Goal: Task Accomplishment & Management: Contribute content

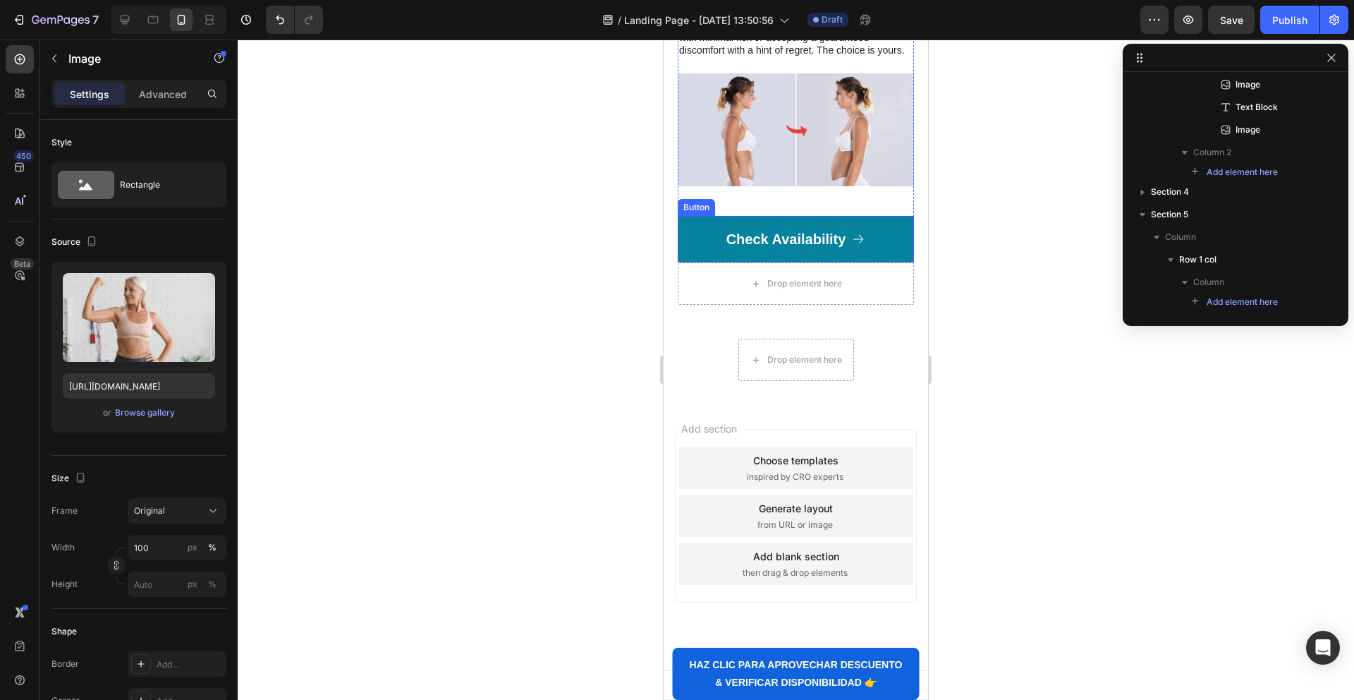
scroll to position [4530, 0]
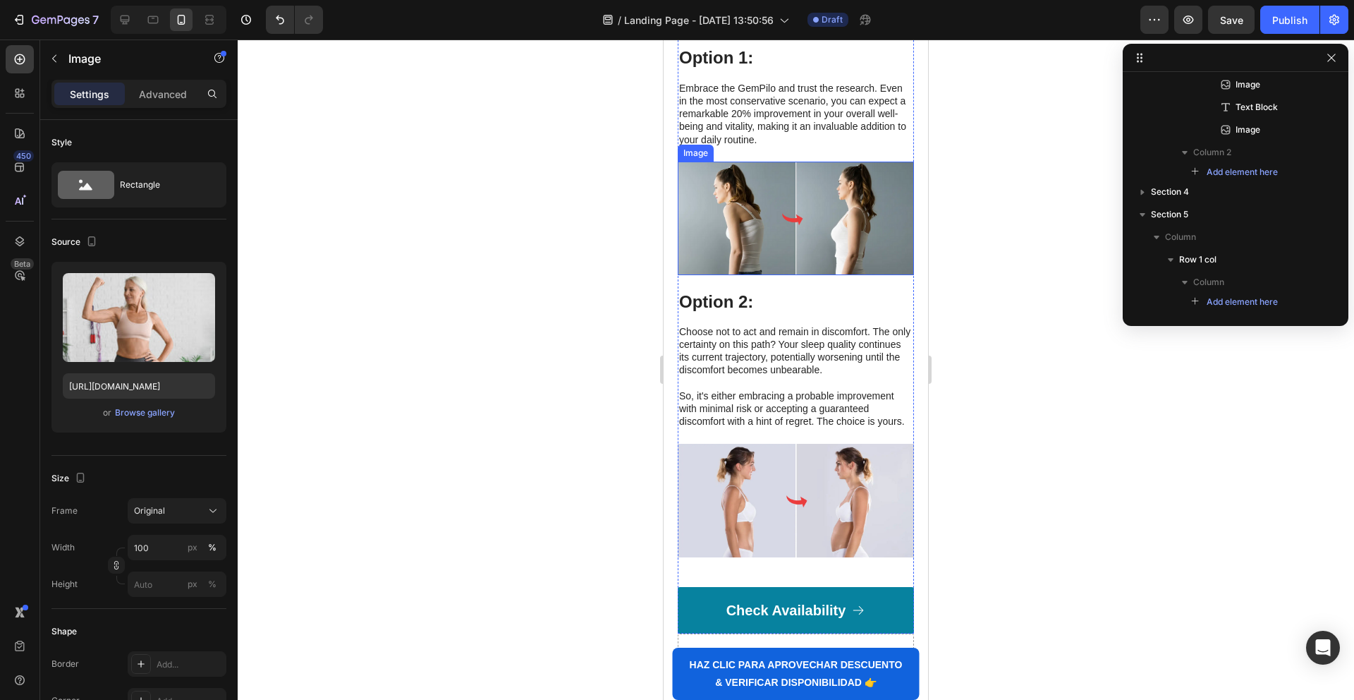
click at [724, 280] on div "Your path to ultimate comfort and well-being couldn't be easier: Heading Option…" at bounding box center [796, 291] width 236 height 685
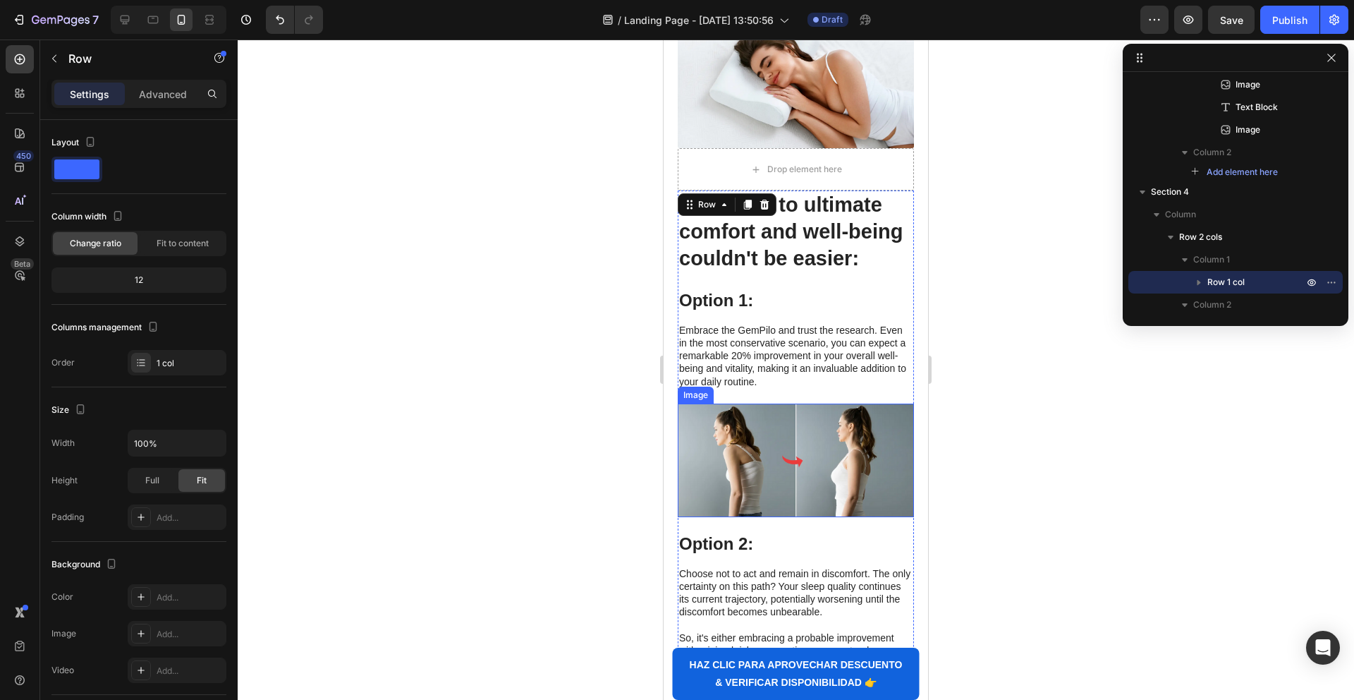
scroll to position [4269, 0]
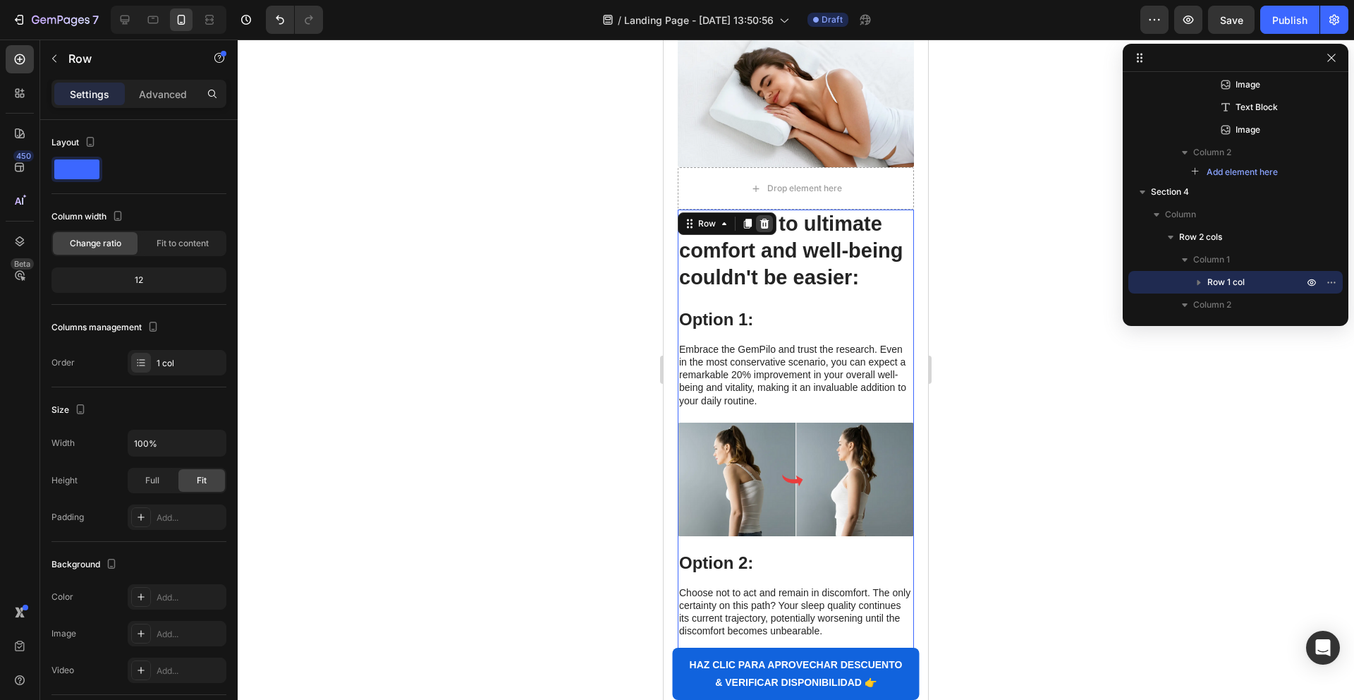
click at [766, 225] on icon at bounding box center [764, 224] width 9 height 10
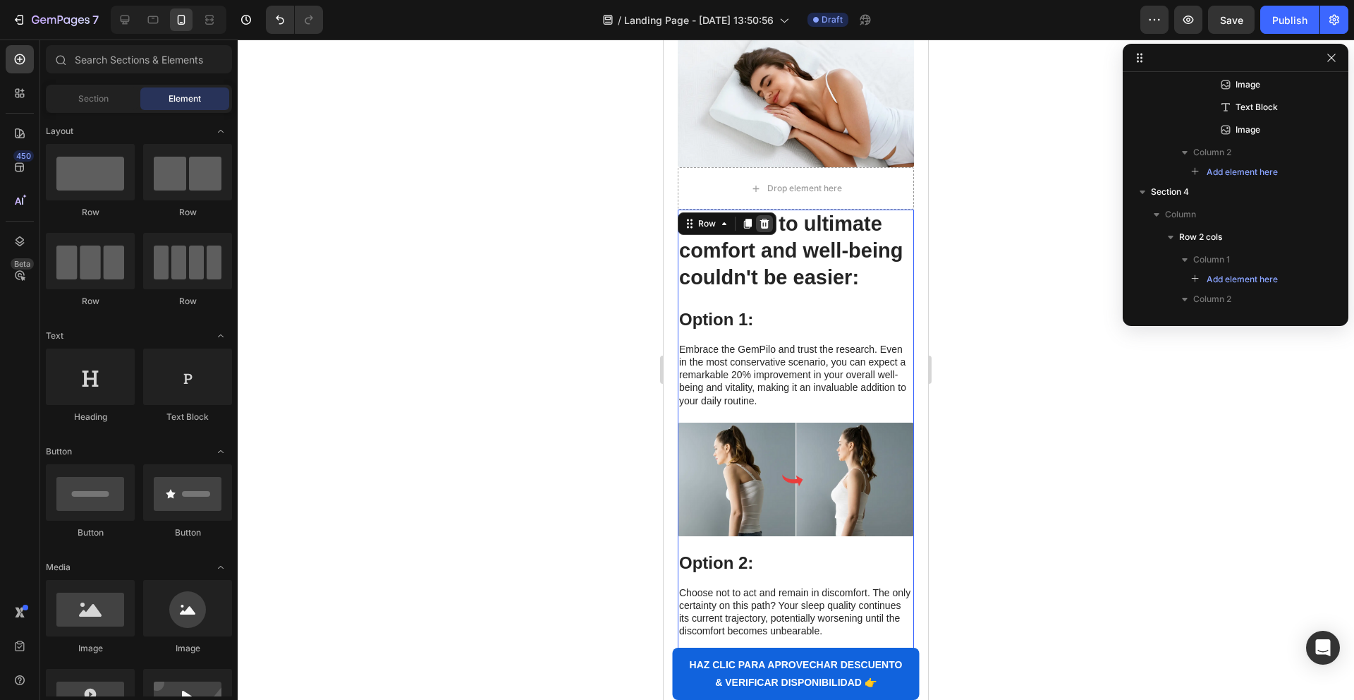
scroll to position [4259, 0]
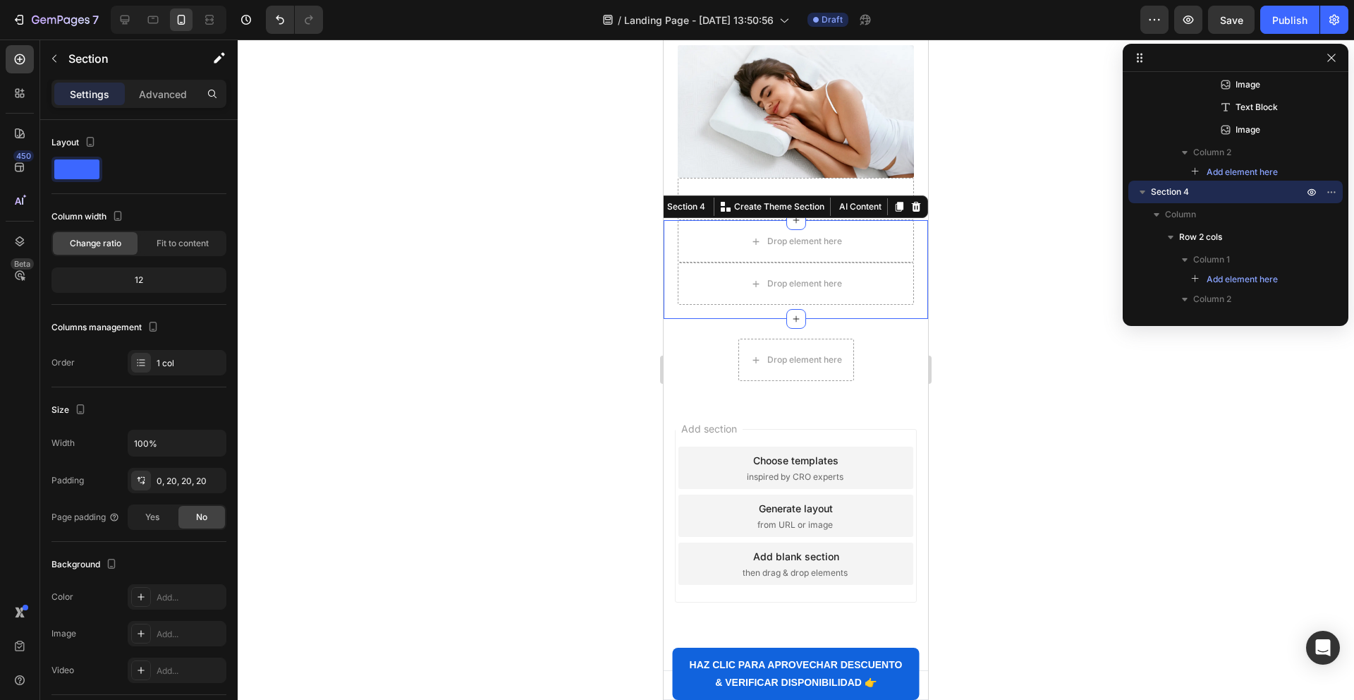
click at [671, 234] on div "Drop element here Drop element here Row Section 4 You can create reusable secti…" at bounding box center [796, 269] width 264 height 99
click at [922, 204] on div at bounding box center [916, 206] width 17 height 17
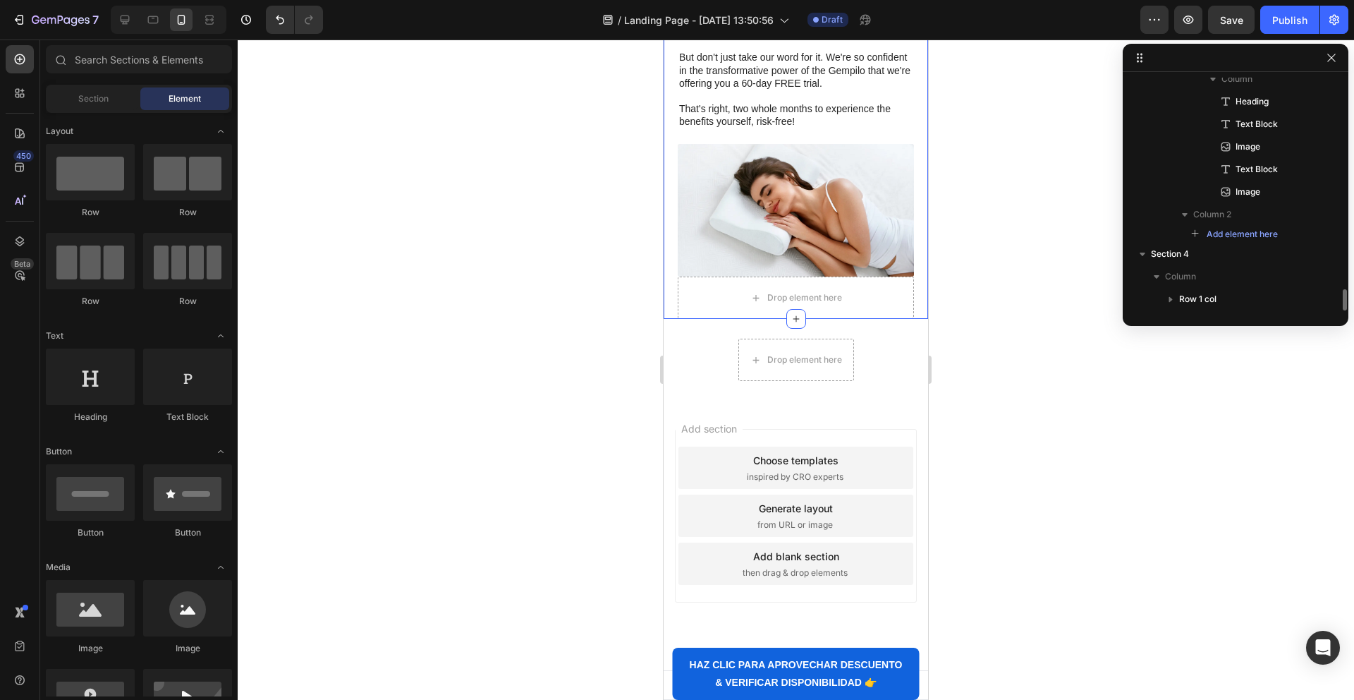
scroll to position [4160, 0]
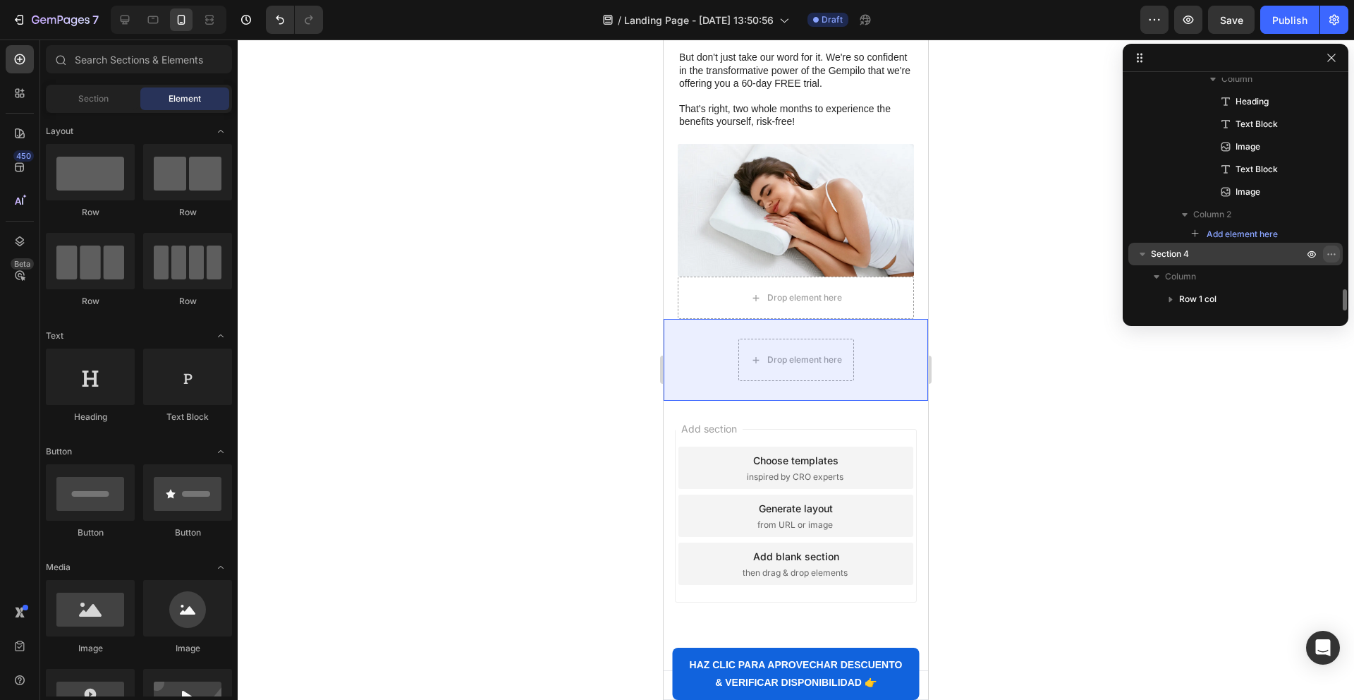
click at [1329, 251] on icon "button" at bounding box center [1331, 253] width 11 height 11
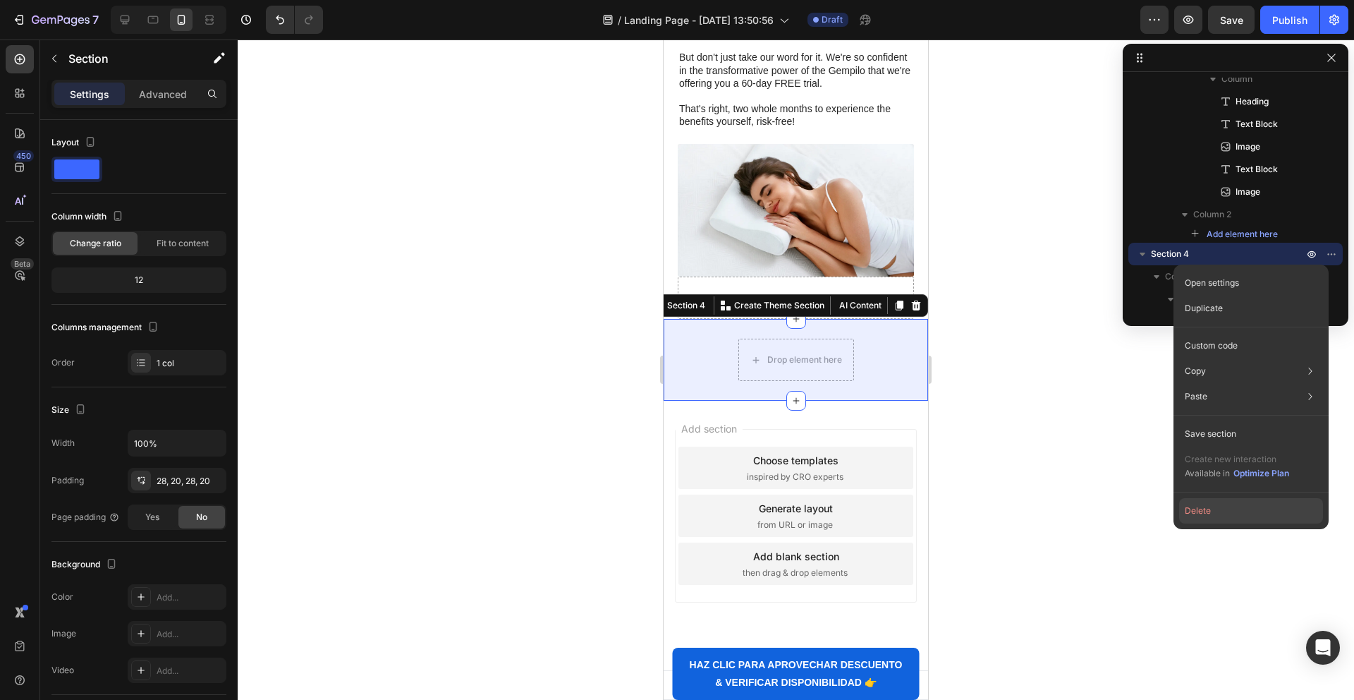
click at [1210, 509] on button "Delete" at bounding box center [1251, 510] width 144 height 25
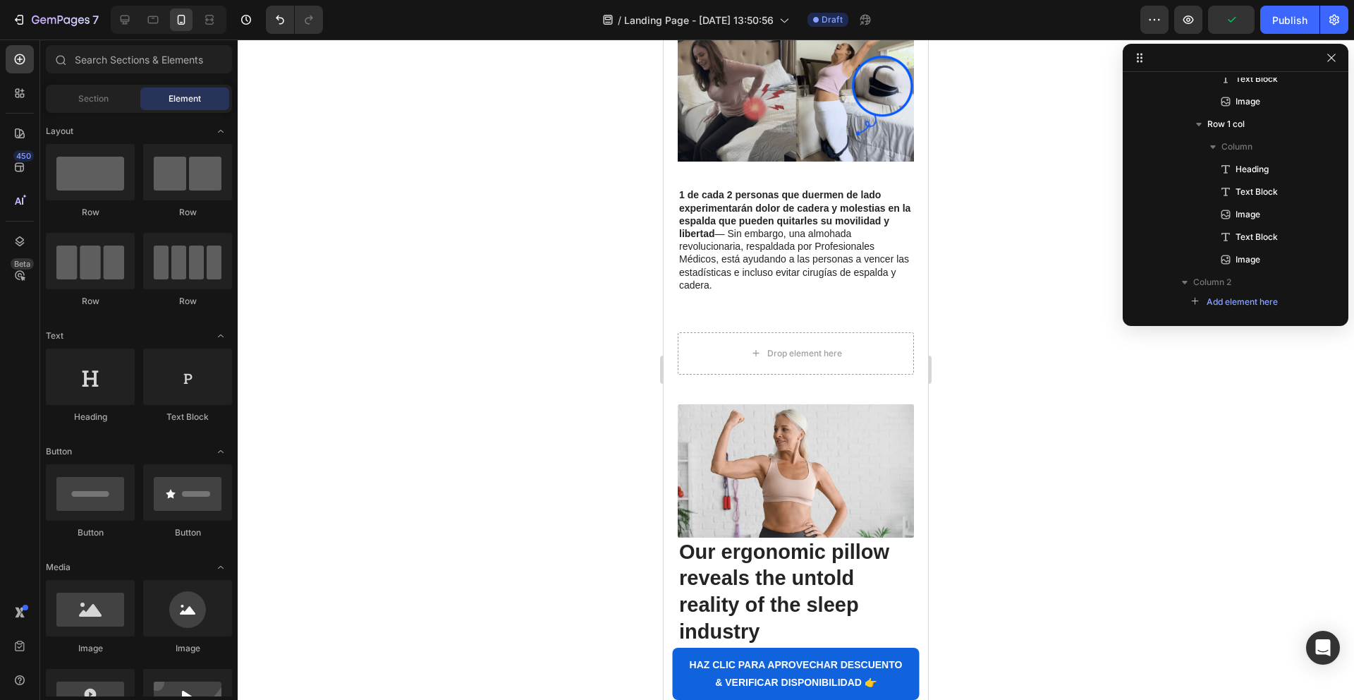
scroll to position [255, 0]
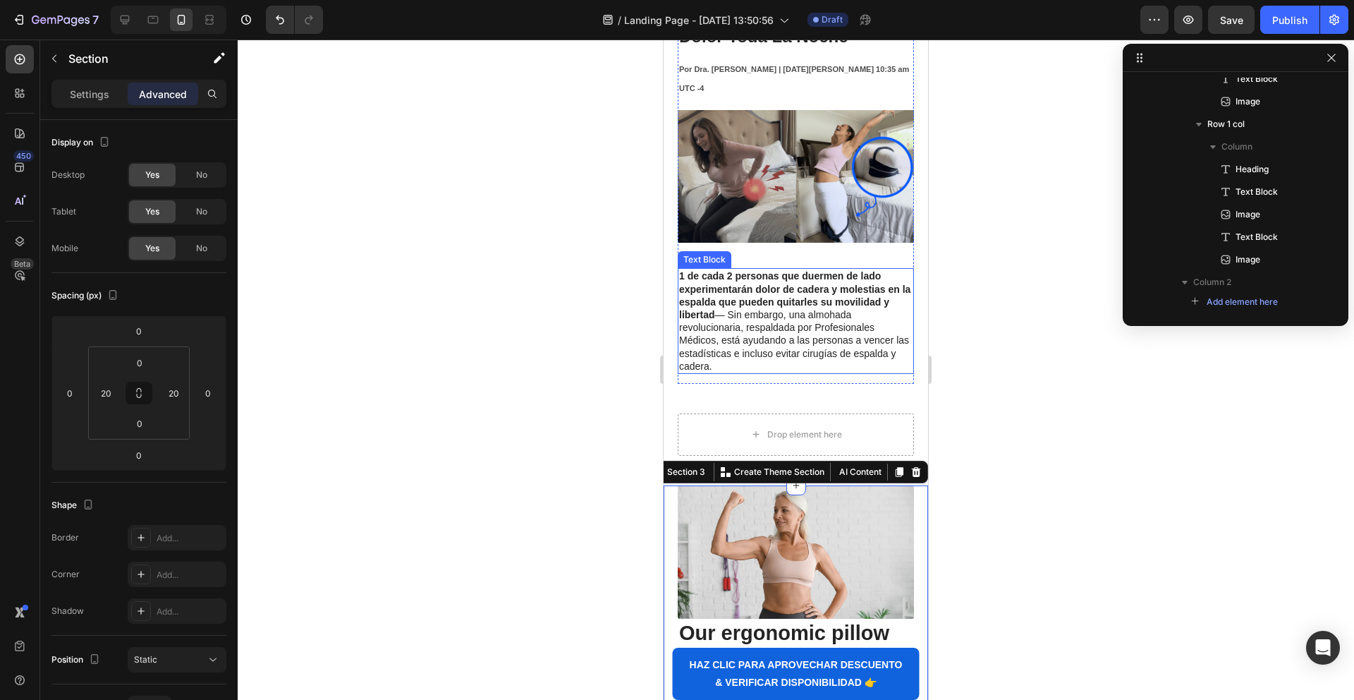
scroll to position [265, 0]
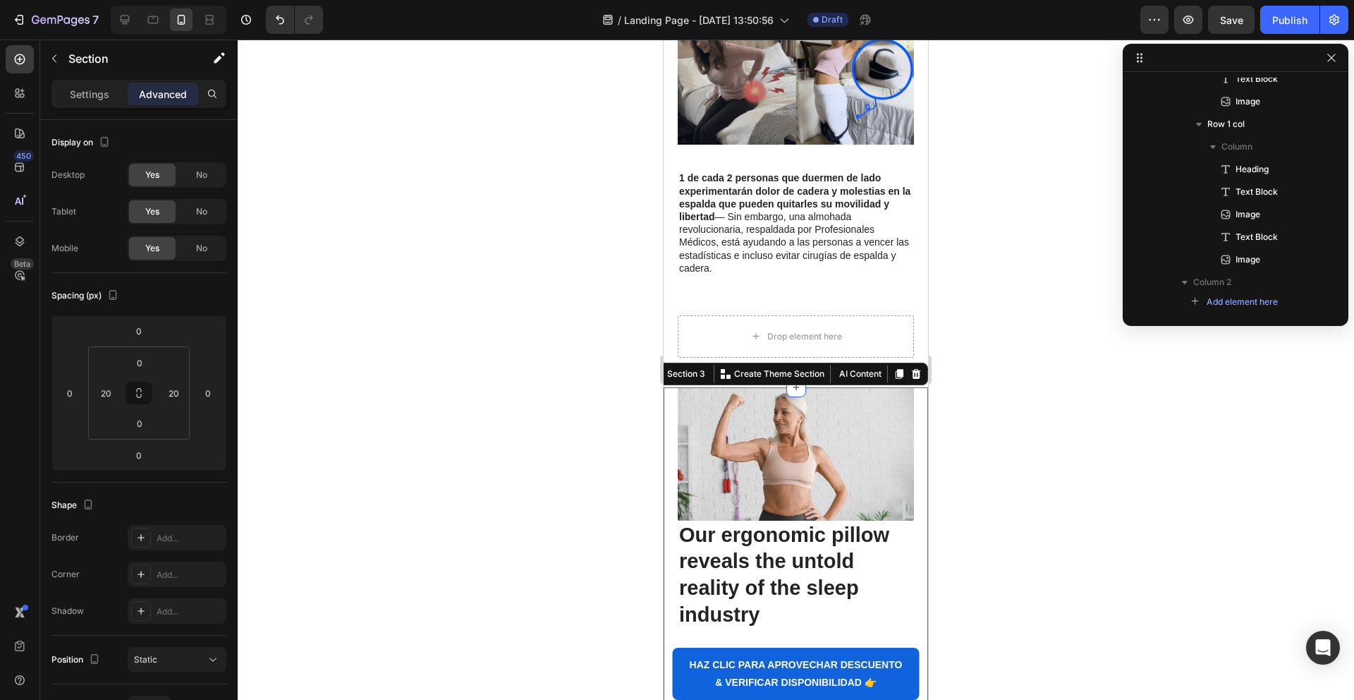
click at [915, 343] on div "Image Tendencia en Salud Text Block Row Row Especialista Líder en Fisioterapia:…" at bounding box center [796, 101] width 264 height 572
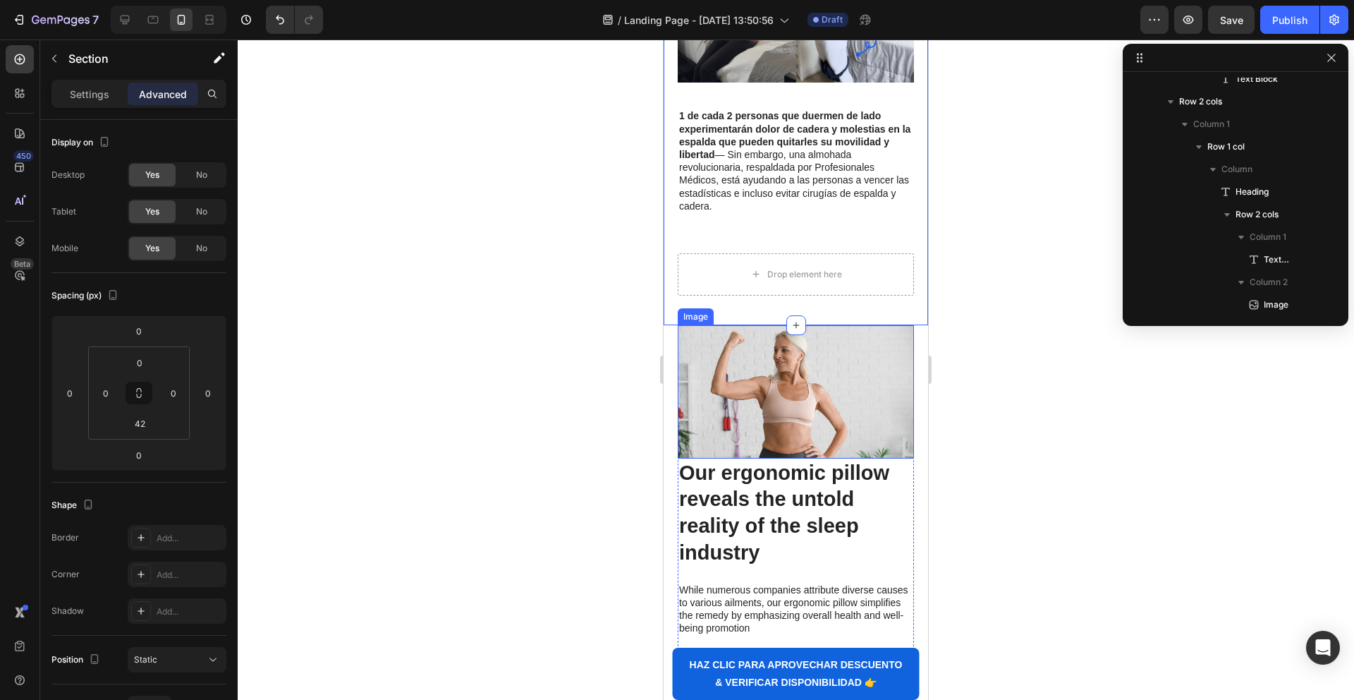
scroll to position [344, 0]
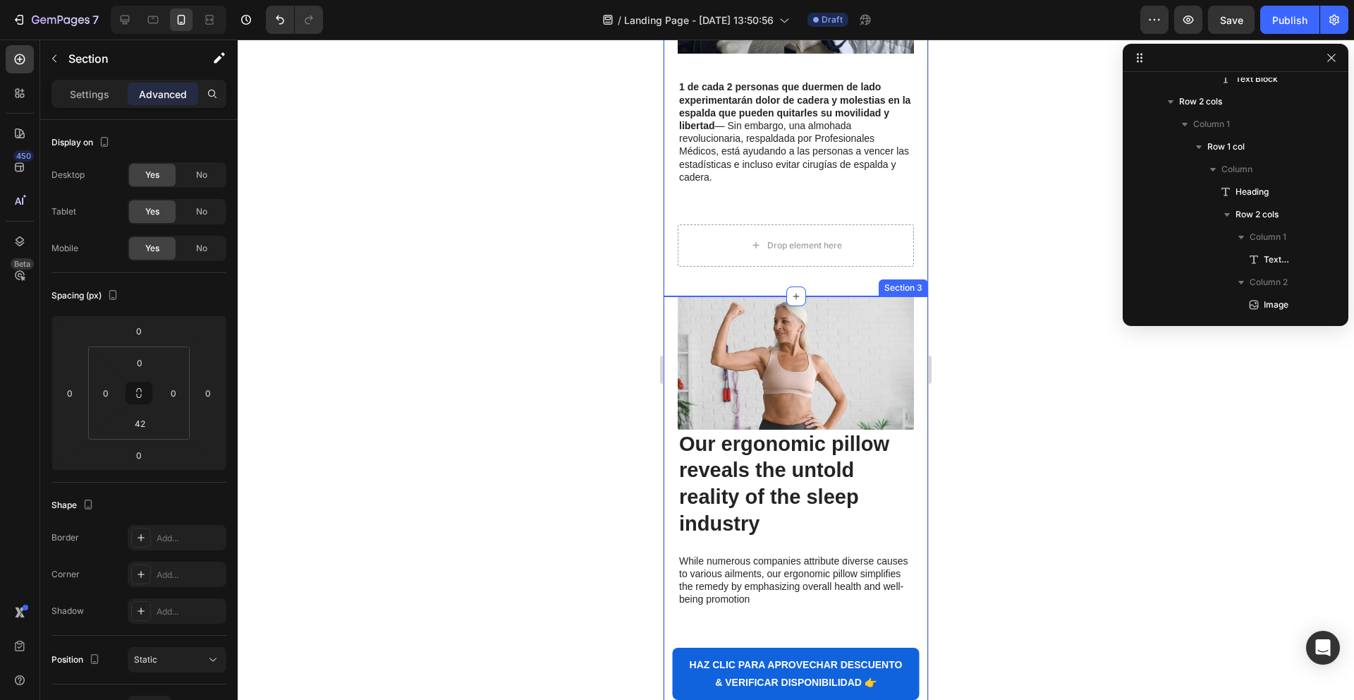
click at [920, 277] on icon at bounding box center [916, 282] width 11 height 11
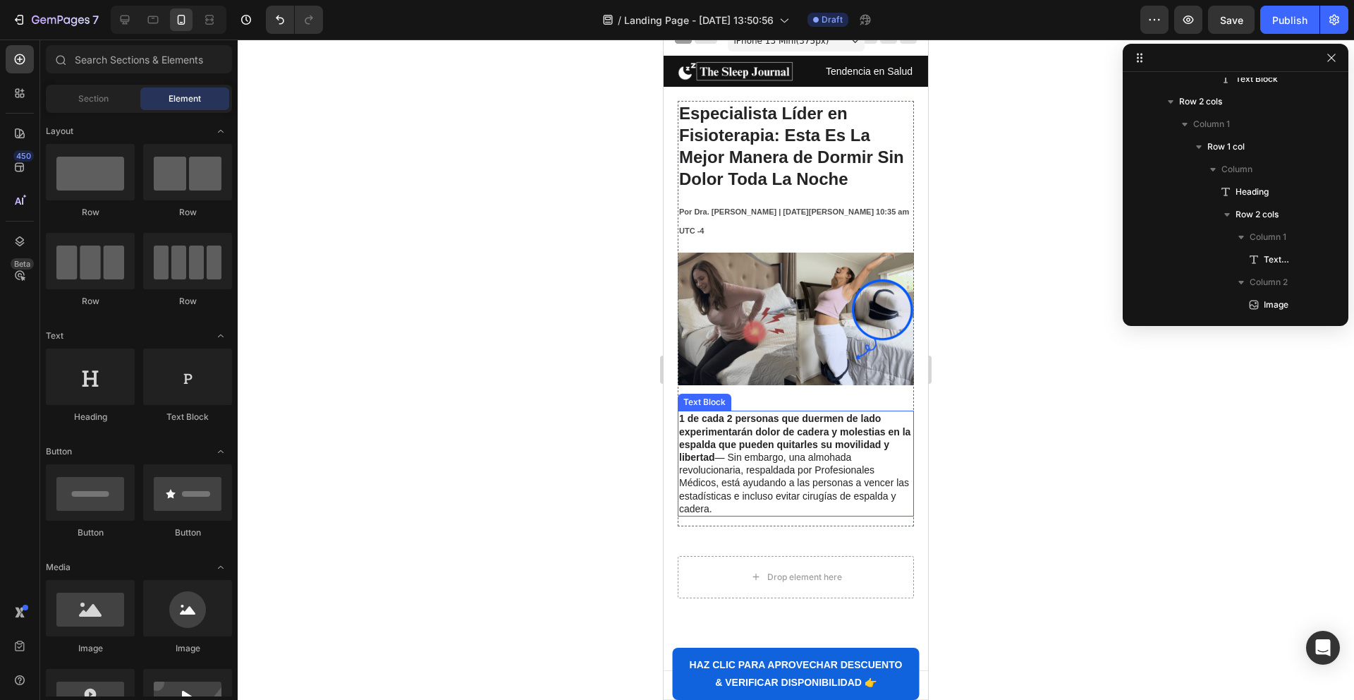
scroll to position [0, 0]
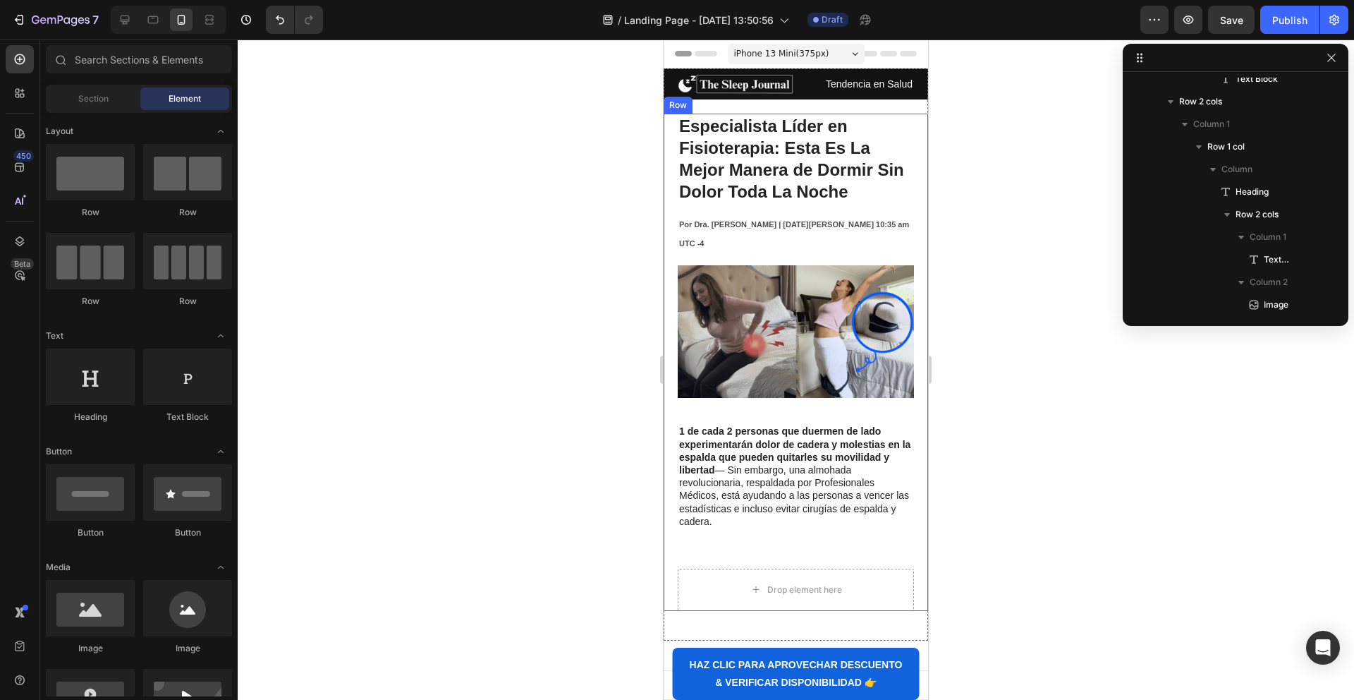
click at [703, 532] on div "Especialista Líder en Fisioterapia: Esta Es La Mejor Manera de Dormir Sin Dolor…" at bounding box center [796, 341] width 236 height 455
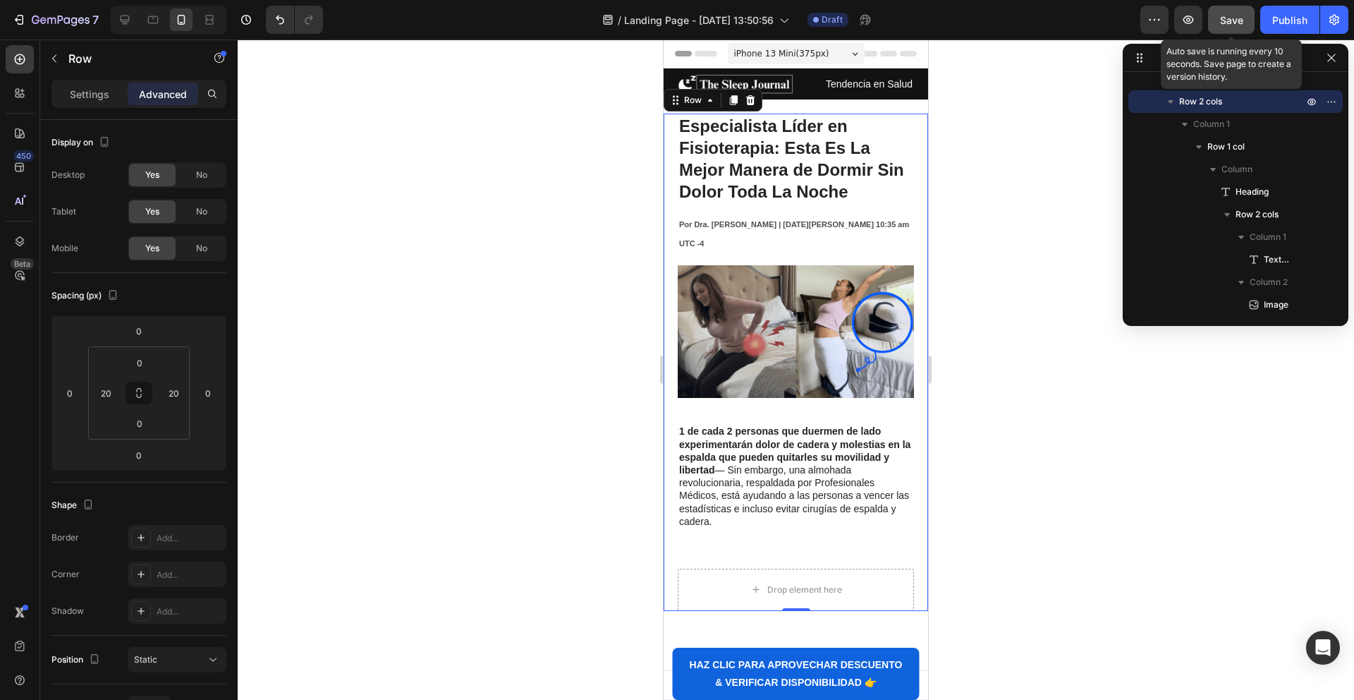
click at [1227, 19] on span "Save" at bounding box center [1231, 20] width 23 height 12
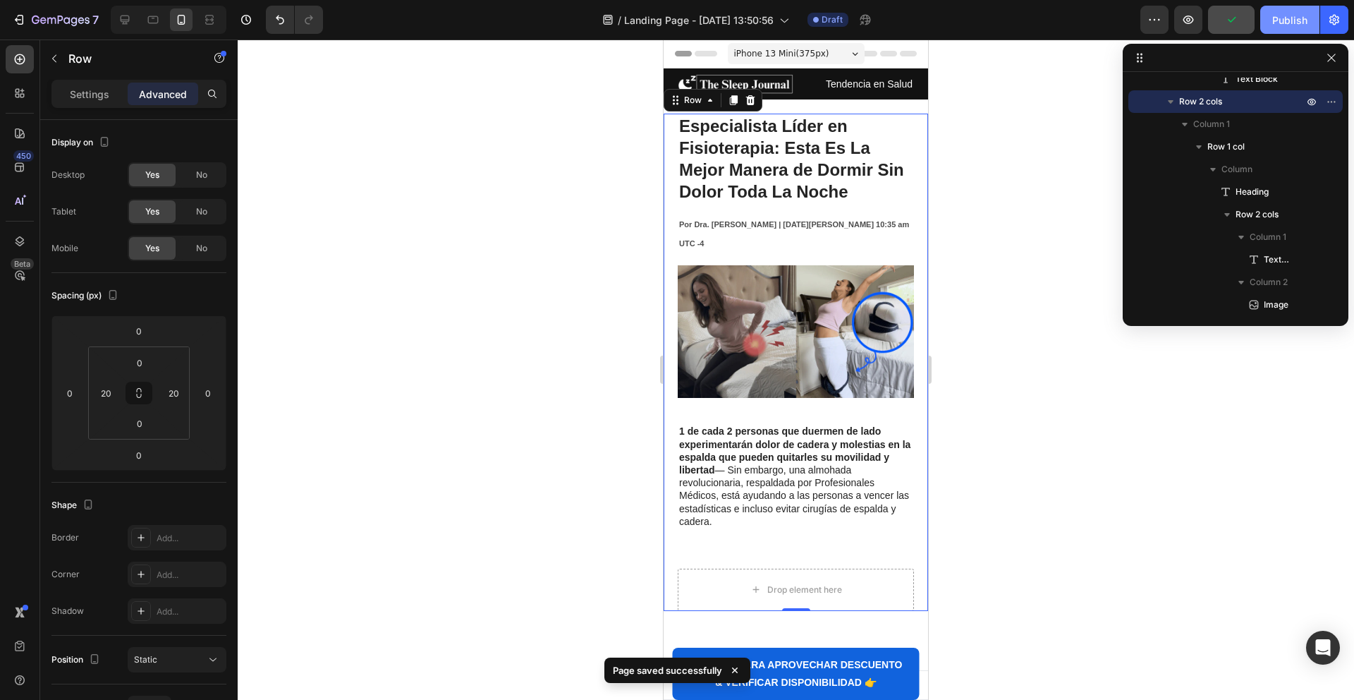
click at [1291, 19] on div "Publish" at bounding box center [1289, 20] width 35 height 15
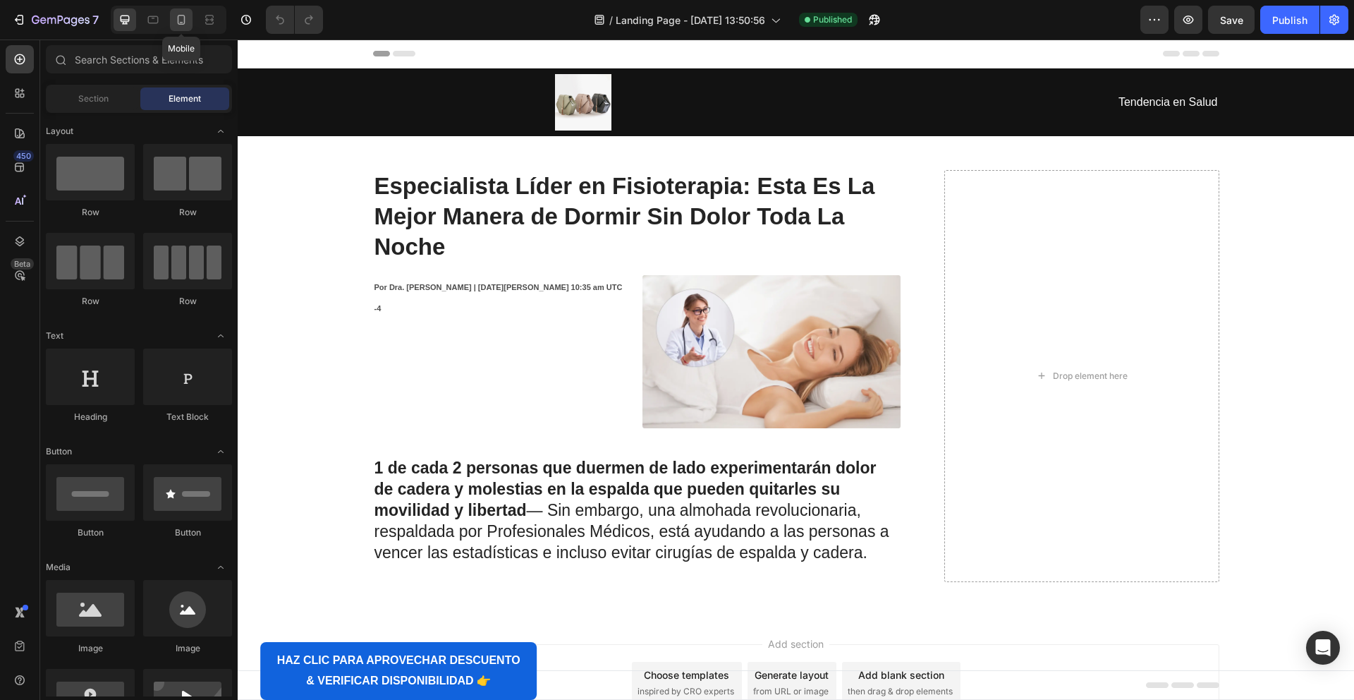
click at [187, 18] on icon at bounding box center [181, 20] width 14 height 14
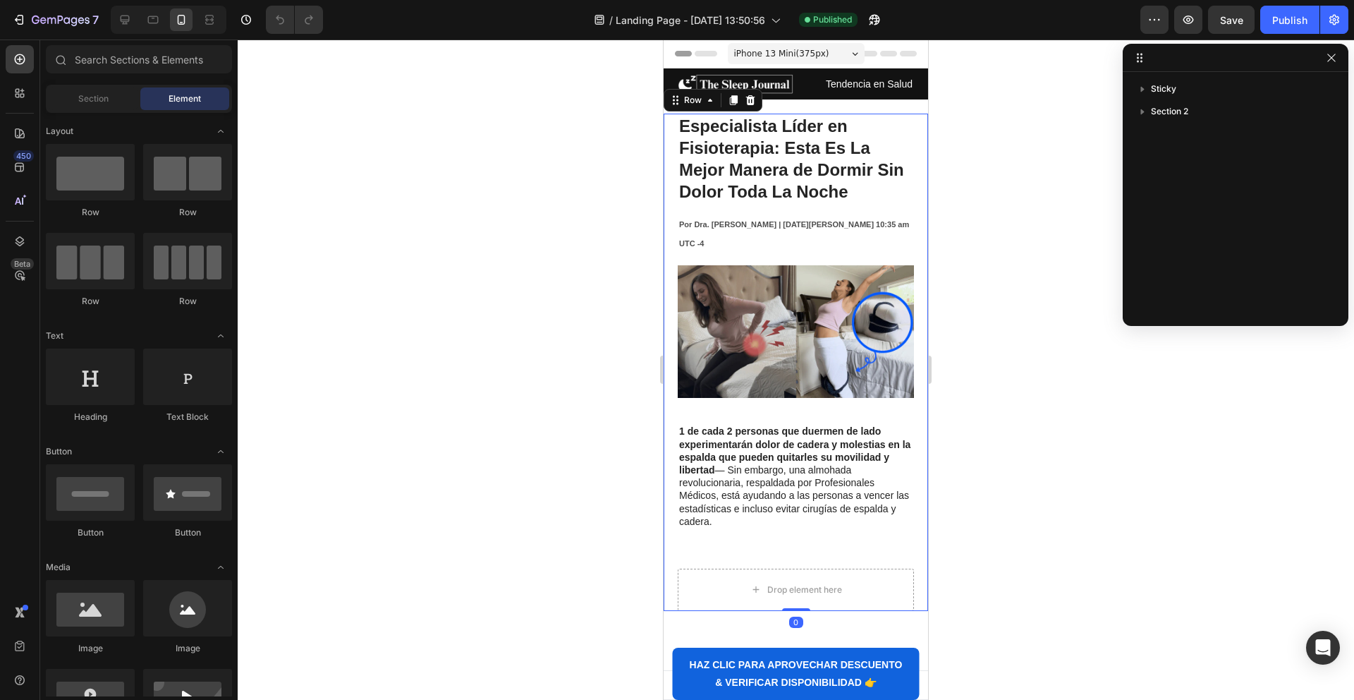
click at [670, 157] on div "Especialista Líder en Fisioterapia: Esta Es La Mejor Manera de Dormir Sin Dolor…" at bounding box center [796, 362] width 264 height 497
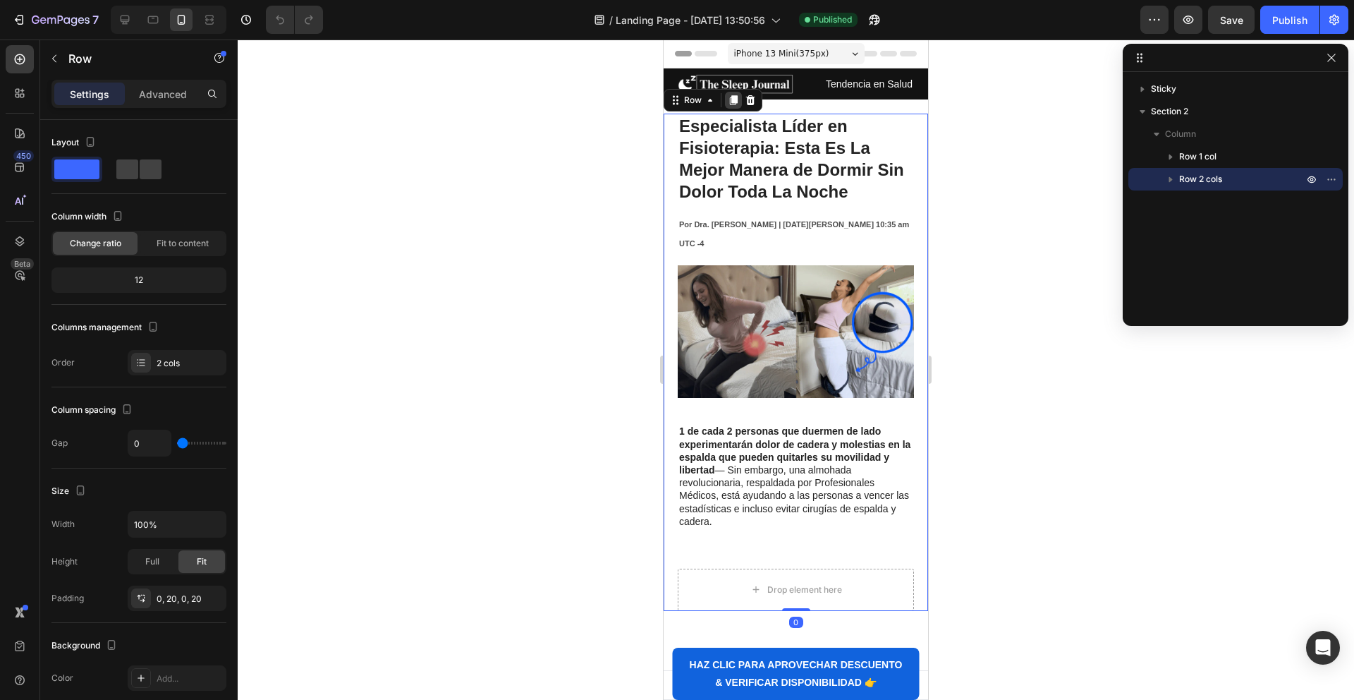
click at [729, 101] on icon at bounding box center [733, 100] width 11 height 11
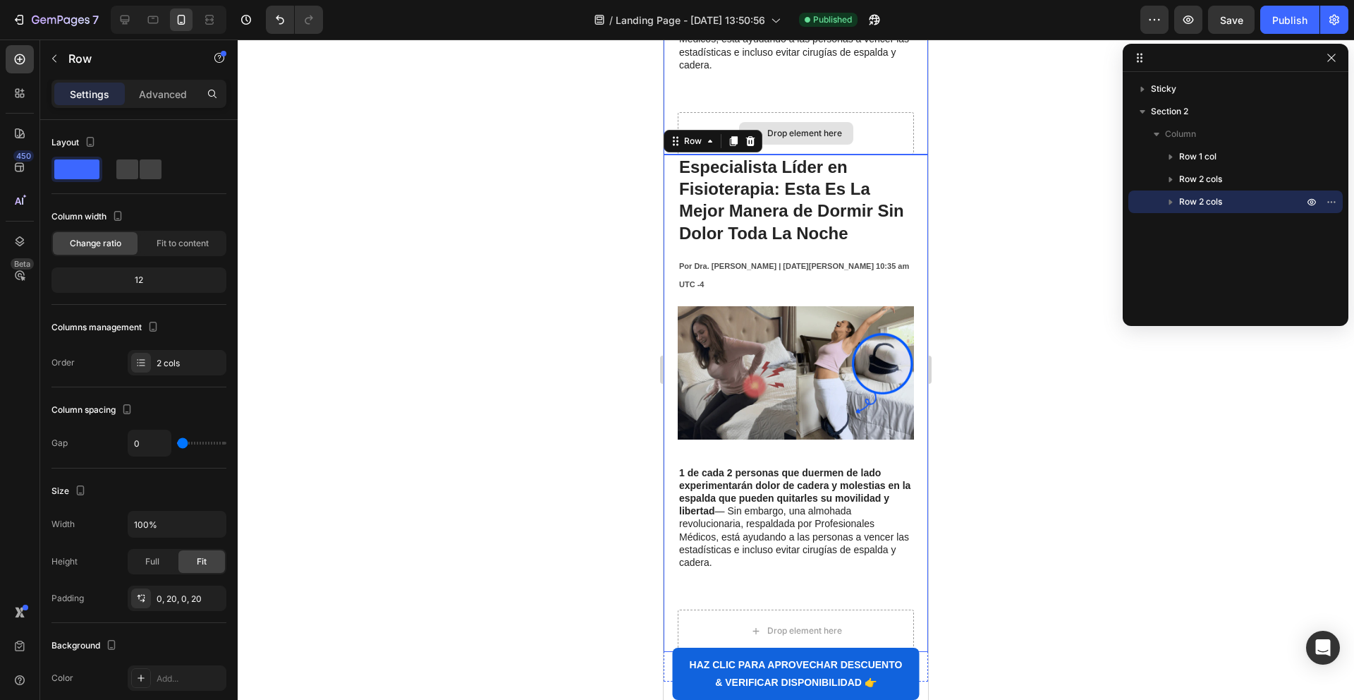
scroll to position [517, 0]
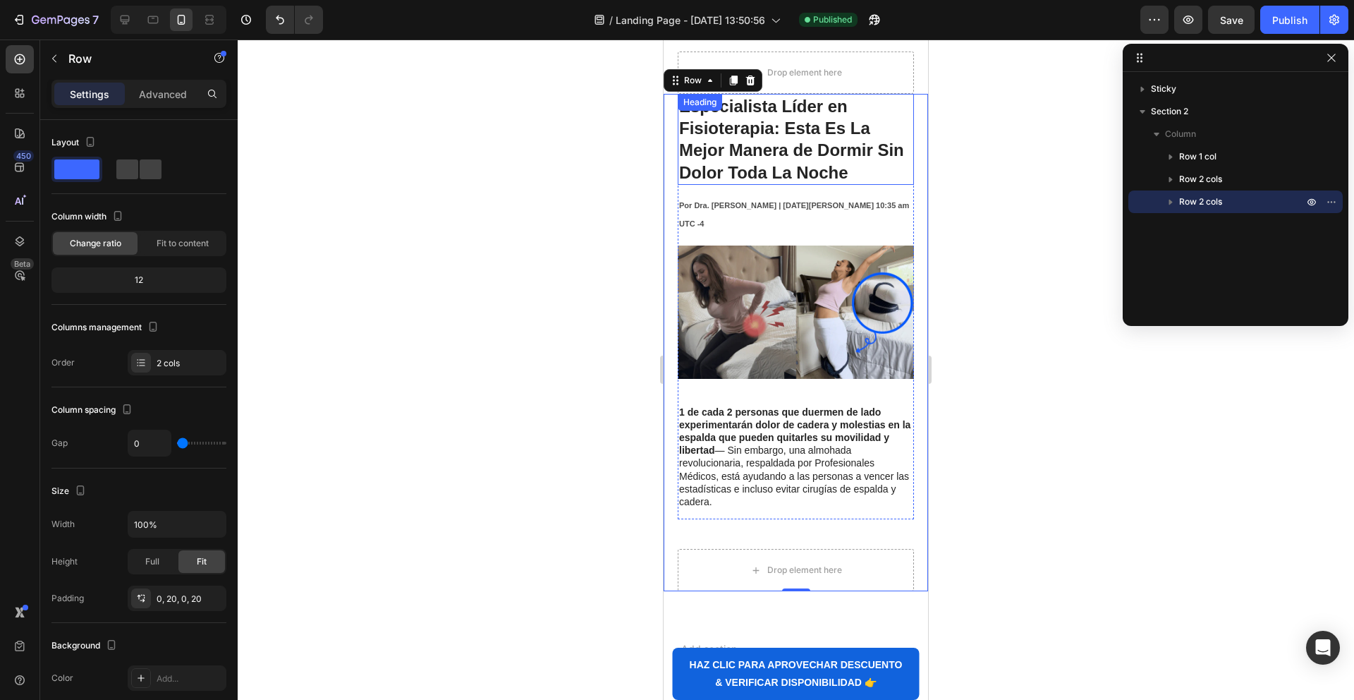
click at [781, 152] on strong "Esta Es La Mejor Manera de Dormir Sin Dolor Toda La Noche" at bounding box center [791, 149] width 225 height 63
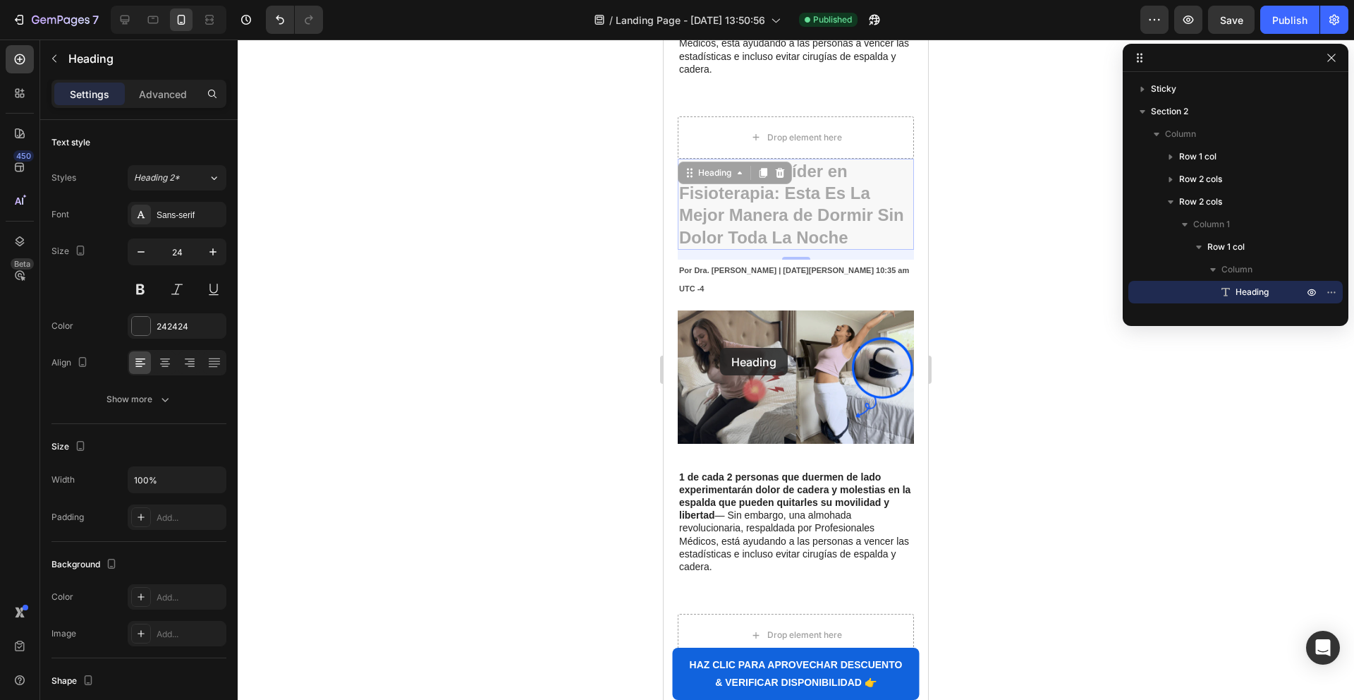
scroll to position [449, 0]
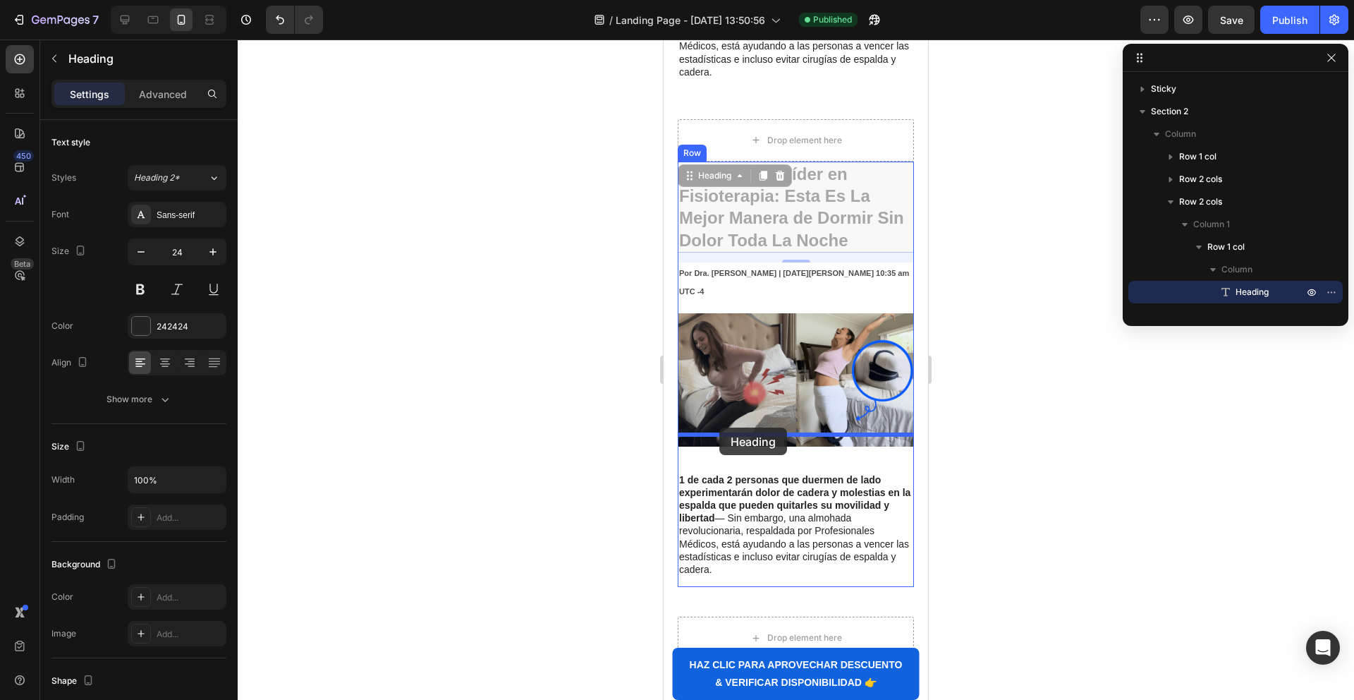
drag, startPoint x: 692, startPoint y: 90, endPoint x: 718, endPoint y: 429, distance: 339.6
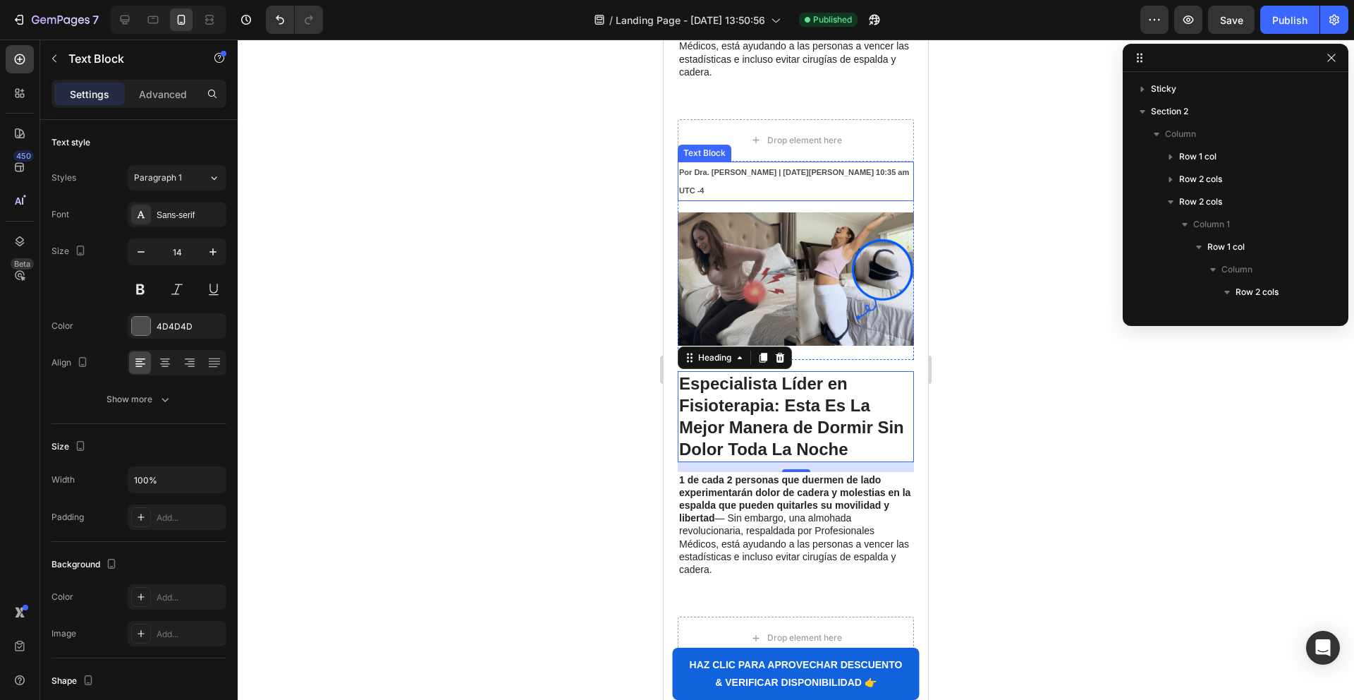
click at [734, 168] on strong "Por Dra. [PERSON_NAME] | [DATE][PERSON_NAME] 10:35 am UTC -4" at bounding box center [794, 181] width 230 height 27
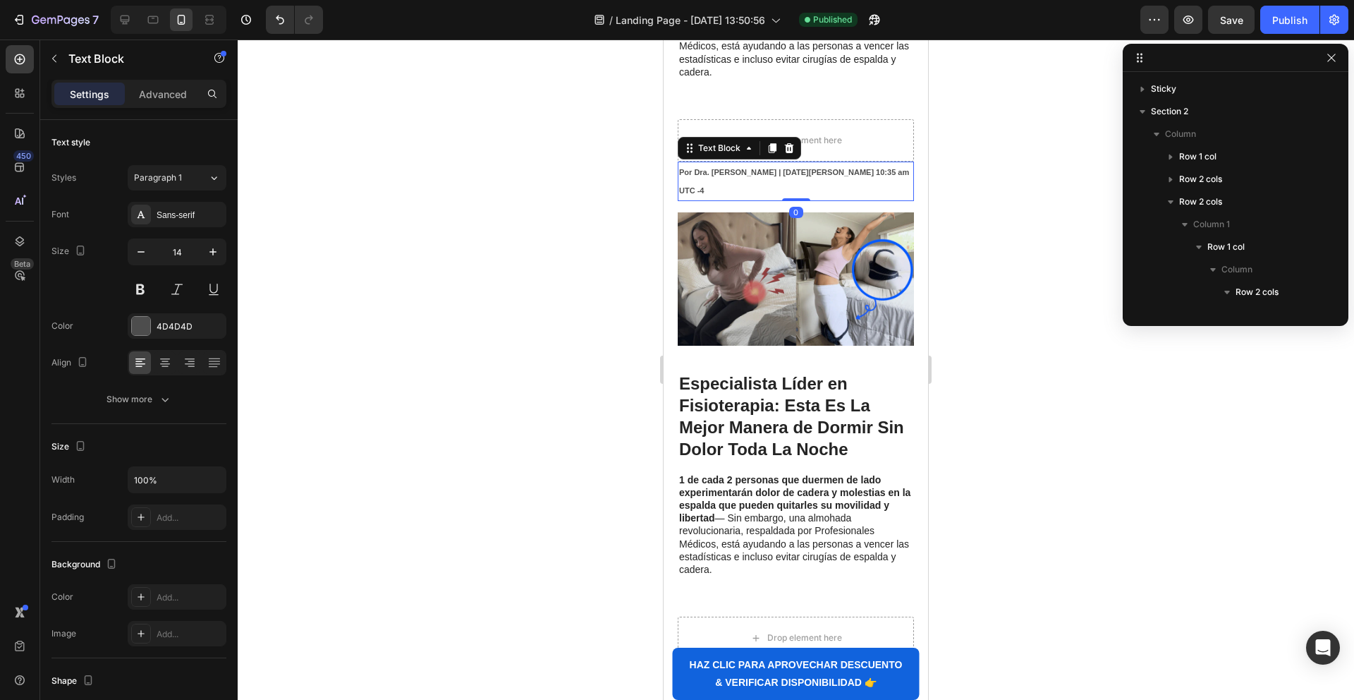
scroll to position [154, 0]
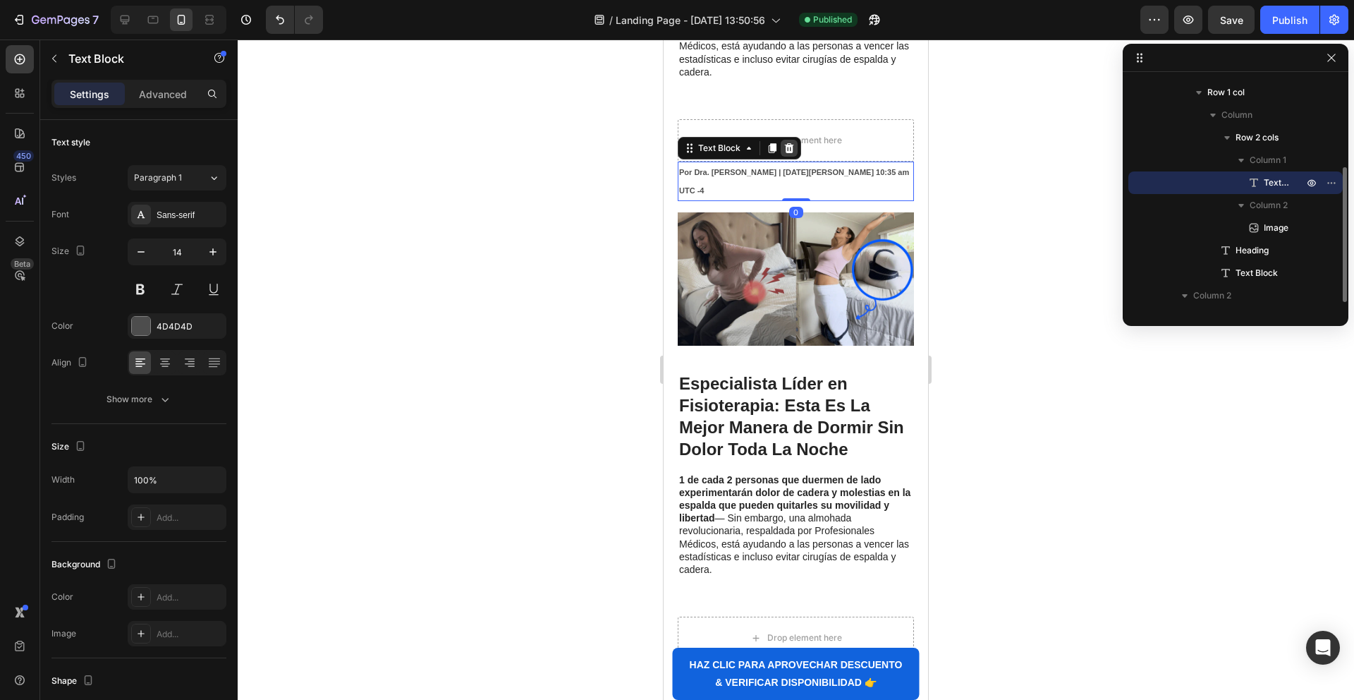
click at [790, 143] on icon at bounding box center [789, 148] width 9 height 10
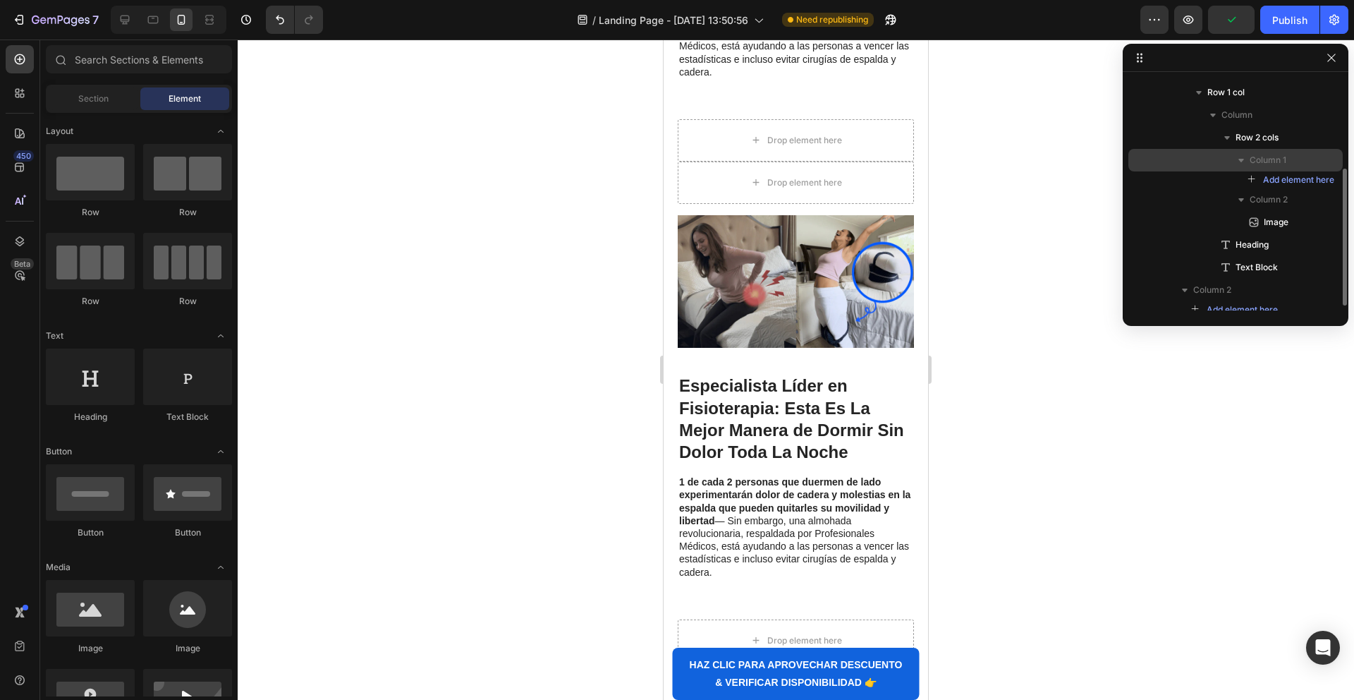
click at [1253, 160] on span "Column 1" at bounding box center [1268, 160] width 37 height 14
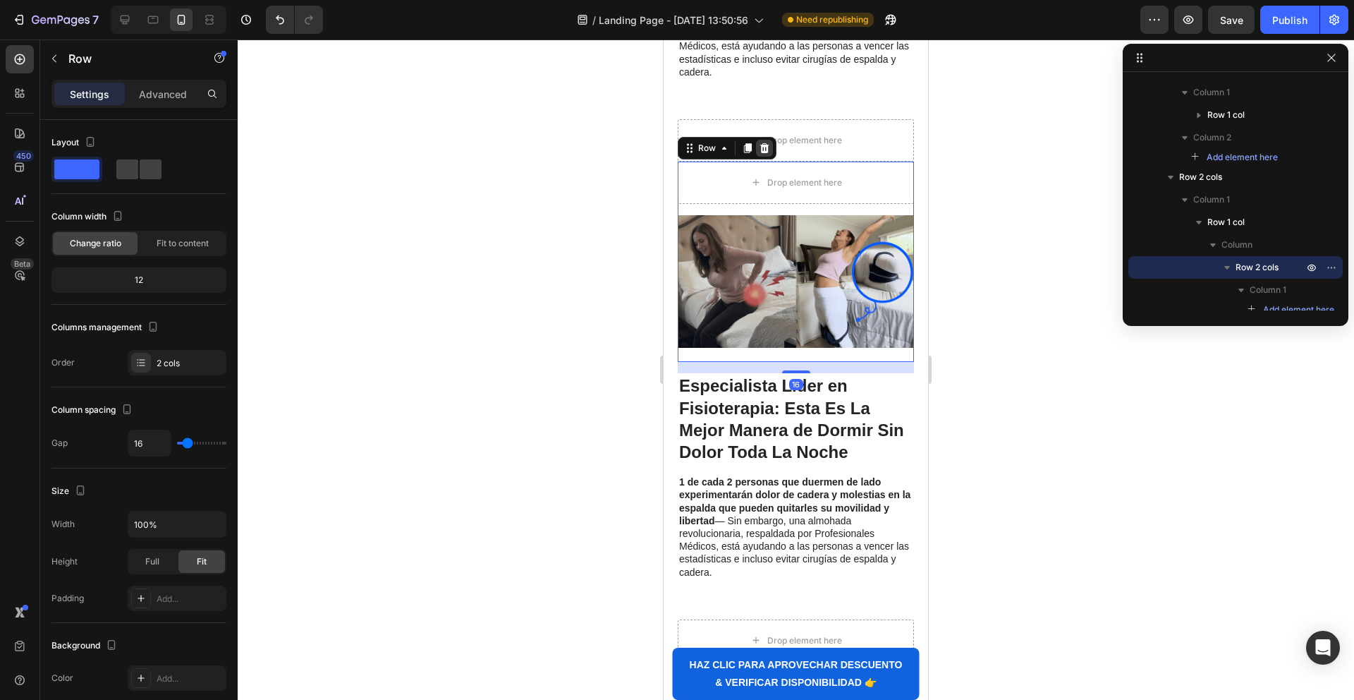
click at [762, 142] on icon at bounding box center [764, 147] width 11 height 11
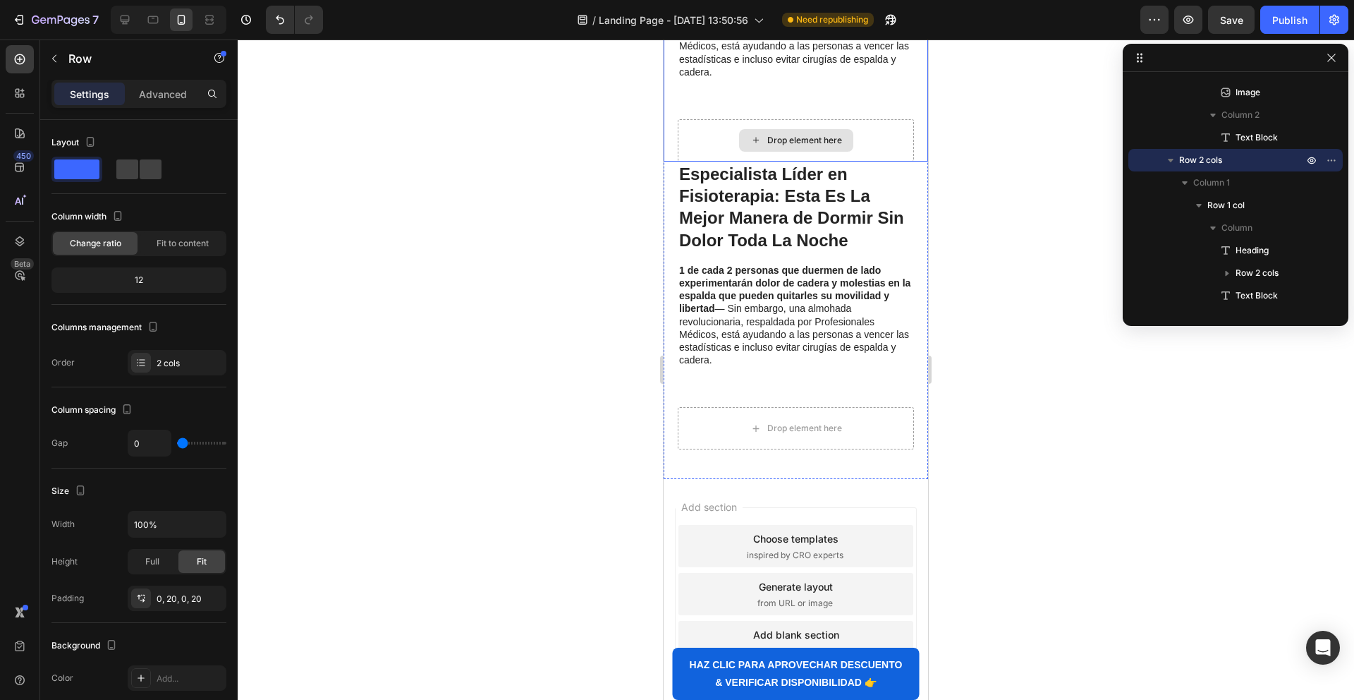
click at [703, 119] on div "Drop element here" at bounding box center [796, 140] width 236 height 42
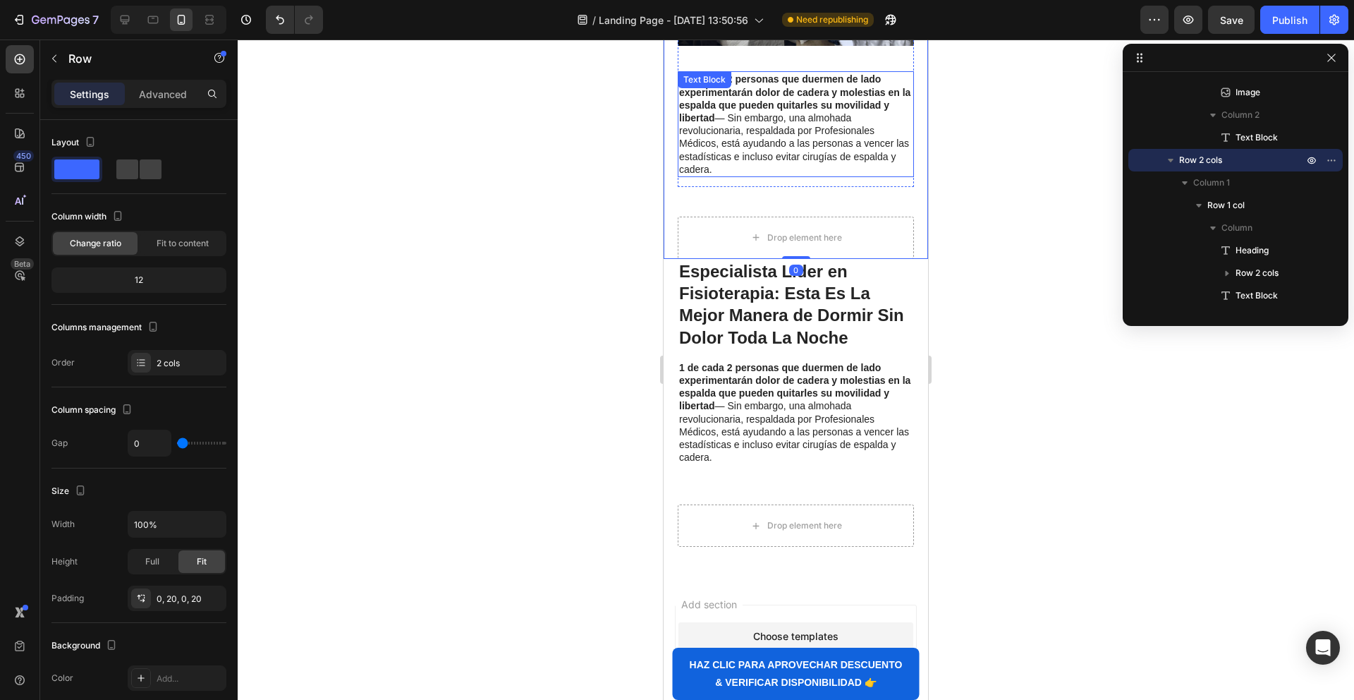
scroll to position [308, 0]
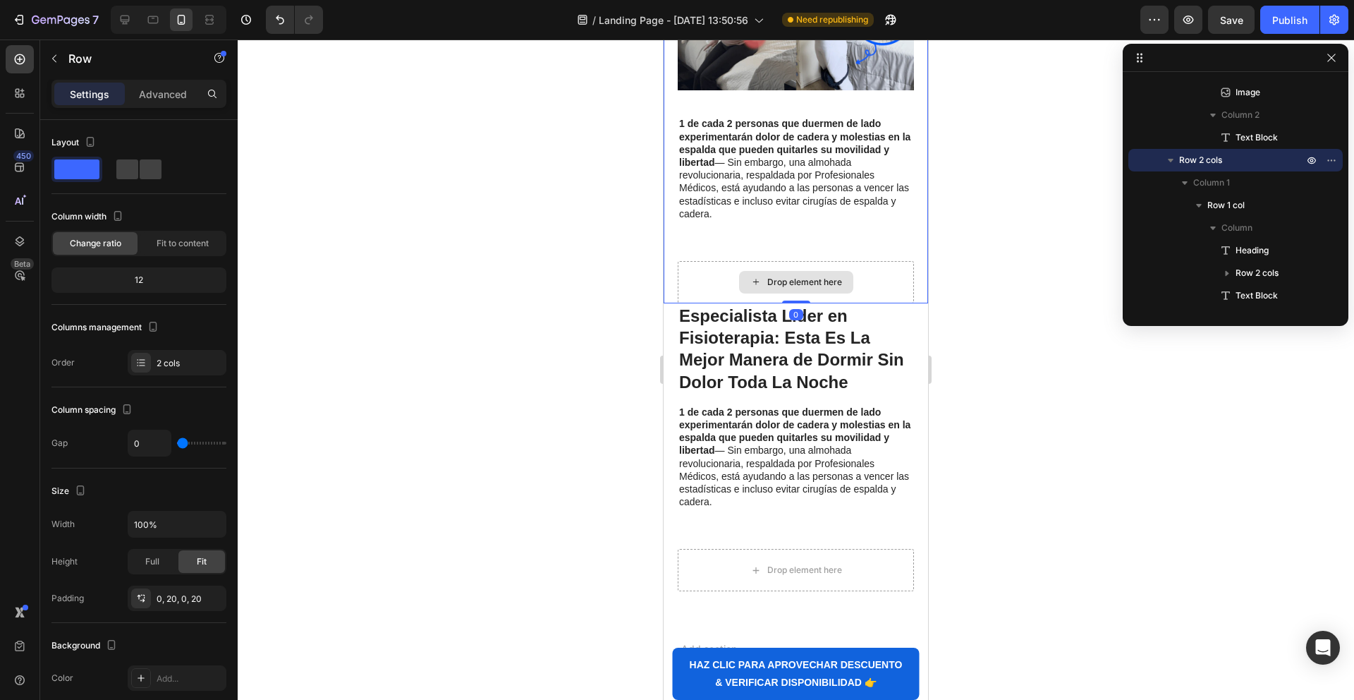
click at [710, 267] on div "Drop element here" at bounding box center [796, 282] width 236 height 42
click at [1336, 159] on icon "button" at bounding box center [1331, 159] width 11 height 11
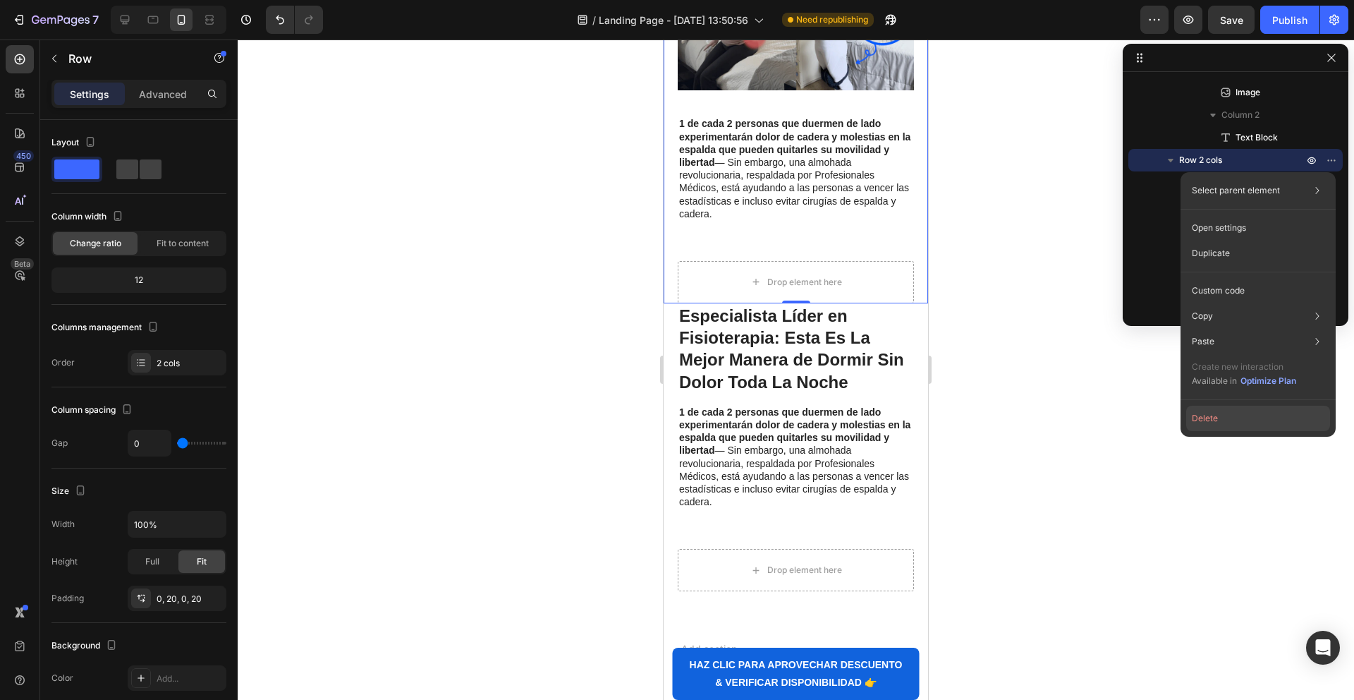
click at [1216, 415] on button "Delete" at bounding box center [1258, 418] width 144 height 25
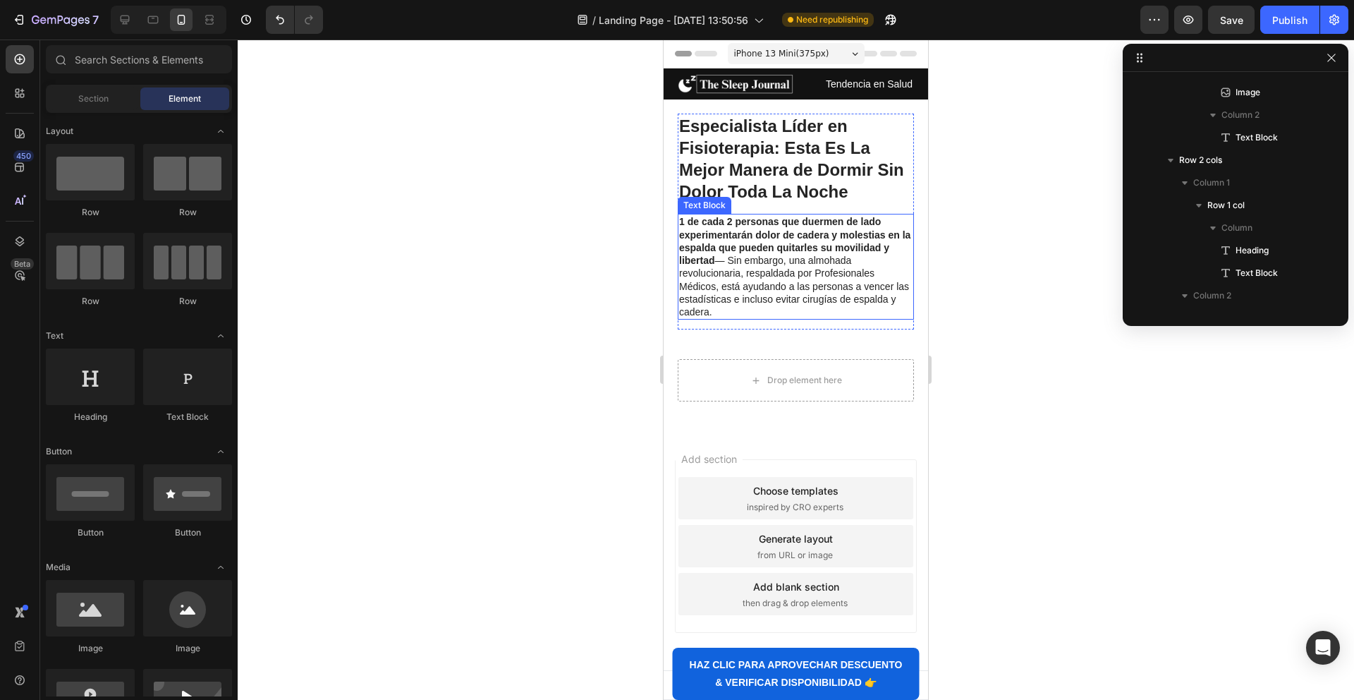
scroll to position [1, 0]
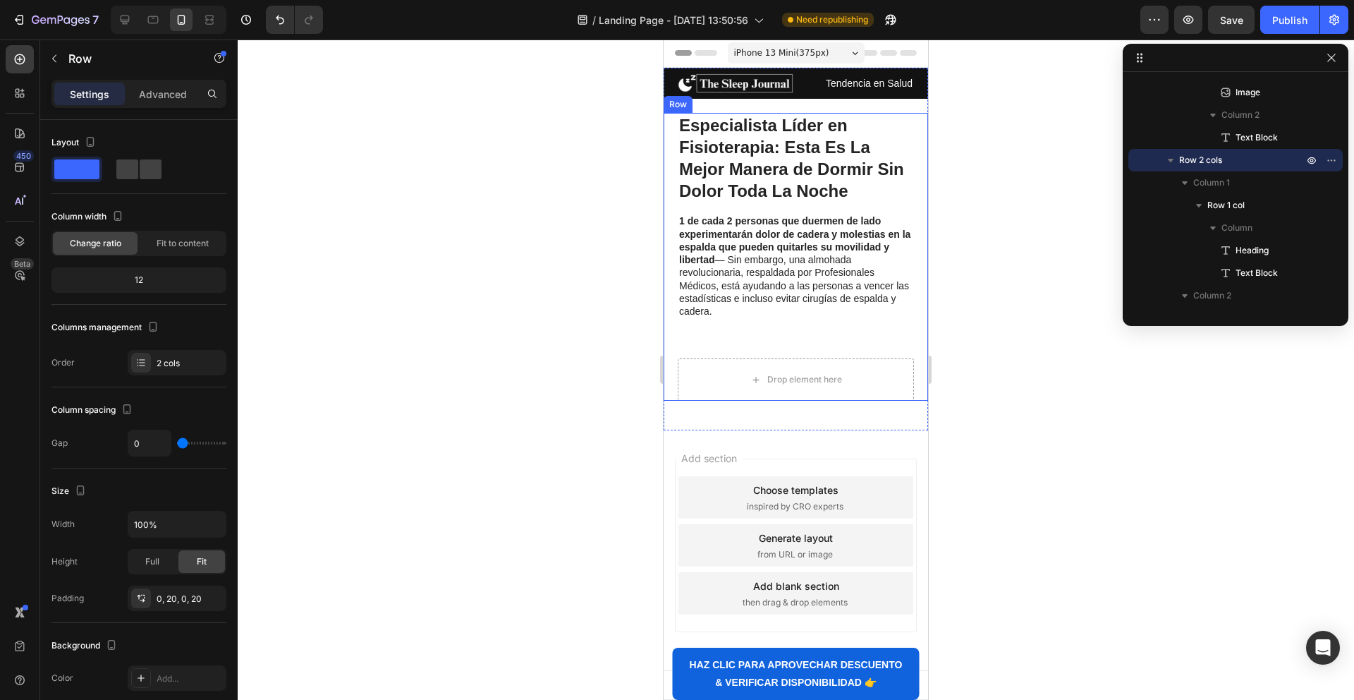
click at [703, 351] on div "Especialista Líder en Fisioterapia: Esta Es La Mejor Manera de Dormir Sin Dolor…" at bounding box center [796, 235] width 236 height 245
click at [710, 336] on div "Especialista Líder en Fisioterapia: Esta Es La Mejor Manera de Dormir Sin Dolor…" at bounding box center [796, 235] width 236 height 245
click at [746, 303] on p "1 de cada 2 personas que duermen de lado experimentarán dolor de cadera y moles…" at bounding box center [795, 265] width 233 height 103
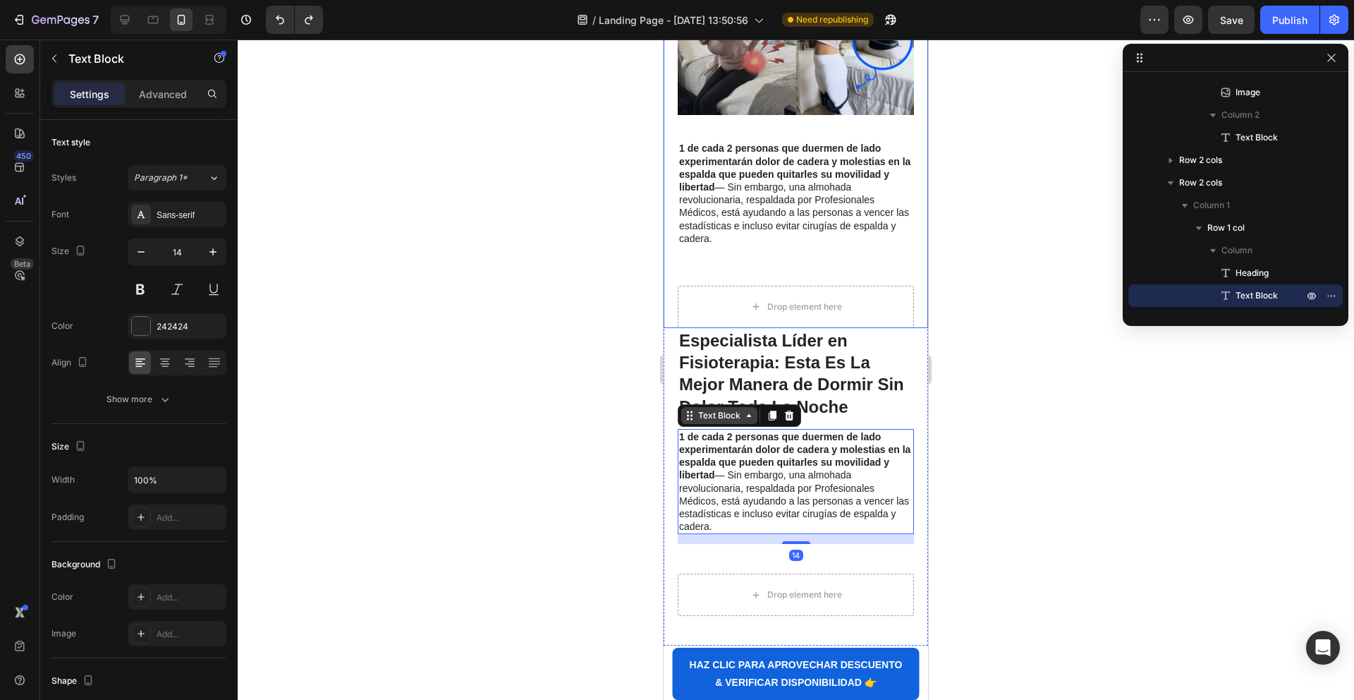
scroll to position [308, 0]
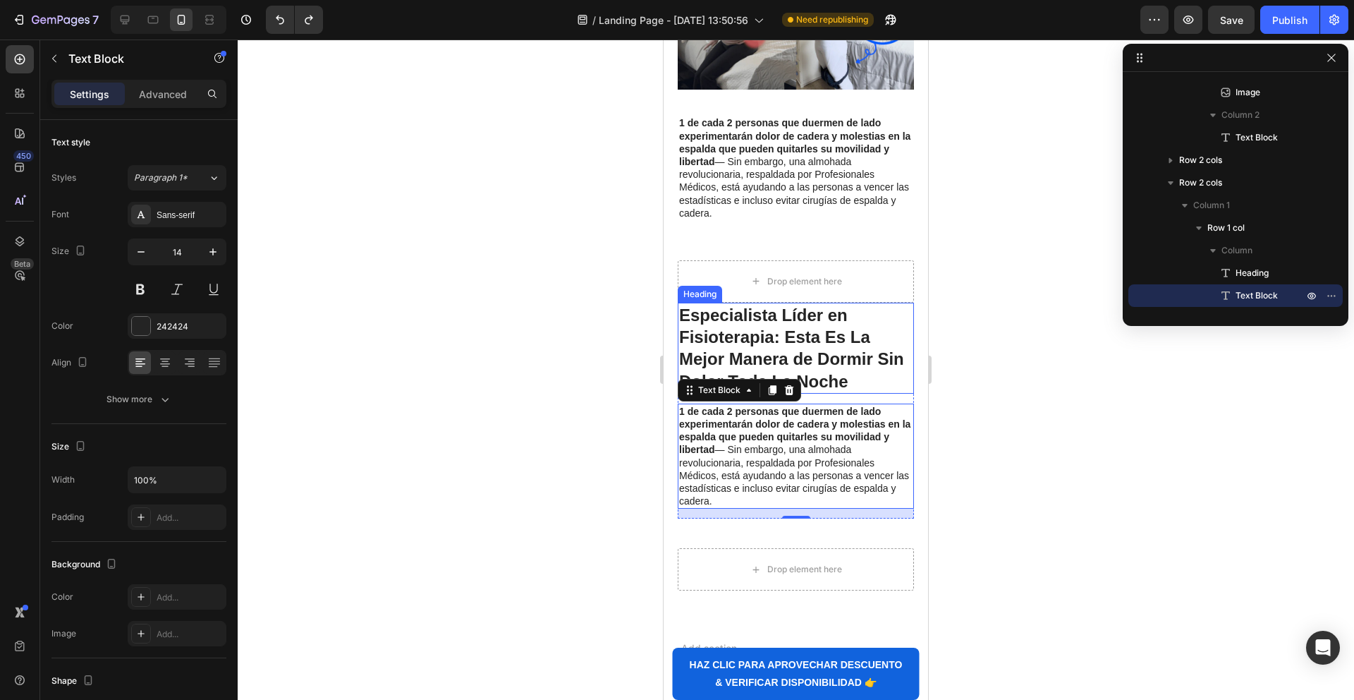
click at [734, 305] on strong "Especialista Líder en Fisioterapia:" at bounding box center [763, 325] width 169 height 41
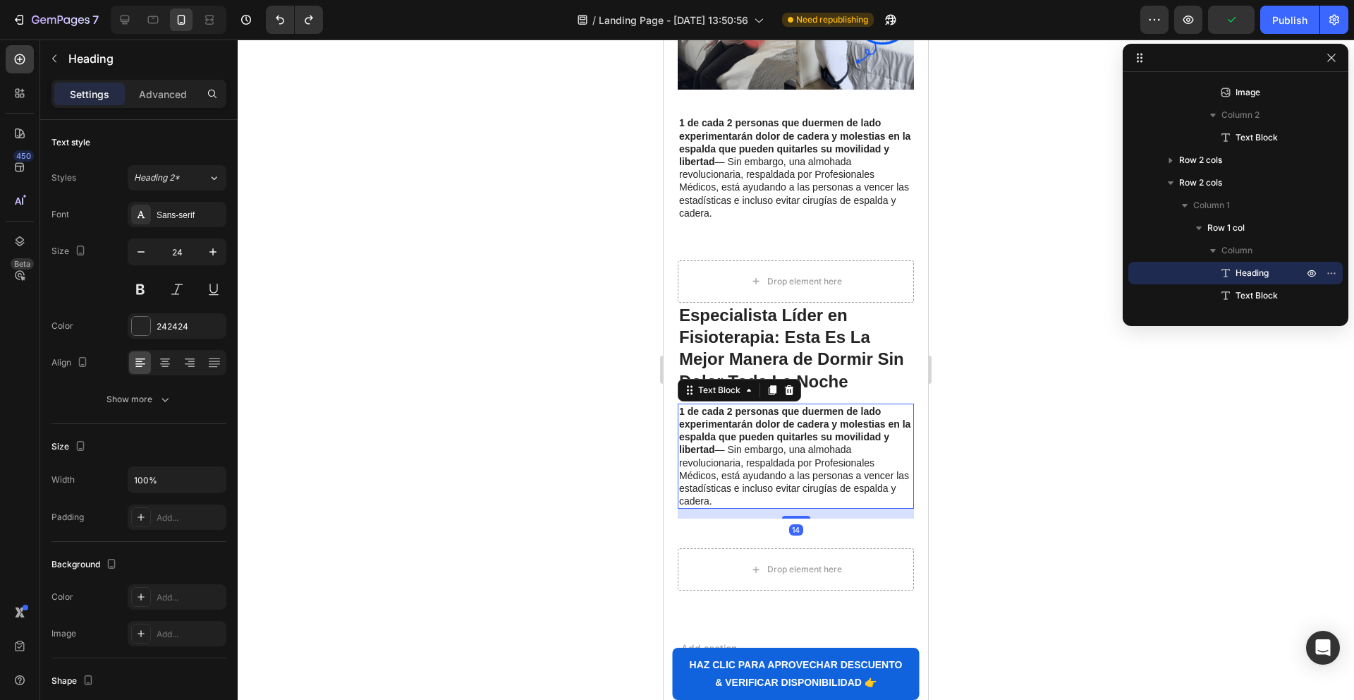
click at [717, 448] on p "1 de cada 2 personas que duermen de lado experimentarán dolor de cadera y moles…" at bounding box center [795, 456] width 233 height 103
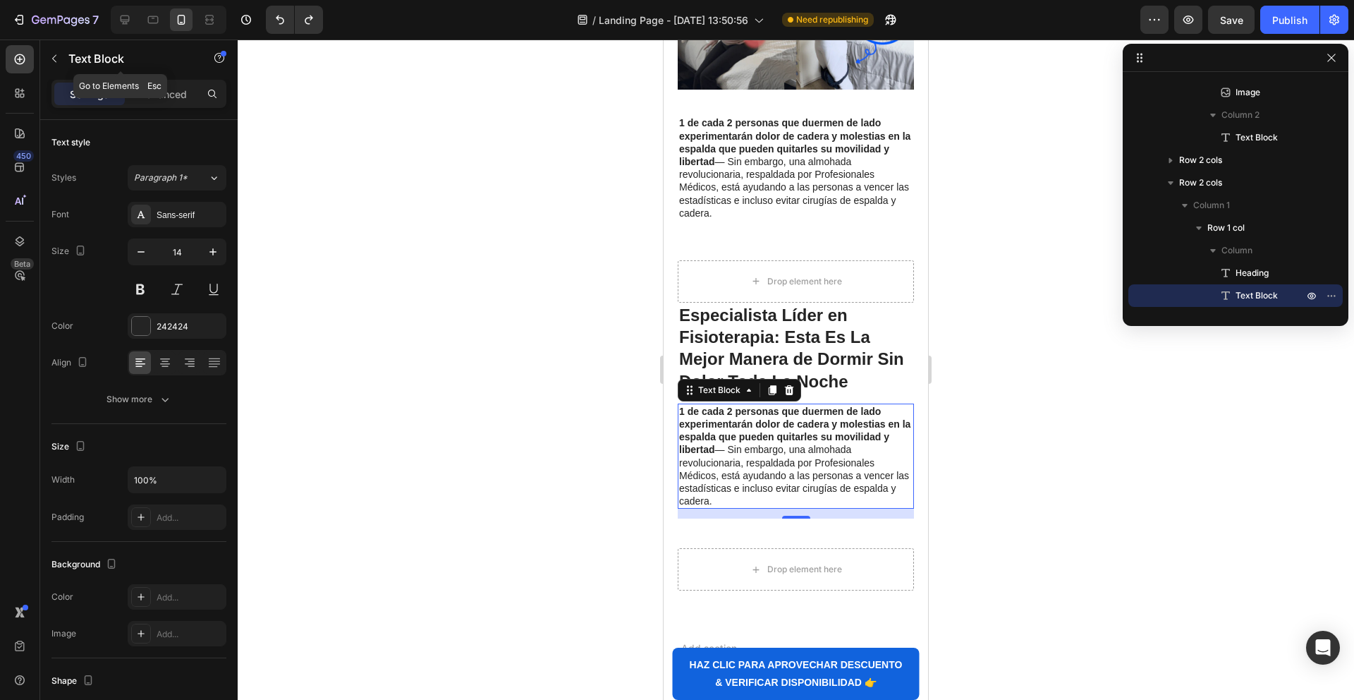
drag, startPoint x: 71, startPoint y: 55, endPoint x: 84, endPoint y: 68, distance: 18.5
click at [71, 55] on p "Text Block" at bounding box center [128, 58] width 120 height 17
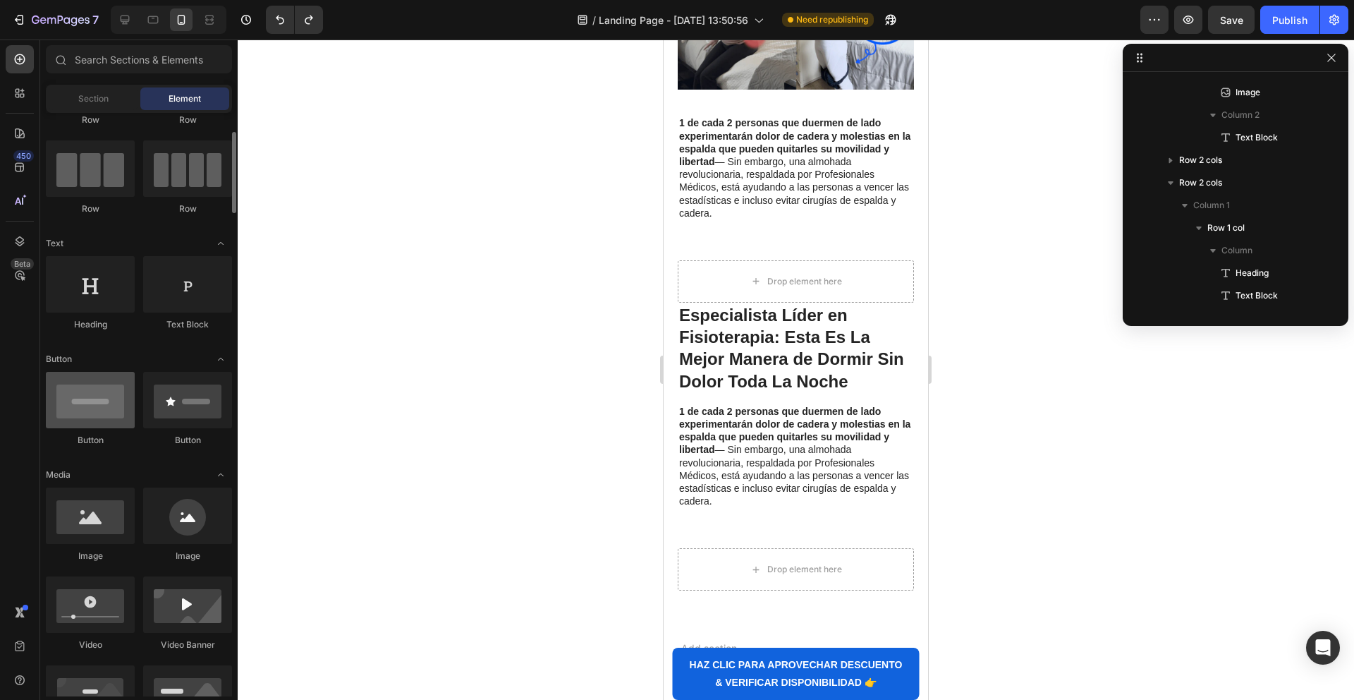
scroll to position [105, 0]
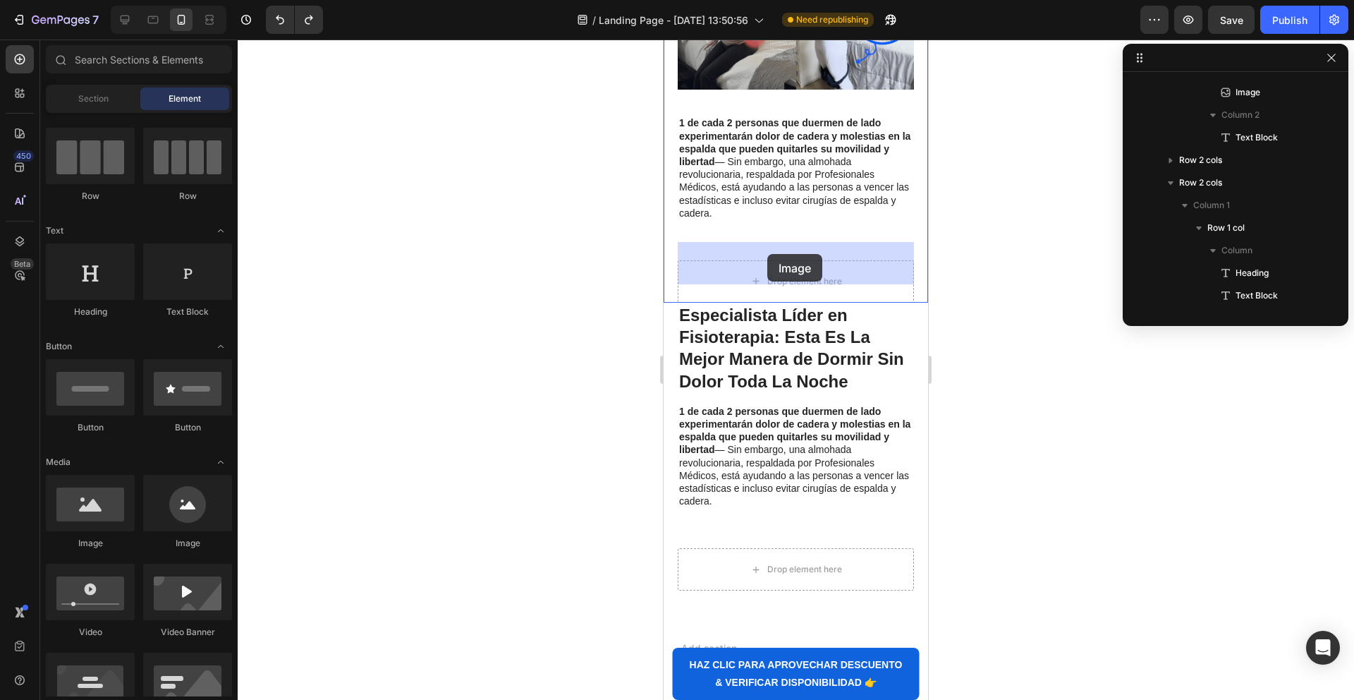
drag, startPoint x: 1250, startPoint y: 440, endPoint x: 765, endPoint y: 262, distance: 516.4
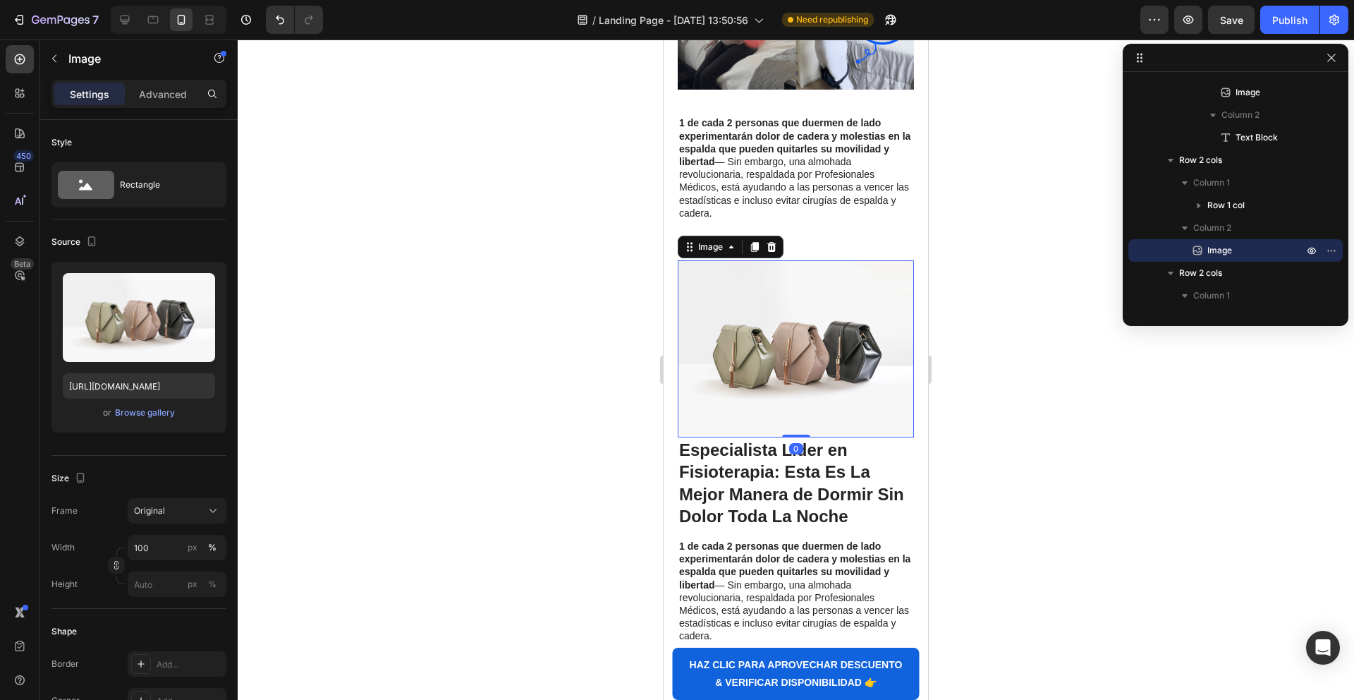
click at [757, 354] on img at bounding box center [796, 348] width 236 height 177
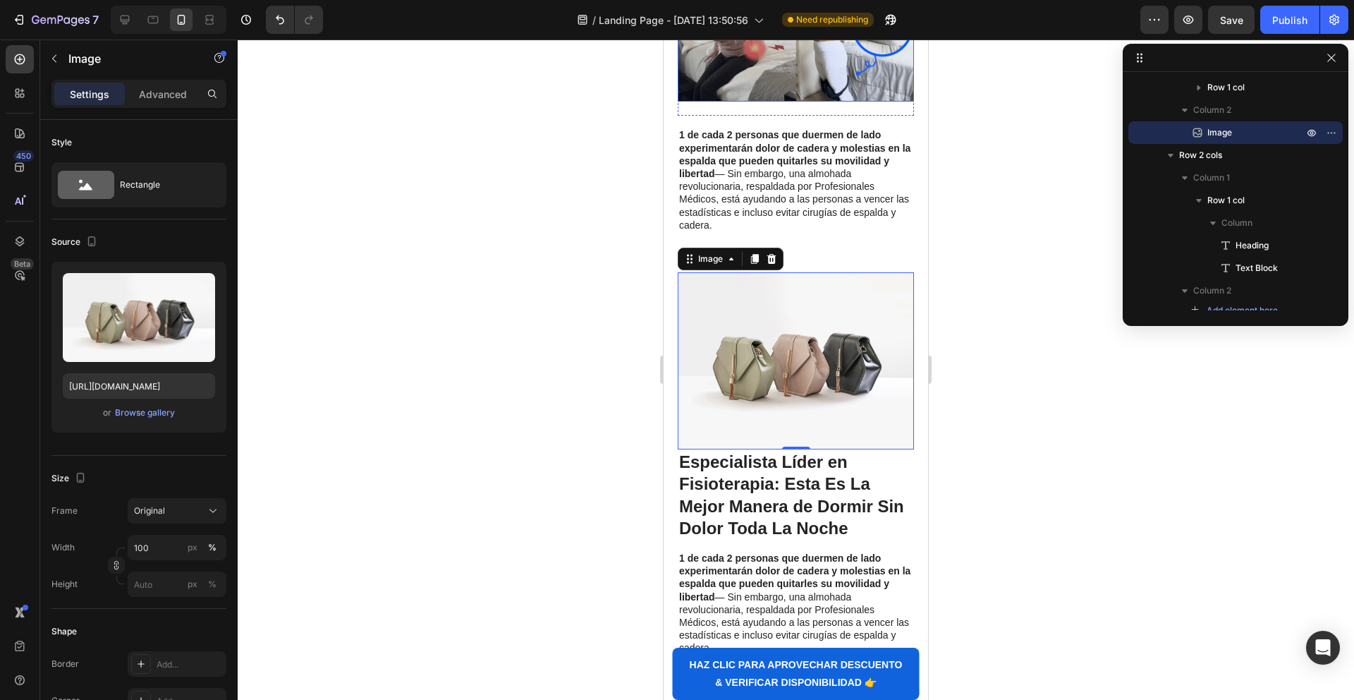
scroll to position [334, 0]
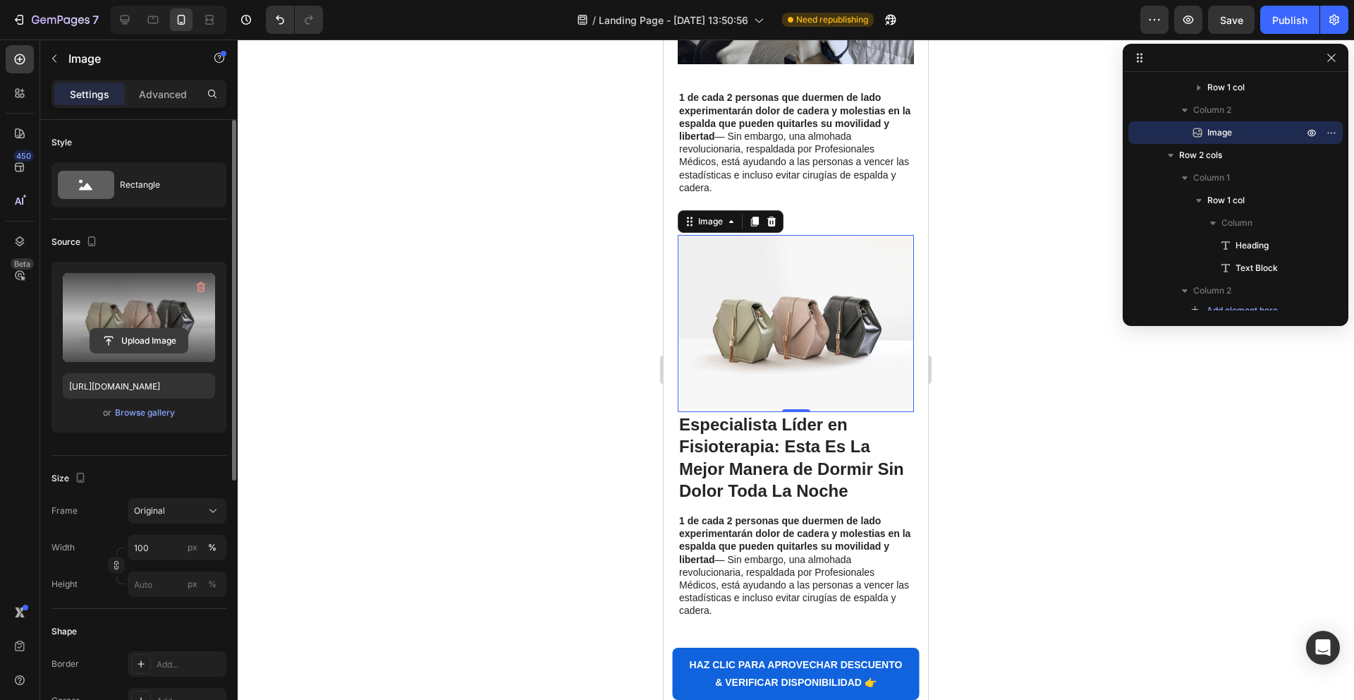
click at [154, 335] on input "file" at bounding box center [138, 341] width 97 height 24
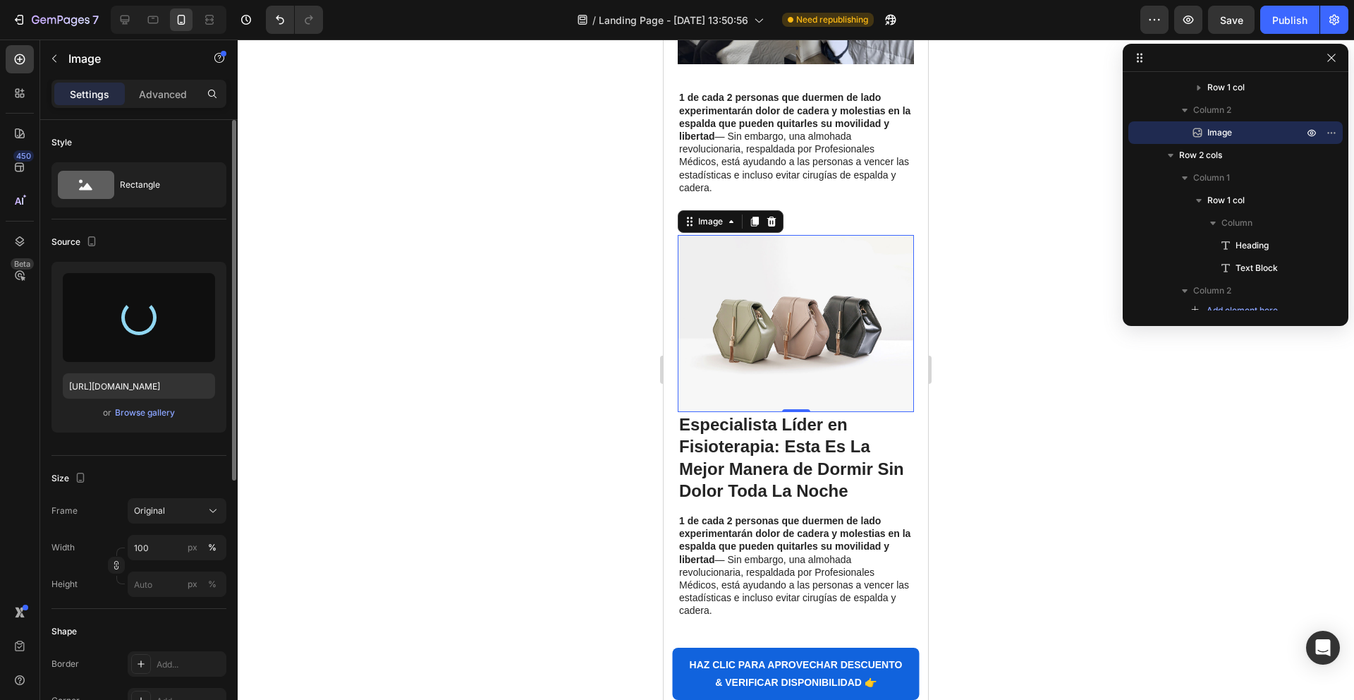
type input "[URL][DOMAIN_NAME]"
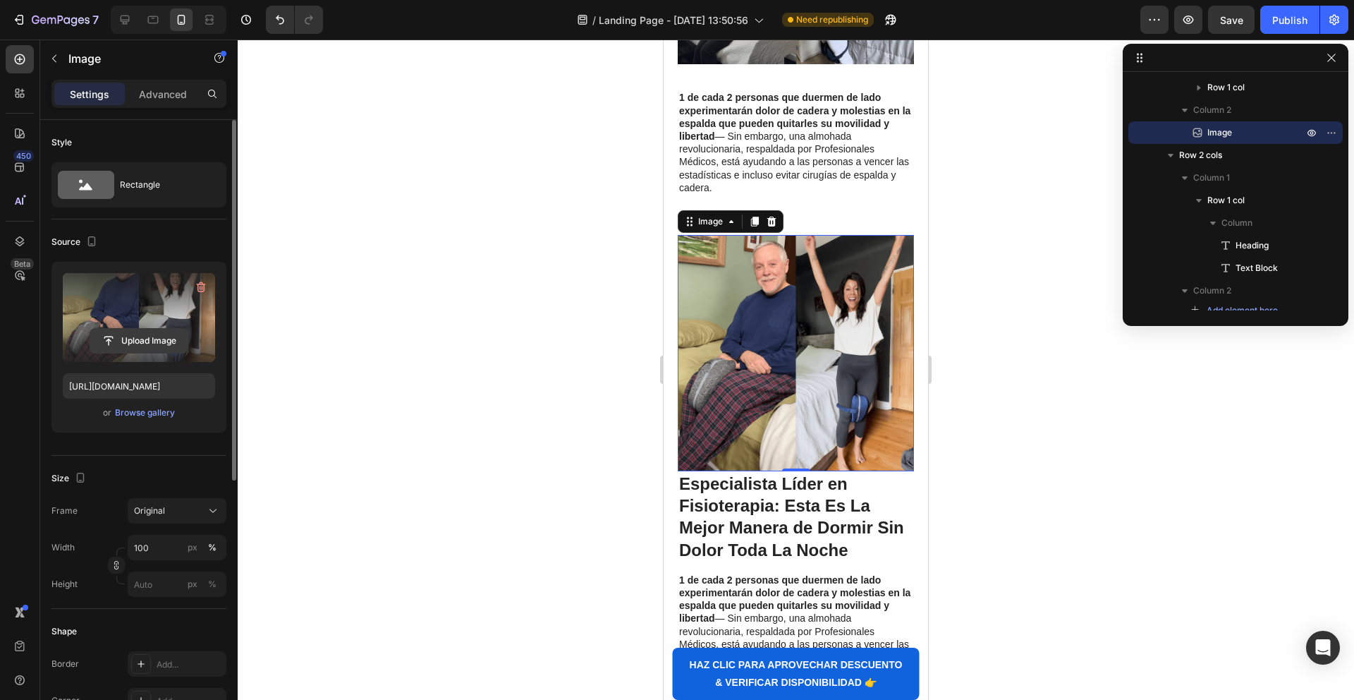
click at [131, 337] on input "file" at bounding box center [138, 341] width 97 height 24
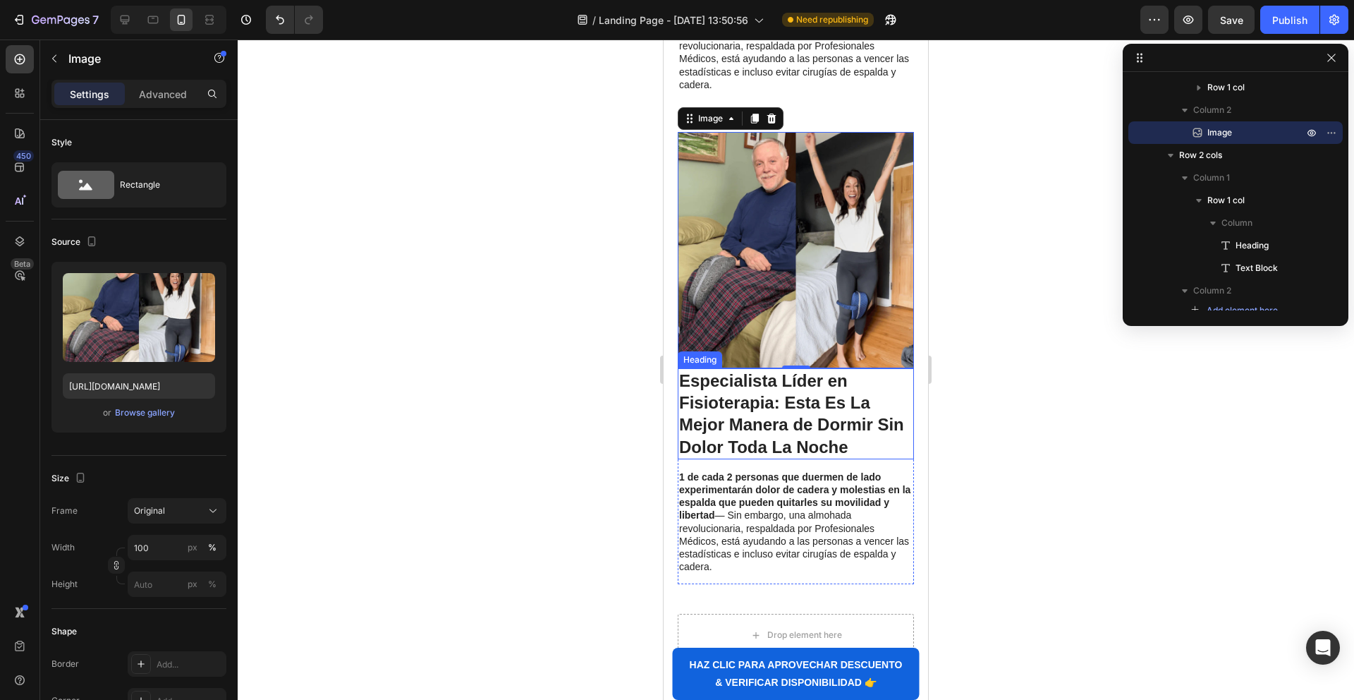
scroll to position [449, 0]
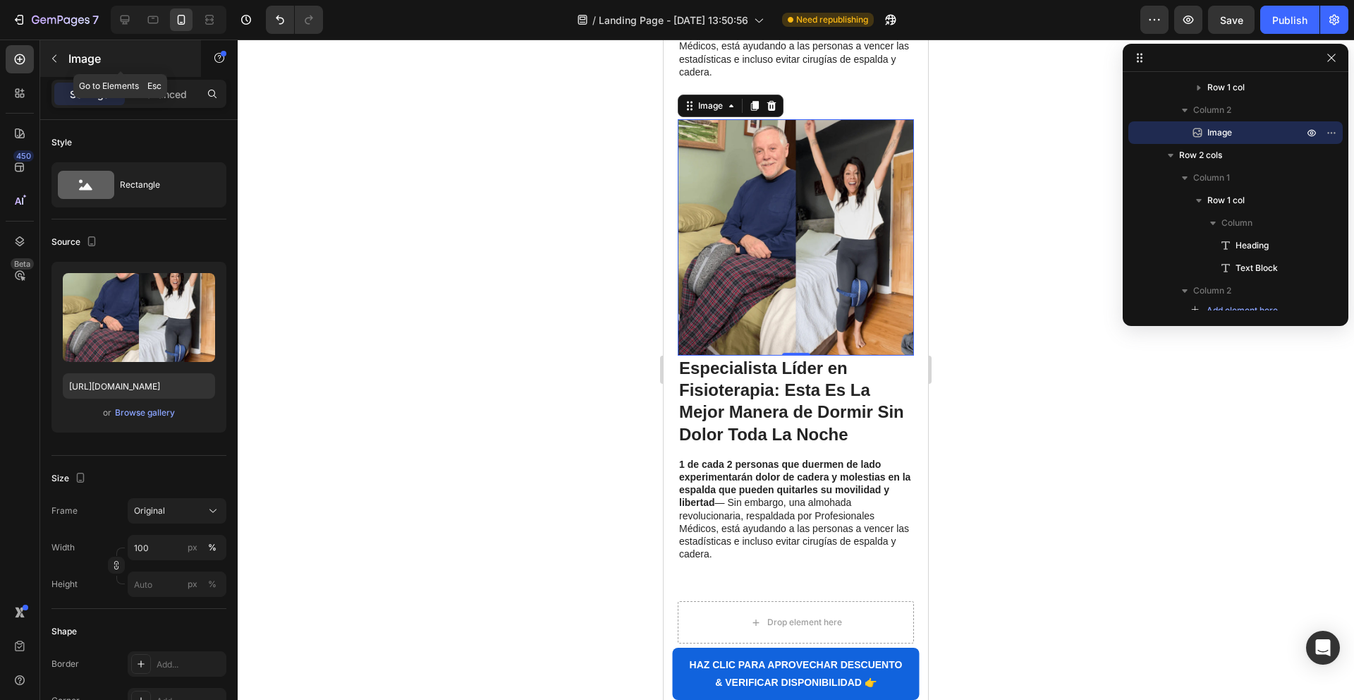
click at [61, 57] on button "button" at bounding box center [54, 58] width 23 height 23
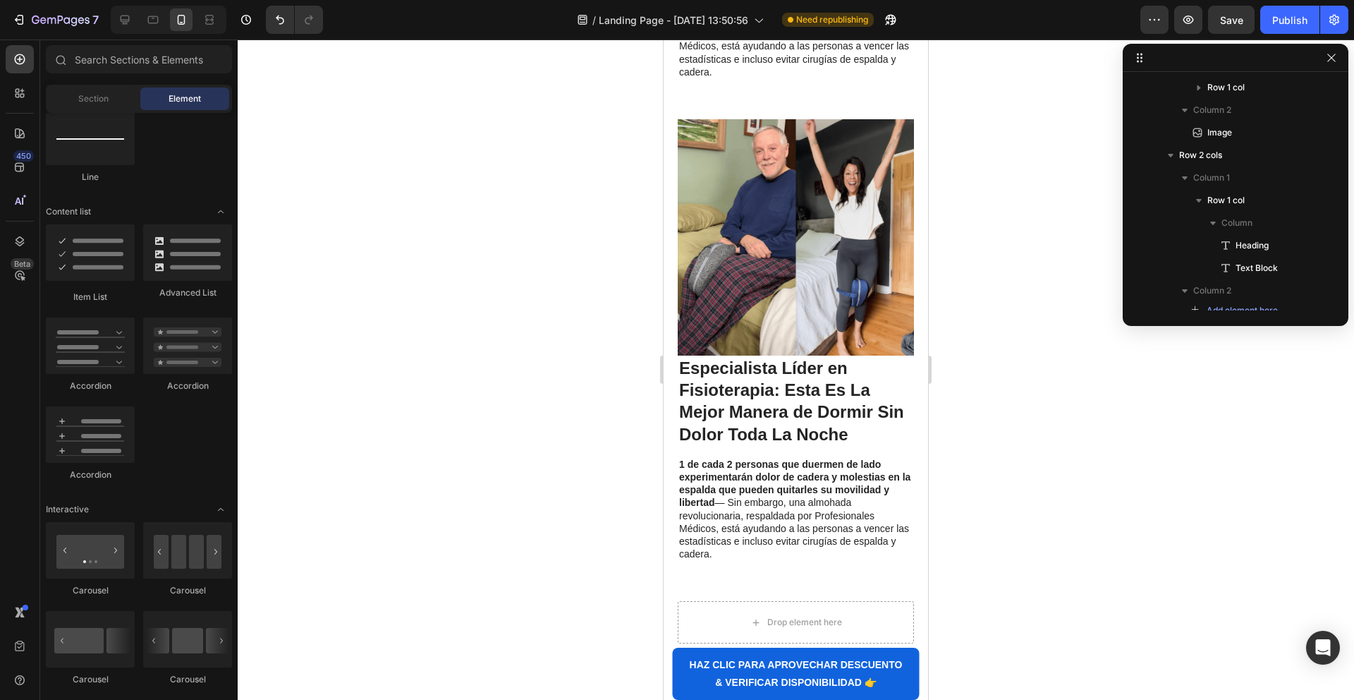
scroll to position [1291, 0]
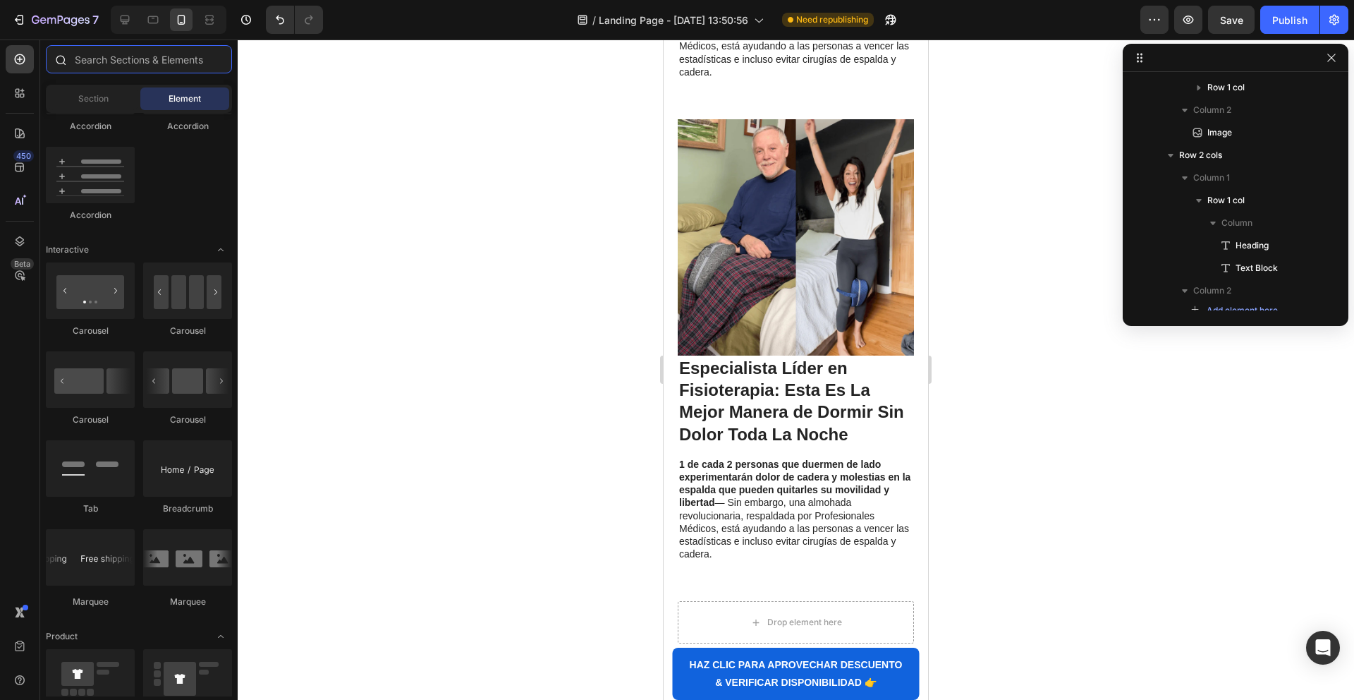
click at [102, 68] on input "text" at bounding box center [139, 59] width 186 height 28
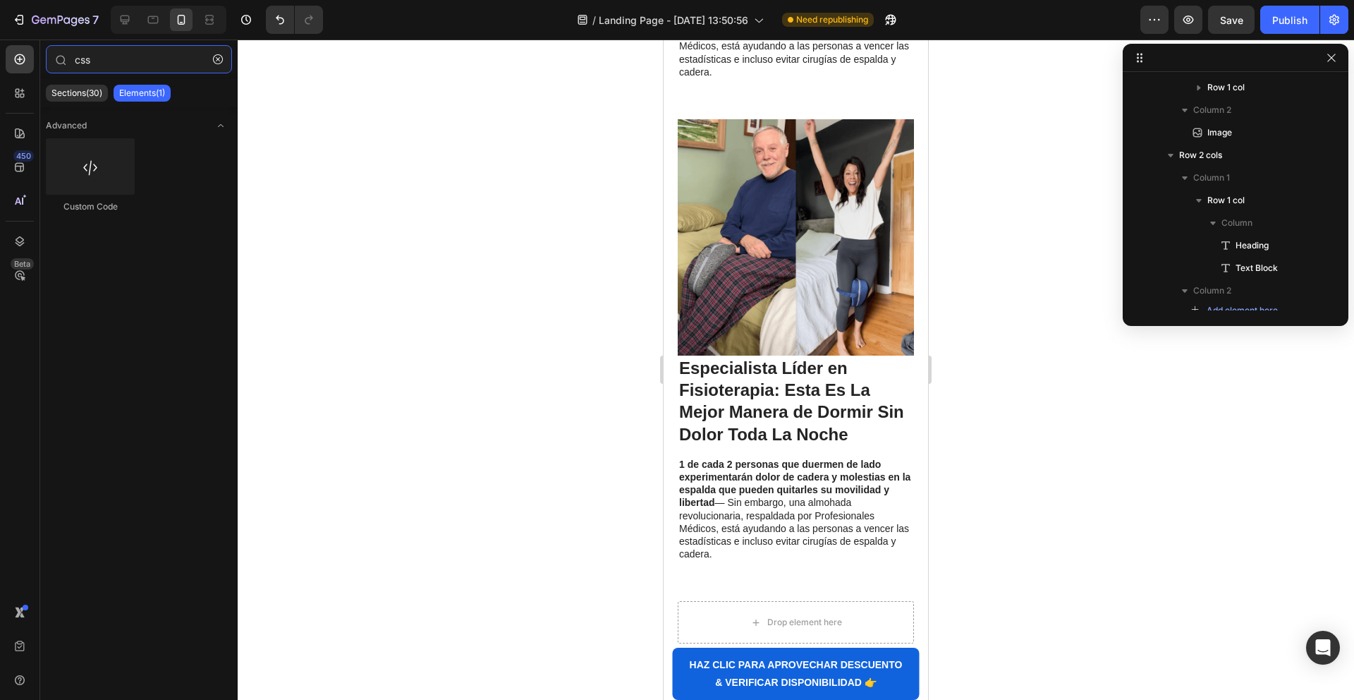
type input "css"
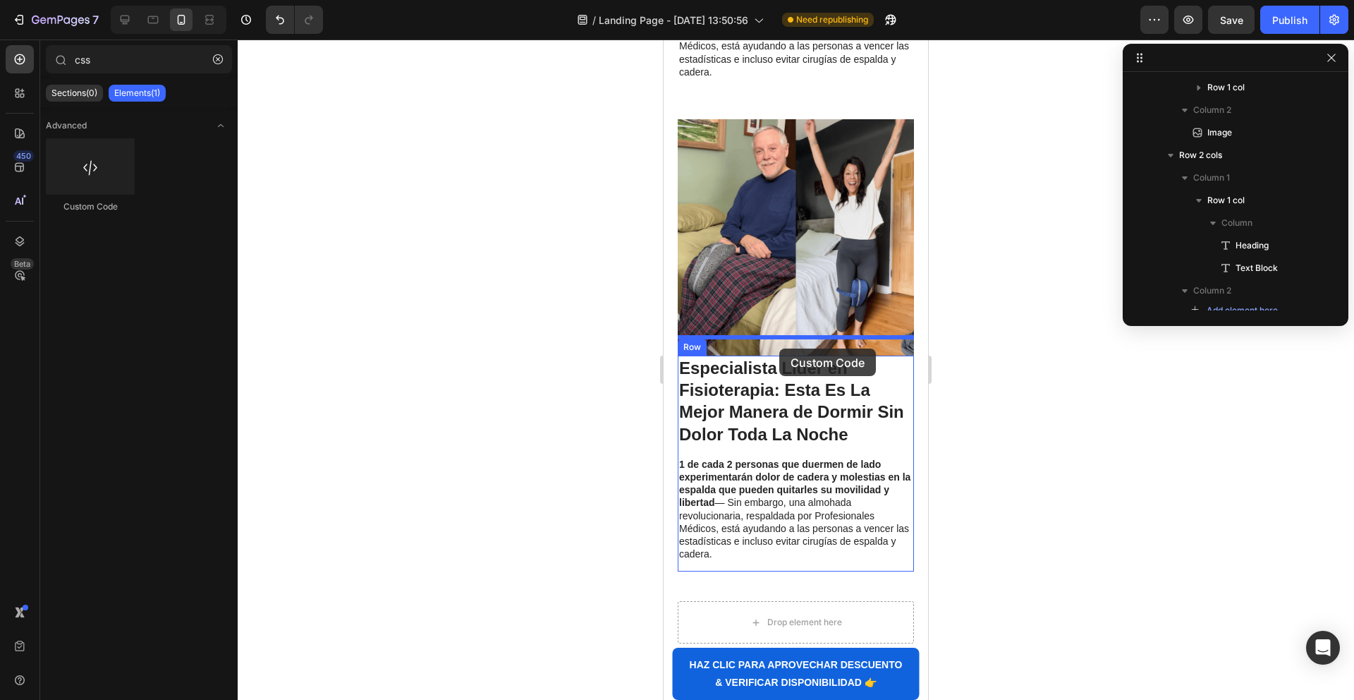
drag, startPoint x: 904, startPoint y: 219, endPoint x: 779, endPoint y: 348, distance: 179.1
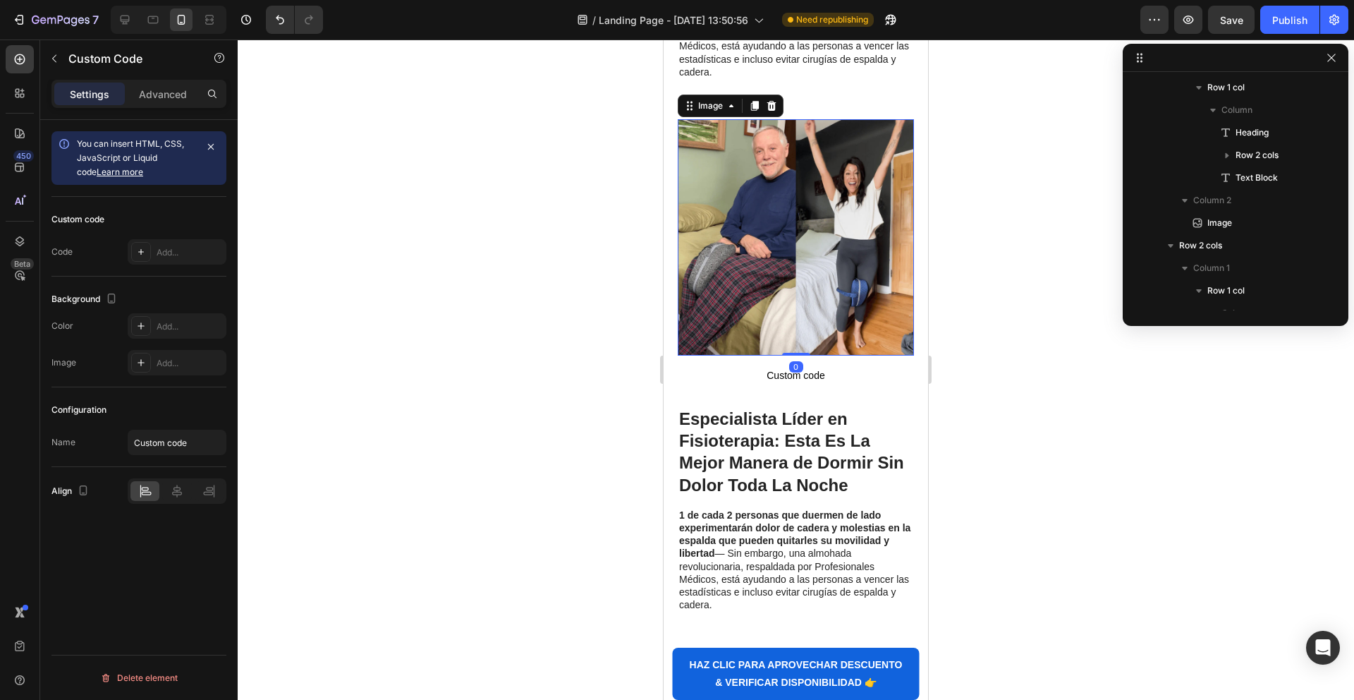
click at [774, 189] on img at bounding box center [796, 237] width 236 height 236
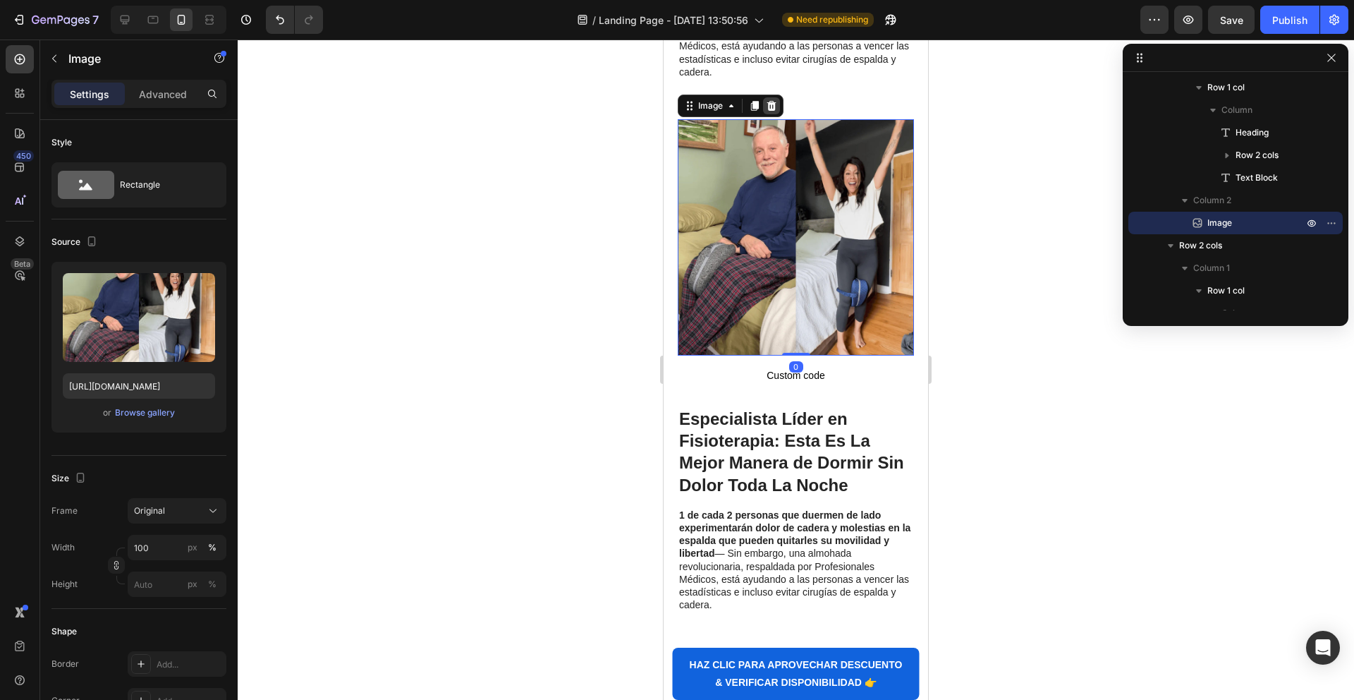
click at [767, 100] on icon at bounding box center [771, 105] width 11 height 11
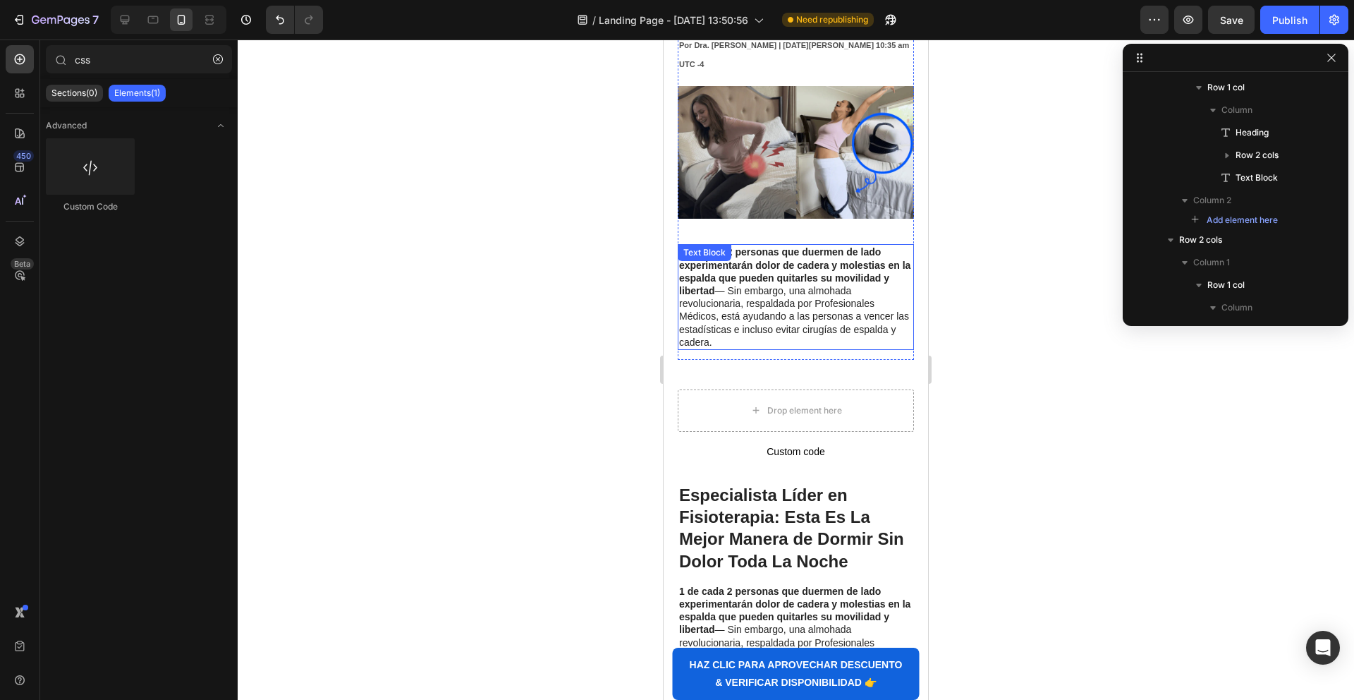
scroll to position [138, 0]
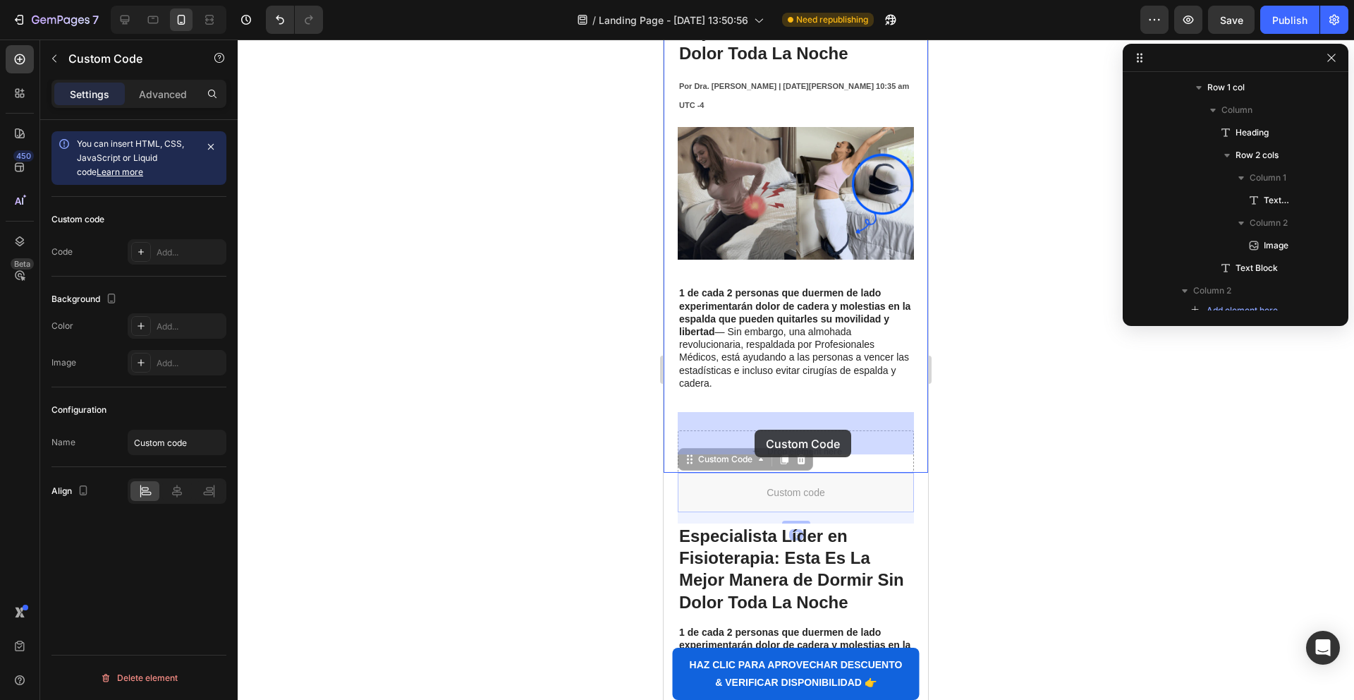
drag, startPoint x: 736, startPoint y: 478, endPoint x: 755, endPoint y: 430, distance: 51.6
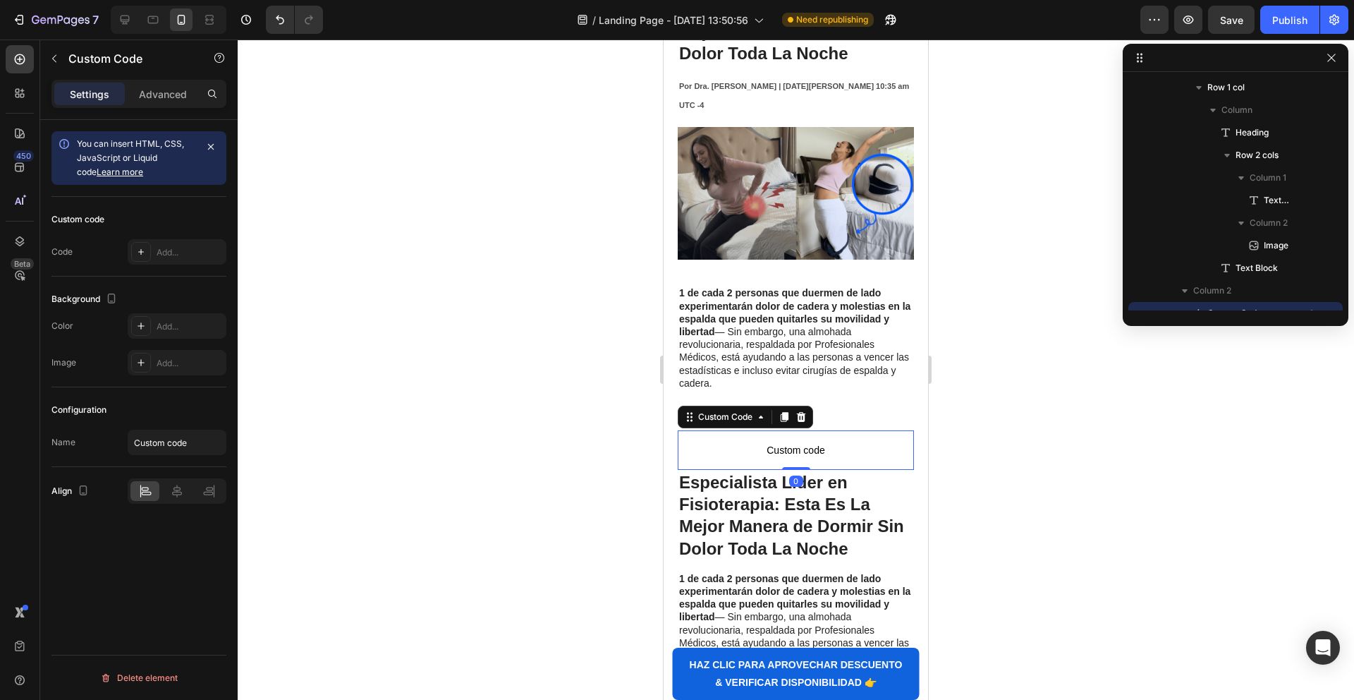
click at [711, 442] on span "Custom code" at bounding box center [796, 450] width 236 height 17
click at [161, 91] on p "Advanced" at bounding box center [163, 94] width 48 height 15
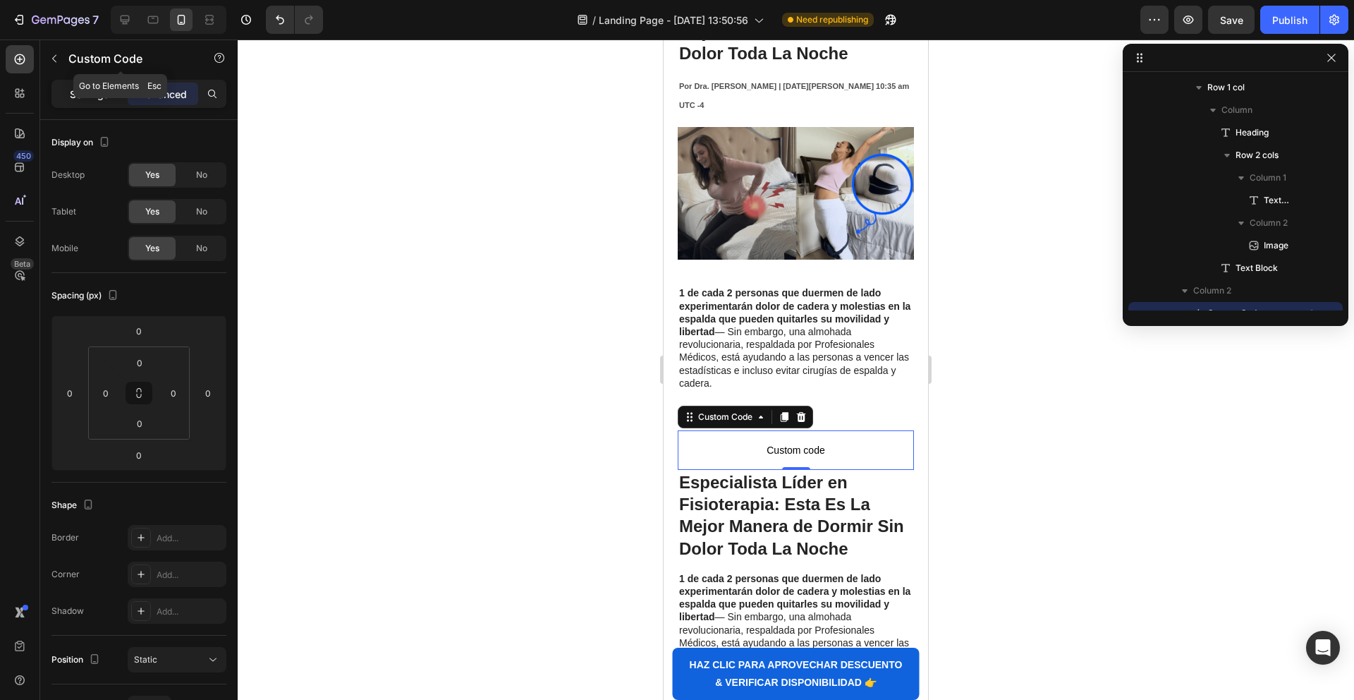
click at [82, 78] on div "Custom Code" at bounding box center [120, 59] width 161 height 40
click at [86, 93] on p "Settings" at bounding box center [89, 94] width 39 height 15
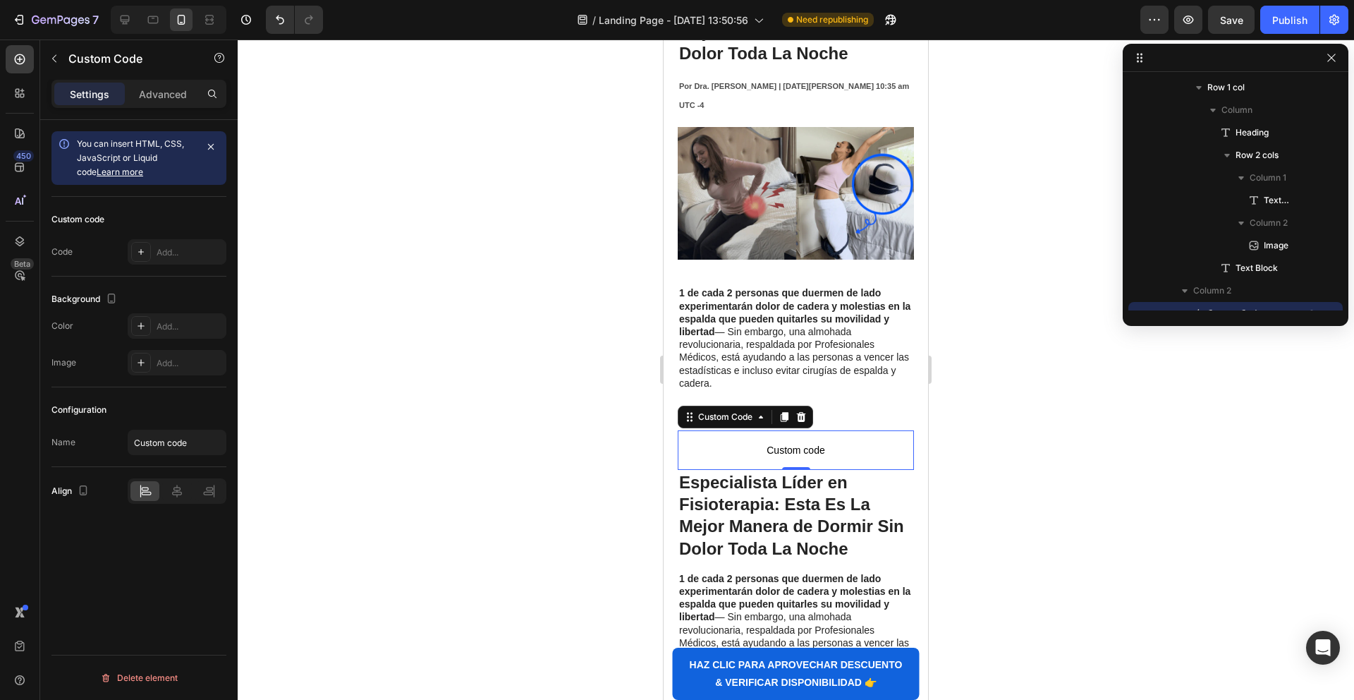
click at [123, 136] on div "You can insert HTML, CSS, JavaScript or Liquid code Learn more" at bounding box center [138, 158] width 175 height 54
click at [149, 248] on div at bounding box center [141, 252] width 20 height 20
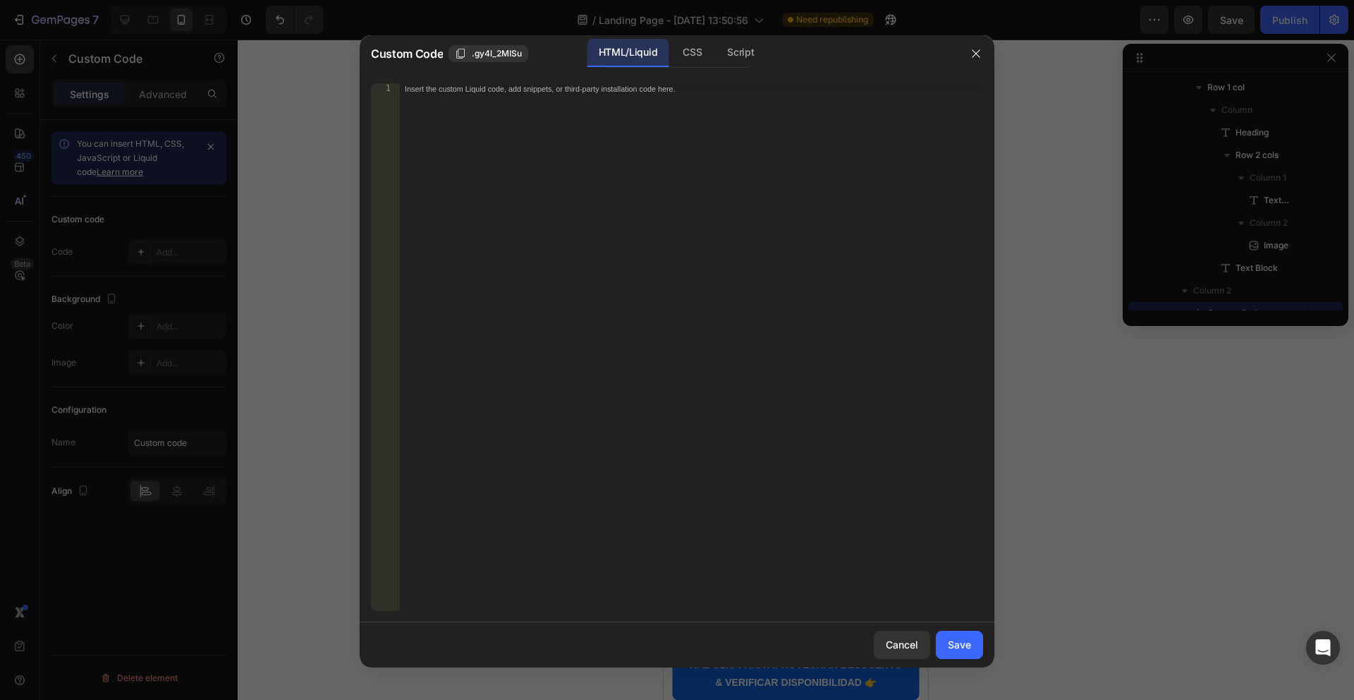
click at [552, 195] on div "Insert the custom Liquid code, add snippets, or third-party installation code h…" at bounding box center [691, 358] width 584 height 550
click at [352, 130] on div at bounding box center [677, 350] width 1354 height 700
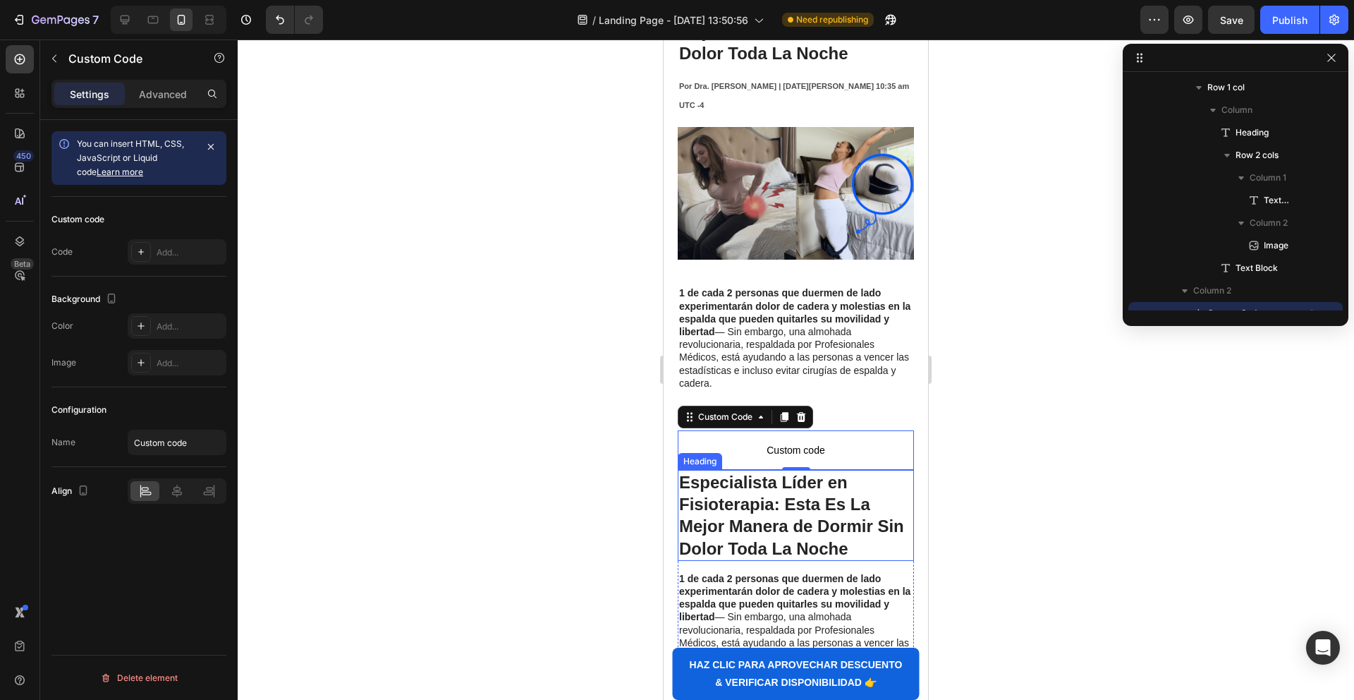
click at [771, 482] on strong "Especialista Líder en Fisioterapia:" at bounding box center [763, 493] width 169 height 41
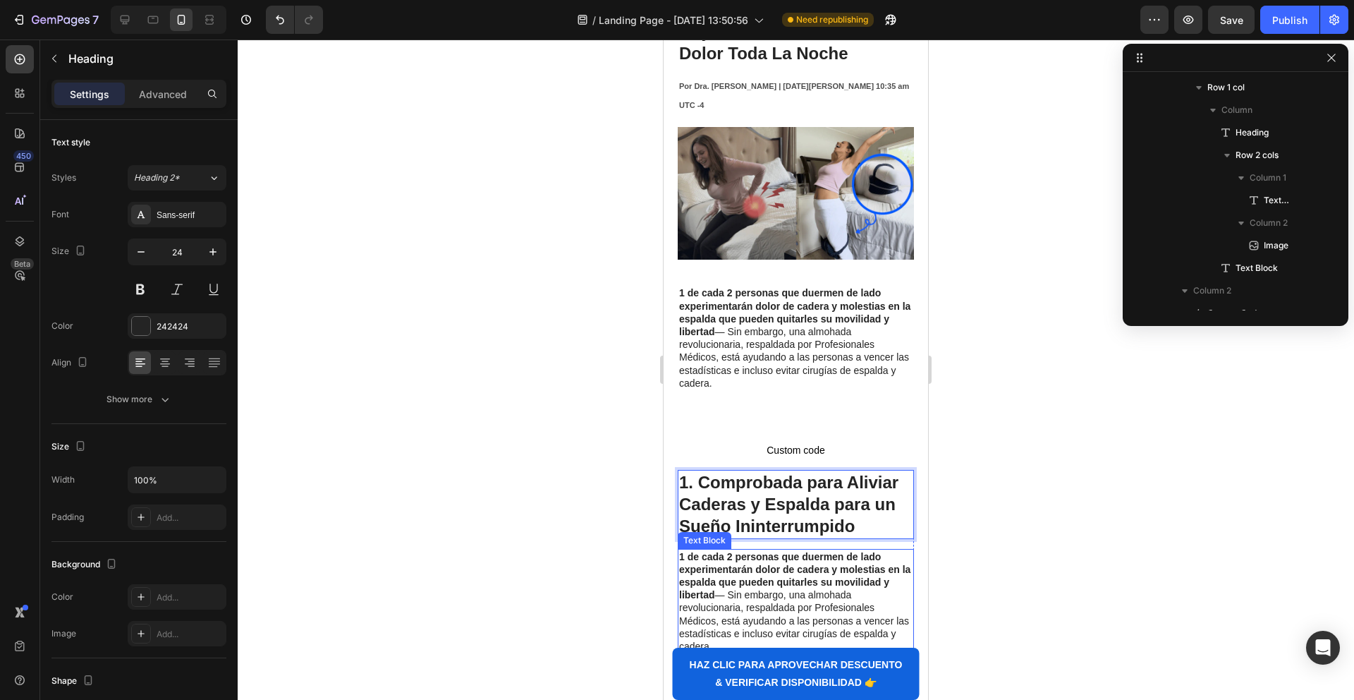
click at [748, 565] on strong "1 de cada 2 personas que duermen de lado experimentarán dolor de cadera y moles…" at bounding box center [794, 576] width 231 height 50
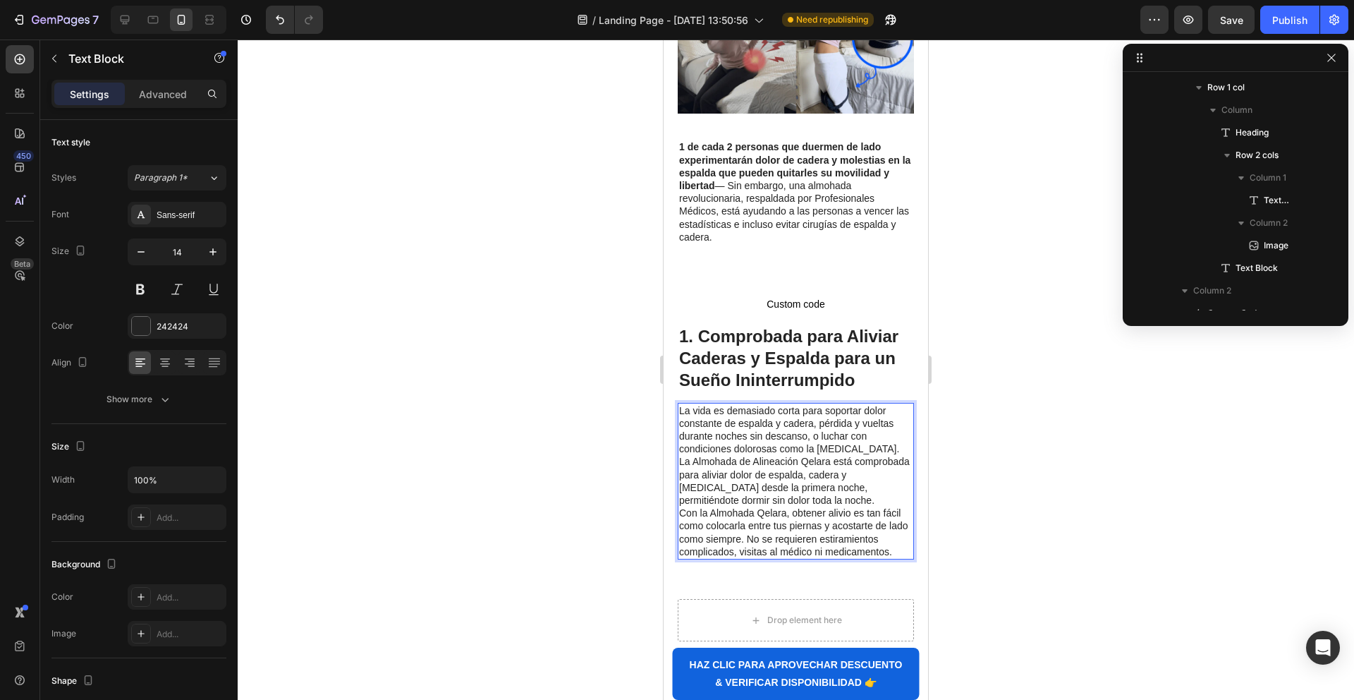
scroll to position [292, 0]
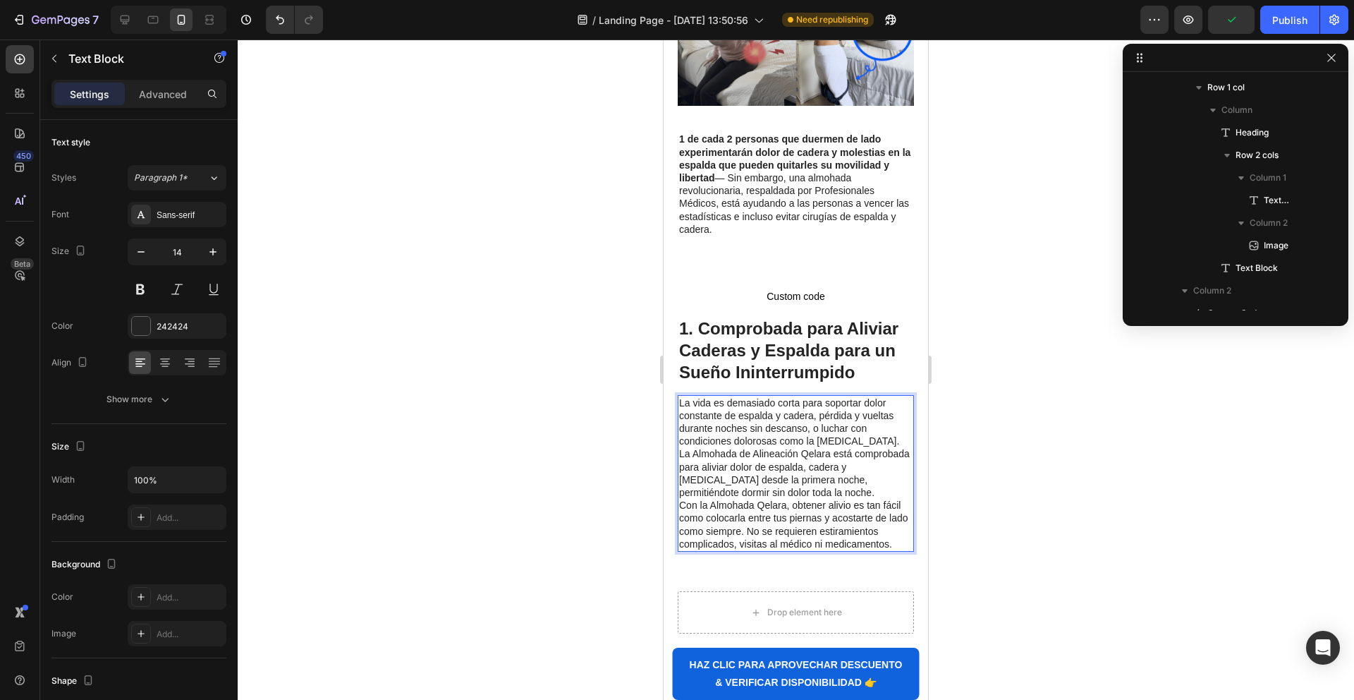
drag, startPoint x: 856, startPoint y: 445, endPoint x: 877, endPoint y: 427, distance: 27.5
click at [858, 447] on p "La Almohada de Alineación Qelara está comprobada para aliviar dolor de espalda,…" at bounding box center [795, 472] width 233 height 51
type input "242424"
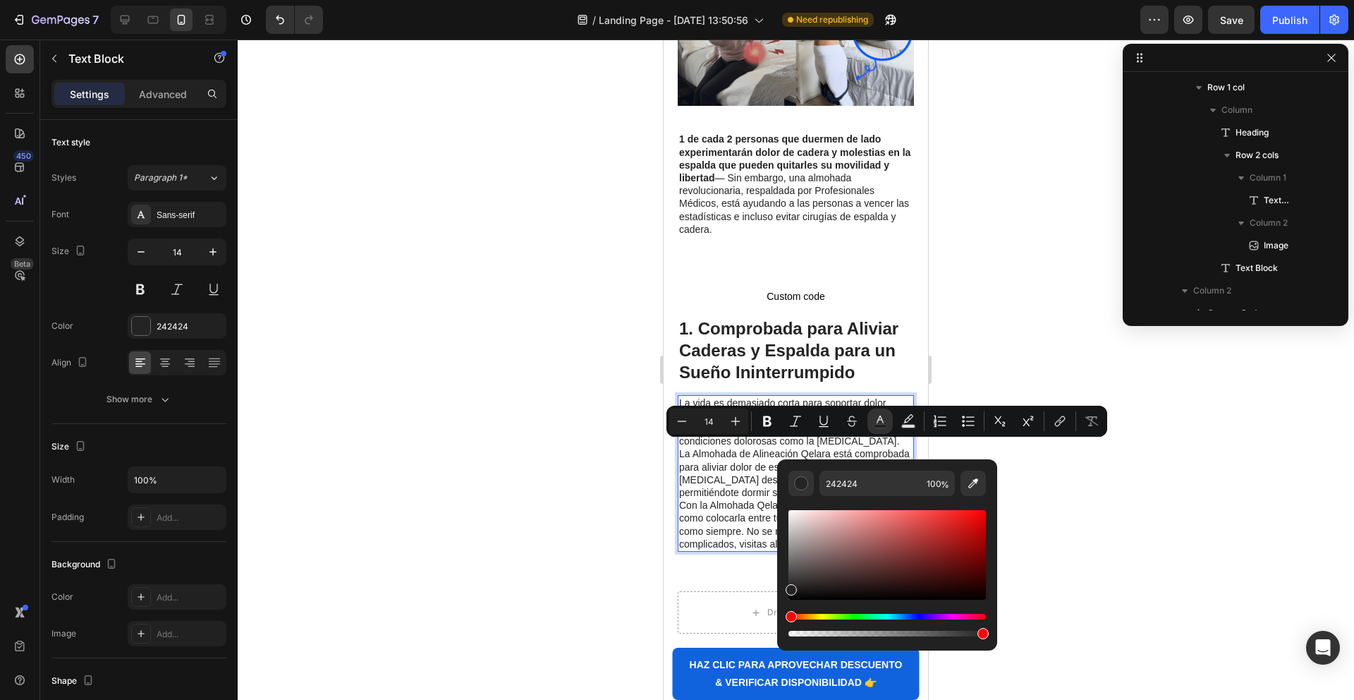
click at [771, 453] on p "La Almohada de Alineación Qelara está comprobada para aliviar dolor de espalda,…" at bounding box center [795, 472] width 233 height 51
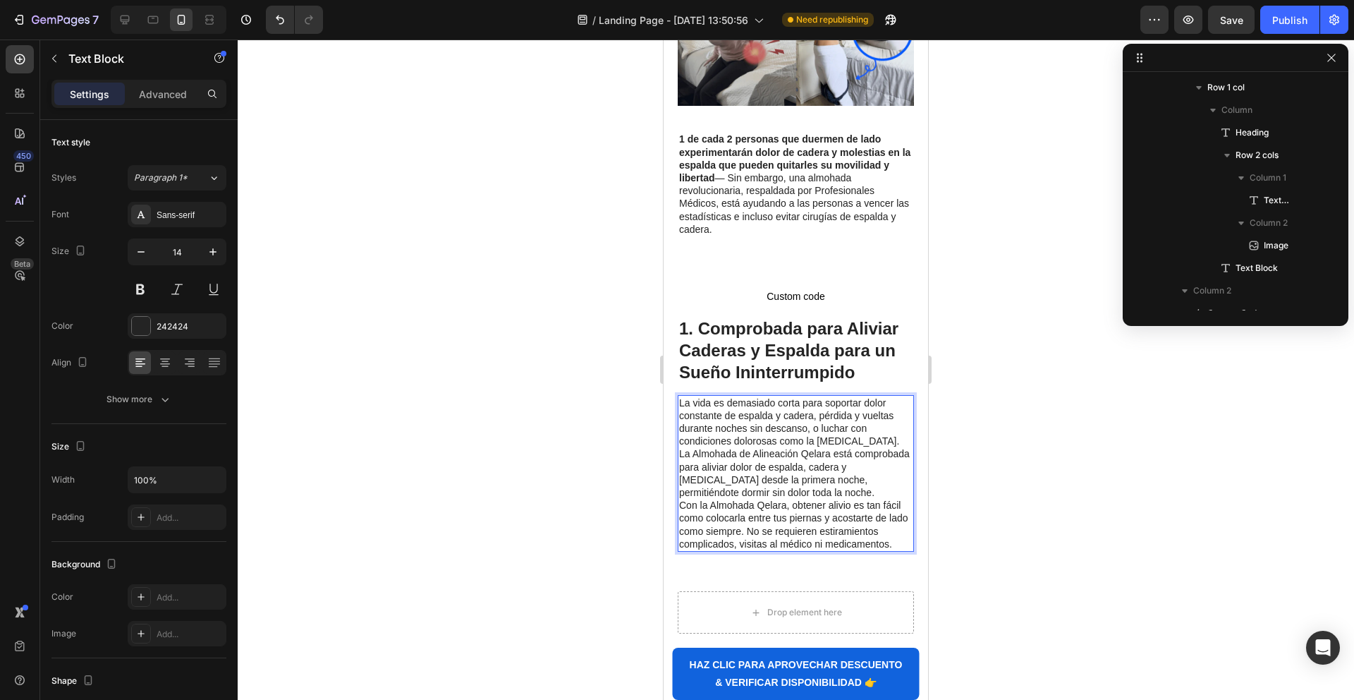
click at [872, 416] on p "La vida es demasiado corta para soportar dolor constante de espalda y cadera, p…" at bounding box center [795, 421] width 233 height 51
click at [803, 511] on p "Con la Almohada Qelara, obtener alivio es tan fácil como colocarla entre tus pi…" at bounding box center [795, 536] width 233 height 51
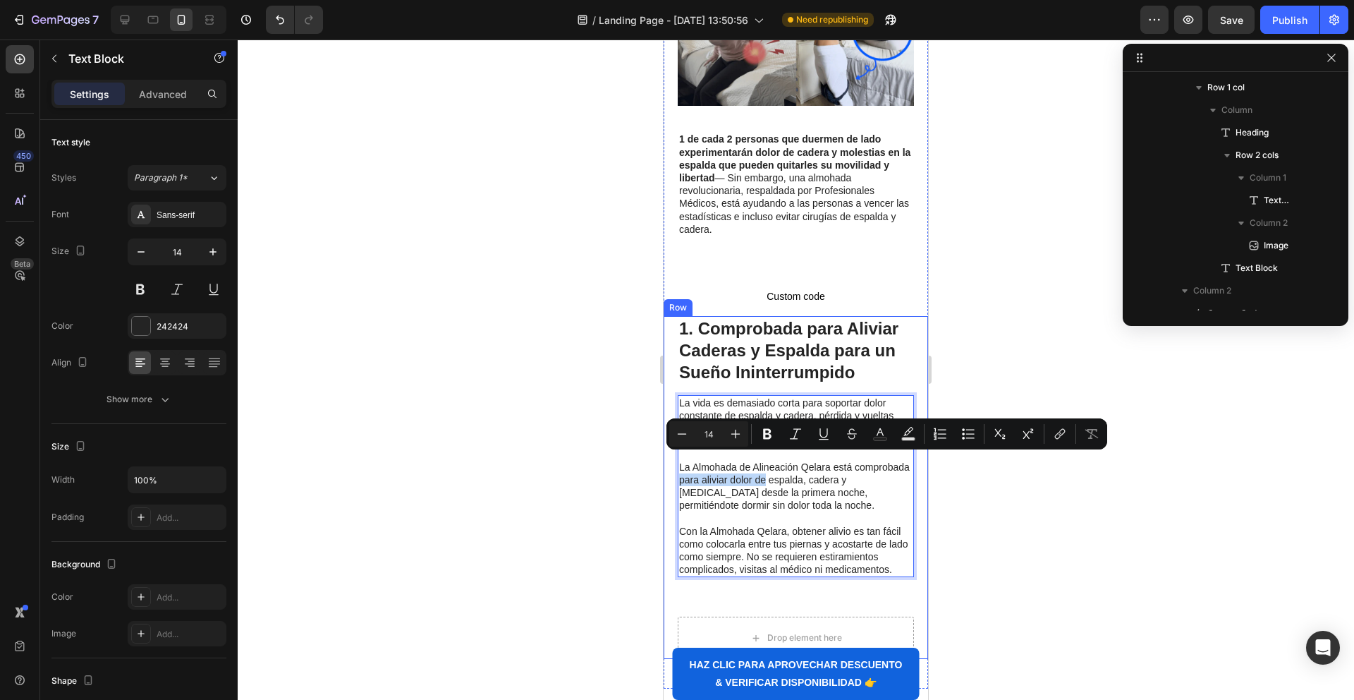
drag, startPoint x: 765, startPoint y: 458, endPoint x: 674, endPoint y: 459, distance: 91.7
click at [674, 459] on div "⁠⁠⁠⁠⁠⁠⁠ 1. Comprobada para Aliviar Caderas y Espalda para un Sueño Ininterrumpi…" at bounding box center [796, 487] width 264 height 343
click at [766, 462] on p "La Almohada de Alineación Qelara está comprobada para aliviar dolor de espalda,…" at bounding box center [795, 486] width 233 height 51
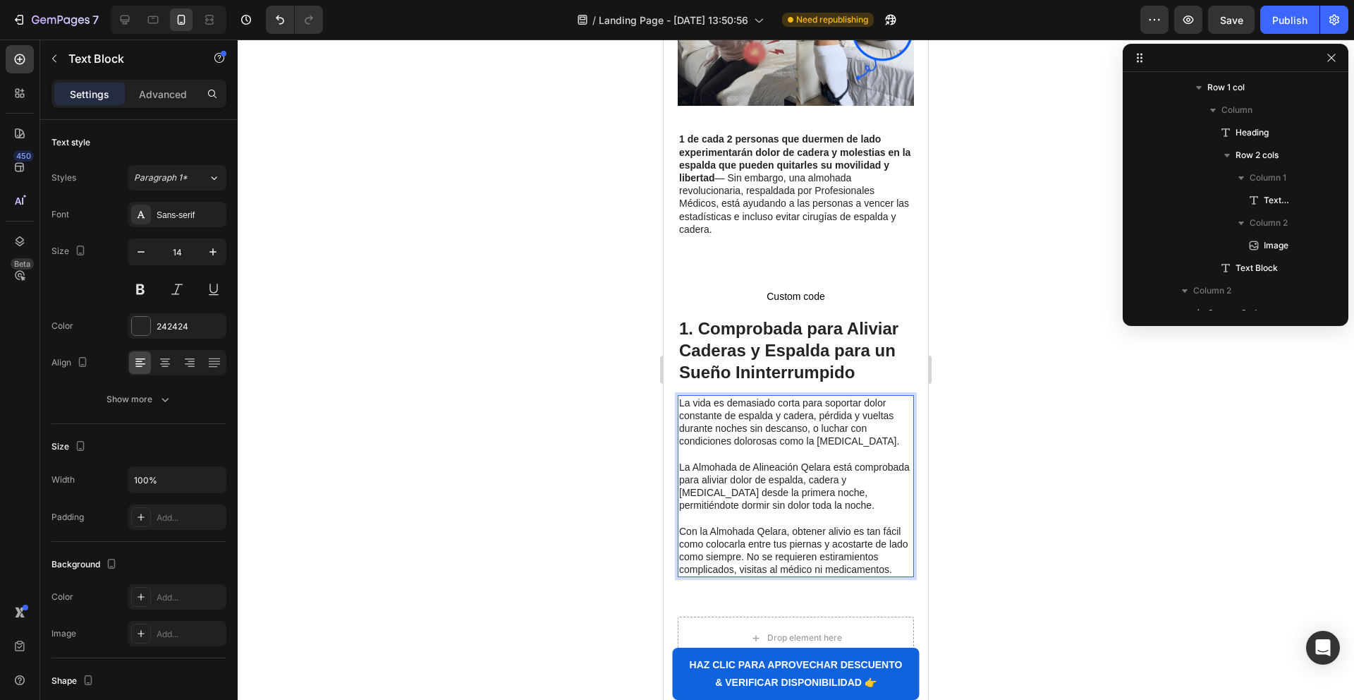
click at [802, 461] on p "La Almohada de Alineación Qelara está comprobada para aliviar dolor de espalda,…" at bounding box center [795, 486] width 233 height 51
drag, startPoint x: 762, startPoint y: 401, endPoint x: 815, endPoint y: 394, distance: 53.5
click at [762, 401] on p "La vida es demasiado corta para soportar dolor constante de espalda y cadera, p…" at bounding box center [795, 421] width 233 height 51
click at [815, 396] on p "La vida es demasiado corta para soportar dolor constante de espalda y cadera, p…" at bounding box center [795, 421] width 233 height 51
drag, startPoint x: 844, startPoint y: 436, endPoint x: 846, endPoint y: 449, distance: 12.8
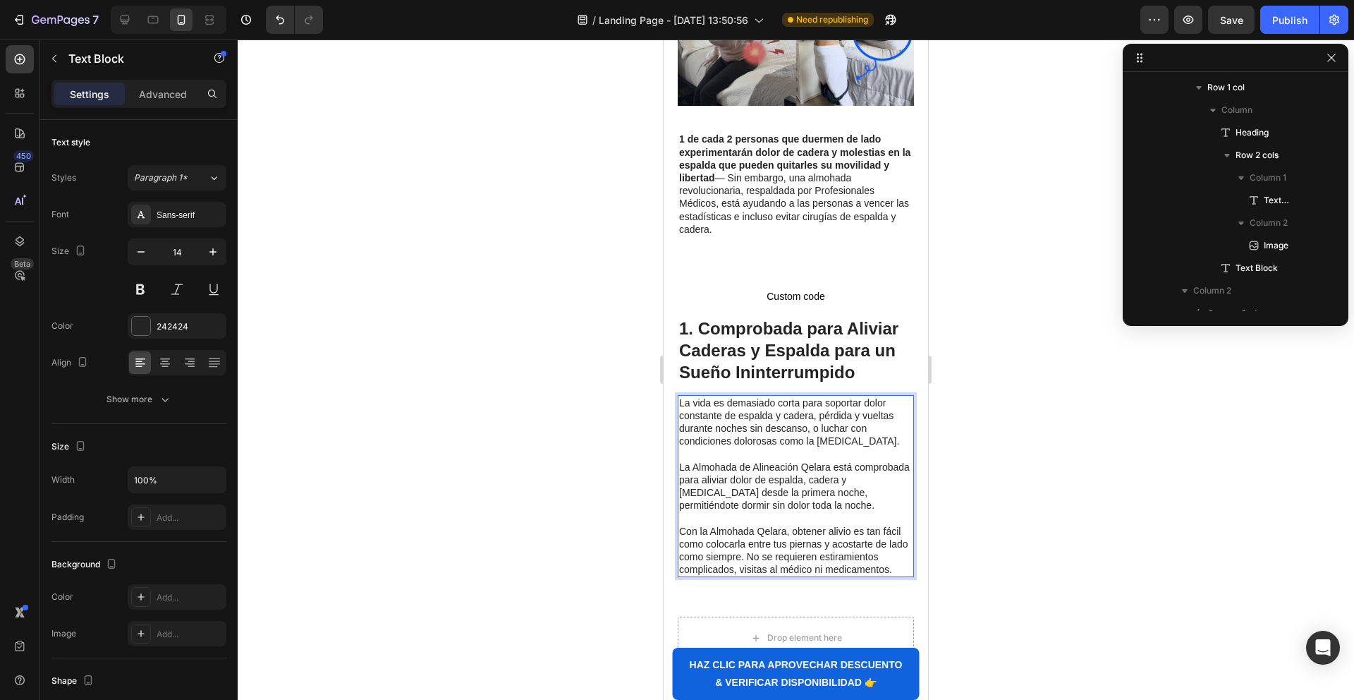
click at [844, 447] on p "Rich Text Editor. Editing area: main" at bounding box center [795, 453] width 233 height 13
click at [861, 461] on p "La Almohada de Alineación Qelara está comprobada para aliviar dolor de espalda,…" at bounding box center [795, 486] width 233 height 51
click at [857, 461] on p "La Almohada de Alineación Qelara está comprobada para aliviar dolor de espalda,…" at bounding box center [795, 486] width 233 height 51
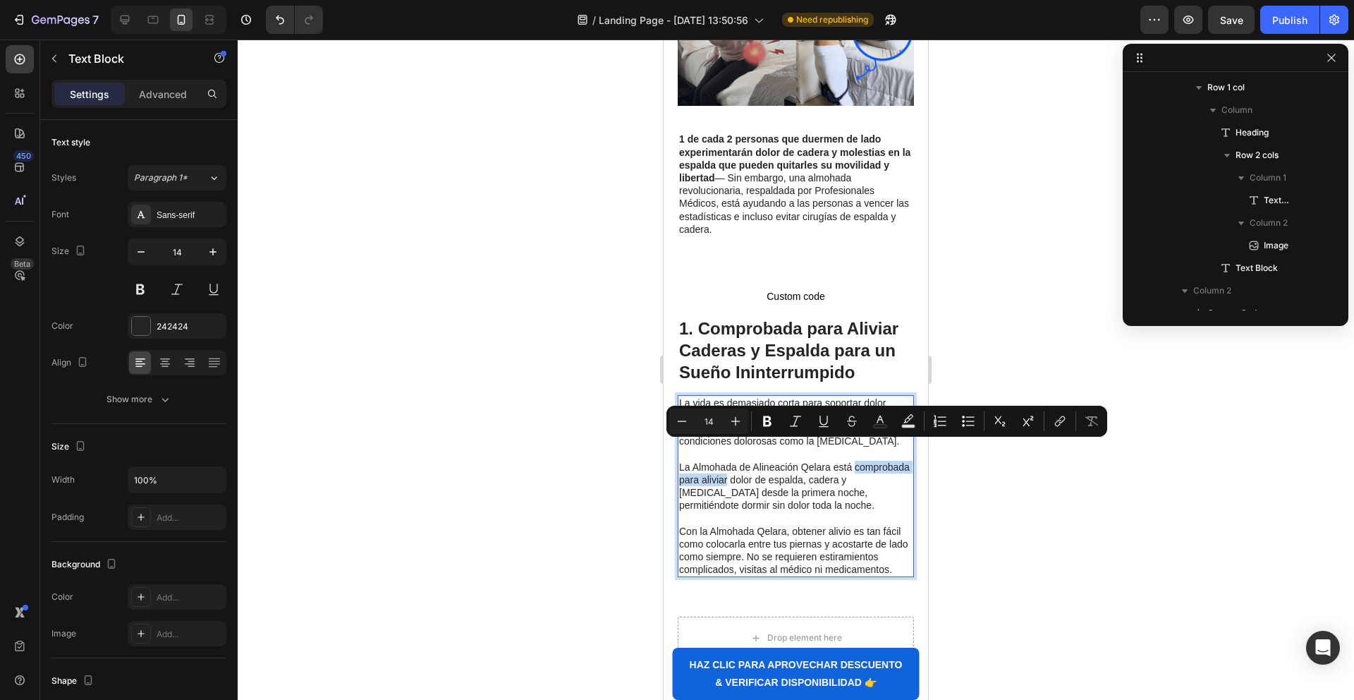
drag, startPoint x: 727, startPoint y: 458, endPoint x: 855, endPoint y: 445, distance: 128.3
click at [855, 461] on p "La Almohada de Alineación Qelara está comprobada para aliviar dolor de espalda,…" at bounding box center [795, 486] width 233 height 51
click at [769, 414] on icon "Editor contextual toolbar" at bounding box center [767, 421] width 14 height 14
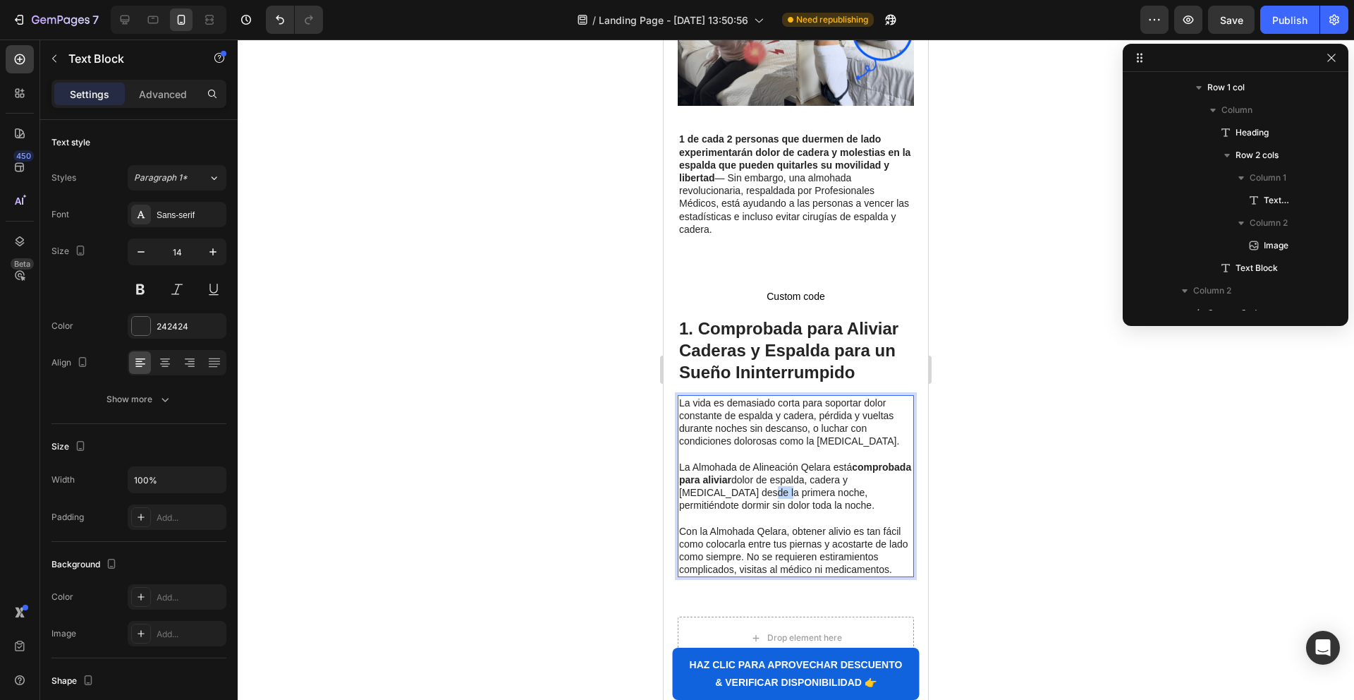
drag, startPoint x: 752, startPoint y: 475, endPoint x: 763, endPoint y: 475, distance: 11.3
click at [768, 475] on p "La Almohada de Alineación Qelara está comprobada para aliviar dolor de espalda,…" at bounding box center [795, 486] width 233 height 51
click at [717, 475] on p "La Almohada de Alineación Qelara está comprobada para aliviar dolor de espalda,…" at bounding box center [795, 486] width 233 height 51
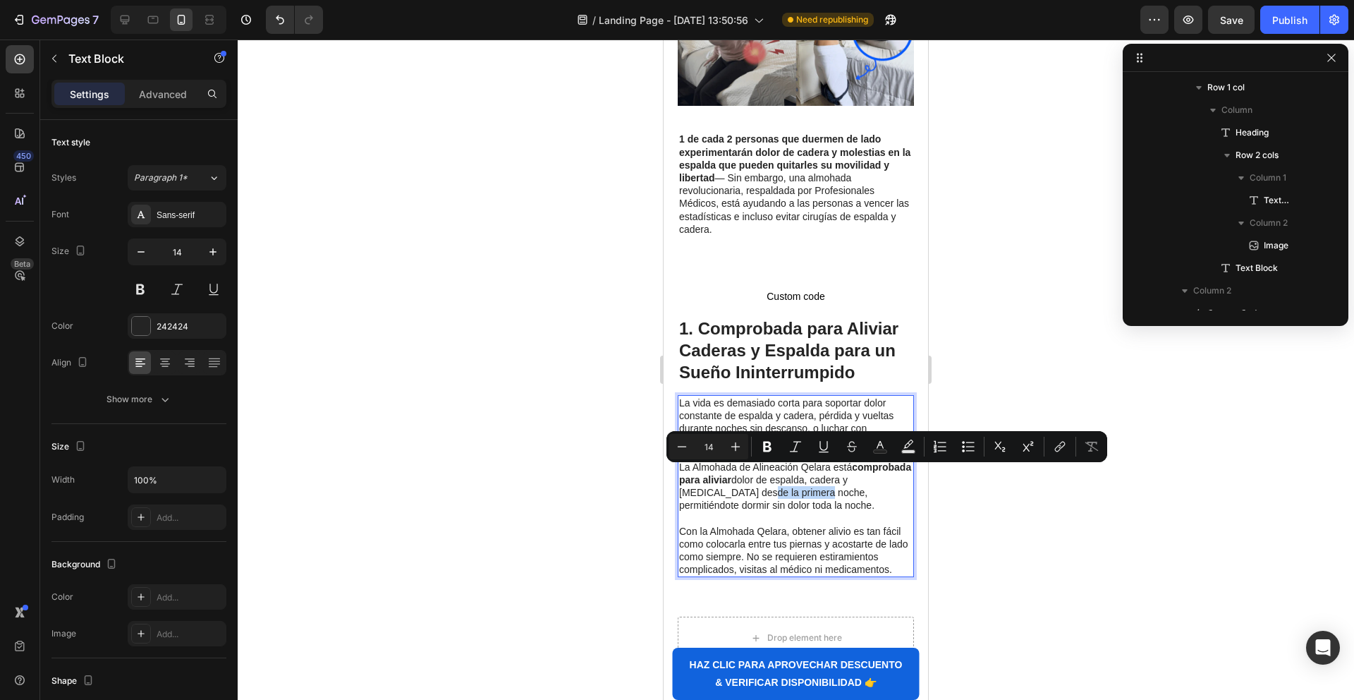
drag, startPoint x: 753, startPoint y: 475, endPoint x: 815, endPoint y: 476, distance: 62.1
click at [815, 476] on p "La Almohada de Alineación Qelara está comprobada para aliviar dolor de espalda,…" at bounding box center [795, 486] width 233 height 51
click at [757, 443] on button "Bold" at bounding box center [767, 446] width 25 height 25
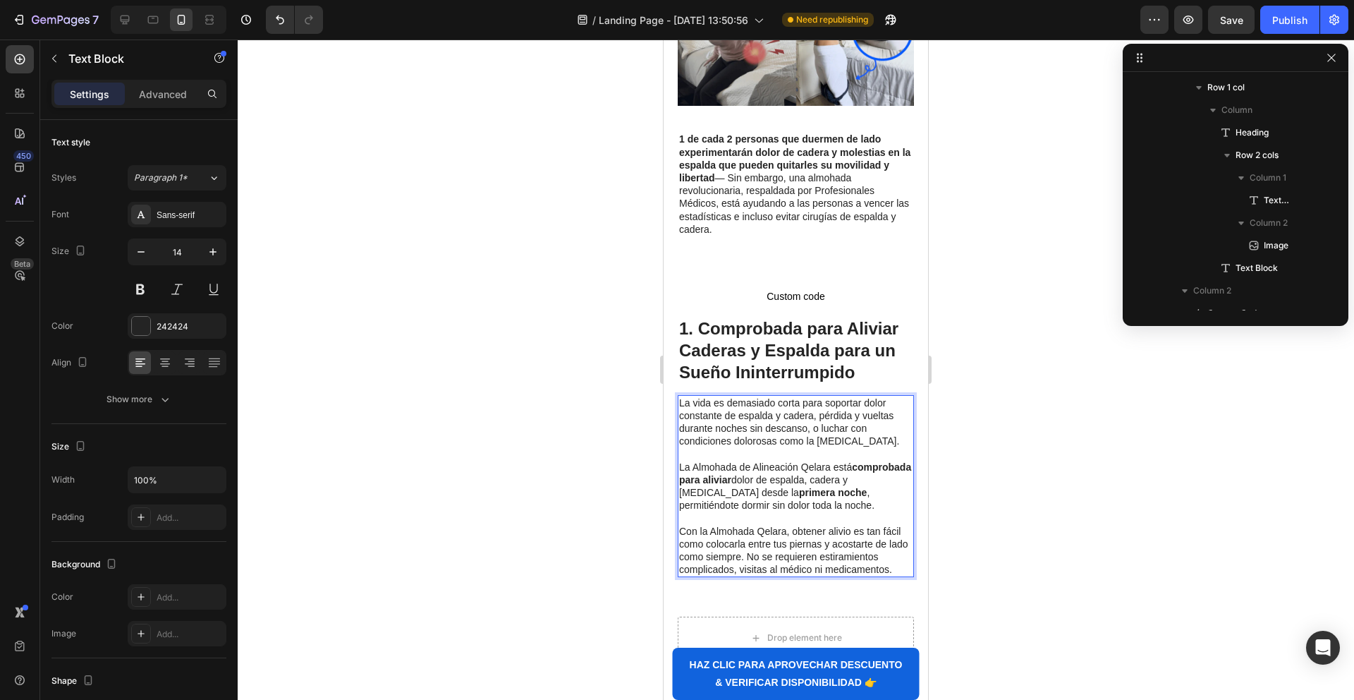
click at [828, 484] on p "La Almohada de Alineación Qelara está comprobada para aliviar dolor de espalda,…" at bounding box center [795, 486] width 233 height 51
drag, startPoint x: 844, startPoint y: 472, endPoint x: 753, endPoint y: 480, distance: 91.4
click at [844, 472] on p "La Almohada de Alineación Qelara está comprobada para aliviar dolor de espalda,…" at bounding box center [795, 486] width 233 height 51
drag, startPoint x: 825, startPoint y: 475, endPoint x: 750, endPoint y: 486, distance: 74.8
click at [747, 490] on p "La Almohada de Alineación Qelara está comprobada para aliviar dolor de espalda,…" at bounding box center [795, 486] width 233 height 51
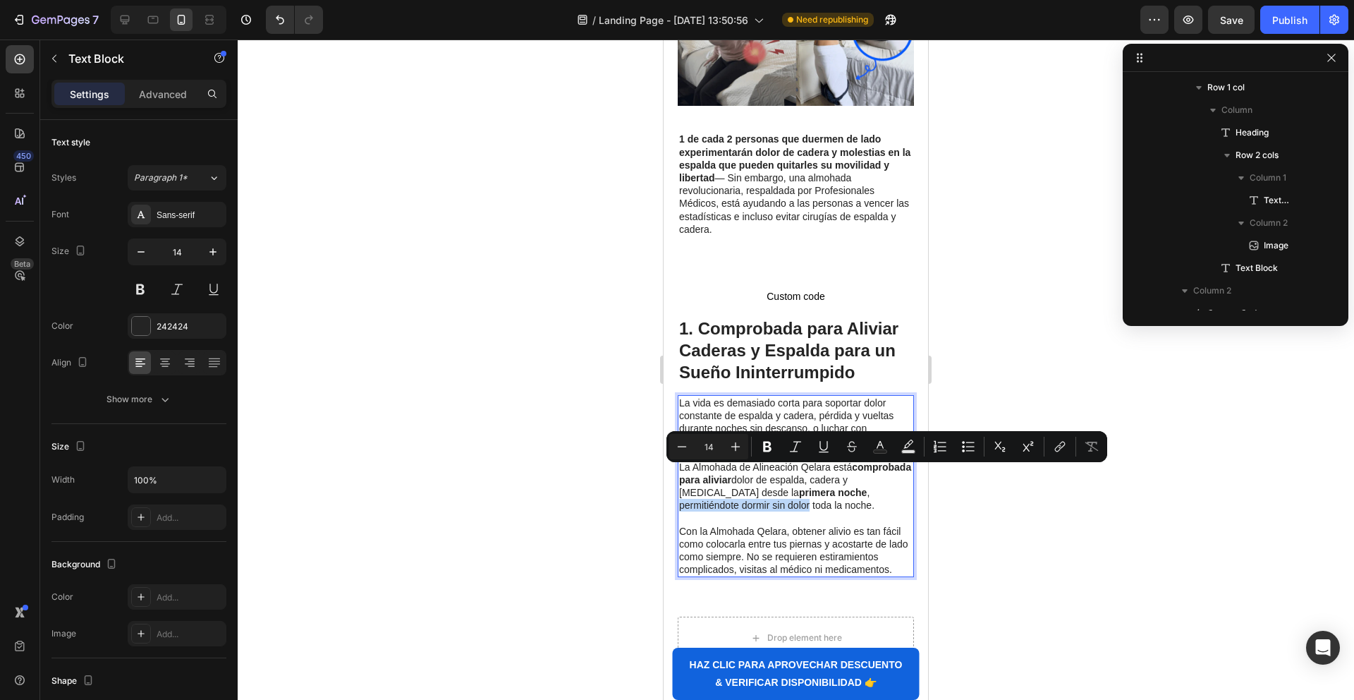
click at [695, 485] on p "La Almohada de Alineación Qelara está comprobada para aliviar dolor de espalda,…" at bounding box center [795, 486] width 233 height 51
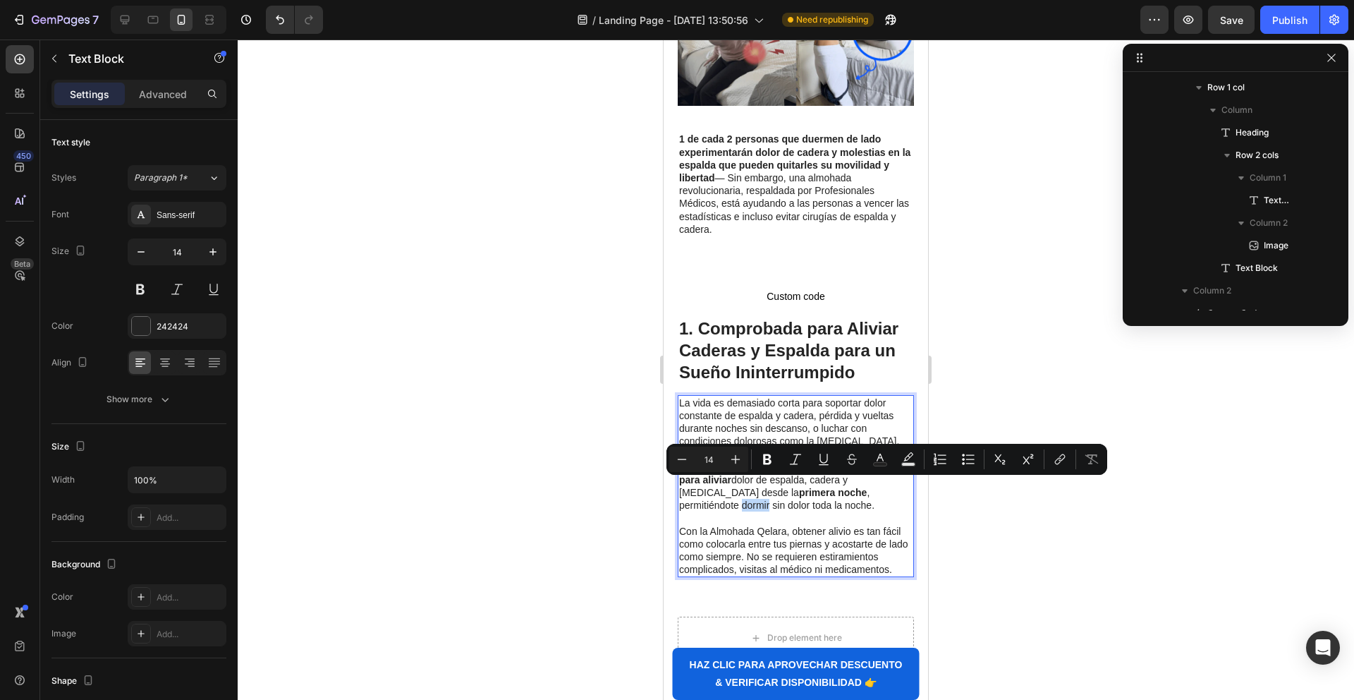
click at [707, 487] on p "La Almohada de Alineación Qelara está comprobada para aliviar dolor de espalda,…" at bounding box center [795, 486] width 233 height 51
click at [749, 488] on p "La Almohada de Alineación Qelara está comprobada para aliviar dolor de espalda,…" at bounding box center [795, 486] width 233 height 51
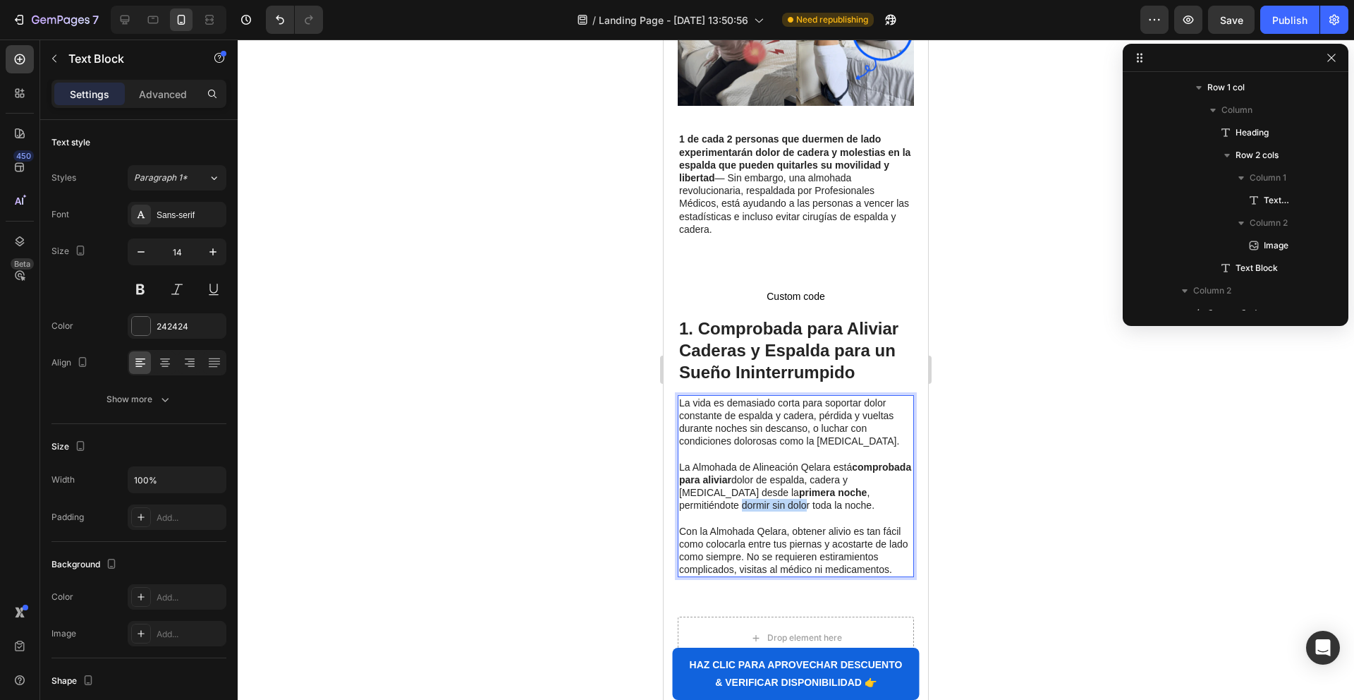
drag, startPoint x: 746, startPoint y: 488, endPoint x: 702, endPoint y: 488, distance: 43.7
click at [679, 489] on p "La Almohada de Alineación Qelara está comprobada para aliviar dolor de espalda,…" at bounding box center [795, 486] width 233 height 51
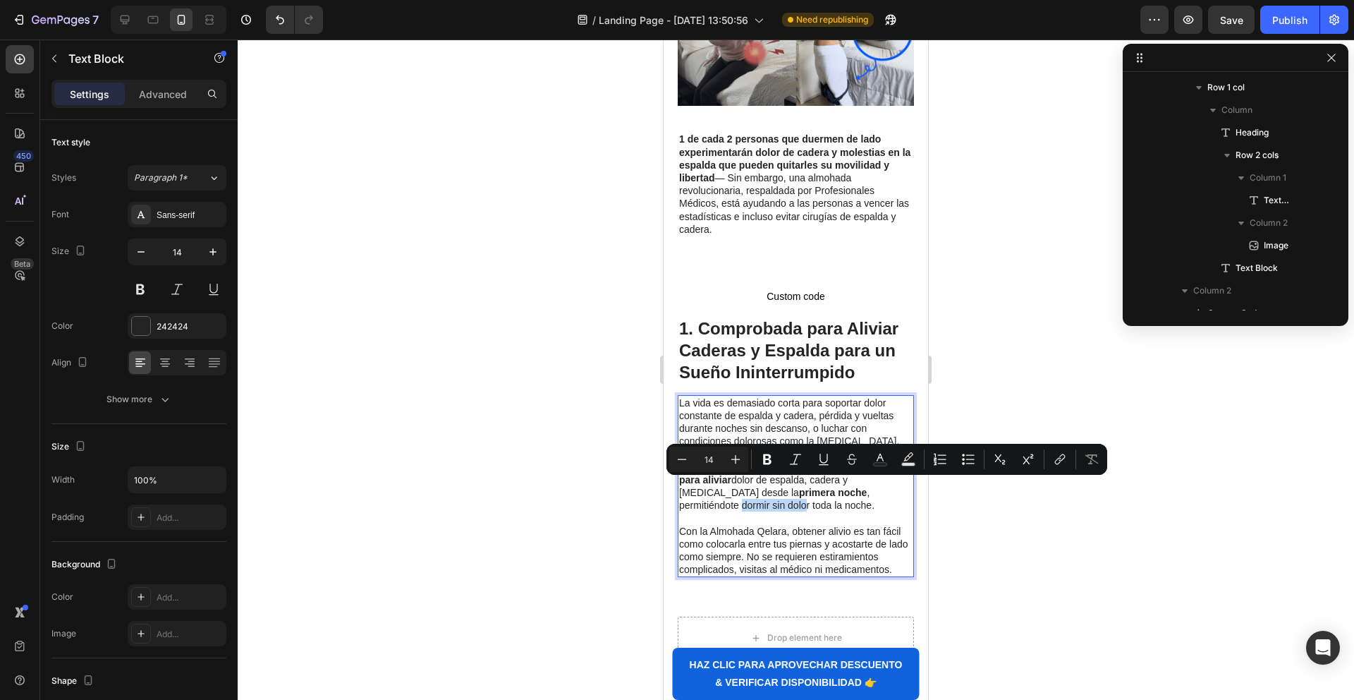
click at [736, 488] on p "La Almohada de Alineación Qelara está comprobada para aliviar dolor de espalda,…" at bounding box center [795, 486] width 233 height 51
click at [746, 488] on p "La Almohada de Alineación Qelara está comprobada para aliviar dolor de espalda,…" at bounding box center [795, 486] width 233 height 51
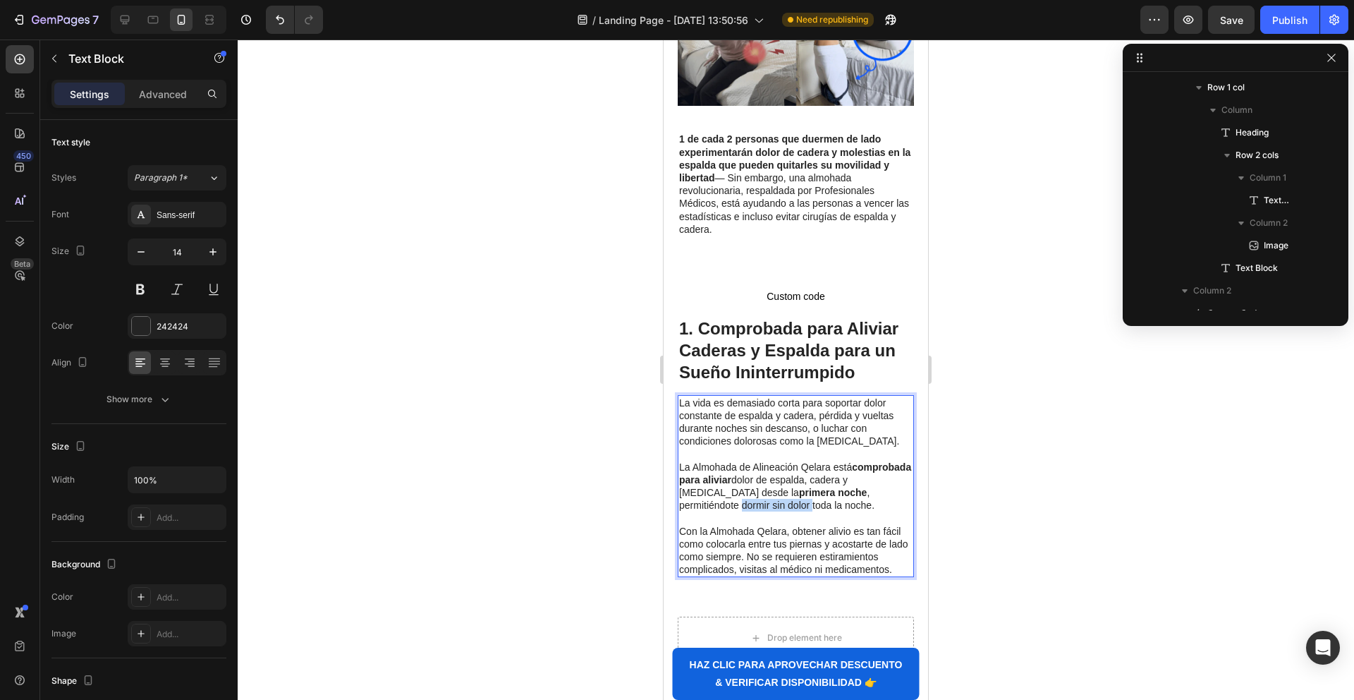
drag, startPoint x: 746, startPoint y: 488, endPoint x: 616, endPoint y: 484, distance: 130.6
click at [664, 484] on html "iPhone 13 Mini ( 375 px) iPhone 13 Mini iPhone 13 Pro iPhone 11 Pro Max iPhone …" at bounding box center [796, 367] width 264 height 1240
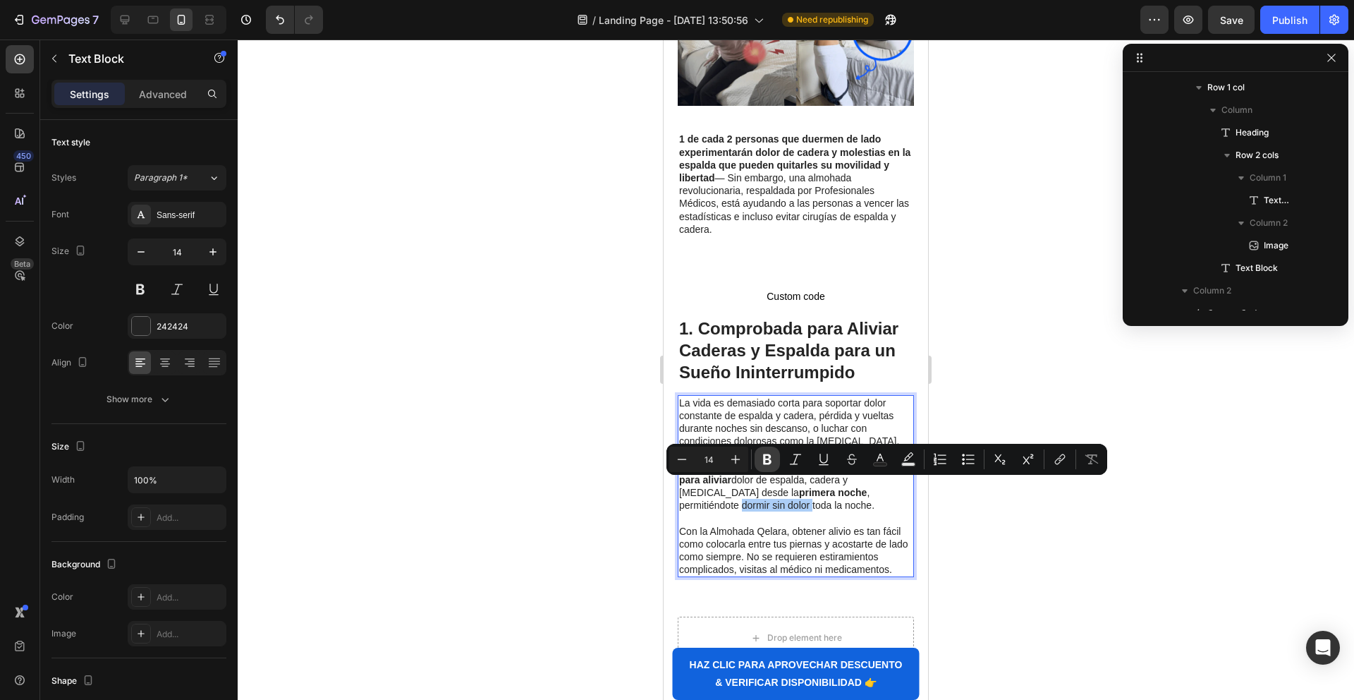
click at [776, 459] on button "Bold" at bounding box center [767, 458] width 25 height 25
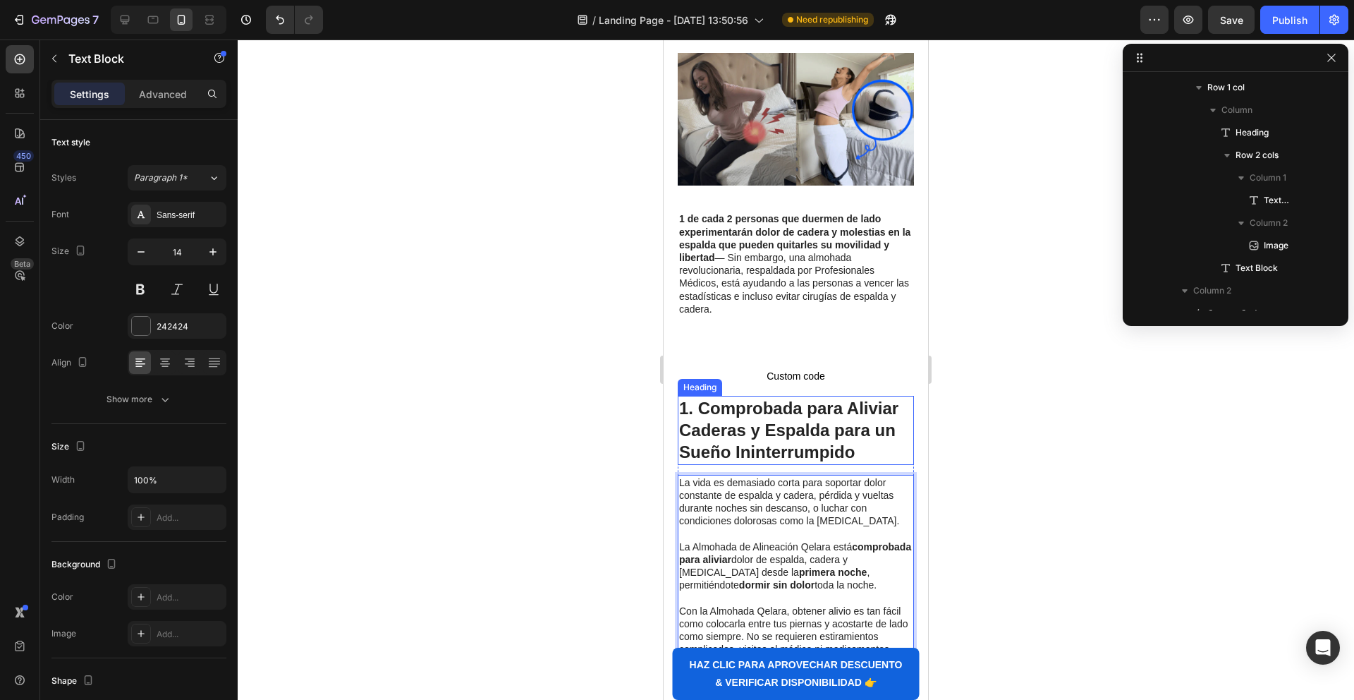
scroll to position [202, 0]
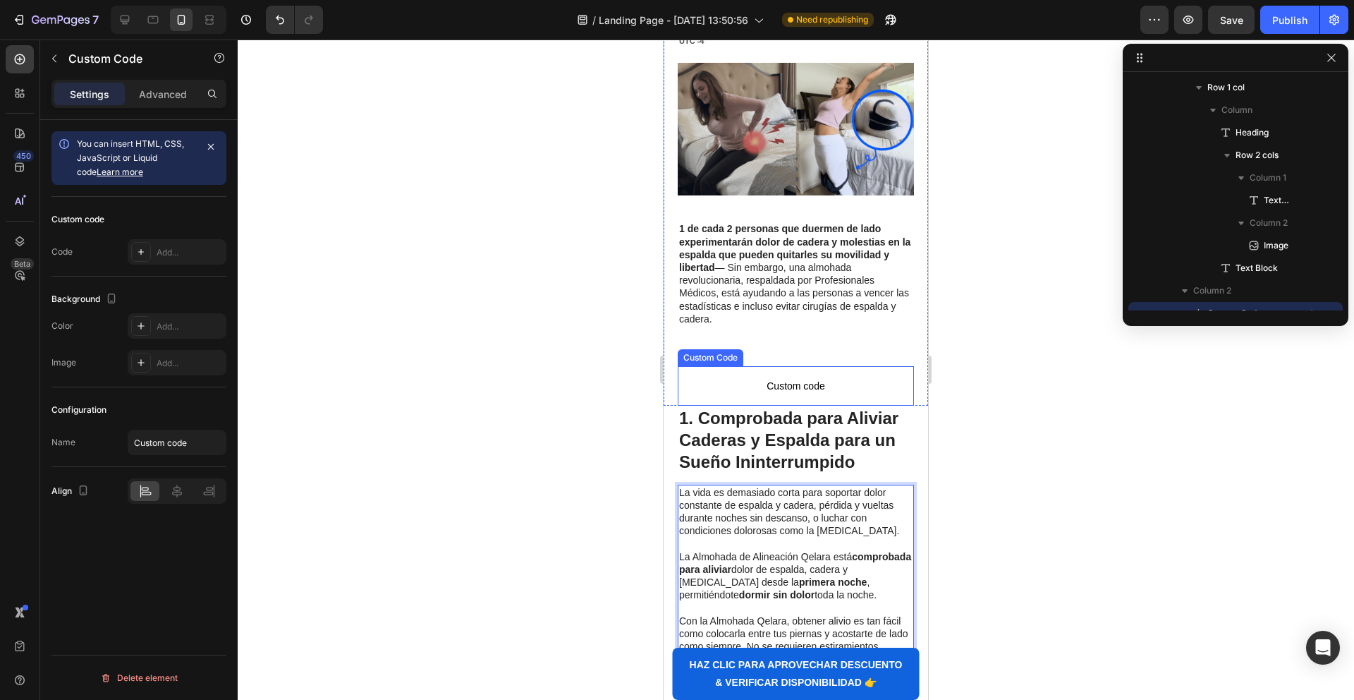
click at [752, 377] on span "Custom code" at bounding box center [796, 385] width 236 height 17
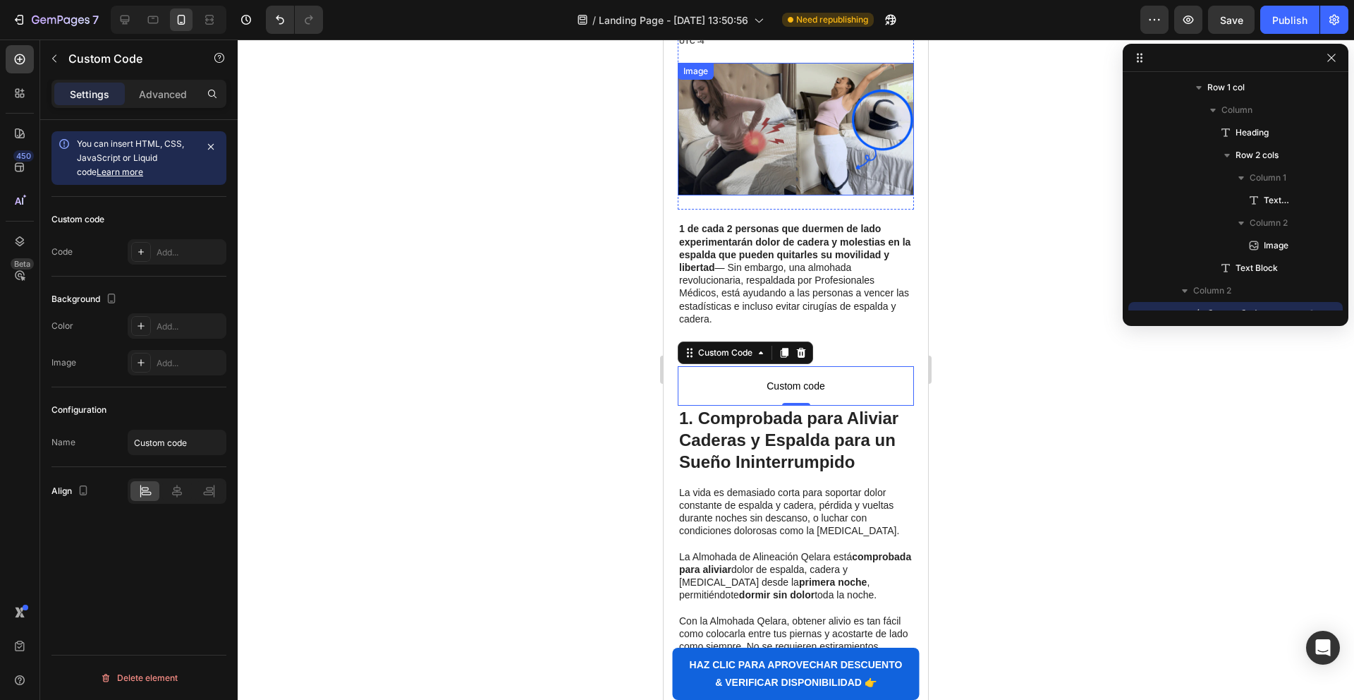
drag, startPoint x: 145, startPoint y: 140, endPoint x: 153, endPoint y: 176, distance: 37.5
click at [146, 140] on span "You can insert HTML, CSS, JavaScript or Liquid code Learn more" at bounding box center [130, 157] width 107 height 39
click at [158, 258] on div "Add..." at bounding box center [190, 252] width 66 height 13
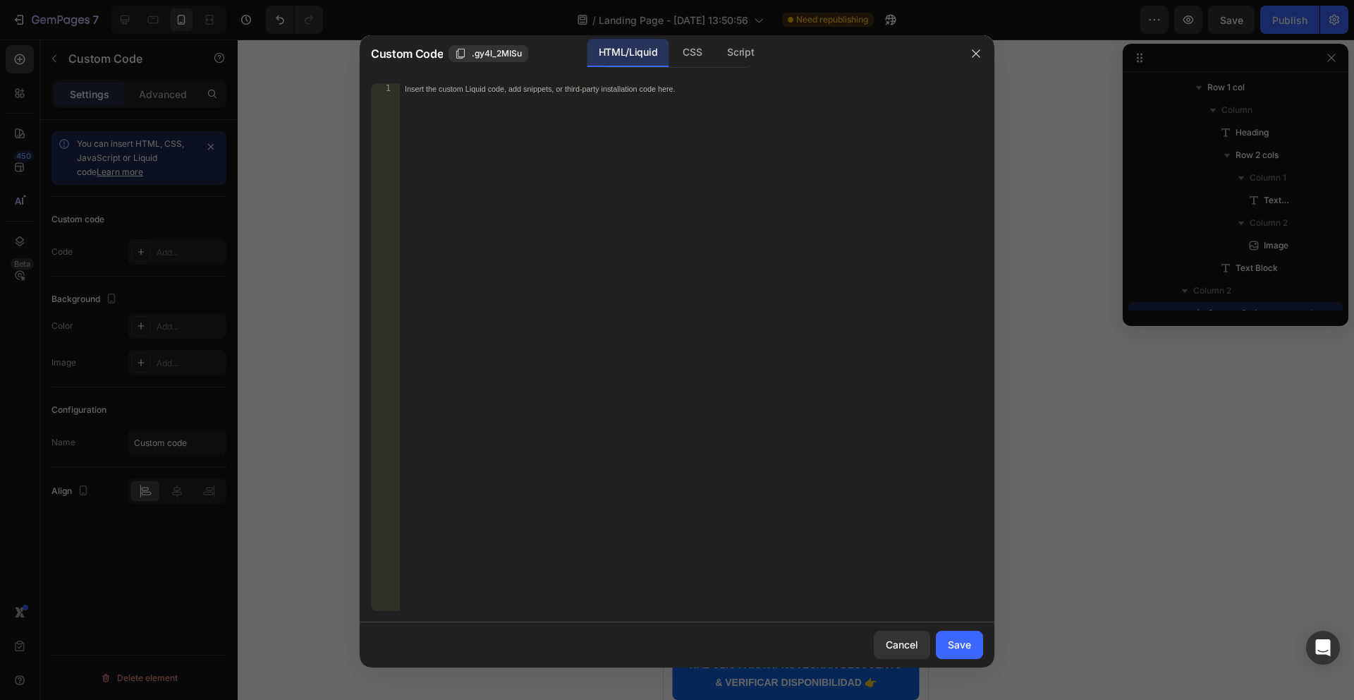
click at [636, 226] on div "Insert the custom Liquid code, add snippets, or third-party installation code h…" at bounding box center [691, 358] width 584 height 550
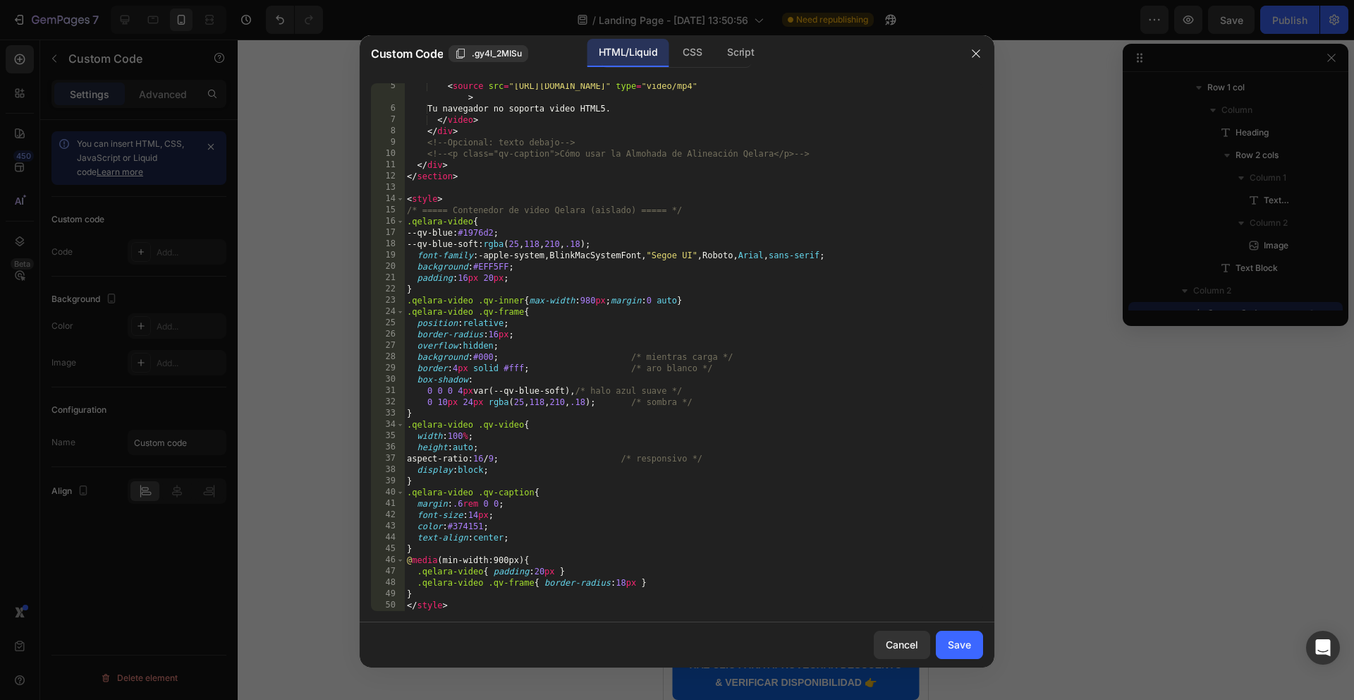
scroll to position [48, 0]
drag, startPoint x: 956, startPoint y: 652, endPoint x: 904, endPoint y: 635, distance: 54.4
click at [956, 652] on button "Save" at bounding box center [959, 645] width 47 height 28
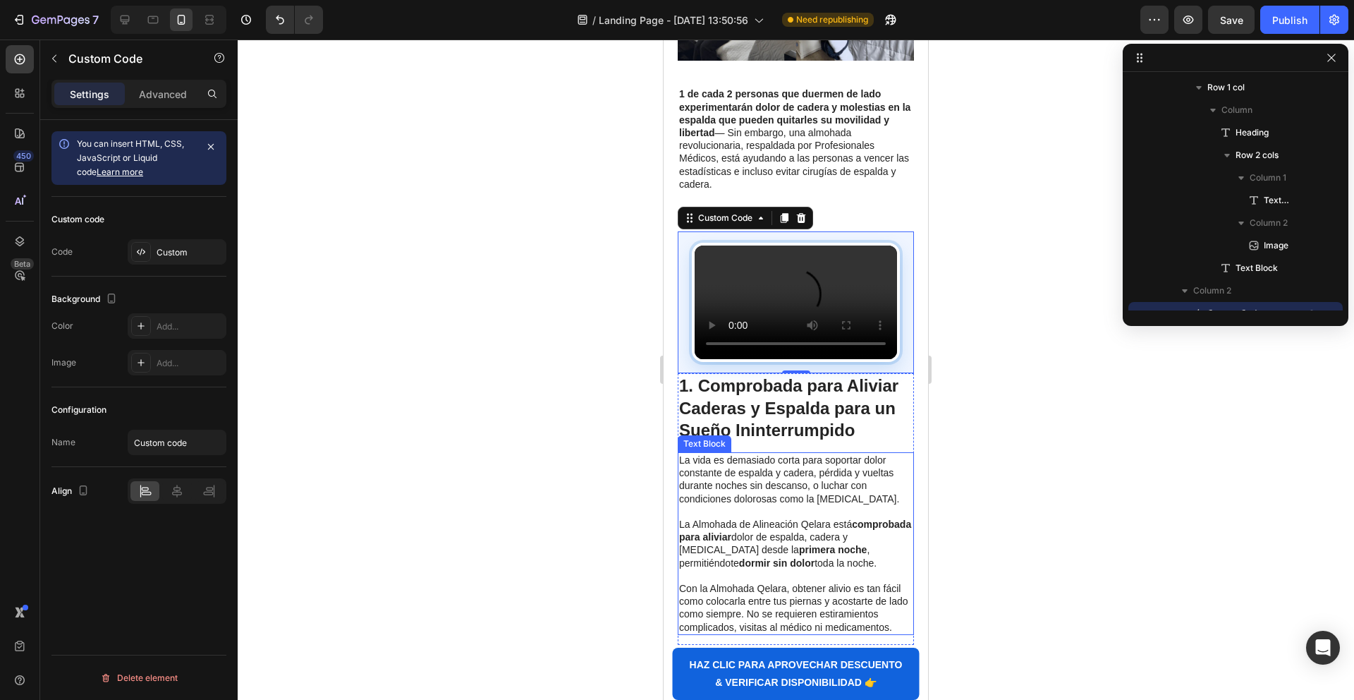
scroll to position [366, 0]
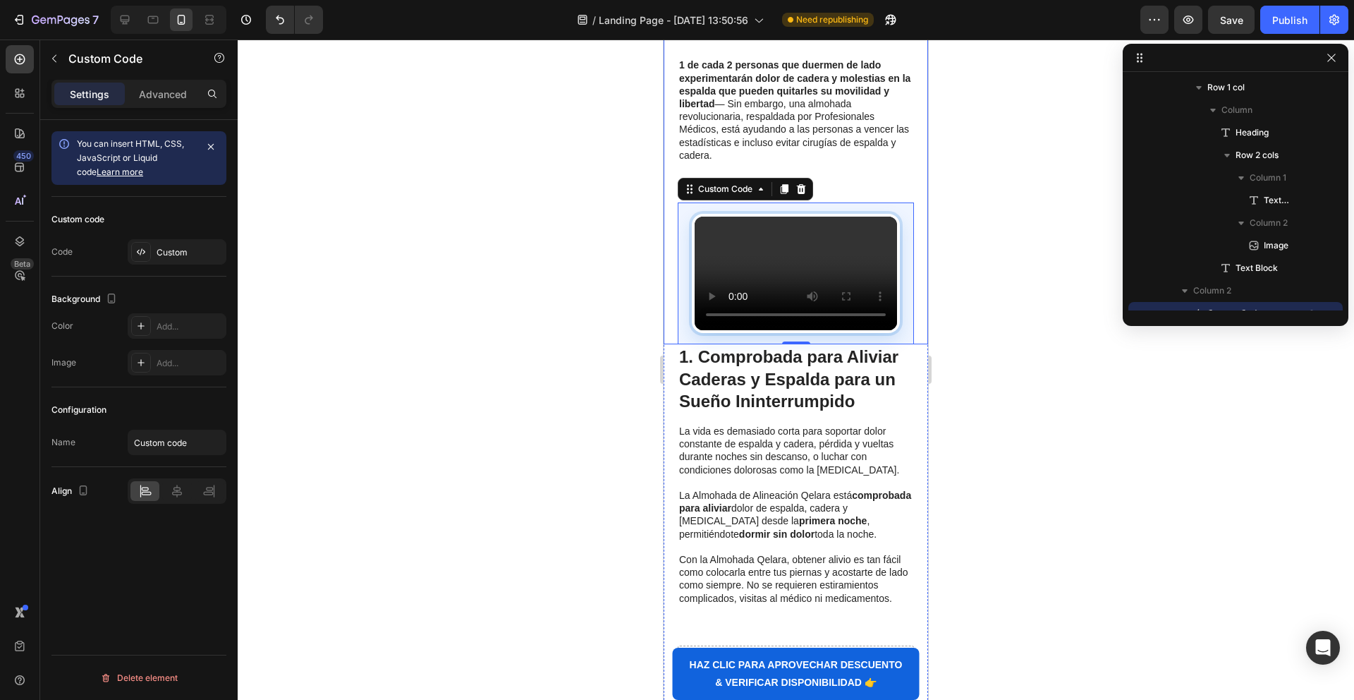
click at [669, 226] on div "Especialista Líder en Fisioterapia: Esta Es La Mejor Manera de Dormir Sin Dolor…" at bounding box center [796, 45] width 264 height 597
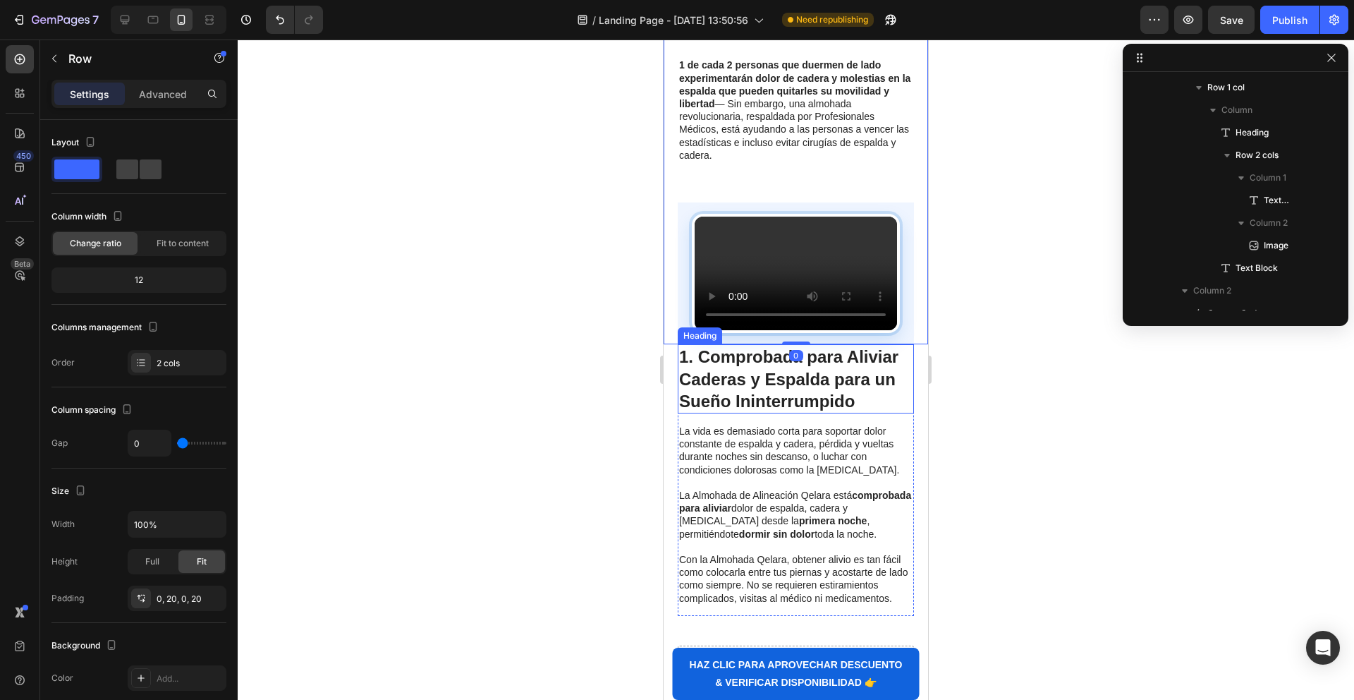
click at [681, 385] on strong "1. Comprobada para Aliviar Caderas y Espalda para un Sueño Ininterrumpido" at bounding box center [788, 378] width 219 height 63
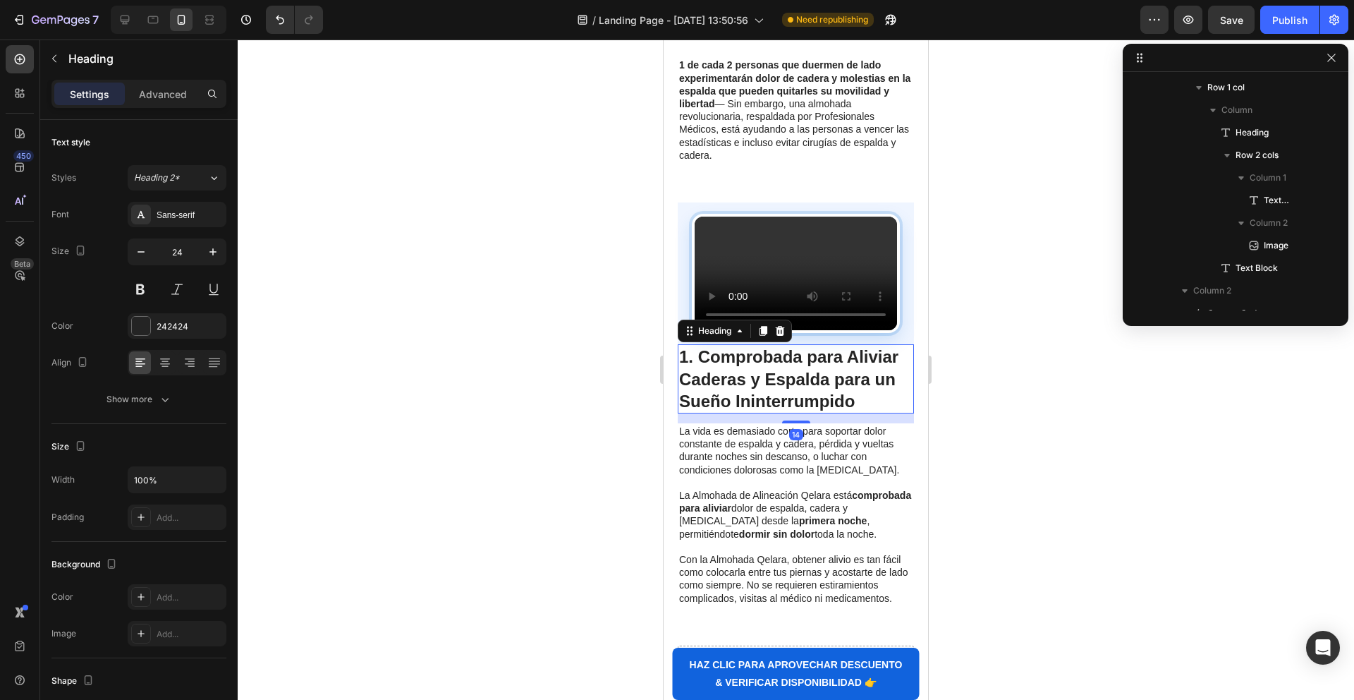
scroll to position [371, 0]
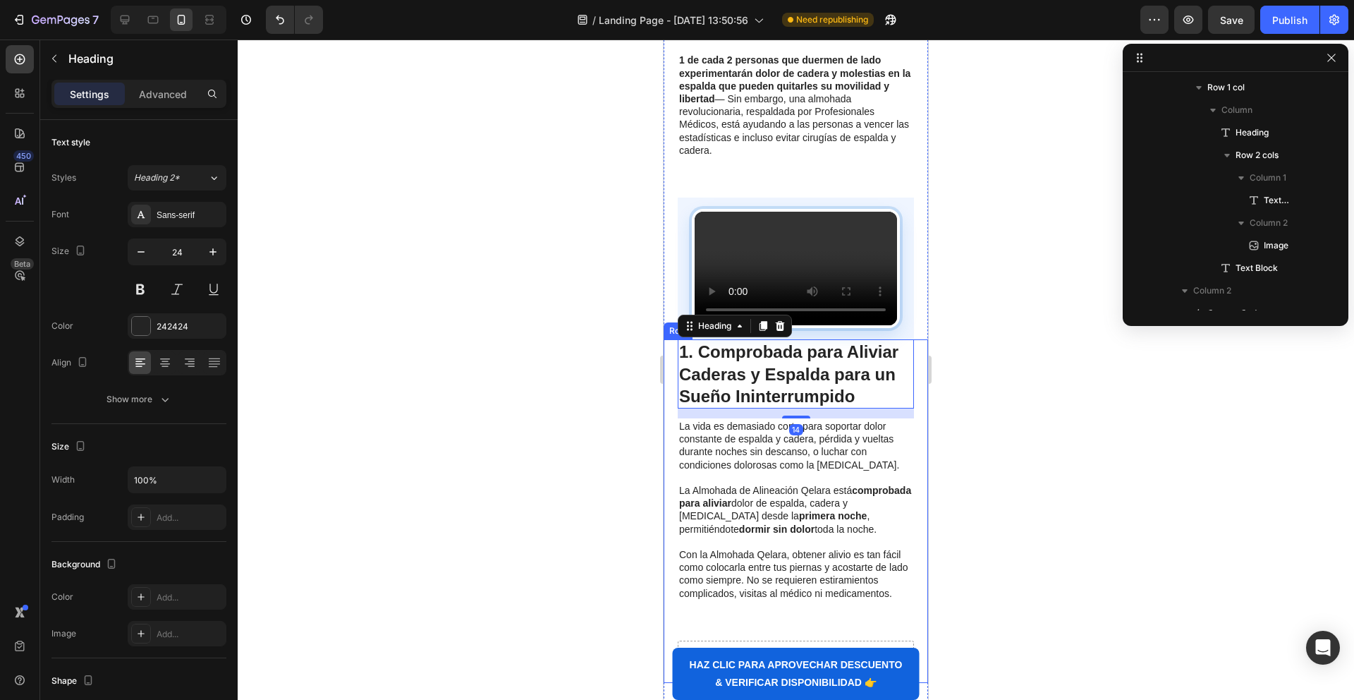
click at [673, 380] on div "⁠⁠⁠⁠⁠⁠⁠ 1. Comprobada para Aliviar Caderas y Espalda para un Sueño Ininterrumpi…" at bounding box center [796, 510] width 264 height 343
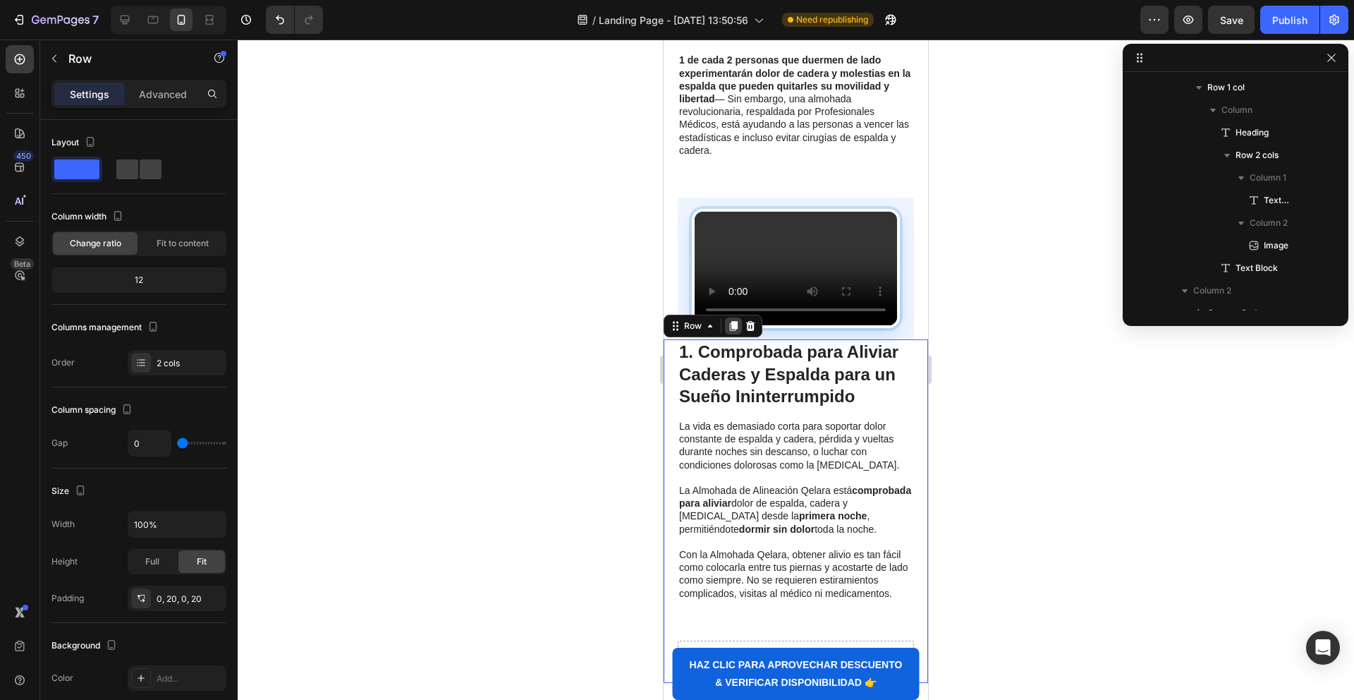
click at [739, 317] on div at bounding box center [733, 325] width 17 height 17
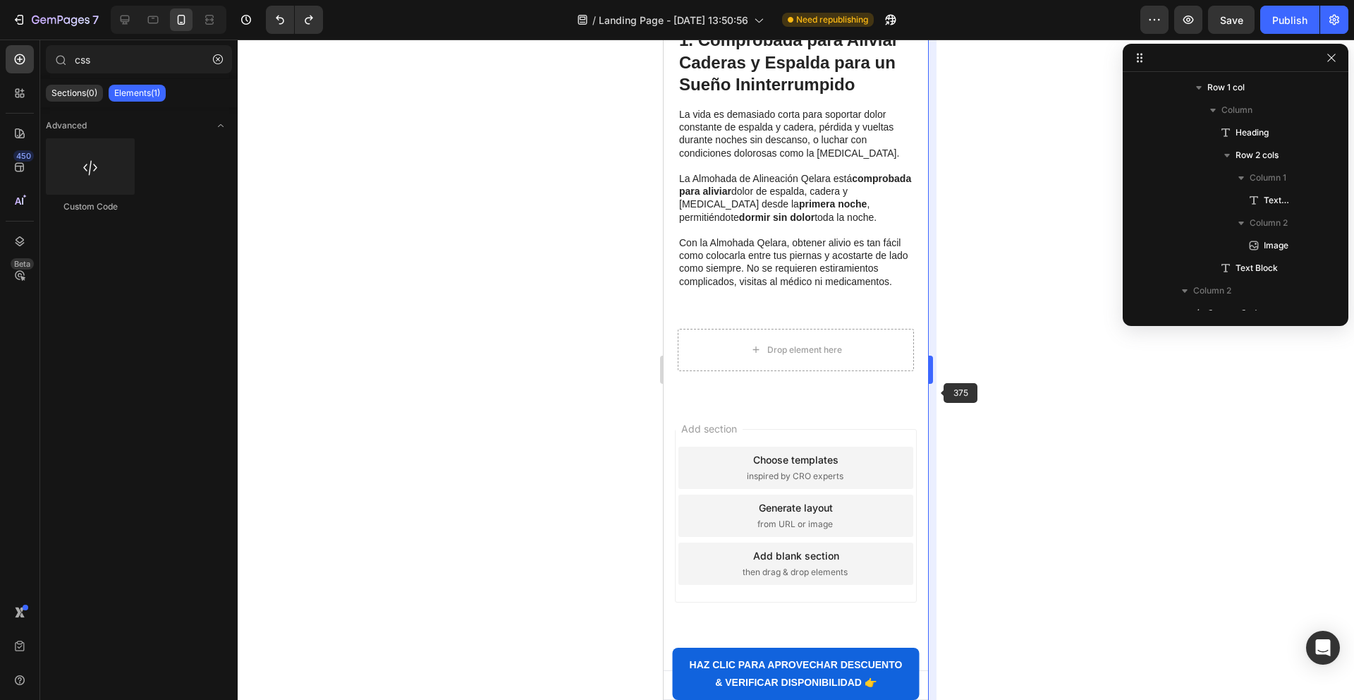
scroll to position [664, 0]
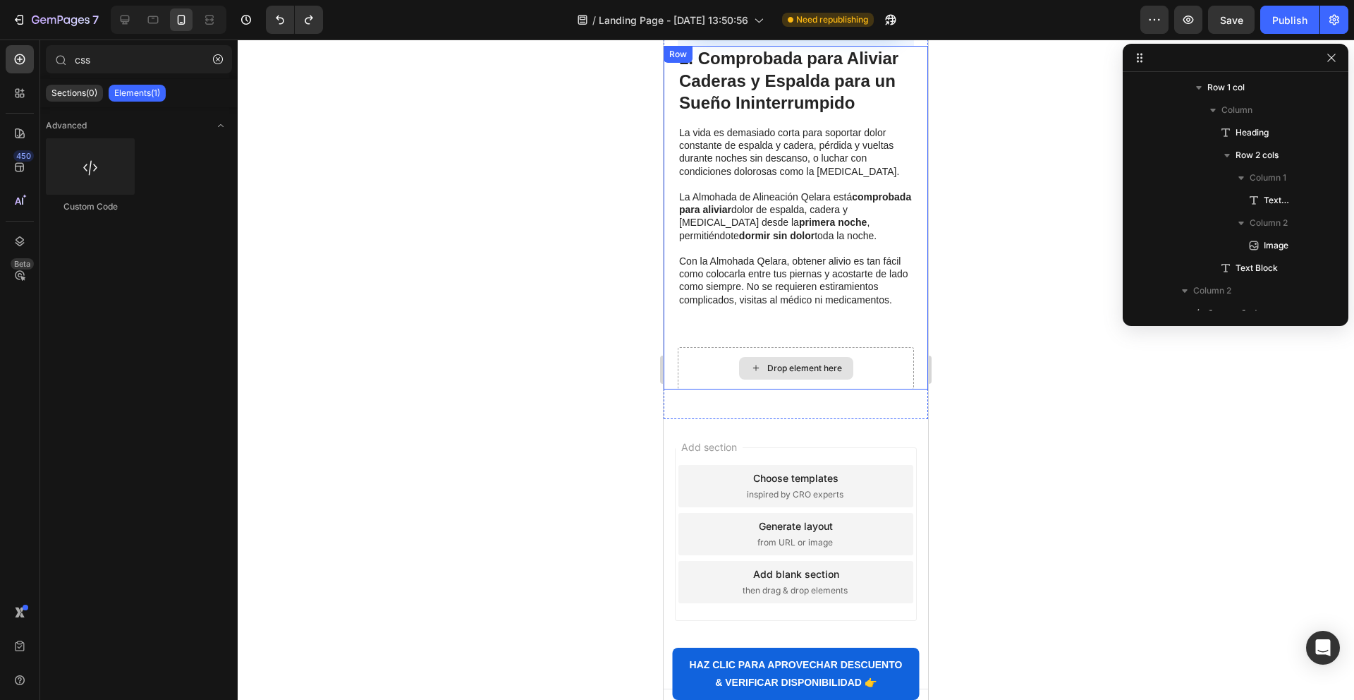
click at [749, 357] on div "Drop element here" at bounding box center [796, 368] width 114 height 23
click at [791, 242] on p "Rich Text Editor. Editing area: main" at bounding box center [795, 248] width 233 height 13
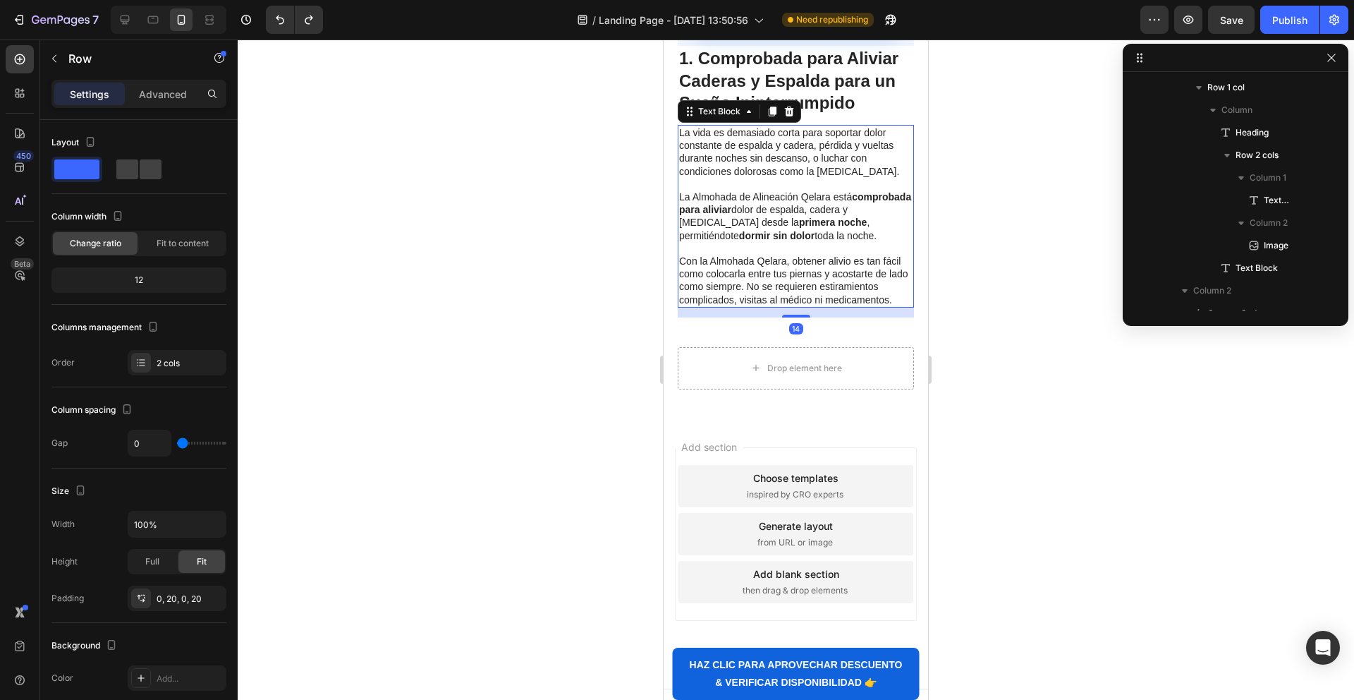
click at [673, 177] on div "⁠⁠⁠⁠⁠⁠⁠ 1. Comprobada para Aliviar Caderas y Espalda para un Sueño Ininterrumpi…" at bounding box center [796, 217] width 264 height 343
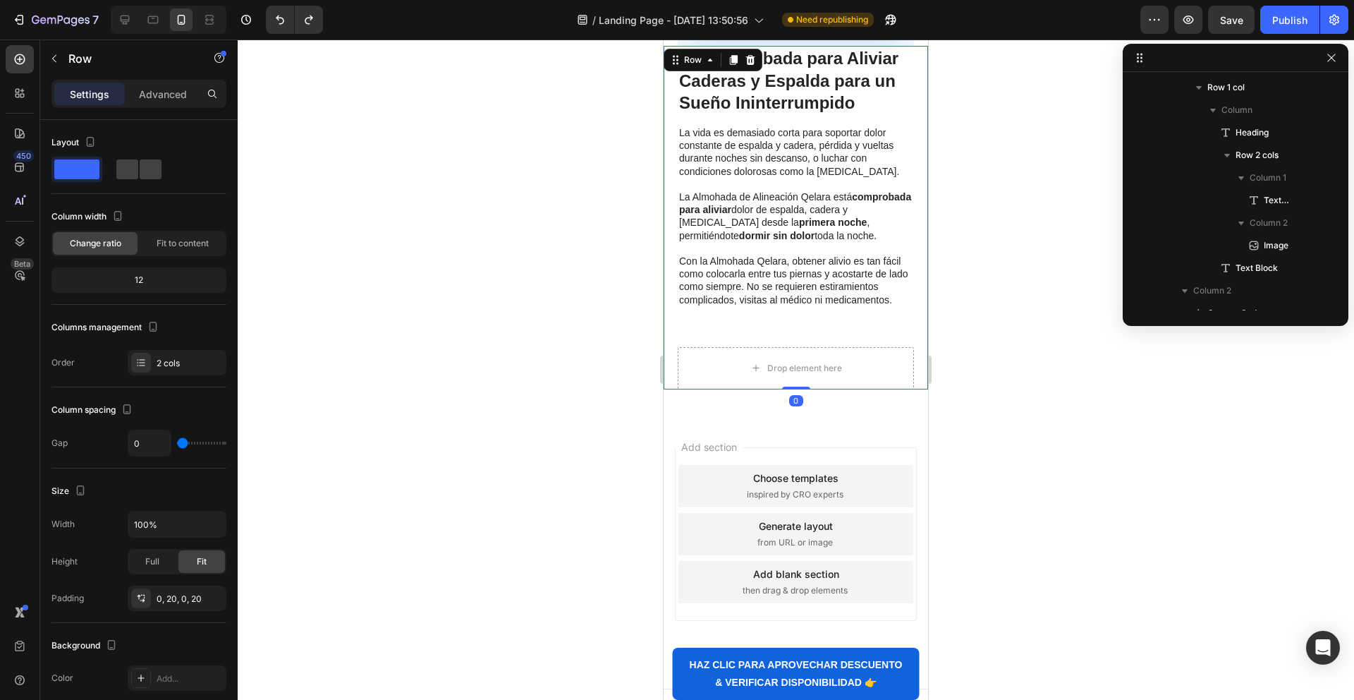
click at [736, 51] on div at bounding box center [733, 59] width 17 height 17
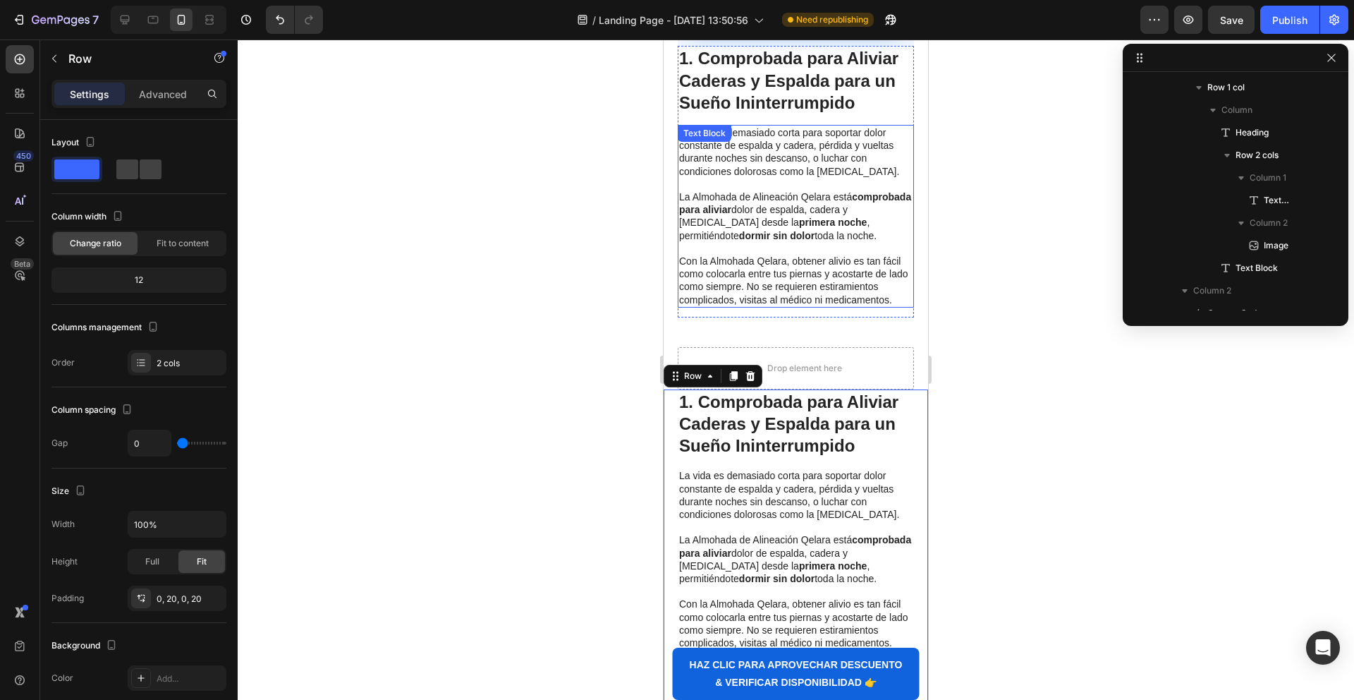
scroll to position [816, 0]
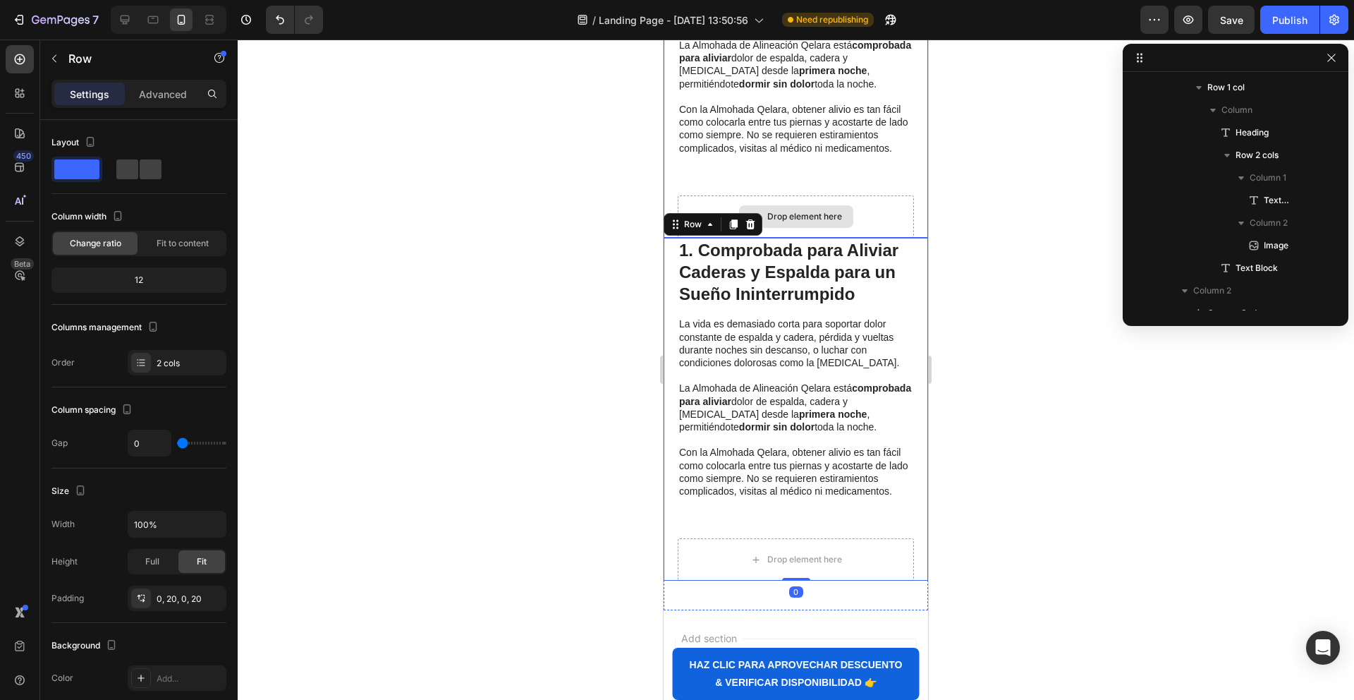
click at [720, 195] on div "Drop element here" at bounding box center [796, 216] width 236 height 42
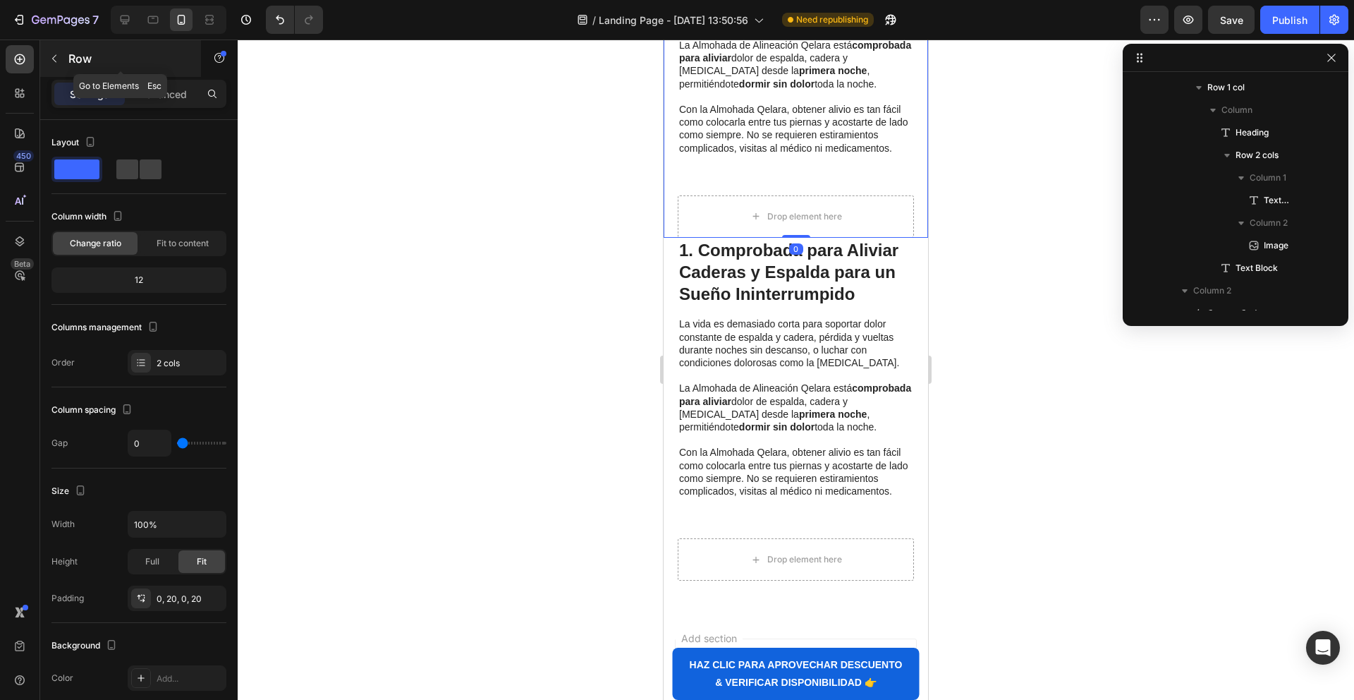
click at [111, 63] on p "Row" at bounding box center [128, 58] width 120 height 17
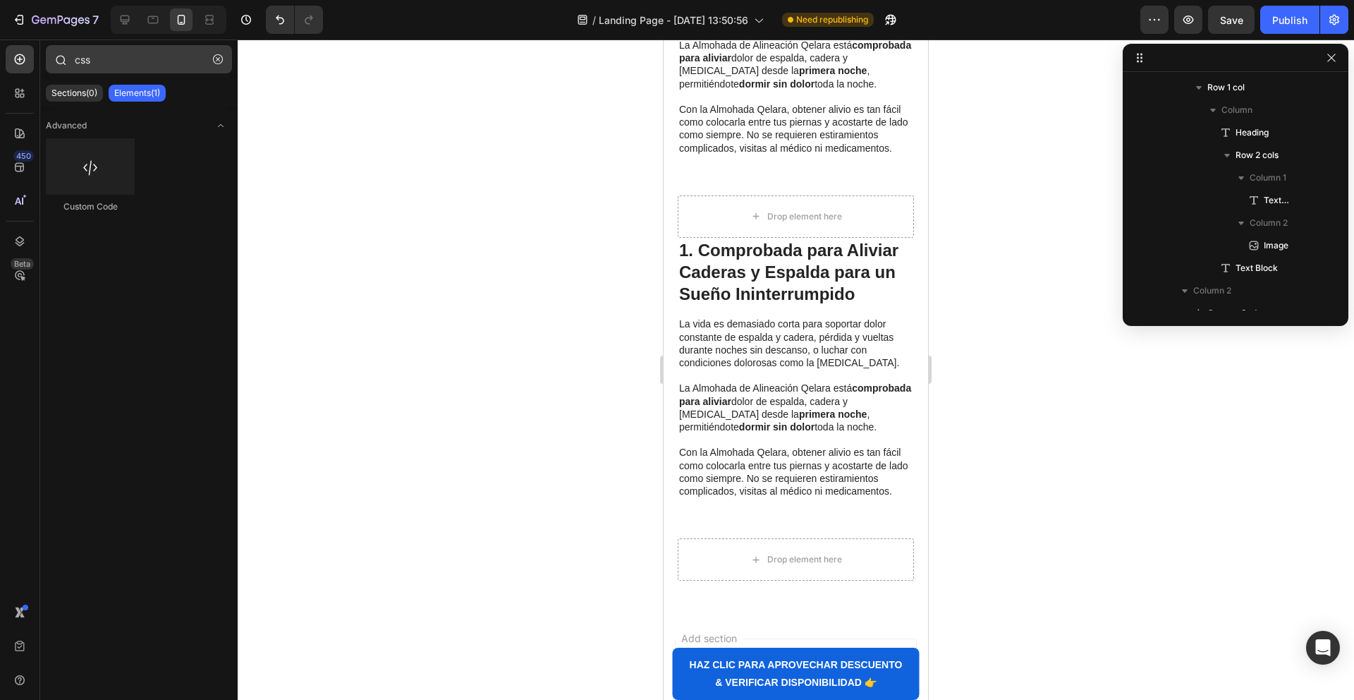
drag, startPoint x: 222, startPoint y: 50, endPoint x: 217, endPoint y: 63, distance: 14.5
click at [221, 52] on button "button" at bounding box center [218, 59] width 23 height 23
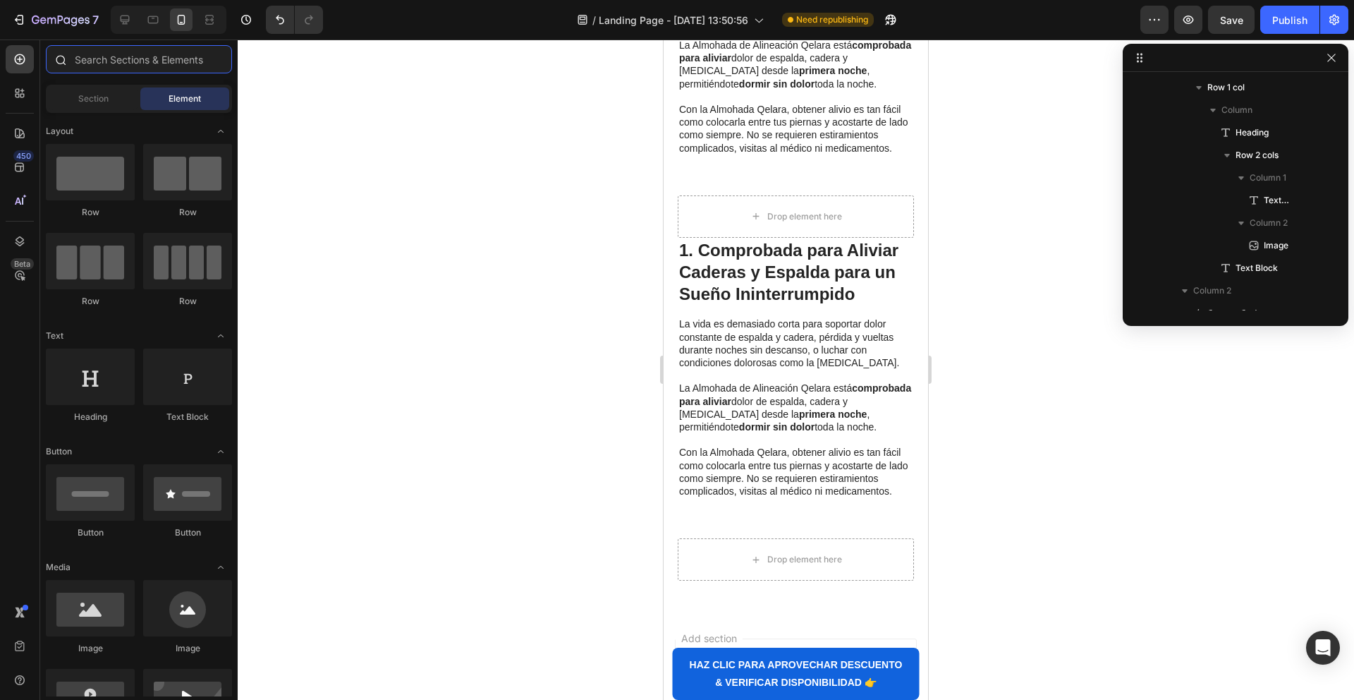
click at [169, 58] on input "text" at bounding box center [139, 59] width 186 height 28
drag, startPoint x: 807, startPoint y: 635, endPoint x: 805, endPoint y: 186, distance: 448.6
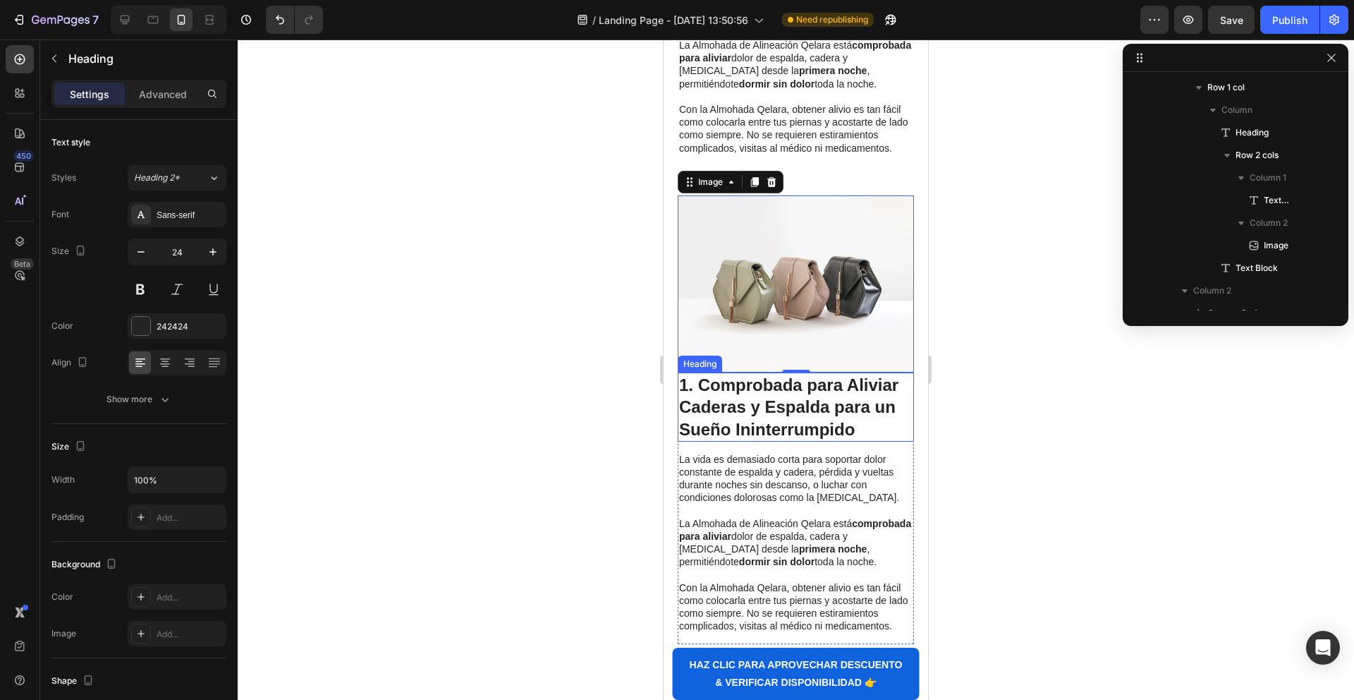
click at [730, 375] on strong "1. Comprobada para Aliviar Caderas y Espalda para un Sueño Ininterrumpido" at bounding box center [788, 406] width 219 height 63
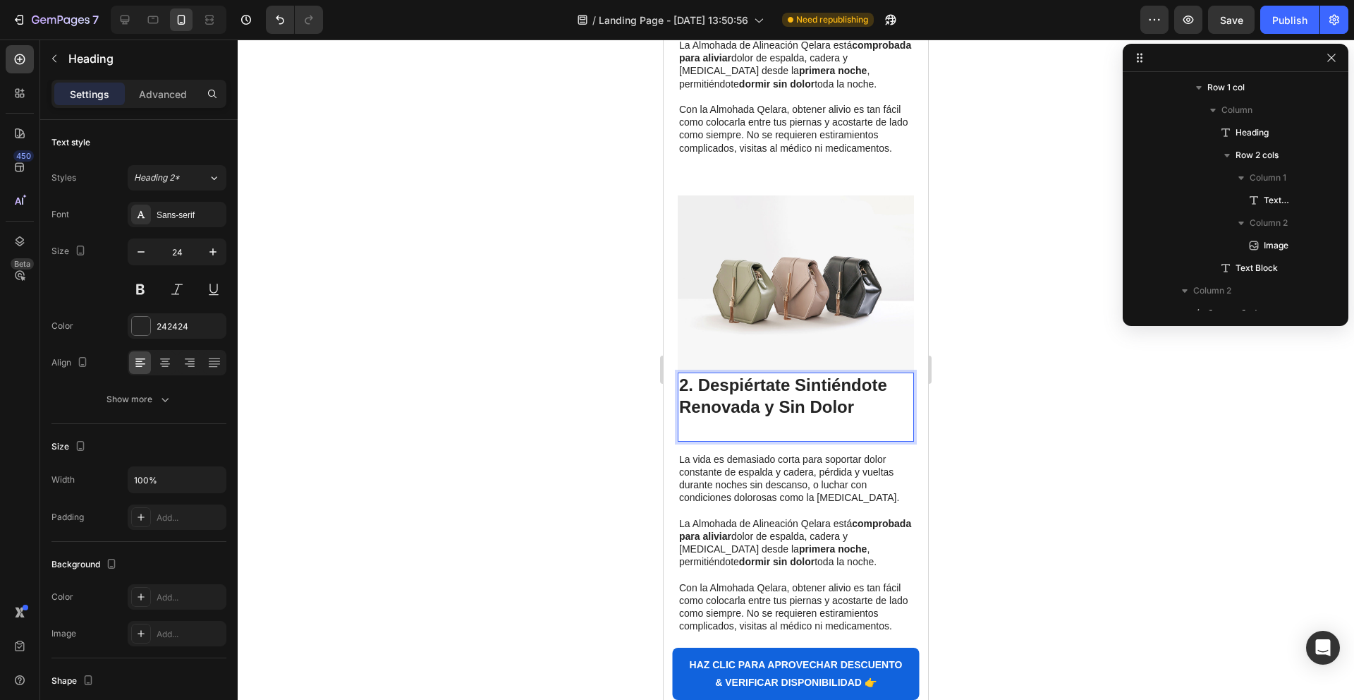
click at [852, 382] on strong "2. Despiértate Sintiéndote Renovada y Sin Dolor" at bounding box center [783, 395] width 208 height 41
click at [833, 418] on p "Rich Text Editor. Editing area: main" at bounding box center [795, 429] width 233 height 22
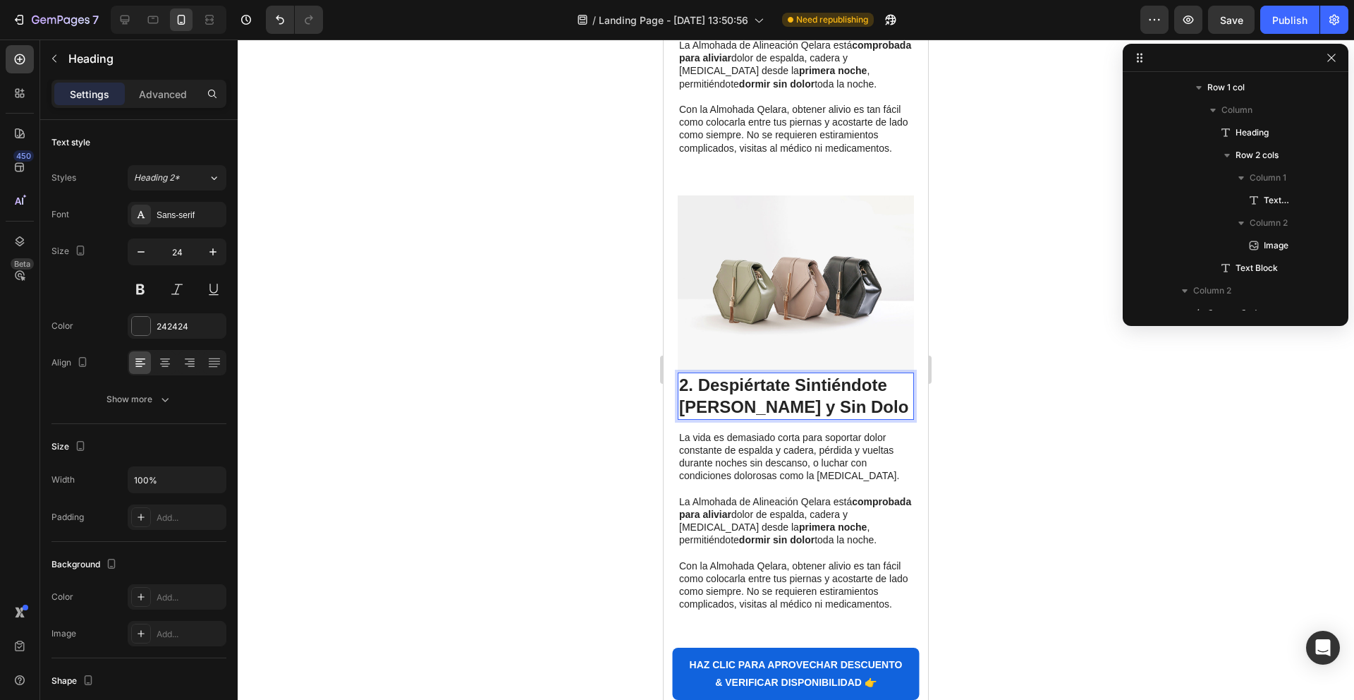
click at [756, 390] on strong "2. Despiértate Sintiéndote [PERSON_NAME] y Sin Dolo" at bounding box center [793, 395] width 229 height 41
click at [860, 392] on p "2. Despiértate Sintiéndote [PERSON_NAME] y Sin Dolo" at bounding box center [795, 396] width 233 height 44
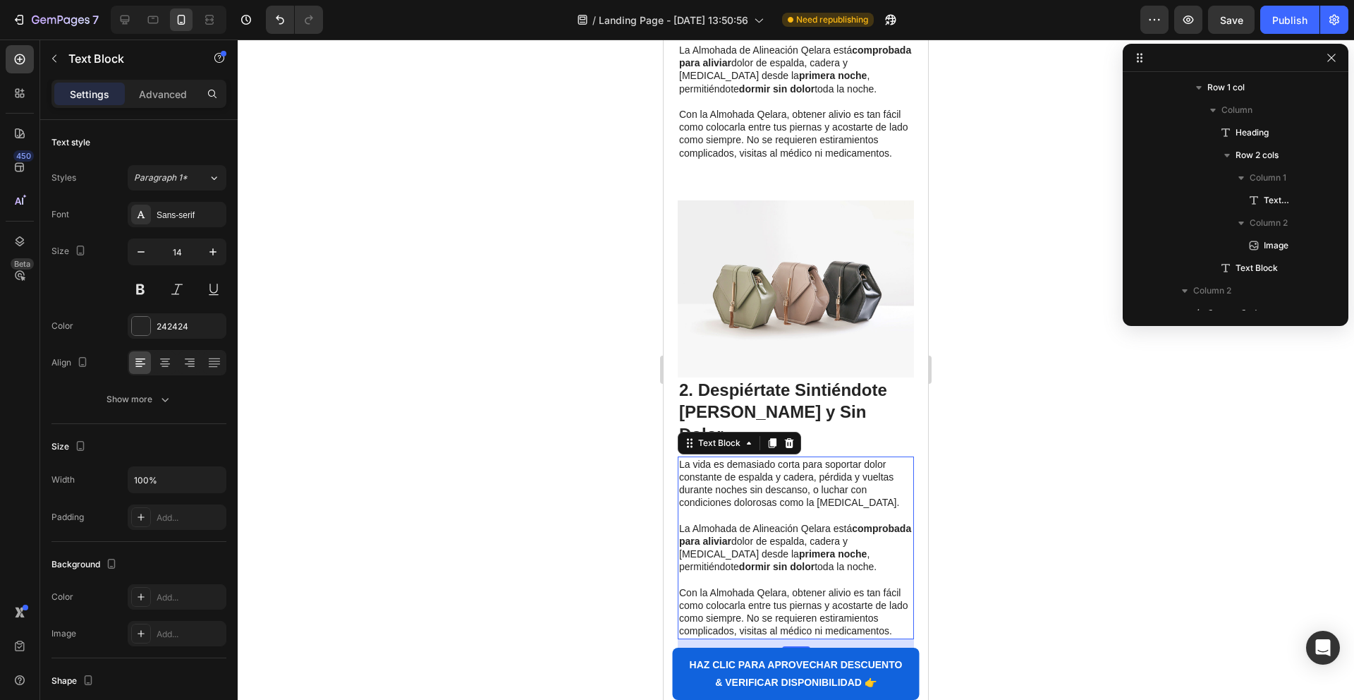
click at [826, 522] on p "La Almohada de Alineación Qelara está comprobada para aliviar dolor de espalda,…" at bounding box center [795, 547] width 233 height 51
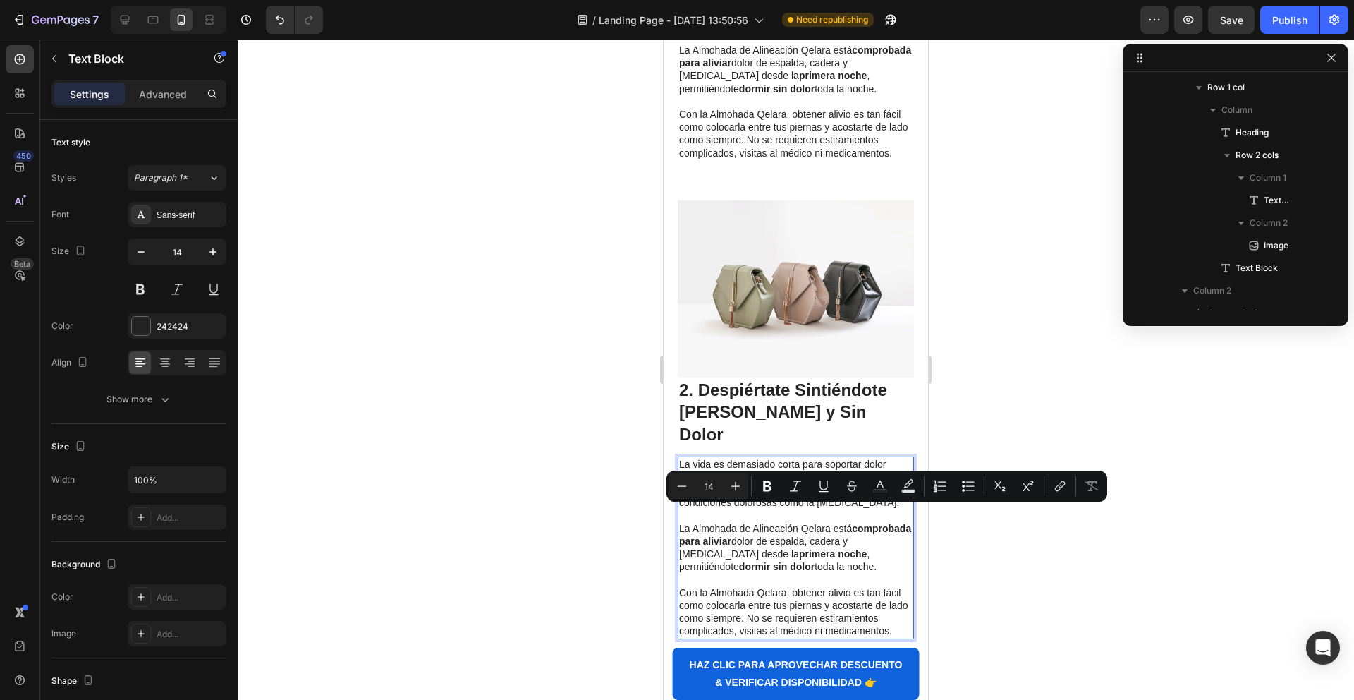
click at [857, 522] on p "La Almohada de Alineación Qelara está comprobada para aliviar dolor de espalda,…" at bounding box center [795, 547] width 233 height 51
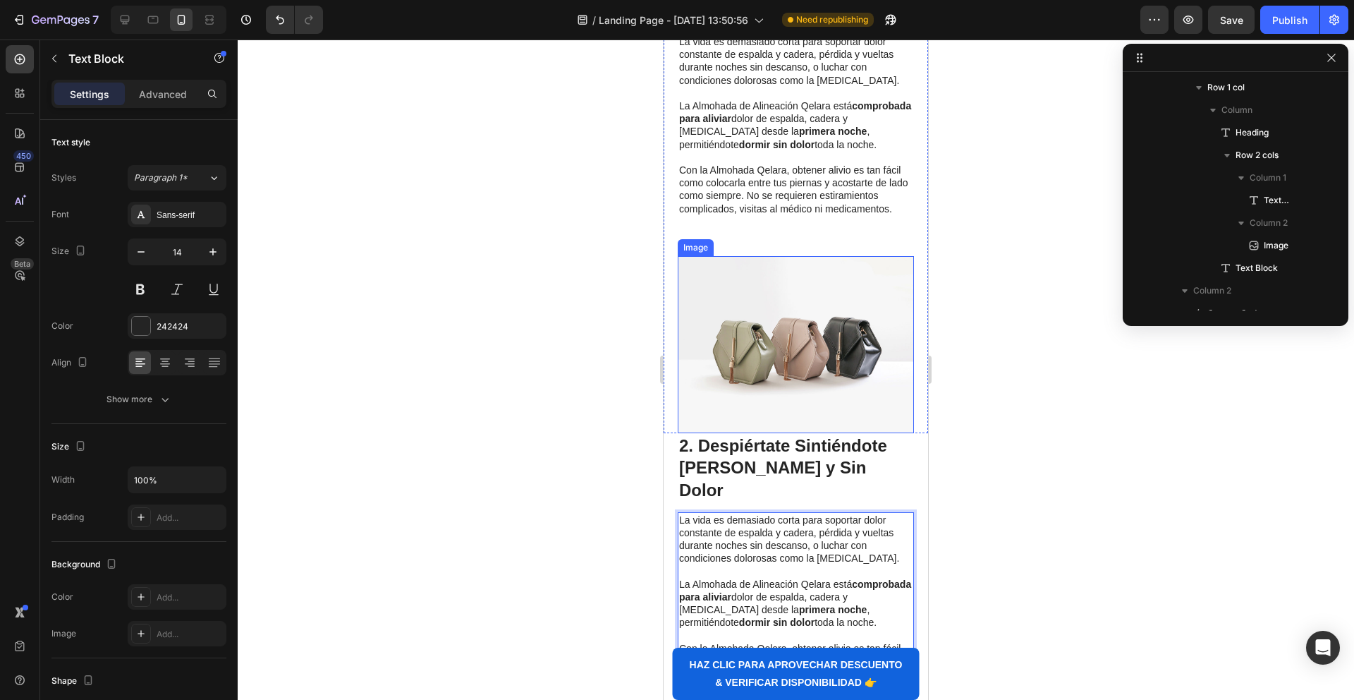
scroll to position [748, 0]
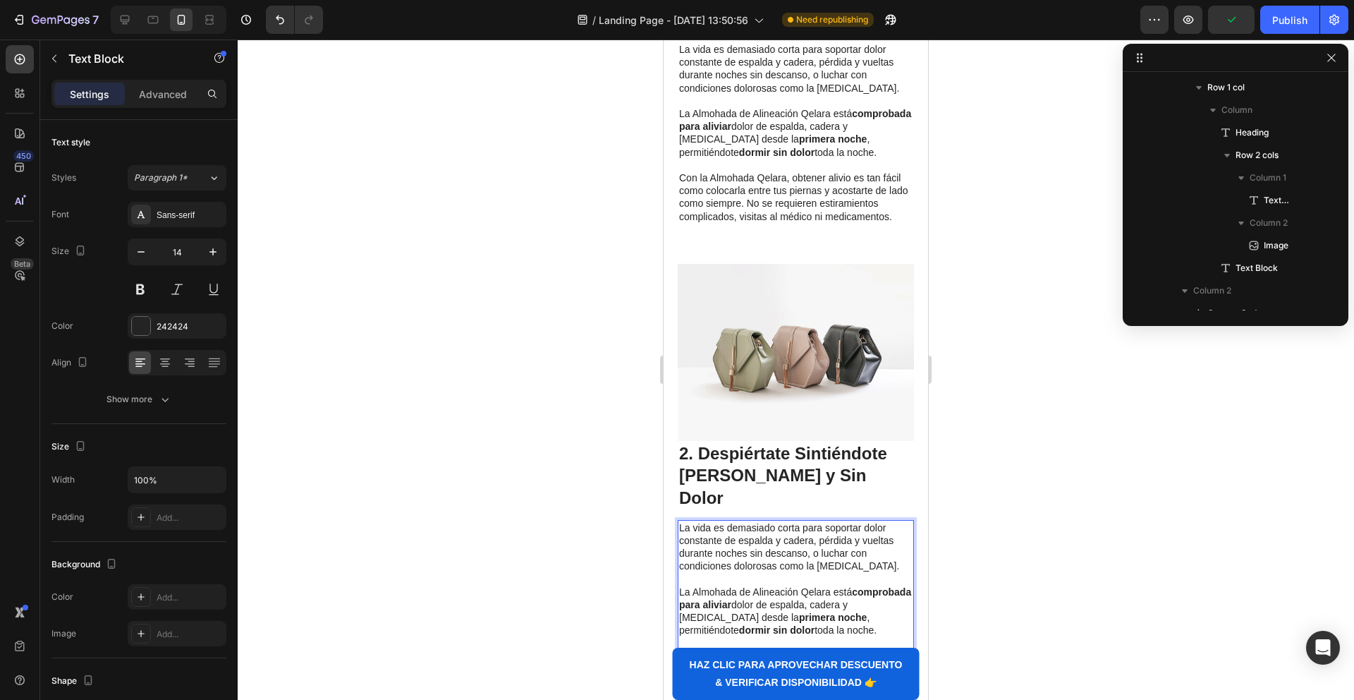
click at [757, 587] on p "La Almohada de Alineación Qelara está comprobada para aliviar dolor de espalda,…" at bounding box center [795, 610] width 233 height 51
drag, startPoint x: 757, startPoint y: 587, endPoint x: 785, endPoint y: 578, distance: 29.5
click at [757, 587] on p "La Almohada de Alineación Qelara está comprobada para aliviar dolor de espalda,…" at bounding box center [795, 610] width 233 height 51
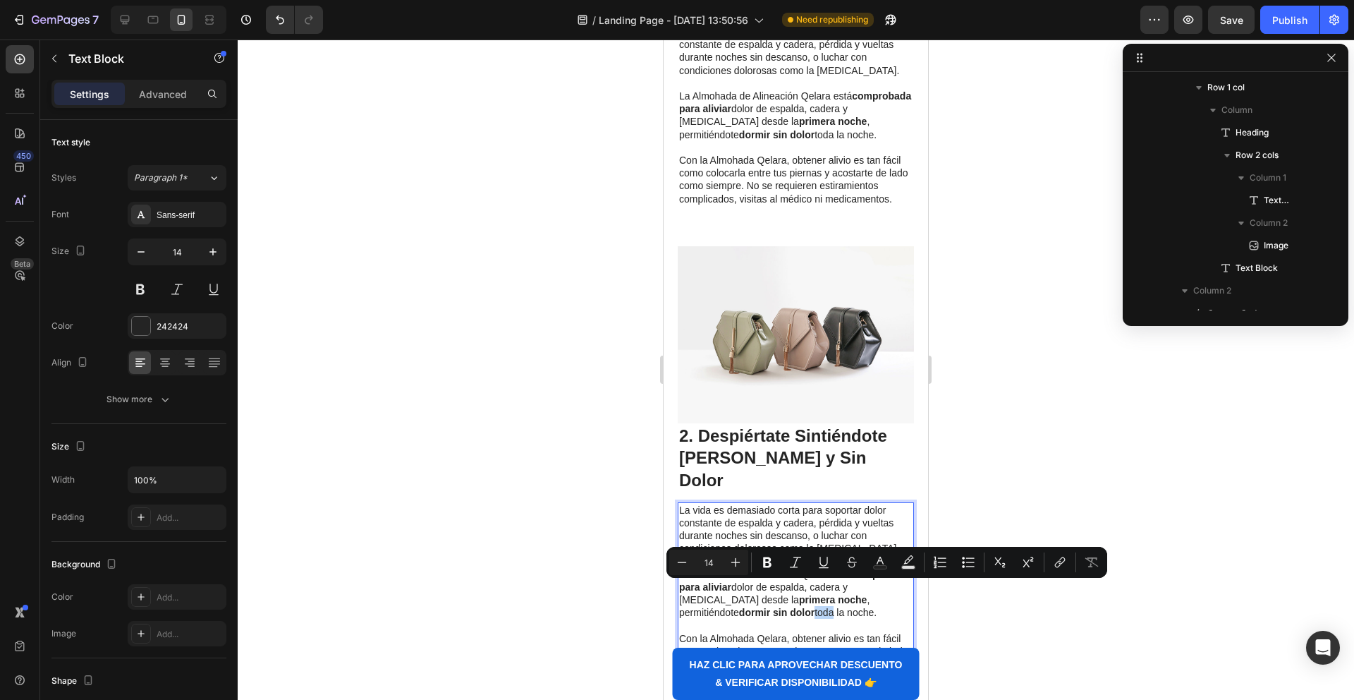
scroll to position [773, 0]
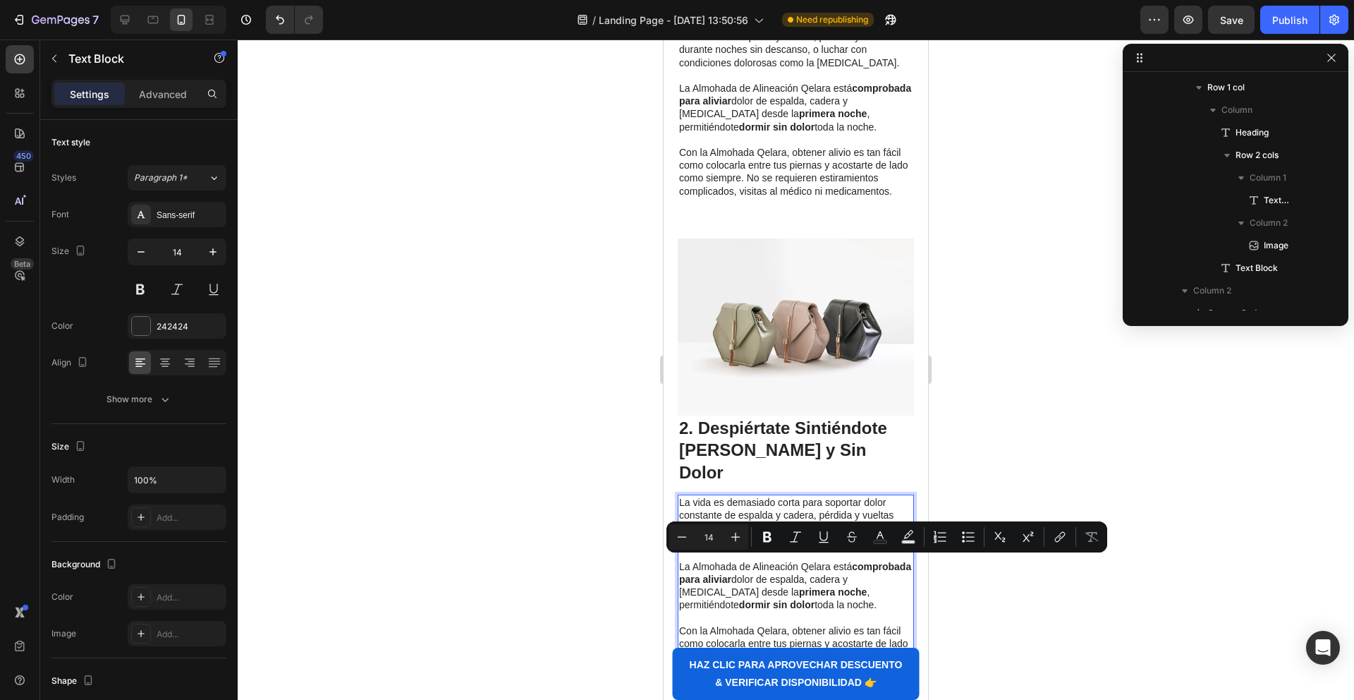
drag, startPoint x: 896, startPoint y: 620, endPoint x: 896, endPoint y: 630, distance: 9.9
click at [896, 624] on p "Con la Almohada Qelara, obtener alivio es tan fácil como colocarla entre tus pi…" at bounding box center [795, 649] width 233 height 51
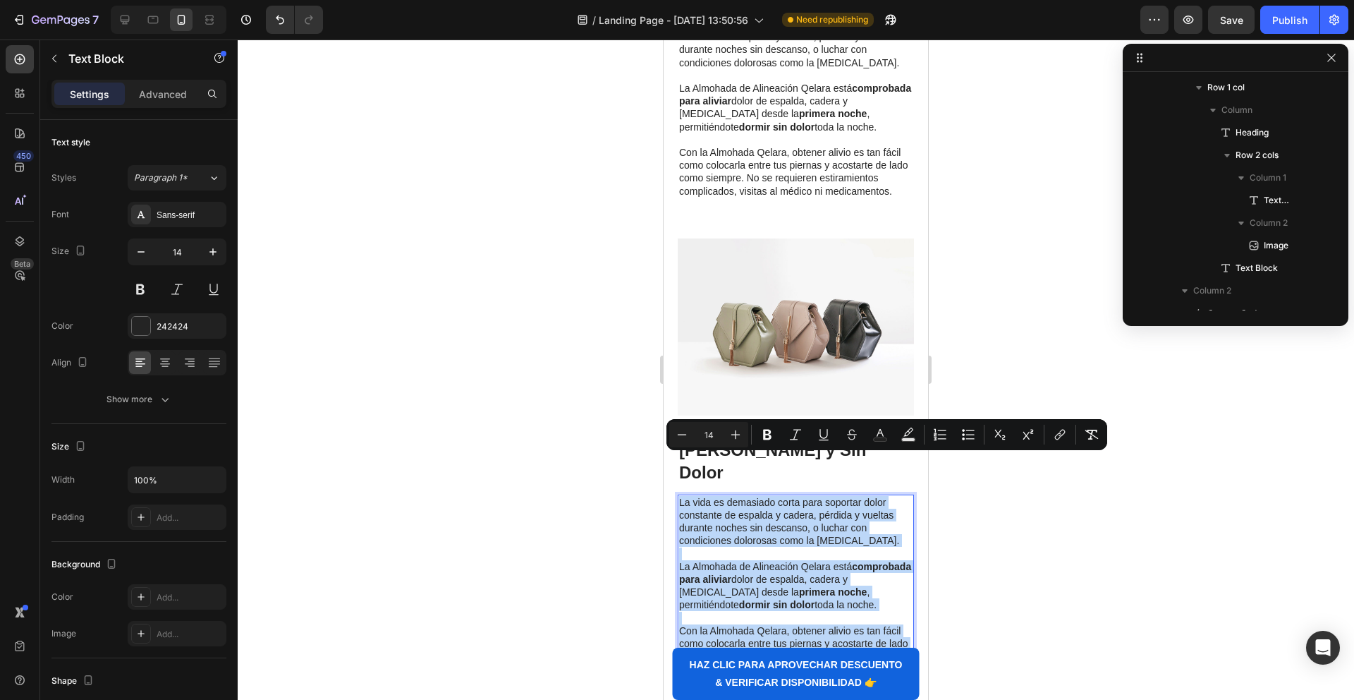
drag, startPoint x: 897, startPoint y: 631, endPoint x: 678, endPoint y: 465, distance: 275.4
click at [678, 494] on div "La vida es demasiado corta para soportar dolor constante de espalda y cadera, p…" at bounding box center [796, 585] width 236 height 183
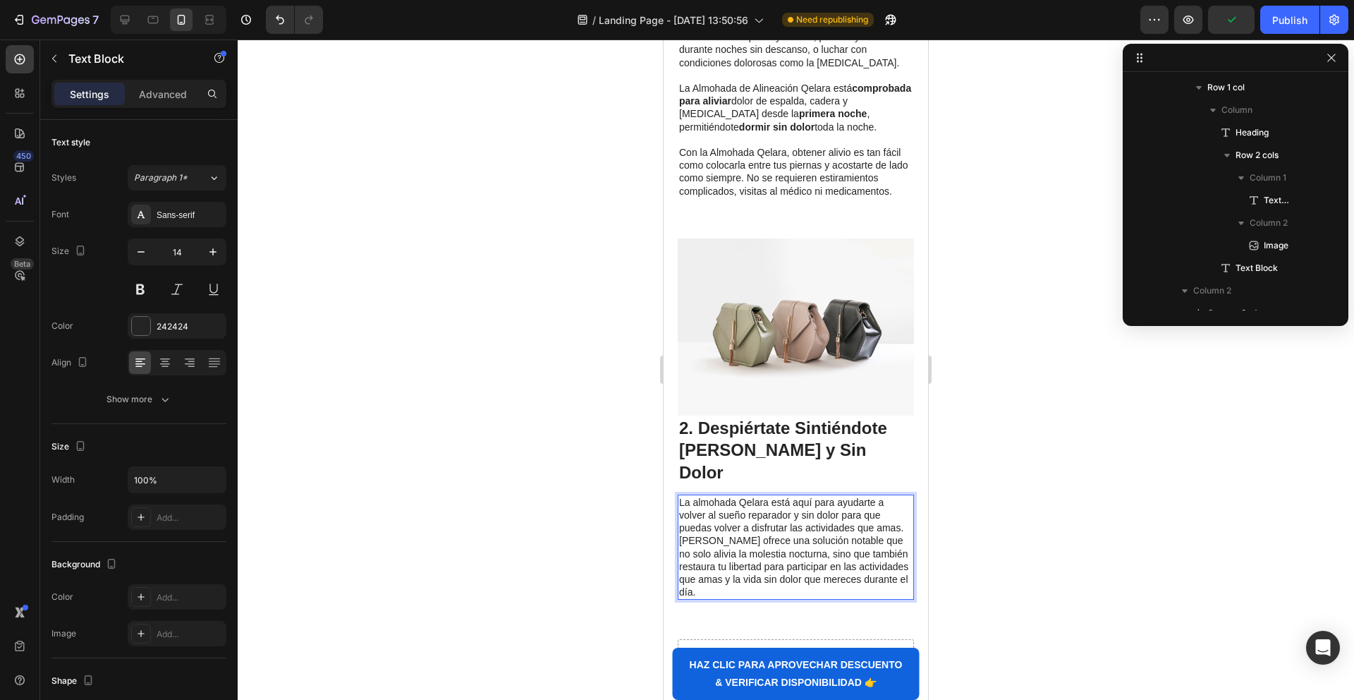
click at [683, 534] on p "[PERSON_NAME] ofrece una solución notable que no solo alivia la molestia noctur…" at bounding box center [795, 566] width 233 height 64
drag, startPoint x: 853, startPoint y: 528, endPoint x: 711, endPoint y: 541, distance: 142.4
click at [711, 547] on p "[PERSON_NAME] ofrece una solución notable que no solo alivia la molestia noctur…" at bounding box center [795, 579] width 233 height 64
click at [851, 547] on p "[PERSON_NAME] ofrece una solución notable que no solo alivia la molestia noctur…" at bounding box center [795, 579] width 233 height 64
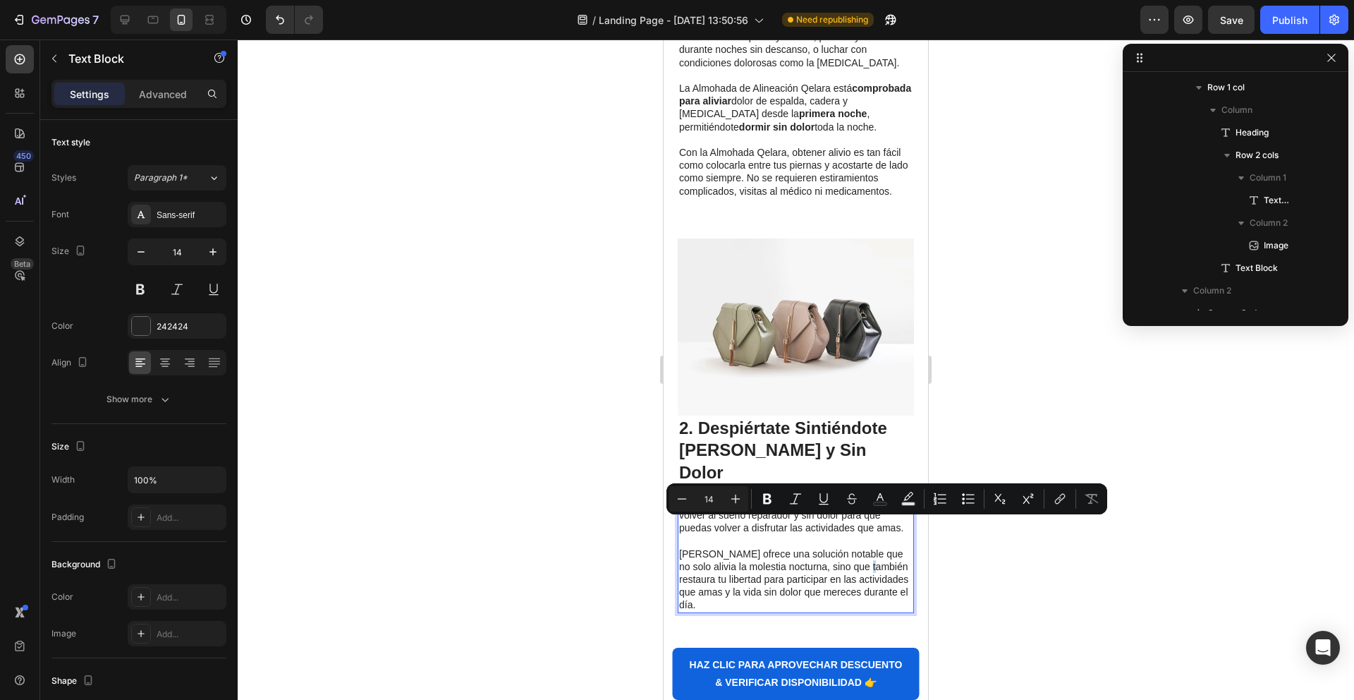
click at [851, 547] on p "[PERSON_NAME] ofrece una solución notable que no solo alivia la molestia noctur…" at bounding box center [795, 579] width 233 height 64
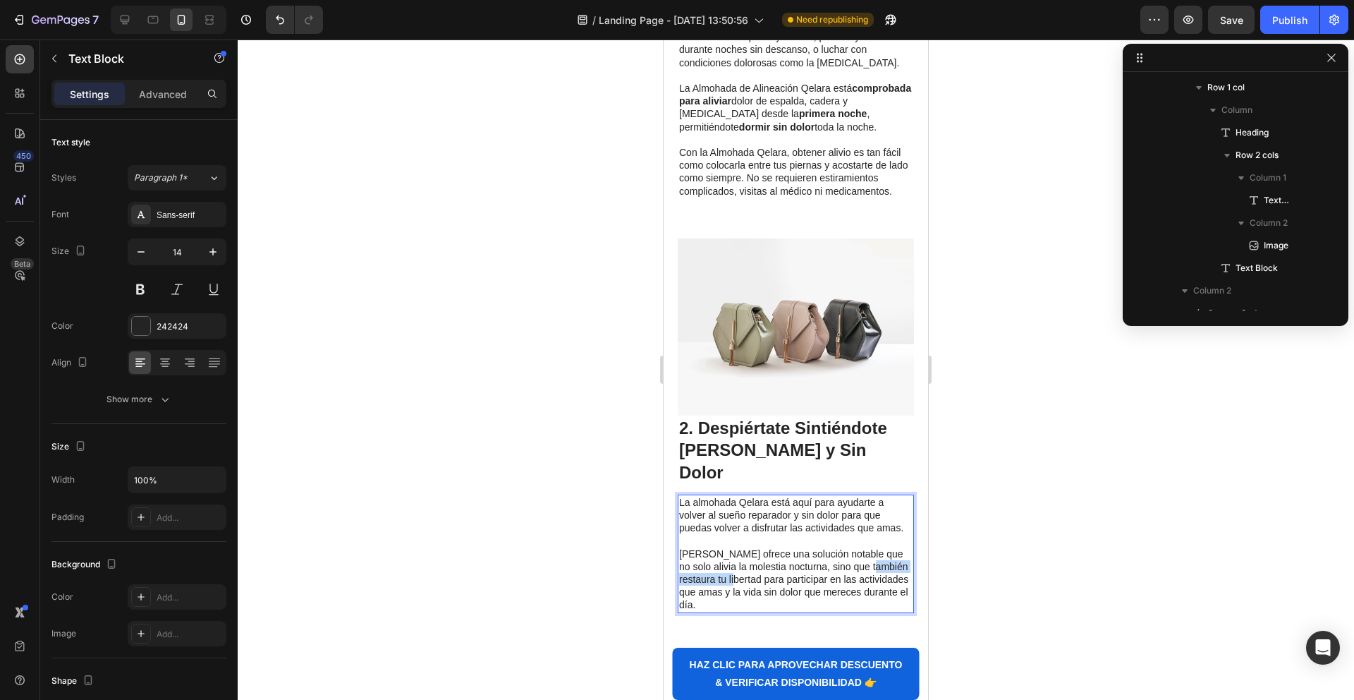
drag, startPoint x: 851, startPoint y: 527, endPoint x: 712, endPoint y: 542, distance: 140.4
click at [712, 547] on p "[PERSON_NAME] ofrece una solución notable que no solo alivia la molestia noctur…" at bounding box center [795, 579] width 233 height 64
click at [710, 547] on p "[PERSON_NAME] ofrece una solución notable que no solo alivia la molestia noctur…" at bounding box center [795, 579] width 233 height 64
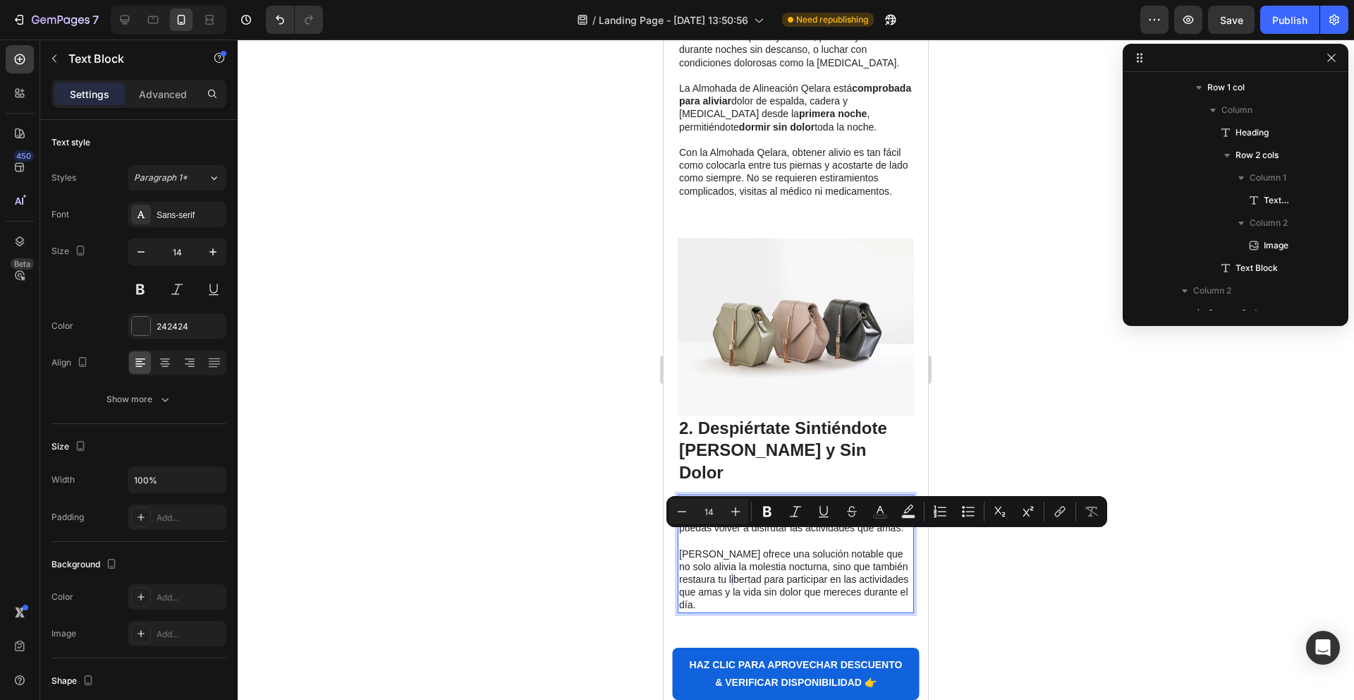
click at [710, 547] on p "[PERSON_NAME] ofrece una solución notable que no solo alivia la molestia noctur…" at bounding box center [795, 579] width 233 height 64
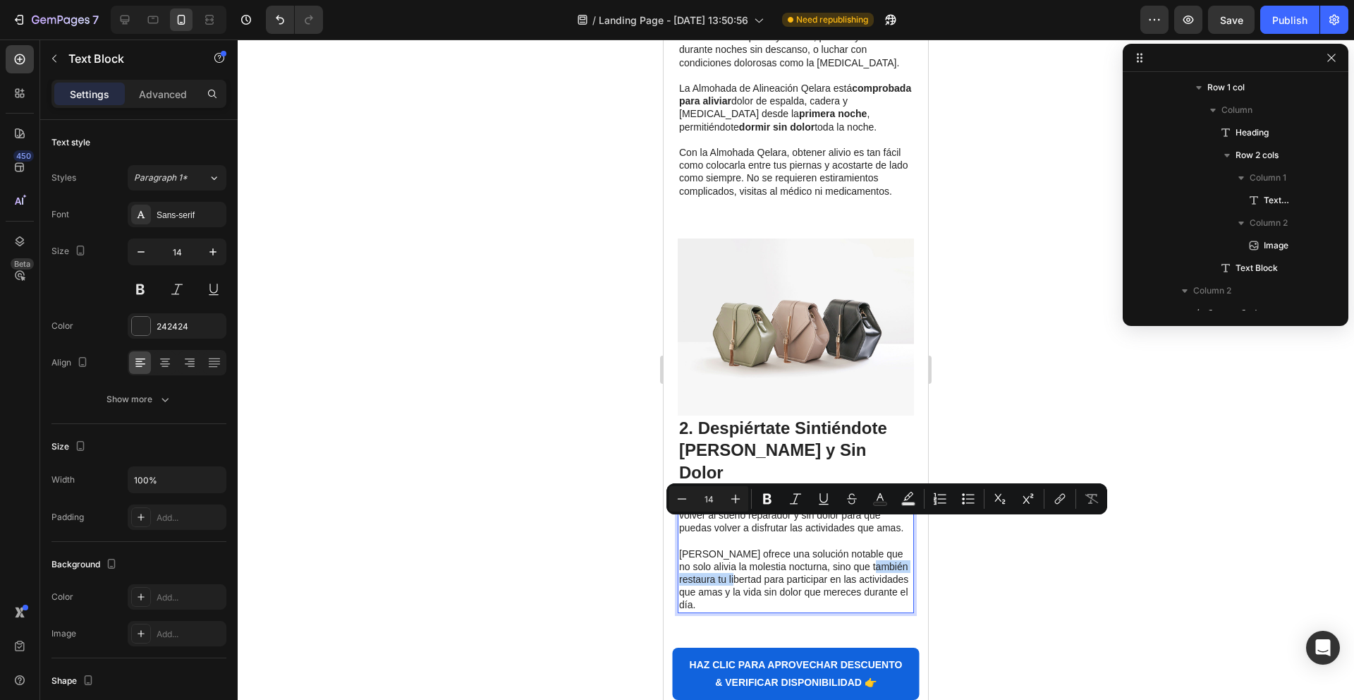
drag, startPoint x: 711, startPoint y: 541, endPoint x: 850, endPoint y: 530, distance: 139.4
click at [850, 547] on p "[PERSON_NAME] ofrece una solución notable que no solo alivia la molestia noctur…" at bounding box center [795, 579] width 233 height 64
click at [767, 500] on icon "Editor contextual toolbar" at bounding box center [767, 499] width 14 height 14
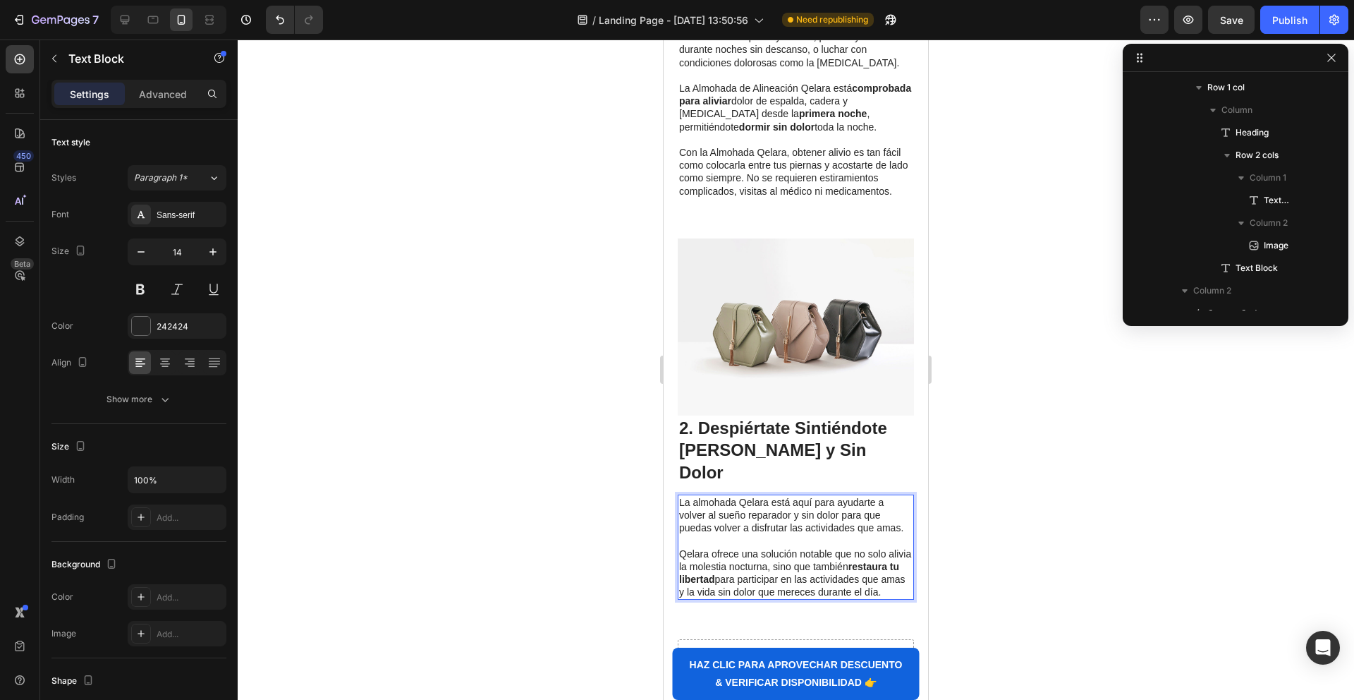
click at [807, 496] on p "La almohada Qelara está aquí para ayudarte a volver al sueño reparador y sin do…" at bounding box center [795, 515] width 233 height 39
click at [805, 496] on p "La almohada Qelara está aquí para ayudarte a volver al sueño reparador y sin do…" at bounding box center [795, 515] width 233 height 39
click at [854, 496] on p "La almohada Qelara está aquí para ayudarte a volver al sueño reparador y sin do…" at bounding box center [795, 515] width 233 height 39
click at [866, 496] on p "La almohada Qelara está aquí para ayudarte a volver al sueño reparador y sin do…" at bounding box center [795, 515] width 233 height 39
click at [717, 496] on p "La almohada Qelara está aquí para ayudarte a volver al sueño reparador y sin do…" at bounding box center [795, 515] width 233 height 39
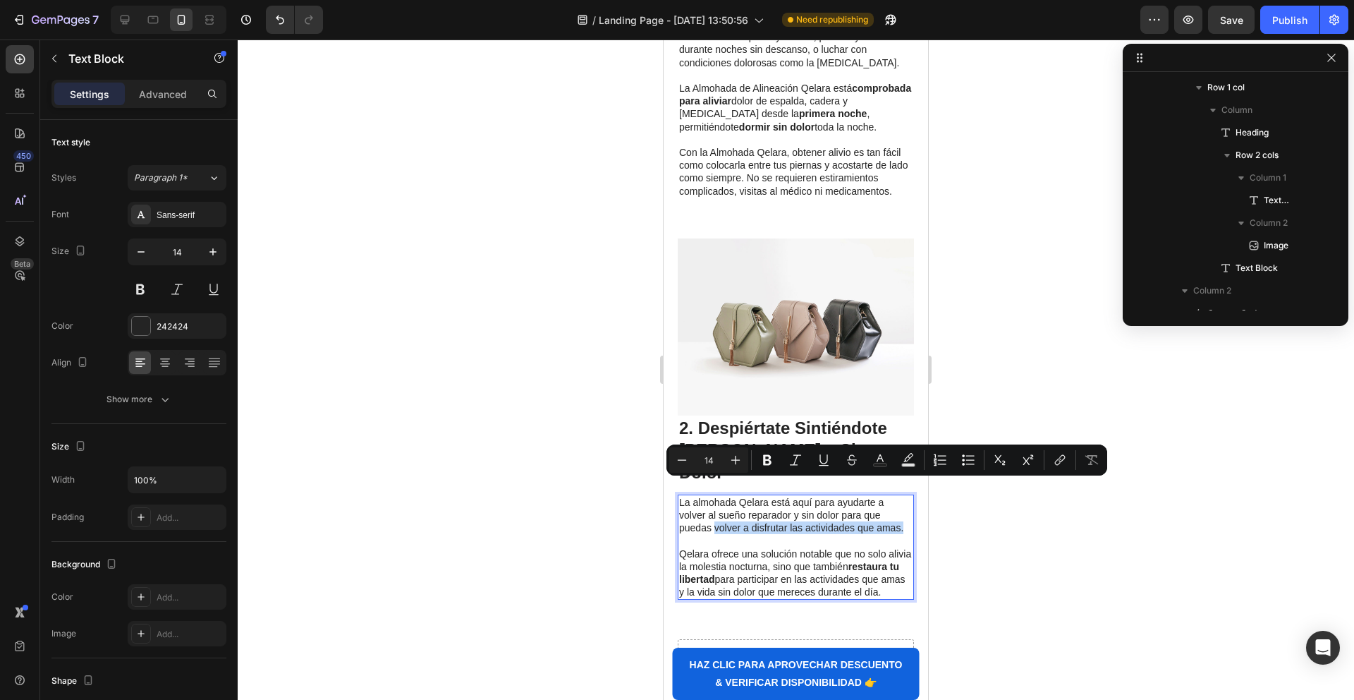
drag, startPoint x: 715, startPoint y: 489, endPoint x: 903, endPoint y: 486, distance: 187.6
click at [904, 496] on p "La almohada Qelara está aquí para ayudarte a volver al sueño reparador y sin do…" at bounding box center [795, 515] width 233 height 39
click at [765, 458] on icon "Editor contextual toolbar" at bounding box center [767, 460] width 8 height 11
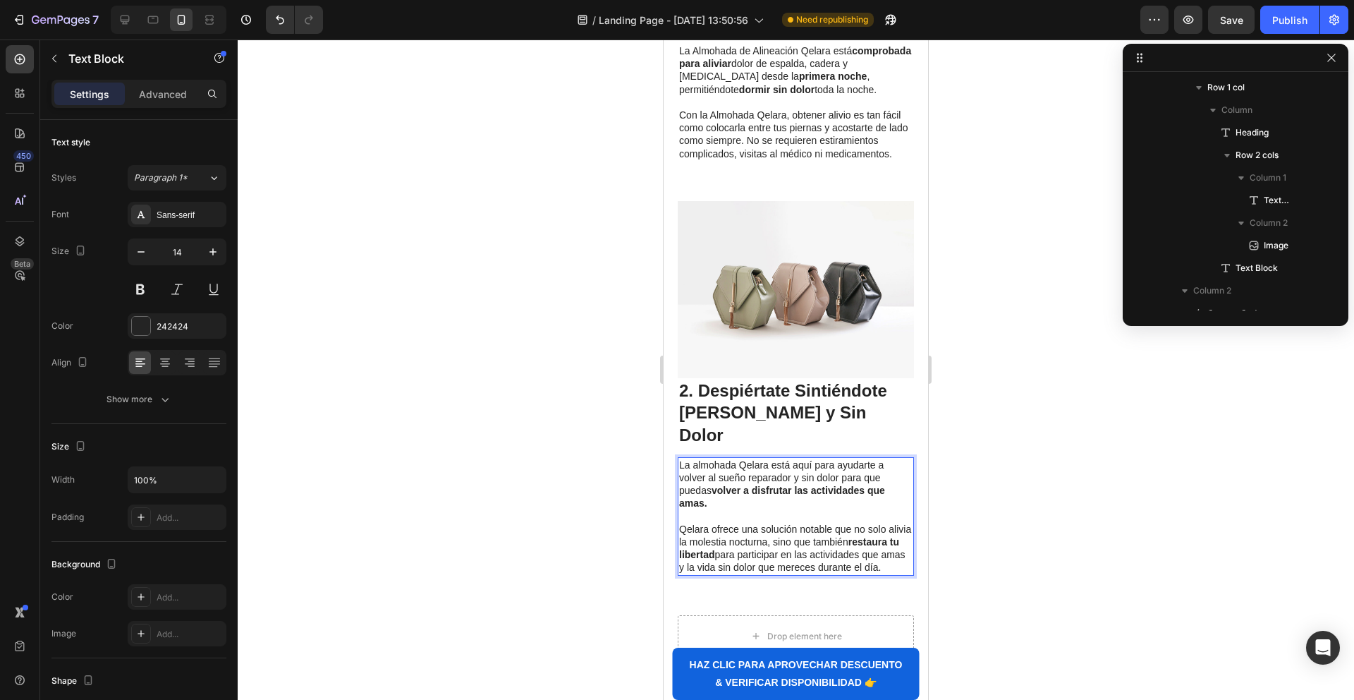
scroll to position [887, 0]
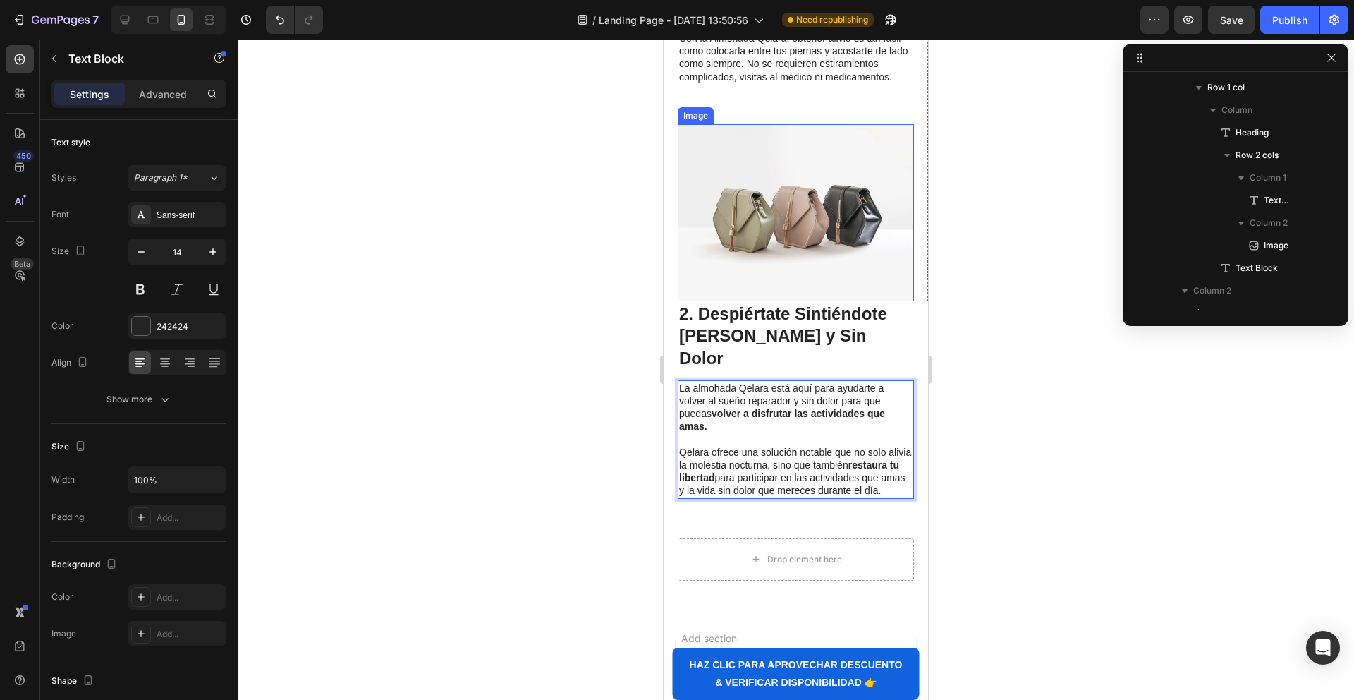
click at [792, 214] on img at bounding box center [796, 212] width 236 height 177
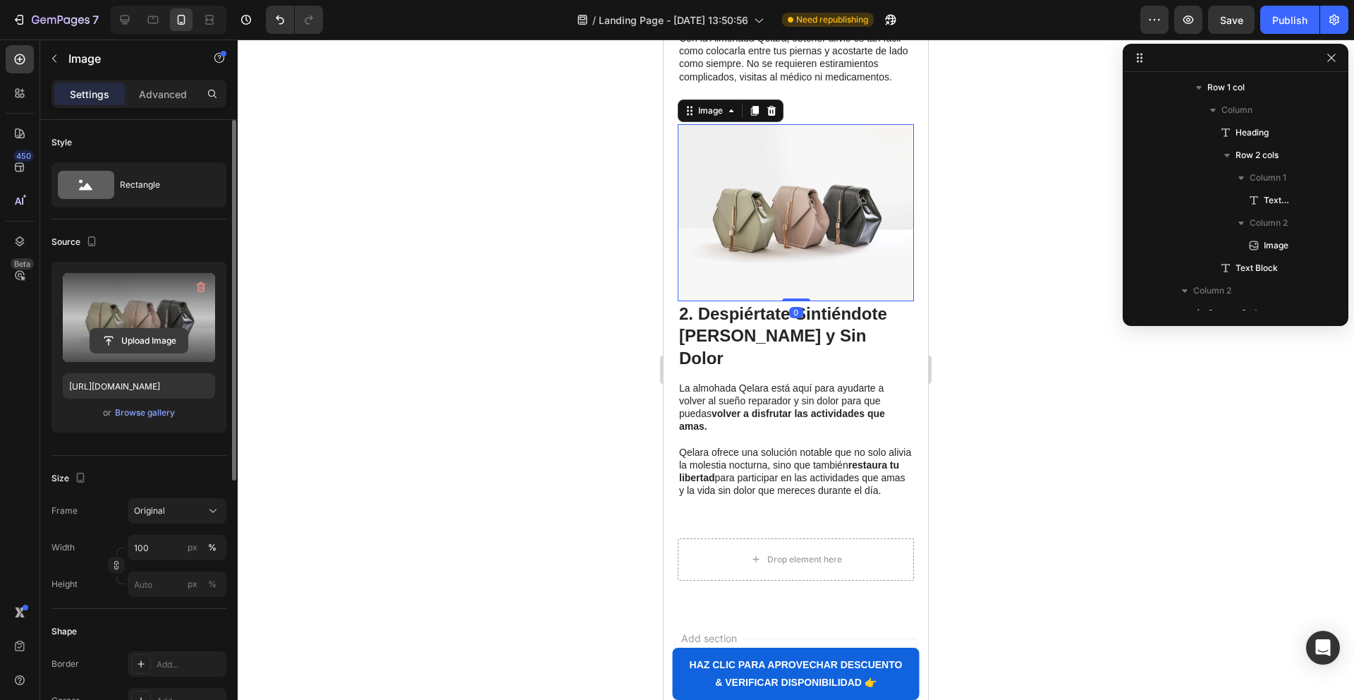
click at [145, 339] on input "file" at bounding box center [138, 341] width 97 height 24
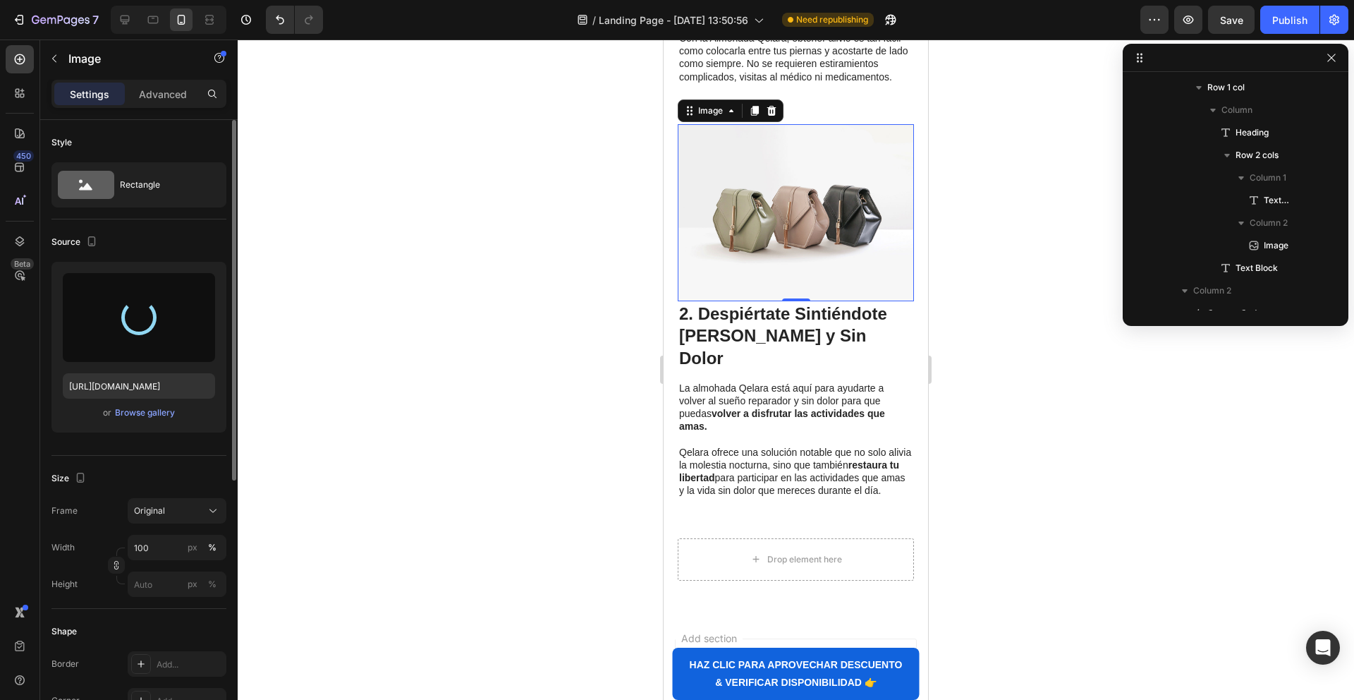
type input "[URL][DOMAIN_NAME]"
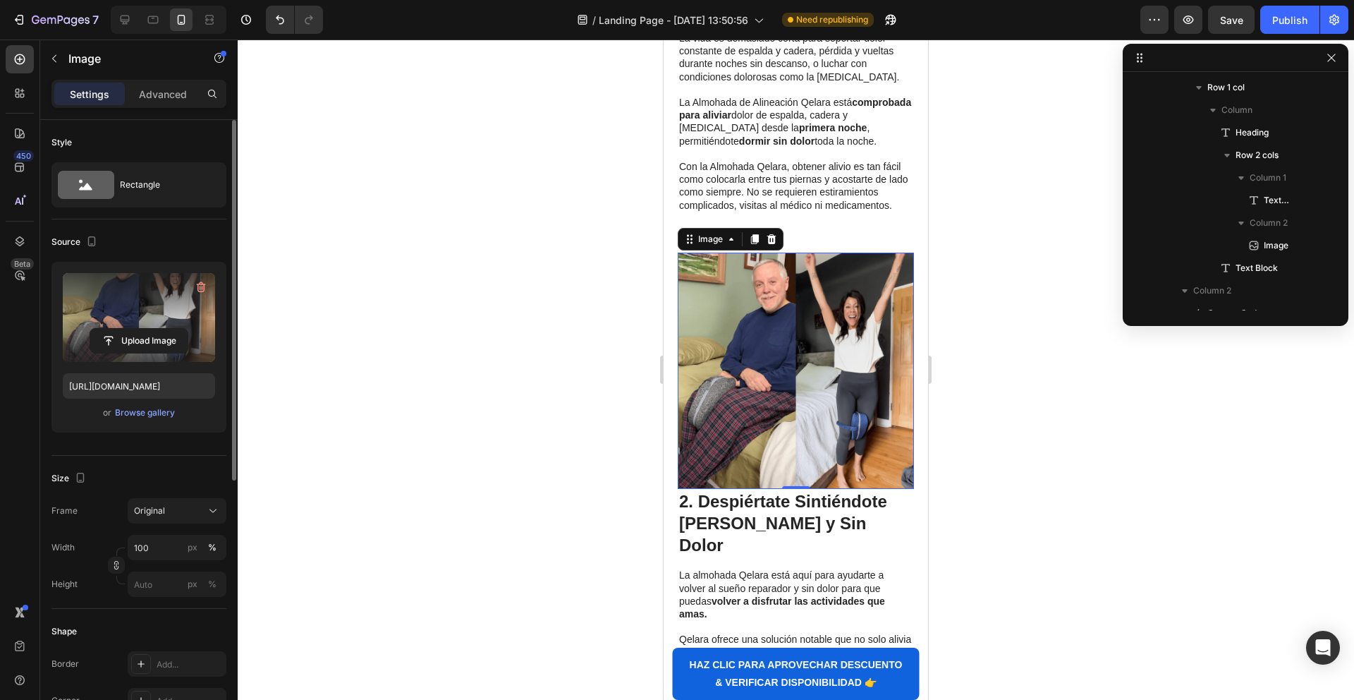
scroll to position [798, 0]
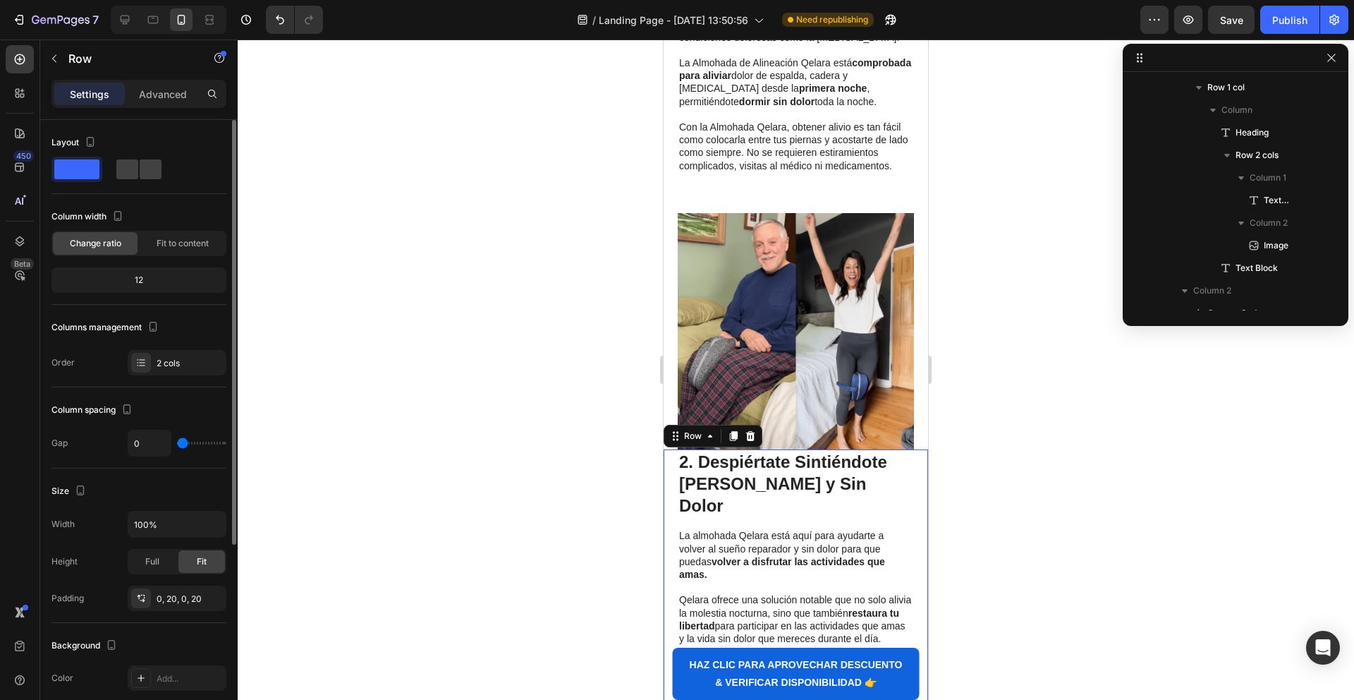
click at [673, 468] on div "⁠⁠⁠⁠⁠⁠⁠ 2. Despiértate Sintiéndote [PERSON_NAME] y Sin Dolor Heading La almohad…" at bounding box center [796, 588] width 264 height 279
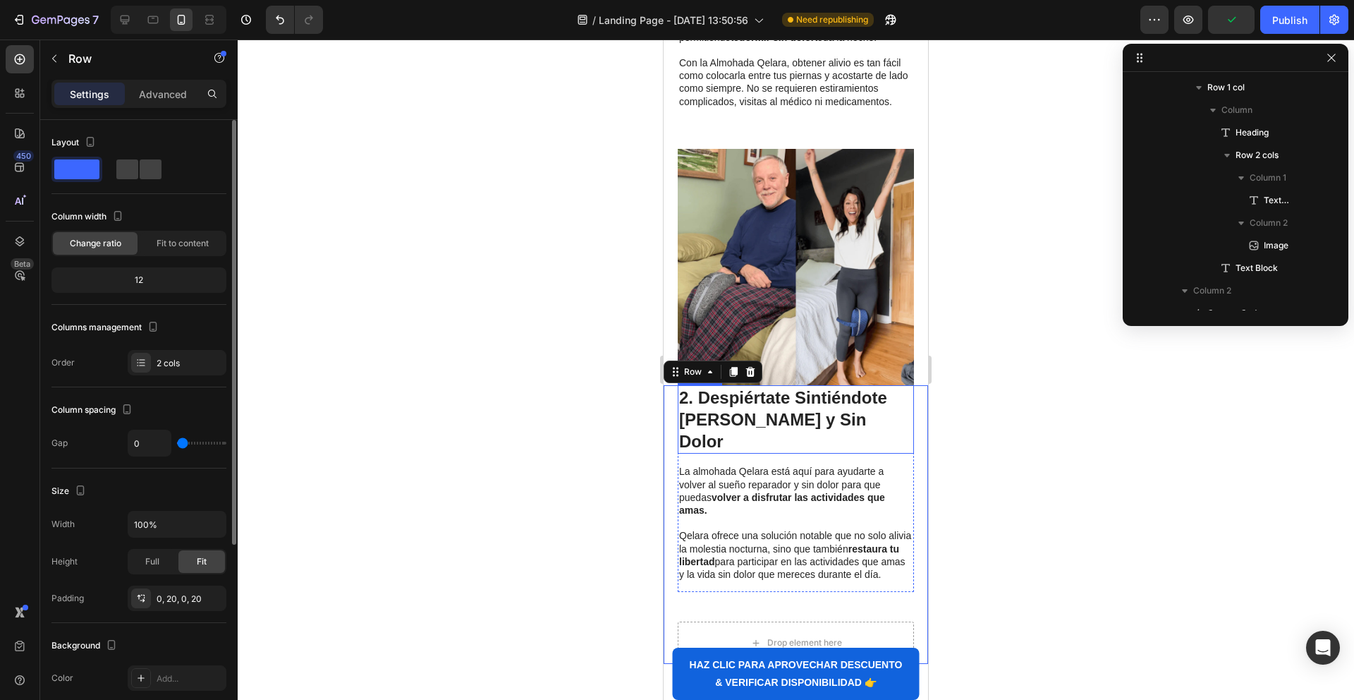
scroll to position [992, 0]
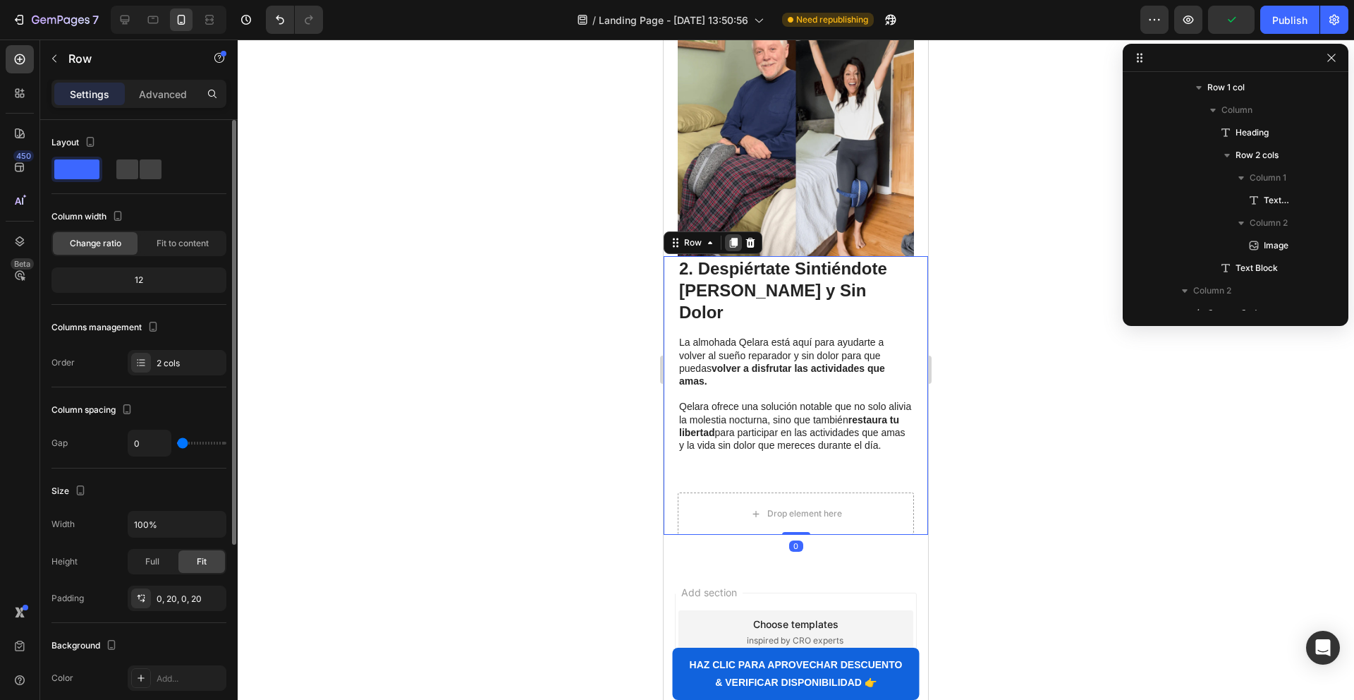
click at [733, 238] on icon at bounding box center [734, 243] width 8 height 10
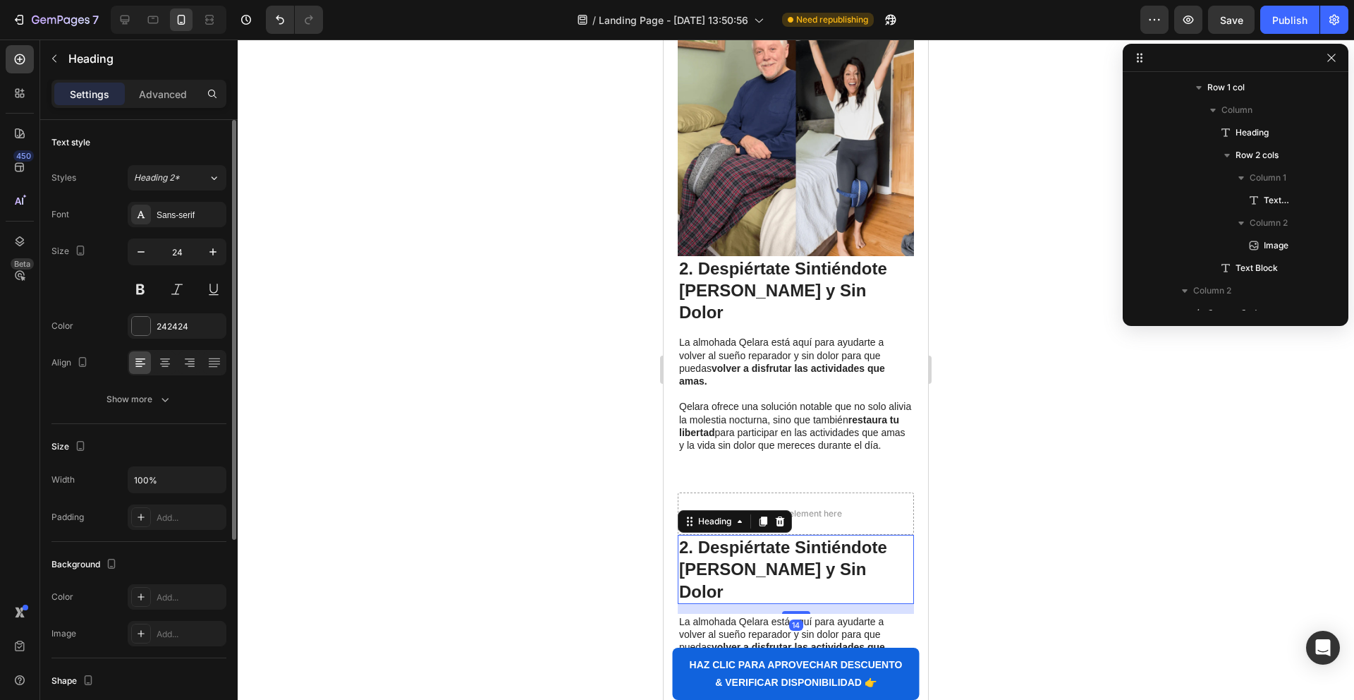
click at [738, 537] on strong "2. Despiértate Sintiéndote [PERSON_NAME] y Sin Dolor" at bounding box center [783, 568] width 208 height 63
click at [741, 537] on strong "2. Despiértate Sintiéndote [PERSON_NAME] y Sin Dolor" at bounding box center [783, 568] width 208 height 63
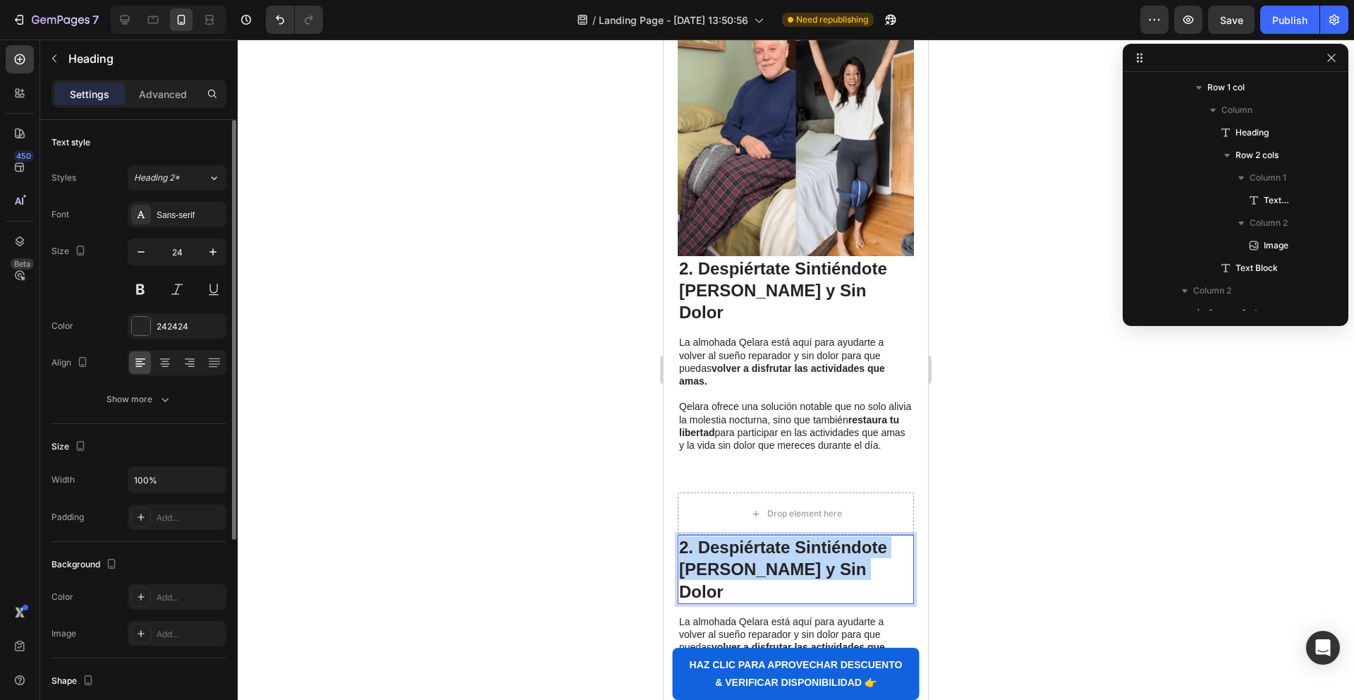
click at [741, 537] on strong "2. Despiértate Sintiéndote [PERSON_NAME] y Sin Dolor" at bounding box center [783, 568] width 208 height 63
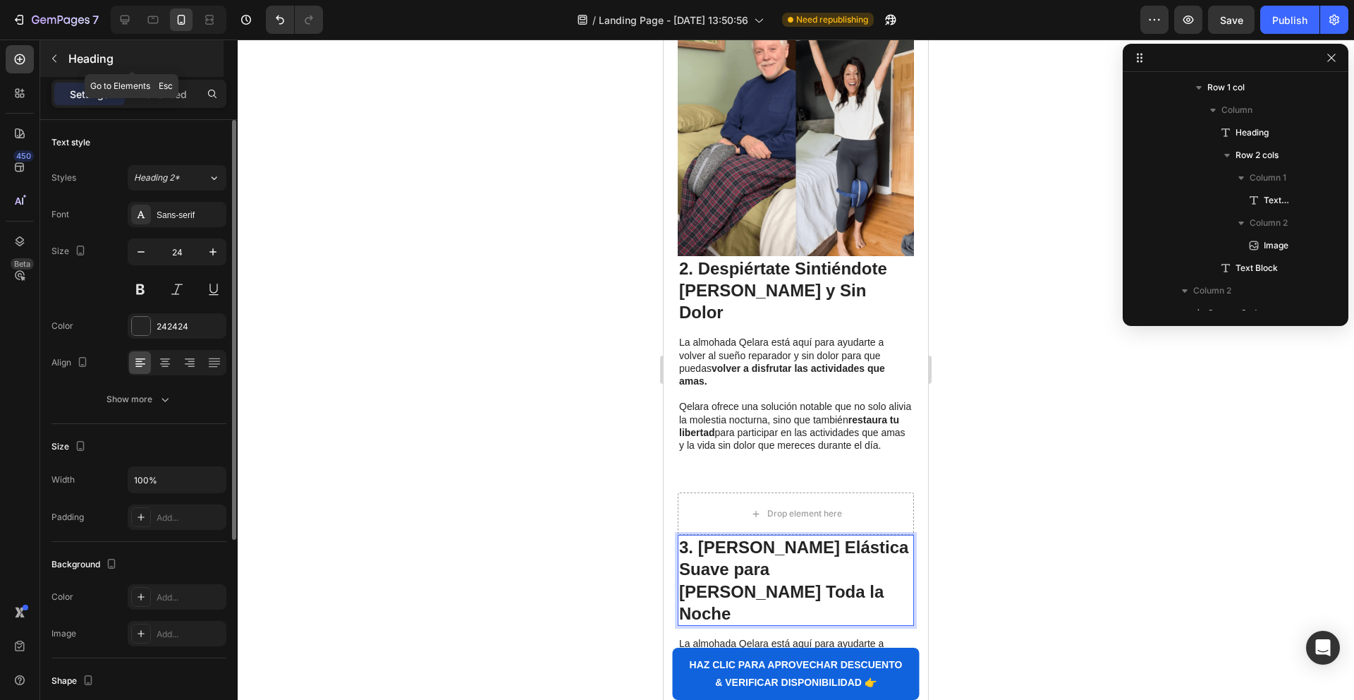
click at [61, 62] on button "button" at bounding box center [54, 58] width 23 height 23
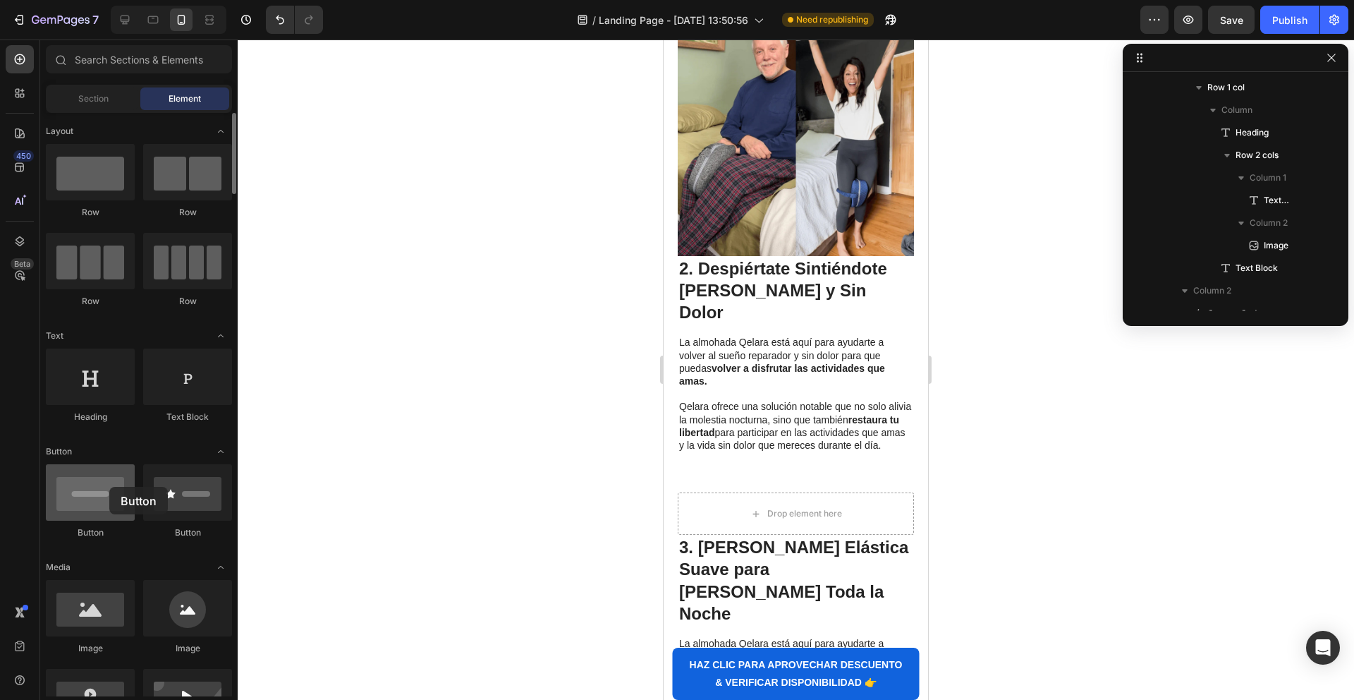
drag, startPoint x: 99, startPoint y: 492, endPoint x: 96, endPoint y: 500, distance: 8.3
click at [97, 494] on div at bounding box center [90, 492] width 89 height 56
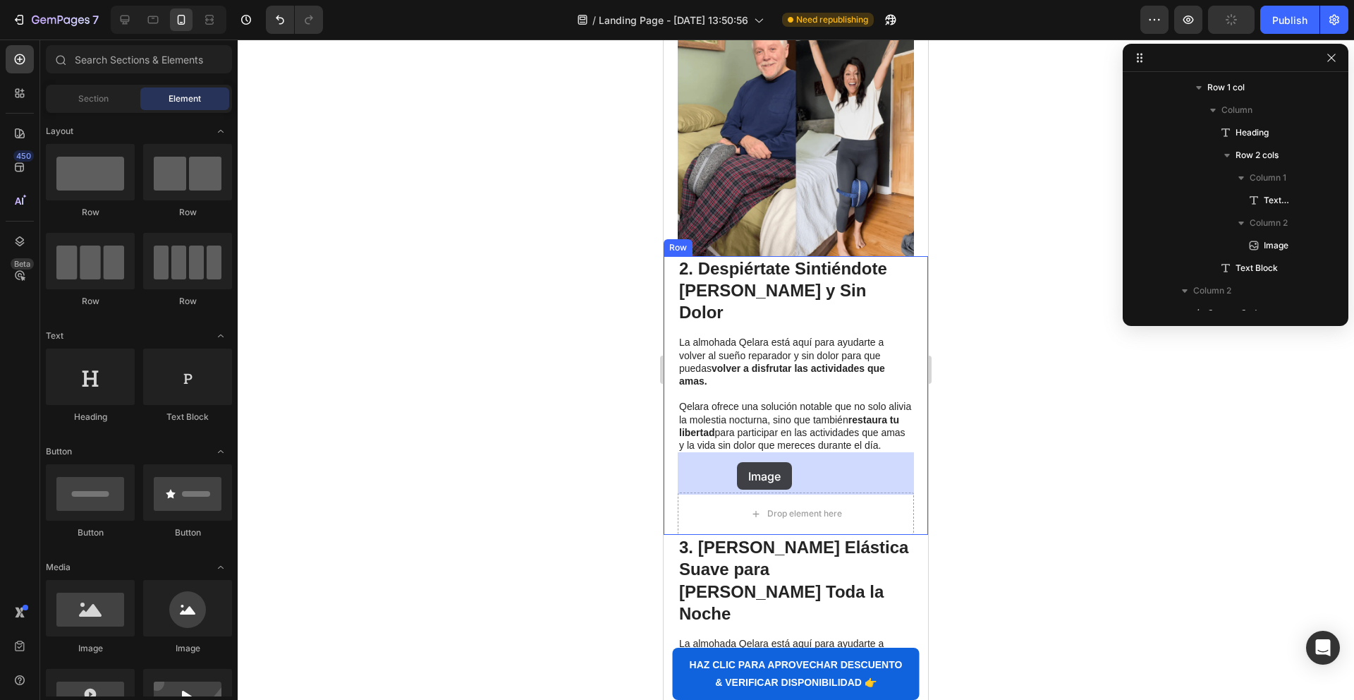
drag, startPoint x: 765, startPoint y: 661, endPoint x: 742, endPoint y: 488, distance: 174.3
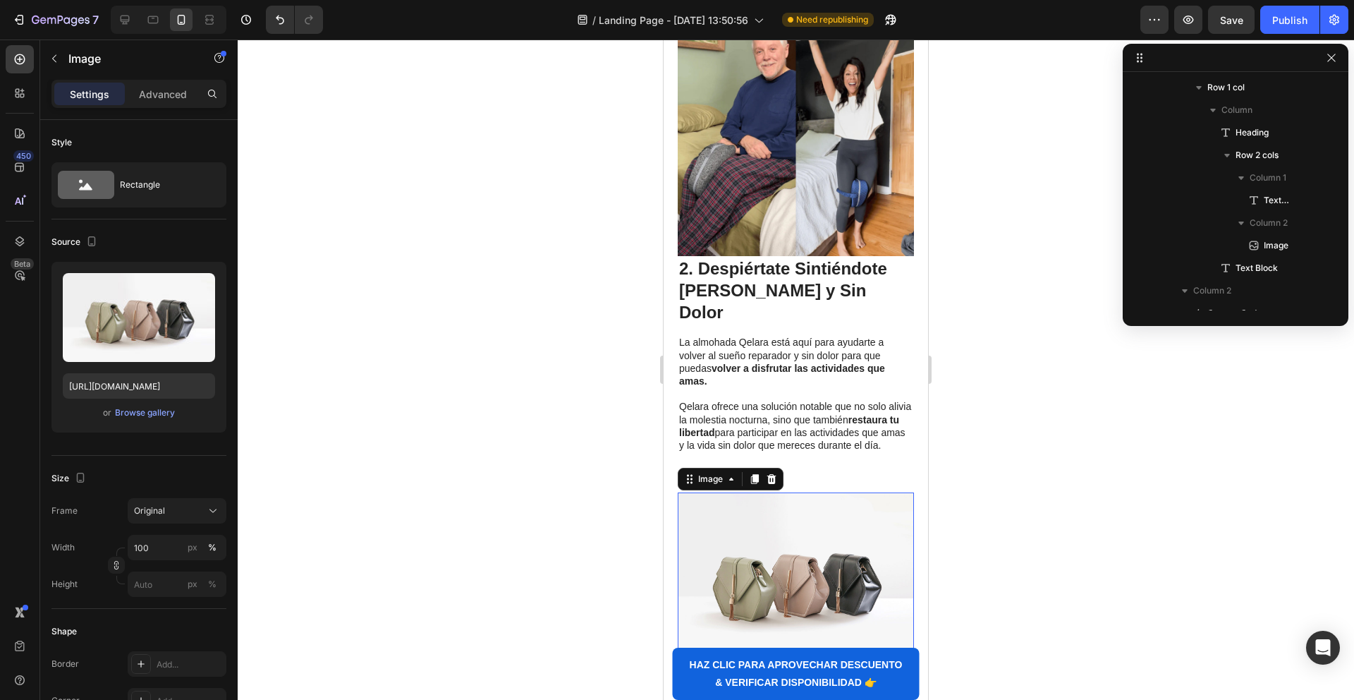
drag, startPoint x: 749, startPoint y: 495, endPoint x: 664, endPoint y: 487, distance: 85.0
click at [743, 492] on img at bounding box center [796, 580] width 236 height 177
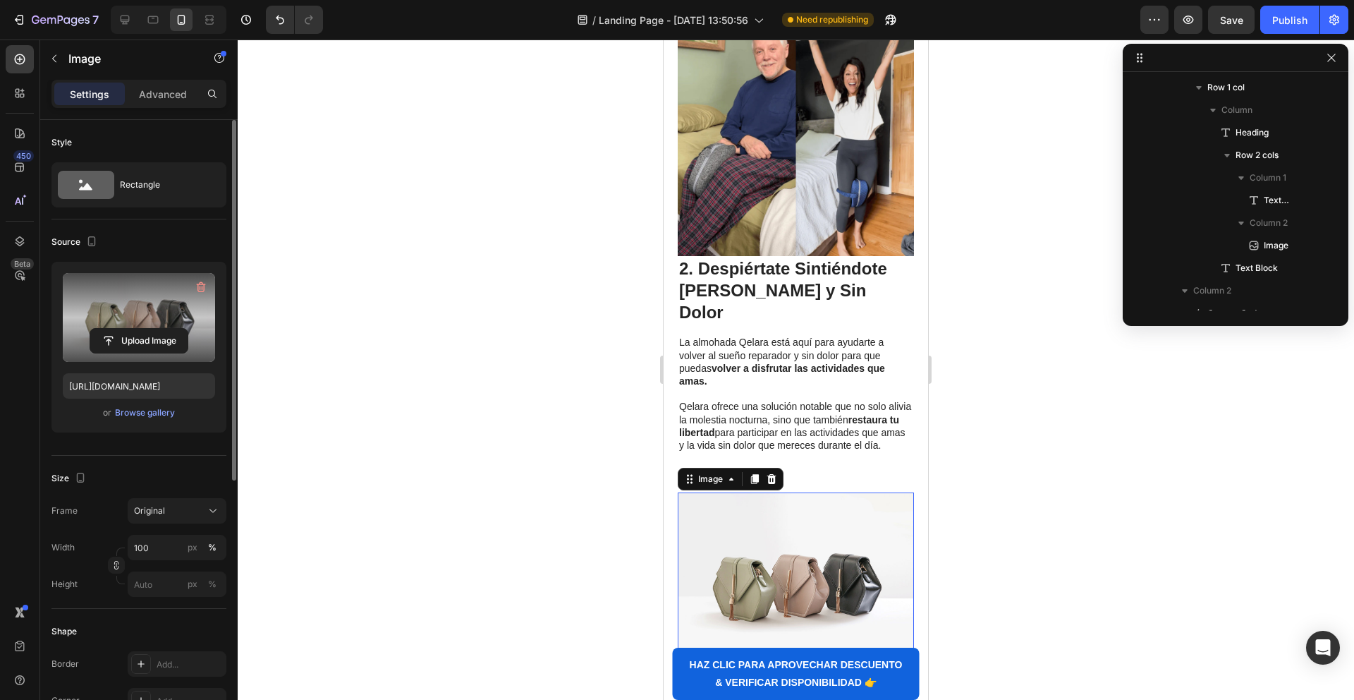
click at [150, 324] on label at bounding box center [139, 317] width 152 height 89
click at [150, 329] on input "file" at bounding box center [138, 341] width 97 height 24
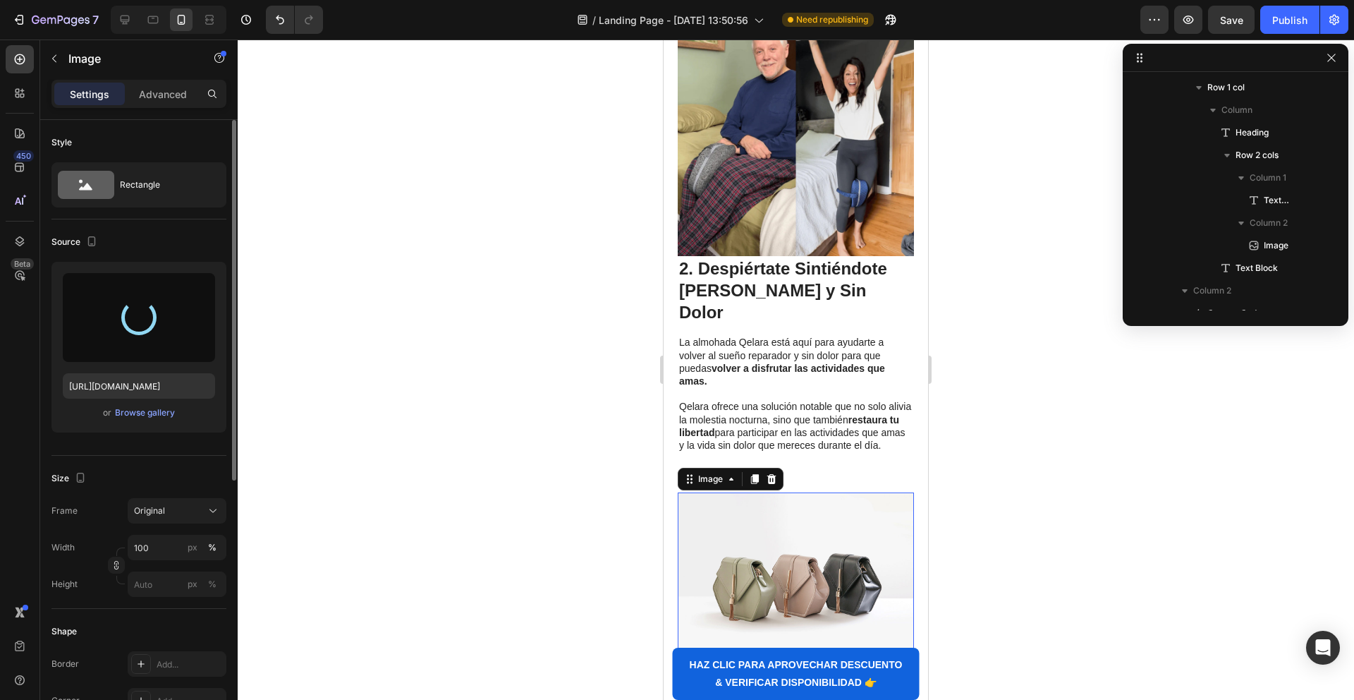
type input "[URL][DOMAIN_NAME]"
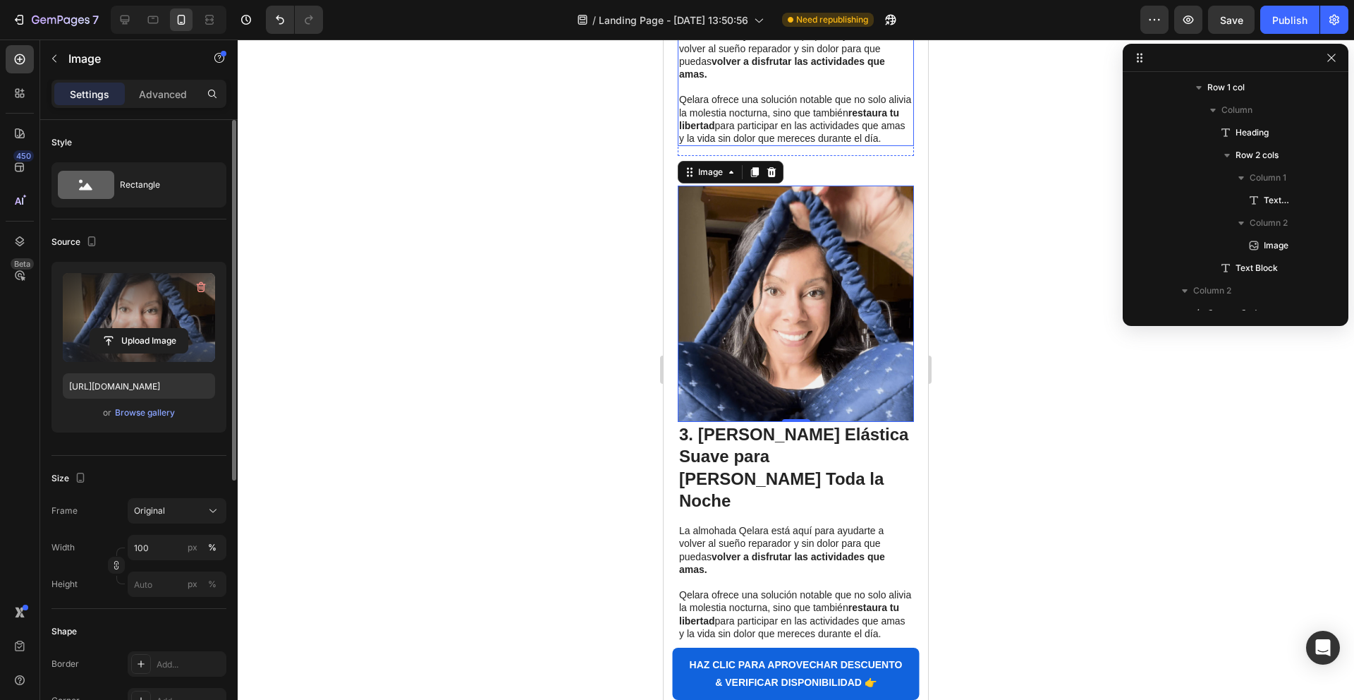
scroll to position [1322, 0]
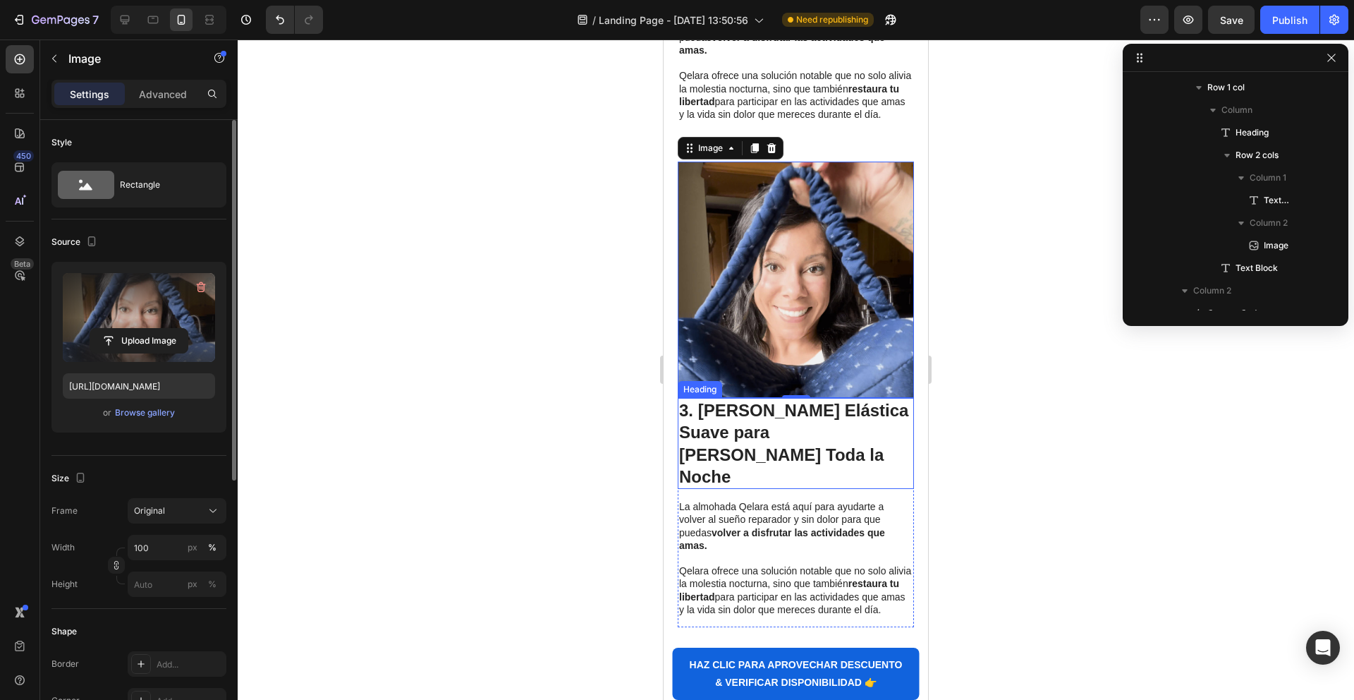
click at [772, 401] on strong "3. [PERSON_NAME] Elástica Suave para [PERSON_NAME] Toda la Noche" at bounding box center [793, 443] width 229 height 85
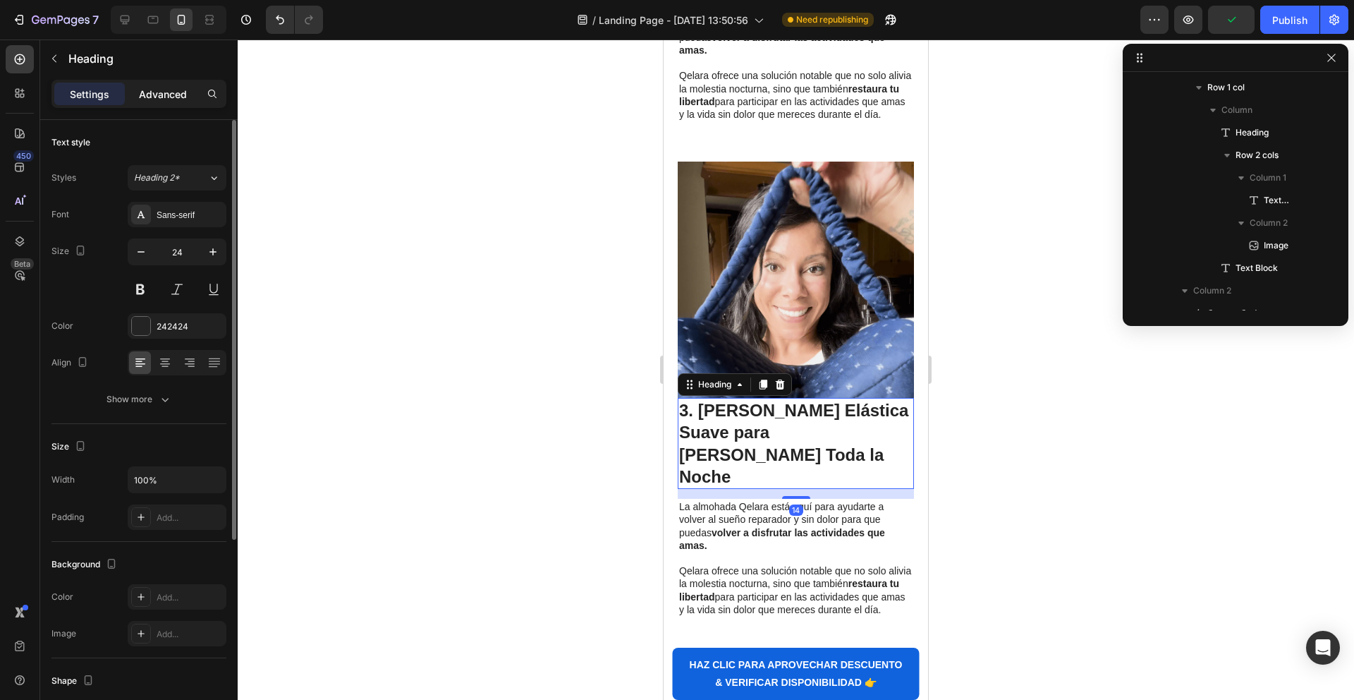
click at [165, 87] on p "Advanced" at bounding box center [163, 94] width 48 height 15
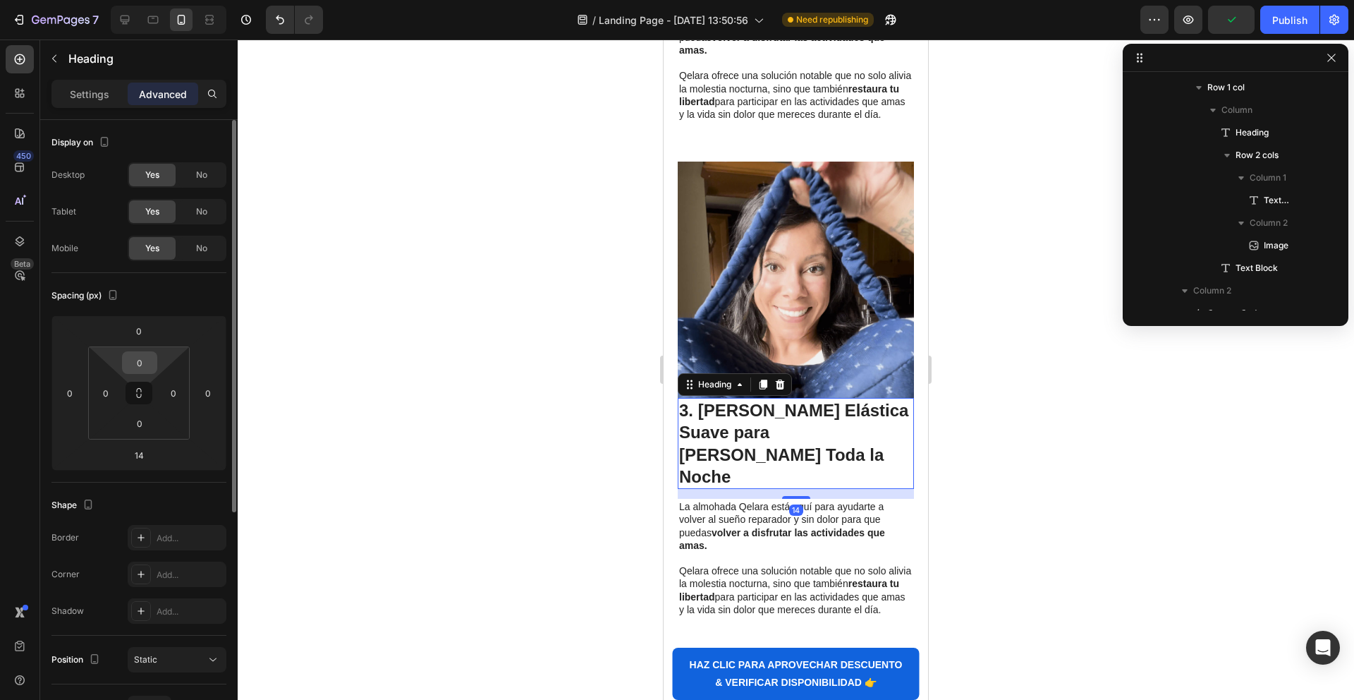
click at [136, 0] on html "7 / Landing Page - [DATE] 13:50:56 Need republishing Preview Publish 450 Beta S…" at bounding box center [677, 0] width 1354 height 0
click at [142, 362] on input "2" at bounding box center [140, 362] width 28 height 21
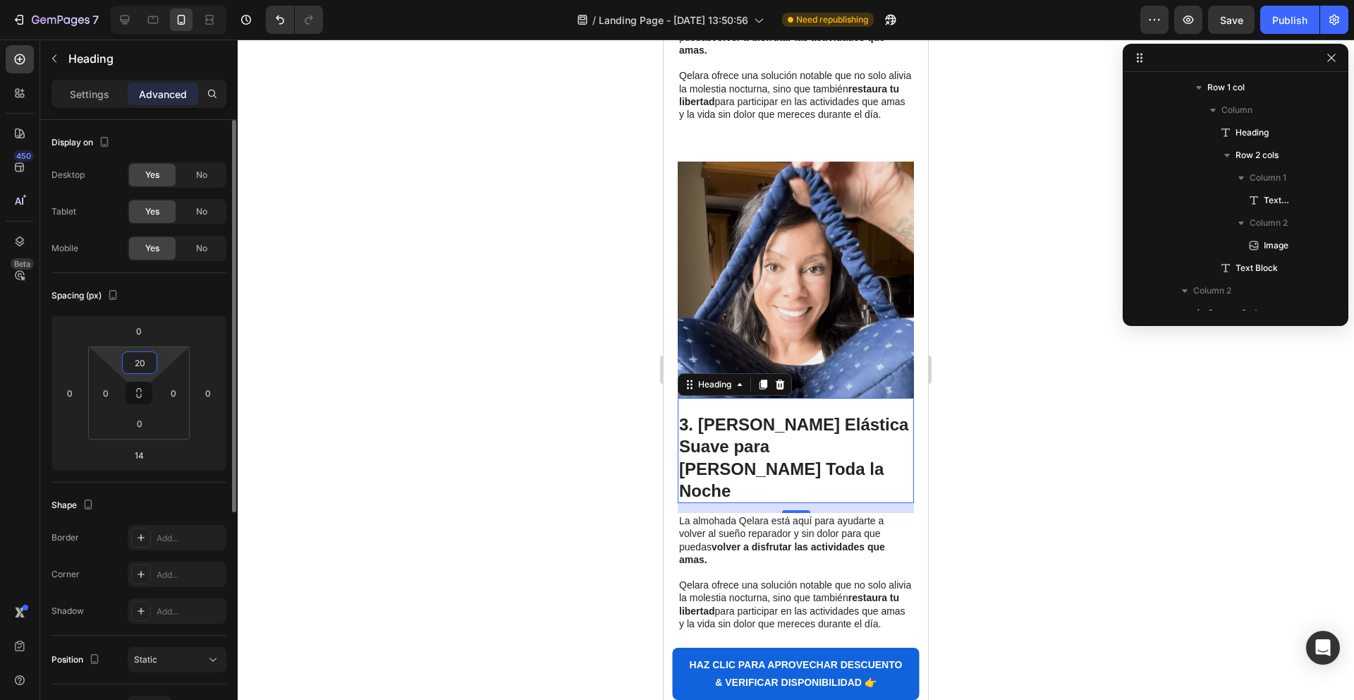
type input "2"
type input "10"
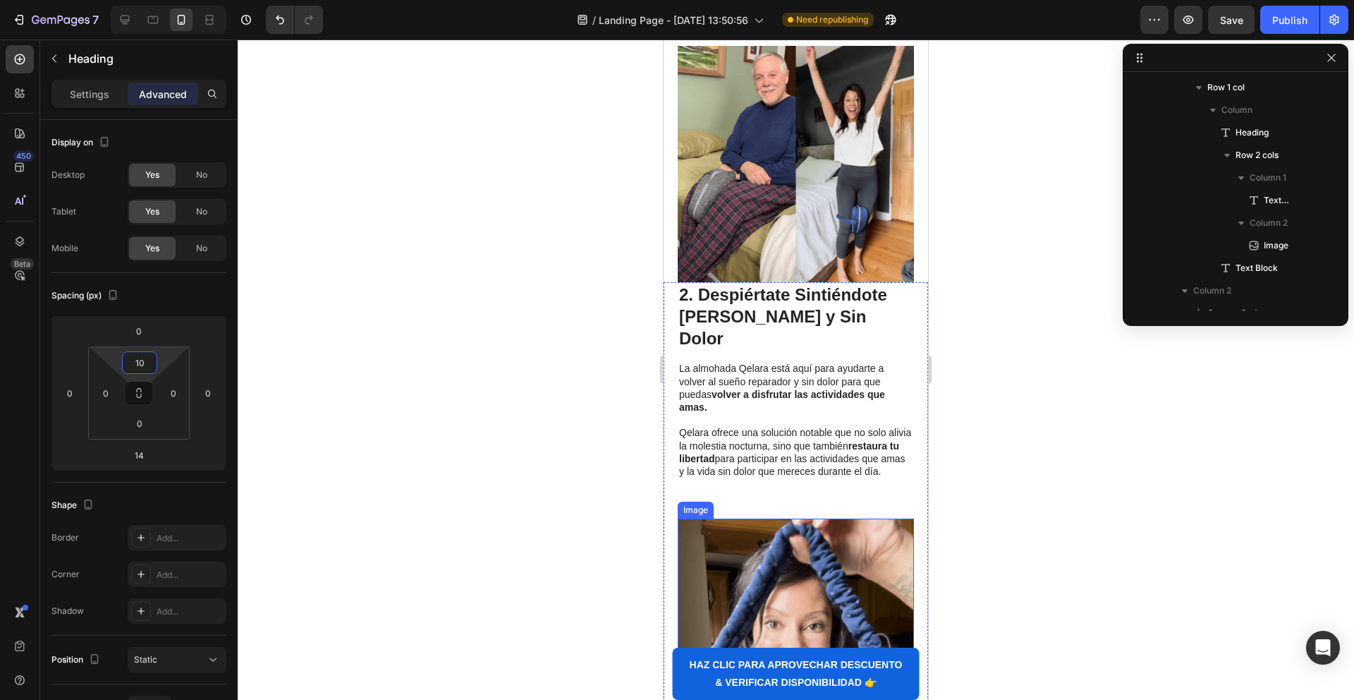
scroll to position [923, 0]
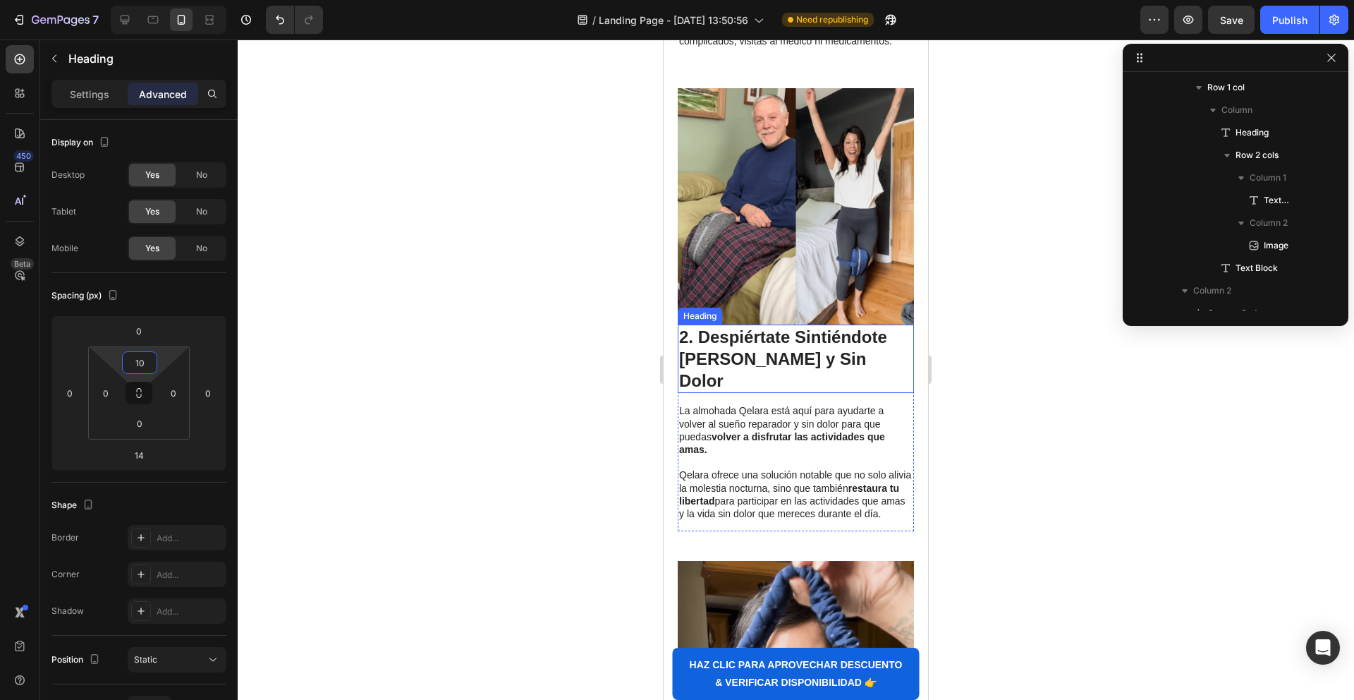
click at [753, 342] on strong "2. Despiértate Sintiéndote [PERSON_NAME] y Sin Dolor" at bounding box center [783, 358] width 208 height 63
click at [147, 99] on p "Advanced" at bounding box center [163, 94] width 48 height 15
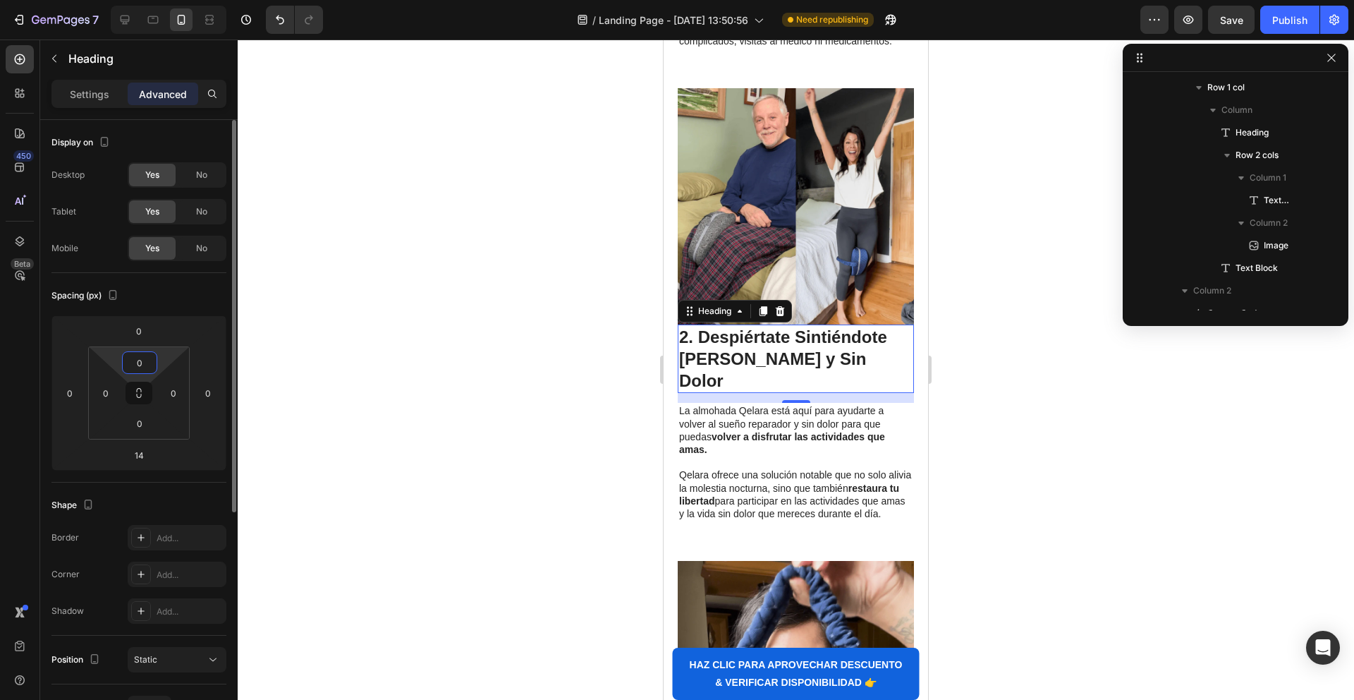
click at [141, 360] on input "0" at bounding box center [140, 362] width 28 height 21
type input "10"
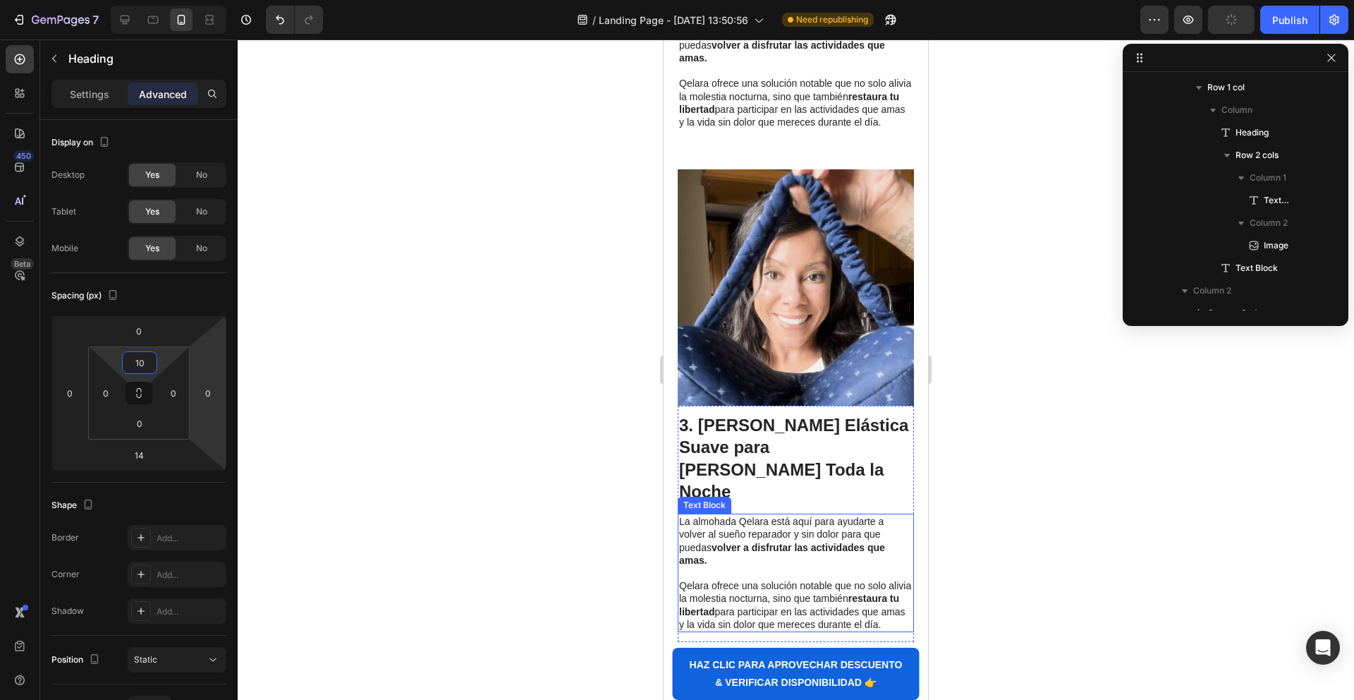
scroll to position [1400, 0]
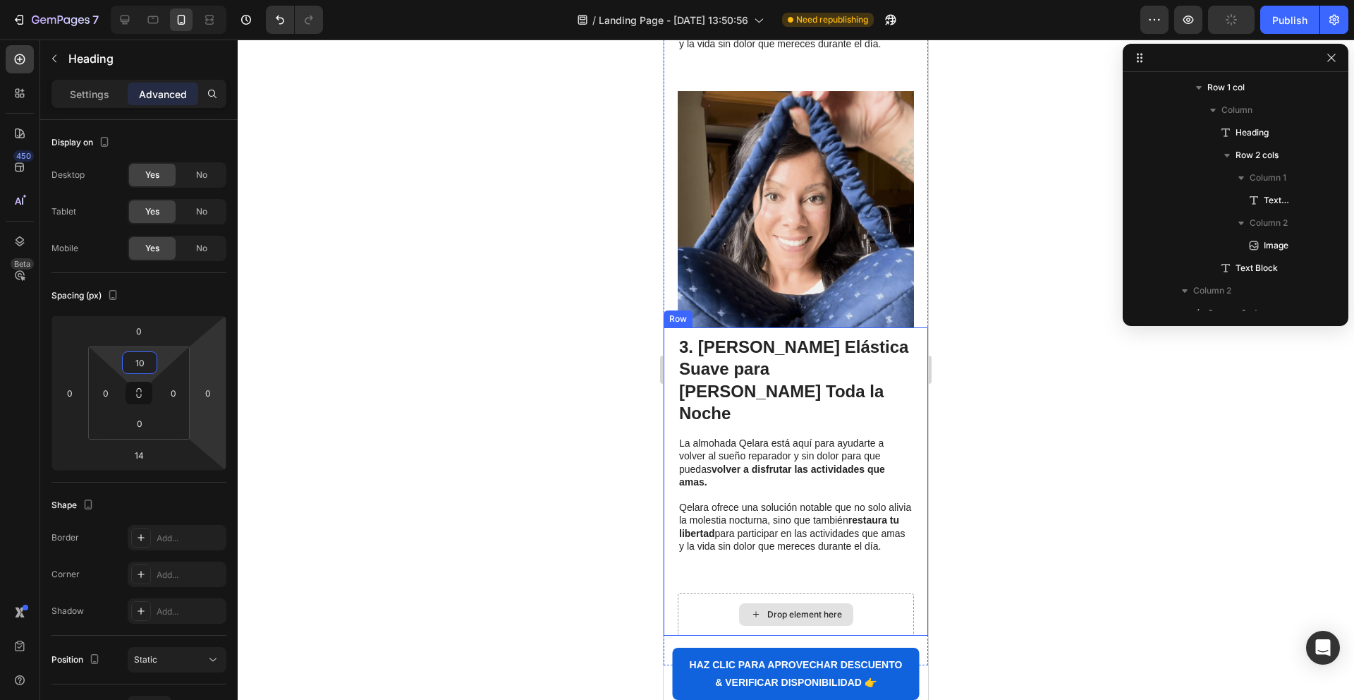
click at [741, 470] on div "⁠⁠⁠⁠⁠⁠⁠ 3. [PERSON_NAME] Elástica Suave para [PERSON_NAME] Toda la Noche Headin…" at bounding box center [796, 445] width 236 height 236
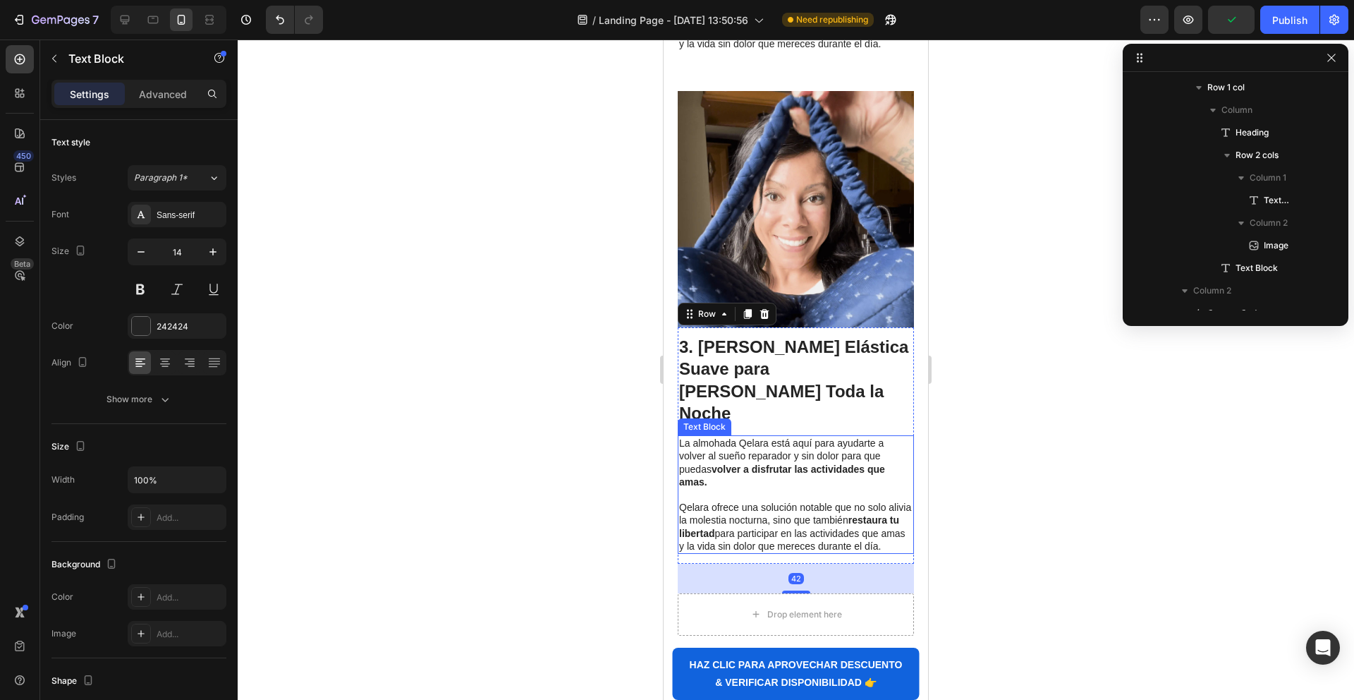
click at [762, 501] on p "[PERSON_NAME] ofrece una solución notable que no solo alivia la molestia noctur…" at bounding box center [795, 526] width 233 height 51
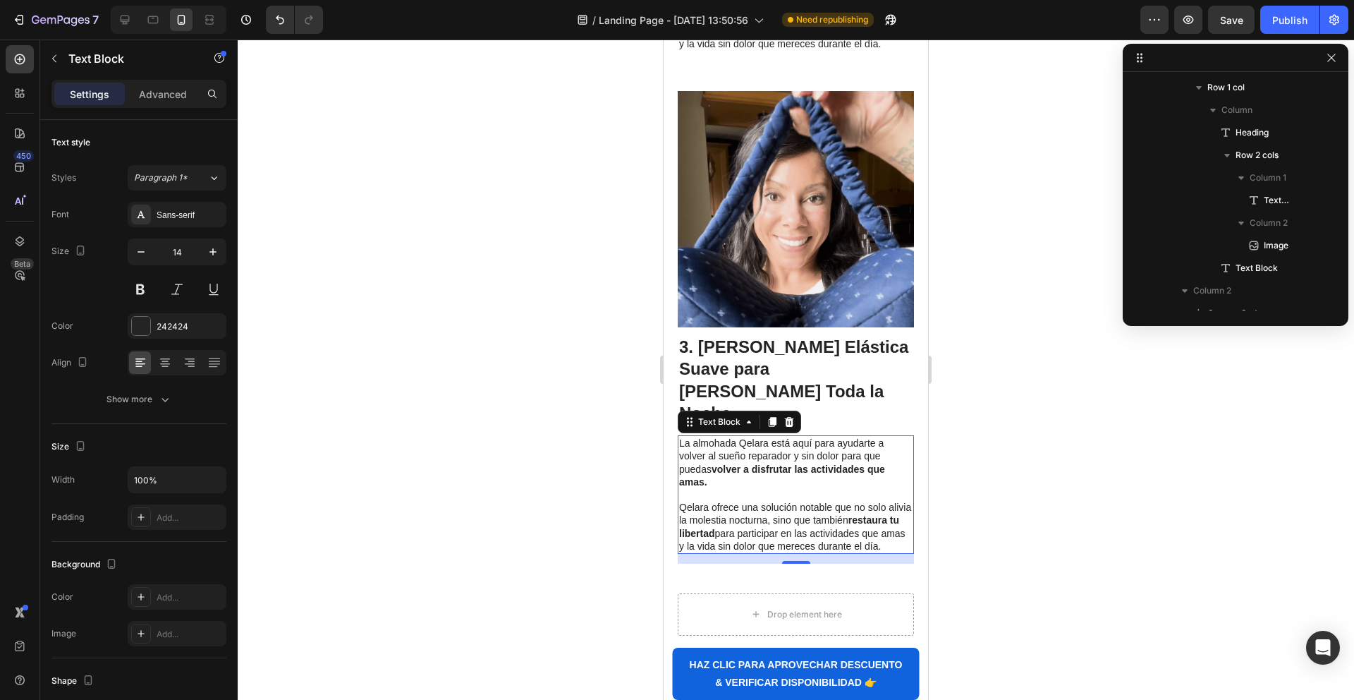
click at [781, 463] on strong "volver a disfrutar las actividades que amas." at bounding box center [782, 475] width 206 height 24
drag, startPoint x: 846, startPoint y: 442, endPoint x: 869, endPoint y: 460, distance: 28.6
click at [851, 501] on p "[PERSON_NAME] ofrece una solución notable que no solo alivia la molestia noctur…" at bounding box center [795, 526] width 233 height 51
drag, startPoint x: 870, startPoint y: 461, endPoint x: 882, endPoint y: 461, distance: 11.3
click at [873, 501] on p "[PERSON_NAME] ofrece una solución notable que no solo alivia la molestia noctur…" at bounding box center [795, 526] width 233 height 51
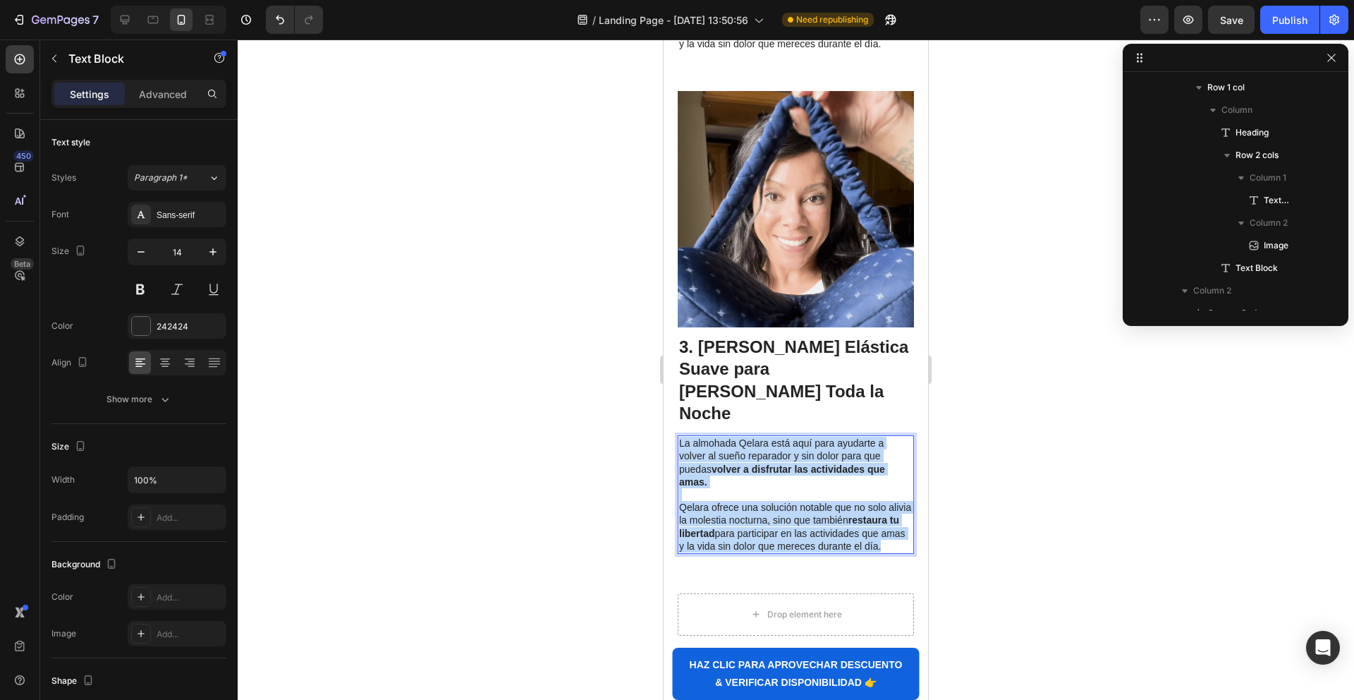
drag, startPoint x: 882, startPoint y: 461, endPoint x: 743, endPoint y: 351, distance: 176.8
click at [743, 435] on div "La almohada Qelara está aquí para ayudarte a volver al sueño reparador y sin do…" at bounding box center [796, 494] width 236 height 118
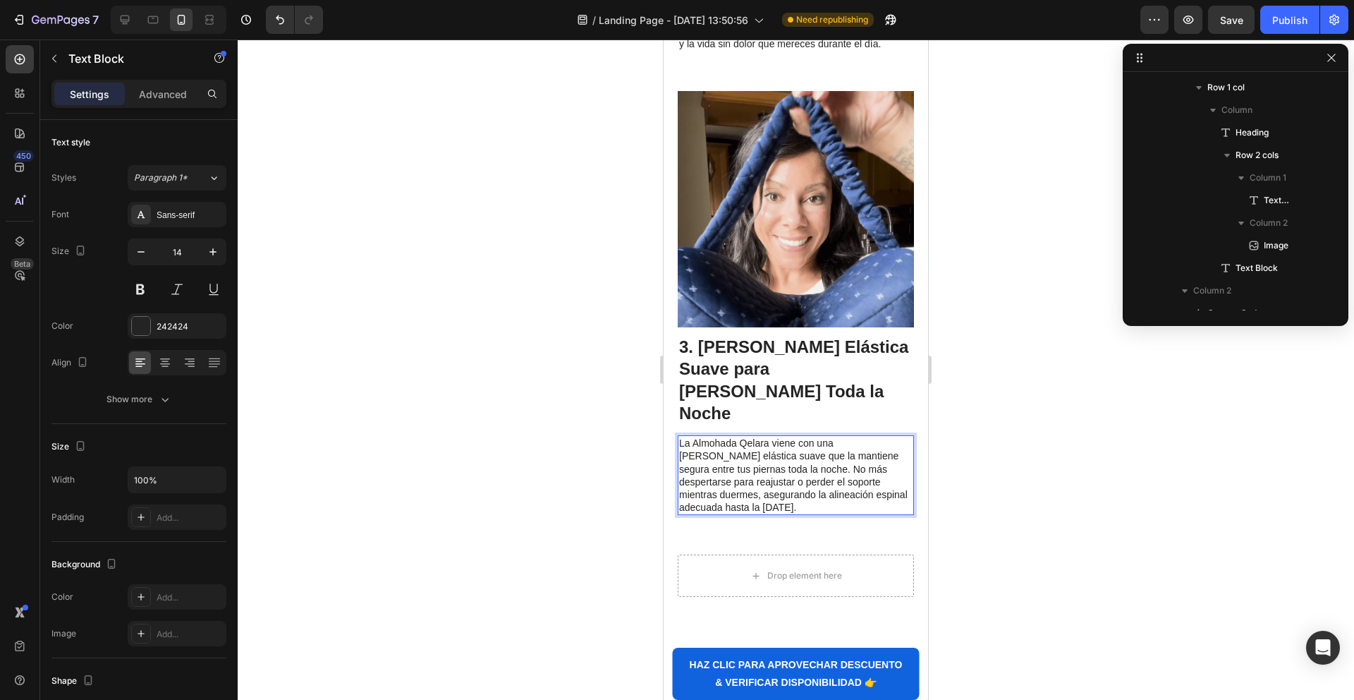
click at [719, 437] on p "La Almohada Qelara viene con una [PERSON_NAME] elástica suave que la mantiene s…" at bounding box center [795, 475] width 233 height 77
click at [726, 437] on p "La Almohada Qelara viene con una [PERSON_NAME] elástica suave que la mantiene s…" at bounding box center [795, 475] width 233 height 77
click at [729, 437] on p "La Almohada Qelara viene con una [PERSON_NAME] elástica suave que la mantiene s…" at bounding box center [795, 475] width 233 height 77
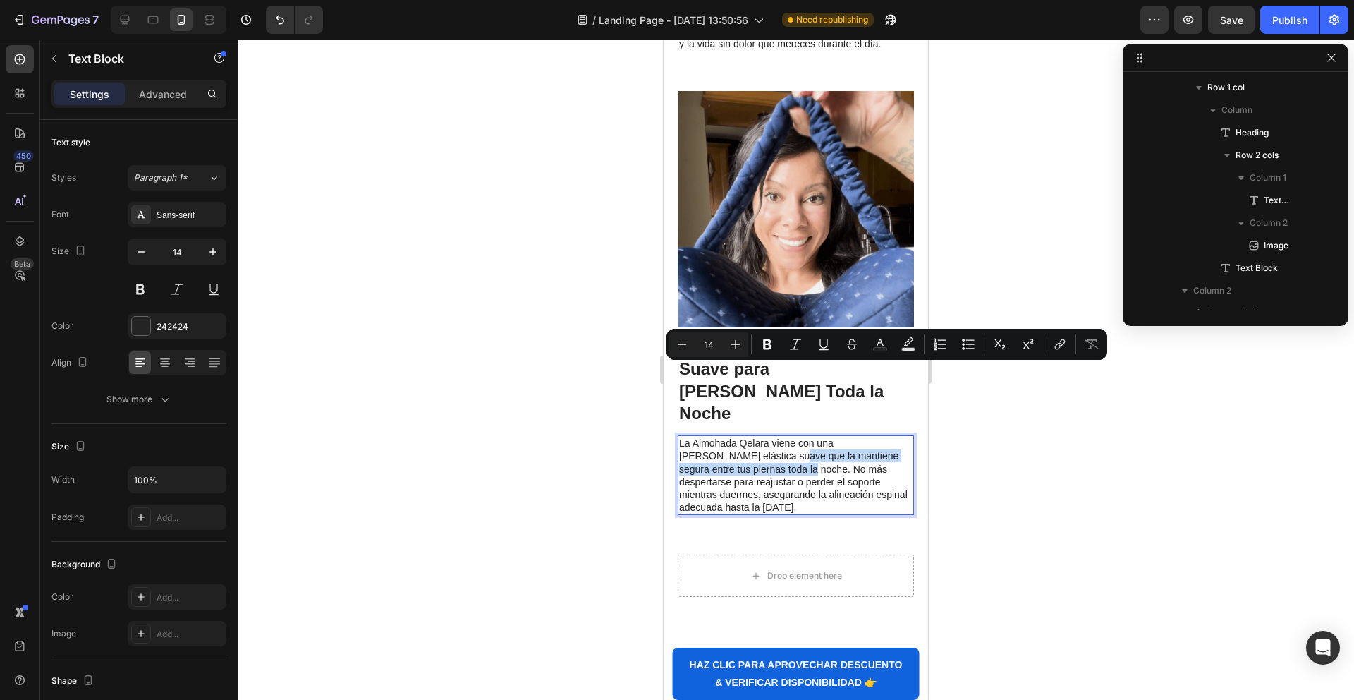
drag, startPoint x: 726, startPoint y: 372, endPoint x: 719, endPoint y: 384, distance: 14.5
click at [719, 437] on p "La Almohada Qelara viene con una [PERSON_NAME] elástica suave que la mantiene s…" at bounding box center [795, 475] width 233 height 77
drag, startPoint x: 769, startPoint y: 348, endPoint x: 750, endPoint y: 358, distance: 21.5
click at [769, 348] on icon "Editor contextual toolbar" at bounding box center [767, 344] width 8 height 11
click at [710, 435] on div "La Almohada Qelara viene con una [PERSON_NAME] elástica suave que la mantiene s…" at bounding box center [796, 475] width 236 height 80
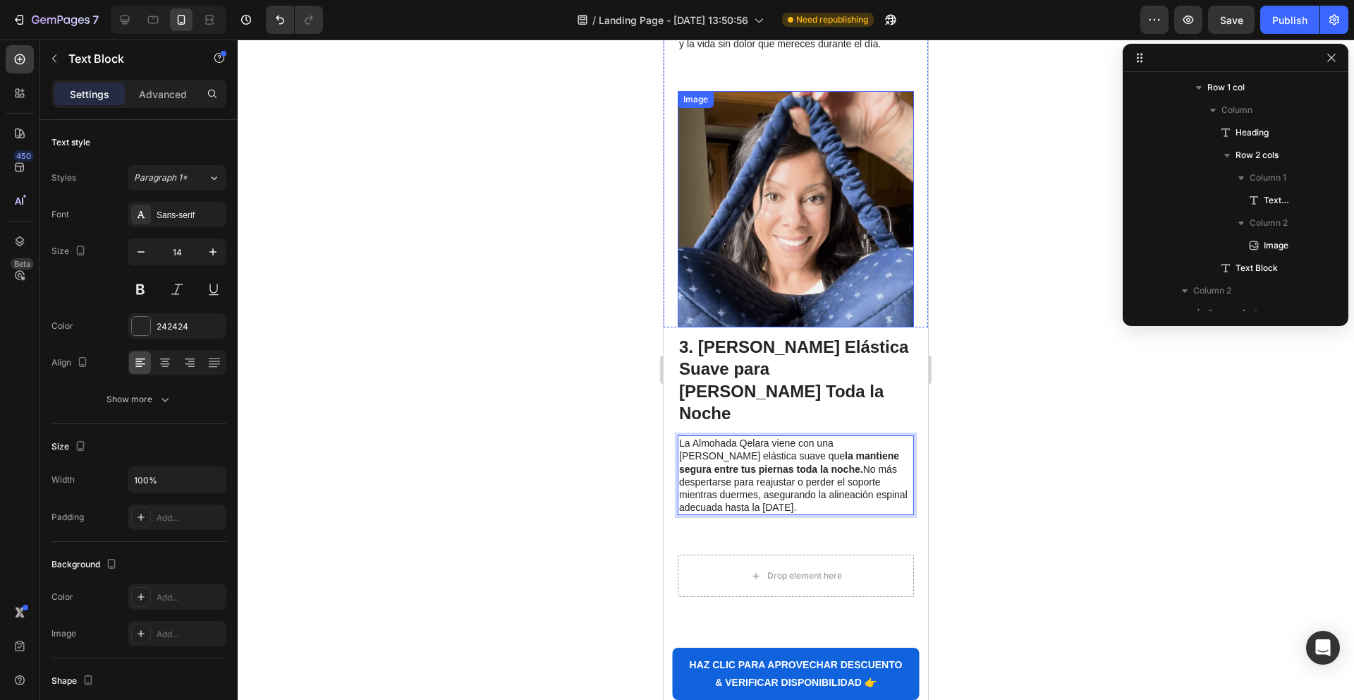
click at [731, 146] on img at bounding box center [796, 209] width 236 height 236
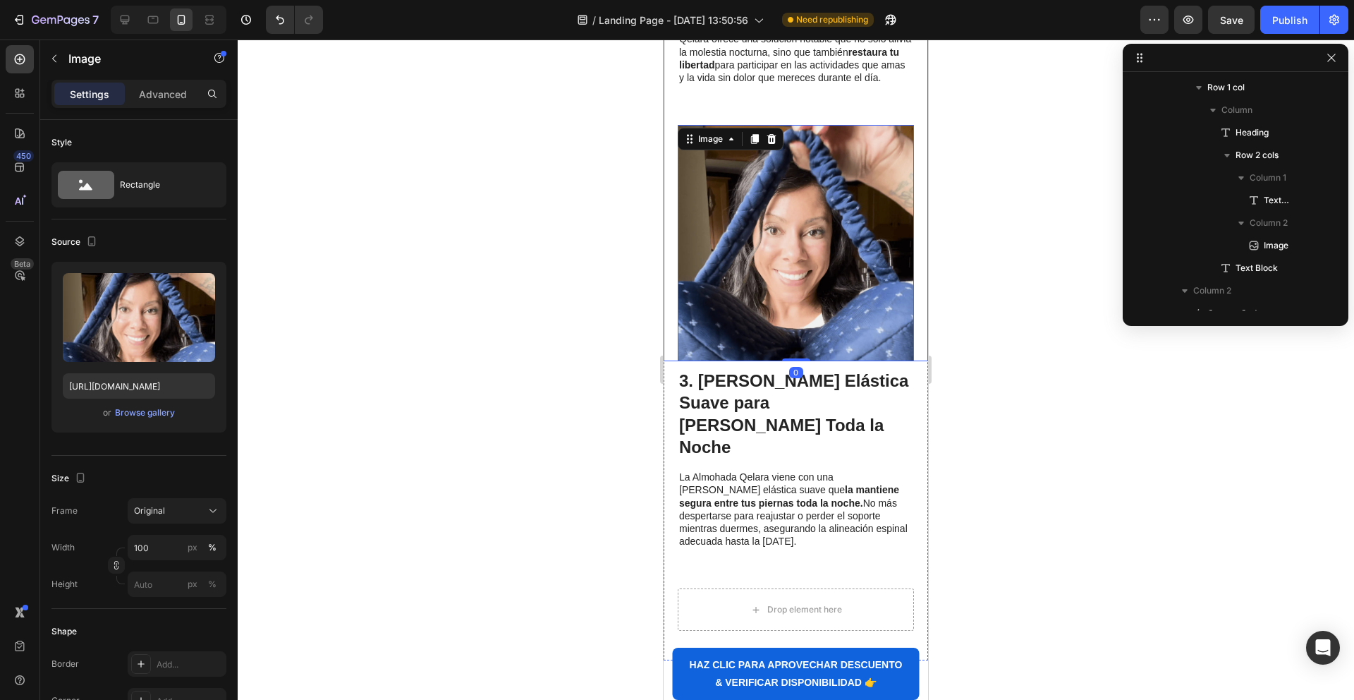
scroll to position [1356, 0]
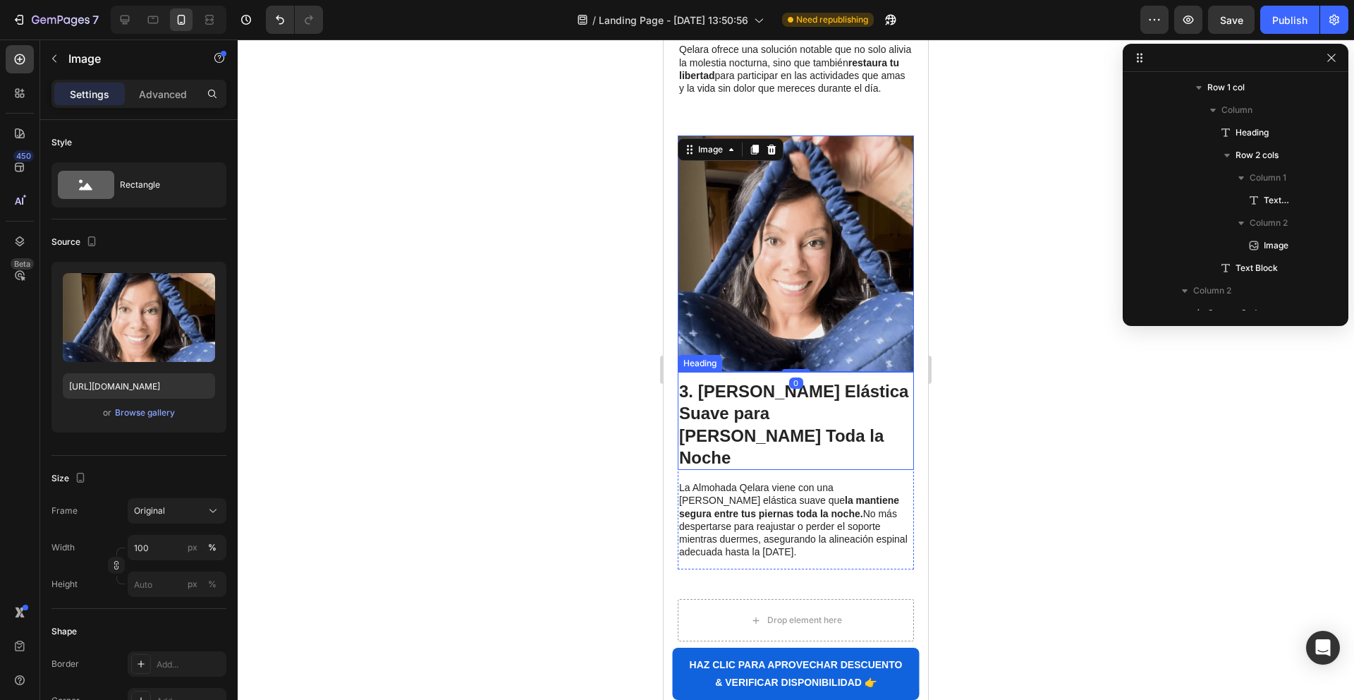
click at [679, 380] on p "⁠⁠⁠⁠⁠⁠⁠ 3. [PERSON_NAME] Elástica Suave para [PERSON_NAME] Toda la Noche" at bounding box center [795, 424] width 233 height 88
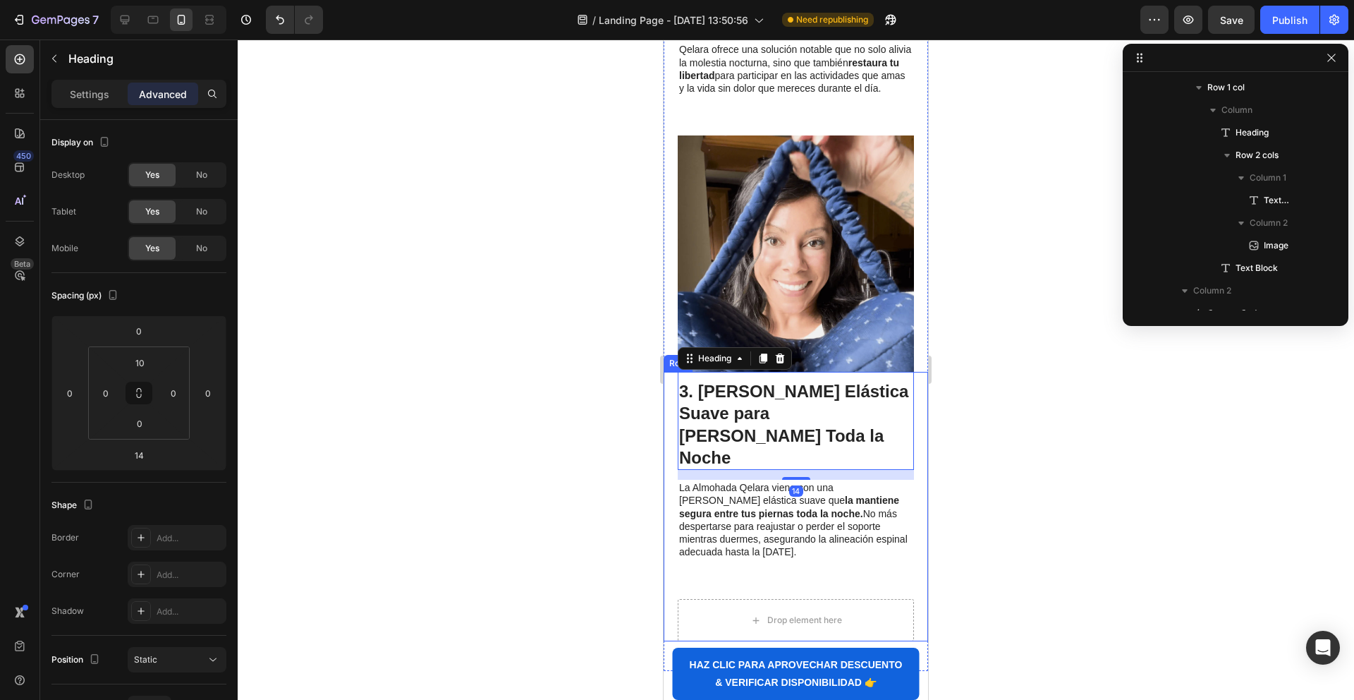
click at [671, 372] on div "⁠⁠⁠⁠⁠⁠⁠ 3. [PERSON_NAME] Elástica Suave para [PERSON_NAME] Toda la Noche Headin…" at bounding box center [796, 506] width 264 height 269
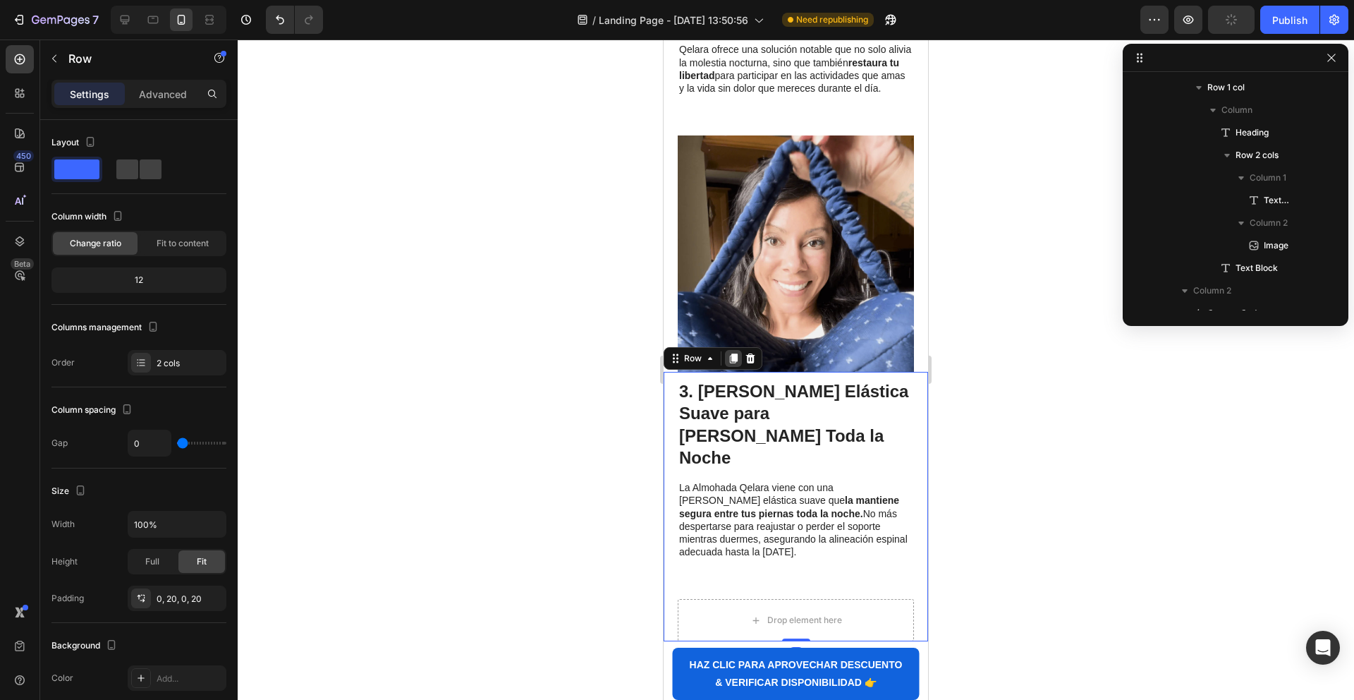
click at [734, 353] on icon at bounding box center [734, 358] width 8 height 10
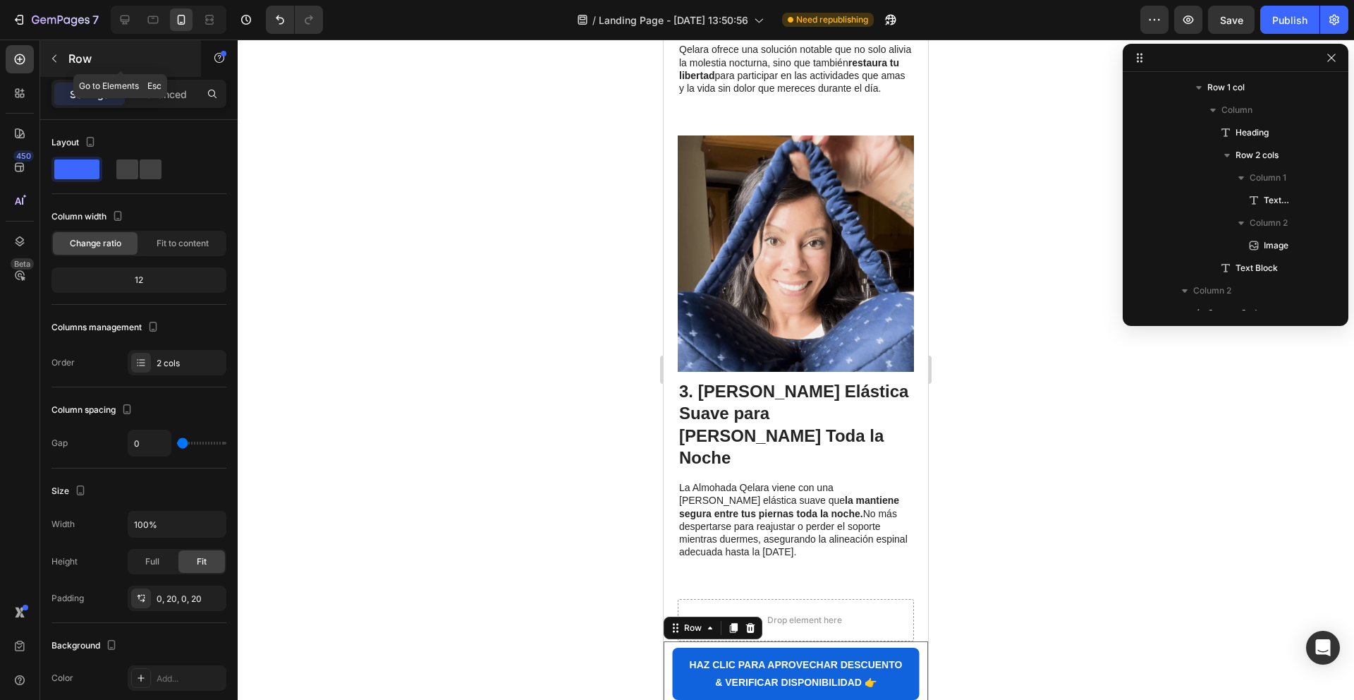
click at [54, 55] on icon "button" at bounding box center [54, 58] width 11 height 11
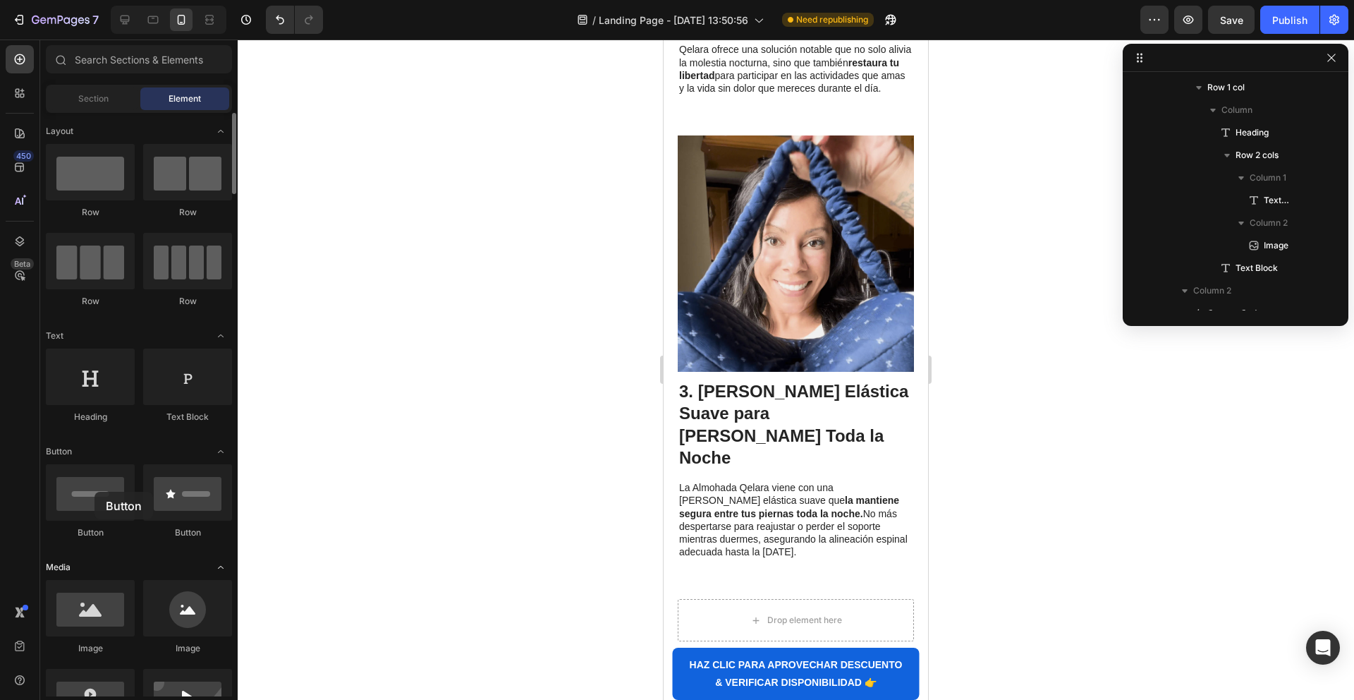
drag, startPoint x: 87, startPoint y: 489, endPoint x: 75, endPoint y: 559, distance: 71.4
click at [91, 494] on div at bounding box center [90, 492] width 89 height 56
drag, startPoint x: 753, startPoint y: 650, endPoint x: 754, endPoint y: 518, distance: 131.9
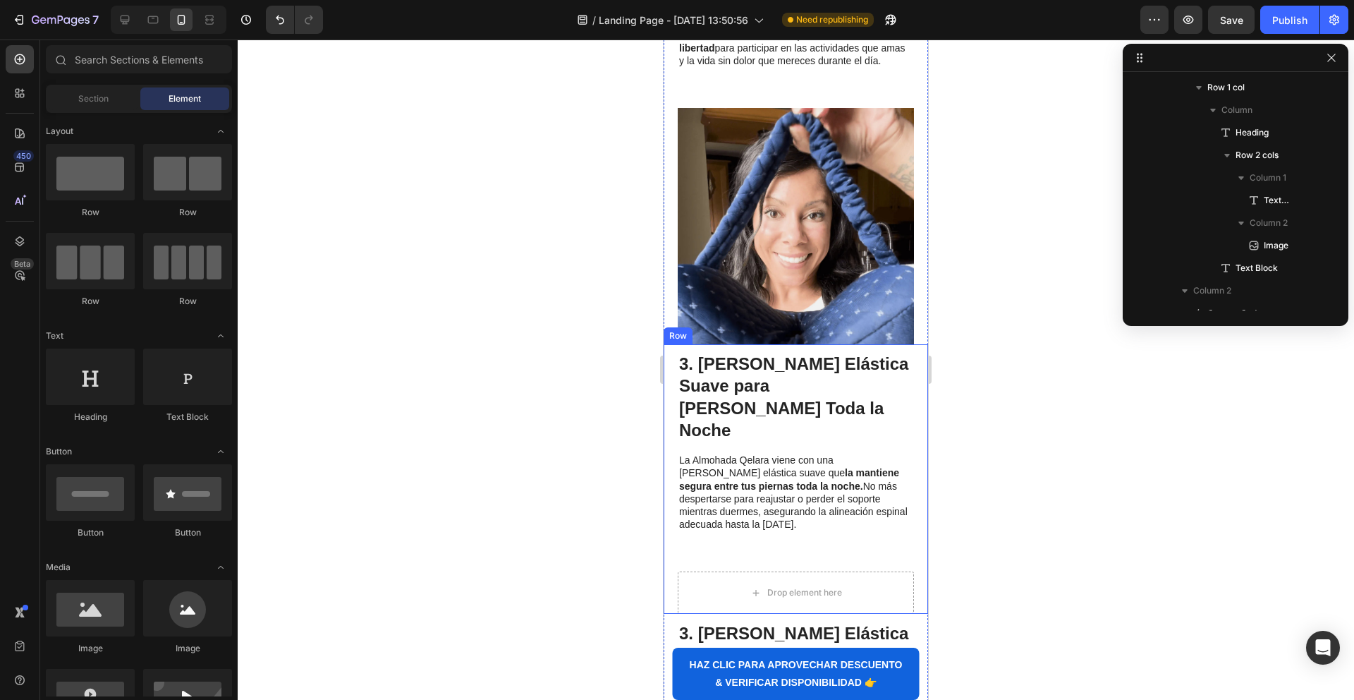
scroll to position [1518, 0]
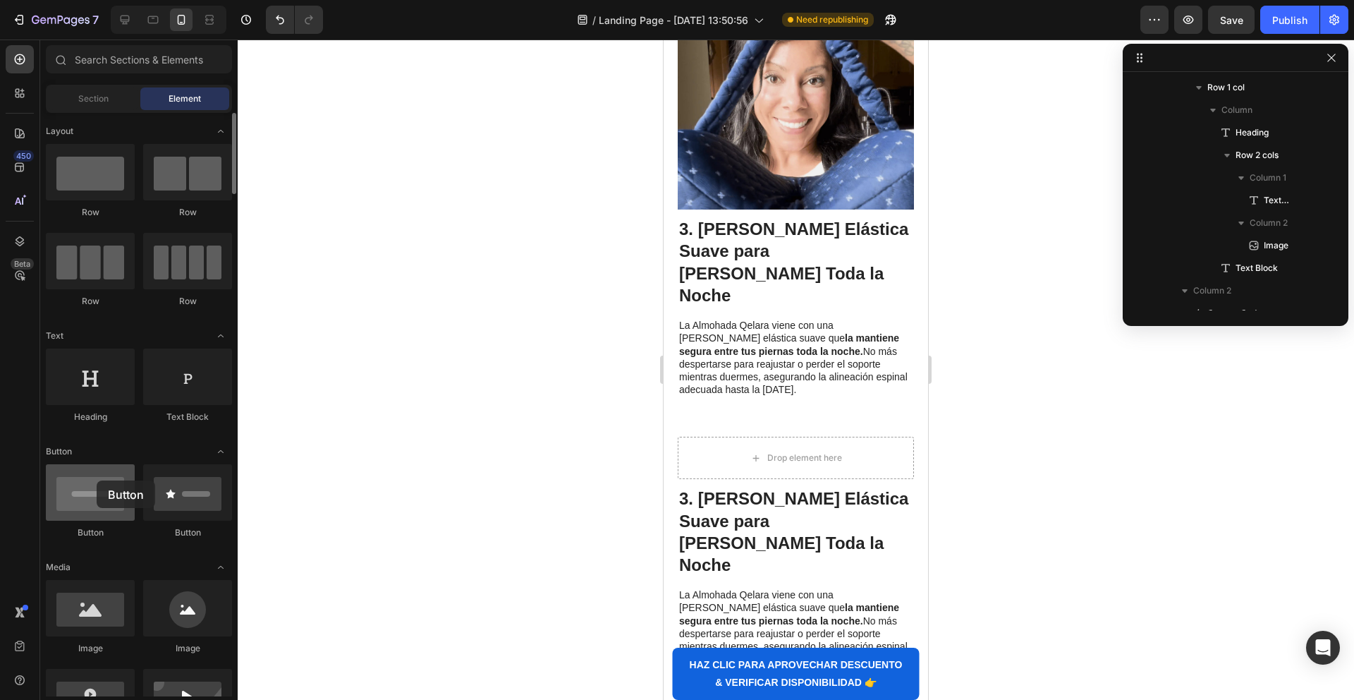
drag, startPoint x: 97, startPoint y: 493, endPoint x: 96, endPoint y: 485, distance: 8.5
click at [96, 485] on div at bounding box center [90, 492] width 89 height 56
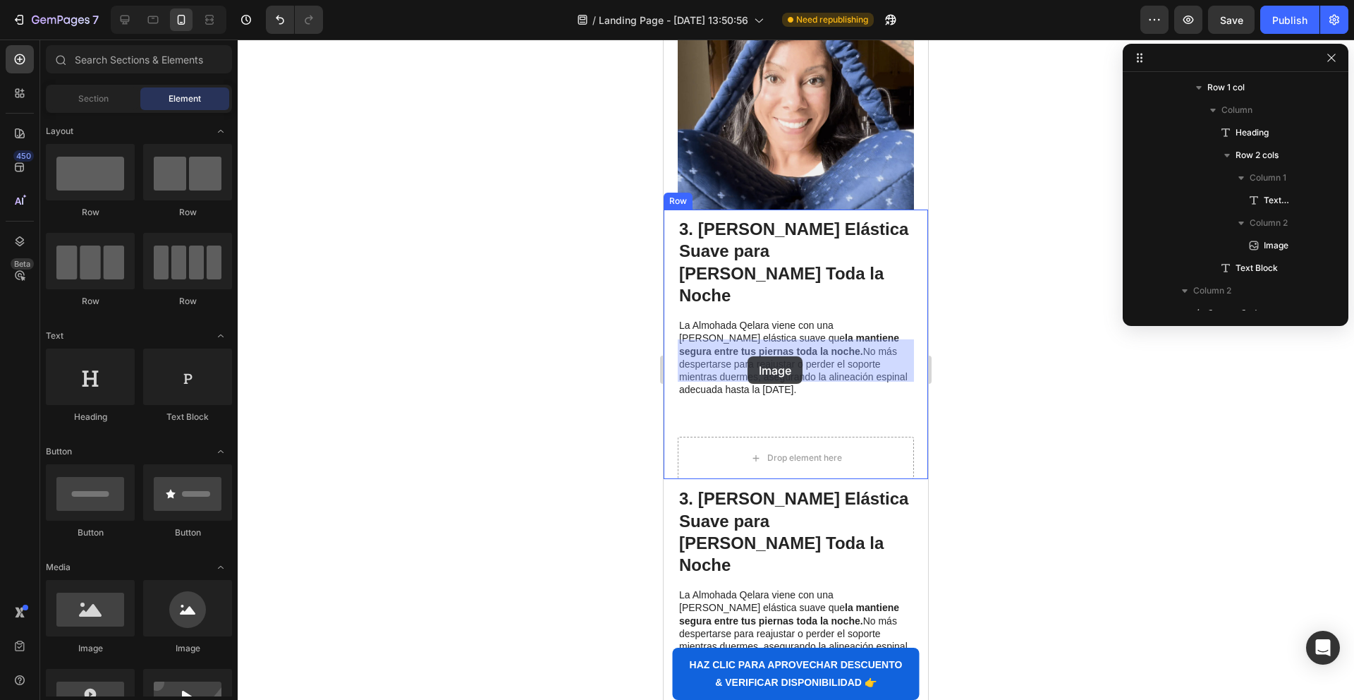
drag, startPoint x: 827, startPoint y: 626, endPoint x: 748, endPoint y: 356, distance: 280.8
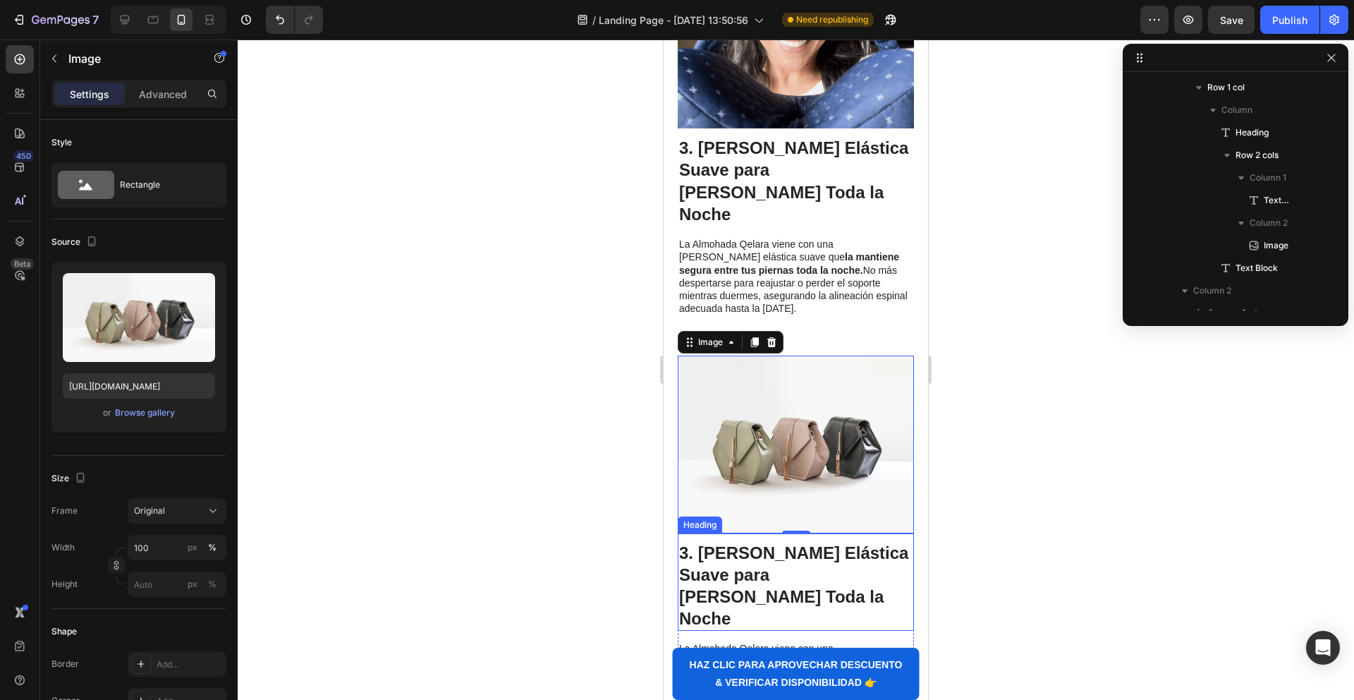
scroll to position [1593, 0]
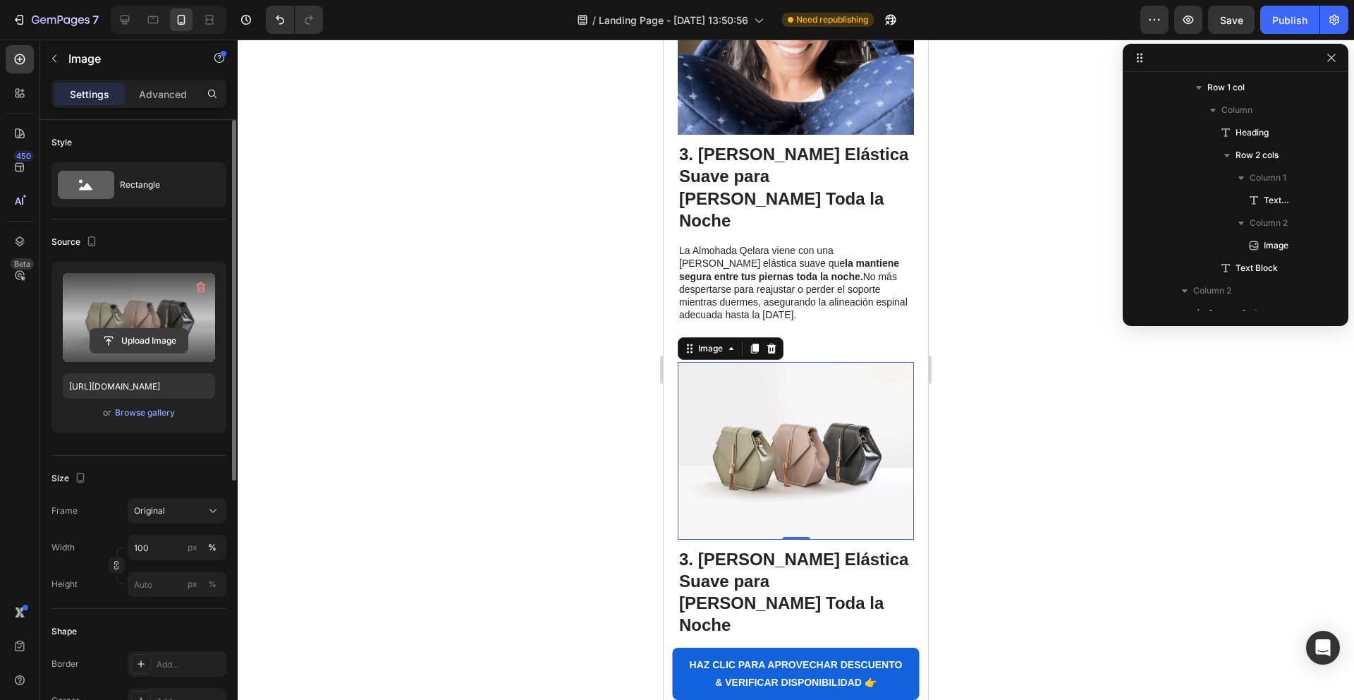
click at [118, 339] on input "file" at bounding box center [138, 341] width 97 height 24
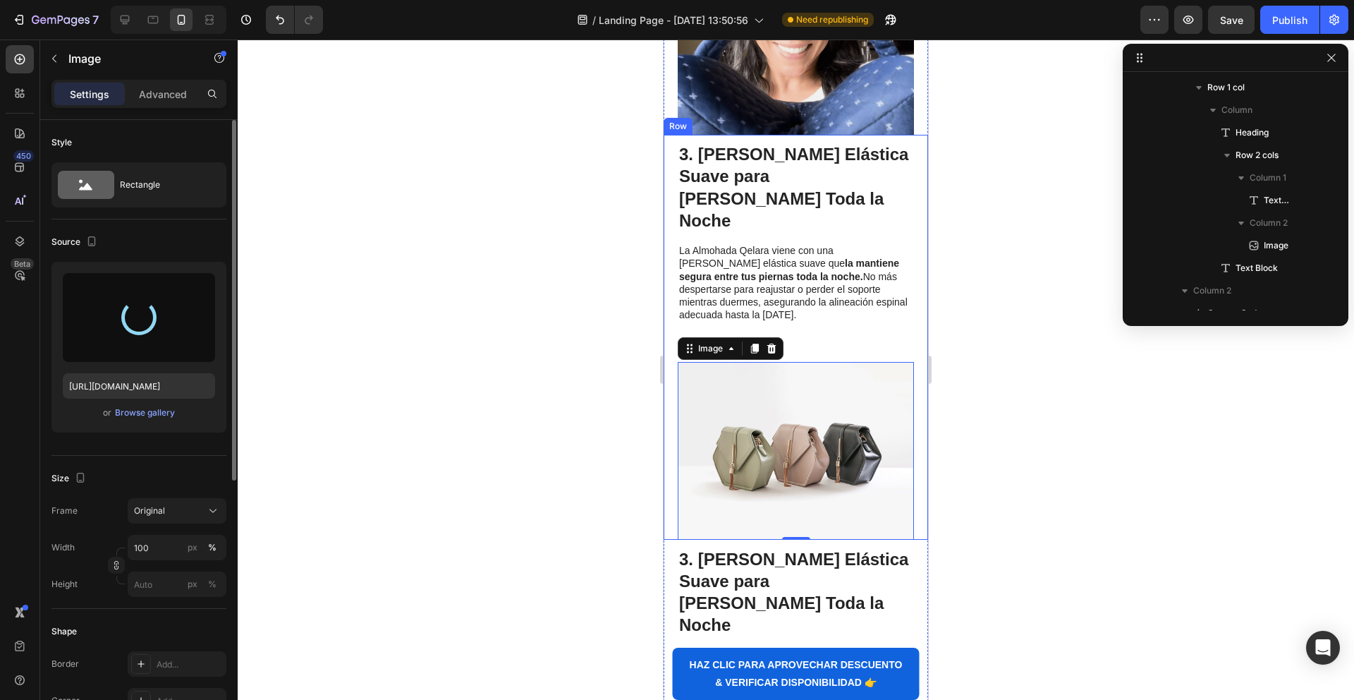
type input "[URL][DOMAIN_NAME]"
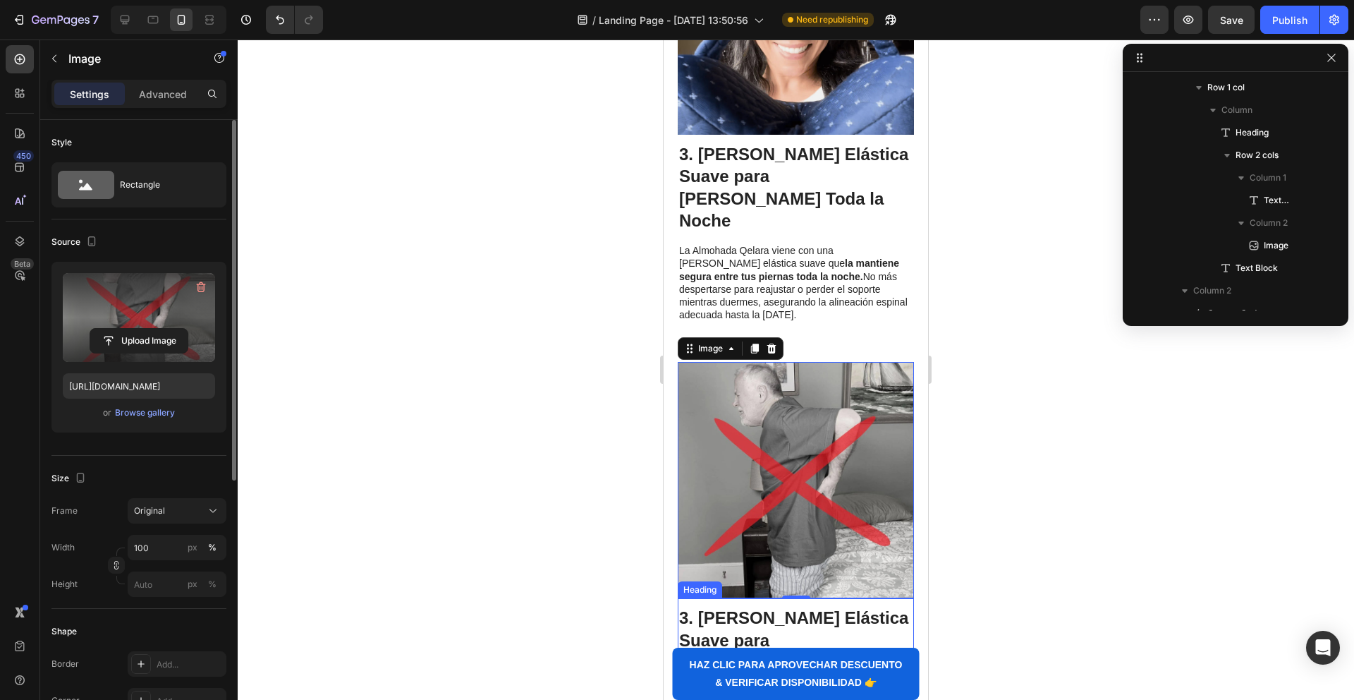
click at [755, 608] on strong "3. [PERSON_NAME] Elástica Suave para [PERSON_NAME] Toda la Noche" at bounding box center [793, 650] width 229 height 85
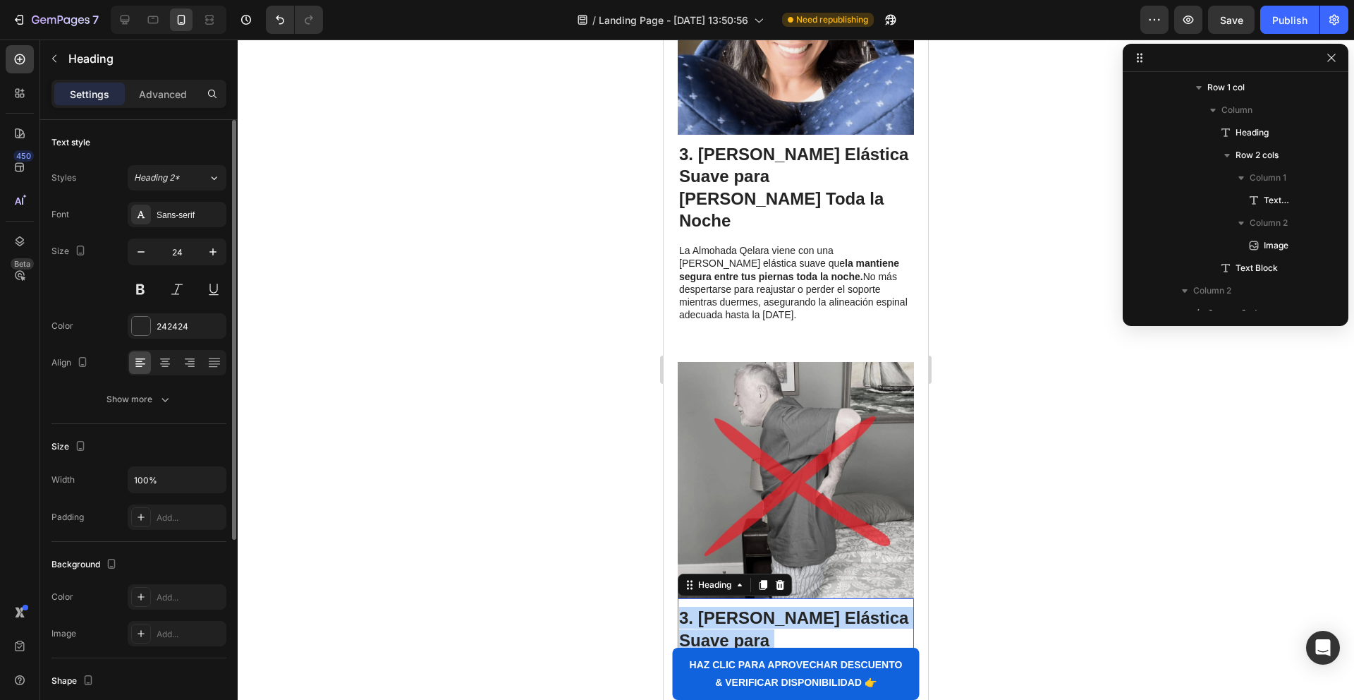
click at [755, 608] on strong "3. [PERSON_NAME] Elástica Suave para [PERSON_NAME] Toda la Noche" at bounding box center [793, 650] width 229 height 85
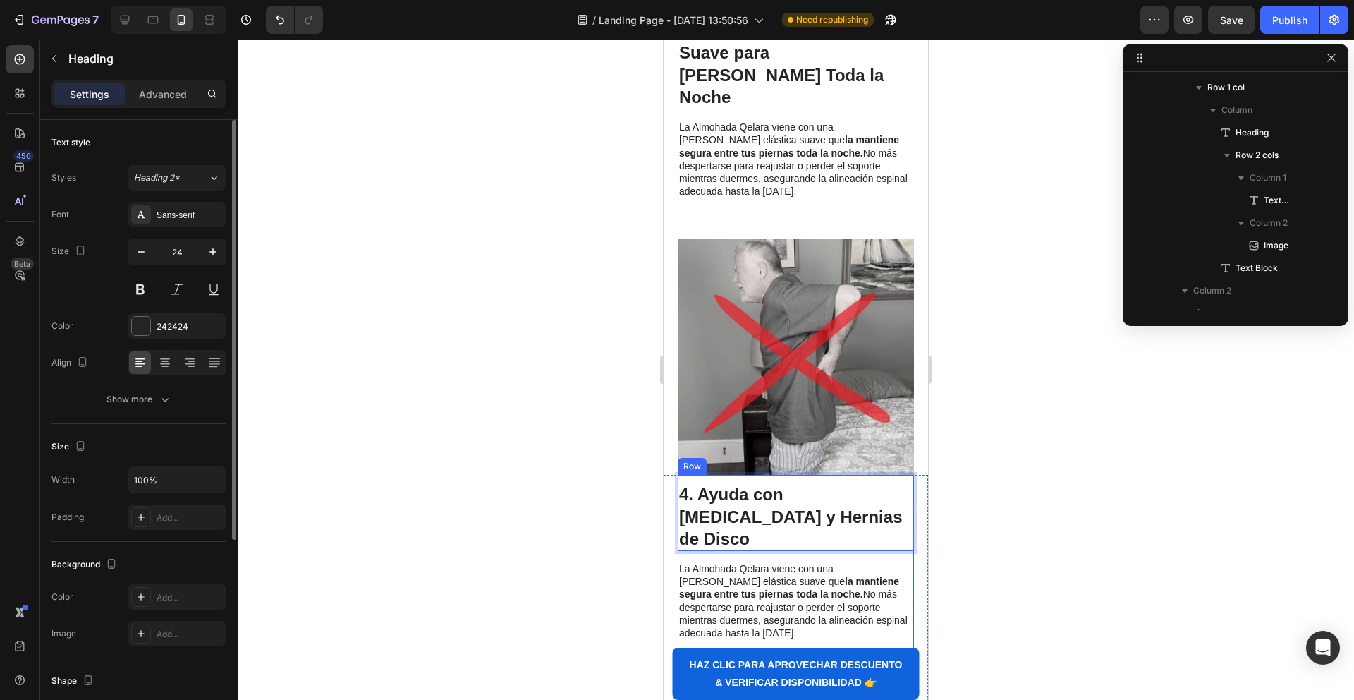
scroll to position [1748, 0]
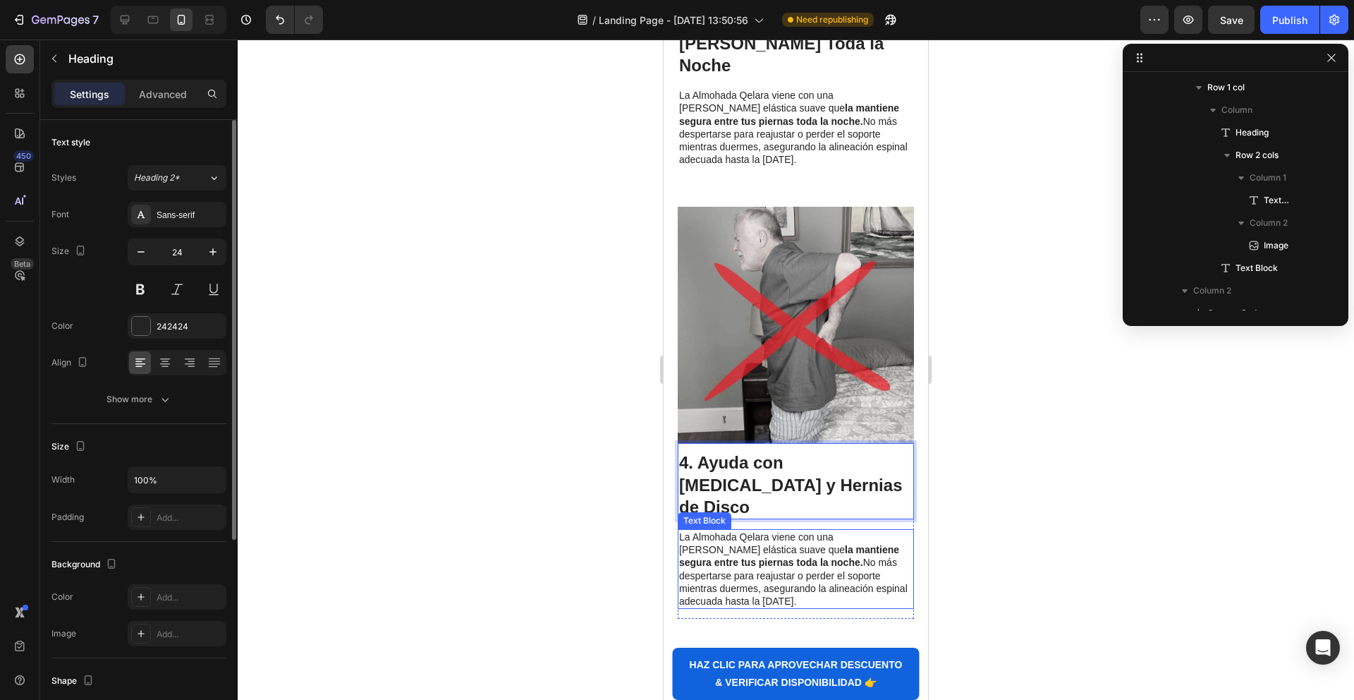
click at [806, 544] on strong "la mantiene segura entre tus piernas toda la noche." at bounding box center [789, 556] width 220 height 24
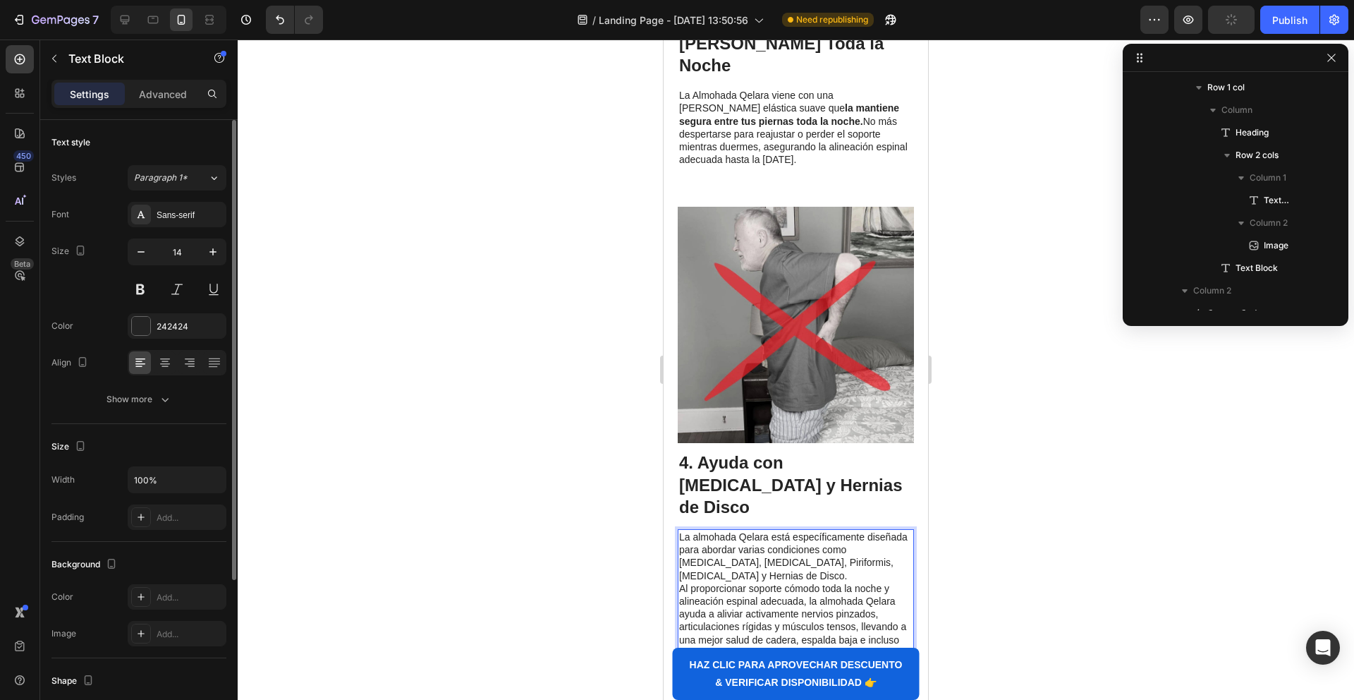
drag, startPoint x: 852, startPoint y: 476, endPoint x: 803, endPoint y: 467, distance: 49.5
click at [851, 582] on p "Al proporcionar soporte cómodo toda la noche y alineación espinal adecuada, la …" at bounding box center [795, 620] width 233 height 77
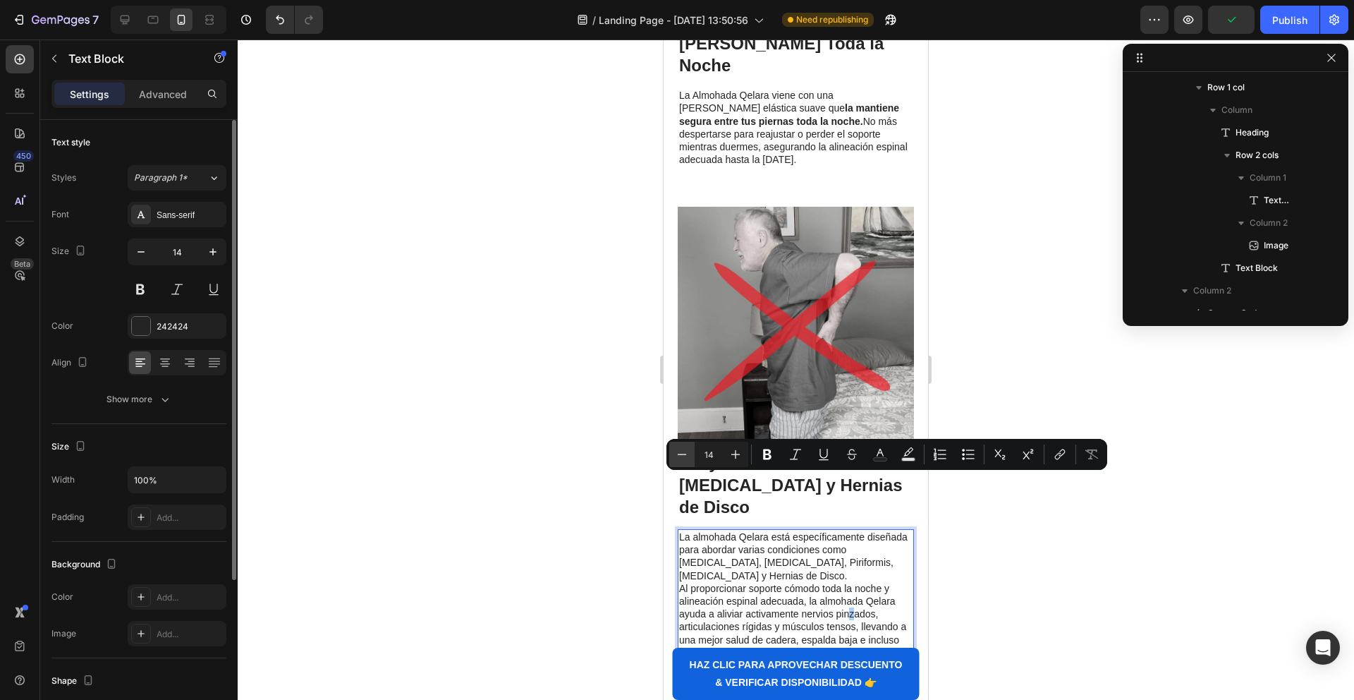
click at [729, 460] on icon "Editor contextual toolbar" at bounding box center [736, 454] width 14 height 14
type input "15"
click at [707, 582] on p "Al proporcionar soporte cómodo toda la noche y alineación espinal adecuada, la …" at bounding box center [795, 620] width 233 height 77
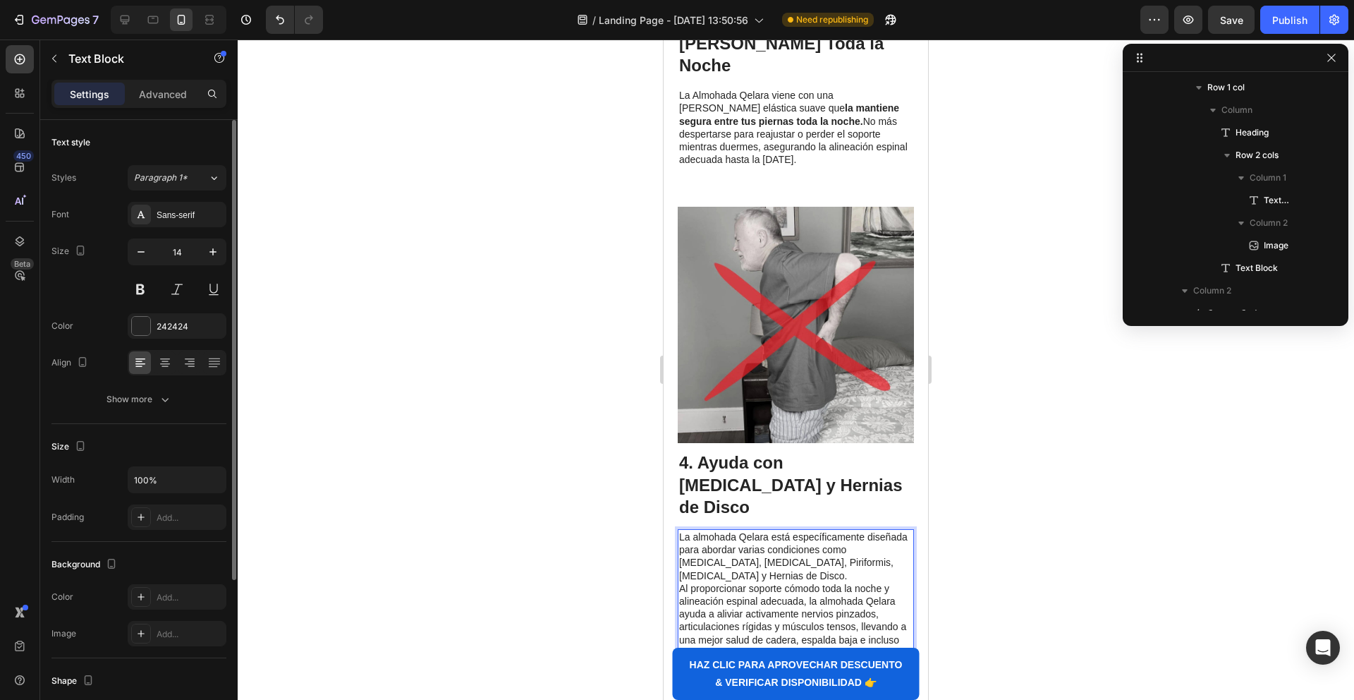
click at [684, 582] on p "Al proporcionar soporte cómodo toda la noche y alineación espinal adecuada, la …" at bounding box center [795, 620] width 233 height 77
click at [682, 582] on p "Al proporcionar soporte cómodo toda la noche y alineación espinal adecuada, la …" at bounding box center [795, 620] width 233 height 77
click at [781, 595] on p "Al proporcionar soporte cómodo toda la noche y alineación espinal adecuada, la …" at bounding box center [795, 633] width 233 height 77
click at [796, 595] on p "Al proporcionar soporte cómodo toda la noche y alineación espinal adecuada, la …" at bounding box center [795, 633] width 233 height 77
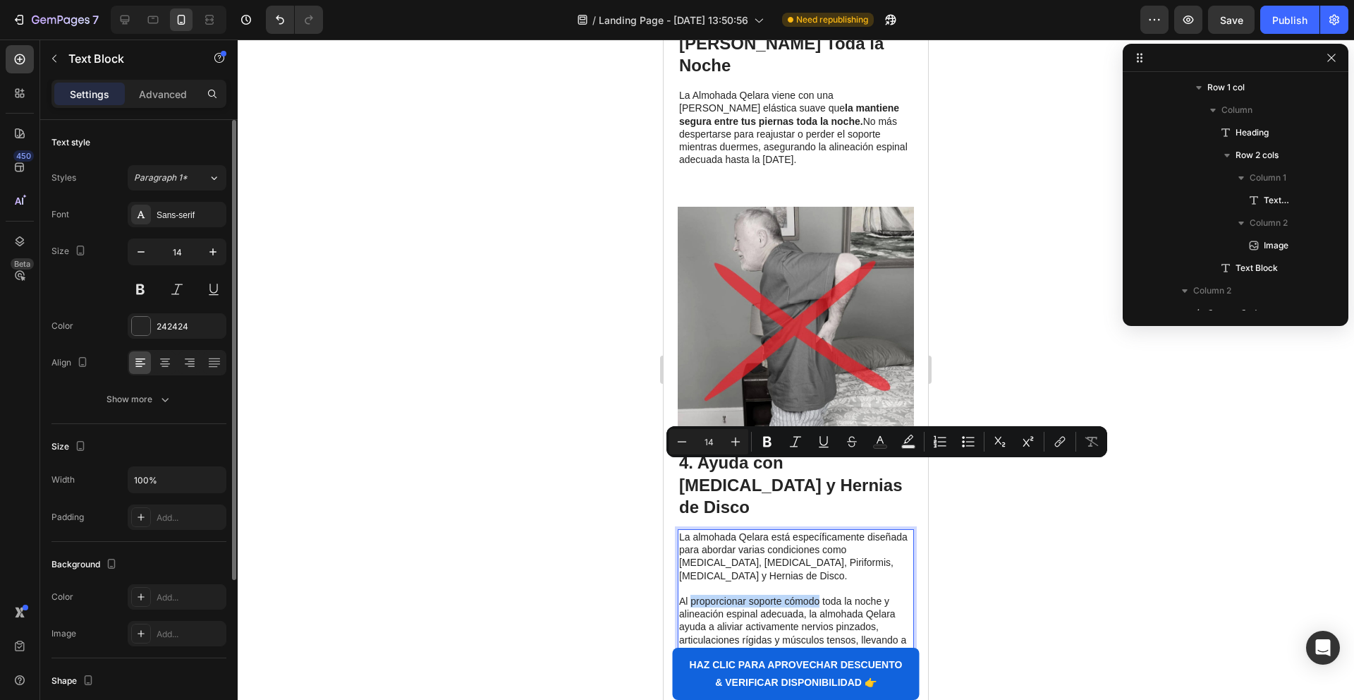
drag, startPoint x: 692, startPoint y: 470, endPoint x: 802, endPoint y: 461, distance: 110.4
click at [820, 595] on p "Al proporcionar soporte cómodo toda la noche y alineación espinal adecuada, la …" at bounding box center [795, 633] width 233 height 77
click at [774, 438] on button "Bold" at bounding box center [767, 441] width 25 height 25
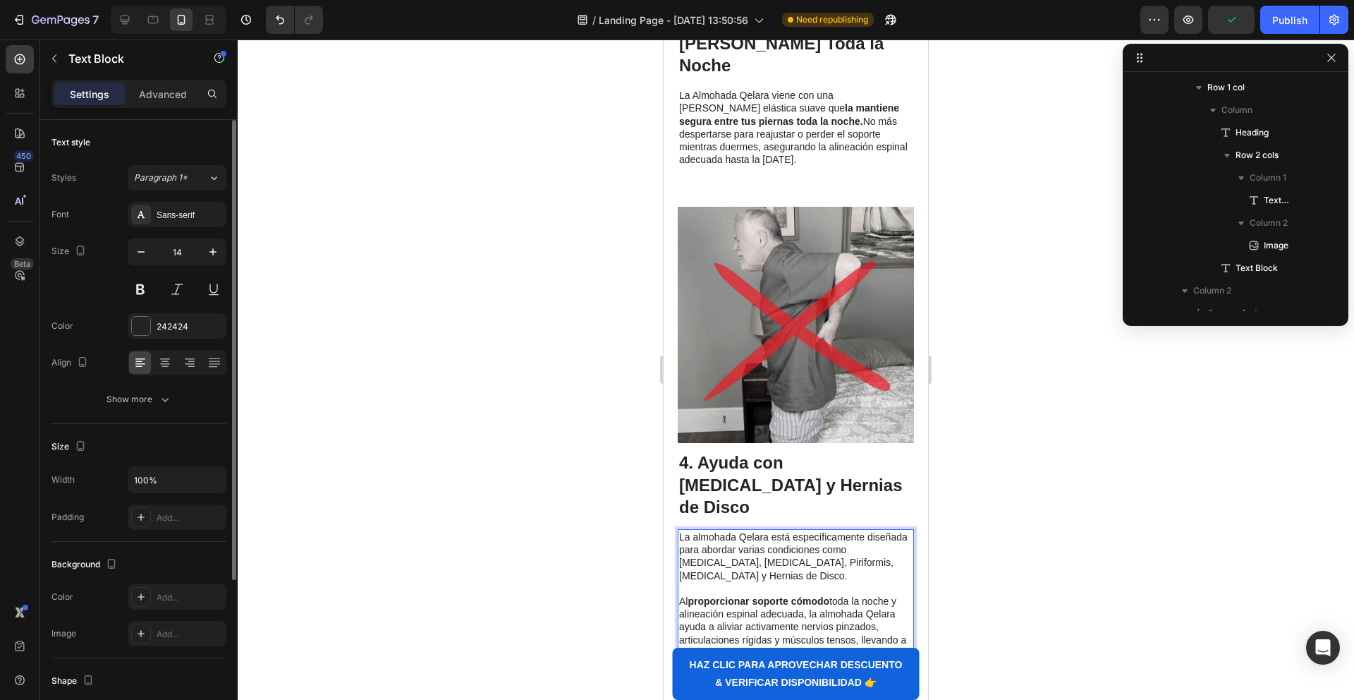
click at [829, 595] on p "Al proporcionar soporte cómodo toda la noche y alineación espinal adecuada, la …" at bounding box center [795, 633] width 233 height 77
click at [820, 595] on strong "proporcionar soporte cómodo" at bounding box center [759, 600] width 142 height 11
click at [818, 595] on p "Al proporcionar soporte cómodo toda la noche y alineación espinal adecuada, la …" at bounding box center [795, 633] width 233 height 77
click at [822, 595] on strong "proporcionar soporte cómodo" at bounding box center [759, 600] width 142 height 11
click at [825, 595] on strong "proporcionar soporte cómodo" at bounding box center [759, 600] width 142 height 11
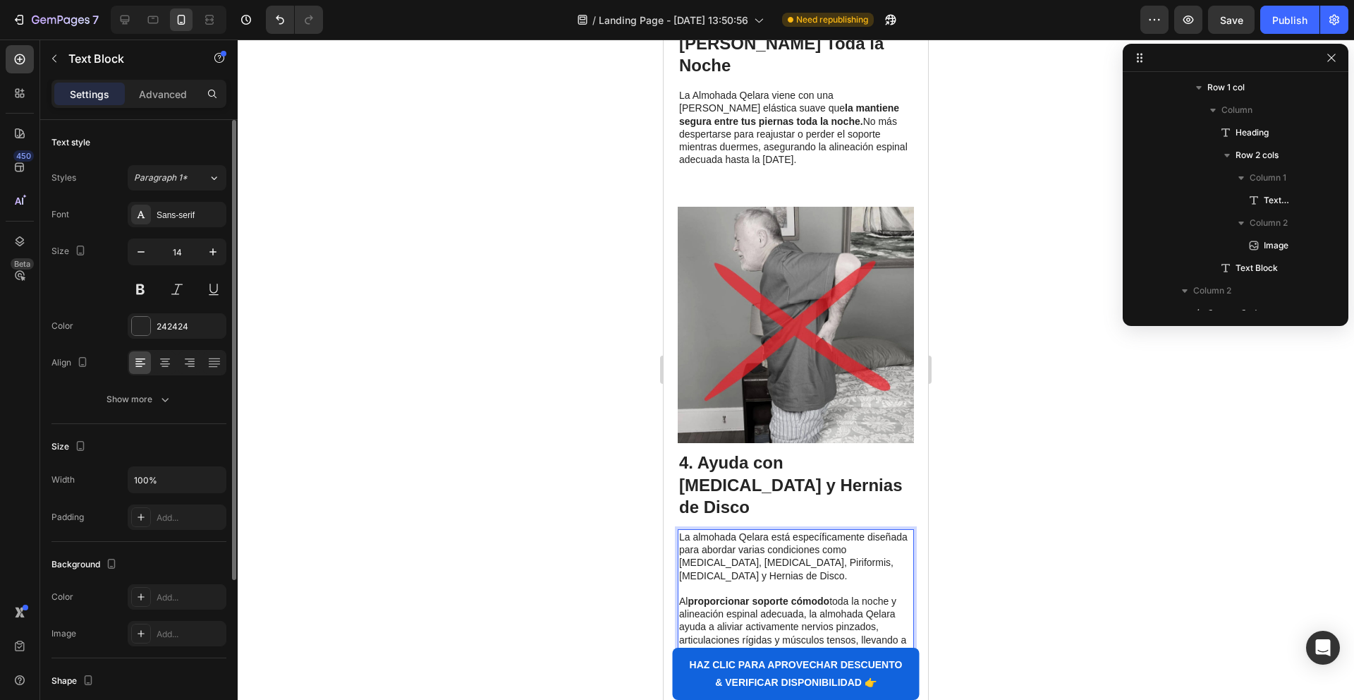
click at [827, 595] on strong "proporcionar soporte cómodo" at bounding box center [759, 600] width 142 height 11
click at [829, 595] on strong "proporcionar soporte cómodo" at bounding box center [759, 600] width 142 height 11
drag, startPoint x: 831, startPoint y: 471, endPoint x: 690, endPoint y: 470, distance: 141.1
click at [690, 595] on strong "proporcionar soporte cómodo" at bounding box center [759, 600] width 142 height 11
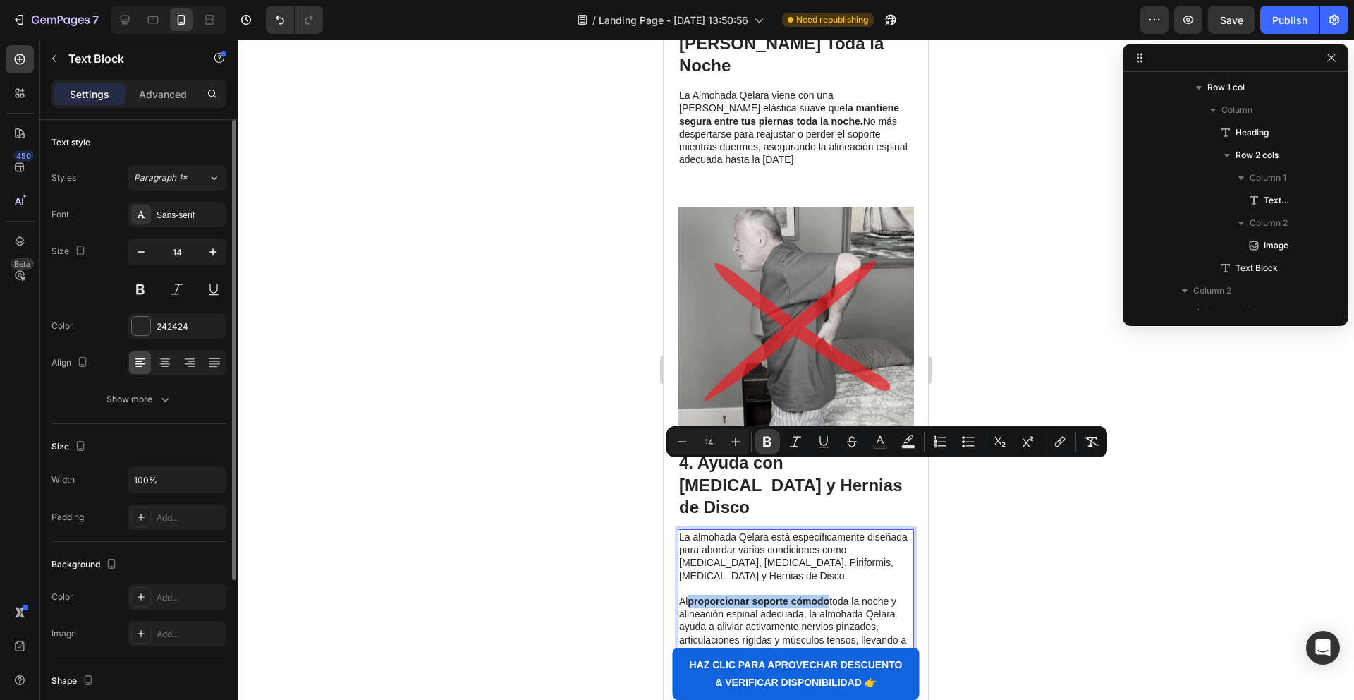
click at [770, 444] on icon "Editor contextual toolbar" at bounding box center [767, 442] width 8 height 11
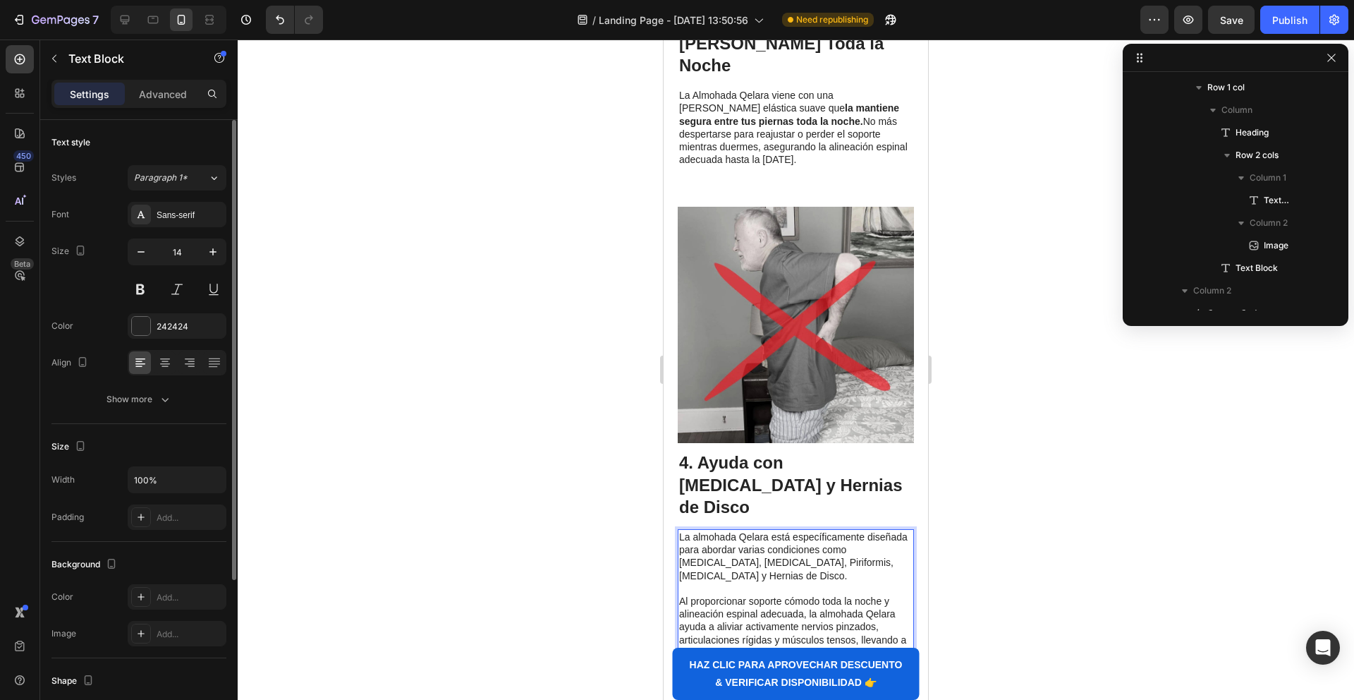
click at [788, 595] on p "Al proporcionar soporte cómodo toda la noche y alineación espinal adecuada, la …" at bounding box center [795, 633] width 233 height 77
click at [802, 595] on p "Al proporcionar soporte cómodo toda la noche y alineación espinal adecuada, la …" at bounding box center [795, 633] width 233 height 77
drag, startPoint x: 802, startPoint y: 482, endPoint x: 683, endPoint y: 485, distance: 118.5
click at [683, 595] on p "Al proporcionar soporte cómodo toda la noche y alineación espinal adecuada, la …" at bounding box center [795, 633] width 233 height 77
click at [729, 595] on p "Al proporcionar soporte cómodo toda la noche y alineación espinal adecuada, la …" at bounding box center [795, 633] width 233 height 77
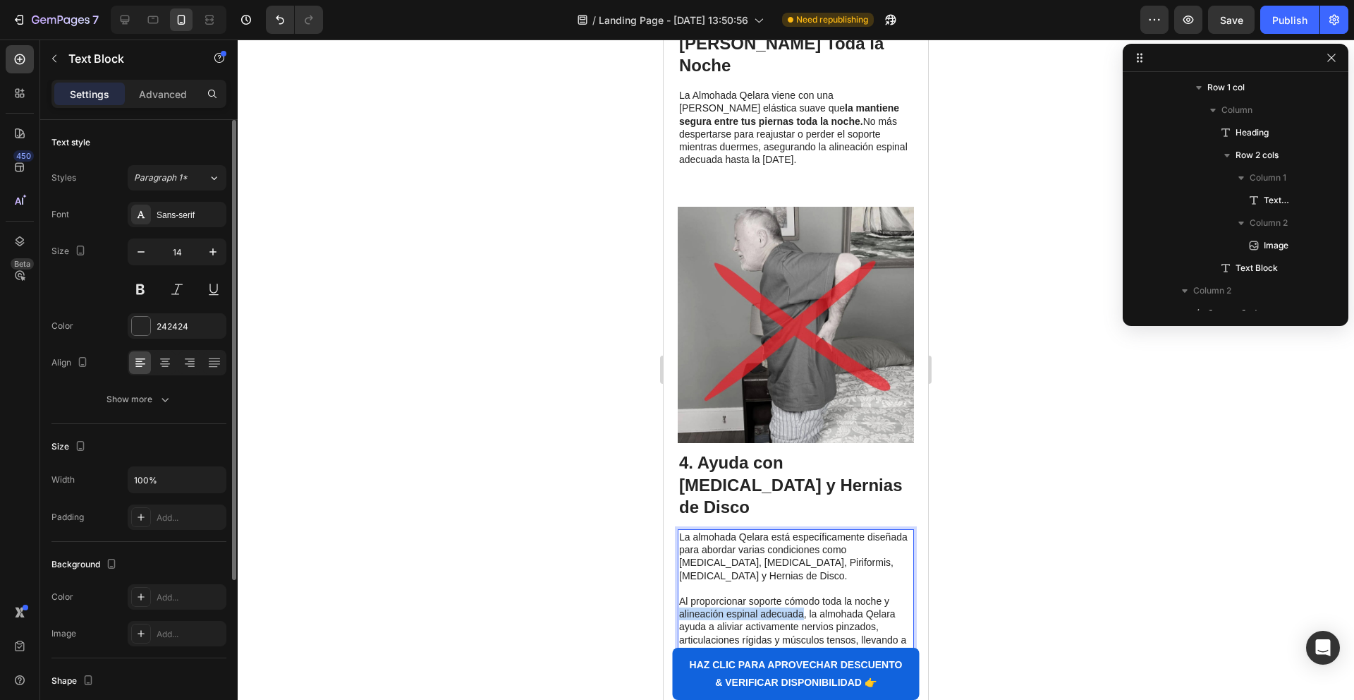
drag, startPoint x: 802, startPoint y: 482, endPoint x: 679, endPoint y: 483, distance: 122.7
click at [679, 595] on p "Al proporcionar soporte cómodo toda la noche y alineación espinal adecuada, la …" at bounding box center [795, 633] width 233 height 77
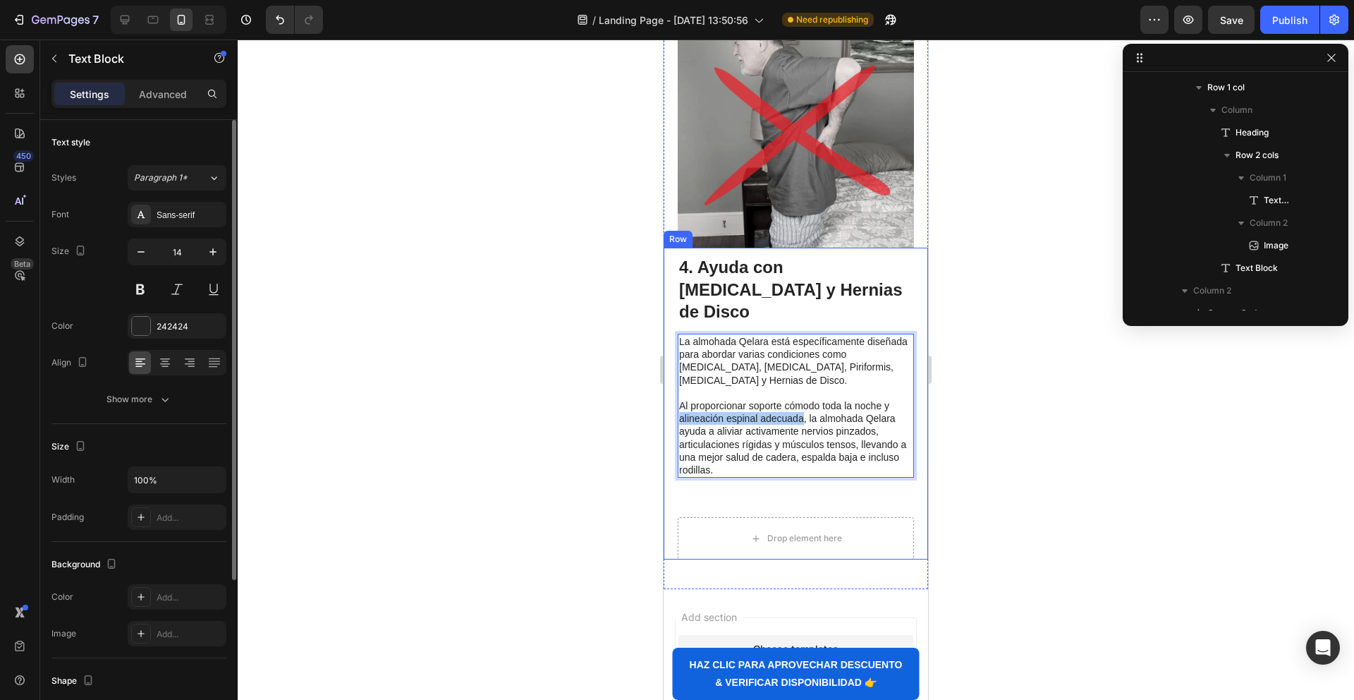
click at [1135, 436] on div at bounding box center [796, 369] width 1117 height 660
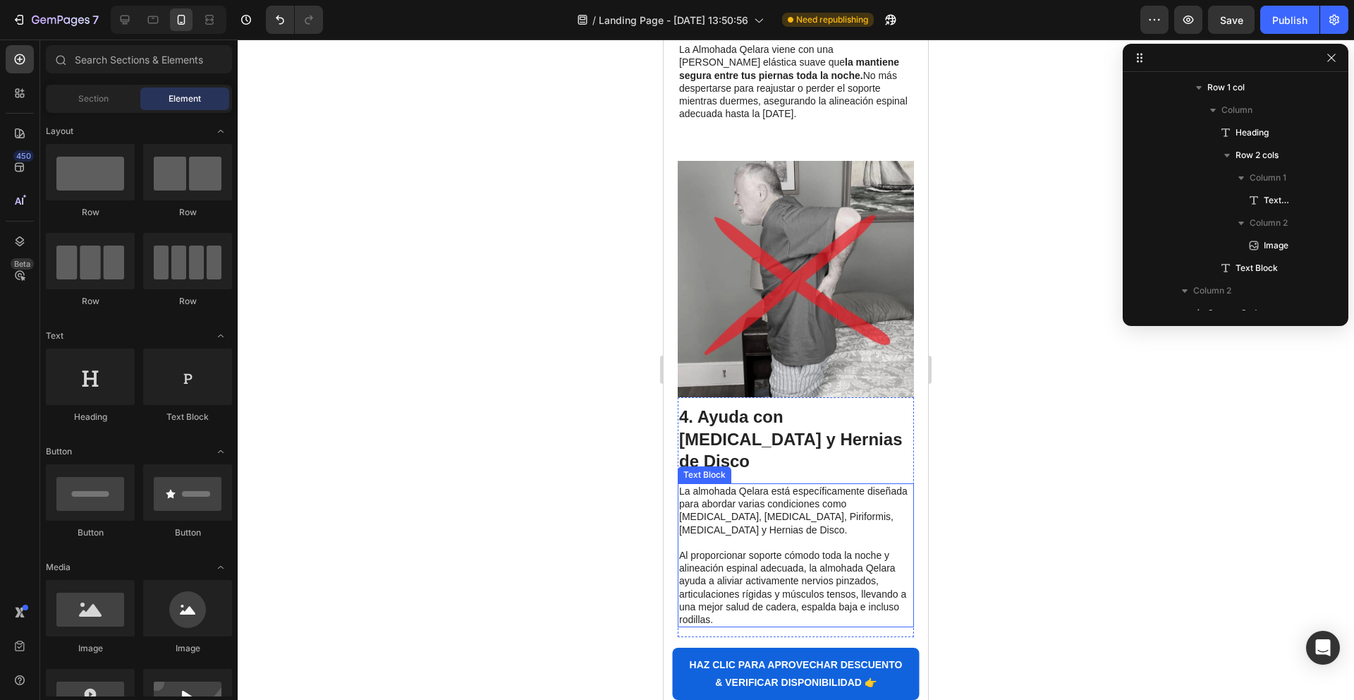
scroll to position [1806, 0]
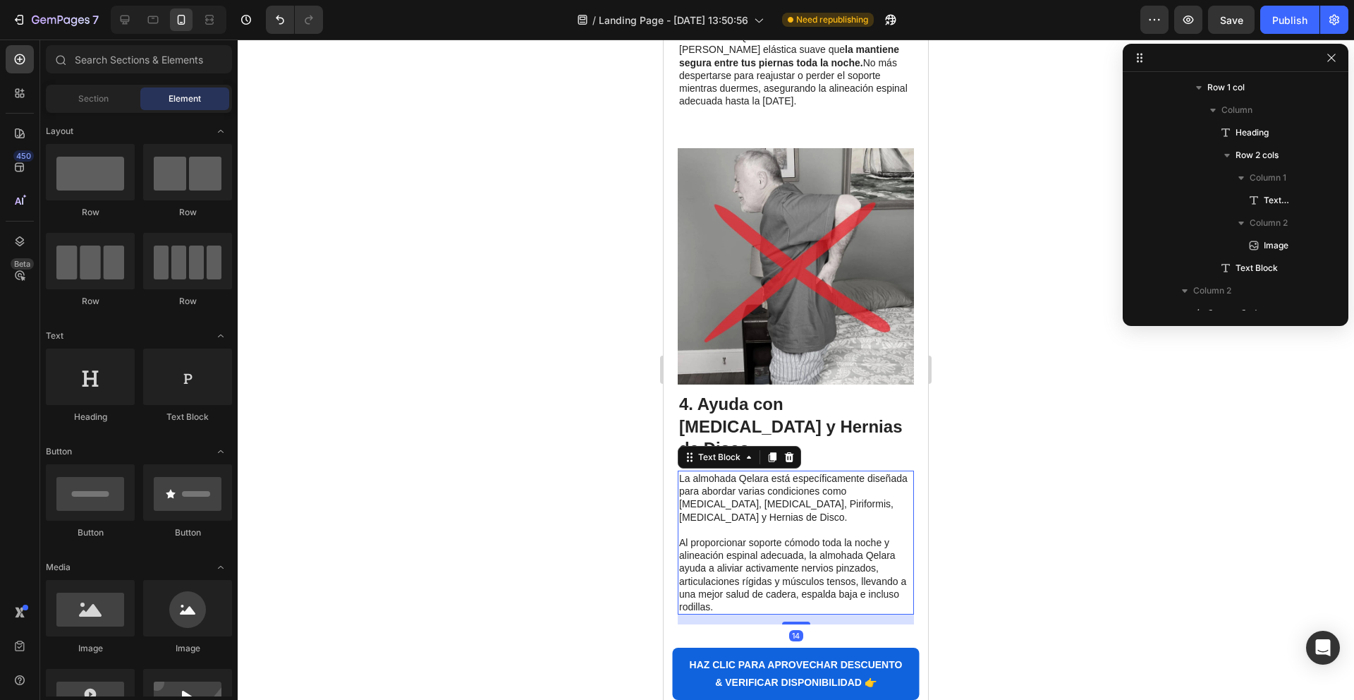
click at [737, 536] on p "Al proporcionar soporte cómodo toda la noche y alineación espinal adecuada, la …" at bounding box center [795, 574] width 233 height 77
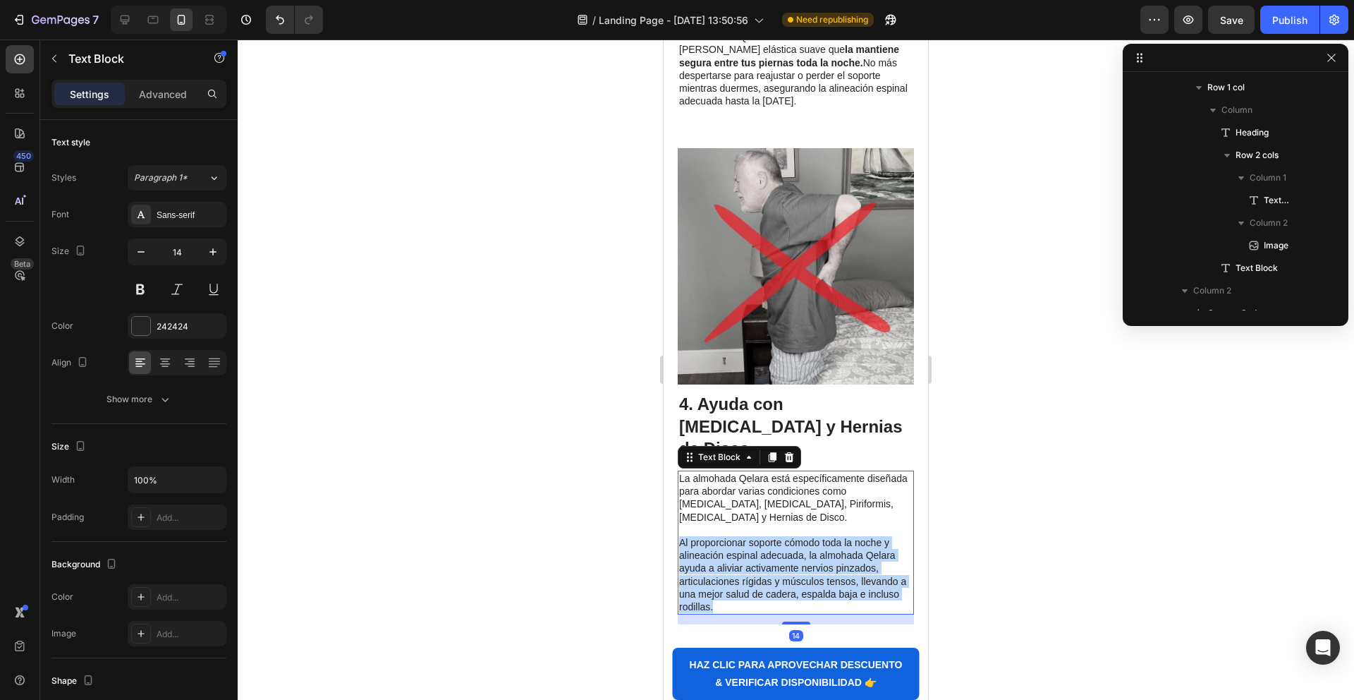
click at [737, 536] on p "Al proporcionar soporte cómodo toda la noche y alineación espinal adecuada, la …" at bounding box center [795, 574] width 233 height 77
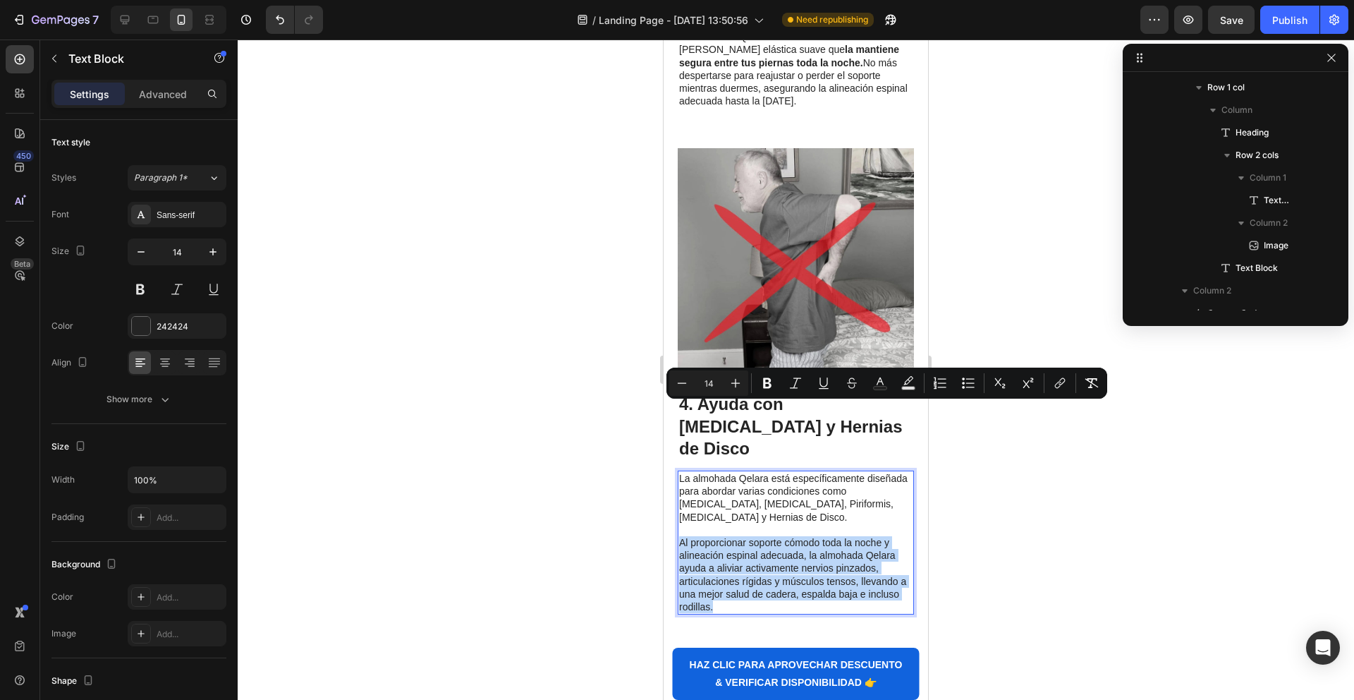
click at [759, 536] on p "Al proporcionar soporte cómodo toda la noche y alineación espinal adecuada, la …" at bounding box center [795, 574] width 233 height 77
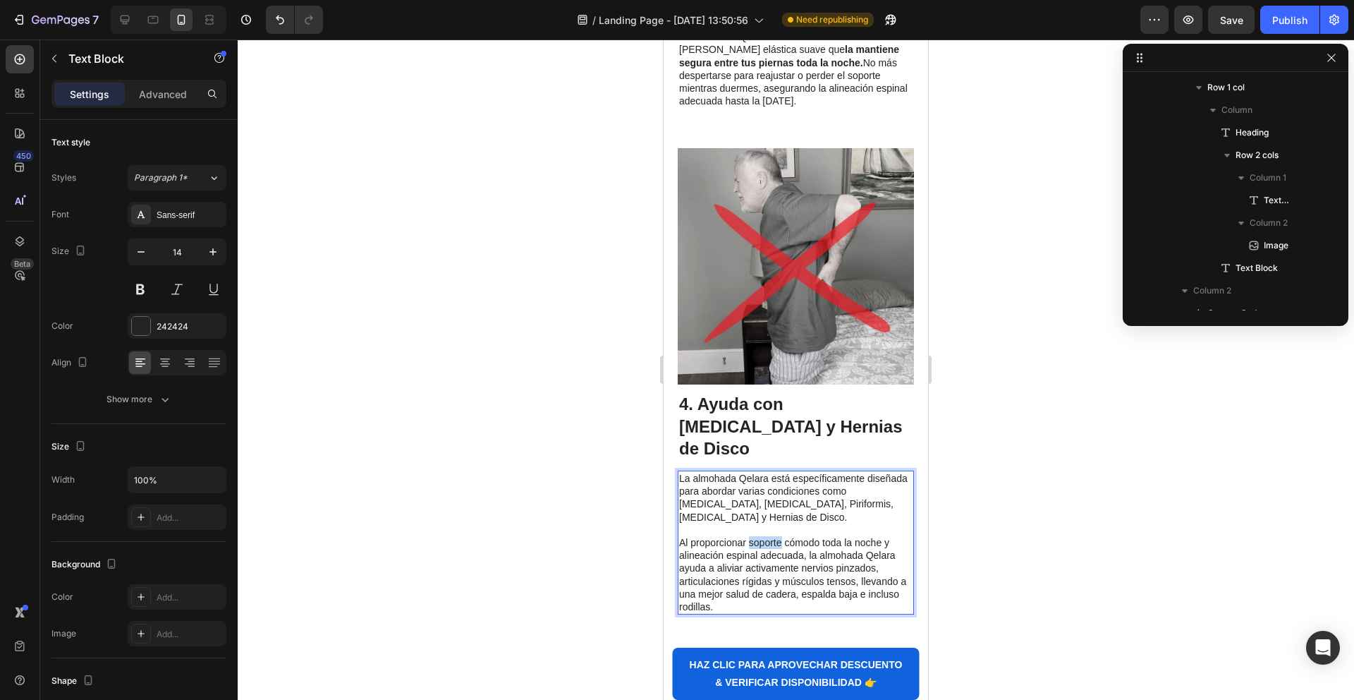
click at [759, 536] on p "Al proporcionar soporte cómodo toda la noche y alineación espinal adecuada, la …" at bounding box center [795, 574] width 233 height 77
click at [803, 536] on p "Al proporcionar soporte cómodo toda la noche y alineación espinal adecuada, la …" at bounding box center [795, 574] width 233 height 77
drag, startPoint x: 803, startPoint y: 424, endPoint x: 563, endPoint y: 434, distance: 240.0
click at [698, 536] on p "Al proporcionar soporte cómodo toda la noche y alineación espinal adecuada, la …" at bounding box center [795, 574] width 233 height 77
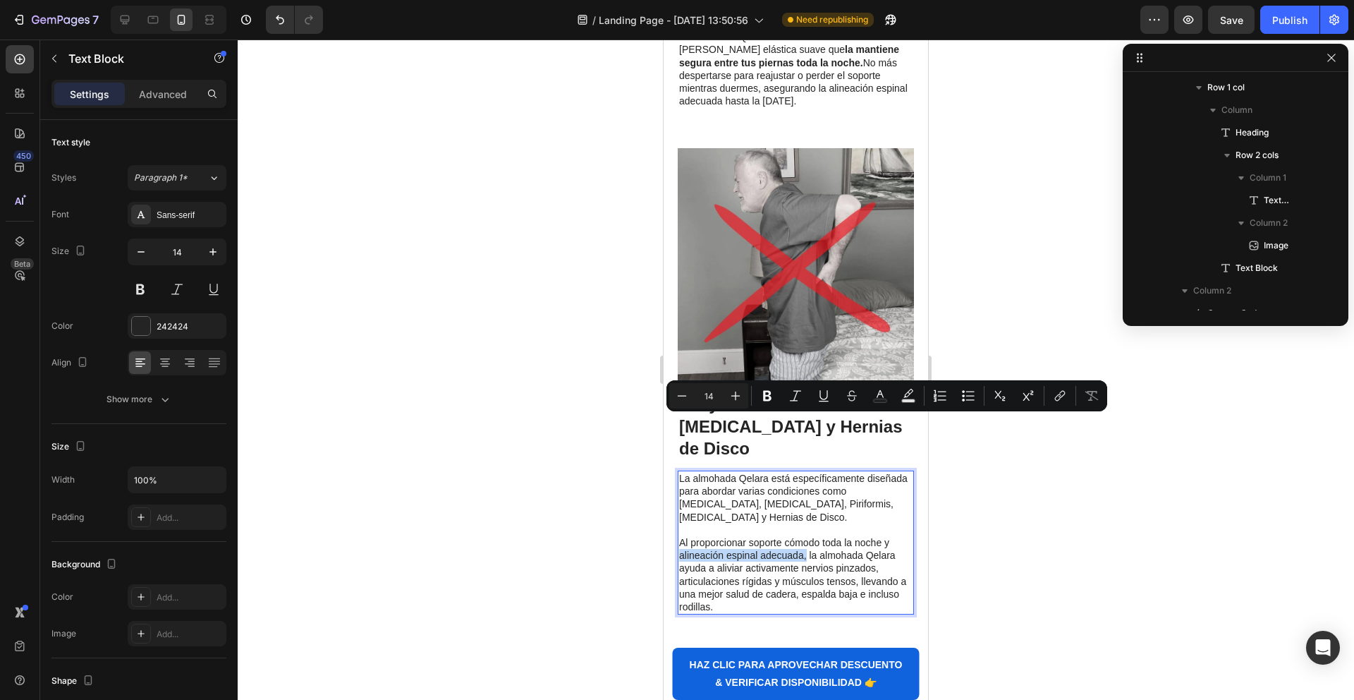
drag, startPoint x: 679, startPoint y: 423, endPoint x: 805, endPoint y: 427, distance: 126.3
click at [805, 536] on p "Al proporcionar soporte cómodo toda la noche y alineación espinal adecuada, la …" at bounding box center [795, 574] width 233 height 77
click at [768, 393] on icon "Editor contextual toolbar" at bounding box center [767, 396] width 14 height 14
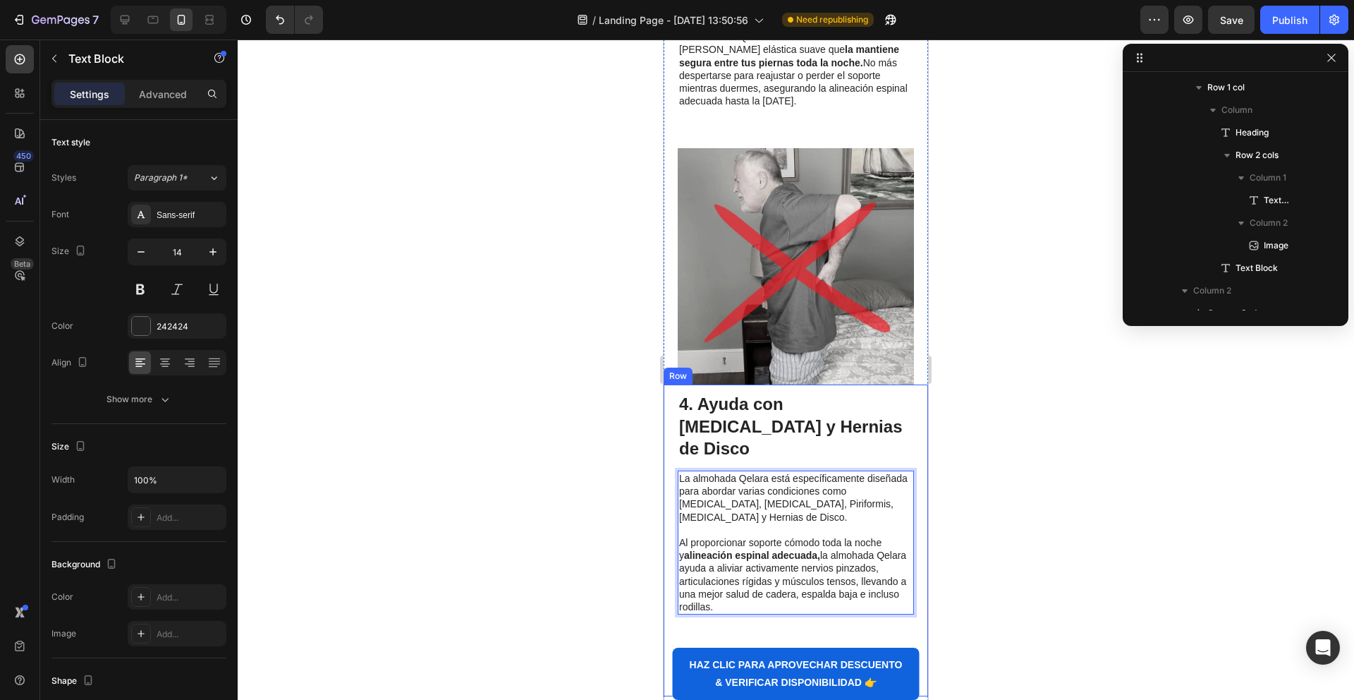
click at [997, 475] on div at bounding box center [796, 369] width 1117 height 660
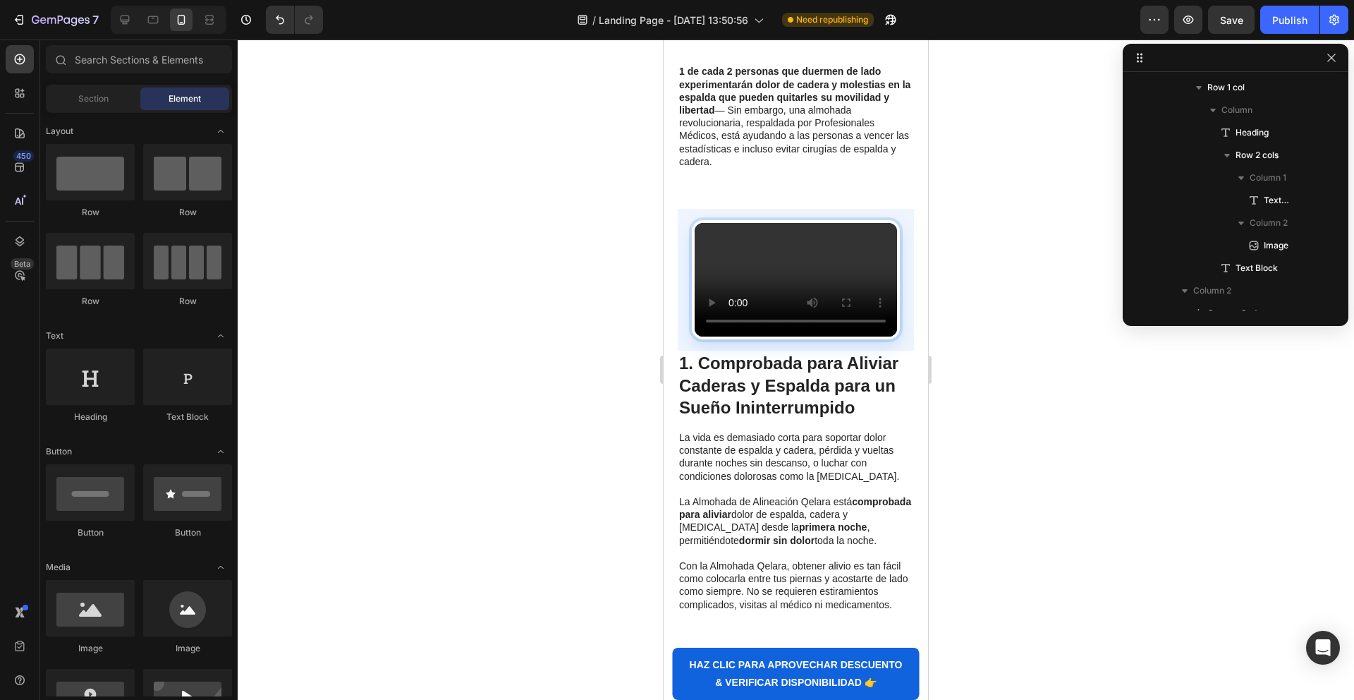
scroll to position [259, 0]
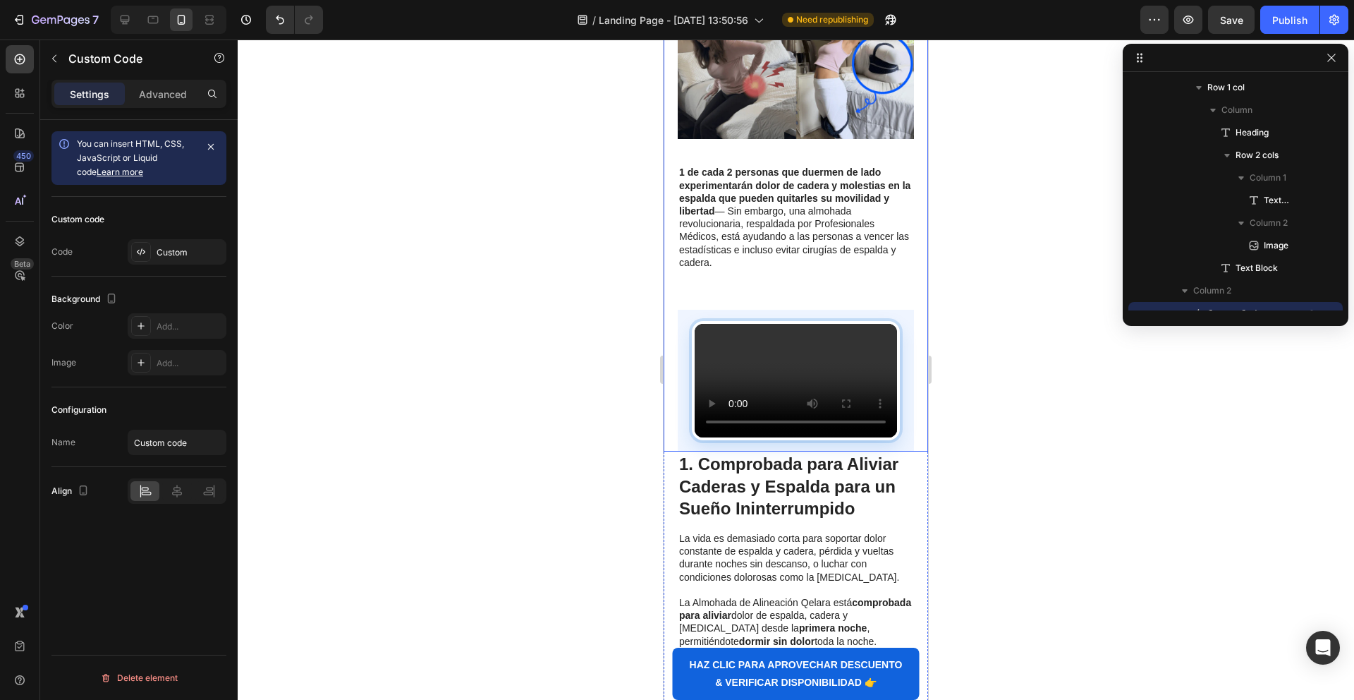
click at [791, 330] on video "Tu navegador no soporta video HTML5." at bounding box center [796, 381] width 202 height 114
click at [157, 274] on div "You can insert HTML, CSS, JavaScript or Liquid code Learn more Custom code Code…" at bounding box center [138, 317] width 175 height 395
click at [161, 258] on div "Custom" at bounding box center [190, 252] width 66 height 13
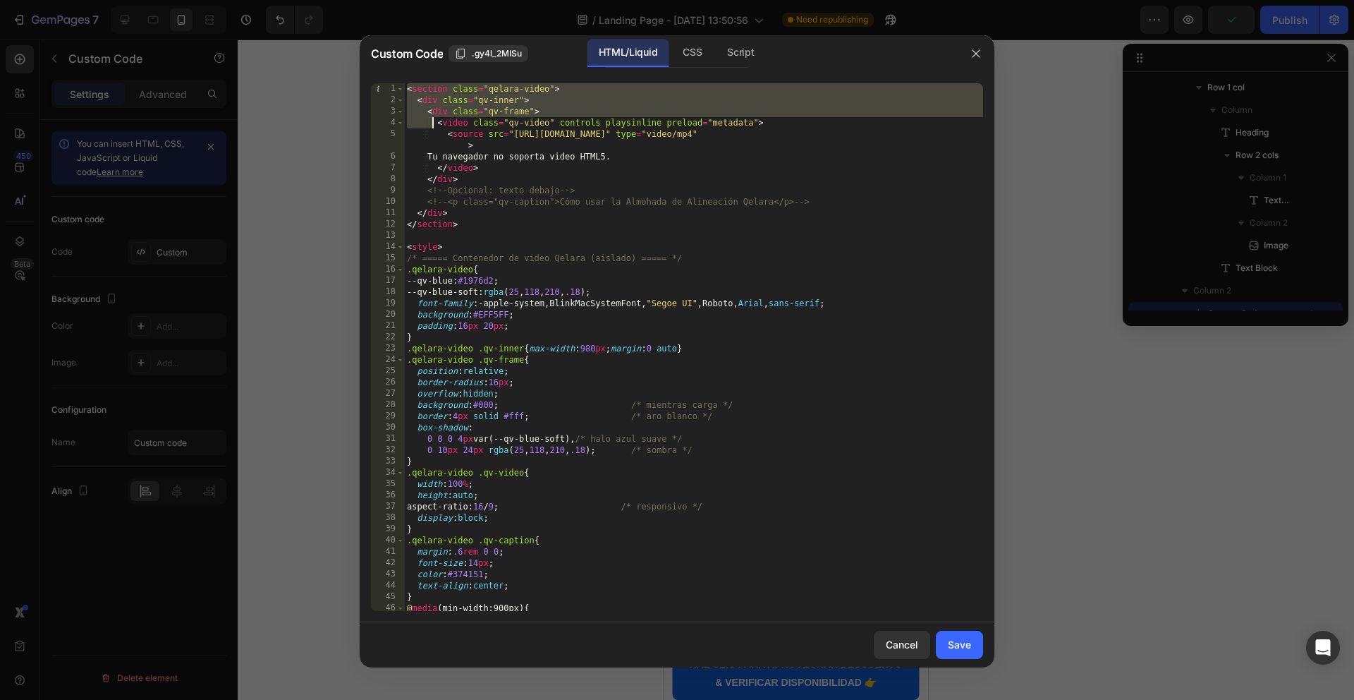
scroll to position [59, 0]
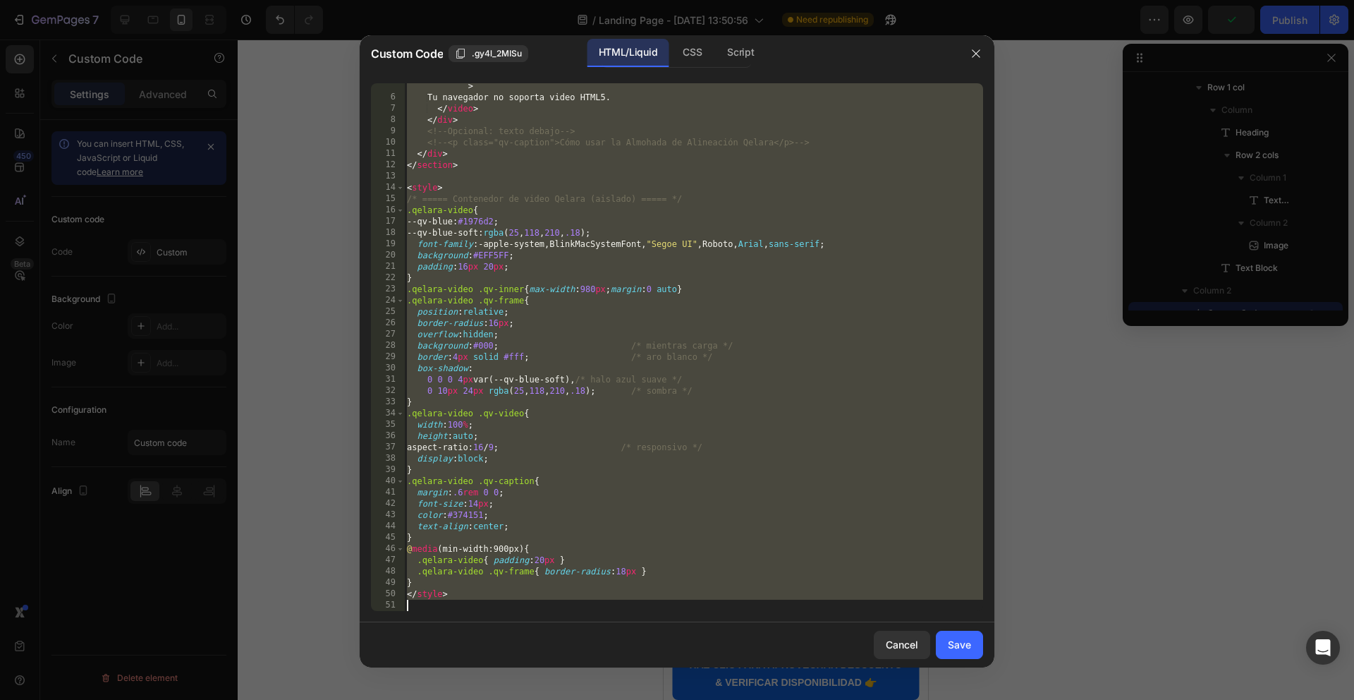
drag, startPoint x: 405, startPoint y: 87, endPoint x: 624, endPoint y: 682, distance: 634.4
click at [622, 697] on div "Custom Code .gy4l_2MISu HTML/Liquid CSS Script <section class="qelara-video"> 5…" at bounding box center [677, 350] width 1354 height 700
type textarea "</style>"
paste textarea
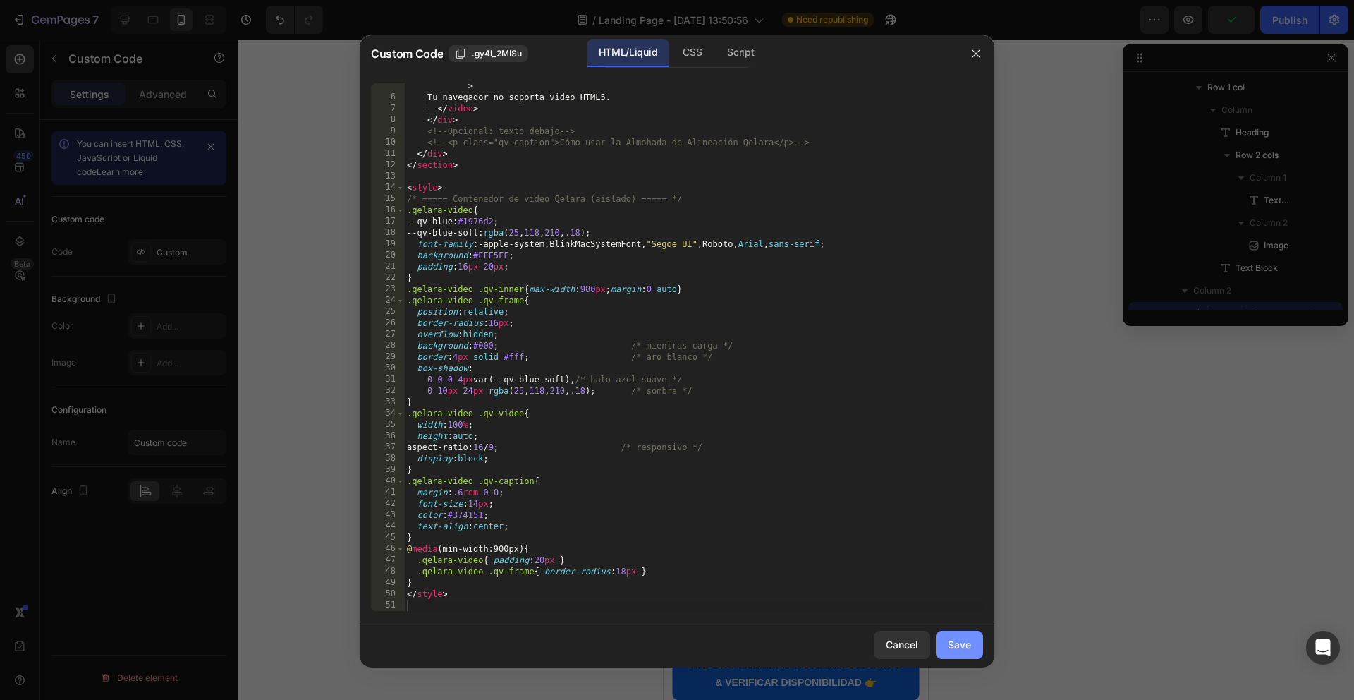
click at [960, 645] on div "Save" at bounding box center [959, 644] width 23 height 15
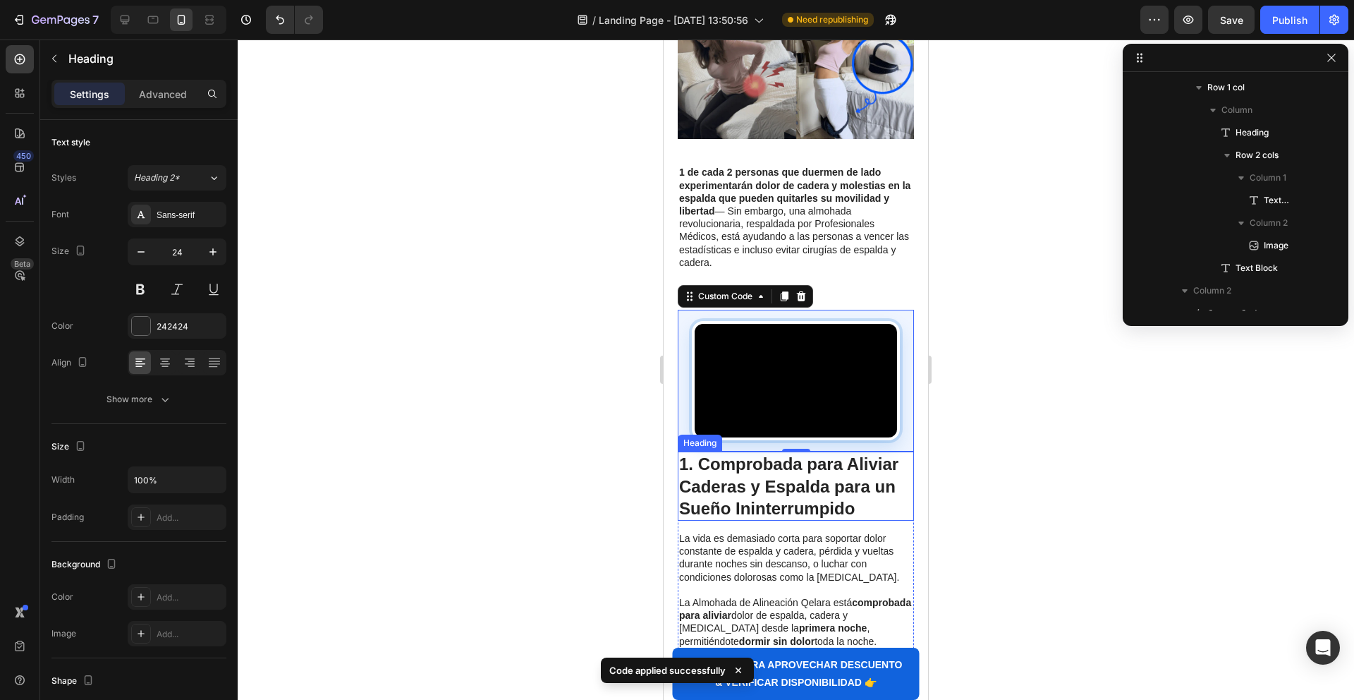
click at [892, 490] on p "⁠⁠⁠⁠⁠⁠⁠ 1. Comprobada para Aliviar Caderas y Espalda para un Sueño Ininterrumpi…" at bounding box center [795, 486] width 233 height 66
click at [858, 351] on video "Tu navegador no soporta video HTML5." at bounding box center [796, 381] width 202 height 114
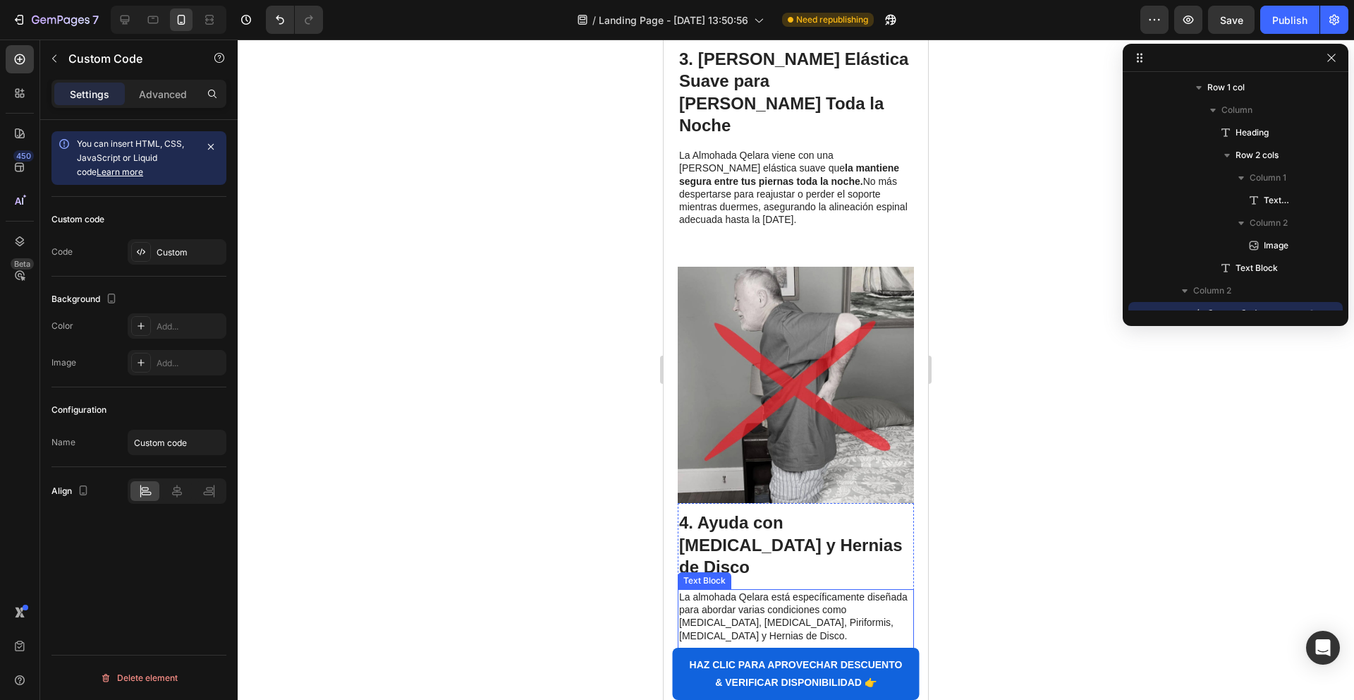
scroll to position [1625, 0]
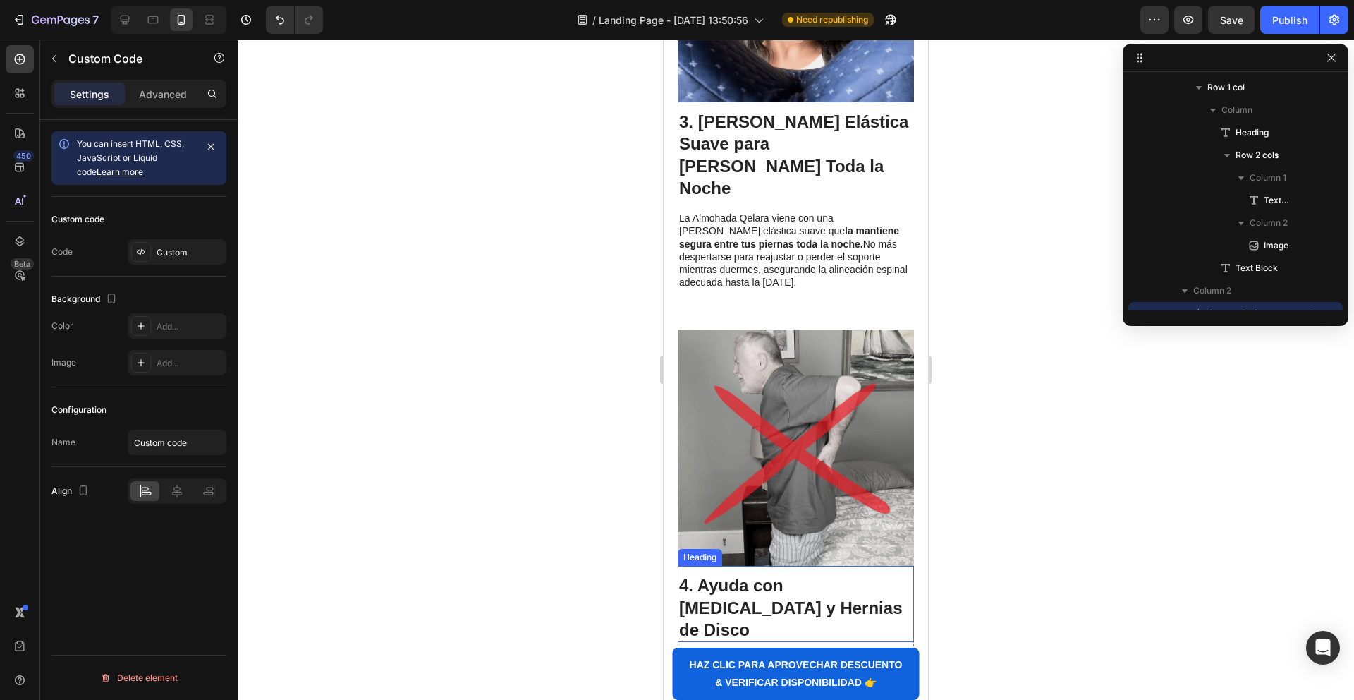
click at [678, 573] on h1 "⁠⁠⁠⁠⁠⁠⁠ 4. Ayuda con [MEDICAL_DATA] y Hernias de Disco" at bounding box center [796, 607] width 236 height 69
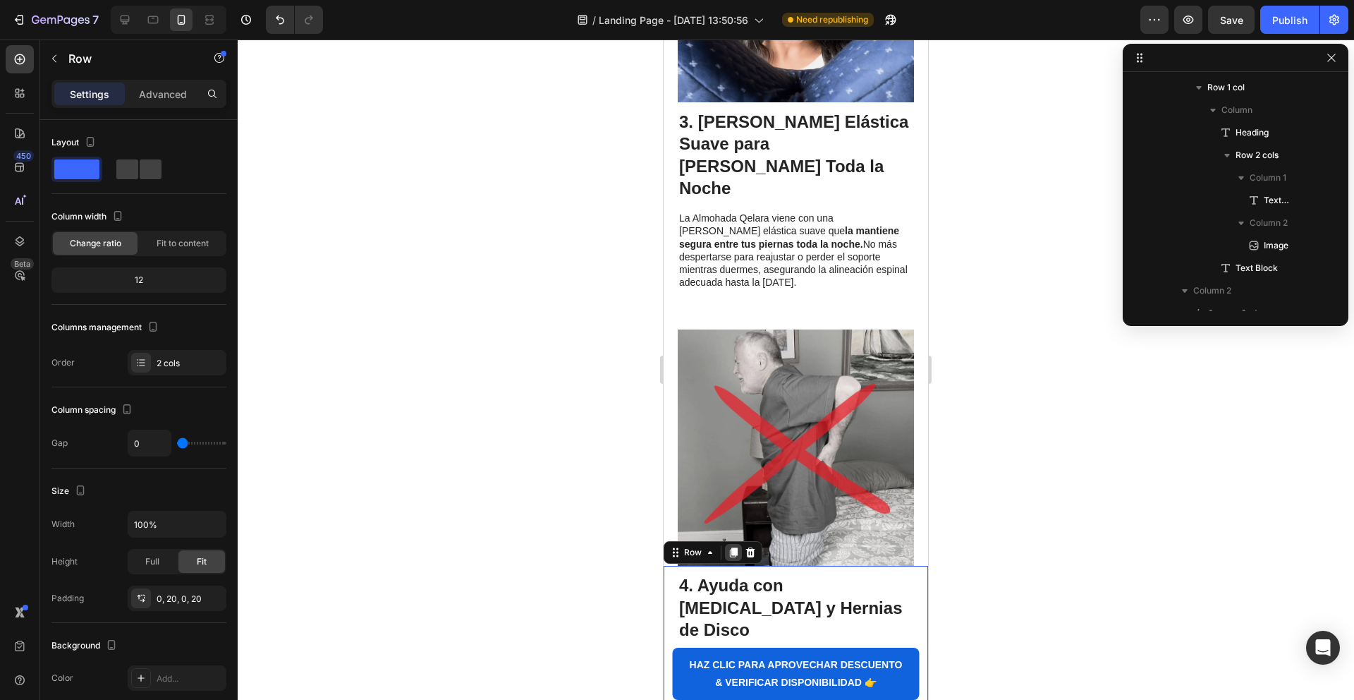
click at [736, 548] on icon at bounding box center [734, 553] width 8 height 10
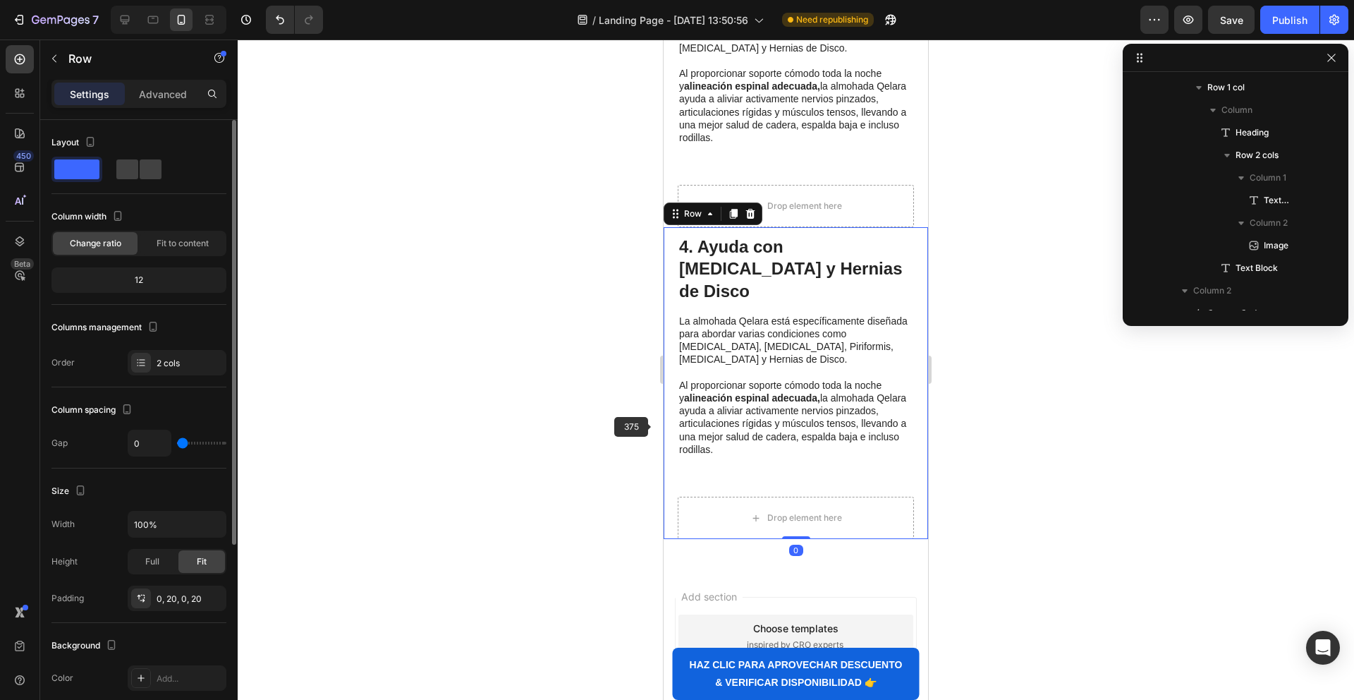
scroll to position [2276, 0]
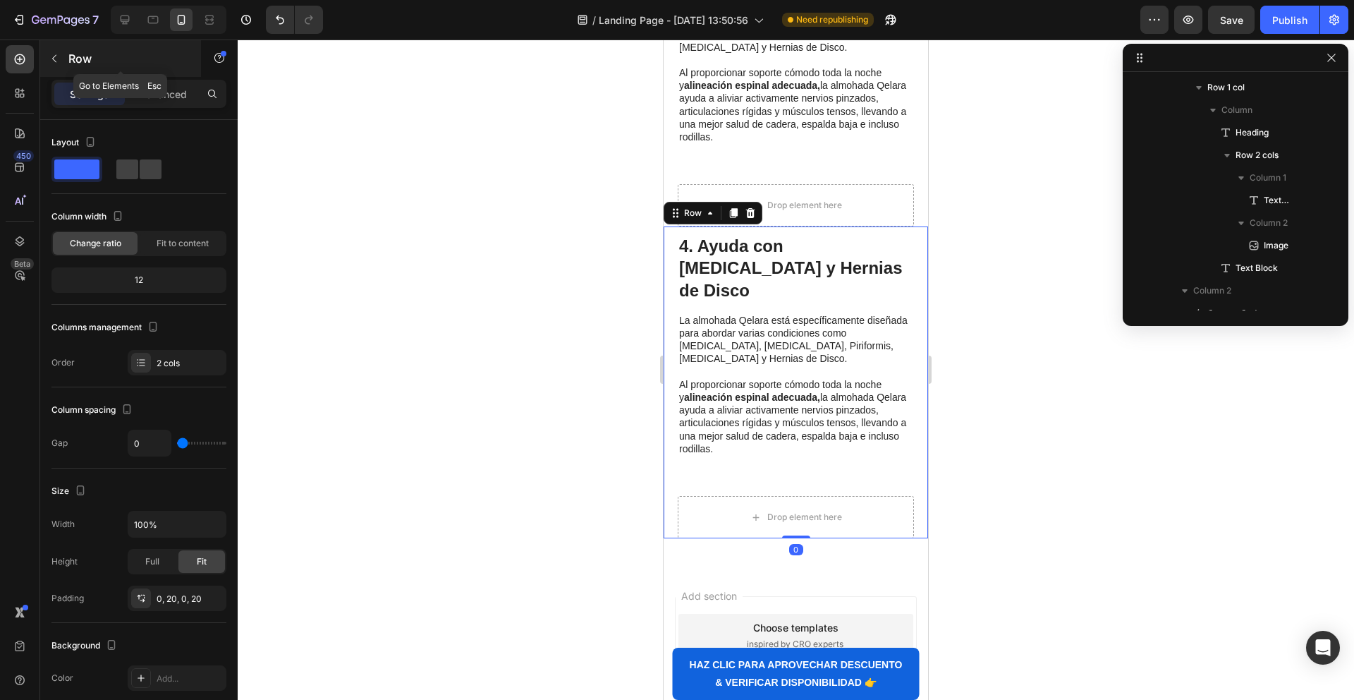
click at [74, 48] on div "Row" at bounding box center [120, 58] width 161 height 37
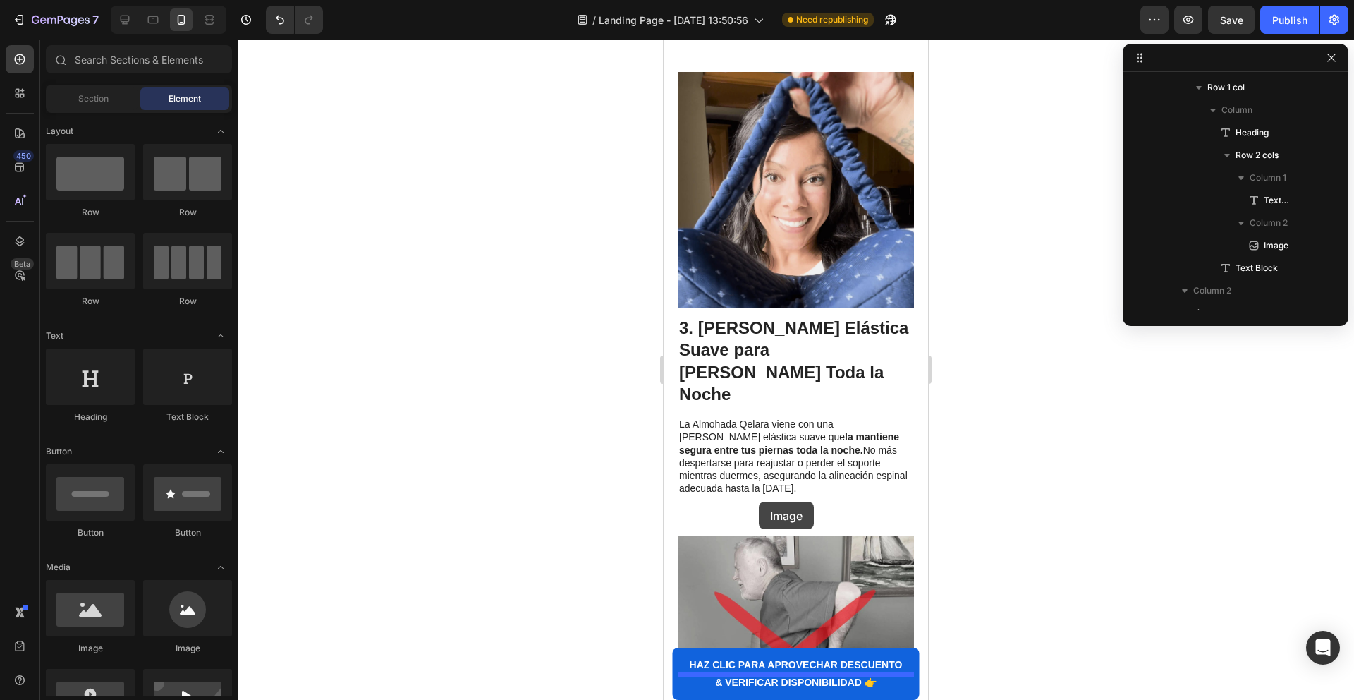
scroll to position [1311, 0]
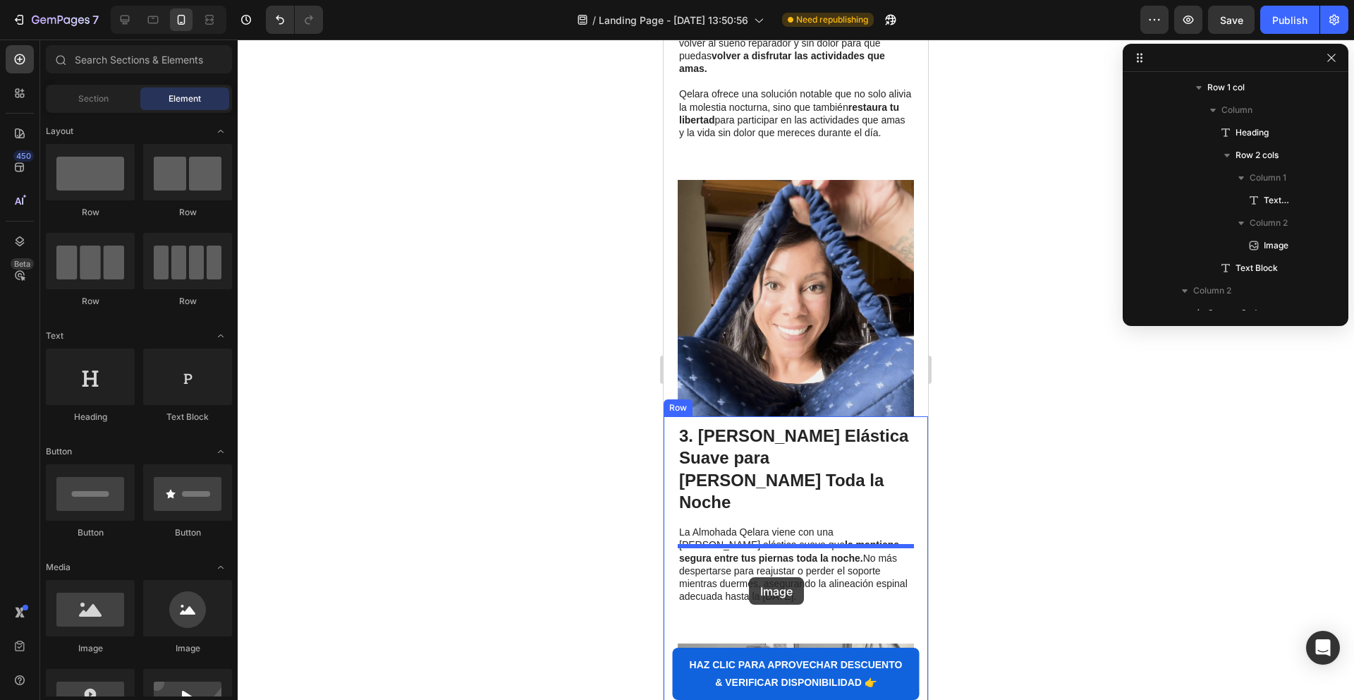
drag, startPoint x: 759, startPoint y: 664, endPoint x: 749, endPoint y: 577, distance: 87.3
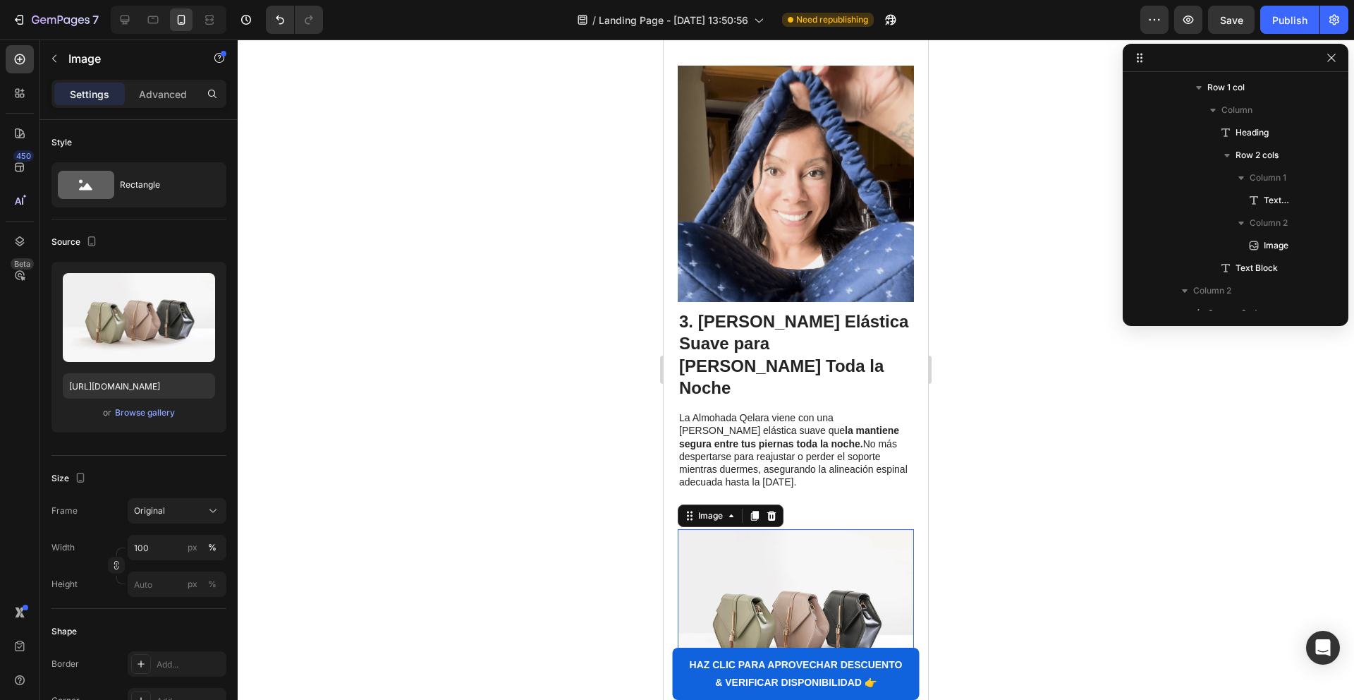
scroll to position [1495, 0]
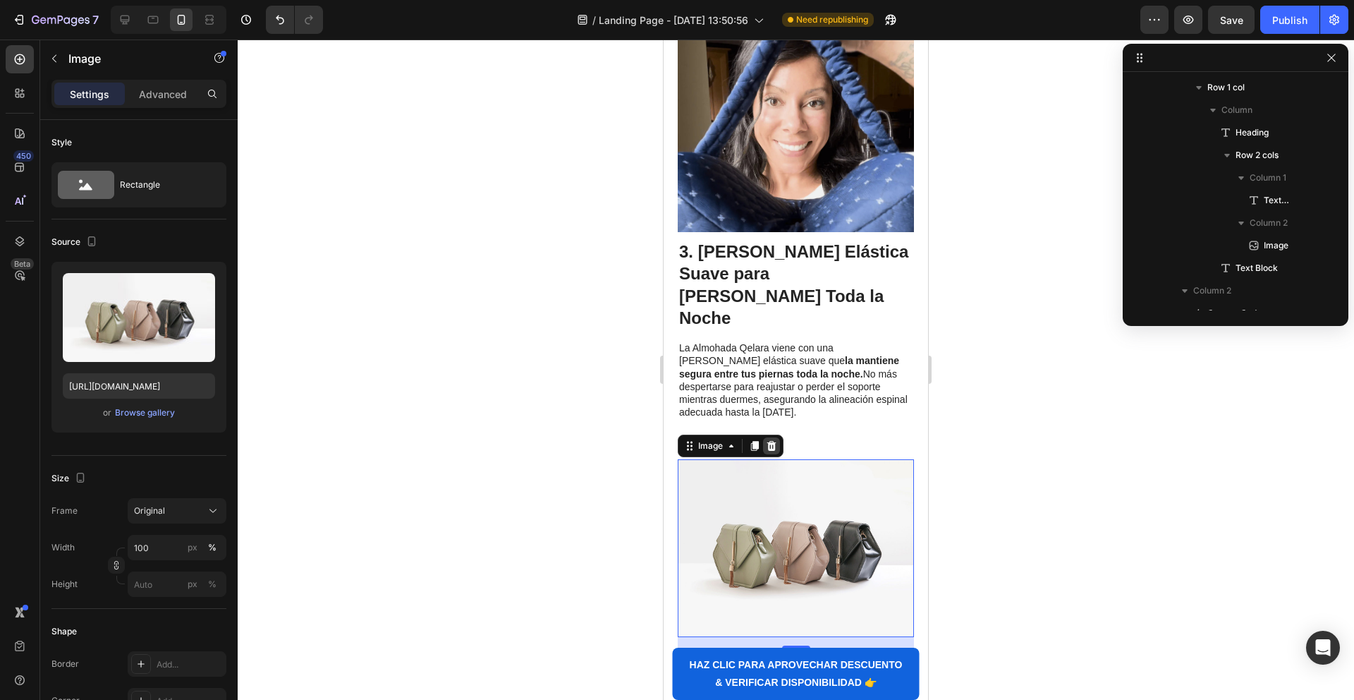
click at [770, 440] on icon at bounding box center [771, 445] width 11 height 11
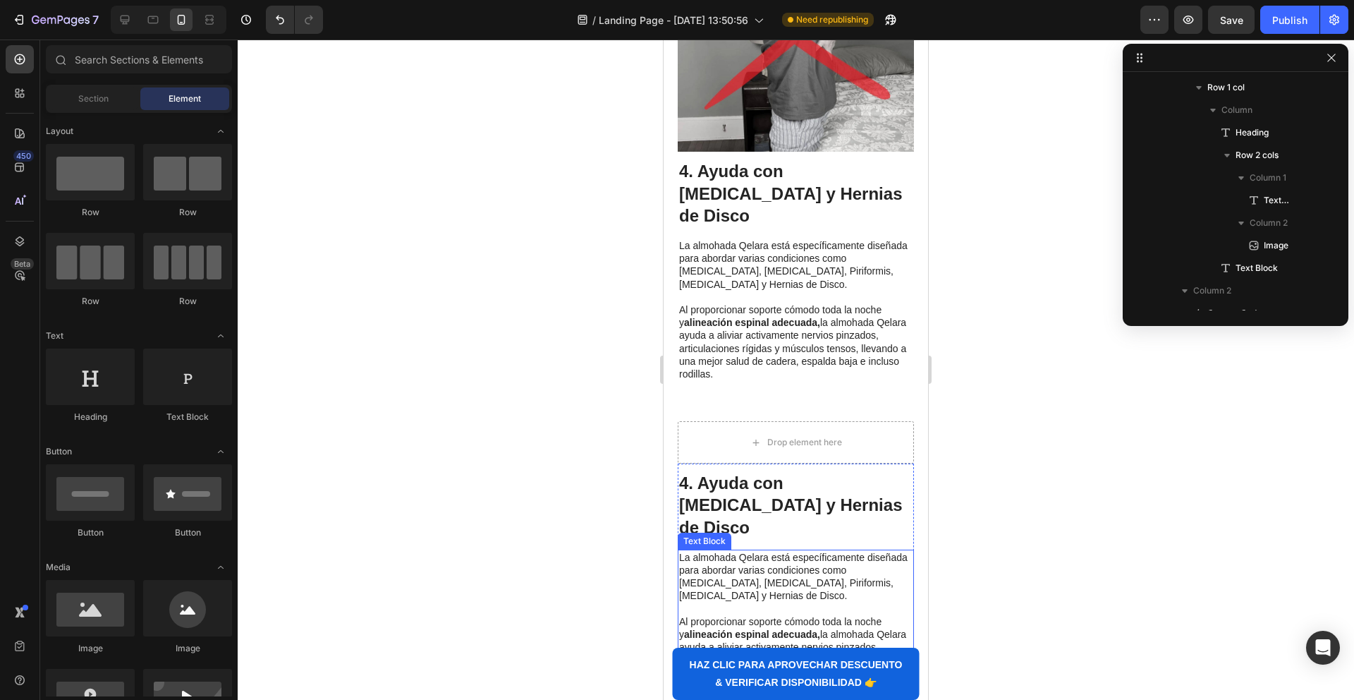
scroll to position [2056, 0]
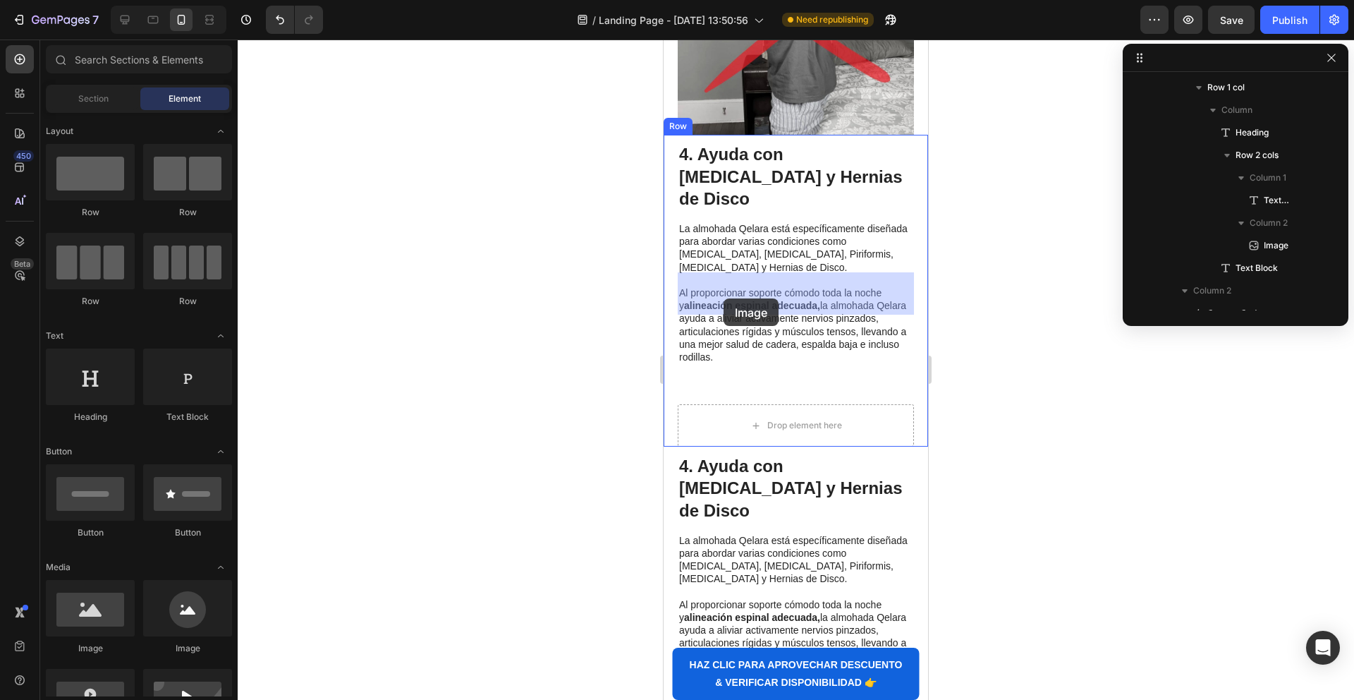
drag, startPoint x: 744, startPoint y: 666, endPoint x: 733, endPoint y: 298, distance: 367.7
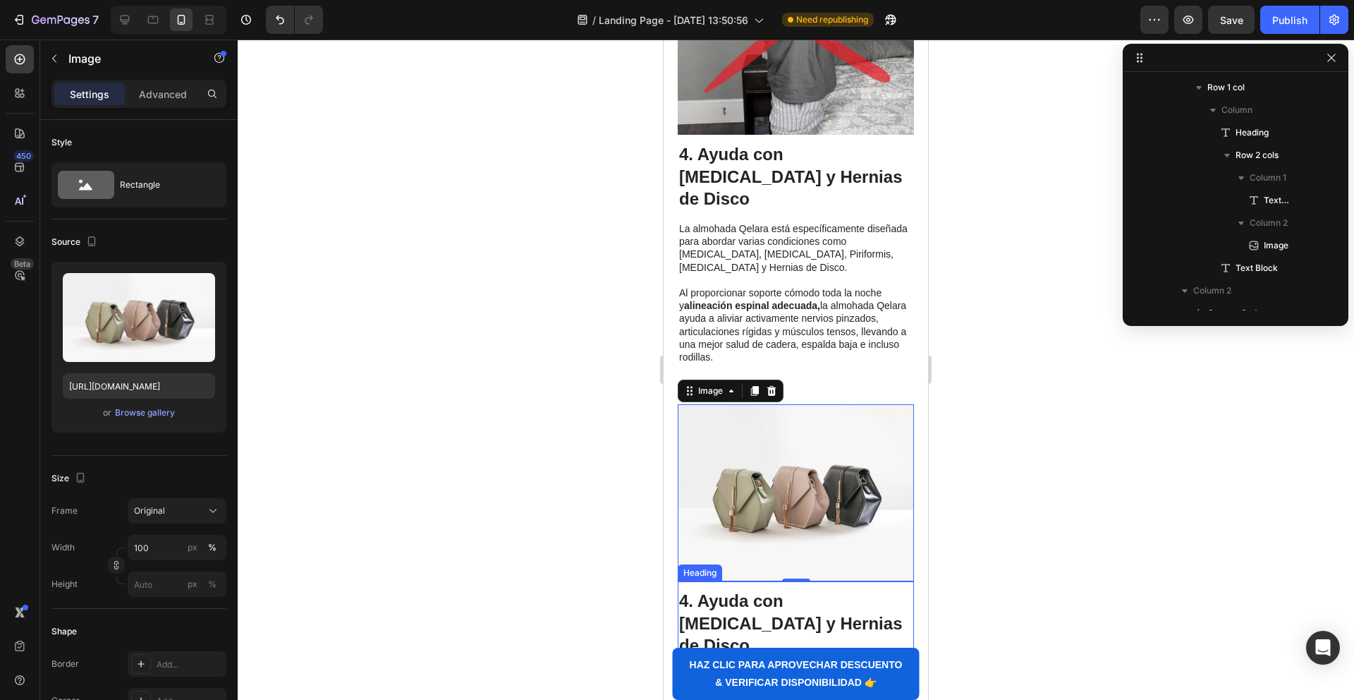
click at [737, 591] on strong "4. Ayuda con [MEDICAL_DATA] y Hernias de Disco" at bounding box center [790, 622] width 223 height 63
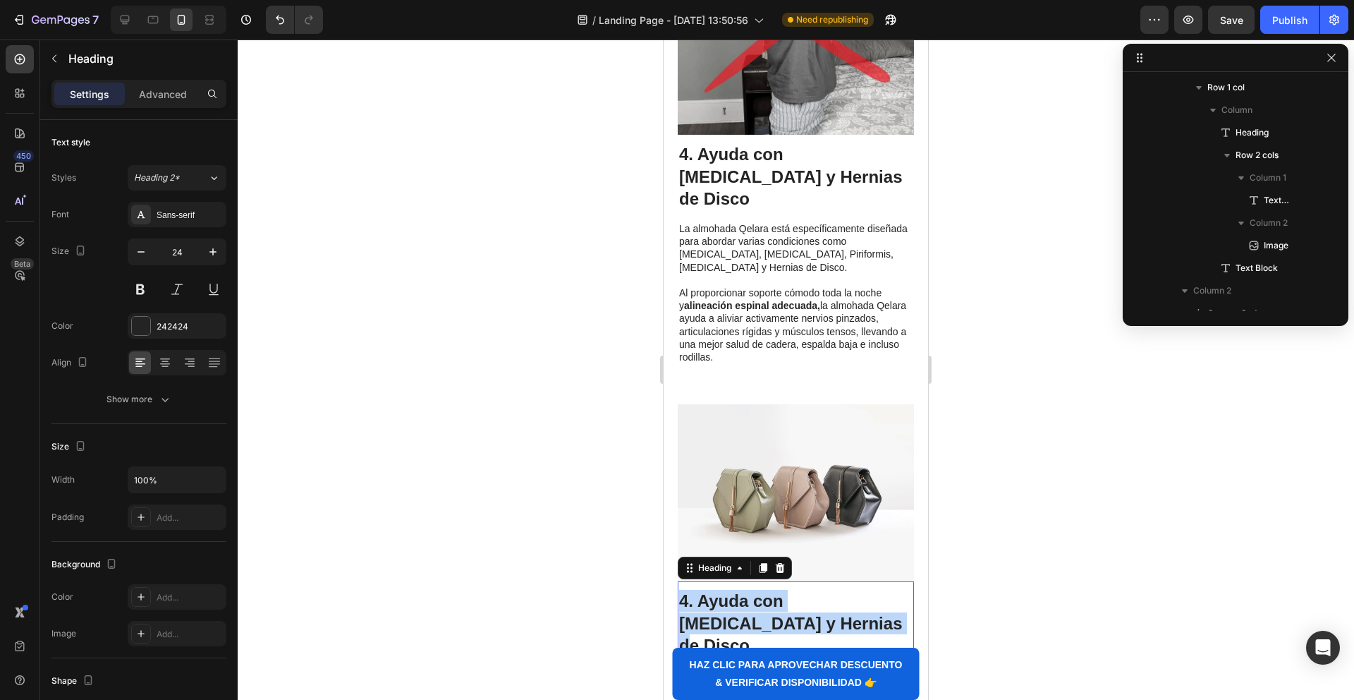
click at [737, 591] on strong "4. Ayuda con [MEDICAL_DATA] y Hernias de Disco" at bounding box center [790, 622] width 223 height 63
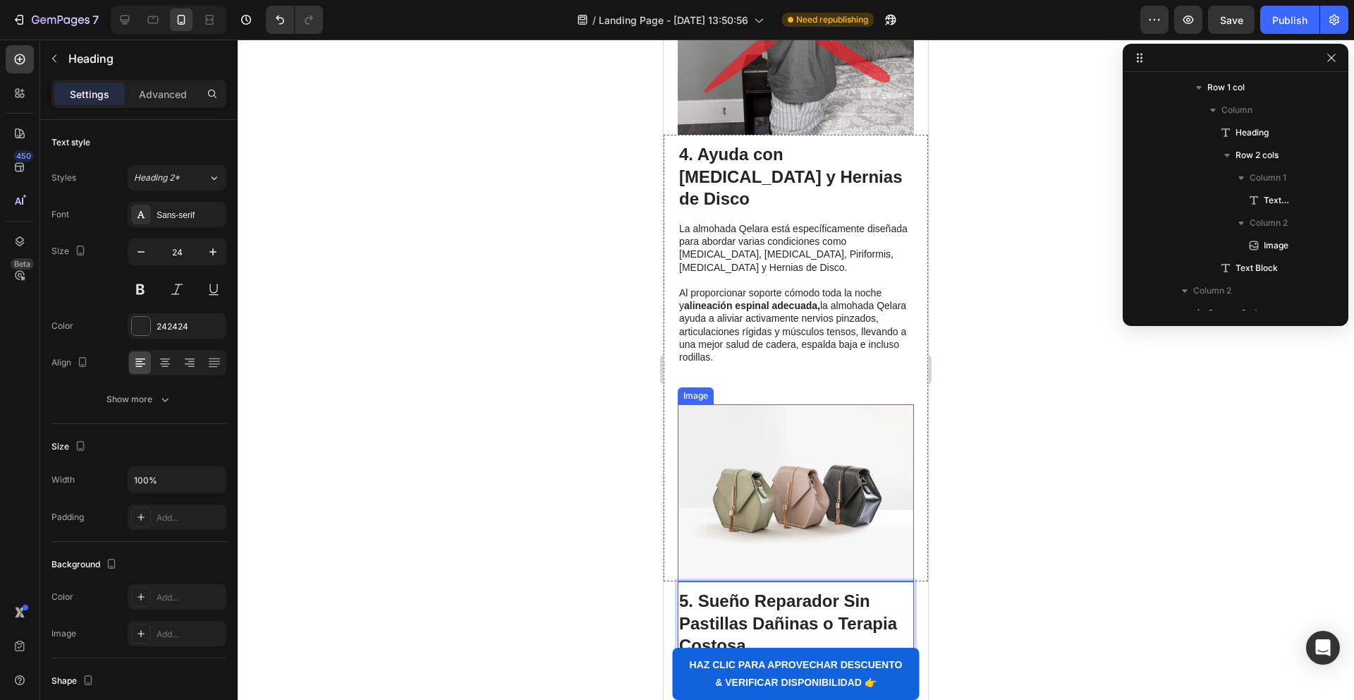
click at [747, 404] on img at bounding box center [796, 492] width 236 height 177
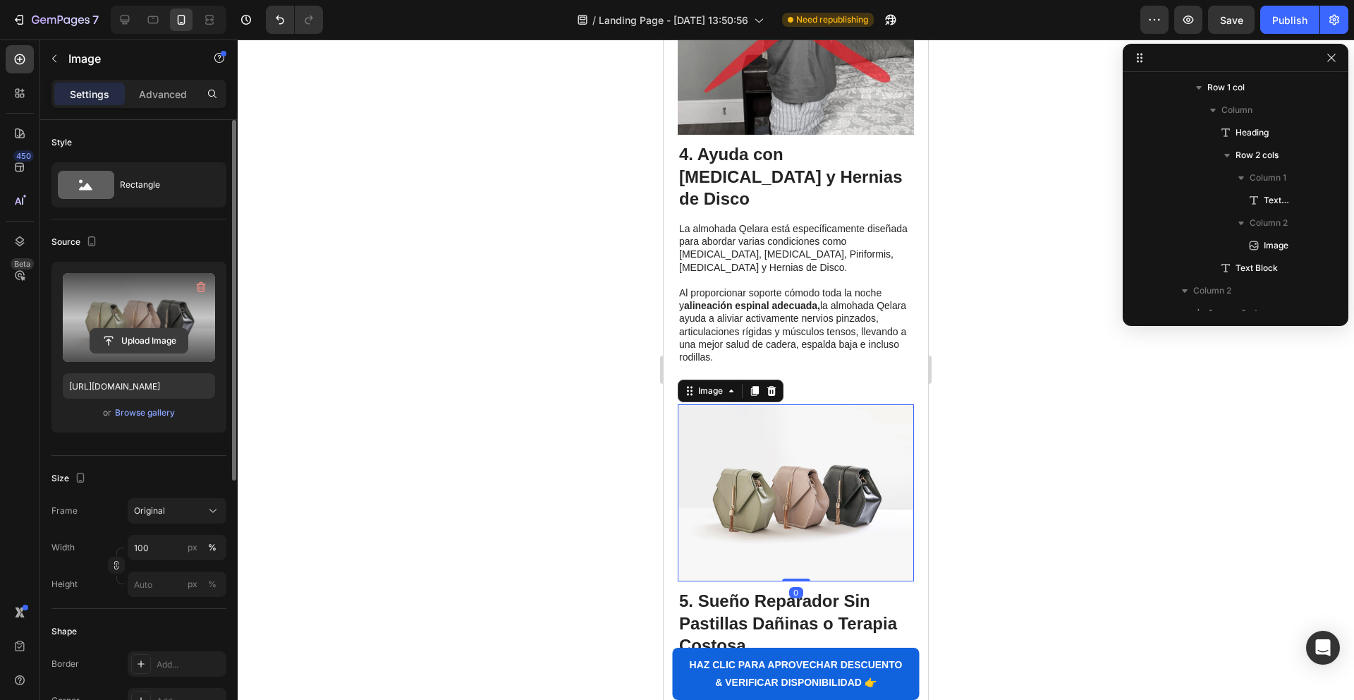
click at [136, 340] on input "file" at bounding box center [138, 341] width 97 height 24
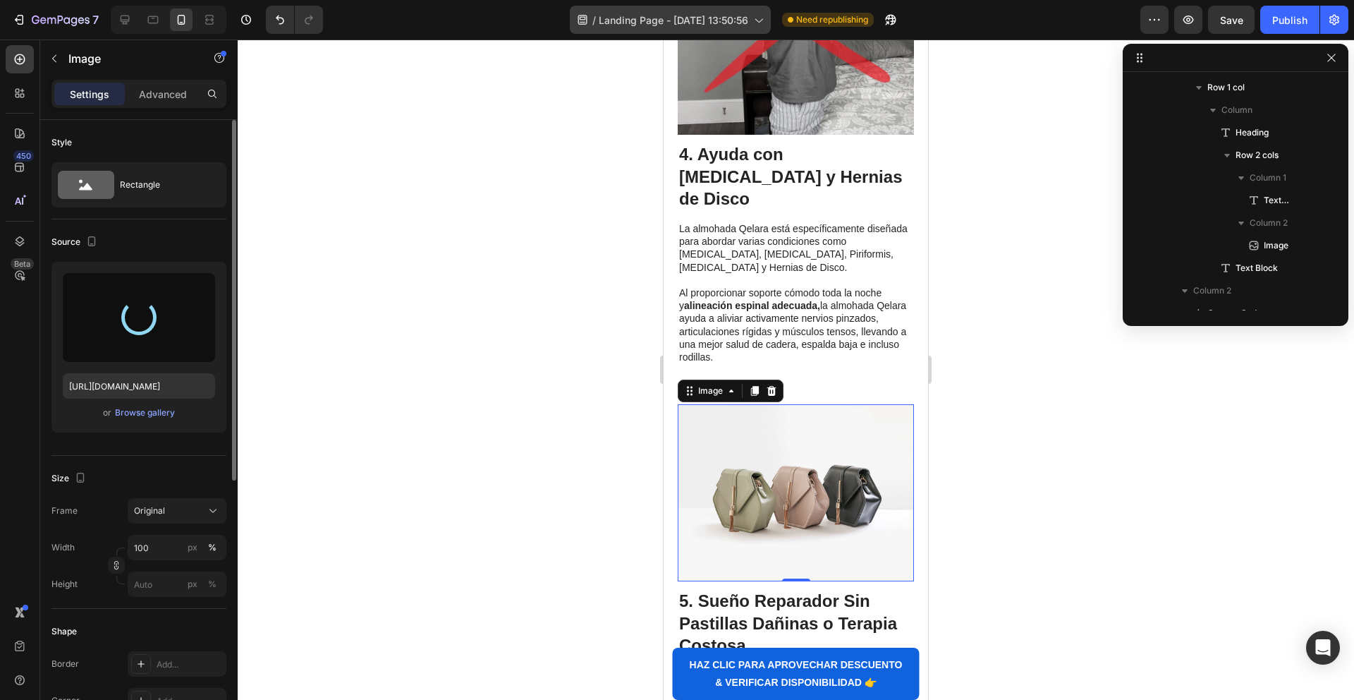
type input "[URL][DOMAIN_NAME]"
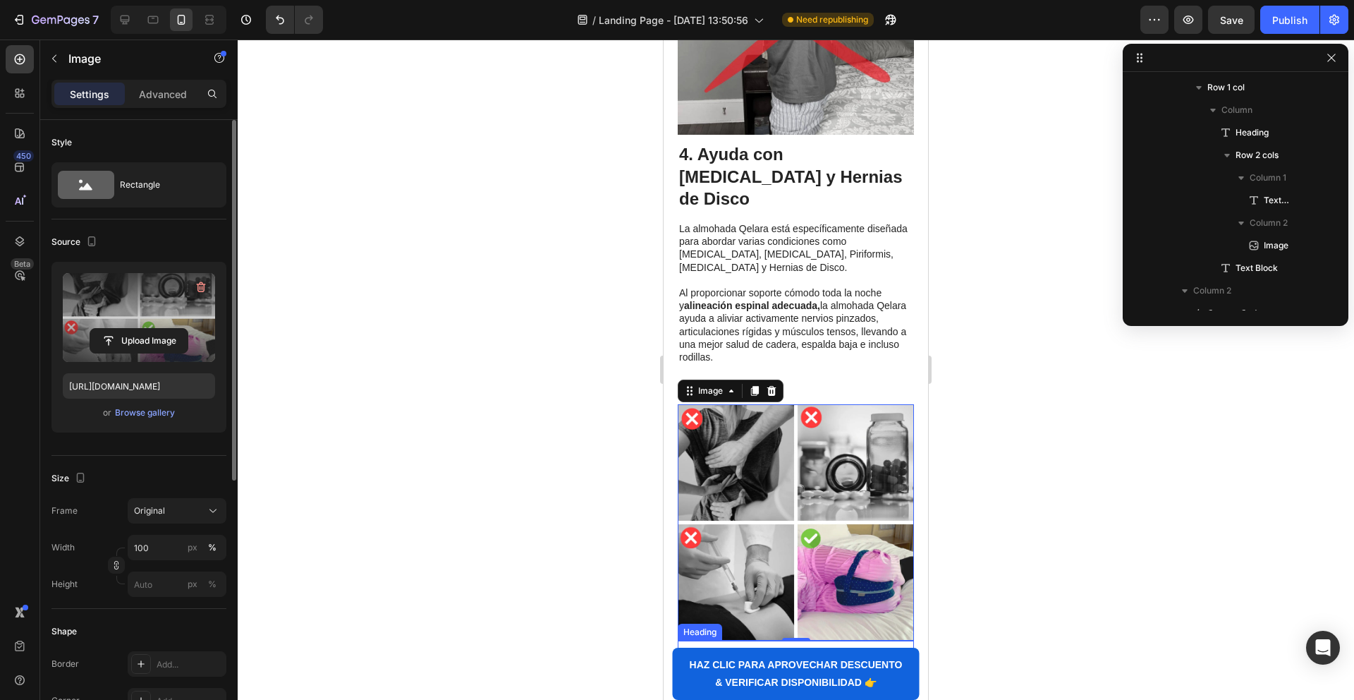
drag, startPoint x: 739, startPoint y: 564, endPoint x: 732, endPoint y: 578, distance: 15.8
click at [739, 650] on strong "5. Sueño Reparador Sin Pastillas Dañinas o Terapia Costosa" at bounding box center [788, 681] width 218 height 63
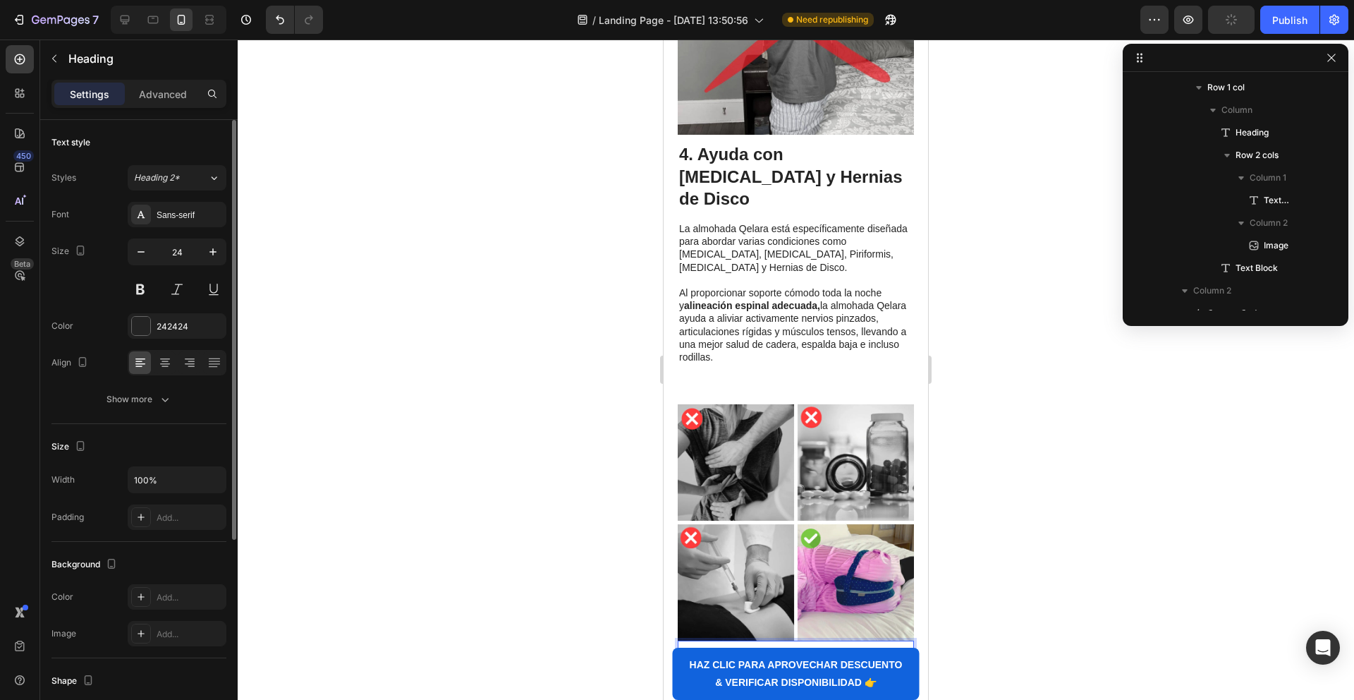
click at [723, 649] on p "5. Sueño Reparador Sin Pastillas Dañinas o Terapia Costosa" at bounding box center [795, 693] width 233 height 88
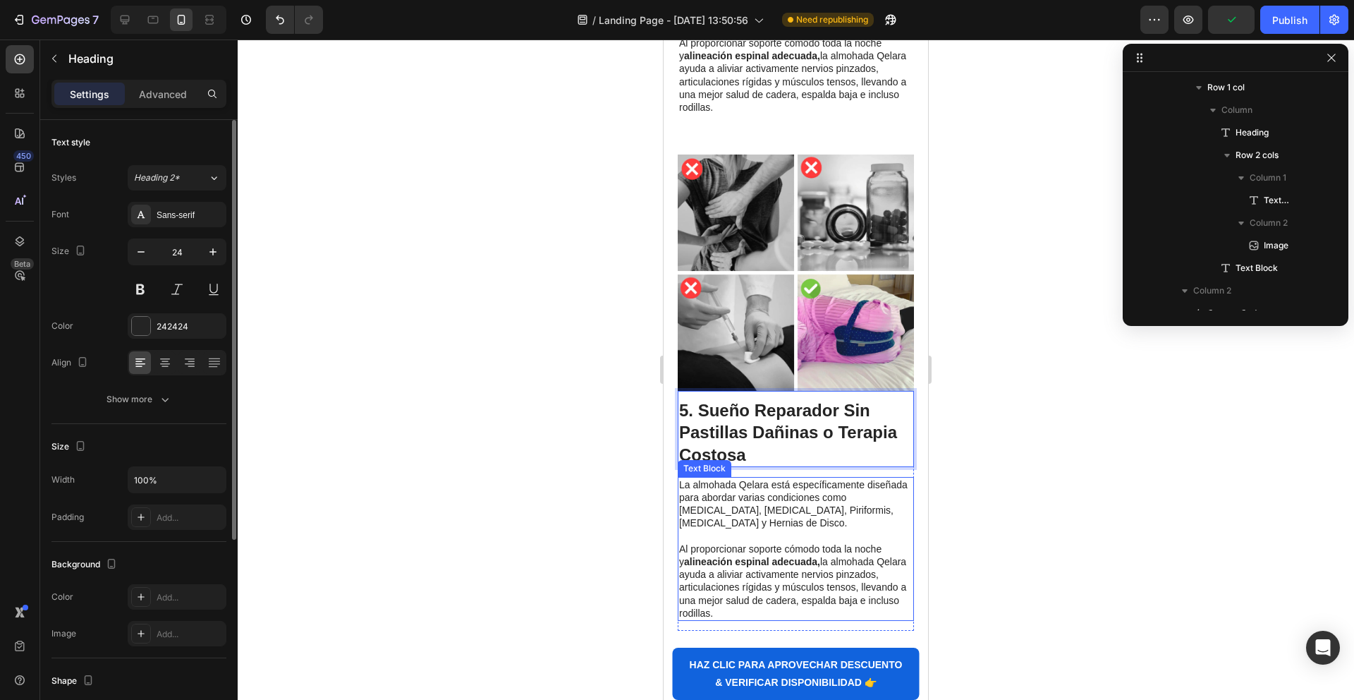
scroll to position [2316, 0]
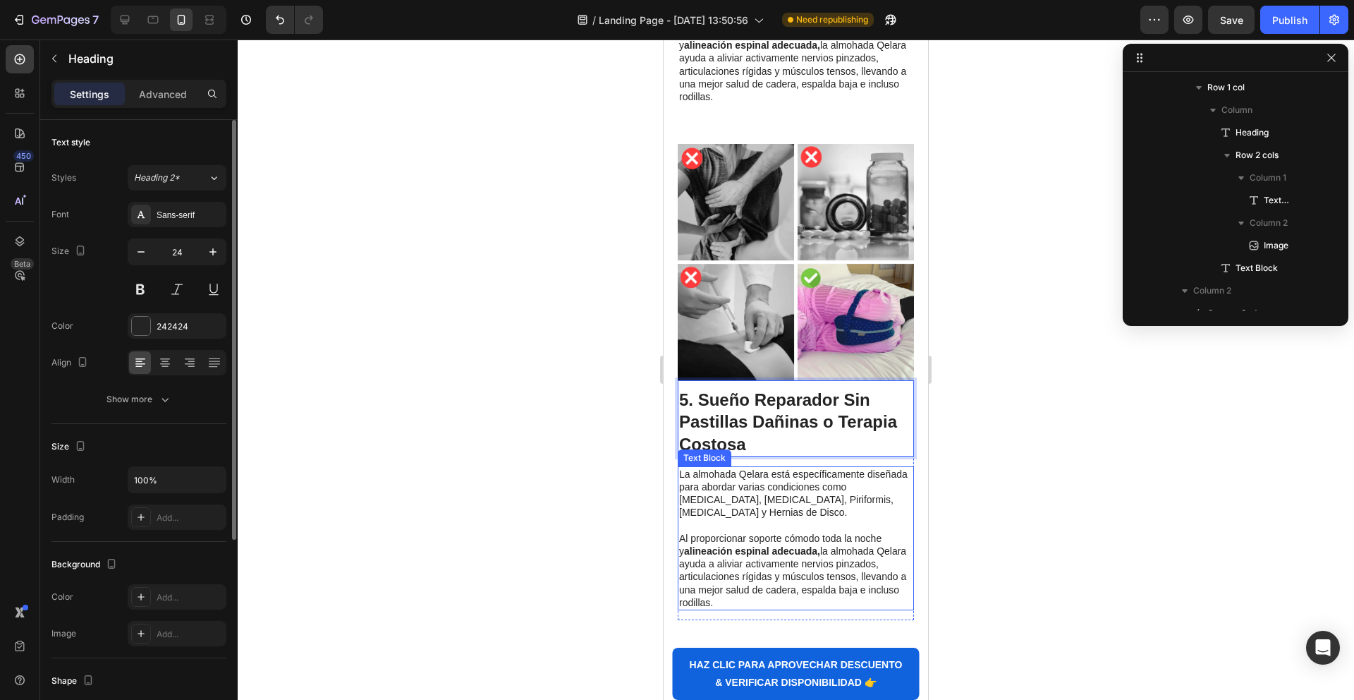
click at [755, 532] on p "Al proporcionar soporte cómodo toda la noche y alineación espinal adecuada, la …" at bounding box center [795, 570] width 233 height 77
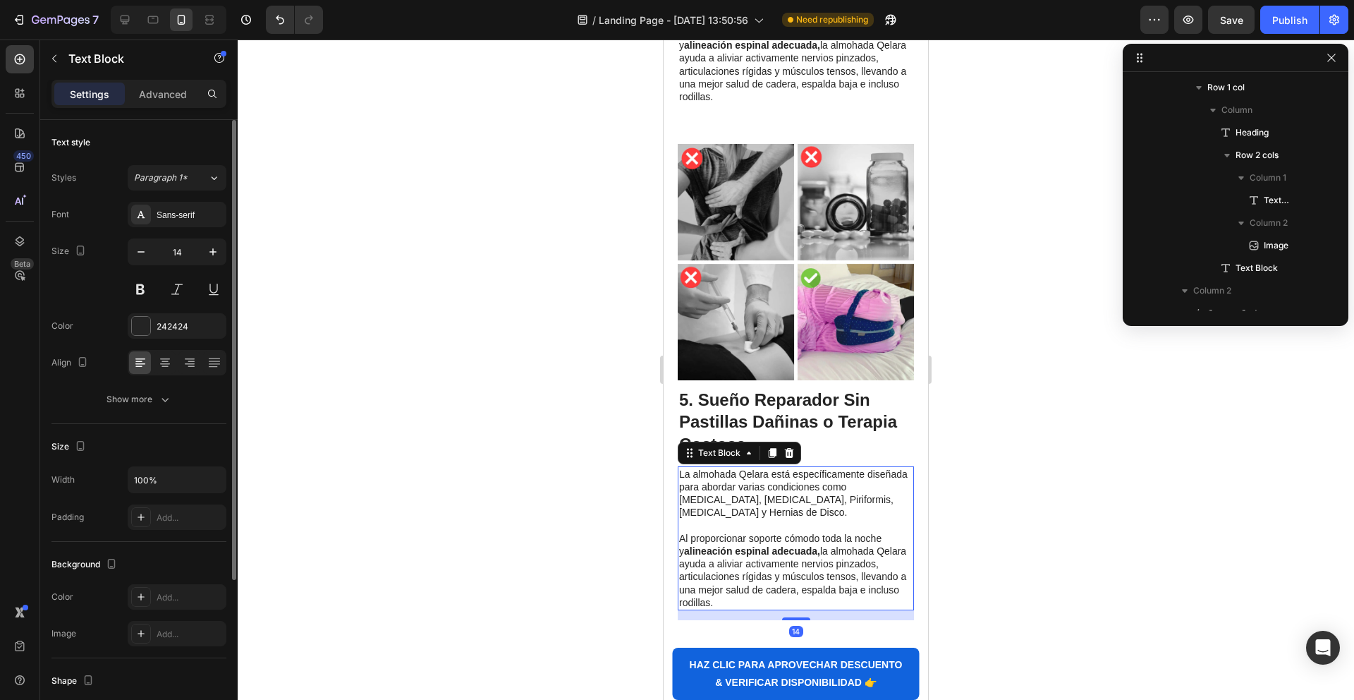
click at [750, 532] on p "Al proporcionar soporte cómodo toda la noche y alineación espinal adecuada, la …" at bounding box center [795, 570] width 233 height 77
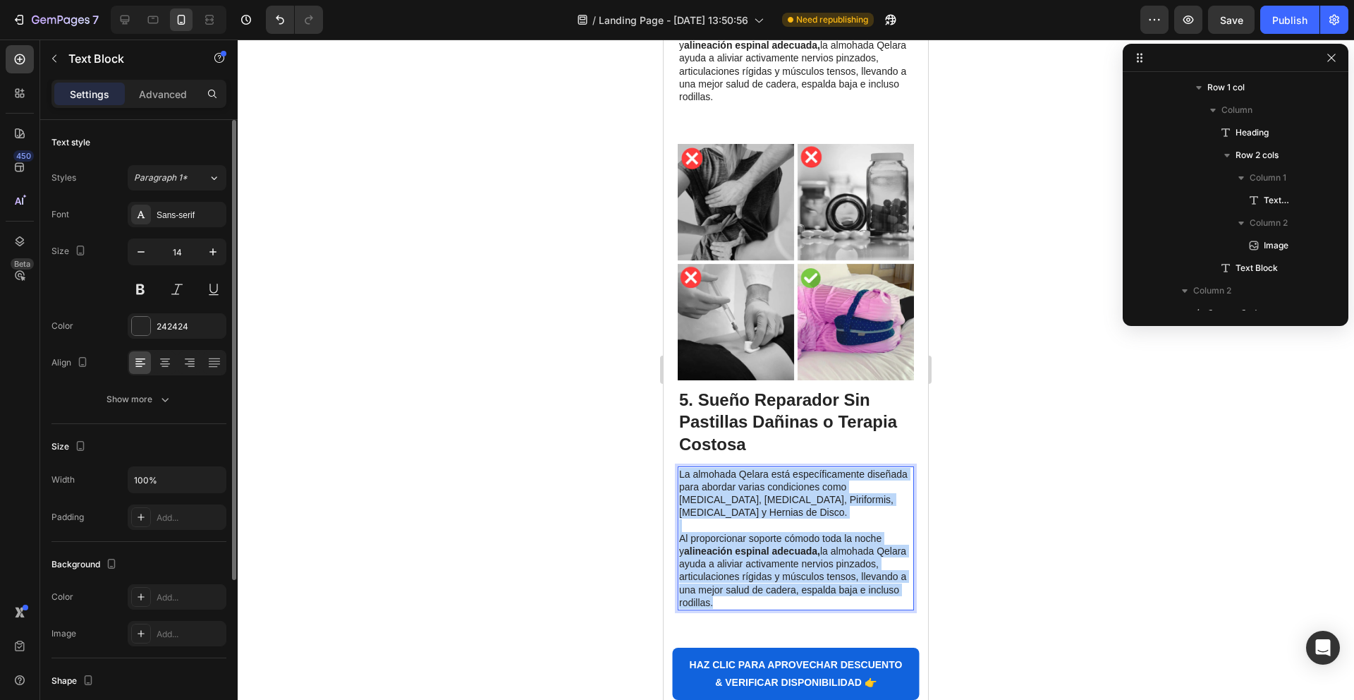
drag, startPoint x: 746, startPoint y: 454, endPoint x: 654, endPoint y: 335, distance: 149.8
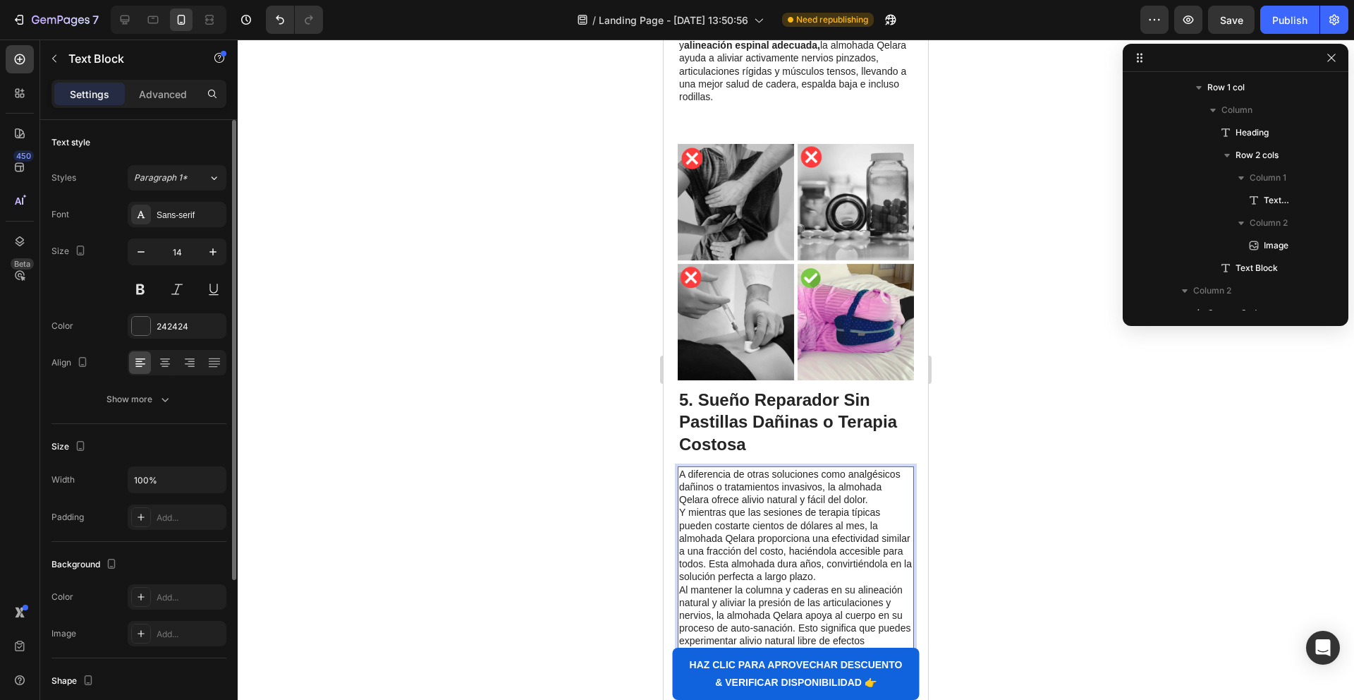
click at [681, 583] on p "Al mantener la columna y caderas en su alineación natural y aliviar la presión …" at bounding box center [795, 621] width 233 height 77
click at [684, 506] on p "Y mientras que las sesiones de terapia típicas pueden costarte cientos de dólar…" at bounding box center [795, 544] width 233 height 77
click at [681, 506] on p "Y mientras que las sesiones de terapia típicas pueden costarte cientos de dólar…" at bounding box center [795, 544] width 233 height 77
click at [804, 506] on p "Rich Text Editor. Editing area: main" at bounding box center [795, 512] width 233 height 13
click at [751, 468] on p "A diferencia de otras soluciones como analgésicos dañinos o tratamientos invasi…" at bounding box center [795, 487] width 233 height 39
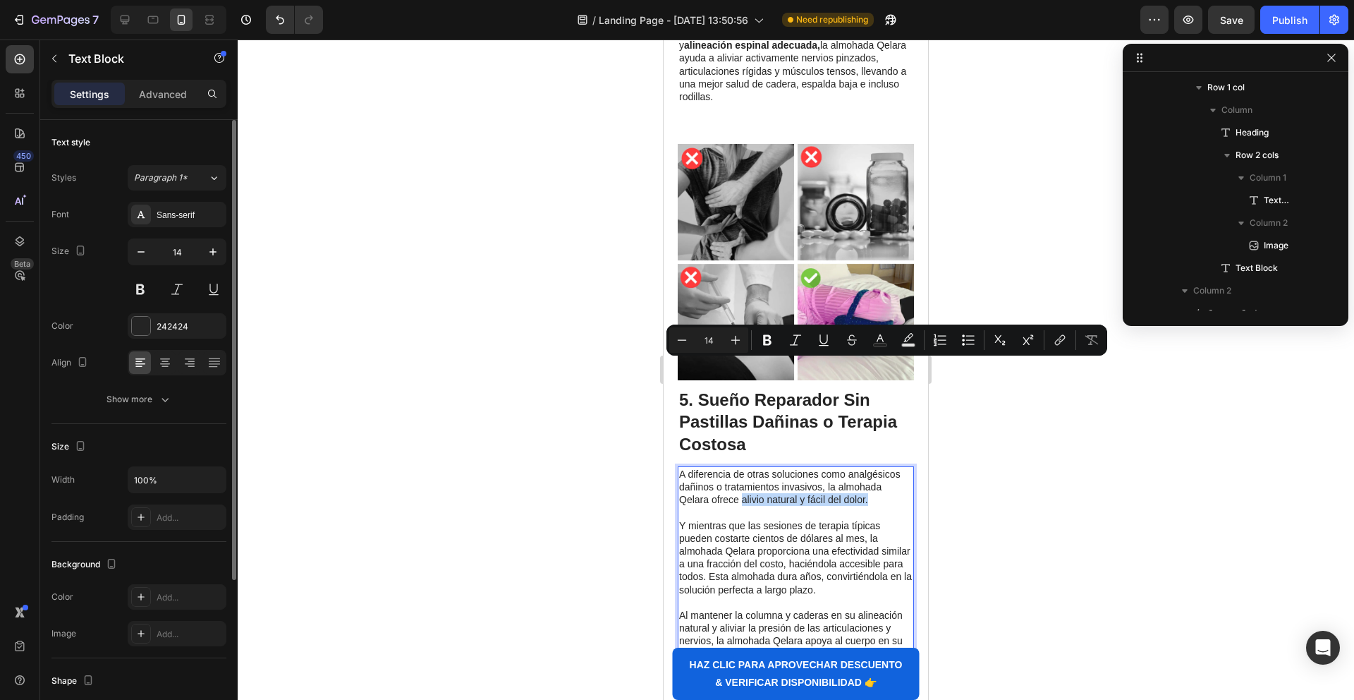
drag, startPoint x: 741, startPoint y: 368, endPoint x: 886, endPoint y: 369, distance: 145.3
click at [886, 468] on p "A diferencia de otras soluciones como analgésicos dañinos o tratamientos invasi…" at bounding box center [795, 487] width 233 height 39
click at [767, 343] on icon "Editor contextual toolbar" at bounding box center [767, 340] width 14 height 14
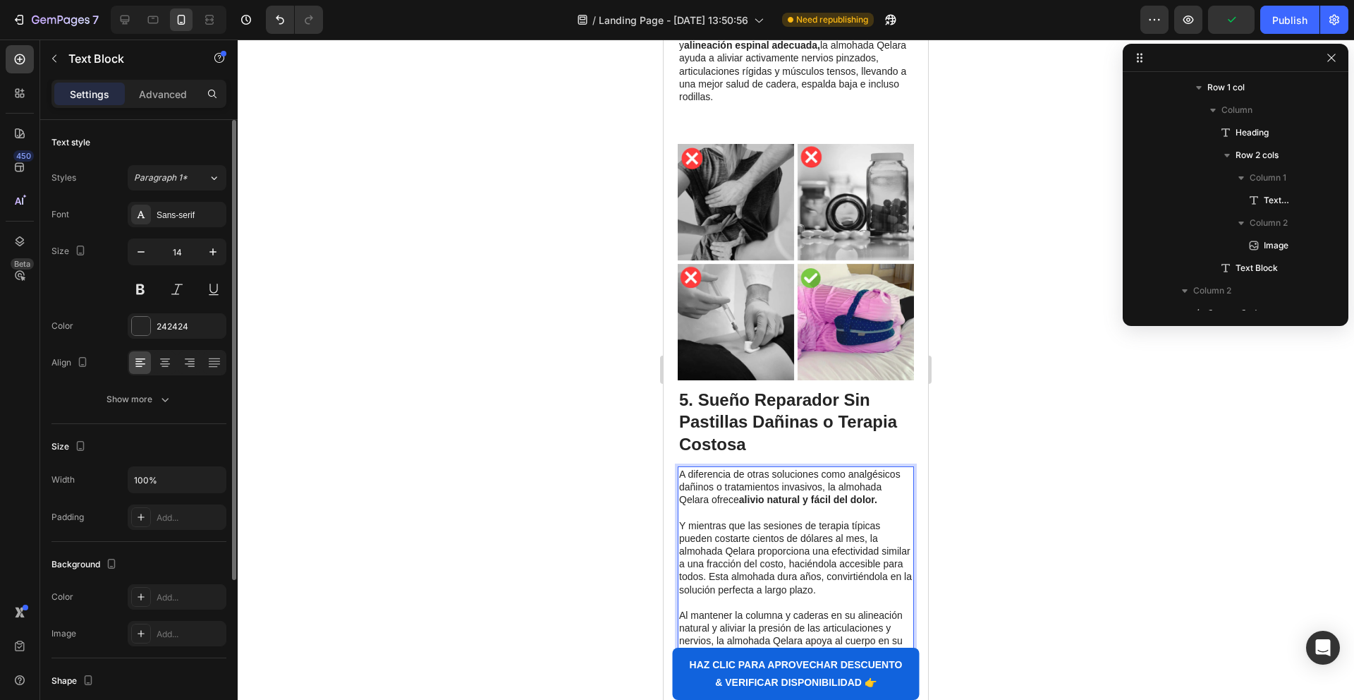
click at [829, 506] on p "Rich Text Editor. Editing area: main" at bounding box center [795, 512] width 233 height 13
click at [829, 494] on strong "alivio natural y fácil del dolor." at bounding box center [808, 499] width 138 height 11
click at [846, 494] on strong "alivio natural y fácil del dolor." at bounding box center [808, 499] width 138 height 11
click at [837, 494] on strong "alivio natural y fácil del dolor." at bounding box center [808, 499] width 138 height 11
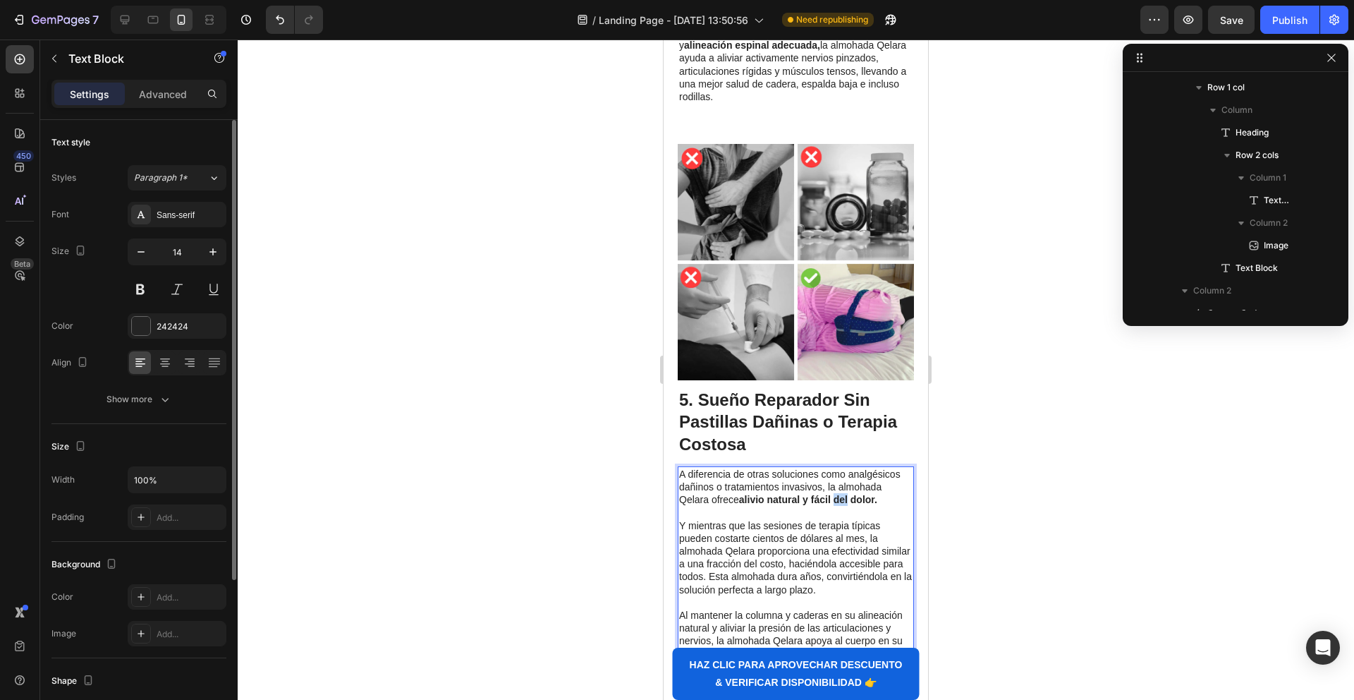
click at [837, 494] on strong "alivio natural y fácil del dolor." at bounding box center [808, 499] width 138 height 11
click at [831, 494] on strong "alivio natural y fácil del dolor." at bounding box center [808, 499] width 138 height 11
click at [817, 494] on strong "alivio natural y l del dolor." at bounding box center [799, 499] width 121 height 11
click at [740, 494] on strong "rbalivio natural y li del dolor." at bounding box center [806, 499] width 134 height 11
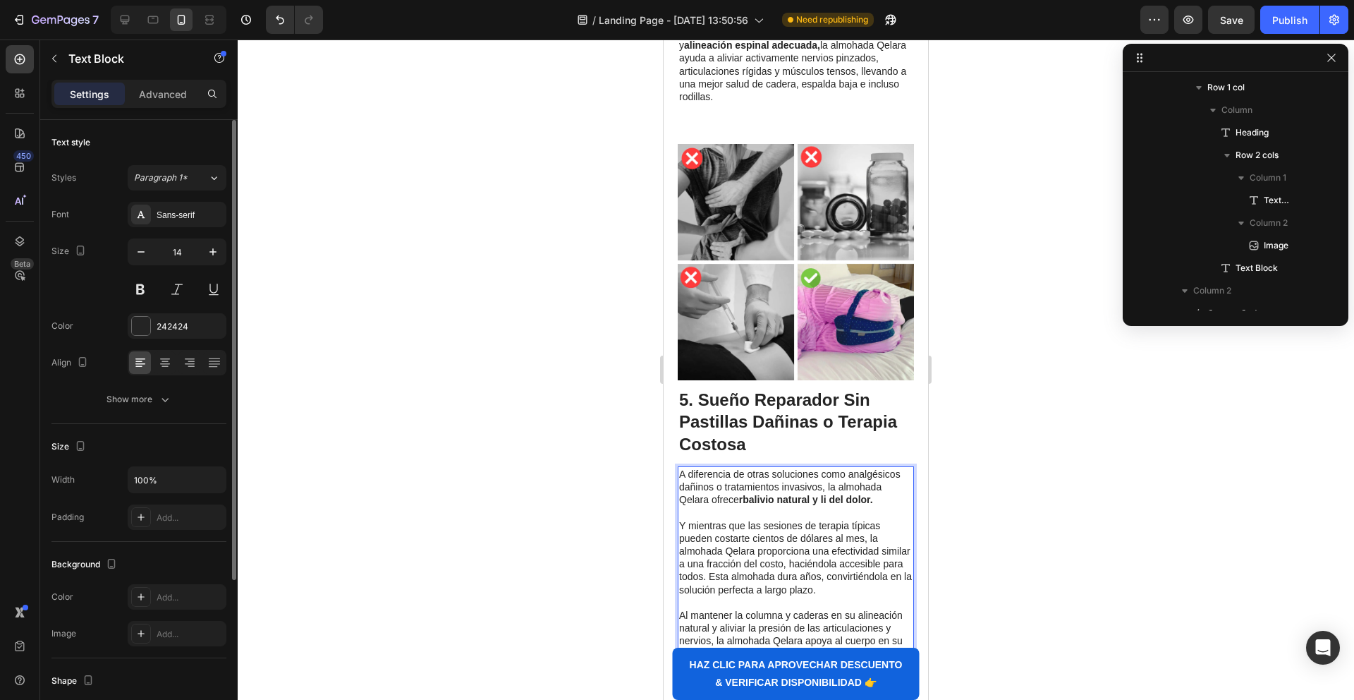
click at [743, 494] on strong "rbalivio natural y li del dolor." at bounding box center [806, 499] width 134 height 11
click at [750, 494] on strong "rbalivio natural y li del dolor." at bounding box center [806, 499] width 134 height 11
click at [688, 468] on p "A diferencia de otras soluciones como analgésicos dañinos o tratamientos invasi…" at bounding box center [795, 487] width 233 height 39
click at [821, 519] on p "Y mientras que las sesiones de terapia típicas pueden costarte cientos de dólar…" at bounding box center [795, 557] width 233 height 77
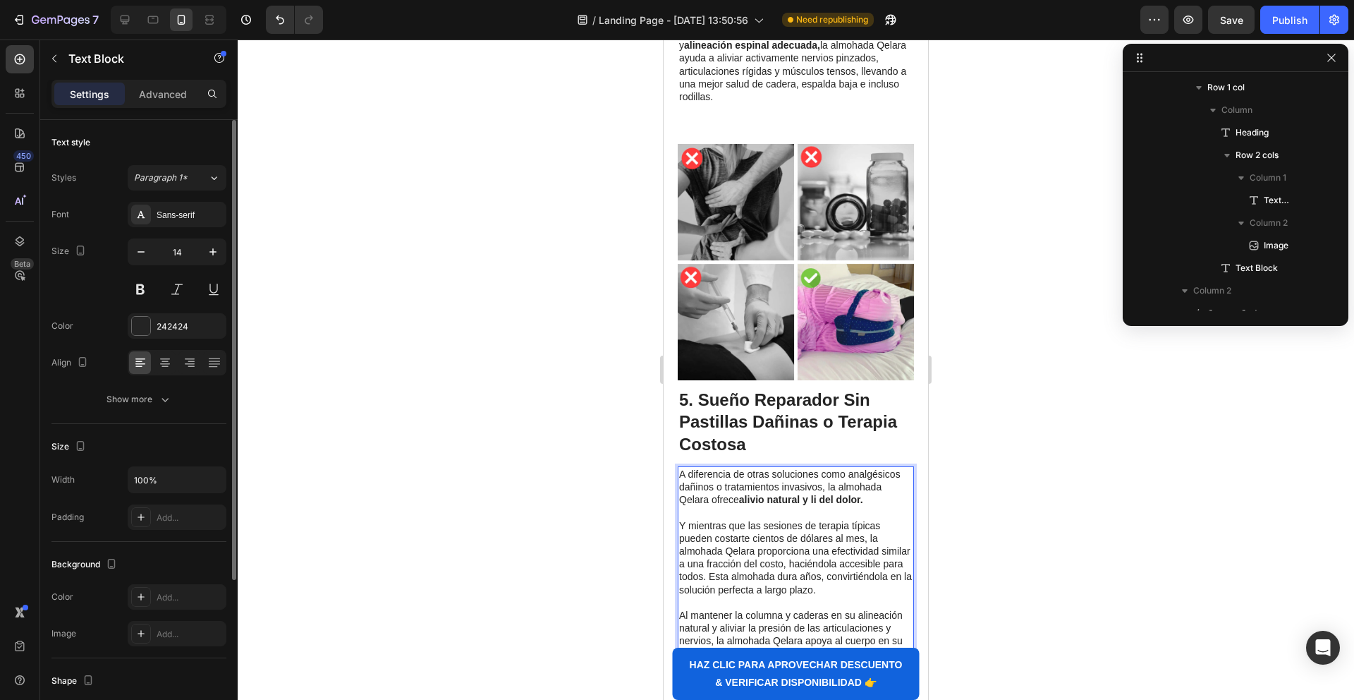
click at [744, 494] on strong "alivio natural y li del dolor." at bounding box center [801, 499] width 124 height 11
click at [741, 494] on strong "alivio natural y li del dolor." at bounding box center [801, 499] width 124 height 11
drag, startPoint x: 1282, startPoint y: 16, endPoint x: 1262, endPoint y: 23, distance: 21.2
click at [1282, 16] on div "Publish" at bounding box center [1289, 20] width 35 height 15
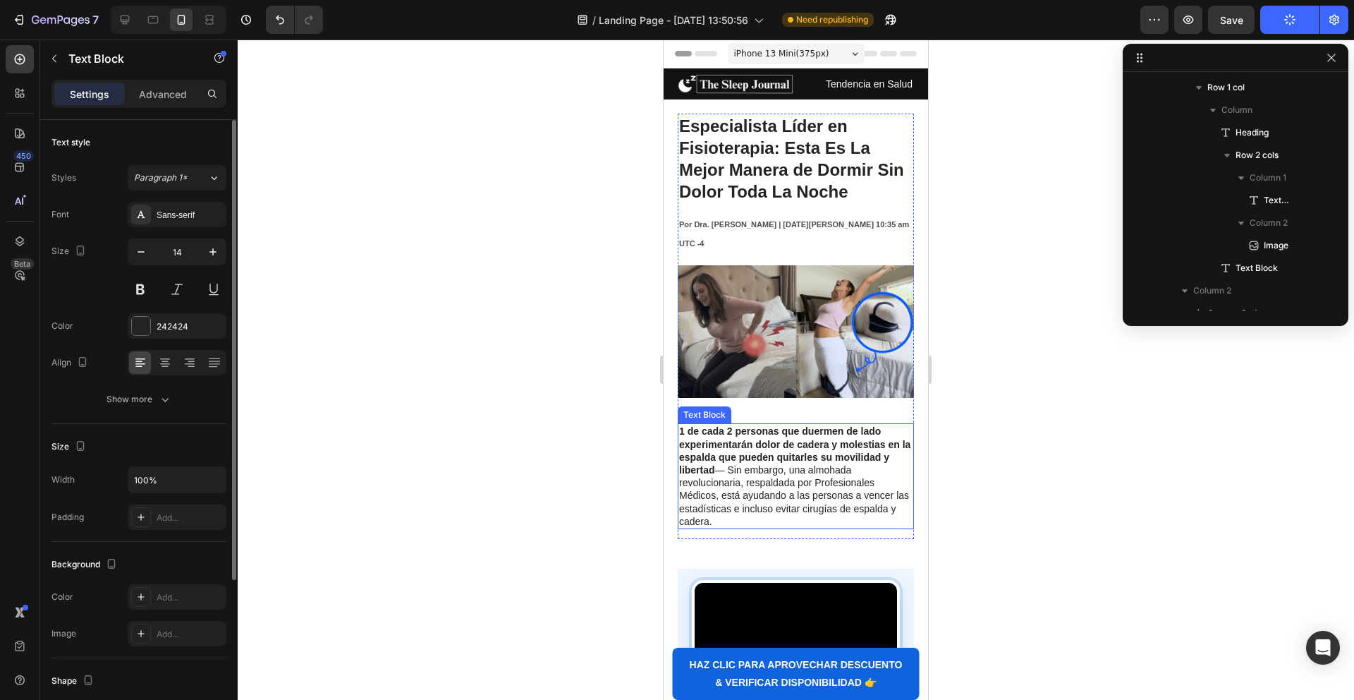
scroll to position [8, 0]
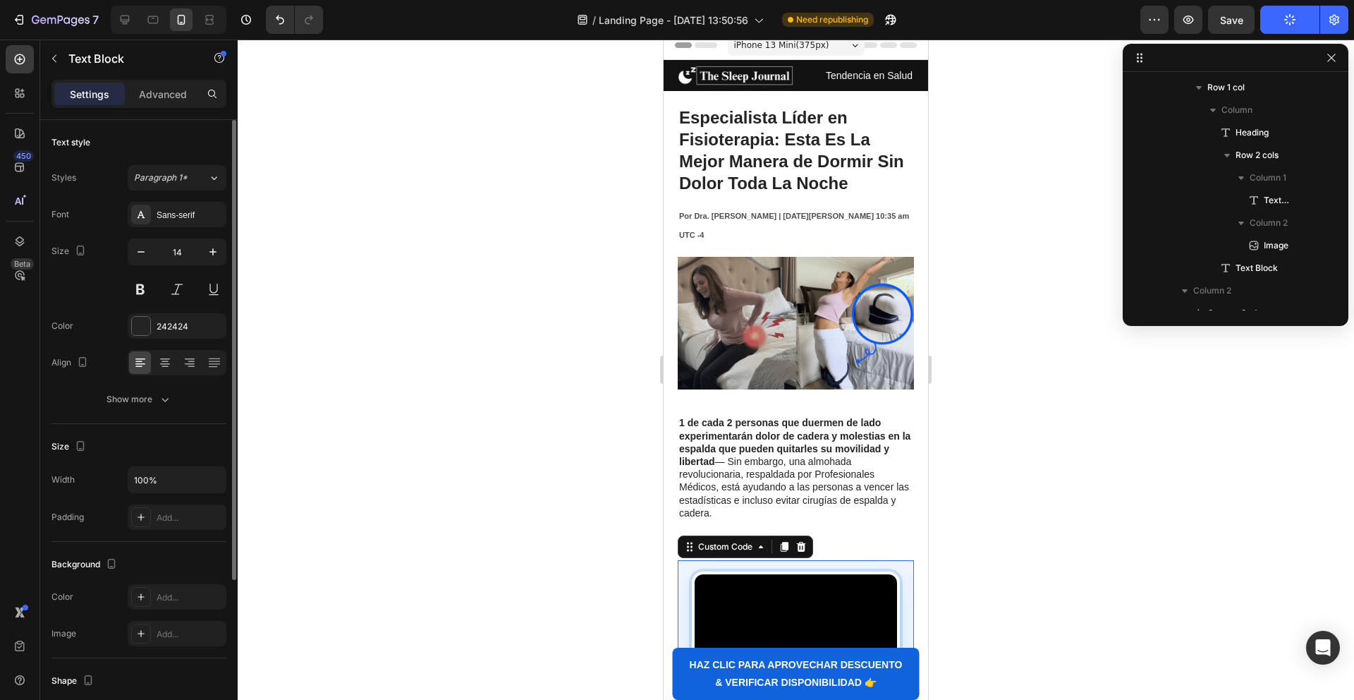
click at [803, 574] on video "Tu navegador no soporta video HTML5." at bounding box center [796, 631] width 202 height 114
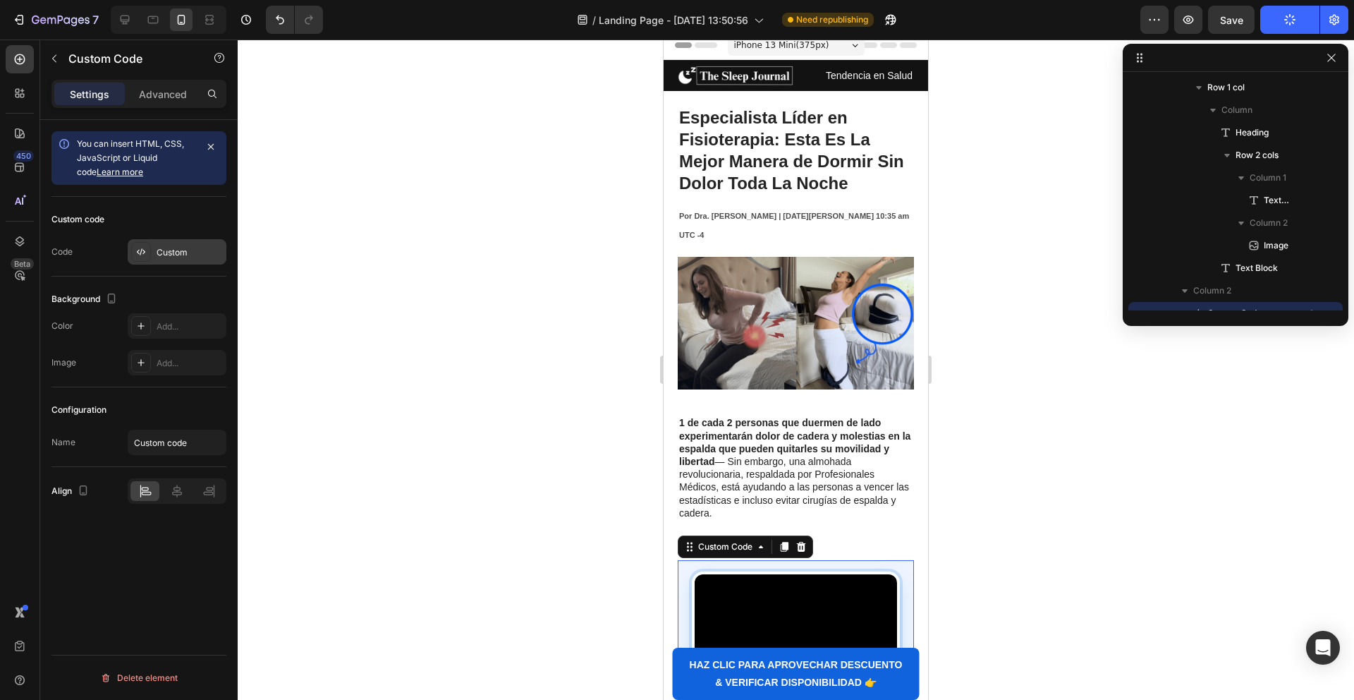
click at [141, 264] on div "Custom" at bounding box center [177, 251] width 99 height 25
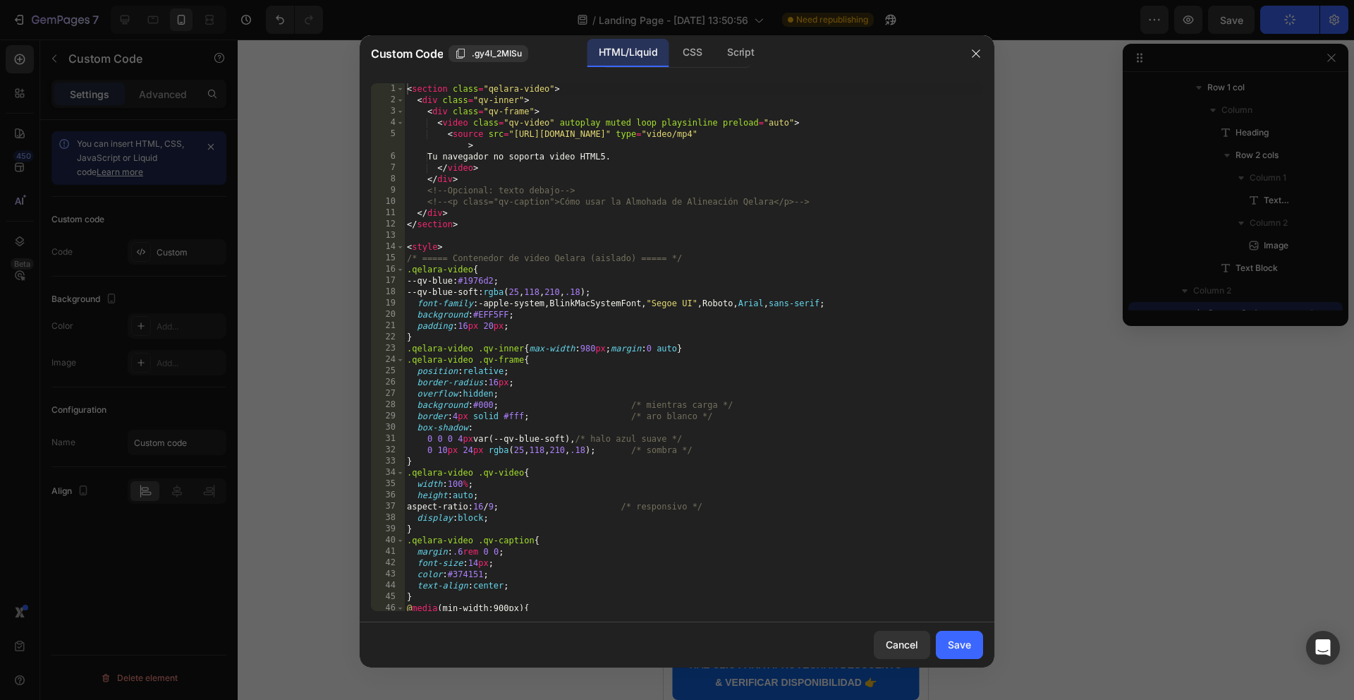
click at [154, 257] on div at bounding box center [677, 350] width 1354 height 700
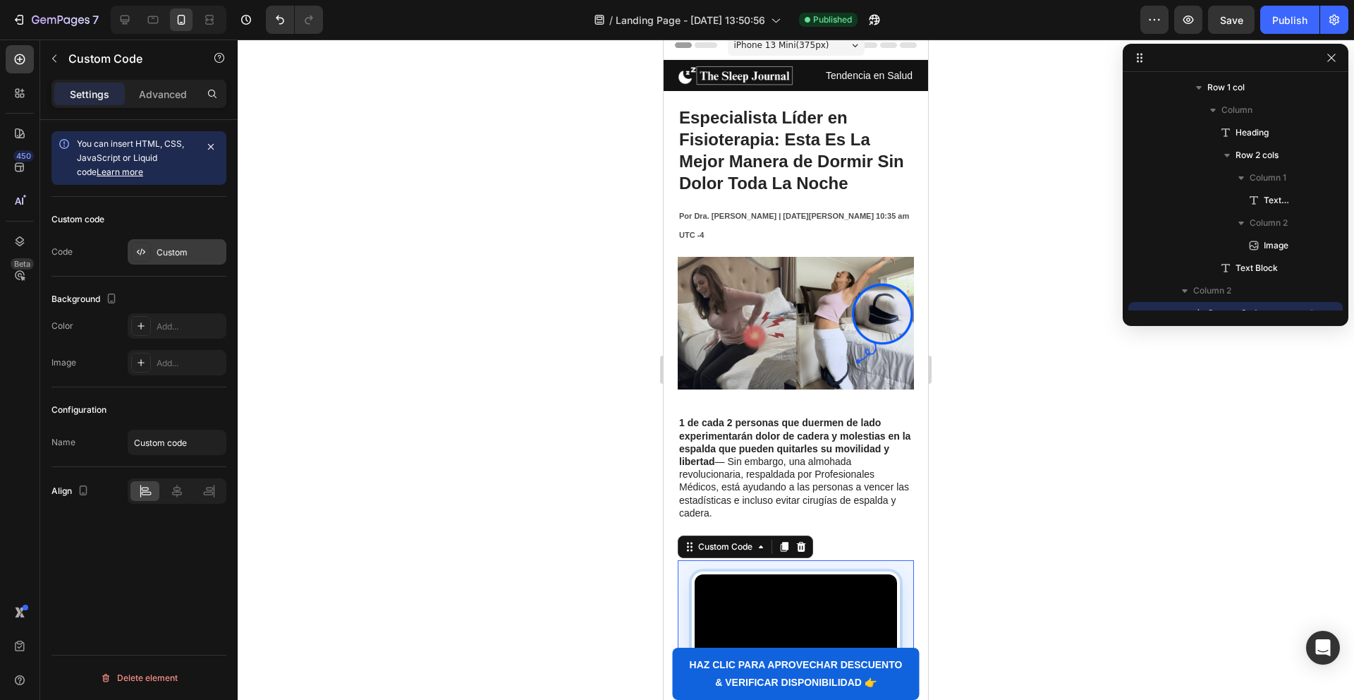
click at [176, 245] on div "Custom" at bounding box center [177, 251] width 99 height 25
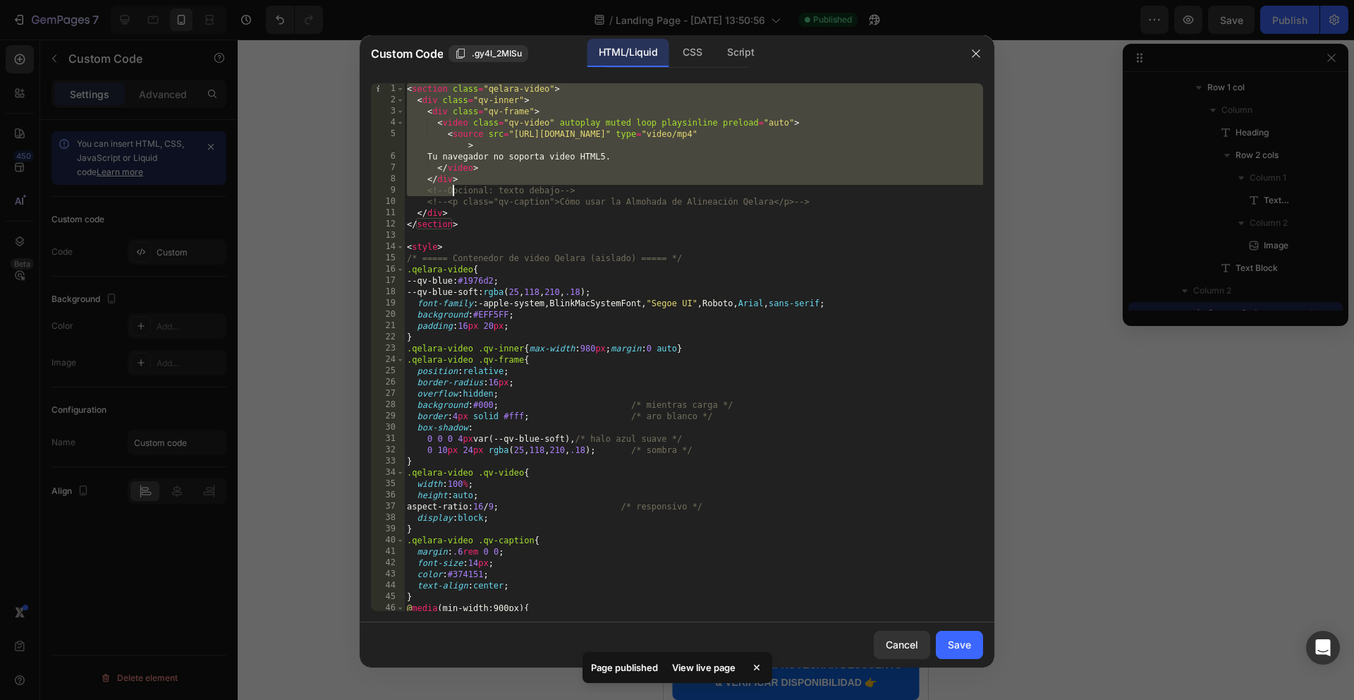
scroll to position [59, 0]
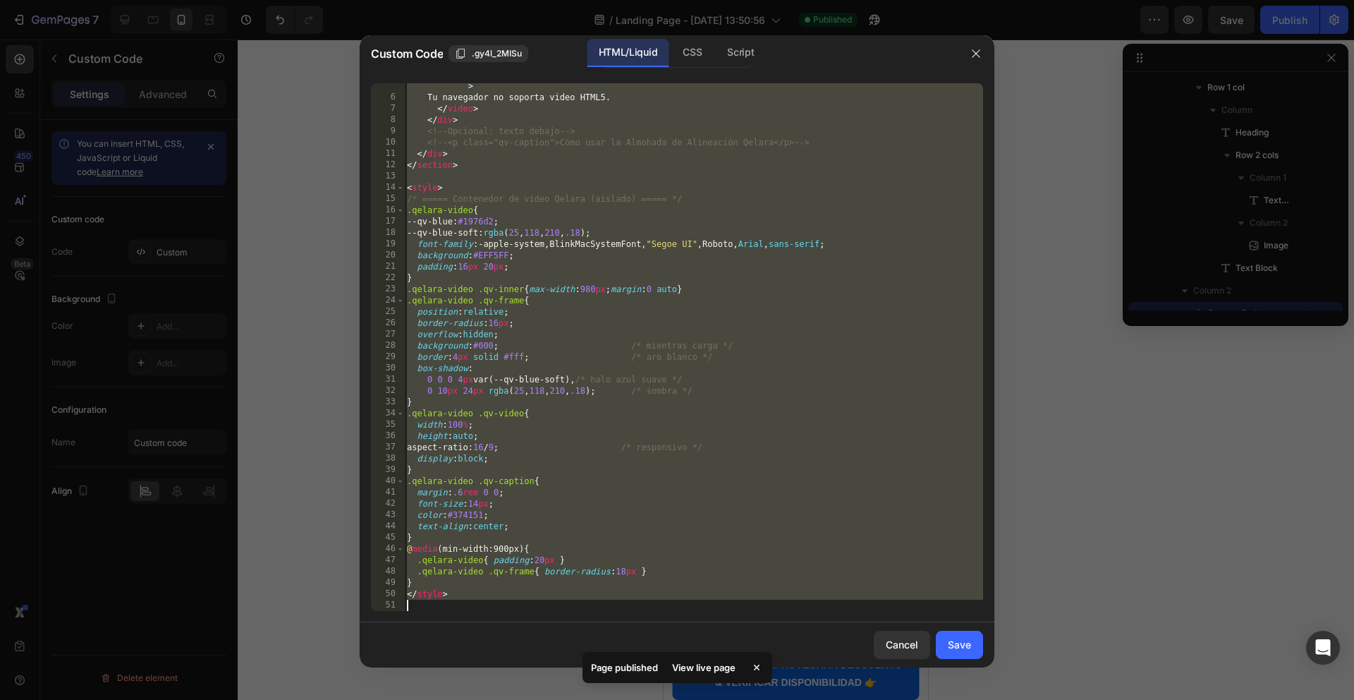
drag, startPoint x: 408, startPoint y: 89, endPoint x: 625, endPoint y: 672, distance: 622.2
click at [625, 0] on body "7 / Landing Page - [DATE] 13:50:56 Published Preview Save Publish 450 Beta Sect…" at bounding box center [677, 0] width 1354 height 0
type textarea "</style>"
paste textarea
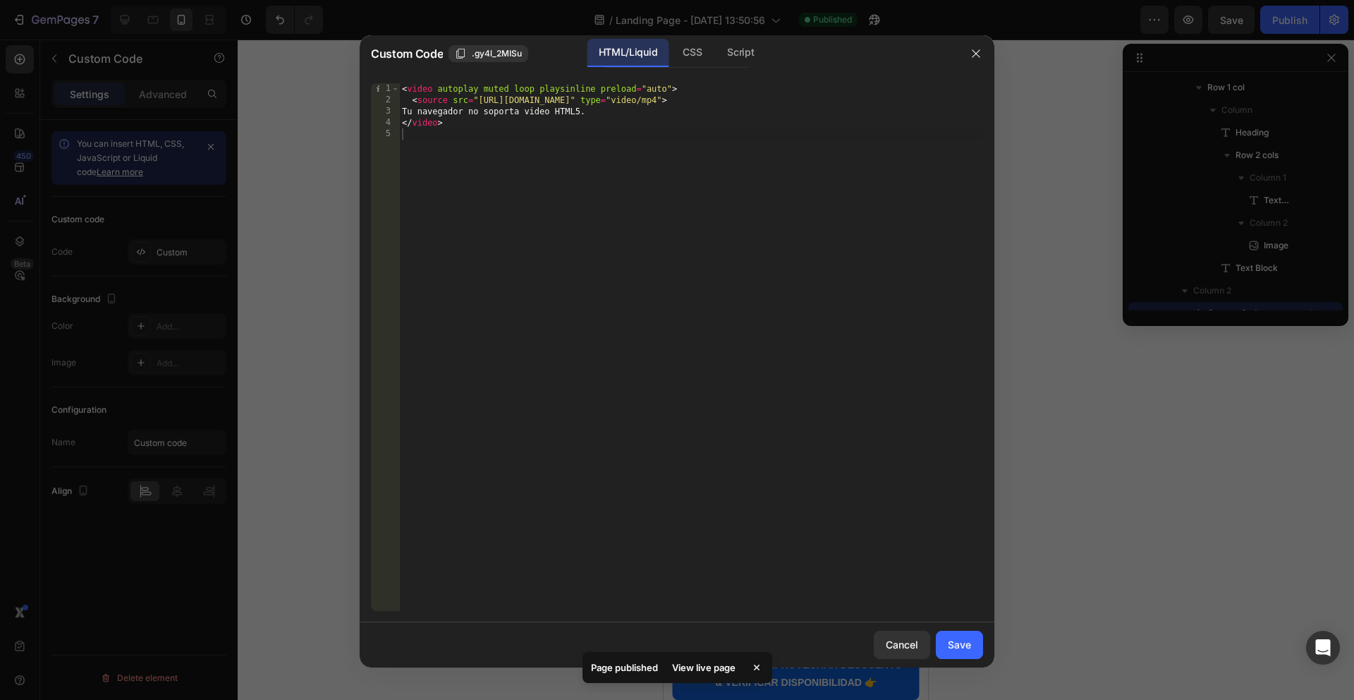
click at [995, 647] on div at bounding box center [677, 350] width 1354 height 700
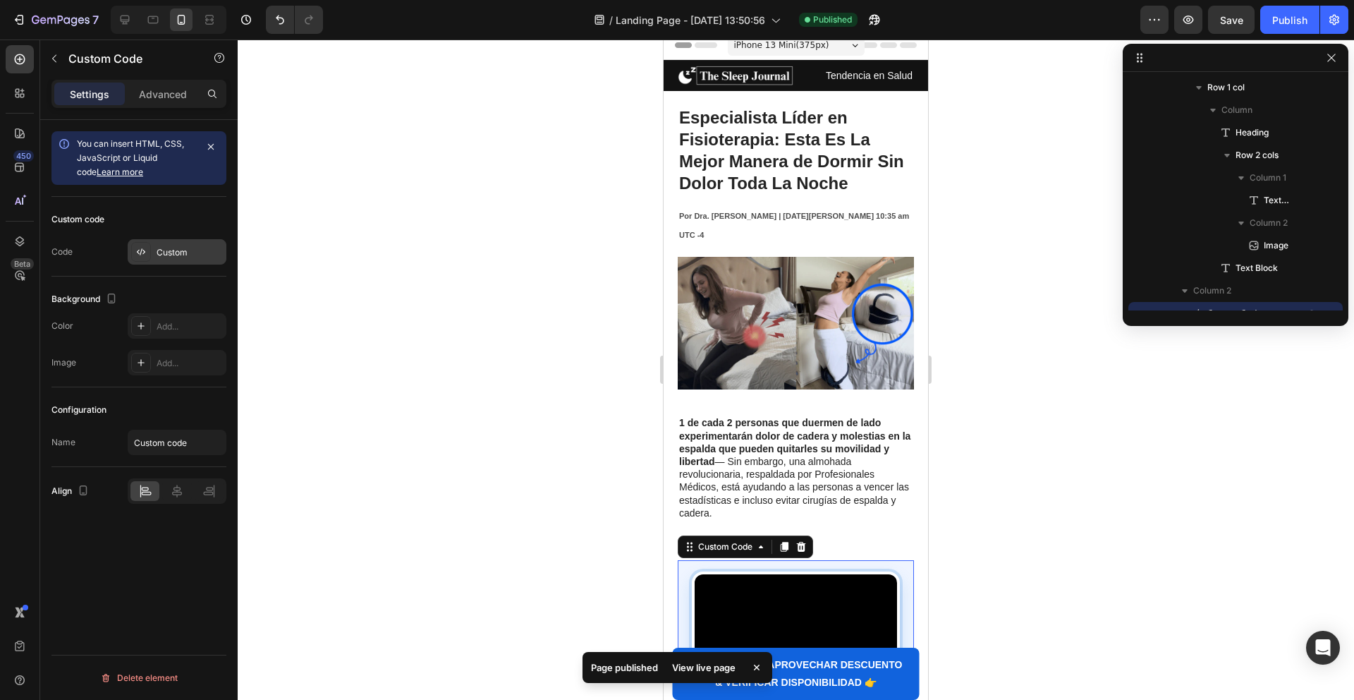
click at [157, 251] on div "Custom" at bounding box center [190, 252] width 66 height 13
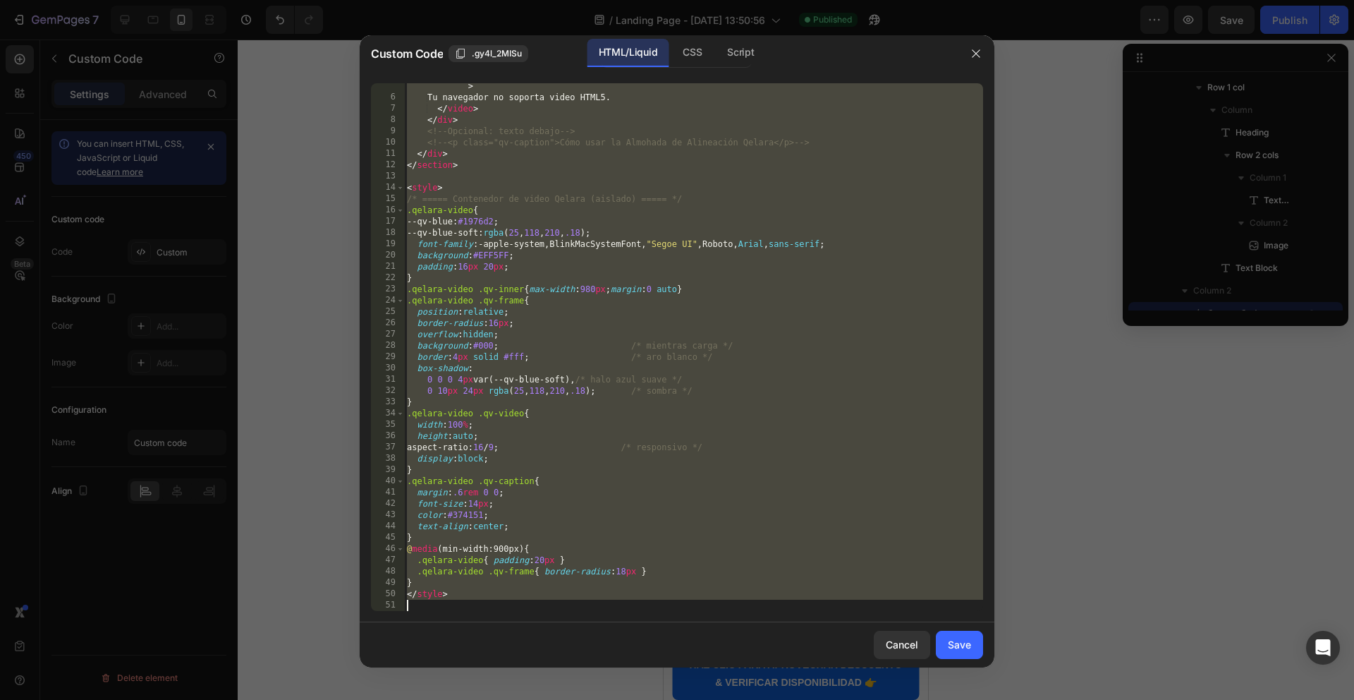
drag, startPoint x: 432, startPoint y: 224, endPoint x: 542, endPoint y: 629, distance: 419.4
click at [495, 697] on div "Custom Code .gy4l_2MISu HTML/Liquid CSS Script <section class="qelara-video"> 5…" at bounding box center [677, 350] width 1354 height 700
type textarea "</style>"
paste textarea
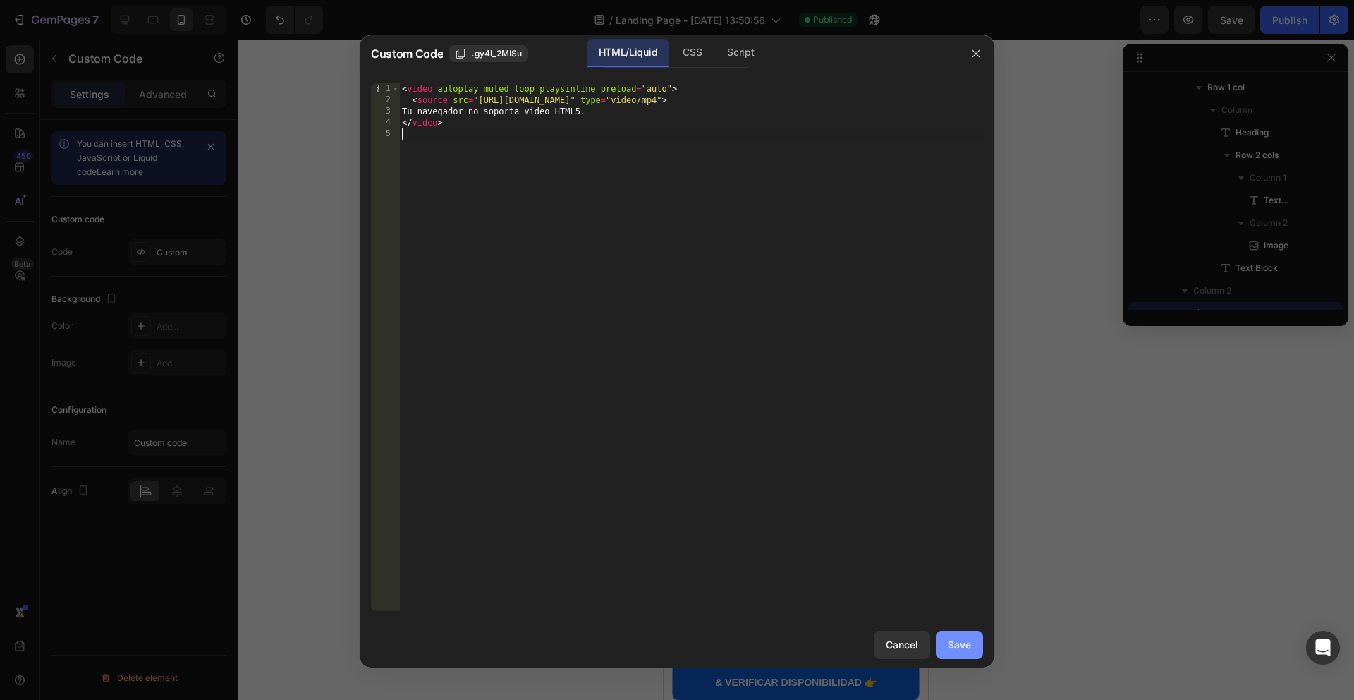
click at [969, 645] on div "Save" at bounding box center [959, 644] width 23 height 15
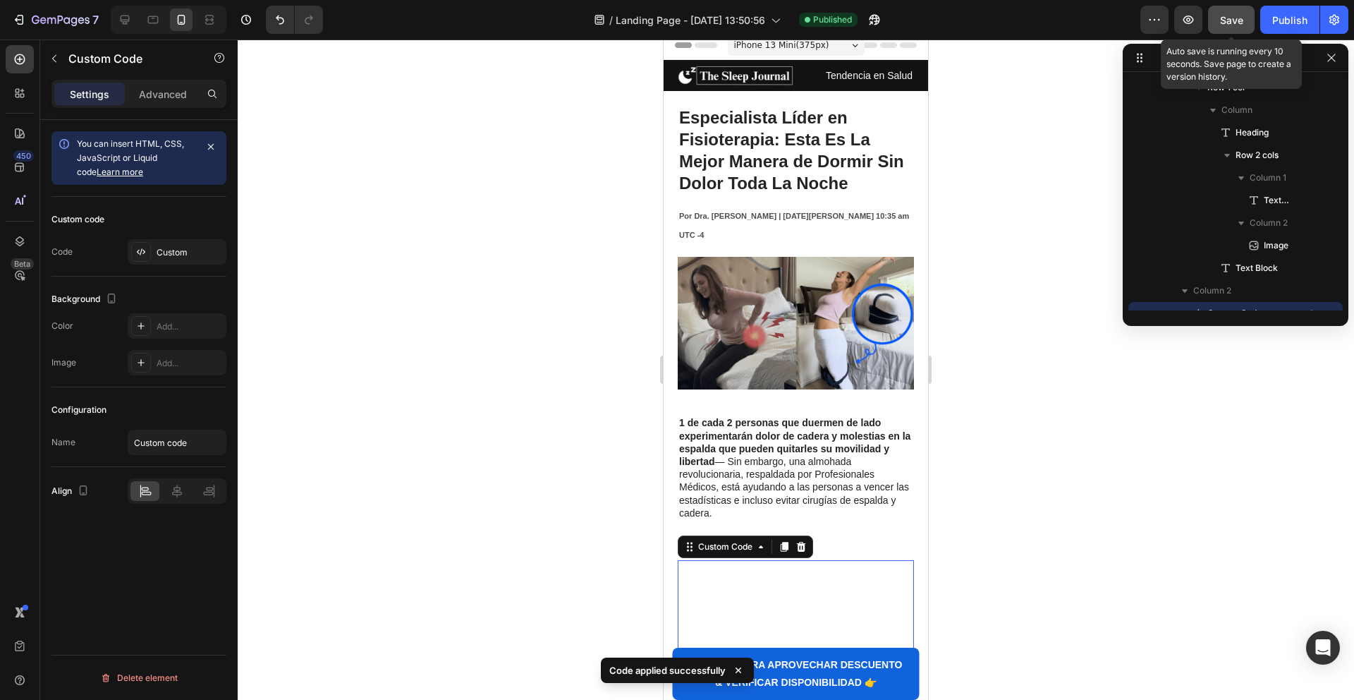
click at [1225, 18] on span "Save" at bounding box center [1231, 20] width 23 height 12
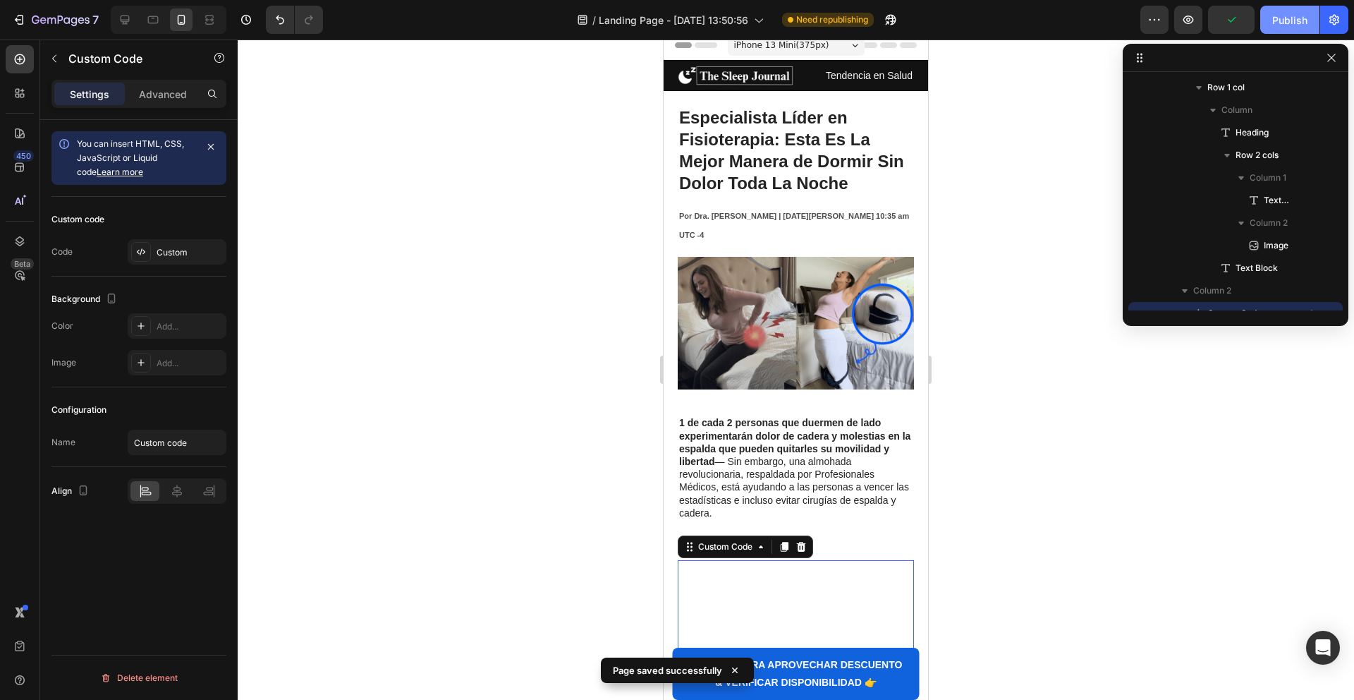
click at [1293, 20] on div "Publish" at bounding box center [1289, 20] width 35 height 15
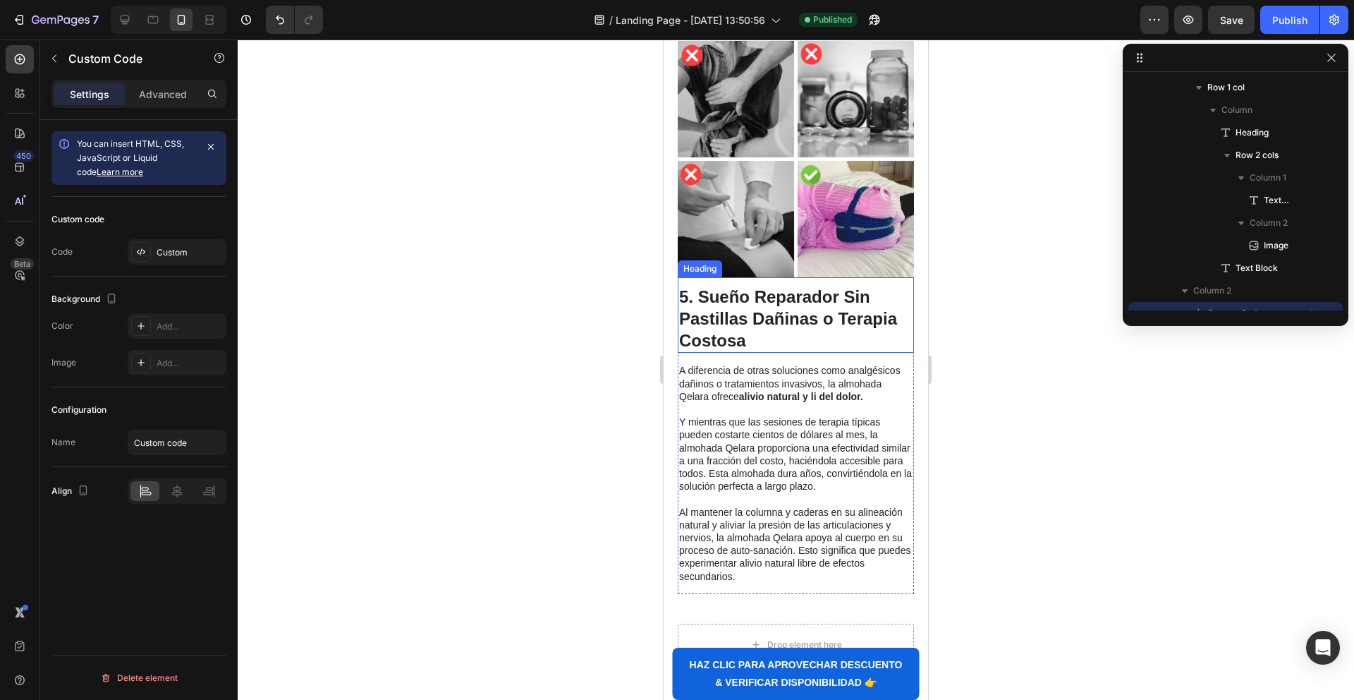
scroll to position [2653, 0]
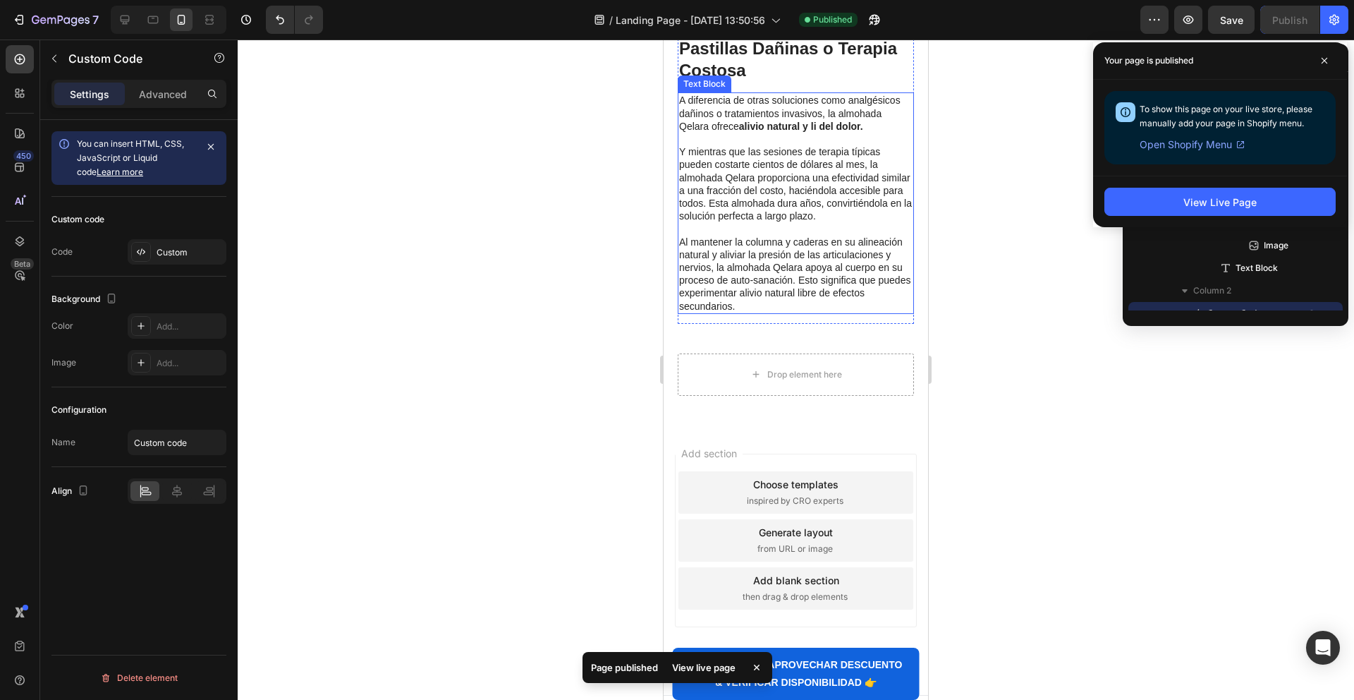
drag, startPoint x: 821, startPoint y: 138, endPoint x: 819, endPoint y: 124, distance: 14.3
click at [821, 138] on p "Rich Text Editor. Editing area: main" at bounding box center [795, 139] width 233 height 13
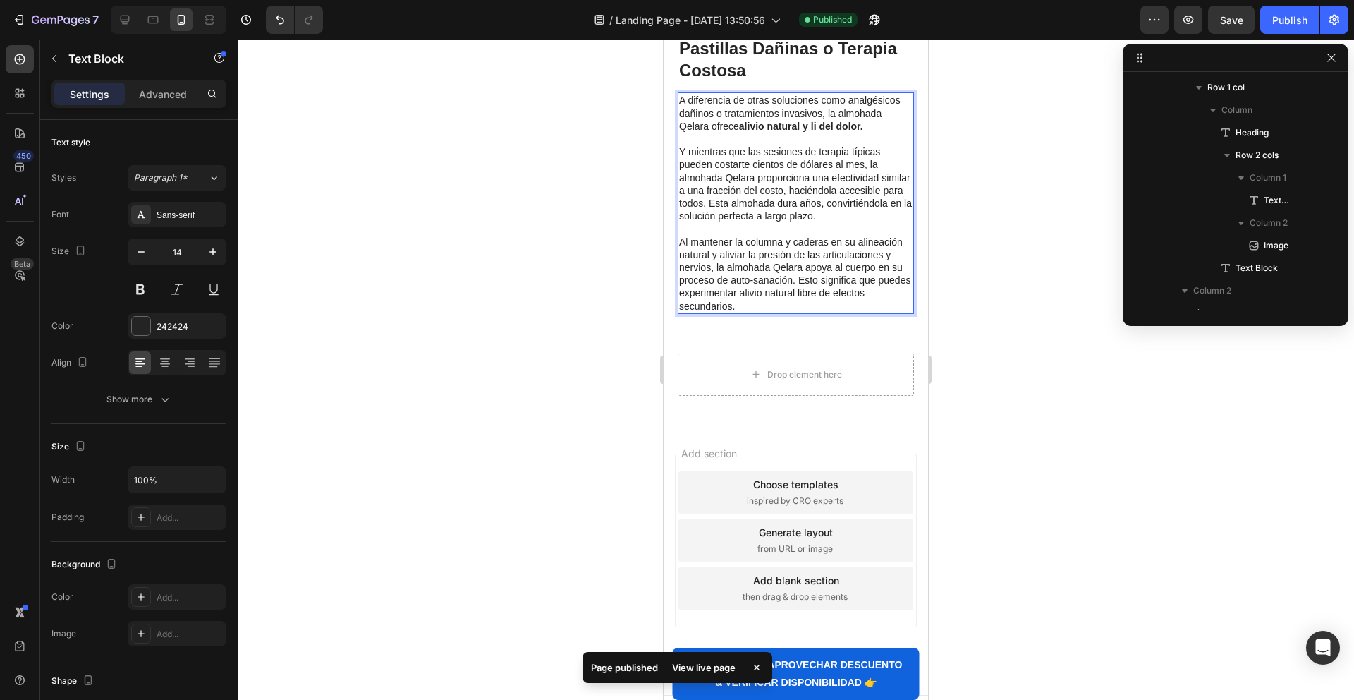
click at [819, 125] on strong "alivio natural y li del dolor." at bounding box center [801, 126] width 124 height 11
click at [796, 182] on p "Y mientras que las sesiones de terapia típicas pueden costarte cientos de dólar…" at bounding box center [795, 183] width 233 height 77
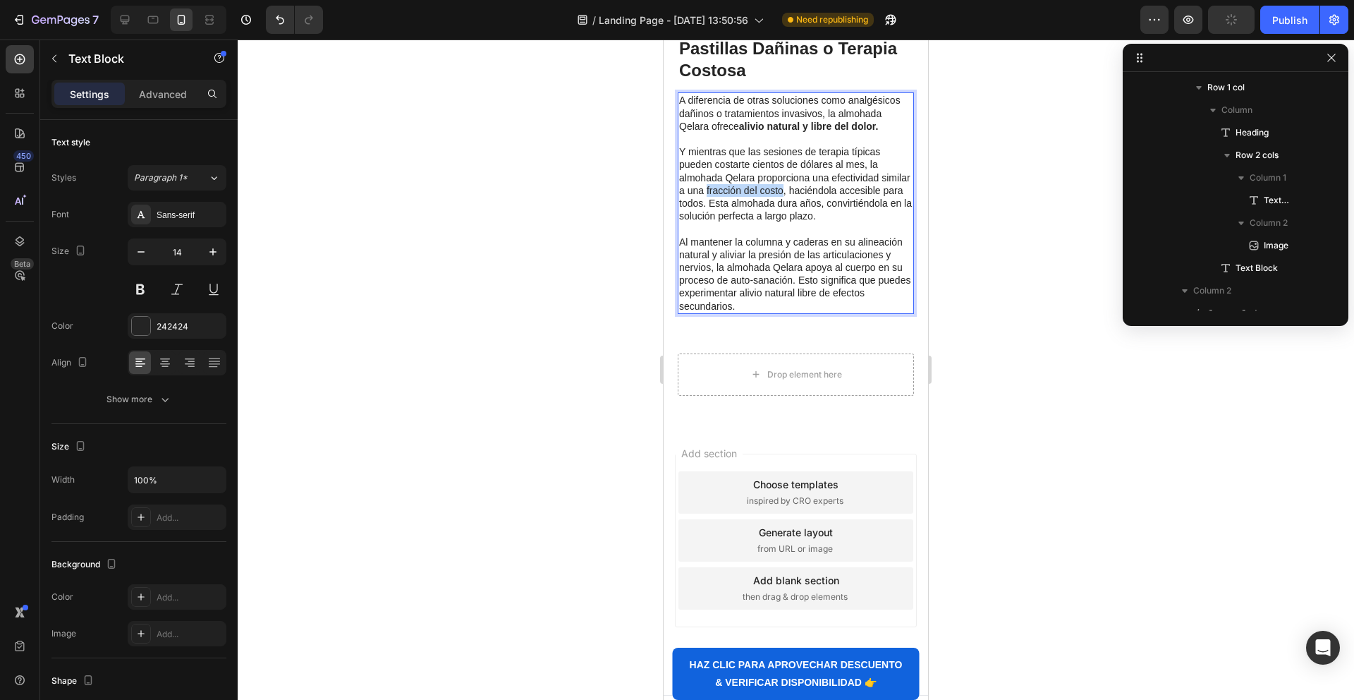
drag, startPoint x: 707, startPoint y: 188, endPoint x: 782, endPoint y: 189, distance: 74.8
click at [782, 189] on p "Y mientras que las sesiones de terapia típicas pueden costarte cientos de dólar…" at bounding box center [795, 183] width 233 height 77
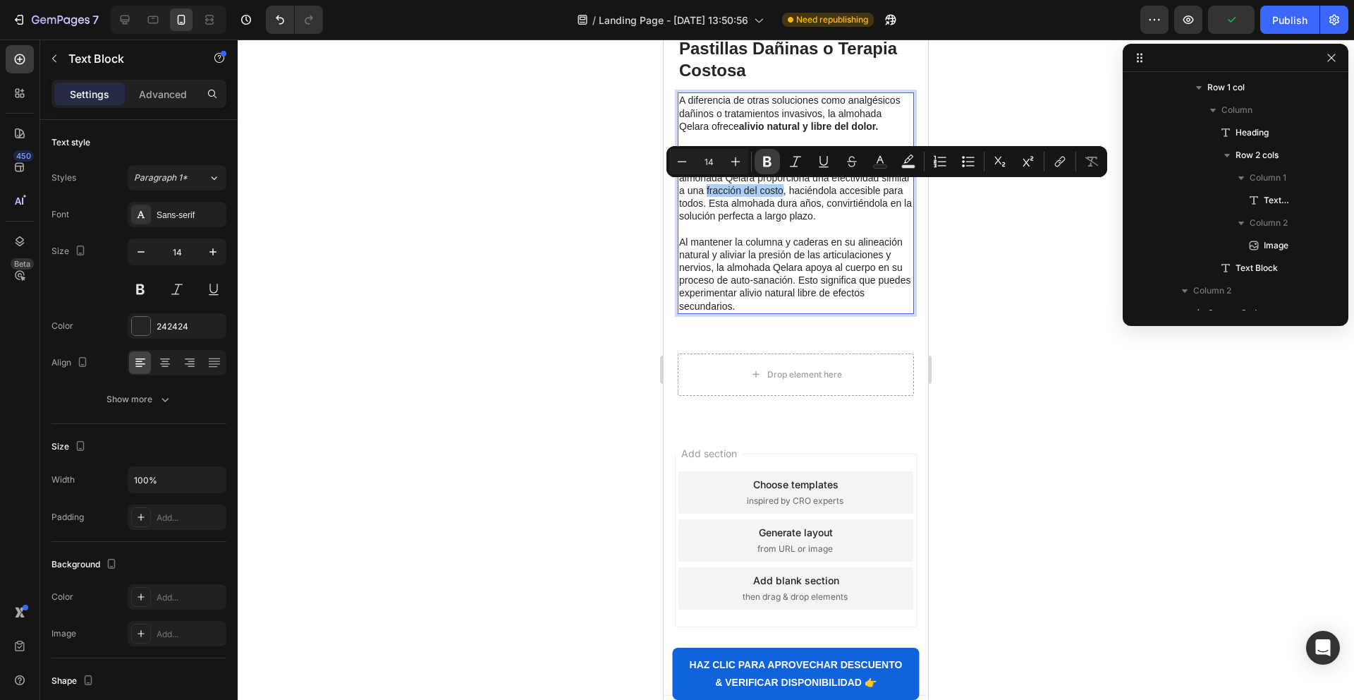
click at [768, 160] on icon "Editor contextual toolbar" at bounding box center [767, 162] width 8 height 11
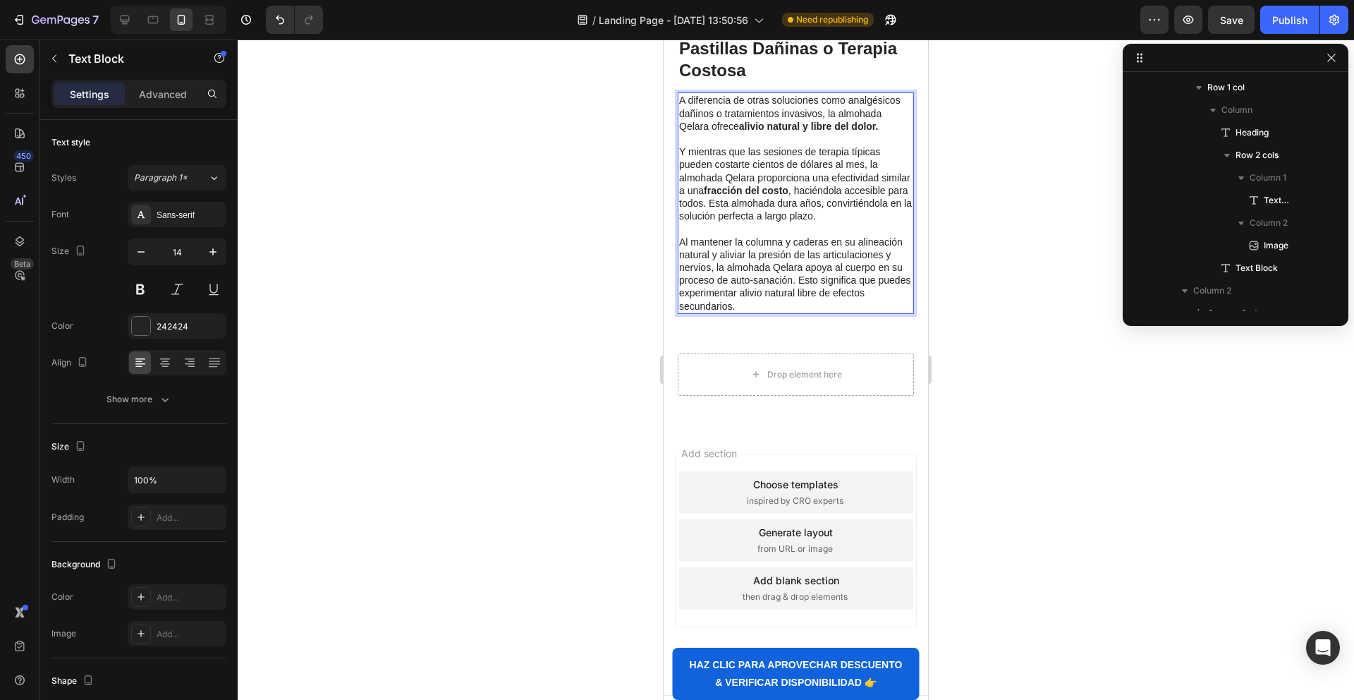
click at [829, 202] on p "Y mientras que las sesiones de terapia típicas pueden costarte cientos de dólar…" at bounding box center [795, 183] width 233 height 77
drag, startPoint x: 743, startPoint y: 223, endPoint x: 719, endPoint y: 221, distance: 23.3
click at [741, 223] on p "Rich Text Editor. Editing area: main" at bounding box center [795, 228] width 233 height 13
drag, startPoint x: 715, startPoint y: 219, endPoint x: 743, endPoint y: 215, distance: 29.1
click at [716, 218] on p "Y mientras que las sesiones de terapia típicas pueden costarte cientos de dólar…" at bounding box center [795, 183] width 233 height 77
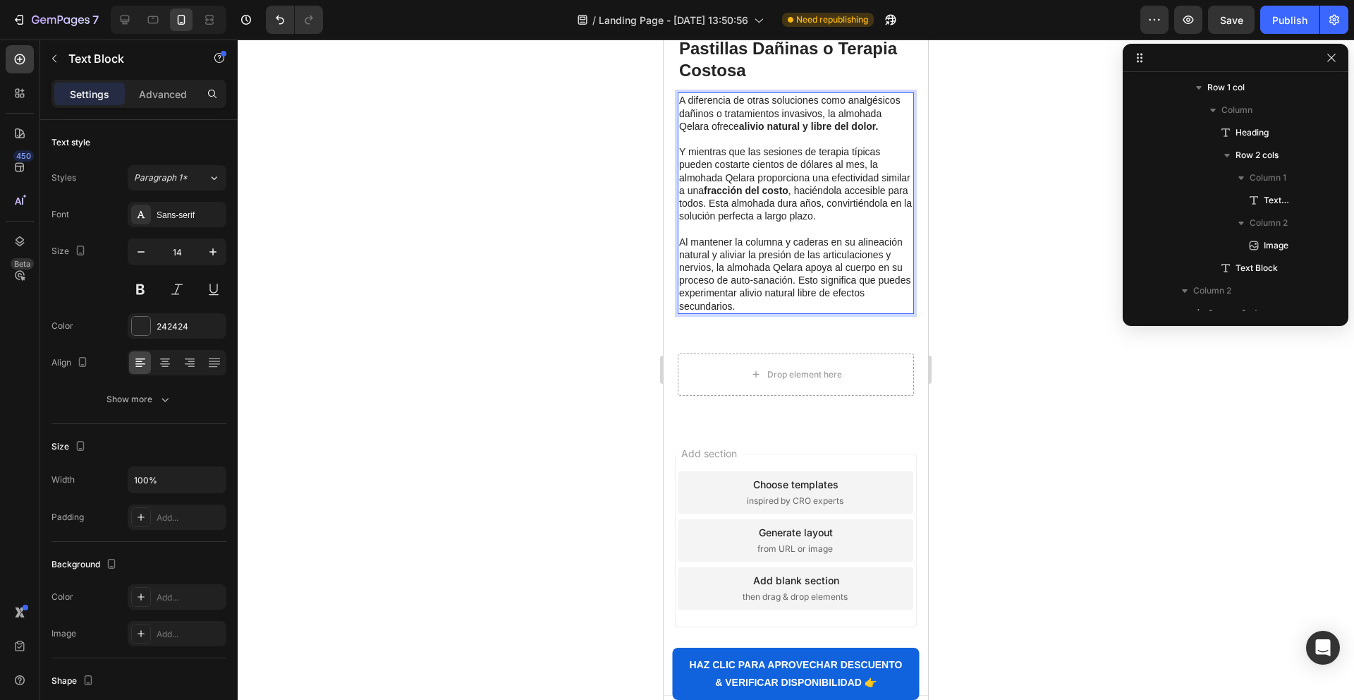
click at [743, 215] on p "Y mientras que las sesiones de terapia típicas pueden costarte cientos de dólar…" at bounding box center [795, 183] width 233 height 77
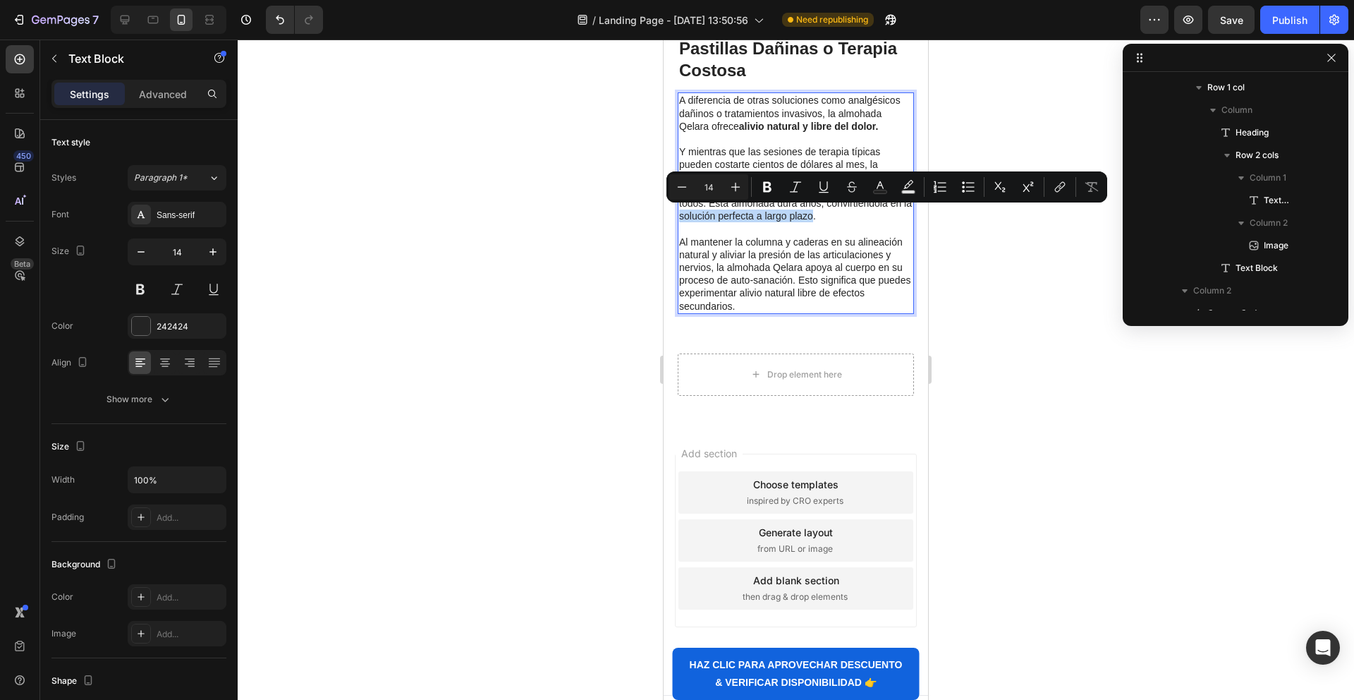
drag, startPoint x: 680, startPoint y: 216, endPoint x: 813, endPoint y: 213, distance: 133.3
click at [813, 213] on p "Y mientras que las sesiones de terapia típicas pueden costarte cientos de dólar…" at bounding box center [795, 183] width 233 height 77
click at [770, 185] on icon "Editor contextual toolbar" at bounding box center [767, 187] width 8 height 11
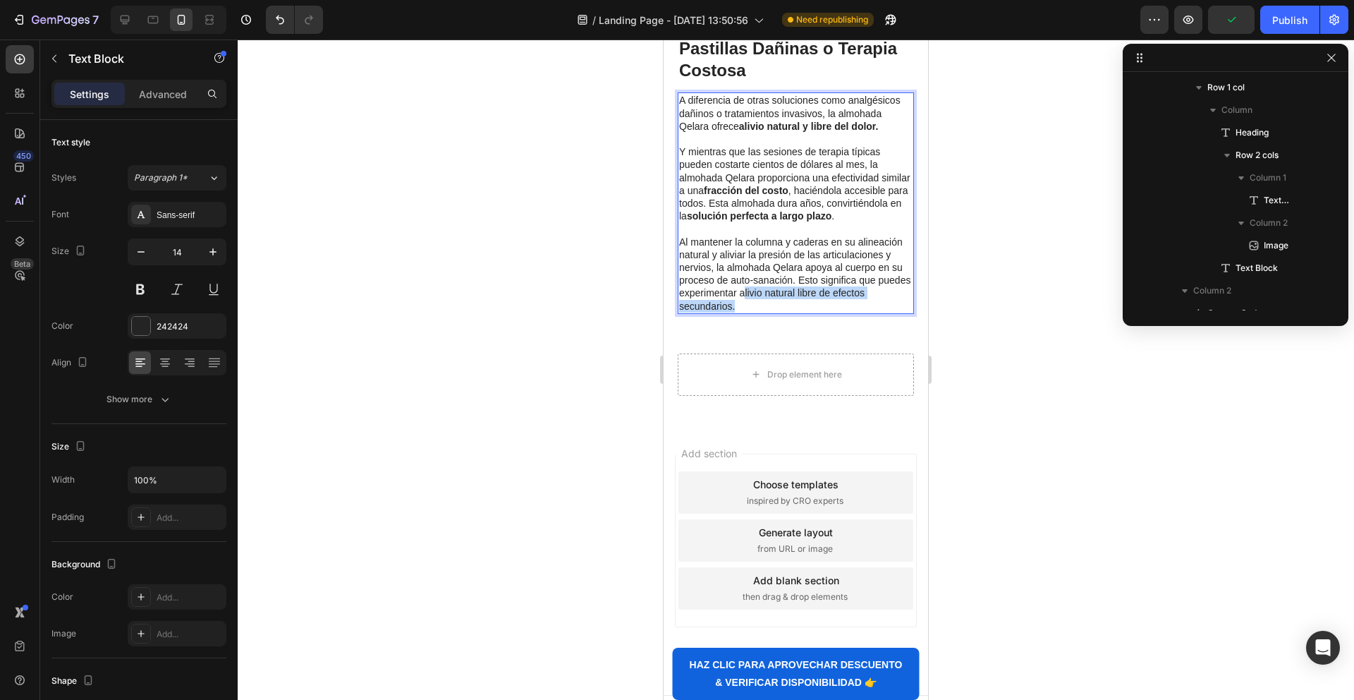
drag, startPoint x: 743, startPoint y: 292, endPoint x: 742, endPoint y: 310, distance: 17.6
click at [742, 310] on p "Al mantener la columna y caderas en su alineación natural y aliviar la presión …" at bounding box center [795, 274] width 233 height 77
click at [740, 291] on p "Al mantener la columna y caderas en su alineación natural y aliviar la presión …" at bounding box center [795, 274] width 233 height 77
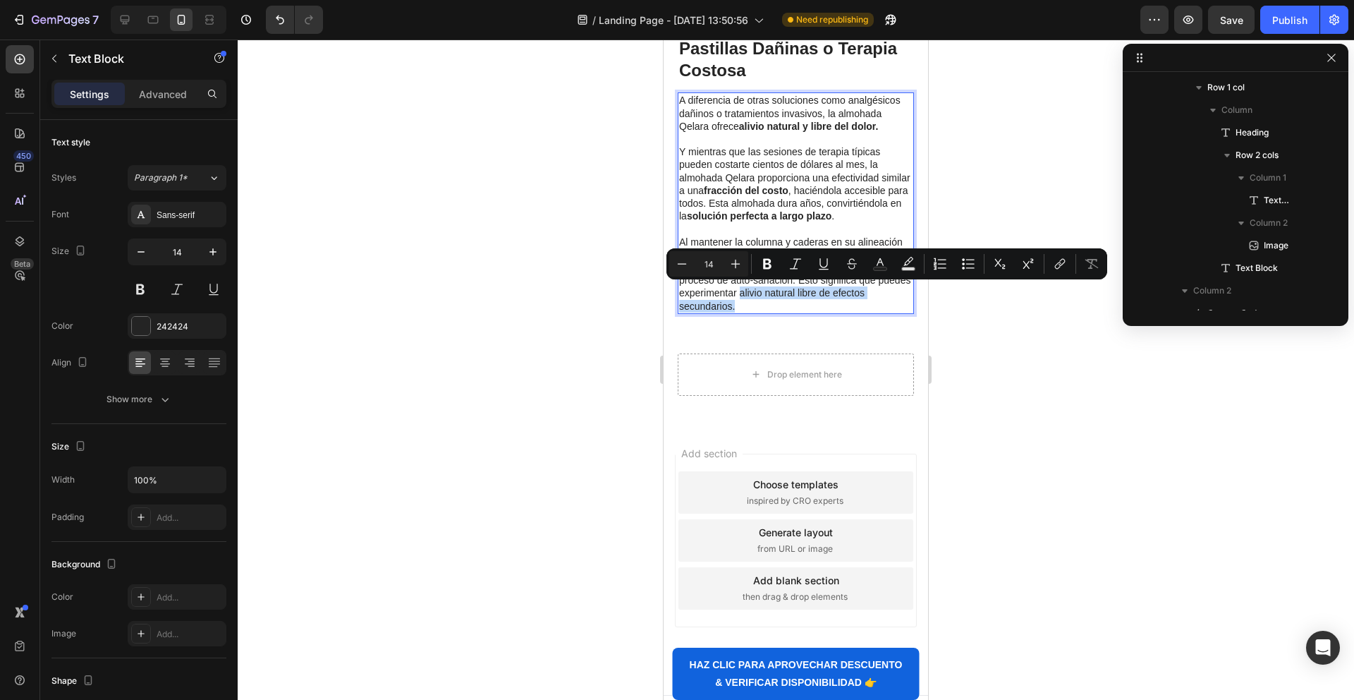
drag, startPoint x: 741, startPoint y: 293, endPoint x: 758, endPoint y: 304, distance: 20.3
click at [758, 304] on p "Al mantener la columna y caderas en su alineación natural y aliviar la presión …" at bounding box center [795, 274] width 233 height 77
click at [759, 262] on button "Bold" at bounding box center [767, 263] width 25 height 25
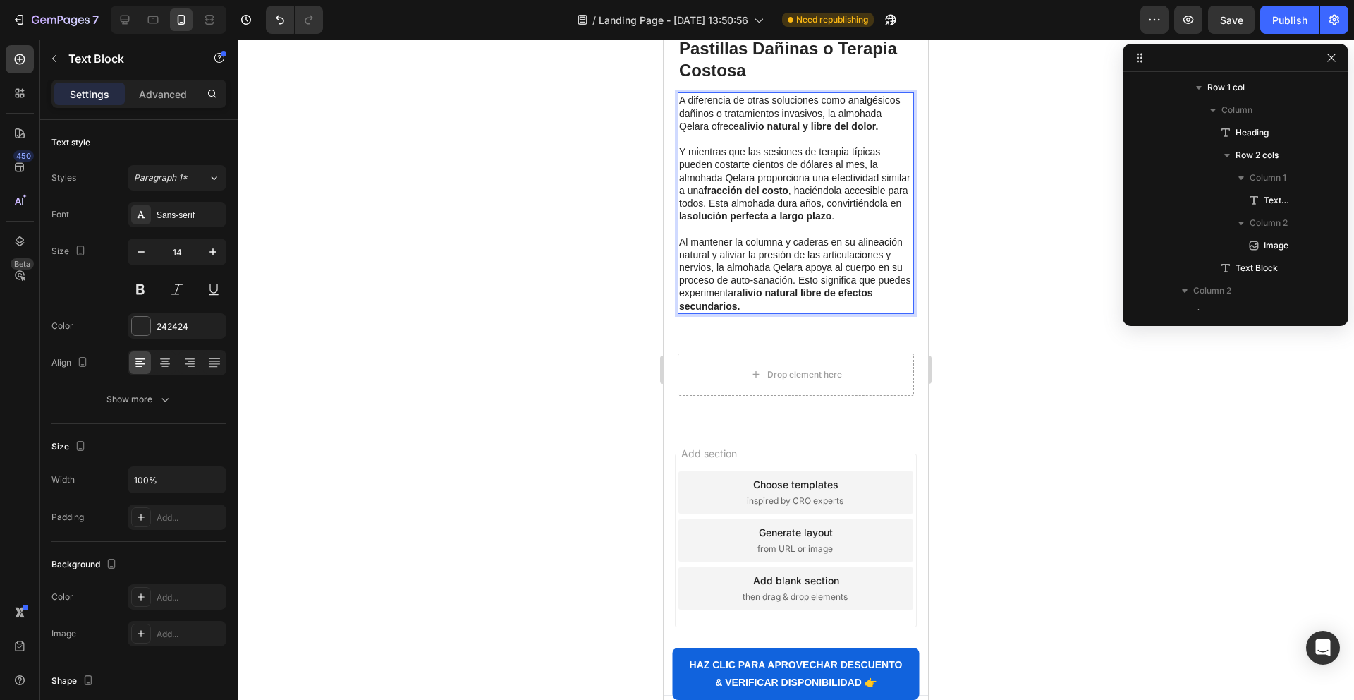
click at [803, 300] on p "Al mantener la columna y caderas en su alineación natural y aliviar la presión …" at bounding box center [795, 274] width 233 height 77
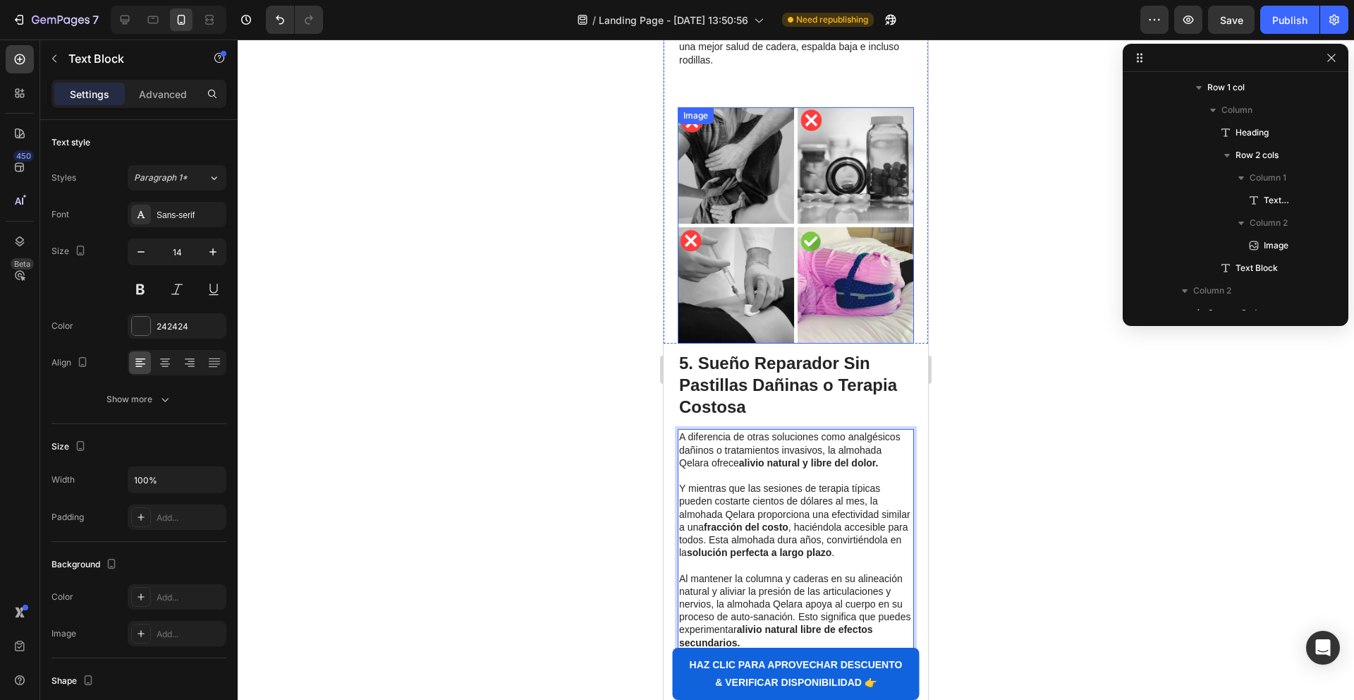
scroll to position [2314, 0]
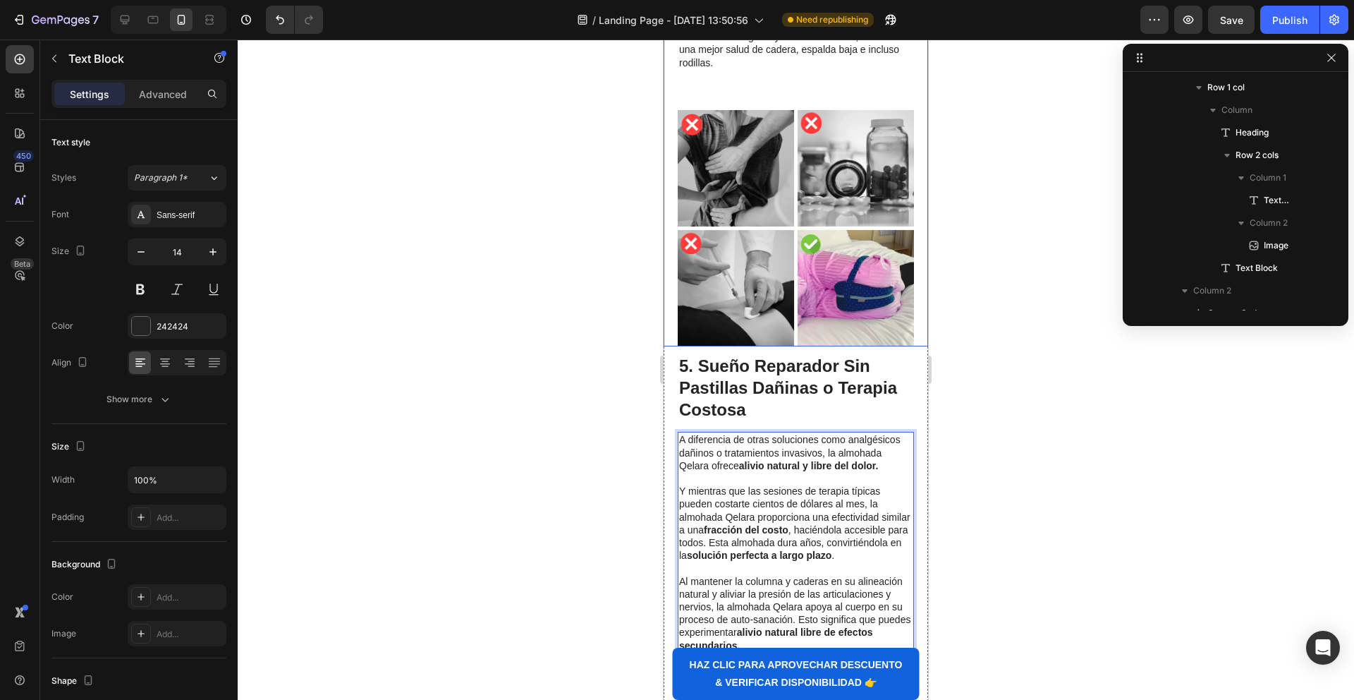
click at [664, 143] on div "⁠⁠⁠⁠⁠⁠⁠ 4. Ayuda con [MEDICAL_DATA] y Hernias de Disco Heading La almohada Qela…" at bounding box center [796, 94] width 264 height 506
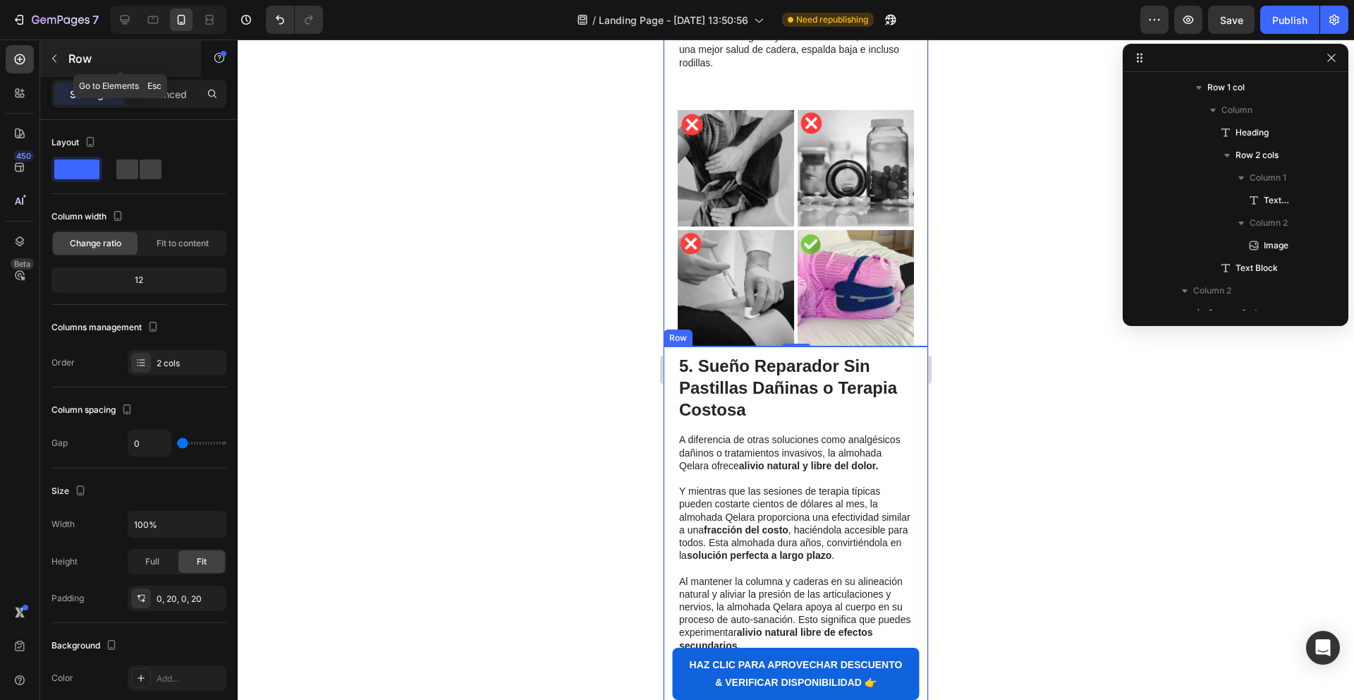
click at [62, 61] on button "button" at bounding box center [54, 58] width 23 height 23
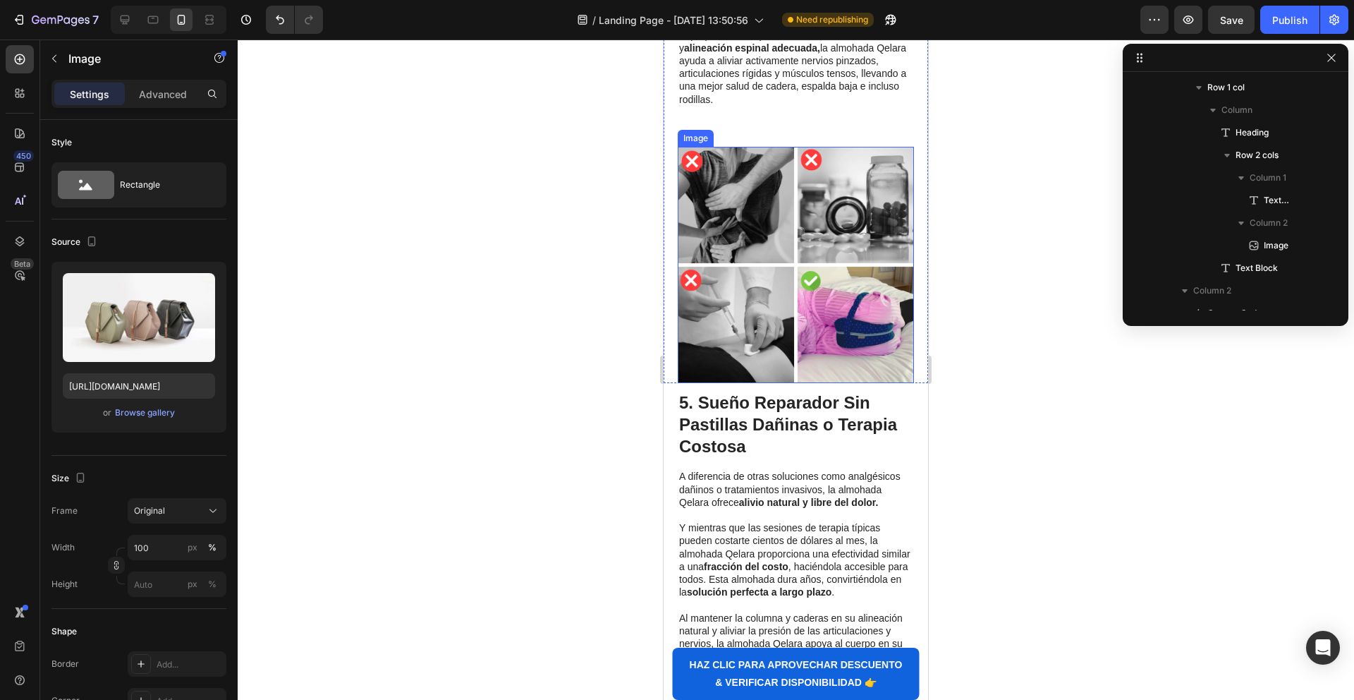
scroll to position [2263, 0]
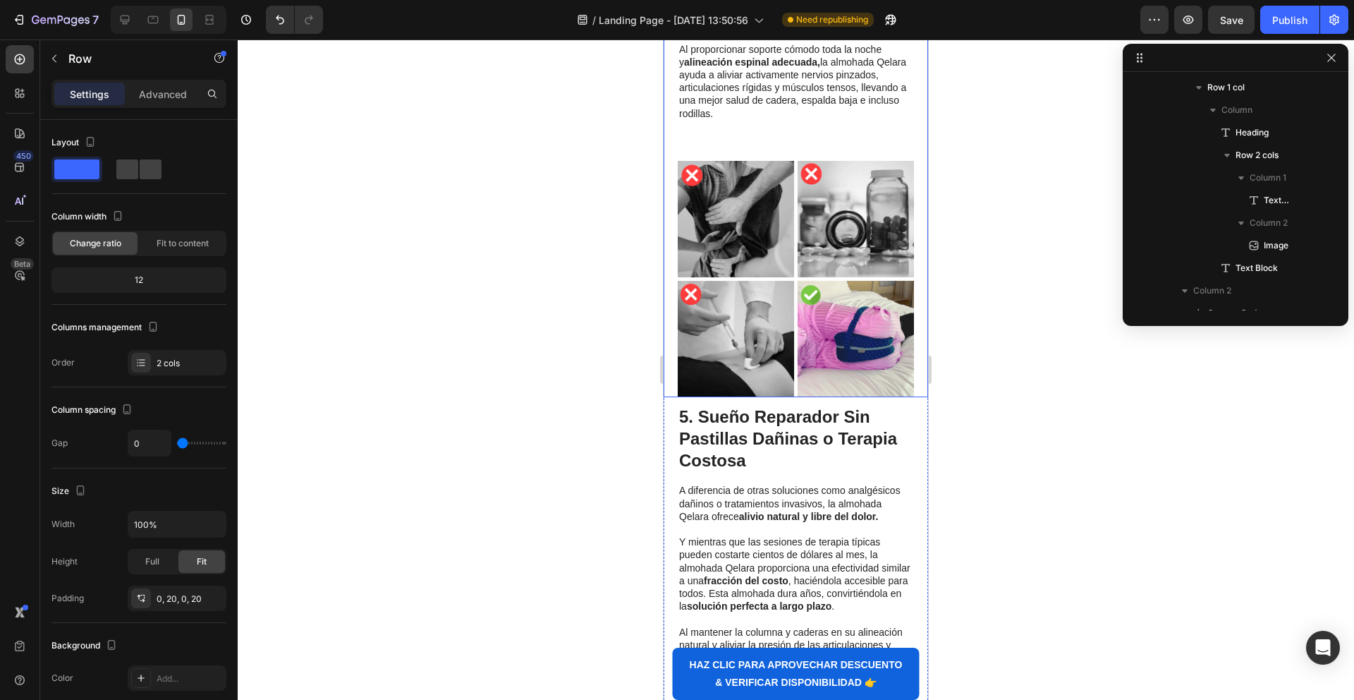
click at [672, 190] on div "⁠⁠⁠⁠⁠⁠⁠ 4. Ayuda con [MEDICAL_DATA] y Hernias de Disco Heading La almohada Qela…" at bounding box center [796, 144] width 264 height 506
click at [664, 425] on div "⁠⁠⁠⁠⁠⁠⁠ 5. Sueño Reparador Sin Pastillas Dañinas o Terapia Costosa Heading A di…" at bounding box center [796, 658] width 264 height 523
click at [731, 379] on icon at bounding box center [734, 384] width 8 height 10
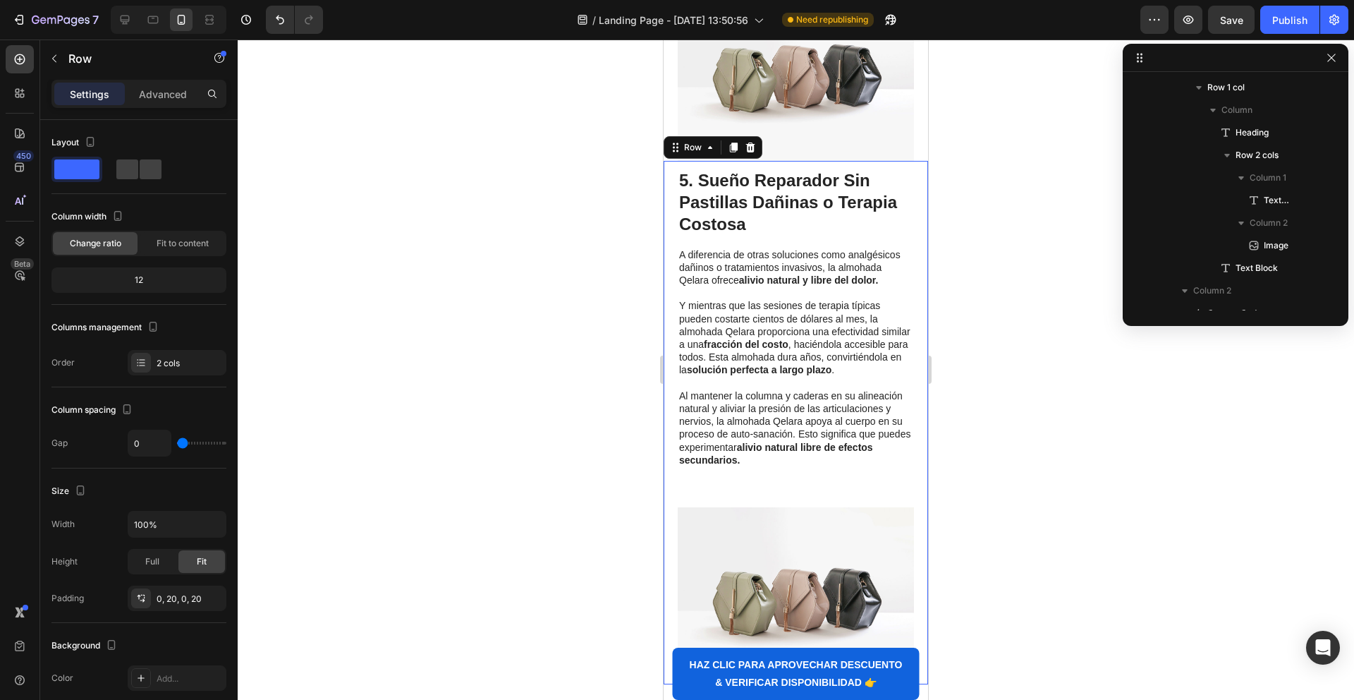
scroll to position [3012, 0]
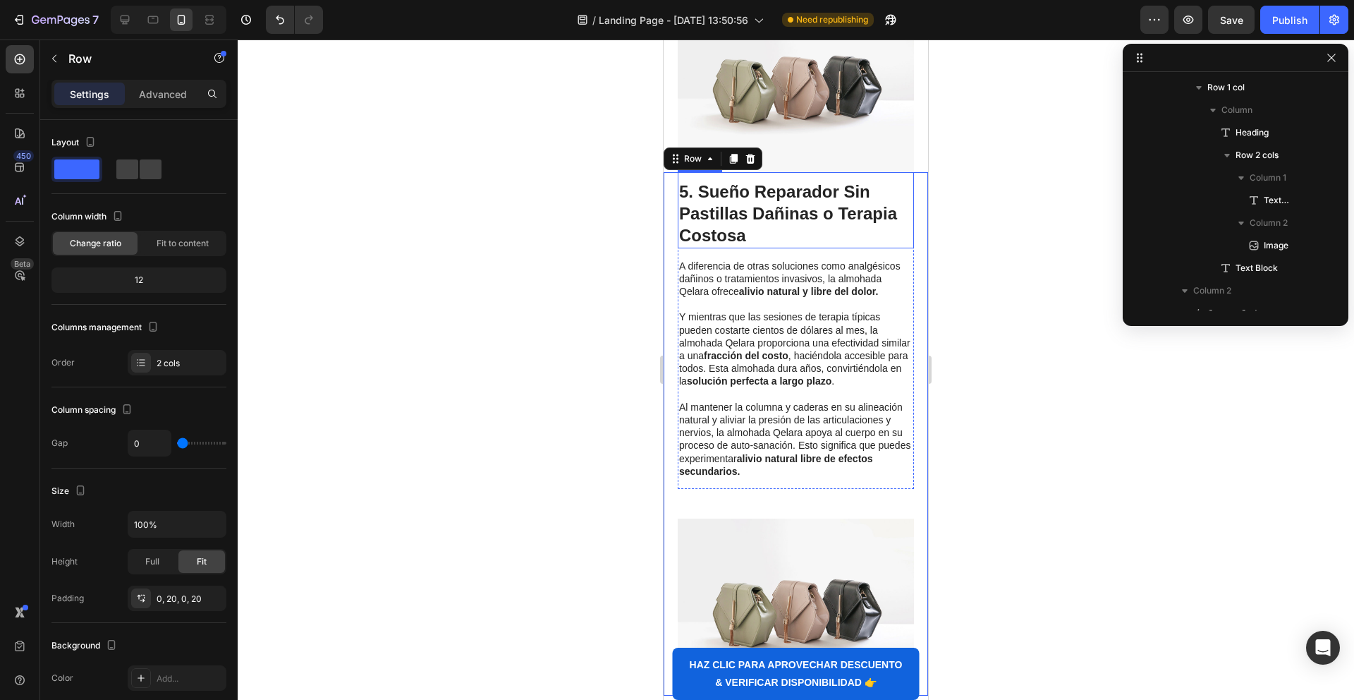
click at [754, 218] on strong "5. Sueño Reparador Sin Pastillas Dañinas o Terapia Costosa" at bounding box center [788, 213] width 218 height 63
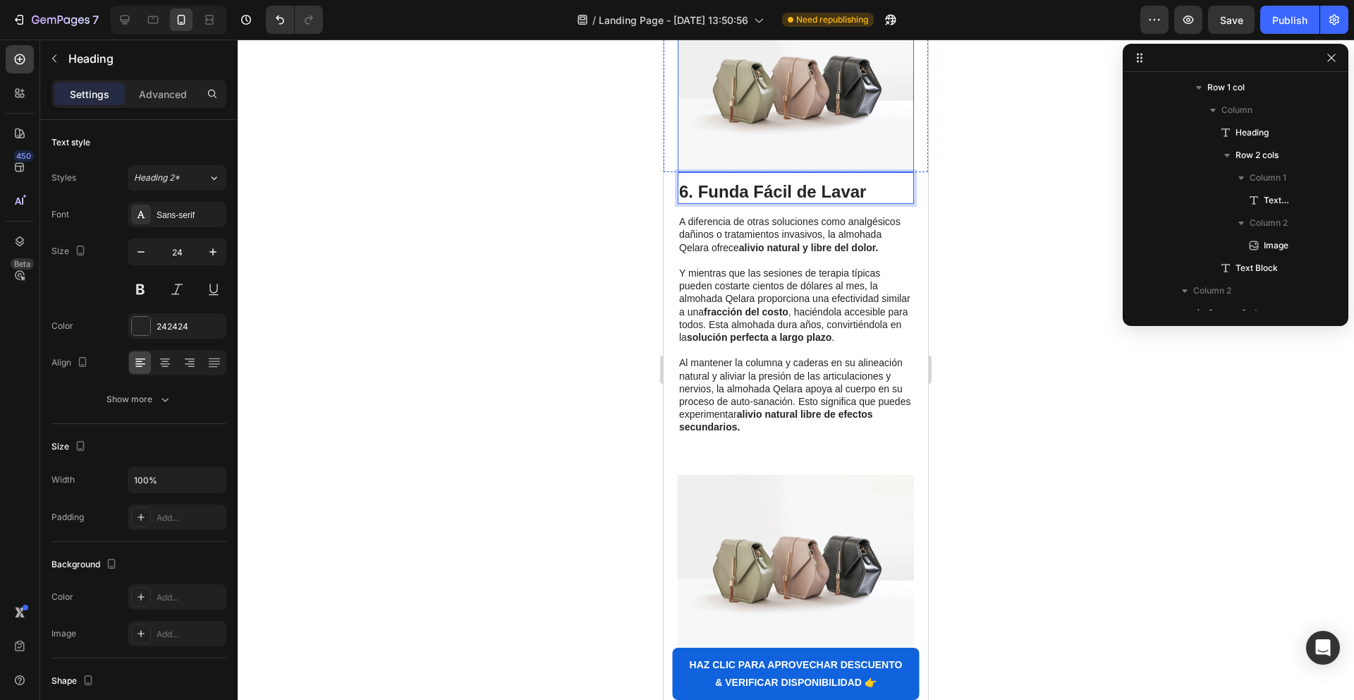
click at [763, 103] on img at bounding box center [796, 83] width 236 height 177
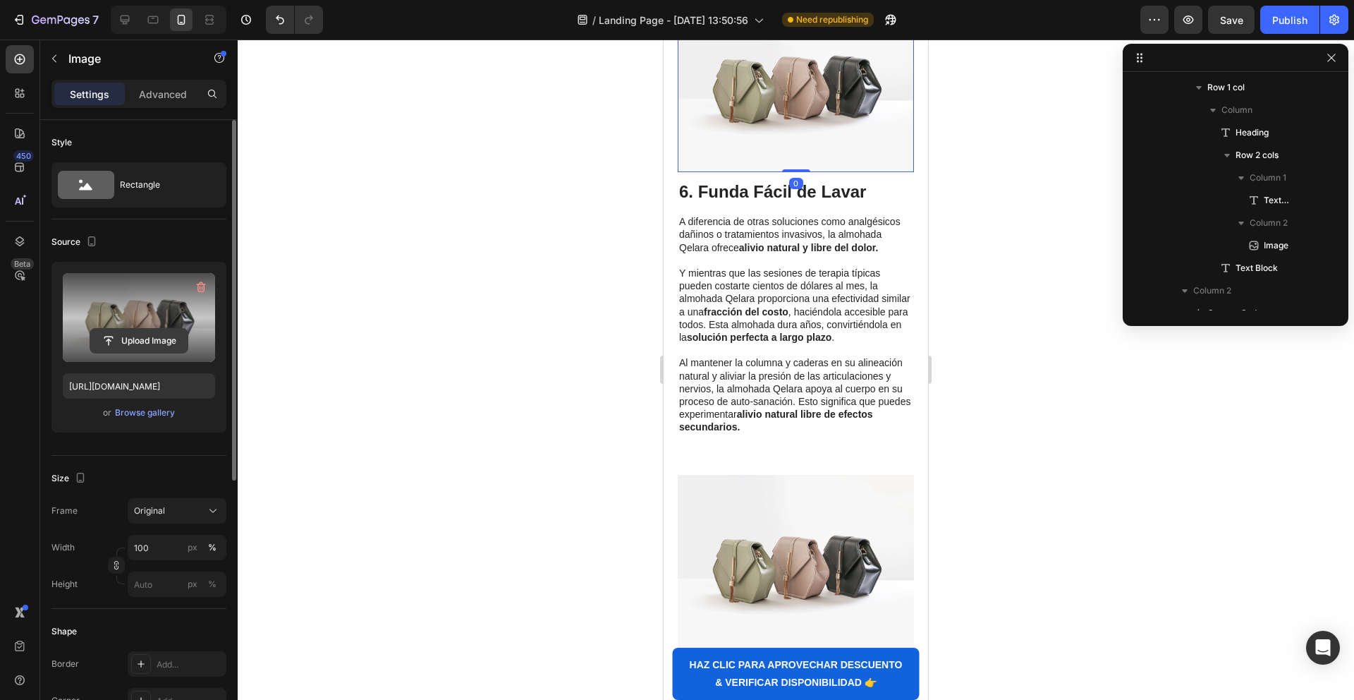
click at [120, 329] on input "file" at bounding box center [138, 341] width 97 height 24
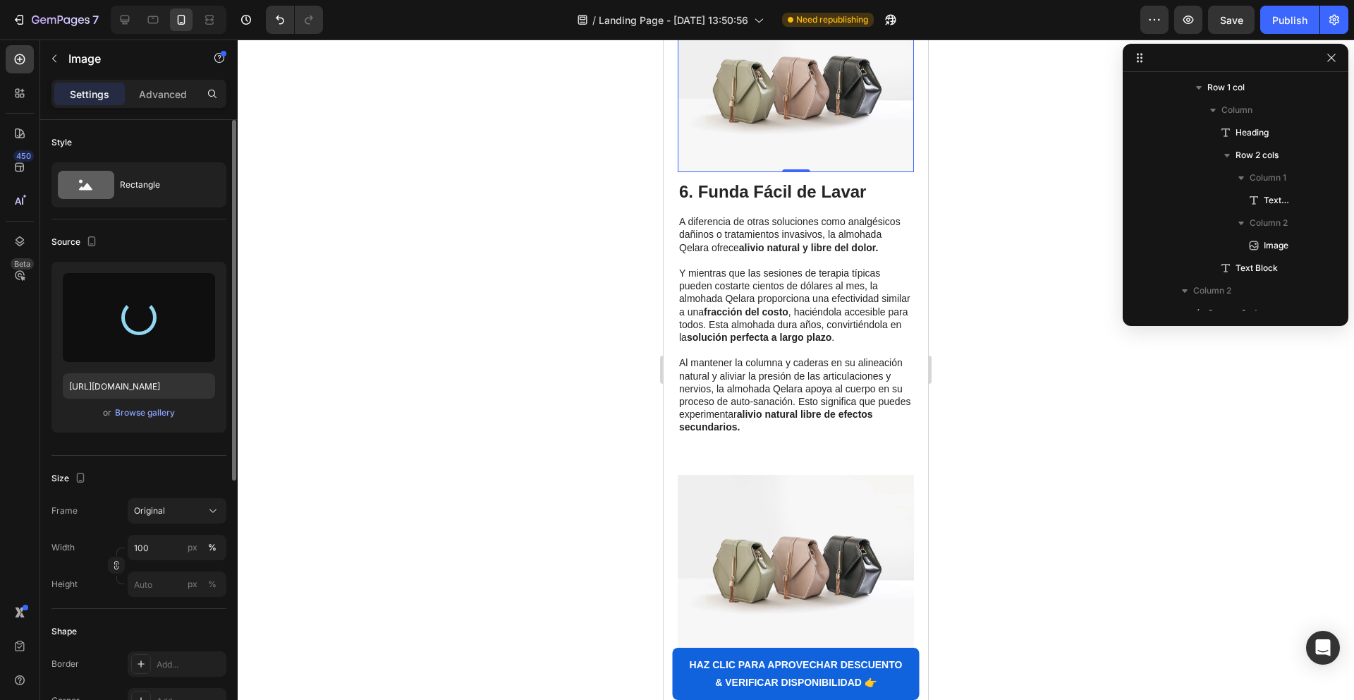
type input "[URL][DOMAIN_NAME]"
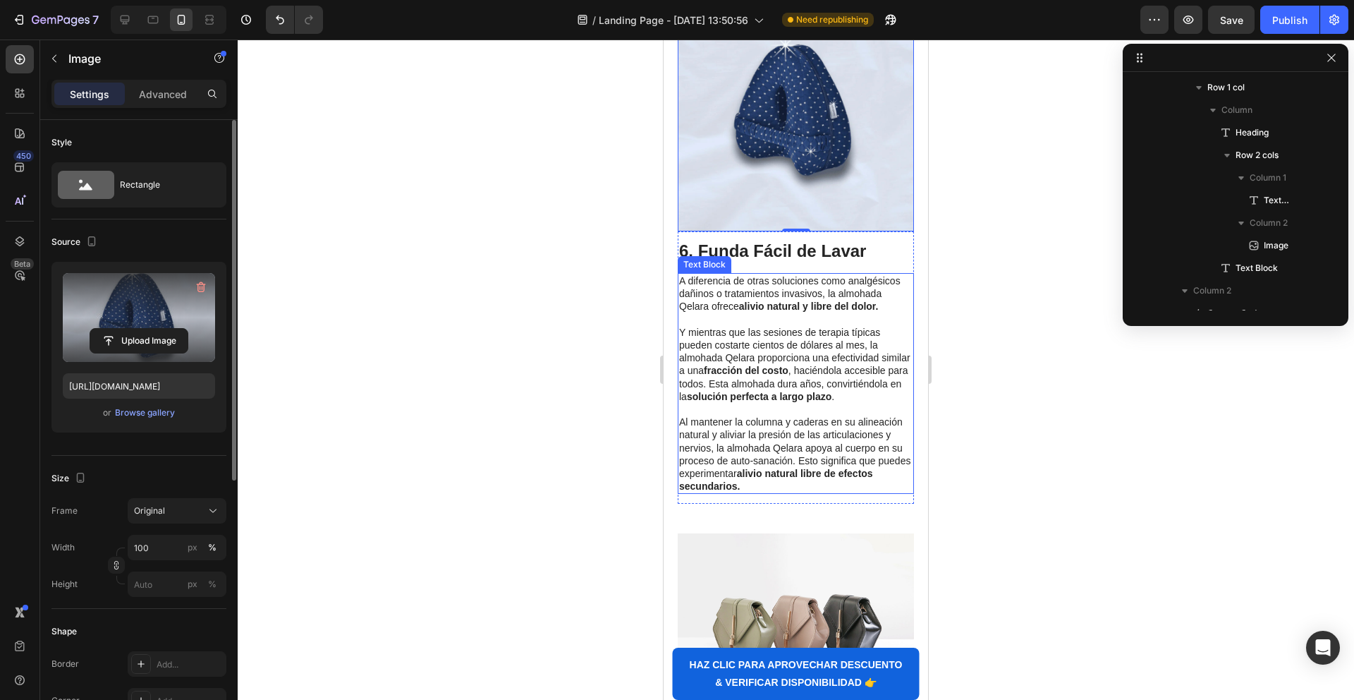
click at [730, 322] on p at bounding box center [795, 319] width 233 height 13
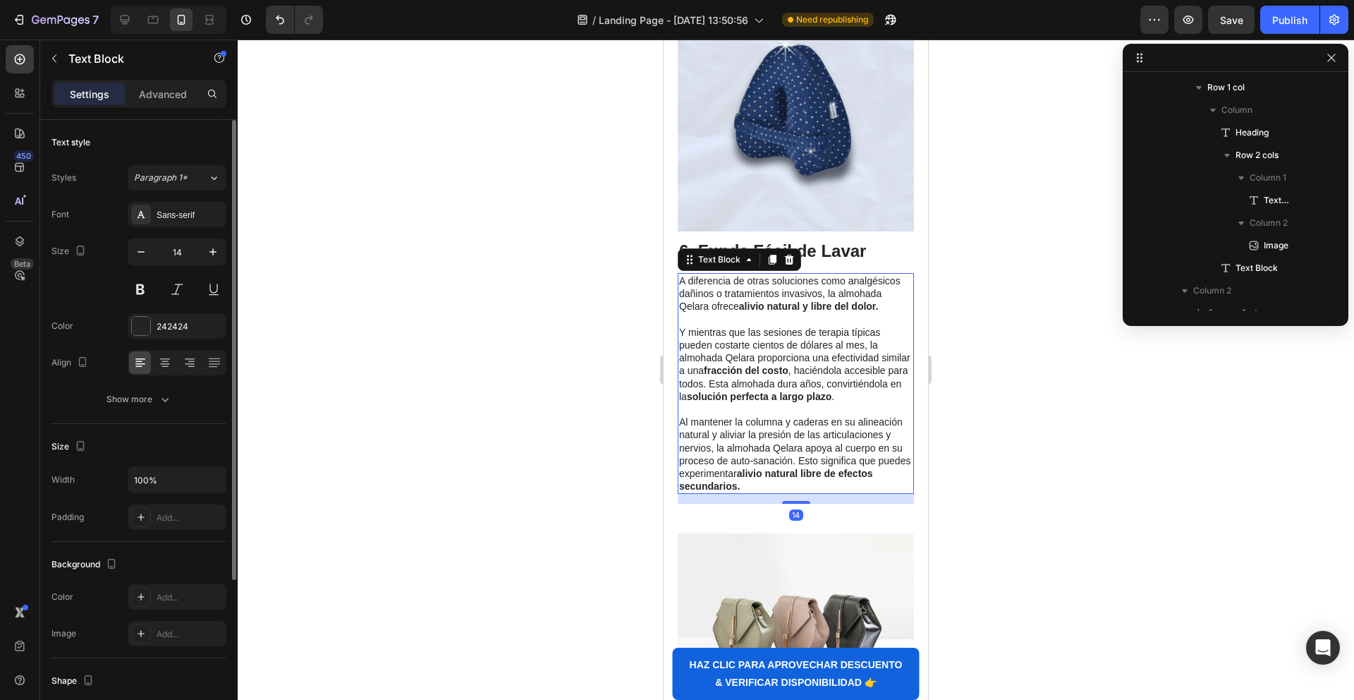
click at [762, 460] on p "Al mantener la columna y caderas en su alineación natural y aliviar la presión …" at bounding box center [795, 453] width 233 height 77
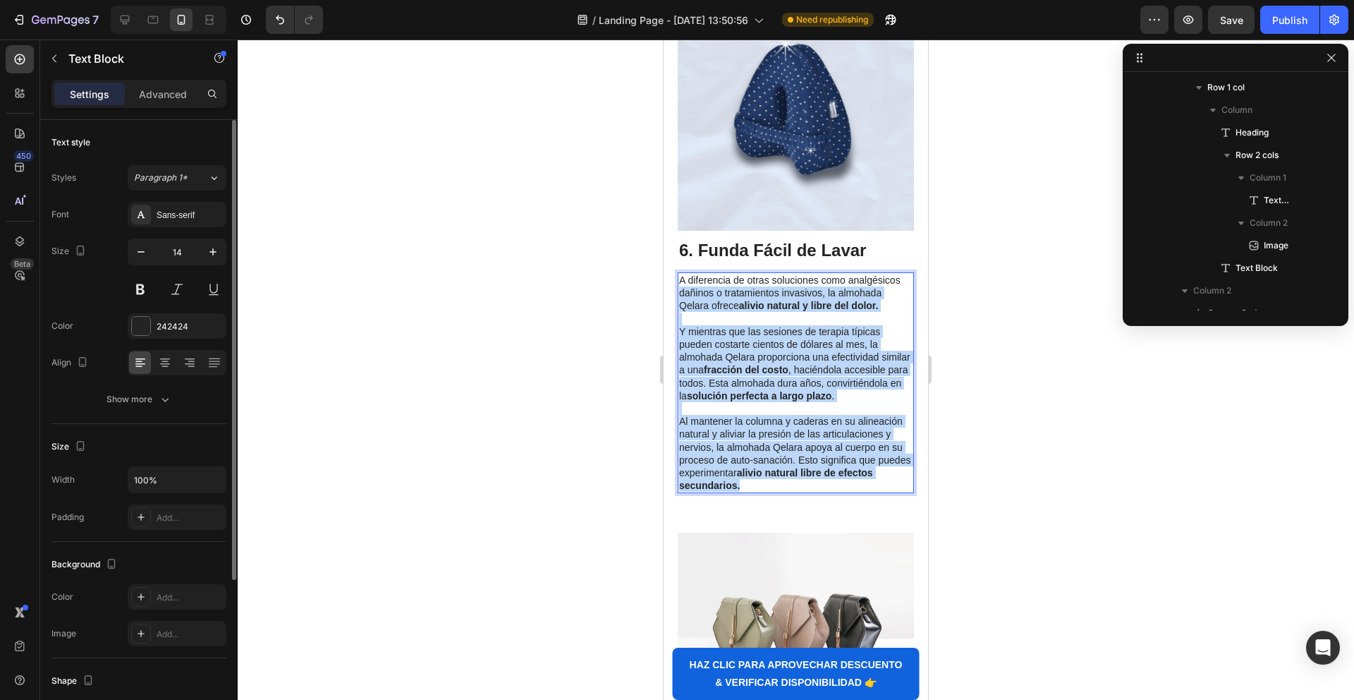
drag, startPoint x: 747, startPoint y: 482, endPoint x: 655, endPoint y: 288, distance: 214.2
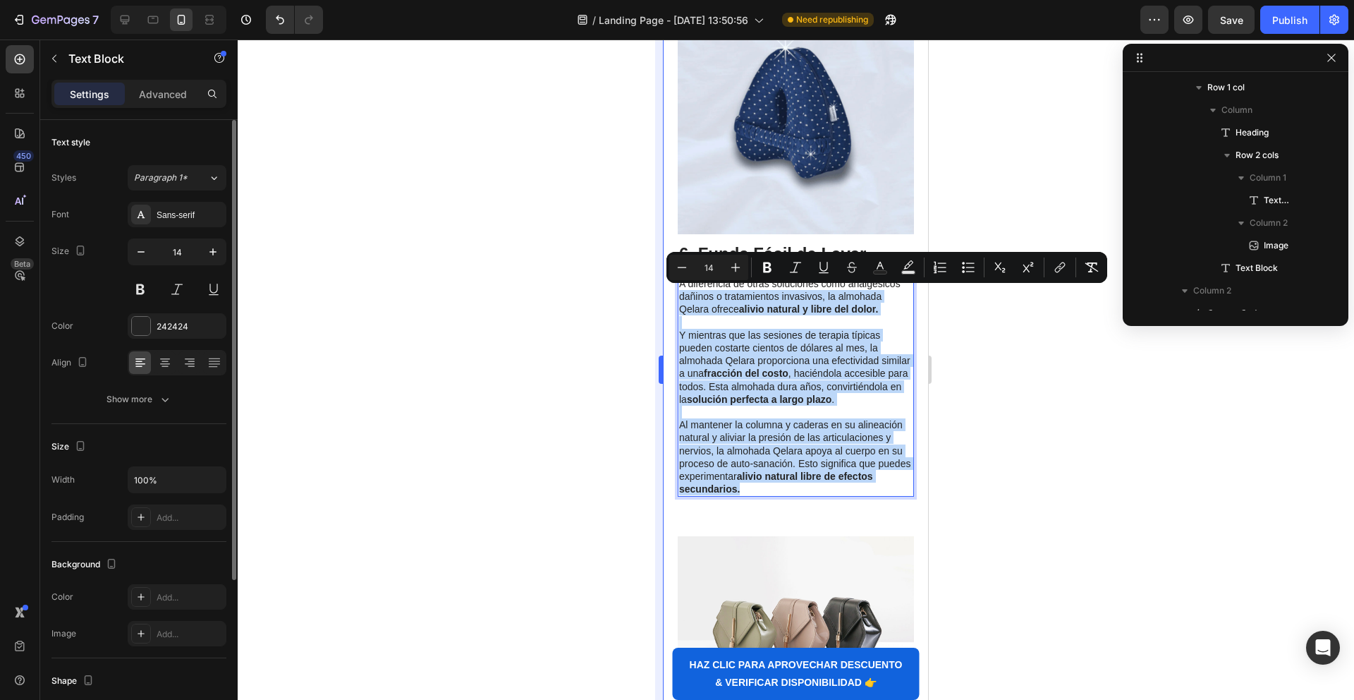
scroll to position [3008, 0]
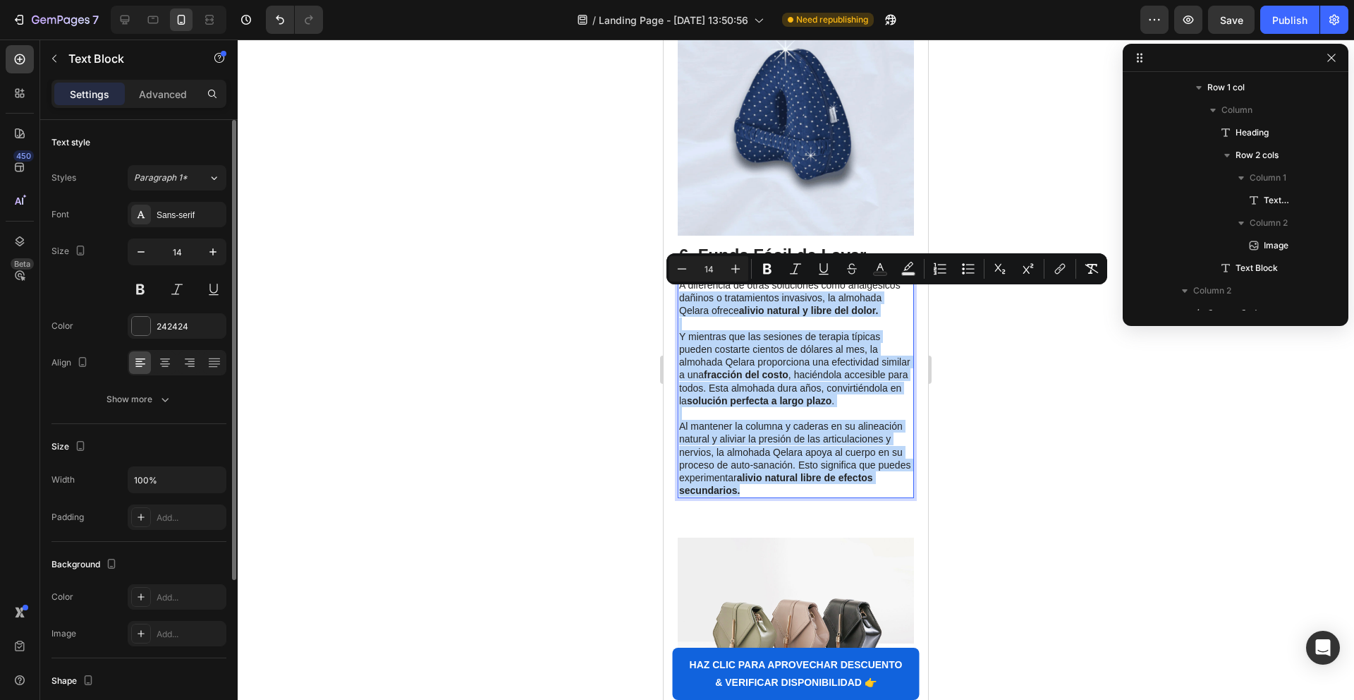
click at [730, 365] on p "Y mientras que las sesiones de terapia típicas pueden costarte cientos de dólar…" at bounding box center [795, 368] width 233 height 77
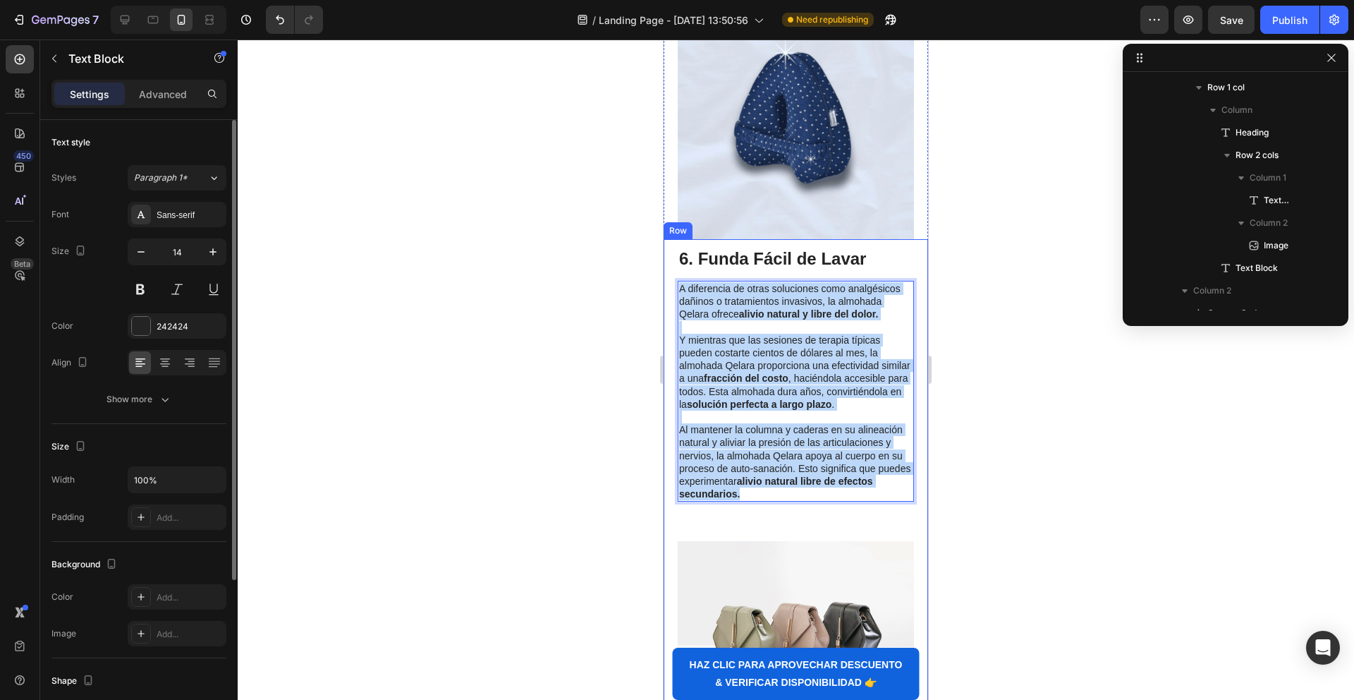
drag, startPoint x: 755, startPoint y: 484, endPoint x: 674, endPoint y: 288, distance: 211.8
click at [674, 288] on div "⁠⁠⁠⁠⁠⁠⁠ 6. Funda Fácil de Lavar Heading A diferencia de otras soluciones como a…" at bounding box center [796, 479] width 264 height 480
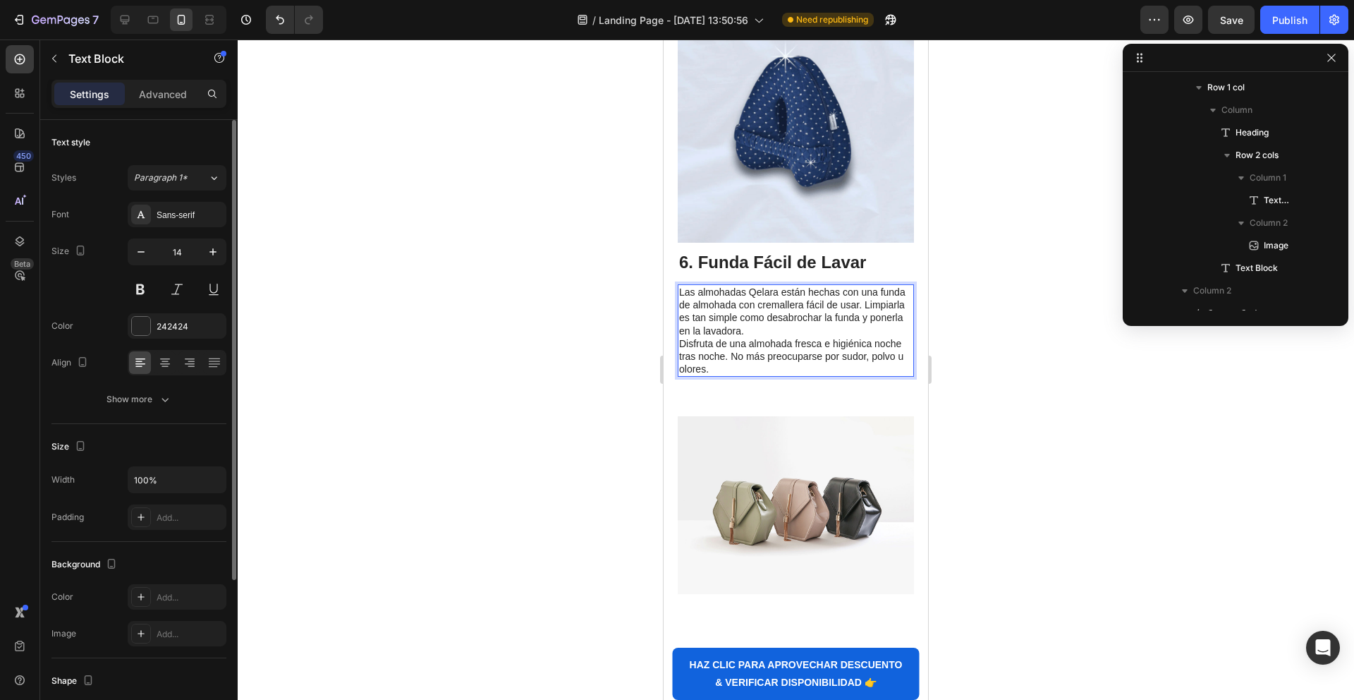
click at [766, 317] on p "Las almohadas Qelara están hechas con una funda de almohada con cremallera fáci…" at bounding box center [795, 311] width 233 height 51
click at [765, 328] on p "Las almohadas Qelara están hechas con una funda de almohada con cremallera fáci…" at bounding box center [795, 311] width 233 height 51
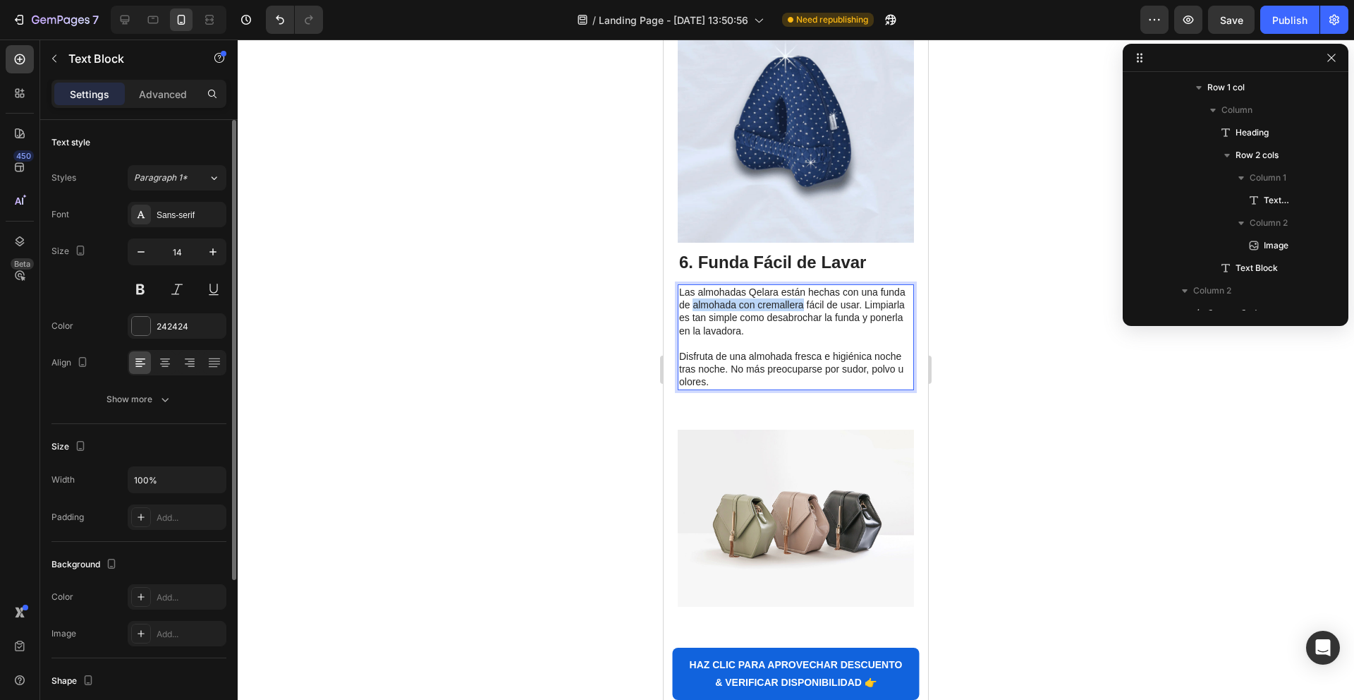
drag, startPoint x: 803, startPoint y: 307, endPoint x: 695, endPoint y: 305, distance: 107.9
click at [695, 305] on p "Las almohadas Qelara están hechas con una funda de almohada con cremallera fáci…" at bounding box center [795, 311] width 233 height 51
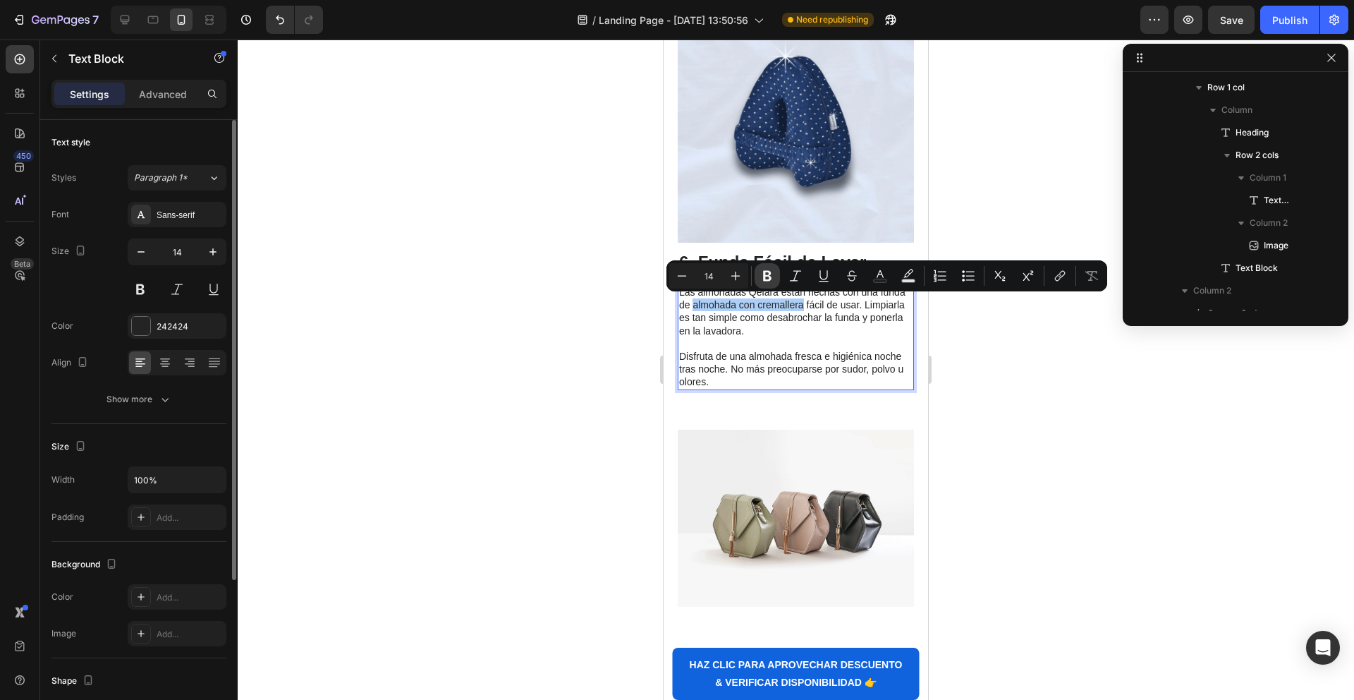
click at [760, 275] on button "Bold" at bounding box center [767, 275] width 25 height 25
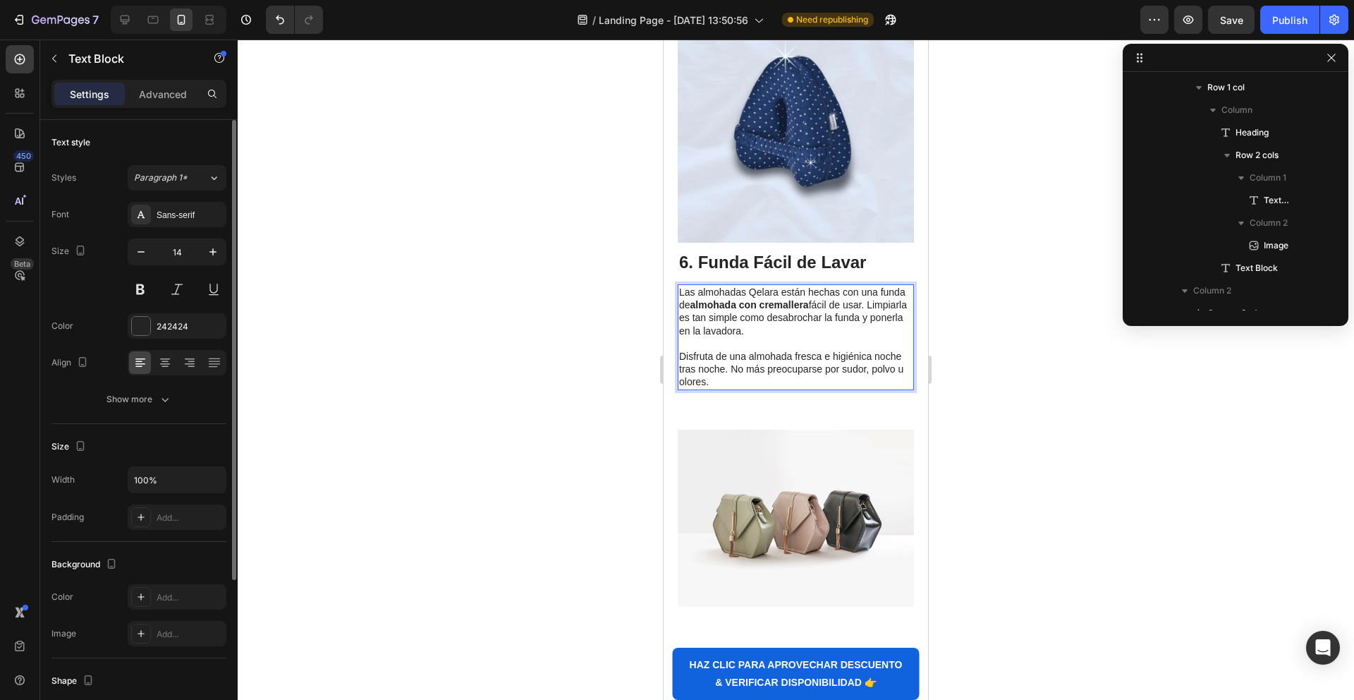
click at [765, 346] on p "Rich Text Editor. Editing area: main" at bounding box center [795, 343] width 233 height 13
click at [730, 358] on p "Disfruta de una almohada fresca e higiénica noche tras noche. No más preocupars…" at bounding box center [795, 369] width 233 height 39
click at [749, 355] on p "Disfruta de una almohada fresca e higiénica noche tras noche. No más preocupars…" at bounding box center [795, 369] width 233 height 39
drag, startPoint x: 794, startPoint y: 357, endPoint x: 724, endPoint y: 369, distance: 70.8
click at [724, 369] on p "Disfruta de una almohada fresca e higiénica noche tras noche. No más preocupars…" at bounding box center [795, 369] width 233 height 39
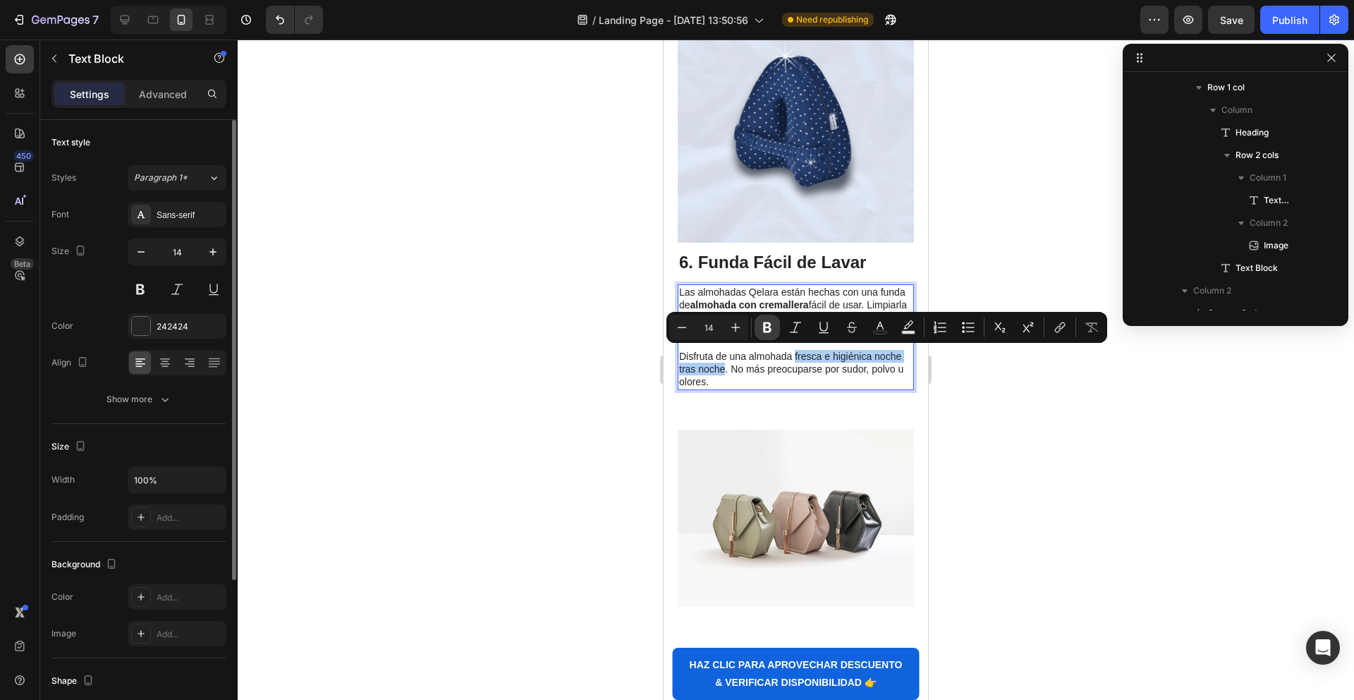
drag, startPoint x: 770, startPoint y: 321, endPoint x: 771, endPoint y: 332, distance: 10.7
click at [770, 321] on icon "Editor contextual toolbar" at bounding box center [767, 327] width 14 height 14
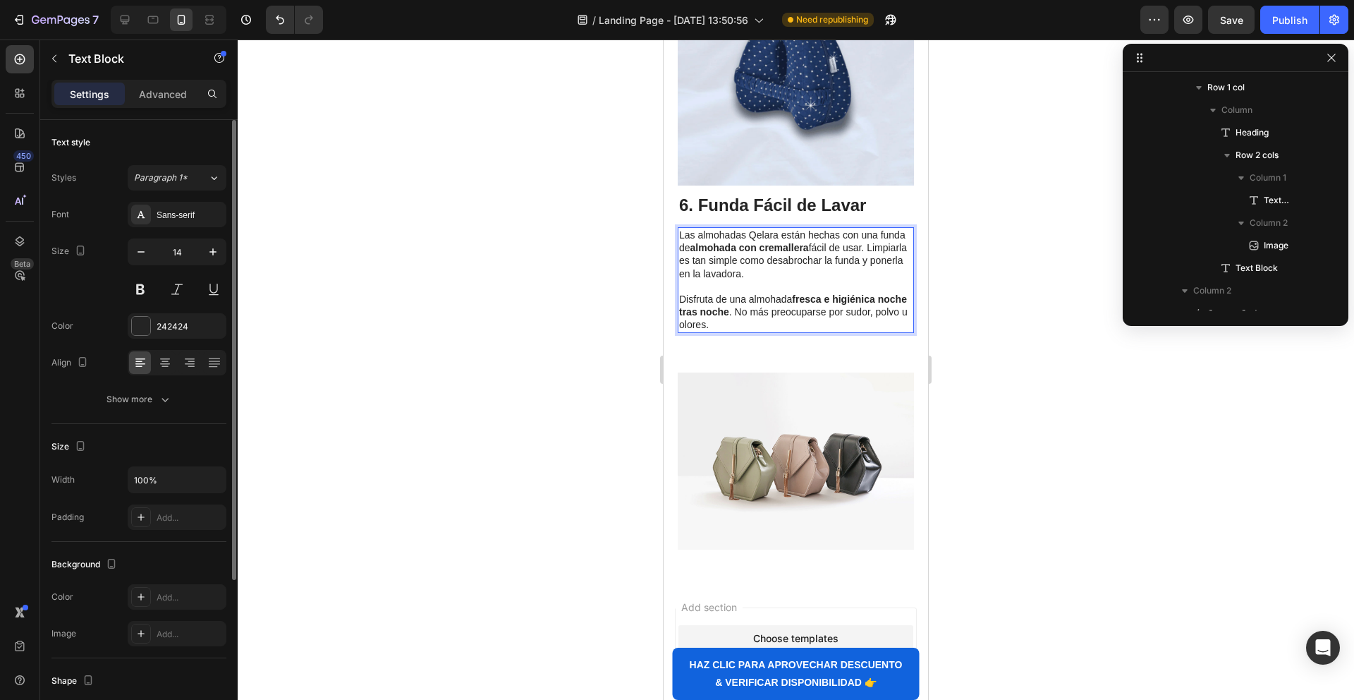
scroll to position [3234, 0]
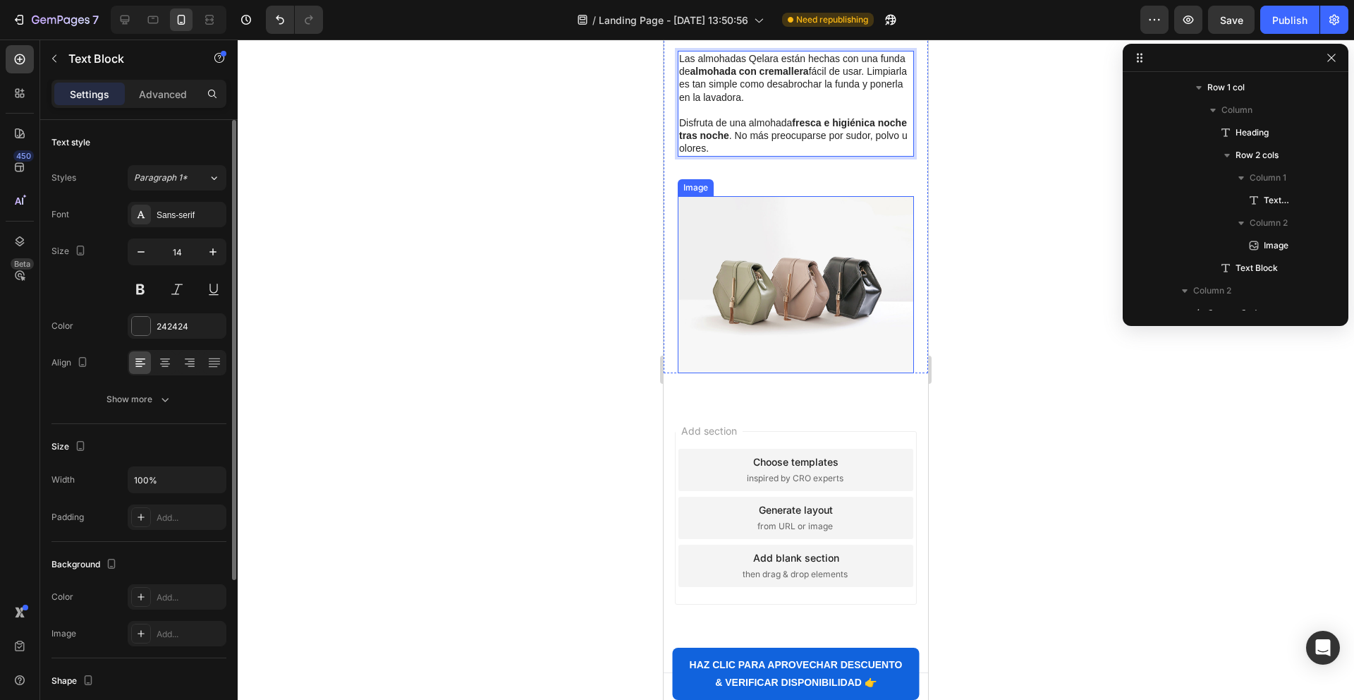
click at [753, 248] on img at bounding box center [796, 284] width 236 height 177
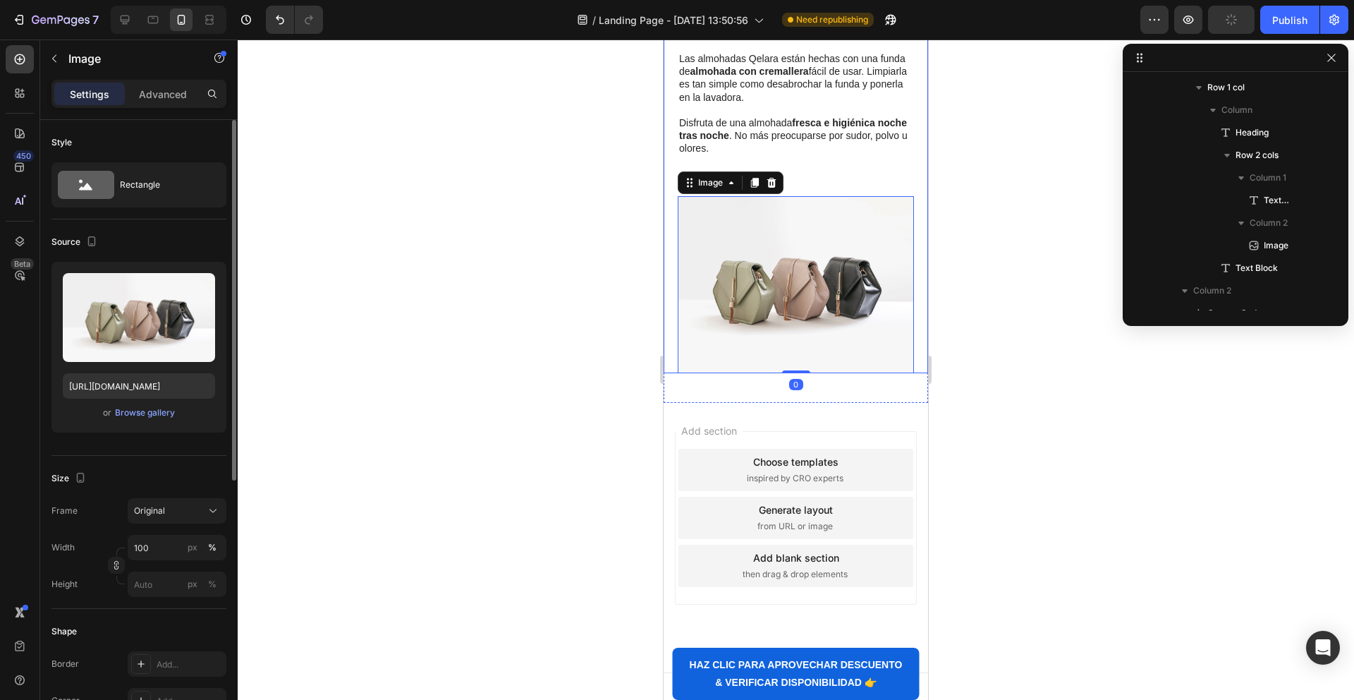
click at [672, 136] on div "⁠⁠⁠⁠⁠⁠⁠ 6. Funda Fácil de Lavar Heading Las almohadas Qelara están hechas con u…" at bounding box center [796, 191] width 264 height 364
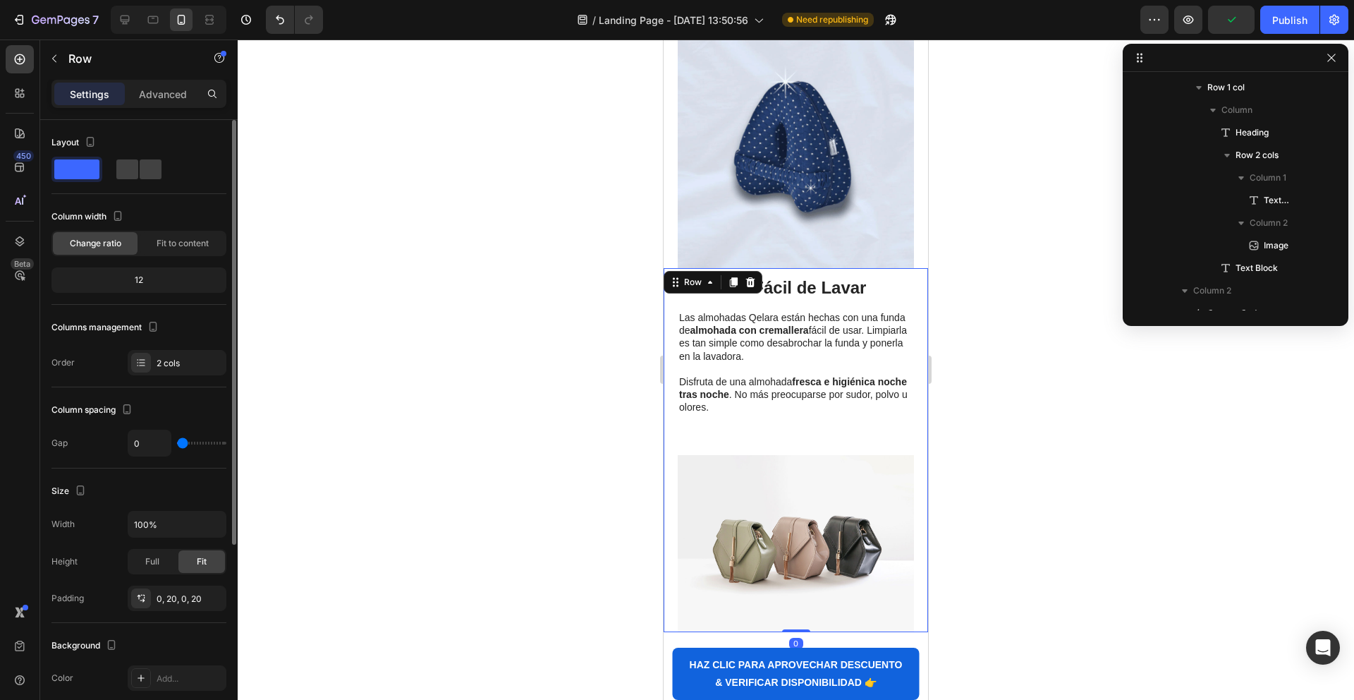
scroll to position [2950, 0]
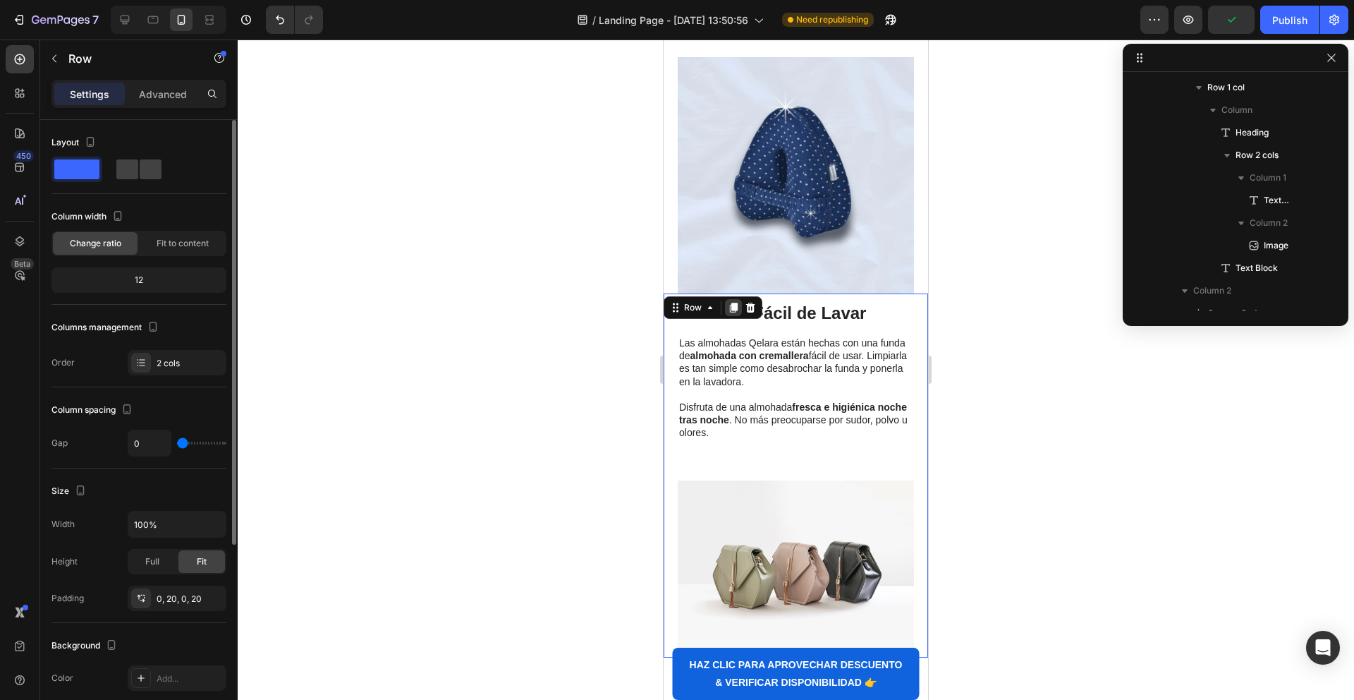
click at [733, 308] on icon at bounding box center [734, 308] width 8 height 10
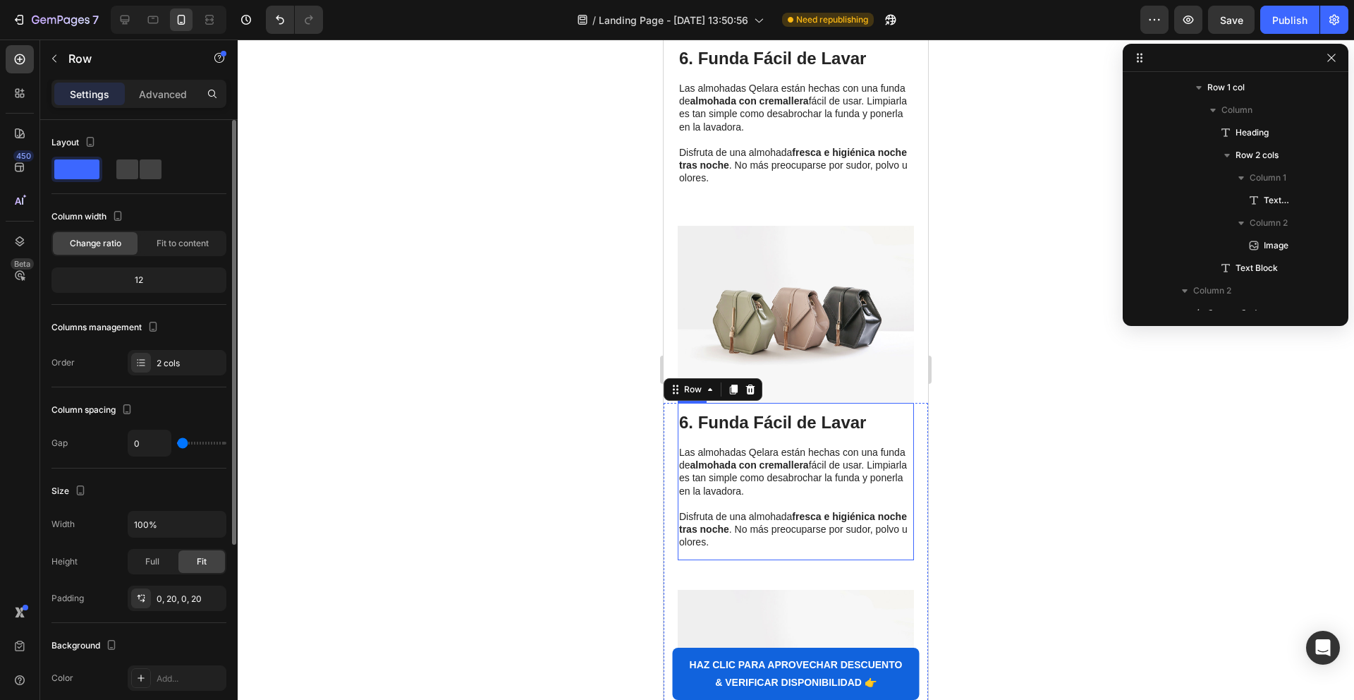
scroll to position [3109, 0]
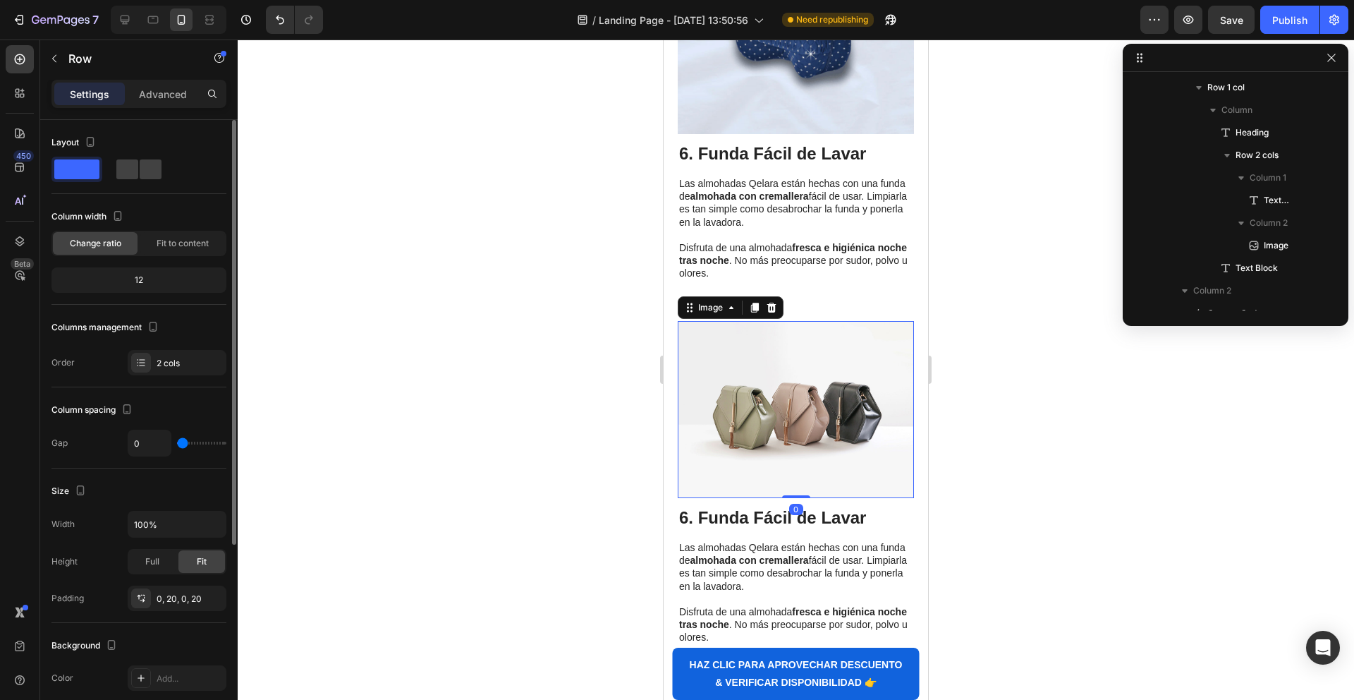
drag, startPoint x: 765, startPoint y: 384, endPoint x: 715, endPoint y: 188, distance: 201.7
click at [765, 384] on img at bounding box center [796, 409] width 236 height 177
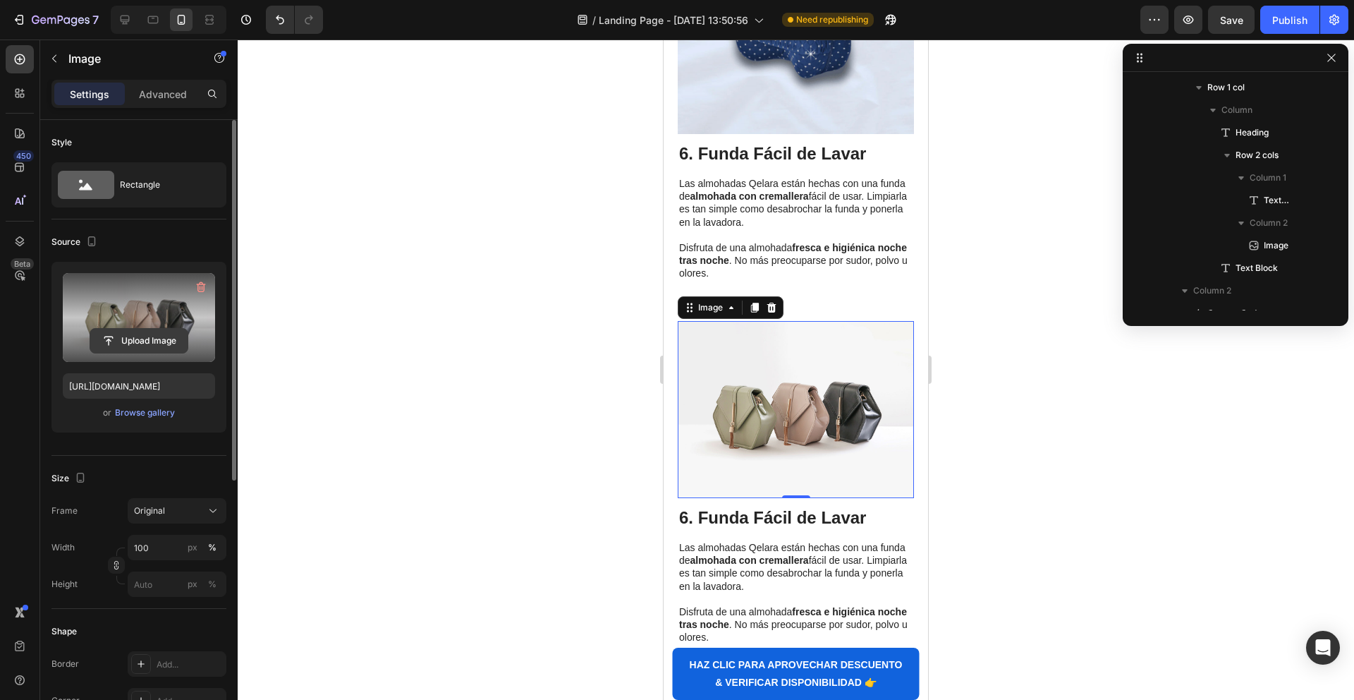
click at [126, 337] on input "file" at bounding box center [138, 341] width 97 height 24
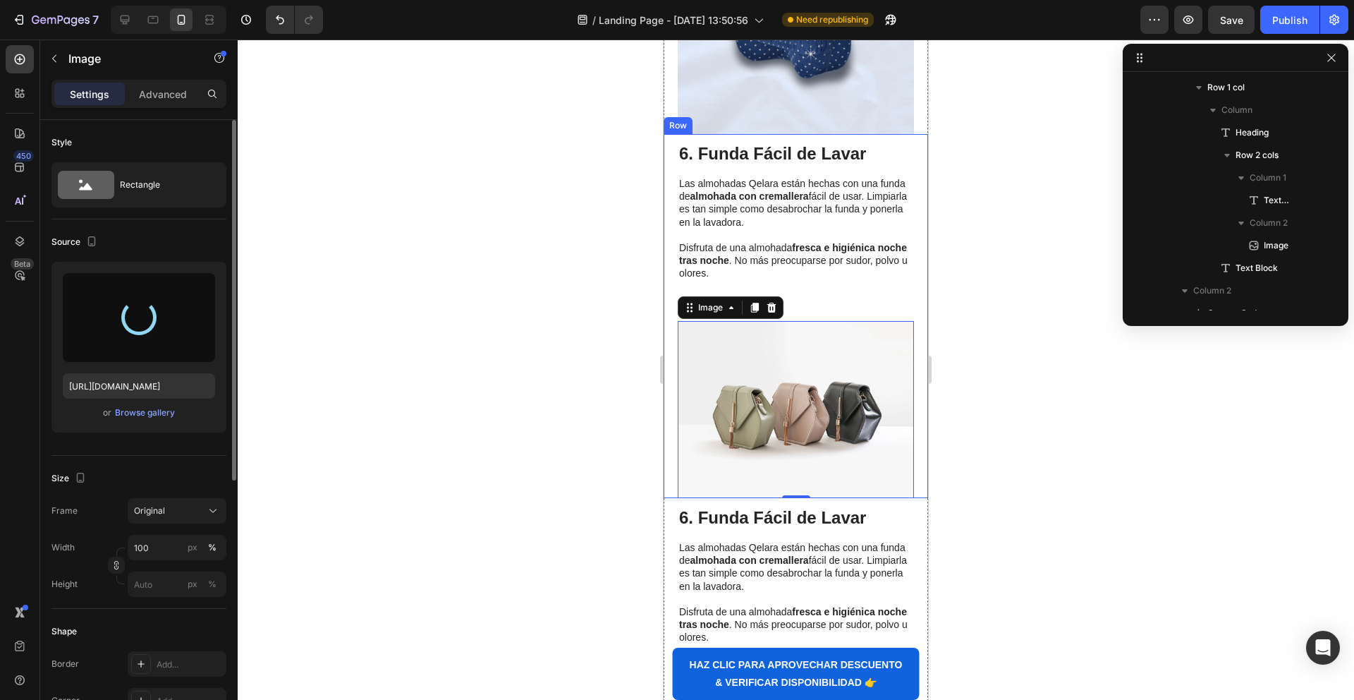
type input "[URL][DOMAIN_NAME]"
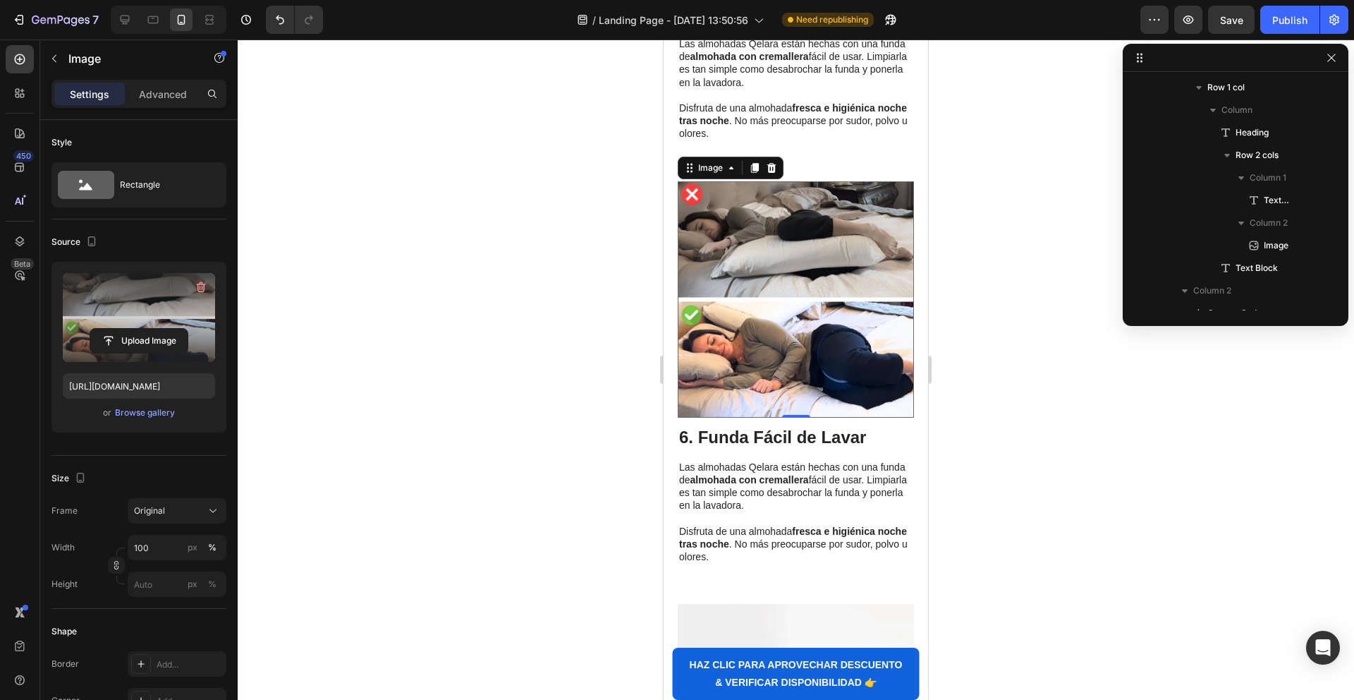
scroll to position [3297, 0]
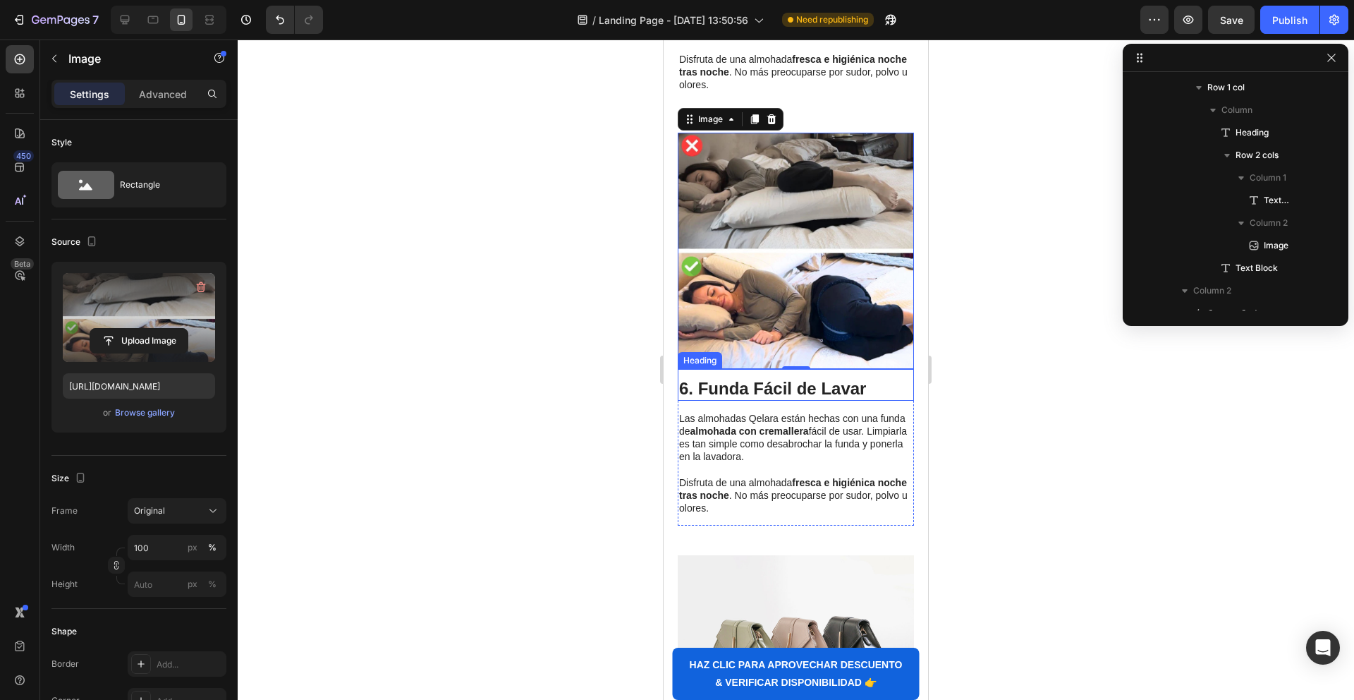
click at [781, 389] on strong "6. Funda Fácil de Lavar" at bounding box center [772, 388] width 187 height 19
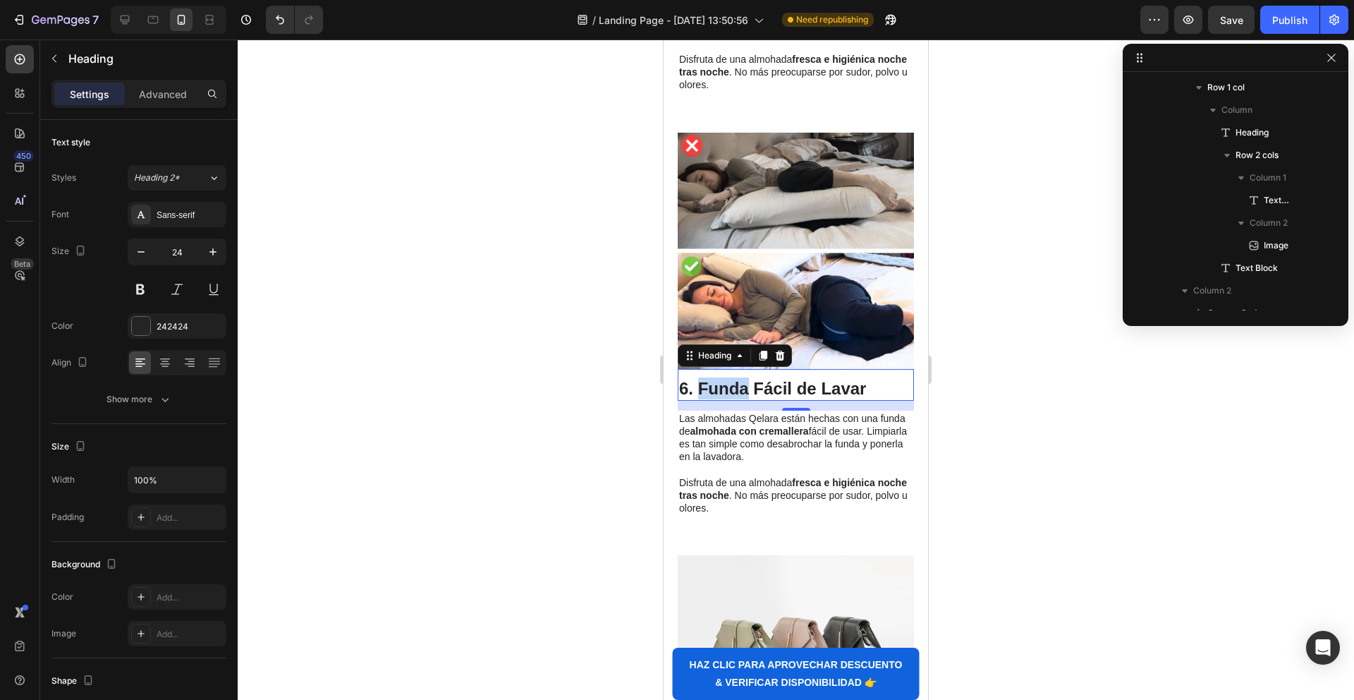
click at [719, 379] on strong "6. Funda Fácil de Lavar" at bounding box center [772, 388] width 187 height 19
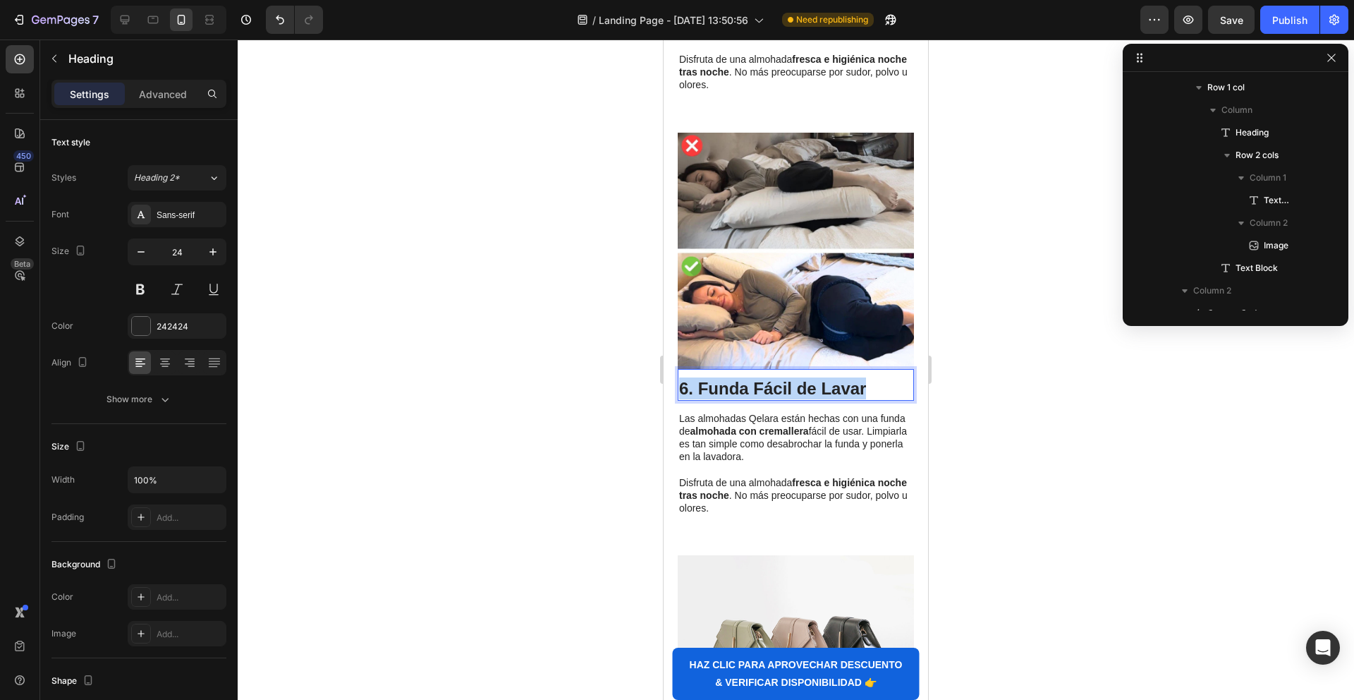
click at [719, 379] on strong "6. Funda Fácil de Lavar" at bounding box center [772, 388] width 187 height 19
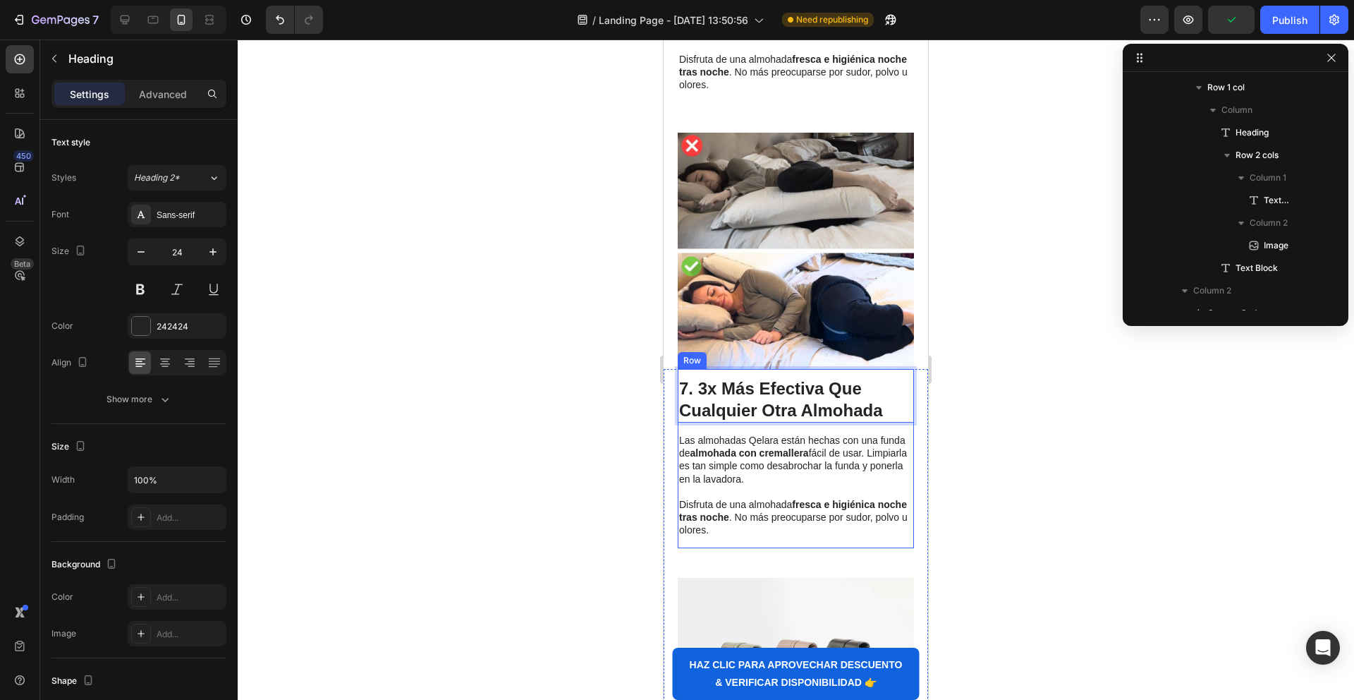
click at [761, 477] on p "Las almohadas Qelara están hechas con una funda de almohada con cremallera fáci…" at bounding box center [795, 459] width 233 height 51
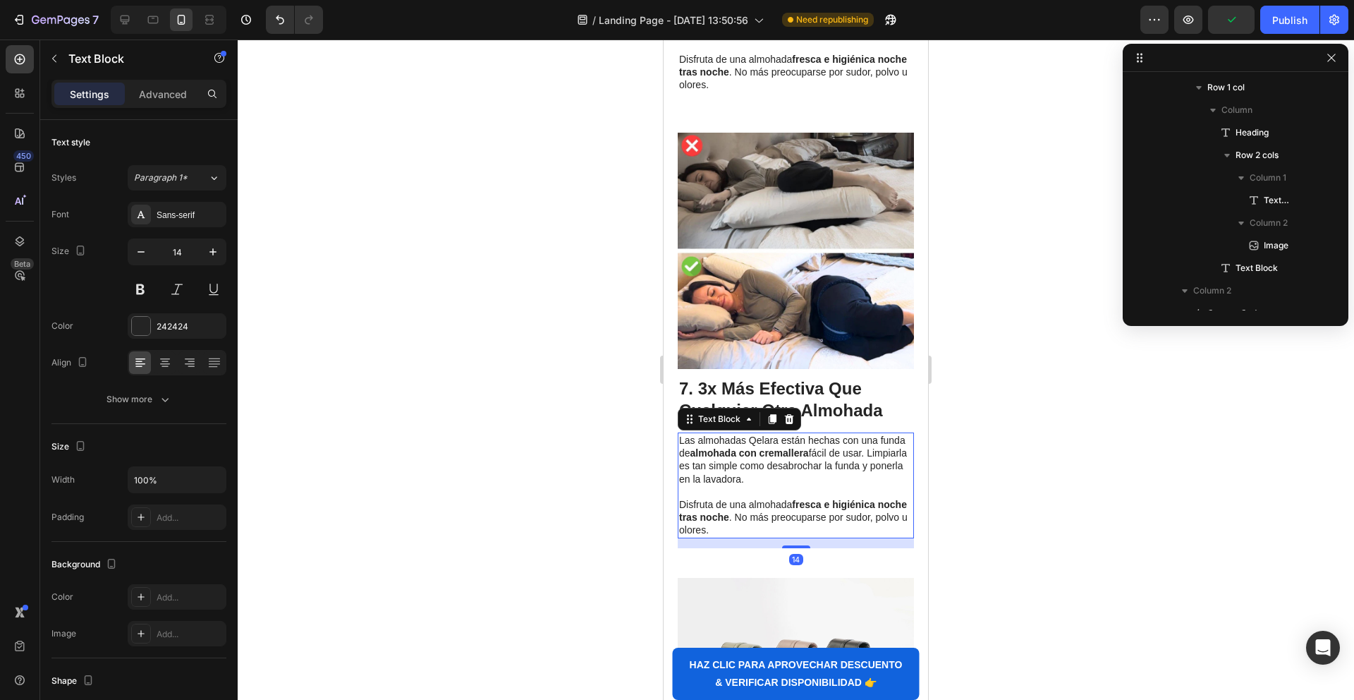
click at [738, 519] on p "Disfruta de una almohada fresca e higiénica noche tras noche . No más preocupar…" at bounding box center [795, 517] width 233 height 39
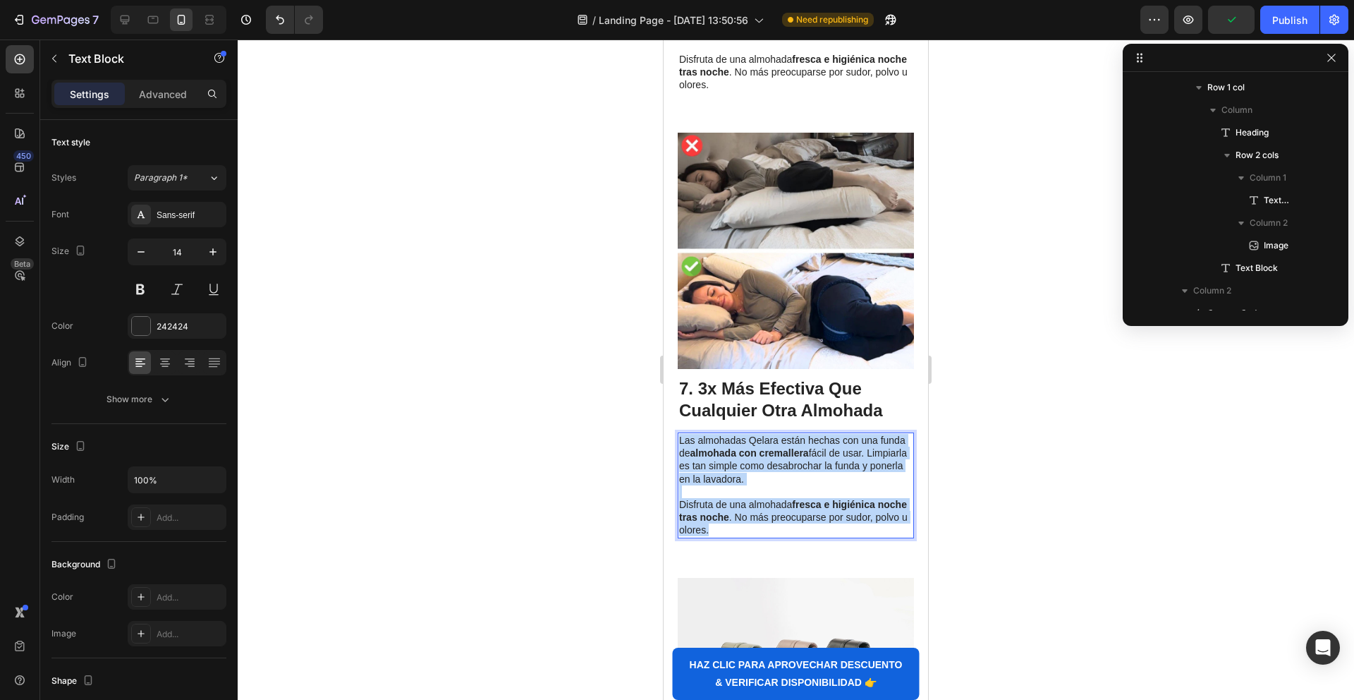
drag, startPoint x: 728, startPoint y: 528, endPoint x: 681, endPoint y: 439, distance: 100.7
click at [681, 439] on div "Las almohadas Qelara están hechas con una funda de almohada con cremallera fáci…" at bounding box center [796, 485] width 236 height 106
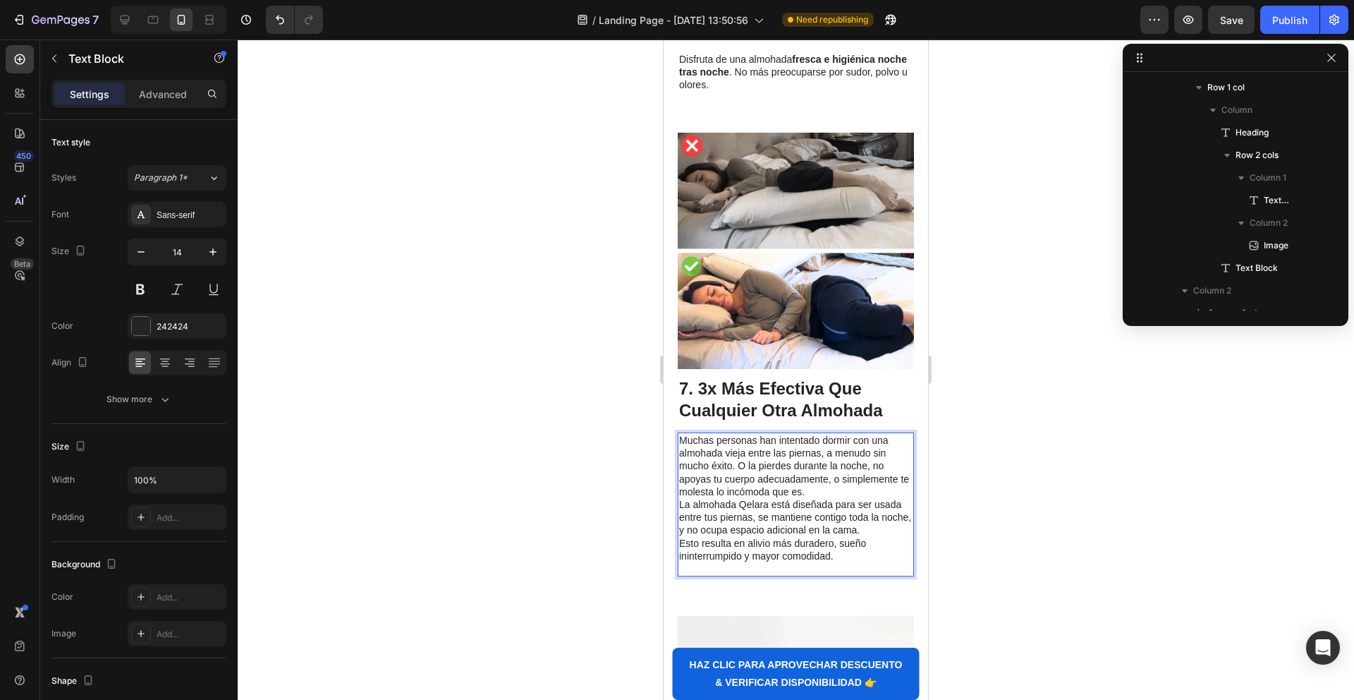
click at [832, 493] on p "Muchas personas han intentado dormir con una almohada vieja entre las piernas, …" at bounding box center [795, 466] width 233 height 64
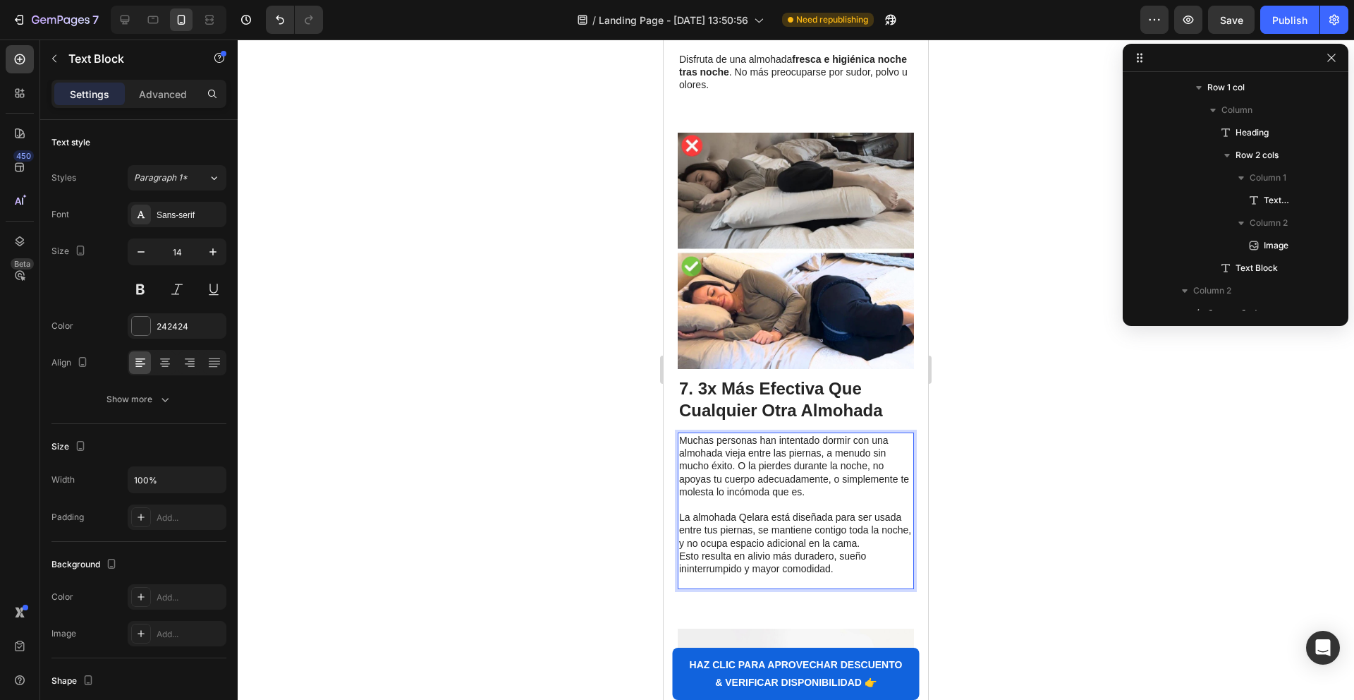
click at [860, 538] on p "La almohada Qelara está diseñada para ser usada entre tus piernas, se mantiene …" at bounding box center [795, 530] width 233 height 39
click at [797, 519] on p "La almohada Qelara está diseñada para ser usada entre tus piernas, se mantiene …" at bounding box center [795, 530] width 233 height 39
click at [796, 518] on p "La almohada Qelara está diseñada para ser usada entre tus piernas, se mantiene …" at bounding box center [795, 530] width 233 height 39
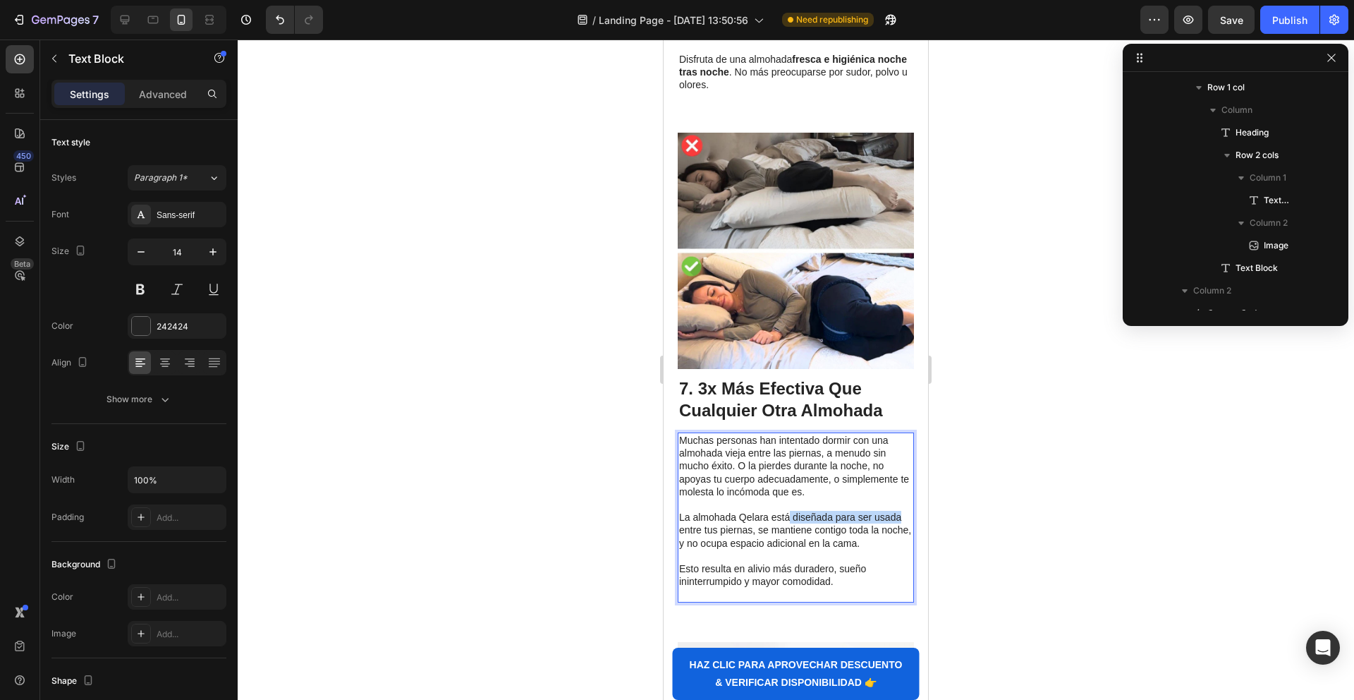
drag, startPoint x: 791, startPoint y: 517, endPoint x: 901, endPoint y: 518, distance: 109.3
click at [902, 519] on p "La almohada Qelara está diseñada para ser usada entre tus piernas, se mantiene …" at bounding box center [795, 530] width 233 height 39
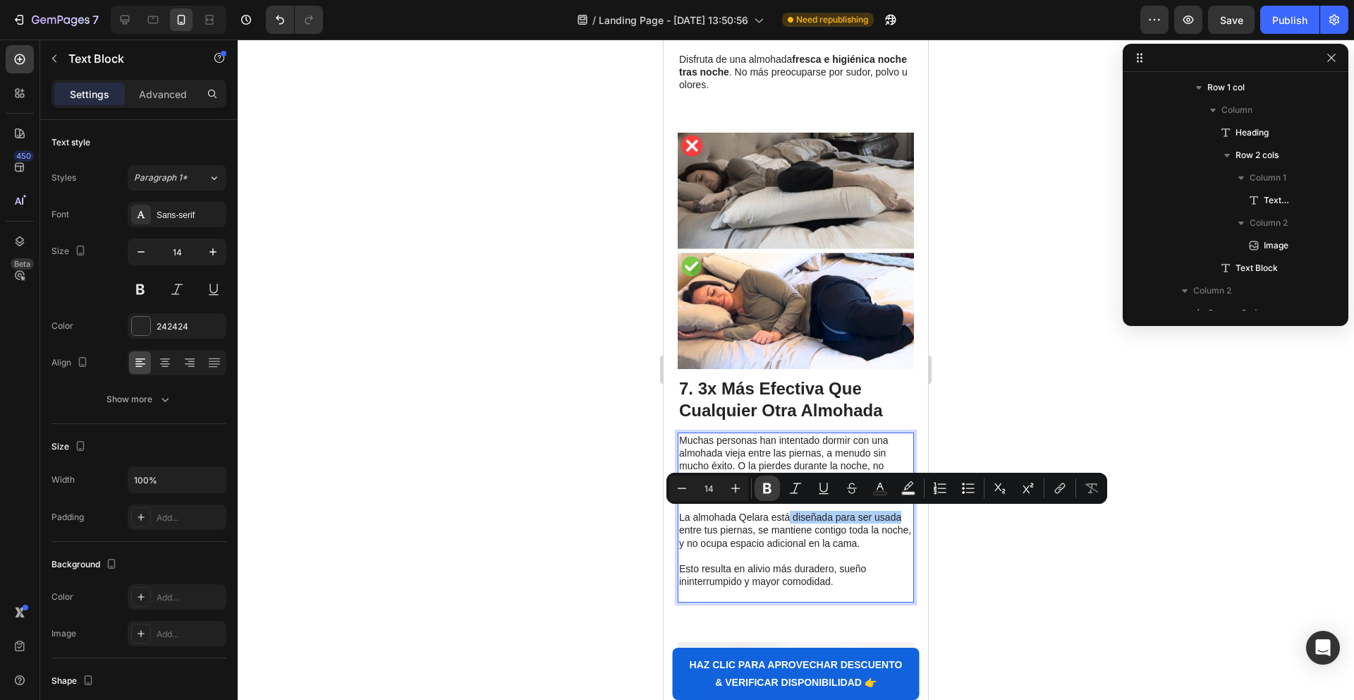
click at [762, 487] on icon "Editor contextual toolbar" at bounding box center [767, 488] width 14 height 14
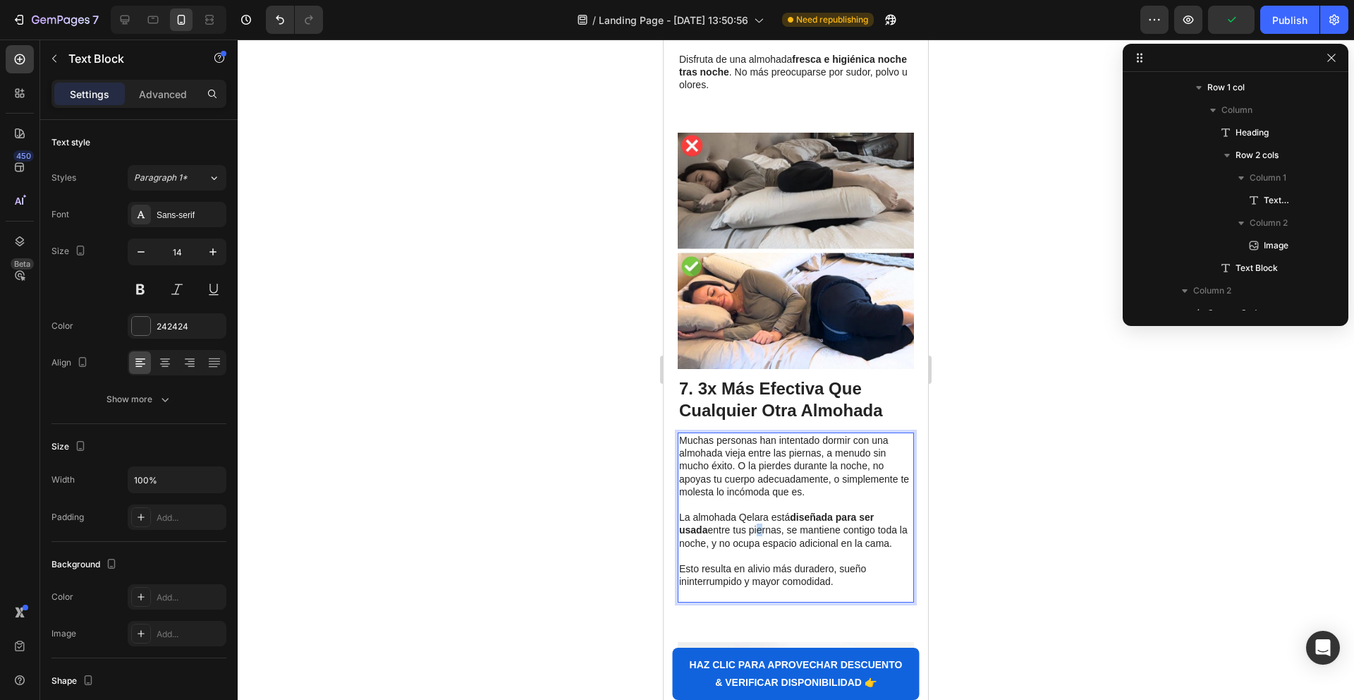
drag, startPoint x: 726, startPoint y: 530, endPoint x: 736, endPoint y: 530, distance: 9.2
click at [731, 530] on p "La almohada Qelara está diseñada para ser usada entre tus piernas, se mantiene …" at bounding box center [795, 530] width 233 height 39
click at [750, 531] on p "La almohada Qelara está diseñada para ser usada entre tus piernas, se mantiene …" at bounding box center [795, 530] width 233 height 39
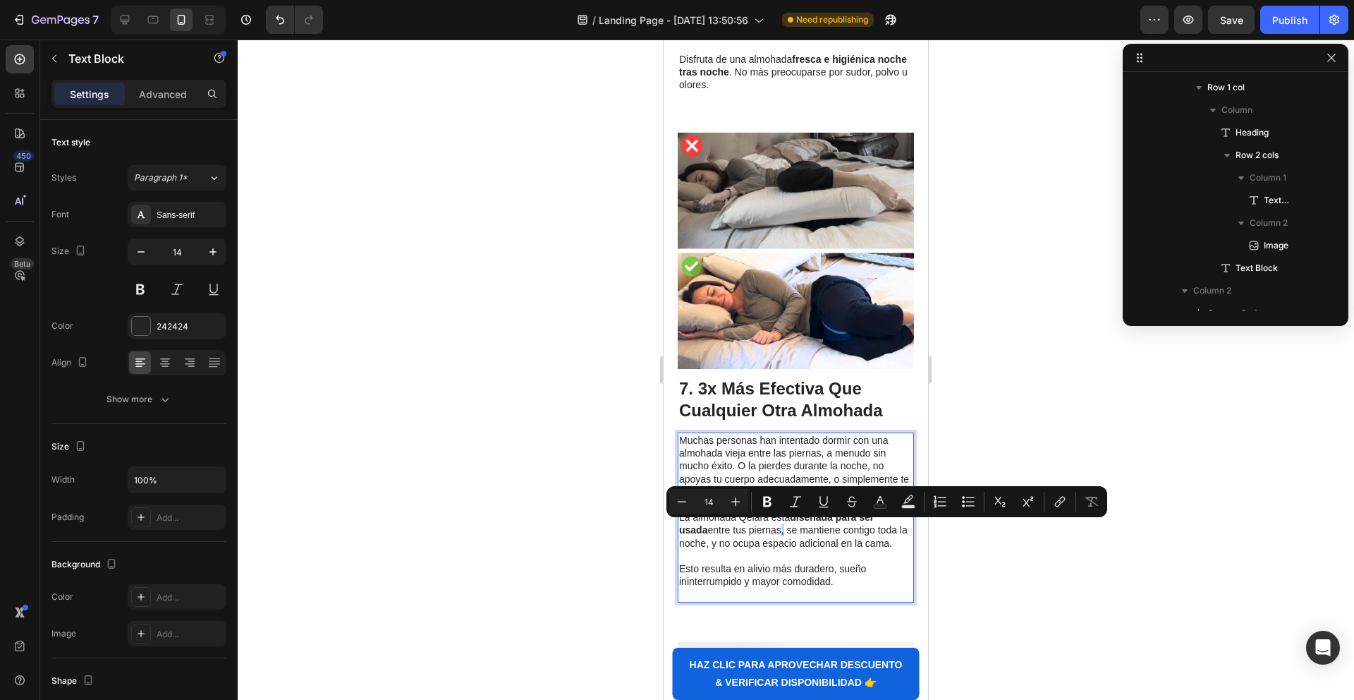
click at [753, 531] on p "La almohada Qelara está diseñada para ser usada entre tus piernas, se mantiene …" at bounding box center [795, 530] width 233 height 39
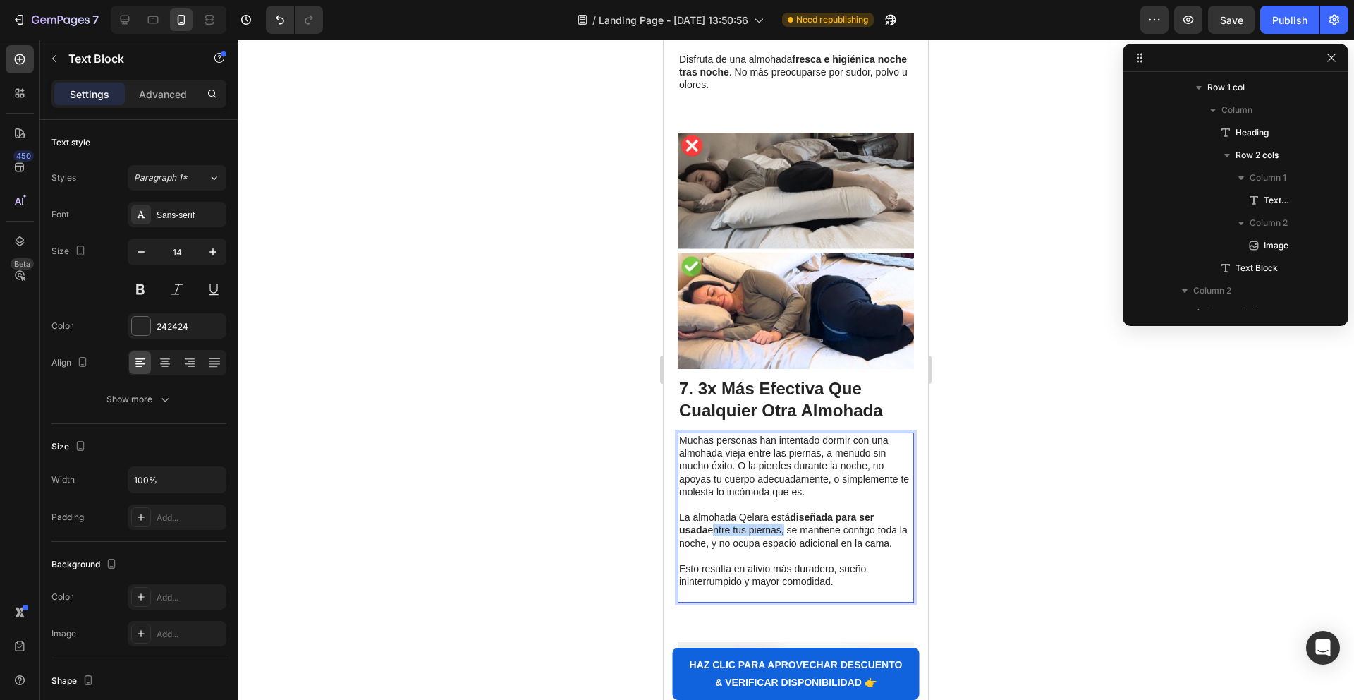
drag, startPoint x: 753, startPoint y: 530, endPoint x: 680, endPoint y: 531, distance: 72.7
click at [680, 531] on p "La almohada Qelara está diseñada para ser usada entre tus piernas, se mantiene …" at bounding box center [795, 530] width 233 height 39
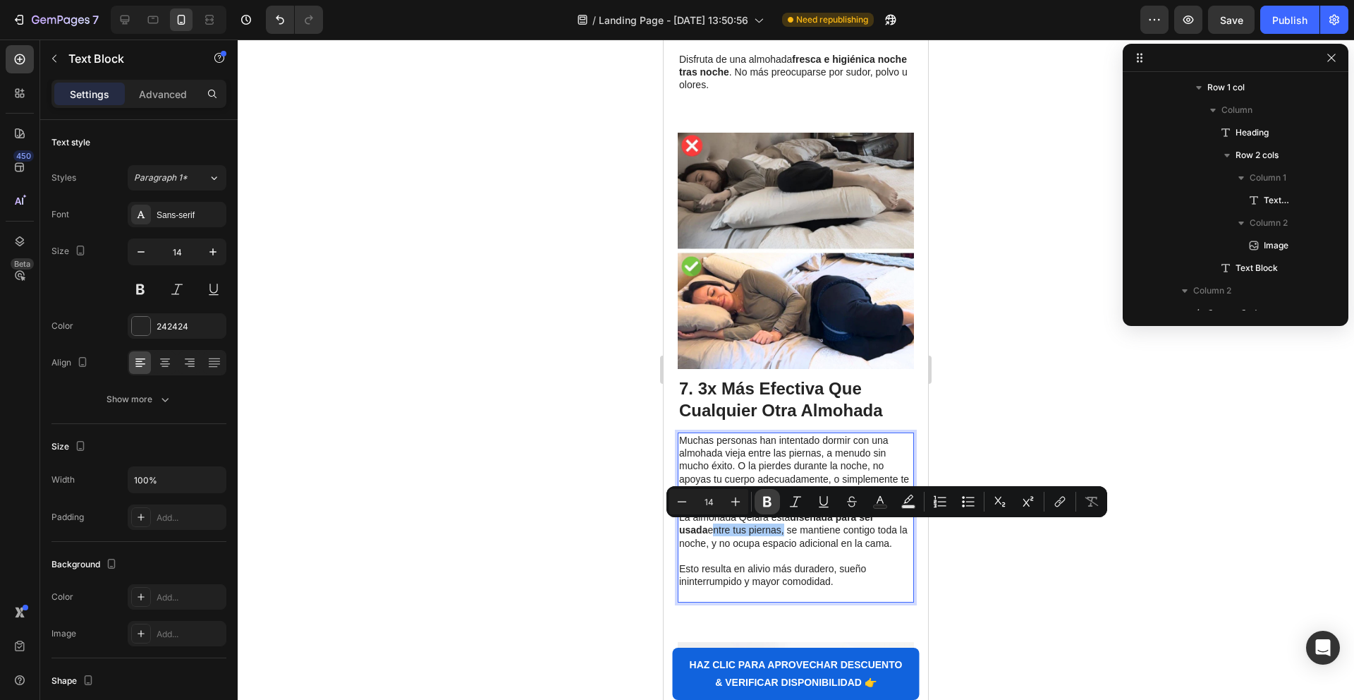
click at [764, 504] on icon "Editor contextual toolbar" at bounding box center [767, 502] width 8 height 11
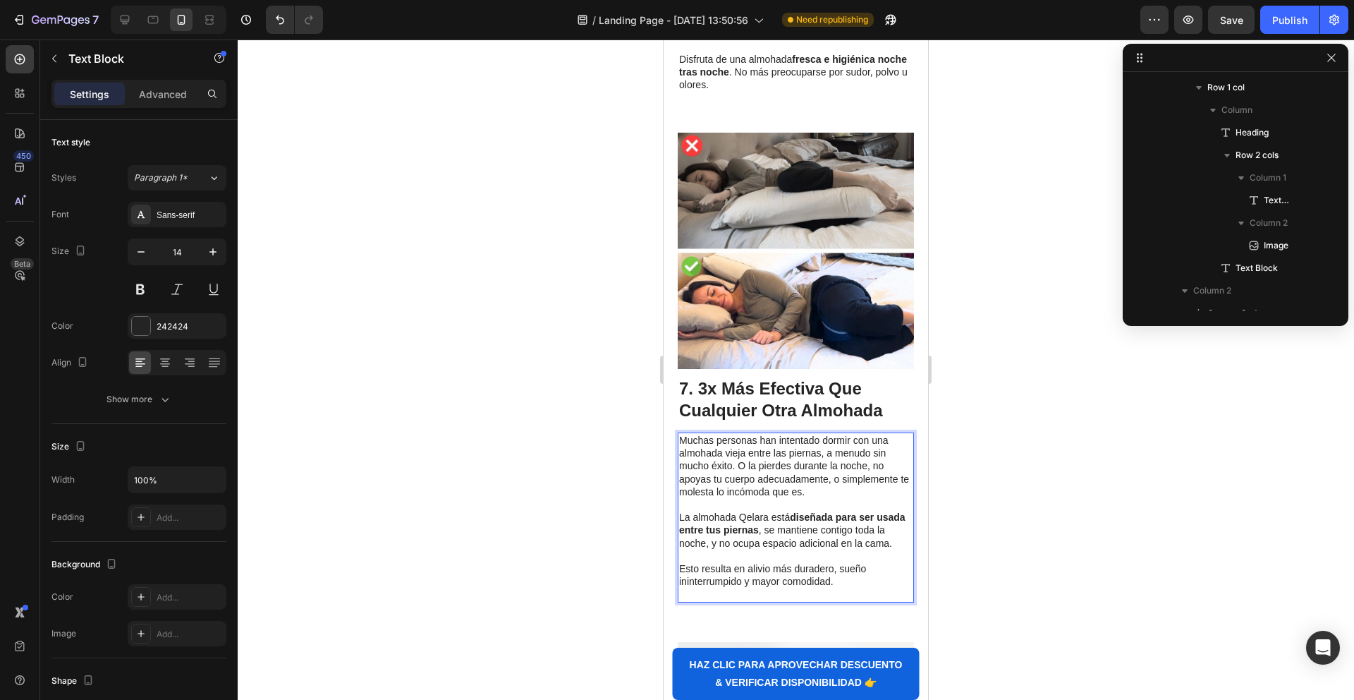
click at [849, 543] on p "La almohada Qelara está diseñada para ser usada entre tus piernas , se mantiene…" at bounding box center [795, 530] width 233 height 39
click at [840, 531] on p "La almohada Qelara está diseñada para ser usada entre tus piernas , se mantiene…" at bounding box center [795, 530] width 233 height 39
drag, startPoint x: 718, startPoint y: 542, endPoint x: 885, endPoint y: 540, distance: 167.2
click at [892, 542] on p "La almohada Qelara está diseñada para ser usada entre tus piernas , se mantiene…" at bounding box center [795, 530] width 233 height 39
click at [835, 544] on p "La almohada Qelara está diseñada para ser usada entre tus piernas , se mantiene…" at bounding box center [795, 530] width 233 height 39
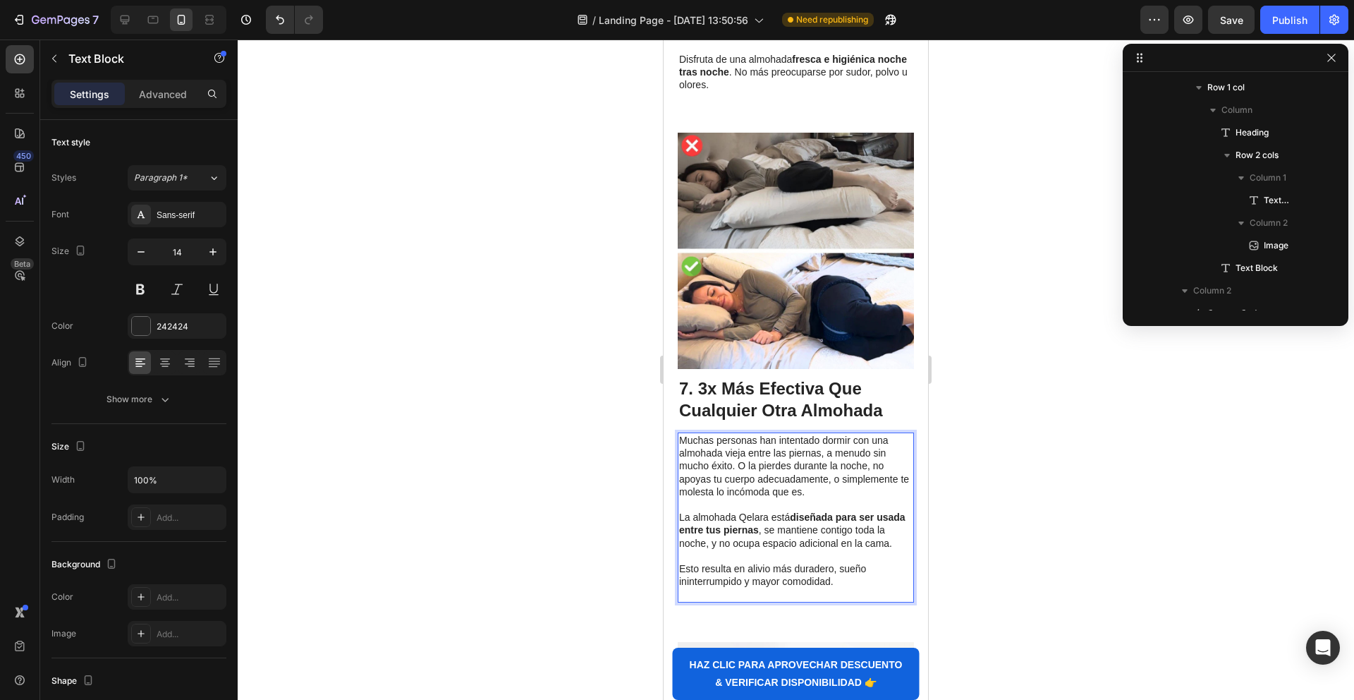
click at [875, 542] on p "La almohada Qelara está diseñada para ser usada entre tus piernas , se mantiene…" at bounding box center [795, 530] width 233 height 39
drag, startPoint x: 884, startPoint y: 542, endPoint x: 765, endPoint y: 542, distance: 118.5
click at [877, 542] on p "La almohada Qelara está diseñada para ser usada entre tus piernas , se mantiene…" at bounding box center [795, 530] width 233 height 39
drag, startPoint x: 721, startPoint y: 542, endPoint x: 914, endPoint y: 545, distance: 193.3
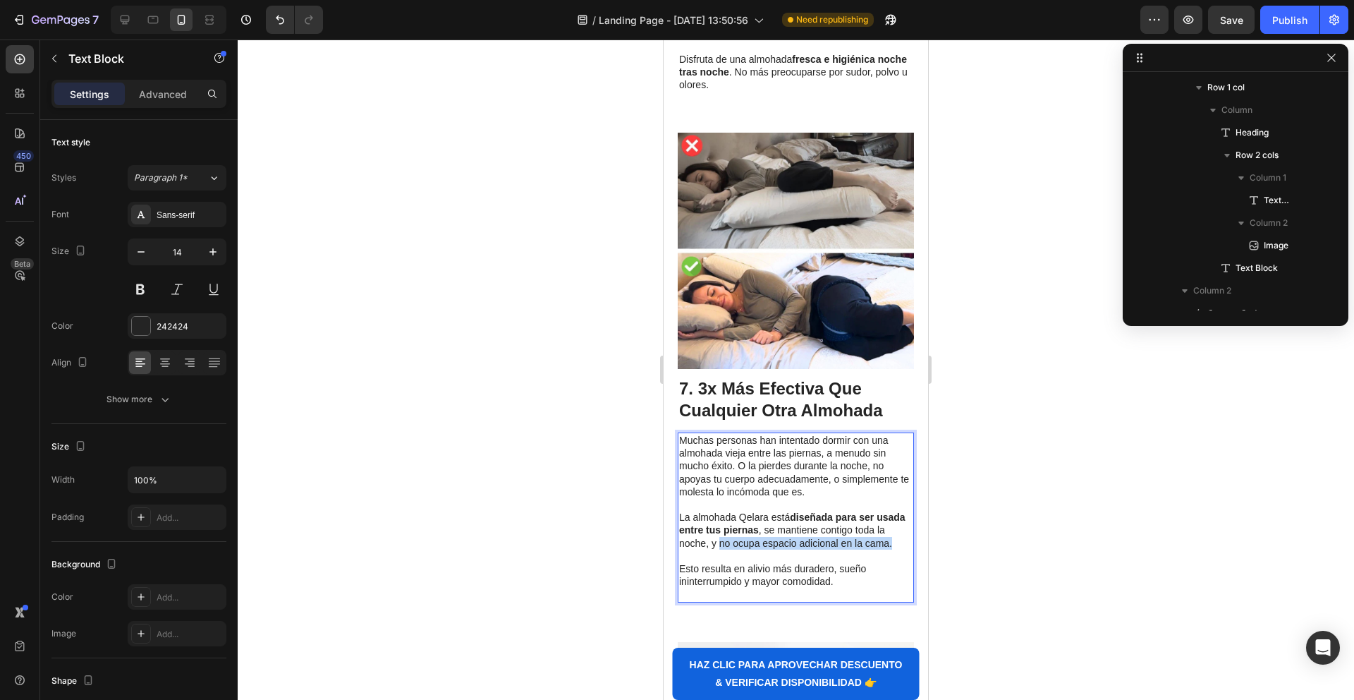
click at [851, 542] on p "La almohada Qelara está diseñada para ser usada entre tus piernas , se mantiene…" at bounding box center [795, 530] width 233 height 39
click at [852, 542] on p "La almohada Qelara está diseñada para ser usada entre tus piernas , se mantiene…" at bounding box center [795, 530] width 233 height 39
drag, startPoint x: 852, startPoint y: 542, endPoint x: 852, endPoint y: 530, distance: 11.3
click at [851, 541] on p "La almohada Qelara está diseñada para ser usada entre tus piernas , se mantiene…" at bounding box center [795, 530] width 233 height 39
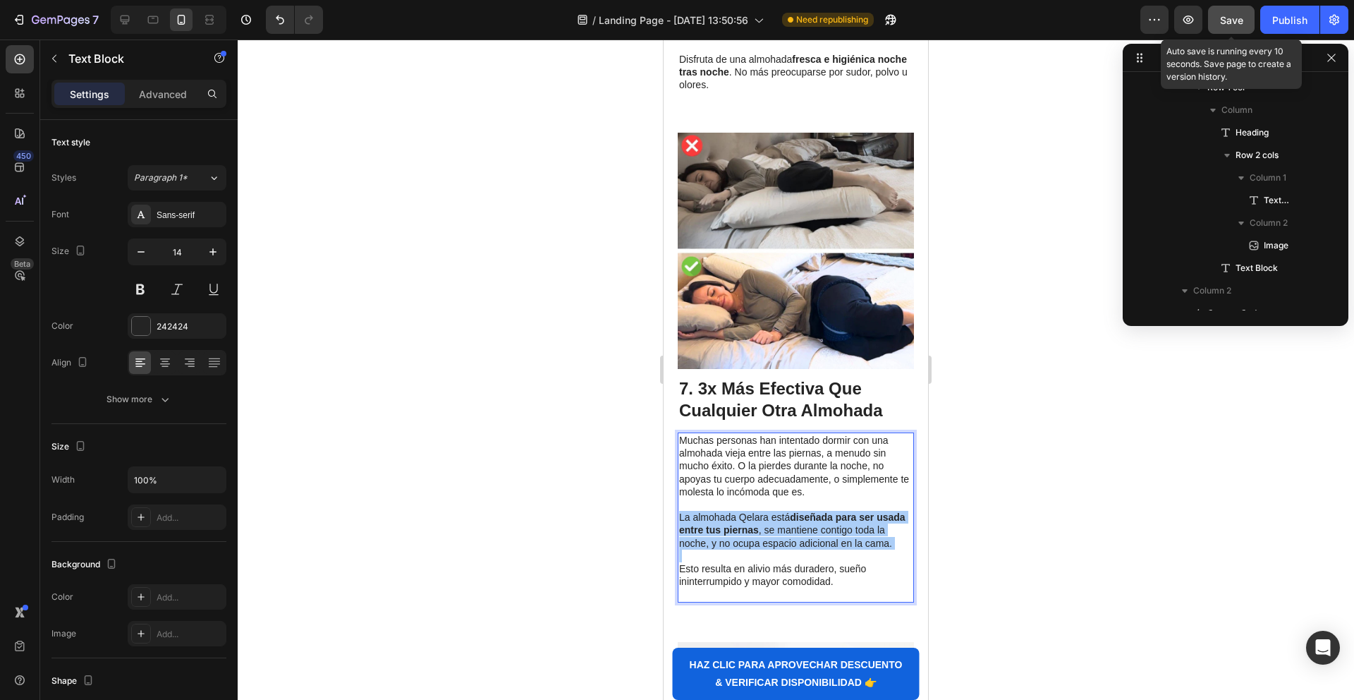
drag, startPoint x: 1236, startPoint y: 24, endPoint x: 1244, endPoint y: 22, distance: 8.7
click at [1236, 24] on span "Save" at bounding box center [1231, 20] width 23 height 12
click at [1277, 18] on div "Publish" at bounding box center [1289, 20] width 35 height 15
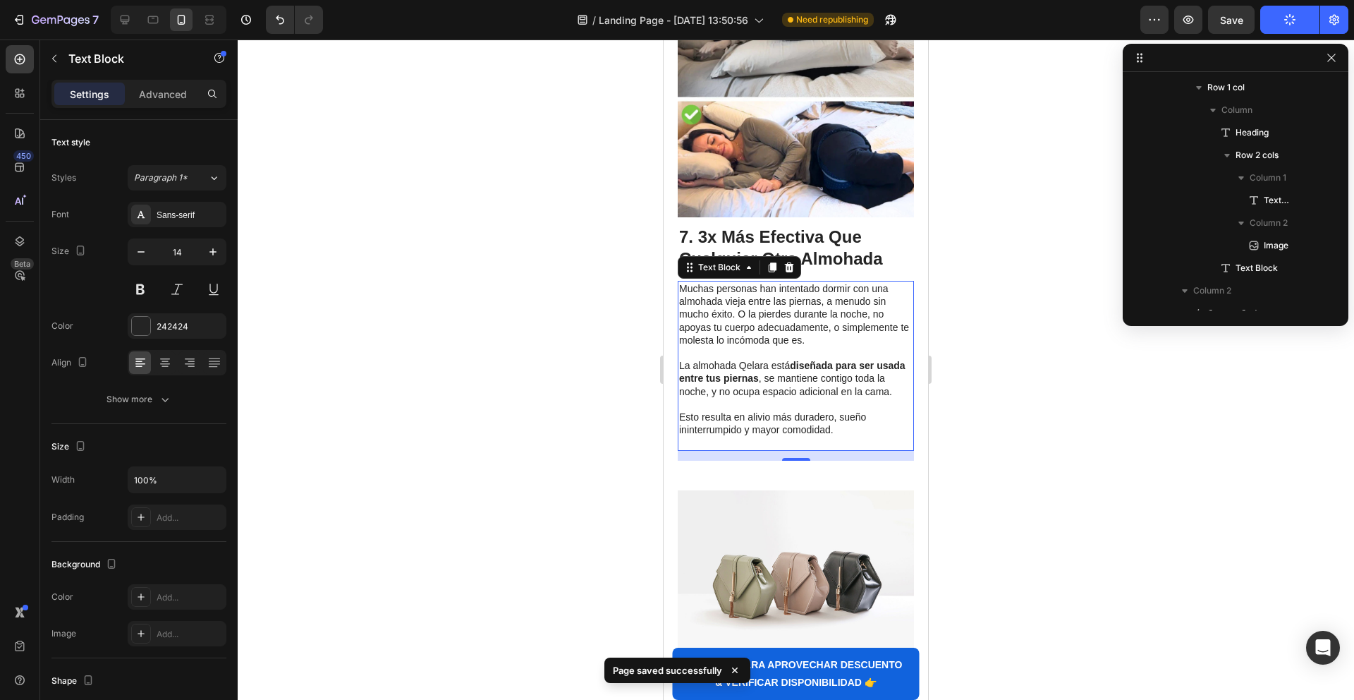
scroll to position [3480, 0]
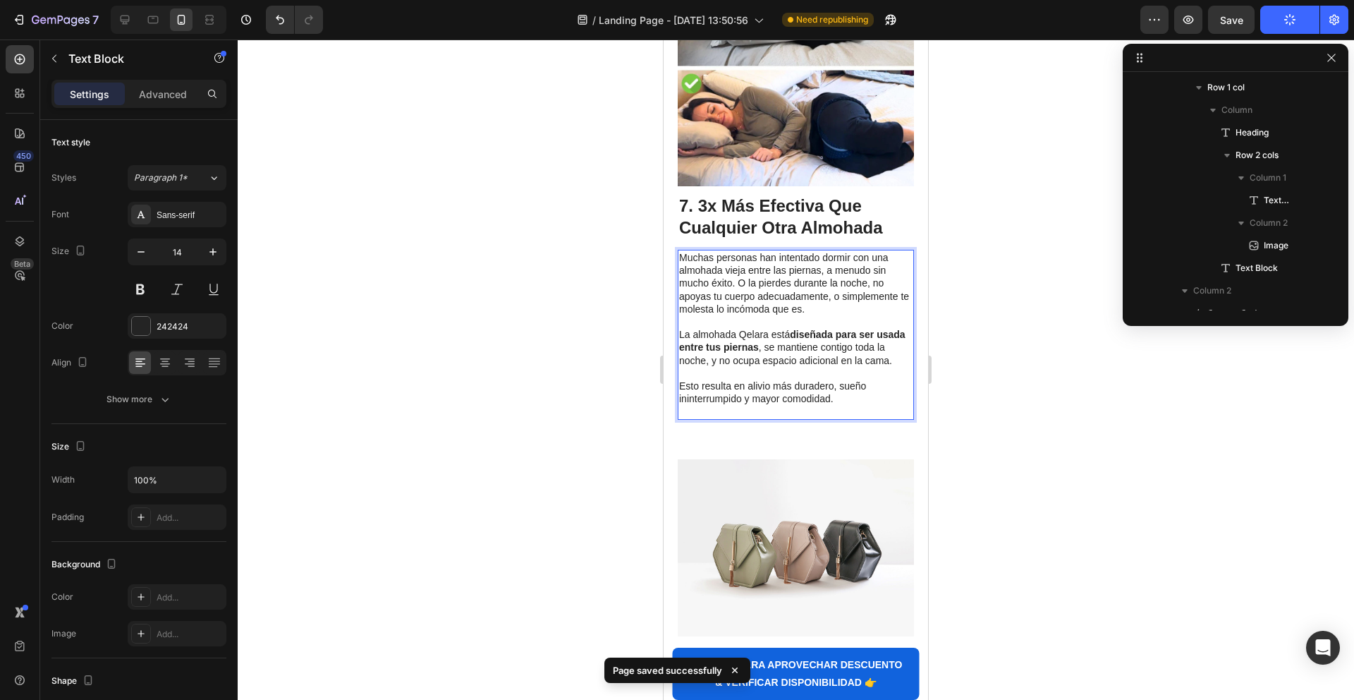
click at [779, 360] on p "La almohada Qelara está diseñada para ser usada entre tus piernas , se mantiene…" at bounding box center [795, 347] width 233 height 39
click at [726, 360] on p "La almohada Qelara está diseñada para ser usada entre tus piernas , se mantiene…" at bounding box center [795, 347] width 233 height 39
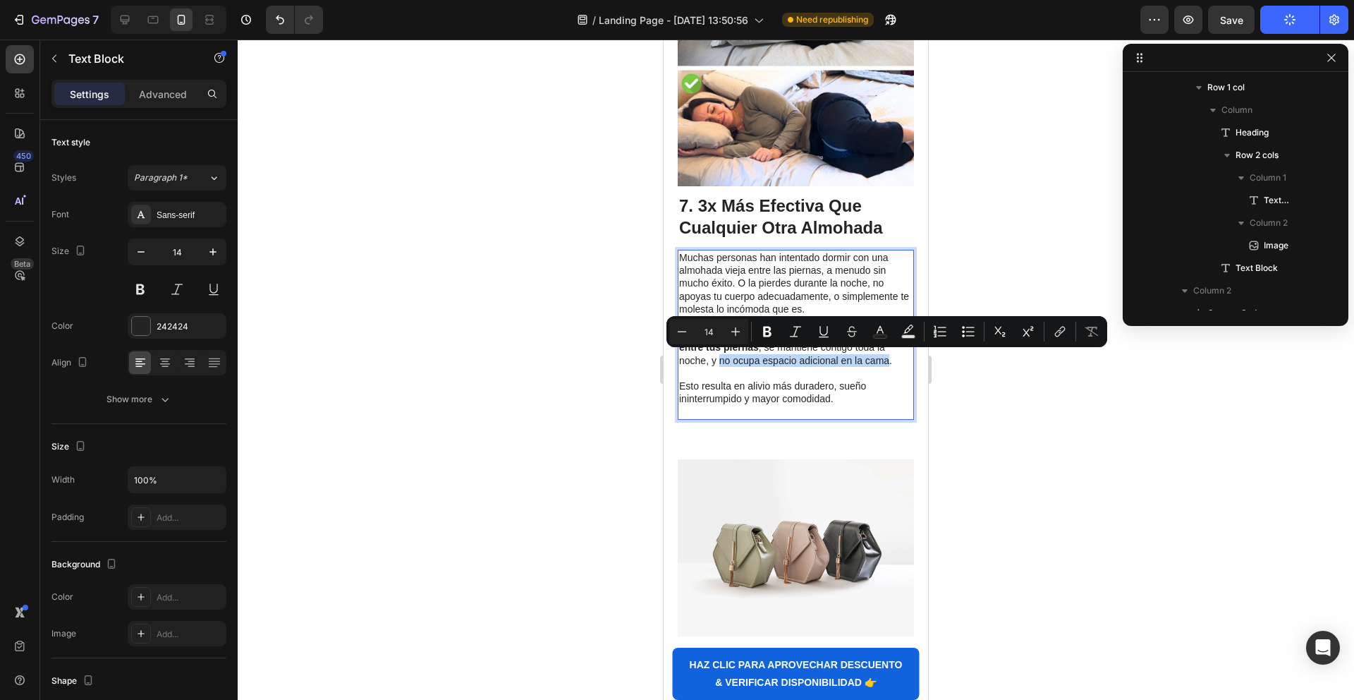
drag, startPoint x: 719, startPoint y: 360, endPoint x: 891, endPoint y: 365, distance: 172.2
click at [891, 365] on p "La almohada Qelara está diseñada para ser usada entre tus piernas , se mantiene…" at bounding box center [795, 347] width 233 height 39
click at [765, 331] on icon "Editor contextual toolbar" at bounding box center [767, 332] width 8 height 11
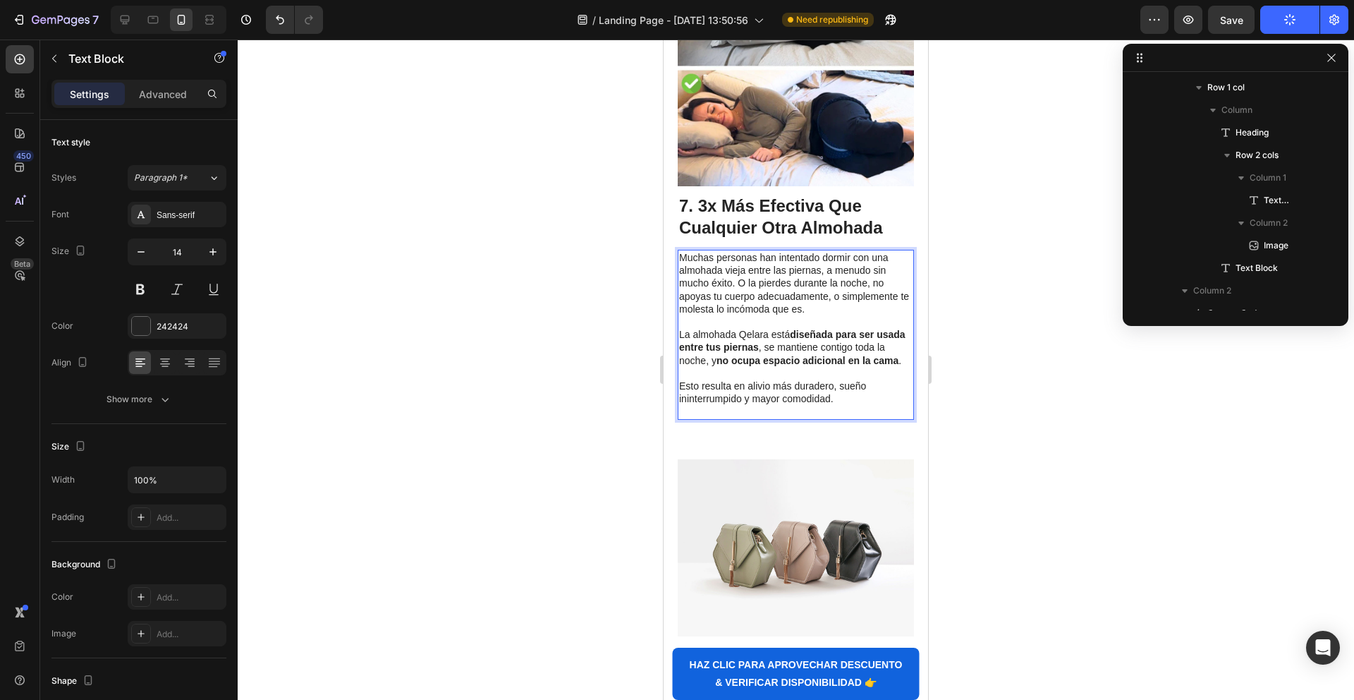
click at [812, 384] on p "Esto resulta en alivio más duradero, sueño ininterrumpido y mayor comodidad." at bounding box center [795, 391] width 233 height 25
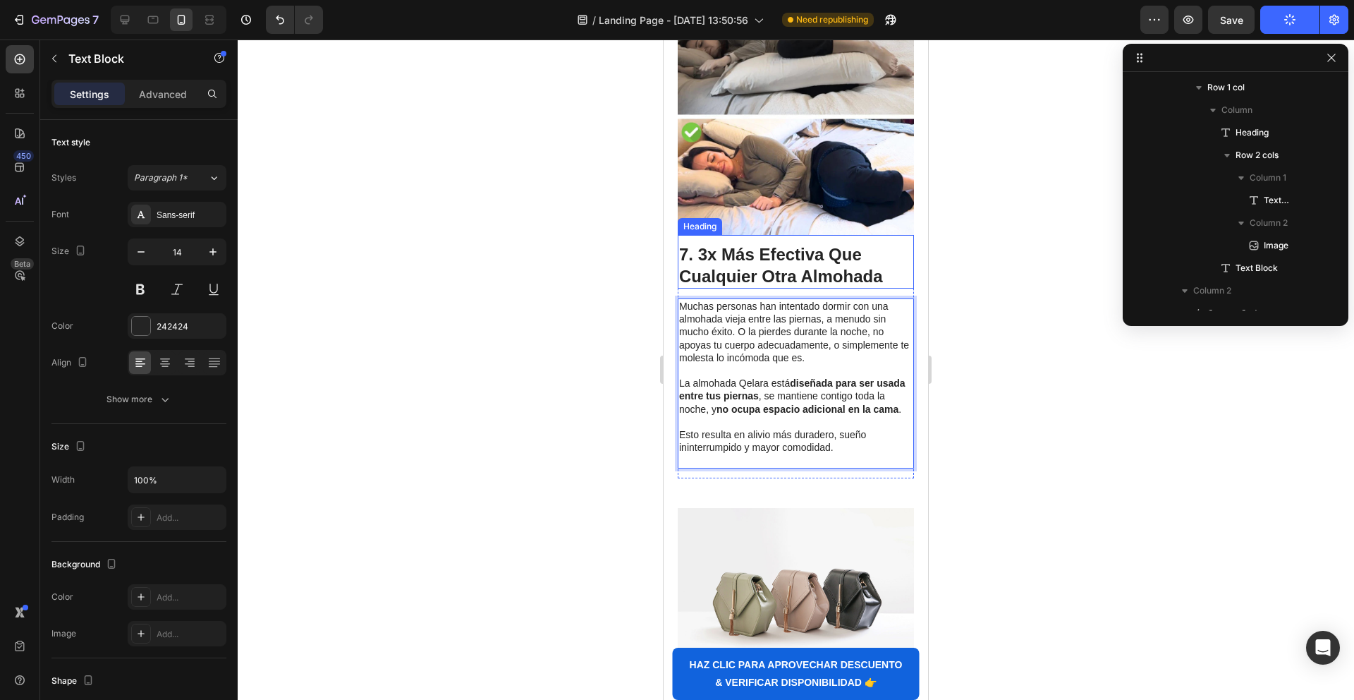
scroll to position [3426, 0]
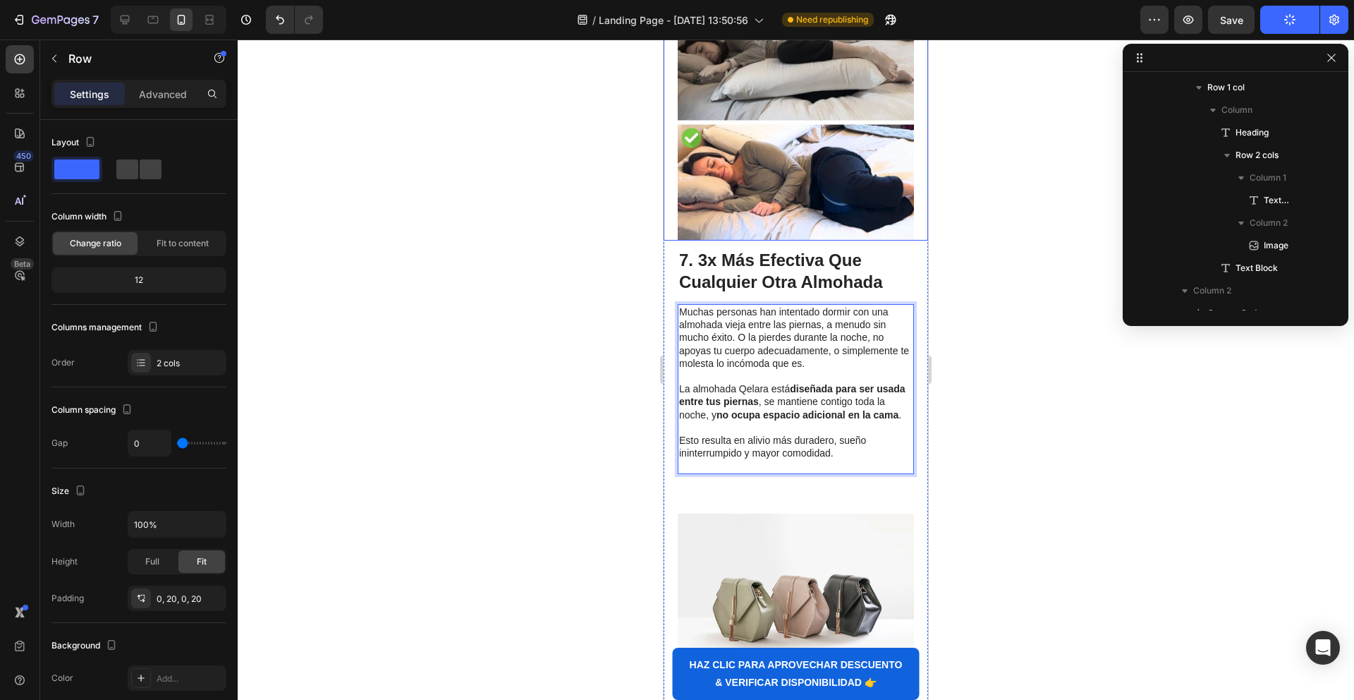
click at [669, 202] on div "⁠⁠⁠⁠⁠⁠⁠ 6. Funda Fácil de Lavar Heading Las almohadas Qelara están hechas con u…" at bounding box center [796, 28] width 264 height 423
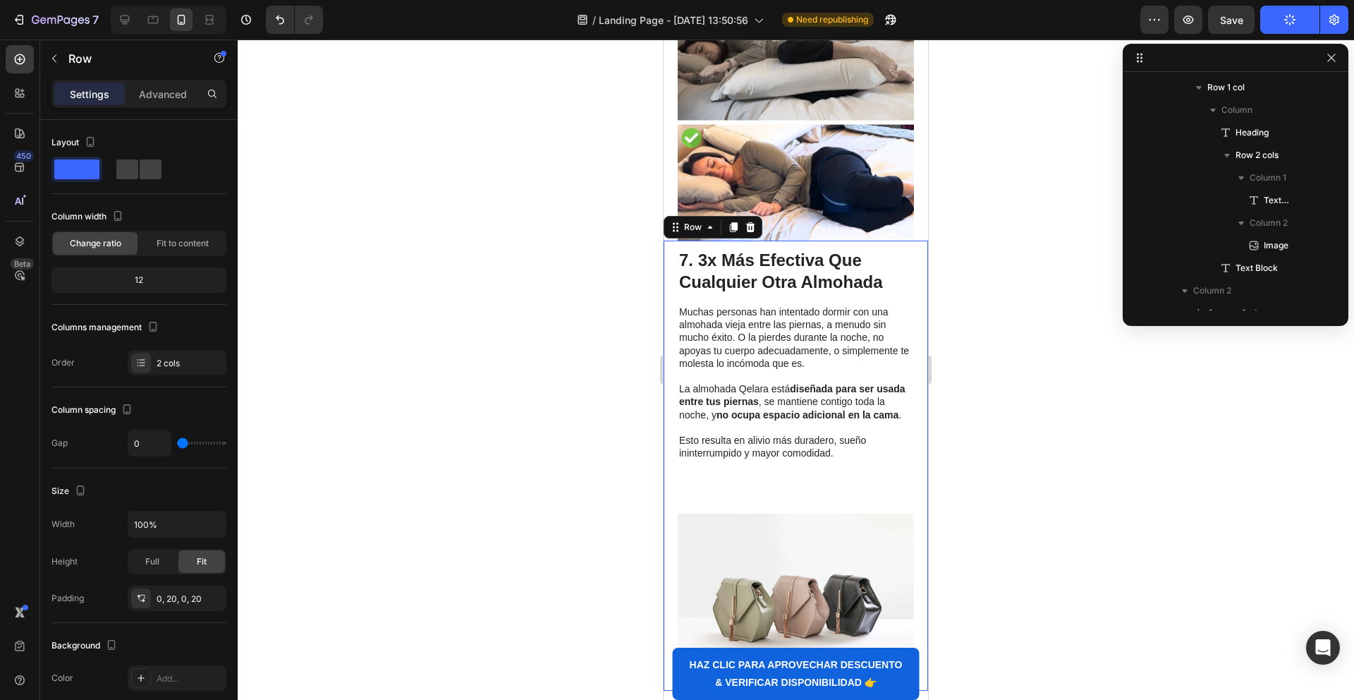
click at [673, 257] on div "⁠⁠⁠⁠⁠⁠⁠ 7. 3x Más Efectiva Que Cualquier Otra Almohada Heading Muchas personas …" at bounding box center [796, 466] width 264 height 450
click at [734, 224] on icon at bounding box center [734, 227] width 8 height 10
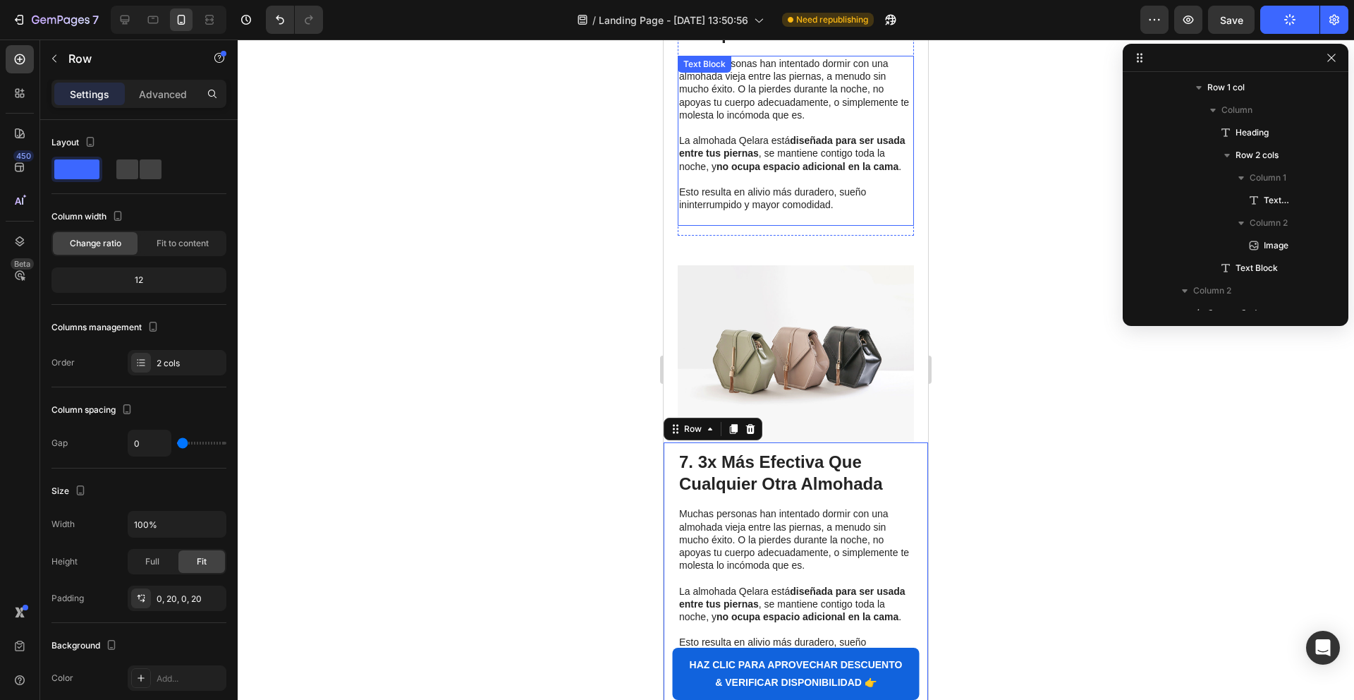
scroll to position [3656, 0]
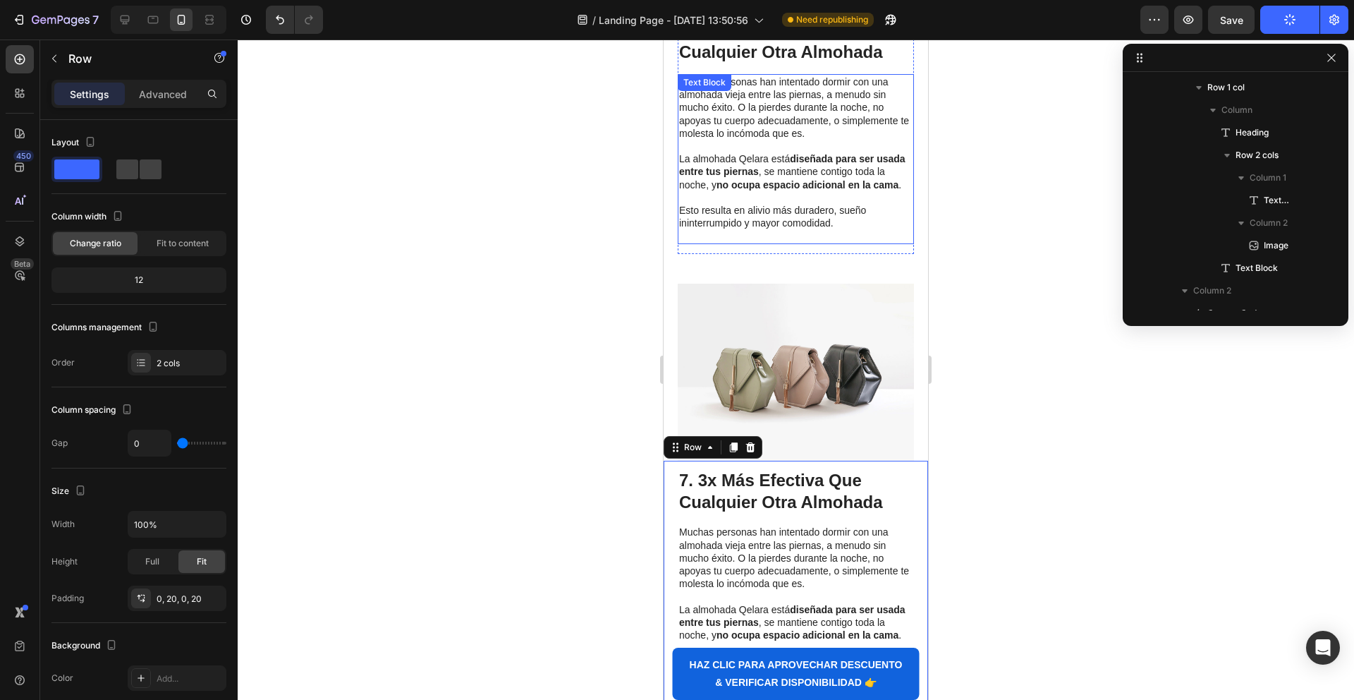
click at [774, 360] on img at bounding box center [796, 372] width 236 height 177
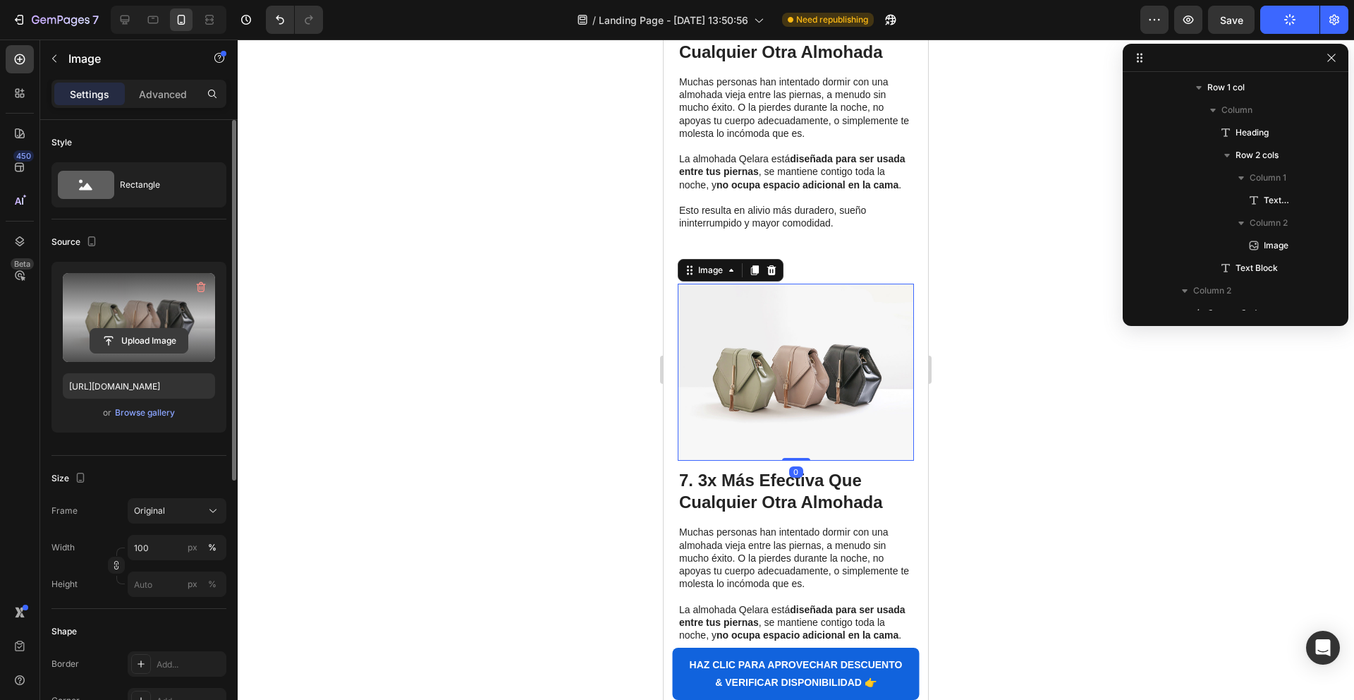
click at [168, 332] on div "Upload Image" at bounding box center [139, 317] width 152 height 89
click at [159, 335] on input "file" at bounding box center [138, 341] width 97 height 24
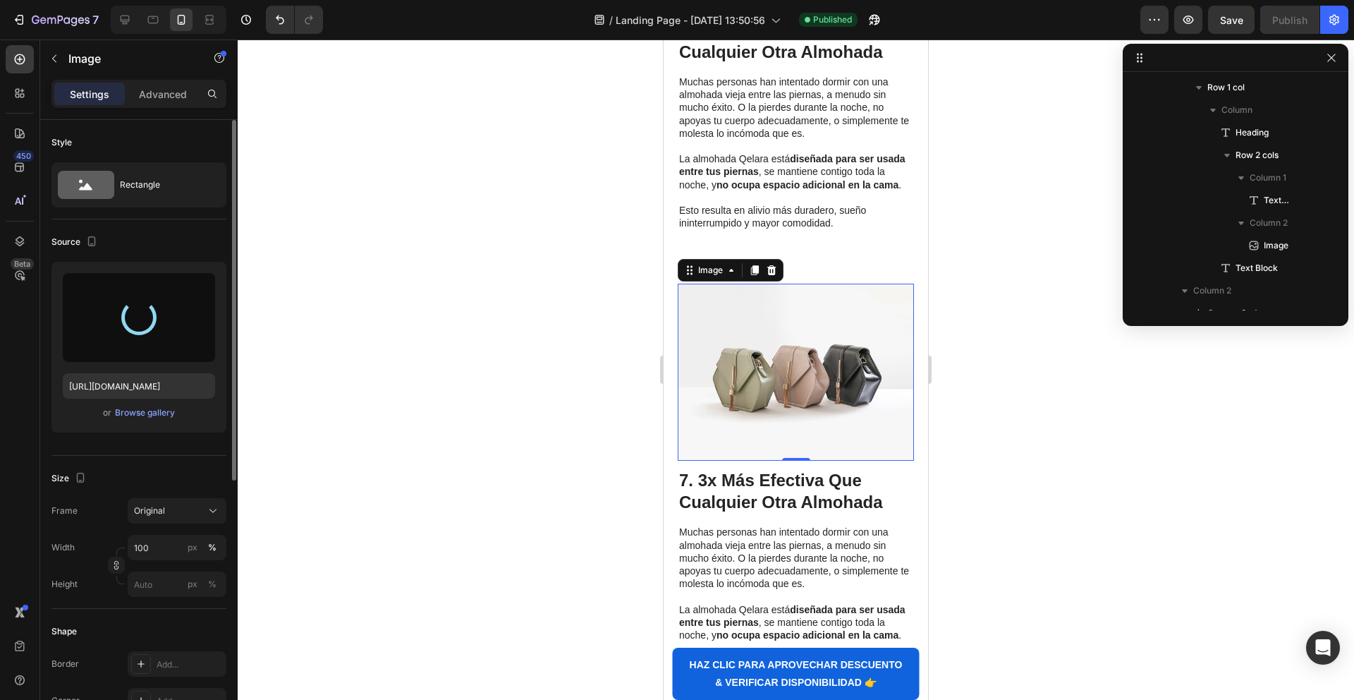
type input "[URL][DOMAIN_NAME]"
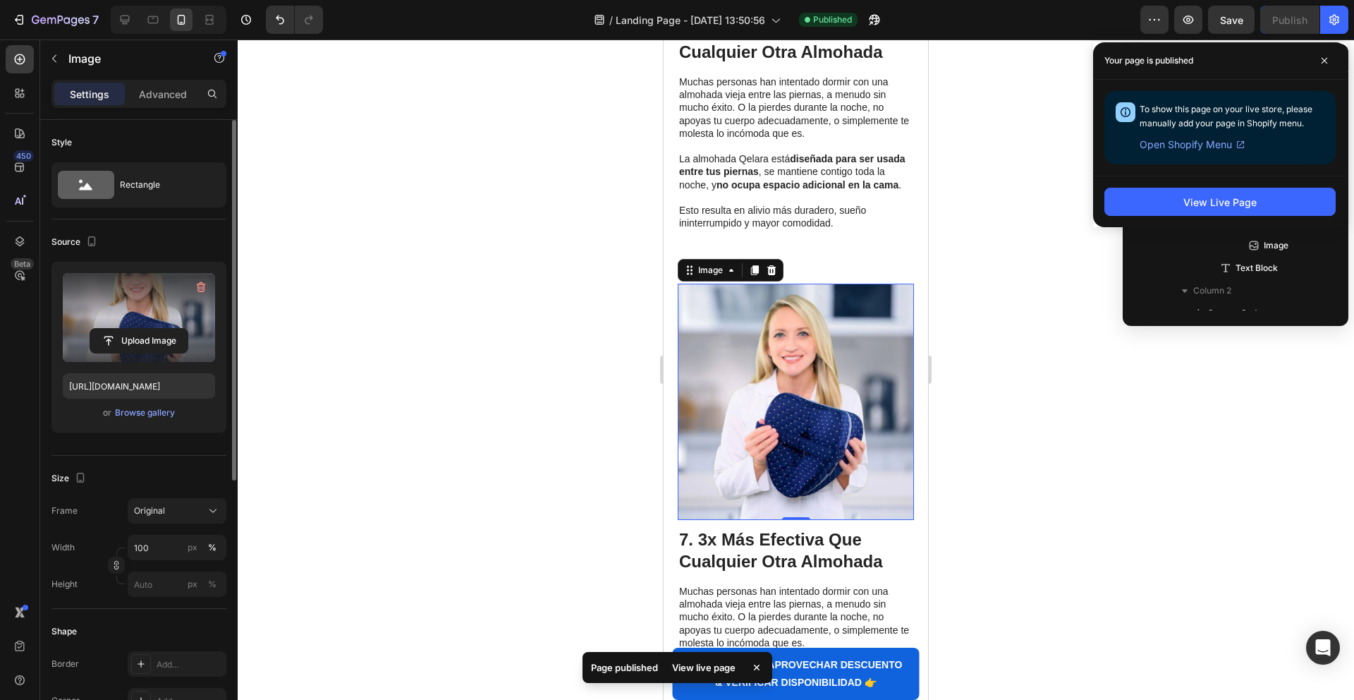
scroll to position [3760, 0]
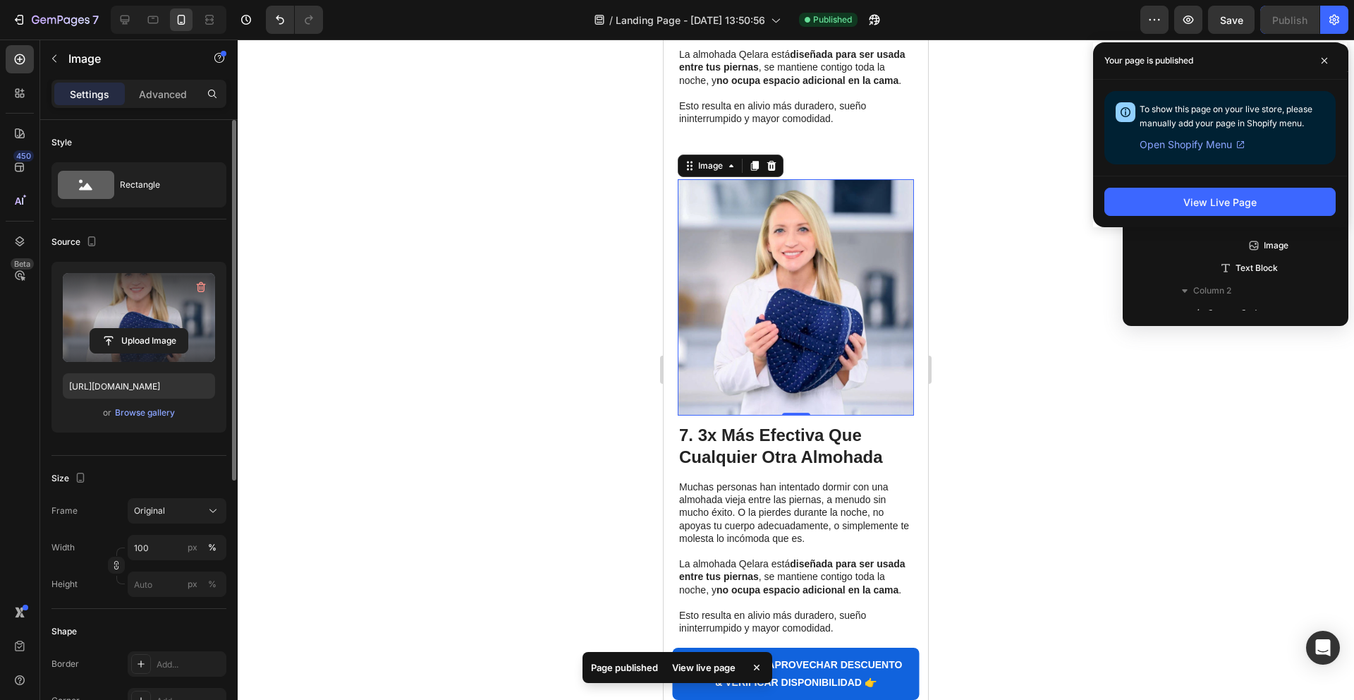
click at [752, 451] on strong "7. 3x Más Efectiva Que Cualquier Otra Almohada" at bounding box center [781, 445] width 204 height 41
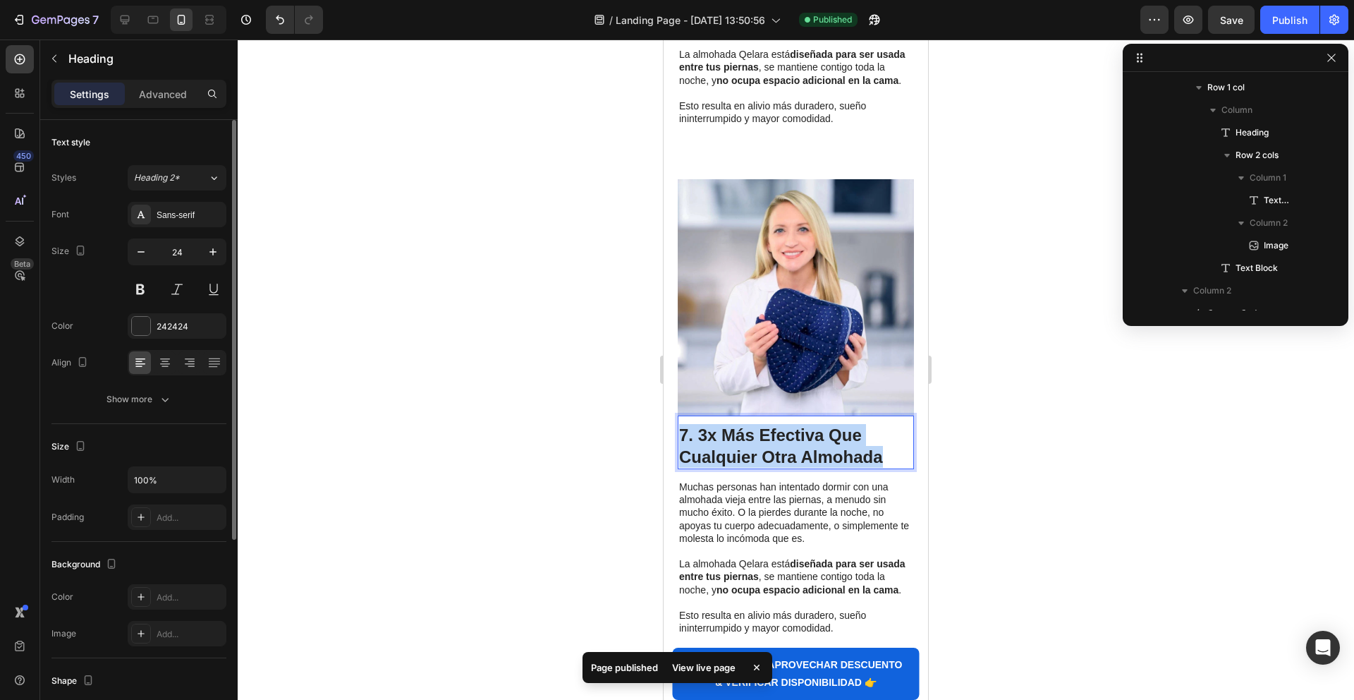
click at [752, 451] on strong "7. 3x Más Efectiva Que Cualquier Otra Almohada" at bounding box center [781, 445] width 204 height 41
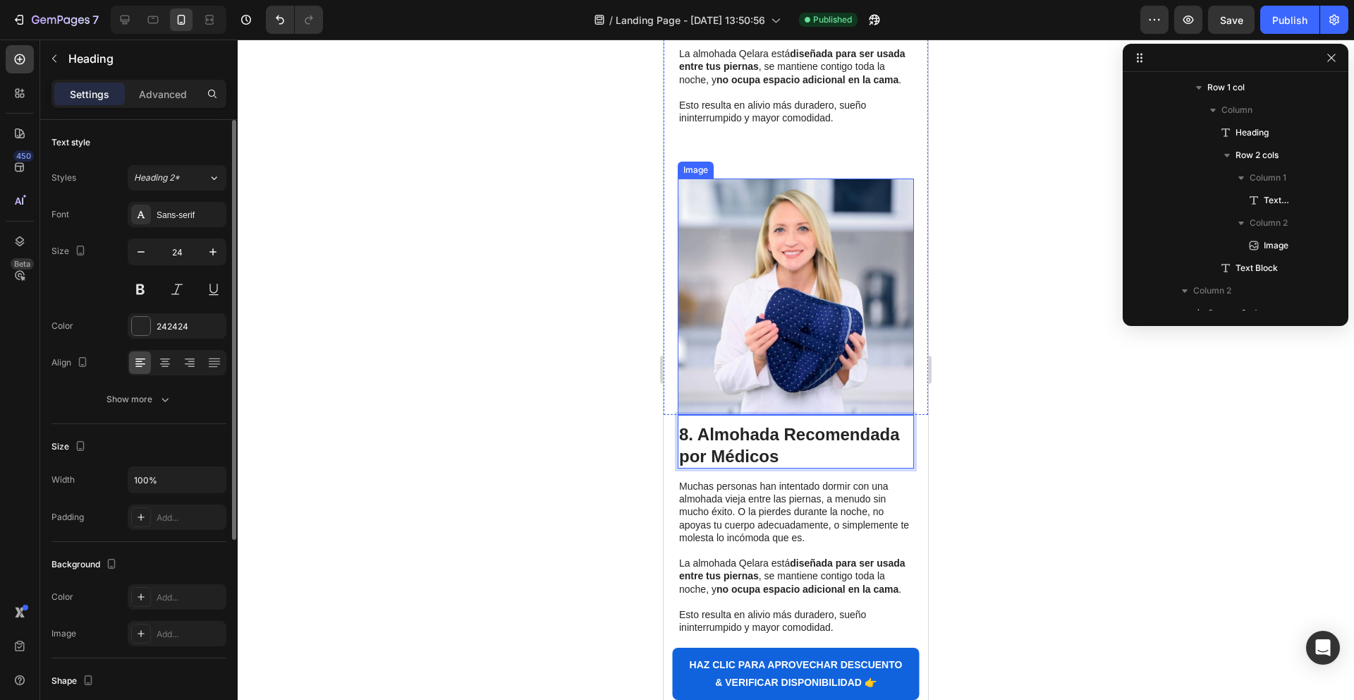
scroll to position [3863, 0]
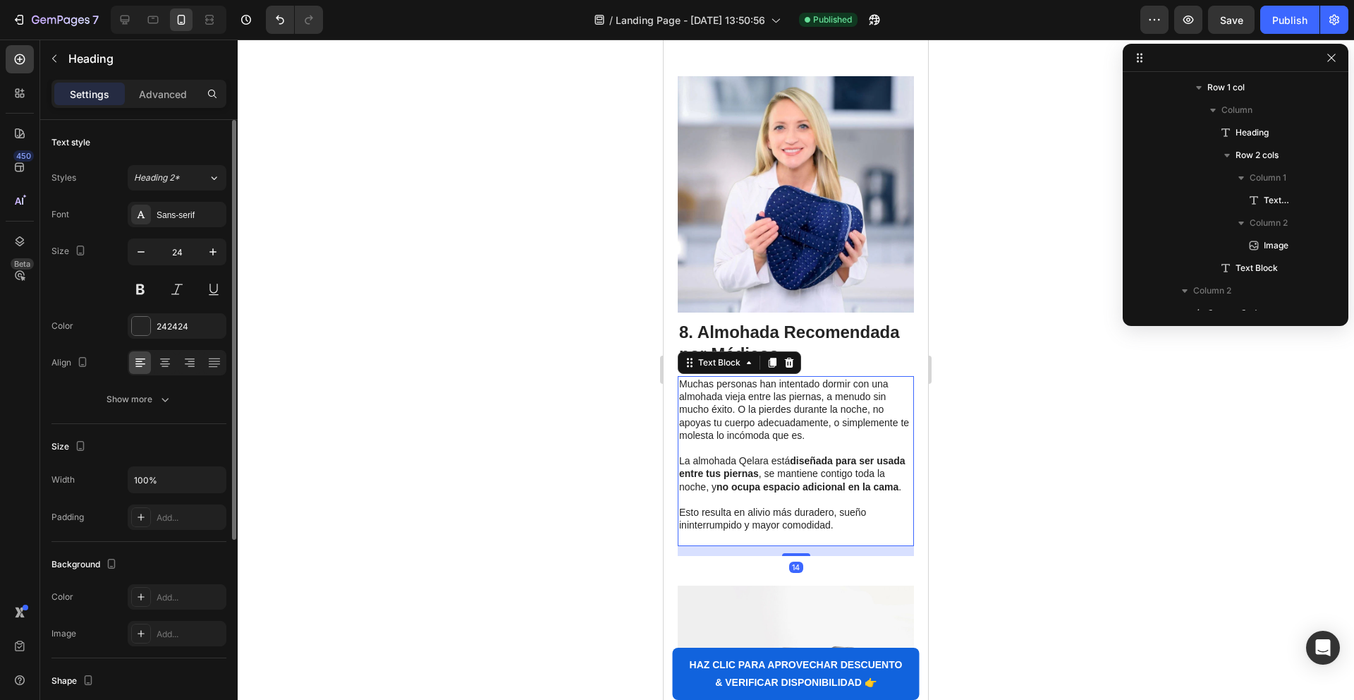
click at [843, 490] on strong "no ocupa espacio adicional en la cama" at bounding box center [808, 486] width 182 height 11
click at [857, 522] on p "Esto resulta en alivio más duradero, sueño ininterrumpido y mayor comodidad." at bounding box center [795, 518] width 233 height 25
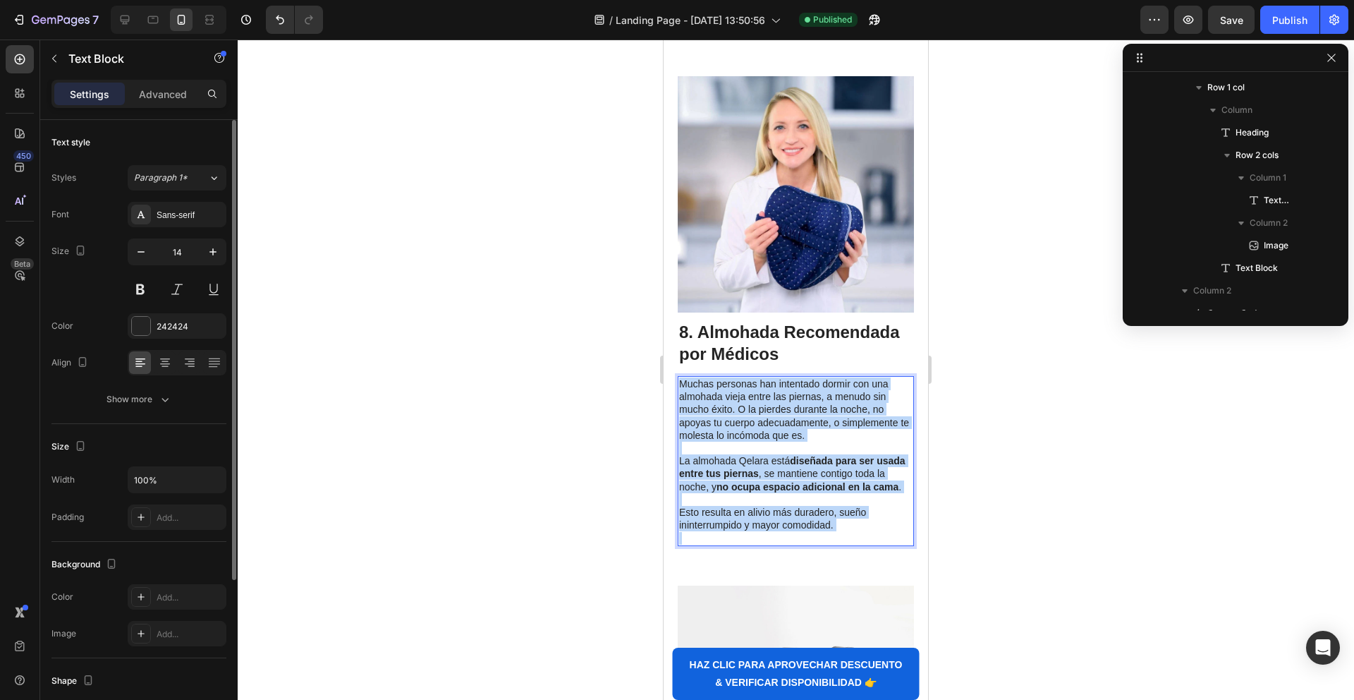
drag, startPoint x: 736, startPoint y: 441, endPoint x: 679, endPoint y: 385, distance: 79.8
click at [679, 385] on div "Muchas personas han intentado dormir con una almohada vieja entre las piernas, …" at bounding box center [796, 461] width 236 height 170
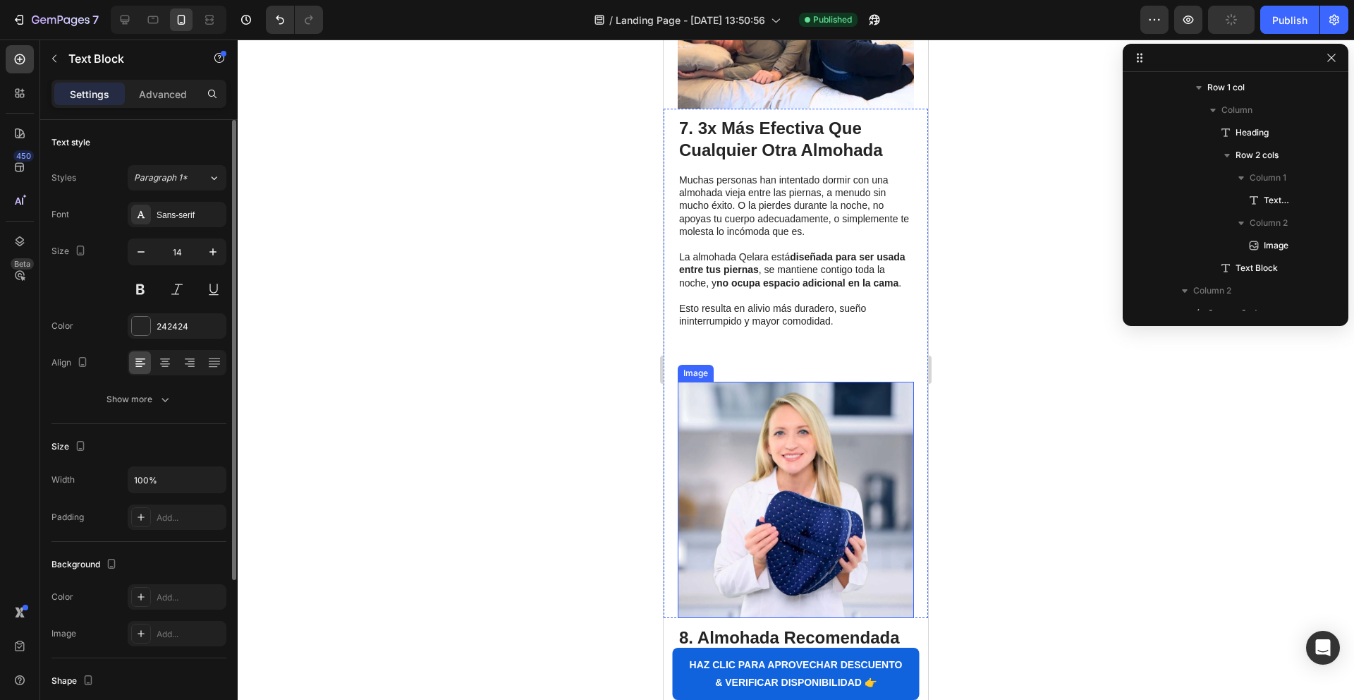
scroll to position [3547, 0]
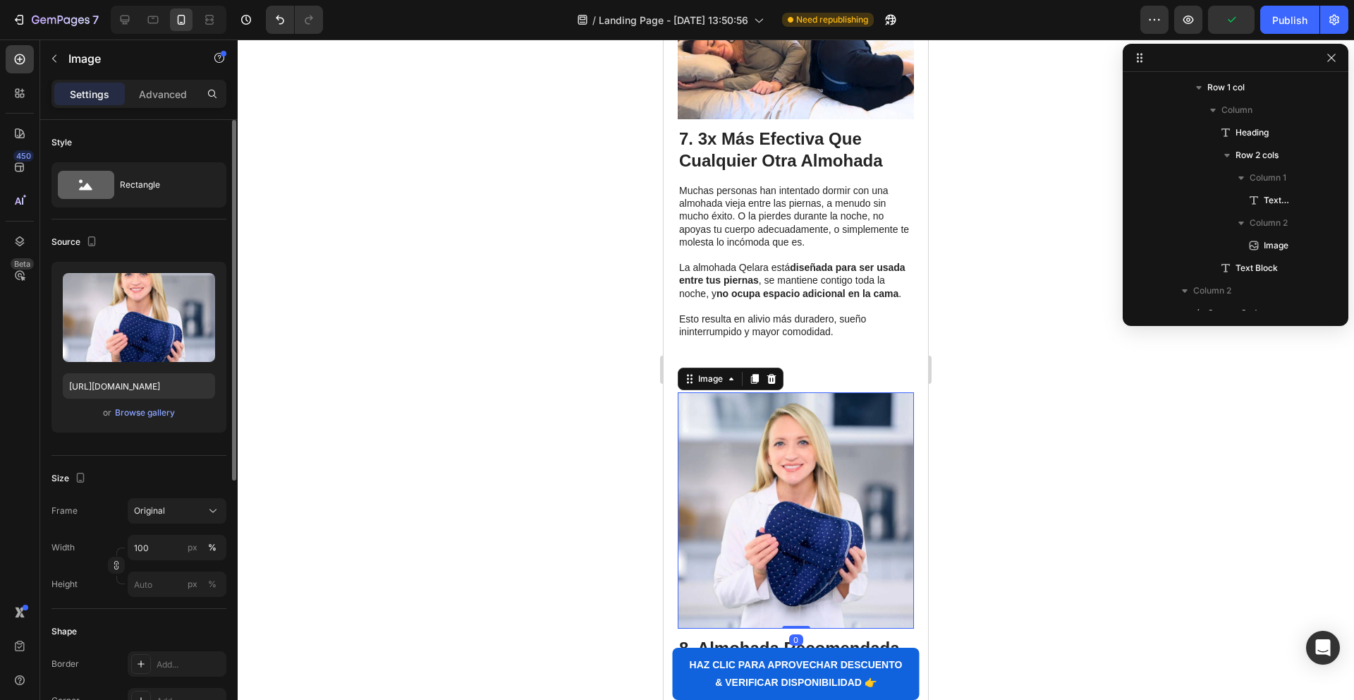
click at [759, 425] on img at bounding box center [796, 510] width 236 height 236
click at [169, 104] on div "Advanced" at bounding box center [163, 94] width 71 height 23
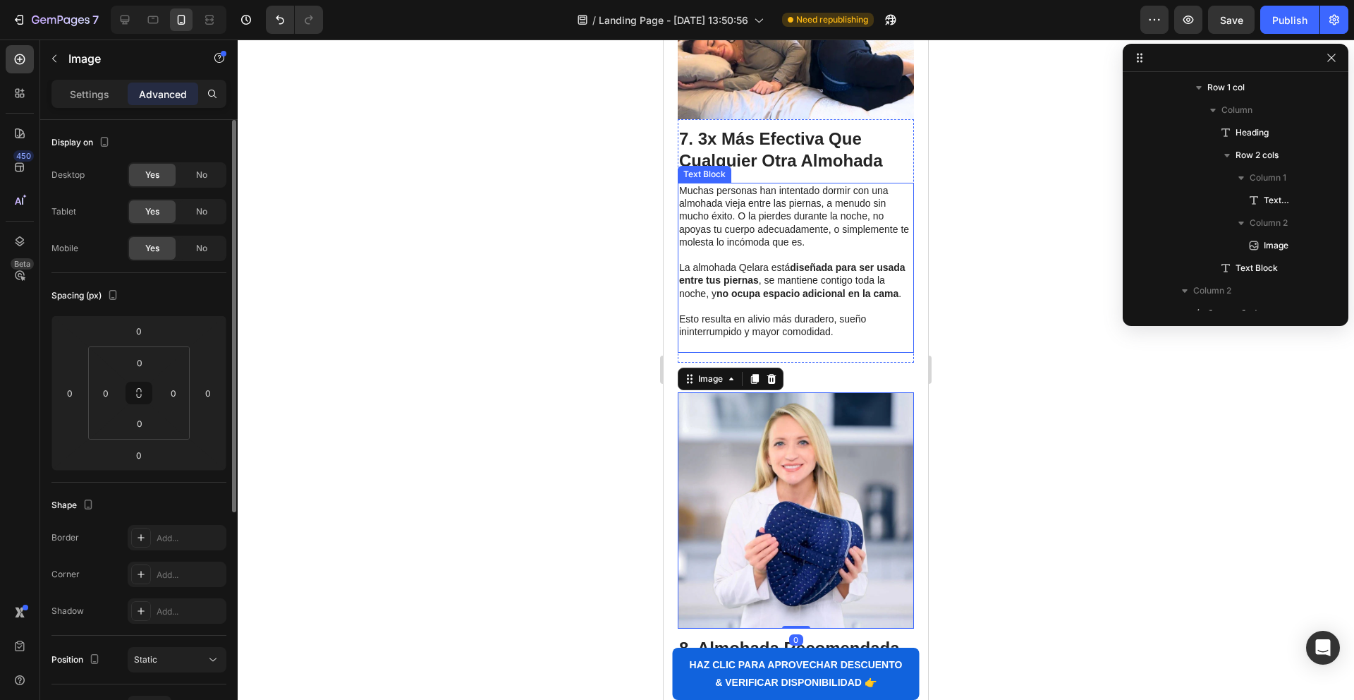
click at [762, 331] on p "Esto resulta en alivio más duradero, sueño ininterrumpido y mayor comodidad." at bounding box center [795, 324] width 233 height 25
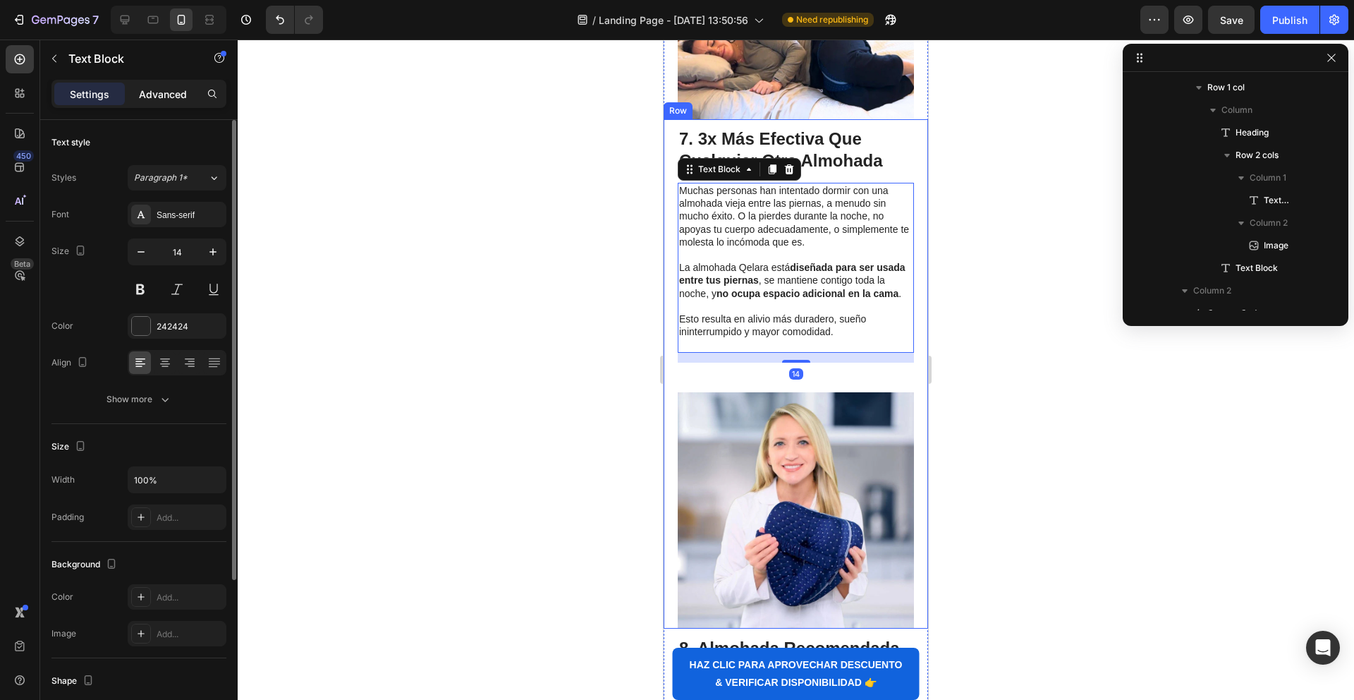
drag, startPoint x: 193, startPoint y: 104, endPoint x: 184, endPoint y: 97, distance: 11.0
click at [193, 102] on div "Advanced" at bounding box center [163, 94] width 71 height 23
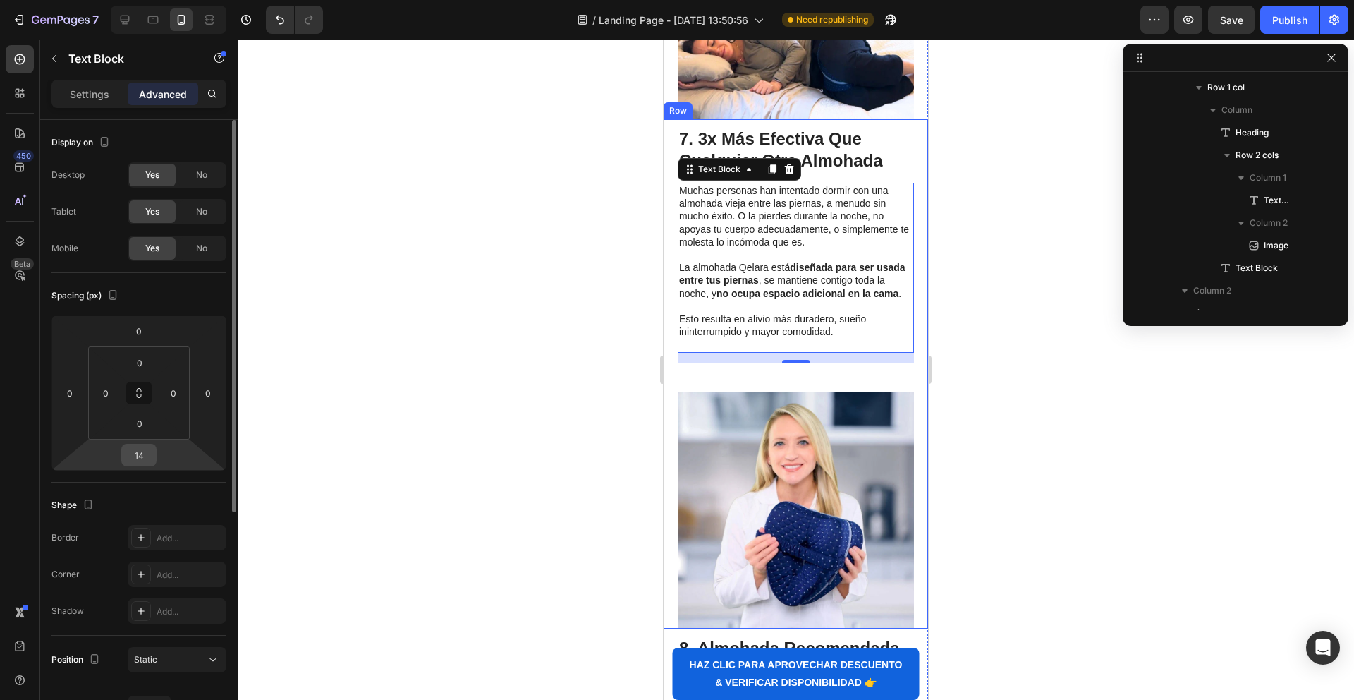
click at [138, 453] on input "14" at bounding box center [139, 454] width 28 height 21
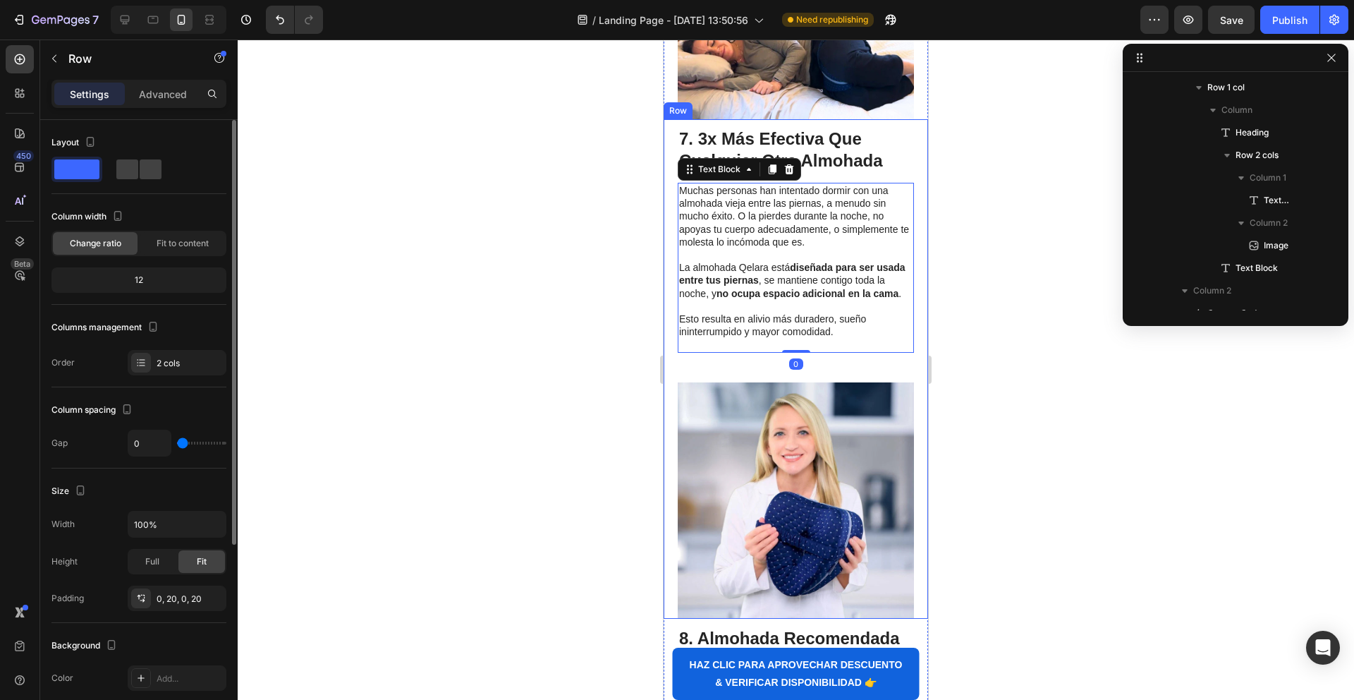
click at [734, 362] on div "⁠⁠⁠⁠⁠⁠⁠ 7. 3x Más Efectiva Que Cualquier Otra Almohada Heading Muchas personas …" at bounding box center [796, 250] width 236 height 263
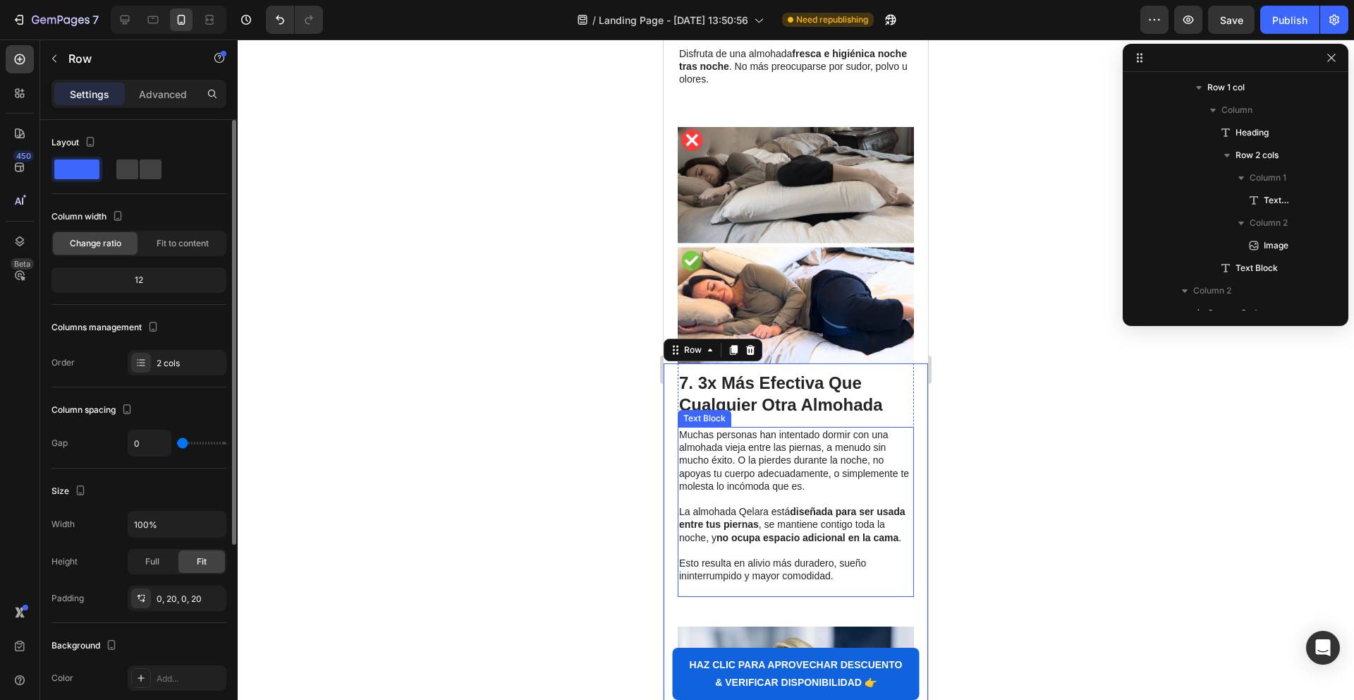
scroll to position [3249, 0]
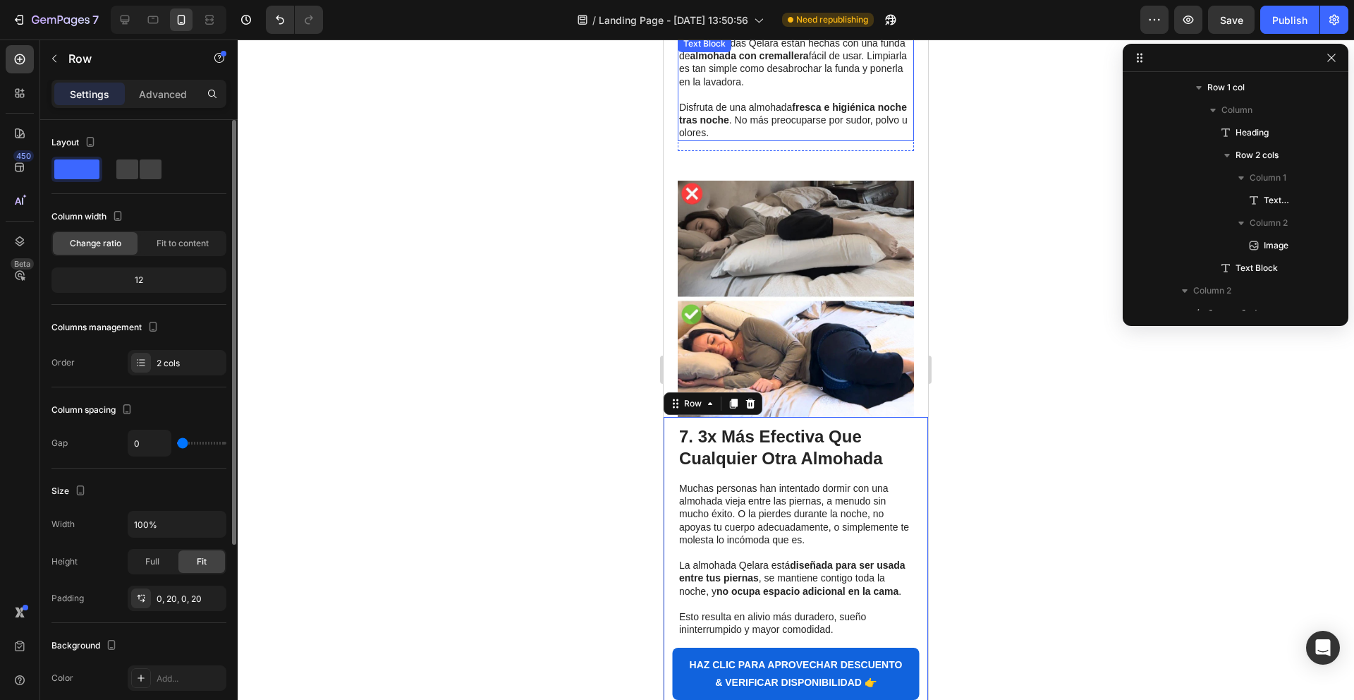
click at [742, 117] on p "Disfruta de una almohada fresca e higiénica noche tras noche . No más preocupar…" at bounding box center [795, 120] width 233 height 39
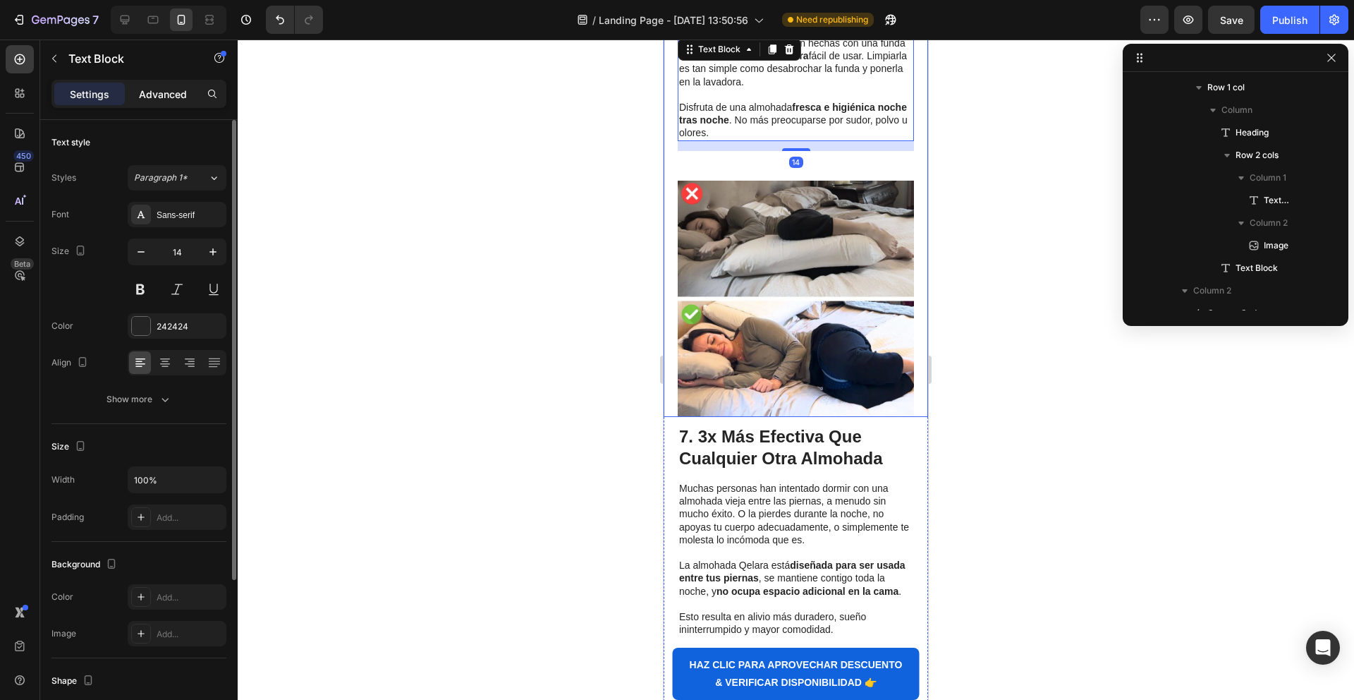
click at [136, 96] on div "Advanced" at bounding box center [163, 94] width 71 height 23
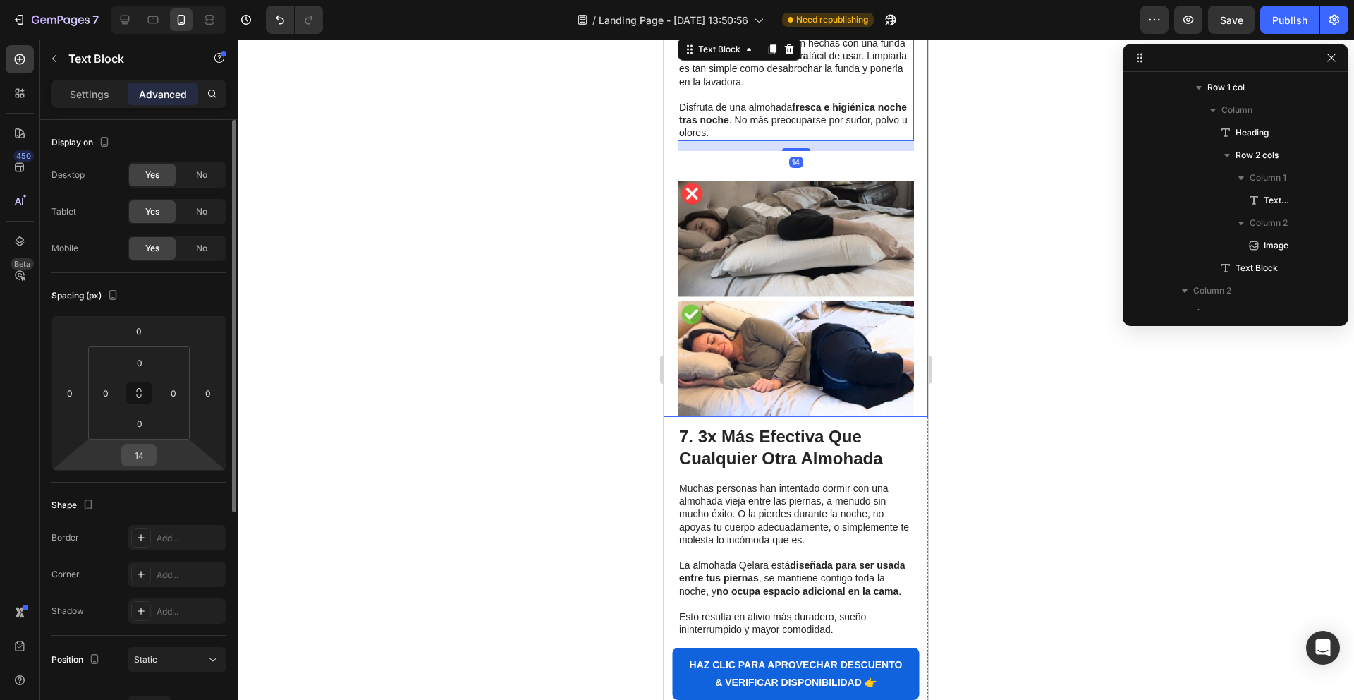
click at [140, 461] on input "14" at bounding box center [139, 454] width 28 height 21
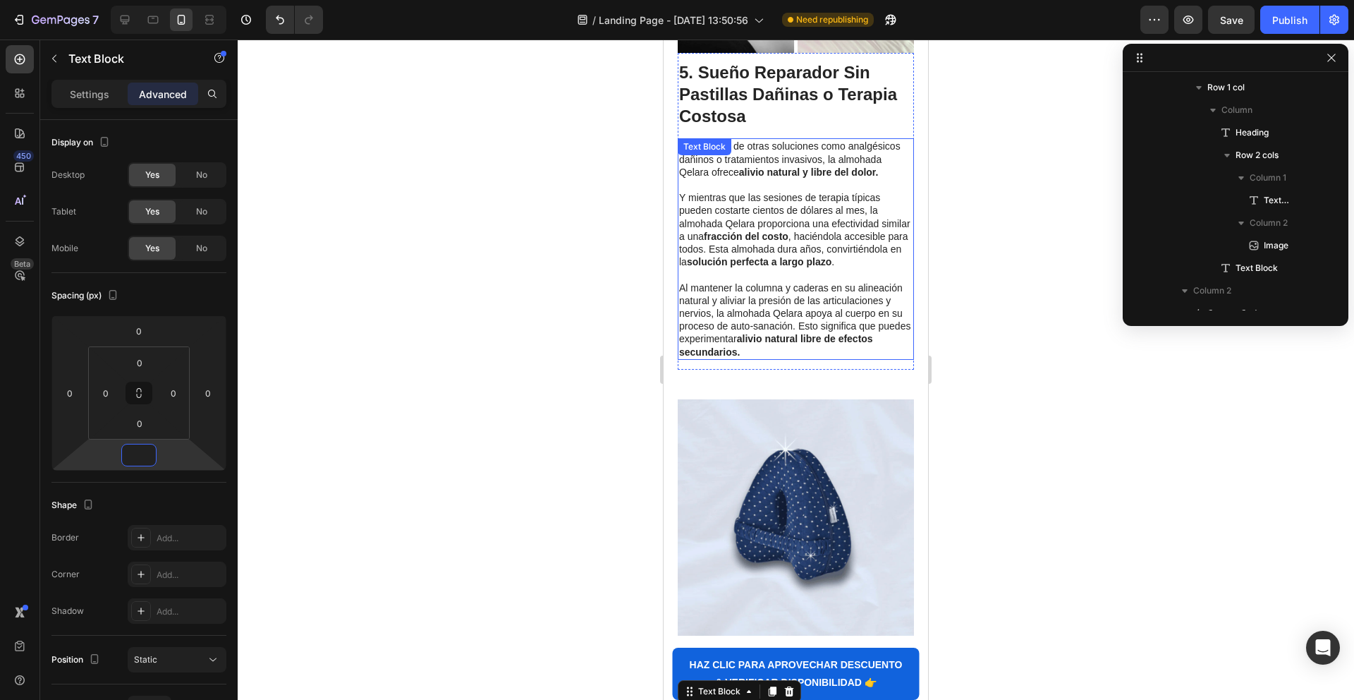
scroll to position [2604, 0]
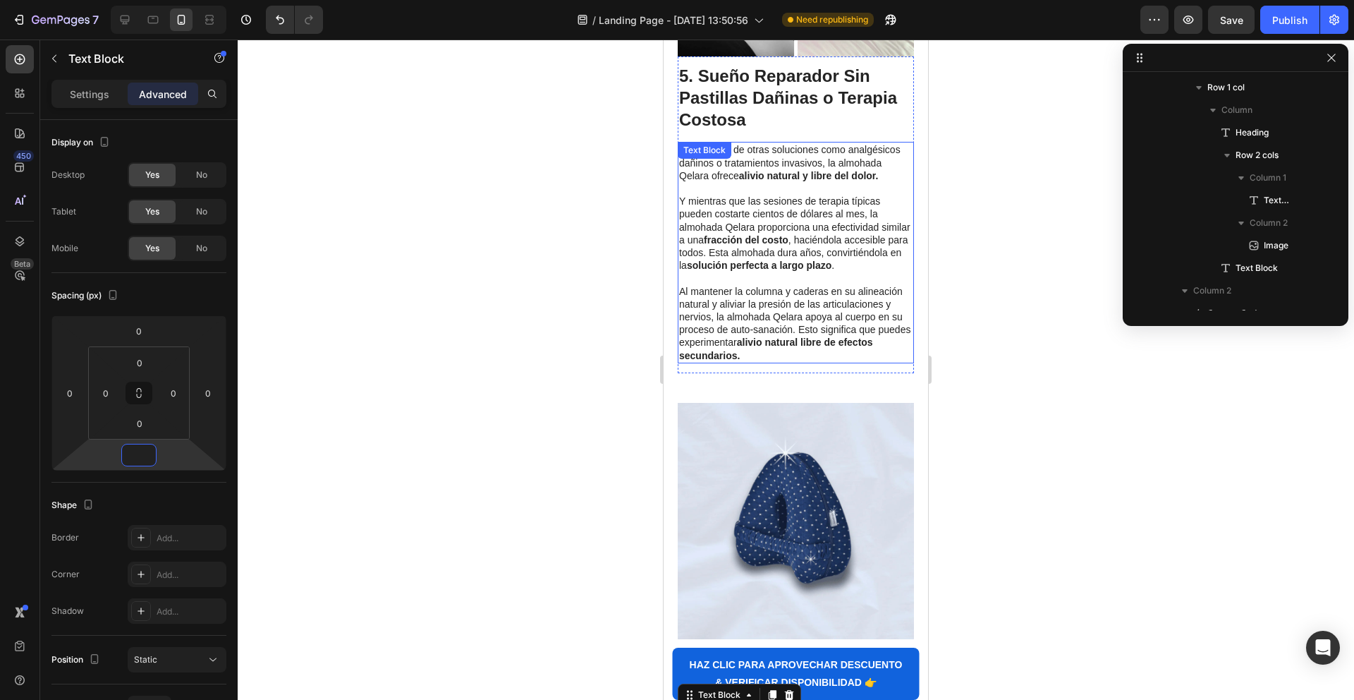
click at [755, 349] on p "Al mantener la columna y caderas en su alineación natural y aliviar la presión …" at bounding box center [795, 323] width 233 height 77
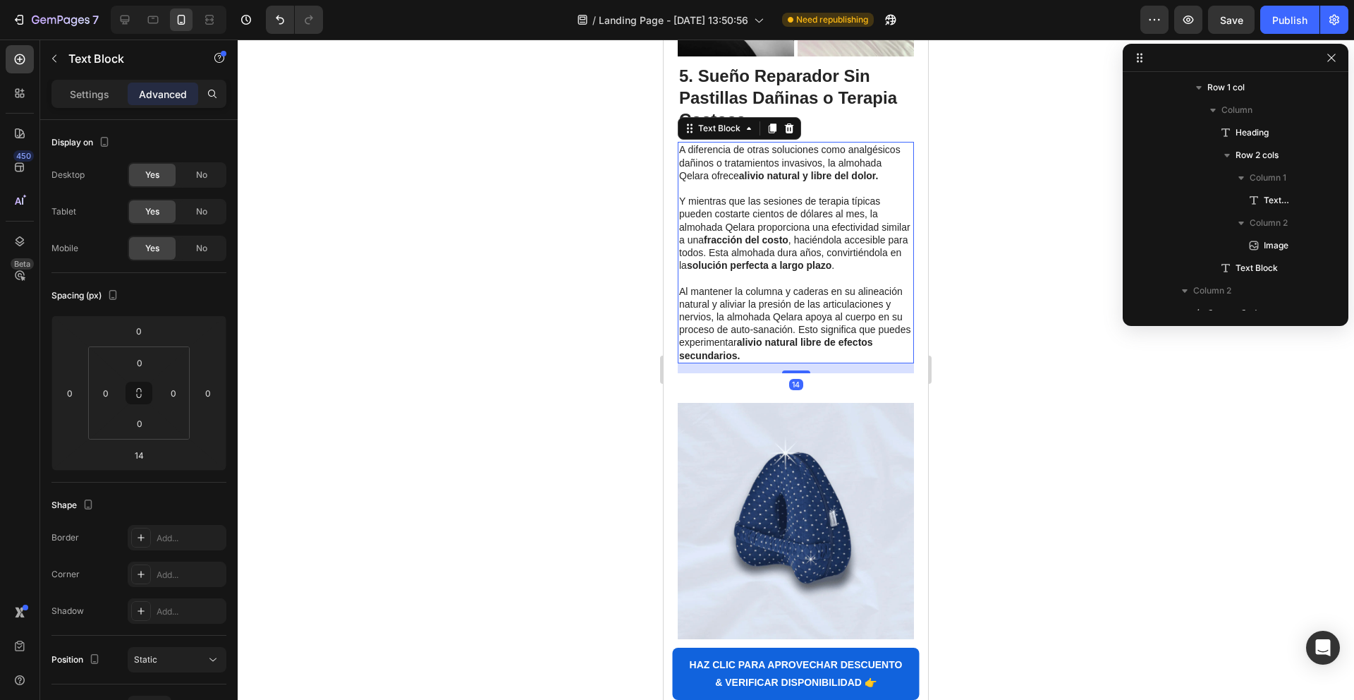
click at [159, 98] on p "Advanced" at bounding box center [163, 94] width 48 height 15
click at [139, 459] on input "14" at bounding box center [139, 454] width 28 height 21
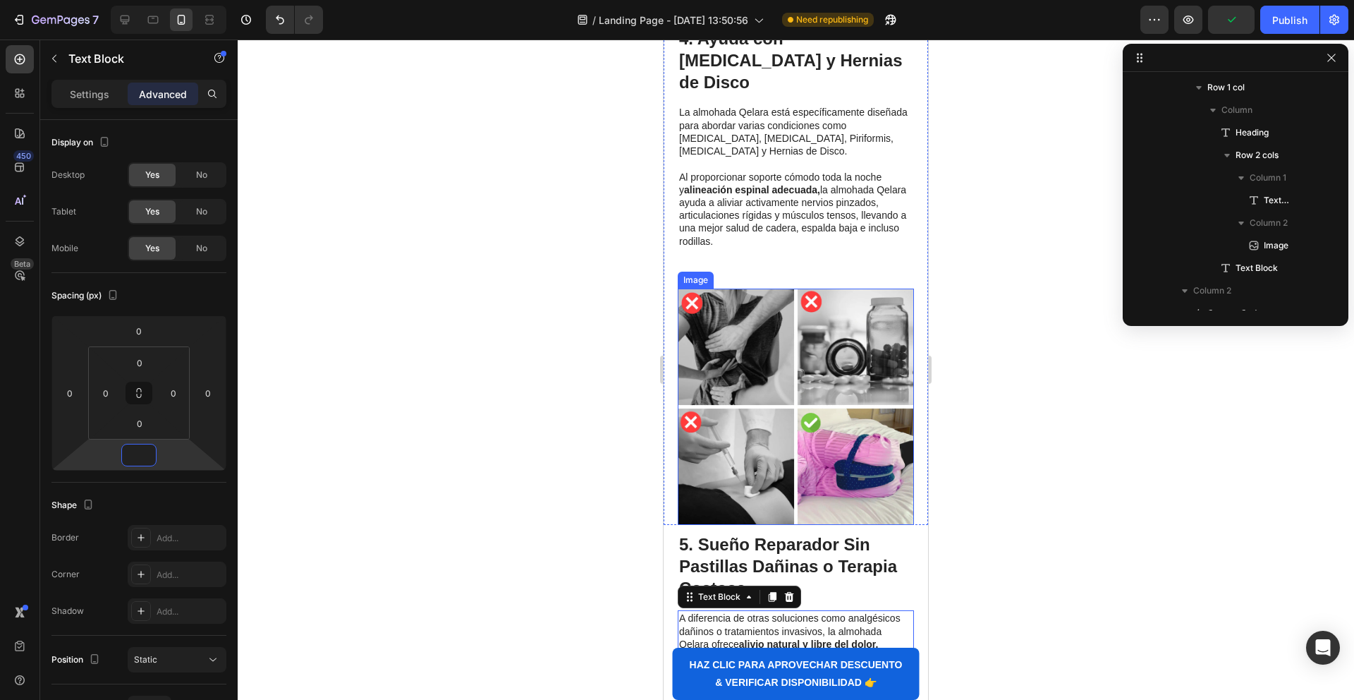
scroll to position [2124, 0]
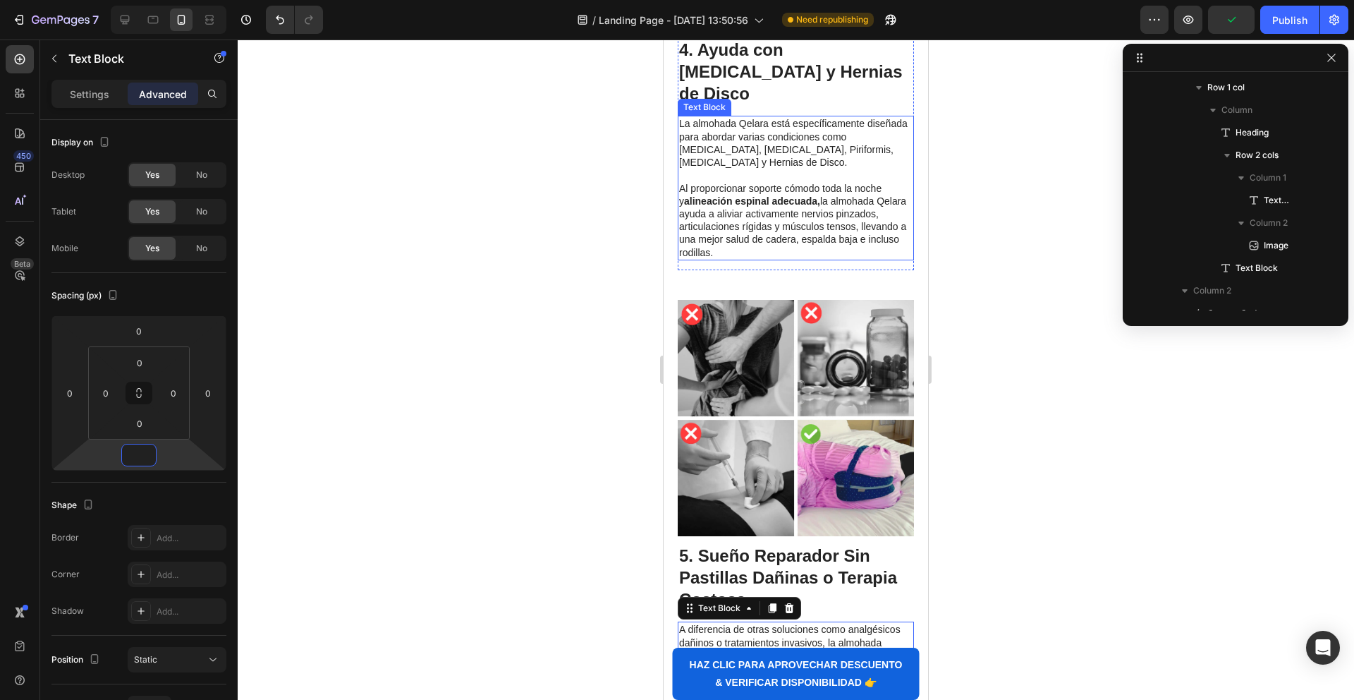
click at [781, 219] on p "Al proporcionar soporte cómodo toda la noche y alineación espinal adecuada, la …" at bounding box center [795, 220] width 233 height 77
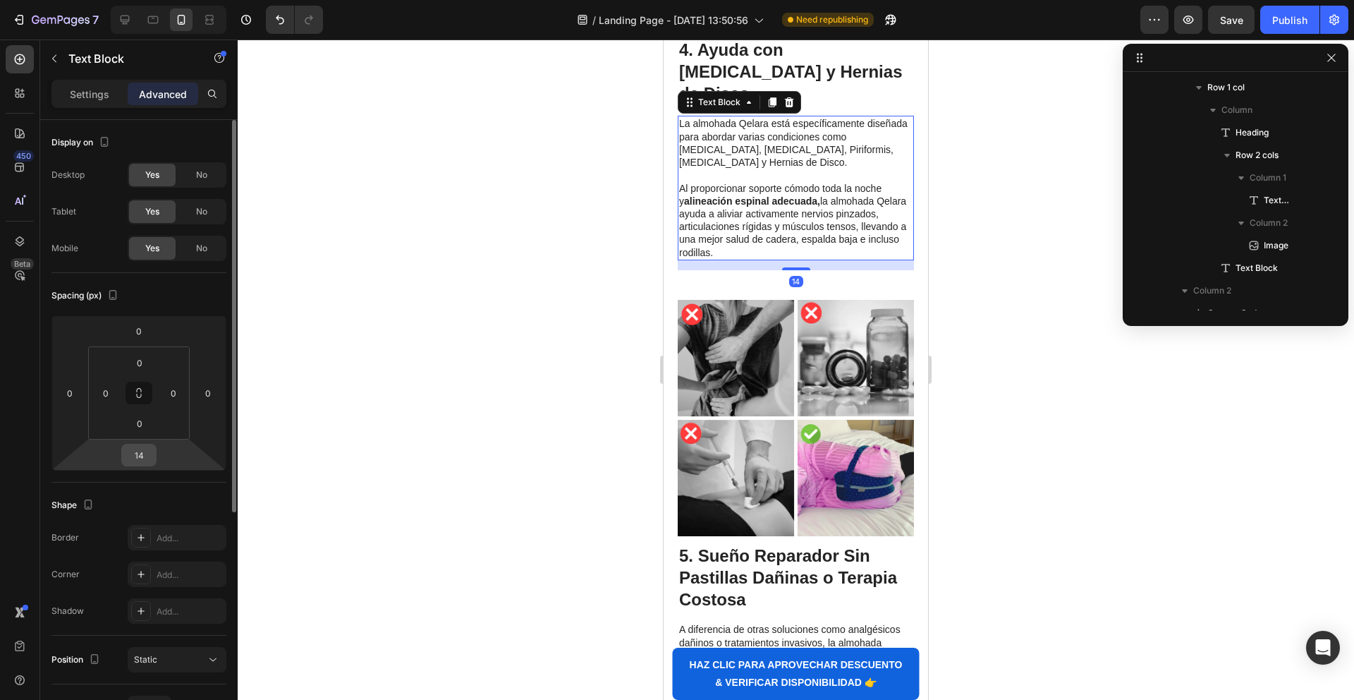
click at [131, 455] on input "14" at bounding box center [139, 454] width 28 height 21
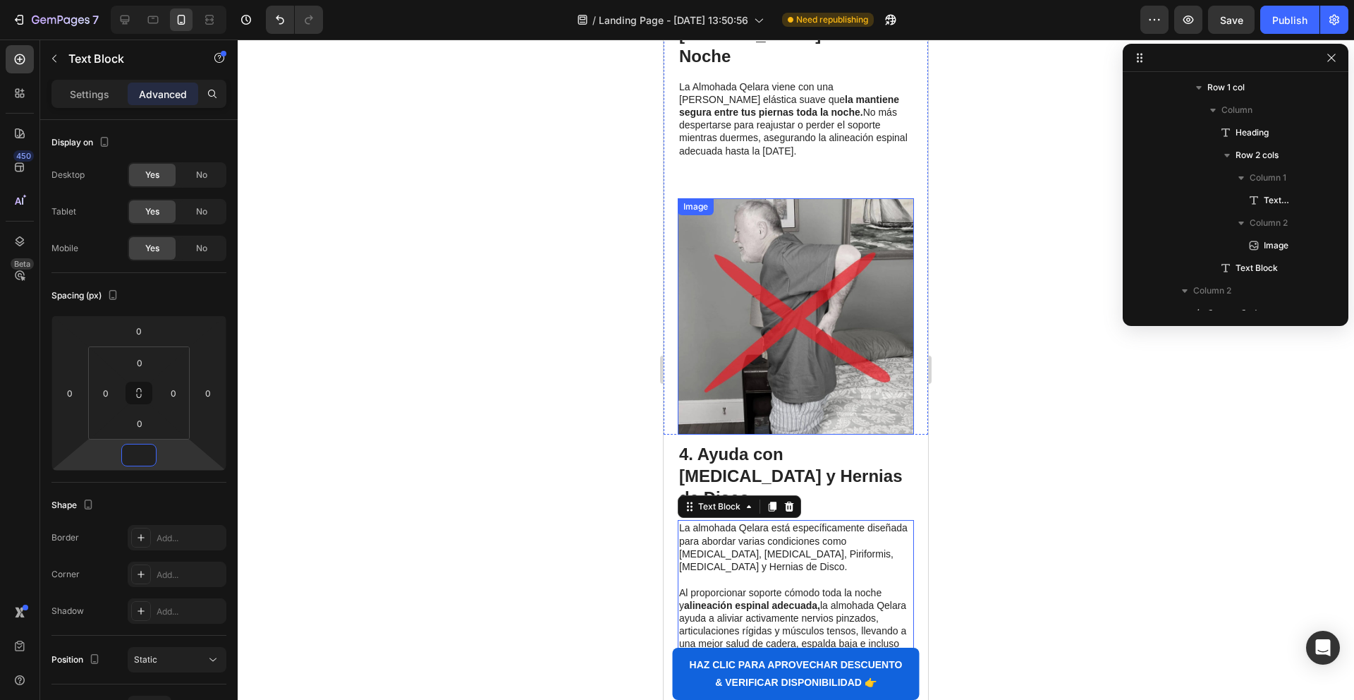
scroll to position [1698, 0]
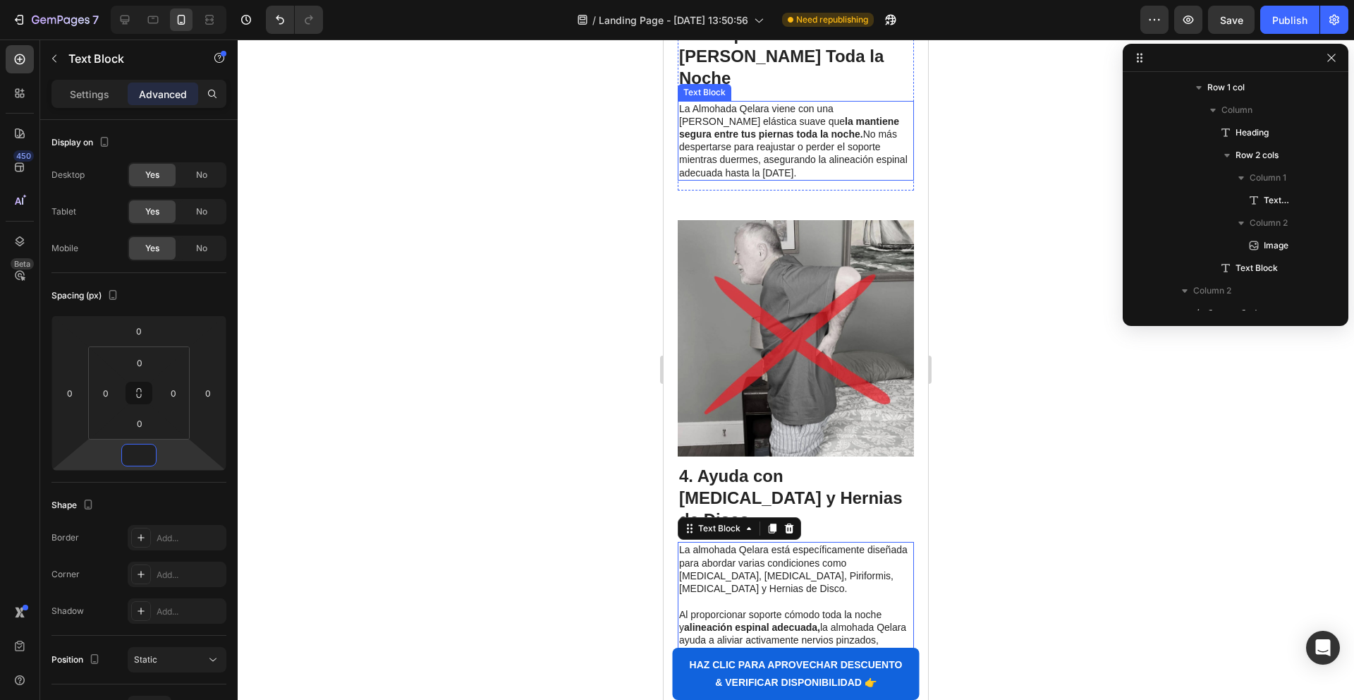
click at [786, 179] on p "La Almohada Qelara viene con una [PERSON_NAME] elástica suave que la mantiene s…" at bounding box center [795, 140] width 233 height 77
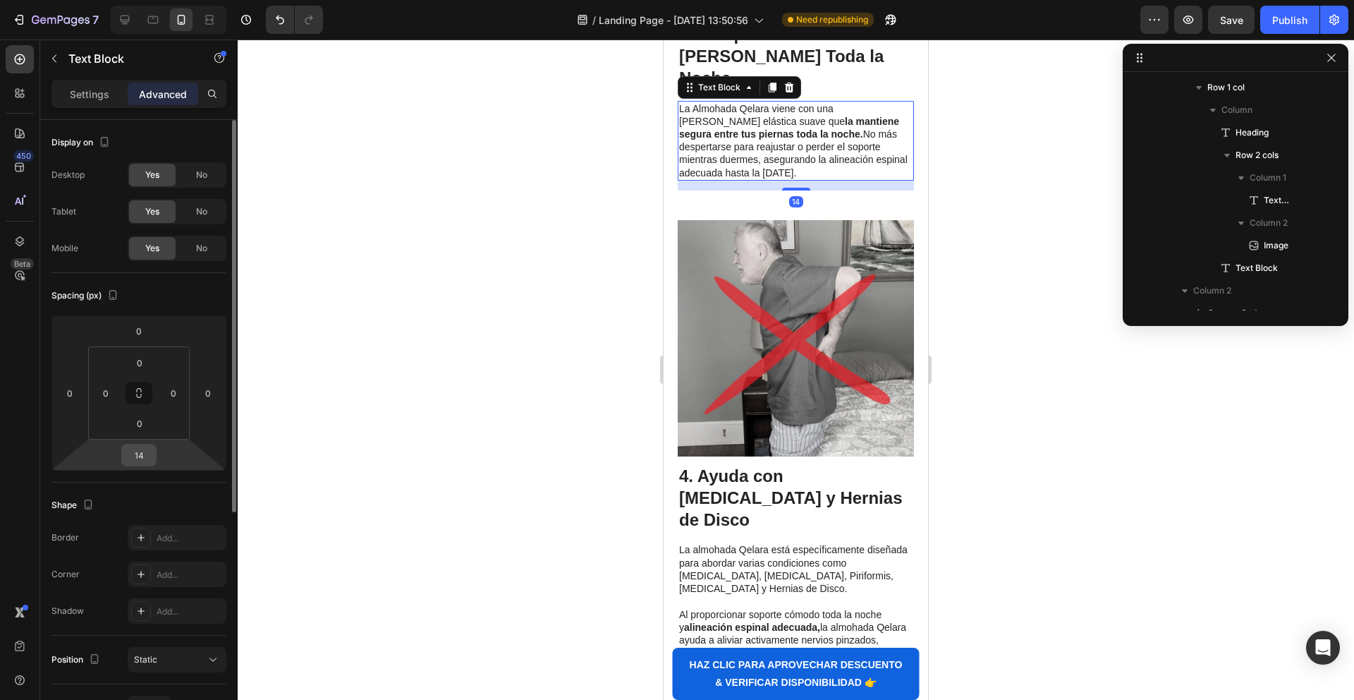
click at [137, 447] on input "14" at bounding box center [139, 454] width 28 height 21
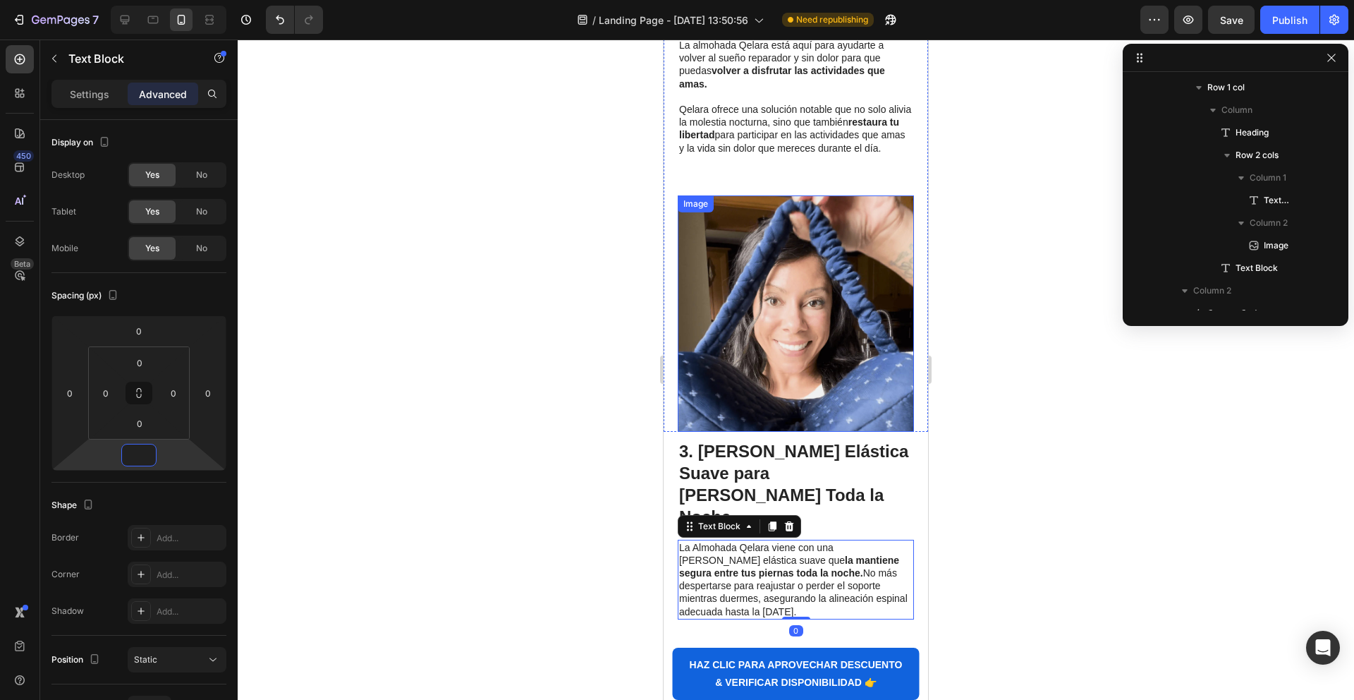
scroll to position [1229, 0]
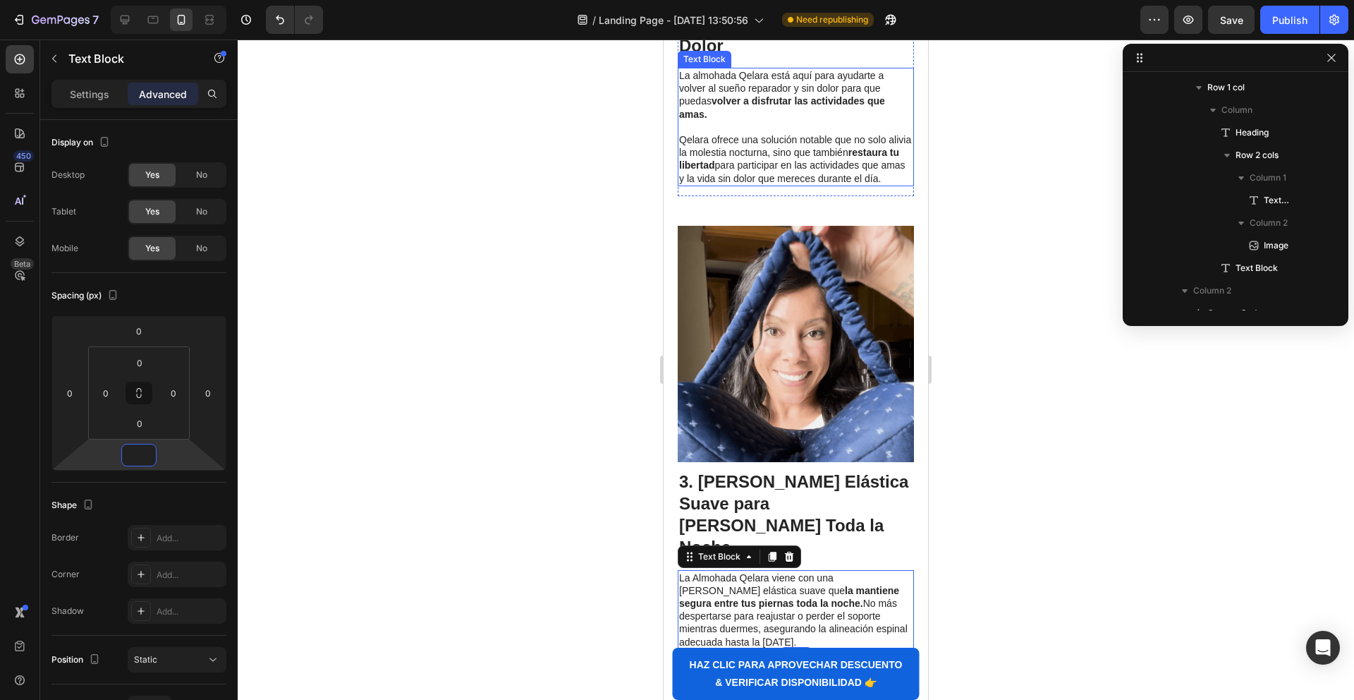
click at [782, 185] on p "[PERSON_NAME] ofrece una solución notable que no solo alivia la molestia noctur…" at bounding box center [795, 158] width 233 height 51
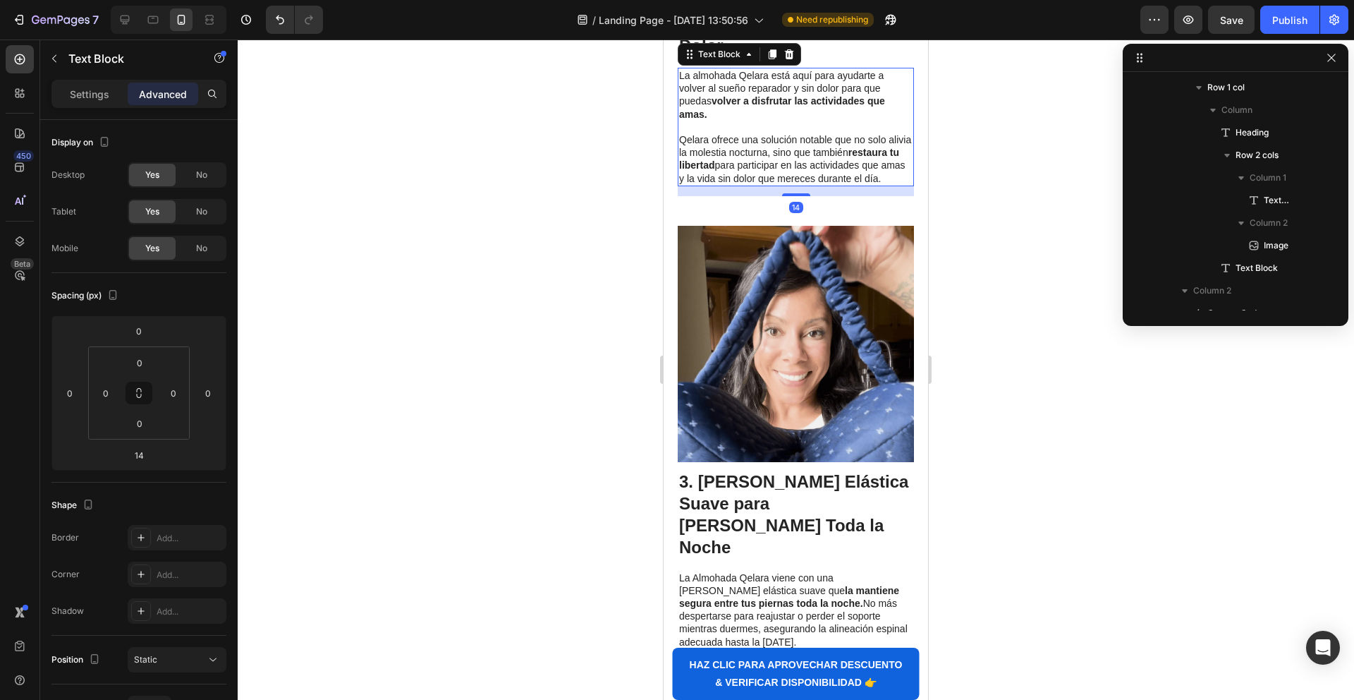
click at [168, 97] on p "Advanced" at bounding box center [163, 94] width 48 height 15
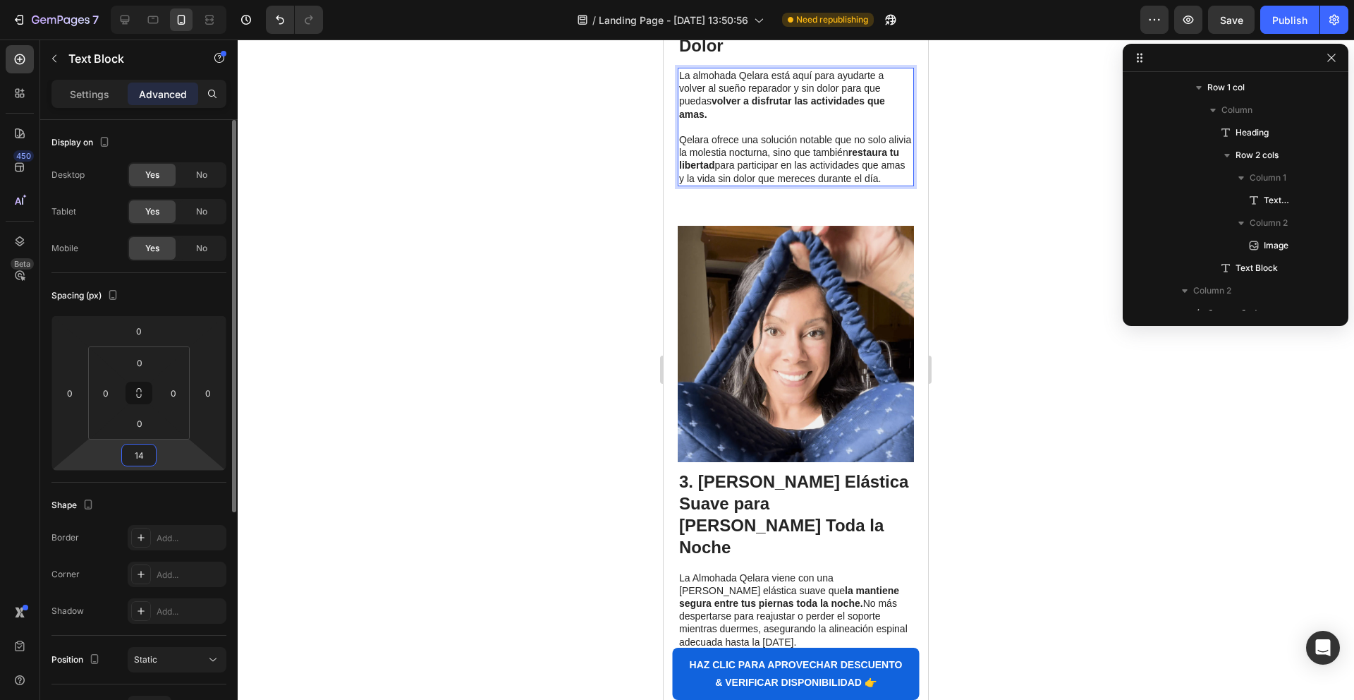
click at [145, 456] on input "14" at bounding box center [139, 454] width 28 height 21
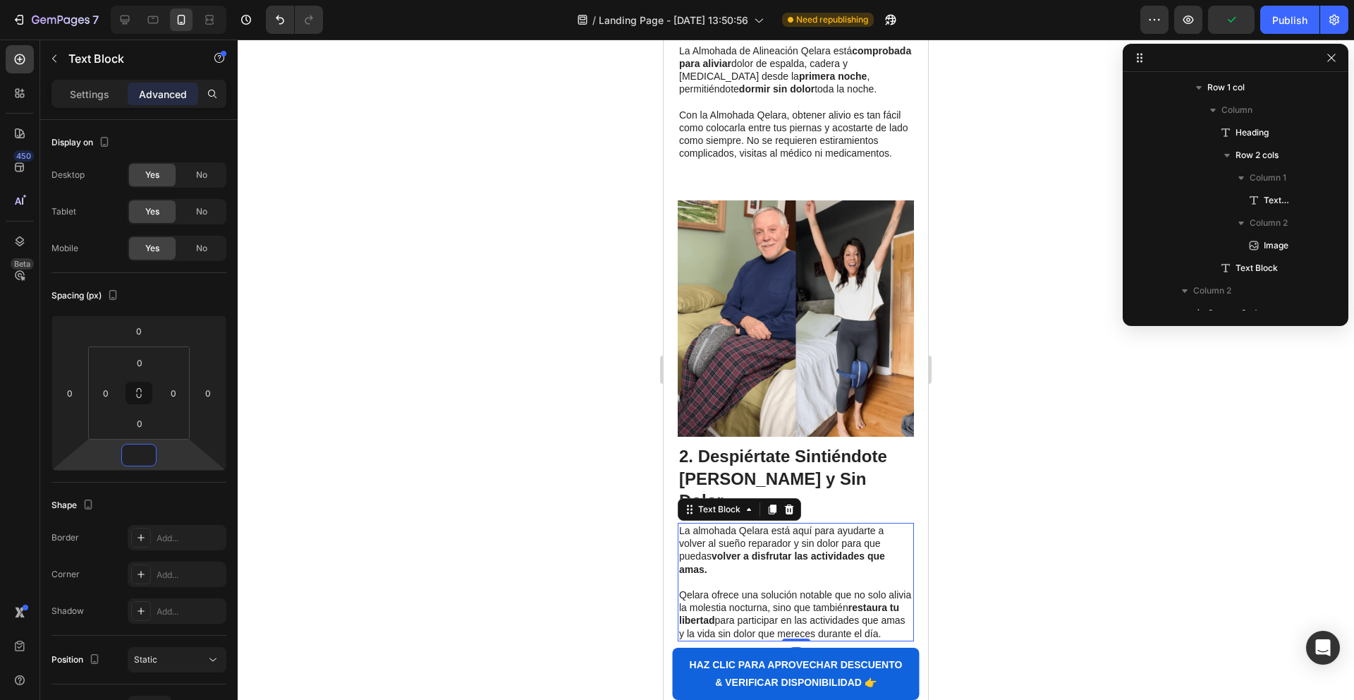
scroll to position [770, 0]
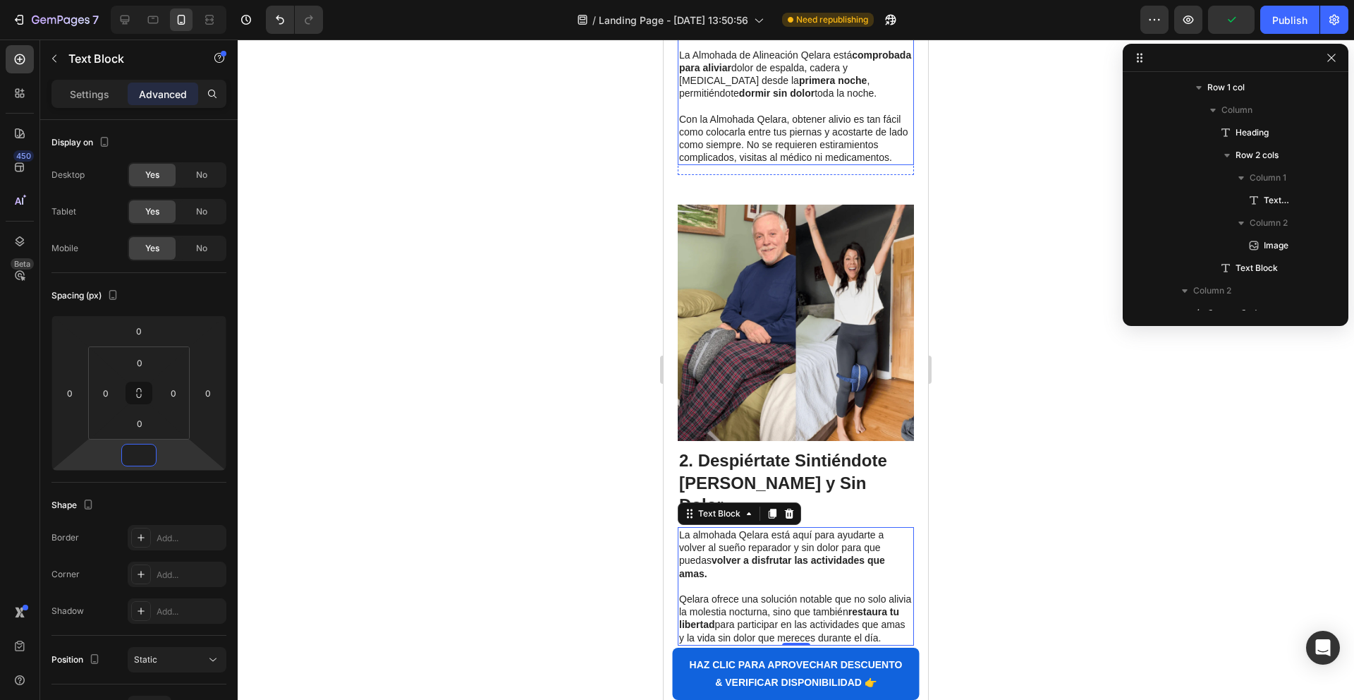
click at [762, 164] on p "Con la Almohada Qelara, obtener alivio es tan fácil como colocarla entre tus pi…" at bounding box center [795, 138] width 233 height 51
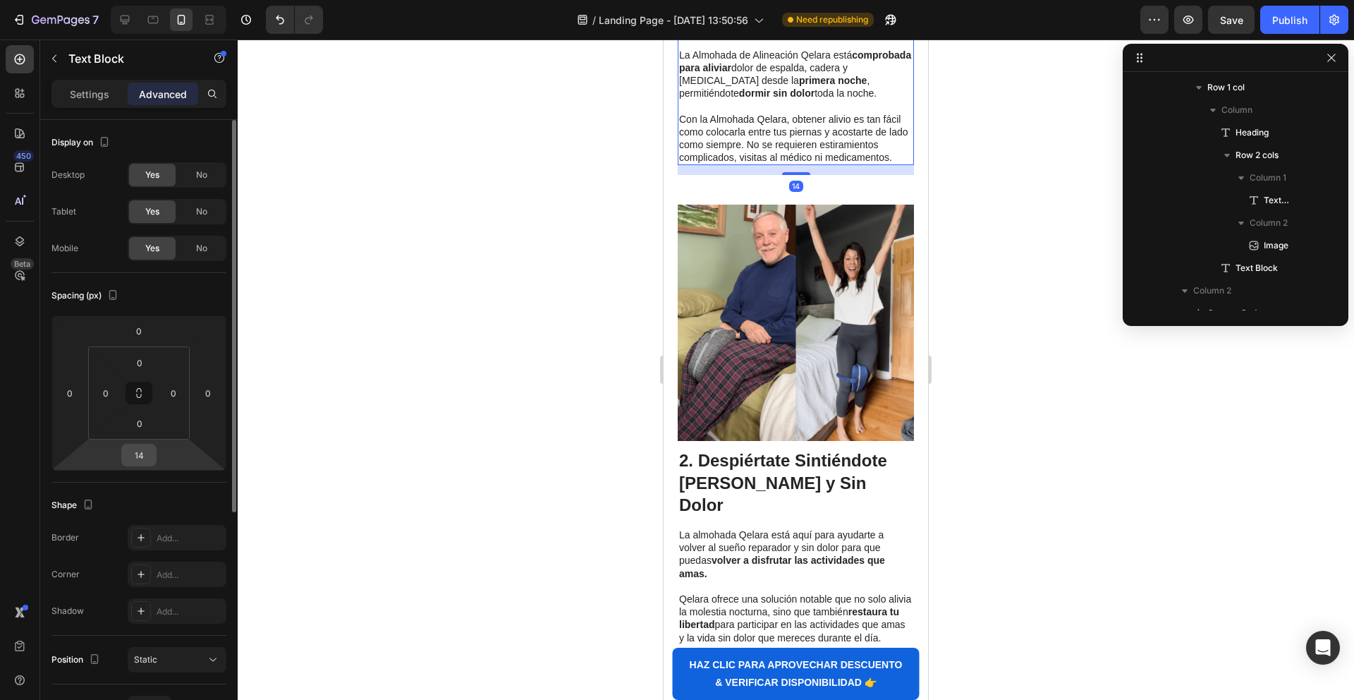
click at [142, 456] on input "14" at bounding box center [139, 454] width 28 height 21
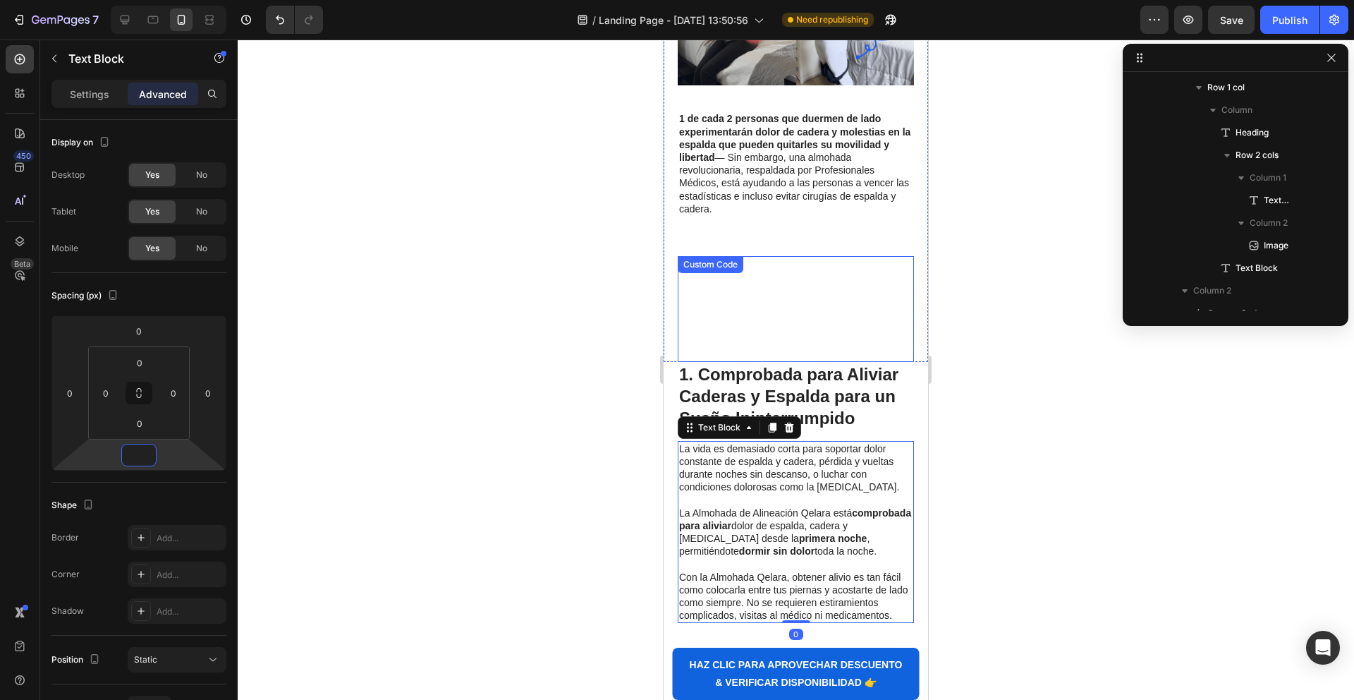
scroll to position [308, 0]
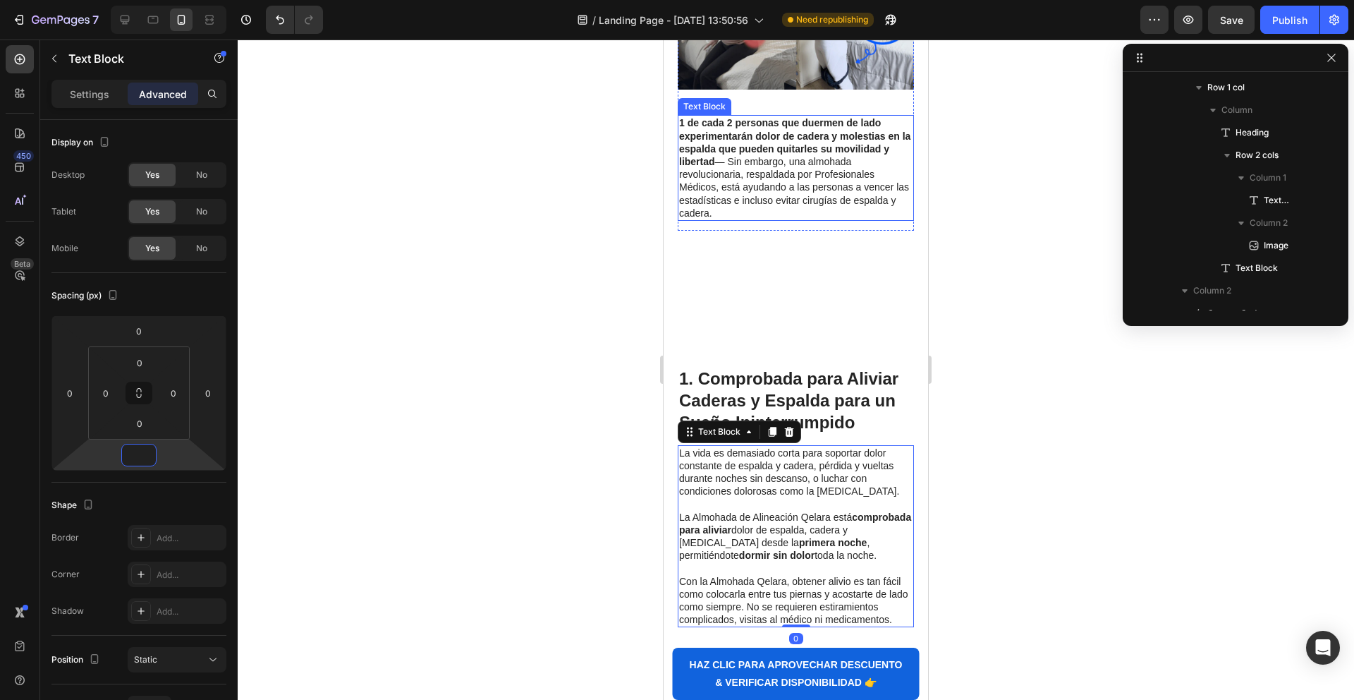
click at [785, 189] on p "1 de cada 2 personas que duermen de lado experimentarán dolor de cadera y moles…" at bounding box center [795, 167] width 233 height 103
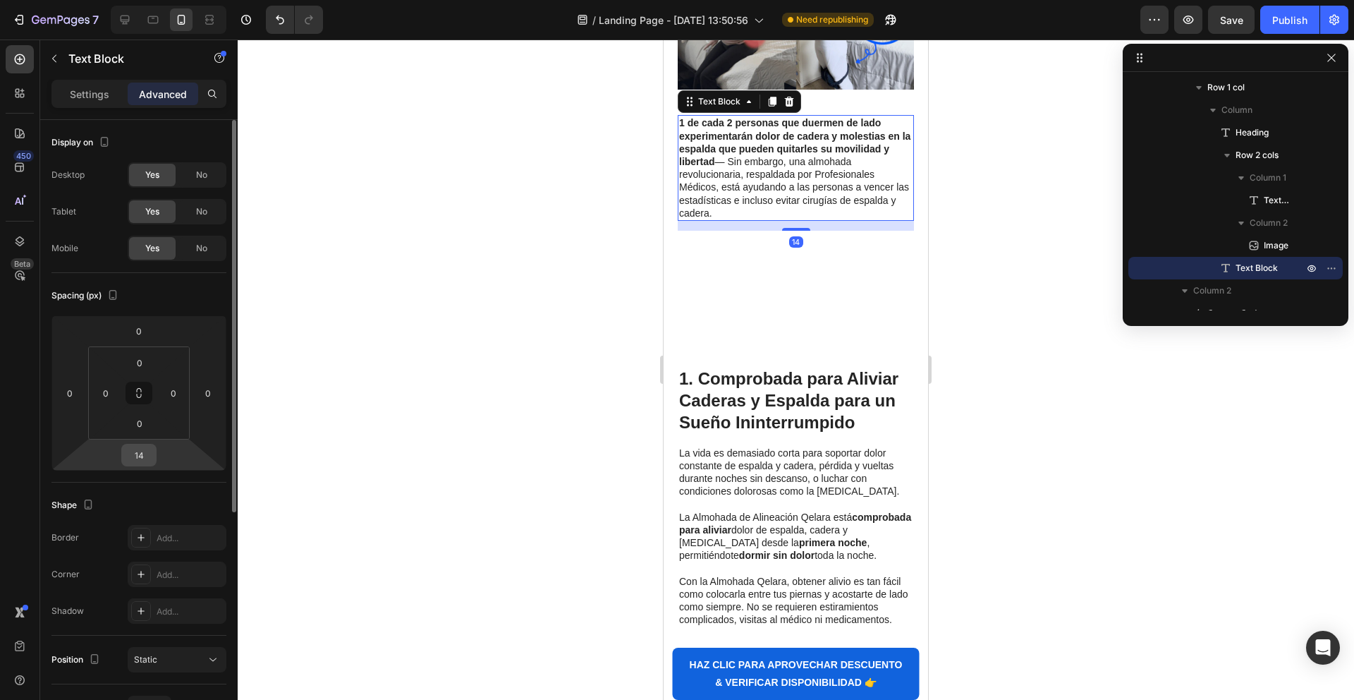
drag, startPoint x: 142, startPoint y: 461, endPoint x: 152, endPoint y: 462, distance: 10.0
click at [142, 461] on input "14" at bounding box center [139, 454] width 28 height 21
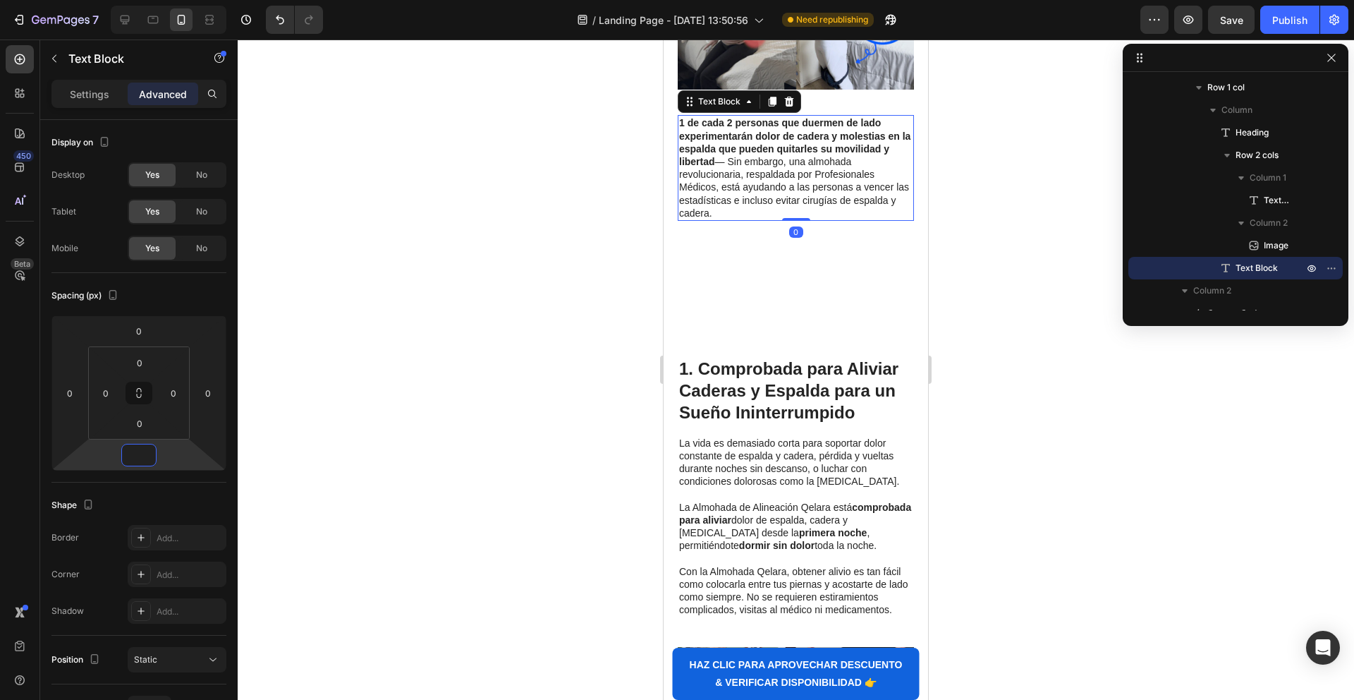
type input "0"
click at [1038, 403] on div at bounding box center [796, 369] width 1117 height 660
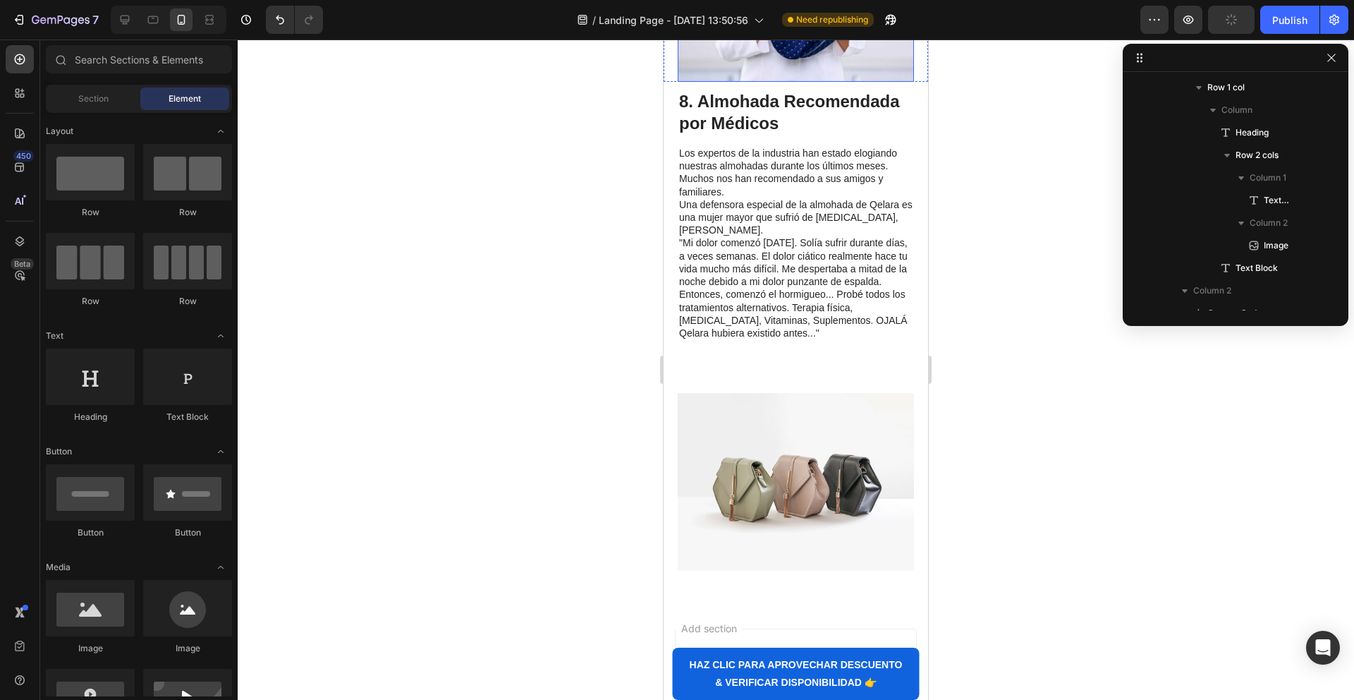
scroll to position [4023, 0]
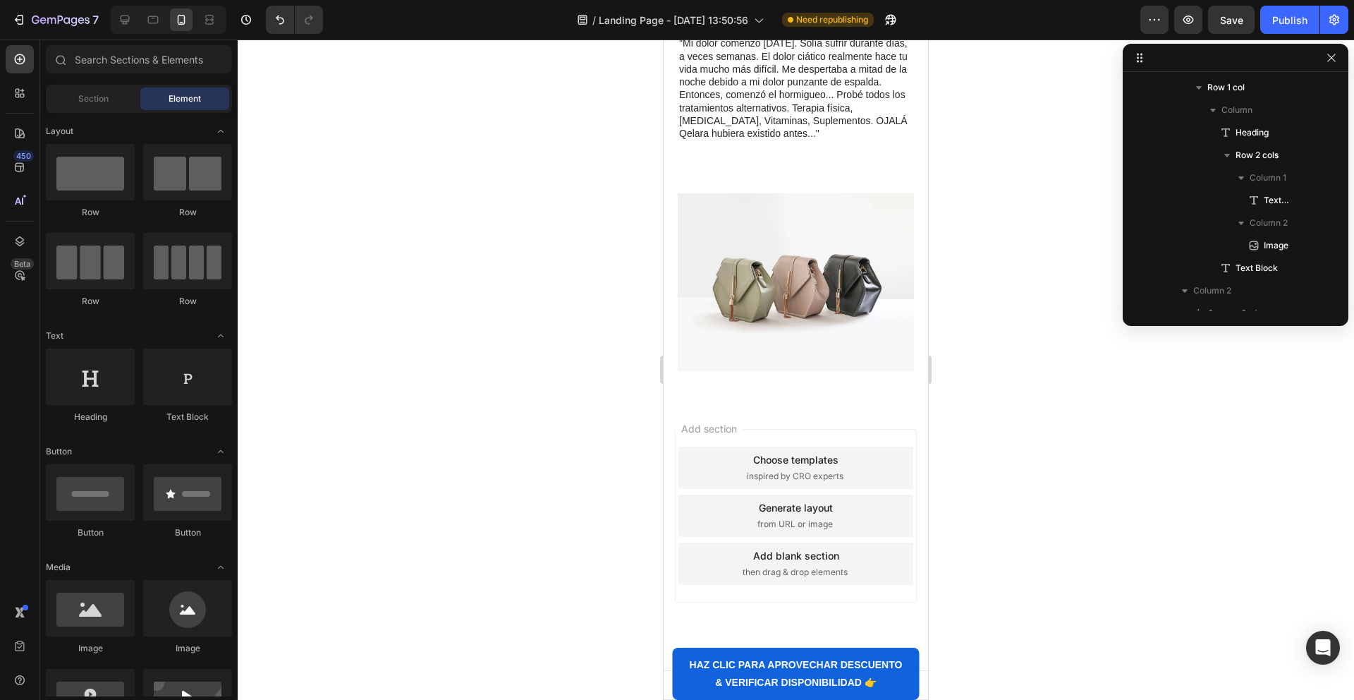
scroll to position [3591, 0]
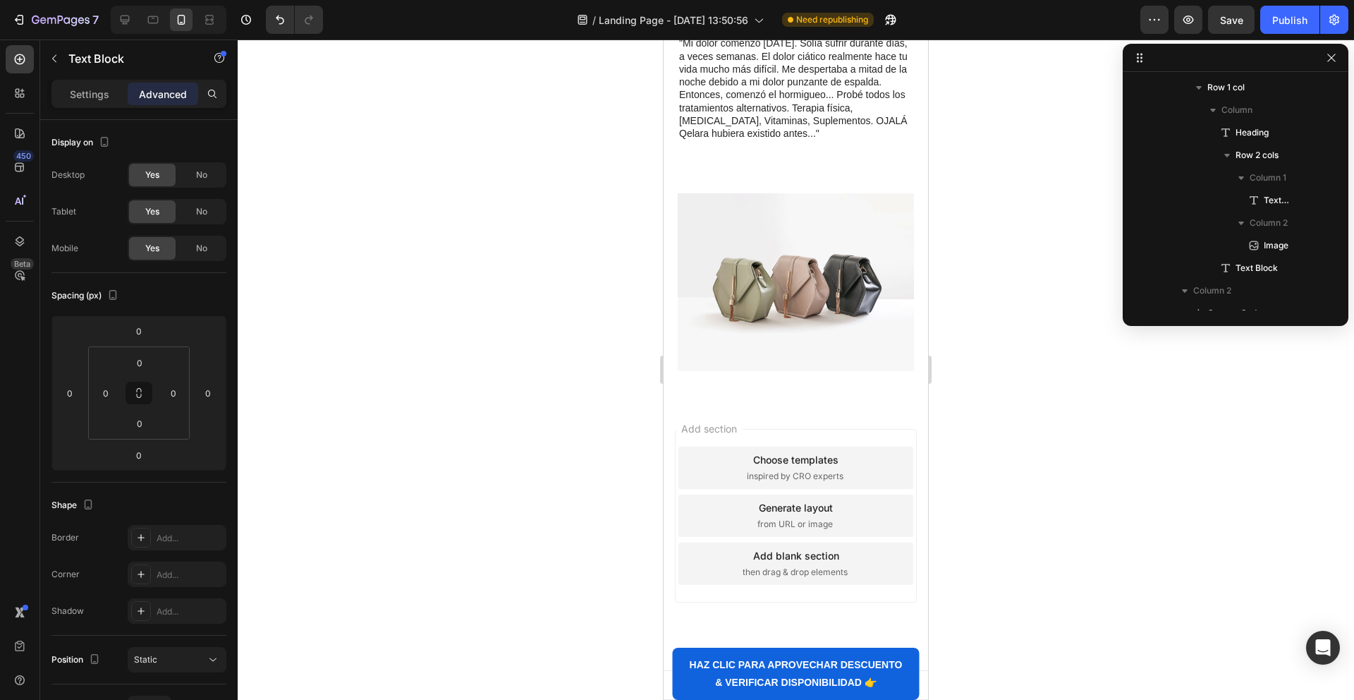
drag, startPoint x: 793, startPoint y: 620, endPoint x: 779, endPoint y: 621, distance: 13.5
click at [789, 153] on p "Rich Text Editor. Editing area: main" at bounding box center [795, 146] width 233 height 13
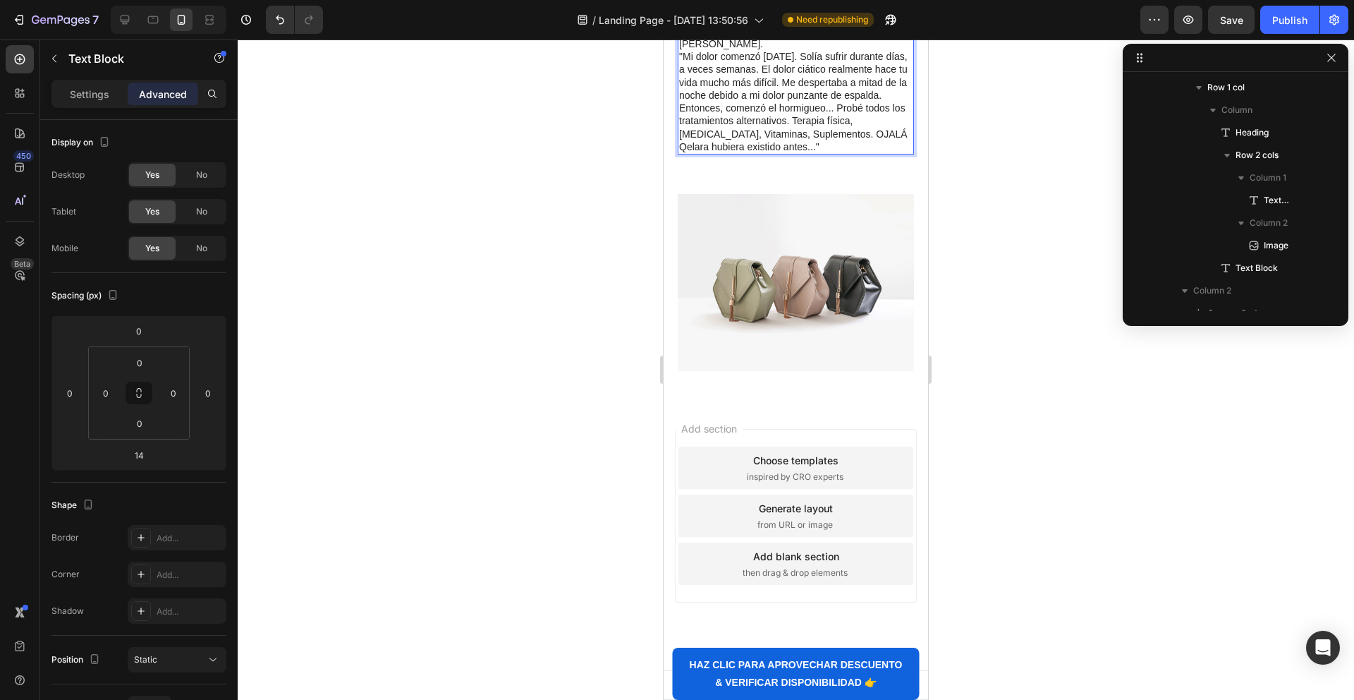
click at [736, 153] on p ""Mi dolor comenzó [DATE]. Solía sufrir durante días, a veces semanas. El dolor …" at bounding box center [795, 101] width 233 height 103
click at [736, 51] on p "Una defensora especial de la almohada de Qelara es una mujer mayor que sufrió d…" at bounding box center [795, 31] width 233 height 39
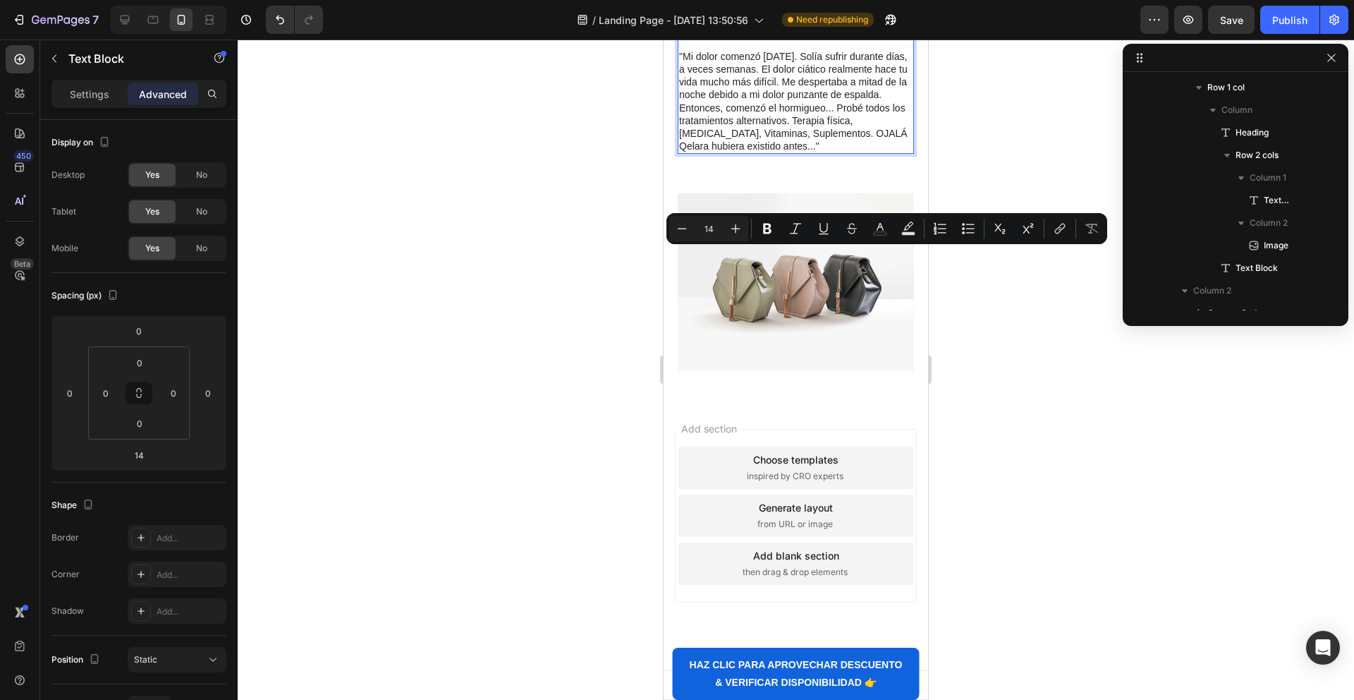
drag, startPoint x: 851, startPoint y: 257, endPoint x: 885, endPoint y: 270, distance: 36.2
click at [765, 229] on icon "Editor contextual toolbar" at bounding box center [767, 229] width 8 height 11
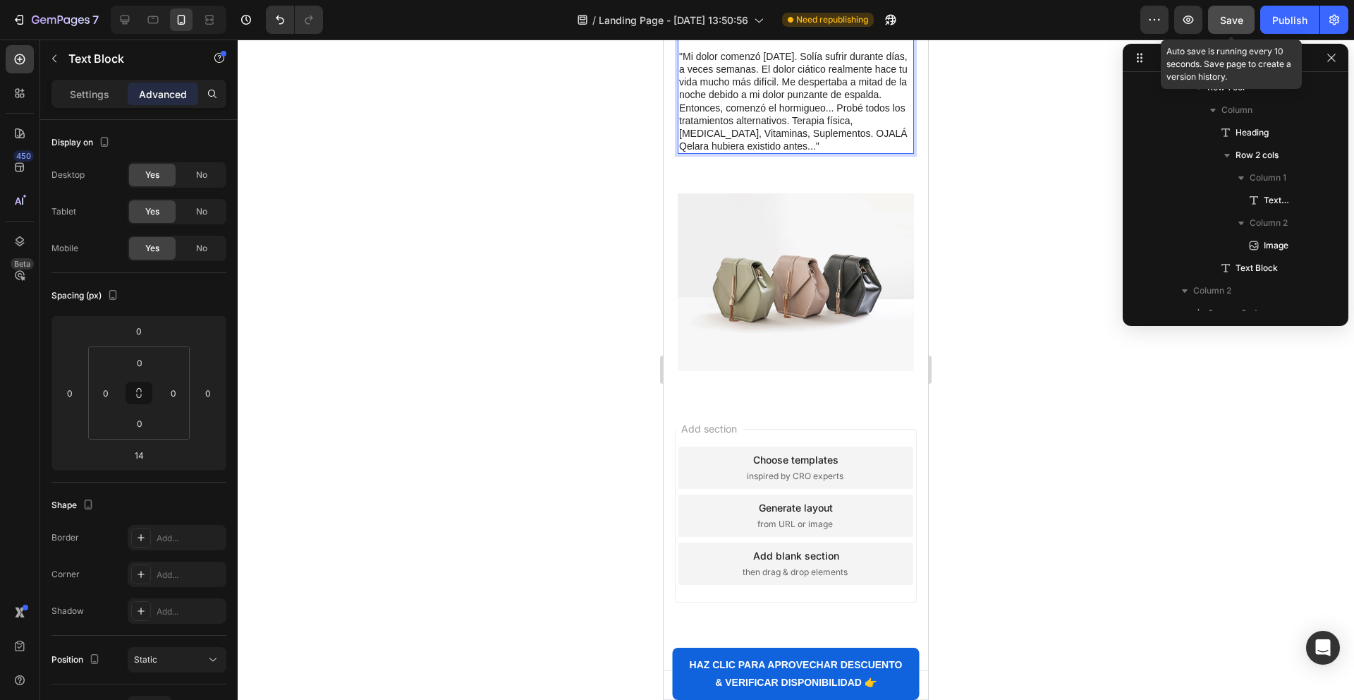
click at [1226, 23] on span "Save" at bounding box center [1231, 20] width 23 height 12
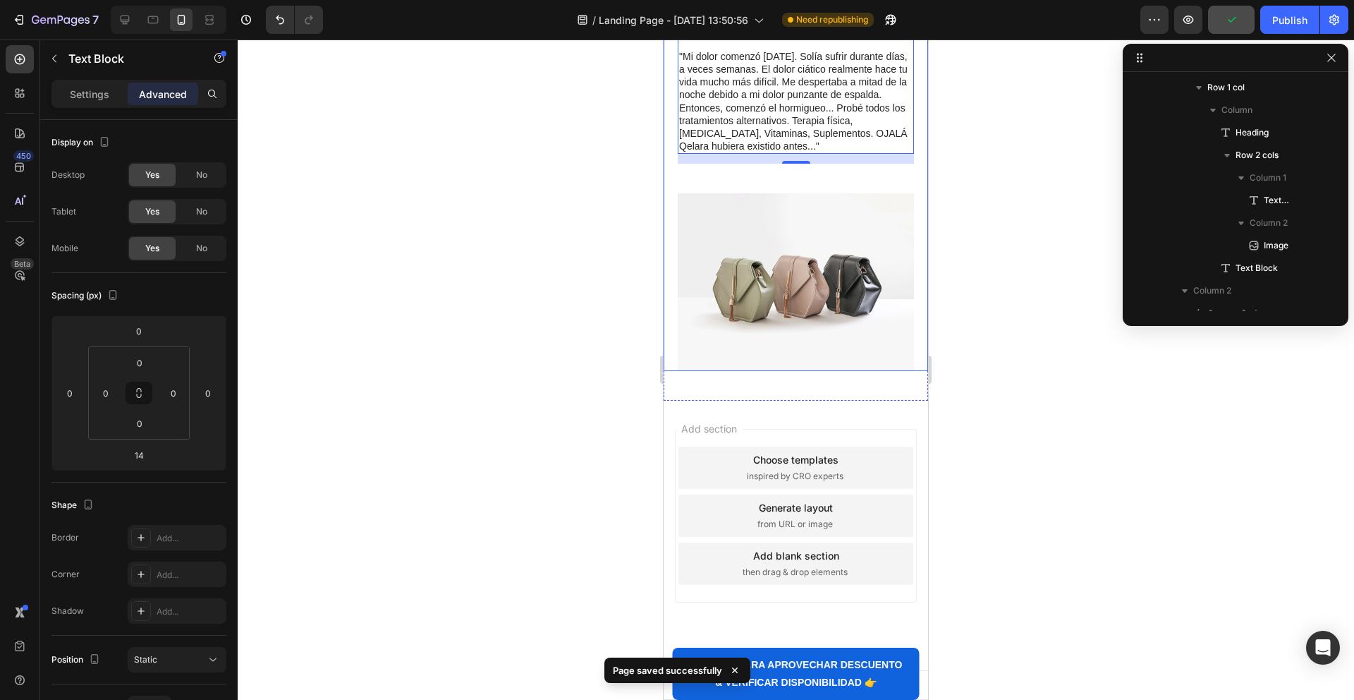
scroll to position [4026, 0]
click at [745, 370] on img at bounding box center [796, 281] width 236 height 177
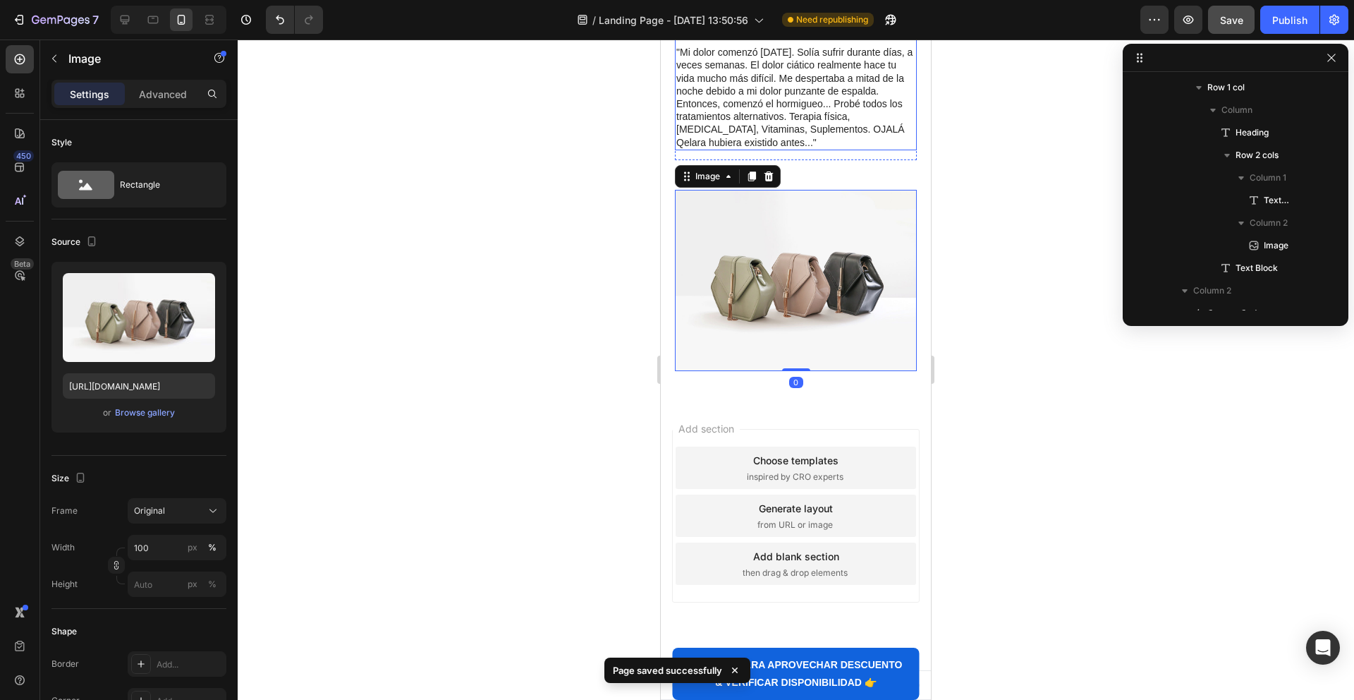
scroll to position [4056, 0]
click at [675, 150] on div "Los expertos de la industria han estado elogiando nuestras almohadas durante lo…" at bounding box center [796, 39] width 242 height 221
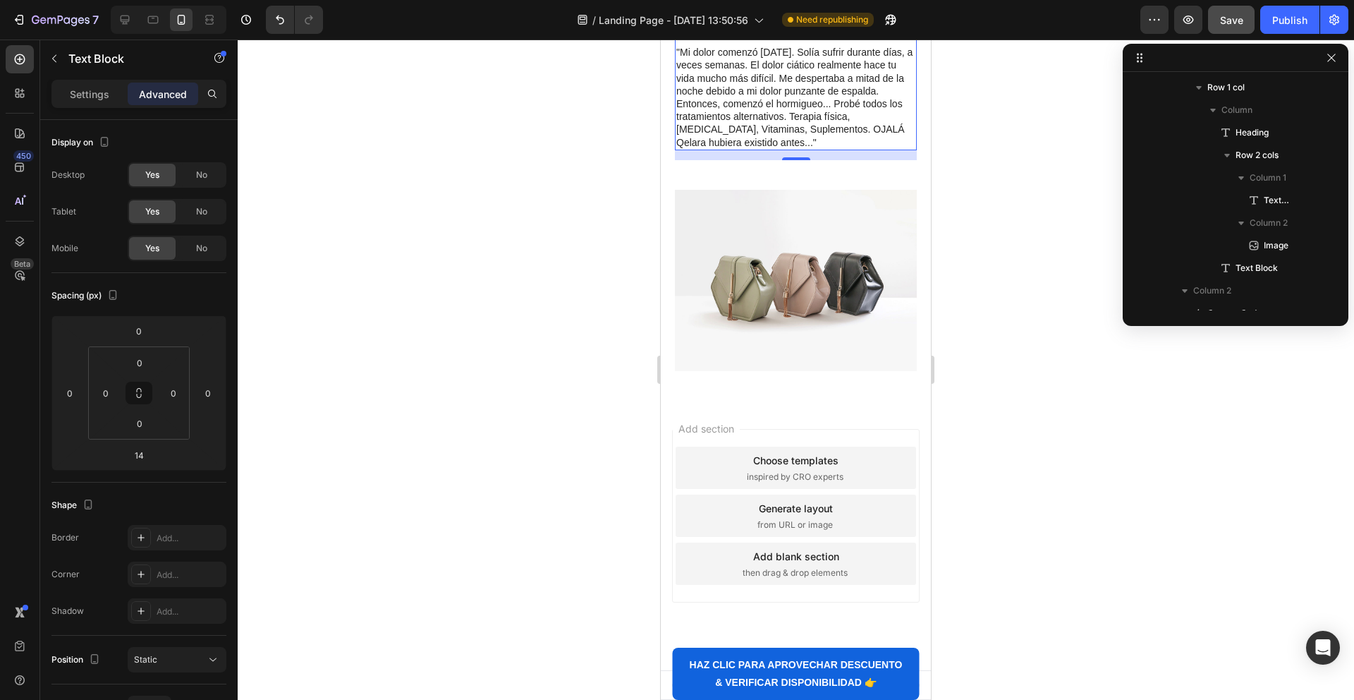
scroll to position [4154, 0]
click at [666, 192] on div "⁠⁠⁠⁠⁠⁠⁠ 8. Almohada Recomendada por Médicos Heading Los expertos de la industri…" at bounding box center [796, 118] width 270 height 506
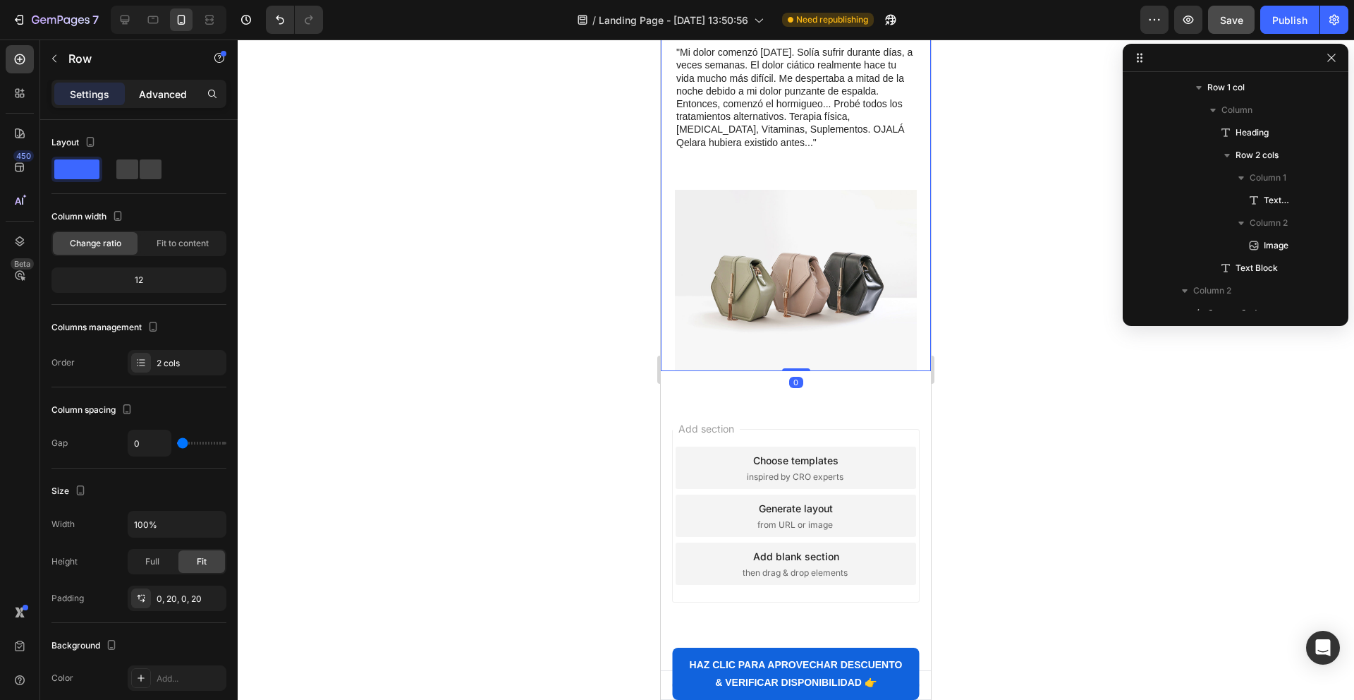
click at [153, 92] on p "Advanced" at bounding box center [163, 94] width 48 height 15
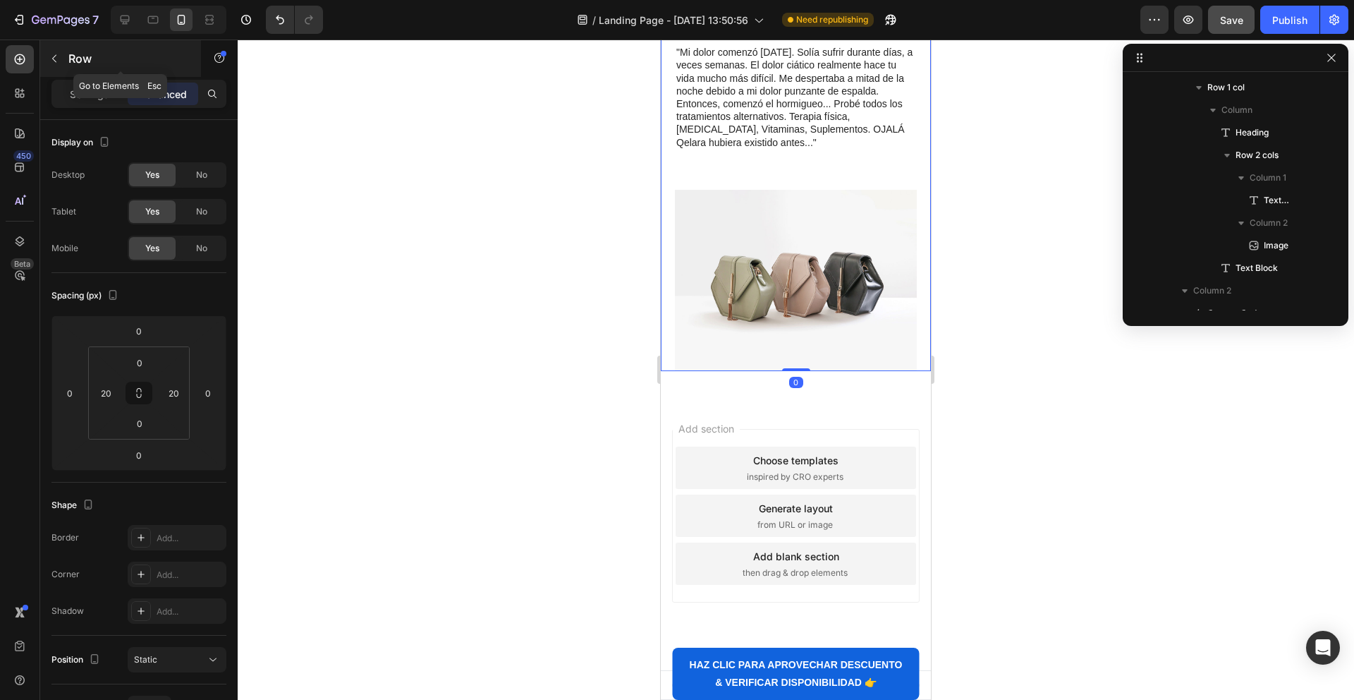
click at [62, 56] on button "button" at bounding box center [54, 58] width 23 height 23
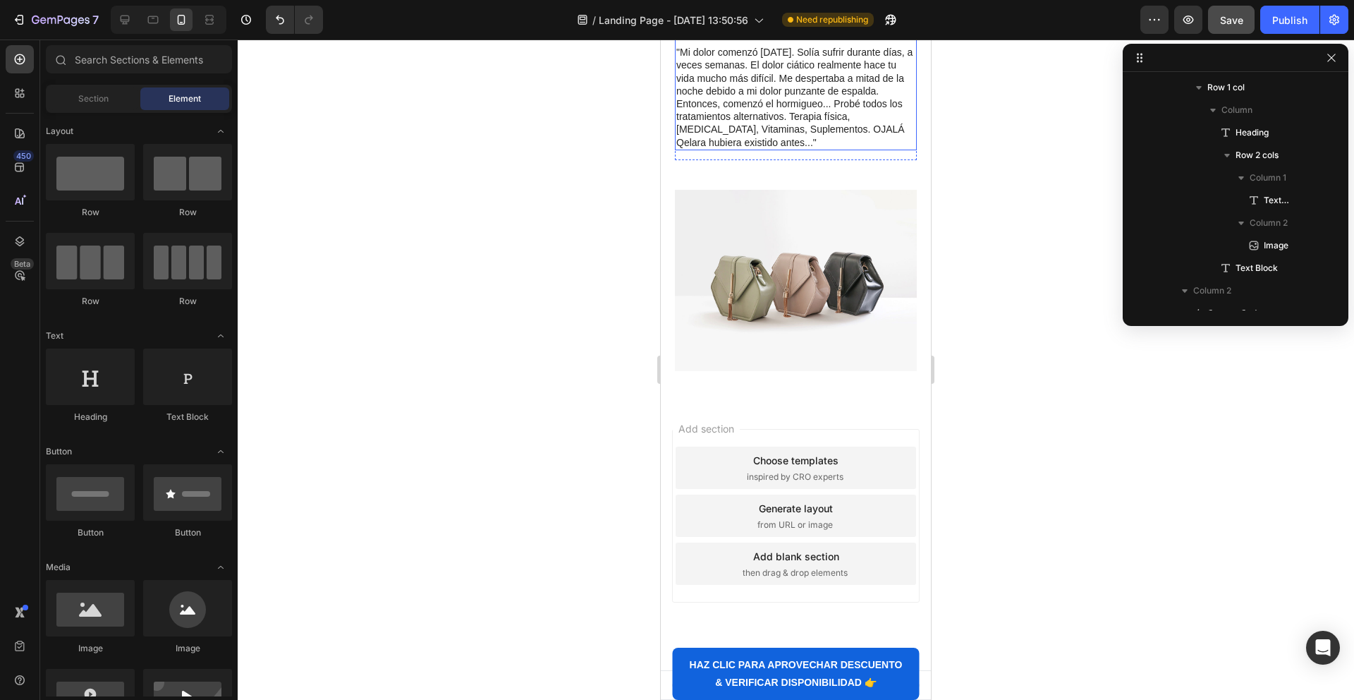
scroll to position [3934, 0]
click at [669, 213] on div "⁠⁠⁠⁠⁠⁠⁠ 8. Almohada Recomendada por Médicos Heading Los expertos de la industri…" at bounding box center [796, 118] width 270 height 506
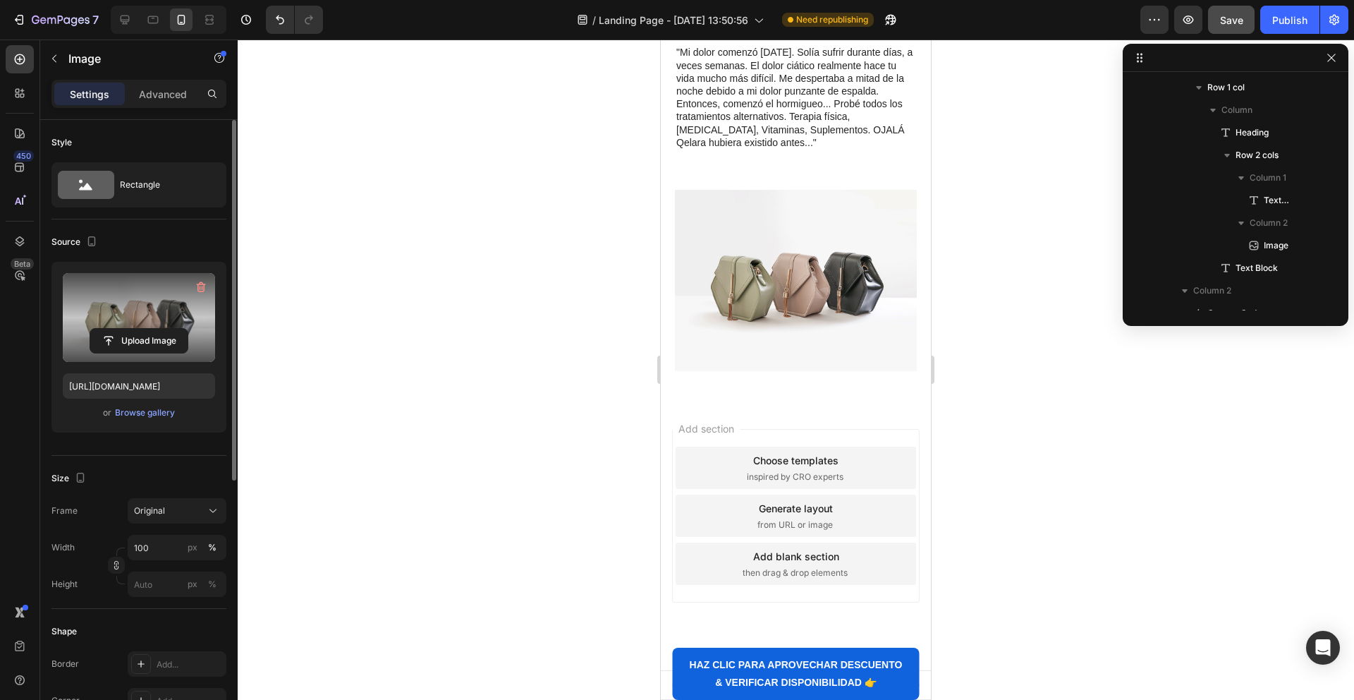
click at [139, 327] on label at bounding box center [139, 317] width 152 height 89
click at [139, 329] on input "file" at bounding box center [138, 341] width 97 height 24
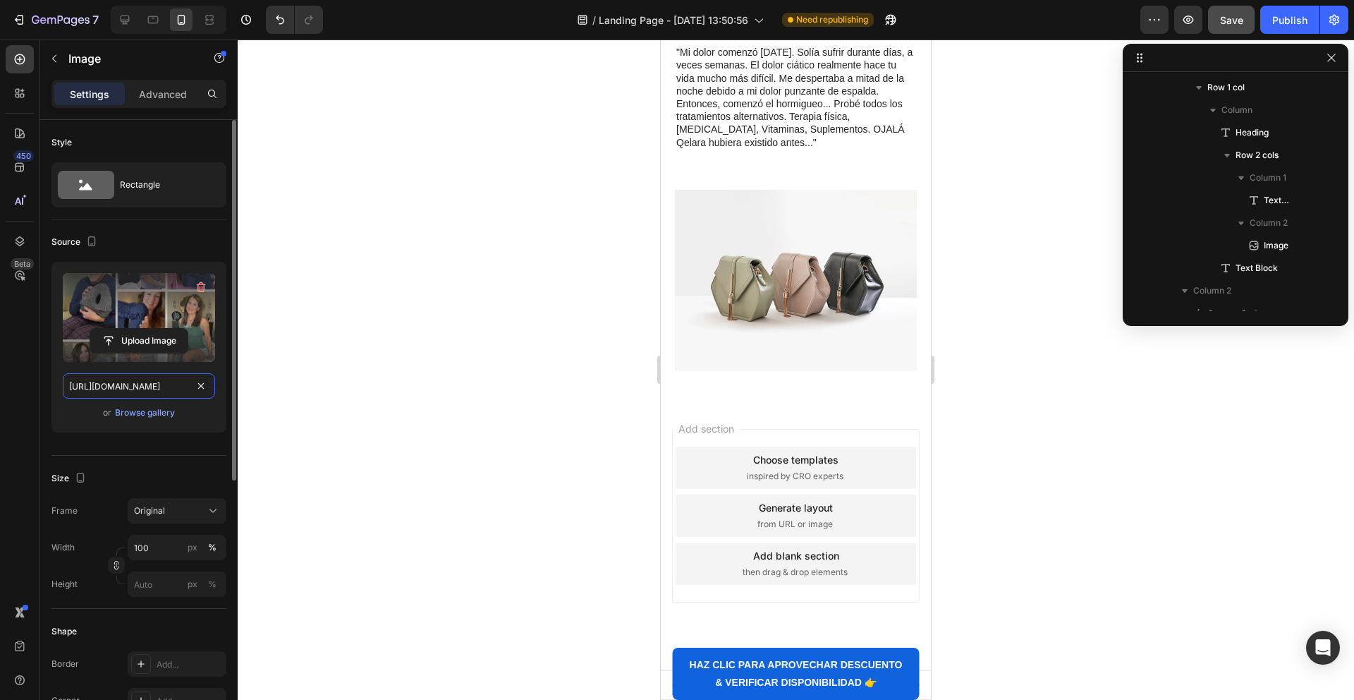
click at [87, 382] on input "https://cdn.shopify.com/s/files/1/0936/1204/8748/files/gempages_581667679836832…" at bounding box center [139, 385] width 152 height 25
paste input "ammdsmd.png?v=1756178909://cdn.shopify.com/s/files/1/0936/1204/8748/files/"
click at [88, 382] on input "https://cdn.shopify.com/s/files/1/0936/1204/8748/files/ammdsmd.png?v=1756178909…" at bounding box center [139, 385] width 152 height 25
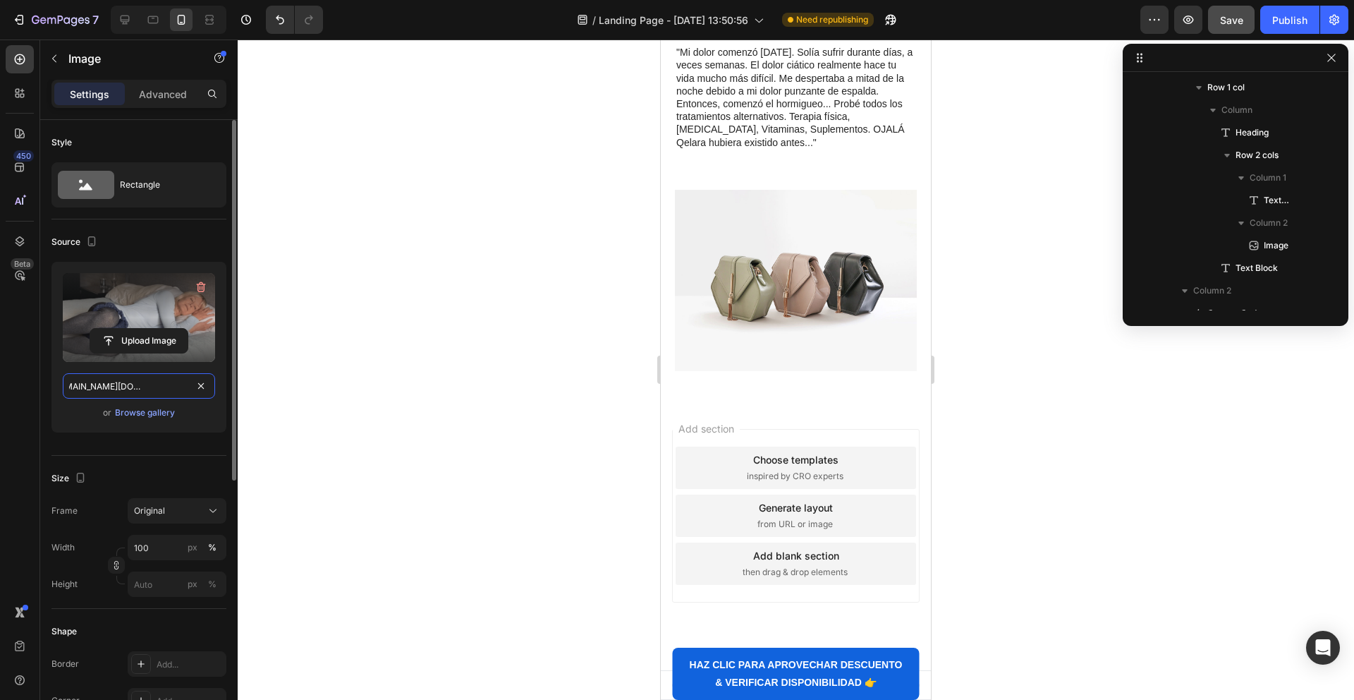
click at [87, 382] on input "https://cdn.shopify.com/s/files/1/0936/1204/8748/files/ammdsmd.png?v=1756178909…" at bounding box center [139, 385] width 152 height 25
paste input "text"
type input "https://cdn.shopify.com/s/files/1/0936/1204/8748/files/ammdsmd.png?v=1756178909"
click at [46, 422] on div "Style Rectangle Source Upload Image https://cdn.shopify.com/s/files/1/0936/1204…" at bounding box center [138, 652] width 197 height 1065
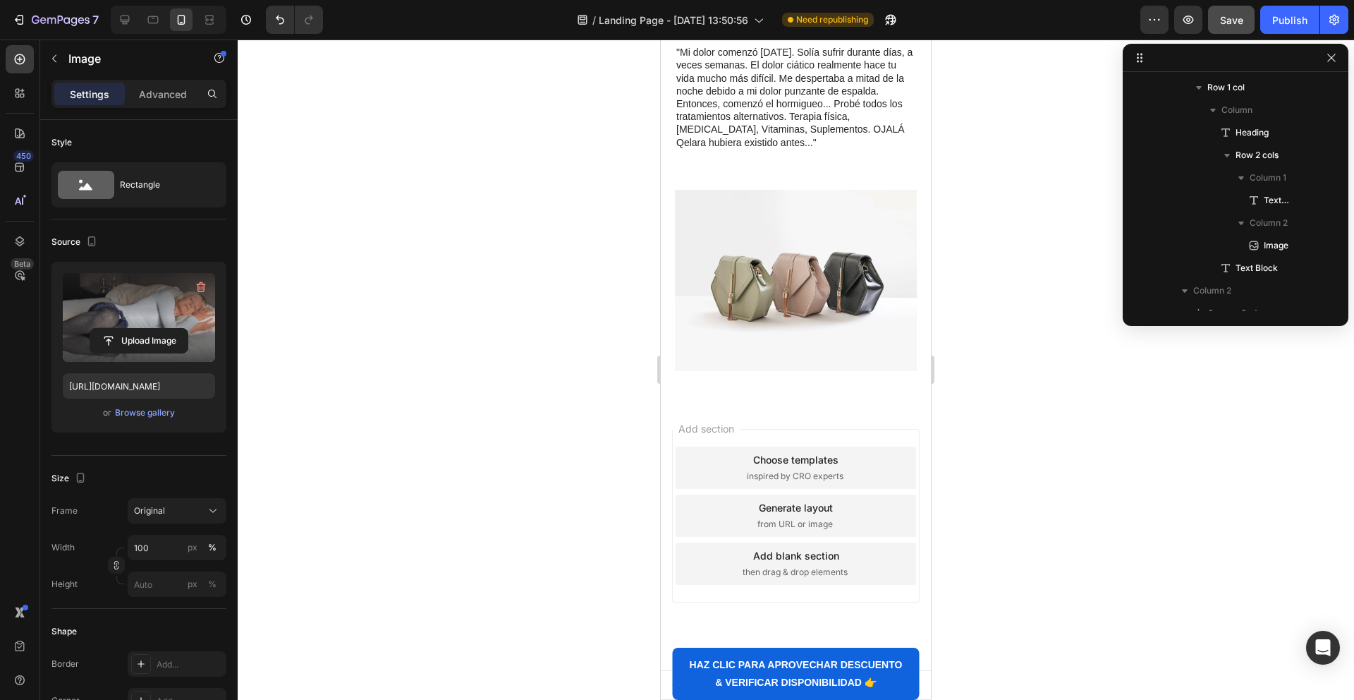
scroll to position [4404, 0]
drag, startPoint x: 738, startPoint y: 329, endPoint x: 733, endPoint y: 313, distance: 17.0
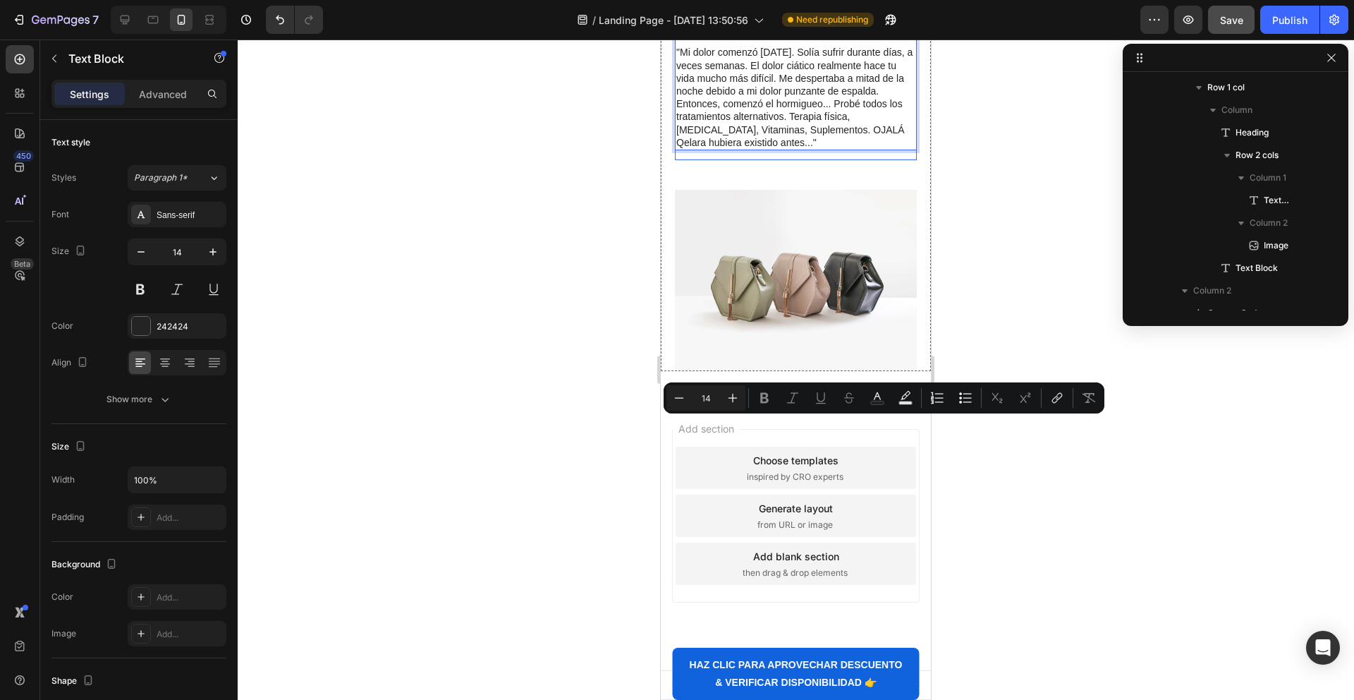
drag, startPoint x: 750, startPoint y: 588, endPoint x: 751, endPoint y: 579, distance: 9.3
click at [750, 160] on div "⁠⁠⁠⁠⁠⁠⁠ 9. Garantía de Devolución de Dinero de 90 Noches 100% Sin Preguntas Hea…" at bounding box center [796, 1] width 242 height 317
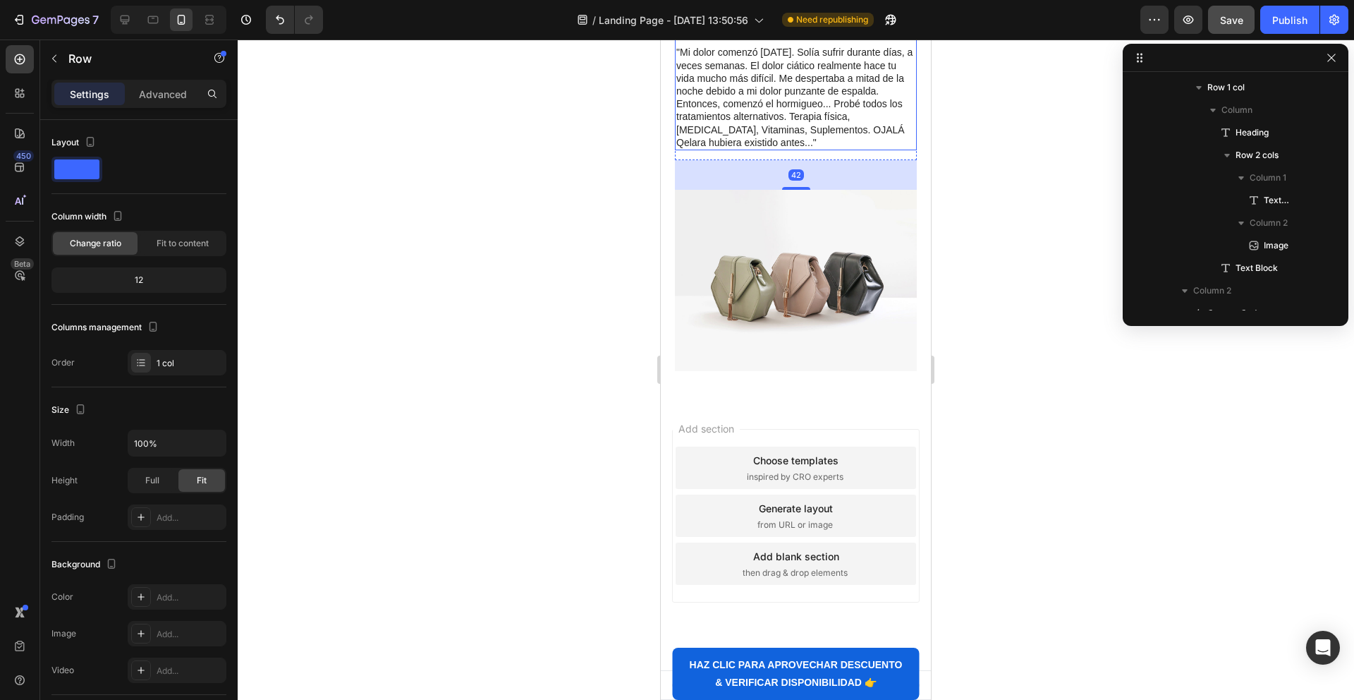
click at [751, 149] on p ""Mi dolor comenzó [DATE]. Solía sufrir durante días, a veces semanas. El dolor …" at bounding box center [795, 97] width 239 height 103
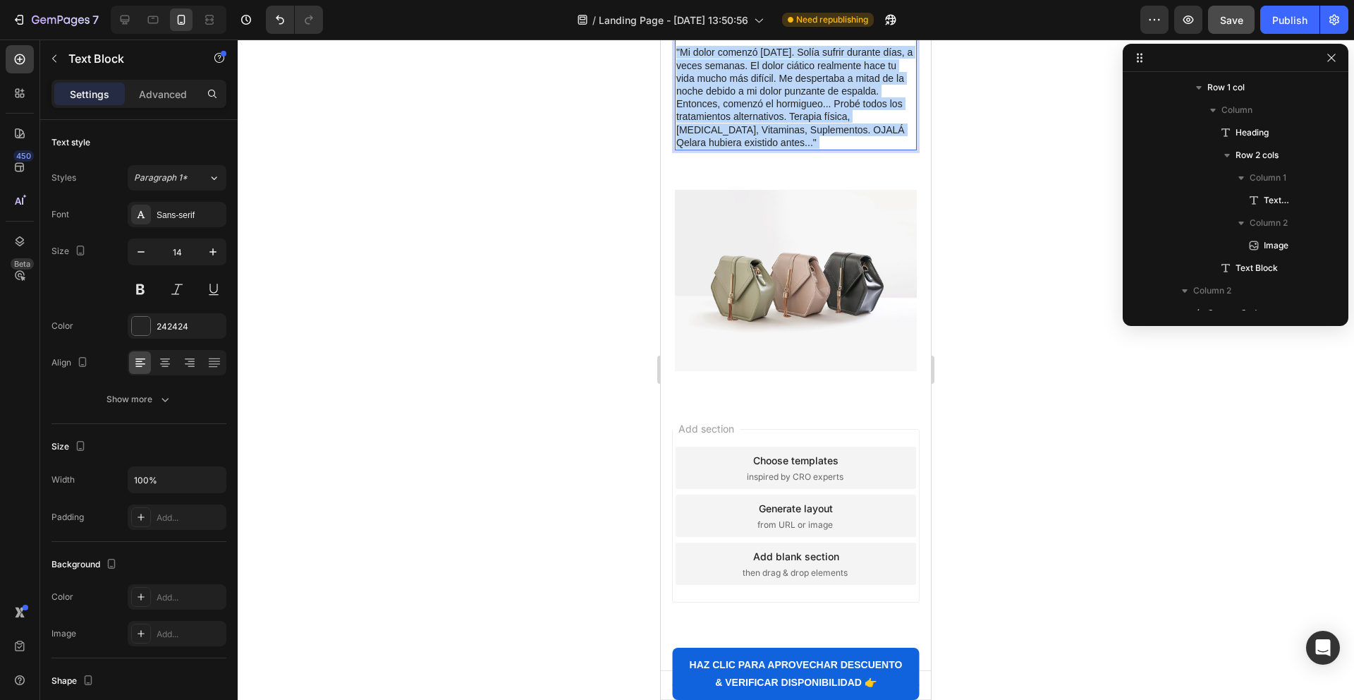
drag, startPoint x: 750, startPoint y: 577, endPoint x: 678, endPoint y: 370, distance: 219.1
click at [681, 150] on div "Los expertos de la industria han estado elogiando nuestras almohadas durante lo…" at bounding box center [796, 39] width 242 height 221
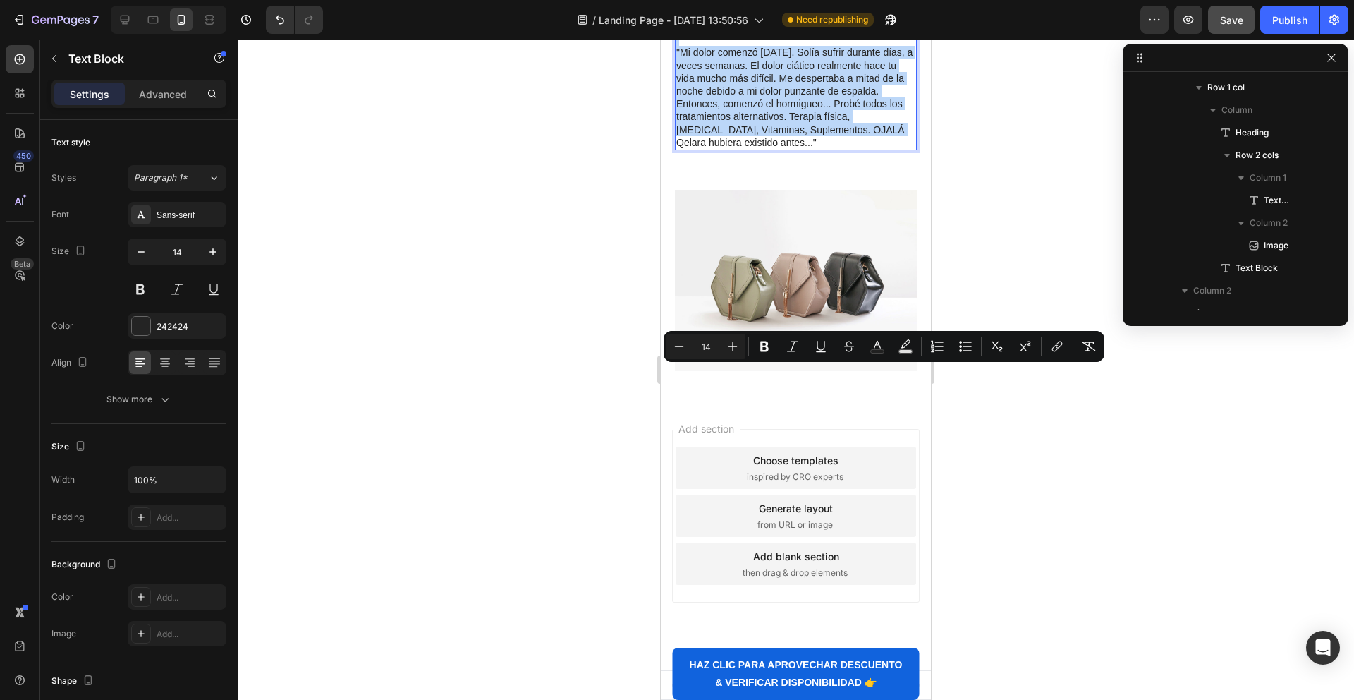
scroll to position [4406, 0]
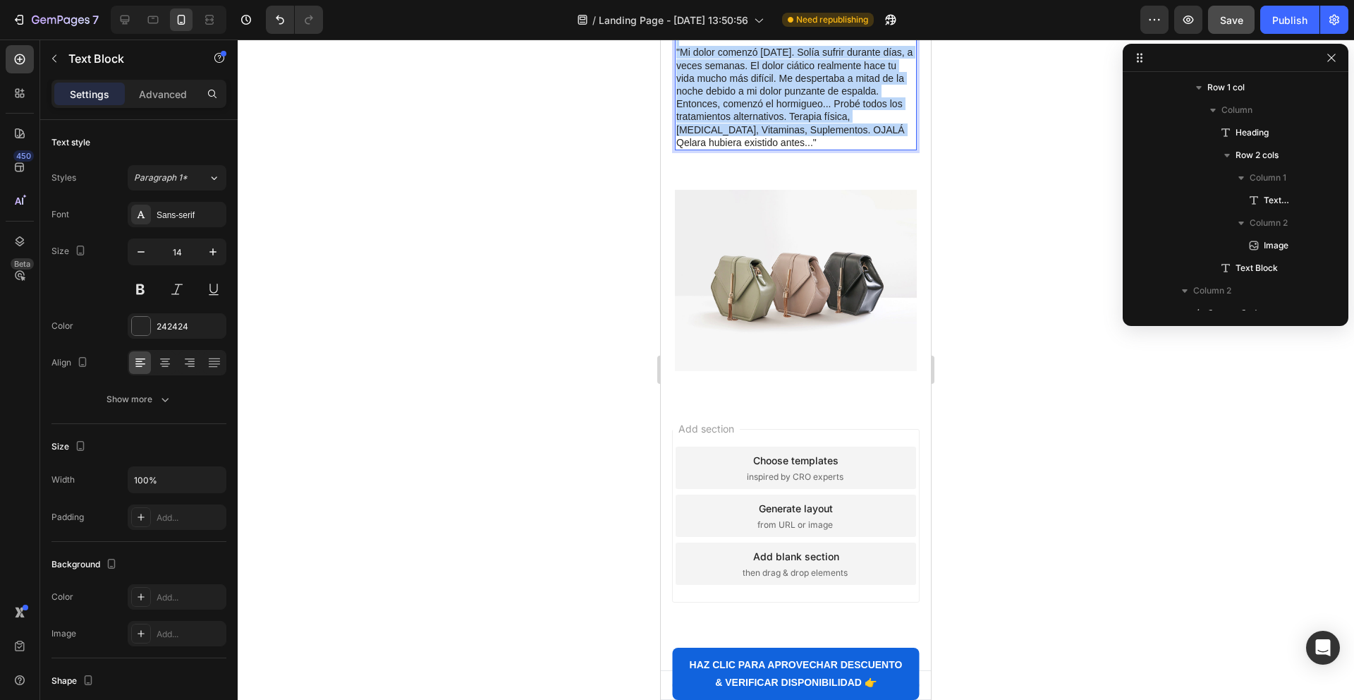
drag, startPoint x: 693, startPoint y: 391, endPoint x: 798, endPoint y: 580, distance: 216.6
click at [798, 150] on div "Los expertos de la industria han estado elogiando nuestras almohadas durante lo…" at bounding box center [796, 39] width 242 height 221
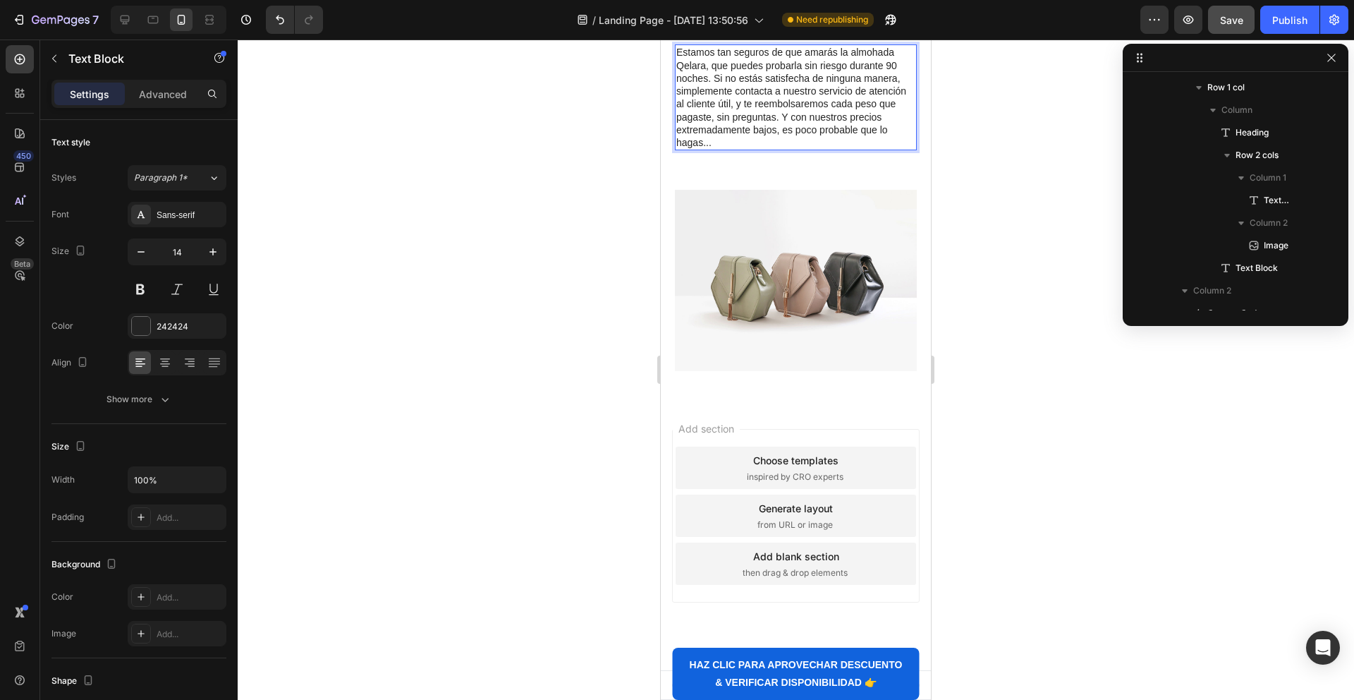
click at [846, 149] on p "Estamos tan seguros de que amarás la almohada Qelara, que puedes probarla sin r…" at bounding box center [795, 97] width 239 height 103
drag, startPoint x: 765, startPoint y: 387, endPoint x: 710, endPoint y: 401, distance: 56.1
click at [710, 149] on p "Estamos tan seguros de que amarás la almohada Qelara, que puedes probarla sin r…" at bounding box center [795, 97] width 239 height 103
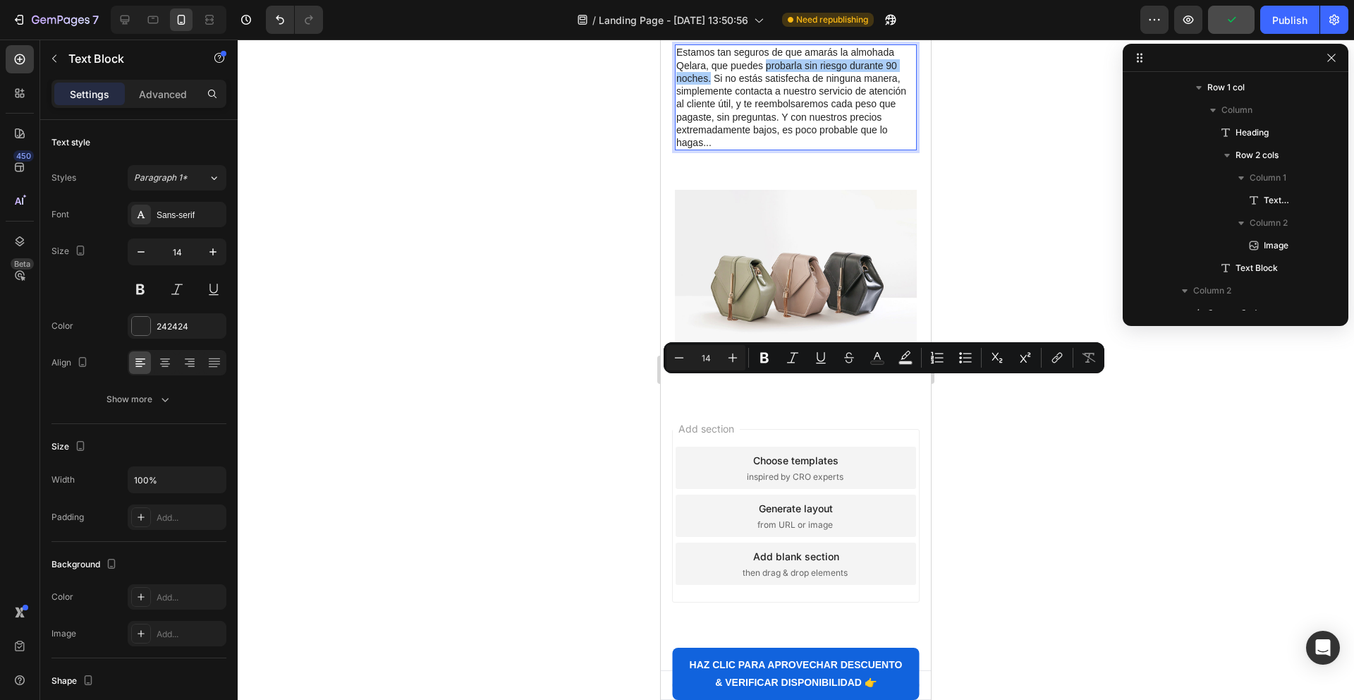
drag, startPoint x: 770, startPoint y: 358, endPoint x: 765, endPoint y: 370, distance: 12.7
click at [770, 358] on icon "Editor contextual toolbar" at bounding box center [765, 358] width 14 height 14
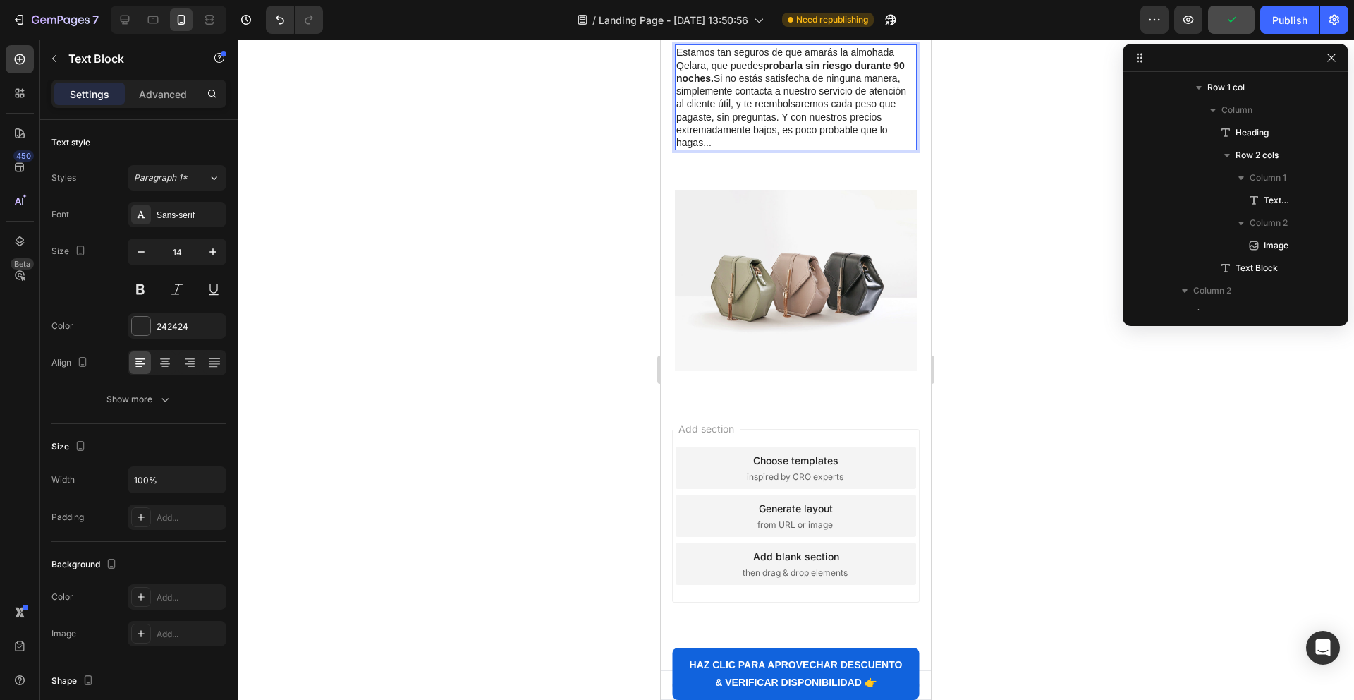
scroll to position [4640, 0]
click at [753, 302] on img at bounding box center [796, 280] width 242 height 181
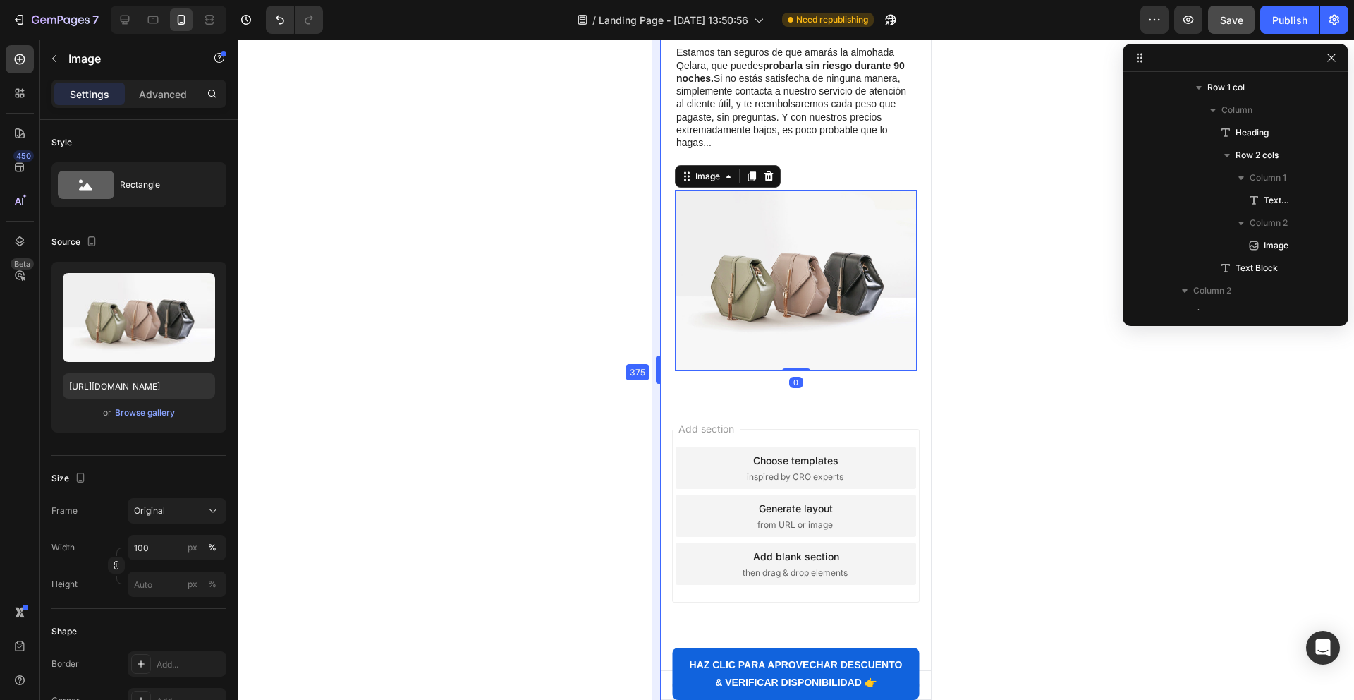
scroll to position [4604, 0]
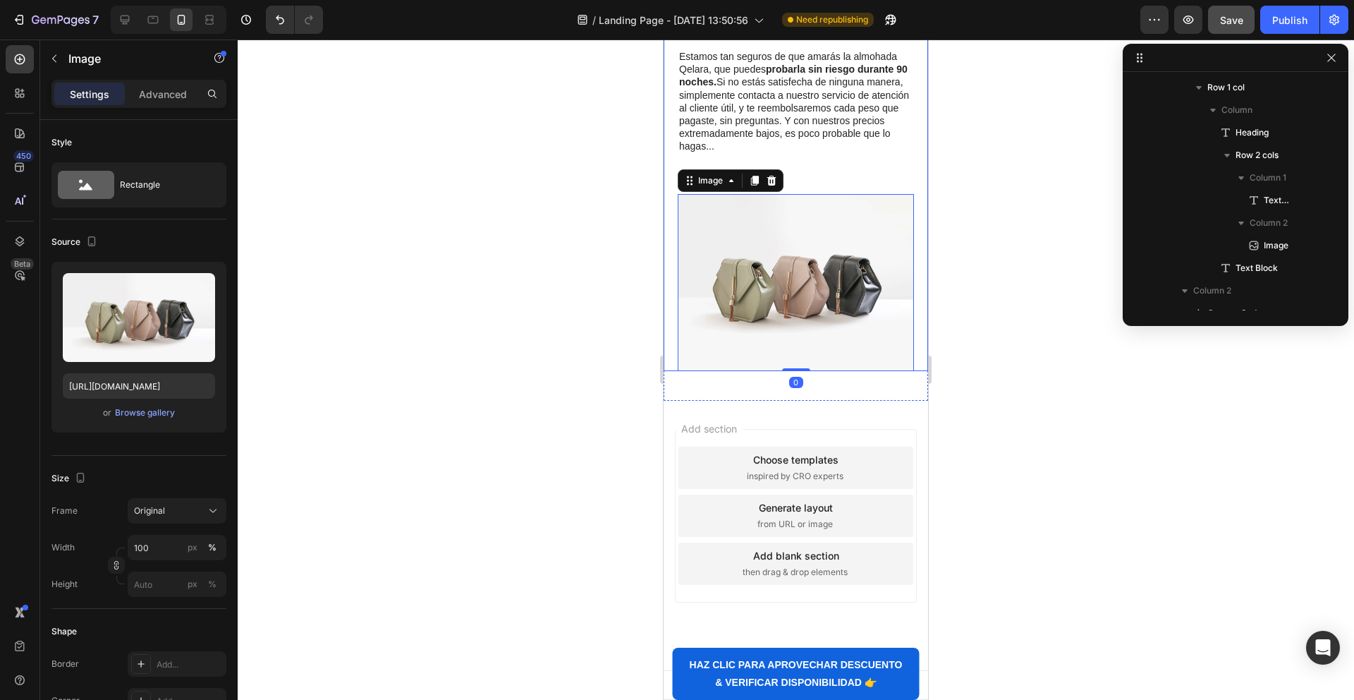
click at [669, 152] on div "⁠⁠⁠⁠⁠⁠⁠ 9. Garantía de Devolución de Dinero de 90 Noches 100% Sin Preguntas Hea…" at bounding box center [796, 167] width 264 height 408
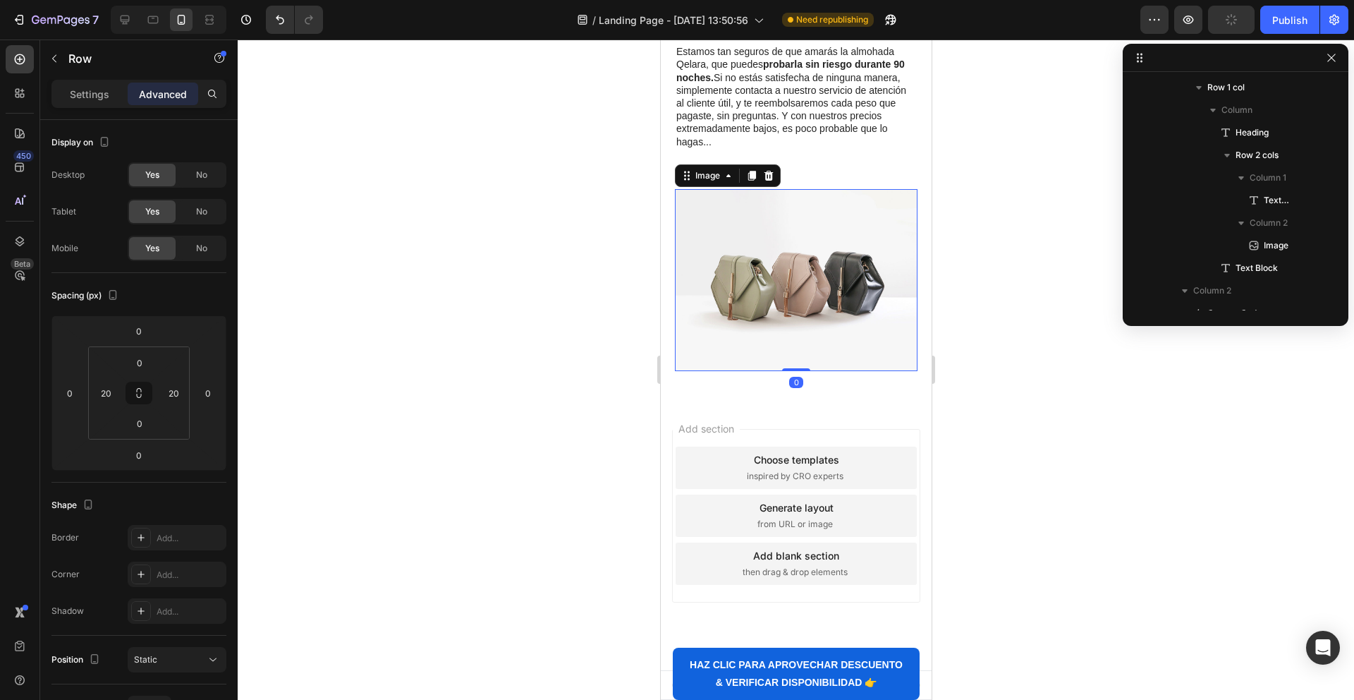
click at [792, 288] on img at bounding box center [795, 280] width 243 height 182
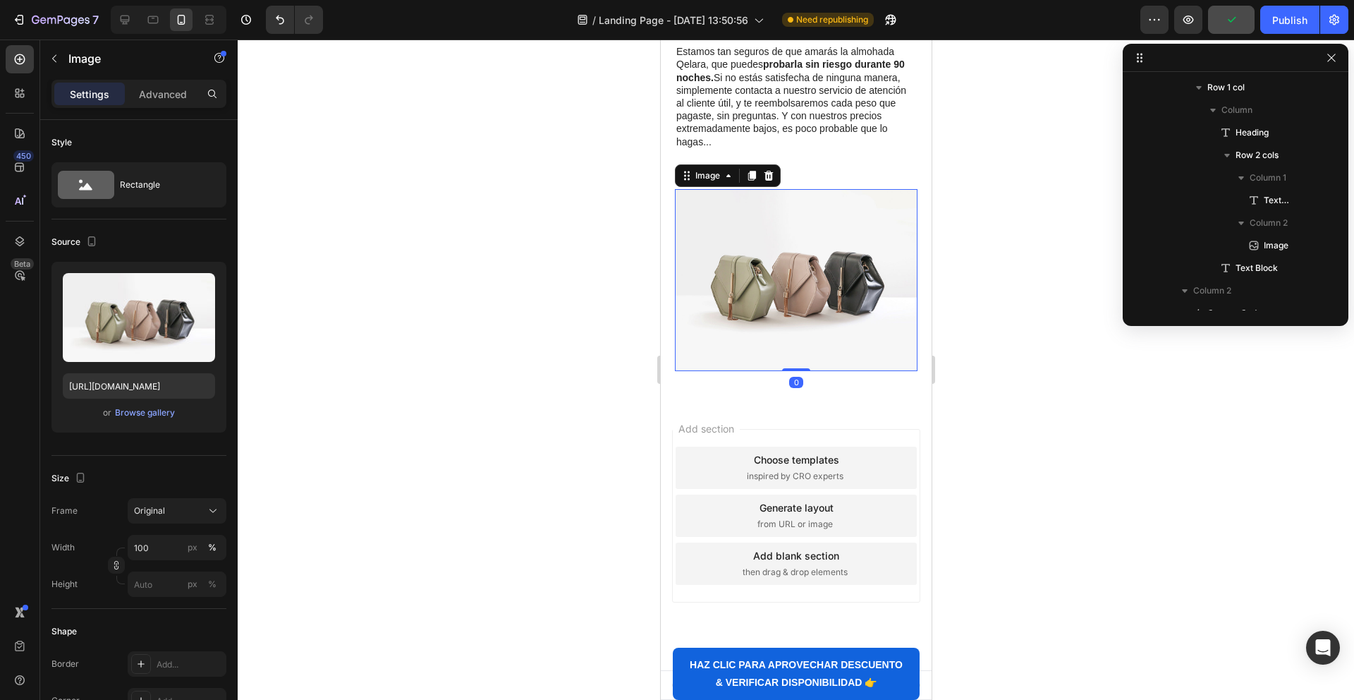
scroll to position [4973, 0]
click at [765, 181] on icon at bounding box center [768, 176] width 9 height 10
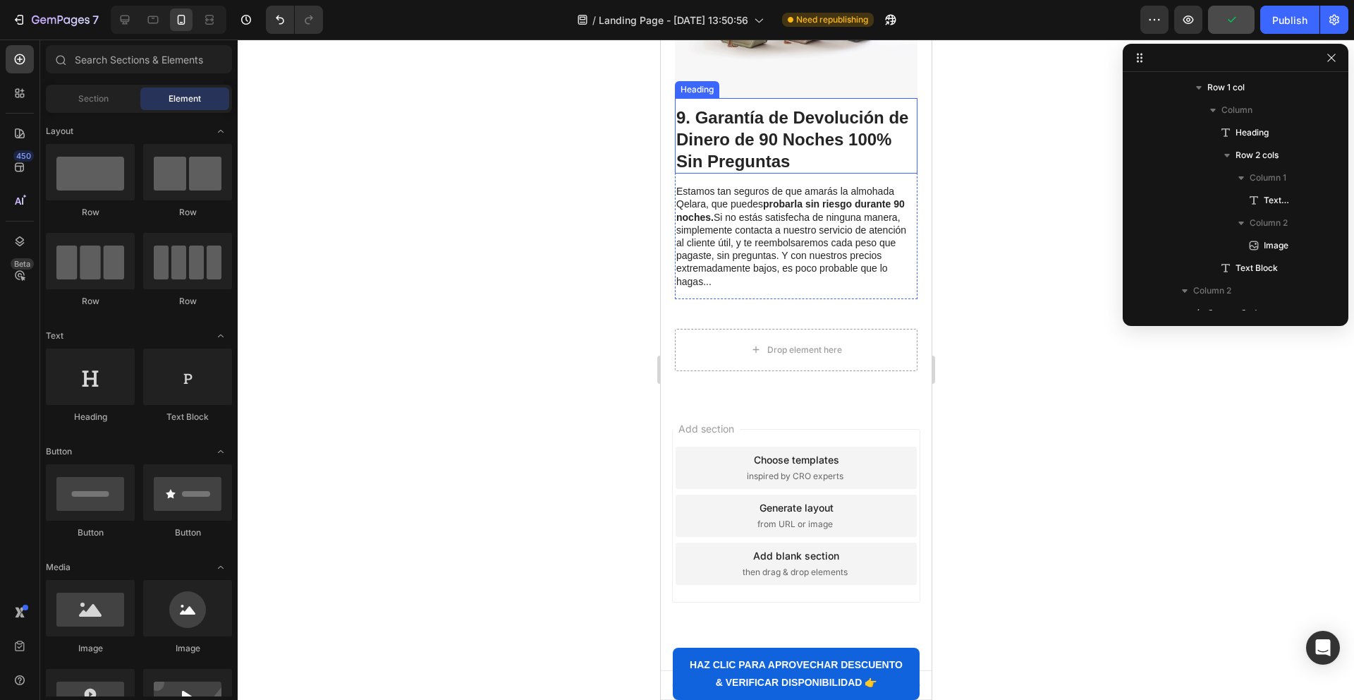
scroll to position [4731, 0]
click at [724, 98] on img at bounding box center [795, 7] width 243 height 182
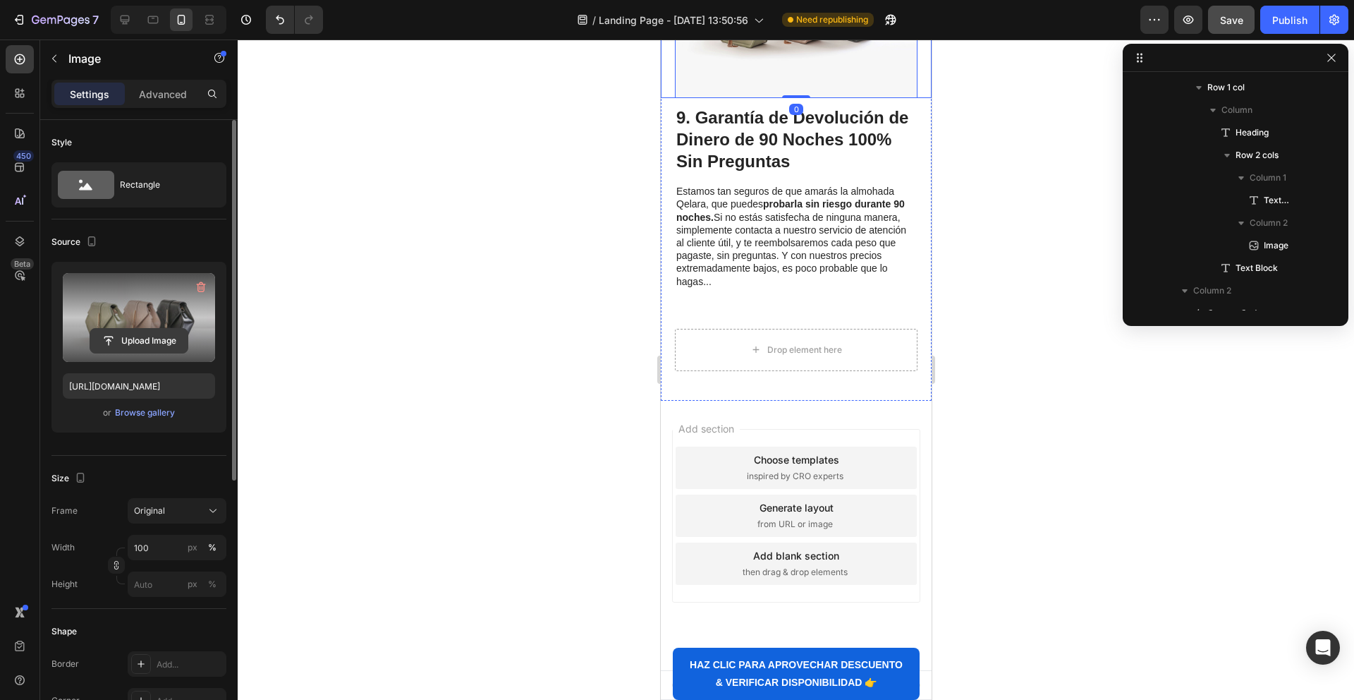
click at [112, 340] on input "file" at bounding box center [138, 341] width 97 height 24
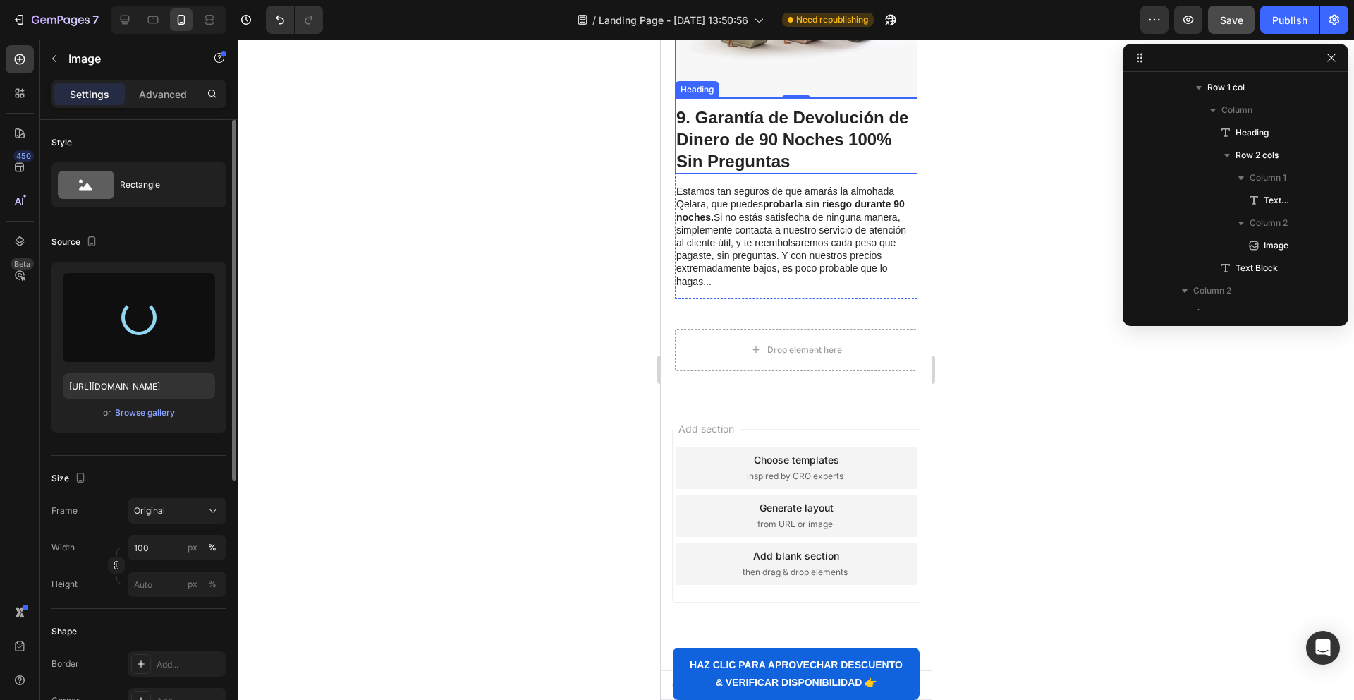
type input "https://cdn.shopify.com/s/files/1/0936/1204/8748/files/gempages_581667679836832…"
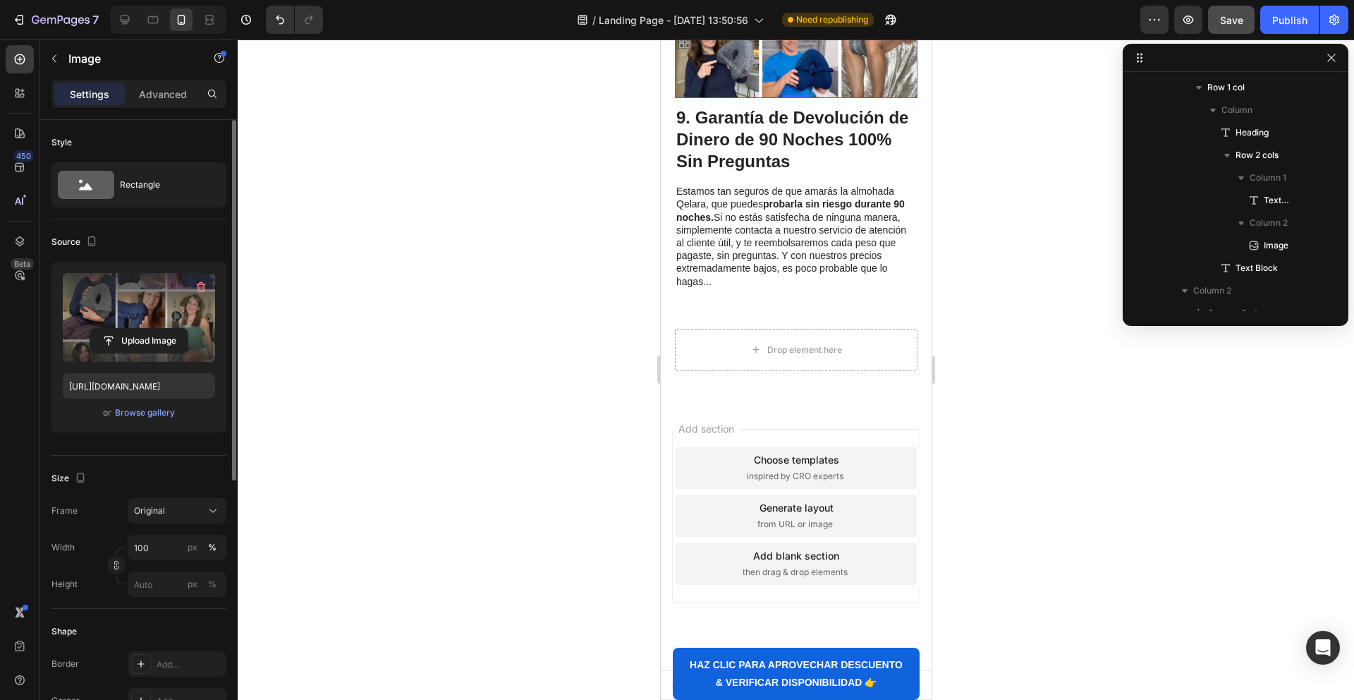
drag, startPoint x: 746, startPoint y: 417, endPoint x: 670, endPoint y: 339, distance: 108.2
click at [775, 171] on strong "9. Garantía de Devolución de Dinero de 90 Noches 100% Sin Preguntas" at bounding box center [792, 139] width 232 height 63
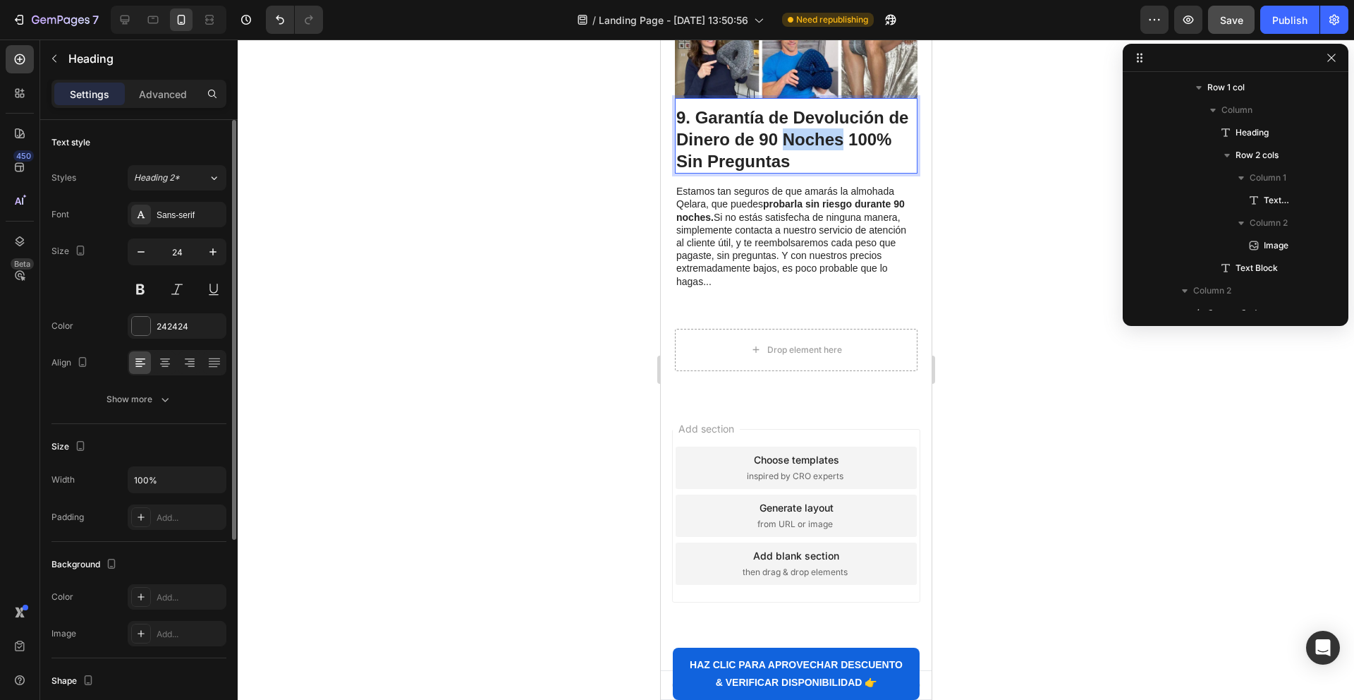
click at [791, 171] on strong "9. Garantía de Devolución de Dinero de 90 Noches 100% Sin Preguntas" at bounding box center [792, 139] width 232 height 63
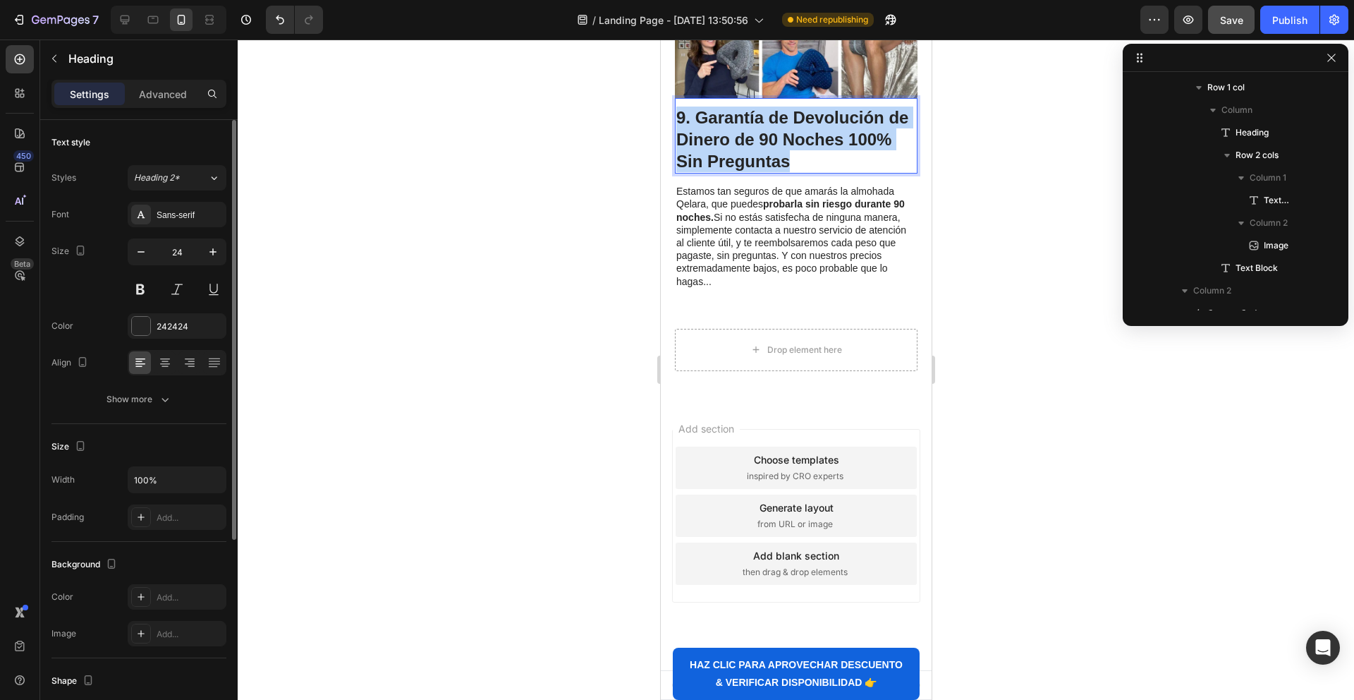
click at [791, 171] on strong "9. Garantía de Devolución de Dinero de 90 Noches 100% Sin Preguntas" at bounding box center [792, 139] width 232 height 63
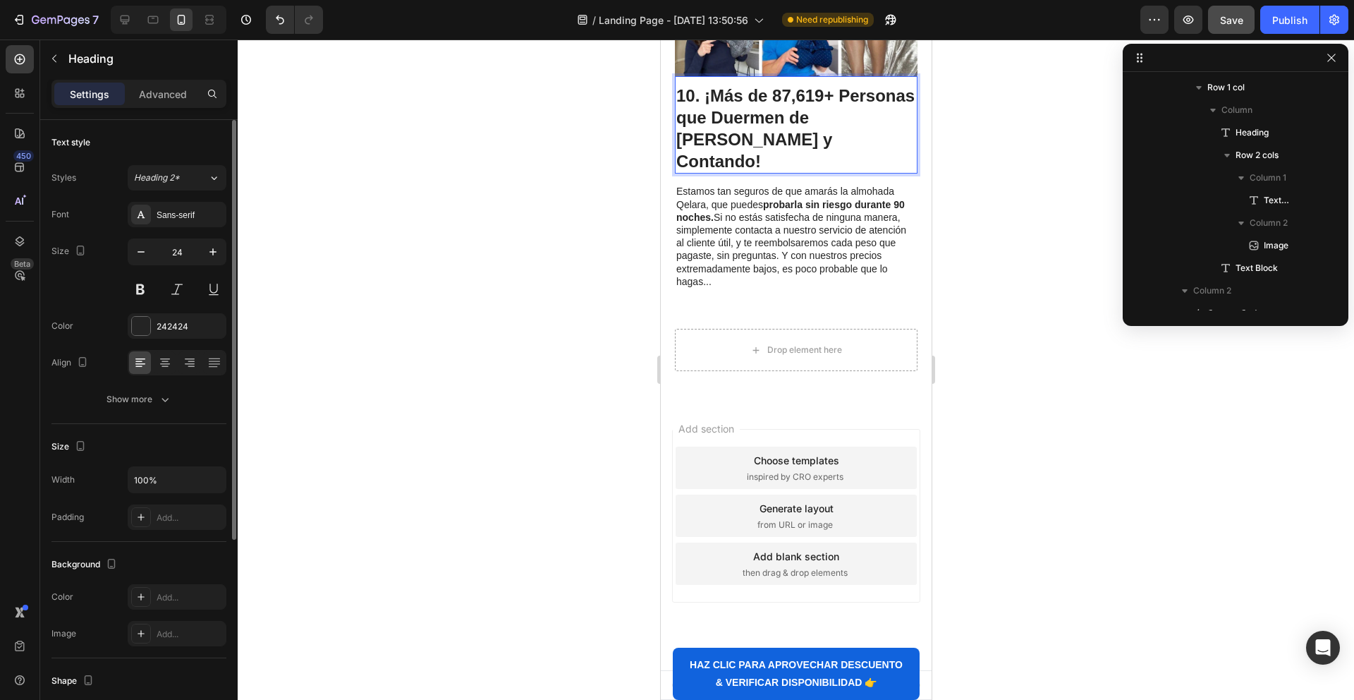
drag, startPoint x: 808, startPoint y: 332, endPoint x: 817, endPoint y: 326, distance: 11.2
click at [808, 171] on strong "10. ¡Más de 87,619+ Personas que Duermen de Lado Felices y Contando!" at bounding box center [795, 128] width 238 height 85
click at [817, 171] on strong "10. ¡Más de 87,619+ Personas que Duermen de Lado Felices y Contando!" at bounding box center [795, 128] width 238 height 85
drag, startPoint x: 823, startPoint y: 326, endPoint x: 775, endPoint y: 329, distance: 48.0
click at [775, 171] on strong "10. ¡Más de 87,619+ Personas que Duermen de Lado Felices y Contando!" at bounding box center [795, 128] width 238 height 85
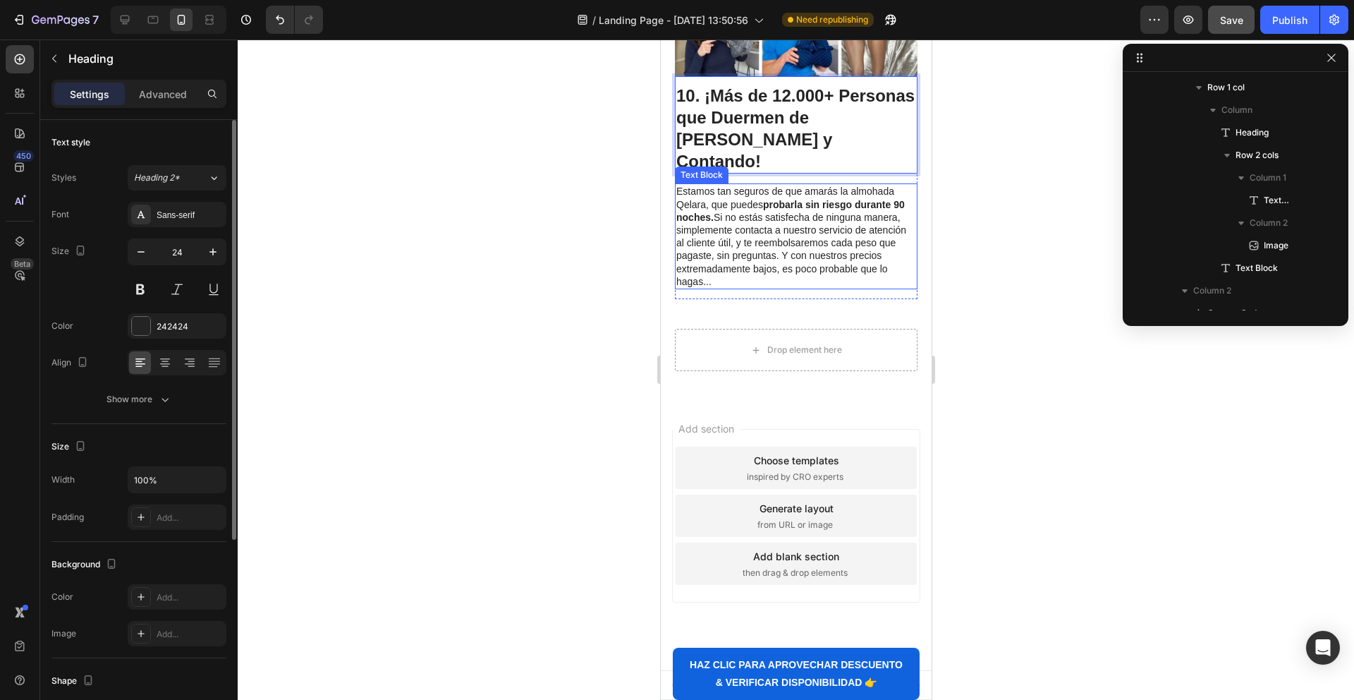
click at [787, 288] on p "Estamos tan seguros de que amarás la almohada Qelara, que puedes probarla sin r…" at bounding box center [796, 236] width 240 height 103
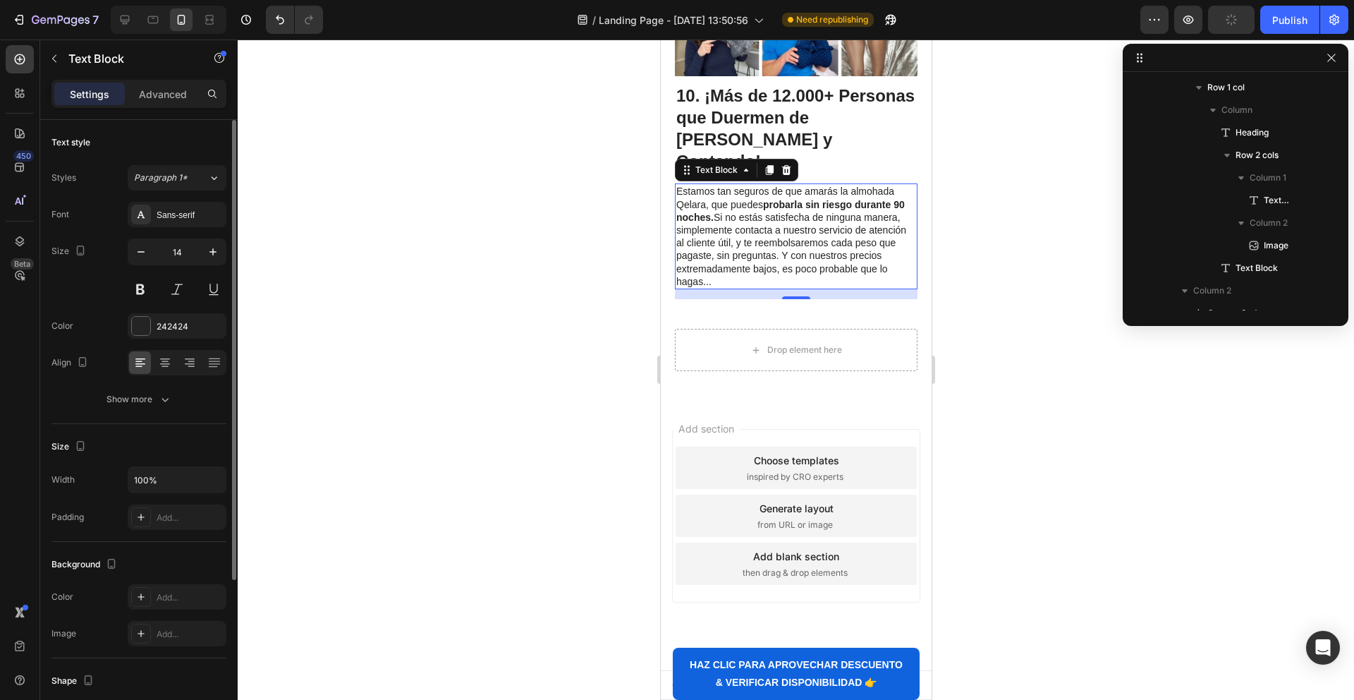
click at [700, 288] on p "Estamos tan seguros de que amarás la almohada Qelara, que puedes probarla sin r…" at bounding box center [796, 236] width 240 height 103
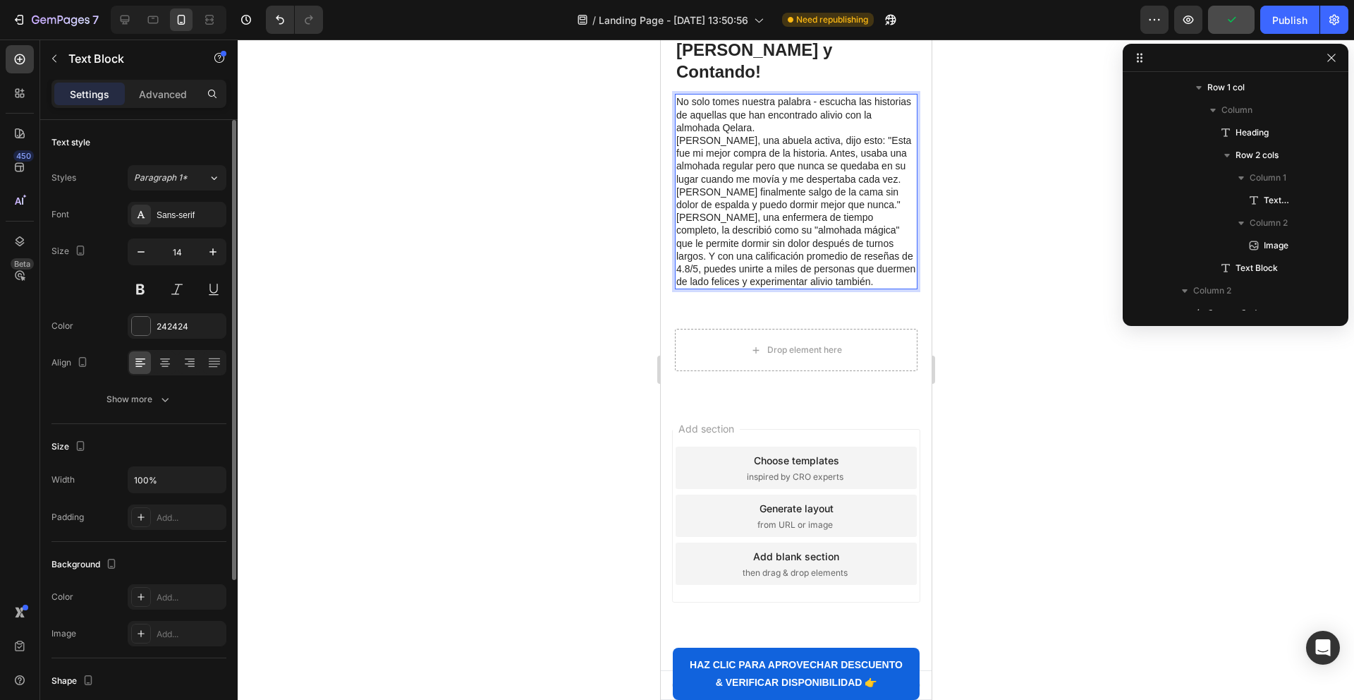
click at [765, 134] on p "No solo tomes nuestra palabra - escucha las historias de aquellas que han encon…" at bounding box center [796, 114] width 240 height 39
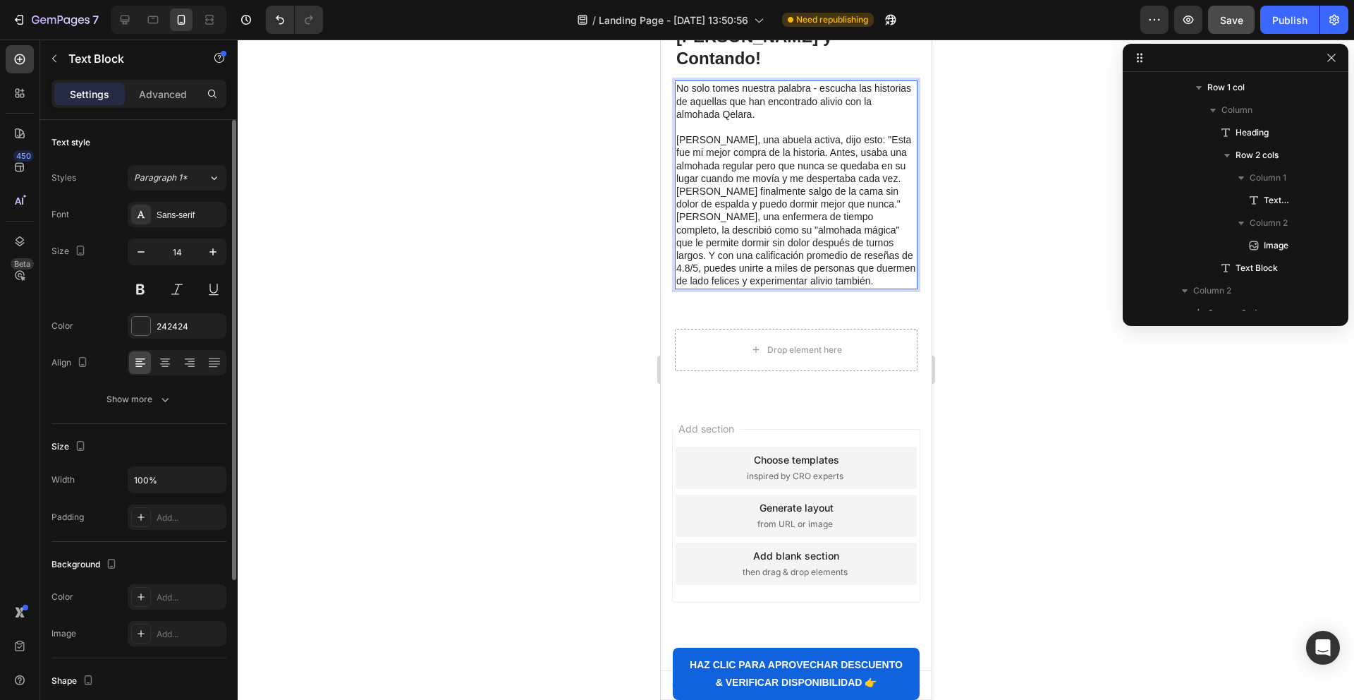
click at [882, 210] on p "Sarah Anderson, una abuela activa, dijo esto: "Esta fue mi mejor compra de la h…" at bounding box center [796, 171] width 240 height 77
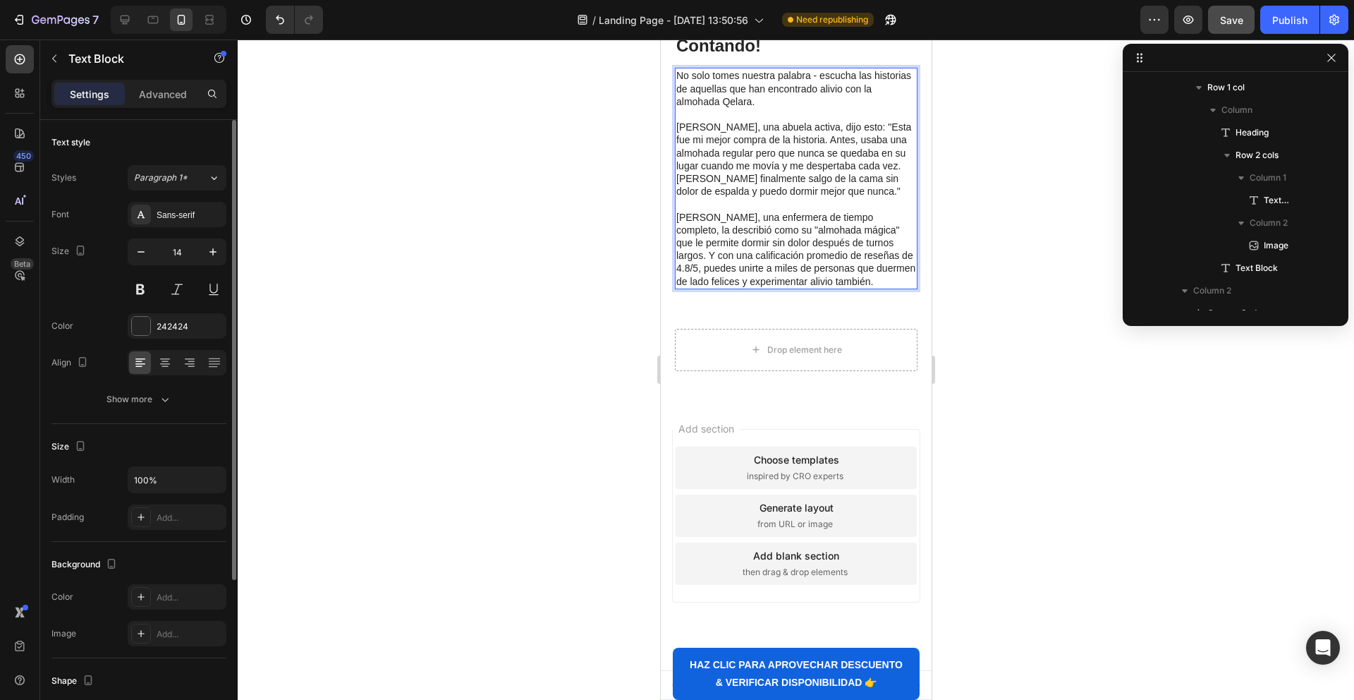
click at [692, 197] on p "Sarah Anderson, una abuela activa, dijo esto: "Esta fue mi mejor compra de la h…" at bounding box center [796, 159] width 240 height 77
click at [810, 197] on p "Cristina Anderson, una abuela activa, dijo esto: "Esta fue mi mejor compra de l…" at bounding box center [796, 159] width 240 height 77
click at [841, 197] on p "Cristina Anderson, una abuela activa, dijo esto: "Esta fue mi mejor compra de l…" at bounding box center [796, 159] width 240 height 77
click at [887, 197] on p "Cristina Anderson, una abuela activa, dijo esto: "Esta fue mi mejor compra de l…" at bounding box center [796, 159] width 240 height 77
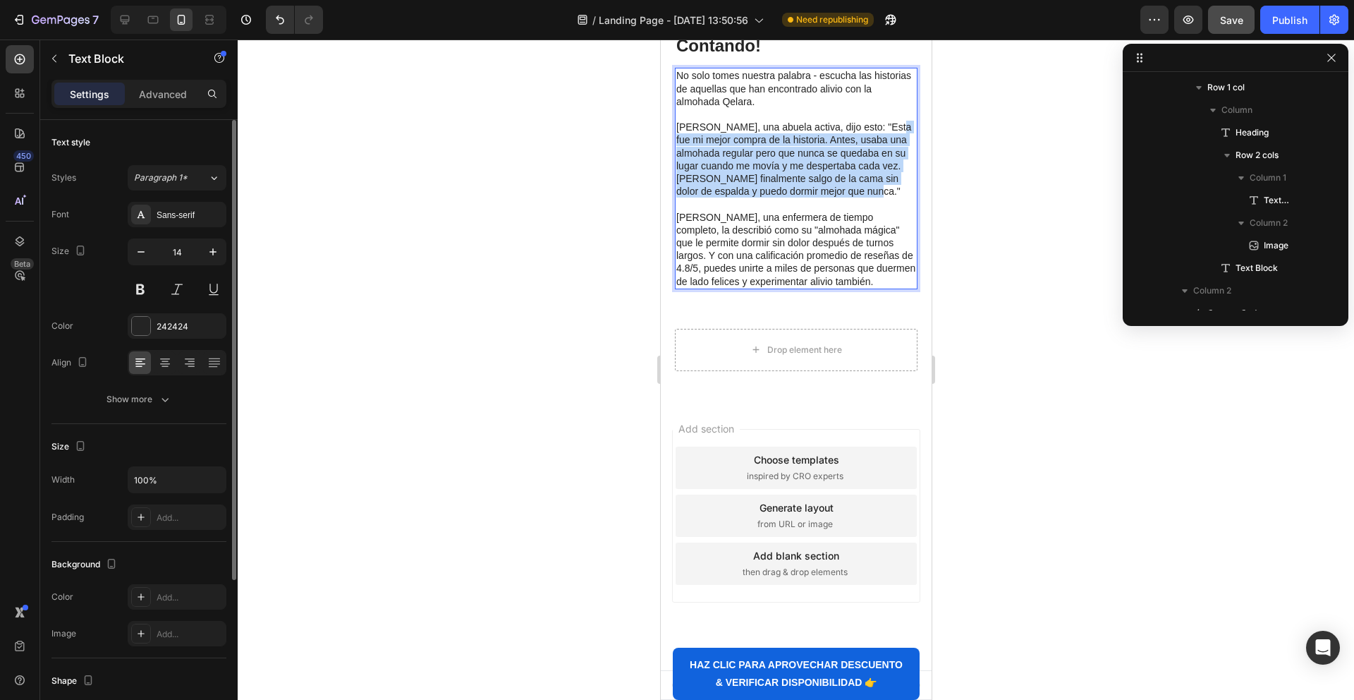
drag, startPoint x: 885, startPoint y: 454, endPoint x: 867, endPoint y: 523, distance: 71.5
click at [867, 197] on p "Cristina Anderson, una abuela activa, dijo esto: "Esta fue mi mejor compra de l…" at bounding box center [796, 159] width 240 height 77
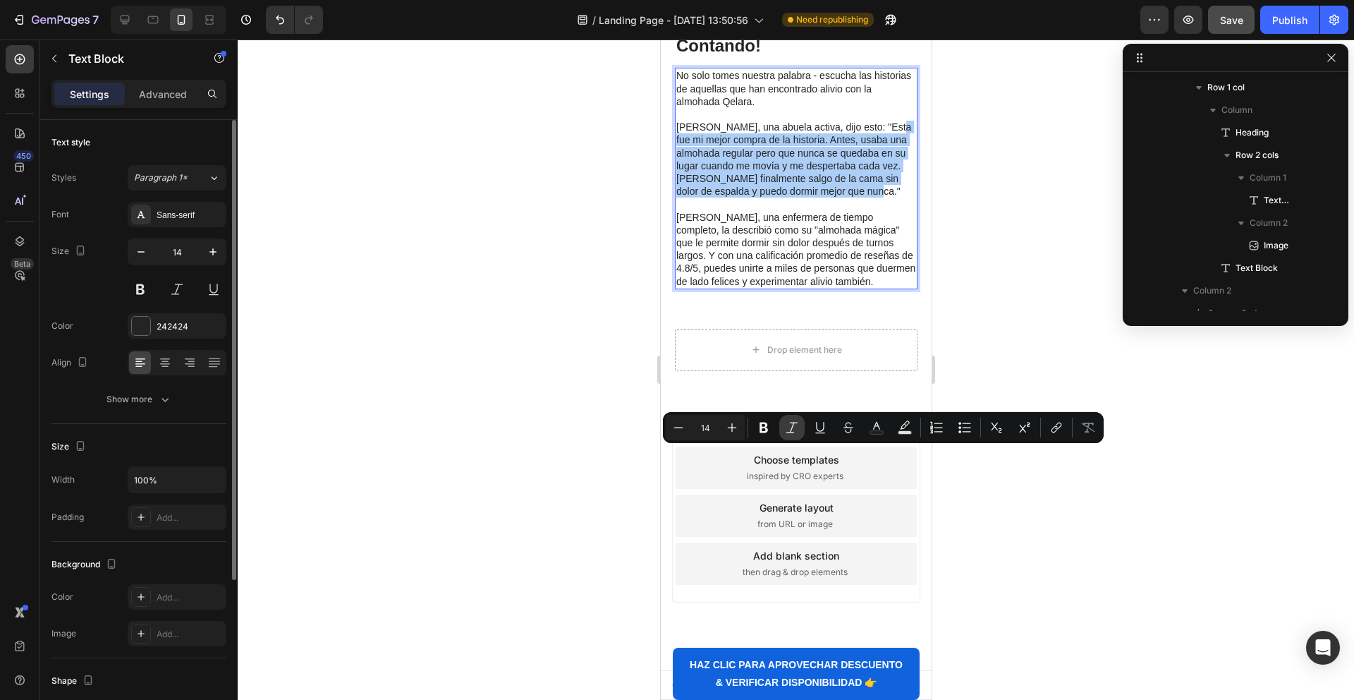
click at [794, 425] on icon "Editor contextual toolbar" at bounding box center [792, 427] width 14 height 14
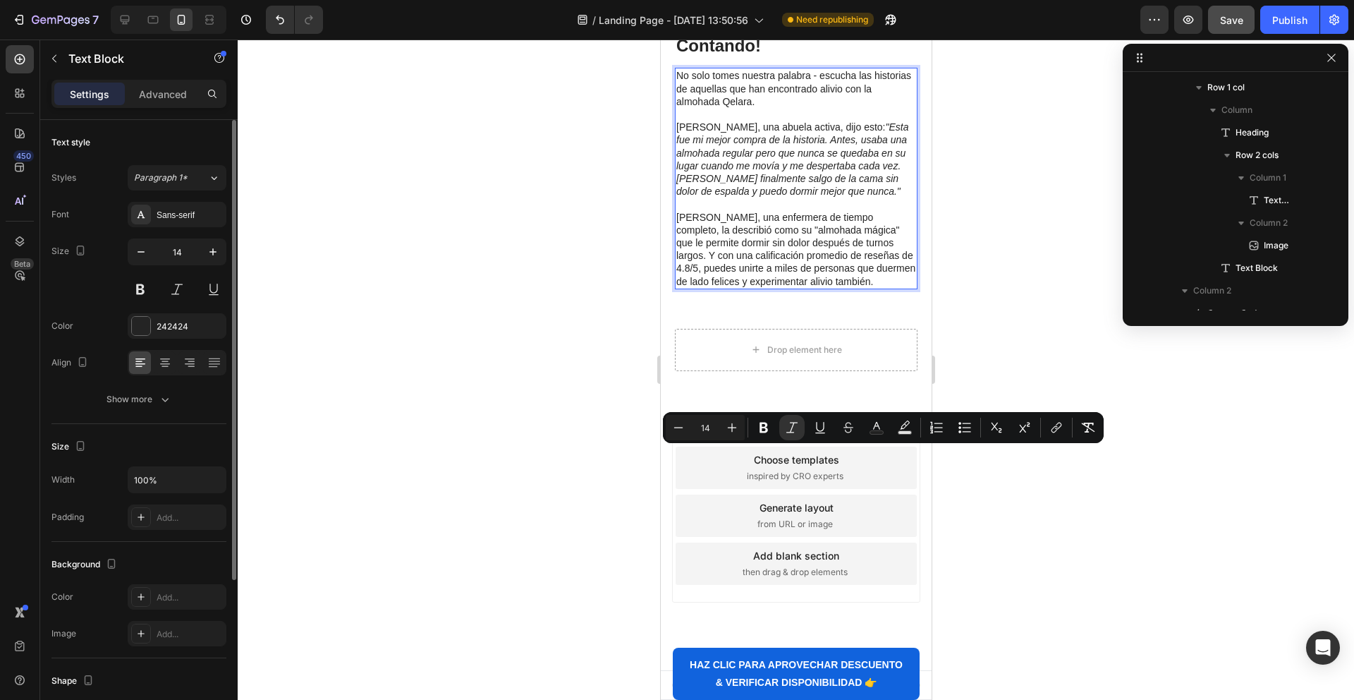
drag, startPoint x: 850, startPoint y: 466, endPoint x: 791, endPoint y: 470, distance: 59.4
click at [850, 197] on icon ""Esta fue mi mejor compra de la historia. Antes, usaba una almohada regular per…" at bounding box center [792, 158] width 232 height 75
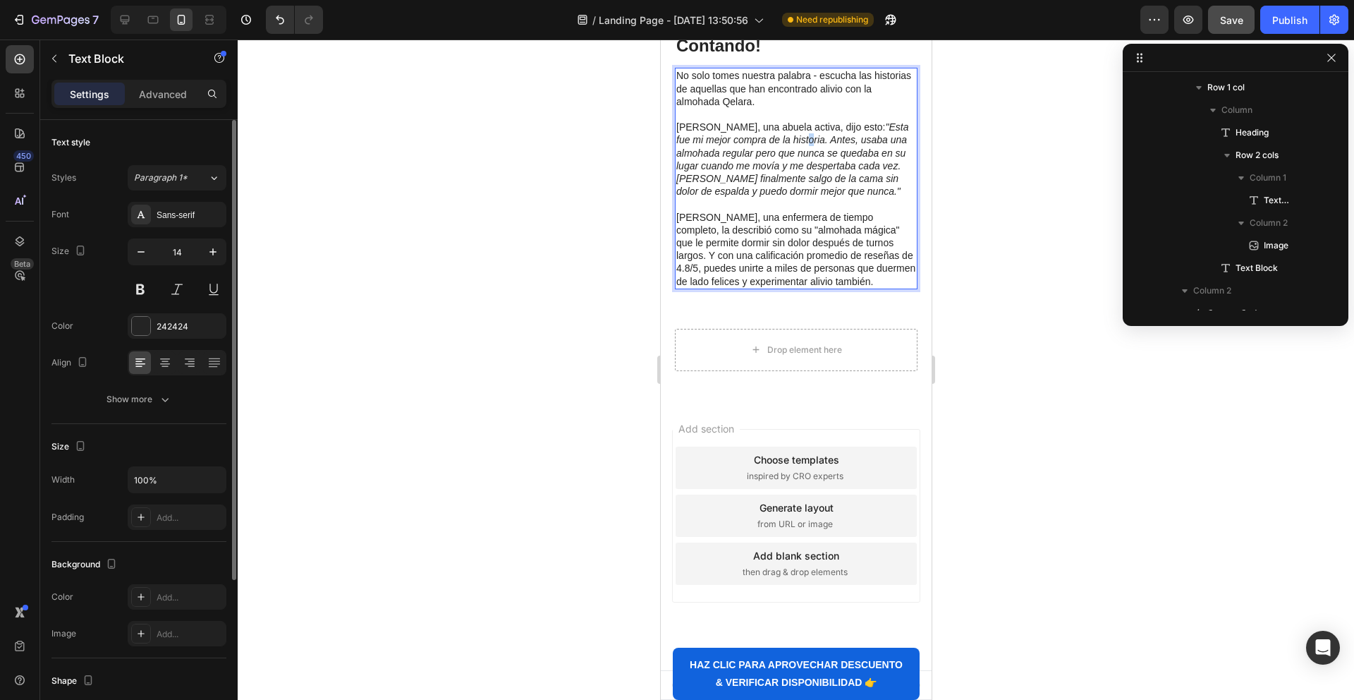
drag, startPoint x: 809, startPoint y: 470, endPoint x: 823, endPoint y: 470, distance: 14.1
click at [819, 197] on icon ""Esta fue mi mejor compra de la historia. Antes, usaba una almohada regular per…" at bounding box center [792, 158] width 232 height 75
click at [825, 197] on icon ""Esta fue mi mejor compra de la historia. Antes, usaba una almohada regular per…" at bounding box center [792, 158] width 232 height 75
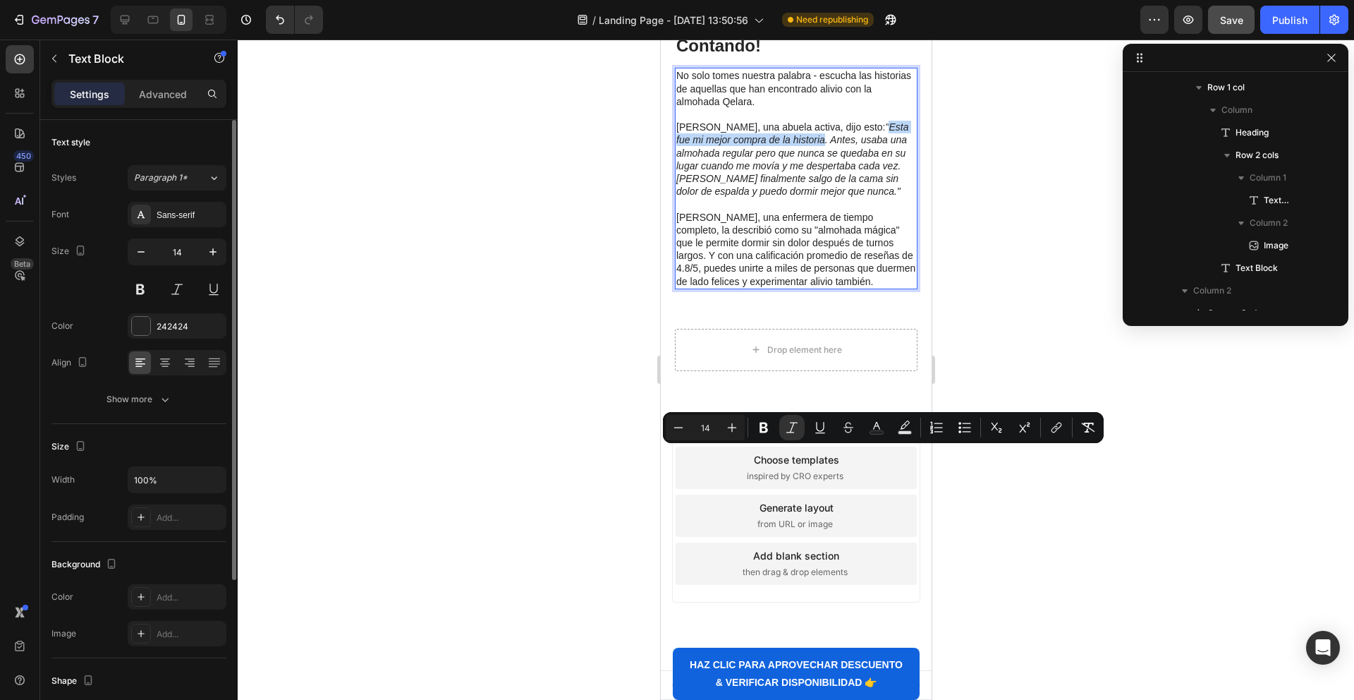
drag, startPoint x: 824, startPoint y: 468, endPoint x: 889, endPoint y: 454, distance: 67.1
click at [889, 197] on icon ""Esta fue mi mejor compra de la historia. Antes, usaba una almohada regular per…" at bounding box center [792, 158] width 232 height 75
click at [753, 427] on button "Bold" at bounding box center [763, 427] width 25 height 25
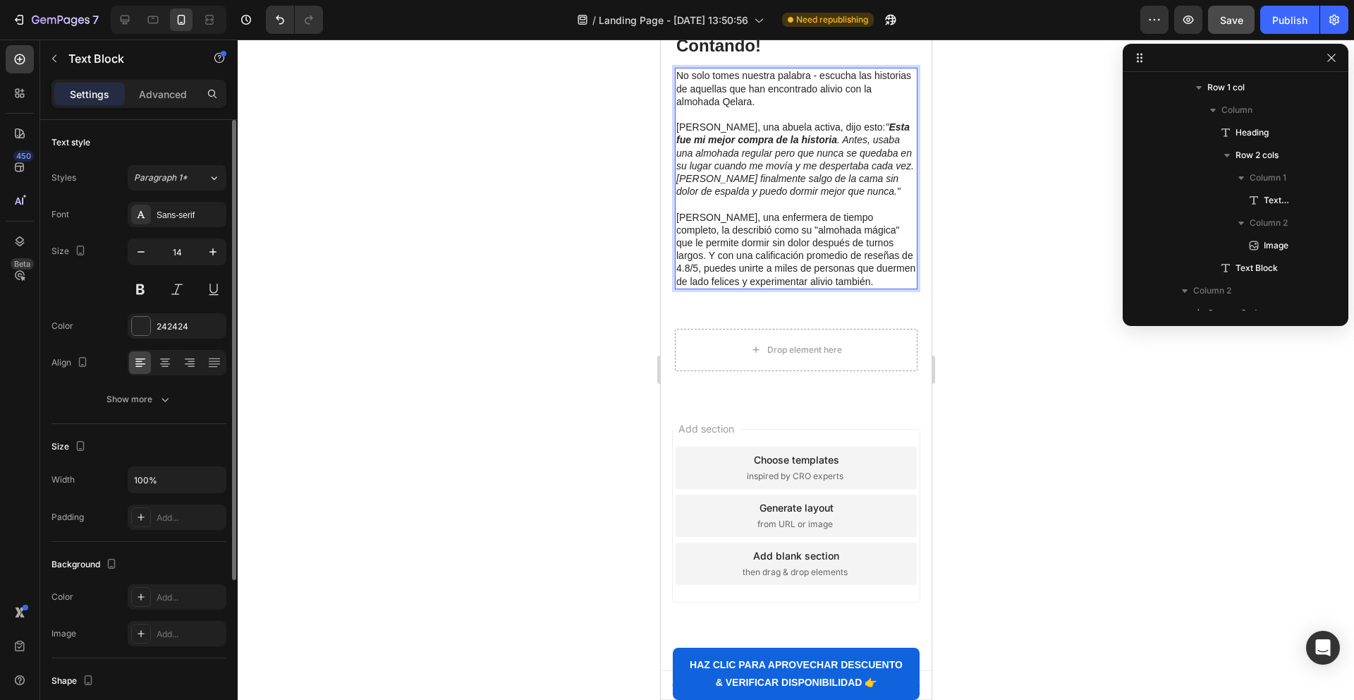
click at [975, 492] on div at bounding box center [796, 369] width 1117 height 660
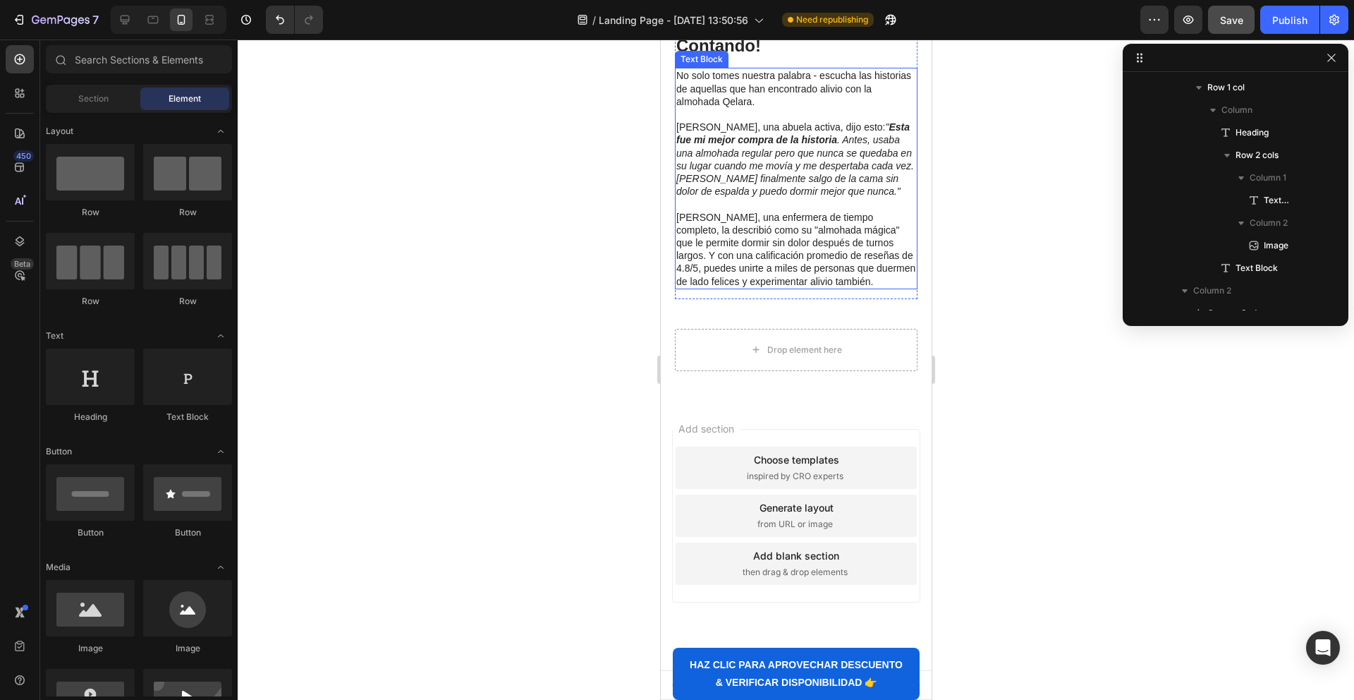
click at [777, 288] on p "Vickie Gow, una enfermera de tiempo completo, la describió como su "almohada má…" at bounding box center [796, 249] width 240 height 77
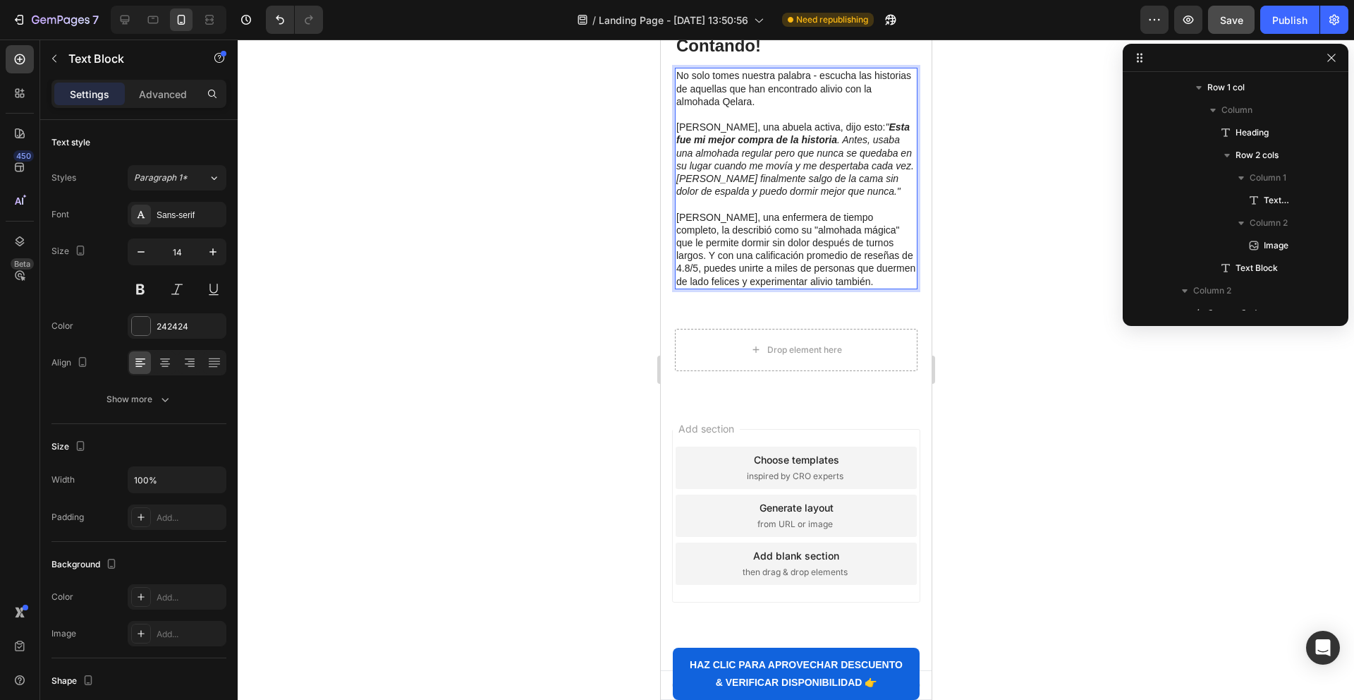
click at [700, 288] on p "Vickie Gow, una enfermera de tiempo completo, la describió como su "almohada má…" at bounding box center [796, 249] width 240 height 77
click at [695, 288] on p "Vickie Gow, una enfermera de tiempo completo, la describió como su "almohada má…" at bounding box center [796, 249] width 240 height 77
click at [708, 288] on p "Vickie Gow, una enfermera de tiempo completo, la describió como su "almohada má…" at bounding box center [796, 249] width 240 height 77
click at [827, 288] on p "María Saldivia, una enfermera de tiempo completo, la describió como su "almohad…" at bounding box center [796, 249] width 240 height 77
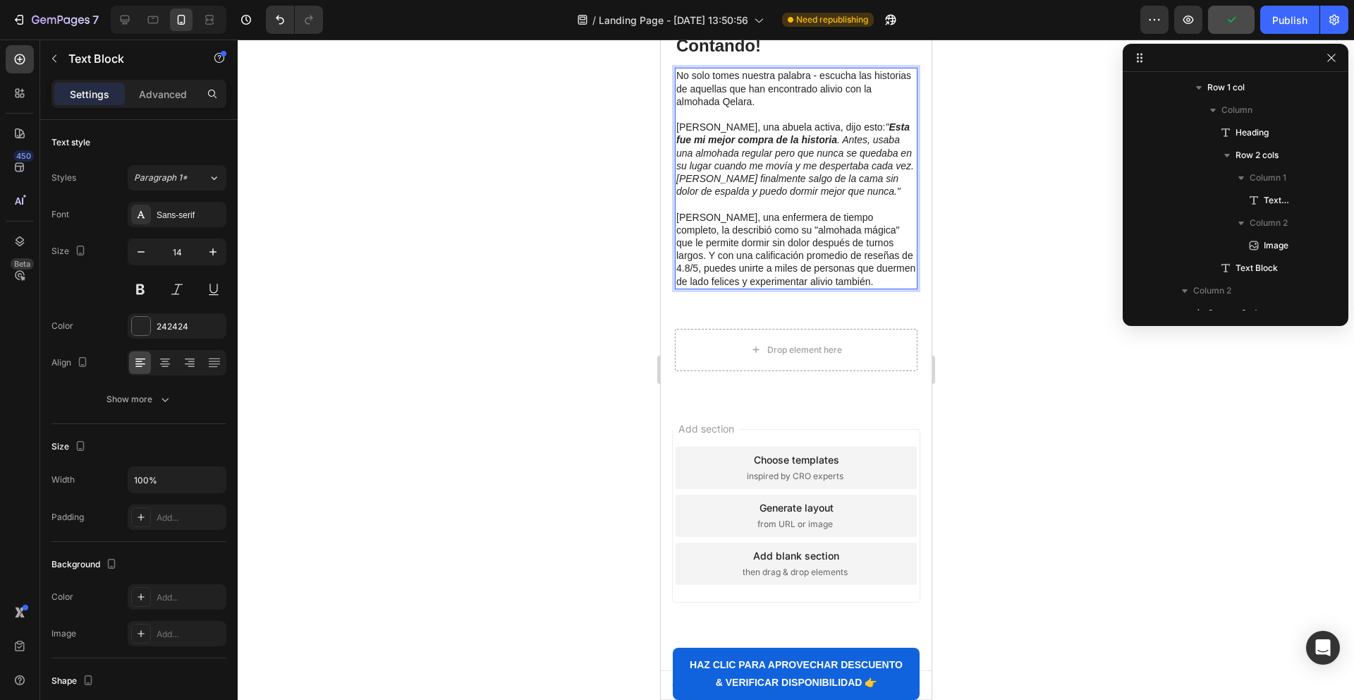
click at [748, 288] on p "María Saldivia, una enfermera de tiempo completo, la describió como su "almohad…" at bounding box center [796, 249] width 240 height 77
click at [796, 288] on p "María Saldivia, una enfermera de tiempo completo, la describió como su "almohad…" at bounding box center [796, 249] width 240 height 77
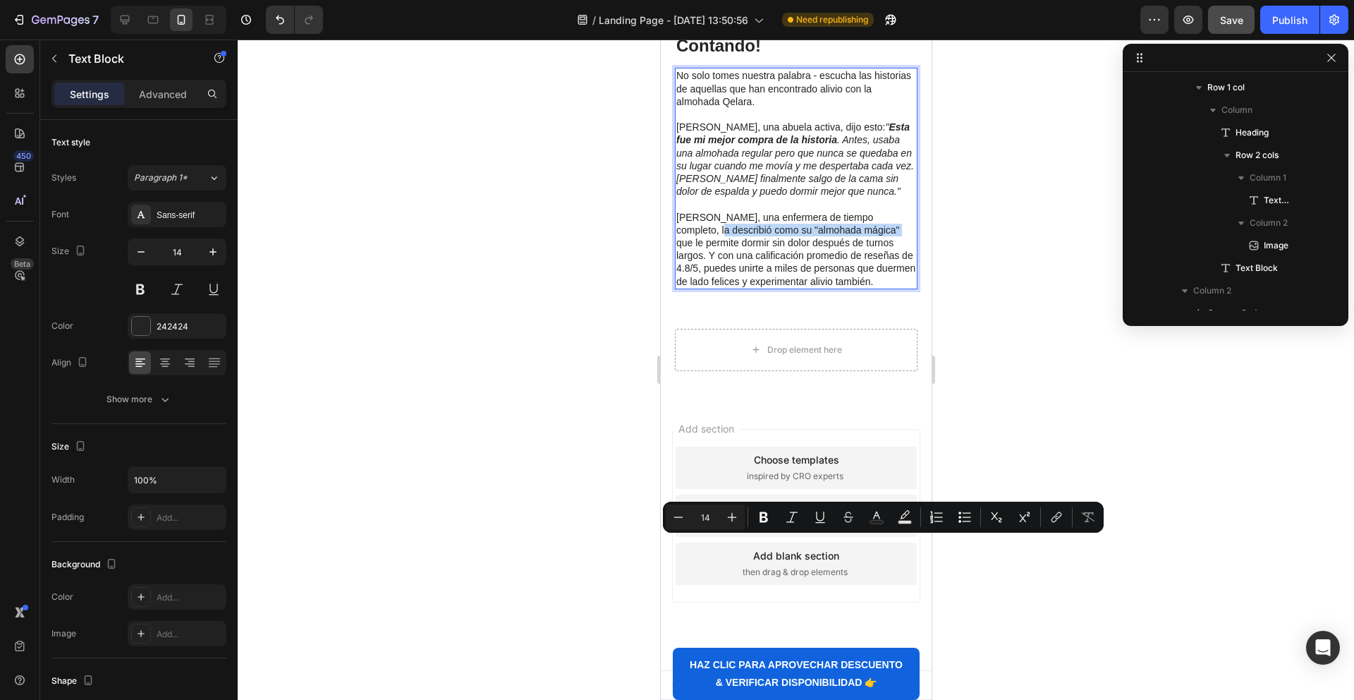
drag, startPoint x: 902, startPoint y: 547, endPoint x: 841, endPoint y: 563, distance: 62.8
click at [841, 288] on p "María Saldivia, una enfermera de tiempo completo, la describió como su "almohad…" at bounding box center [796, 249] width 240 height 77
drag, startPoint x: 760, startPoint y: 521, endPoint x: 90, endPoint y: 455, distance: 674.0
click at [760, 521] on icon "Editor contextual toolbar" at bounding box center [764, 517] width 8 height 11
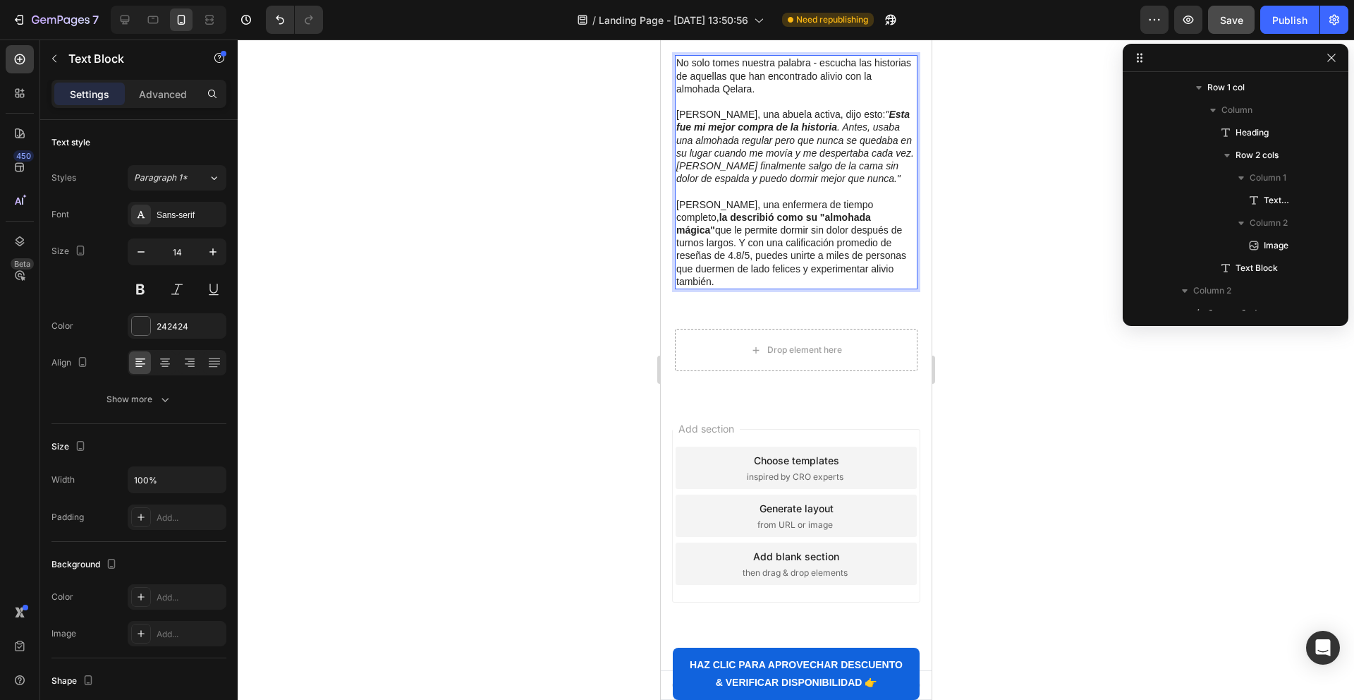
drag, startPoint x: 789, startPoint y: 580, endPoint x: 753, endPoint y: 582, distance: 35.3
click at [787, 288] on p "María Saldivia, una enfermera de tiempo completo, la describió como su "almohad…" at bounding box center [796, 243] width 240 height 90
drag, startPoint x: 740, startPoint y: 582, endPoint x: 723, endPoint y: 582, distance: 16.9
click at [738, 288] on p "María Saldivia, una enfermera de tiempo completo, la describió como su "almohad…" at bounding box center [796, 243] width 240 height 90
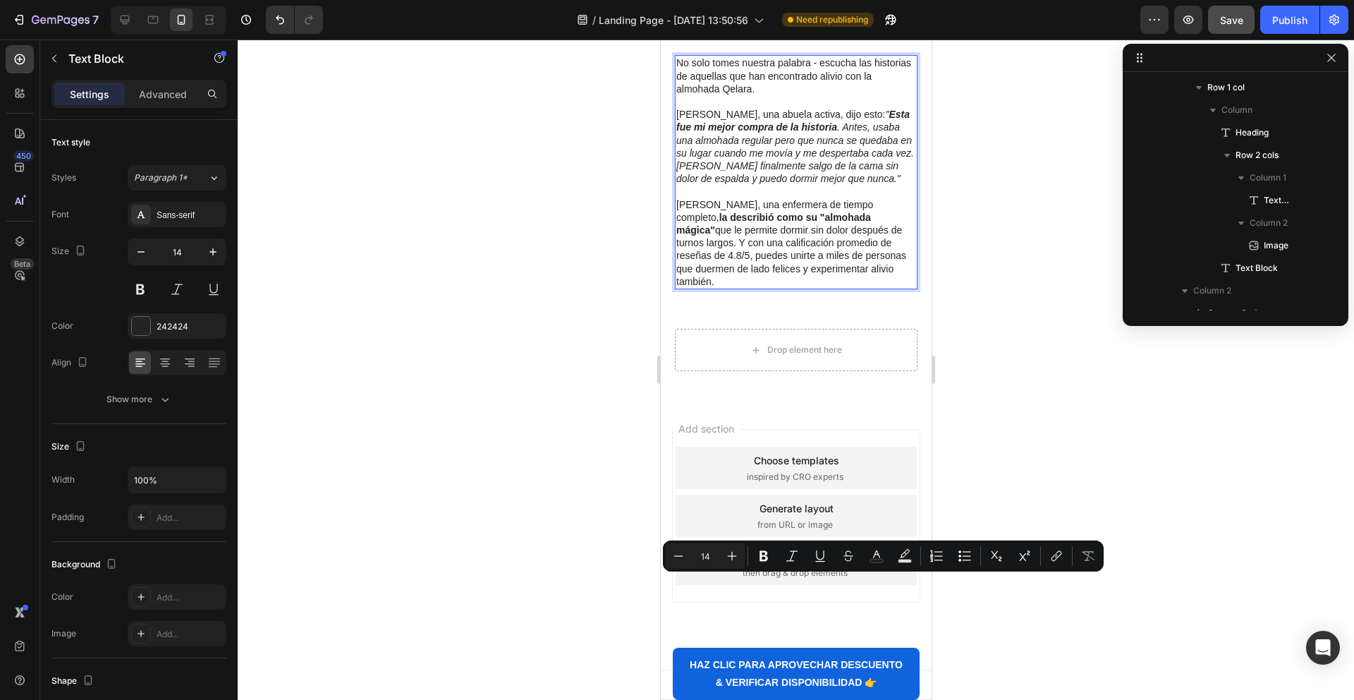
click at [704, 288] on p "María Saldivia, una enfermera de tiempo completo, la describió como su "almohad…" at bounding box center [796, 243] width 240 height 90
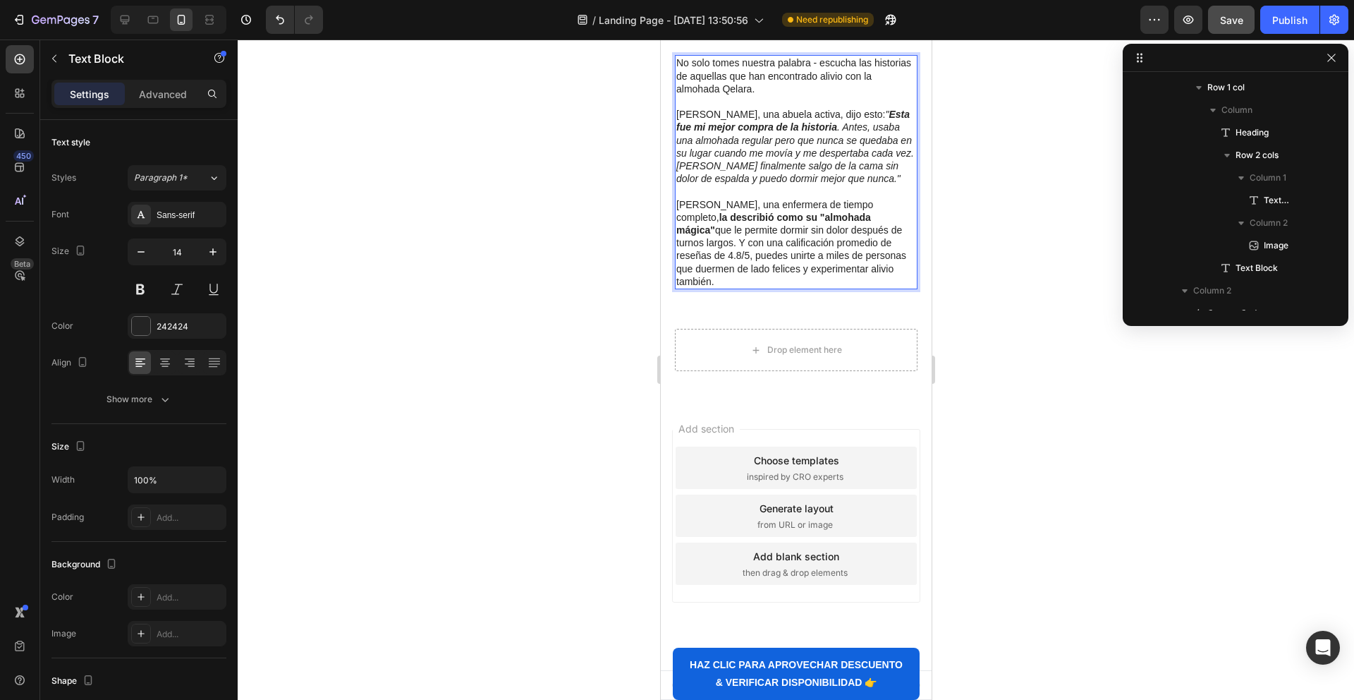
click at [715, 288] on p "María Saldivia, una enfermera de tiempo completo, la describió como su "almohad…" at bounding box center [796, 243] width 240 height 90
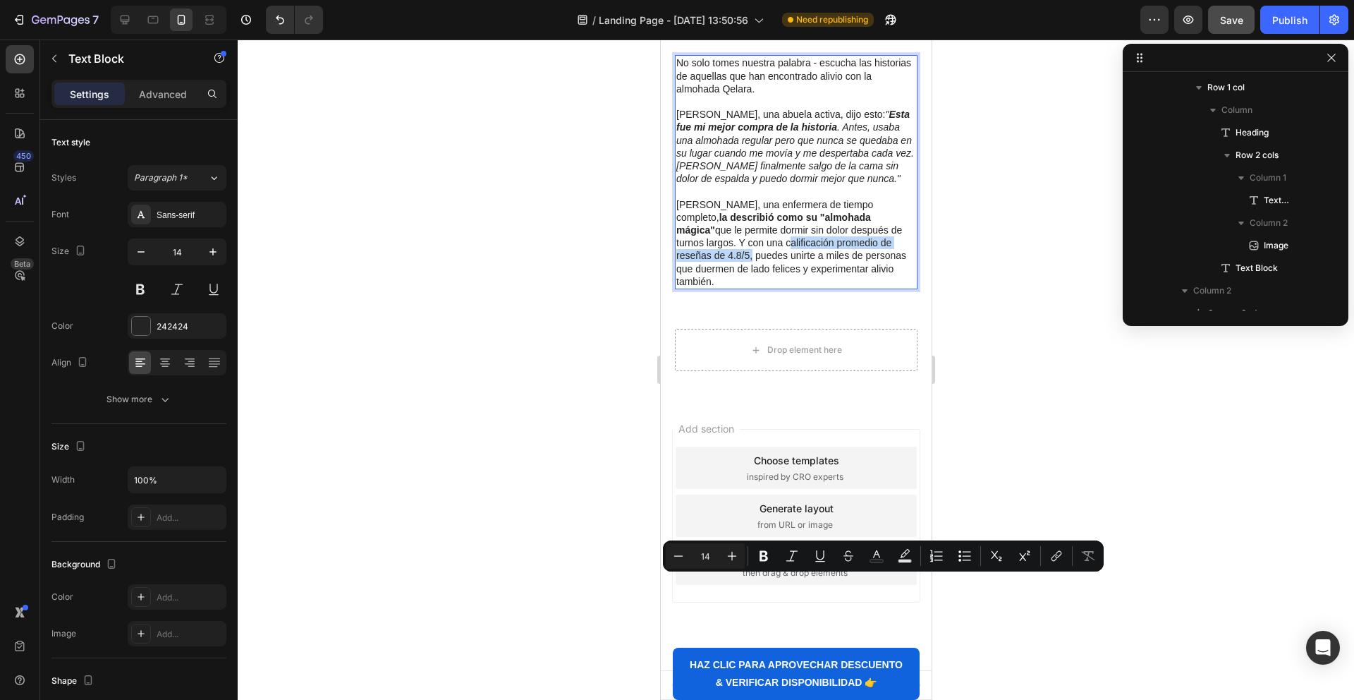
drag, startPoint x: 714, startPoint y: 584, endPoint x: 896, endPoint y: 584, distance: 182.0
click at [896, 288] on p "María Saldivia, una enfermera de tiempo completo, la describió como su "almohad…" at bounding box center [796, 243] width 240 height 90
click at [768, 554] on icon "Editor contextual toolbar" at bounding box center [764, 556] width 14 height 14
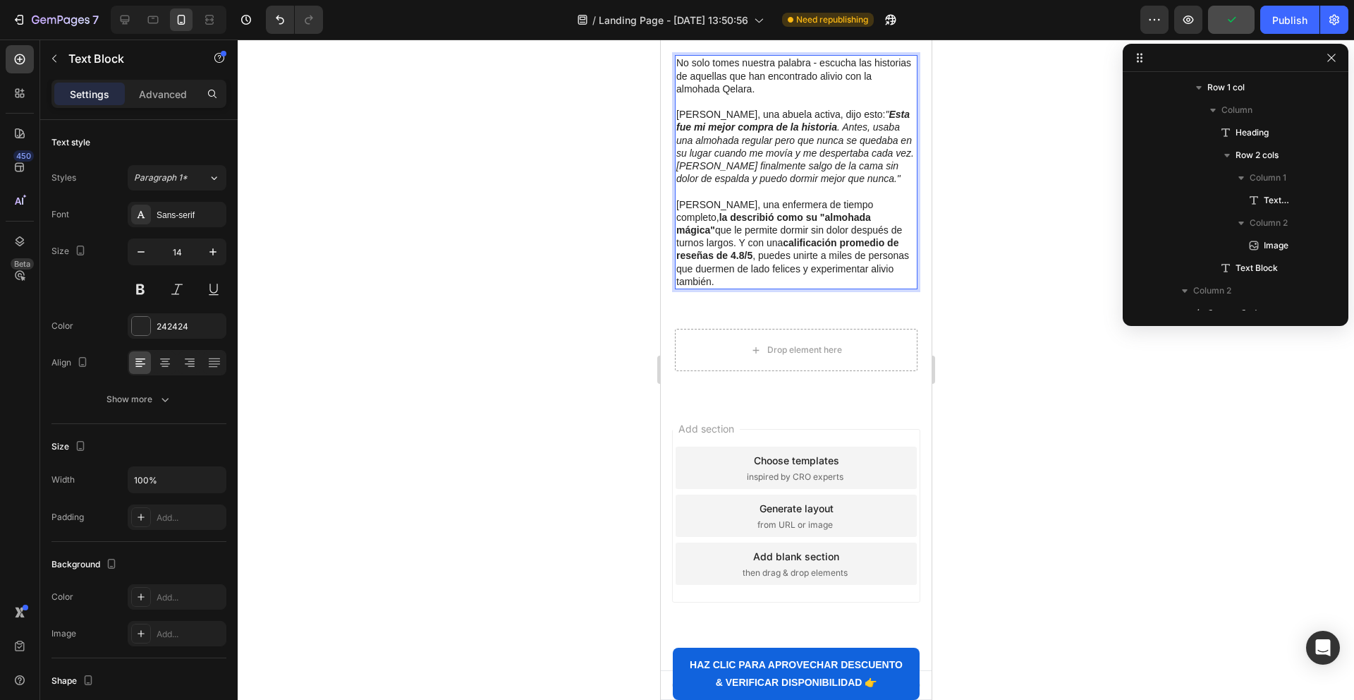
click at [815, 288] on p "María Saldivia, una enfermera de tiempo completo, la describió como su "almohad…" at bounding box center [796, 243] width 240 height 90
click at [150, 100] on p "Advanced" at bounding box center [163, 94] width 48 height 15
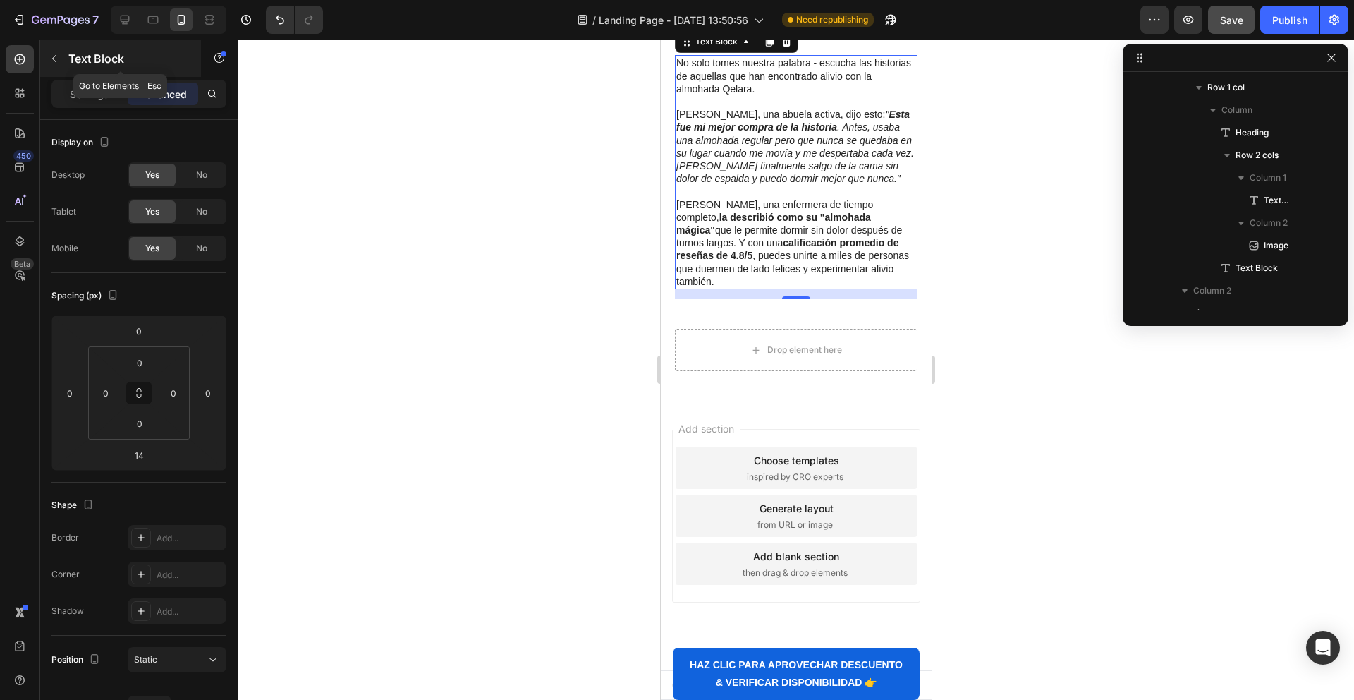
click at [53, 61] on icon "button" at bounding box center [54, 58] width 11 height 11
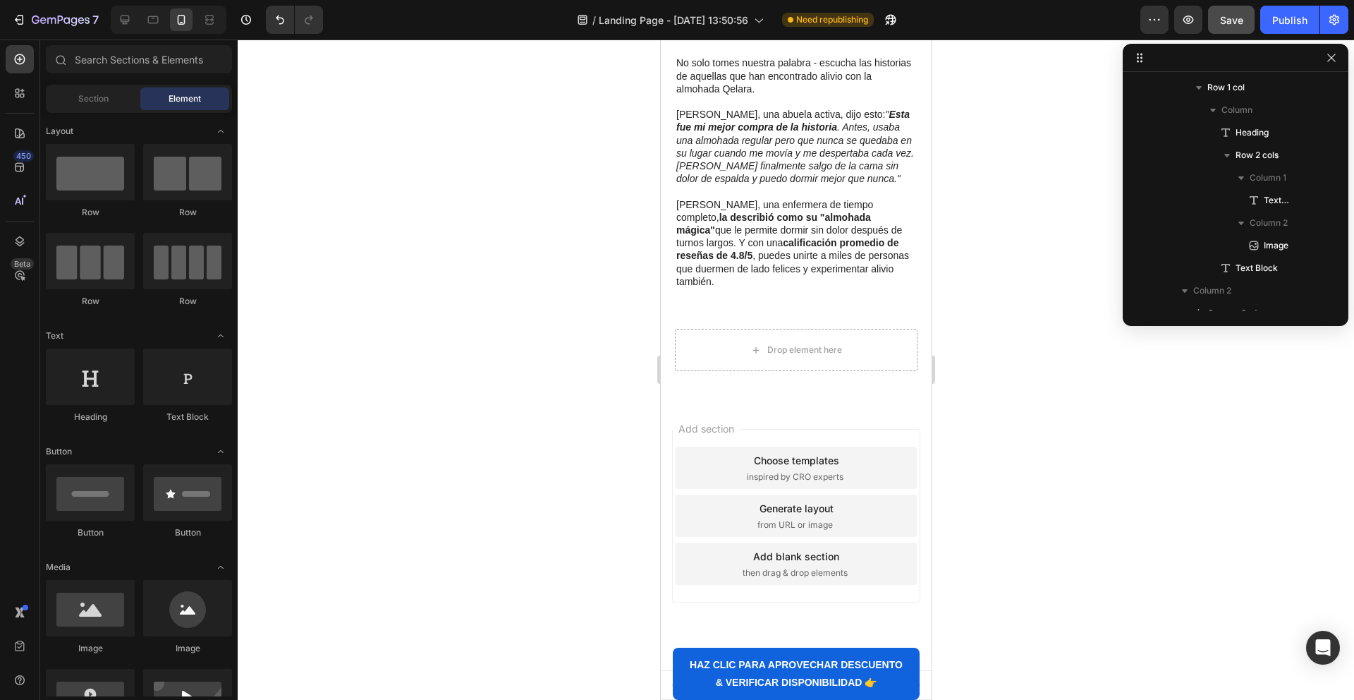
scroll to position [1, 0]
drag, startPoint x: 104, startPoint y: 482, endPoint x: 306, endPoint y: 598, distance: 233.1
click at [91, 486] on div at bounding box center [90, 491] width 89 height 56
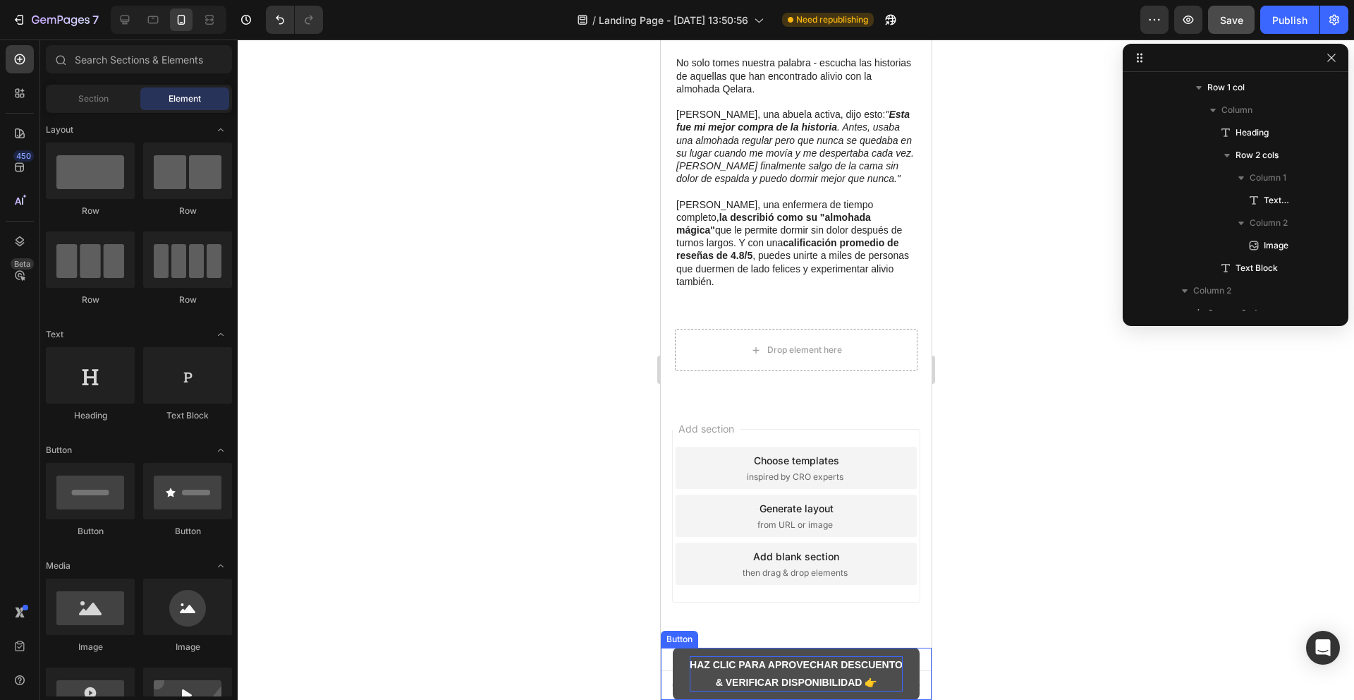
click at [724, 683] on strong "& VERIFICAR DISPONIBILIDAD 👉" at bounding box center [796, 681] width 162 height 11
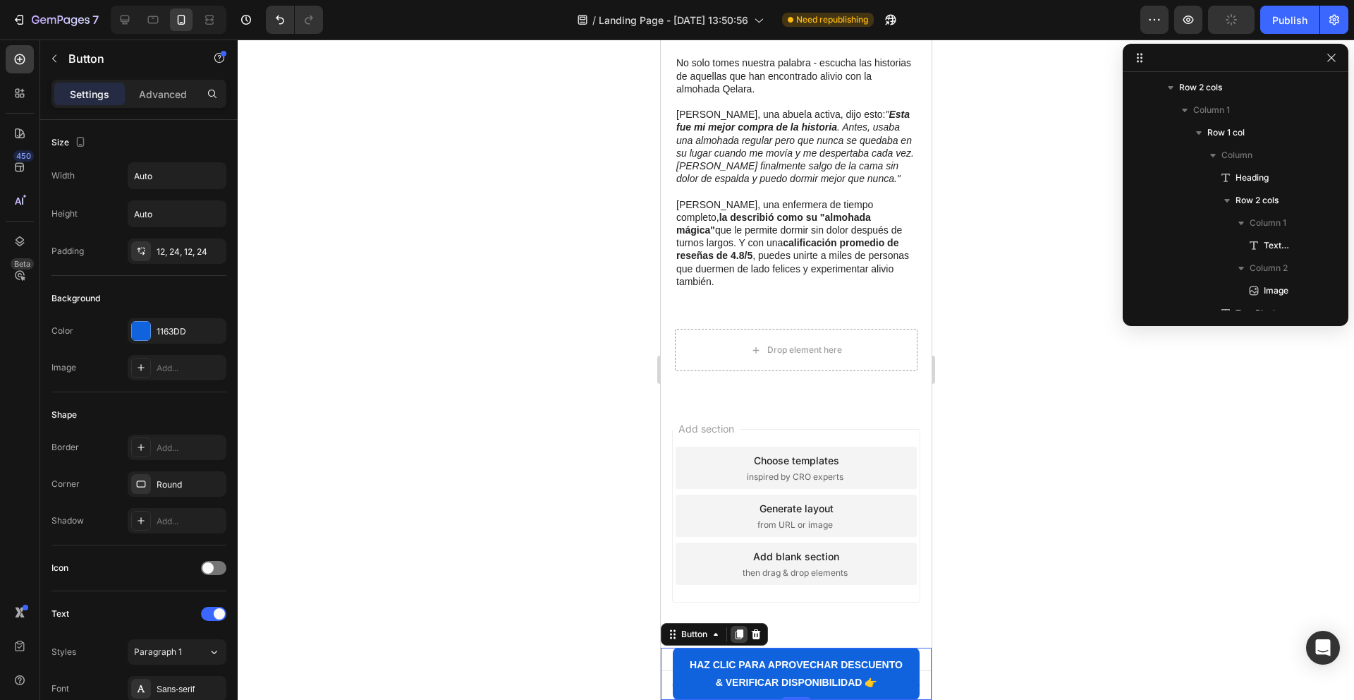
click at [737, 637] on icon at bounding box center [738, 633] width 11 height 11
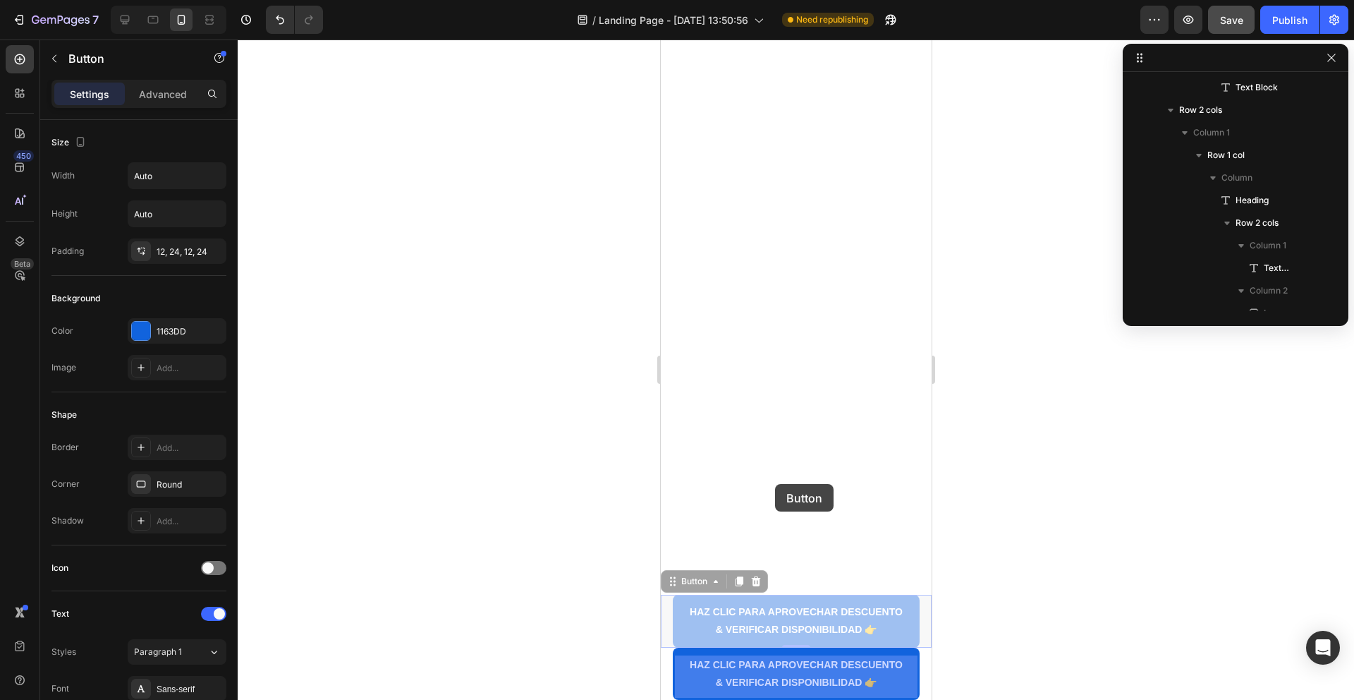
drag, startPoint x: 702, startPoint y: 604, endPoint x: 774, endPoint y: 485, distance: 139.6
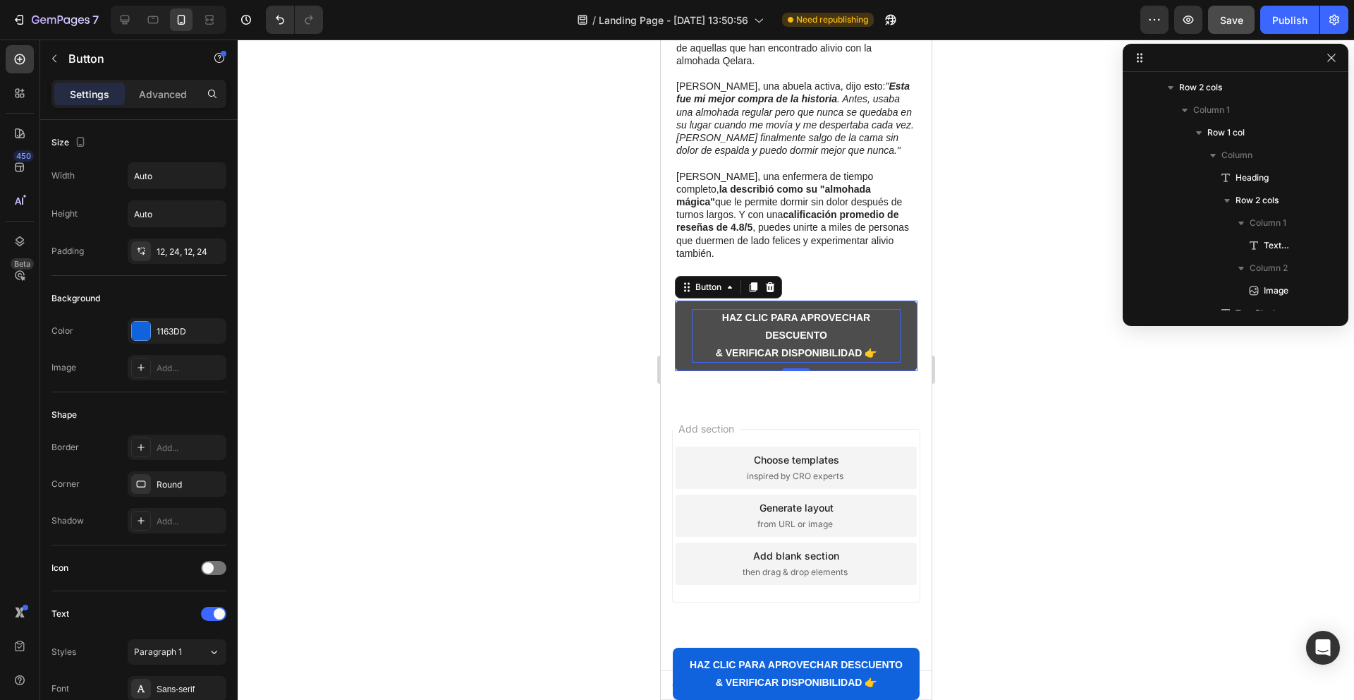
click at [807, 341] on strong "HAZ CLIC PARA APROVECHAR DESCUENTO" at bounding box center [796, 326] width 148 height 29
click at [773, 341] on strong "HAZ CLIC PARA APROVECHAR DESCUENTO" at bounding box center [796, 326] width 148 height 29
drag, startPoint x: 868, startPoint y: 567, endPoint x: 888, endPoint y: 570, distance: 20.6
click at [872, 363] on p "HAZ CLIC PARA APROVECHAR DESCUENTO & VERIFICAR DISPONIBILIDAD 👉" at bounding box center [795, 336] width 209 height 54
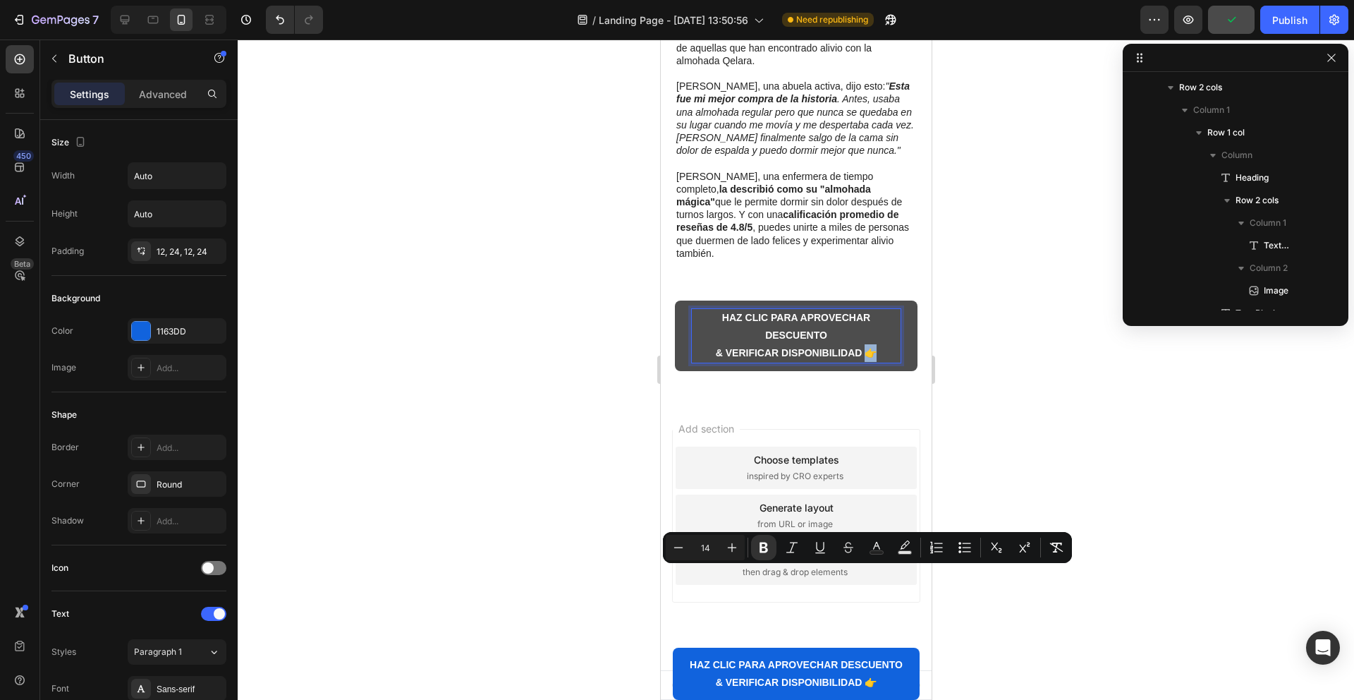
drag, startPoint x: 791, startPoint y: 585, endPoint x: 802, endPoint y: 581, distance: 11.8
click at [791, 371] on button "HAZ CLIC PARA APROVECHAR DESCUENTO & VERIFICAR DISPONIBILIDAD 👉" at bounding box center [795, 335] width 243 height 71
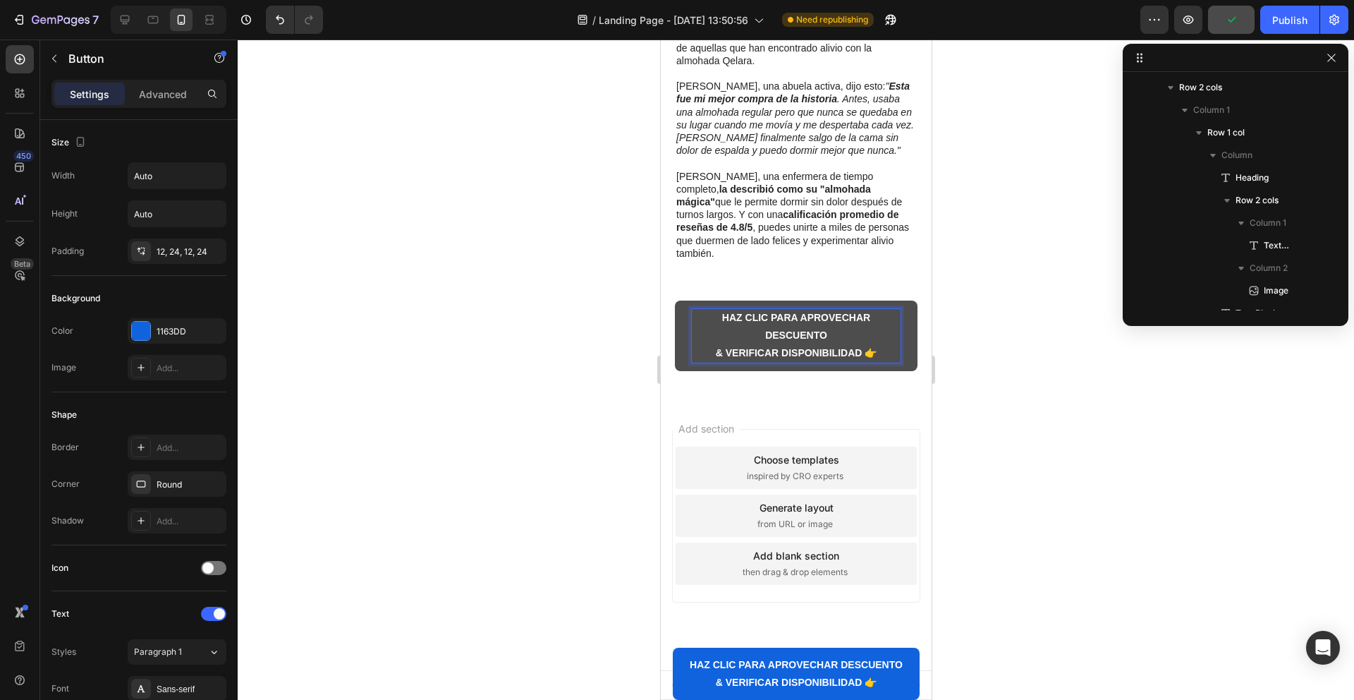
click at [828, 358] on strong "& VERIFICAR DISPONIBILIDAD 👉" at bounding box center [796, 352] width 162 height 11
click at [825, 363] on p "HAZ CLIC PARA APROVECHAR DESCUENTO & VERIFICAR DISPONIBILIDAD 👉" at bounding box center [795, 336] width 209 height 54
click at [832, 341] on strong "HAZ CLIC PARA APROVECHAR DESCUENTO" at bounding box center [796, 326] width 148 height 29
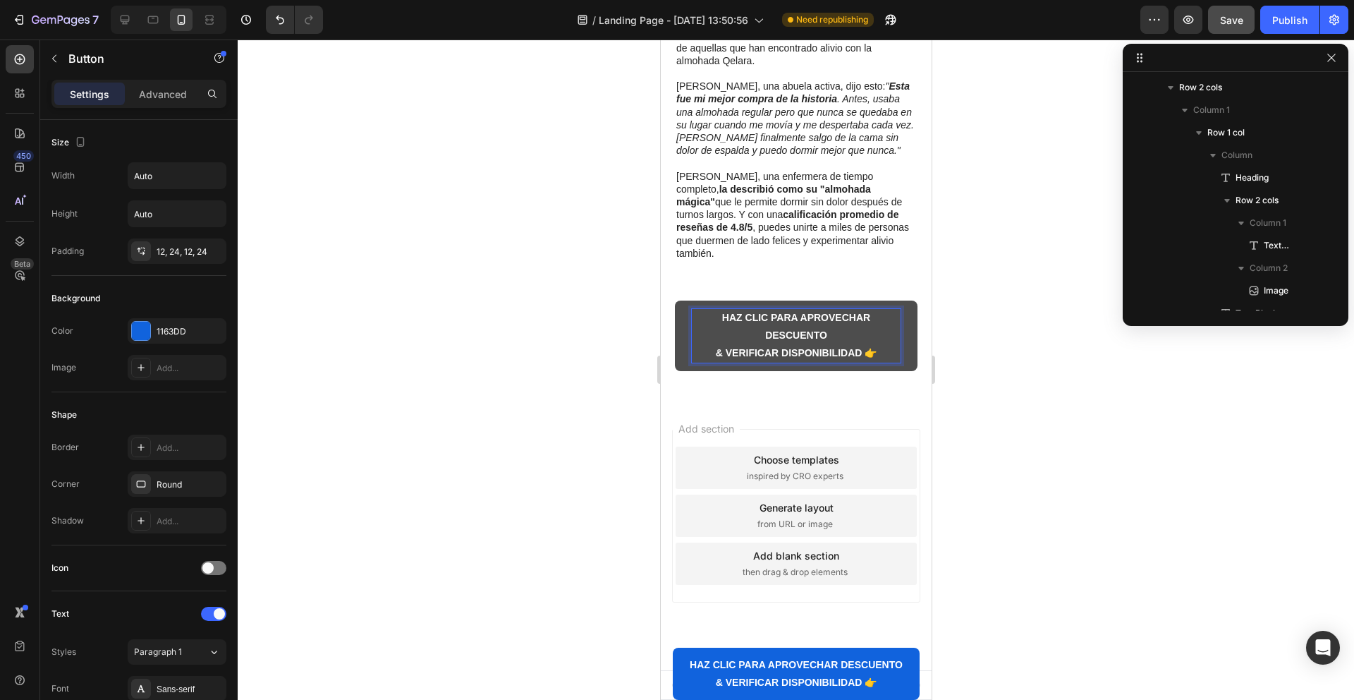
click at [839, 341] on strong "HAZ CLIC PARA APROVECHAR DESCUENTO" at bounding box center [796, 326] width 148 height 29
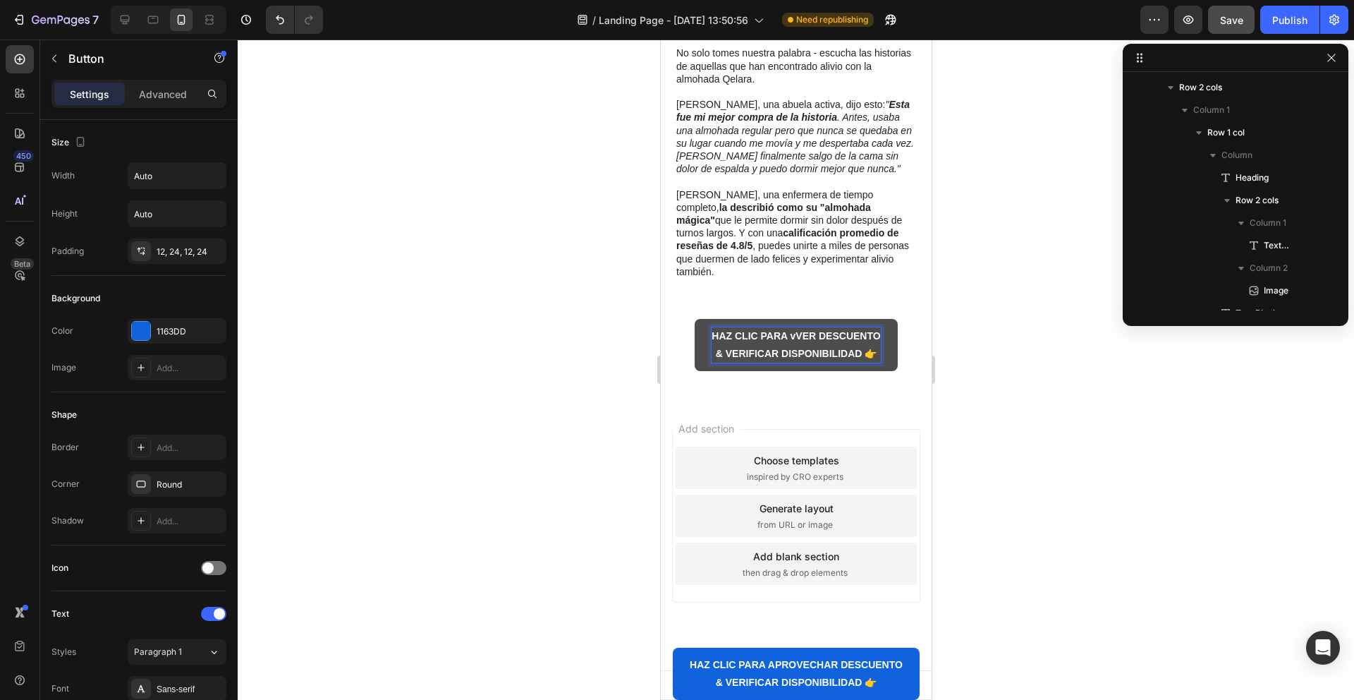
click at [805, 341] on strong "HAZ CLIC PARA vVER DESCUENTO" at bounding box center [795, 335] width 169 height 11
click at [841, 341] on strong "HAZ CLIC PARA VER DESCUENTO" at bounding box center [796, 335] width 164 height 11
click at [698, 319] on button "HAZ CLIC PARA VER EL & VERIFICAR DISPONIBILIDAD 👉" at bounding box center [795, 345] width 195 height 52
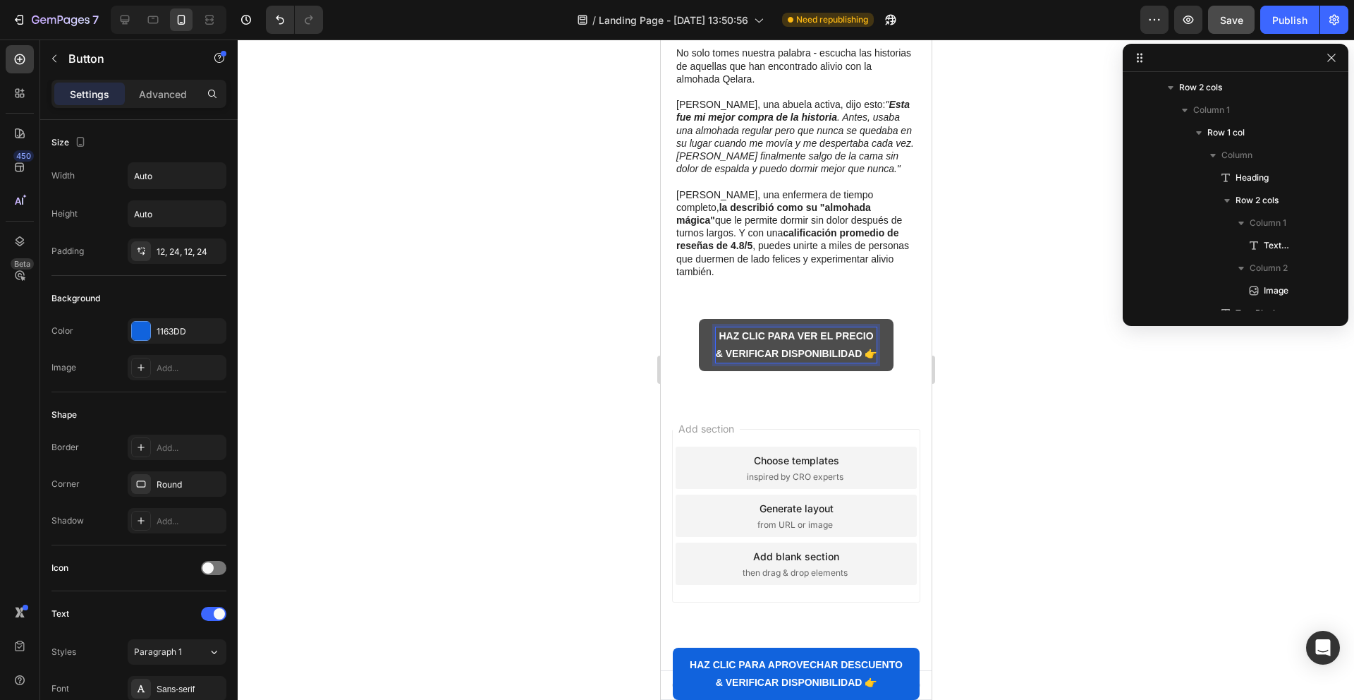
click at [760, 319] on div "⁠⁠⁠⁠⁠⁠⁠ 10. ¡Más de 12.000+ Personas que Duermen de Lado Felices y Contando! He…" at bounding box center [795, 128] width 243 height 381
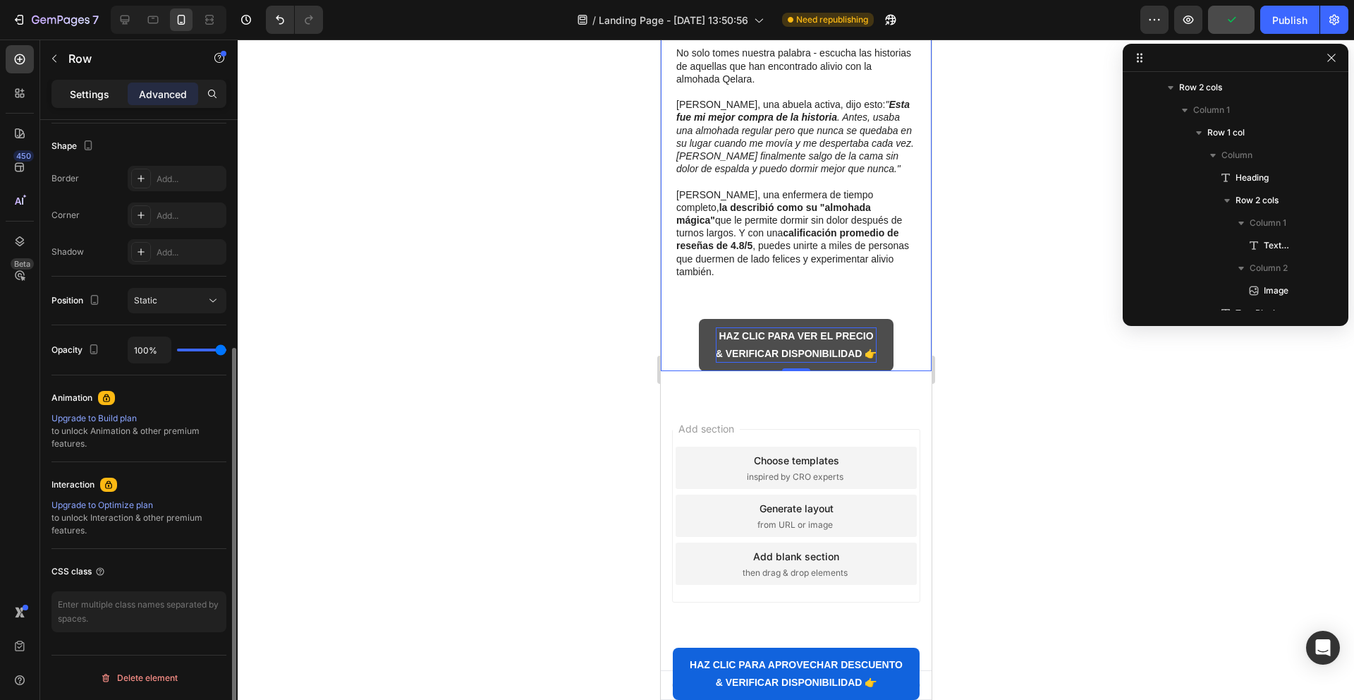
click at [96, 90] on p "Settings" at bounding box center [89, 94] width 39 height 15
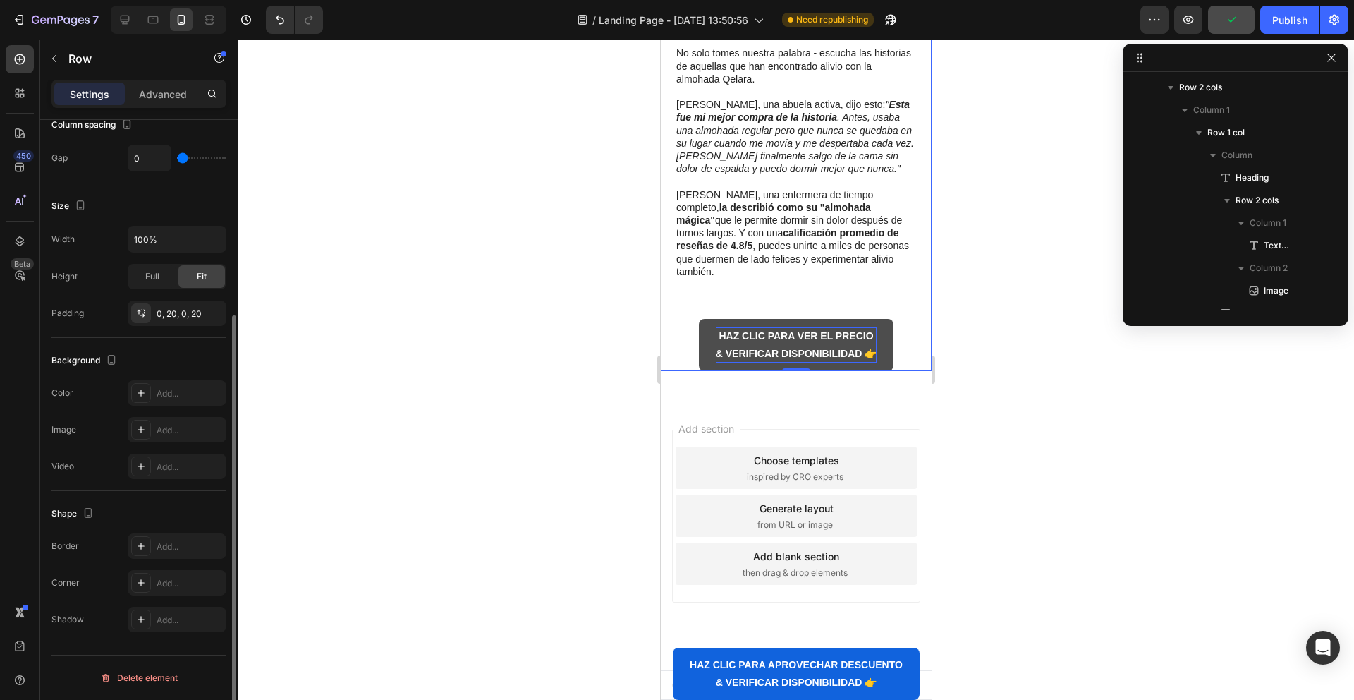
scroll to position [285, 0]
click at [174, 318] on div "0, 20, 0, 20" at bounding box center [177, 314] width 41 height 13
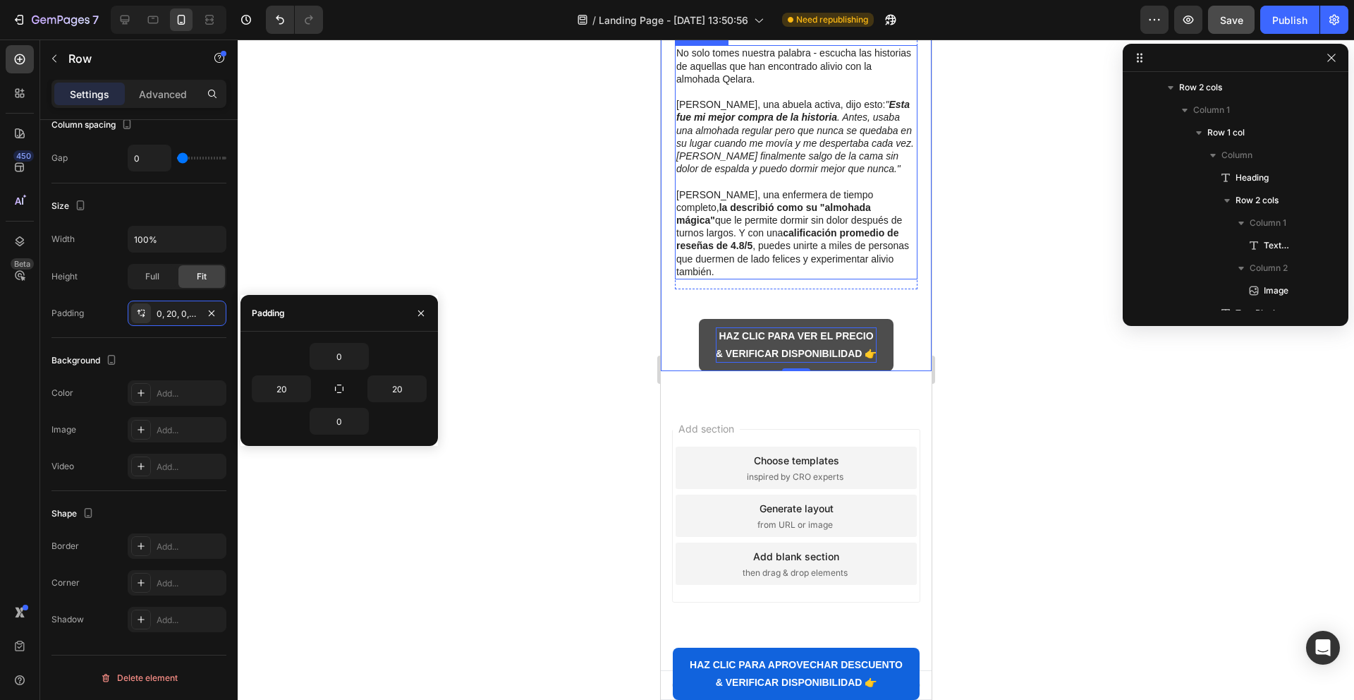
click at [840, 278] on p "María Saldivia, una enfermera de tiempo completo, la describió como su "almohad…" at bounding box center [796, 233] width 240 height 90
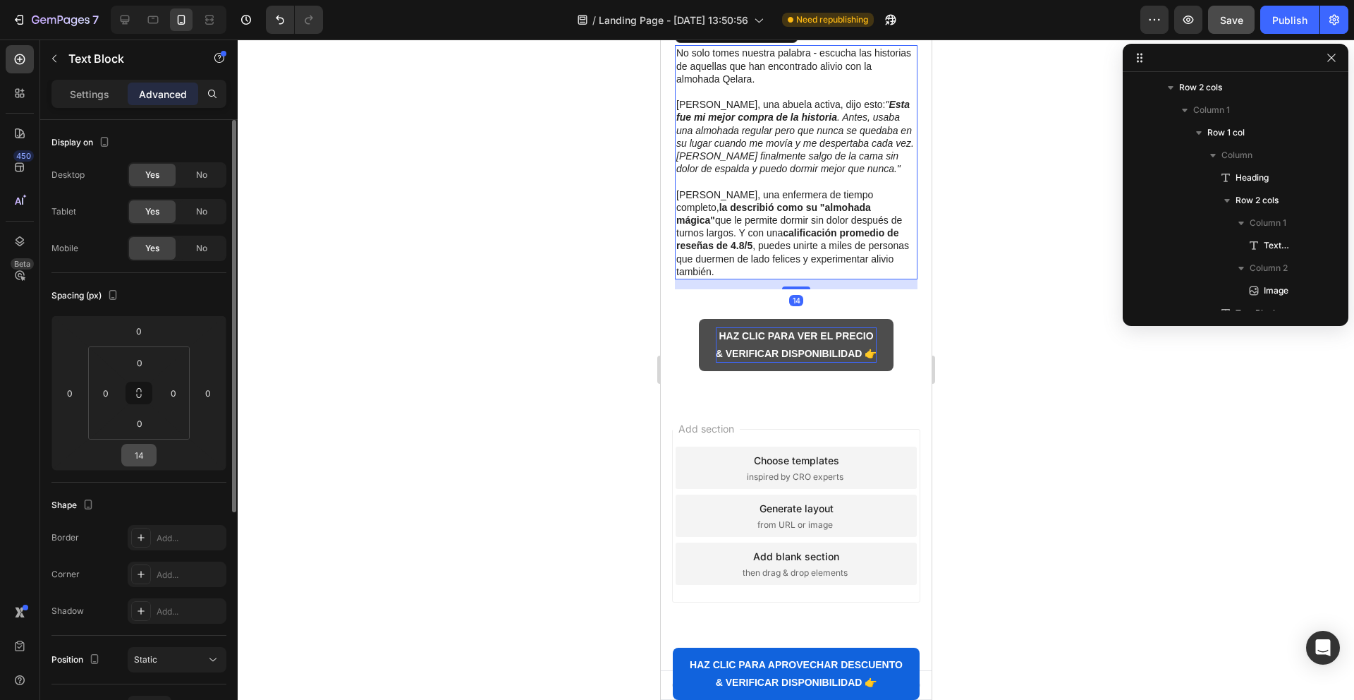
scroll to position [4, 0]
click at [145, 449] on input "14" at bounding box center [139, 451] width 28 height 21
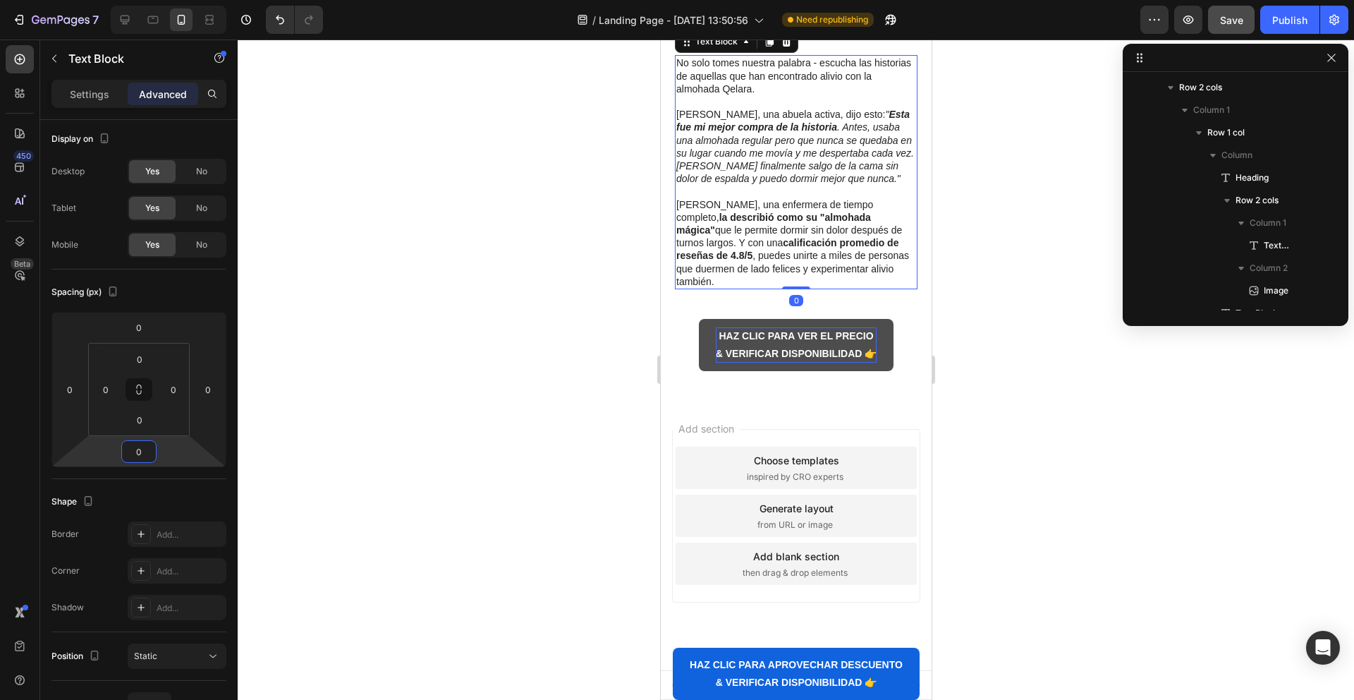
click at [1000, 494] on div at bounding box center [796, 369] width 1117 height 660
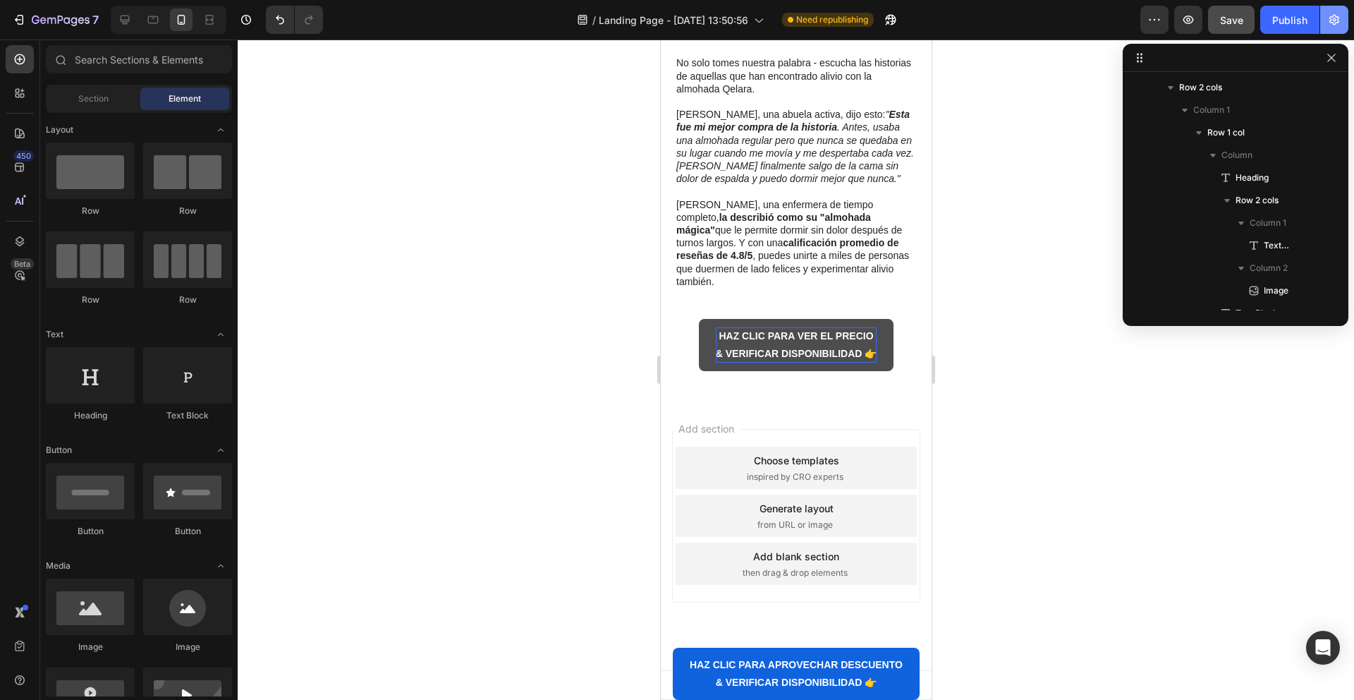
scroll to position [3706, 0]
click at [1232, 18] on span "Save" at bounding box center [1231, 20] width 23 height 12
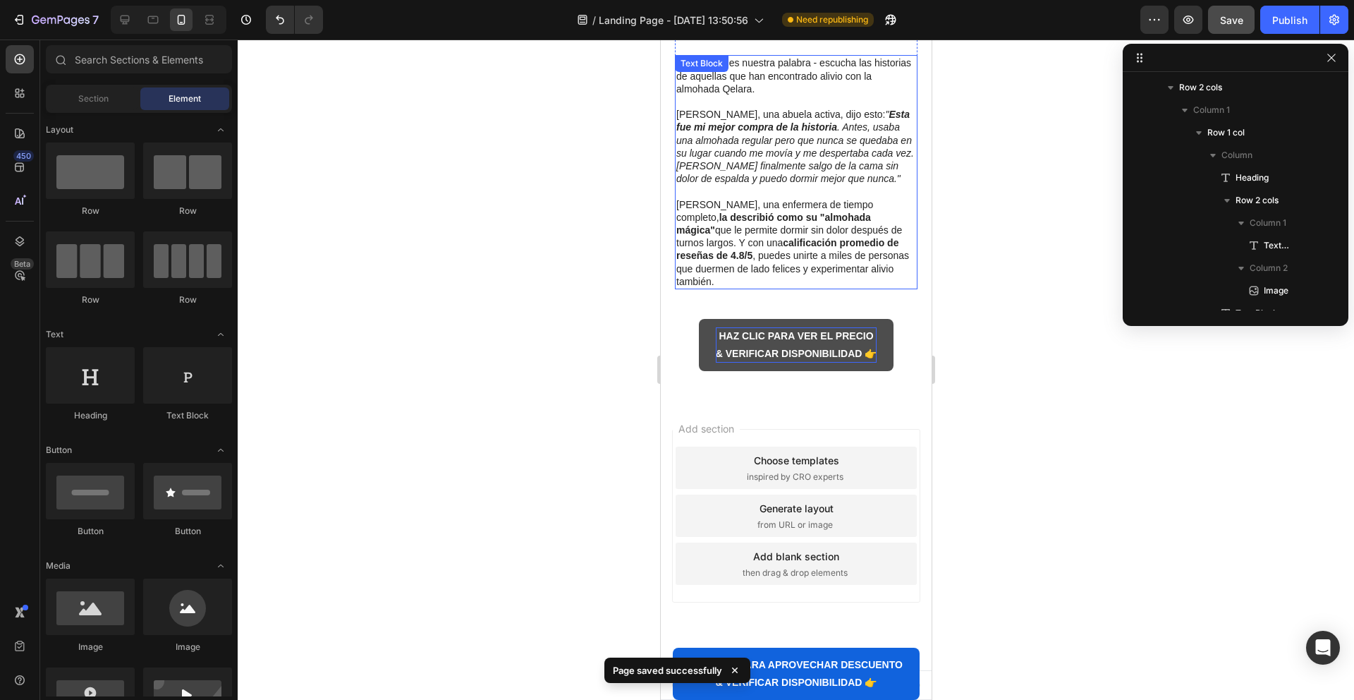
scroll to position [4762, 0]
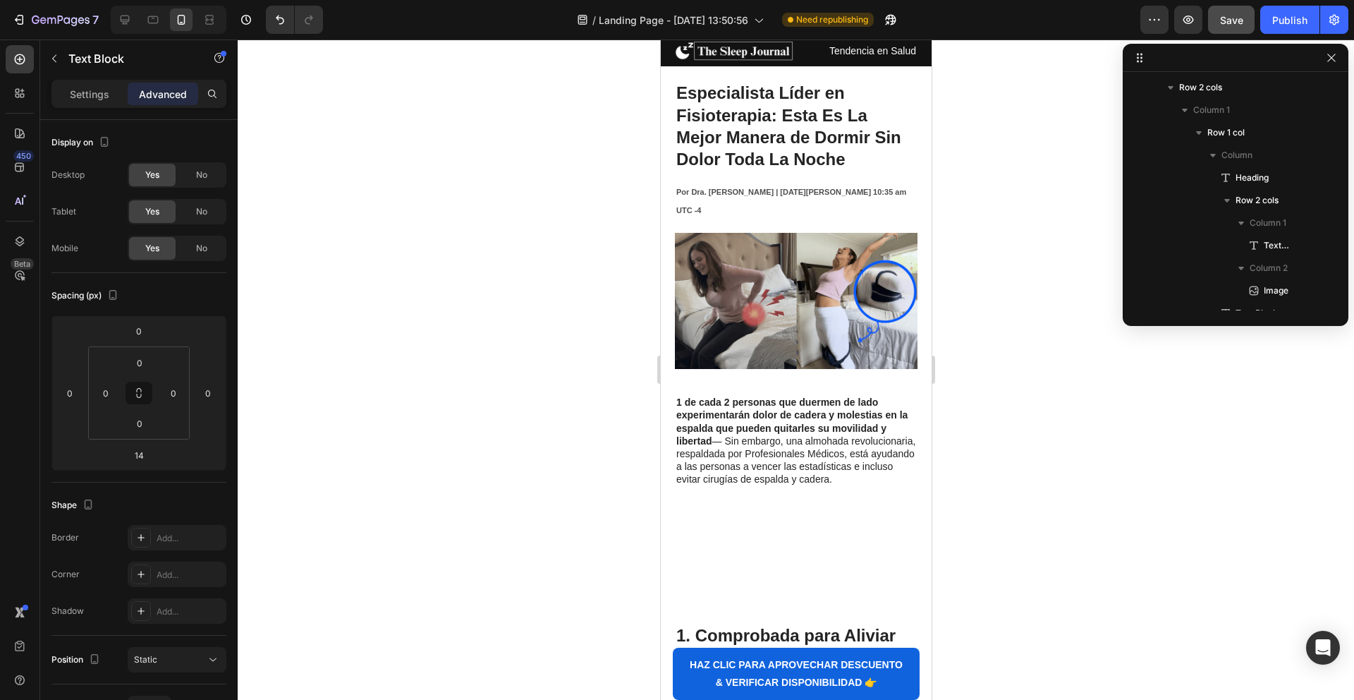
scroll to position [0, 0]
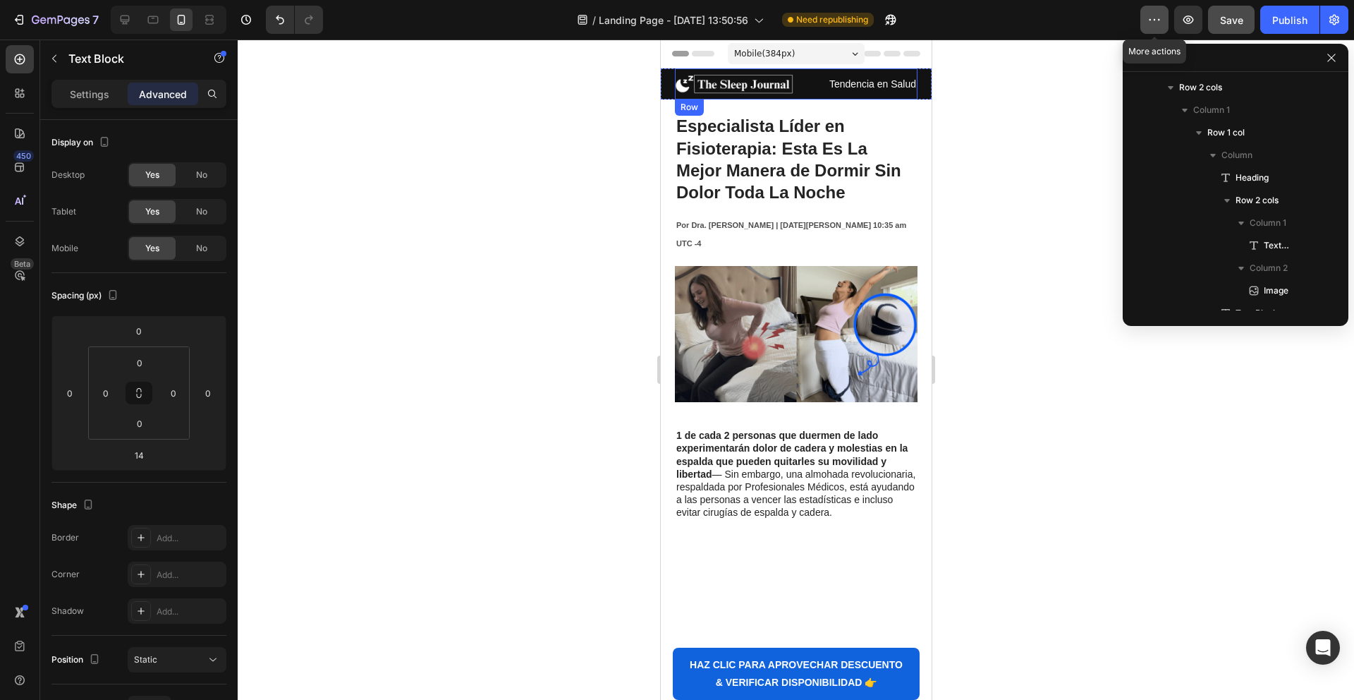
click at [1148, 27] on button "button" at bounding box center [1155, 20] width 28 height 28
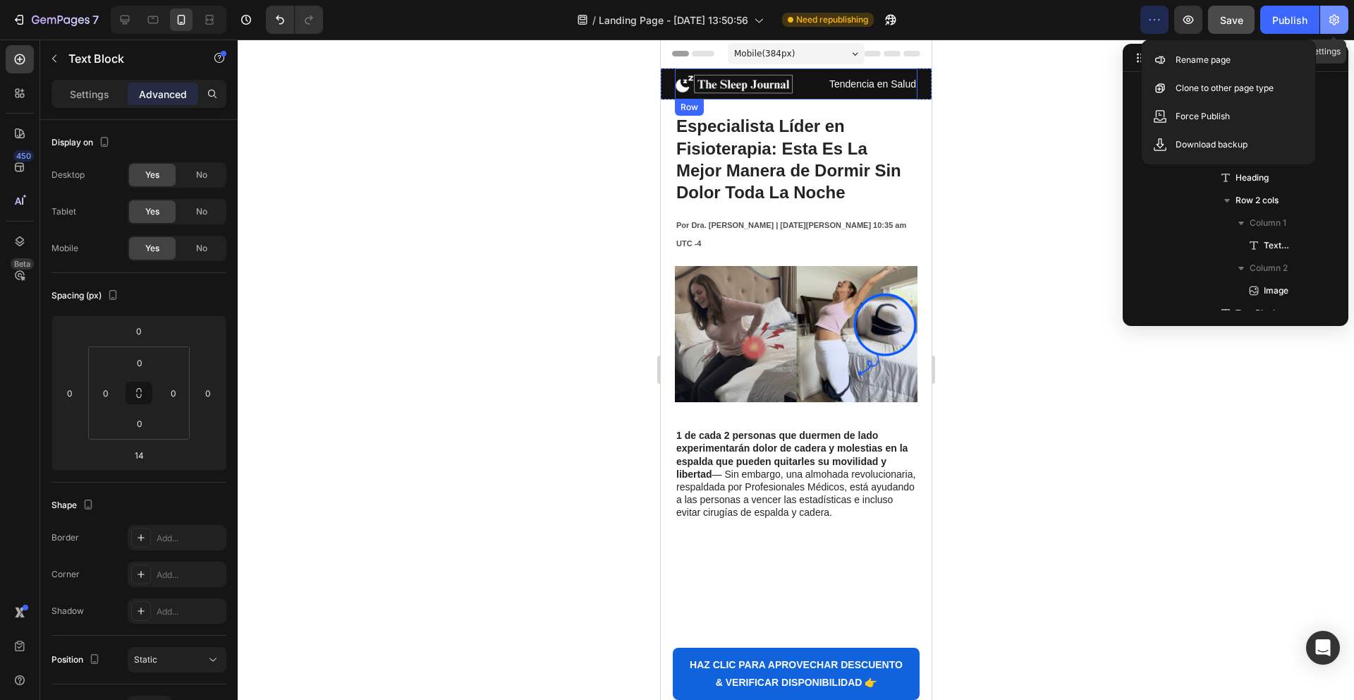
click at [1344, 17] on button "button" at bounding box center [1334, 20] width 28 height 28
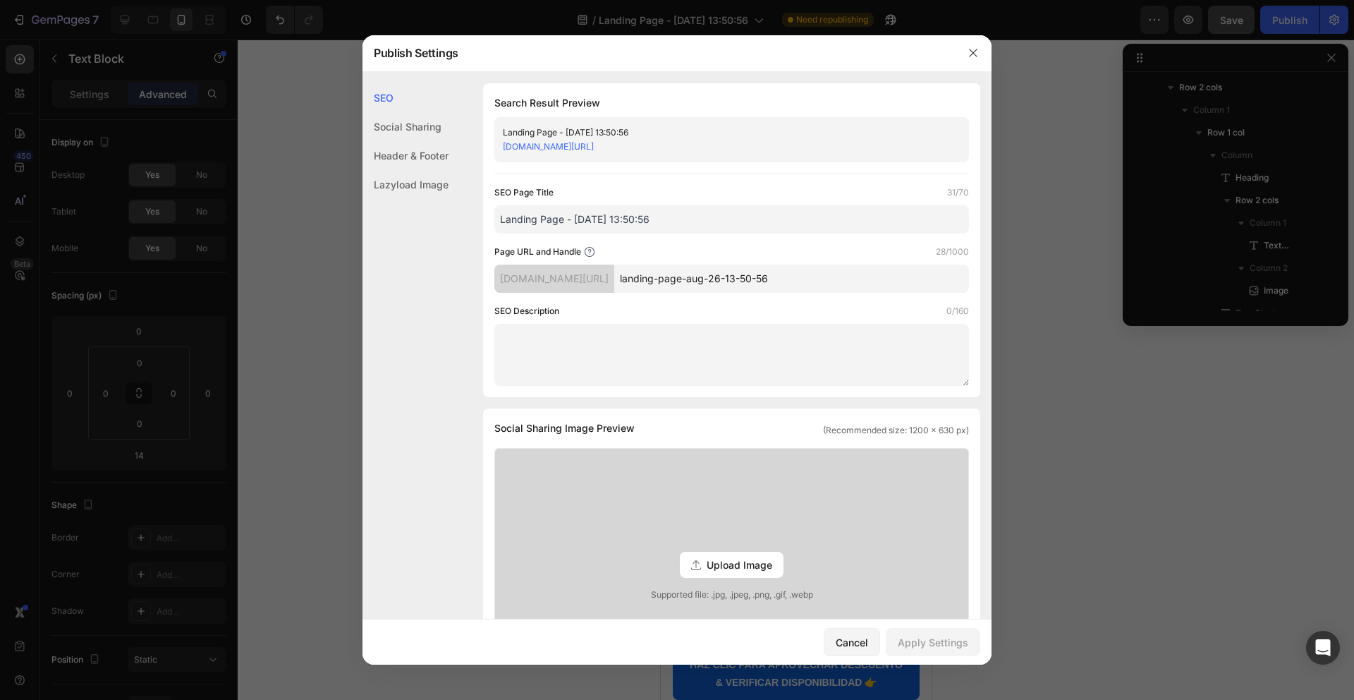
click at [568, 230] on input "Landing Page - [DATE] 13:50:56" at bounding box center [731, 219] width 475 height 28
type input "E"
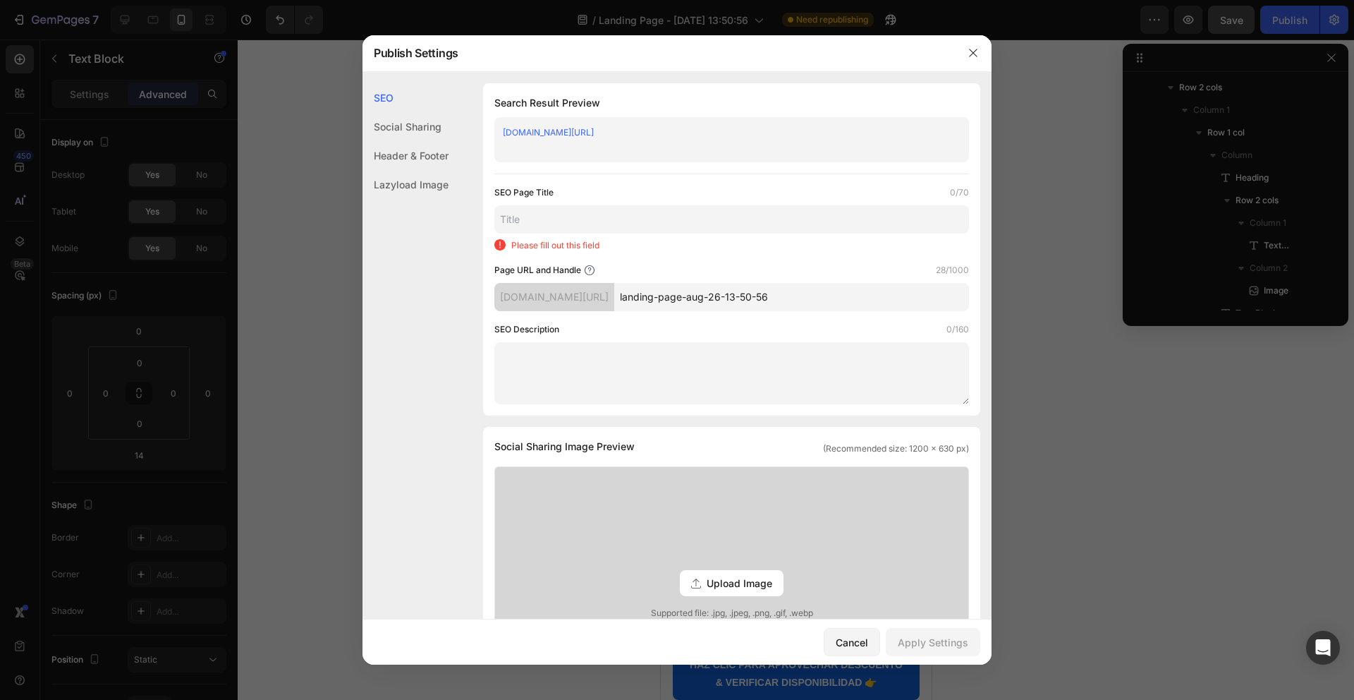
type input "S"
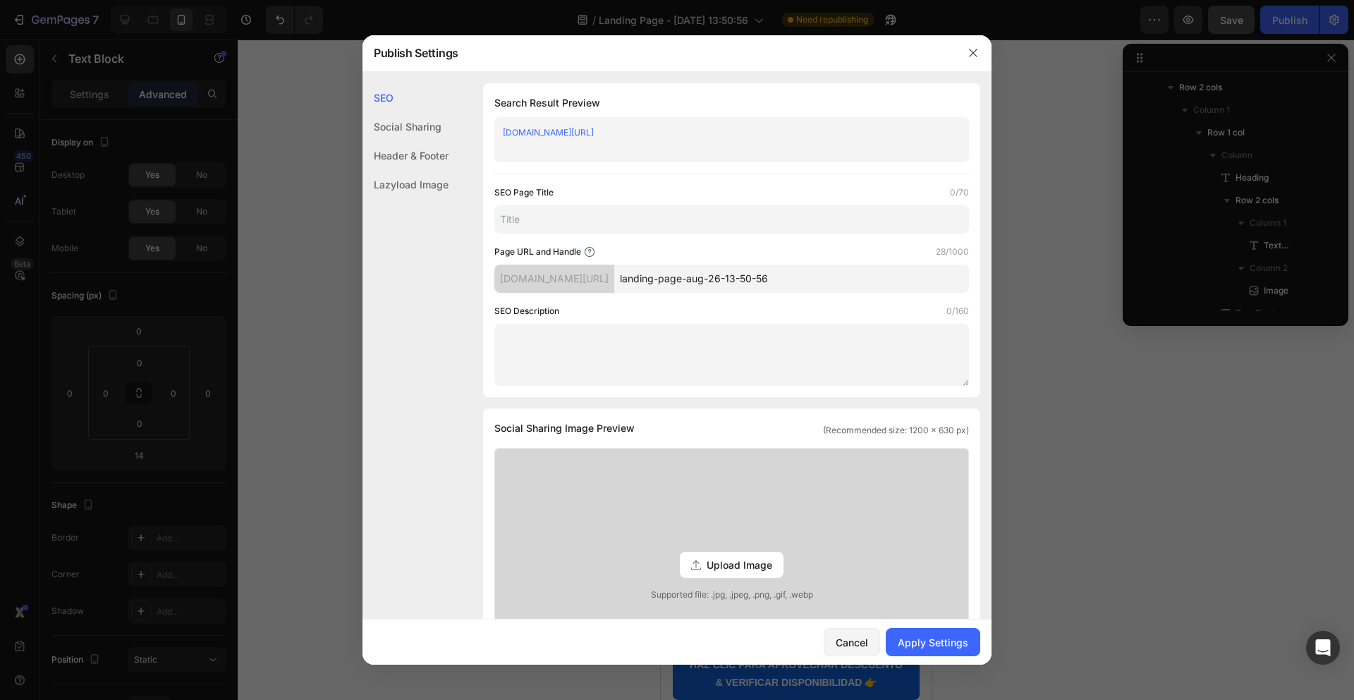
type input "J"
type input "Sleep-10R"
click at [746, 275] on input "landing-page-aug-26-13-50-56" at bounding box center [791, 278] width 355 height 28
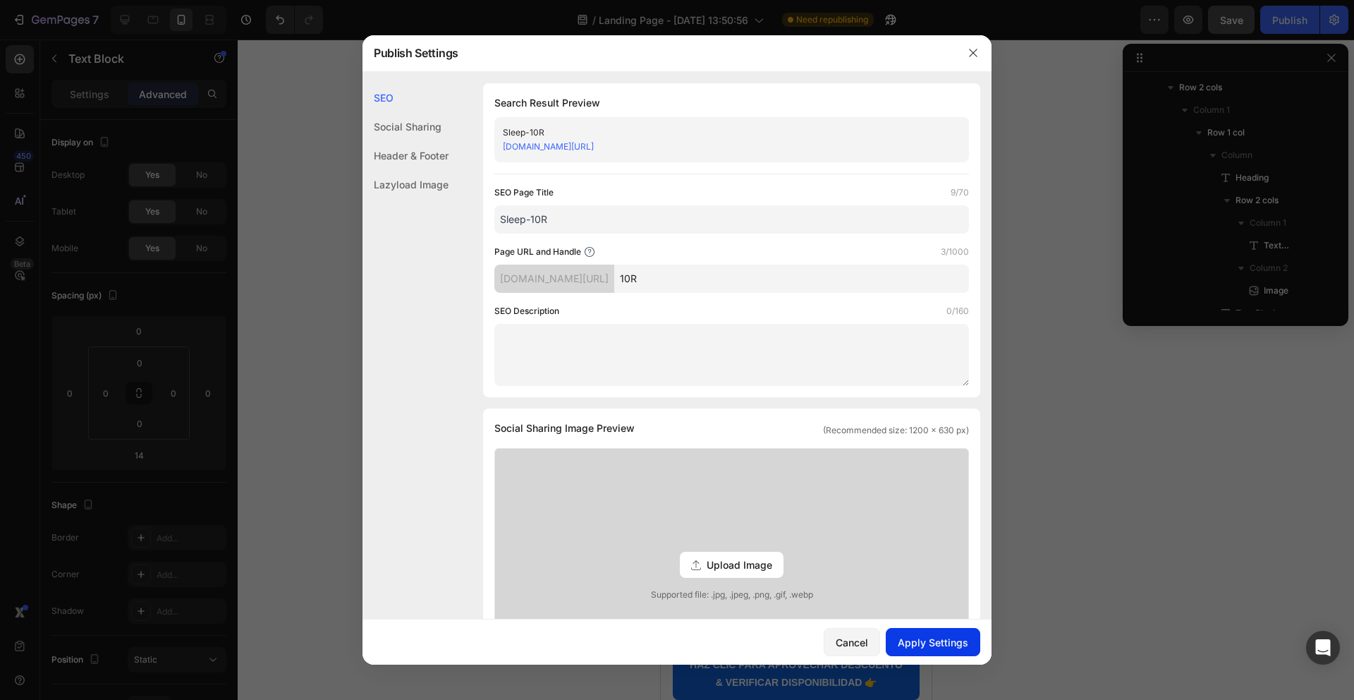
type input "10R"
click at [921, 639] on div "Apply Settings" at bounding box center [933, 642] width 71 height 15
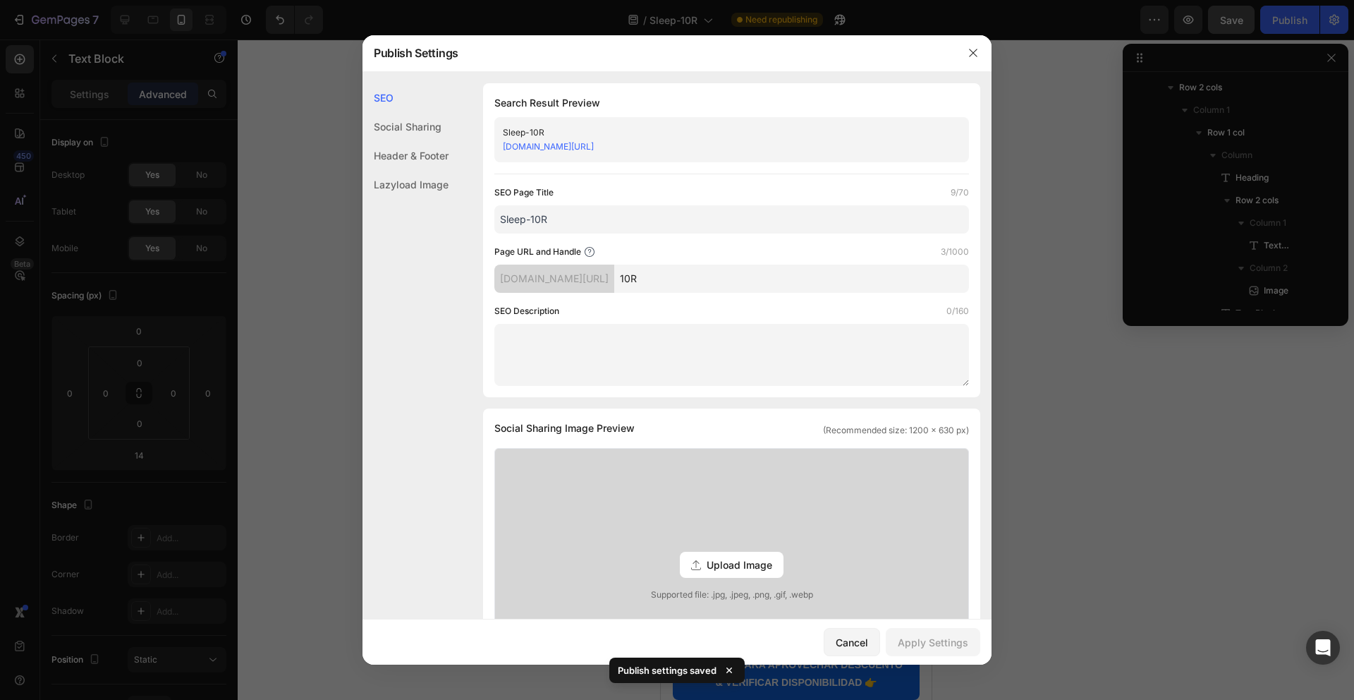
click at [965, 47] on button "button" at bounding box center [973, 53] width 23 height 23
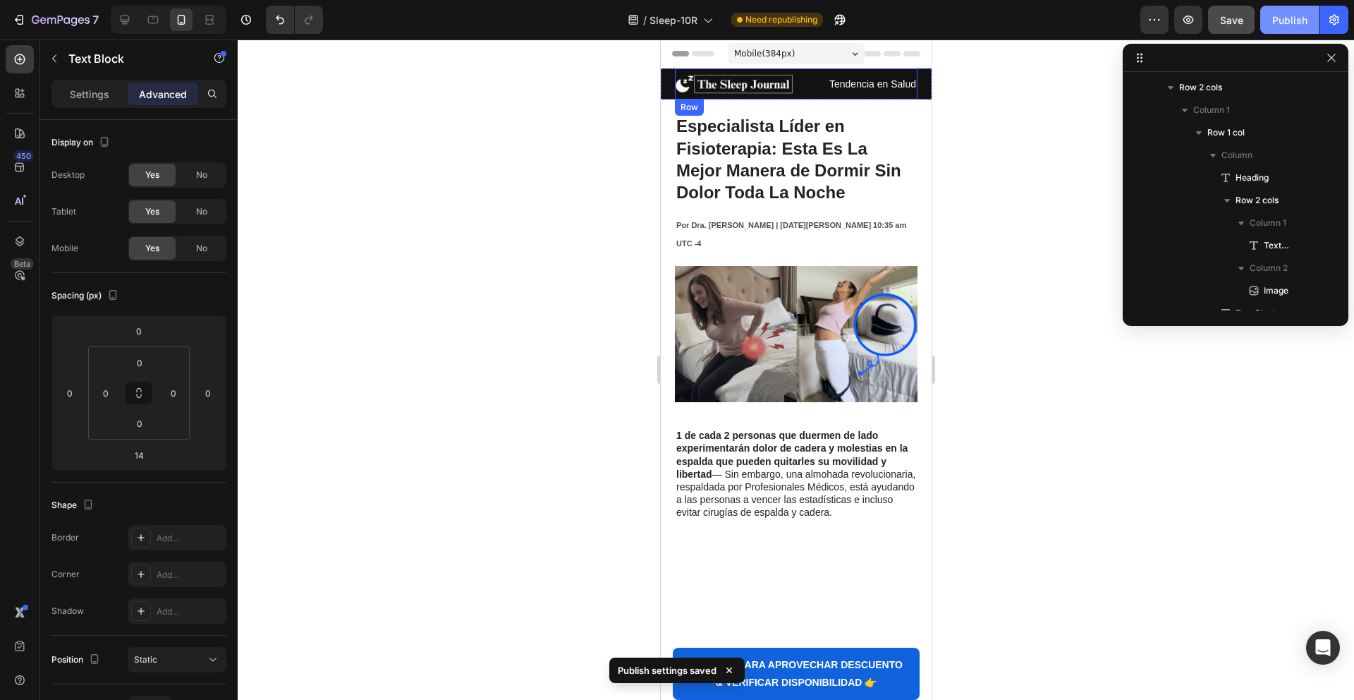
click at [1283, 20] on div "Publish" at bounding box center [1289, 20] width 35 height 15
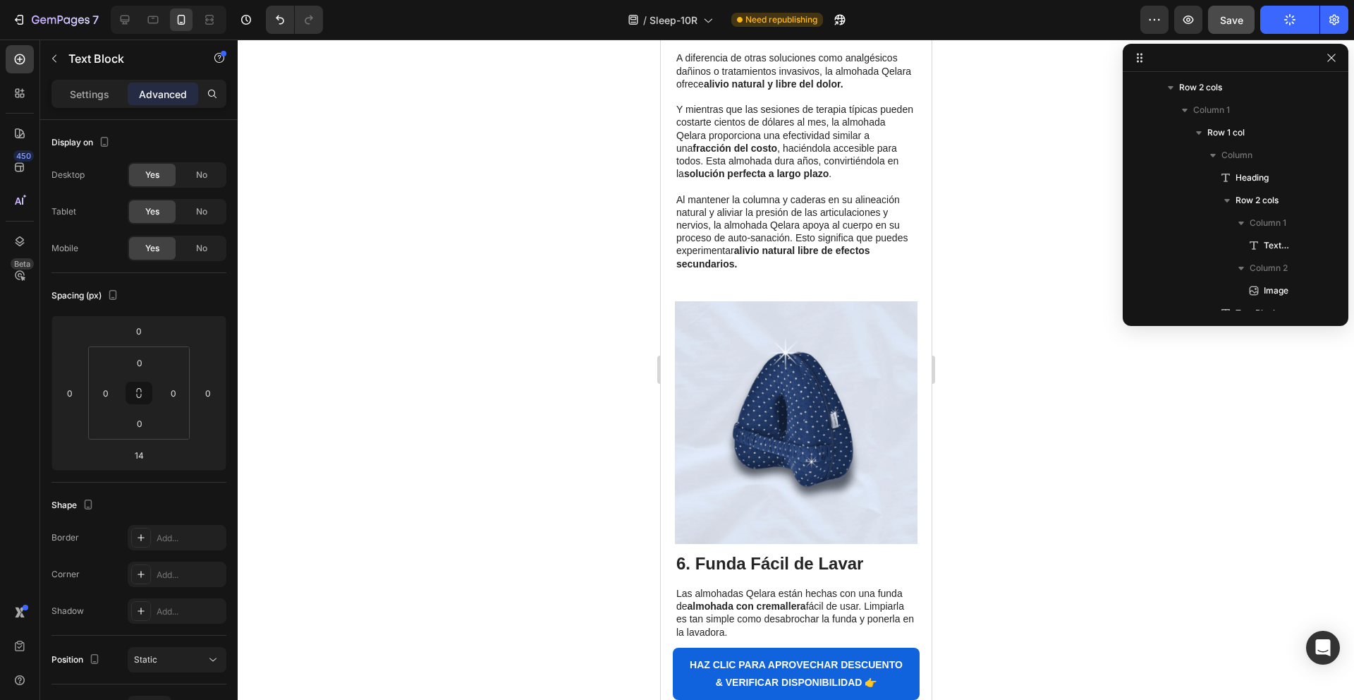
scroll to position [1722, 0]
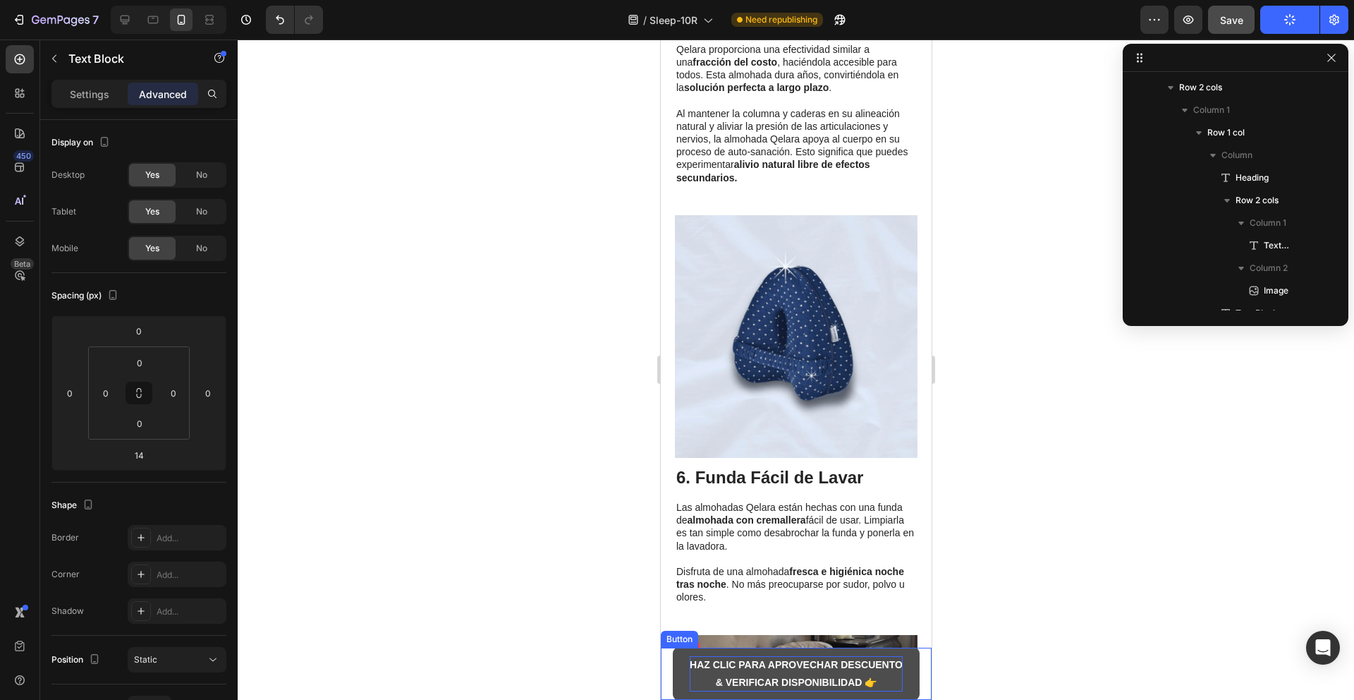
drag, startPoint x: 780, startPoint y: 667, endPoint x: 769, endPoint y: 667, distance: 11.3
click at [779, 667] on strong "HAZ CLIC PARA APROVECHAR DESCUENTO" at bounding box center [795, 664] width 213 height 11
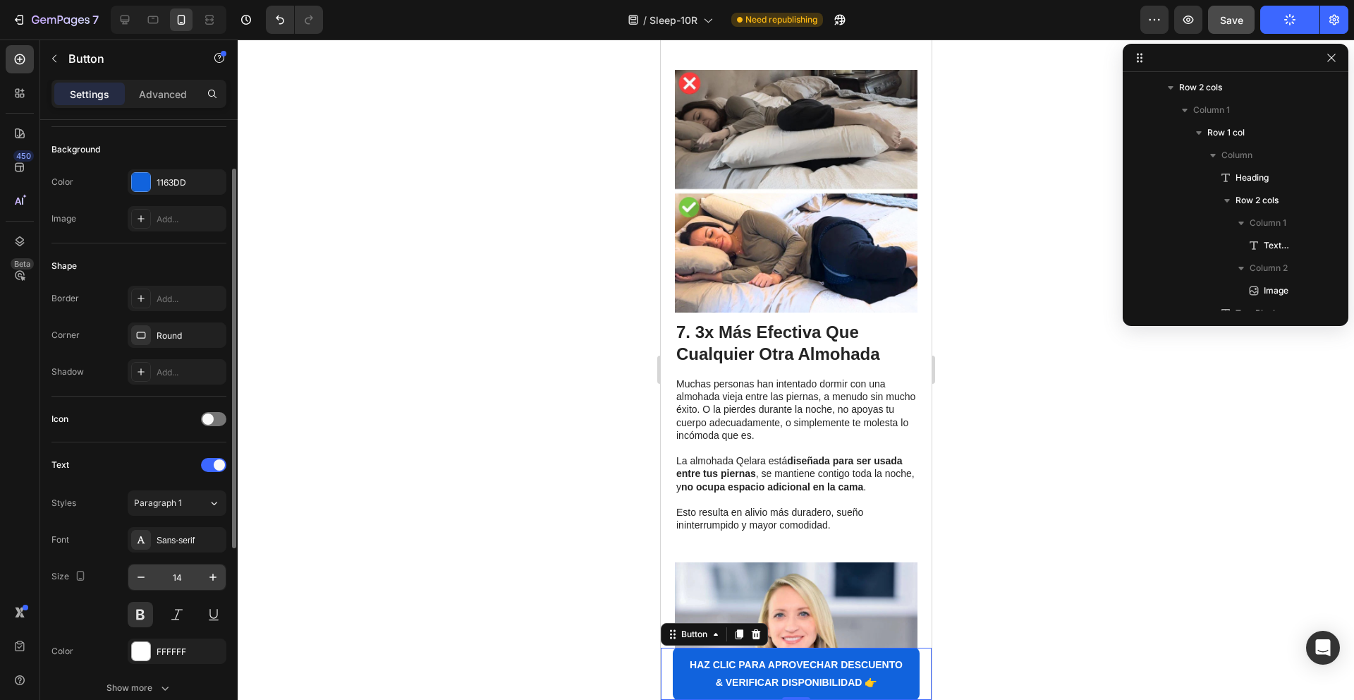
scroll to position [391, 0]
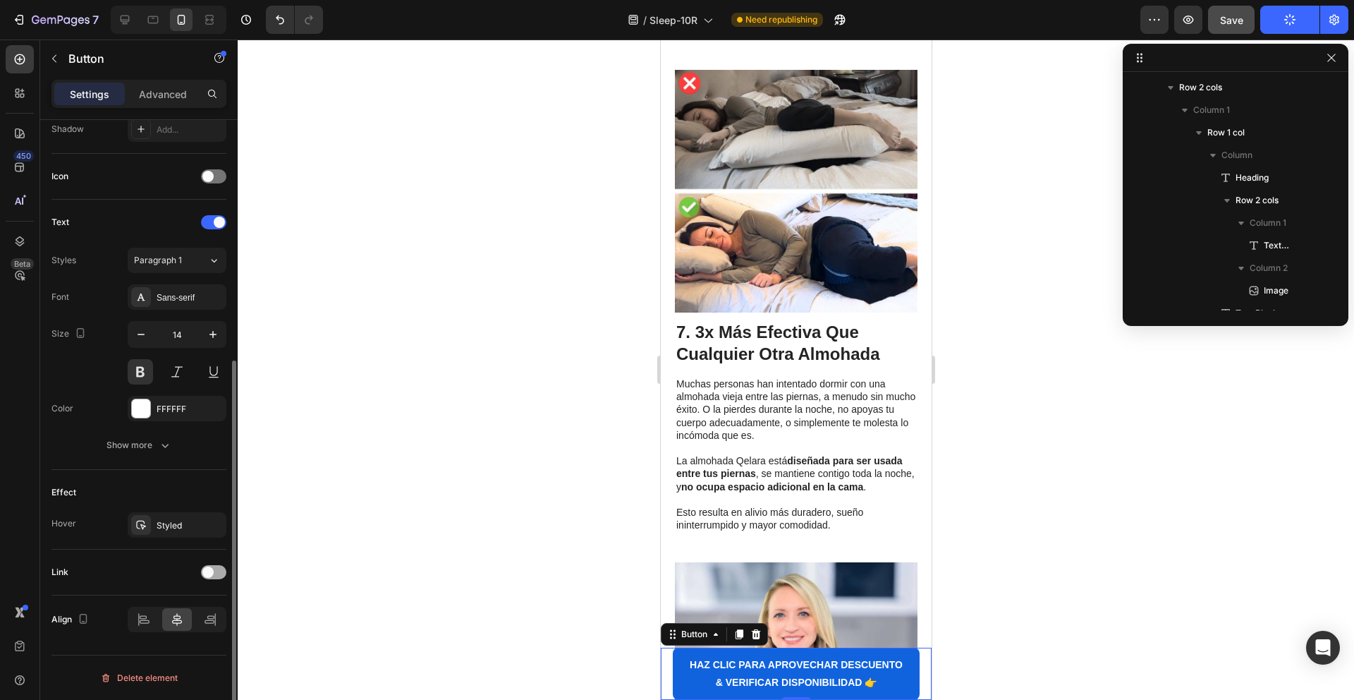
click at [208, 576] on span at bounding box center [207, 571] width 11 height 11
click at [165, 614] on div "Open page" at bounding box center [177, 607] width 86 height 14
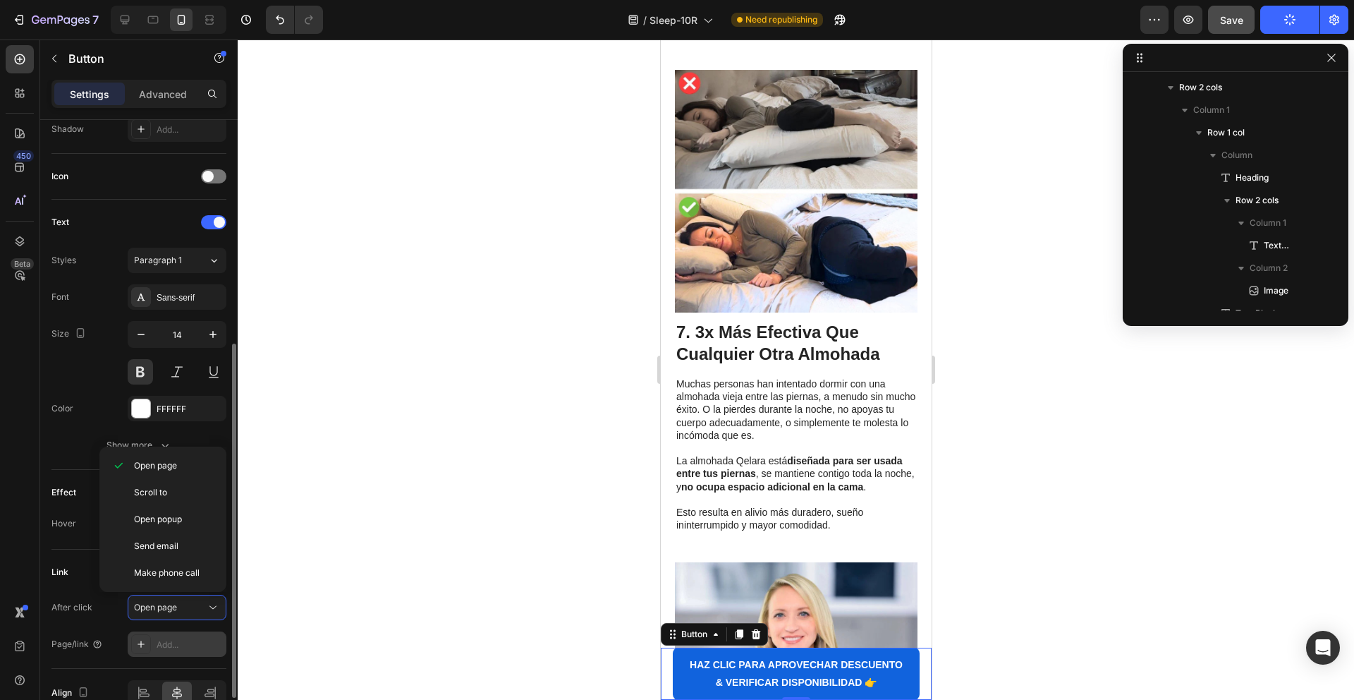
drag, startPoint x: 165, startPoint y: 607, endPoint x: 154, endPoint y: 638, distance: 32.8
click at [165, 607] on span "Open page" at bounding box center [155, 607] width 43 height 11
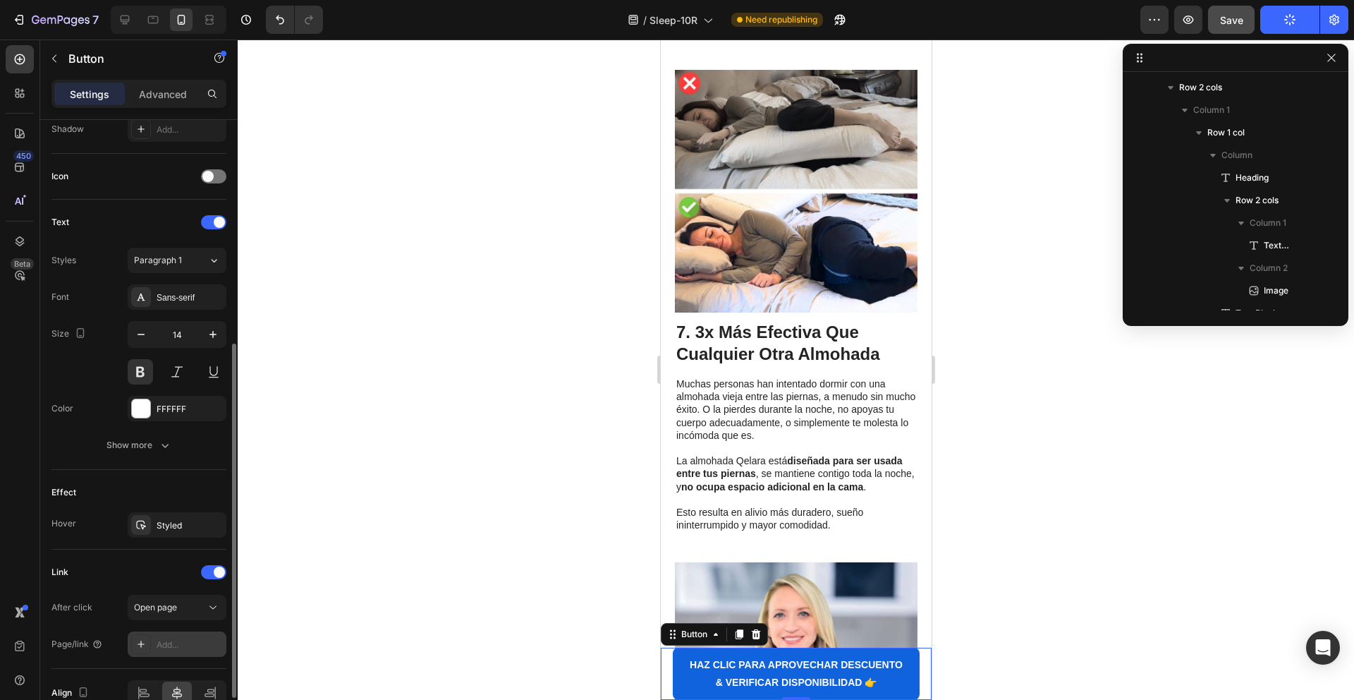
click at [163, 655] on div "Add..." at bounding box center [177, 643] width 99 height 25
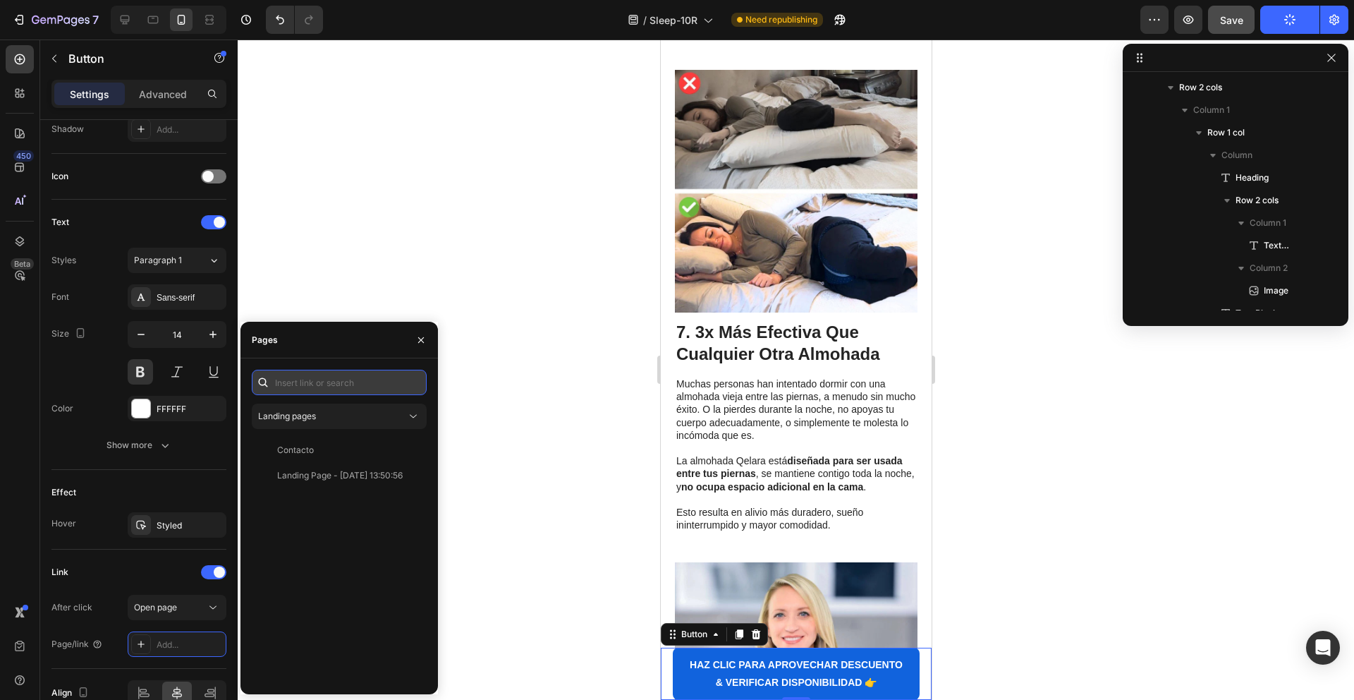
click at [326, 394] on input "text" at bounding box center [339, 382] width 175 height 25
paste input "https://qelaracl.store/products/almohada-ergoflex-alivia-la-cadera-espalda-y-ci…"
type input "https://qelaracl.store/products/almohada-ergoflex-alivia-la-cadera-espalda-y-ci…"
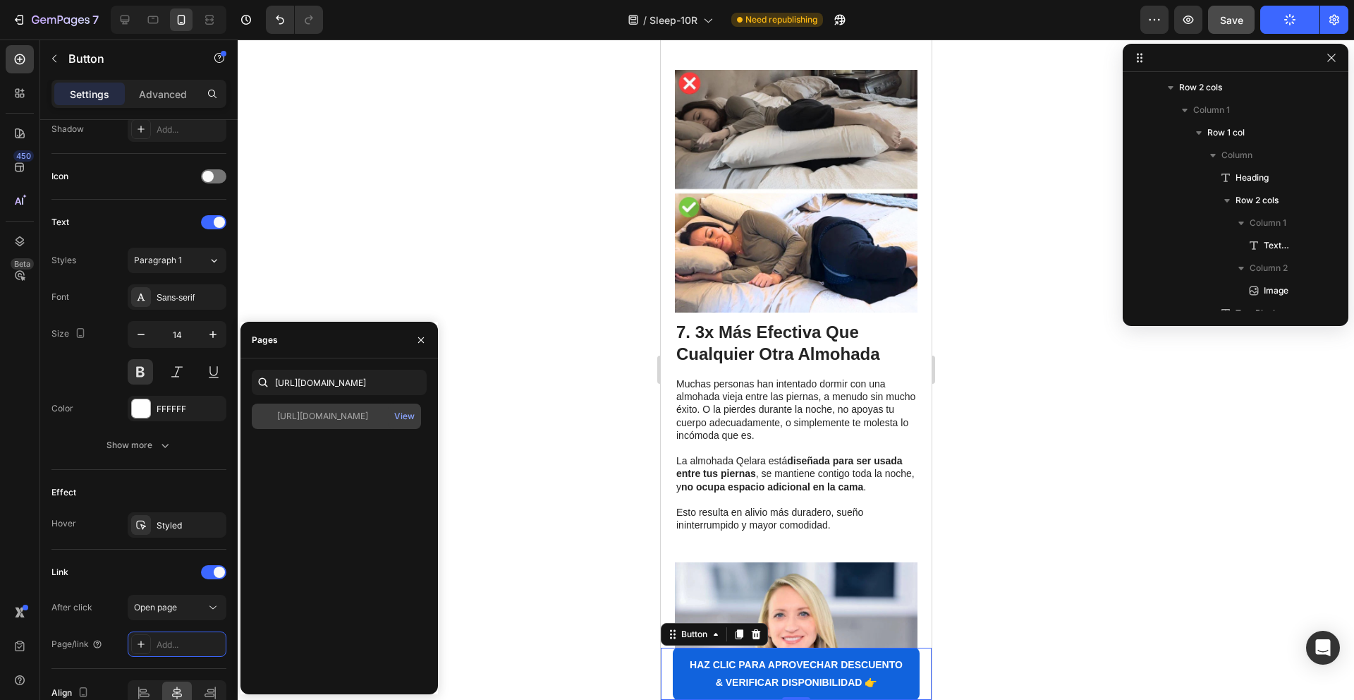
click at [332, 408] on div "https://qelaracl.store/products/almohada-ergoflex-alivia-la-cadera-espalda-y-ci…" at bounding box center [336, 415] width 169 height 25
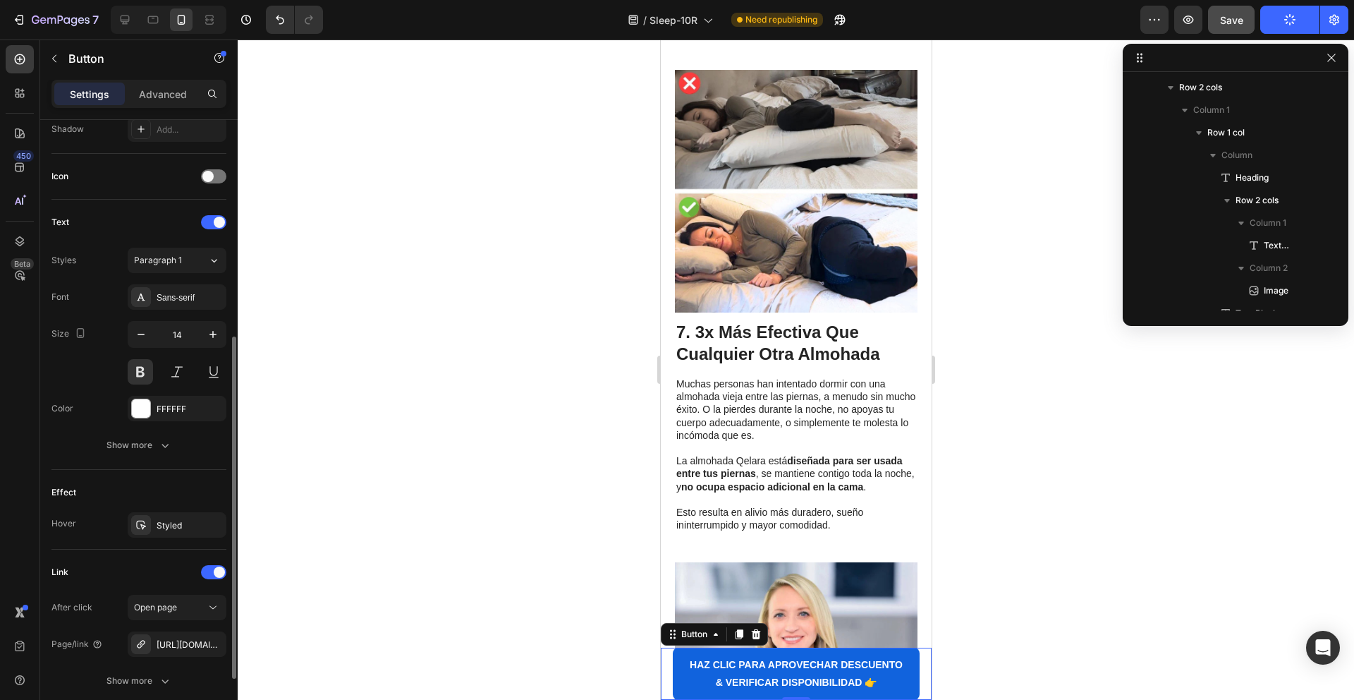
click at [100, 578] on div "Link" at bounding box center [138, 572] width 175 height 23
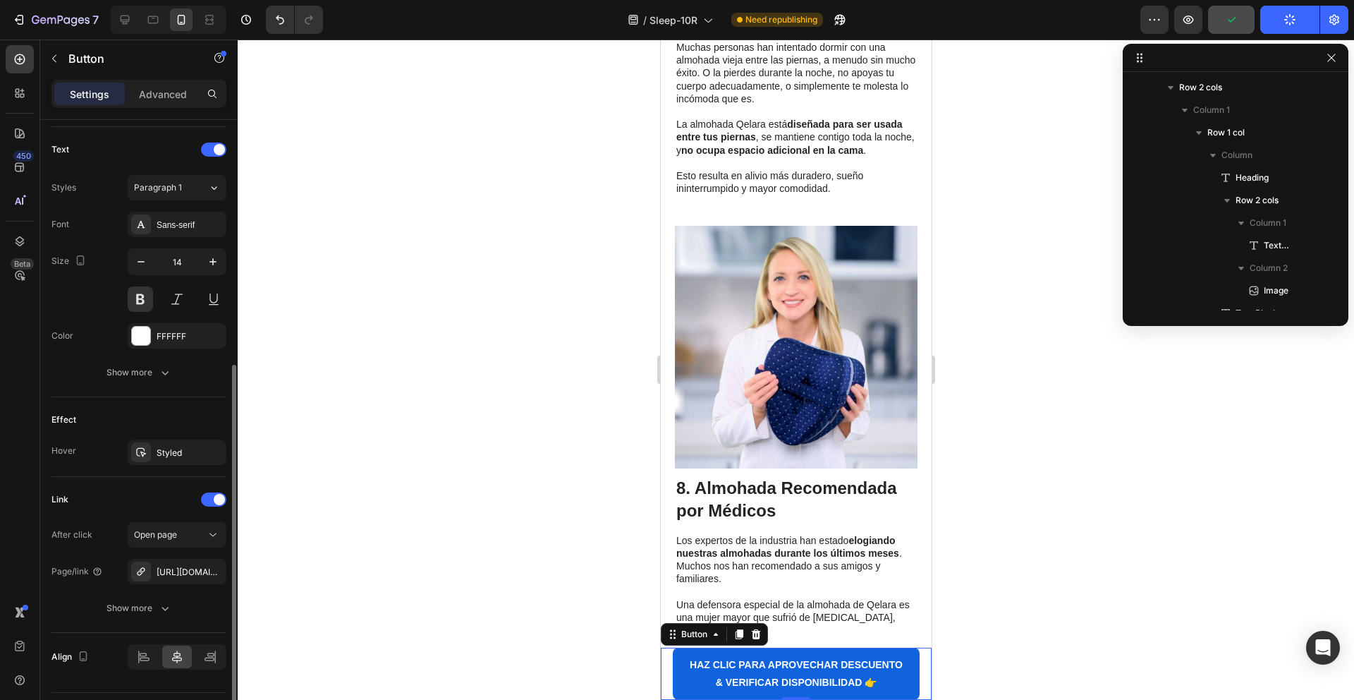
scroll to position [473, 0]
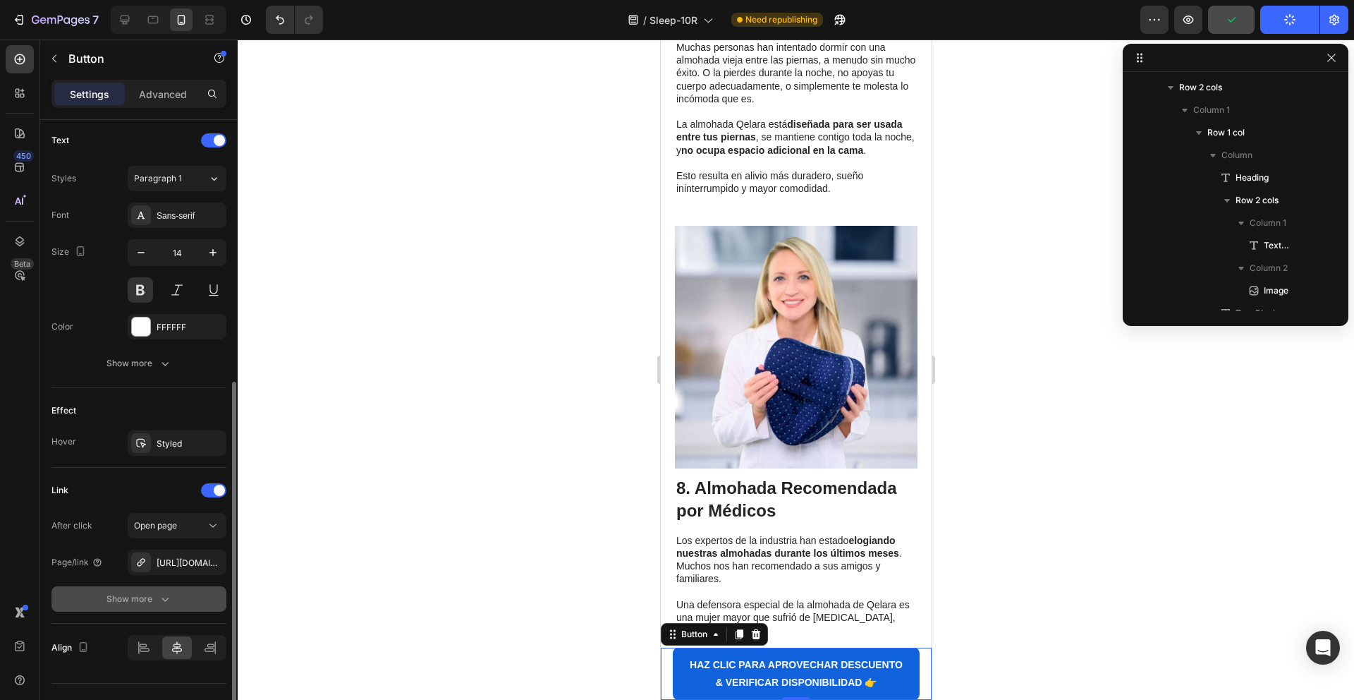
click at [130, 605] on div "Show more" at bounding box center [140, 599] width 66 height 14
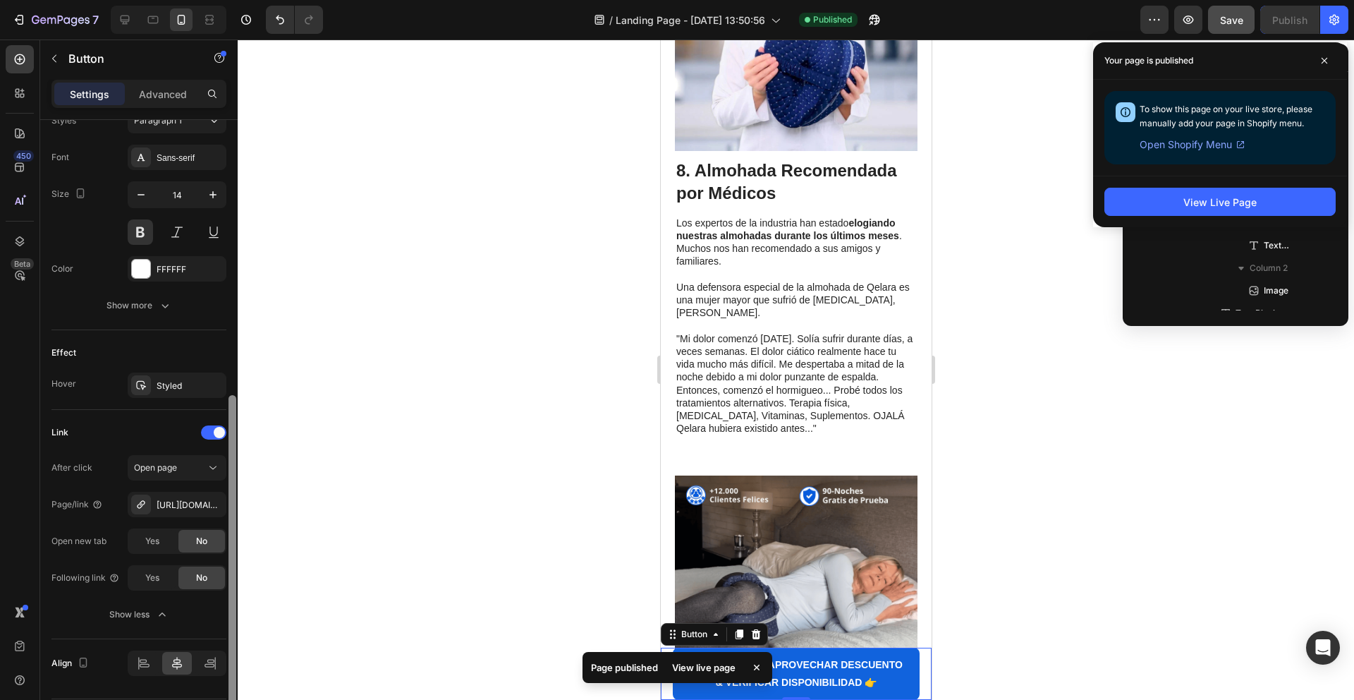
scroll to position [2941, 0]
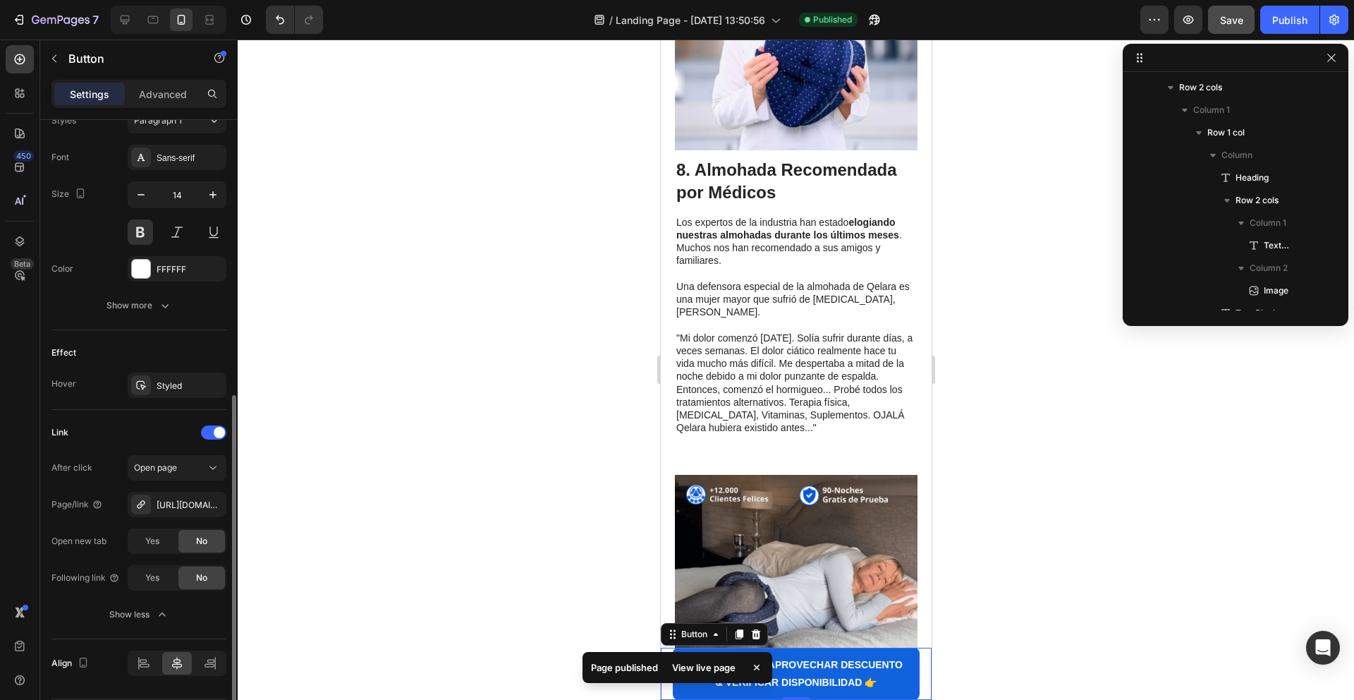
drag, startPoint x: 136, startPoint y: 613, endPoint x: 120, endPoint y: 588, distance: 29.5
click at [137, 611] on div "Show less" at bounding box center [139, 614] width 60 height 14
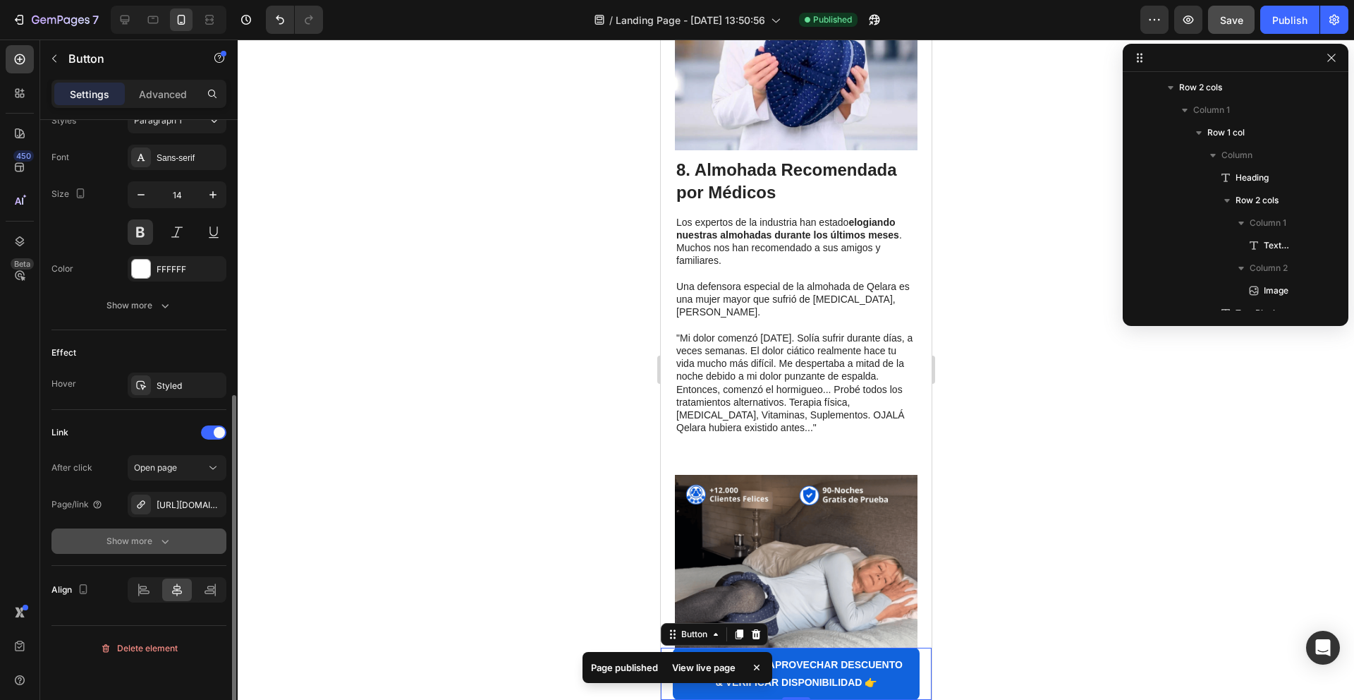
click at [123, 542] on div "Show more" at bounding box center [140, 541] width 66 height 14
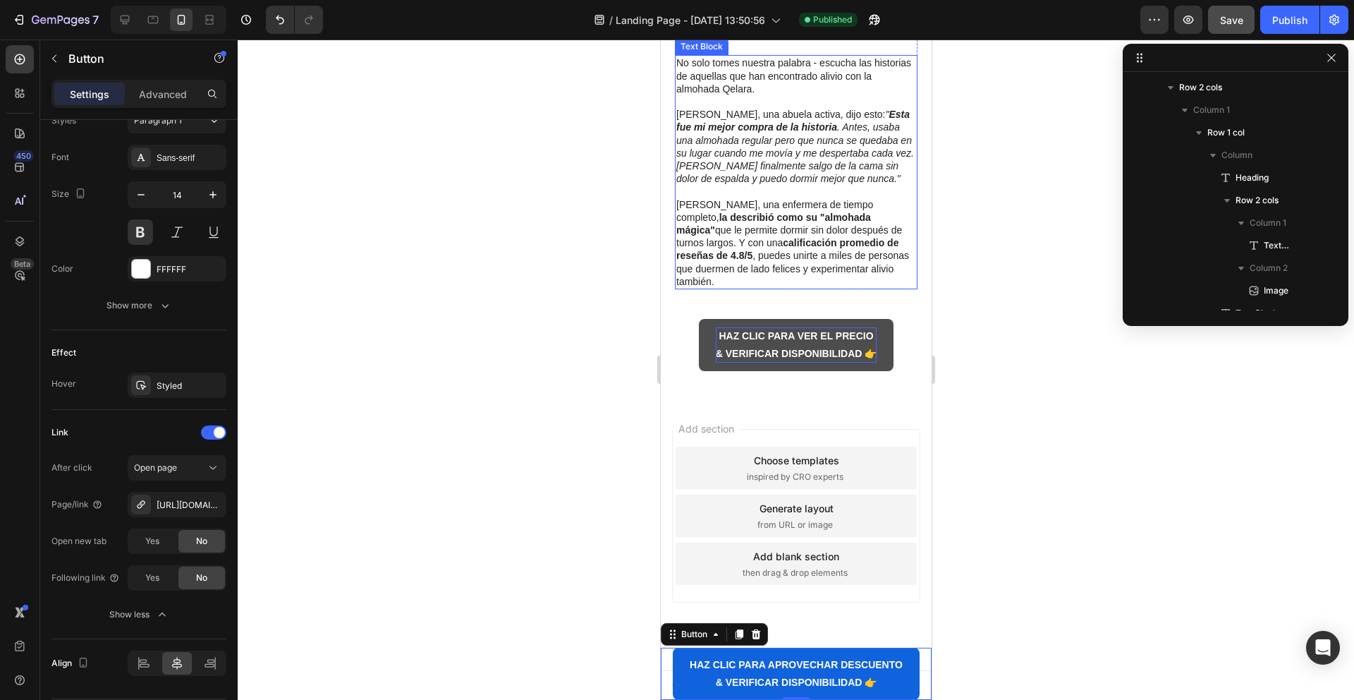
scroll to position [5182, 0]
click at [751, 351] on strong "& VERIFICAR DISPONIBILIDAD 👉" at bounding box center [796, 353] width 162 height 11
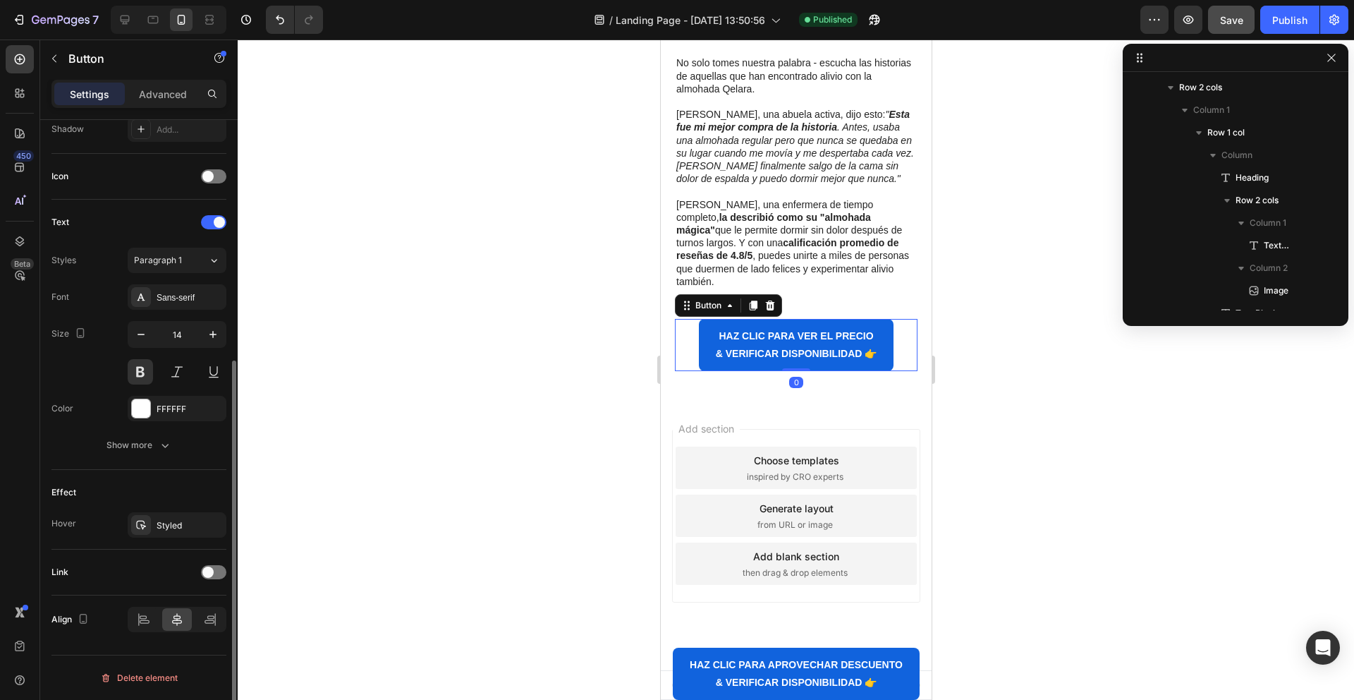
scroll to position [391, 0]
drag, startPoint x: 211, startPoint y: 571, endPoint x: 202, endPoint y: 572, distance: 9.2
click at [211, 571] on span at bounding box center [207, 571] width 11 height 11
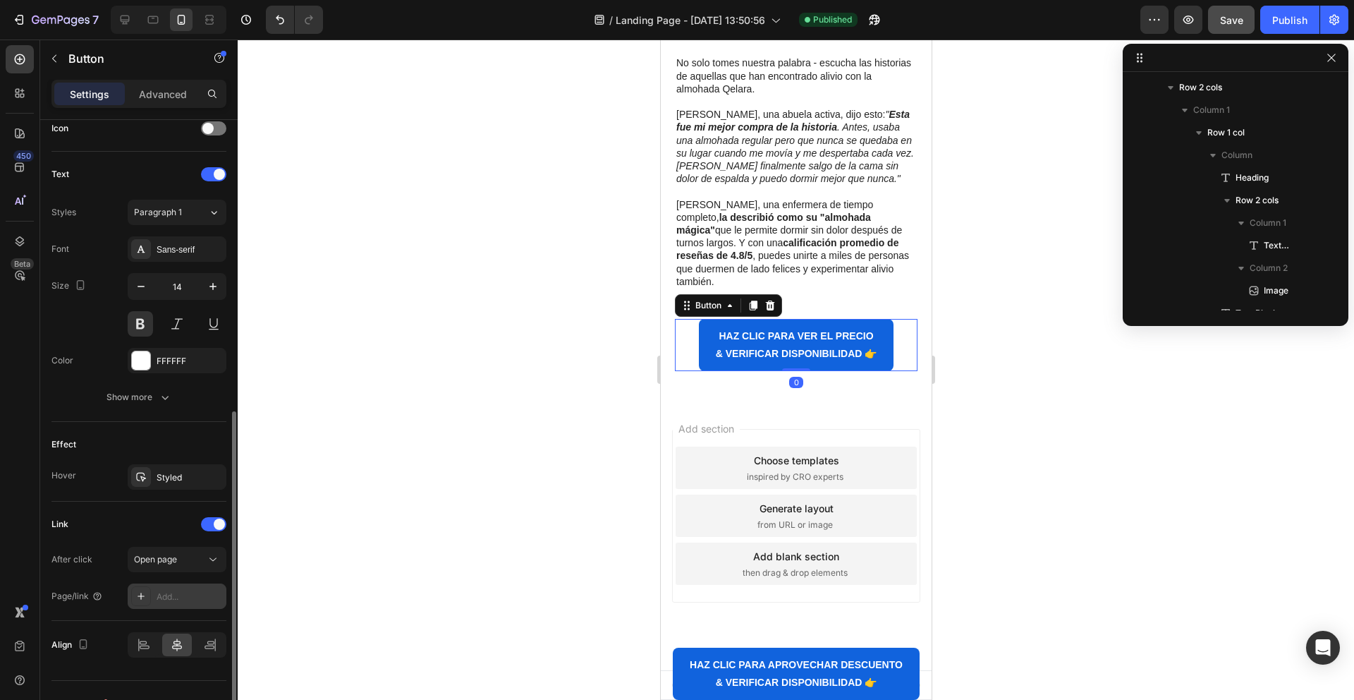
scroll to position [465, 0]
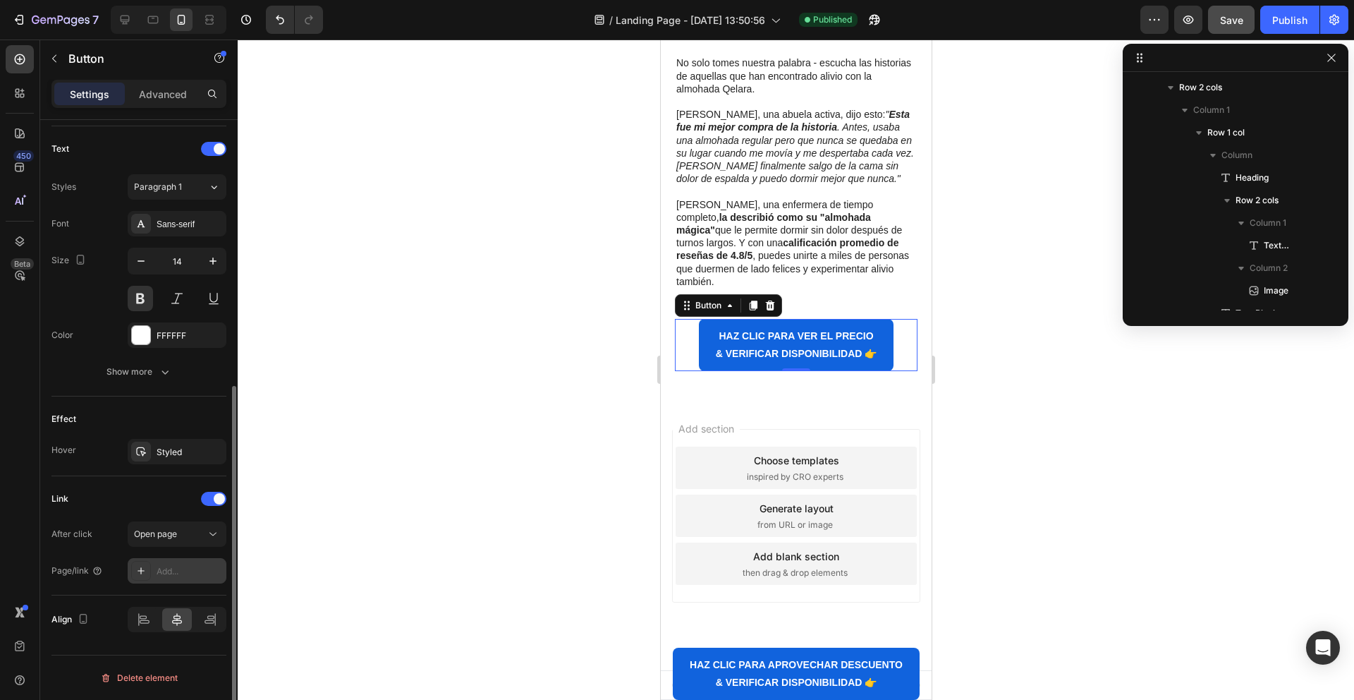
click at [164, 577] on div "Add..." at bounding box center [190, 571] width 66 height 13
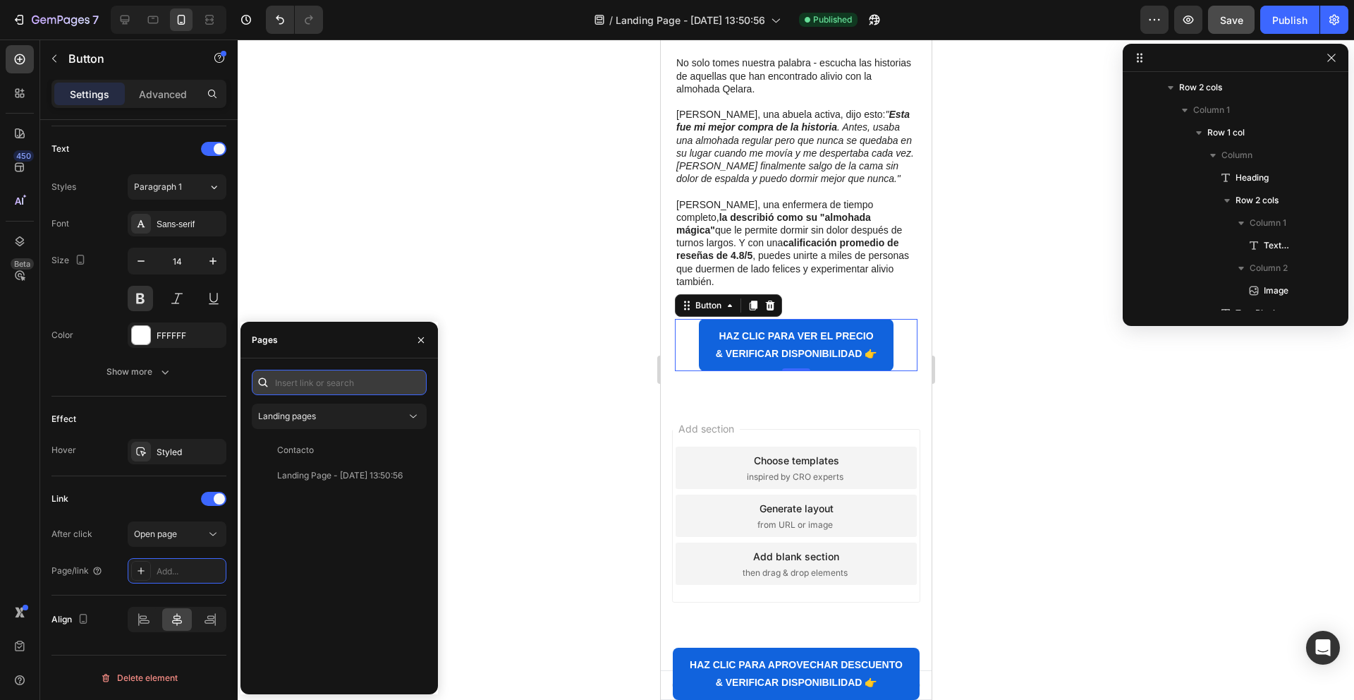
paste input "https://qelaracl.store/products/almohada-ergoflex-alivia-la-cadera-espalda-y-ci…"
click at [318, 379] on input "text" at bounding box center [339, 382] width 175 height 25
type input "https://qelaracl.store/products/almohada-ergoflex-alivia-la-cadera-espalda-y-ci…"
click at [329, 427] on div "https://qelaracl.store/products/almohada-ergoflex-alivia-la-cadera-espalda-y-ci…" at bounding box center [336, 415] width 169 height 25
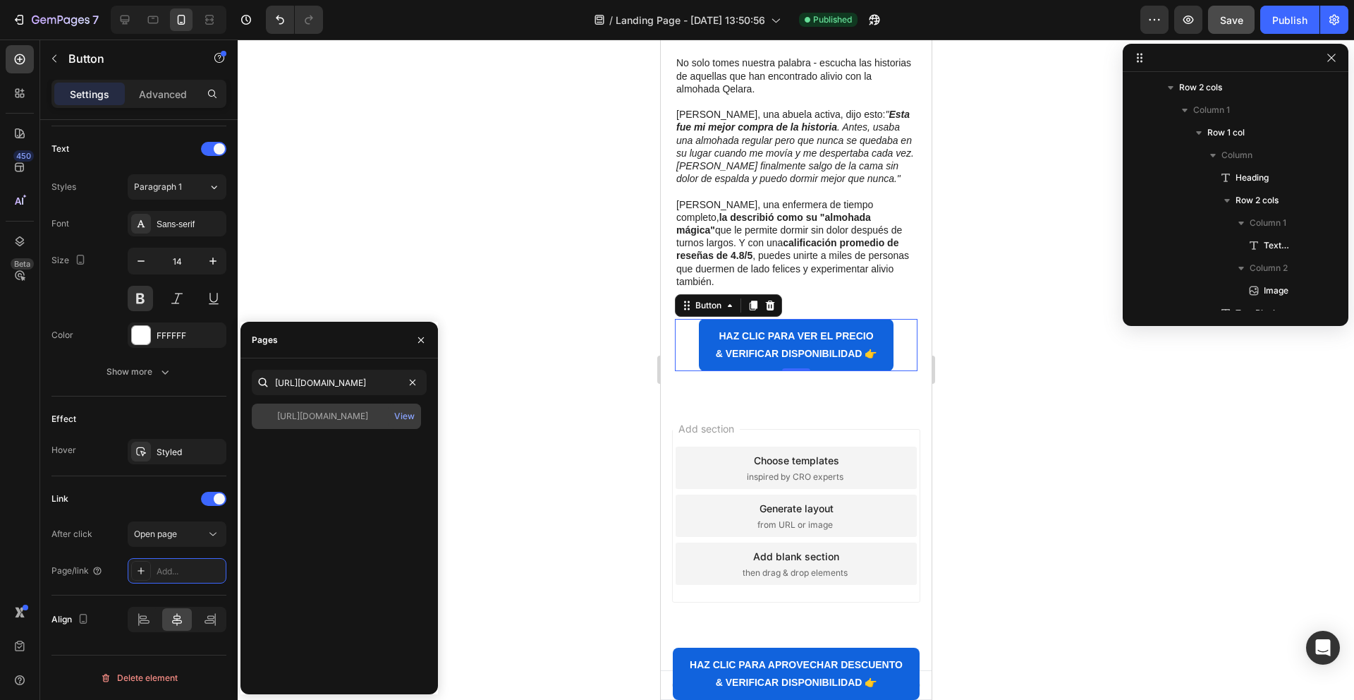
scroll to position [0, 0]
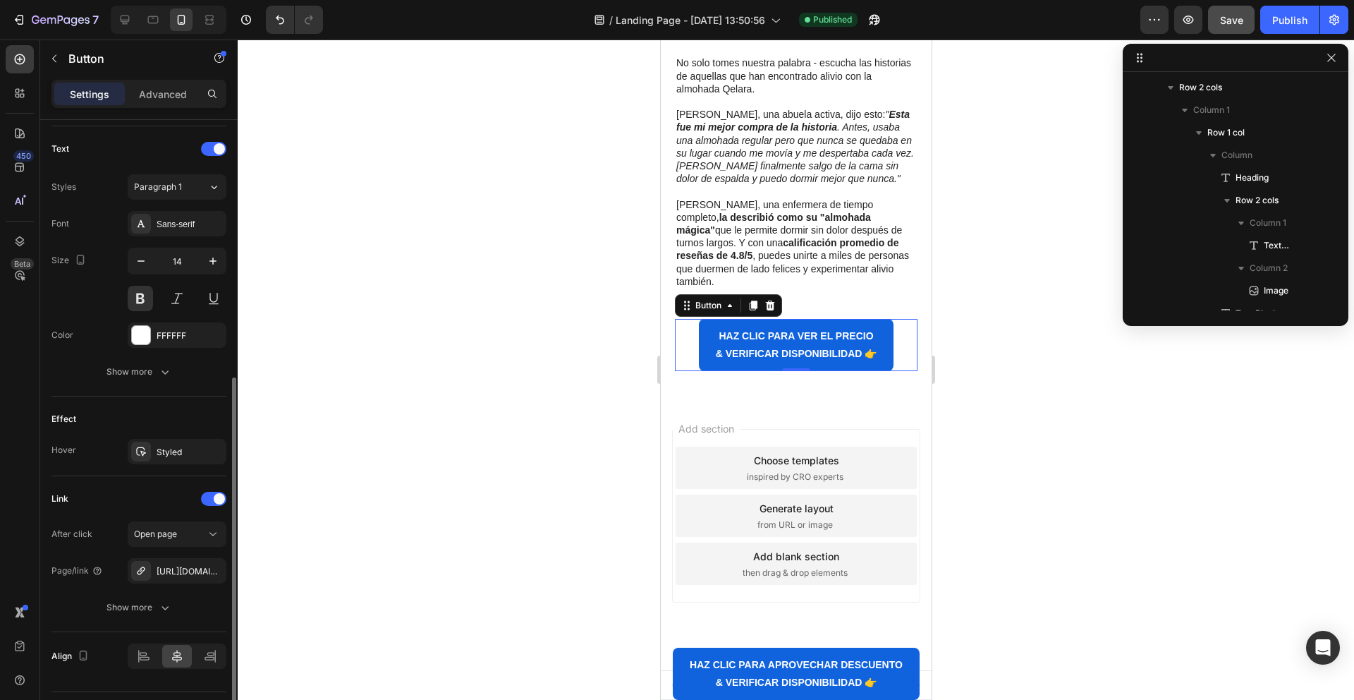
click at [85, 585] on div "After click Open page Page/link https://qelaracl.store/almohada-ergoflex-alivia…" at bounding box center [138, 570] width 175 height 99
click at [1283, 24] on div "Publish" at bounding box center [1289, 20] width 35 height 15
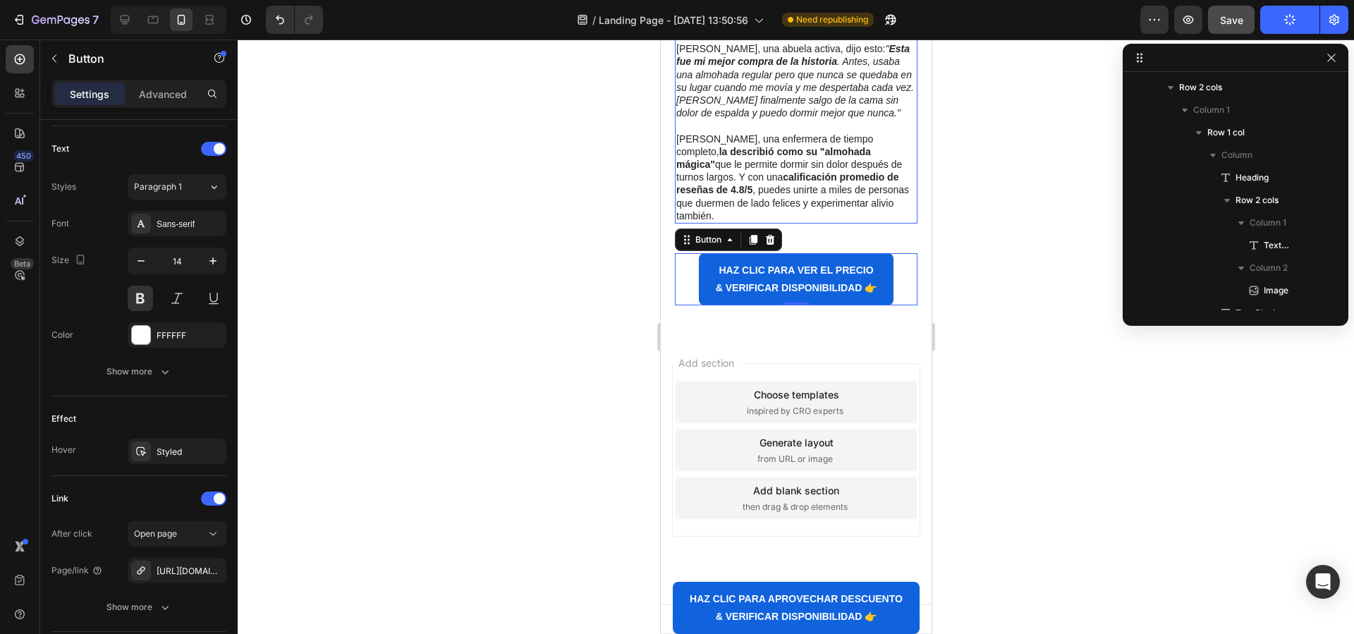
scroll to position [5181, 0]
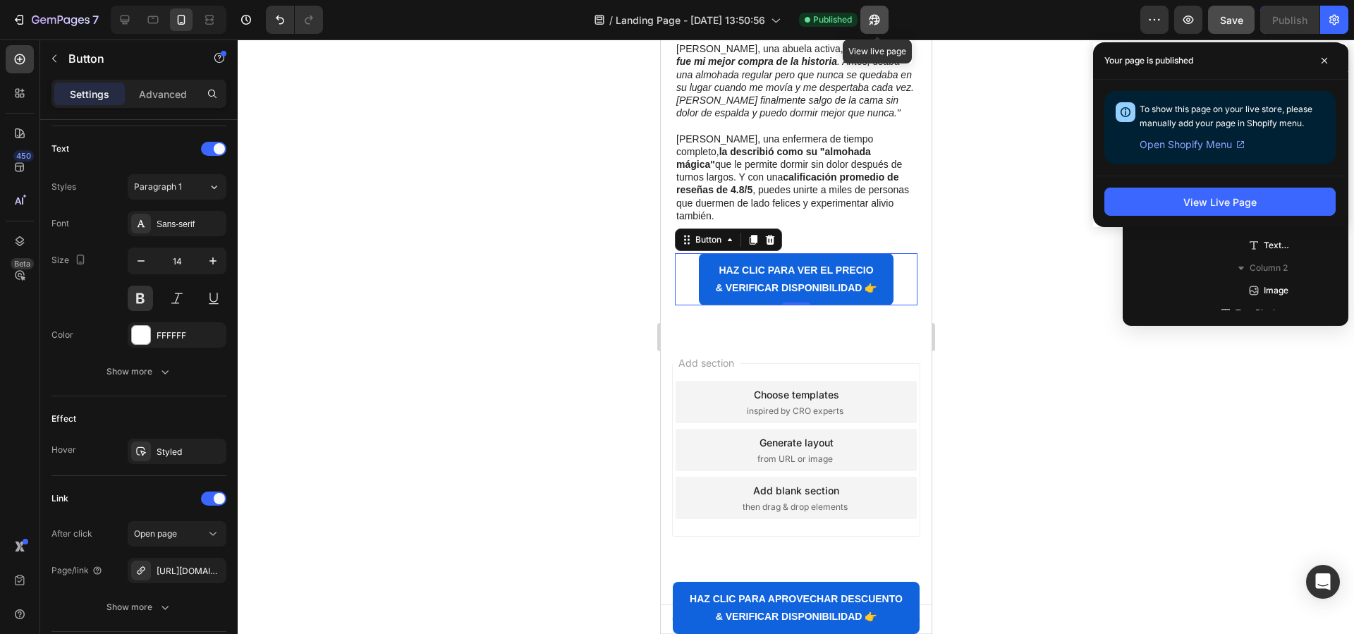
click at [872, 21] on icon "button" at bounding box center [871, 23] width 4 height 4
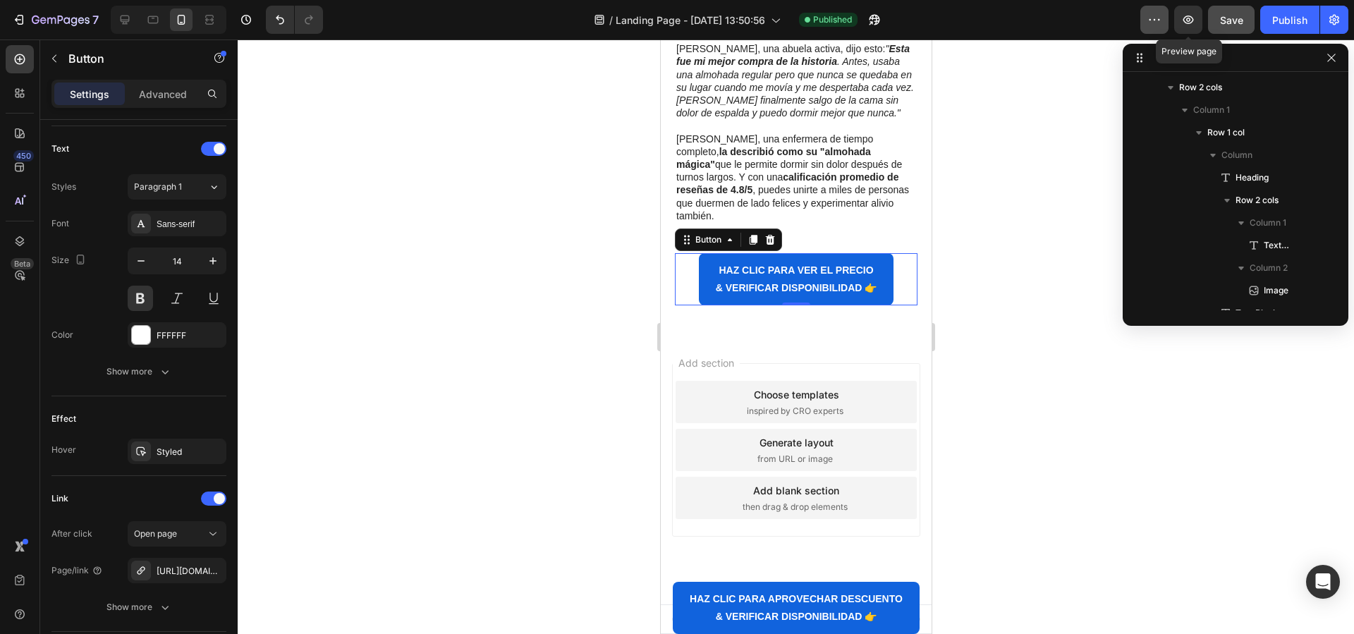
drag, startPoint x: 1191, startPoint y: 20, endPoint x: 1164, endPoint y: 22, distance: 26.9
click at [1165, 22] on div "Preview Preview page Save Publish" at bounding box center [1245, 20] width 208 height 28
click at [1337, 20] on icon "button" at bounding box center [1335, 20] width 10 height 11
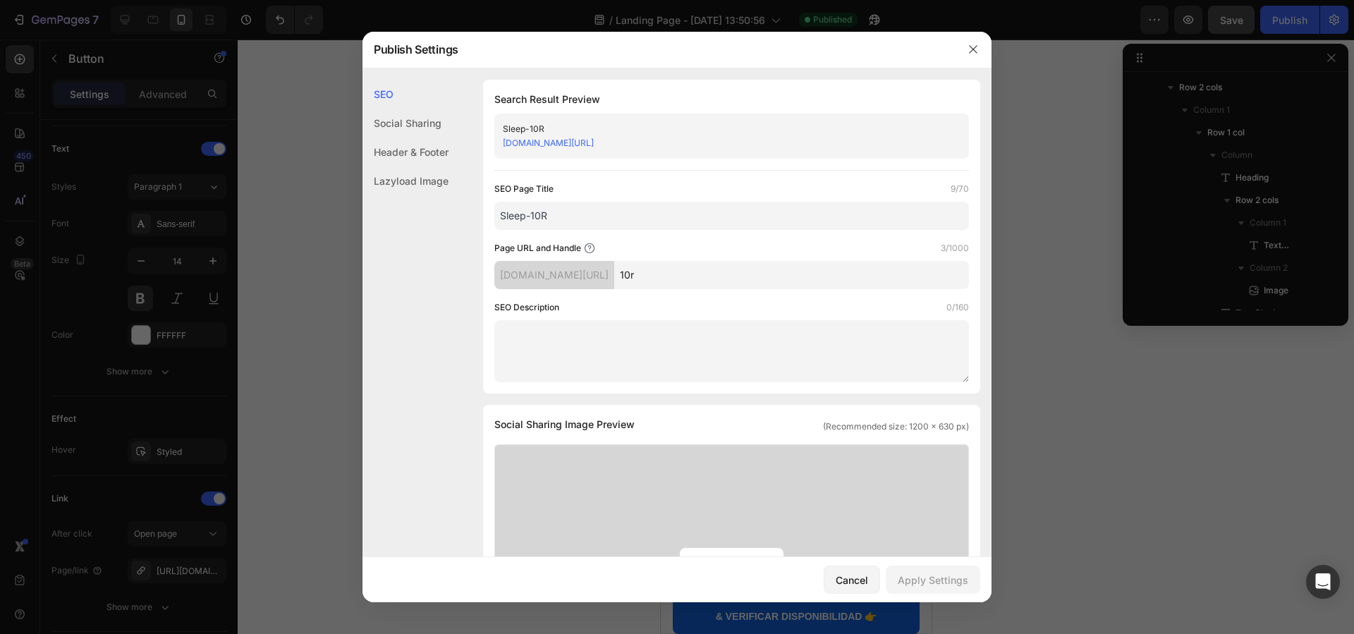
drag, startPoint x: 530, startPoint y: 150, endPoint x: 499, endPoint y: 146, distance: 30.5
click at [499, 146] on div "Sleep-10R 219dgp-sm.myshopify.com/pages/10r" at bounding box center [731, 136] width 475 height 45
copy link "219dgp-sm.myshopify.com/pages/10r"
click at [594, 138] on link "219dgp-sm.myshopify.com/pages/10r" at bounding box center [548, 143] width 91 height 11
copy link "219dgp-sm.myshopify.com/pages/10r"
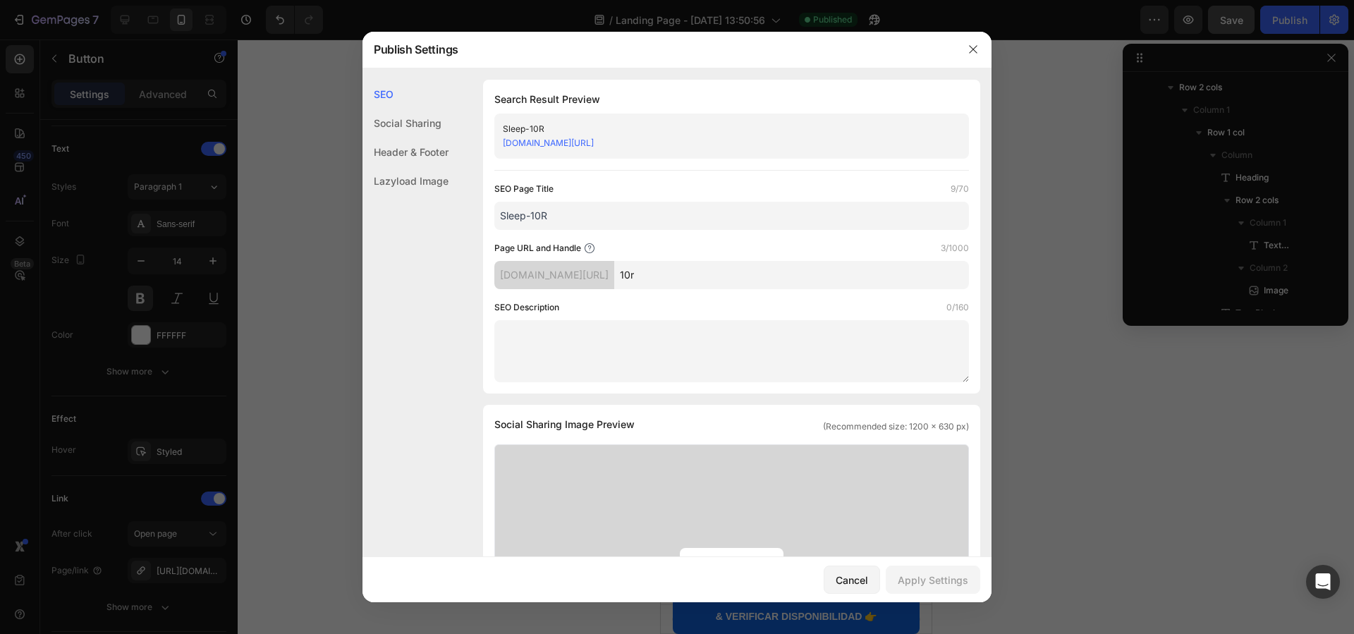
click at [977, 47] on icon "button" at bounding box center [973, 49] width 11 height 11
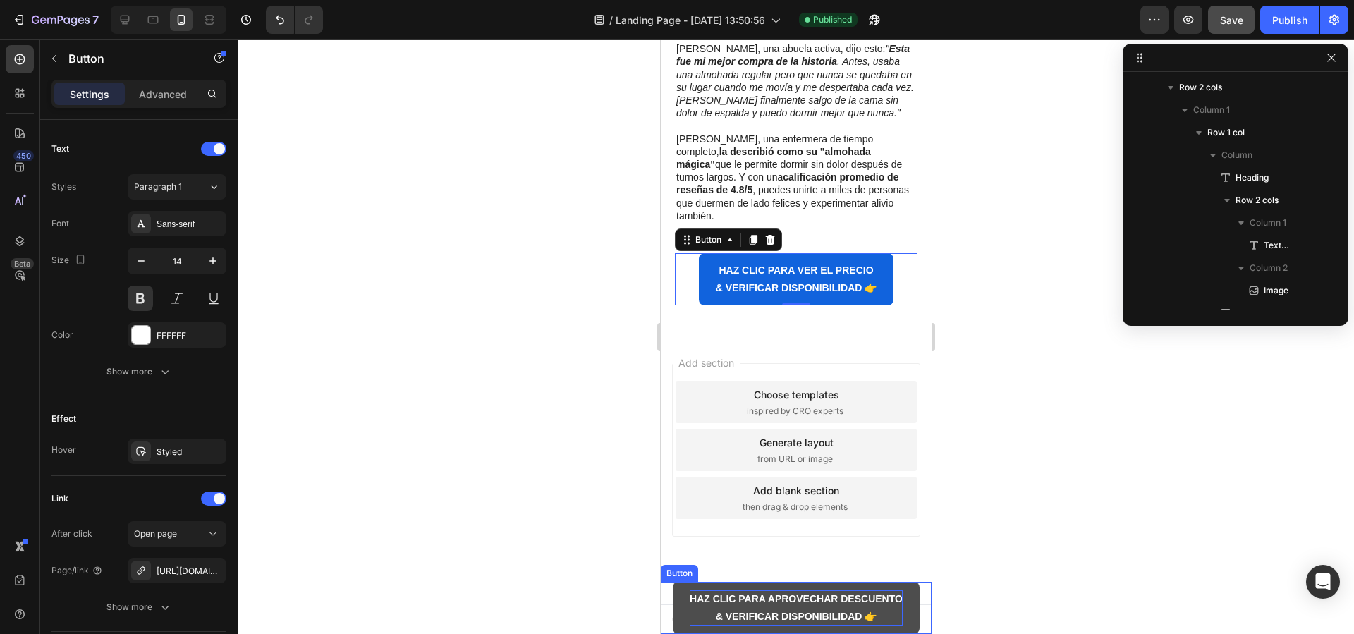
click at [693, 597] on strong "HAZ CLIC PARA APROVECHAR DESCUENTO" at bounding box center [795, 598] width 213 height 11
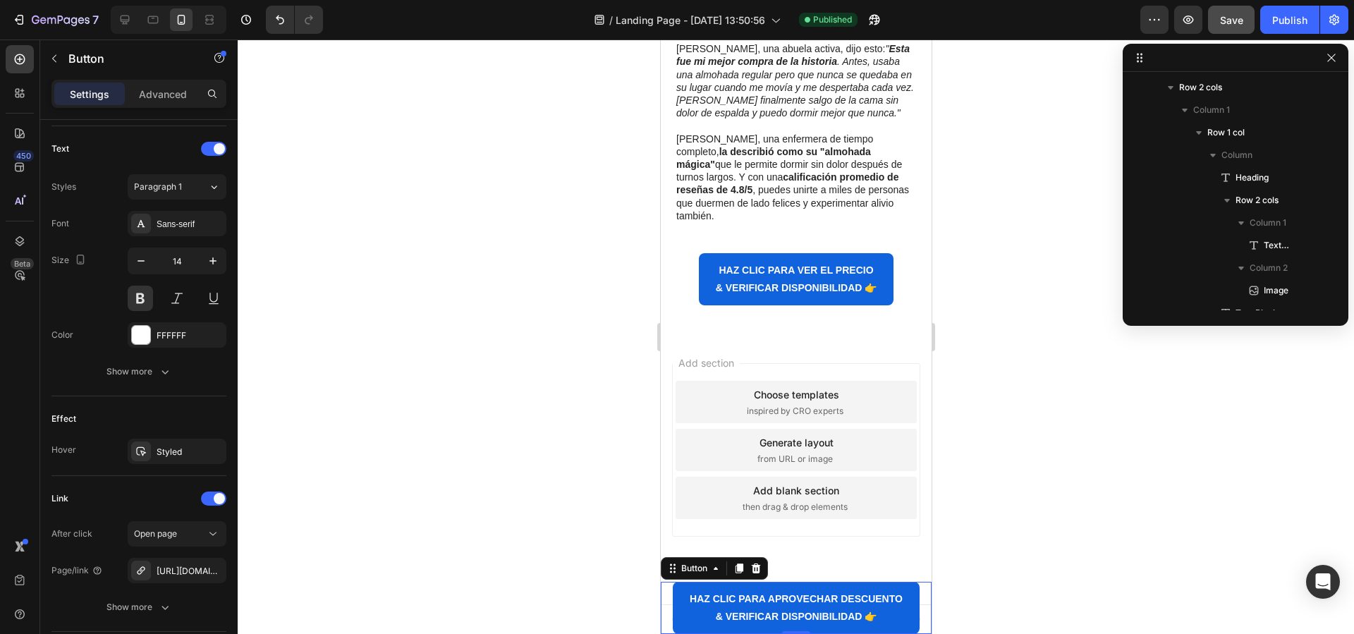
click at [665, 607] on div "HAZ CLIC PARA APROVECHAR DESCUENTO & VERIFICAR DISPONIBILIDAD 👉 Button 0" at bounding box center [795, 608] width 271 height 52
click at [158, 370] on icon "button" at bounding box center [165, 372] width 14 height 14
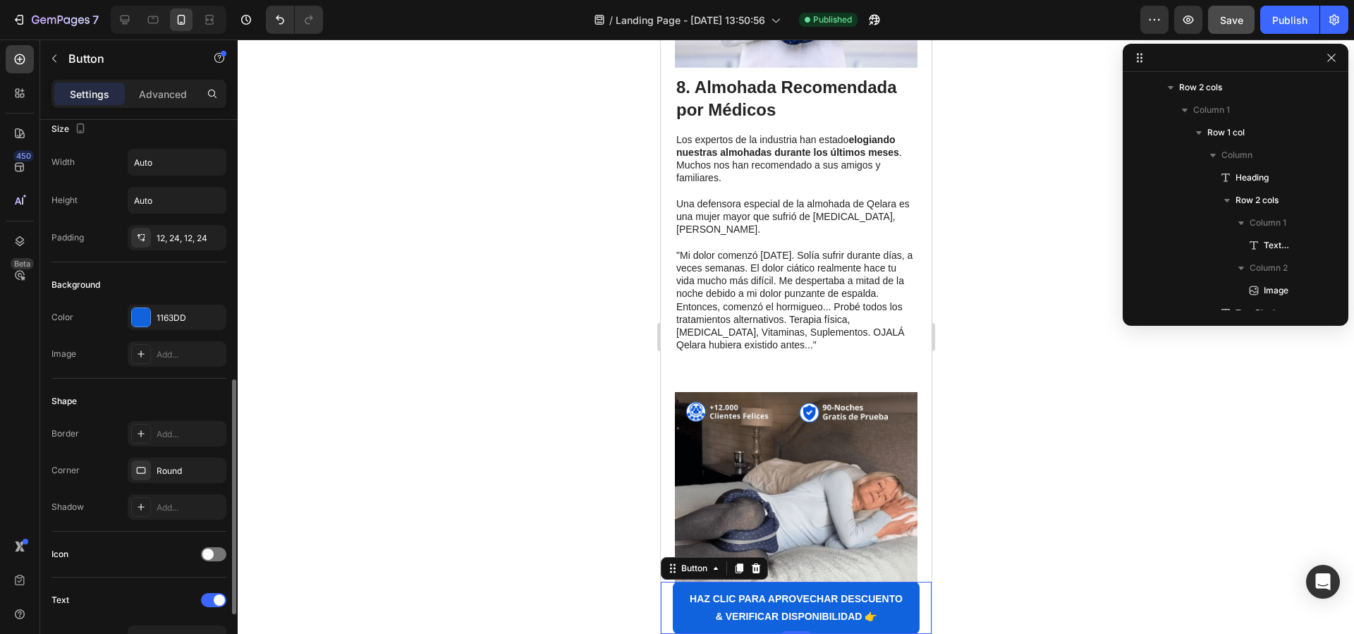
scroll to position [0, 0]
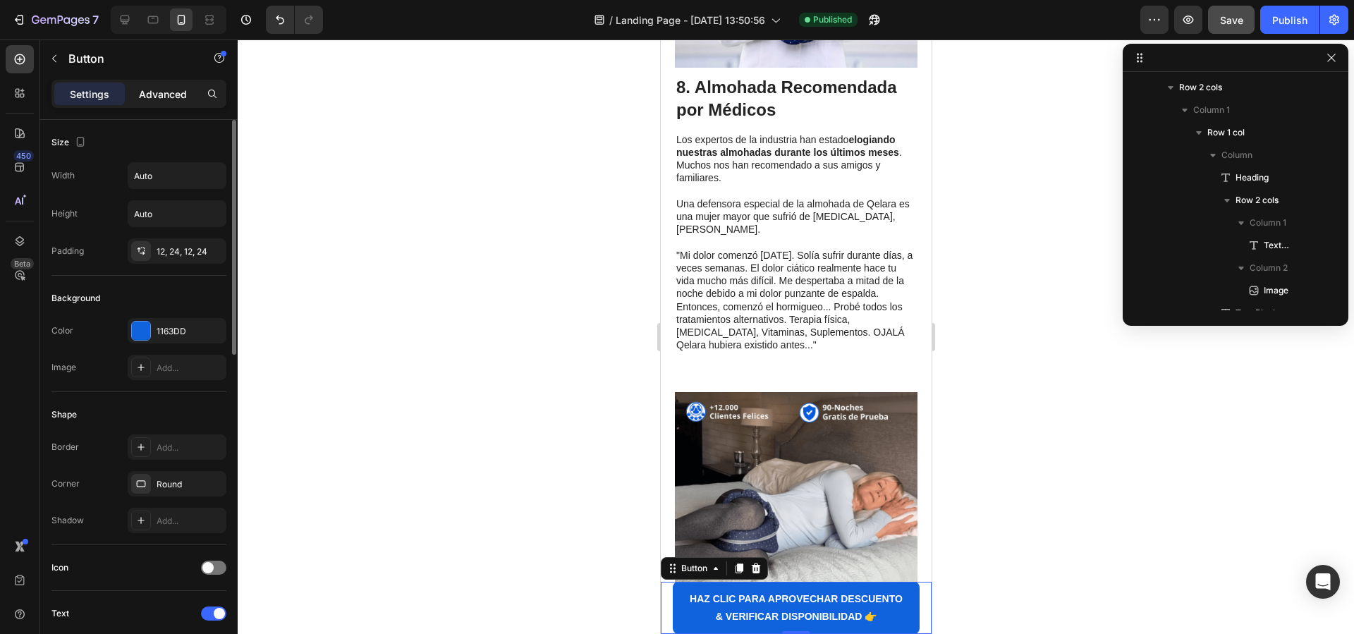
click at [162, 96] on p "Advanced" at bounding box center [163, 94] width 48 height 15
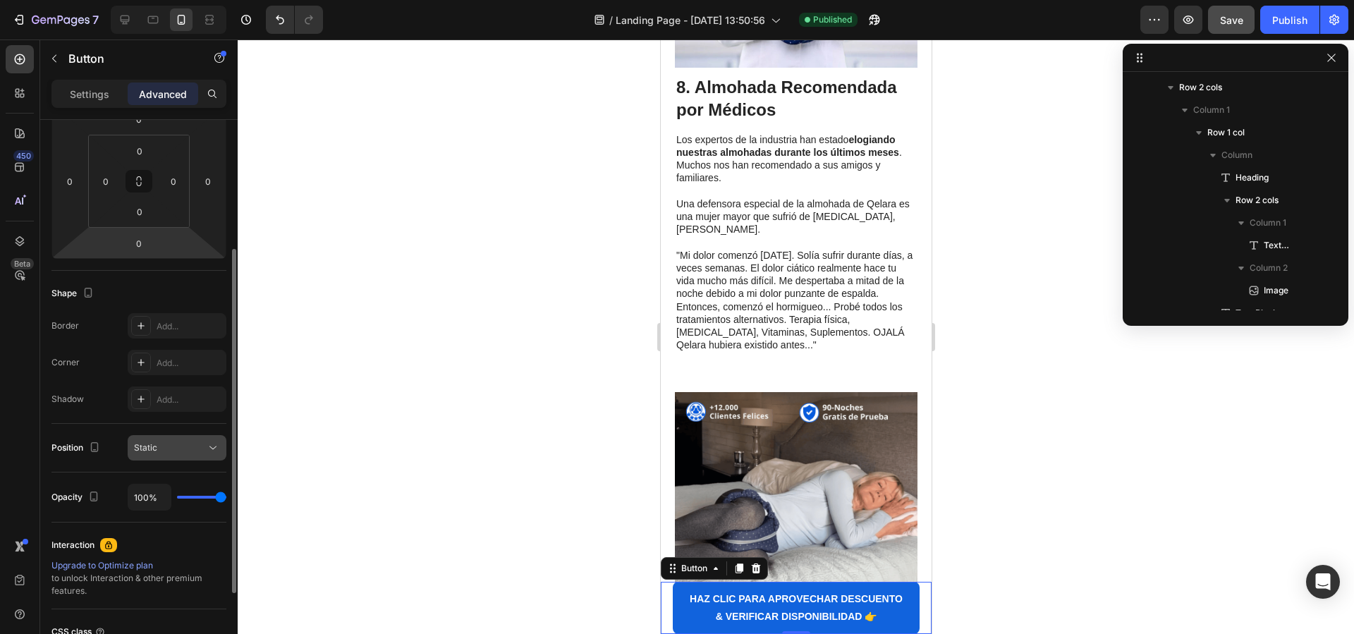
scroll to position [216, 0]
click at [171, 447] on div "Static" at bounding box center [170, 443] width 72 height 13
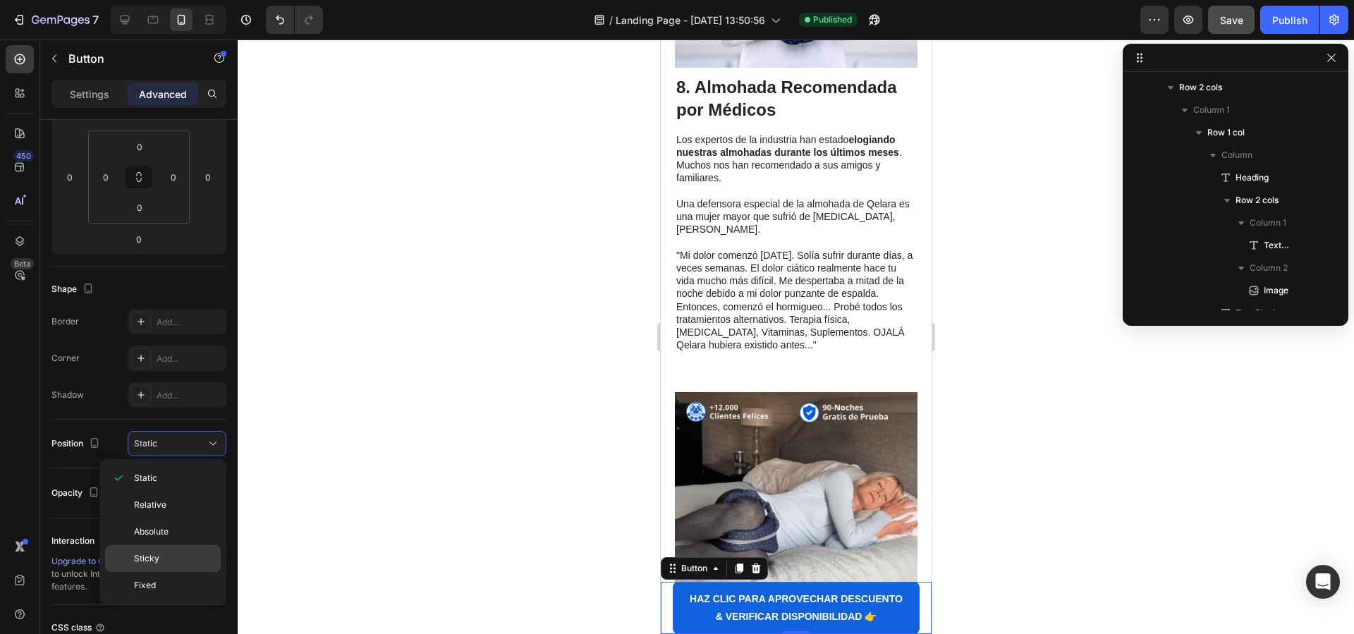
click at [160, 553] on p "Sticky" at bounding box center [174, 558] width 80 height 13
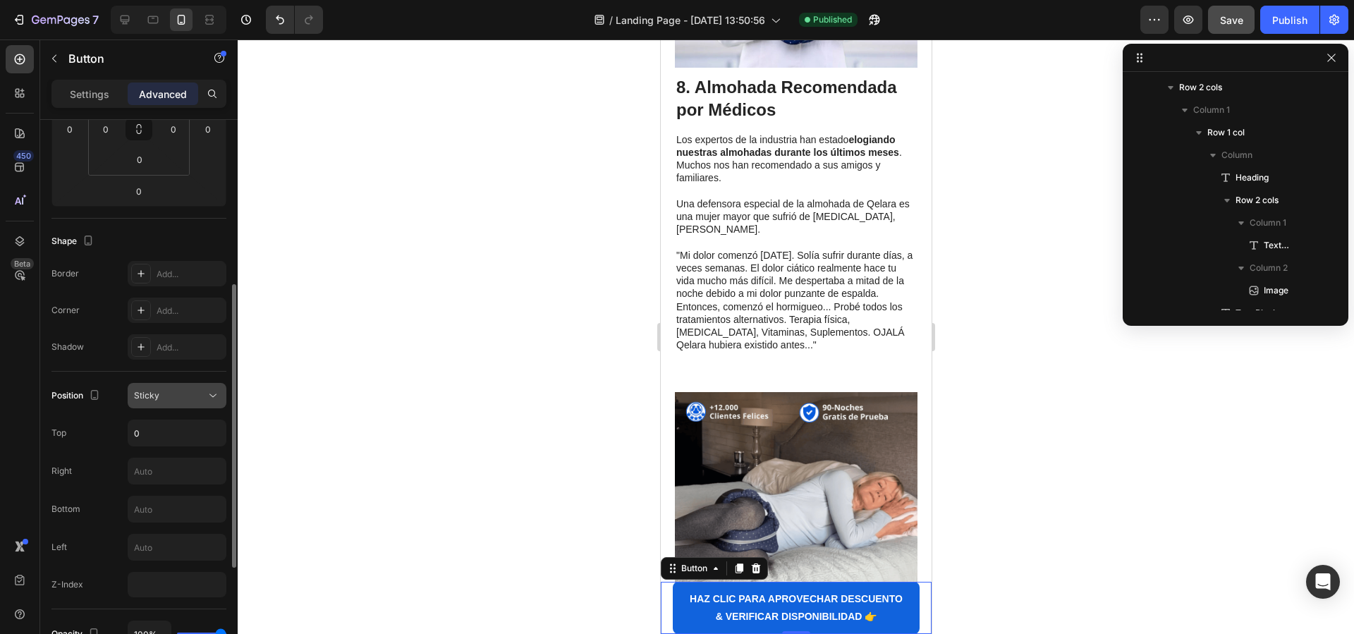
scroll to position [377, 0]
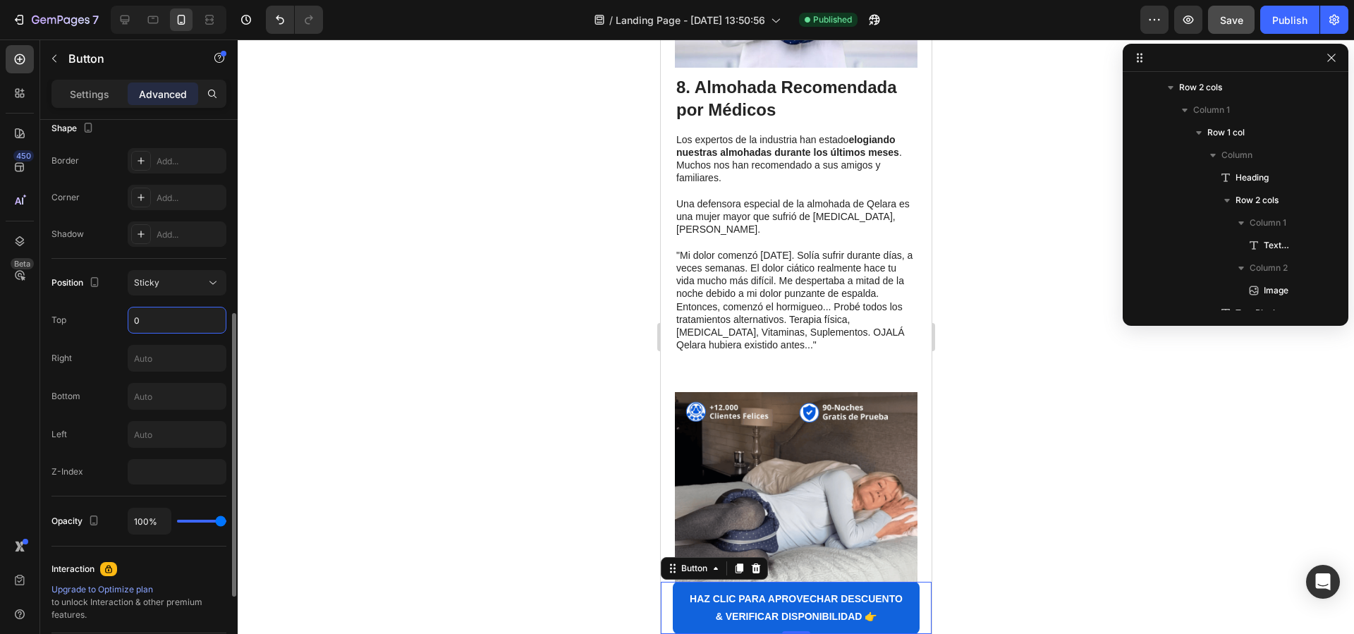
click at [175, 328] on input "0" at bounding box center [176, 320] width 97 height 25
type input "3"
type input "0"
click at [76, 343] on div "Position Sticky Top 0 Right Bottom Left Z-Index" at bounding box center [138, 377] width 175 height 214
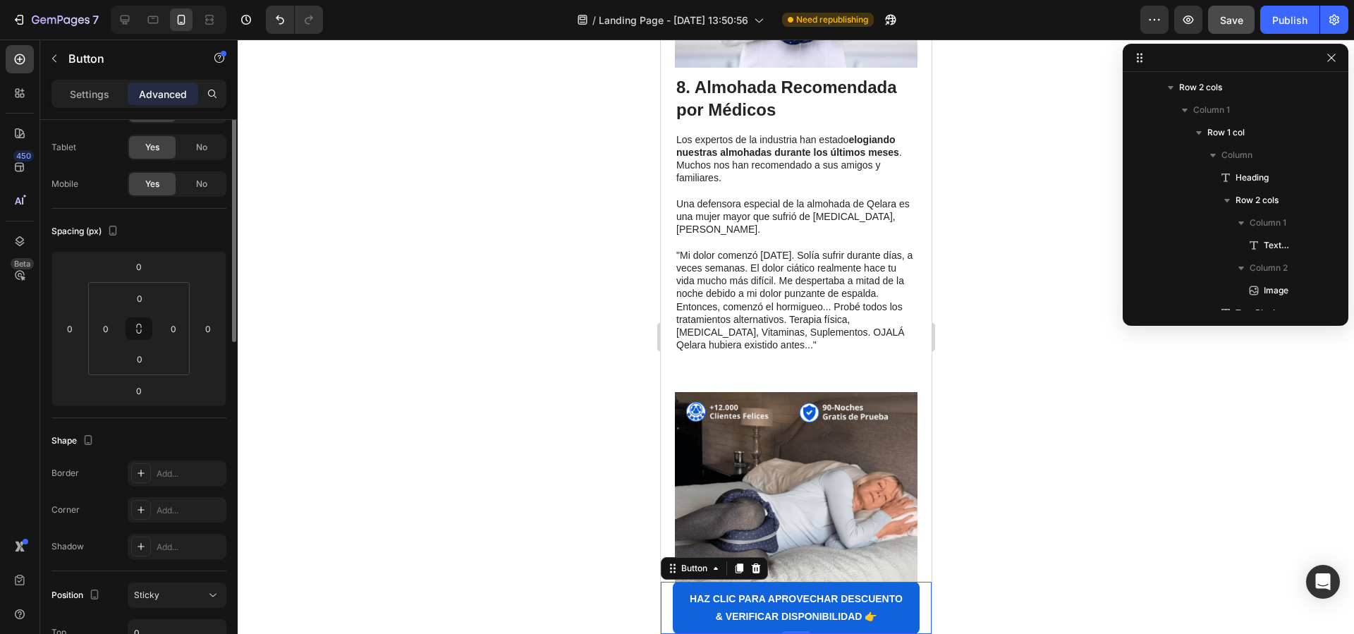
scroll to position [0, 0]
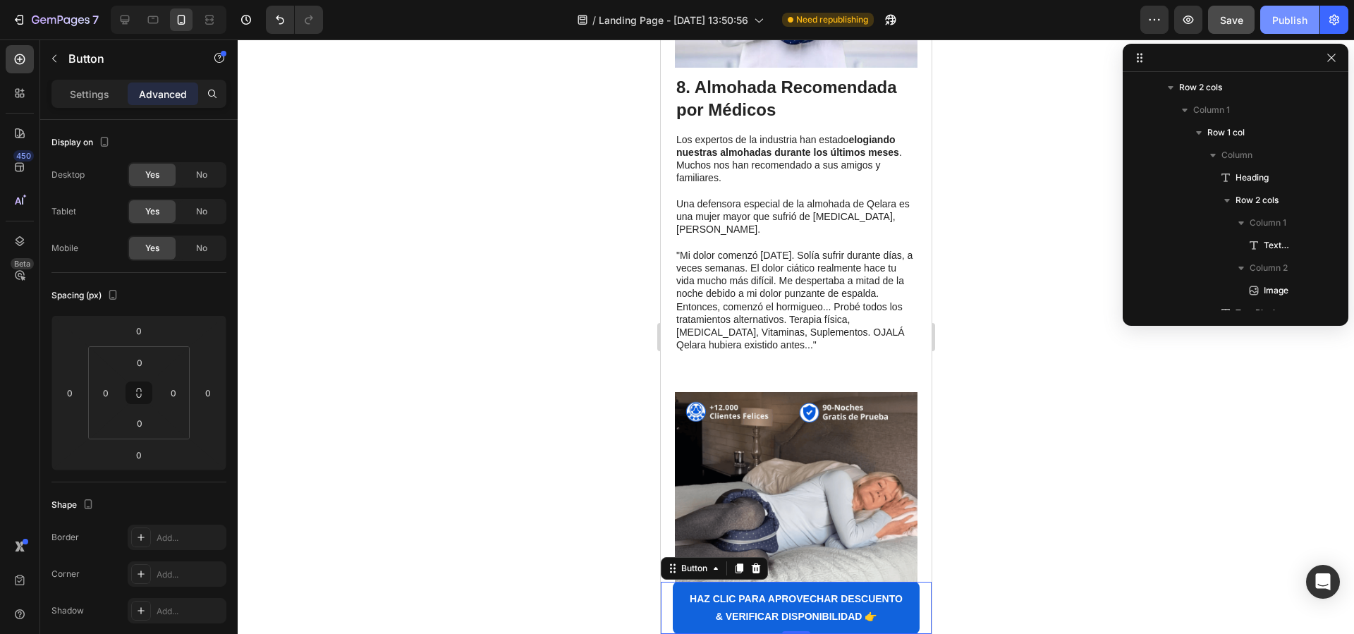
click at [1299, 19] on div "Publish" at bounding box center [1289, 20] width 35 height 15
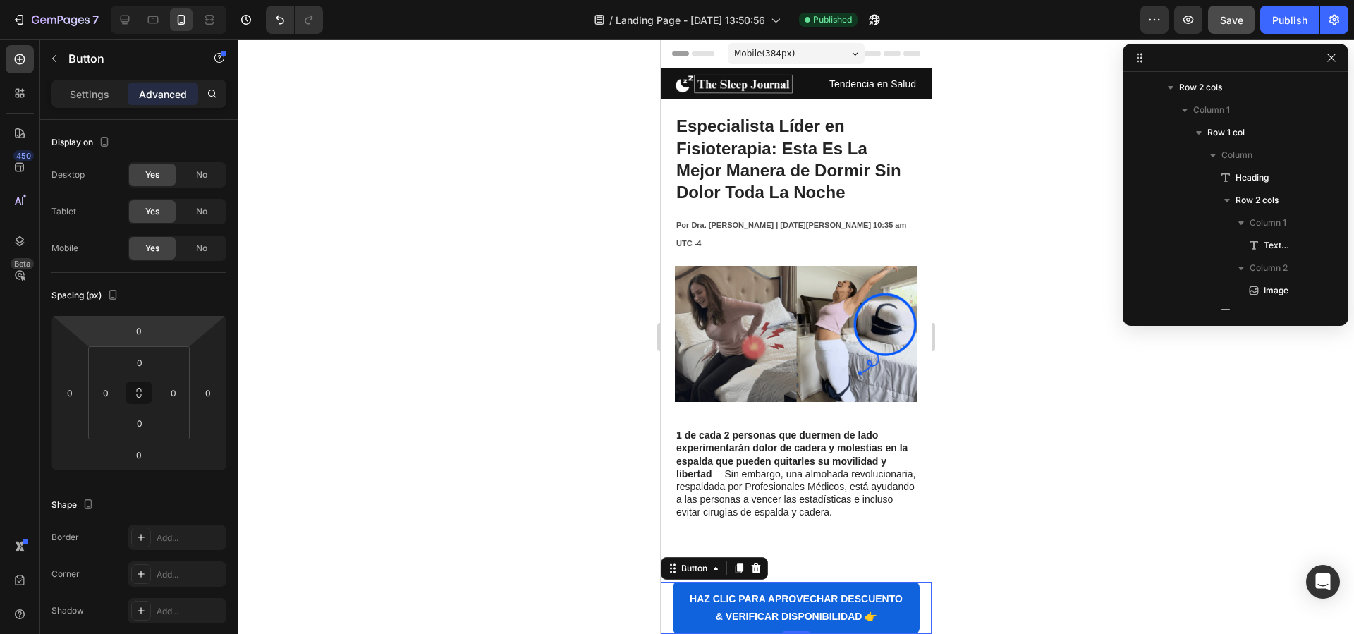
drag, startPoint x: 759, startPoint y: 564, endPoint x: 709, endPoint y: 501, distance: 80.9
click at [758, 564] on icon at bounding box center [755, 568] width 11 height 11
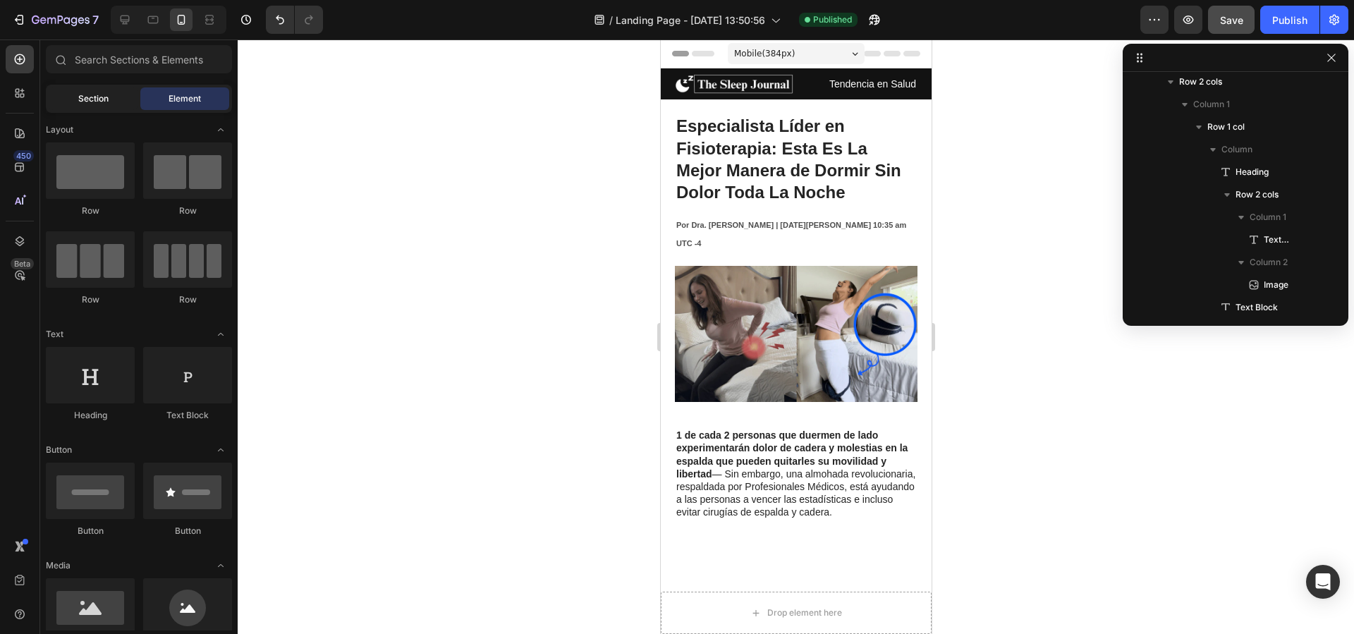
click at [76, 105] on div "Section" at bounding box center [93, 98] width 89 height 23
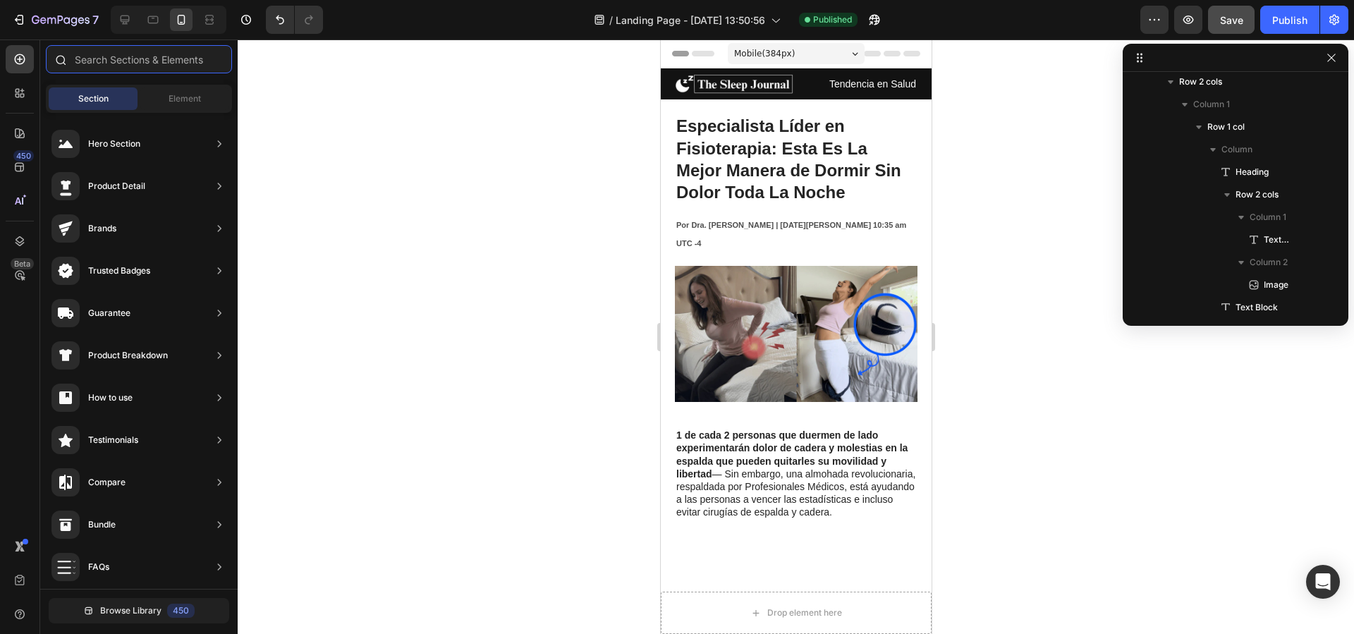
click at [108, 61] on input "text" at bounding box center [139, 59] width 186 height 28
drag, startPoint x: 229, startPoint y: 107, endPoint x: 222, endPoint y: 103, distance: 7.6
click at [226, 105] on div "Section Element" at bounding box center [139, 99] width 186 height 28
drag, startPoint x: 200, startPoint y: 96, endPoint x: 186, endPoint y: 88, distance: 16.1
click at [196, 95] on span "Element" at bounding box center [185, 98] width 32 height 13
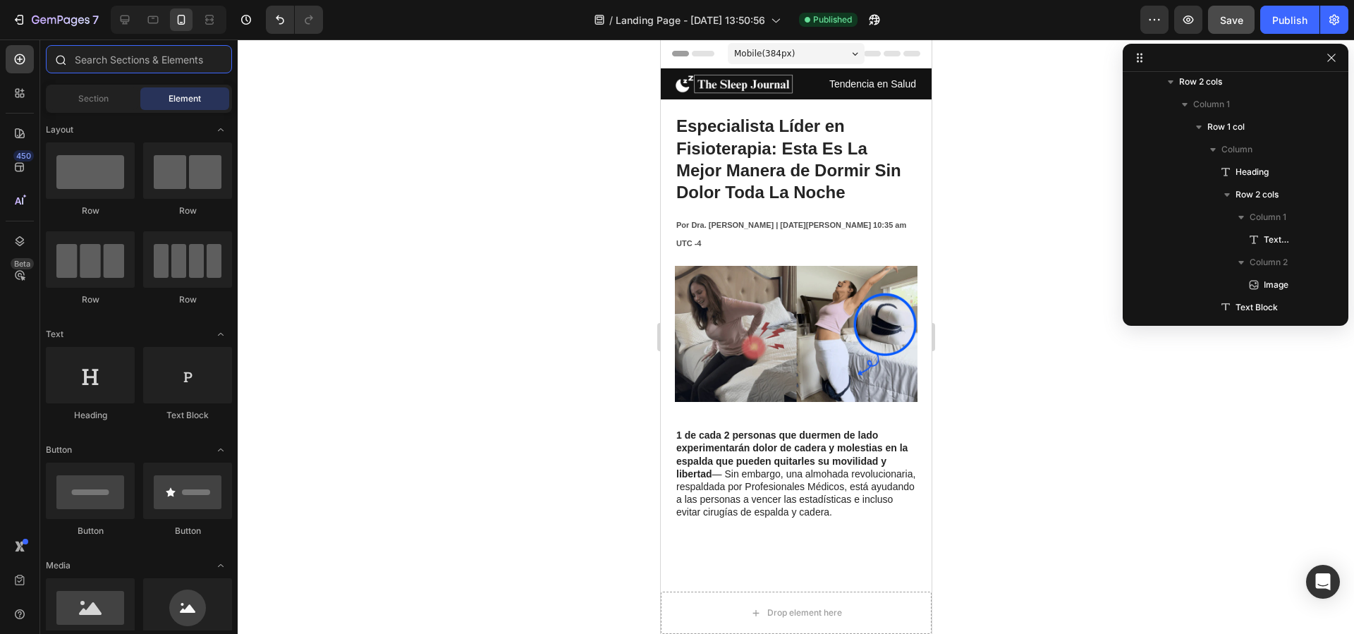
click at [160, 63] on input "text" at bounding box center [139, 59] width 186 height 28
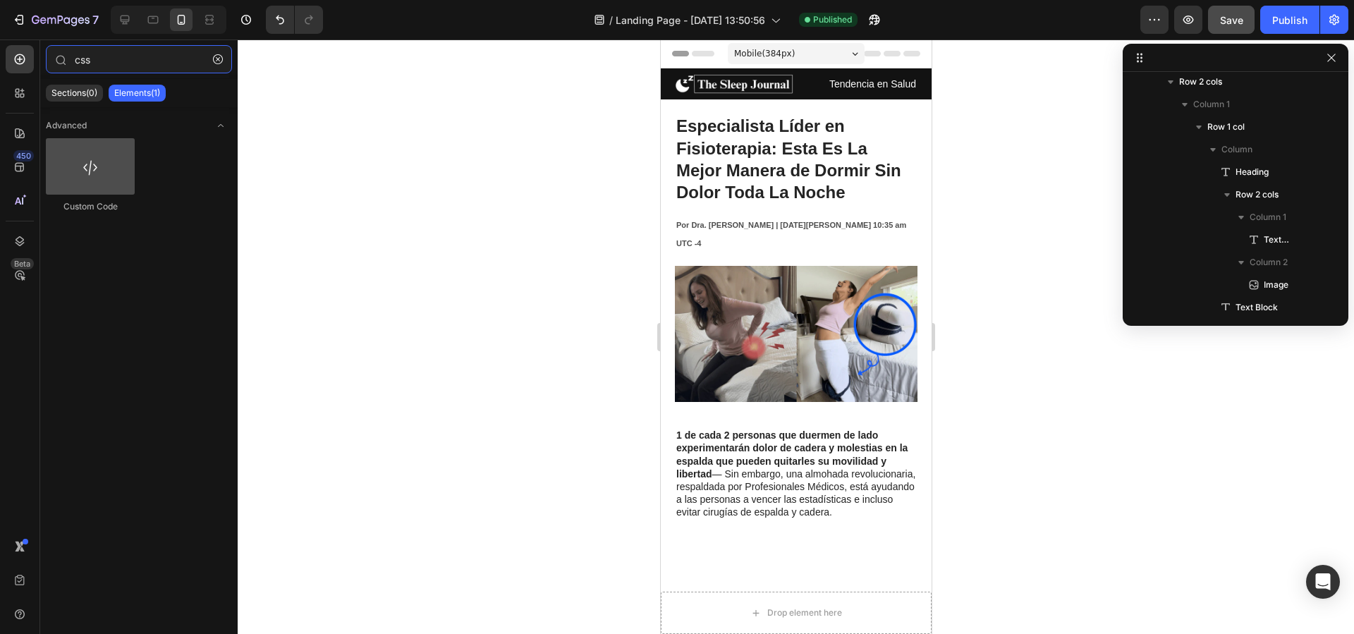
type input "css"
click at [88, 147] on div at bounding box center [90, 166] width 89 height 56
drag, startPoint x: 91, startPoint y: 169, endPoint x: 117, endPoint y: 255, distance: 89.2
click at [91, 170] on div at bounding box center [90, 166] width 89 height 56
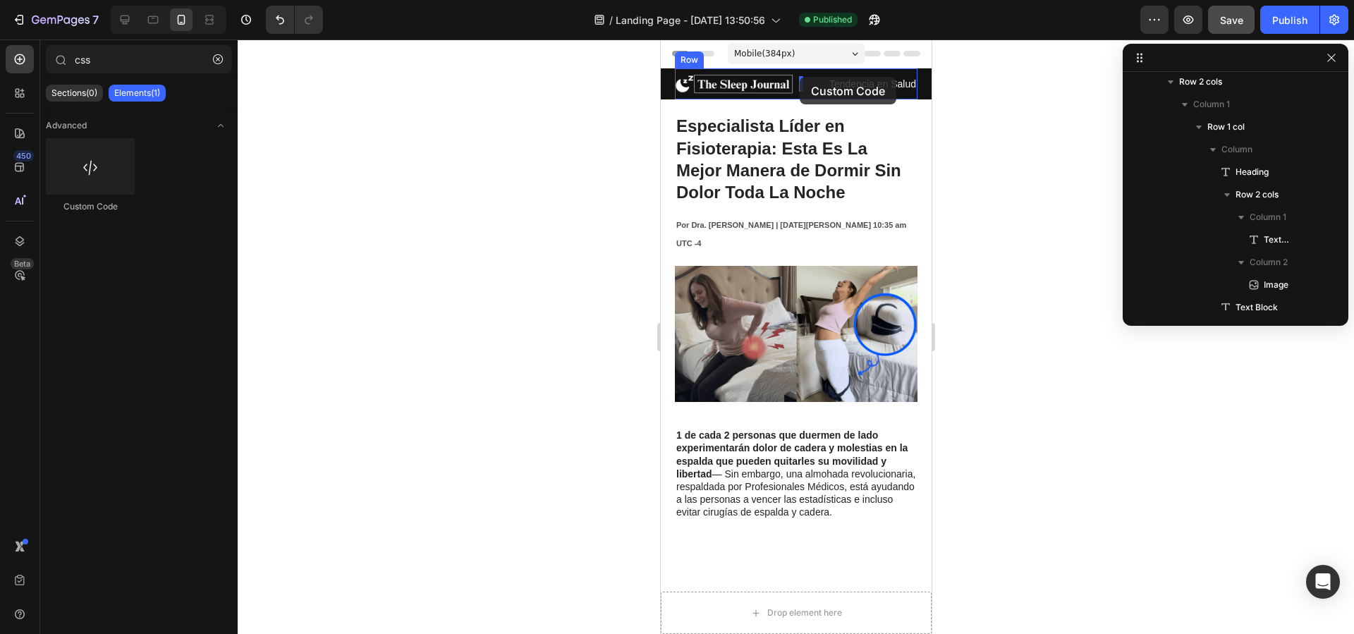
drag, startPoint x: 839, startPoint y: 200, endPoint x: 799, endPoint y: 77, distance: 129.6
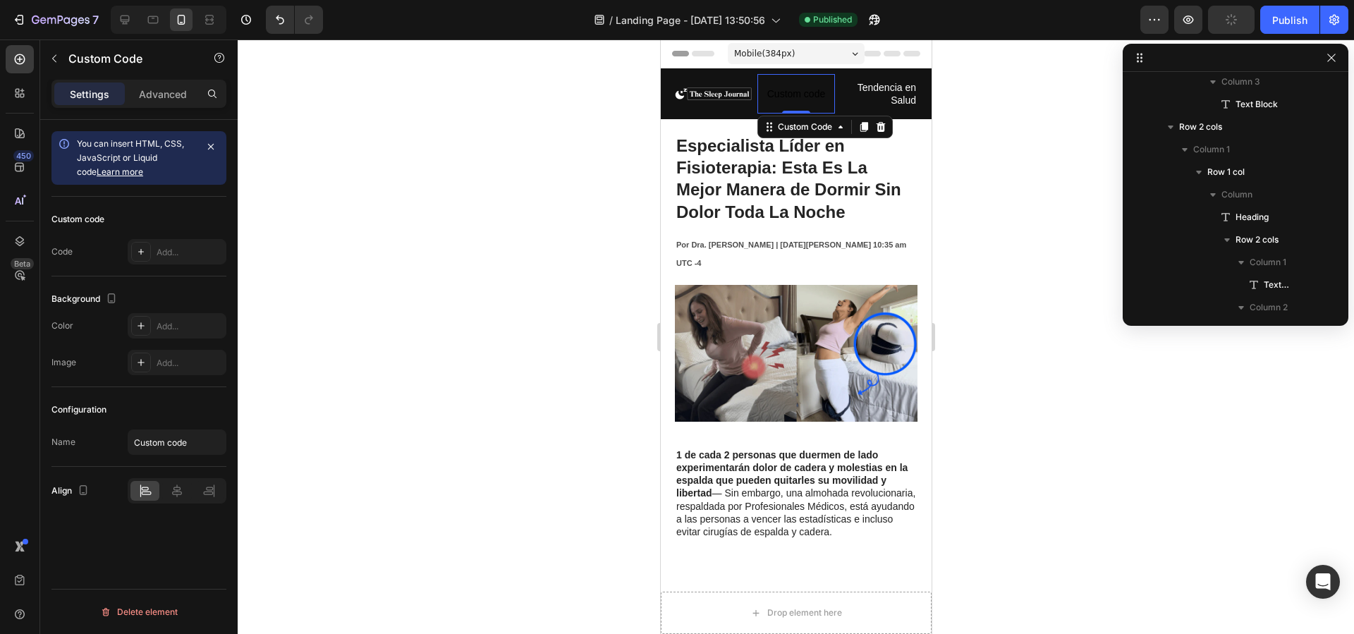
click at [799, 77] on p "Custom code" at bounding box center [795, 93] width 77 height 39
drag, startPoint x: 878, startPoint y: 125, endPoint x: 870, endPoint y: 129, distance: 9.5
click at [878, 126] on icon at bounding box center [880, 127] width 9 height 10
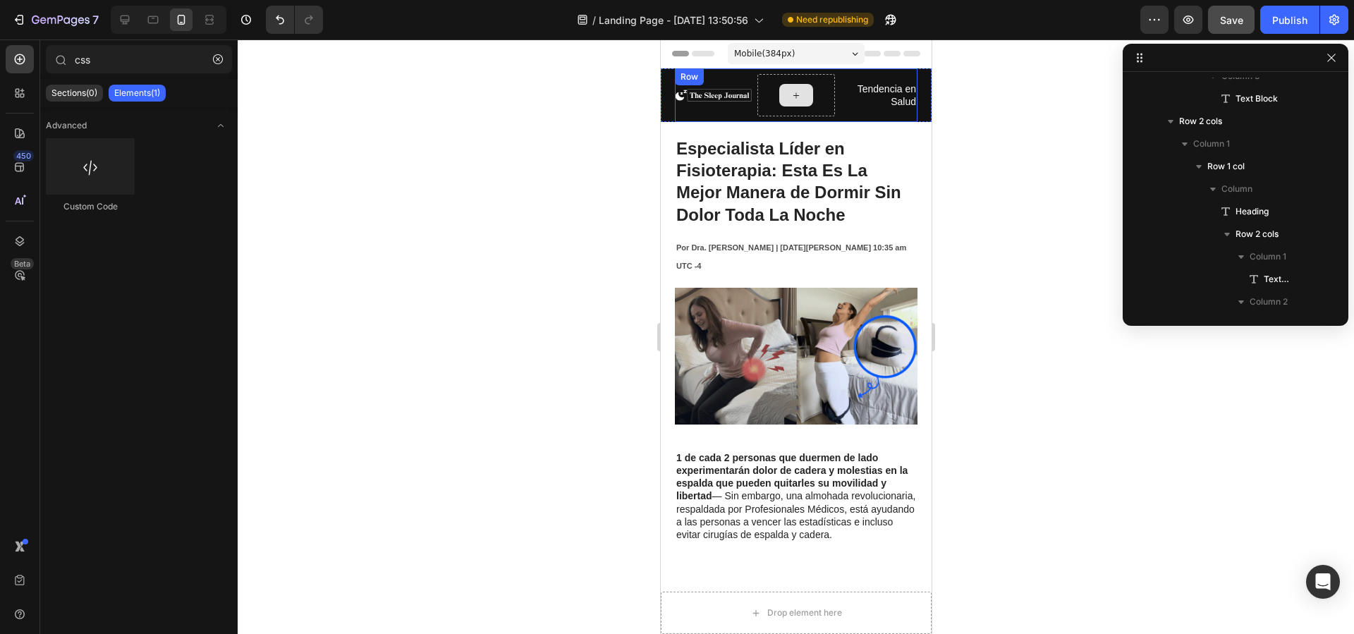
click at [771, 80] on div at bounding box center [795, 95] width 77 height 42
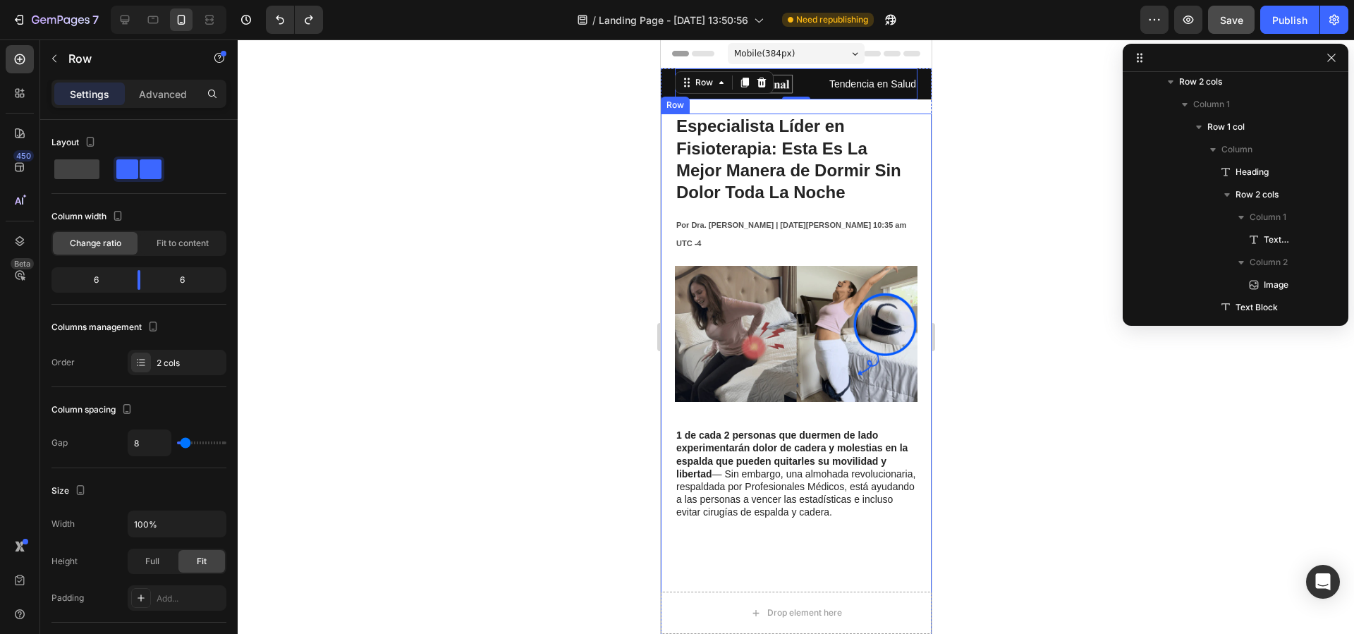
click at [53, 55] on icon "button" at bounding box center [54, 58] width 11 height 11
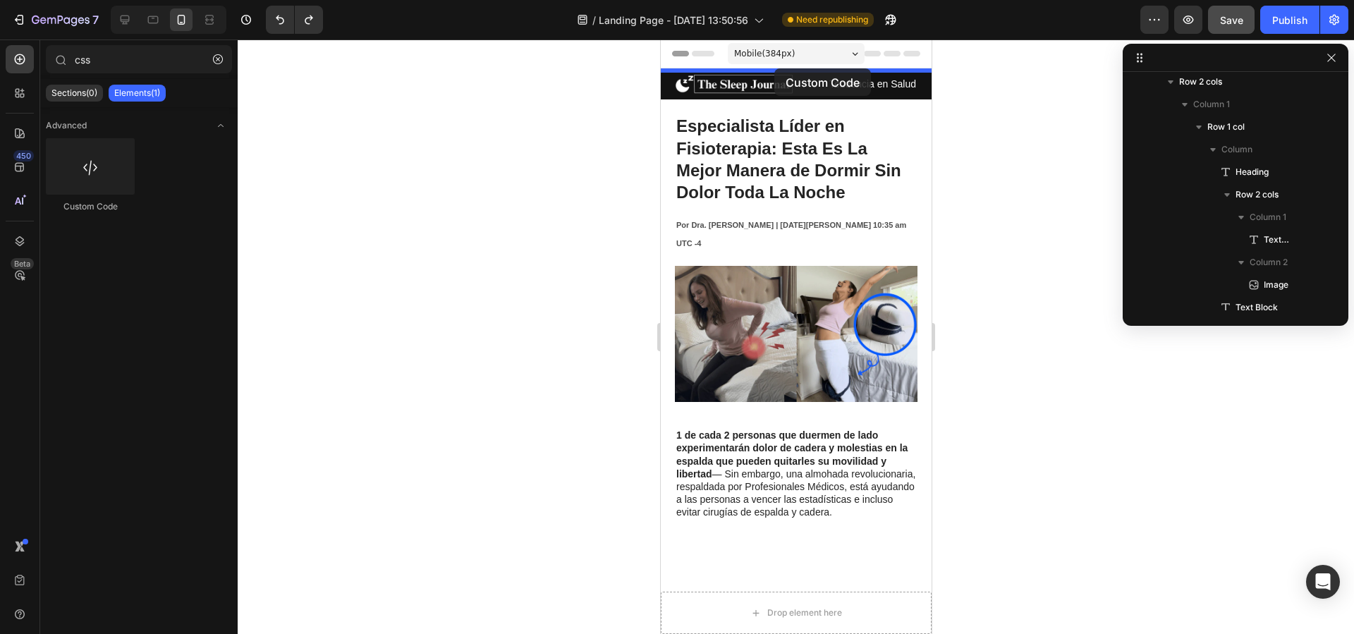
drag, startPoint x: 939, startPoint y: 153, endPoint x: 774, endPoint y: 68, distance: 185.5
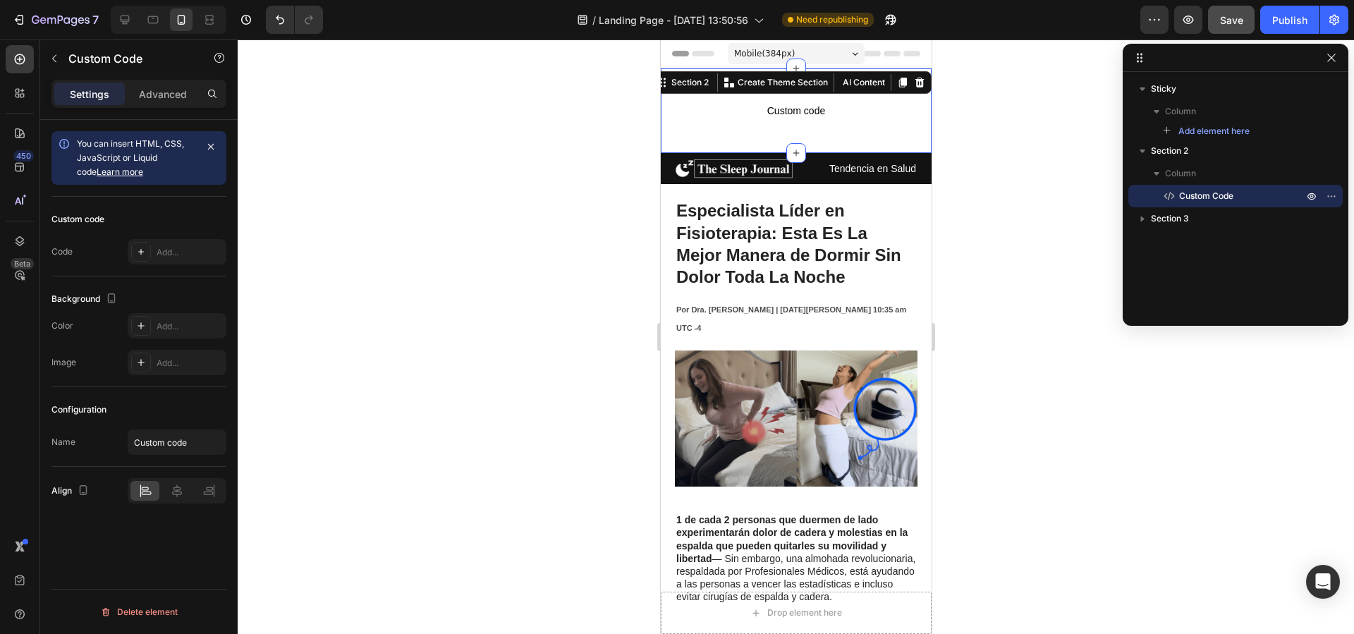
click at [726, 145] on div "Custom code Custom Code Section 2 You can create reusable sections Create Theme…" at bounding box center [795, 110] width 271 height 85
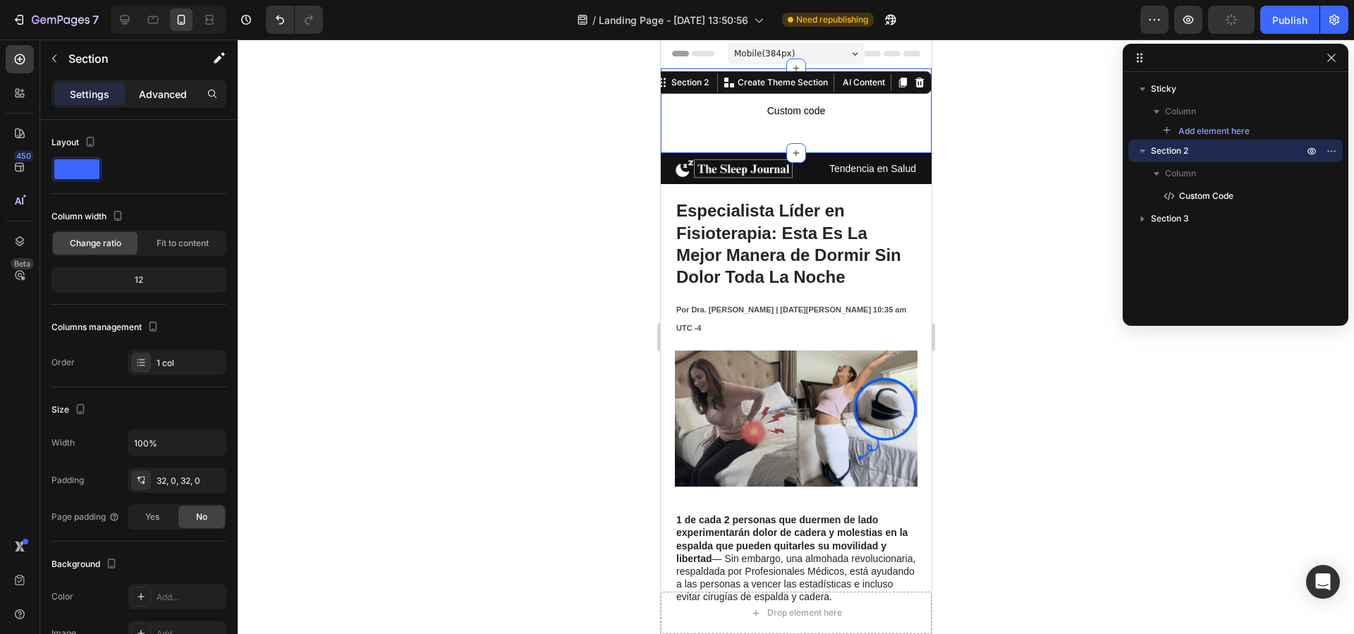
drag, startPoint x: 140, startPoint y: 87, endPoint x: 148, endPoint y: 98, distance: 13.7
click at [141, 87] on p "Advanced" at bounding box center [163, 94] width 48 height 15
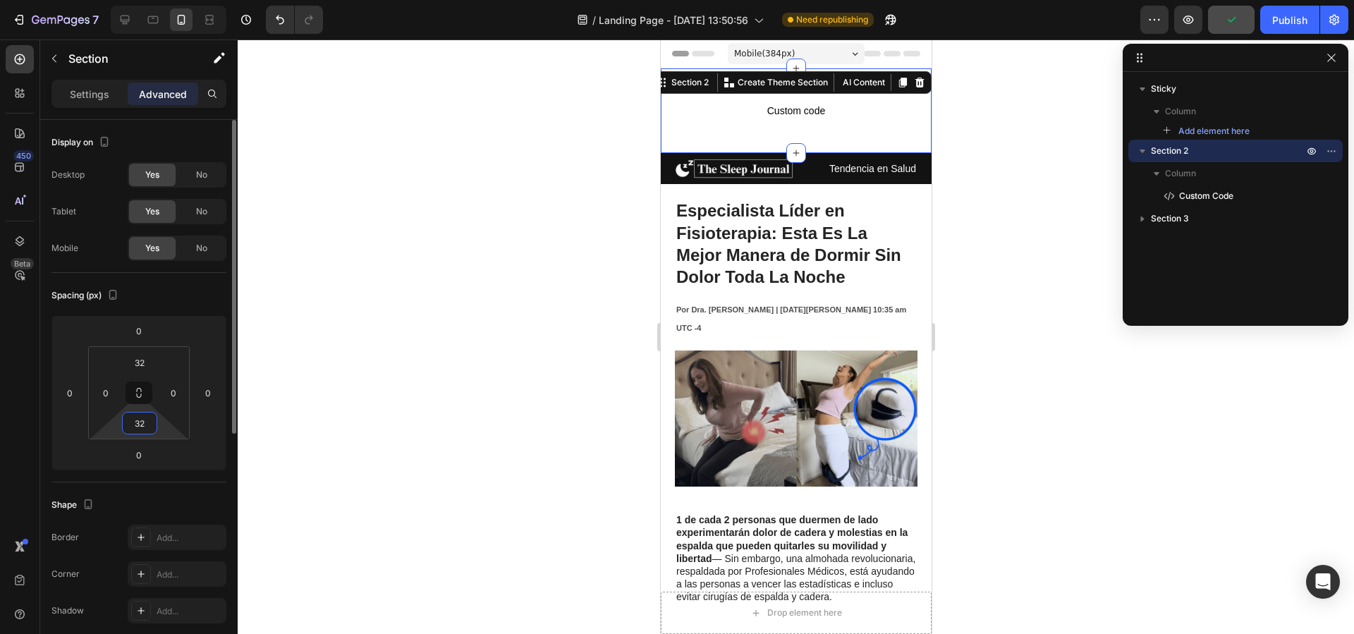
click at [142, 425] on input "32" at bounding box center [140, 423] width 28 height 21
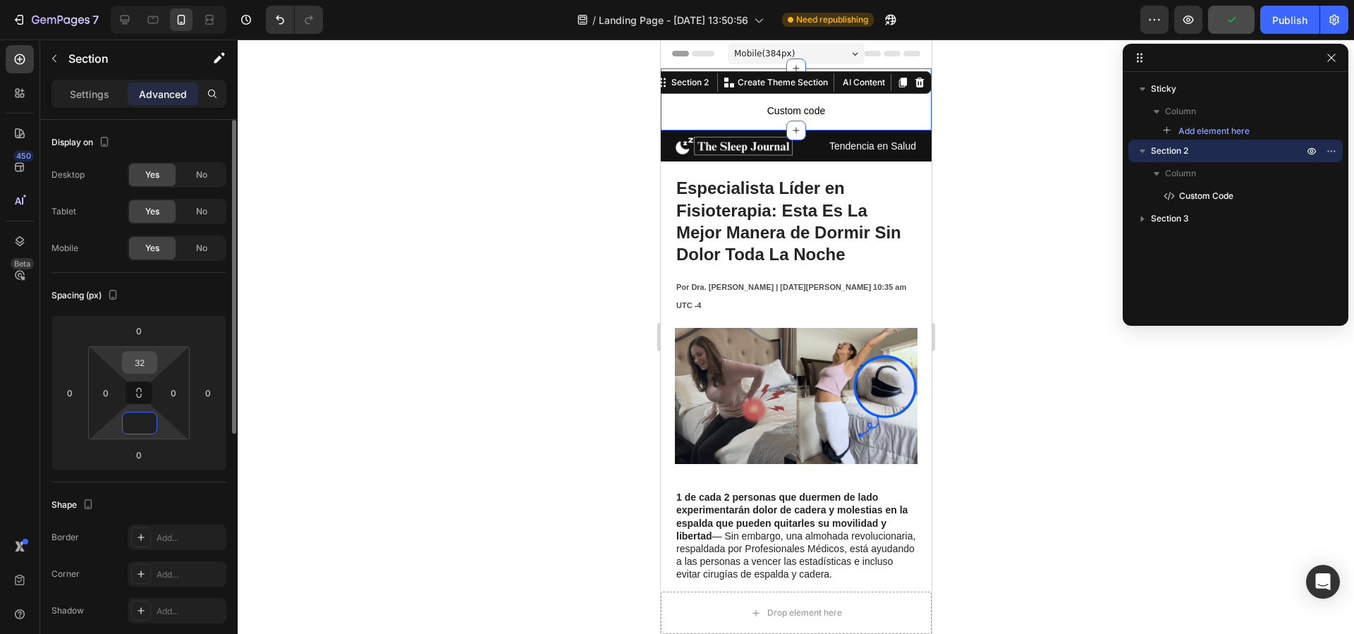
type input "0"
click at [142, 366] on input "32" at bounding box center [140, 362] width 28 height 21
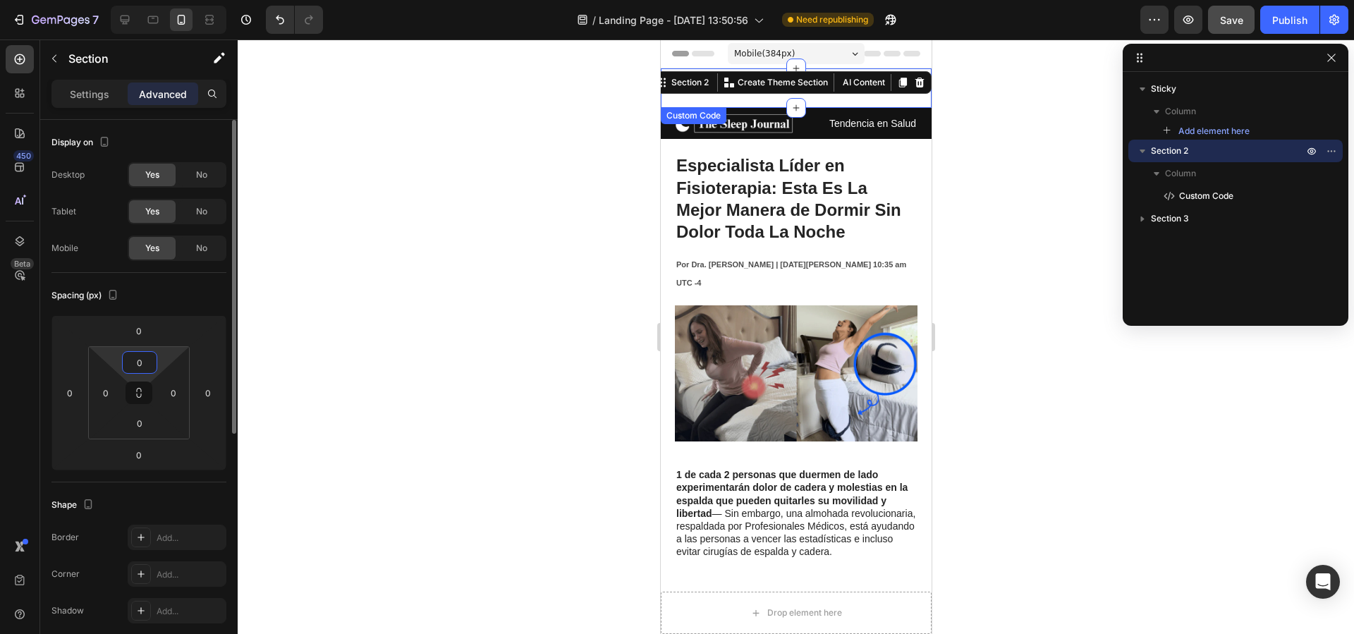
drag, startPoint x: 79, startPoint y: 96, endPoint x: 89, endPoint y: 121, distance: 26.6
click at [79, 96] on p "Settings" at bounding box center [89, 94] width 39 height 15
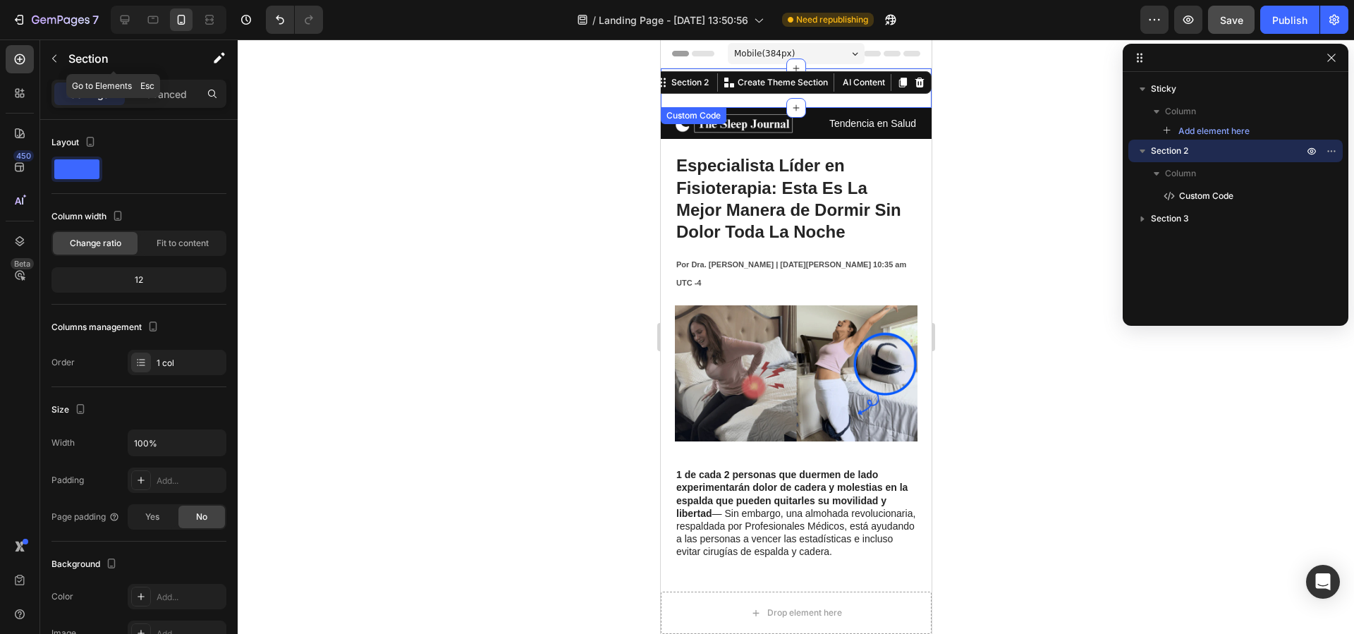
click at [61, 54] on button "button" at bounding box center [54, 58] width 23 height 23
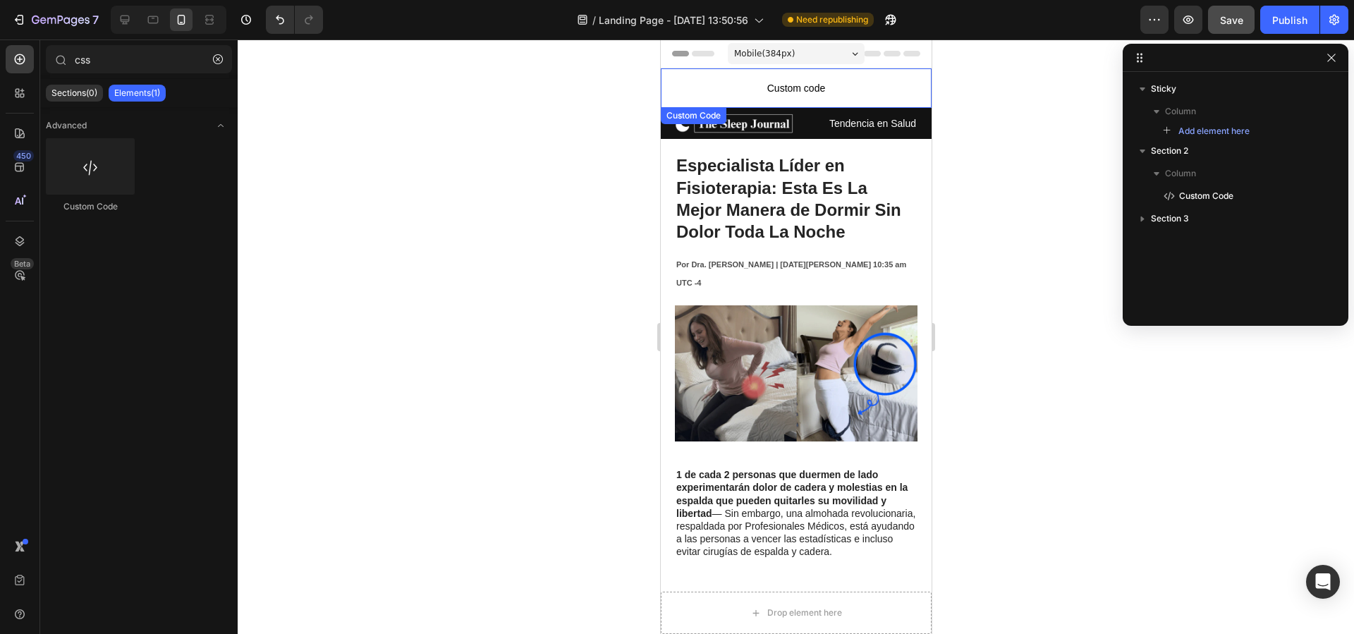
click at [769, 87] on span "Custom code" at bounding box center [795, 88] width 271 height 17
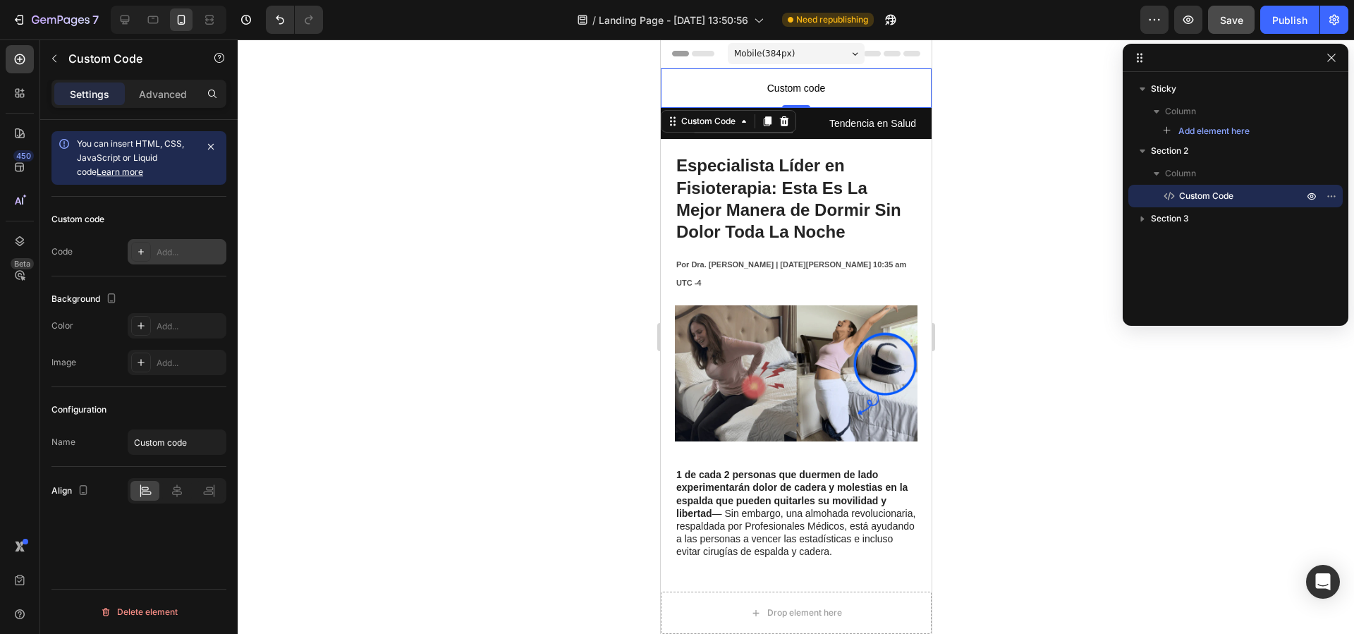
click at [166, 246] on div "Add..." at bounding box center [190, 252] width 66 height 13
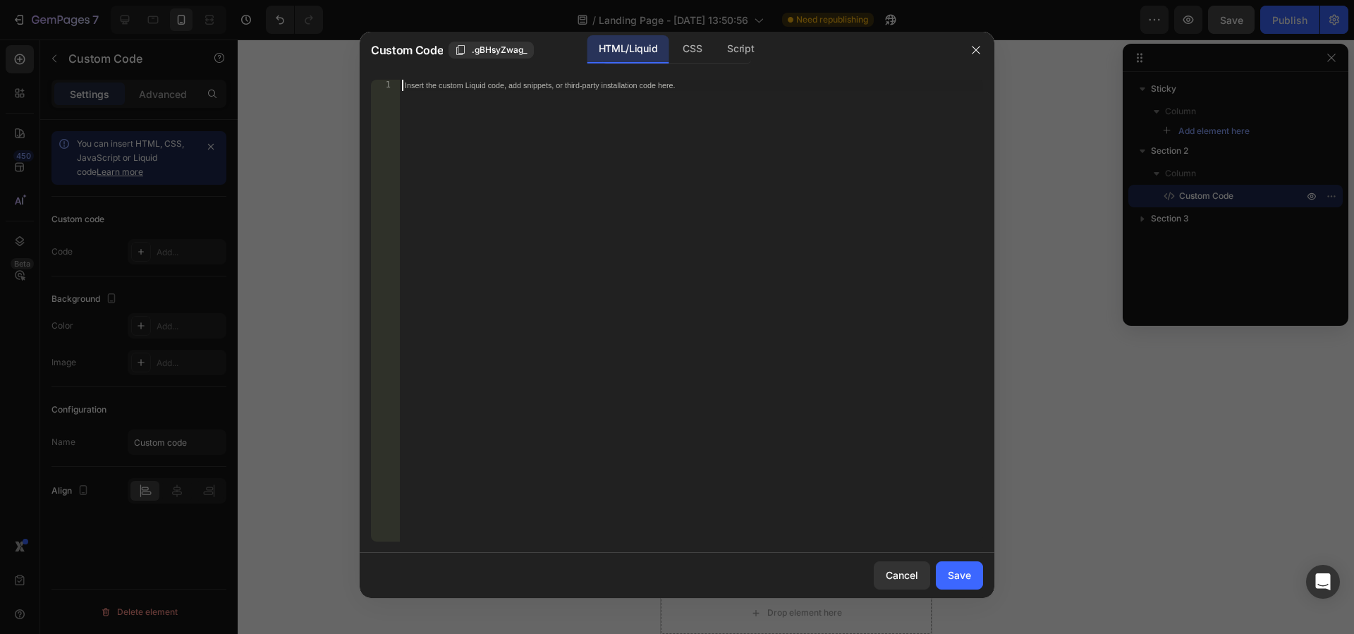
click at [597, 164] on div "Insert the custom Liquid code, add snippets, or third-party installation code h…" at bounding box center [691, 322] width 584 height 485
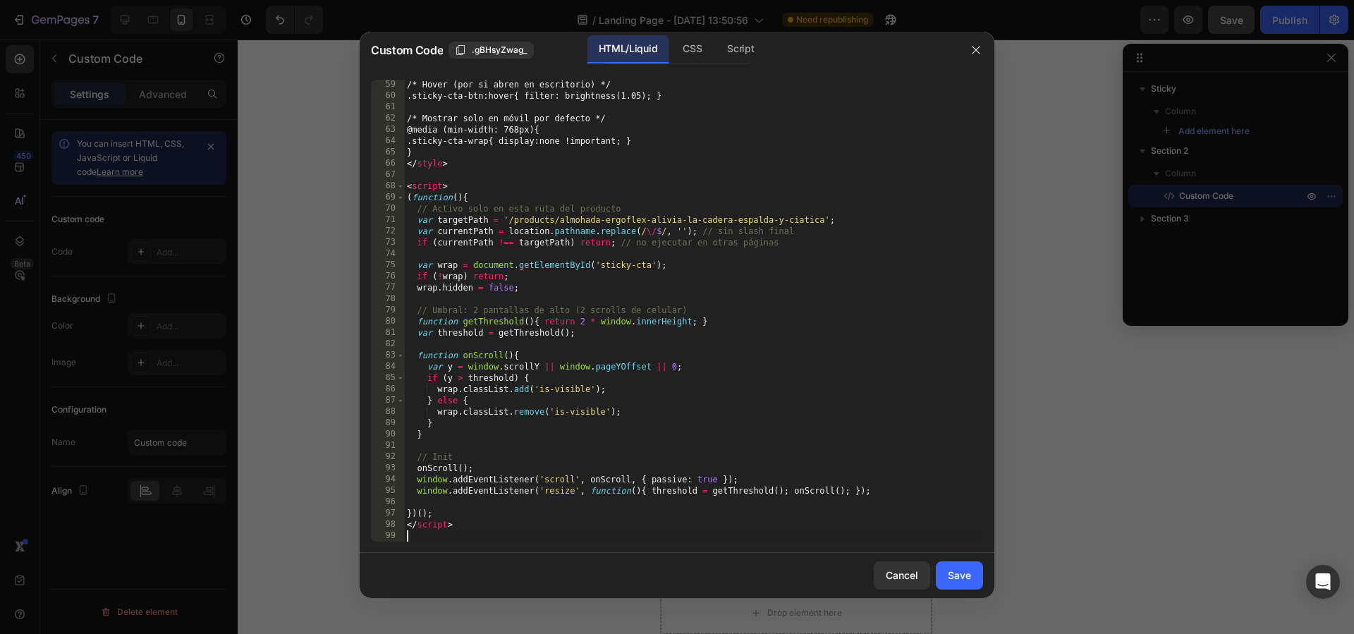
scroll to position [655, 0]
drag, startPoint x: 956, startPoint y: 578, endPoint x: 913, endPoint y: 535, distance: 60.4
click at [956, 578] on div "Save" at bounding box center [959, 575] width 23 height 15
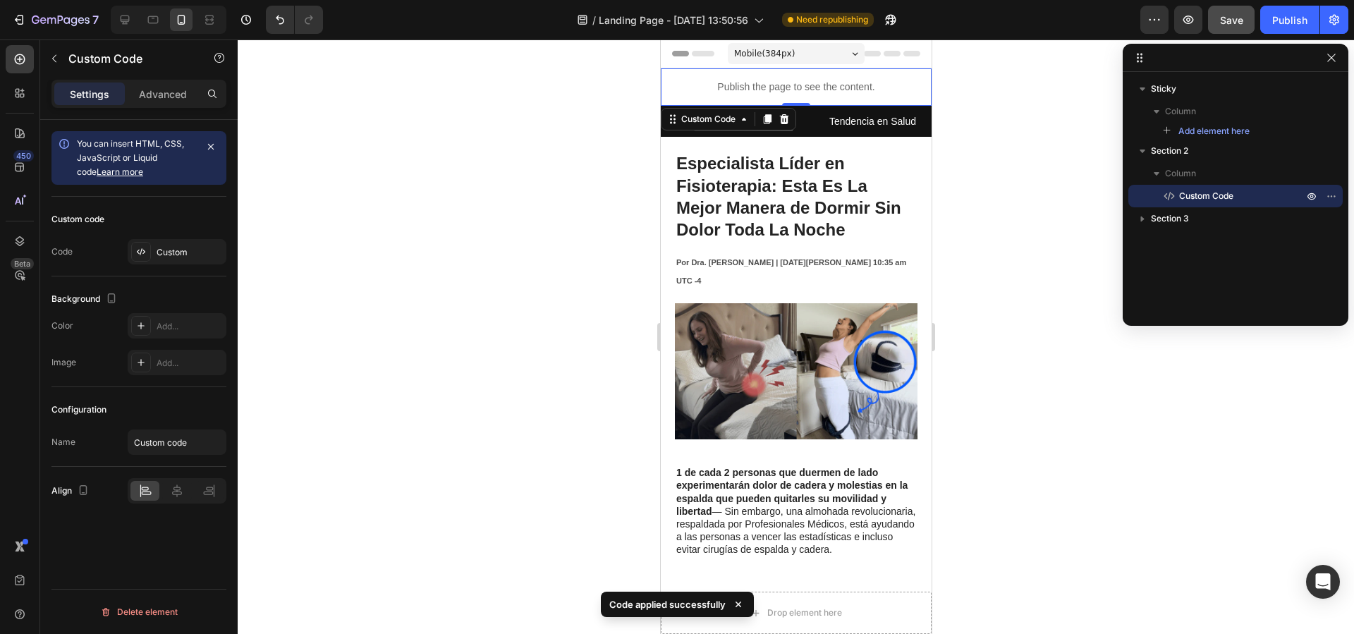
click at [729, 73] on div "Publish the page to see the content." at bounding box center [795, 86] width 271 height 37
click at [179, 254] on div "Custom" at bounding box center [190, 252] width 66 height 13
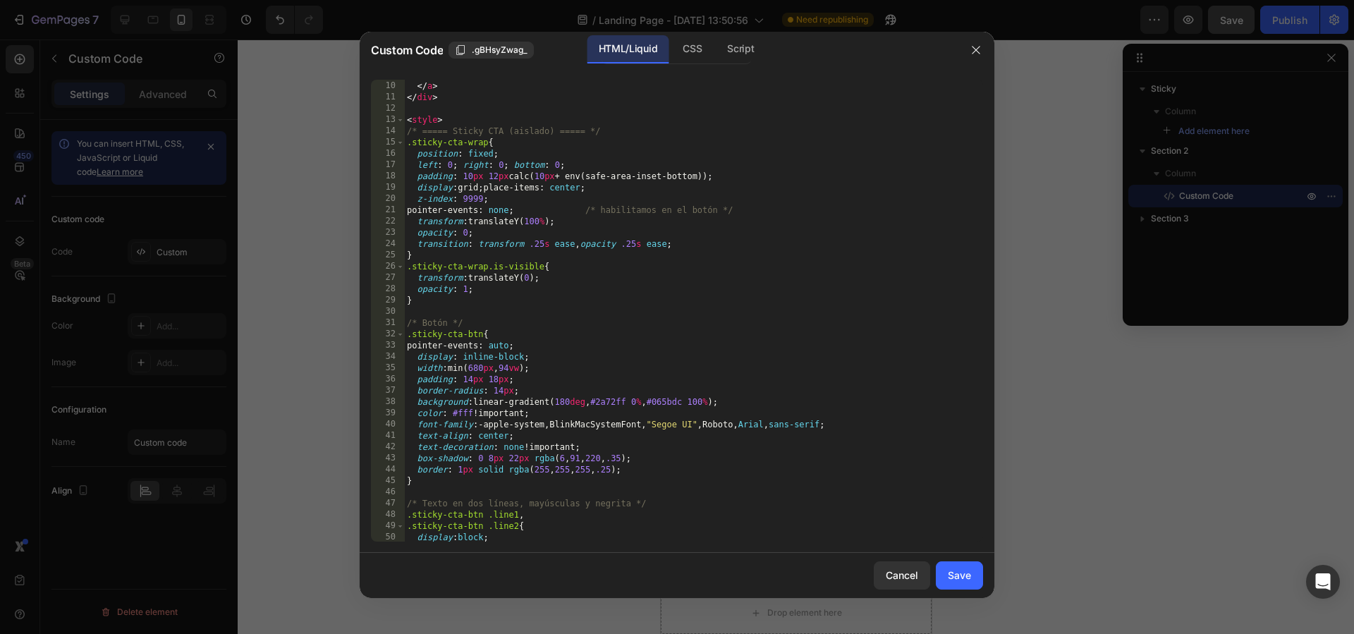
scroll to position [0, 0]
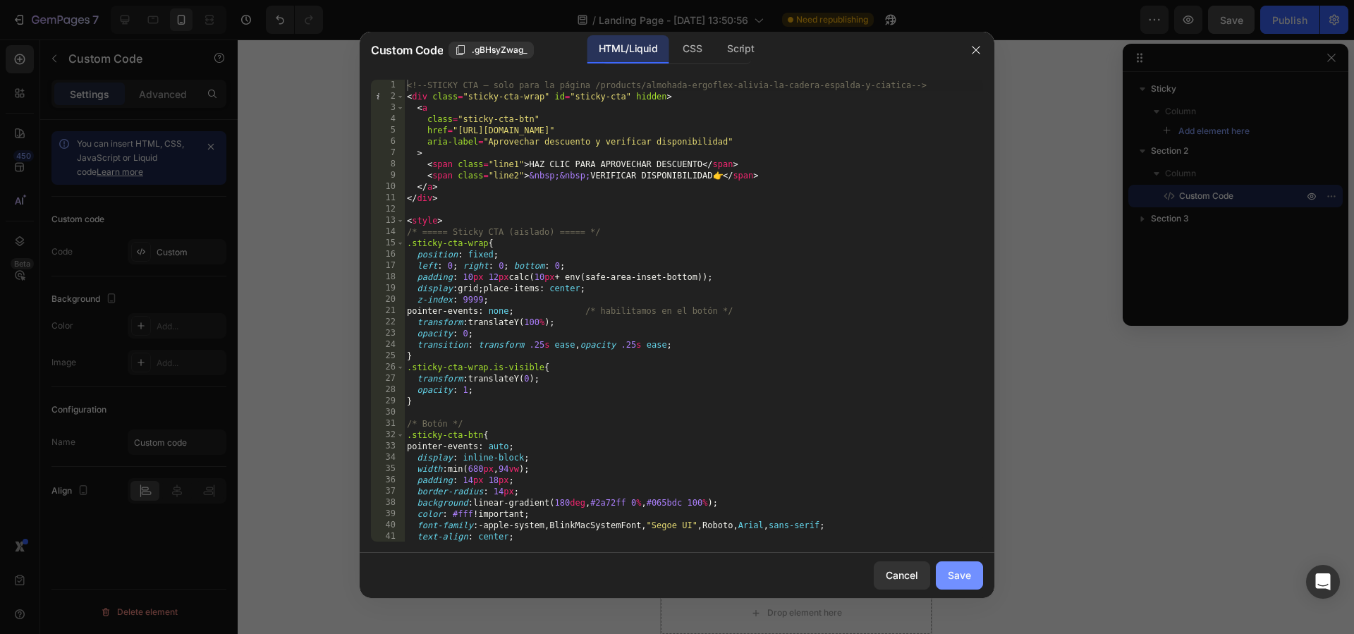
click at [963, 564] on button "Save" at bounding box center [959, 575] width 47 height 28
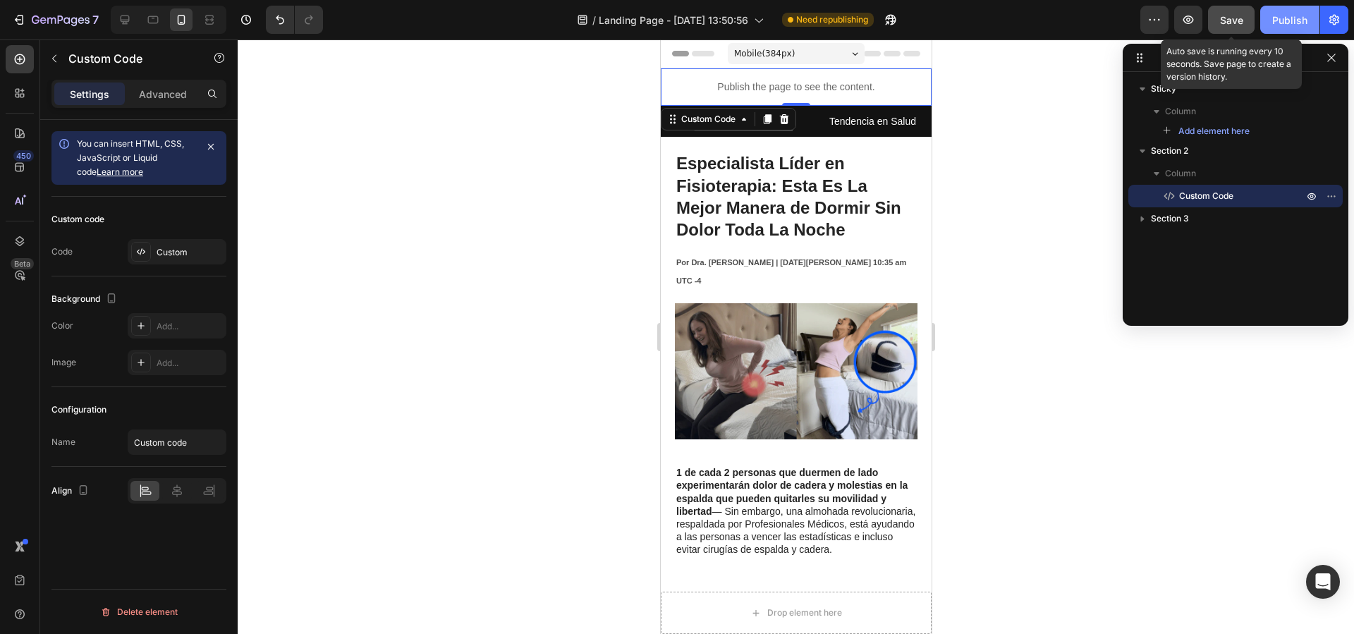
drag, startPoint x: 1278, startPoint y: 13, endPoint x: 1236, endPoint y: 85, distance: 82.9
click at [1278, 14] on div "Publish" at bounding box center [1289, 20] width 35 height 15
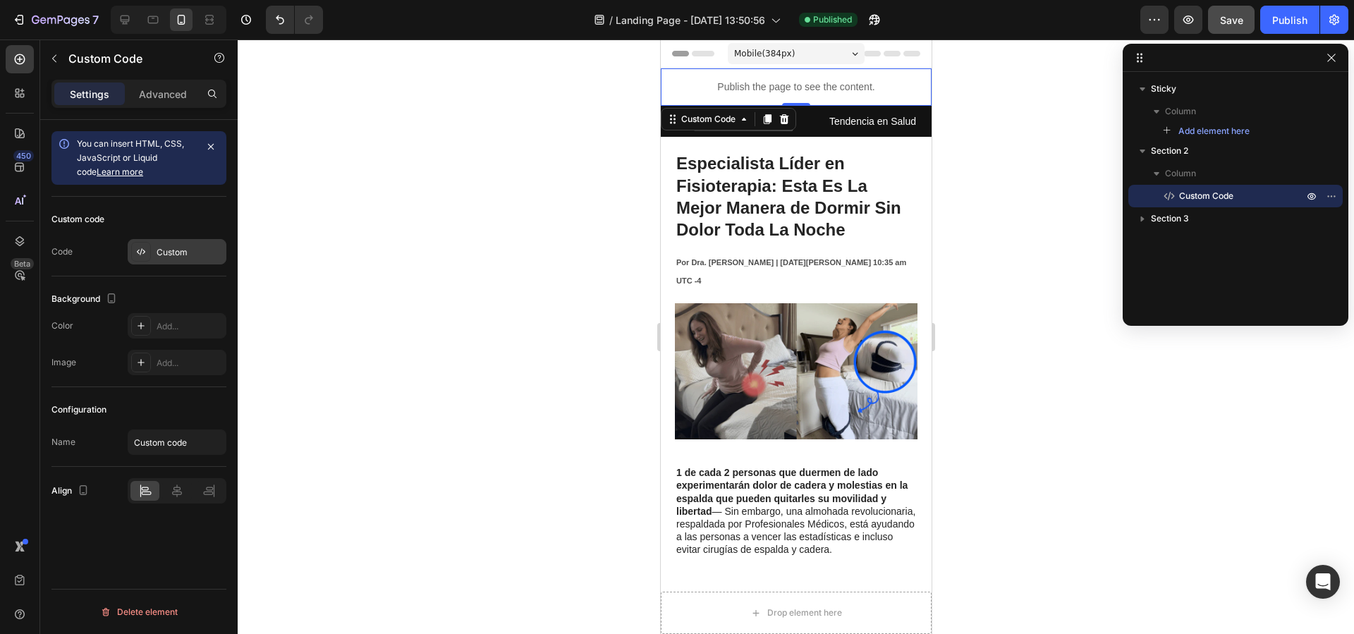
click at [142, 258] on div at bounding box center [141, 252] width 20 height 20
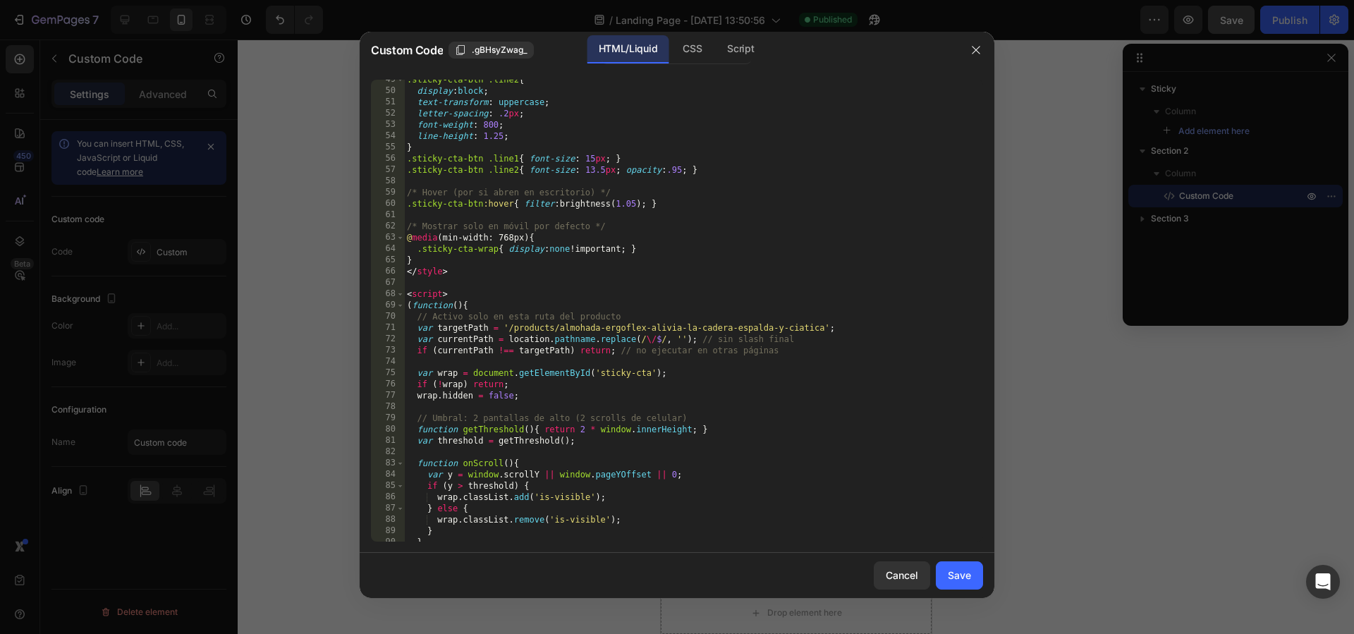
scroll to position [652, 0]
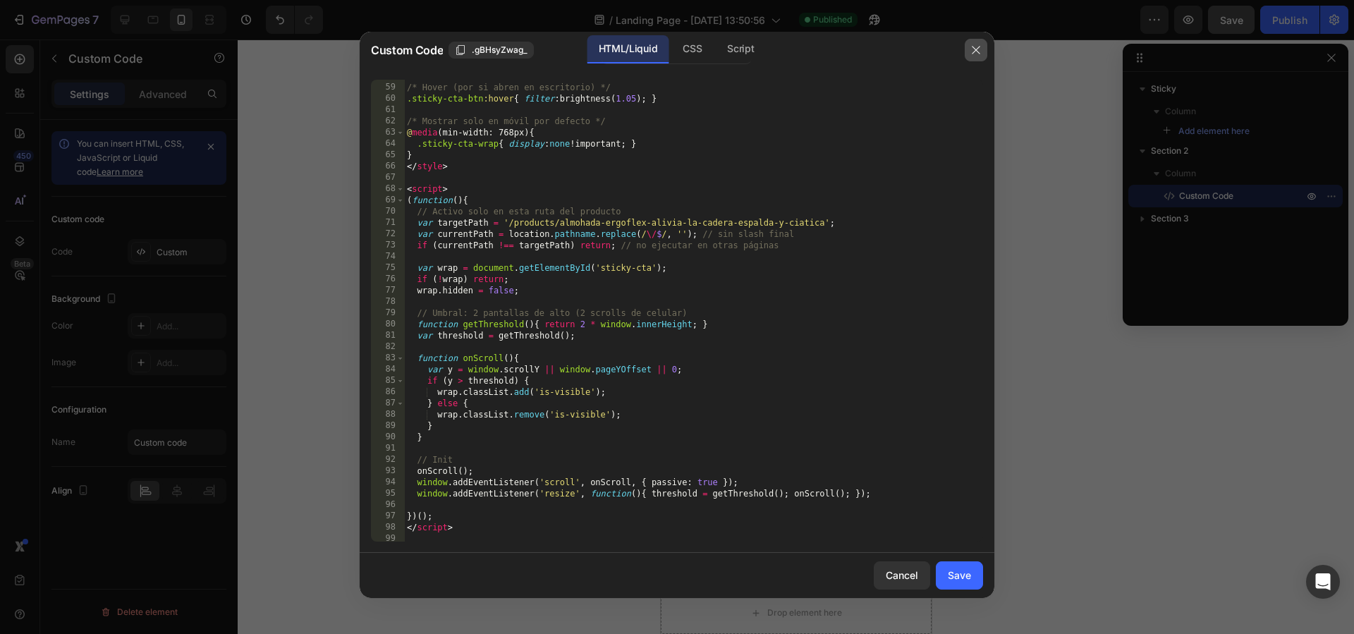
click at [982, 49] on button "button" at bounding box center [976, 50] width 23 height 23
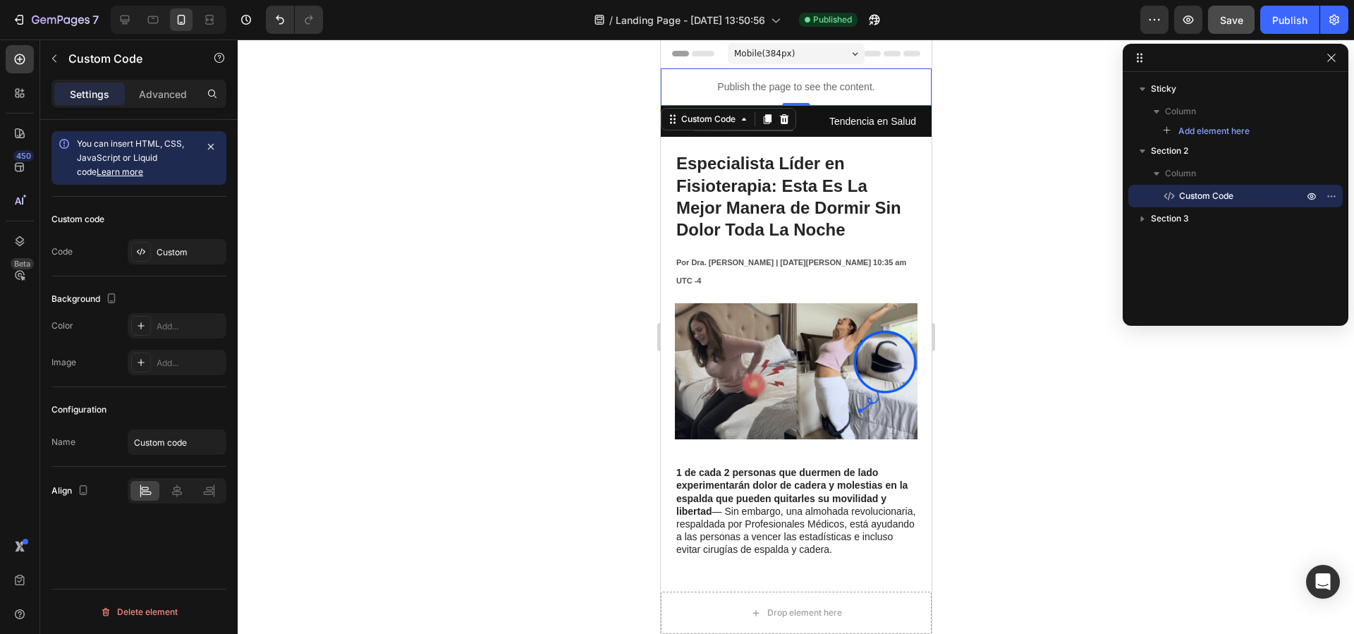
click at [817, 90] on p "Publish the page to see the content." at bounding box center [795, 87] width 271 height 15
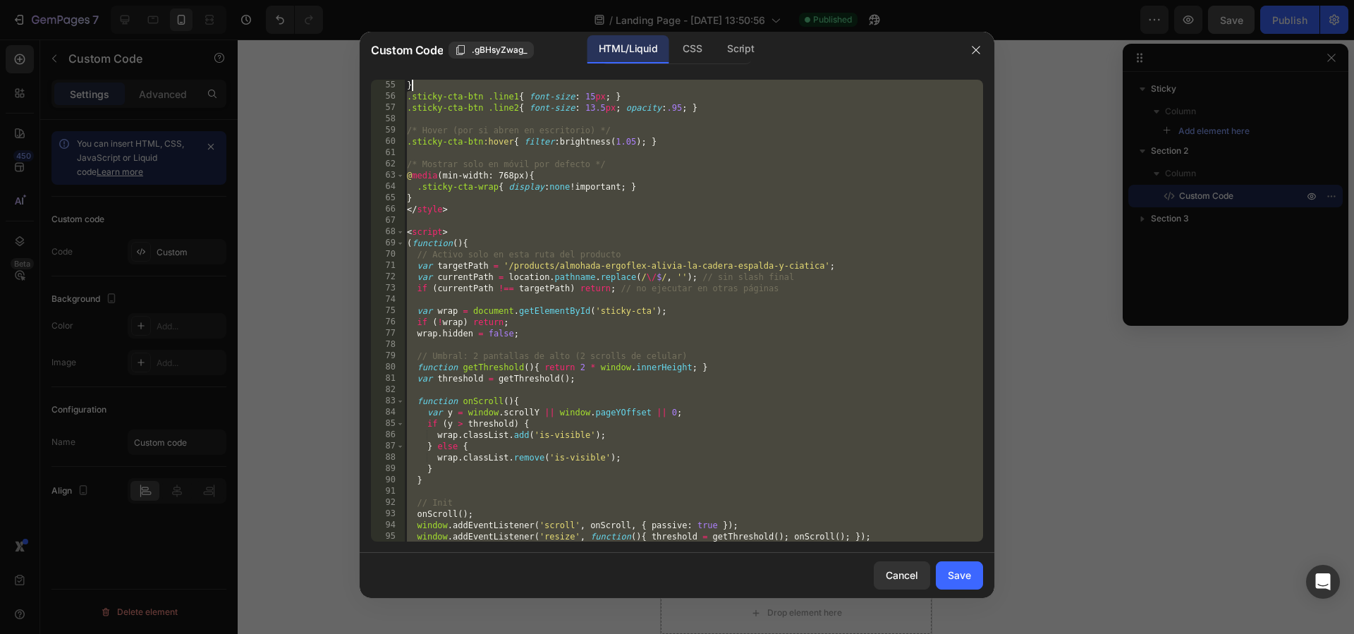
scroll to position [0, 0]
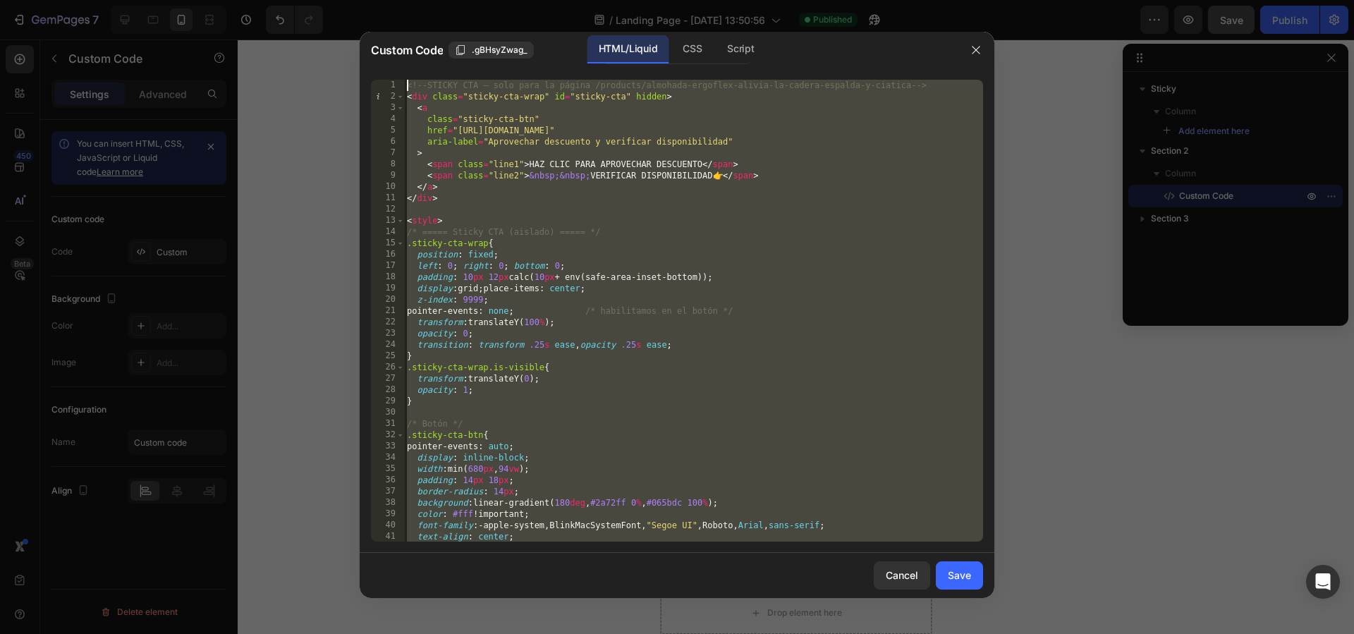
drag, startPoint x: 473, startPoint y: 523, endPoint x: 427, endPoint y: -71, distance: 596.4
click at [427, 0] on html "7 / Landing Page - Aug 26, 13:50:56 Published Preview Save Publish 450 Beta css…" at bounding box center [677, 0] width 1354 height 0
type textarea "<!-- STICKY CTA – solo para la página /products/almohada-ergoflex-alivia-la-cad…"
paste textarea
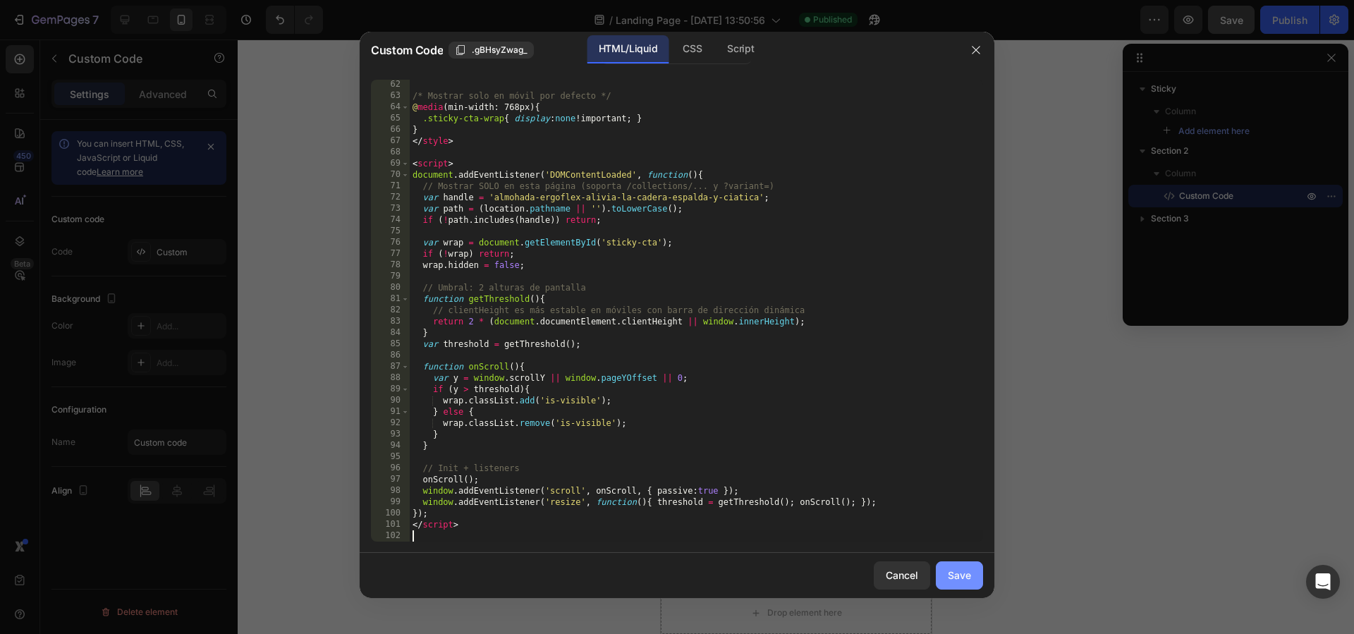
click at [964, 564] on button "Save" at bounding box center [959, 575] width 47 height 28
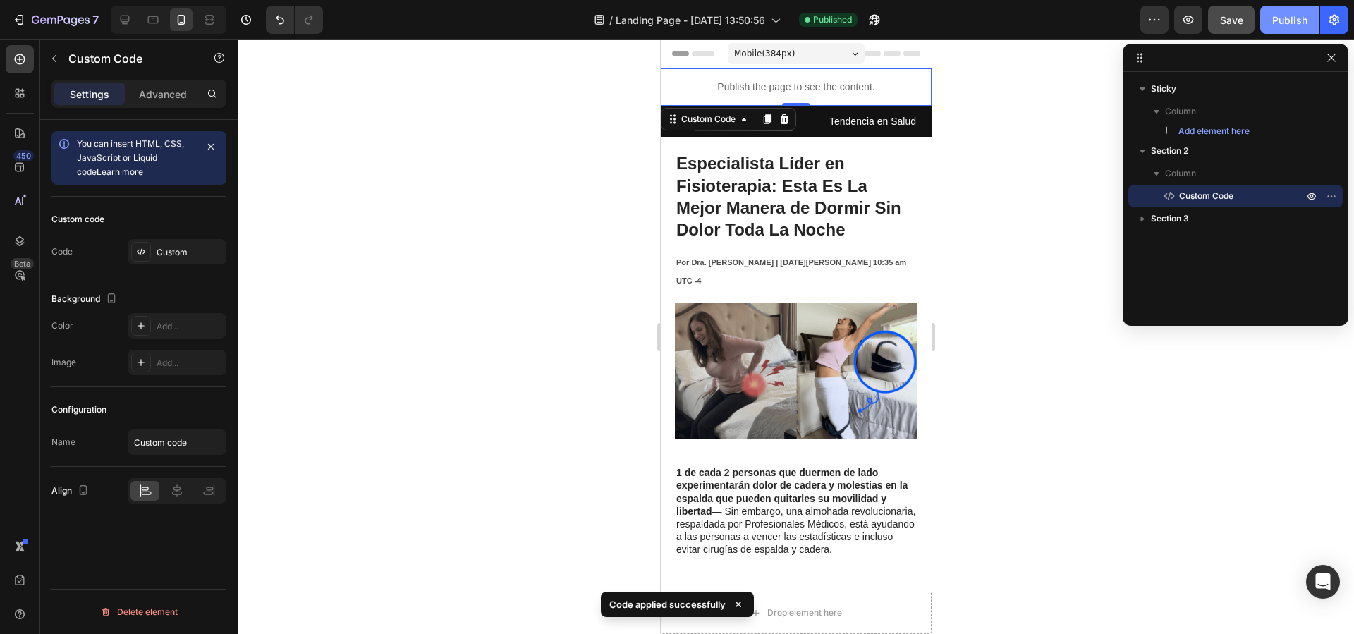
click at [1285, 11] on button "Publish" at bounding box center [1289, 20] width 59 height 28
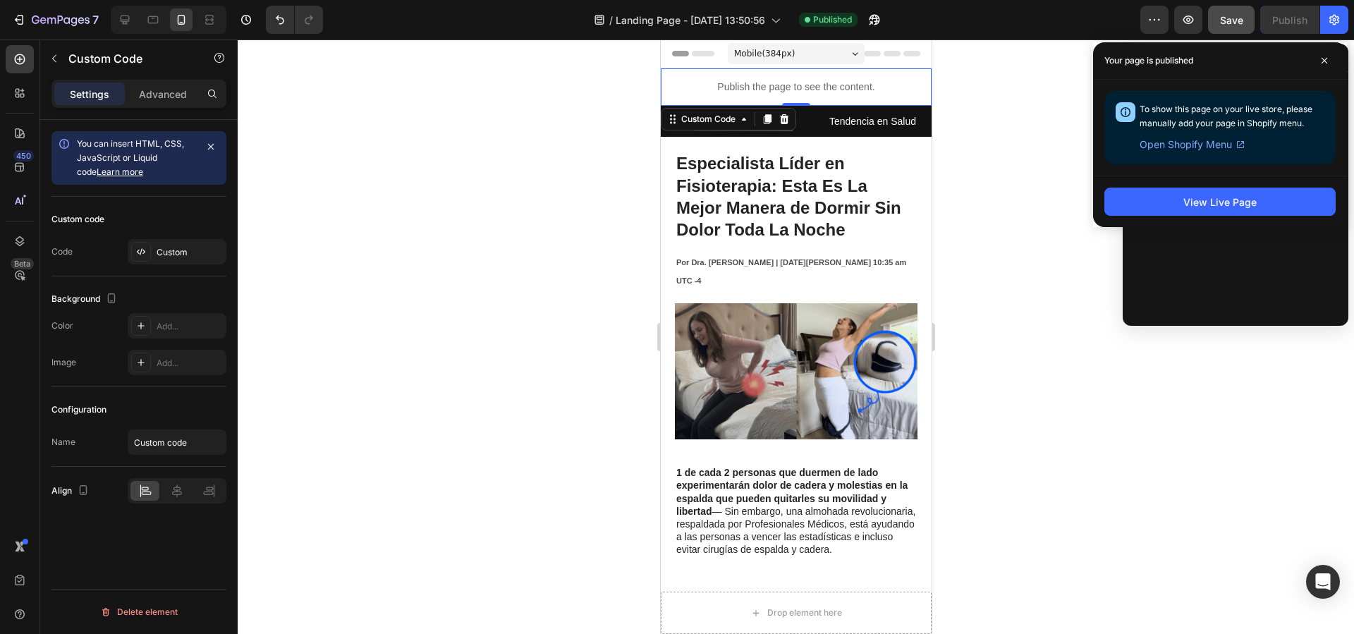
click at [1004, 150] on div at bounding box center [796, 336] width 1117 height 595
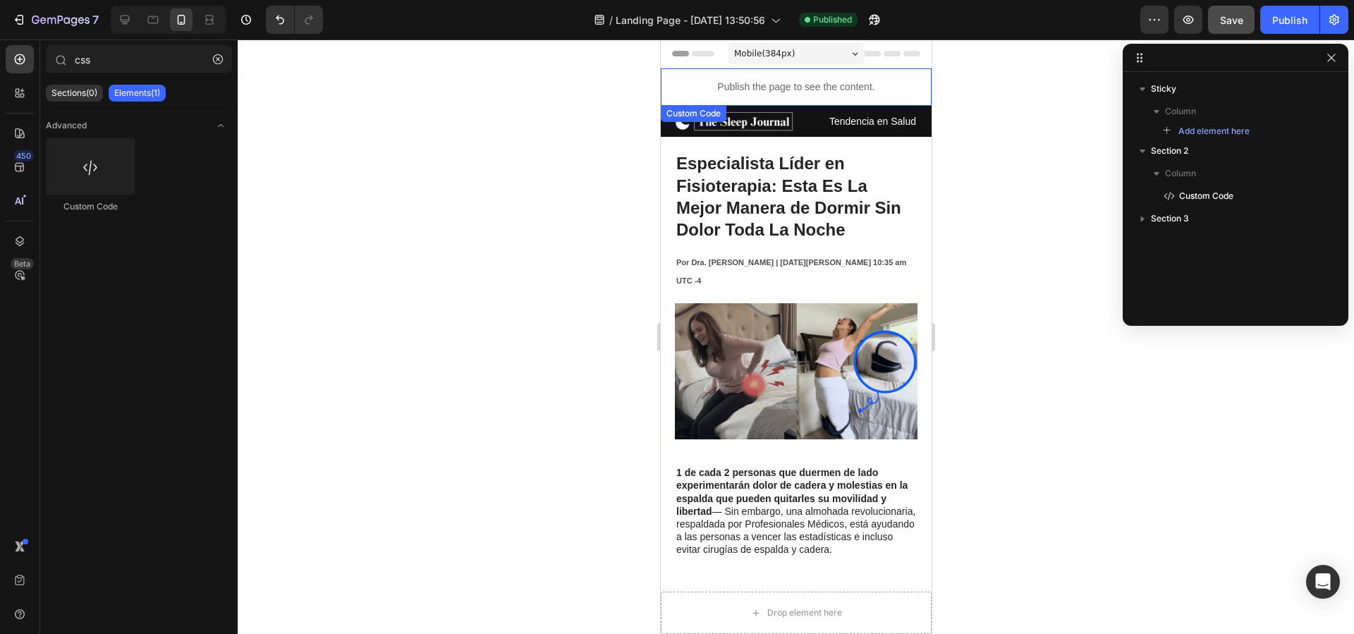
click at [788, 91] on p "Publish the page to see the content." at bounding box center [795, 87] width 271 height 15
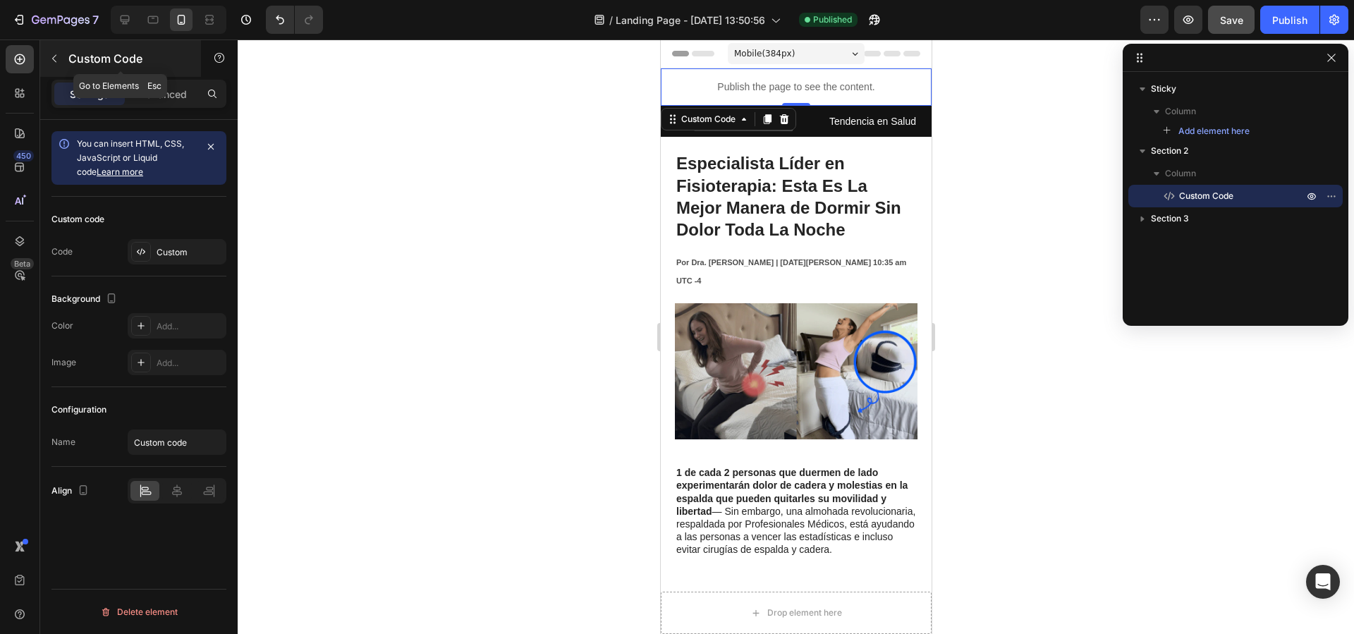
click at [44, 56] on button "button" at bounding box center [54, 58] width 23 height 23
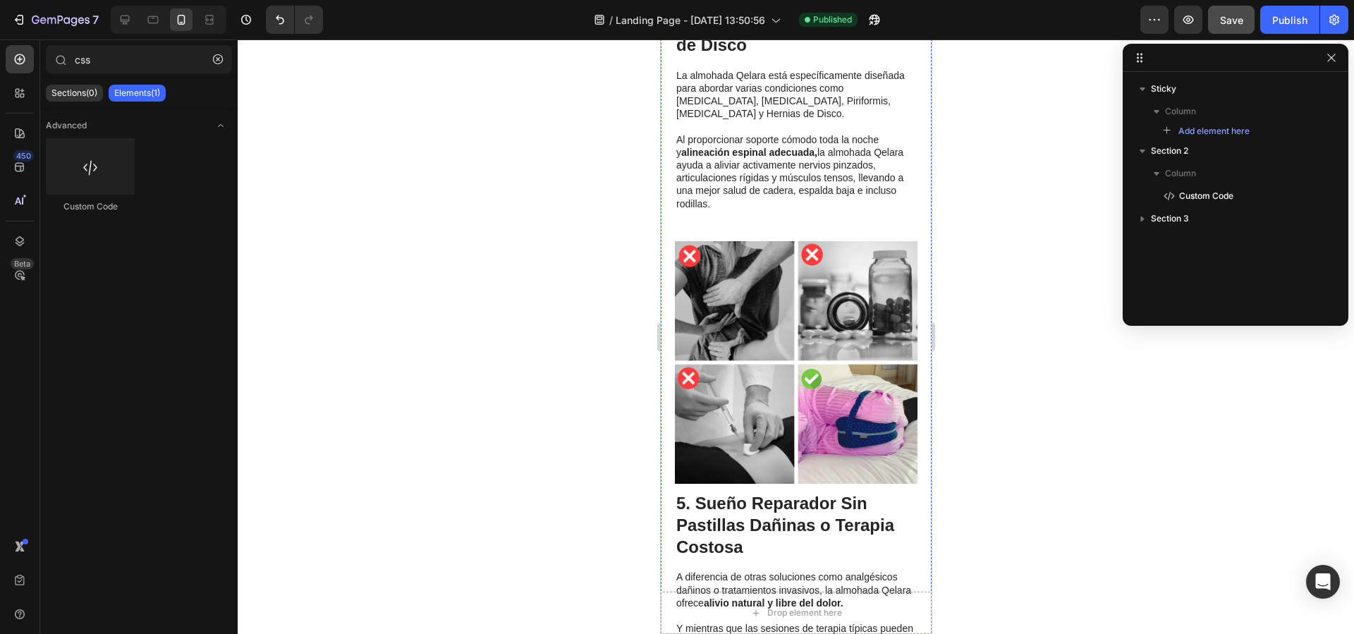
scroll to position [1404, 0]
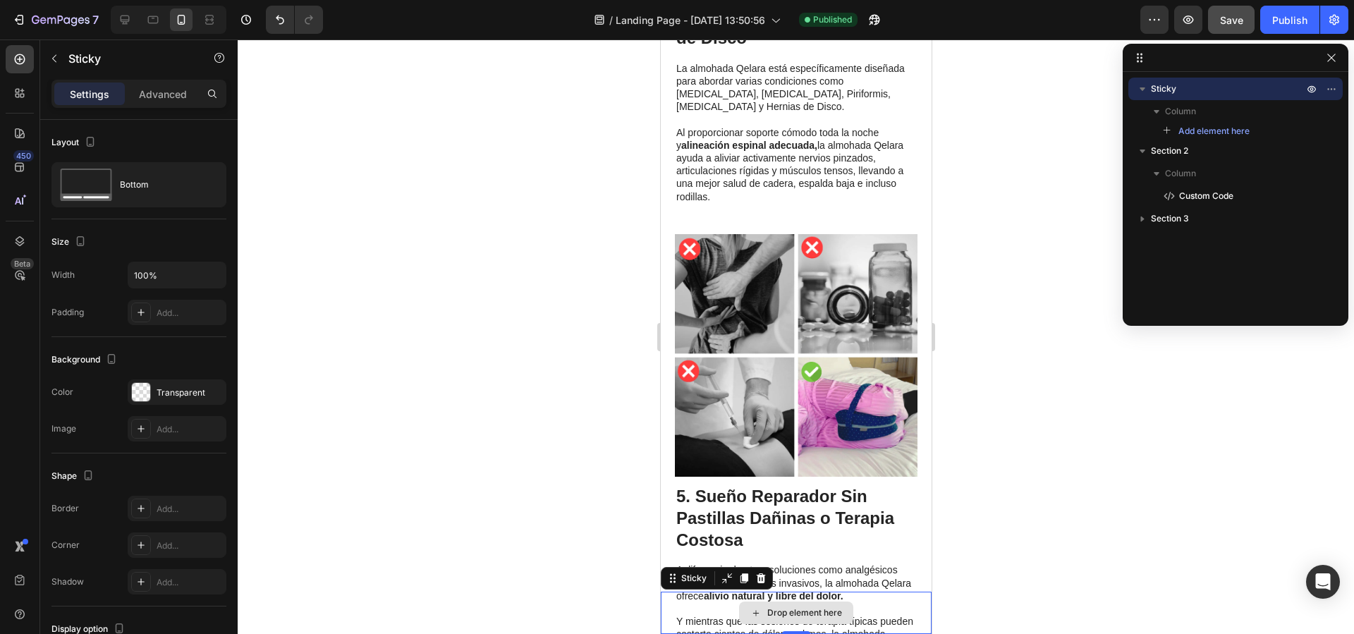
click at [683, 599] on div "Drop element here" at bounding box center [795, 613] width 271 height 42
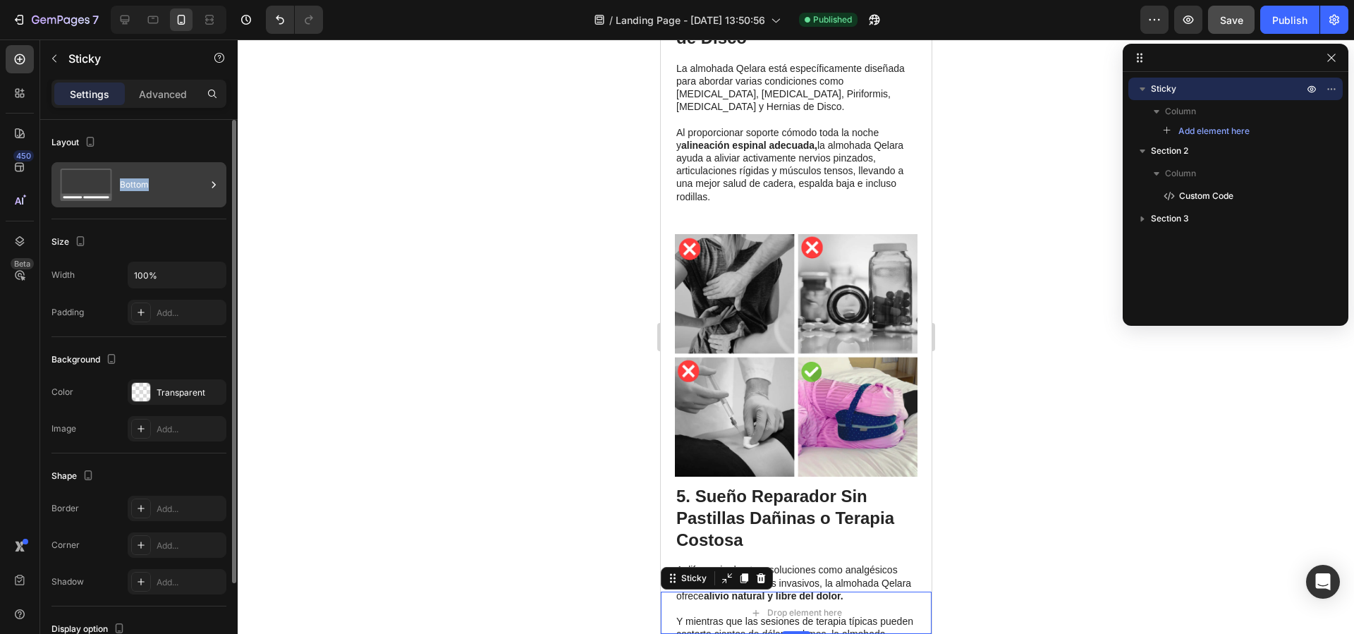
drag, startPoint x: 133, startPoint y: 171, endPoint x: 150, endPoint y: 183, distance: 20.7
click at [150, 183] on div "Bottom" at bounding box center [163, 185] width 86 height 32
click at [157, 372] on div "Background The changes might be hidden by the video. Color Transparent Image Ad…" at bounding box center [138, 395] width 175 height 116
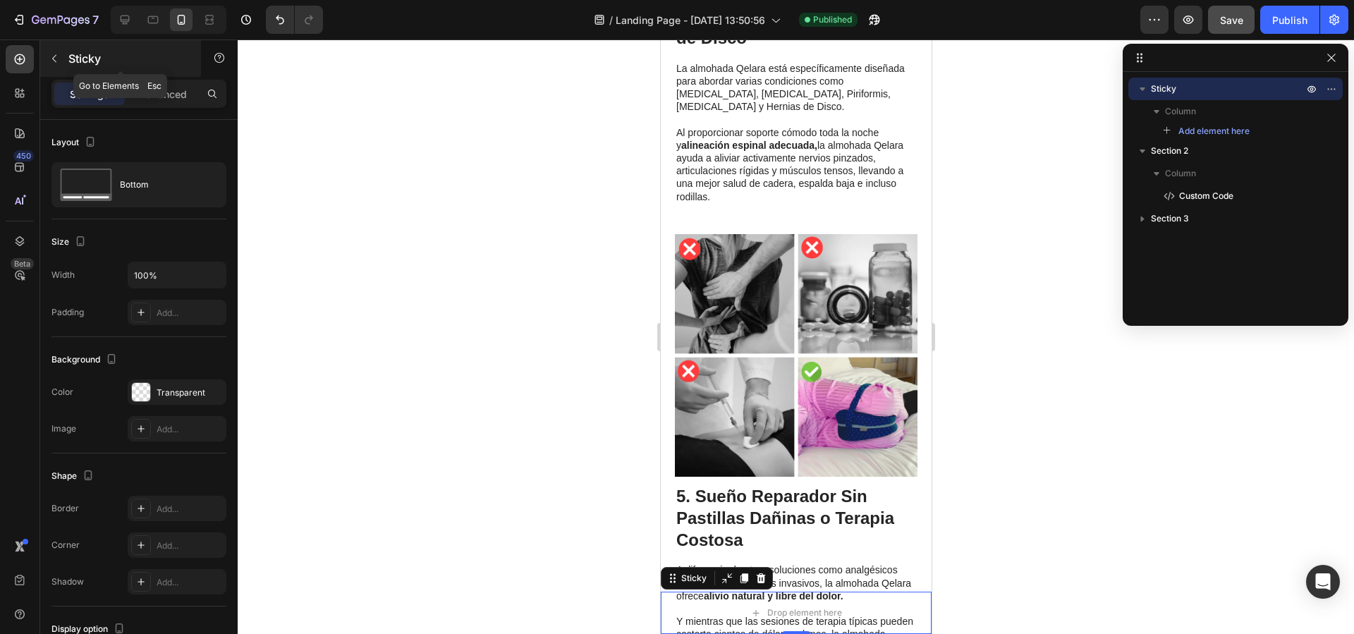
click at [55, 53] on icon "button" at bounding box center [54, 58] width 11 height 11
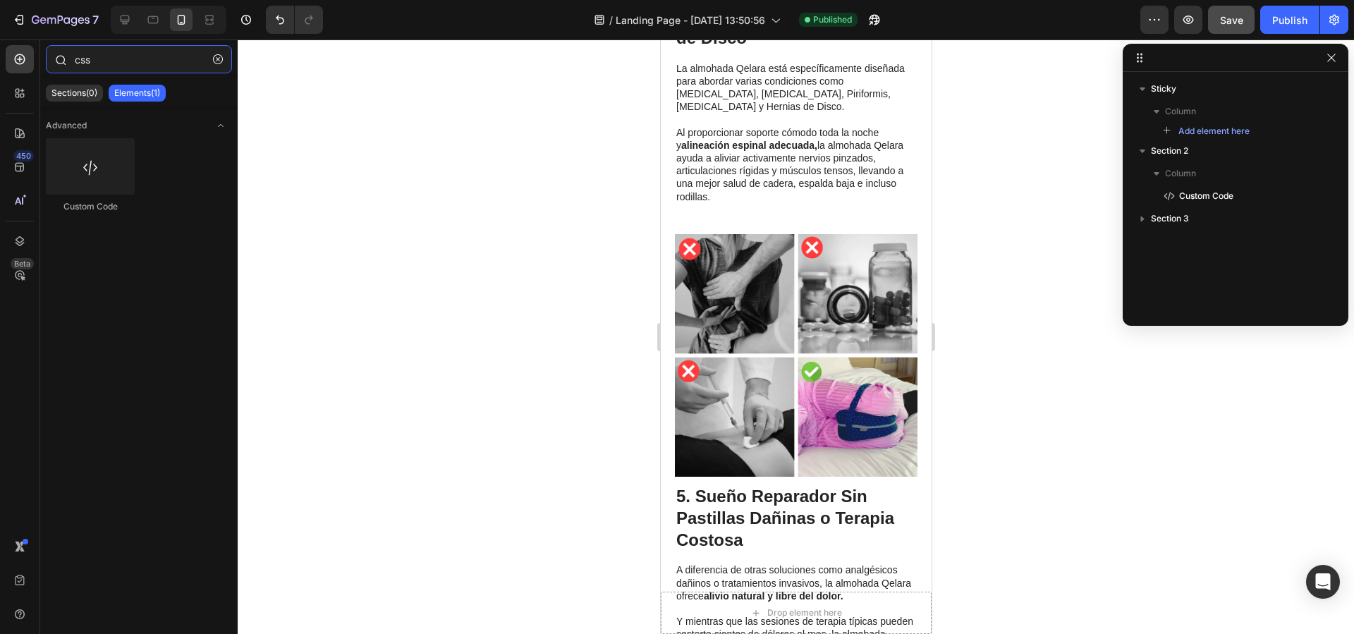
click at [138, 56] on input "css" at bounding box center [139, 59] width 186 height 28
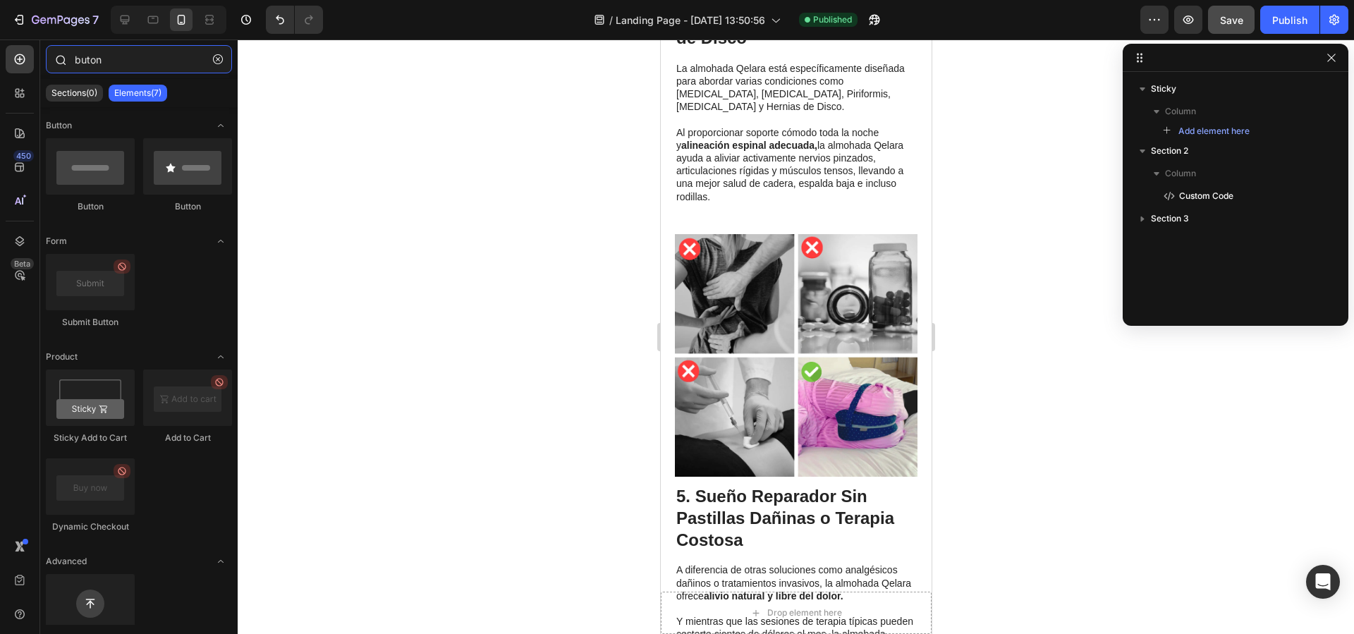
type input "buton"
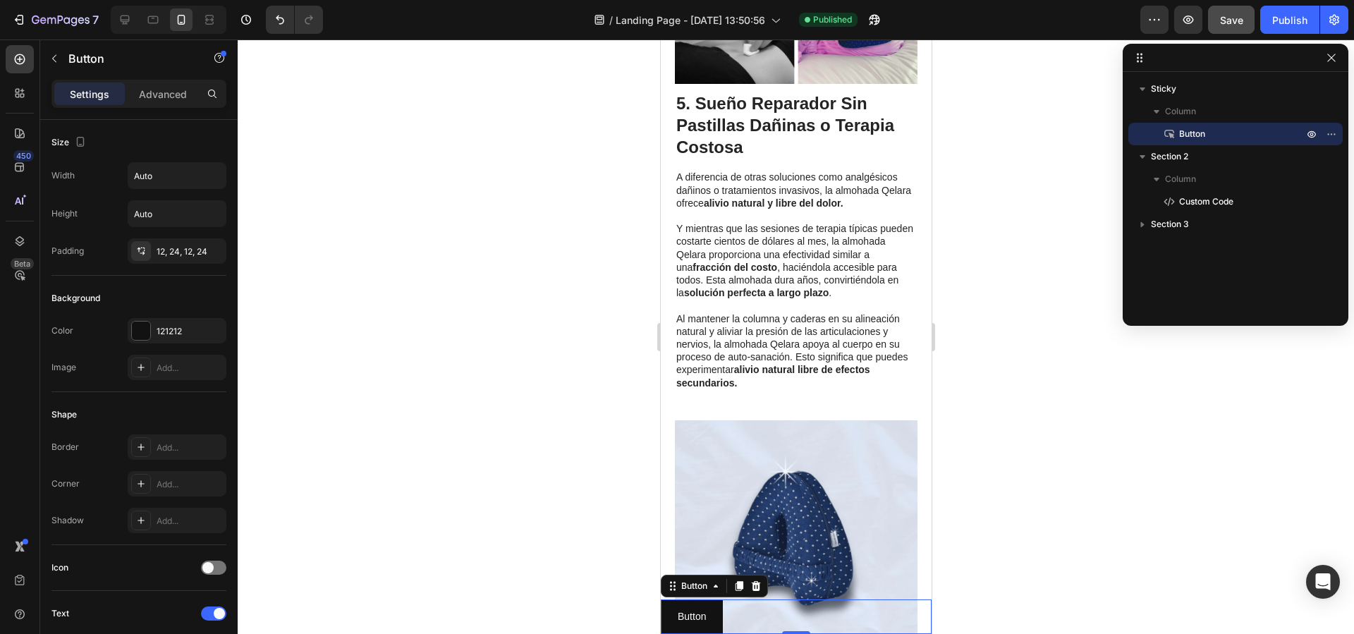
scroll to position [1797, 0]
click at [1285, 18] on div "Publish" at bounding box center [1289, 20] width 35 height 15
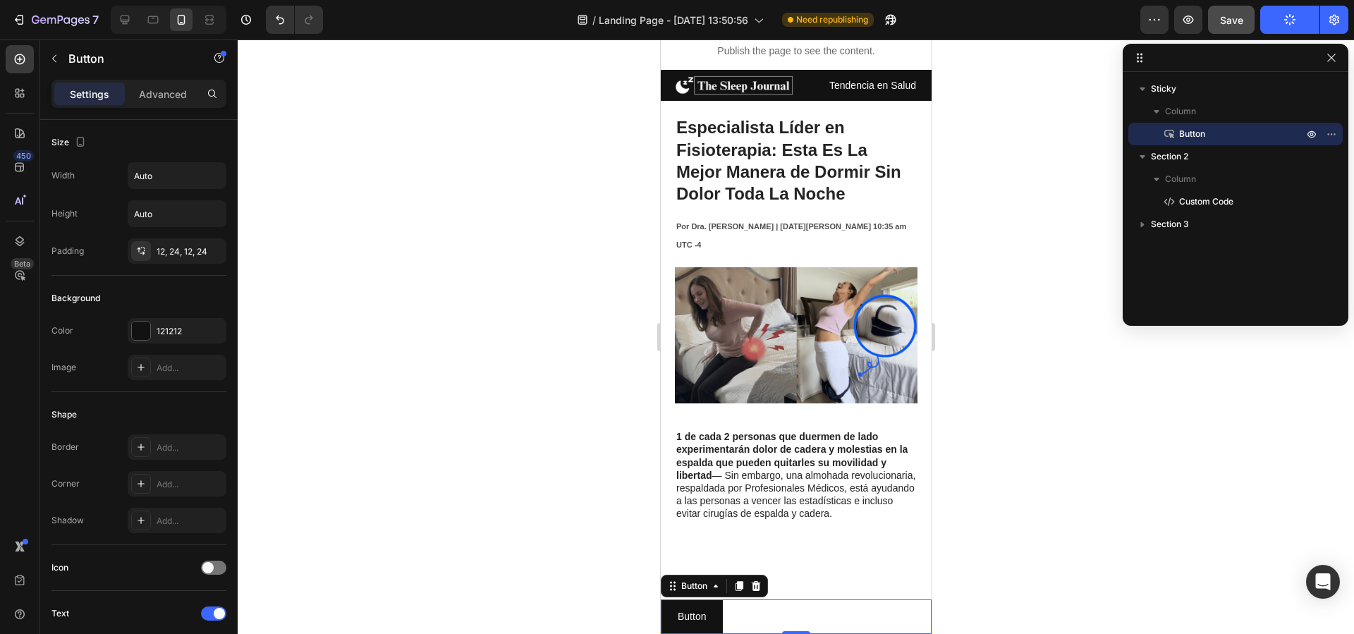
scroll to position [0, 0]
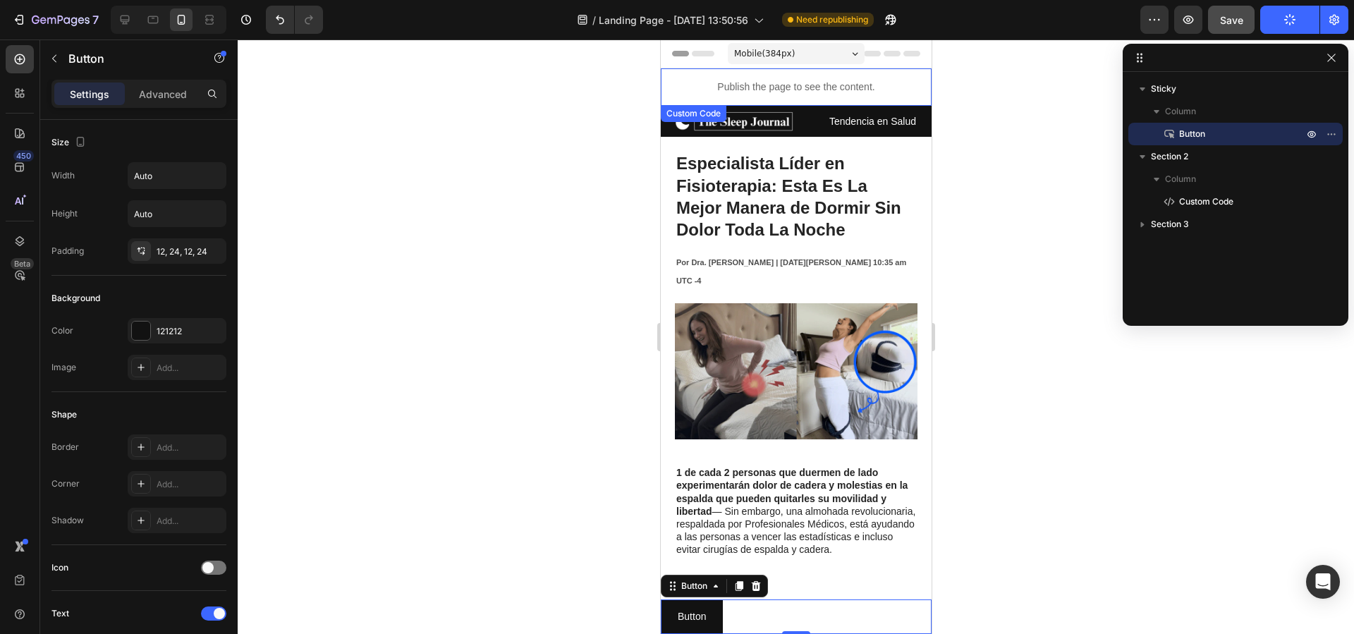
click at [822, 89] on p "Publish the page to see the content." at bounding box center [795, 87] width 271 height 15
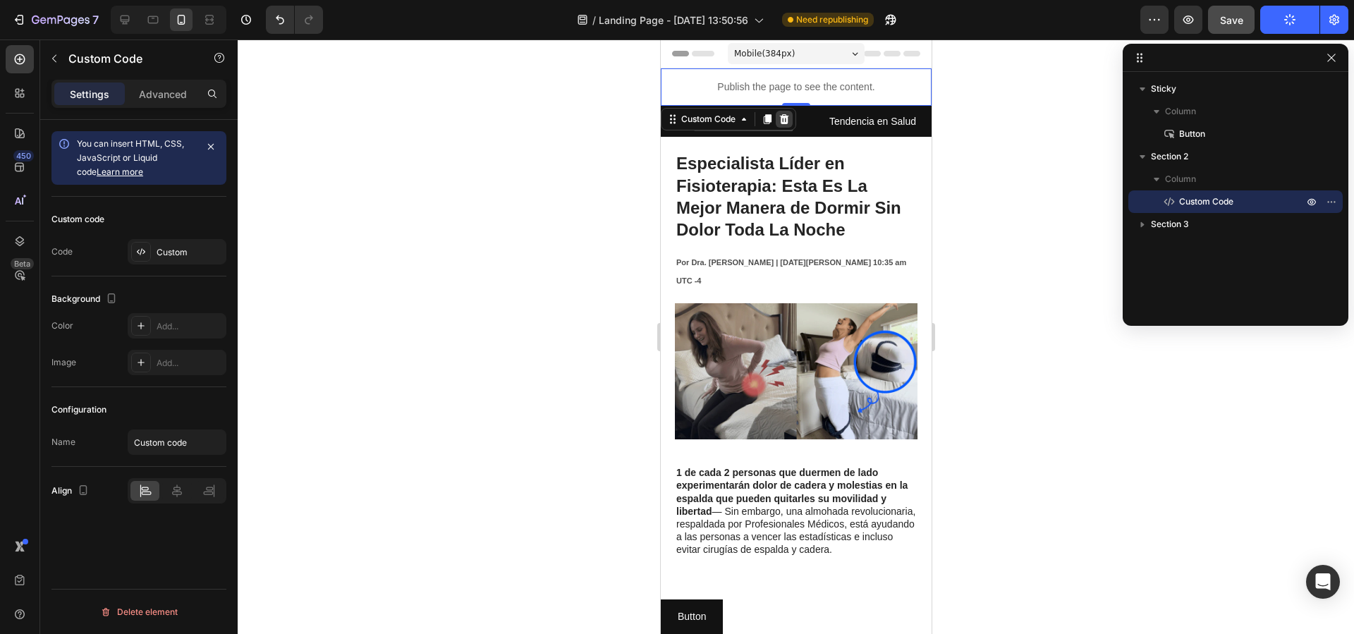
click at [791, 122] on div at bounding box center [783, 119] width 17 height 17
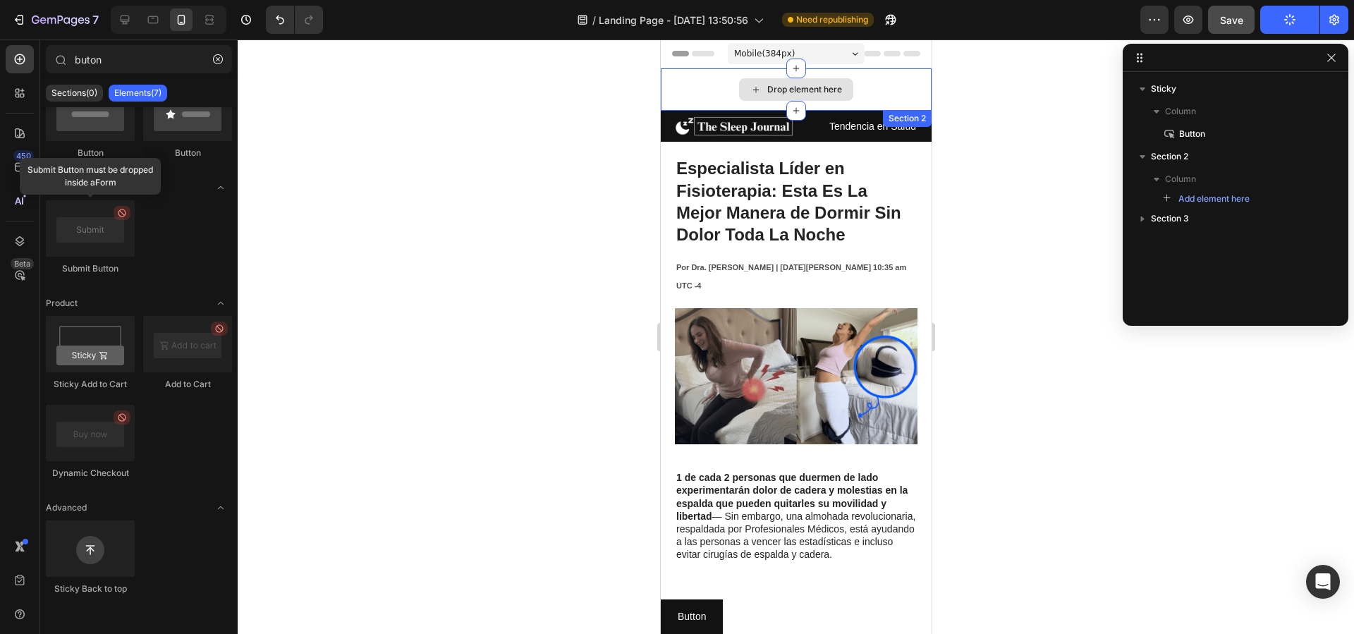
click at [695, 87] on div "Drop element here" at bounding box center [795, 89] width 271 height 42
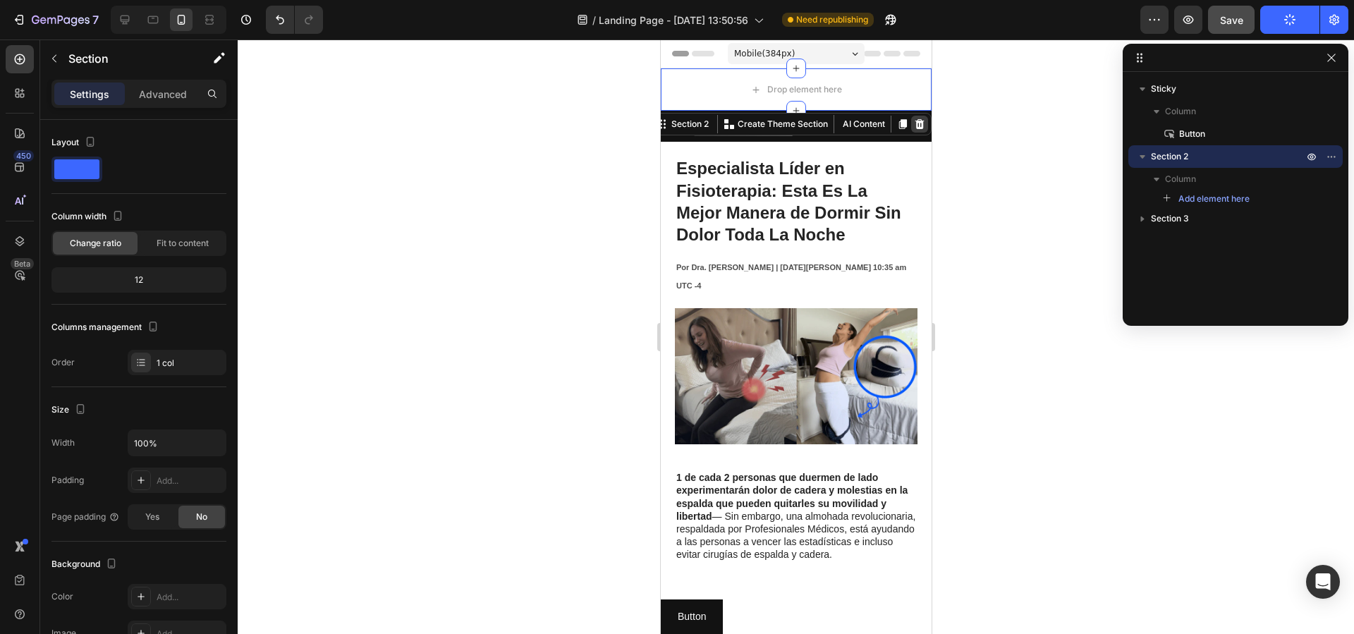
click at [925, 122] on div at bounding box center [919, 124] width 17 height 17
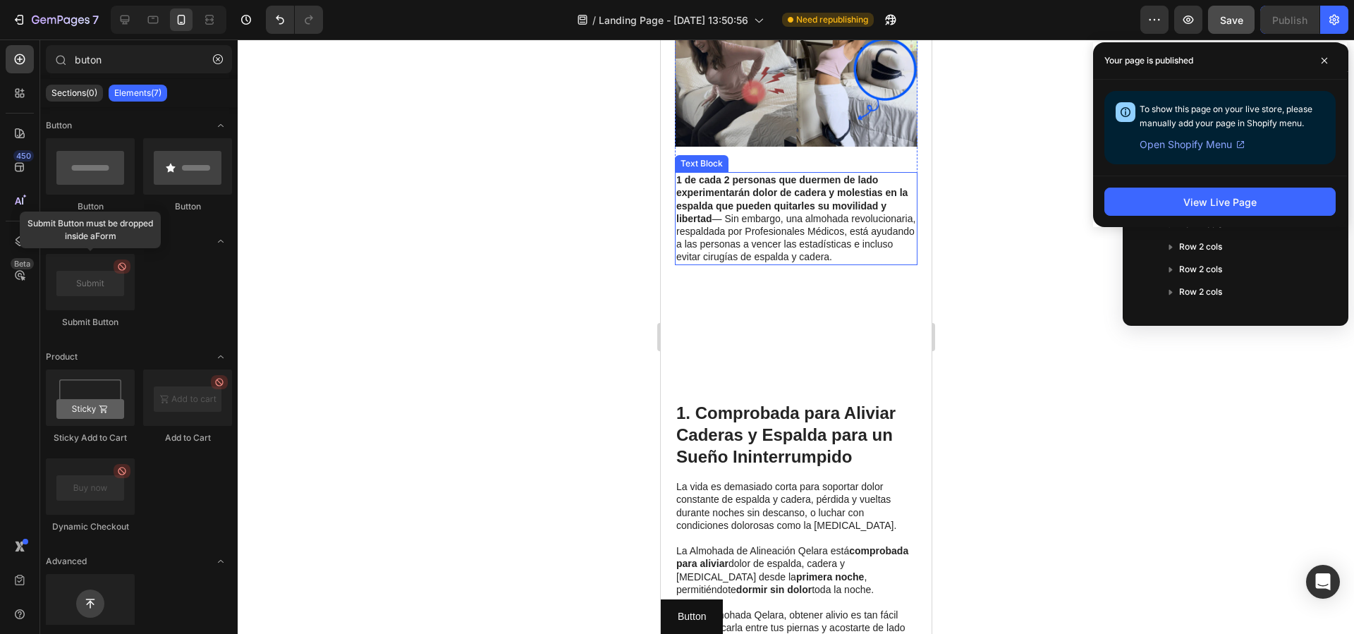
scroll to position [351, 0]
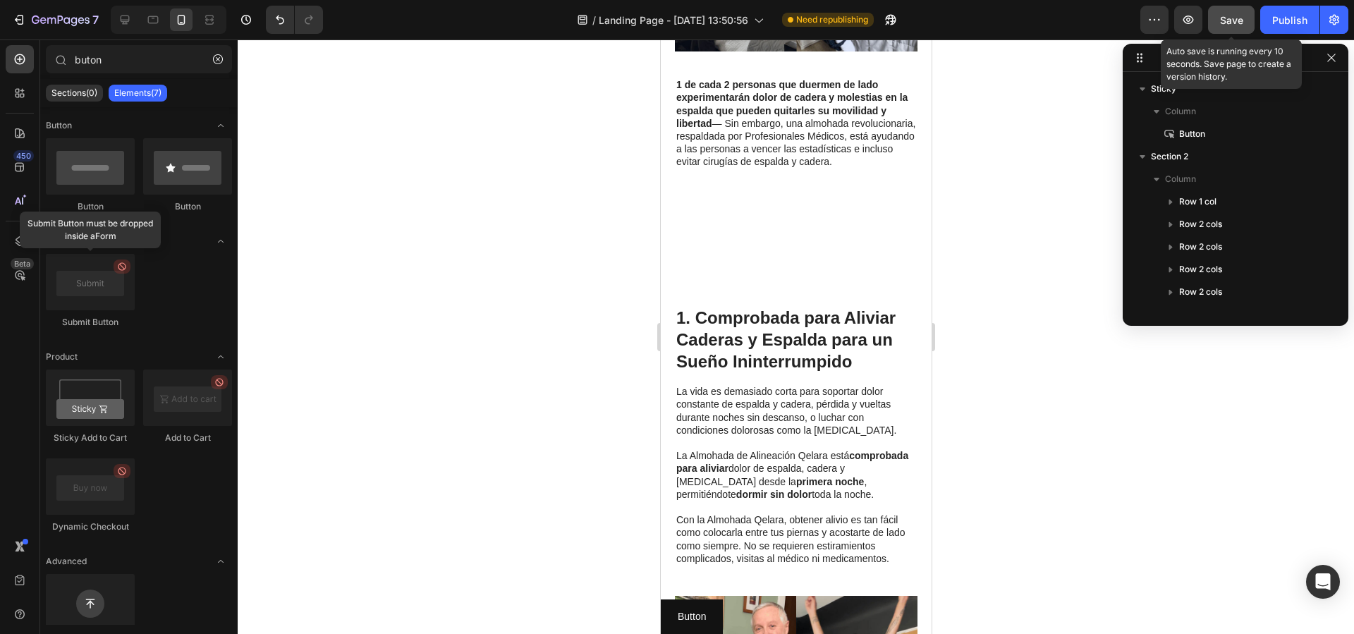
click at [1253, 21] on button "Save" at bounding box center [1231, 20] width 47 height 28
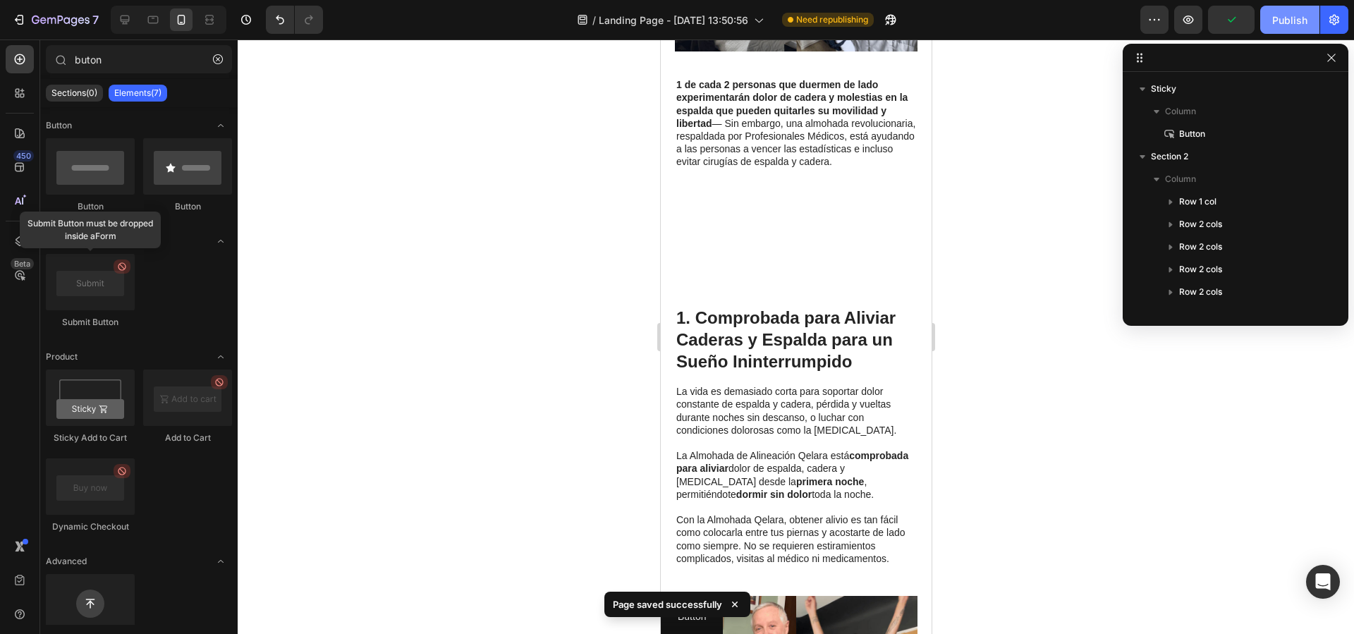
click at [1282, 17] on div "Publish" at bounding box center [1289, 20] width 35 height 15
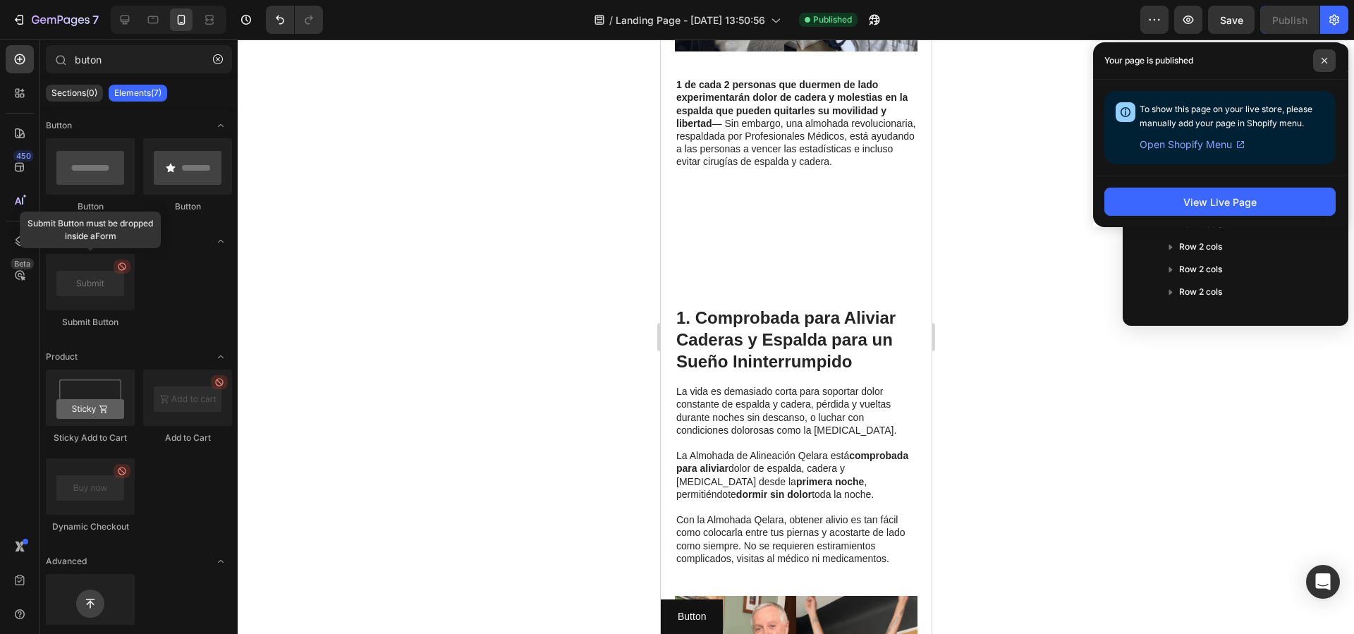
click at [1327, 71] on span at bounding box center [1324, 60] width 23 height 23
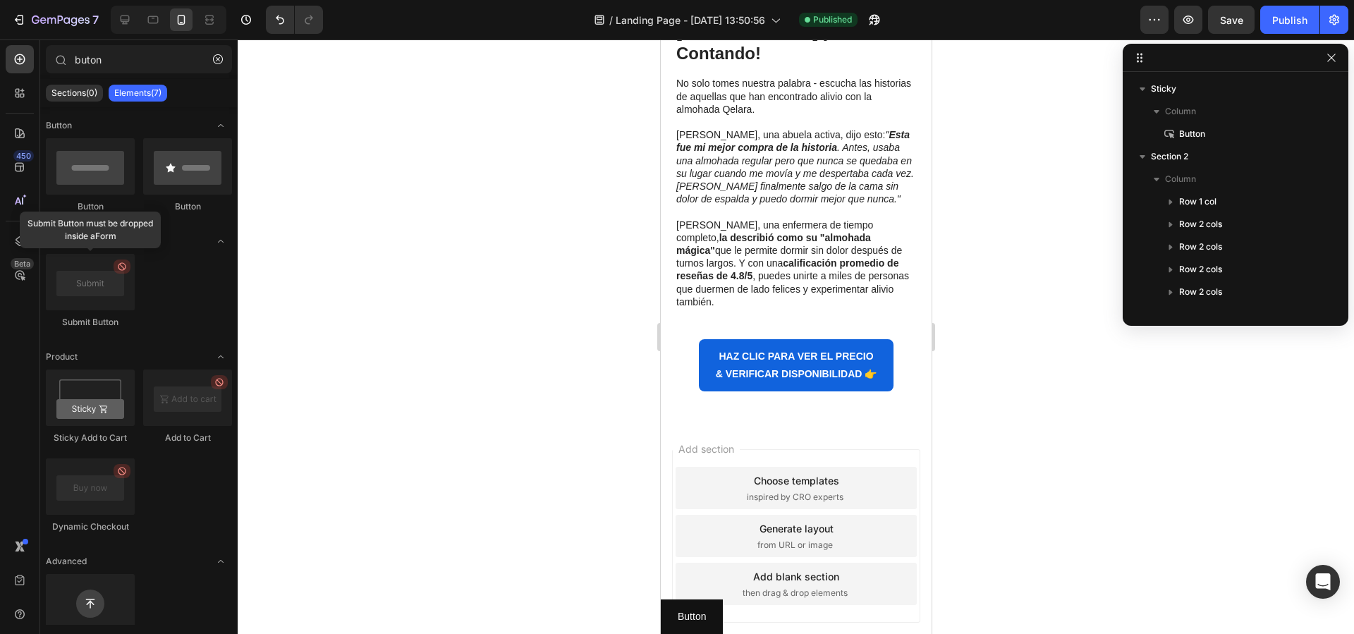
scroll to position [5037, 0]
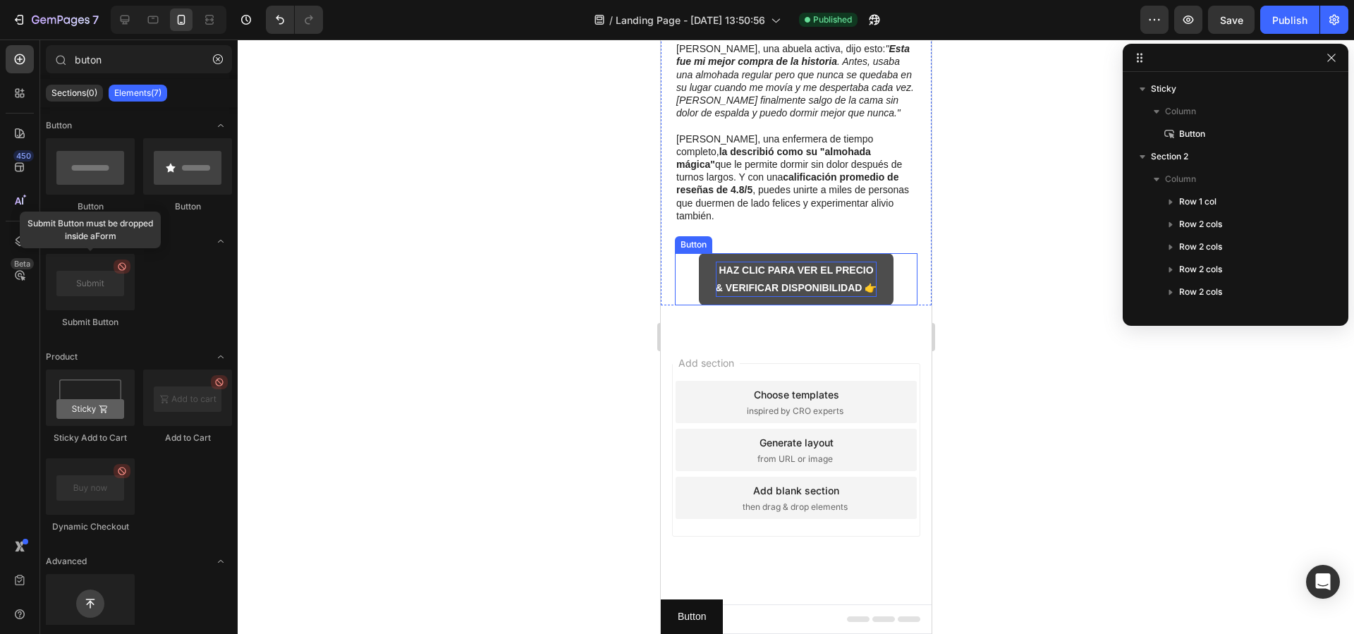
click at [726, 276] on strong "HAZ CLIC PARA VER EL PRECIO" at bounding box center [795, 269] width 154 height 11
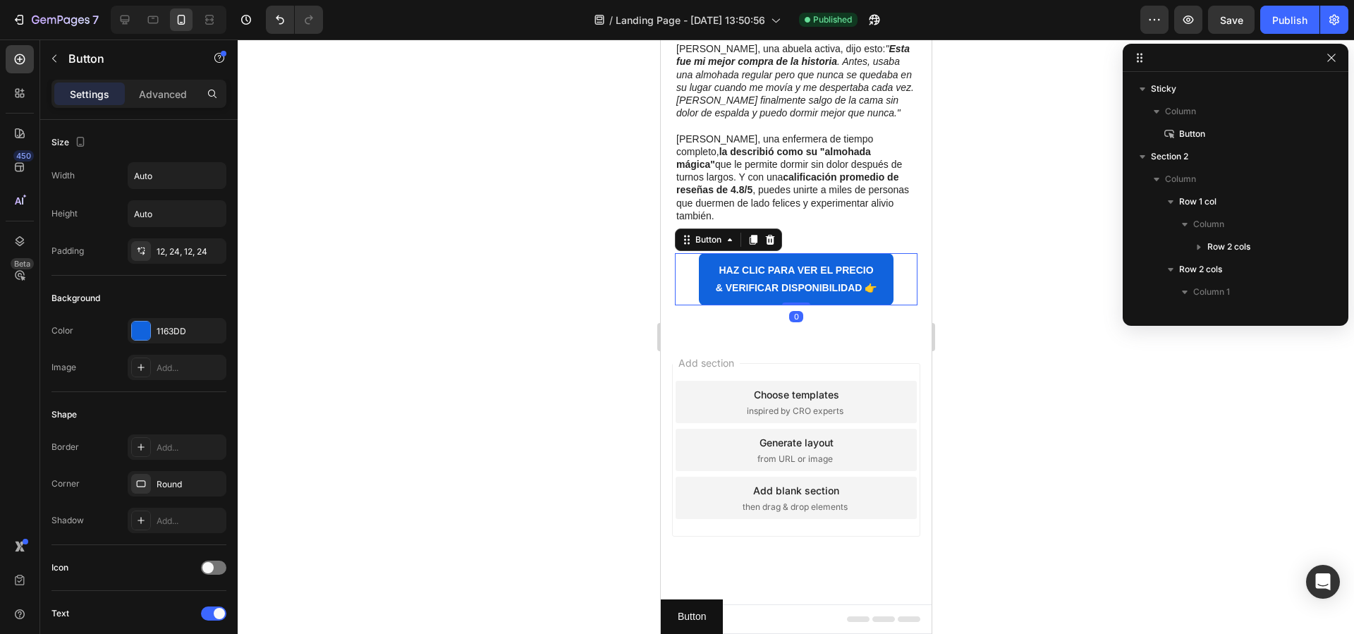
click at [682, 305] on div "HAZ CLIC PARA VER EL PRECIO & VERIFICAR DISPONIBILIDAD 👉 Button 0" at bounding box center [795, 279] width 243 height 52
click at [755, 245] on icon at bounding box center [753, 240] width 8 height 10
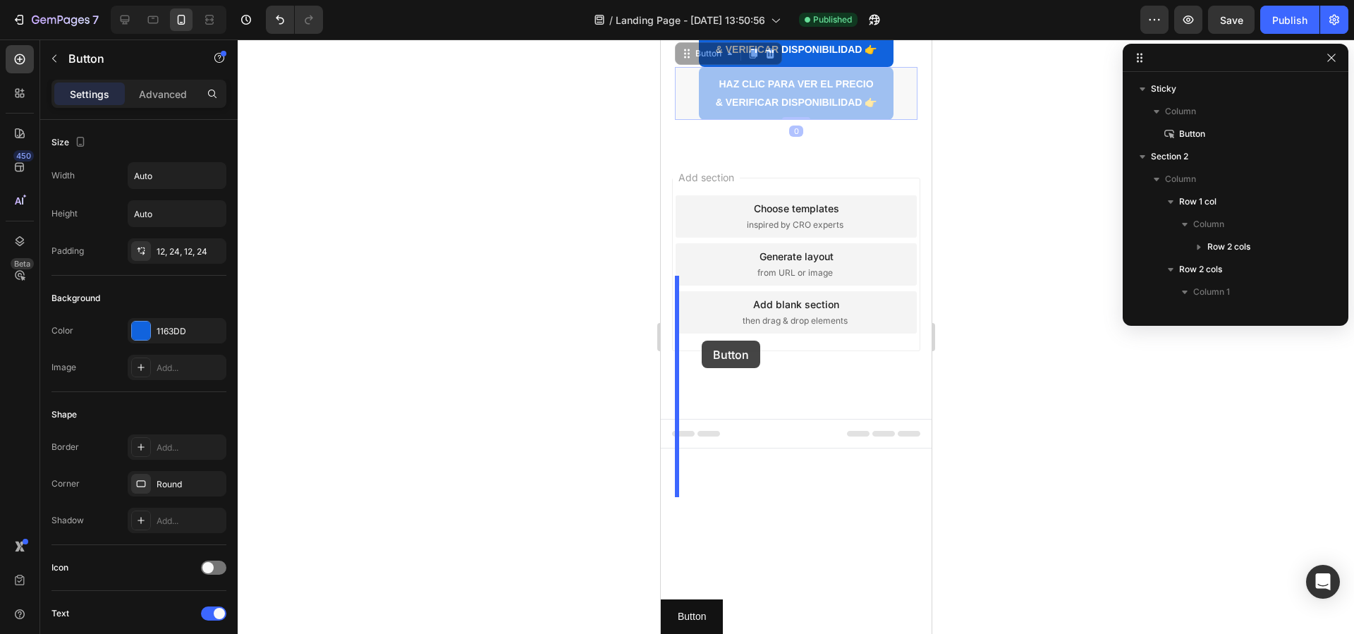
drag, startPoint x: 686, startPoint y: 521, endPoint x: 701, endPoint y: 380, distance: 141.9
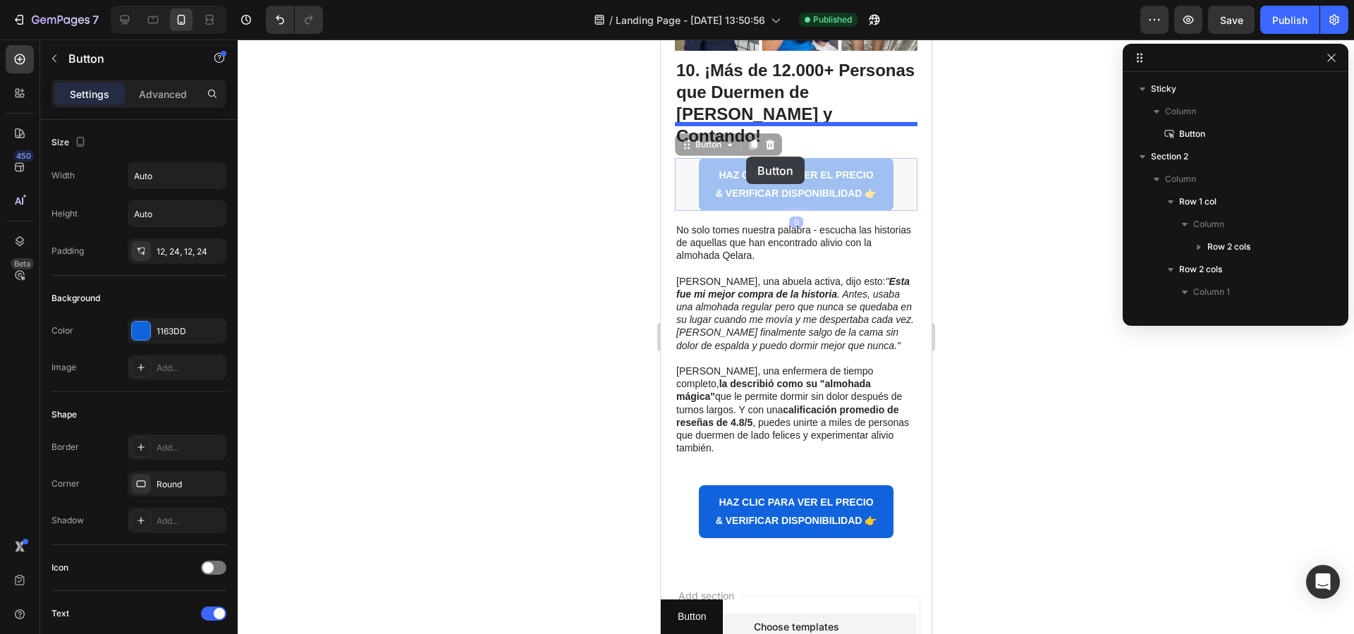
scroll to position [4547, 0]
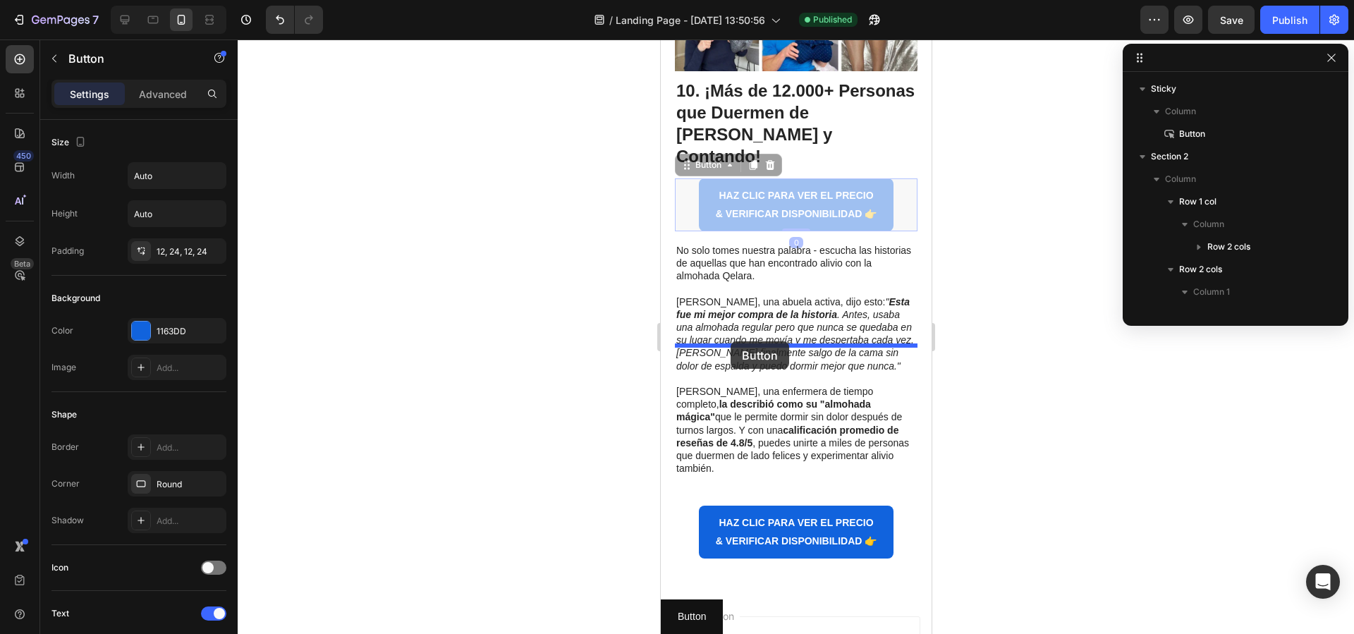
drag, startPoint x: 679, startPoint y: 200, endPoint x: 730, endPoint y: 341, distance: 149.9
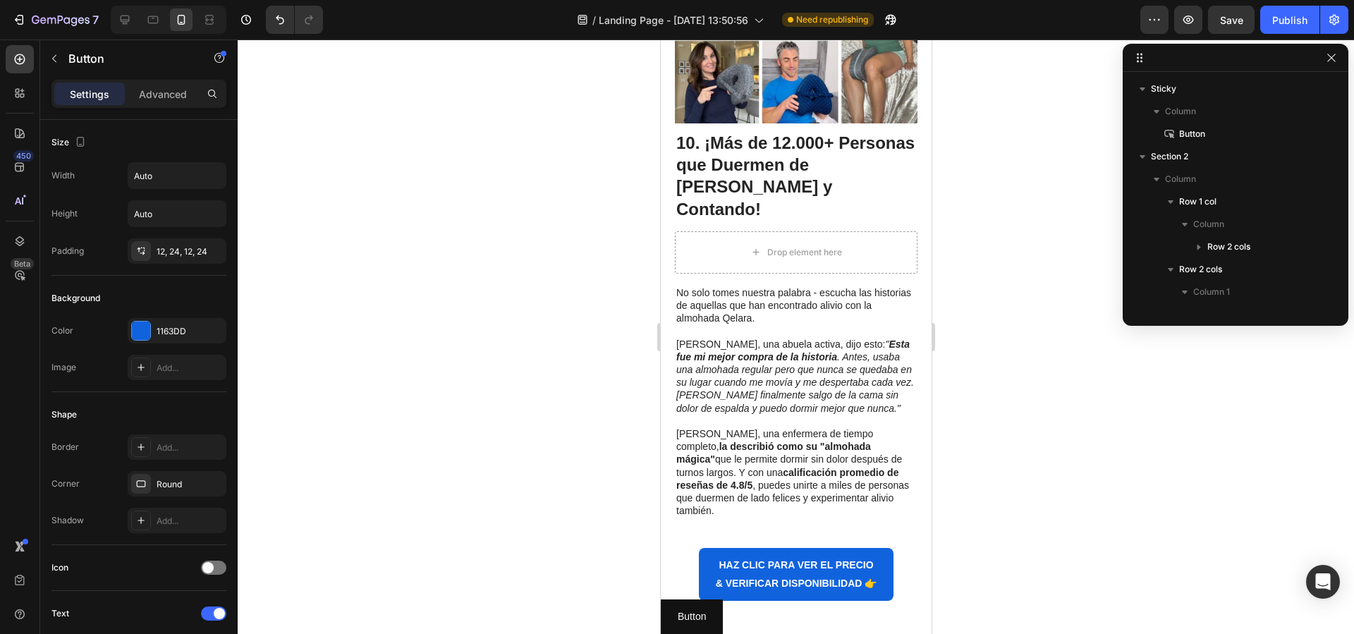
drag, startPoint x: 796, startPoint y: 359, endPoint x: 874, endPoint y: 358, distance: 77.6
click at [987, 412] on div at bounding box center [796, 336] width 1117 height 595
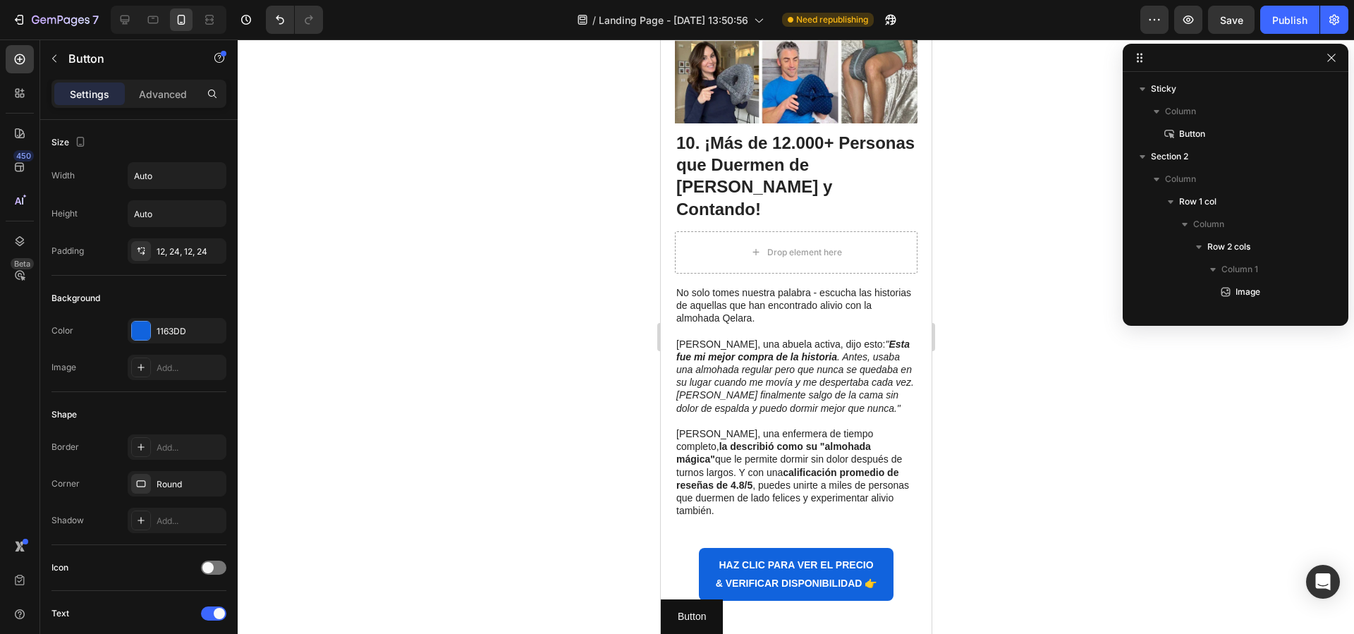
drag, startPoint x: 751, startPoint y: 330, endPoint x: 746, endPoint y: 341, distance: 12.6
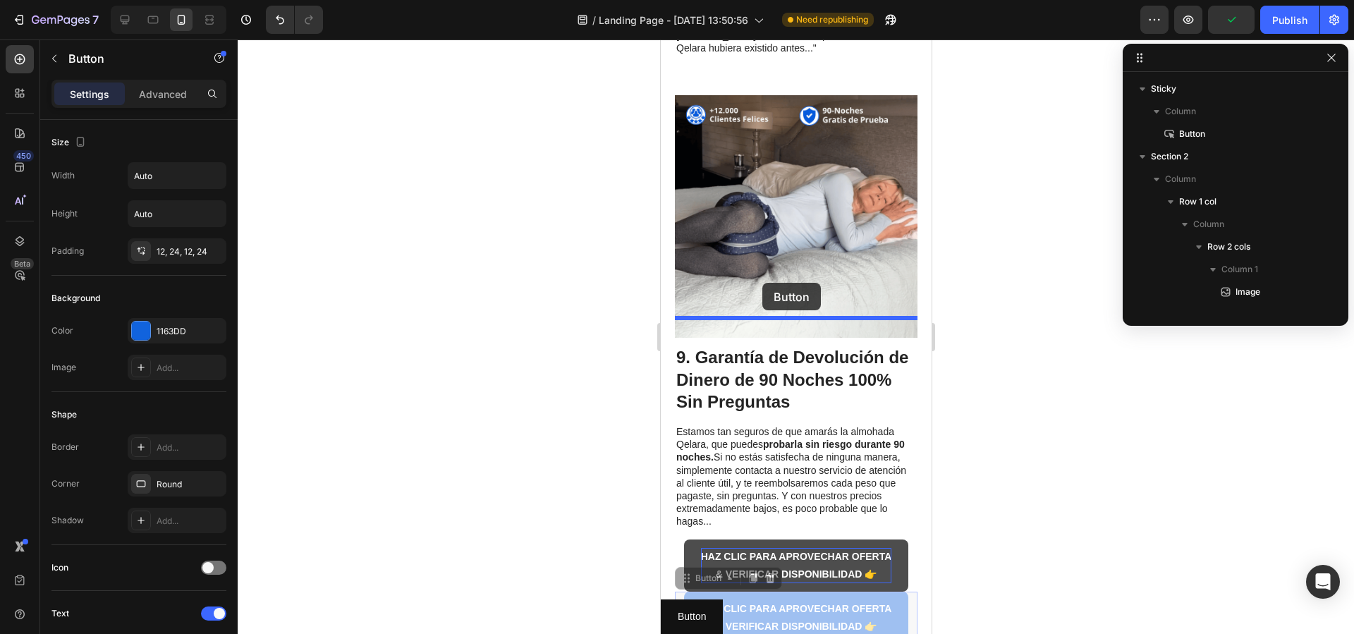
scroll to position [3762, 0]
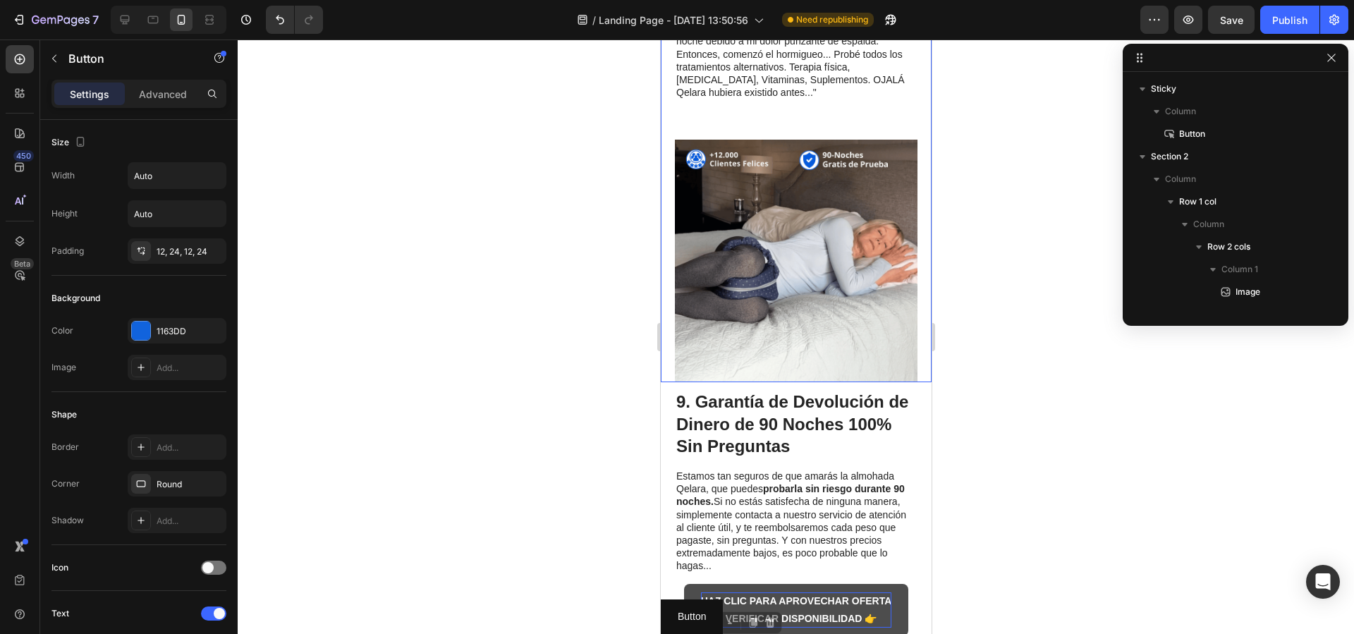
drag, startPoint x: 684, startPoint y: 418, endPoint x: 801, endPoint y: 654, distance: 263.7
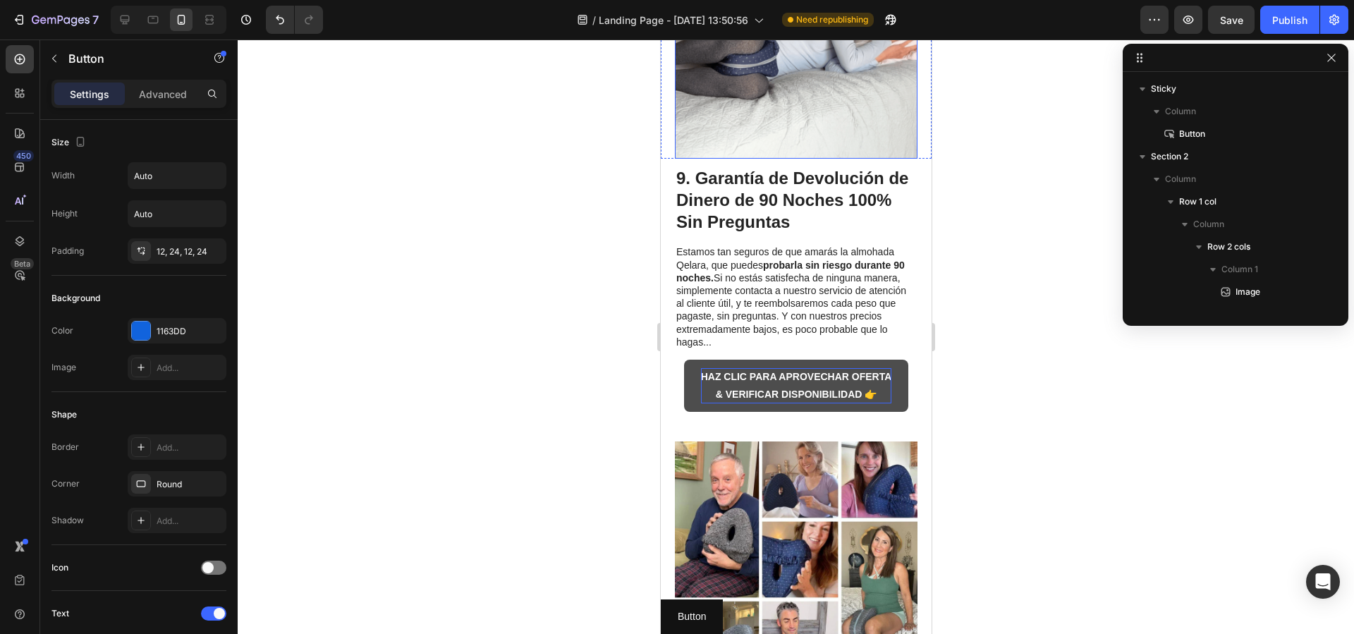
scroll to position [4073, 0]
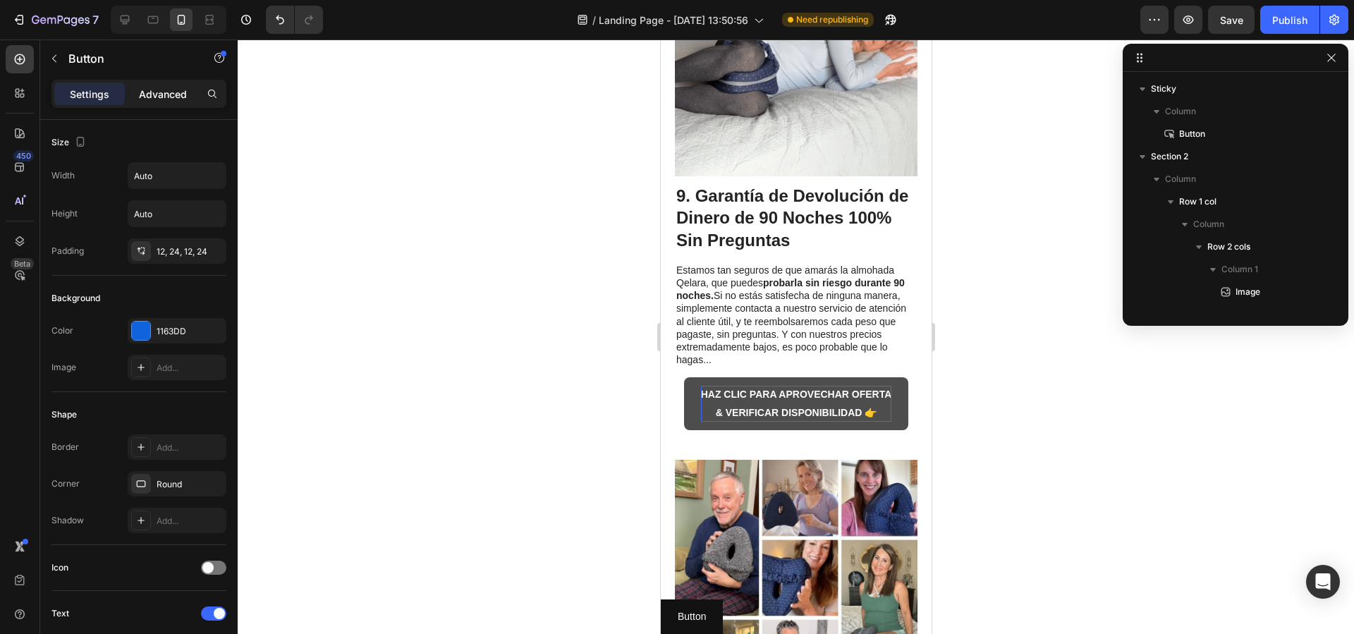
click at [176, 96] on p "Advanced" at bounding box center [163, 94] width 48 height 15
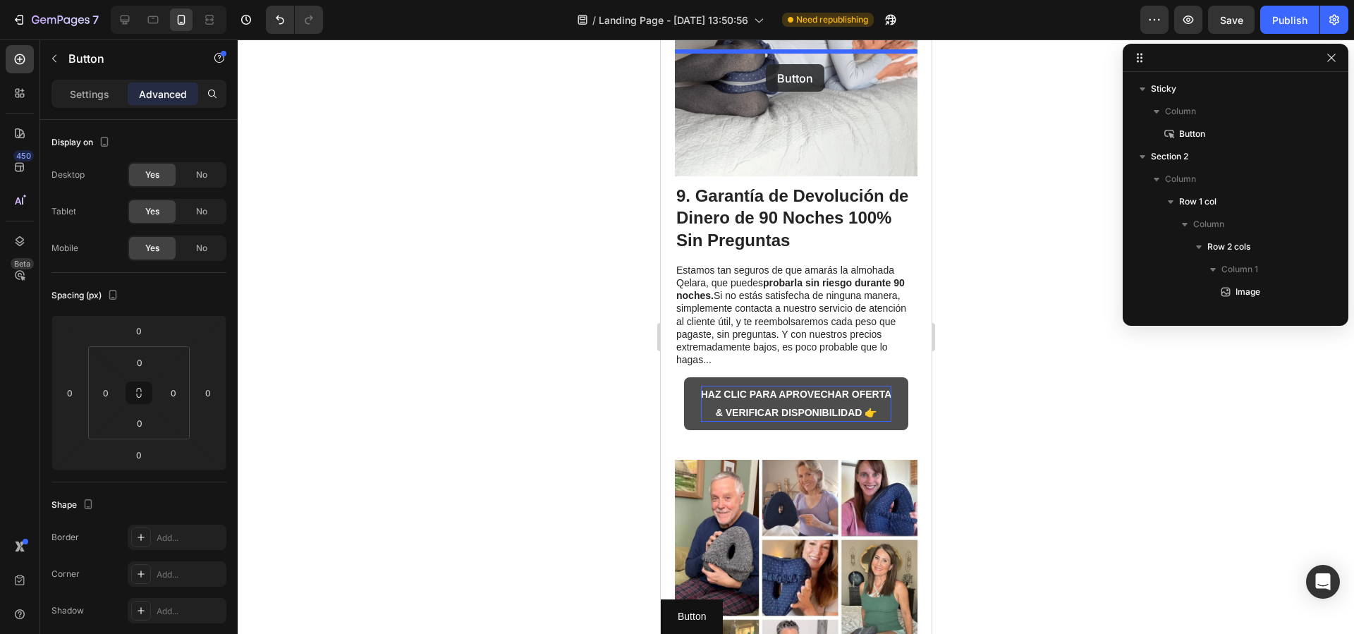
drag, startPoint x: 693, startPoint y: 377, endPoint x: 765, endPoint y: 64, distance: 321.5
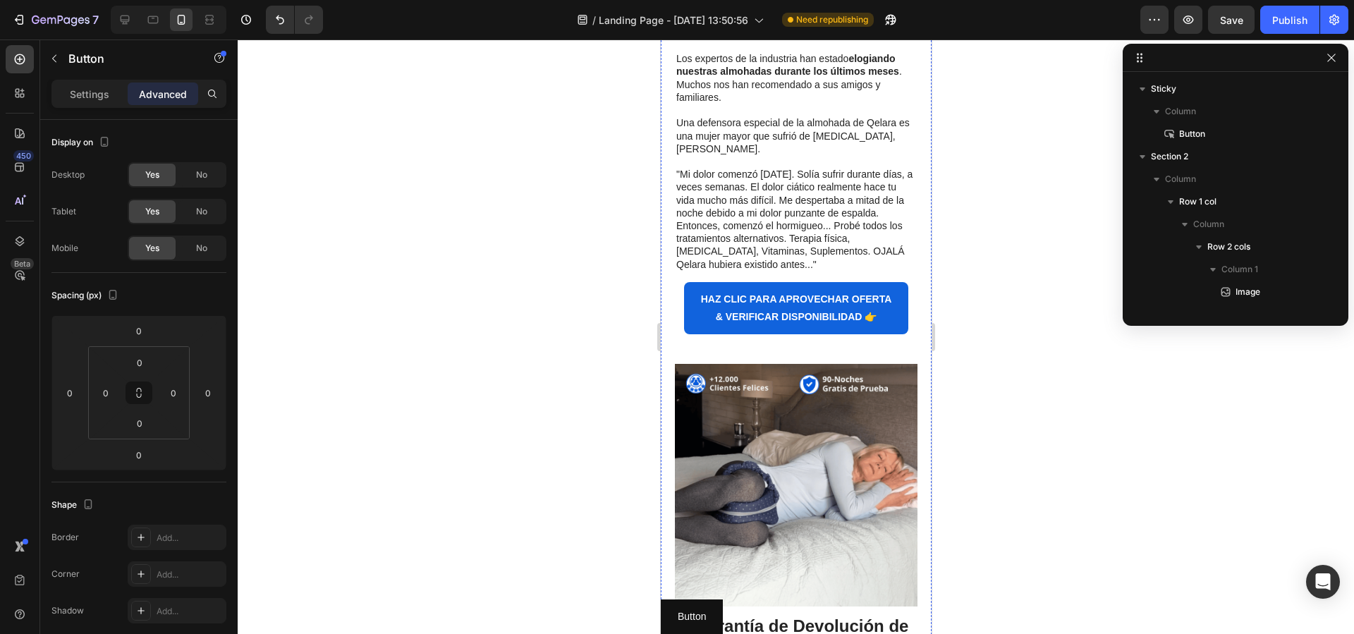
scroll to position [3626, 0]
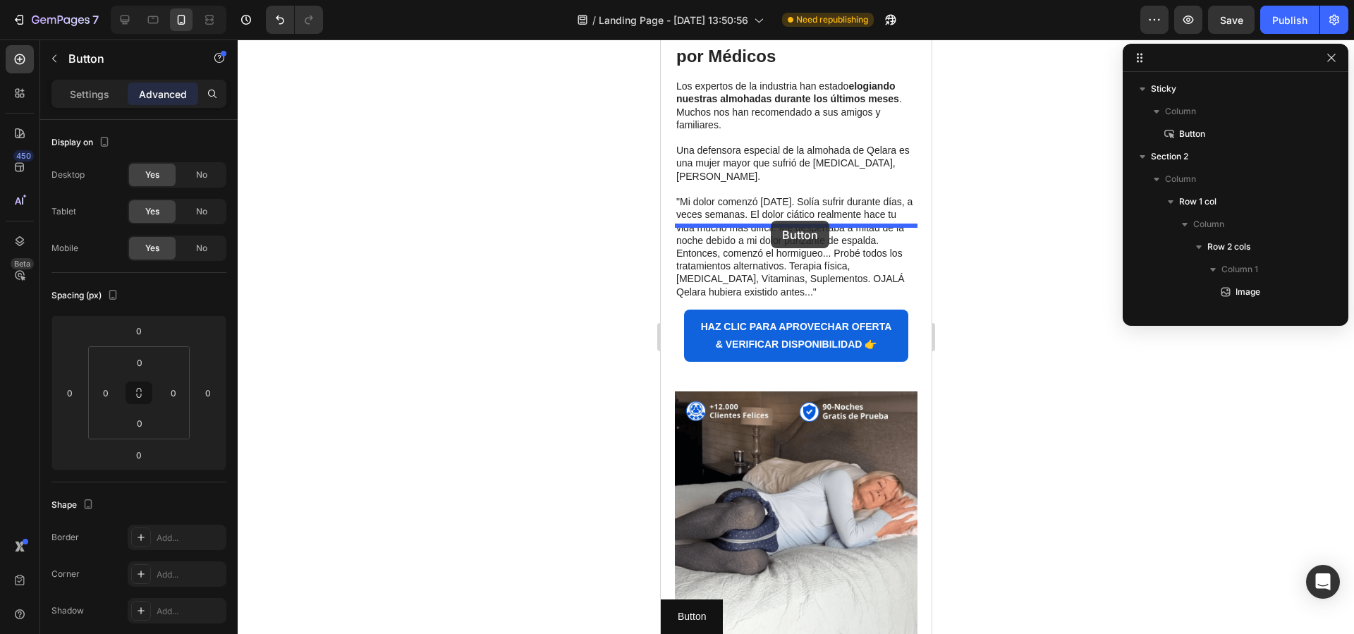
drag, startPoint x: 686, startPoint y: 511, endPoint x: 770, endPoint y: 221, distance: 302.5
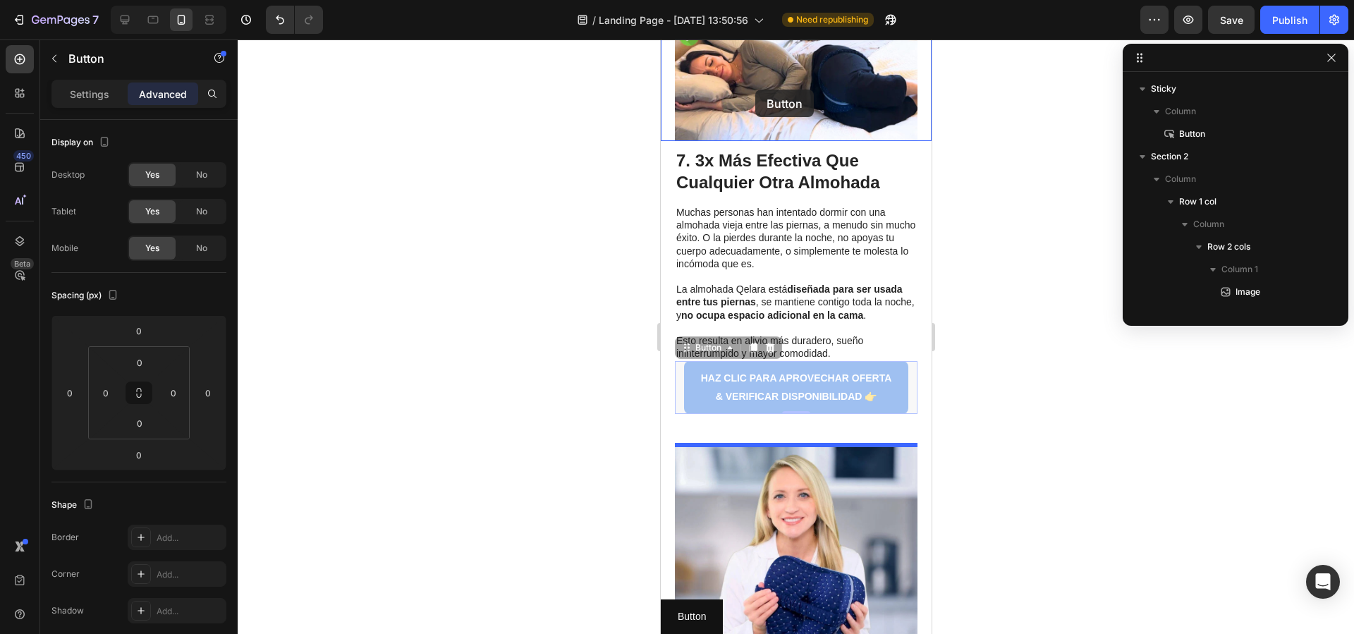
scroll to position [2908, 0]
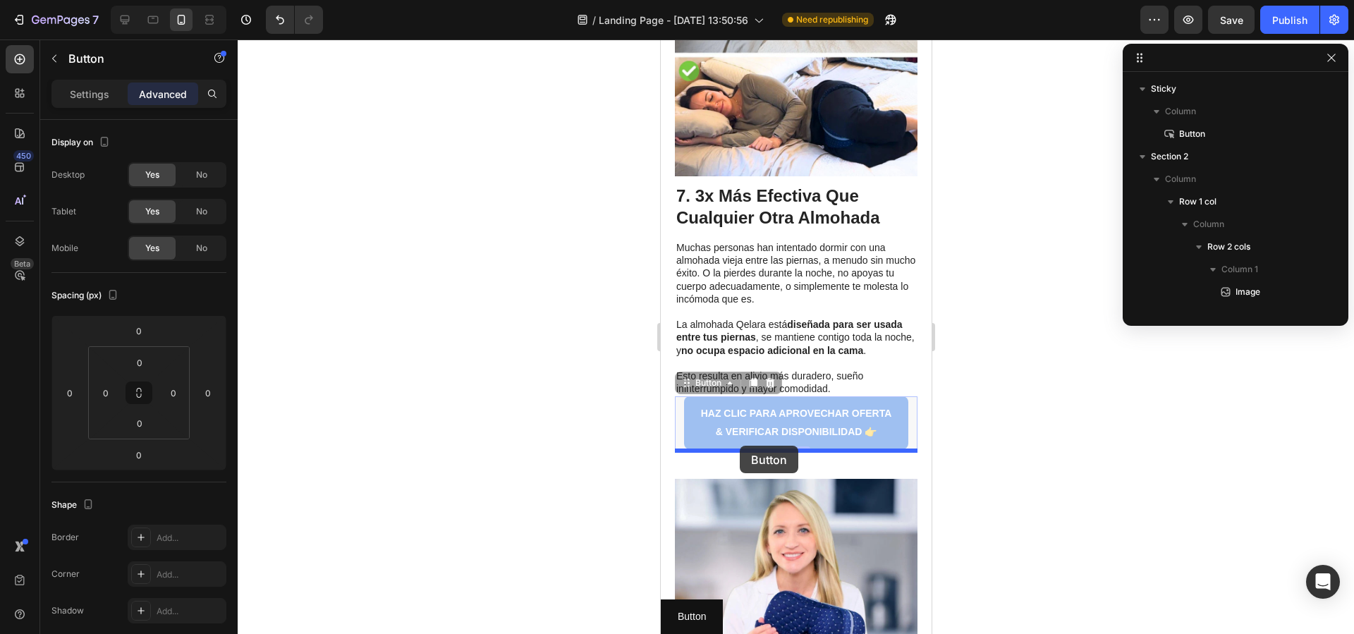
drag, startPoint x: 686, startPoint y: 530, endPoint x: 739, endPoint y: 446, distance: 99.8
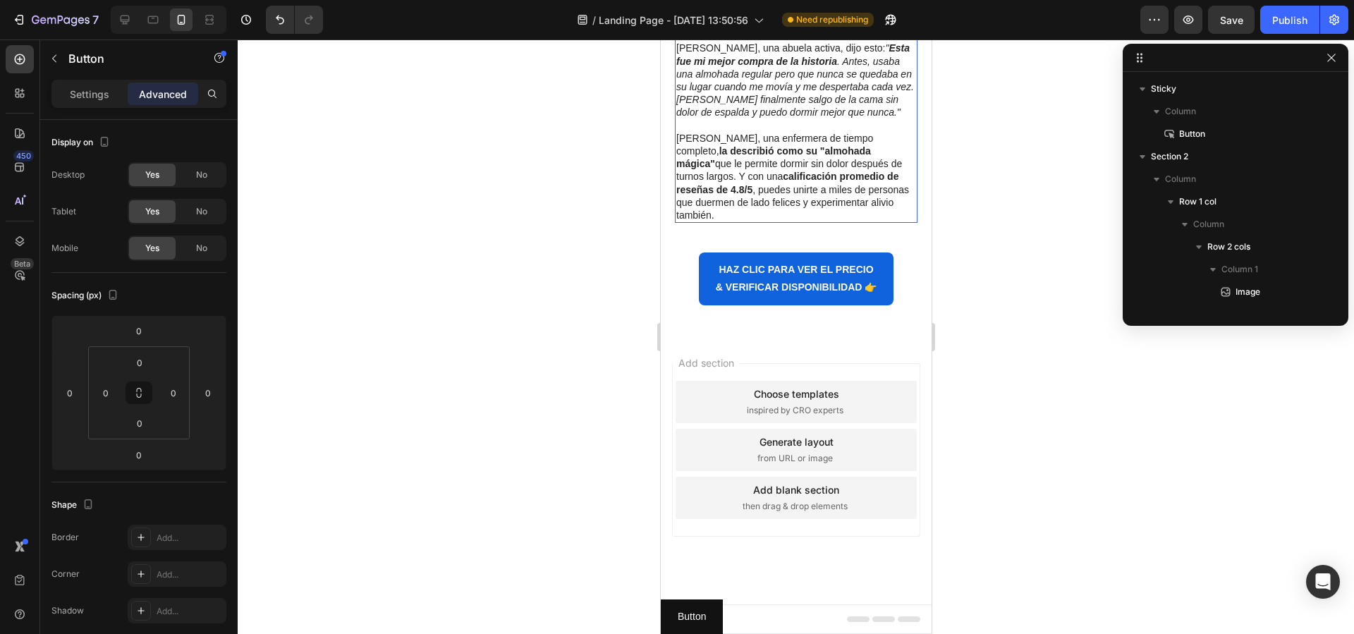
scroll to position [5176, 0]
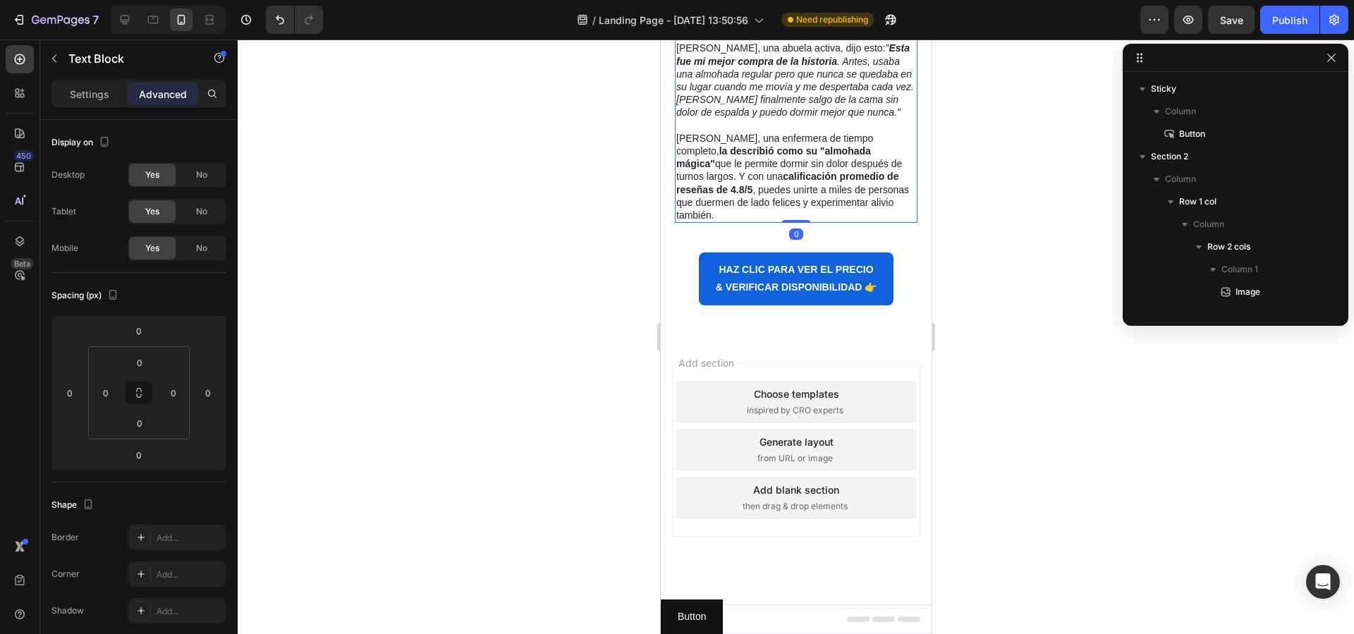
click at [891, 118] on p "Cristina Anderson, una abuela activa, dijo esto: " Esta fue mi mejor compra de …" at bounding box center [796, 80] width 240 height 77
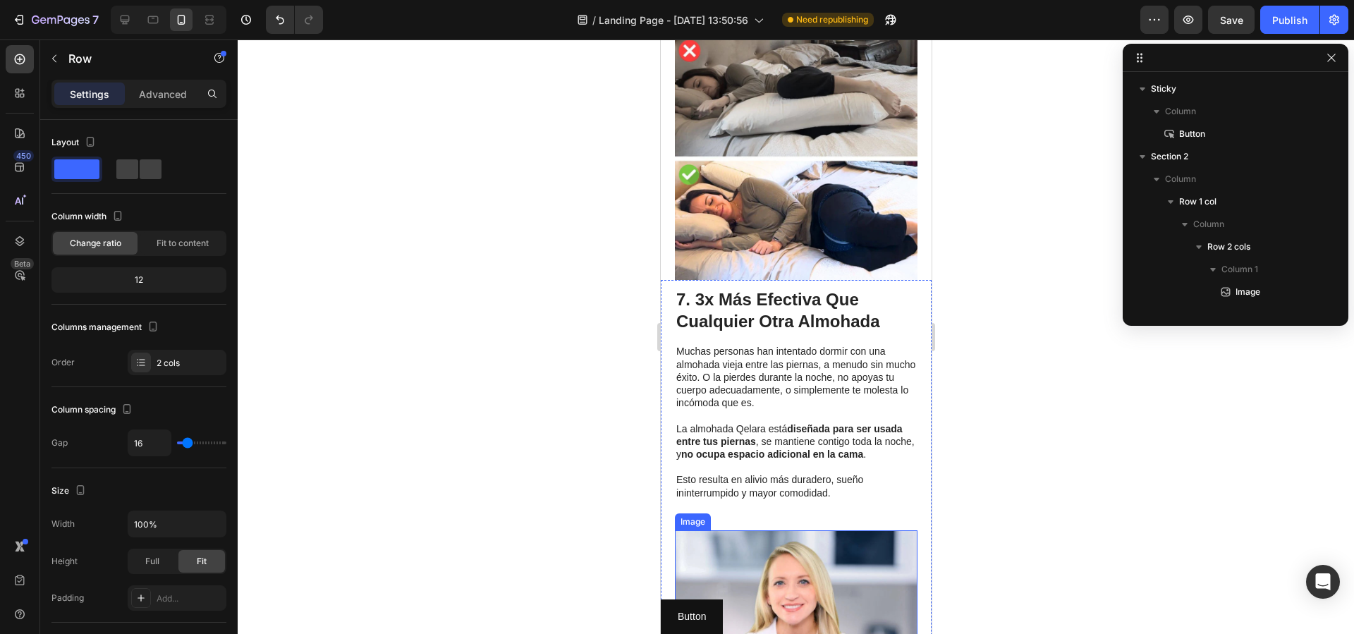
scroll to position [2814, 0]
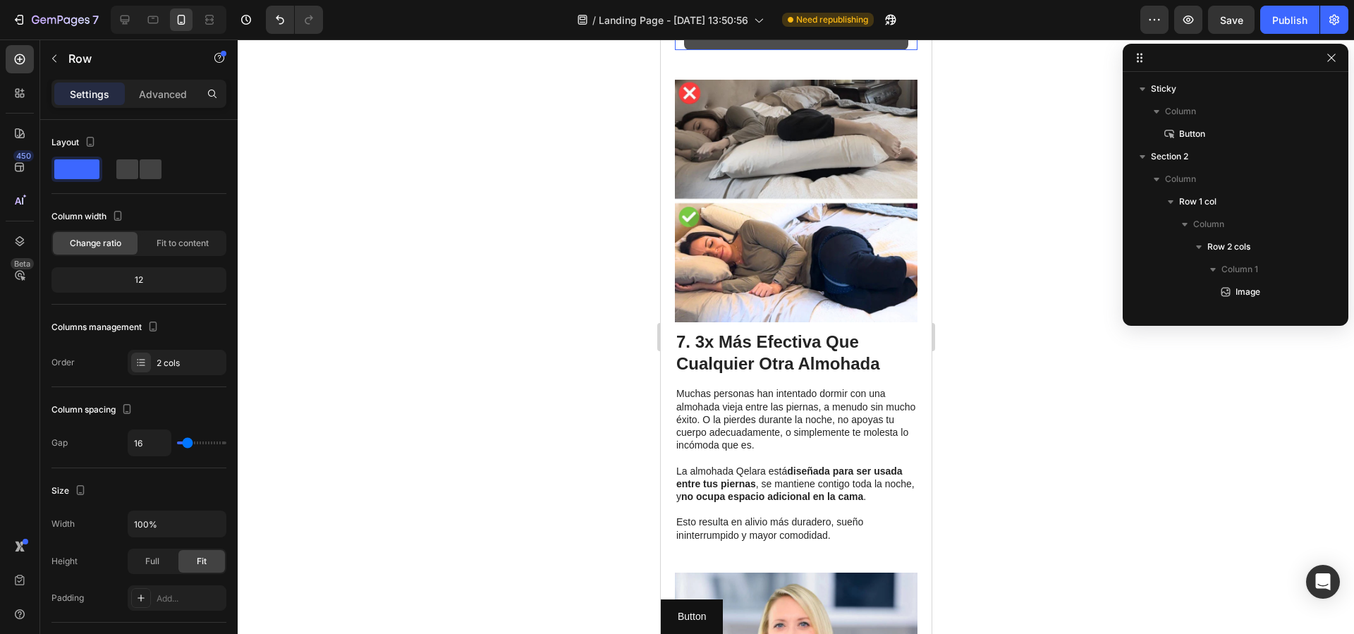
click at [683, 50] on link "HAZ CLIC PARA APROVECHAR OFERTA & VERIFICAR DISPONIBILIDAD 👉" at bounding box center [795, 24] width 225 height 52
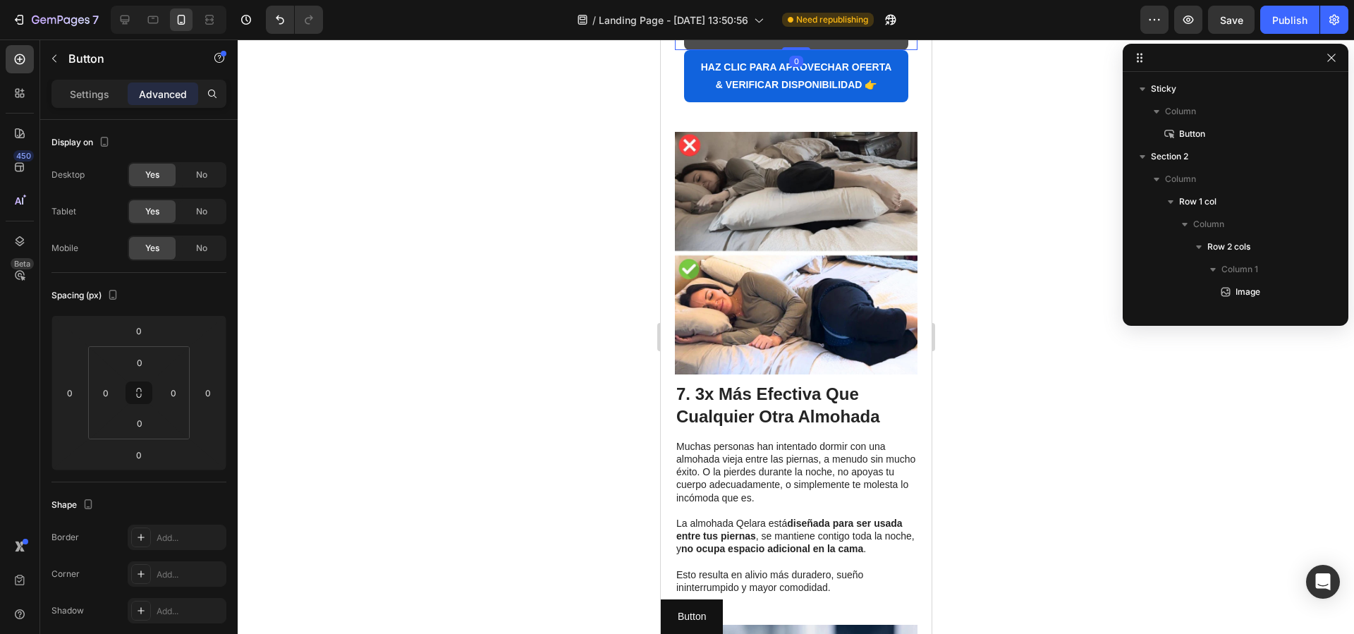
click at [688, 50] on link "HAZ CLIC PARA APROVECHAR OFERTA & VERIFICAR DISPONIBILIDAD 👉" at bounding box center [795, 24] width 225 height 52
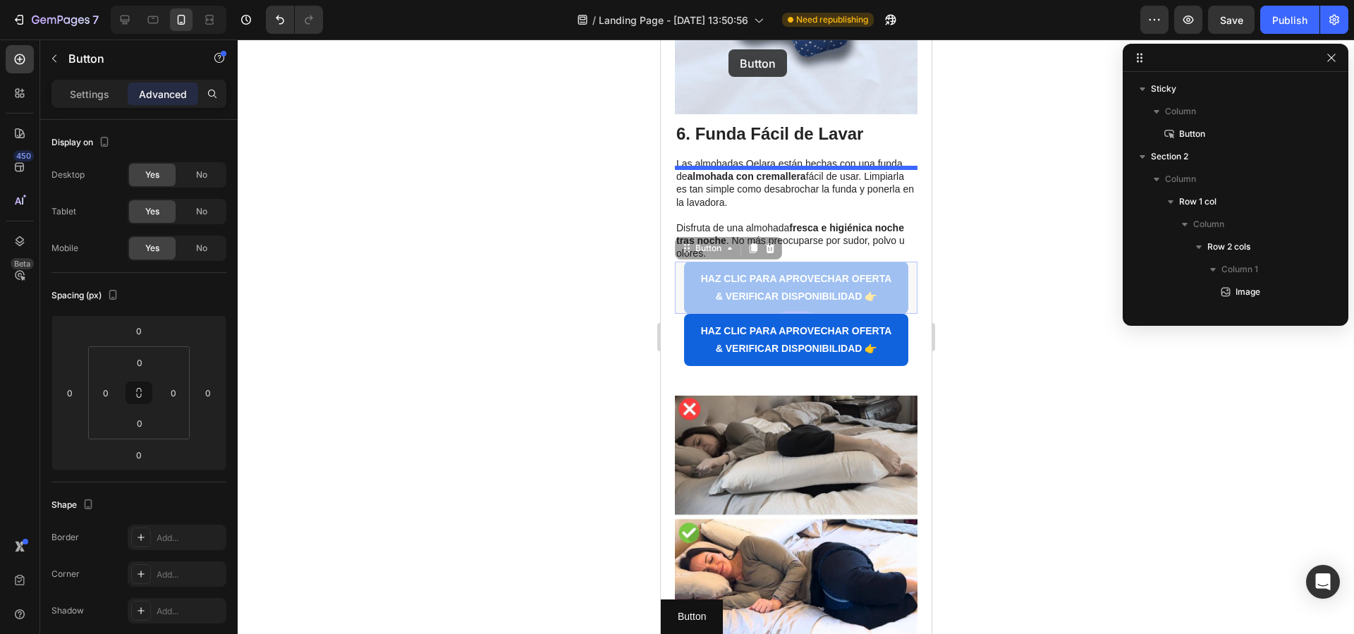
scroll to position [2263, 0]
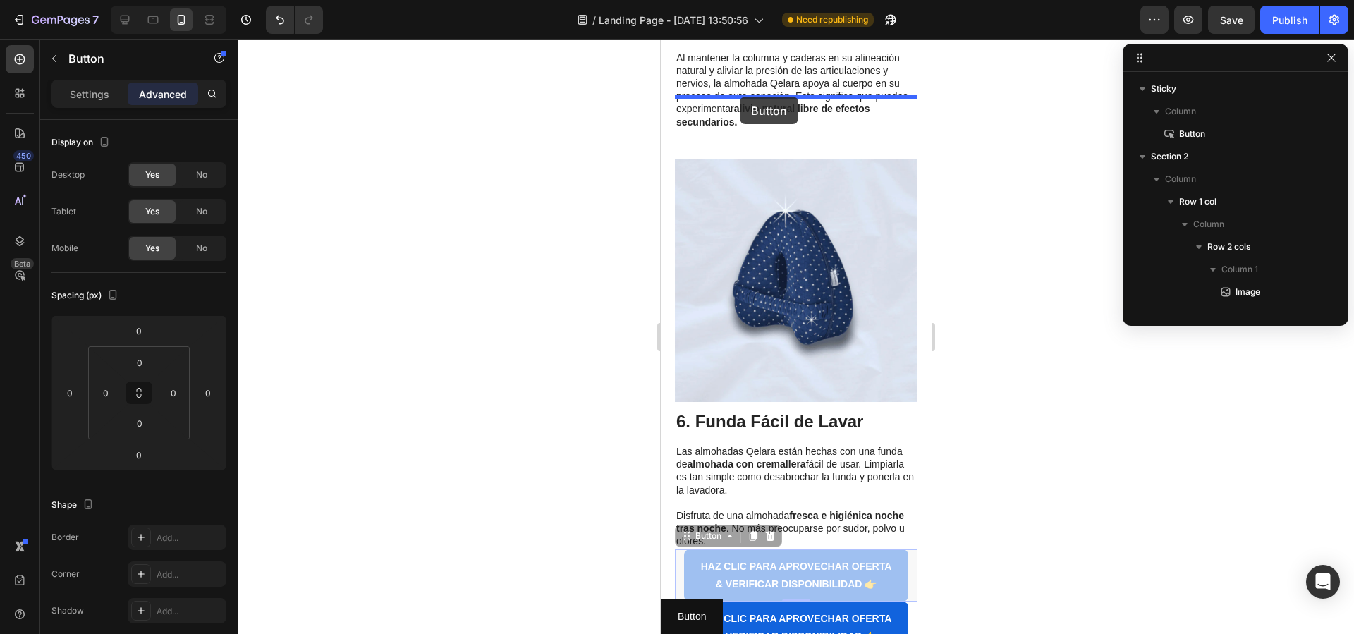
drag, startPoint x: 683, startPoint y: 533, endPoint x: 739, endPoint y: 97, distance: 439.5
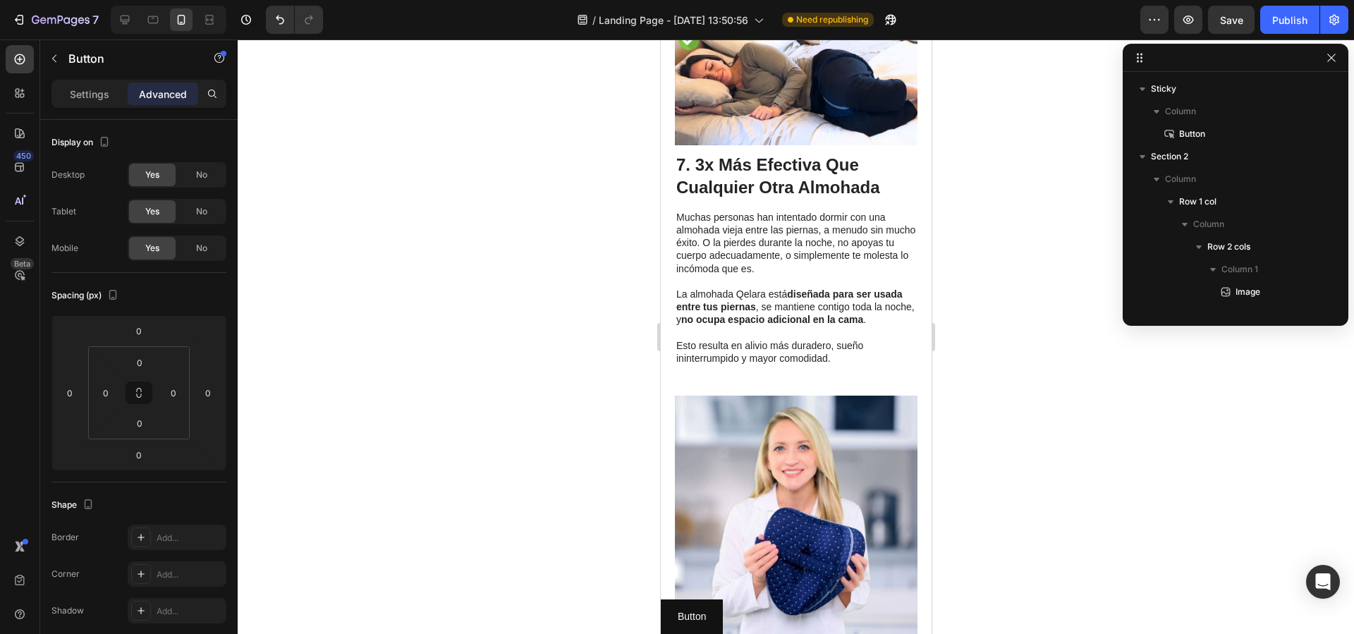
scroll to position [3055, 0]
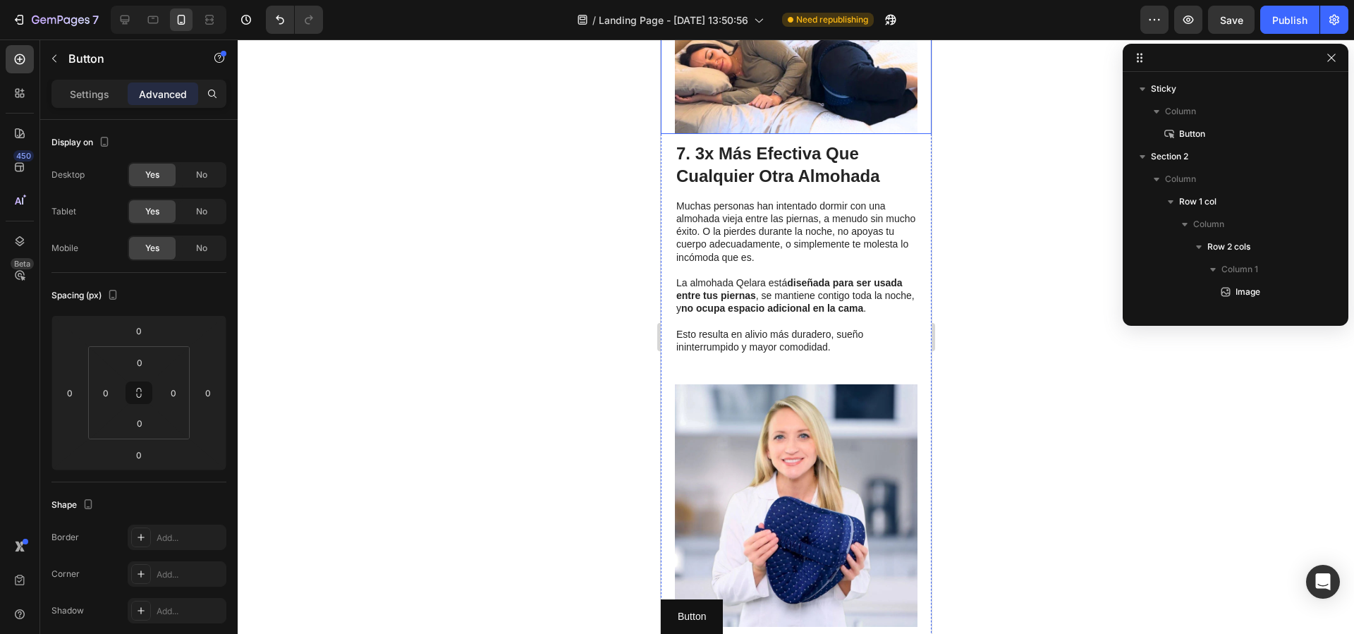
click at [141, 363] on input "0" at bounding box center [140, 362] width 28 height 21
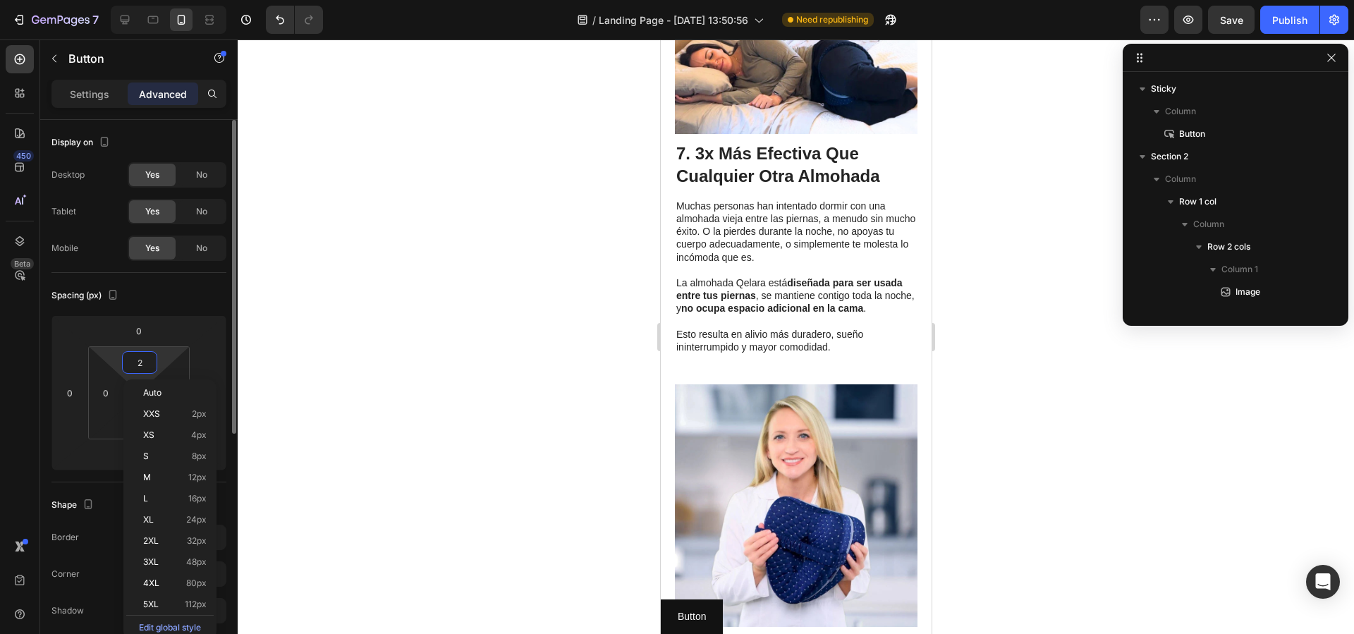
type input "20"
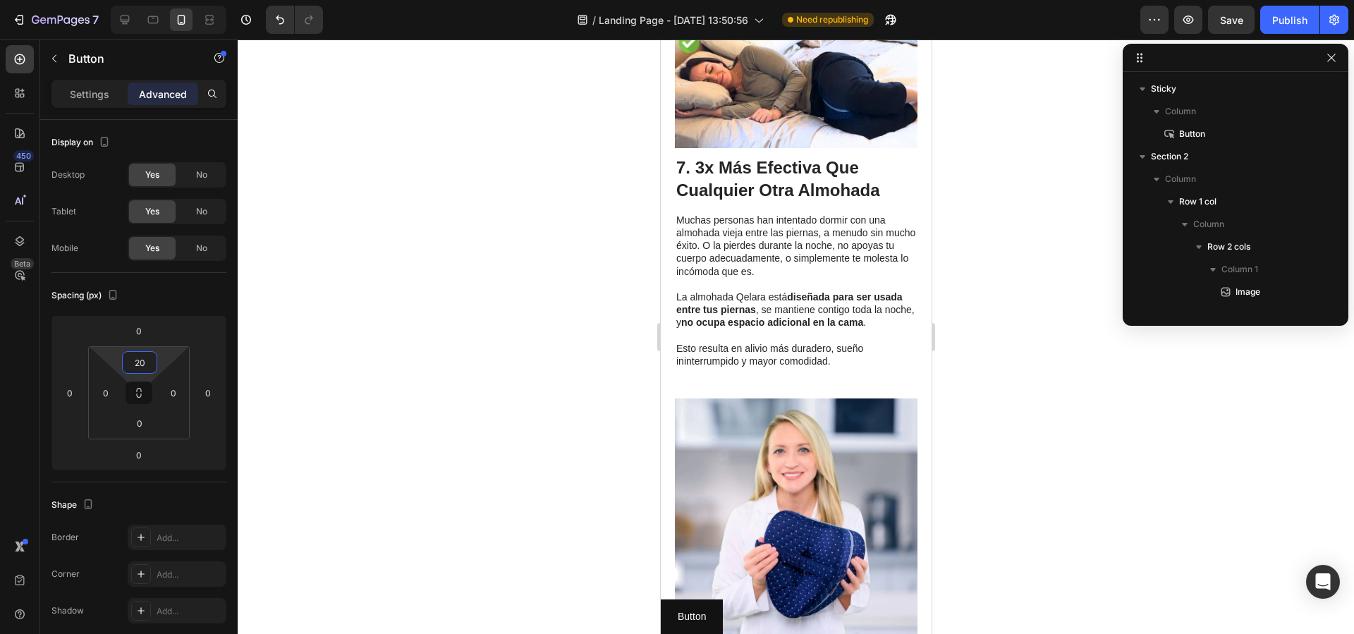
click at [1000, 366] on div at bounding box center [796, 336] width 1117 height 595
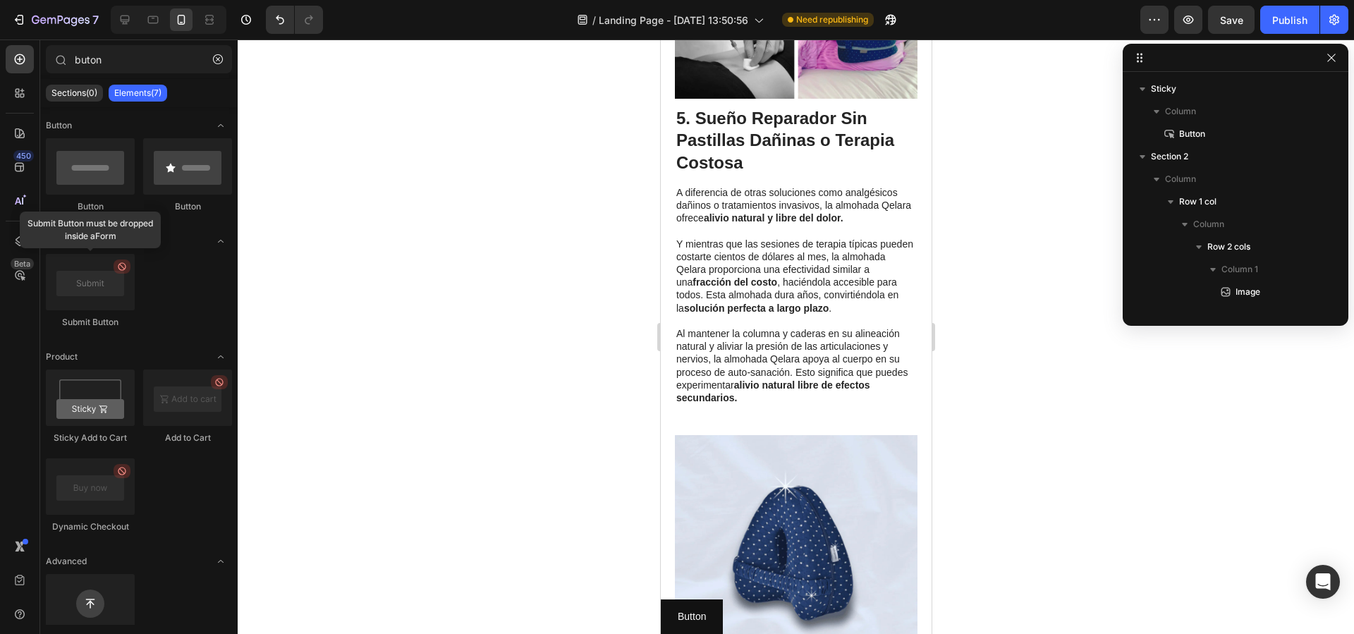
scroll to position [2024, 0]
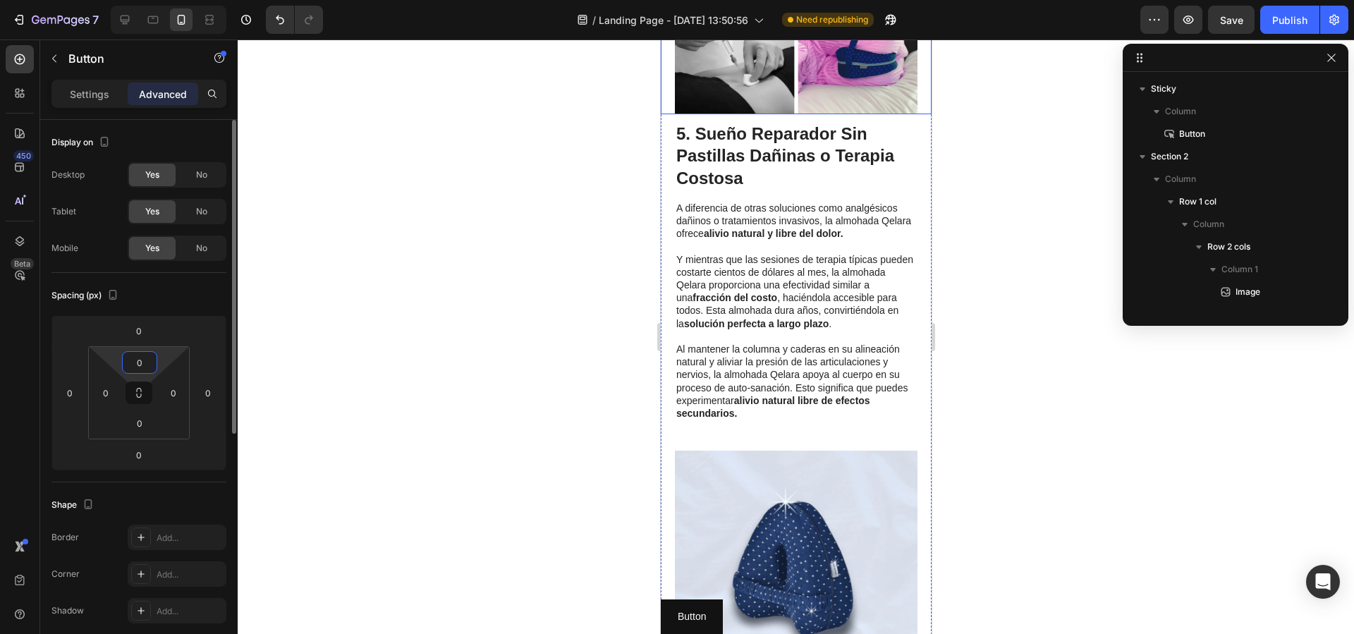
click at [144, 356] on input "0" at bounding box center [140, 362] width 28 height 21
type input "20"
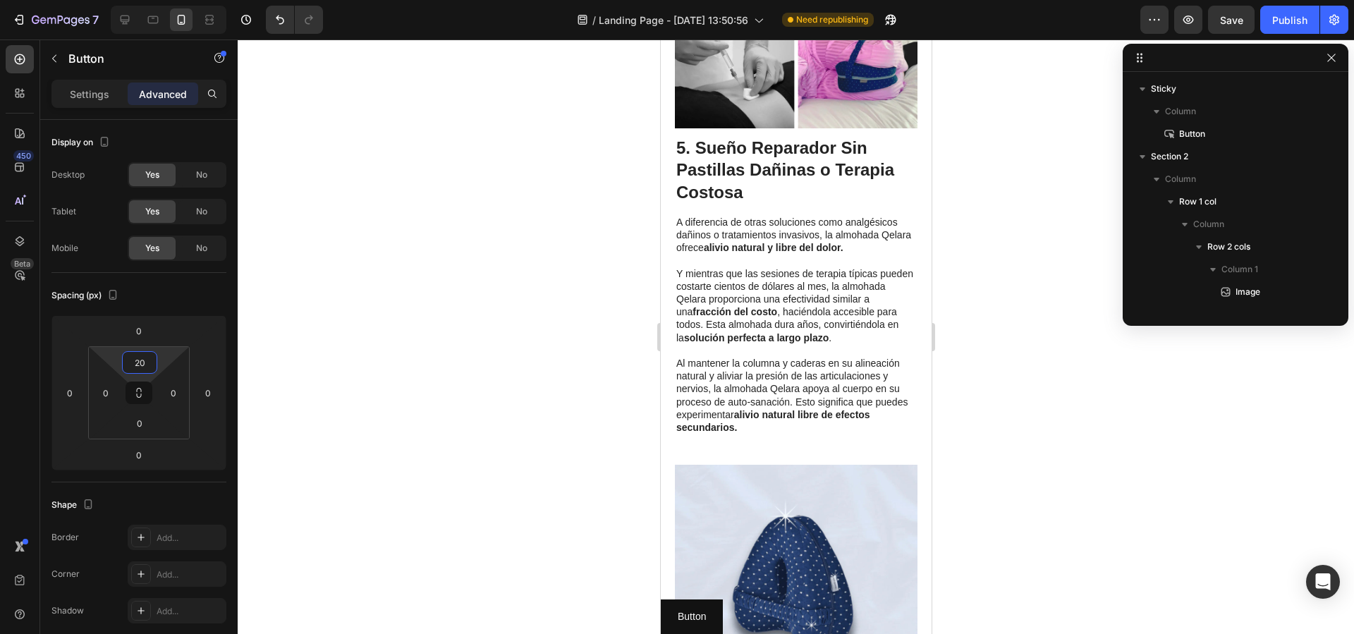
click at [1023, 403] on div at bounding box center [796, 336] width 1117 height 595
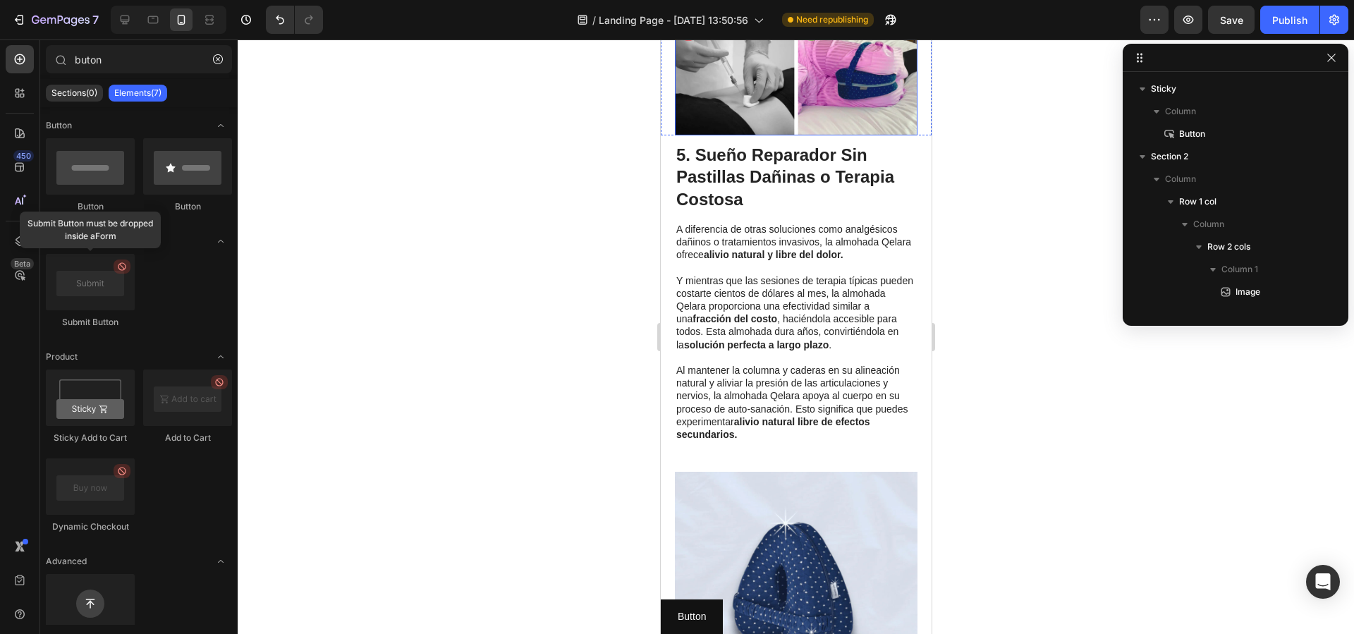
scroll to position [1943, 0]
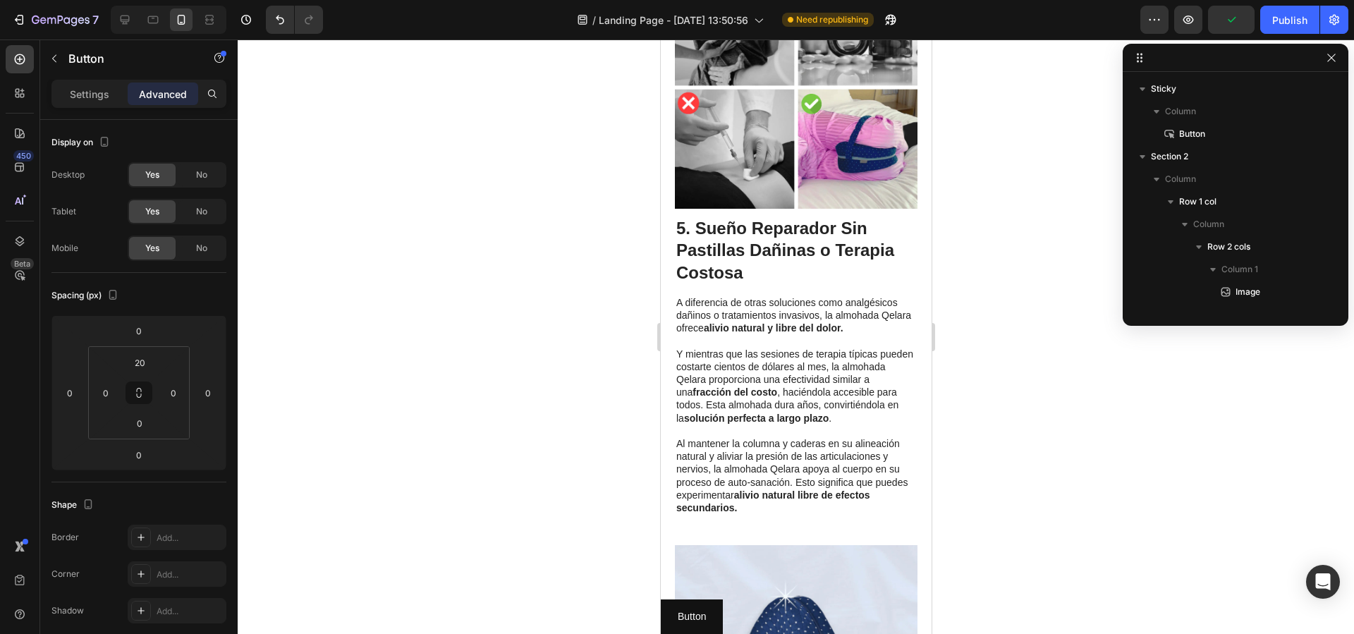
drag, startPoint x: 757, startPoint y: 406, endPoint x: 742, endPoint y: 411, distance: 15.4
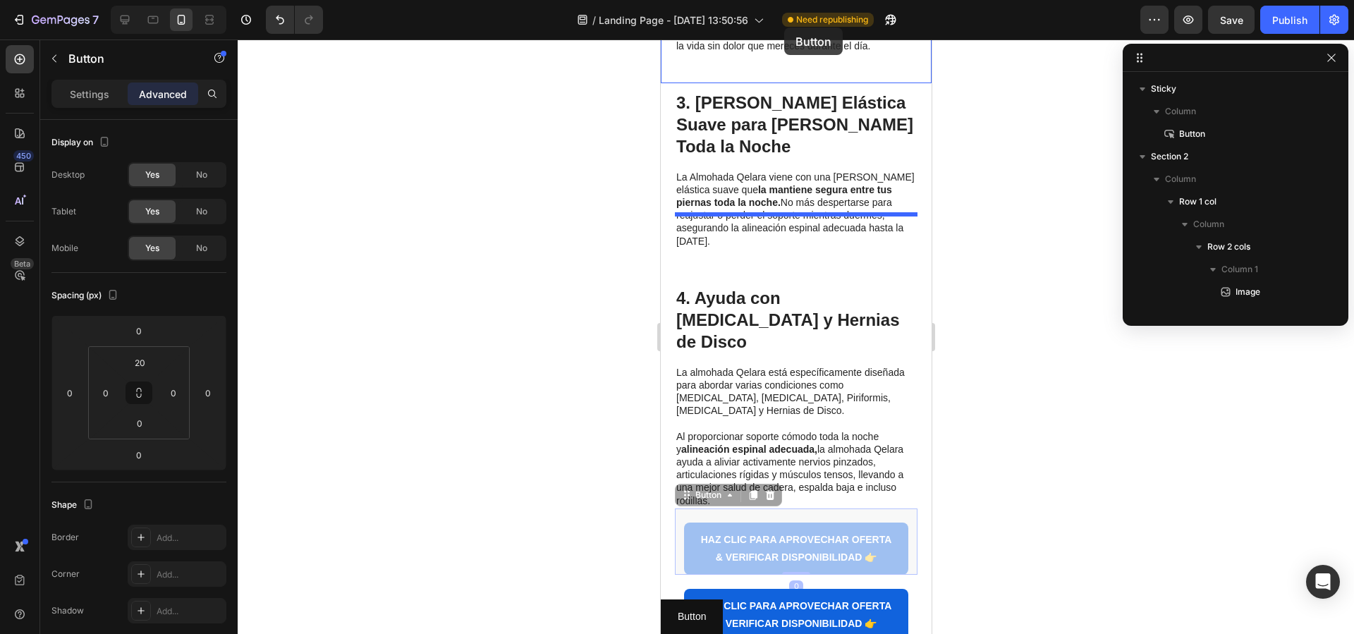
scroll to position [1153, 0]
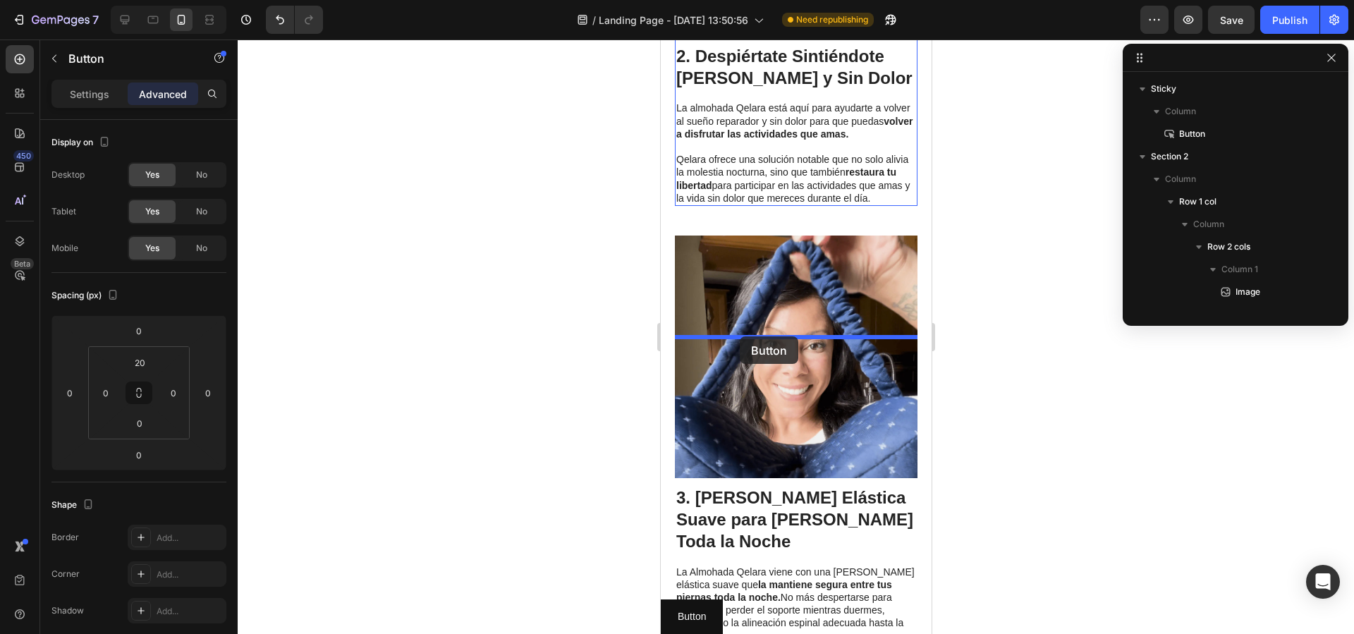
drag, startPoint x: 686, startPoint y: 403, endPoint x: 739, endPoint y: 336, distance: 85.8
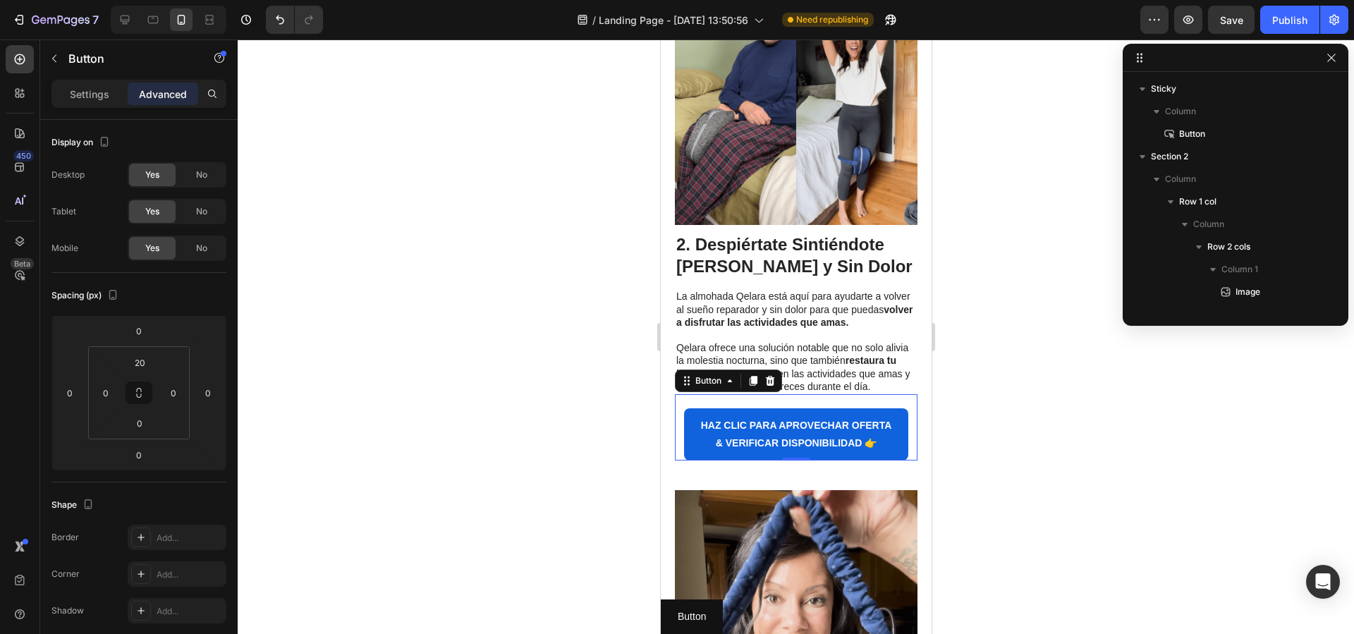
scroll to position [1102, 0]
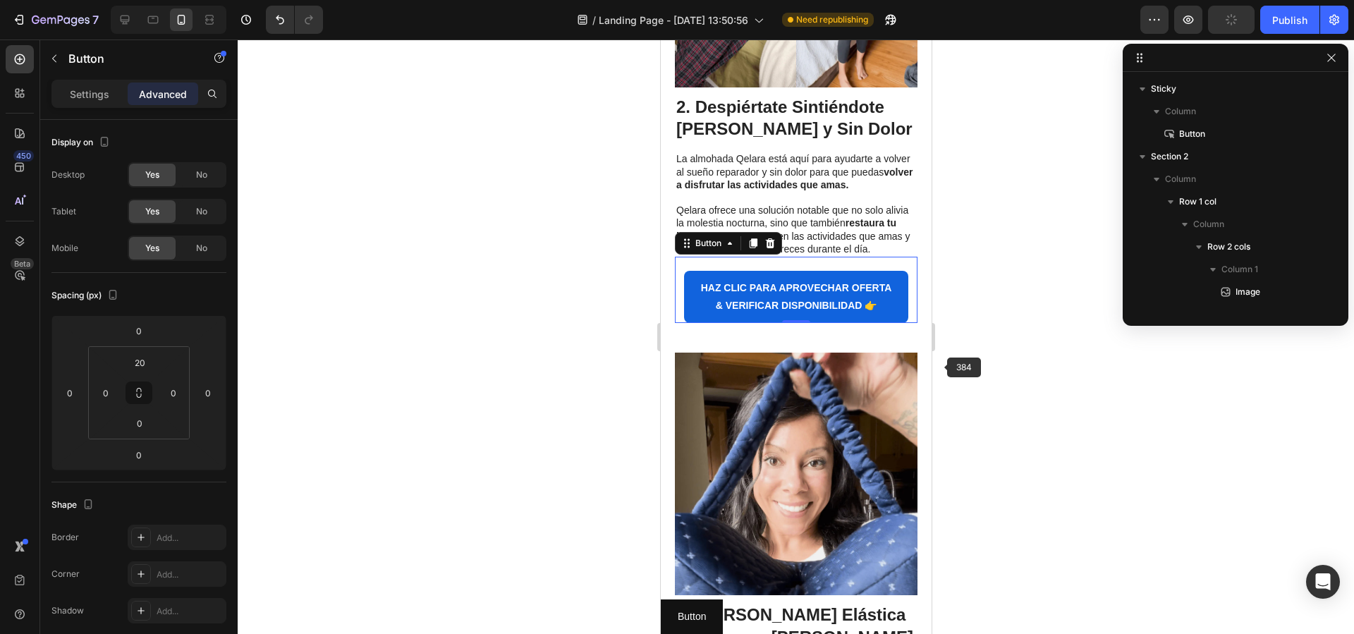
click at [948, 367] on div at bounding box center [796, 336] width 1117 height 595
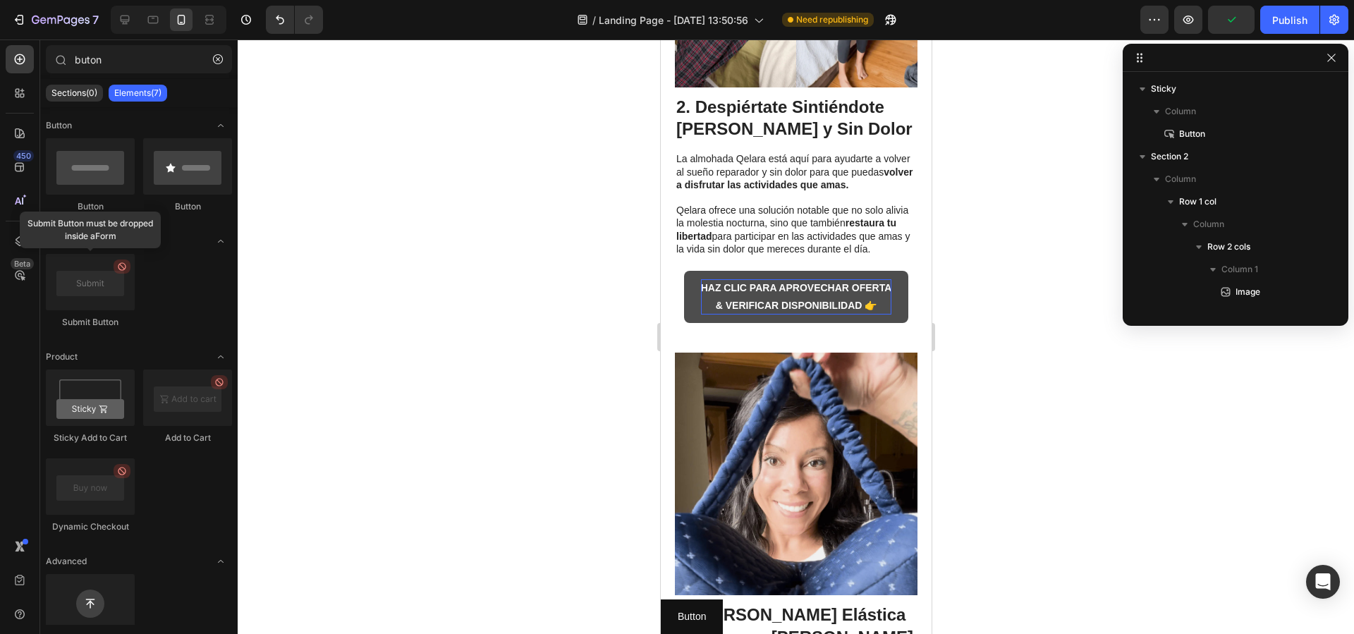
click at [826, 315] on p "HAZ CLIC PARA APROVECHAR OFERTA & VERIFICAR DISPONIBILIDAD 👉" at bounding box center [795, 296] width 191 height 35
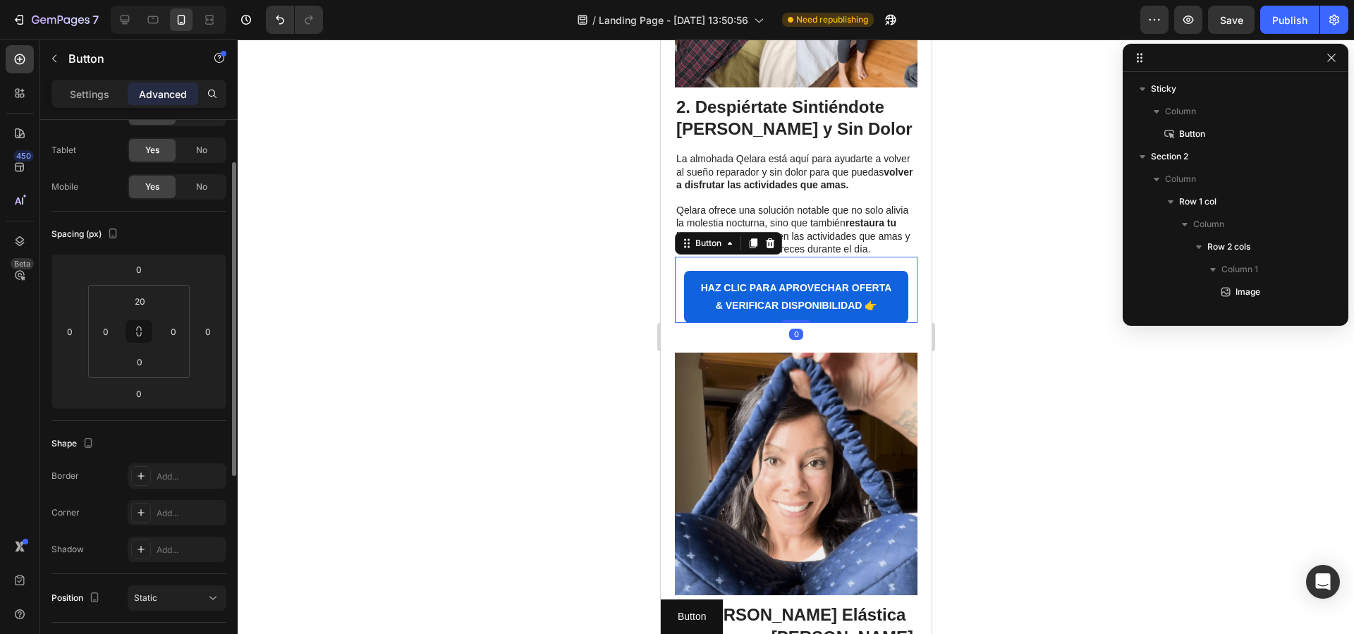
scroll to position [0, 0]
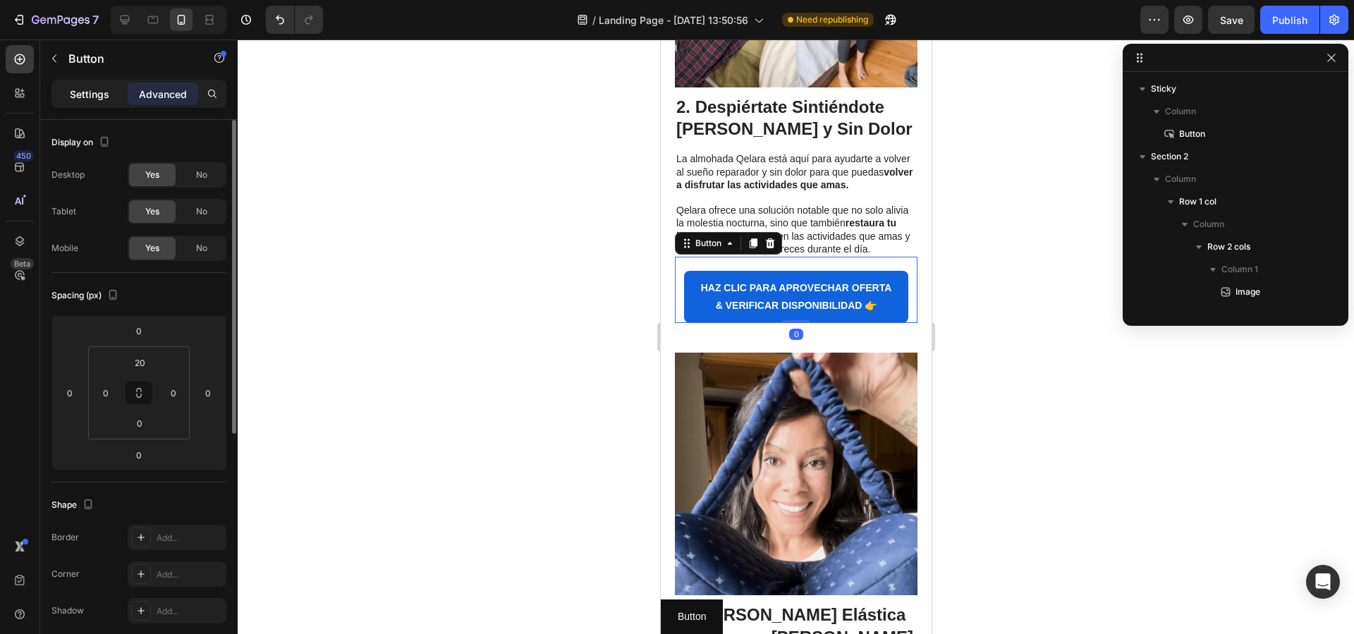
click at [89, 95] on p "Settings" at bounding box center [89, 94] width 39 height 15
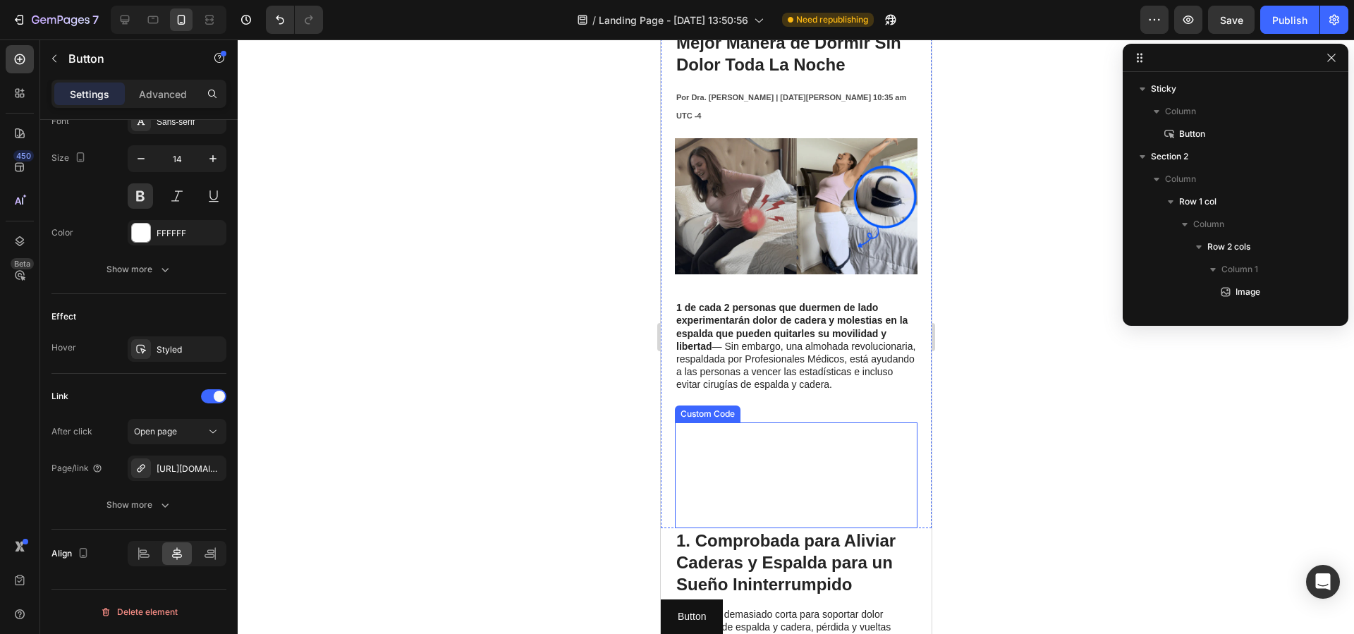
scroll to position [100, 0]
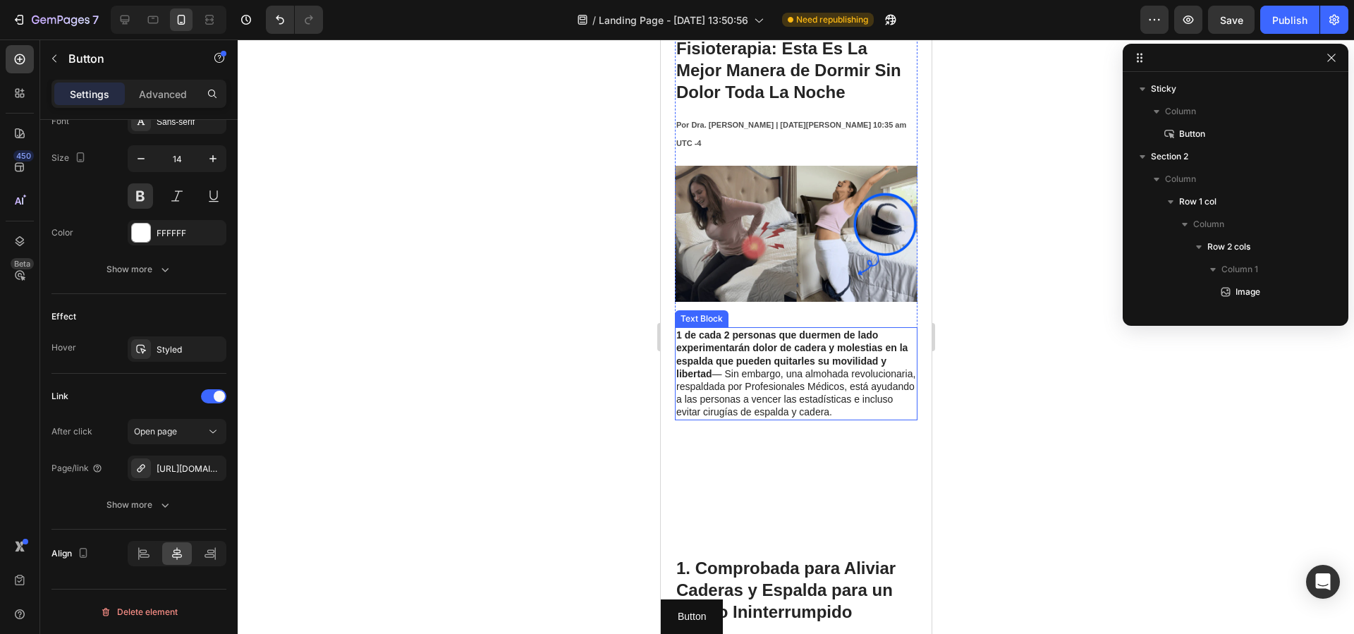
click at [784, 345] on strong "1 de cada 2 personas que duermen de lado experimentarán dolor de cadera y moles…" at bounding box center [791, 354] width 231 height 50
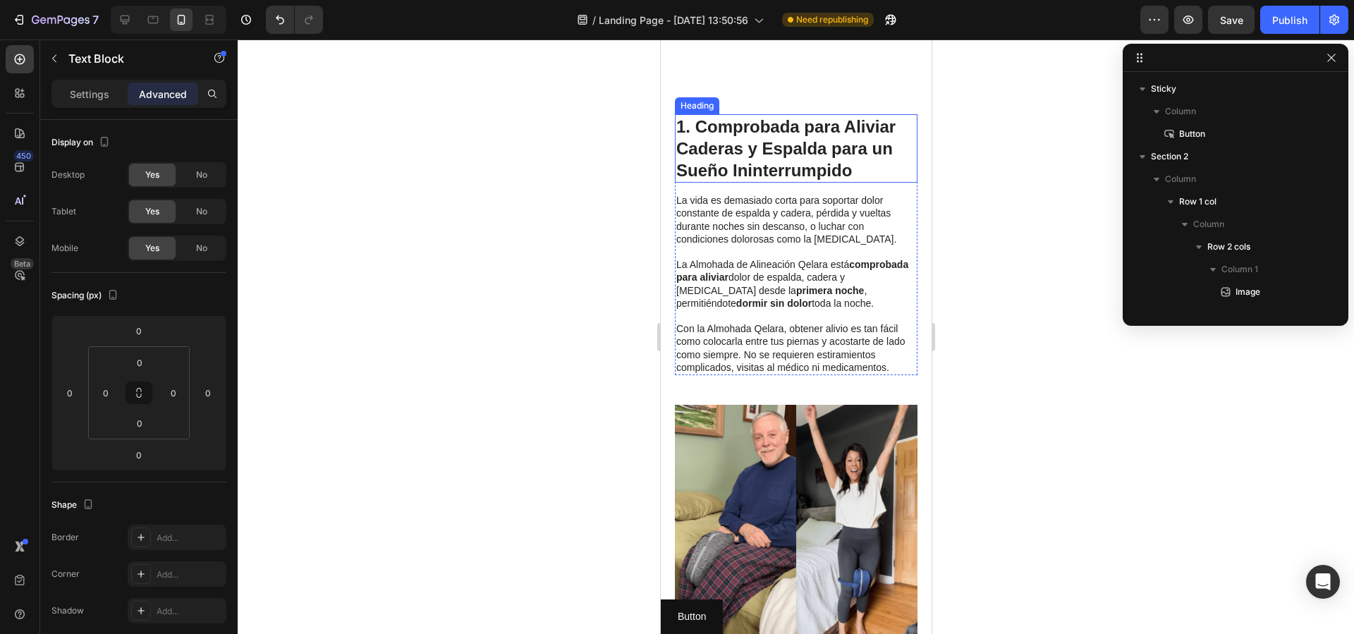
scroll to position [580, 0]
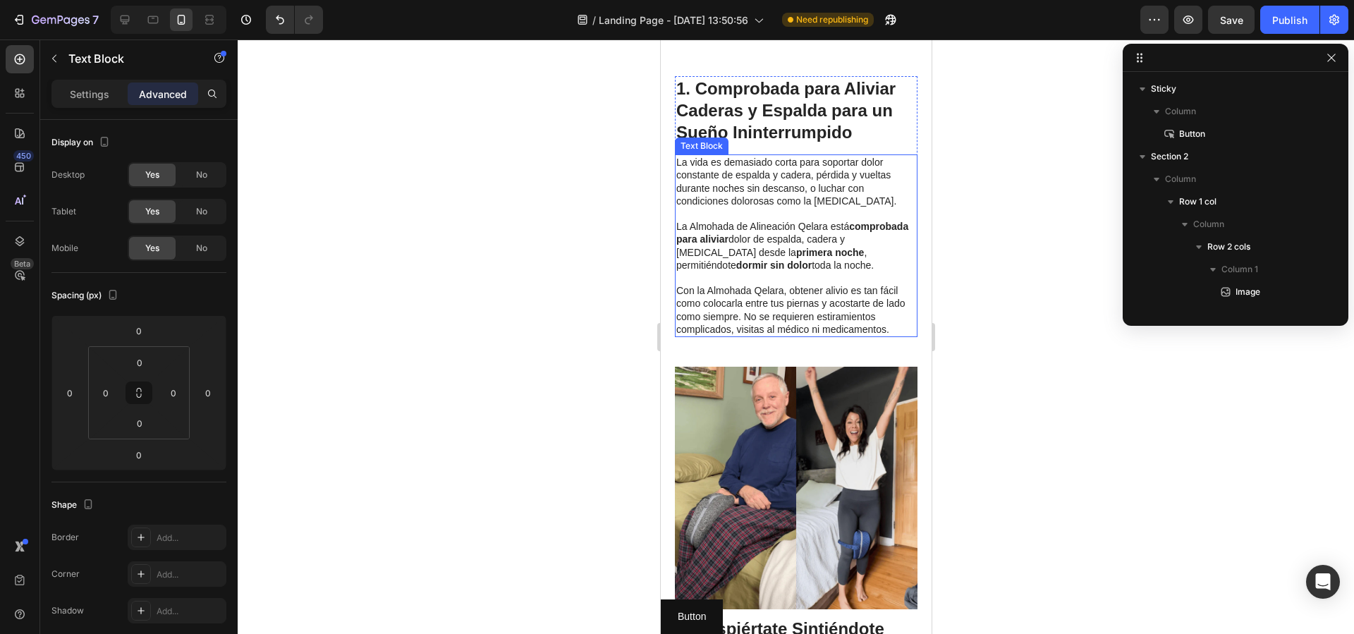
click at [827, 272] on p "La Almohada de Alineación Qelara está comprobada para aliviar dolor de espalda,…" at bounding box center [796, 245] width 240 height 51
click at [767, 272] on p "La Almohada de Alineación Qelara está comprobada para aliviar dolor de espalda,…" at bounding box center [796, 245] width 240 height 51
click at [803, 272] on p "La Almohada de Alineación Qelara está comprobada para aliviar dolor de espalda,…" at bounding box center [796, 245] width 240 height 51
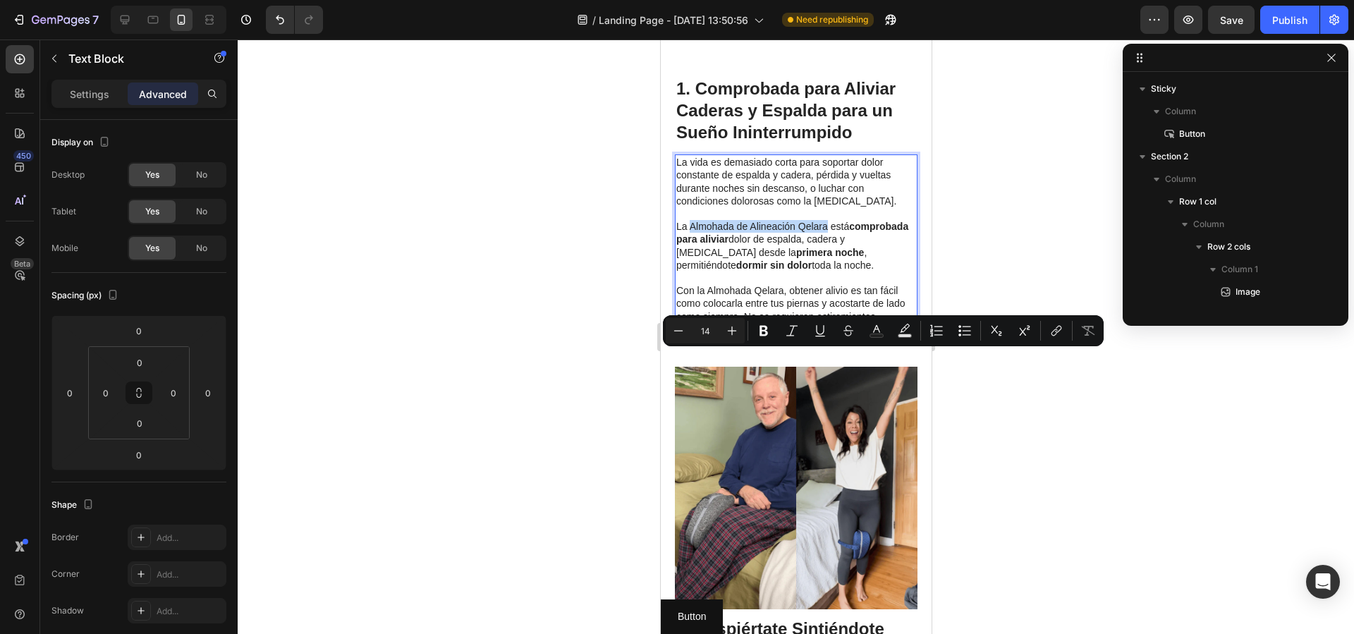
drag, startPoint x: 825, startPoint y: 358, endPoint x: 689, endPoint y: 358, distance: 136.1
click at [689, 272] on p "La Almohada de Alineación Qelara está comprobada para aliviar dolor de espalda,…" at bounding box center [796, 245] width 240 height 51
click at [1054, 327] on icon "Editor contextual toolbar" at bounding box center [1057, 331] width 14 height 14
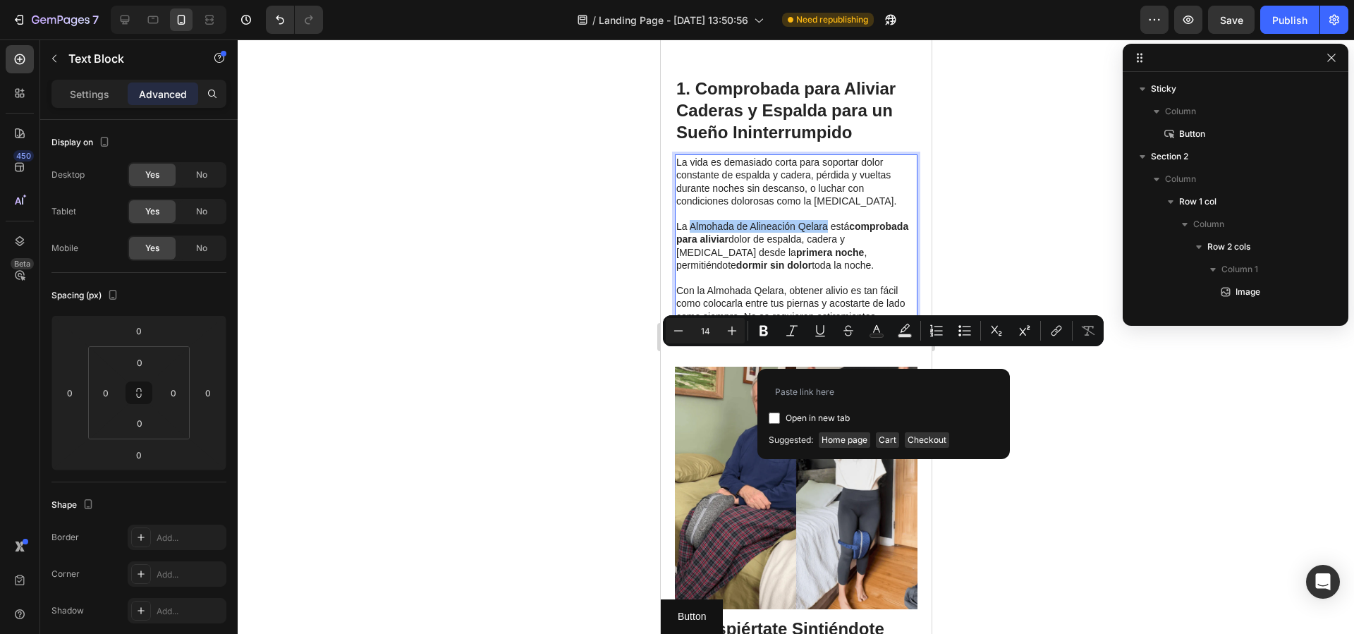
type input "https://qelaracl.store/products/almohada-ergoflex-alivia-la-cadera-espalda-y-ci…"
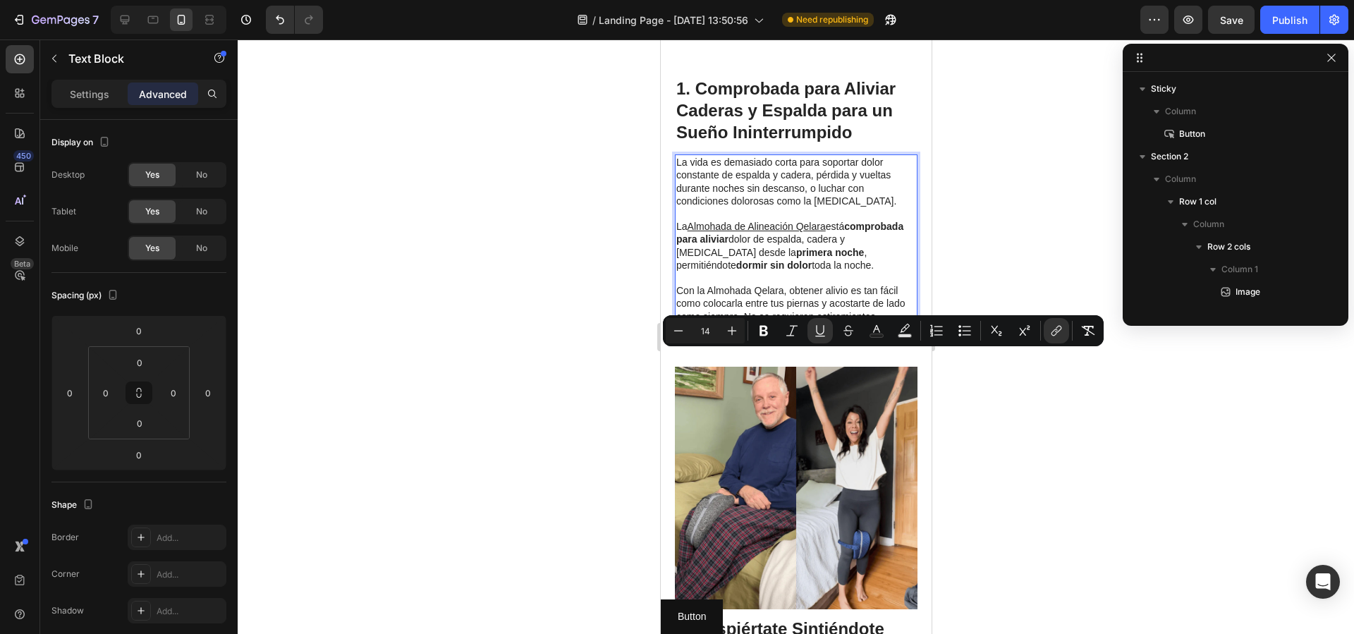
drag, startPoint x: 1032, startPoint y: 391, endPoint x: 941, endPoint y: 387, distance: 91.1
click at [1031, 391] on div at bounding box center [796, 336] width 1117 height 595
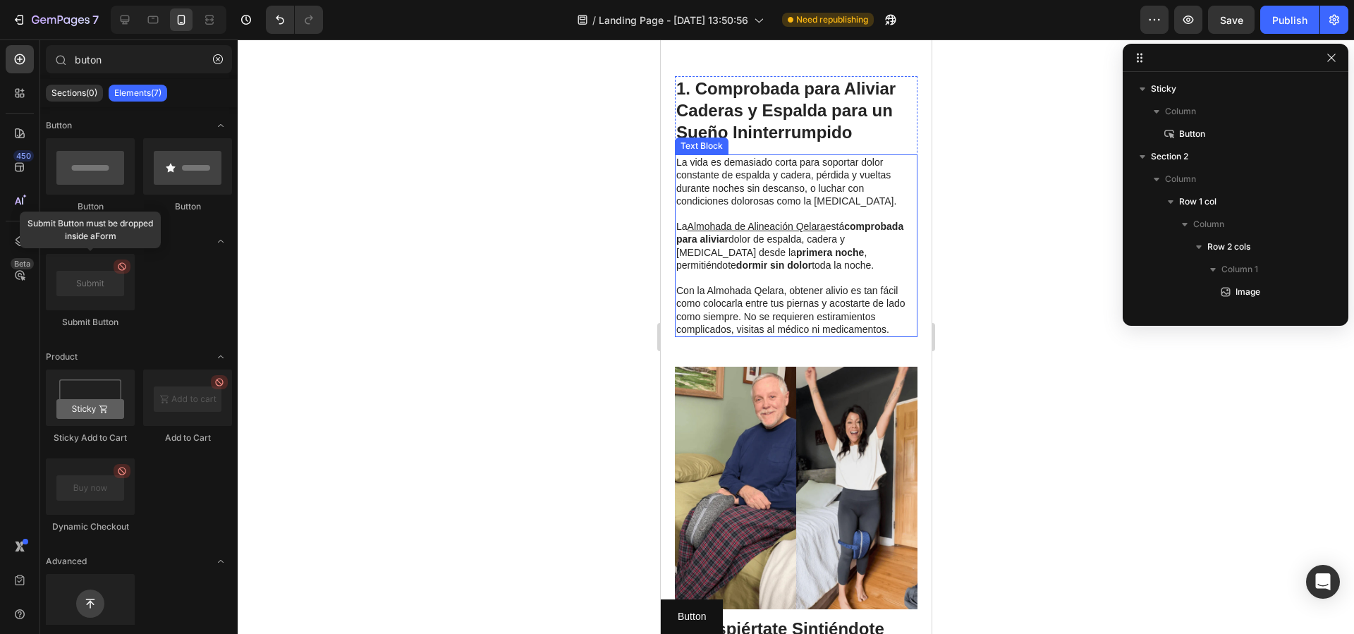
click at [822, 232] on u "Almohada de Alineación Qelara" at bounding box center [756, 226] width 138 height 11
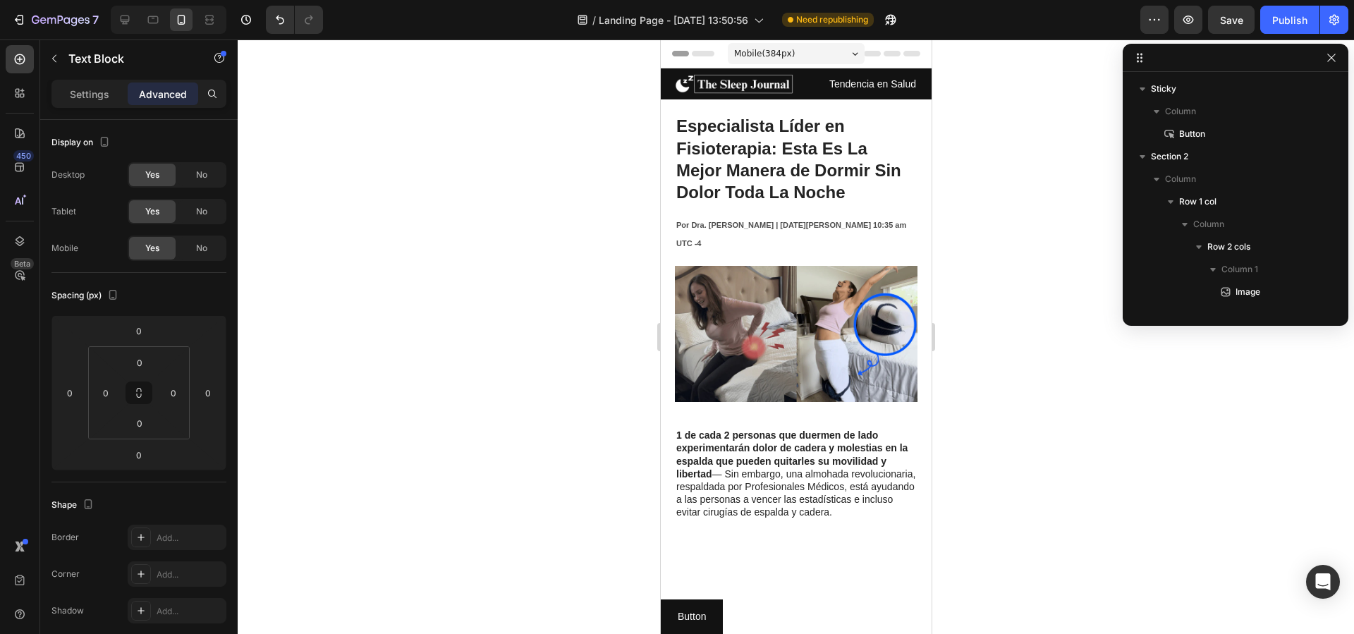
scroll to position [580, 0]
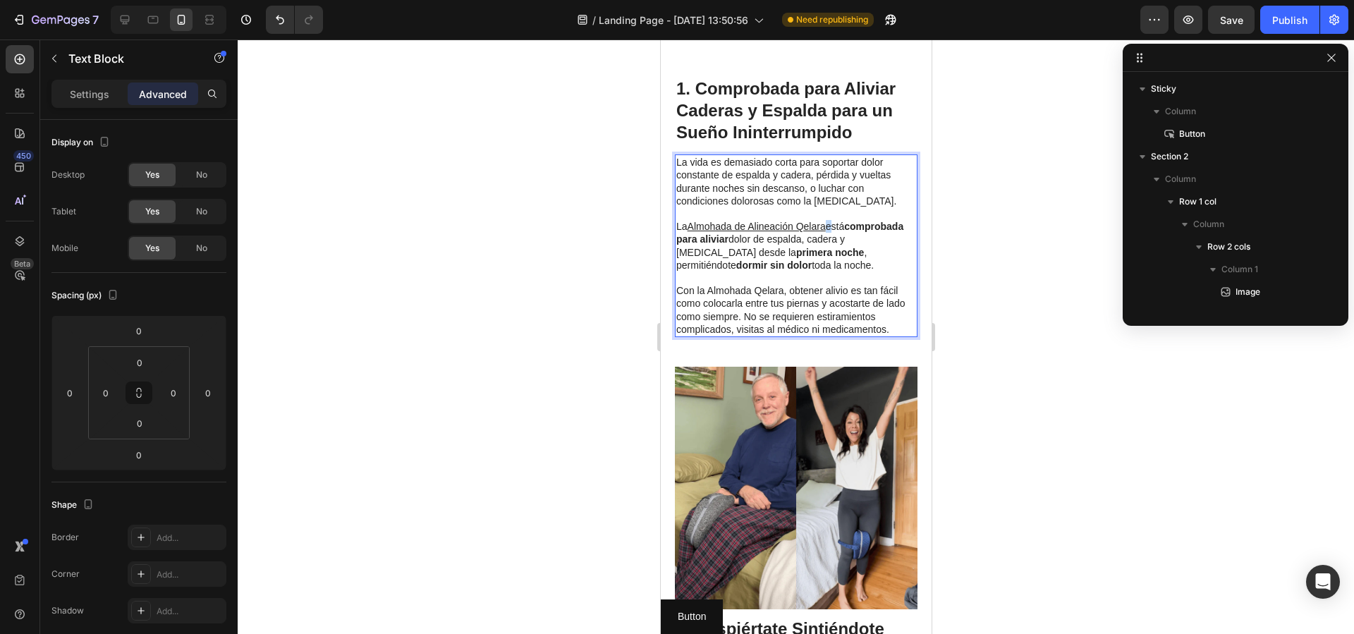
drag, startPoint x: 660, startPoint y: 39, endPoint x: 827, endPoint y: 359, distance: 360.3
click at [827, 272] on p "La Almohada de Alineación Qelara está comprobada para aliviar dolor de espalda,…" at bounding box center [796, 245] width 240 height 51
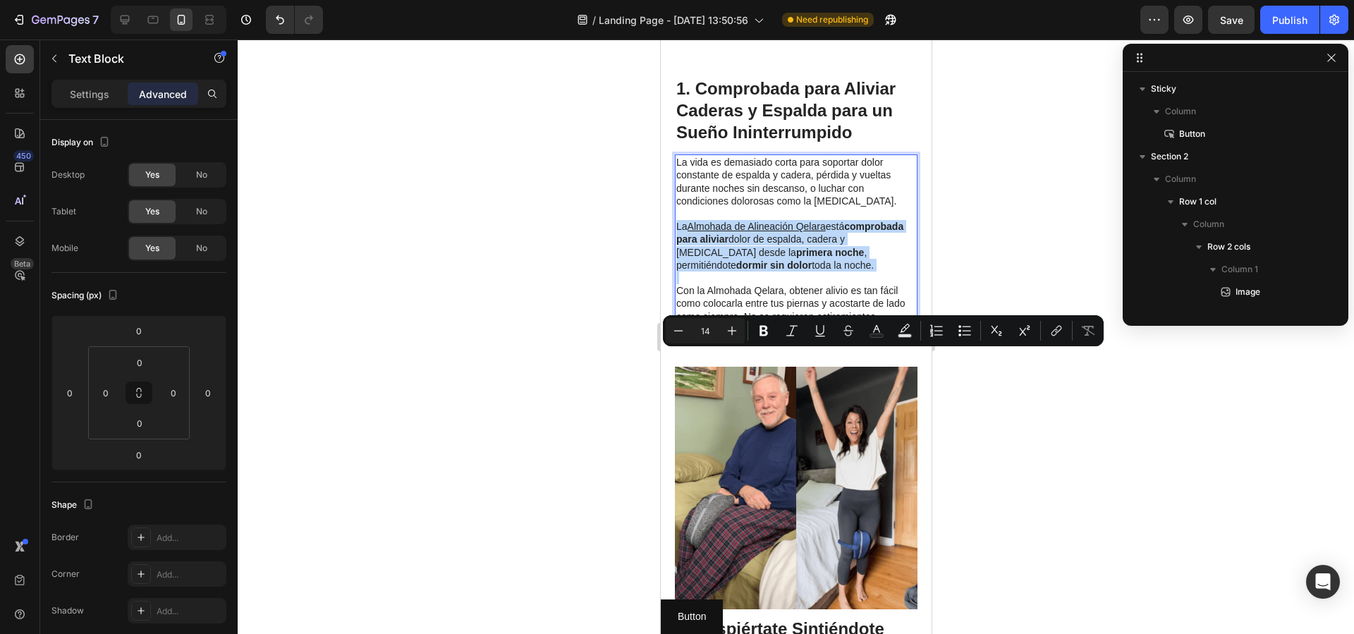
click at [827, 272] on p "La Almohada de Alineación Qelara está comprobada para aliviar dolor de espalda,…" at bounding box center [796, 245] width 240 height 51
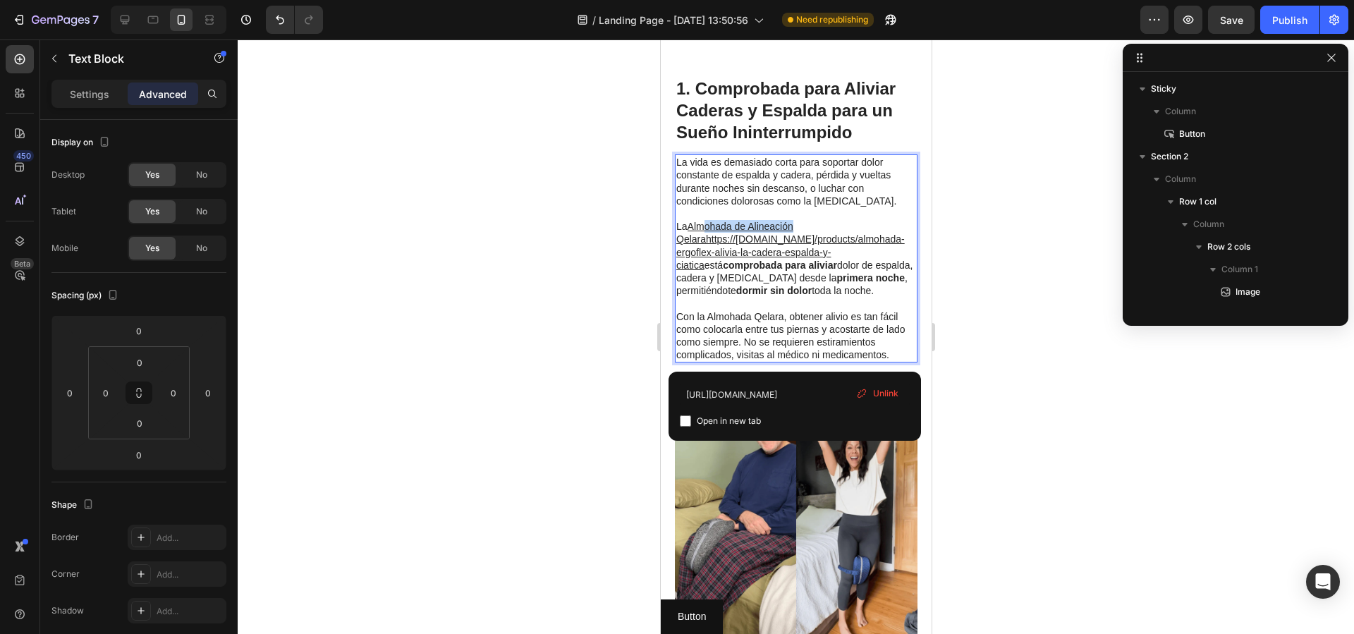
drag, startPoint x: 827, startPoint y: 360, endPoint x: 708, endPoint y: 360, distance: 118.5
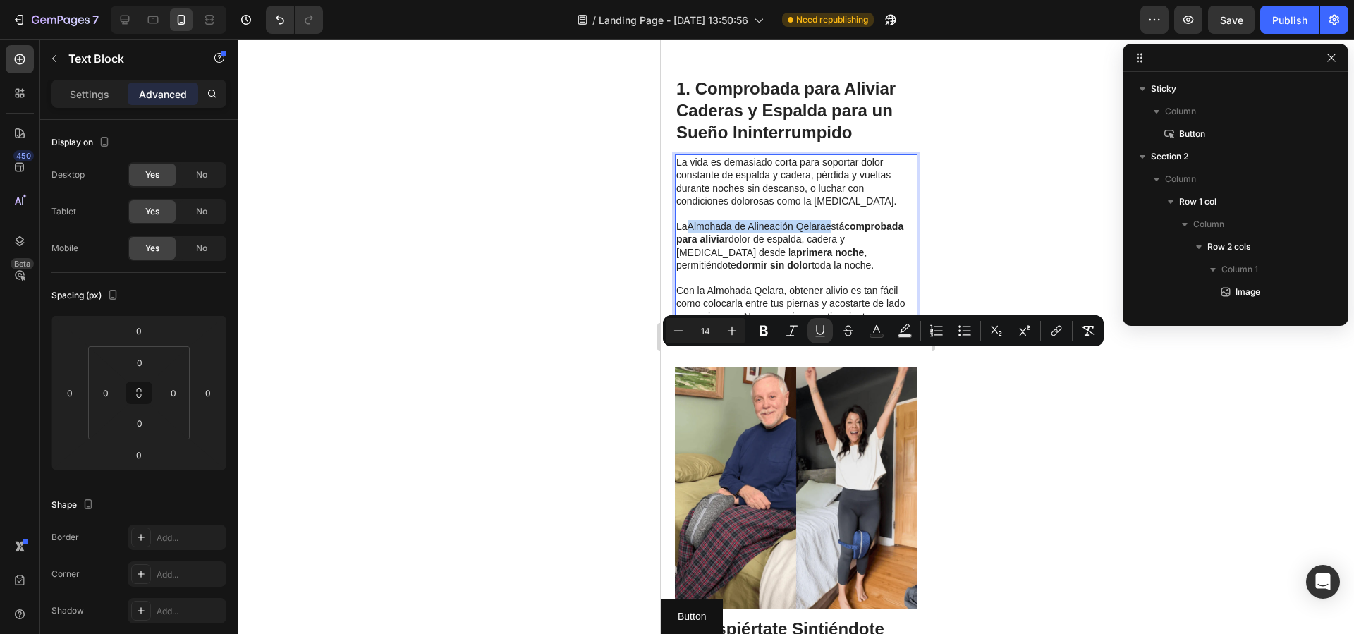
drag, startPoint x: 829, startPoint y: 359, endPoint x: 691, endPoint y: 364, distance: 138.3
click at [691, 272] on p "La Almohada de Alineación Qelara está comprobada para aliviar dolor de espalda,…" at bounding box center [796, 245] width 240 height 51
click at [889, 329] on div "Minus 14 Plus Bold Italic Underline Strikethrough Text Color Text Background Co…" at bounding box center [883, 330] width 435 height 25
click at [883, 329] on icon "Editor contextual toolbar" at bounding box center [877, 331] width 14 height 14
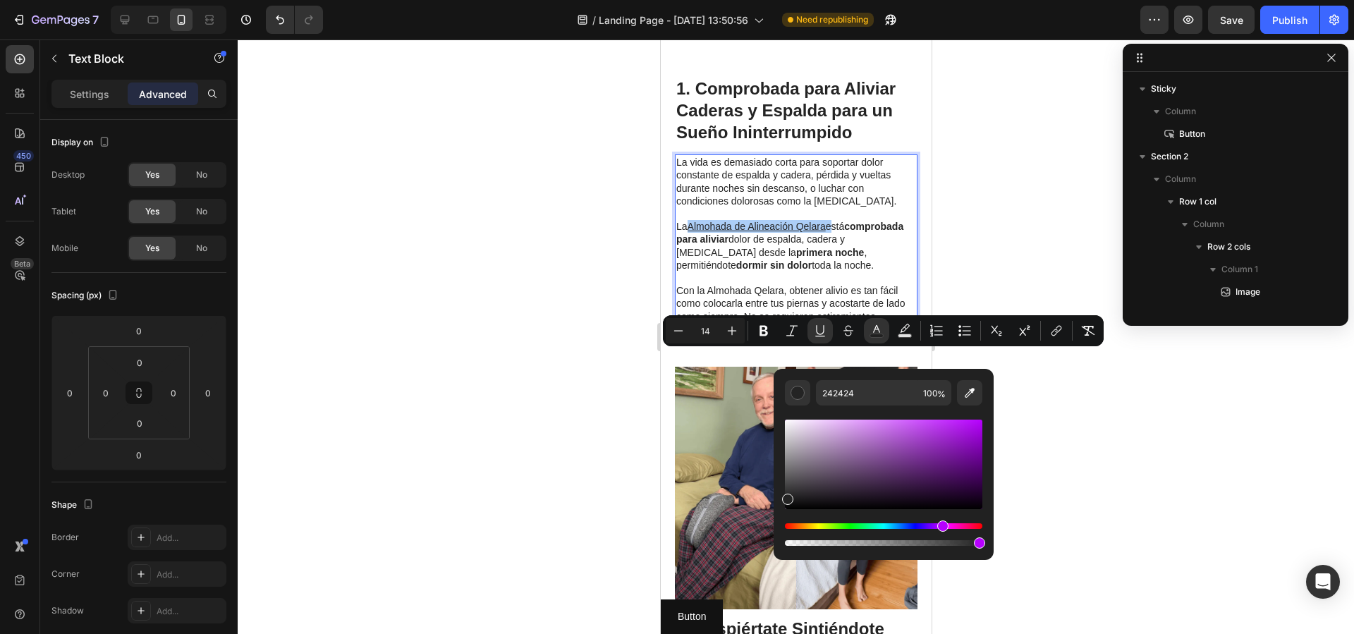
click at [941, 527] on div "Hue" at bounding box center [883, 526] width 197 height 6
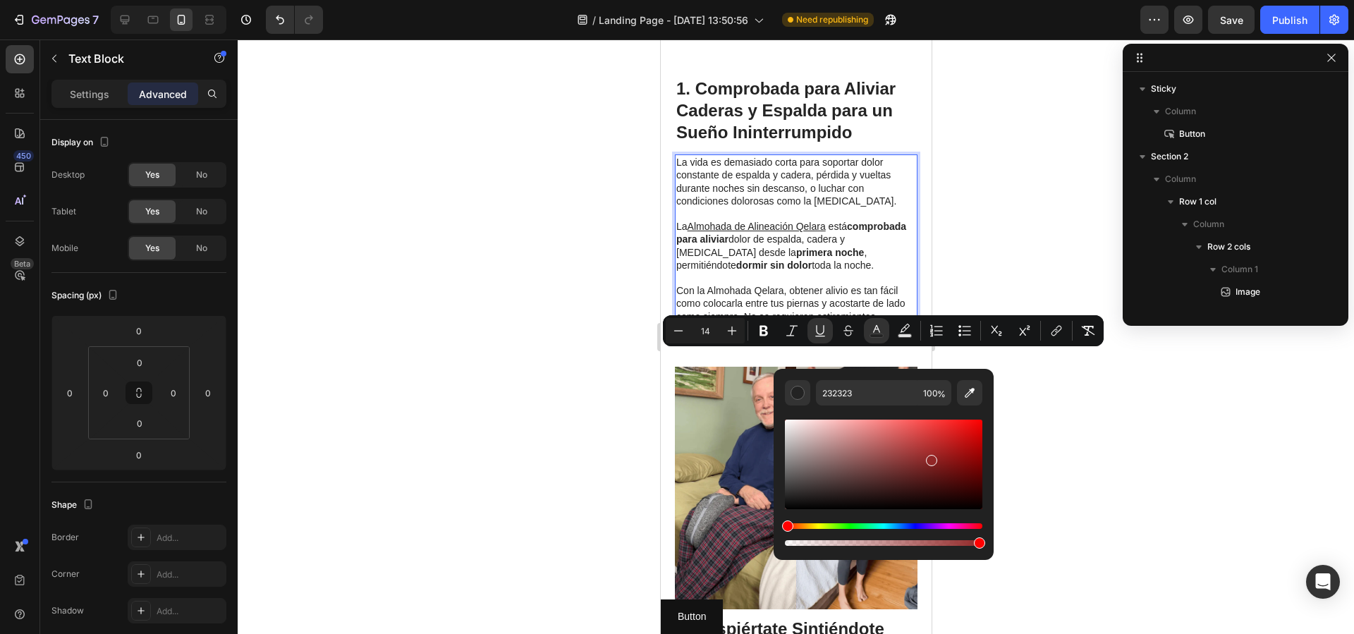
click at [930, 454] on div "Editor contextual toolbar" at bounding box center [883, 465] width 197 height 90
click at [930, 443] on div "Editor contextual toolbar" at bounding box center [883, 465] width 197 height 90
click at [935, 528] on div "Hue" at bounding box center [883, 526] width 197 height 6
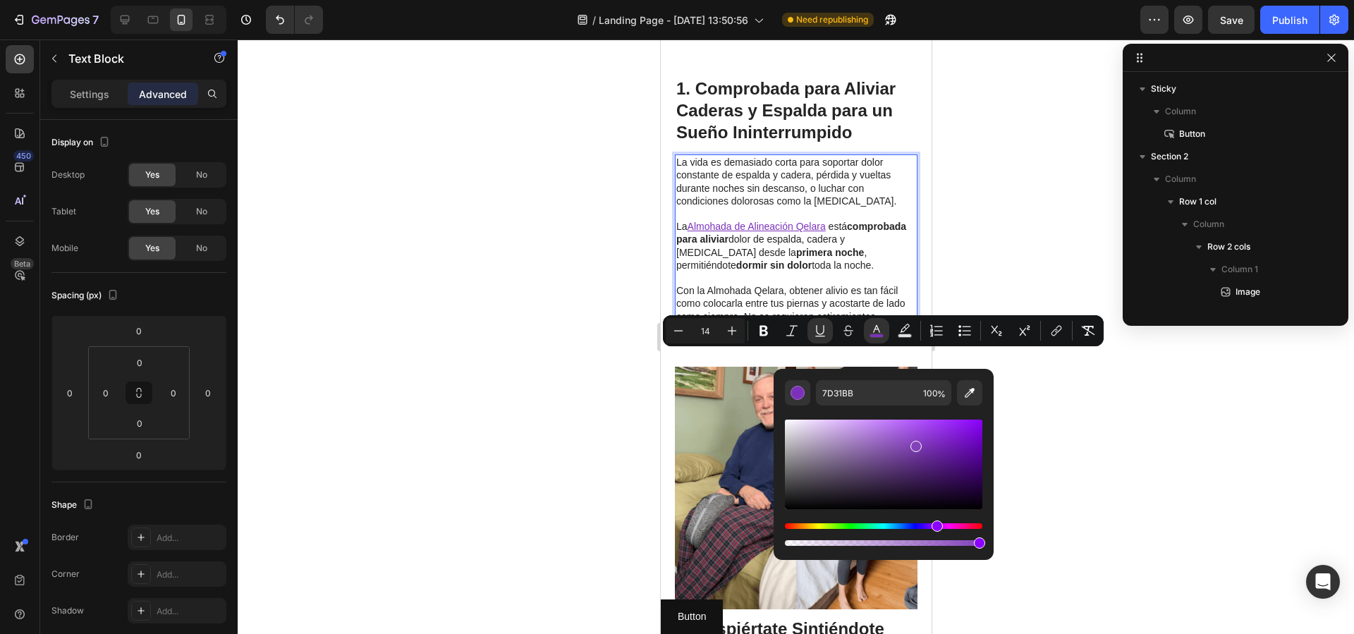
click at [913, 444] on div "Editor contextual toolbar" at bounding box center [883, 465] width 197 height 90
type input "8341BA"
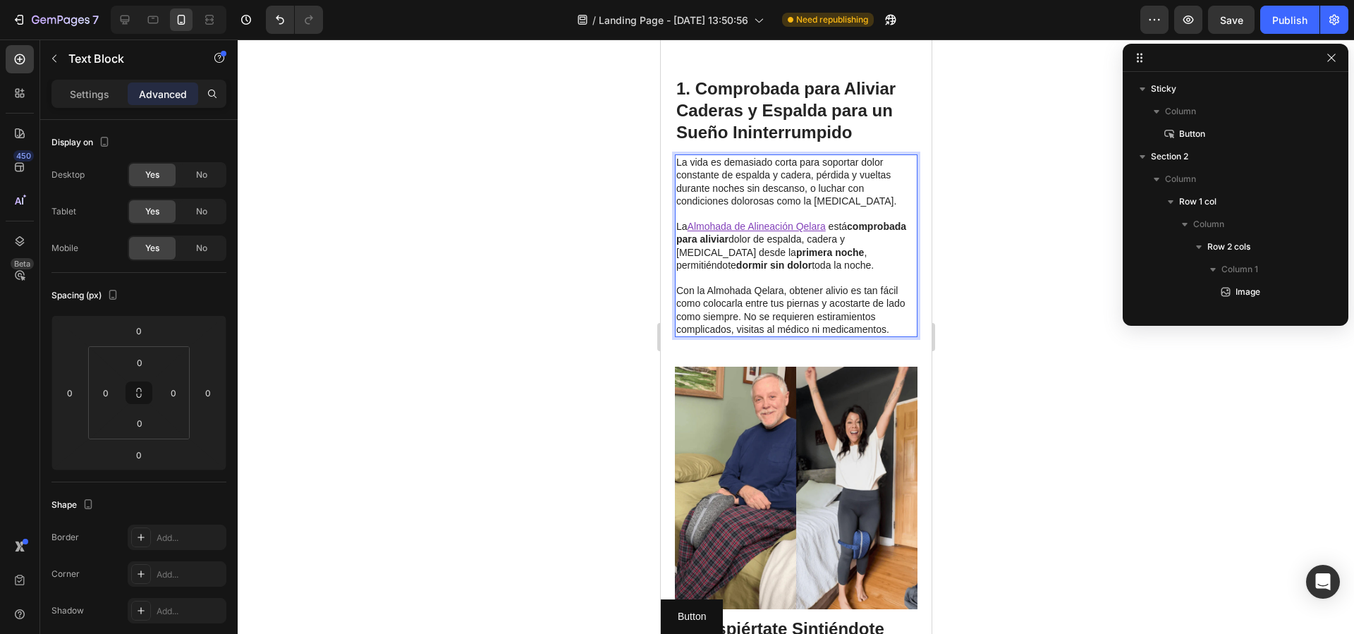
click at [719, 284] on p "Rich Text Editor. Editing area: main" at bounding box center [796, 278] width 240 height 13
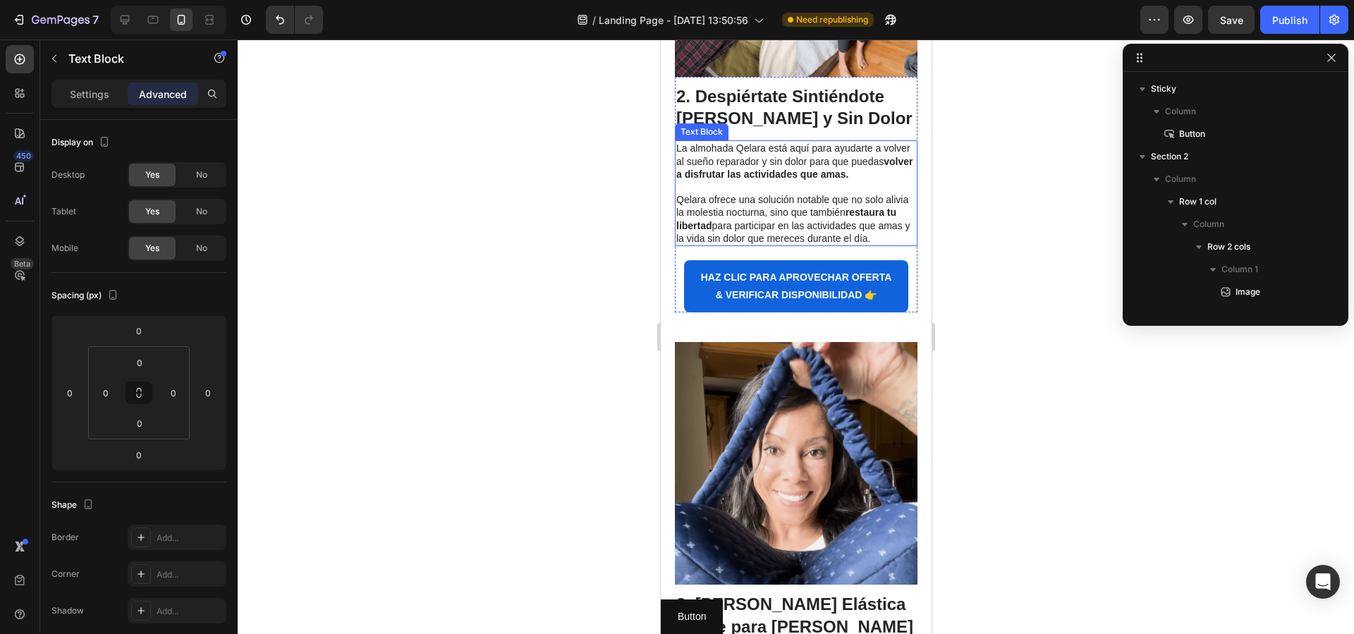
scroll to position [1113, 0]
click at [770, 180] on p "La almohada Qelara está aquí para ayudarte a volver al sueño reparador y sin do…" at bounding box center [796, 160] width 240 height 39
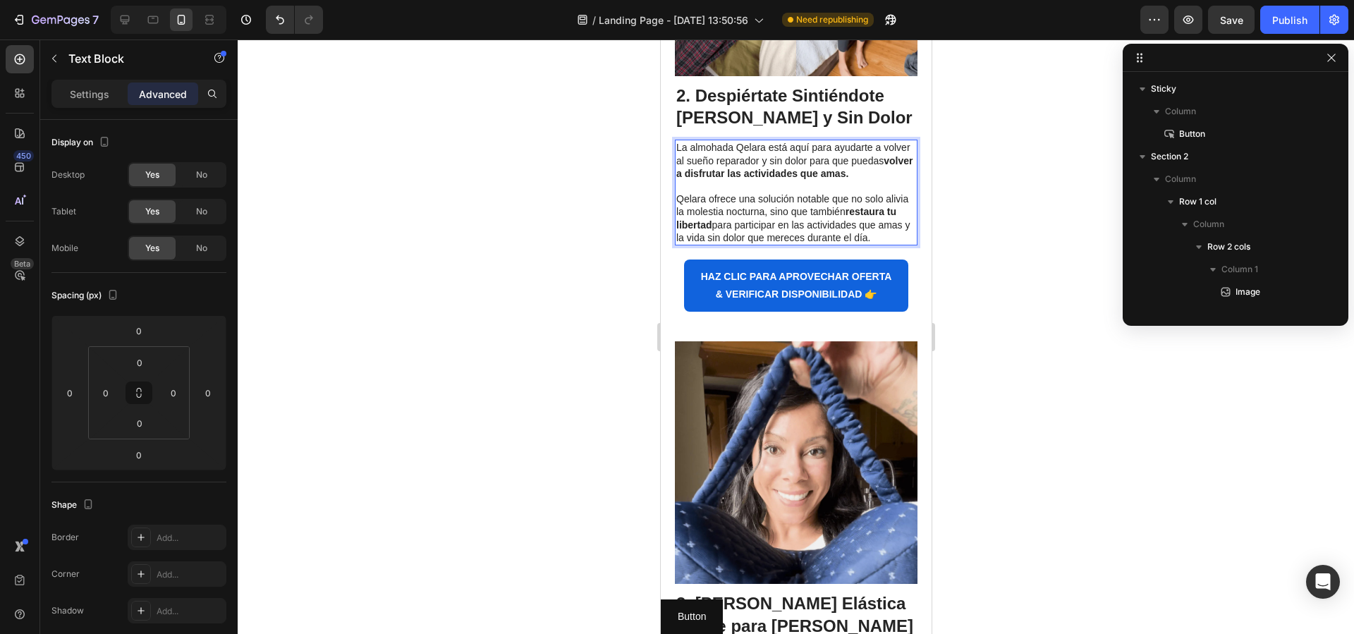
click at [767, 180] on p "La almohada Qelara está aquí para ayudarte a volver al sueño reparador y sin do…" at bounding box center [796, 160] width 240 height 39
drag, startPoint x: 765, startPoint y: 280, endPoint x: 677, endPoint y: 281, distance: 87.5
click at [677, 180] on p "La almohada Qelara está aquí para ayudarte a volver al sueño reparador y sin do…" at bounding box center [796, 160] width 240 height 39
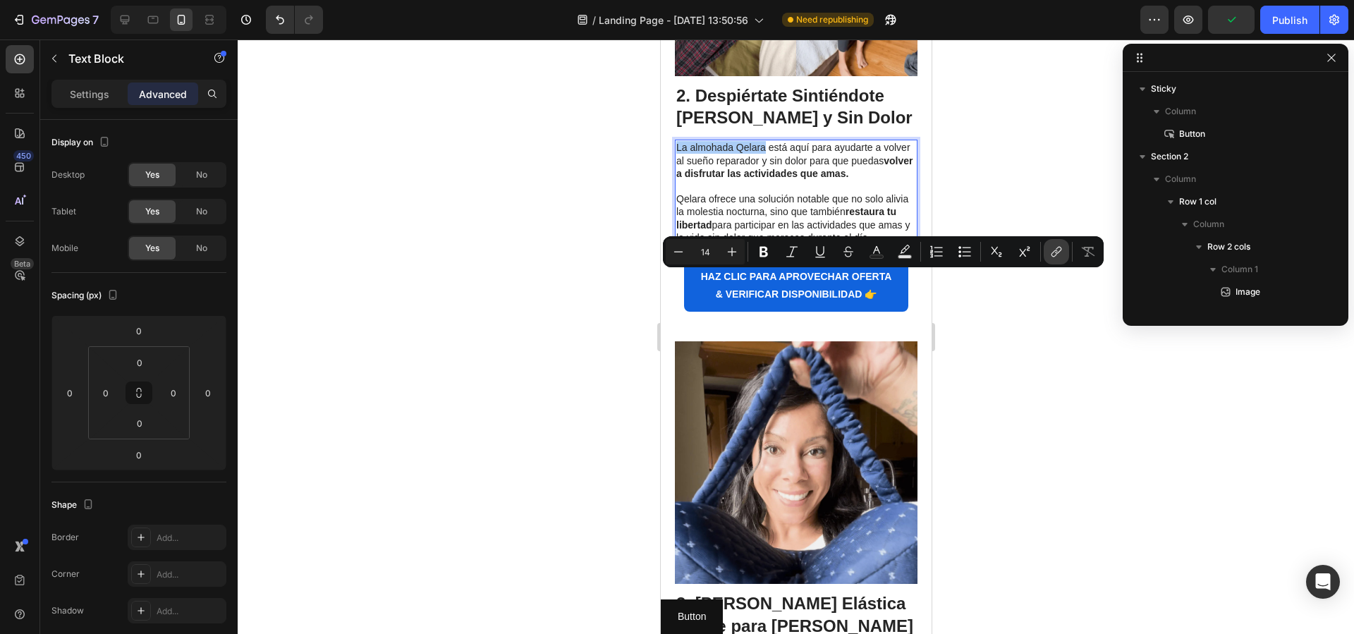
click at [1052, 250] on icon "Editor contextual toolbar" at bounding box center [1057, 252] width 14 height 14
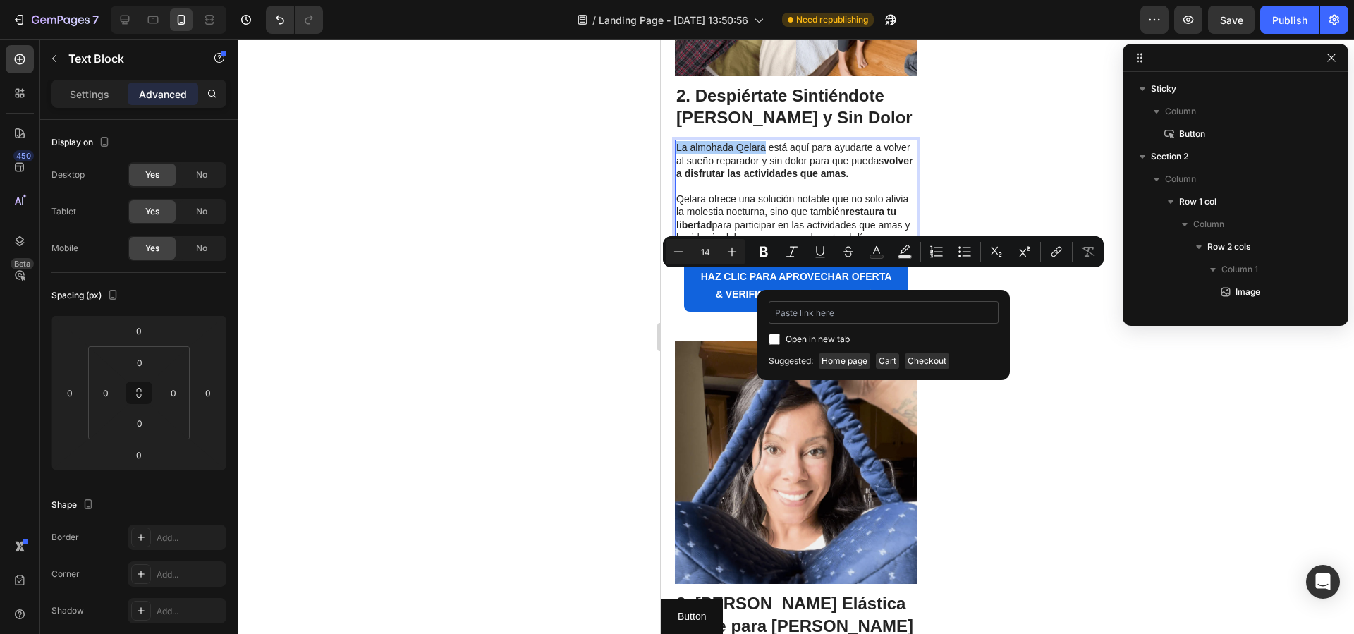
type input "https://qelaracl.store/products/almohada-ergoflex-alivia-la-cadera-espalda-y-ci…"
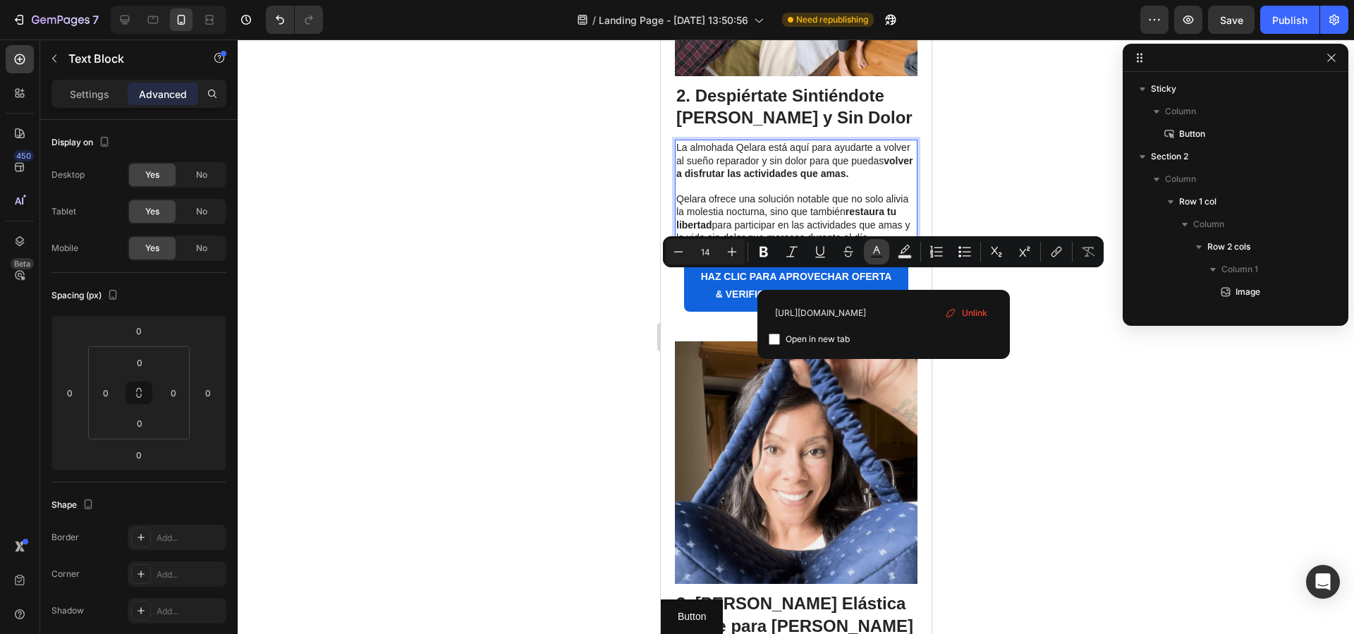
drag, startPoint x: 881, startPoint y: 255, endPoint x: 880, endPoint y: 262, distance: 7.1
click at [881, 255] on rect "Editor contextual toolbar" at bounding box center [876, 257] width 13 height 4
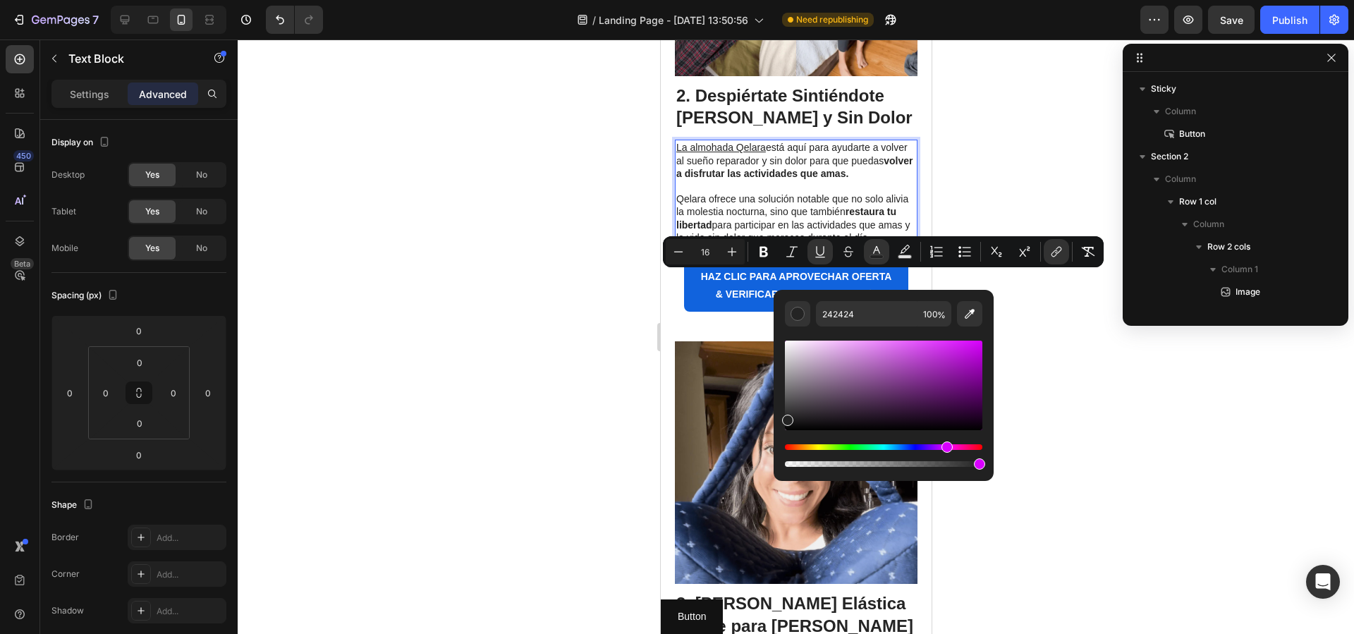
click at [945, 446] on div "Hue" at bounding box center [883, 447] width 197 height 6
type input "14"
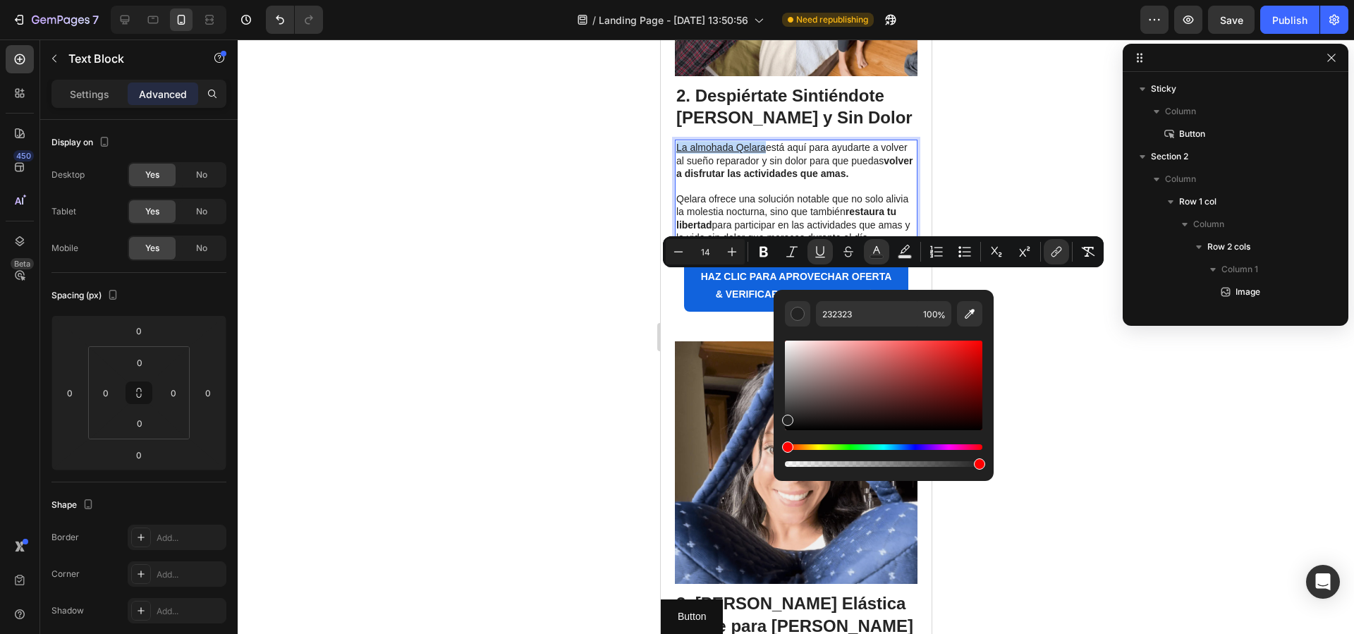
click at [942, 447] on div "Hue" at bounding box center [883, 447] width 197 height 6
click at [879, 352] on div "Editor contextual toolbar" at bounding box center [883, 386] width 197 height 90
click at [877, 358] on div "Editor contextual toolbar" at bounding box center [880, 354] width 11 height 11
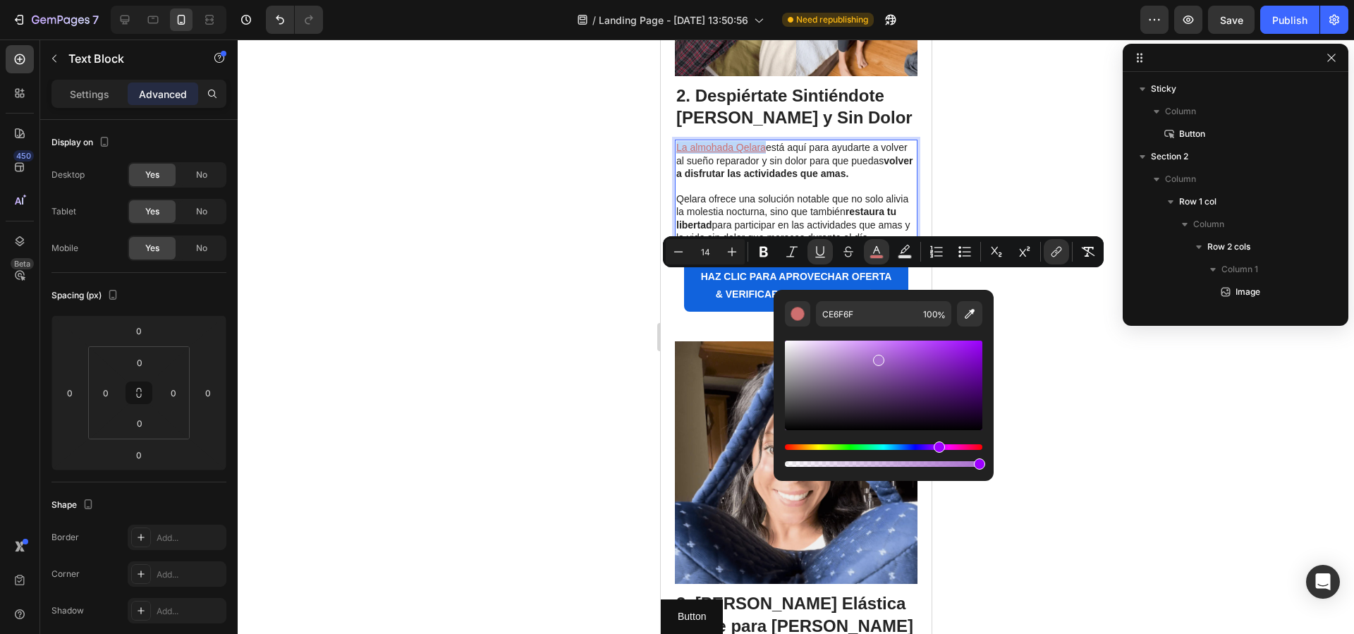
click at [938, 445] on div "Hue" at bounding box center [883, 447] width 197 height 6
click at [935, 446] on div "Hue" at bounding box center [940, 447] width 11 height 11
click at [861, 370] on div "Editor contextual toolbar" at bounding box center [883, 386] width 197 height 90
click at [886, 367] on div "Editor contextual toolbar" at bounding box center [883, 386] width 197 height 90
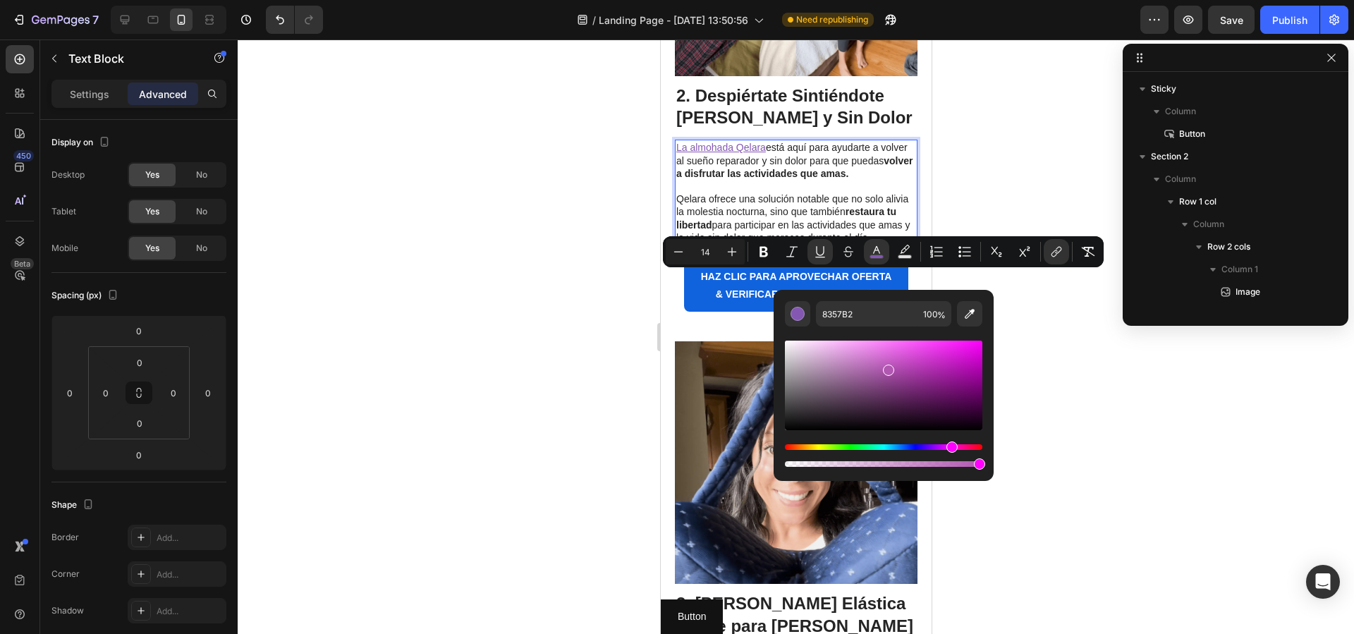
click at [950, 447] on div "Hue" at bounding box center [883, 447] width 197 height 6
click at [942, 446] on div "Hue" at bounding box center [883, 447] width 197 height 6
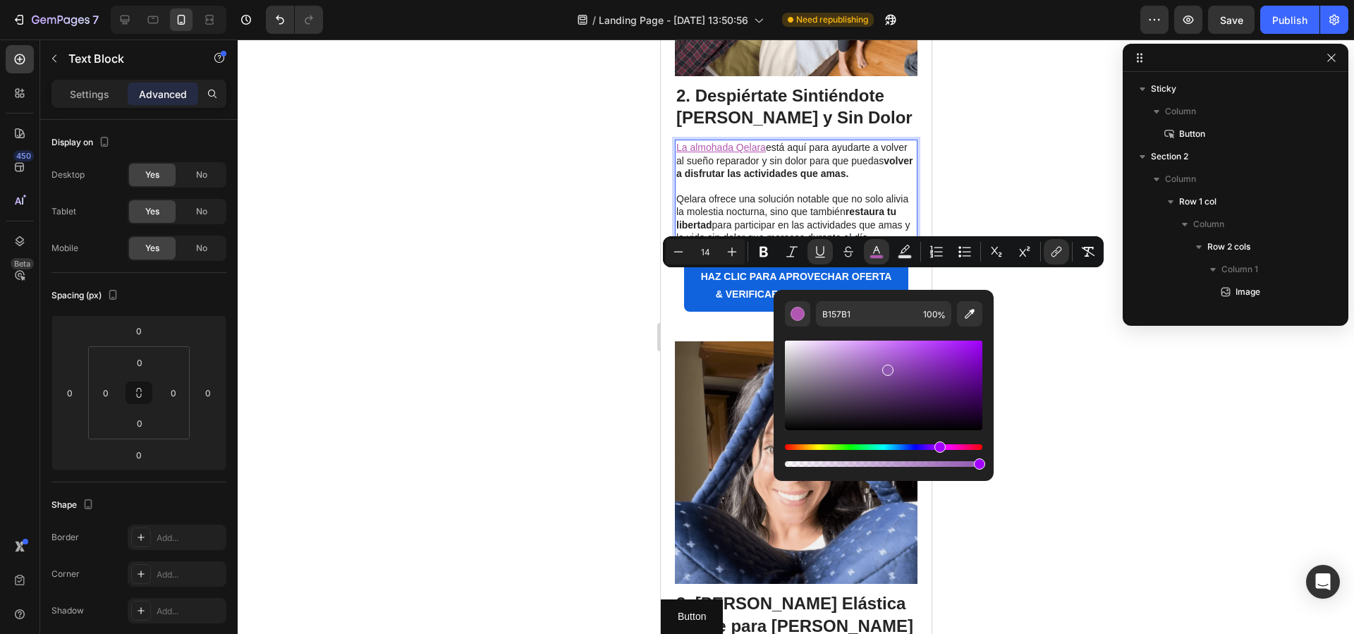
click at [938, 446] on div "Hue" at bounding box center [940, 447] width 11 height 11
click at [894, 373] on div "Editor contextual toolbar" at bounding box center [883, 386] width 197 height 90
click at [898, 373] on div "Editor contextual toolbar" at bounding box center [896, 375] width 11 height 11
click at [906, 370] on div "Editor contextual toolbar" at bounding box center [883, 386] width 197 height 90
type input "8442AA"
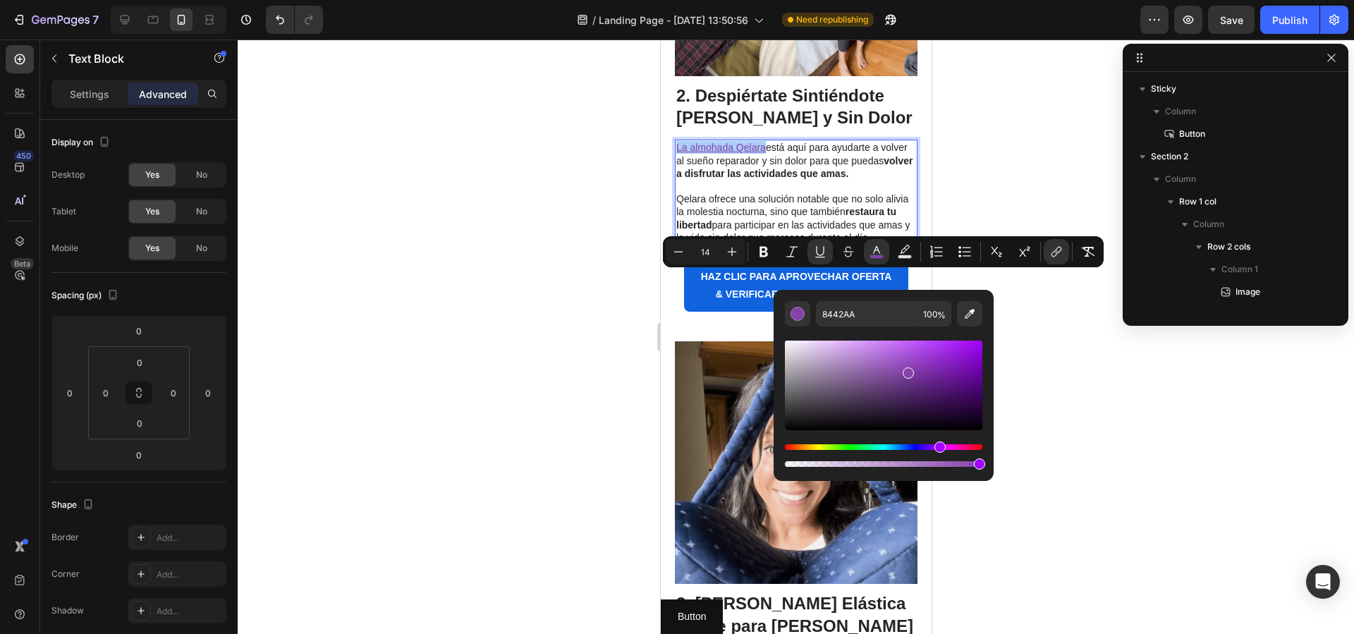
click at [1068, 375] on div at bounding box center [796, 336] width 1117 height 595
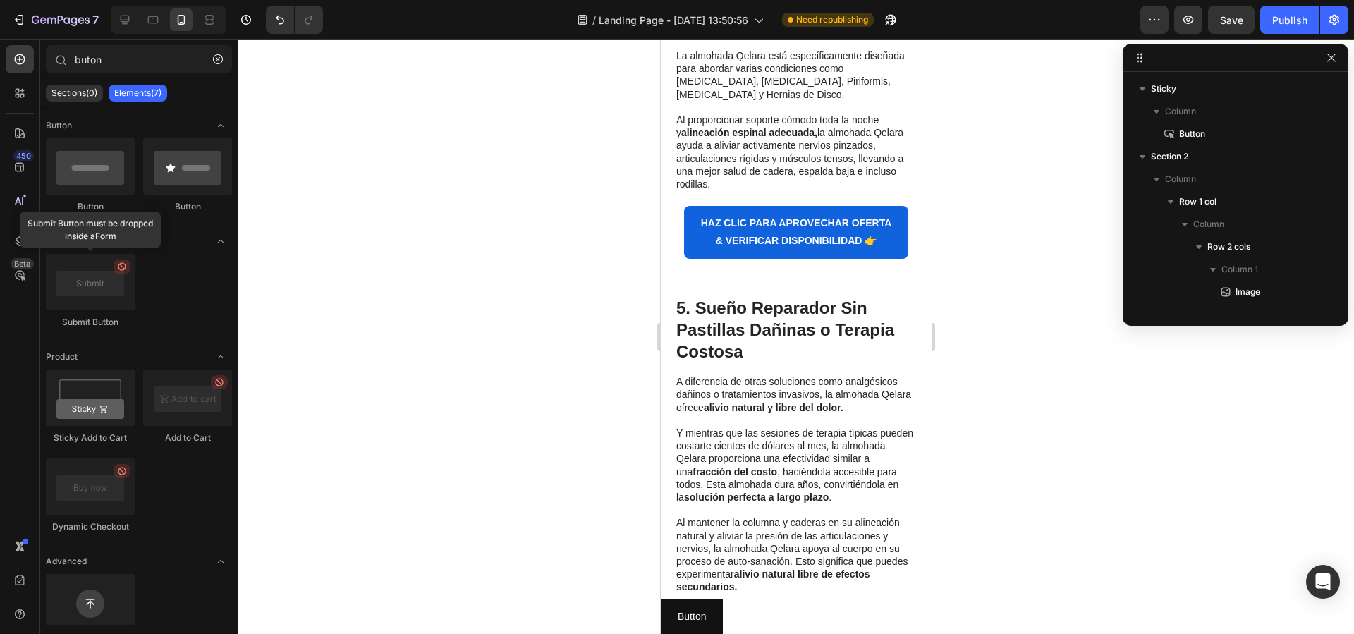
scroll to position [1933, 0]
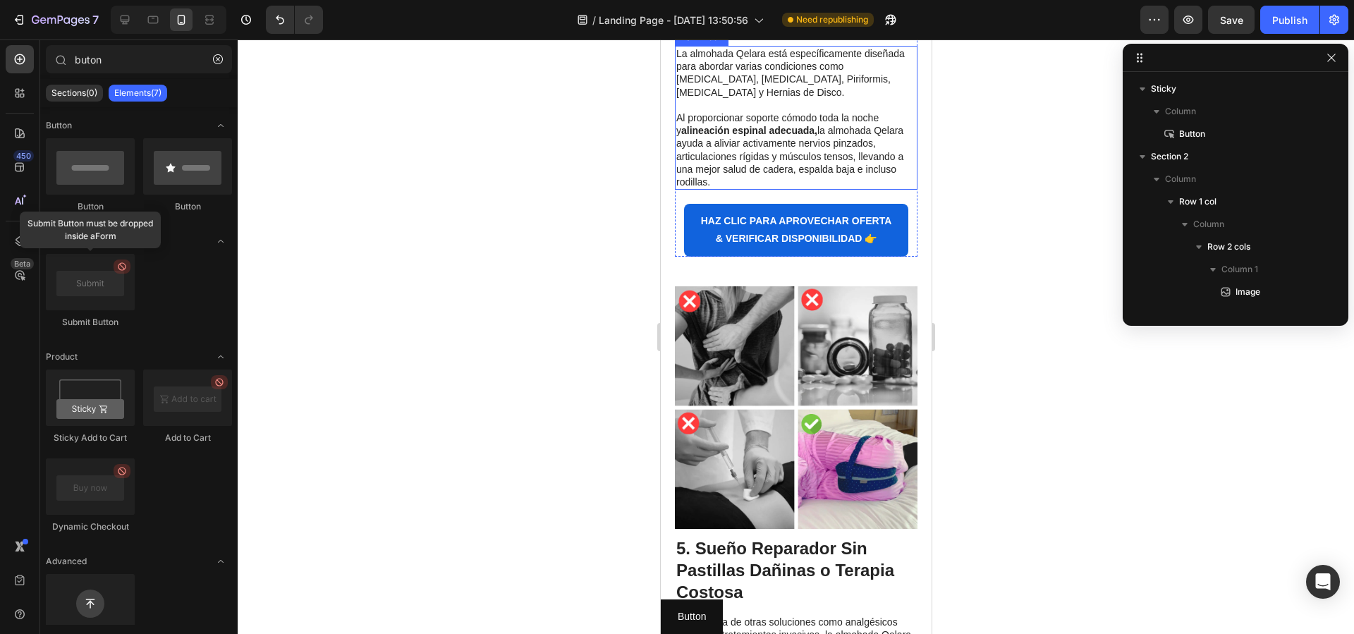
click at [736, 99] on p "La almohada Qelara está específicamente diseñada para abordar varias condicione…" at bounding box center [796, 72] width 240 height 51
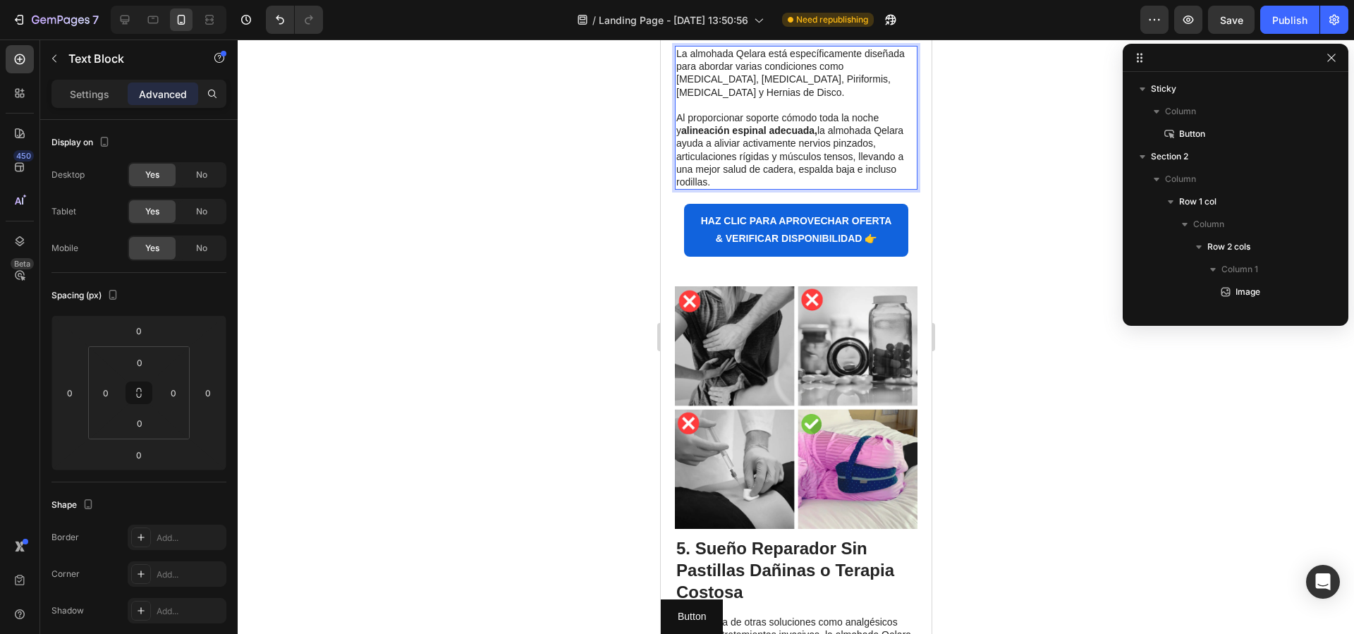
click at [757, 99] on p "La almohada Qelara está específicamente diseñada para abordar varias condicione…" at bounding box center [796, 72] width 240 height 51
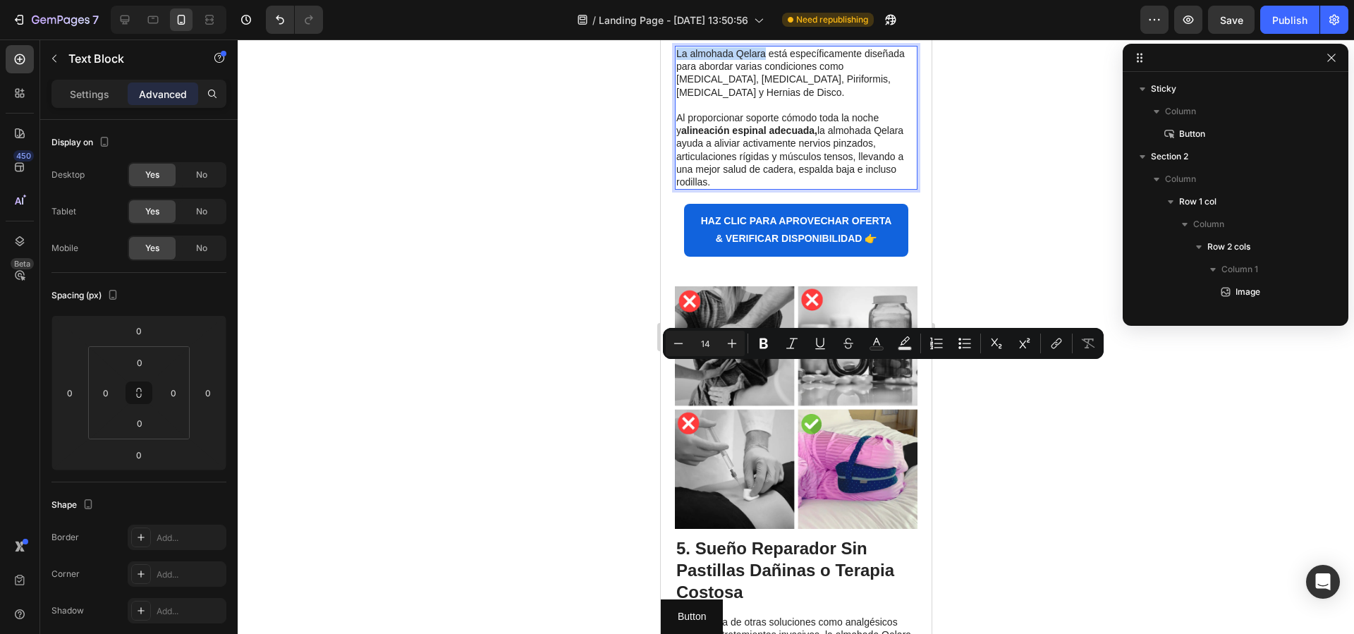
drag, startPoint x: 765, startPoint y: 370, endPoint x: 677, endPoint y: 375, distance: 87.6
click at [677, 99] on p "La almohada Qelara está específicamente diseñada para abordar varias condicione…" at bounding box center [796, 72] width 240 height 51
click at [880, 343] on icon "Editor contextual toolbar" at bounding box center [877, 343] width 14 height 14
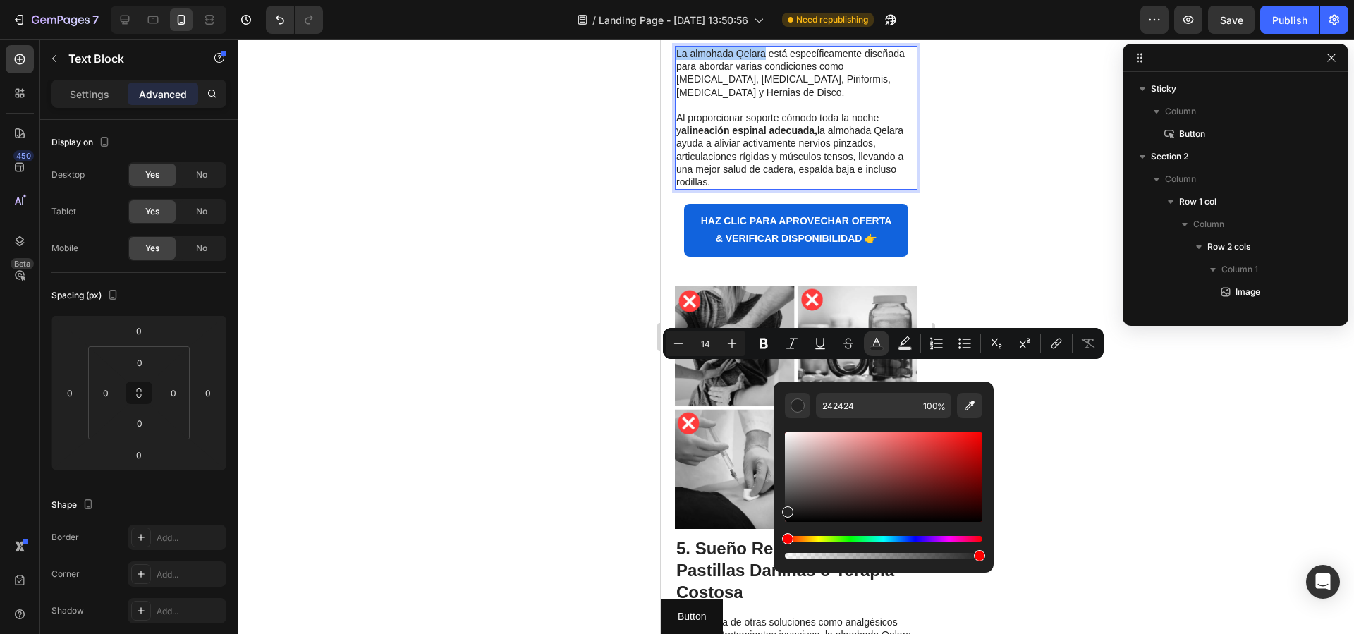
click at [935, 533] on div "Editor contextual toolbar" at bounding box center [883, 496] width 197 height 132
click at [937, 540] on div "Hue" at bounding box center [883, 539] width 197 height 6
drag, startPoint x: 916, startPoint y: 485, endPoint x: 916, endPoint y: 447, distance: 38.1
click at [916, 479] on div "Editor contextual toolbar" at bounding box center [883, 477] width 197 height 90
drag, startPoint x: 917, startPoint y: 440, endPoint x: 914, endPoint y: 449, distance: 9.6
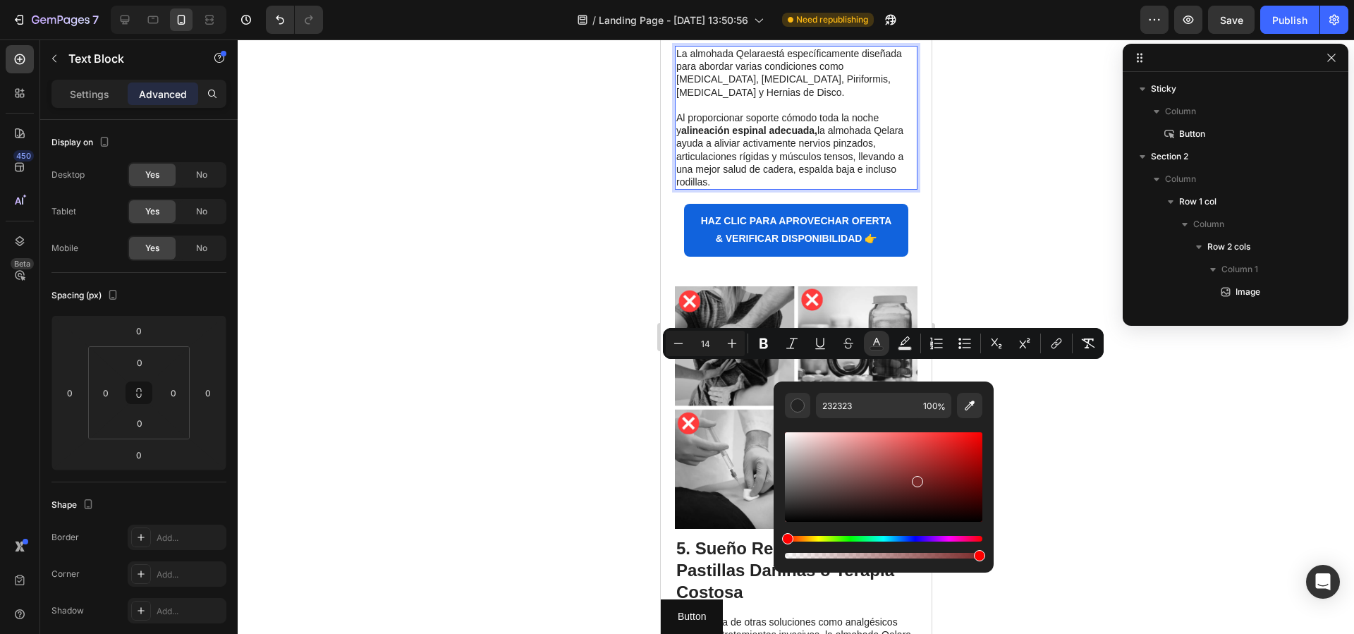
click at [917, 440] on div "Editor contextual toolbar" at bounding box center [883, 477] width 197 height 90
click at [908, 456] on div "Editor contextual toolbar" at bounding box center [883, 477] width 197 height 90
click at [906, 458] on div "Editor contextual toolbar" at bounding box center [907, 460] width 11 height 11
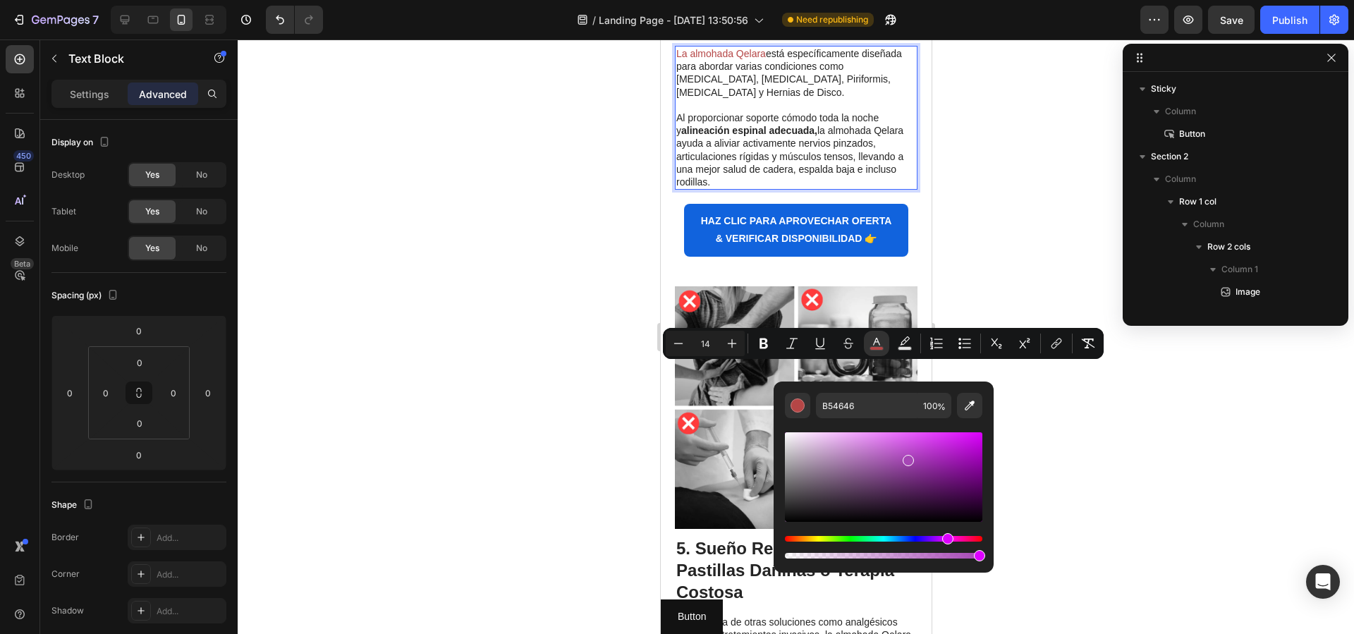
click at [946, 537] on div "Hue" at bounding box center [883, 539] width 197 height 6
click at [920, 462] on div "Editor contextual toolbar" at bounding box center [883, 477] width 197 height 90
type input "9935A8"
click at [1055, 339] on icon "Editor contextual toolbar" at bounding box center [1057, 343] width 14 height 14
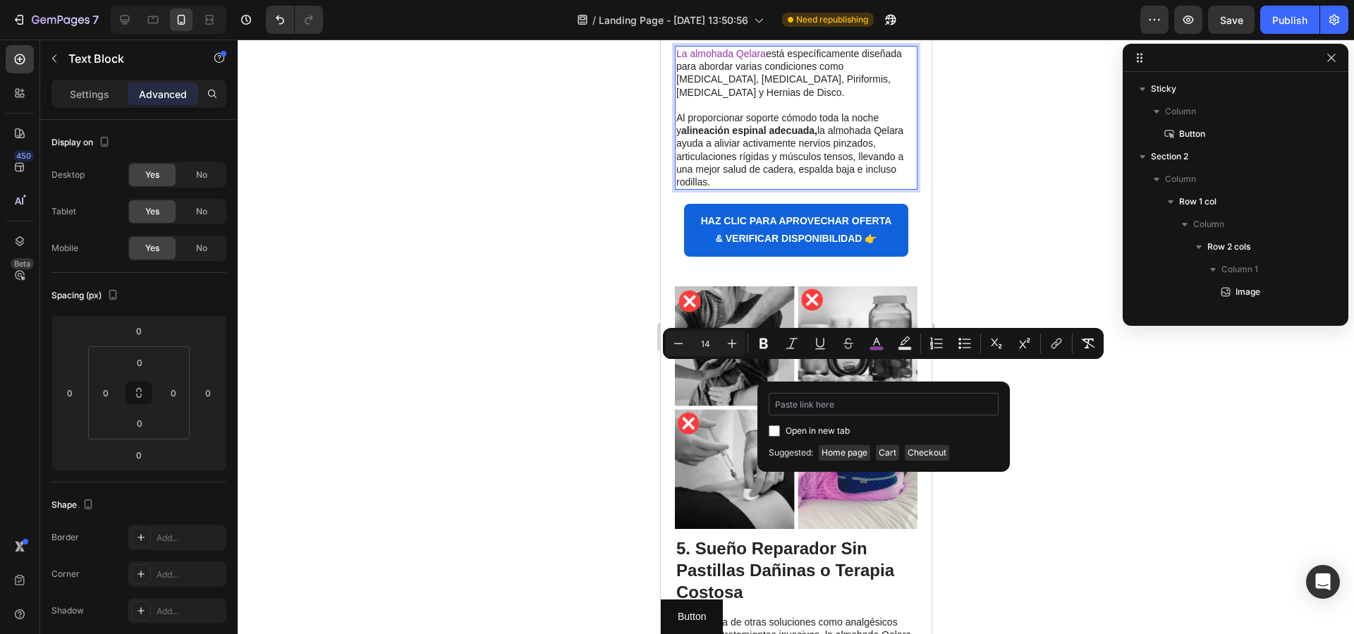
type input "https://qelaracl.store/products/almohada-ergoflex-alivia-la-cadera-espalda-y-ci…"
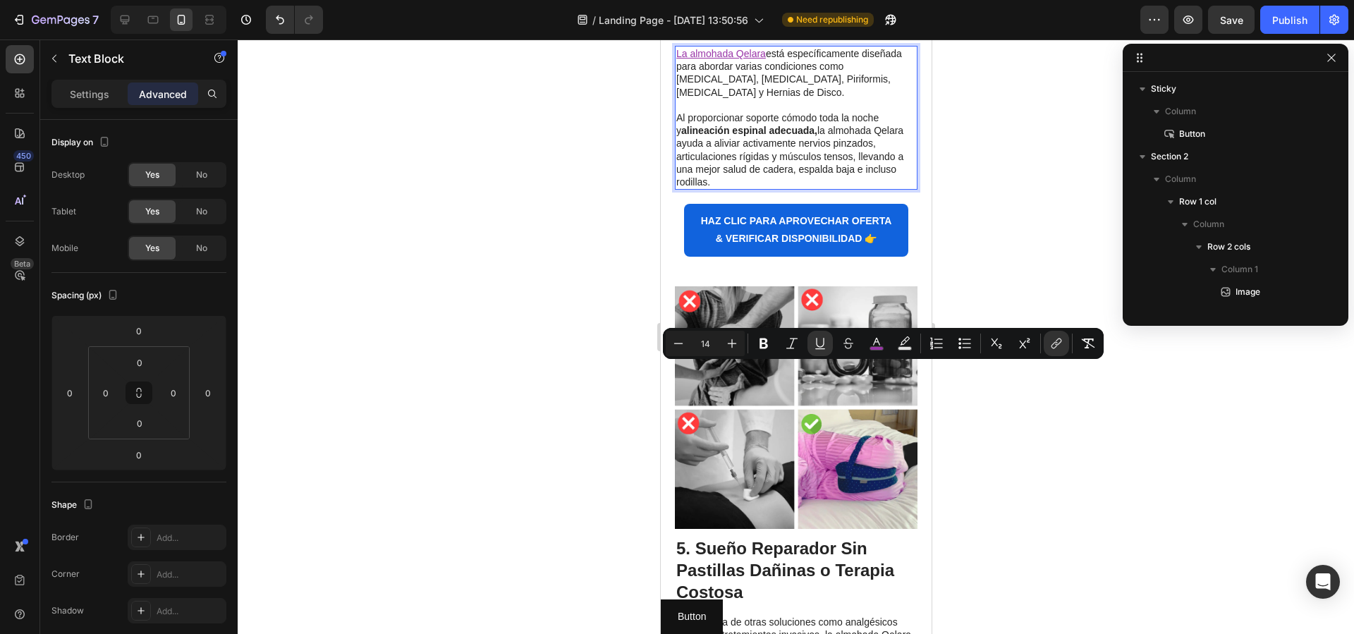
click at [1097, 415] on div at bounding box center [796, 336] width 1117 height 595
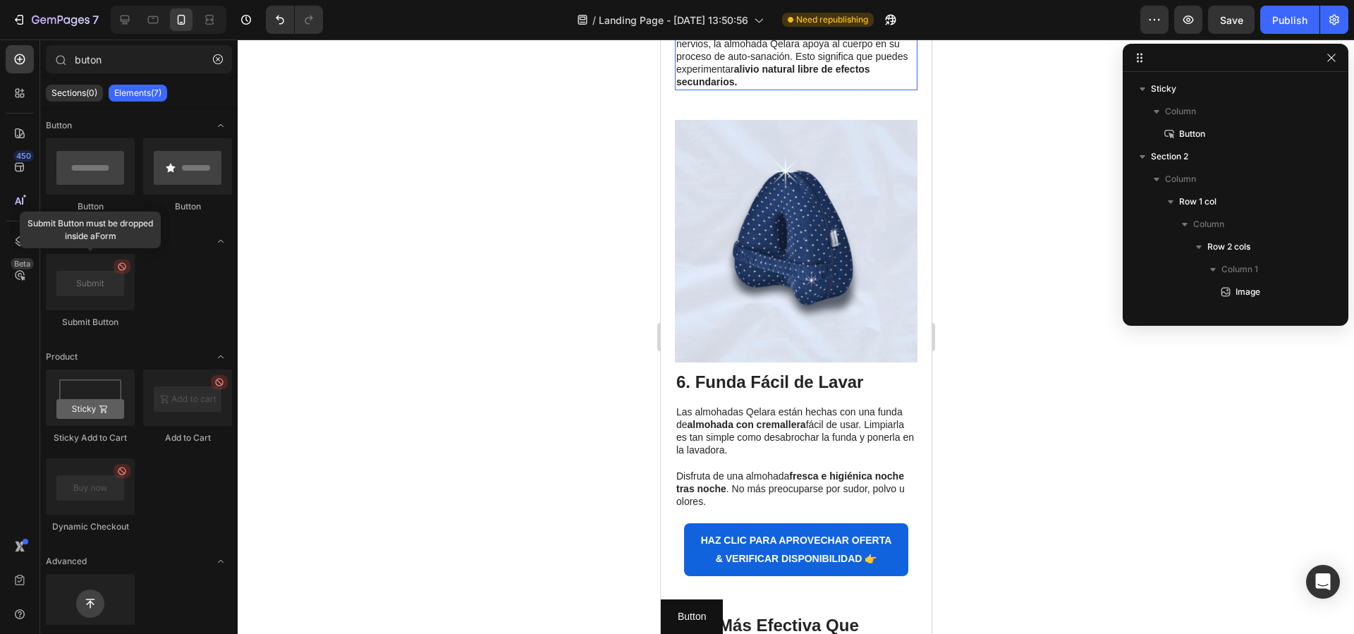
scroll to position [2681, 0]
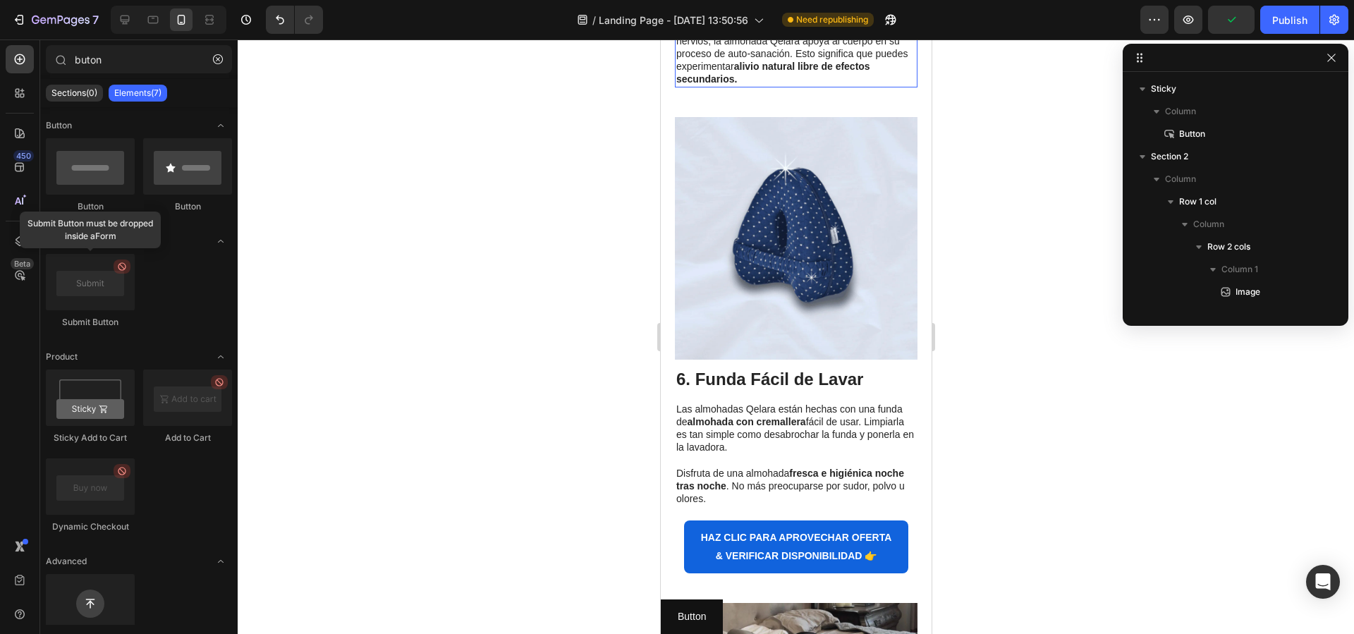
click at [765, 85] on p "Al mantener la columna y caderas en su alineación natural y aliviar la presión …" at bounding box center [796, 46] width 240 height 77
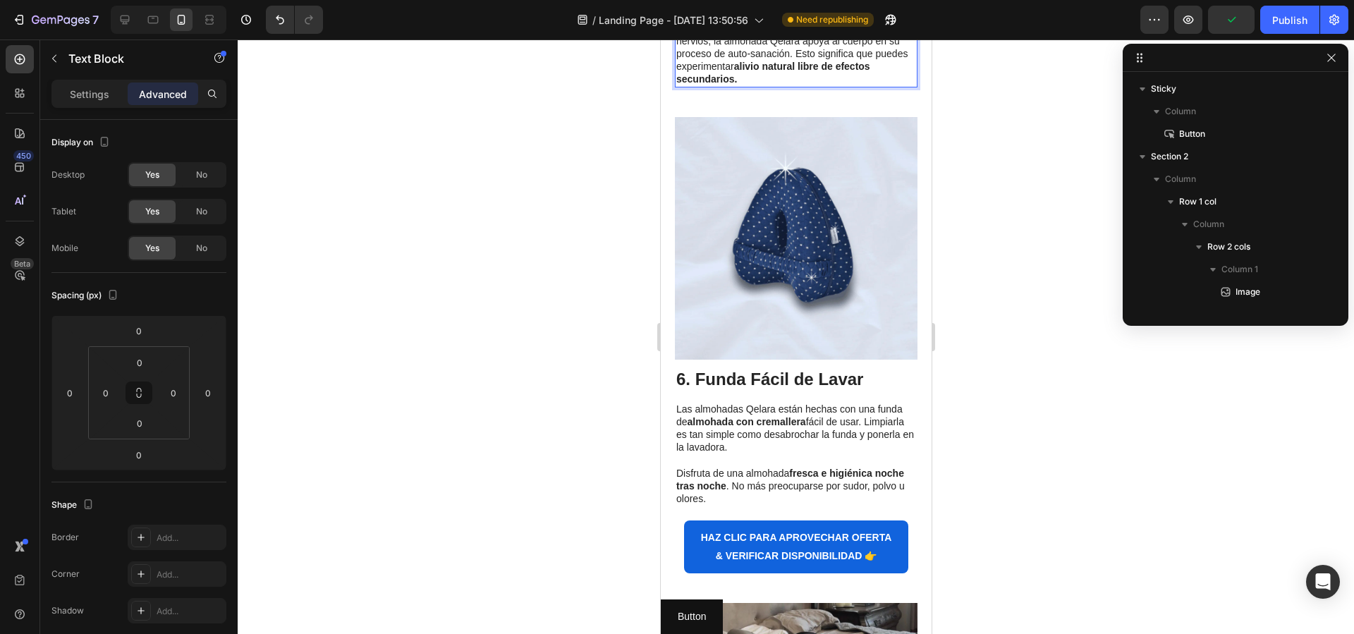
click at [719, 85] on p "Al mantener la columna y caderas en su alineación natural y aliviar la presión …" at bounding box center [796, 46] width 240 height 77
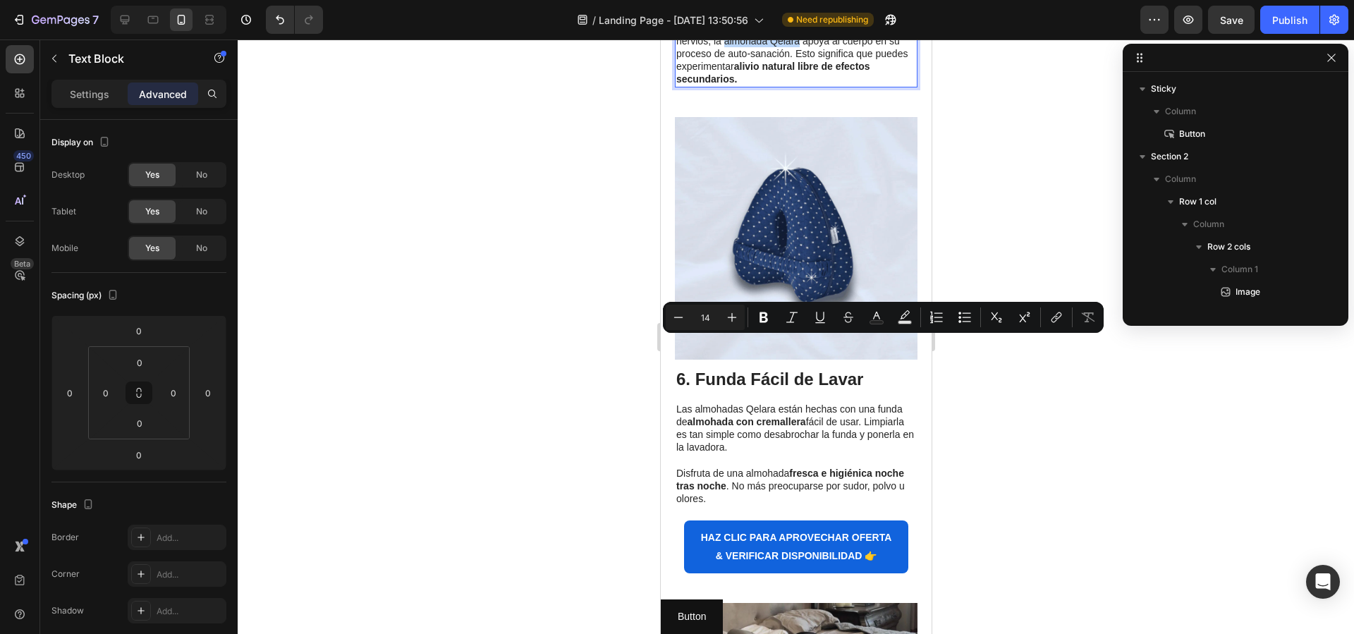
drag, startPoint x: 724, startPoint y: 346, endPoint x: 798, endPoint y: 345, distance: 74.1
click at [798, 85] on p "Al mantener la columna y caderas en su alineación natural y aliviar la presión …" at bounding box center [796, 46] width 240 height 77
click at [881, 318] on icon "Editor contextual toolbar" at bounding box center [877, 317] width 14 height 14
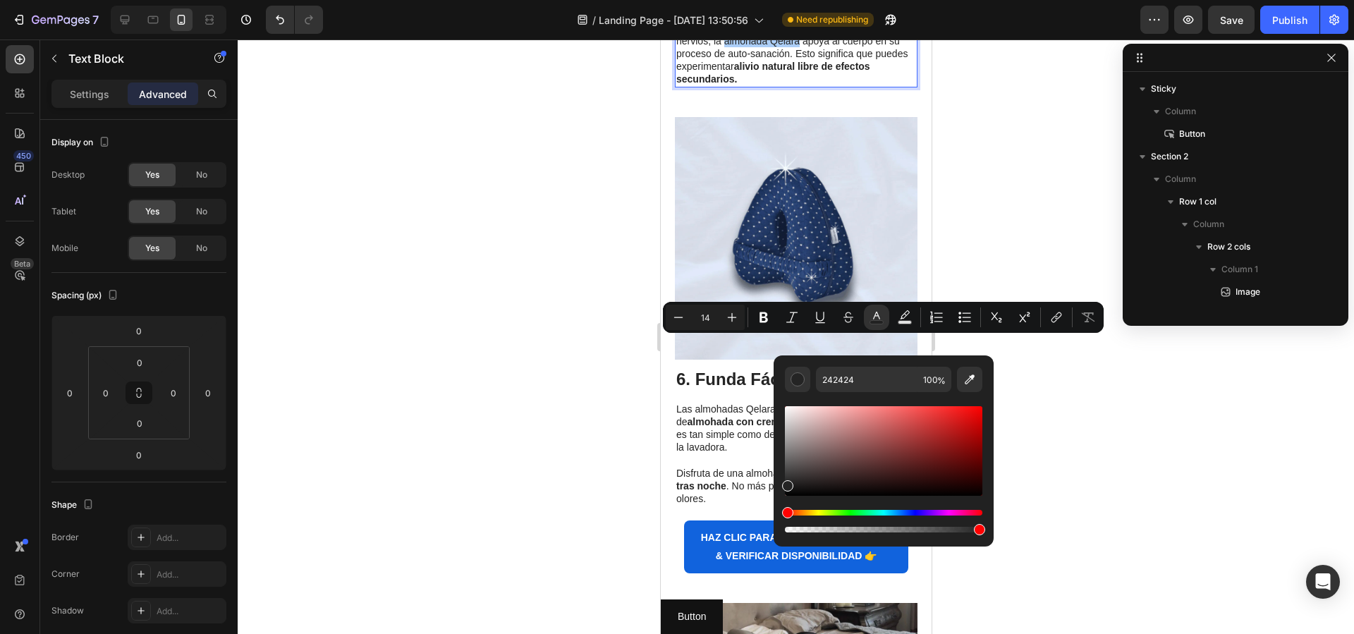
click at [935, 513] on div "Hue" at bounding box center [883, 513] width 197 height 6
click at [932, 506] on div "Editor contextual toolbar" at bounding box center [883, 469] width 197 height 132
drag, startPoint x: 908, startPoint y: 467, endPoint x: 910, endPoint y: 442, distance: 25.4
click at [910, 449] on div "Editor contextual toolbar" at bounding box center [883, 451] width 197 height 90
drag, startPoint x: 910, startPoint y: 440, endPoint x: 909, endPoint y: 426, distance: 14.1
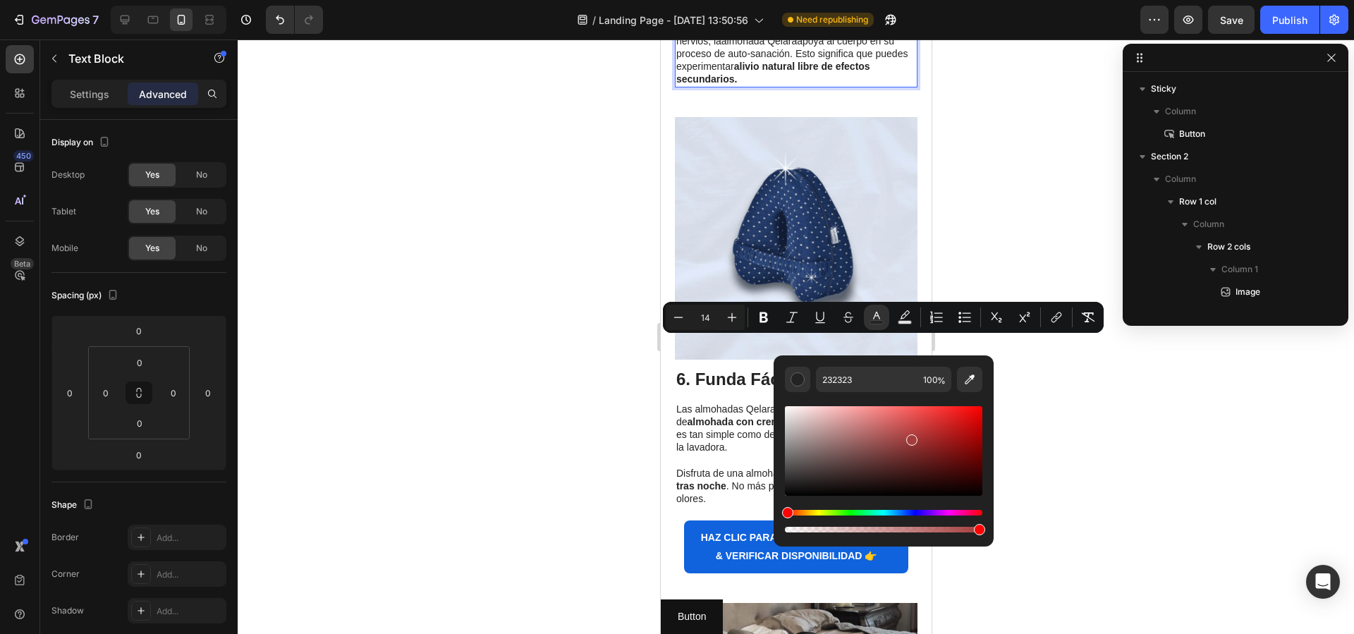
click at [910, 436] on div "Editor contextual toolbar" at bounding box center [883, 451] width 197 height 90
drag, startPoint x: 909, startPoint y: 426, endPoint x: 909, endPoint y: 454, distance: 27.5
click at [909, 427] on div "Editor contextual toolbar" at bounding box center [883, 451] width 197 height 90
type input "C44848"
click at [1051, 312] on icon "Editor contextual toolbar" at bounding box center [1057, 317] width 14 height 14
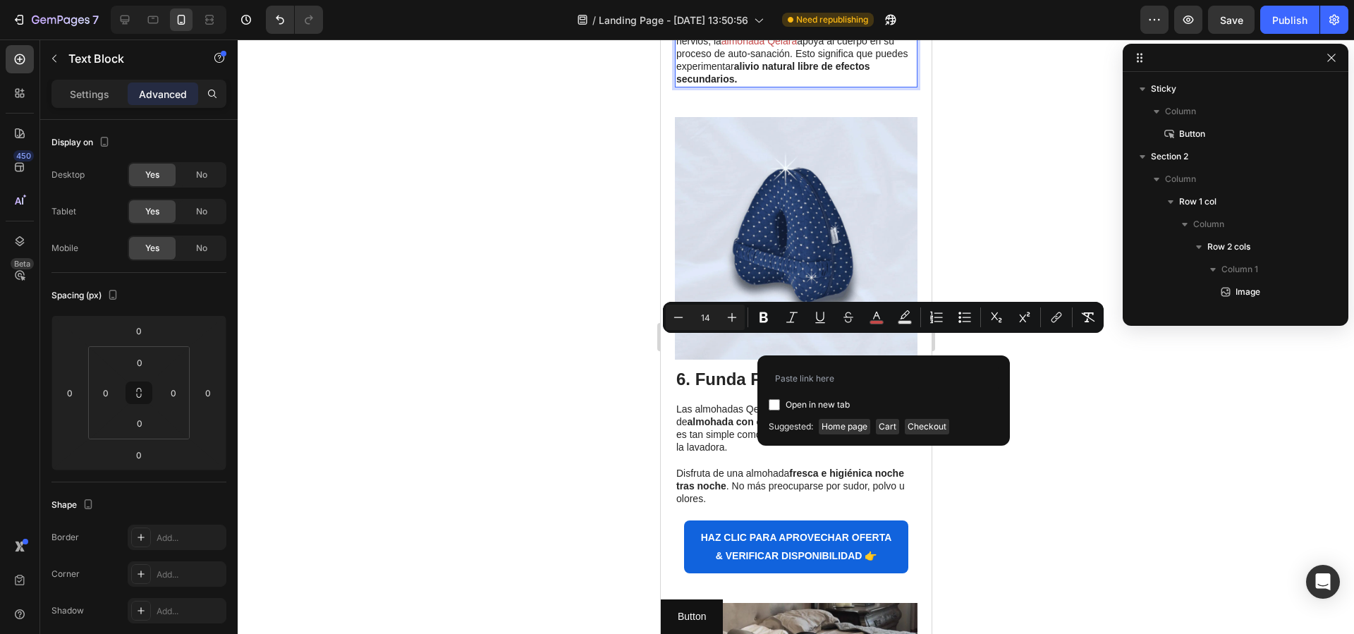
type input "https://qelaracl.store/products/almohada-ergoflex-alivia-la-cadera-espalda-y-ci…"
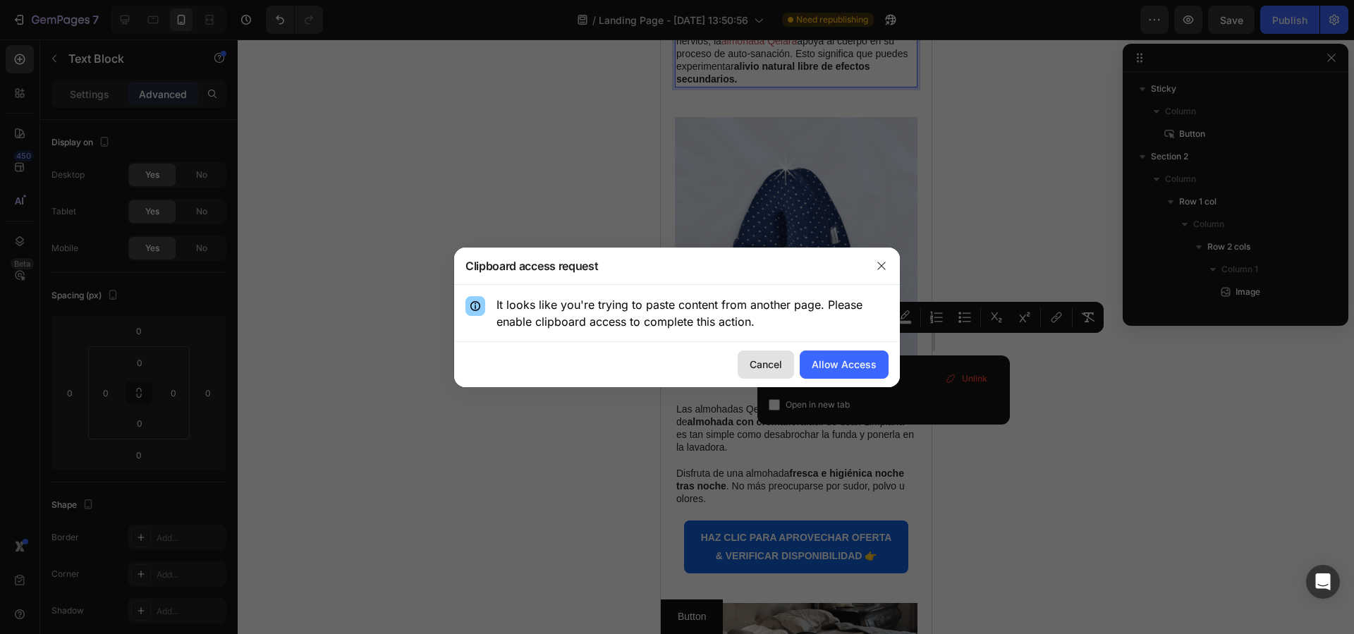
click at [769, 366] on div "Cancel" at bounding box center [766, 364] width 32 height 15
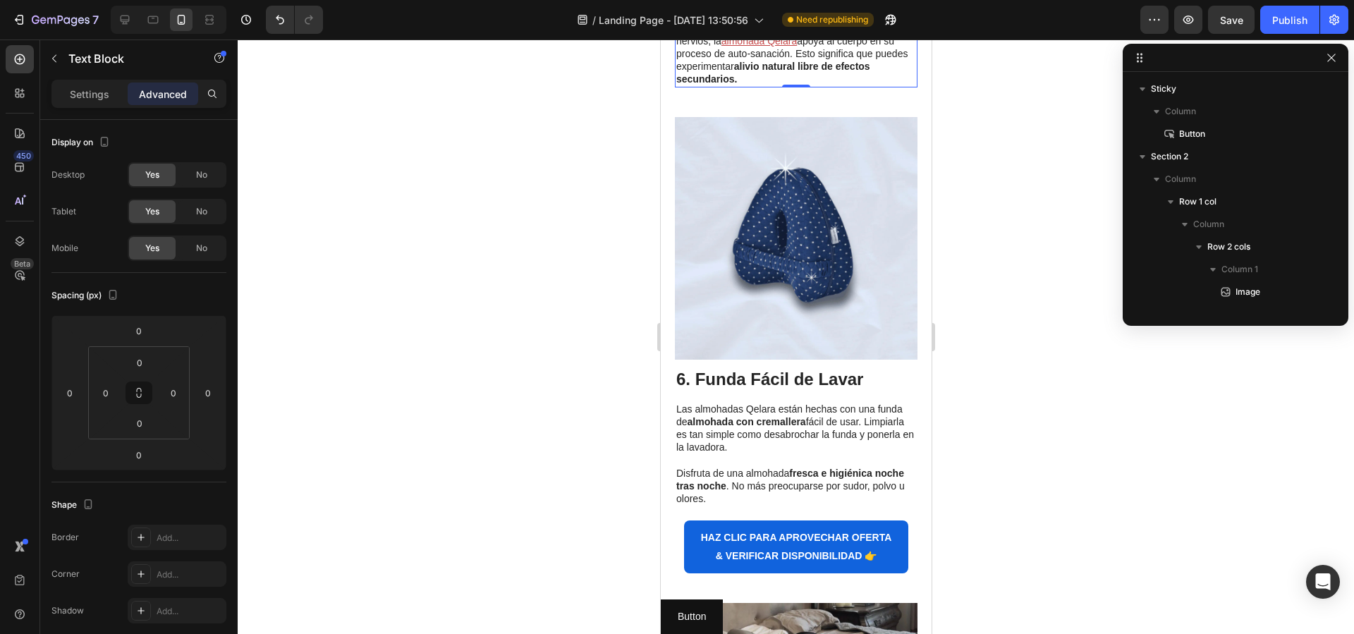
click at [796, 47] on u "almohada Qelara" at bounding box center [758, 40] width 75 height 11
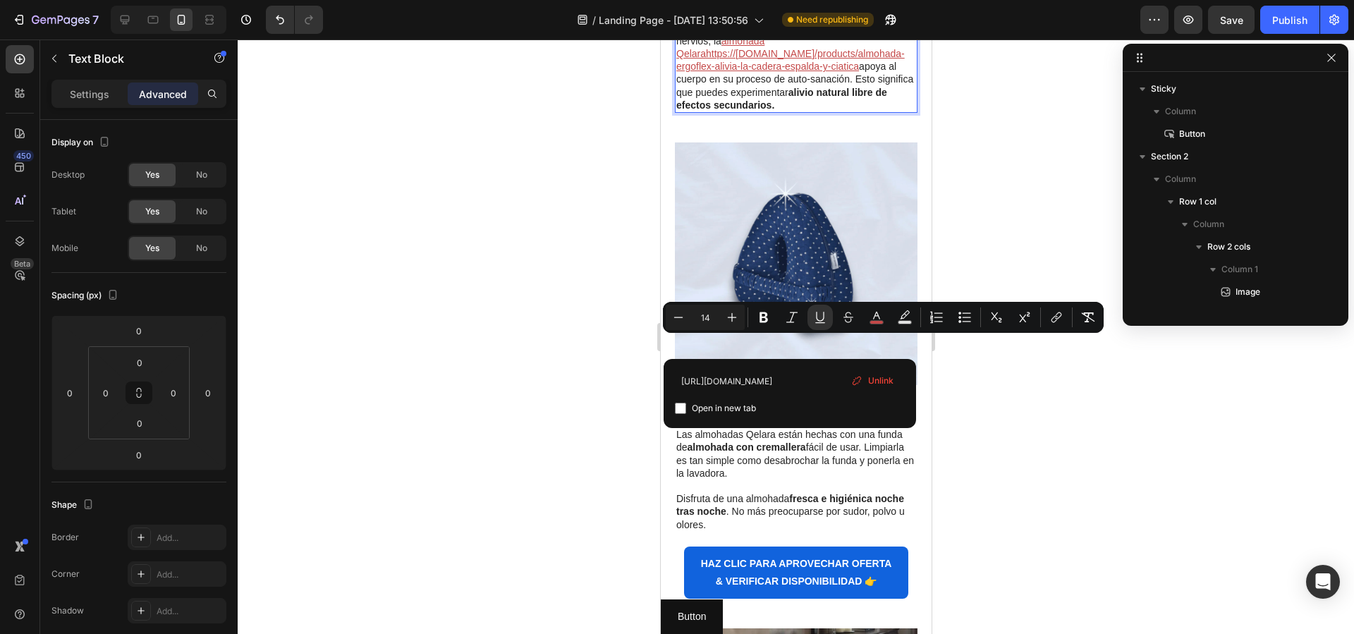
drag, startPoint x: 800, startPoint y: 348, endPoint x: 736, endPoint y: 346, distance: 63.5
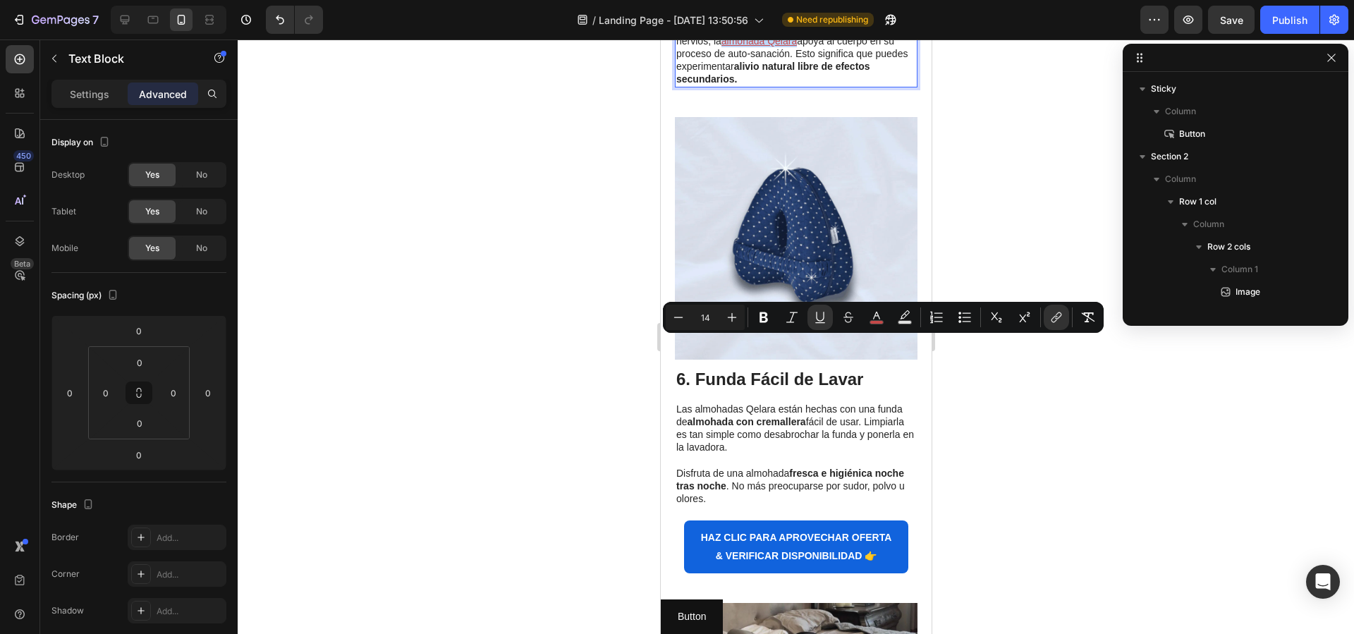
drag, startPoint x: 800, startPoint y: 346, endPoint x: 725, endPoint y: 346, distance: 74.8
click at [725, 85] on p "Al mantener la columna y caderas en su alineación natural y aliviar la presión …" at bounding box center [796, 46] width 240 height 77
drag, startPoint x: 877, startPoint y: 318, endPoint x: 878, endPoint y: 410, distance: 91.7
click at [877, 318] on icon "Editor contextual toolbar" at bounding box center [877, 317] width 14 height 14
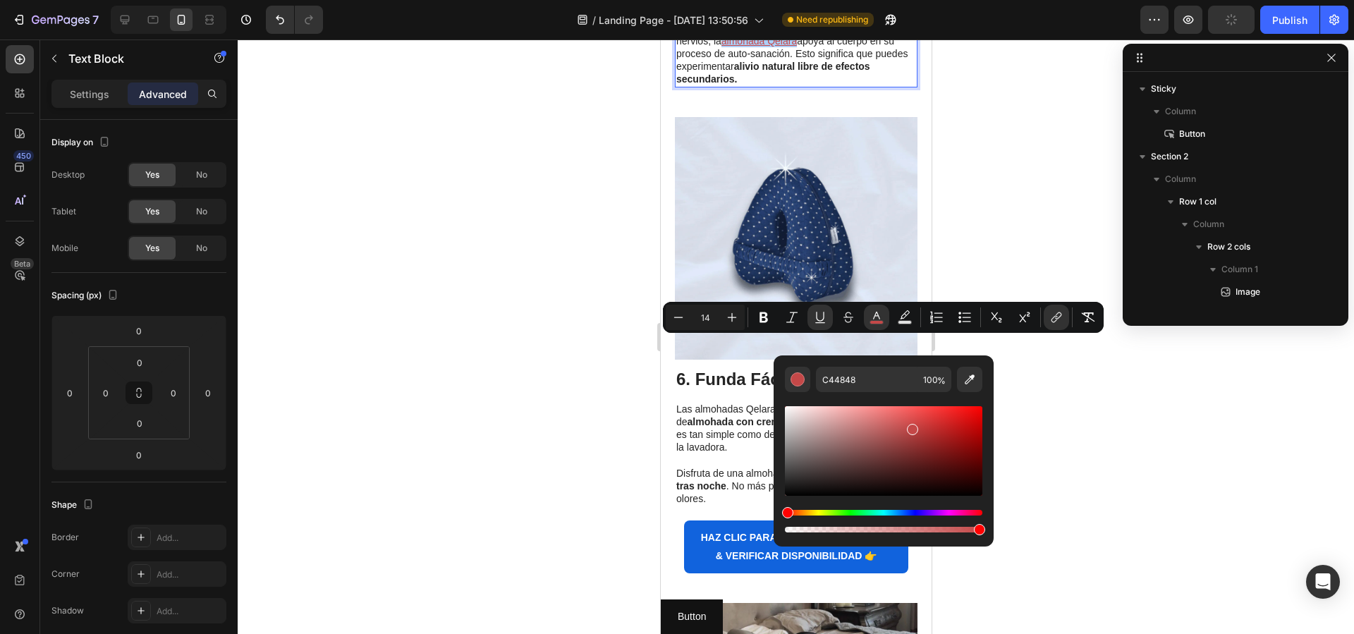
click at [934, 510] on div "Hue" at bounding box center [883, 513] width 197 height 6
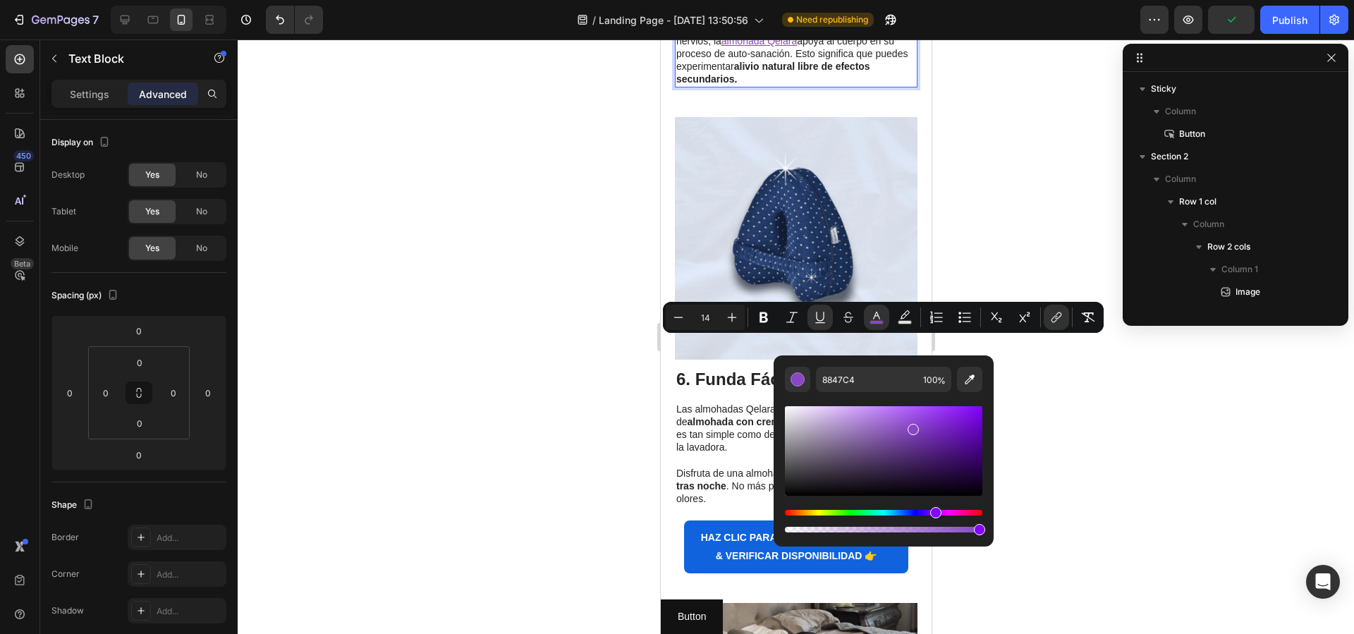
click at [910, 432] on div "Editor contextual toolbar" at bounding box center [913, 429] width 11 height 11
type input "7D42B5"
click at [1090, 403] on div at bounding box center [796, 336] width 1117 height 595
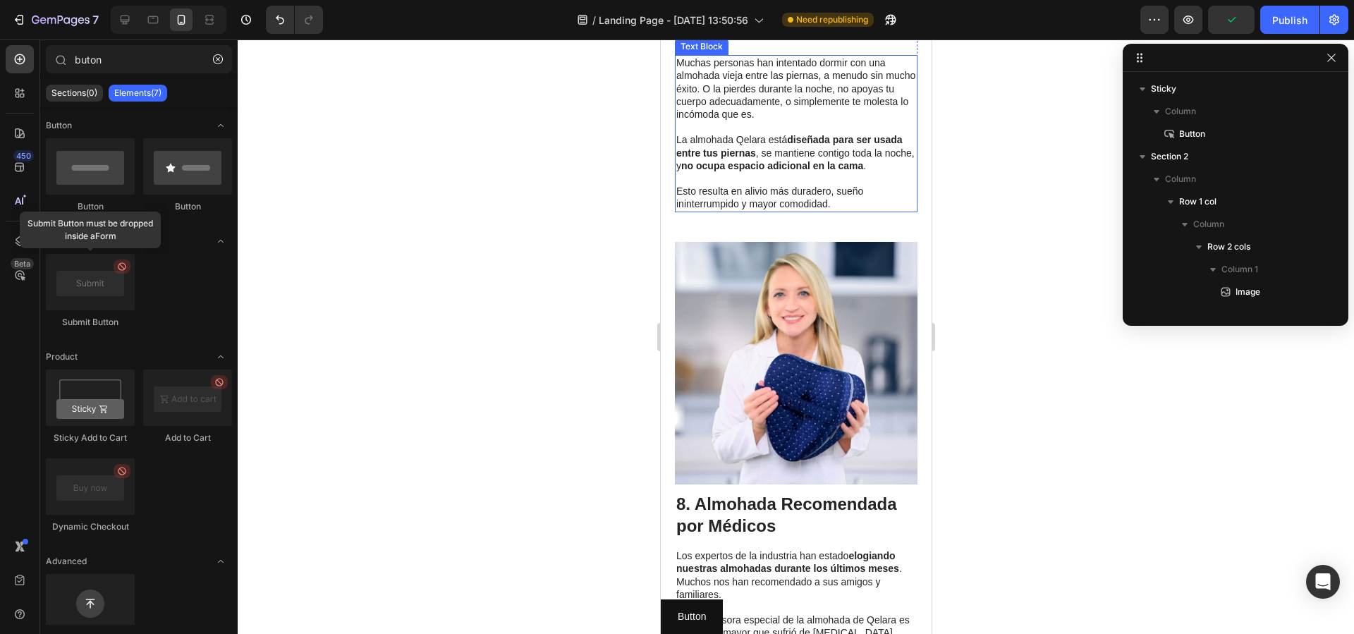
scroll to position [3536, 0]
click at [815, 120] on p "Muchas personas han intentado dormir con una almohada vieja entre las piernas, …" at bounding box center [796, 88] width 240 height 64
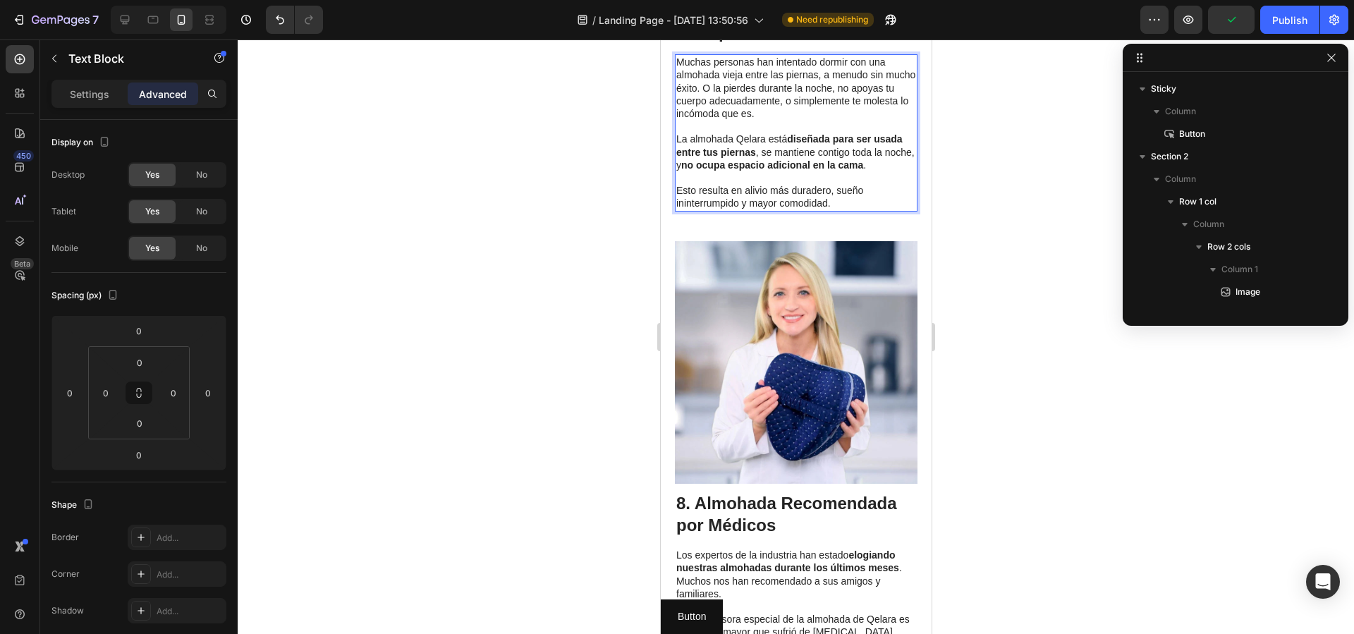
click at [753, 120] on p "Muchas personas han intentado dormir con una almohada vieja entre las piernas, …" at bounding box center [796, 88] width 240 height 64
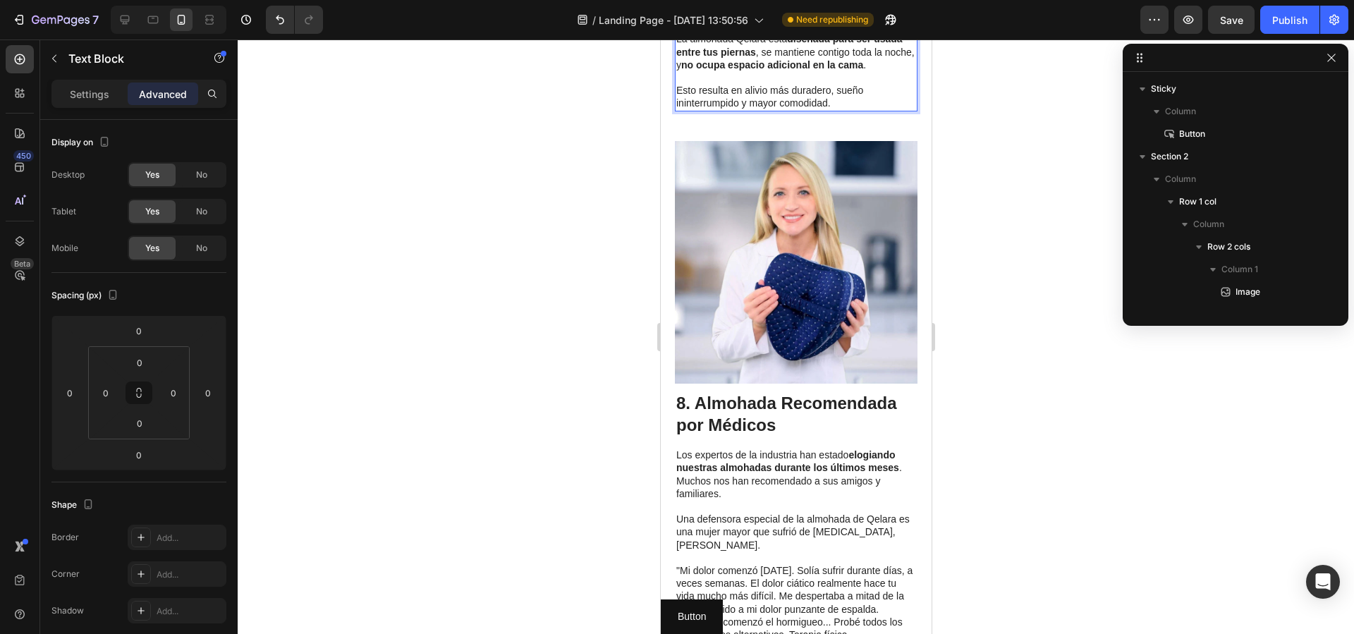
scroll to position [3659, 0]
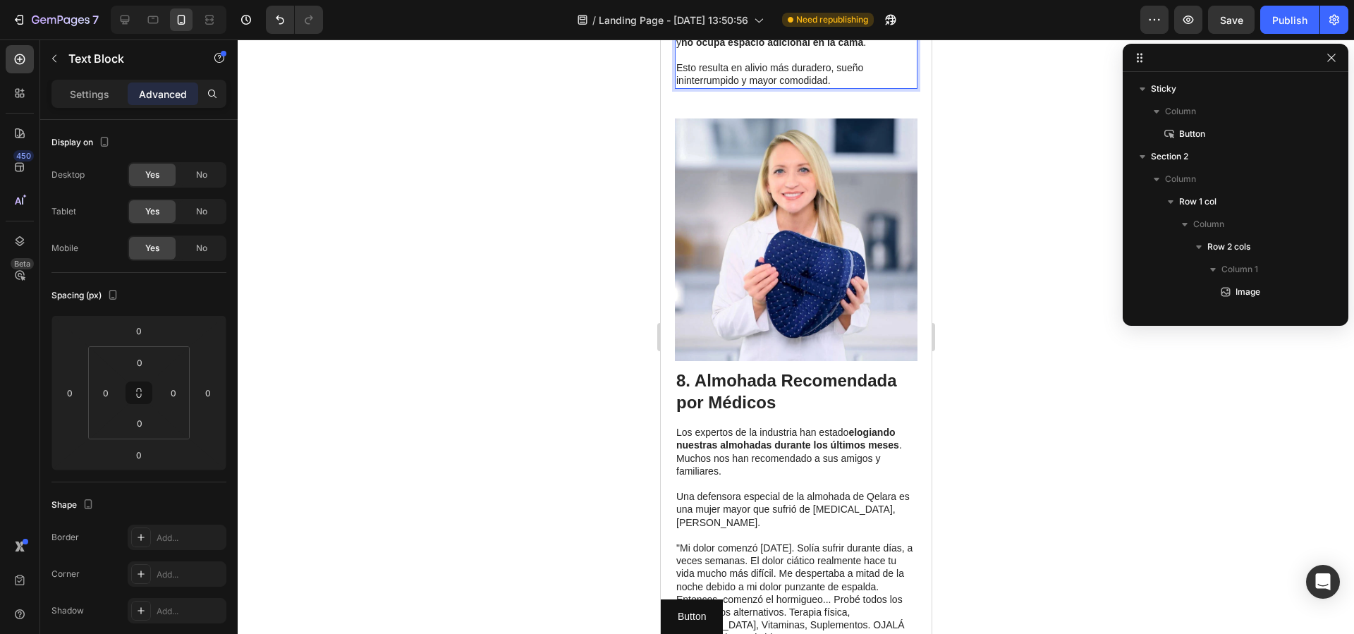
click at [765, 49] on p "La almohada Qelara está diseñada para ser usada entre tus piernas , se mantiene…" at bounding box center [796, 29] width 240 height 39
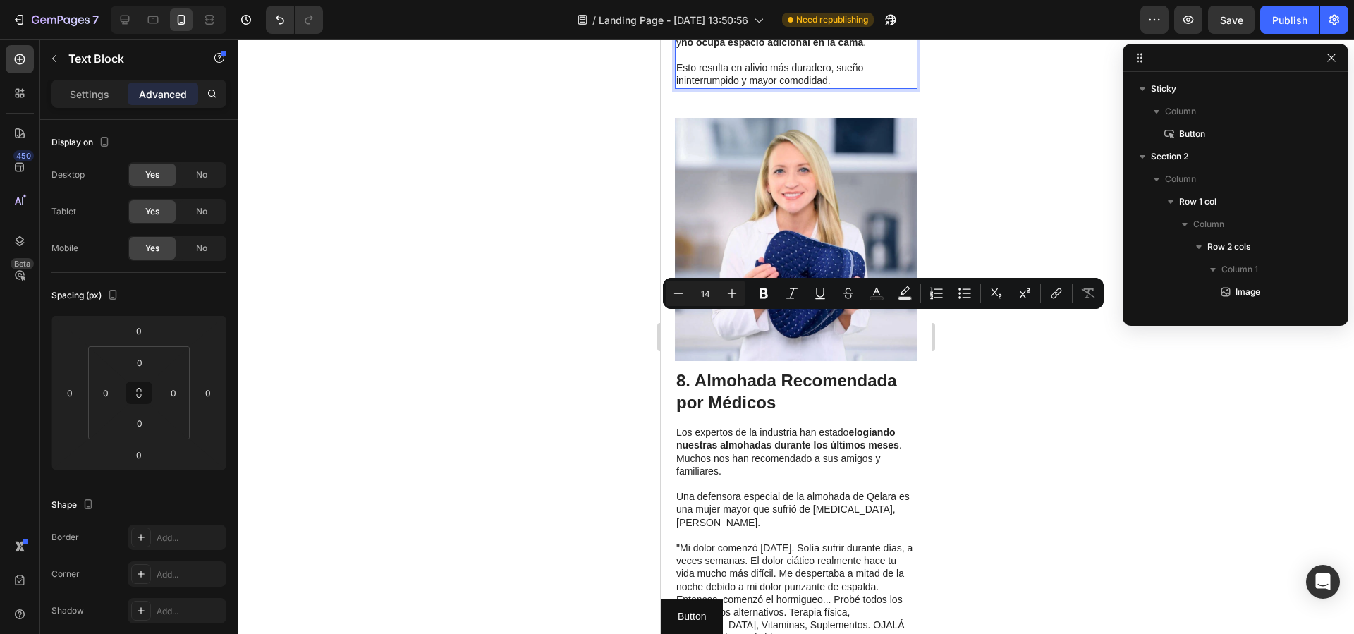
drag, startPoint x: 765, startPoint y: 321, endPoint x: 695, endPoint y: 323, distance: 69.2
click at [695, 49] on p "La almohada Qelara está diseñada para ser usada entre tus piernas , se mantiene…" at bounding box center [796, 29] width 240 height 39
click at [880, 298] on rect "Editor contextual toolbar" at bounding box center [876, 299] width 13 height 4
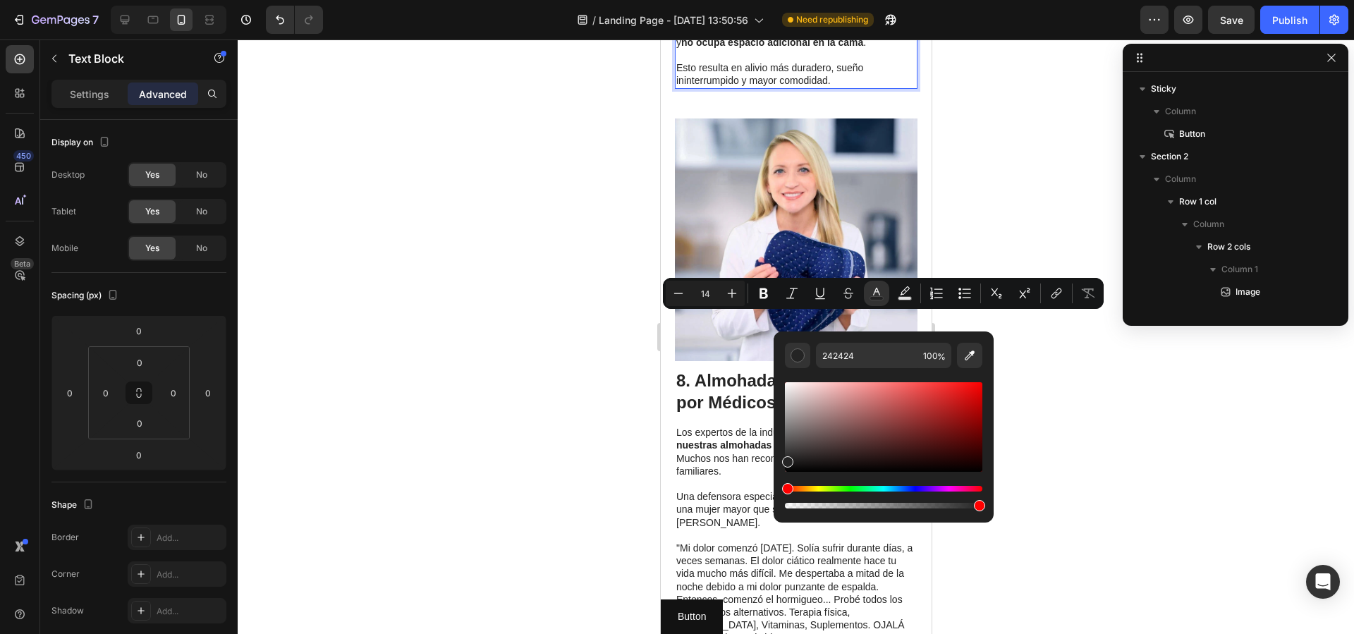
click at [934, 487] on div "Hue" at bounding box center [883, 489] width 197 height 6
click at [915, 396] on div "Editor contextual toolbar" at bounding box center [883, 427] width 197 height 90
click at [916, 403] on div "Editor contextual toolbar" at bounding box center [916, 398] width 11 height 11
click at [916, 404] on div "Editor contextual toolbar" at bounding box center [917, 406] width 11 height 11
click at [932, 485] on div "Editor contextual toolbar" at bounding box center [883, 445] width 197 height 132
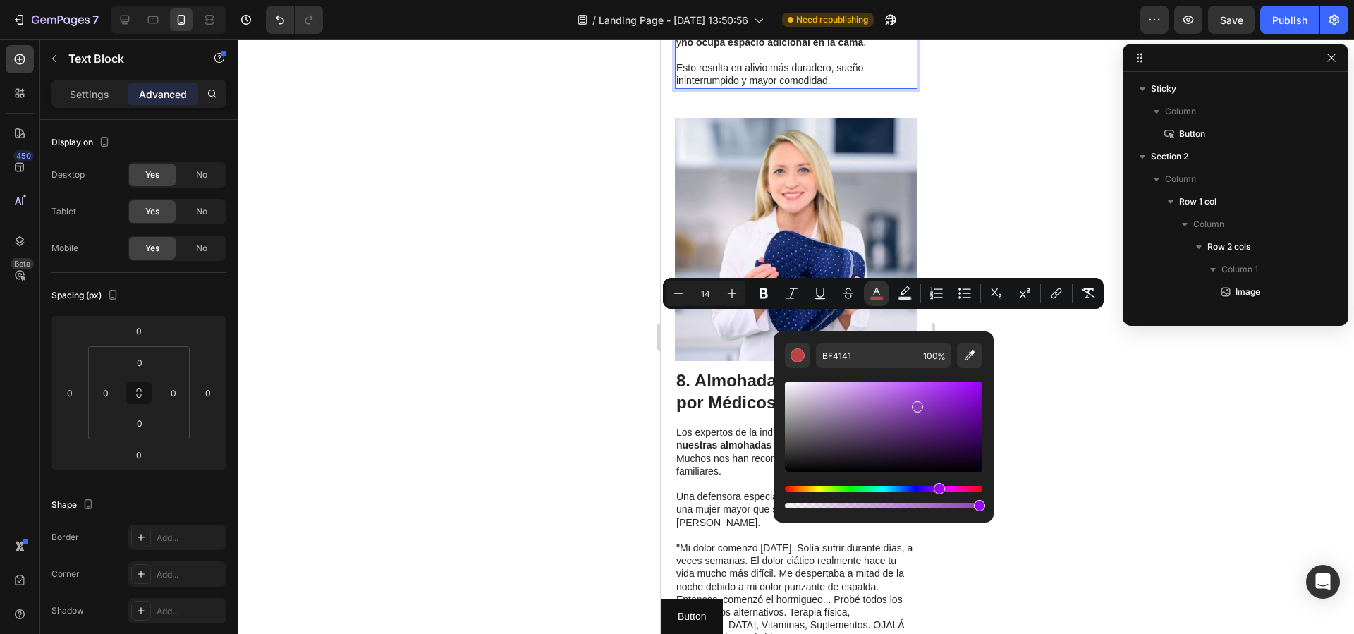
click at [937, 489] on div "Hue" at bounding box center [883, 489] width 197 height 6
click at [944, 487] on div "Hue" at bounding box center [945, 488] width 11 height 11
click at [924, 417] on div "Editor contextual toolbar" at bounding box center [883, 427] width 197 height 90
type input "872E9B"
click at [1050, 292] on icon "Editor contextual toolbar" at bounding box center [1057, 293] width 14 height 14
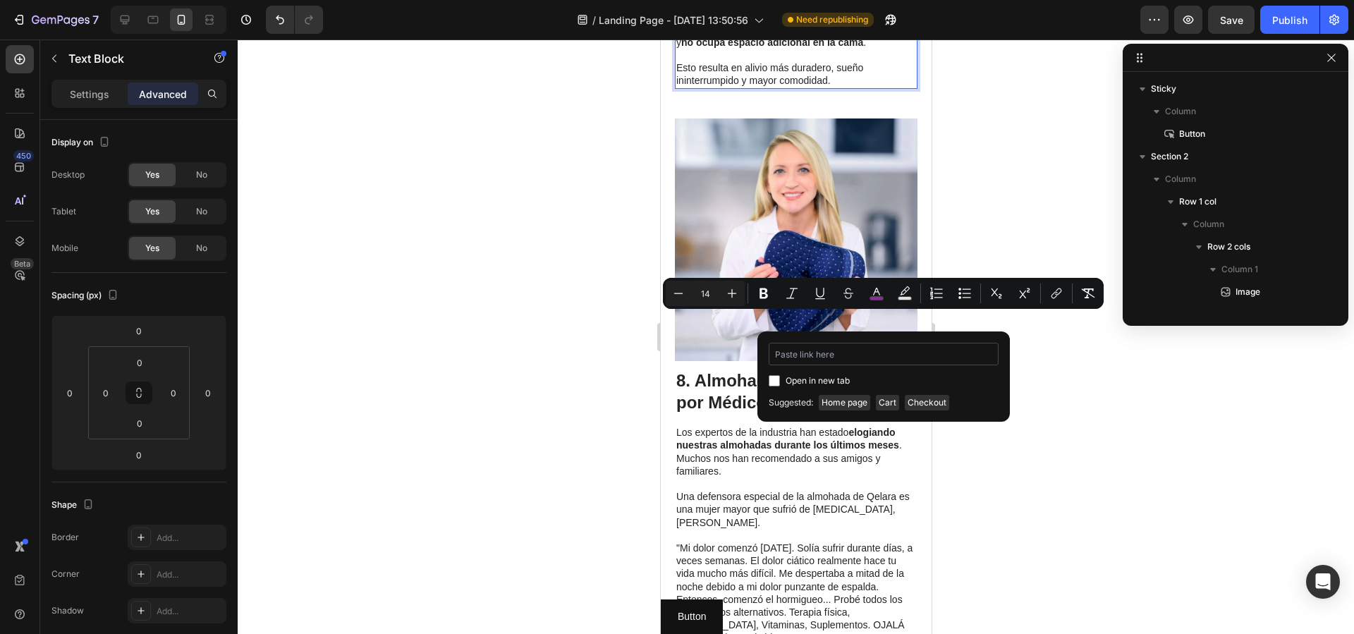
type input "https://qelaracl.store/products/almohada-ergoflex-alivia-la-cadera-espalda-y-ci…"
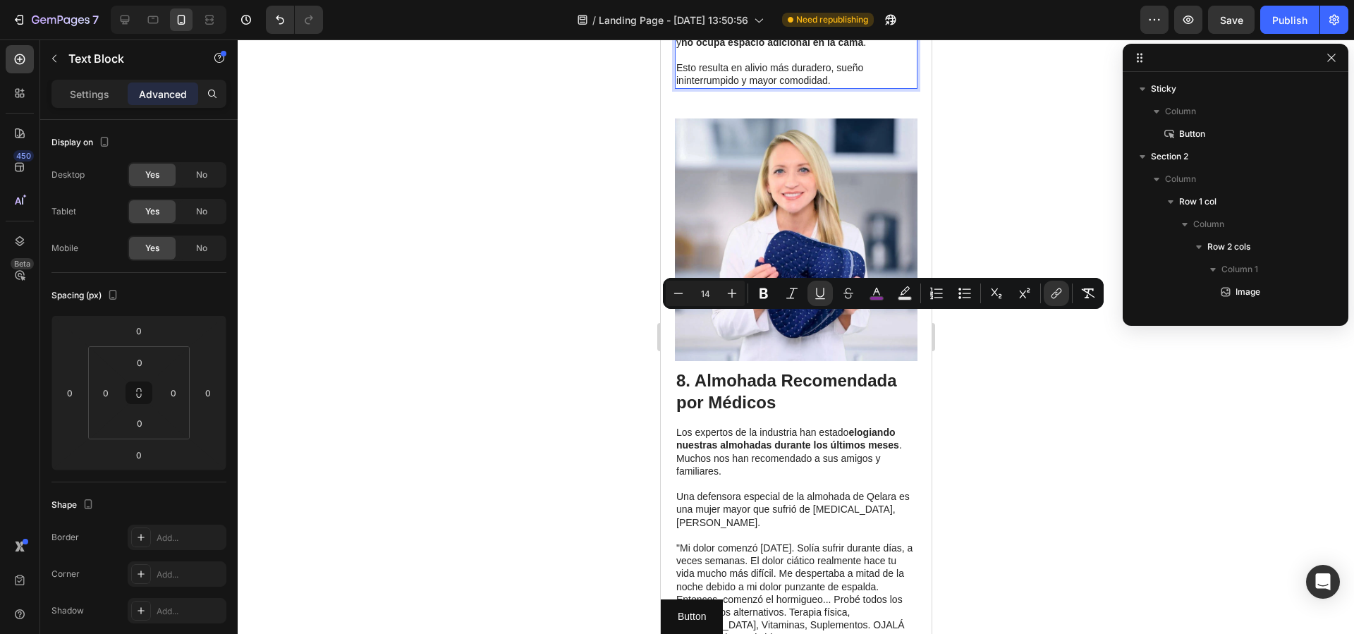
click at [1028, 358] on div at bounding box center [796, 336] width 1117 height 595
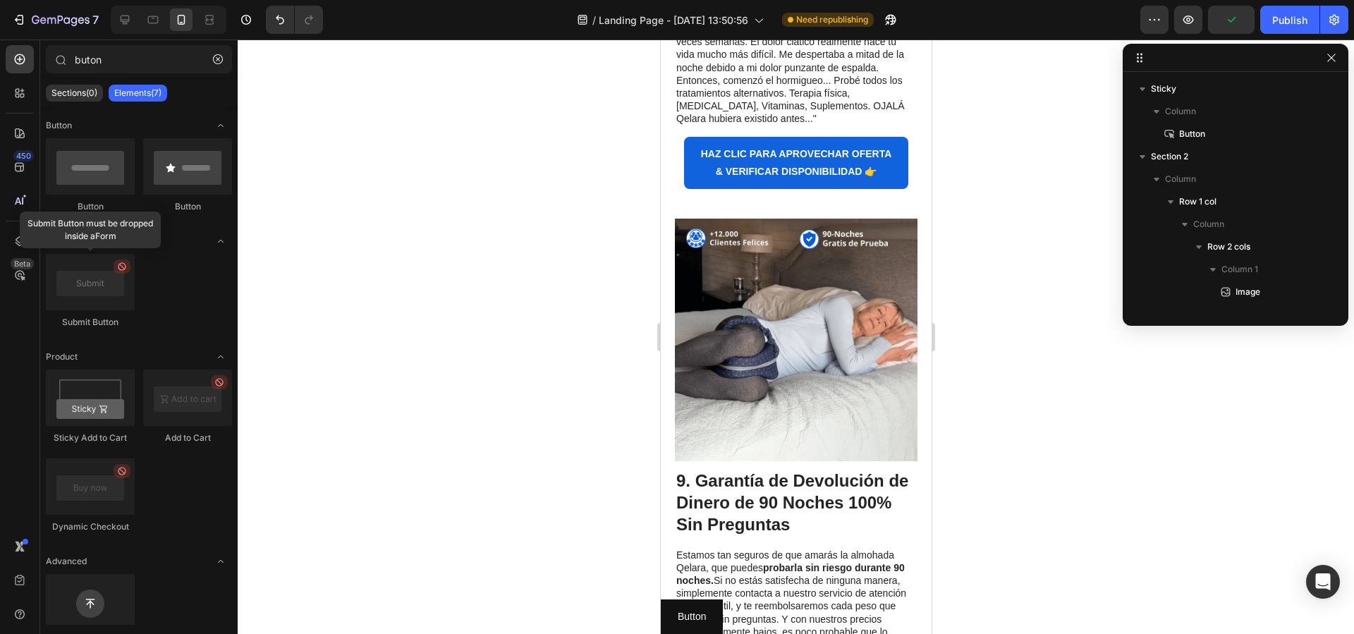
scroll to position [4207, 0]
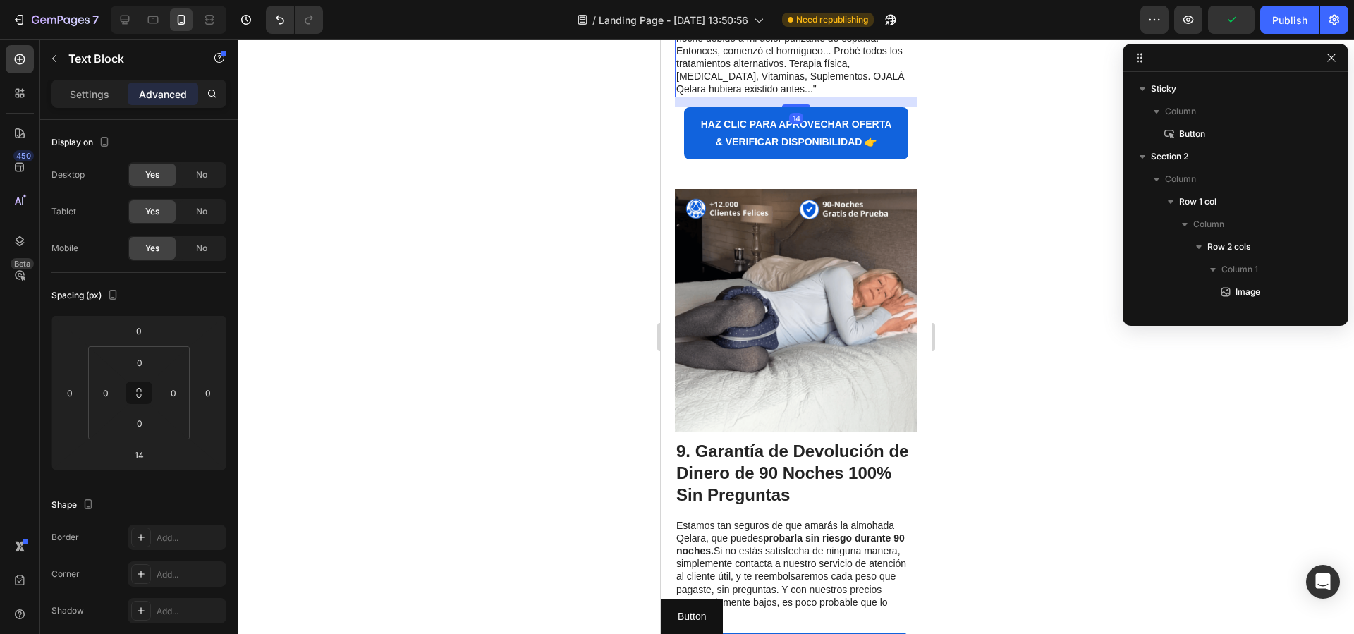
drag, startPoint x: 853, startPoint y: 294, endPoint x: 825, endPoint y: 255, distance: 49.0
drag, startPoint x: 809, startPoint y: 253, endPoint x: 856, endPoint y: 248, distance: 46.8
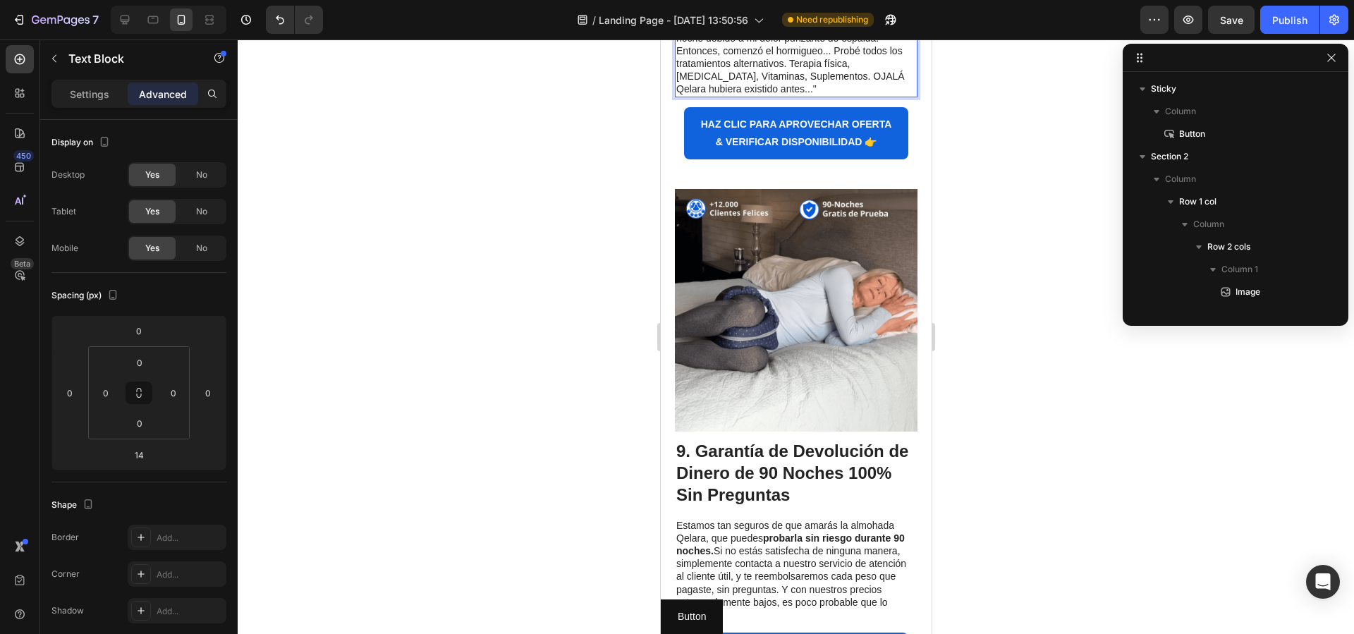
drag, startPoint x: 793, startPoint y: 250, endPoint x: 804, endPoint y: 250, distance: 10.6
drag, startPoint x: 808, startPoint y: 251, endPoint x: 896, endPoint y: 252, distance: 88.2
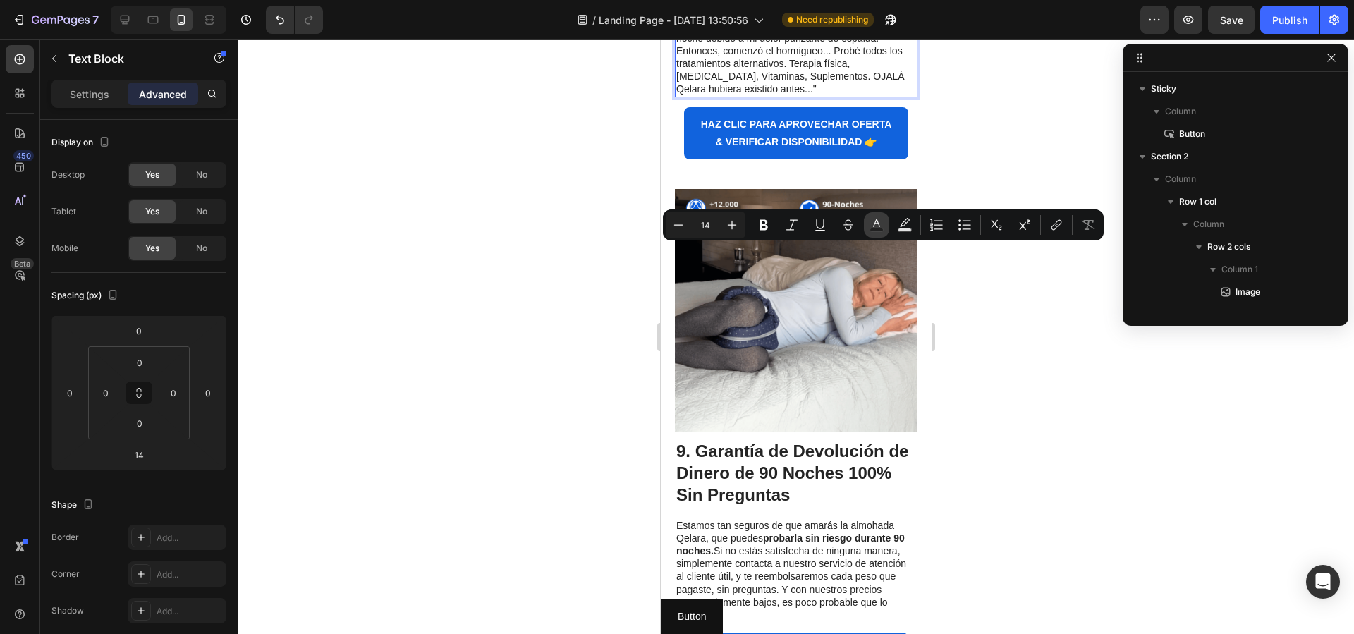
click at [880, 229] on rect "Editor contextual toolbar" at bounding box center [876, 231] width 13 height 4
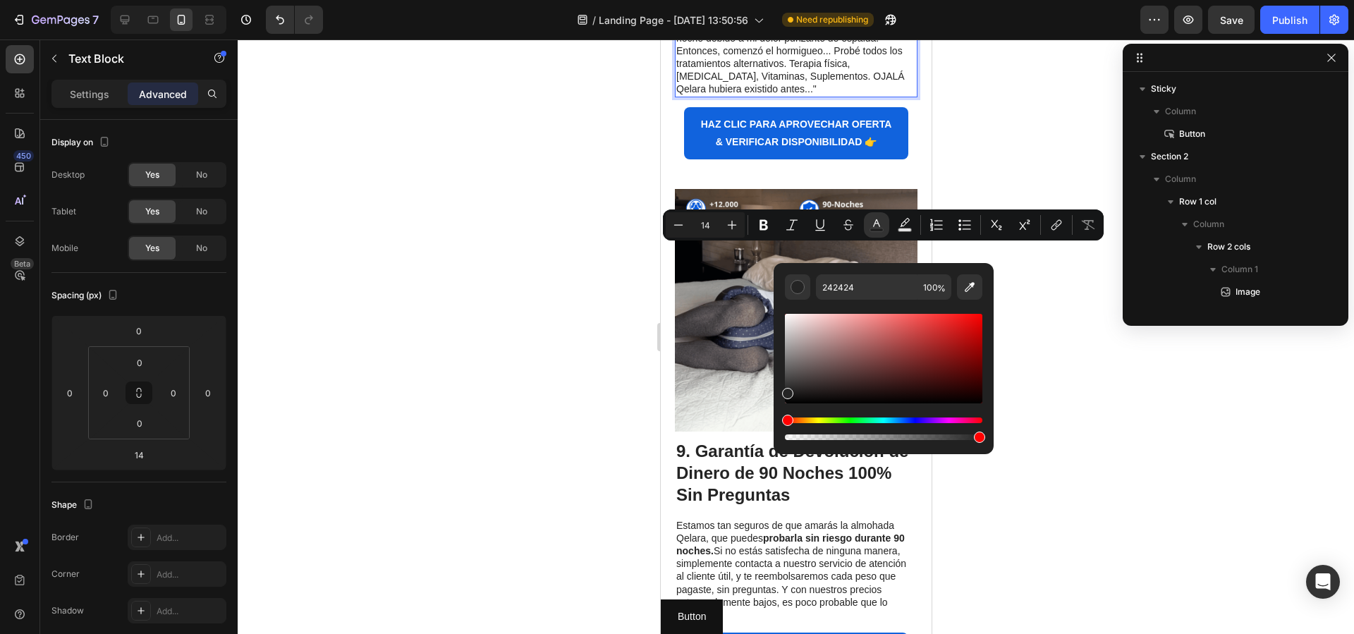
click at [945, 426] on div "Editor contextual toolbar" at bounding box center [883, 429] width 197 height 23
click at [940, 422] on div "Hue" at bounding box center [883, 421] width 197 height 6
click at [900, 334] on div "Editor contextual toolbar" at bounding box center [883, 359] width 197 height 90
drag, startPoint x: 911, startPoint y: 334, endPoint x: 915, endPoint y: 343, distance: 9.8
click at [913, 337] on div "Editor contextual toolbar" at bounding box center [883, 359] width 197 height 90
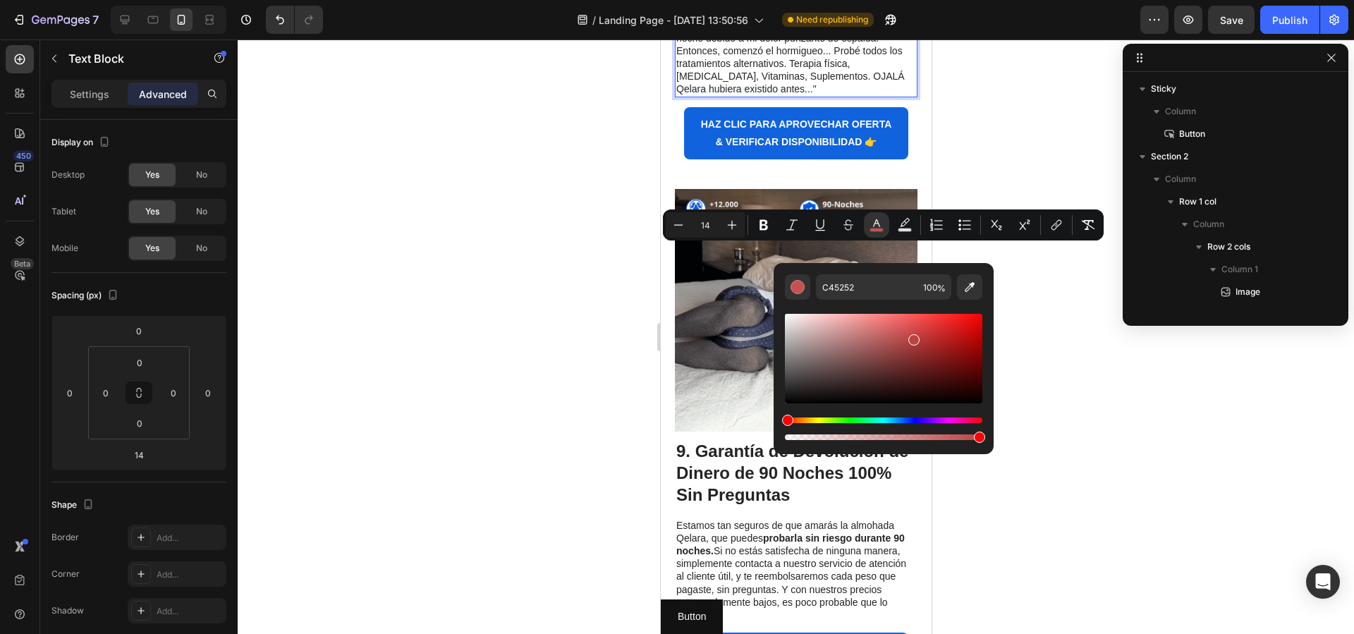
drag, startPoint x: 915, startPoint y: 343, endPoint x: 925, endPoint y: 411, distance: 68.4
click at [915, 343] on div "Editor contextual toolbar" at bounding box center [913, 339] width 11 height 11
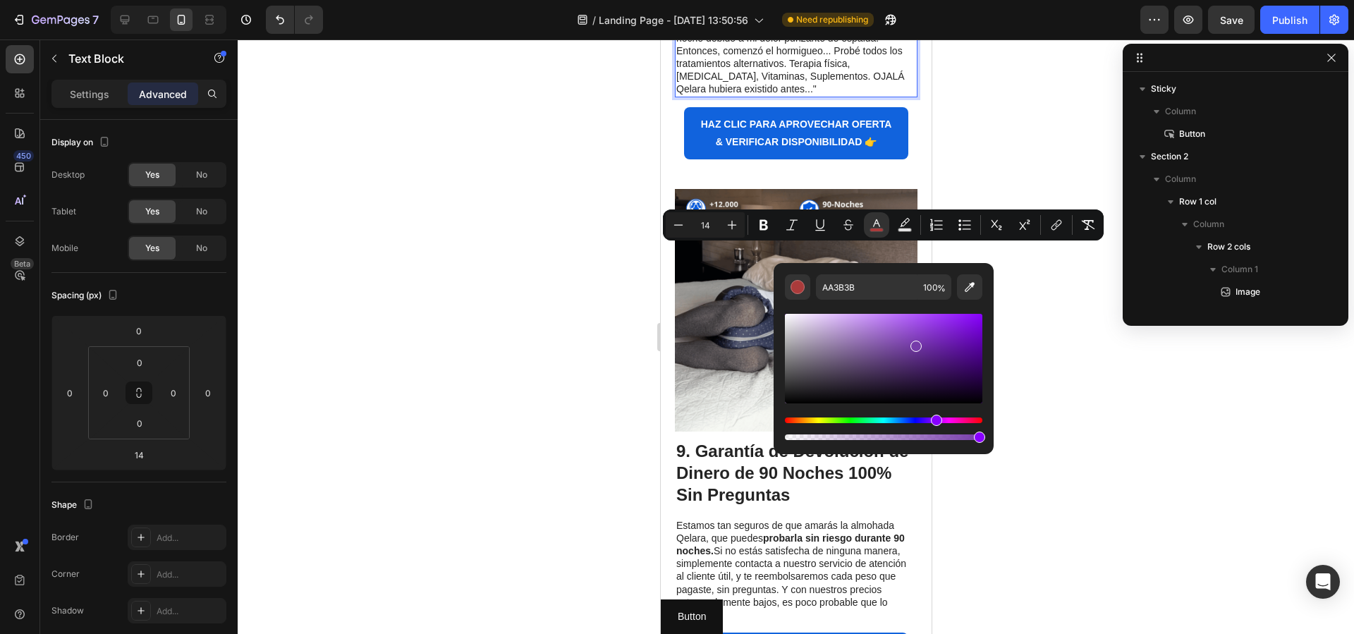
click at [935, 420] on div "Hue" at bounding box center [883, 421] width 197 height 6
click at [944, 420] on div "Hue" at bounding box center [883, 421] width 197 height 6
type input "953BAA"
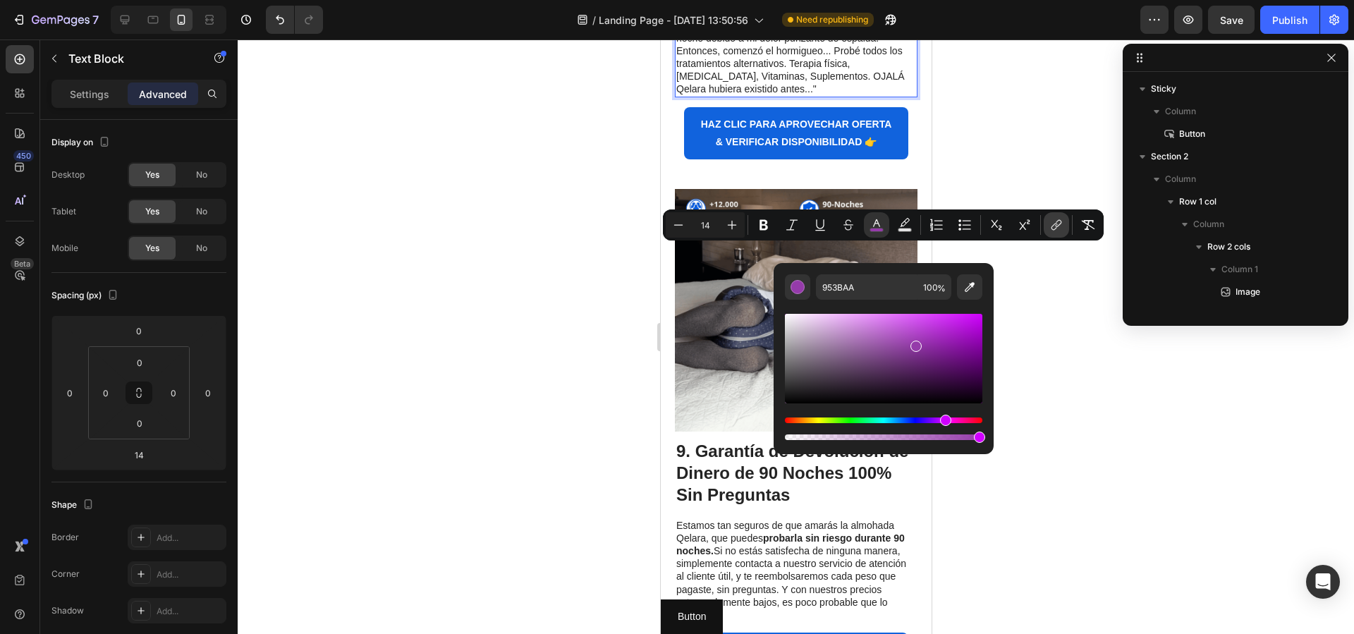
click at [1048, 225] on button "link" at bounding box center [1056, 224] width 25 height 25
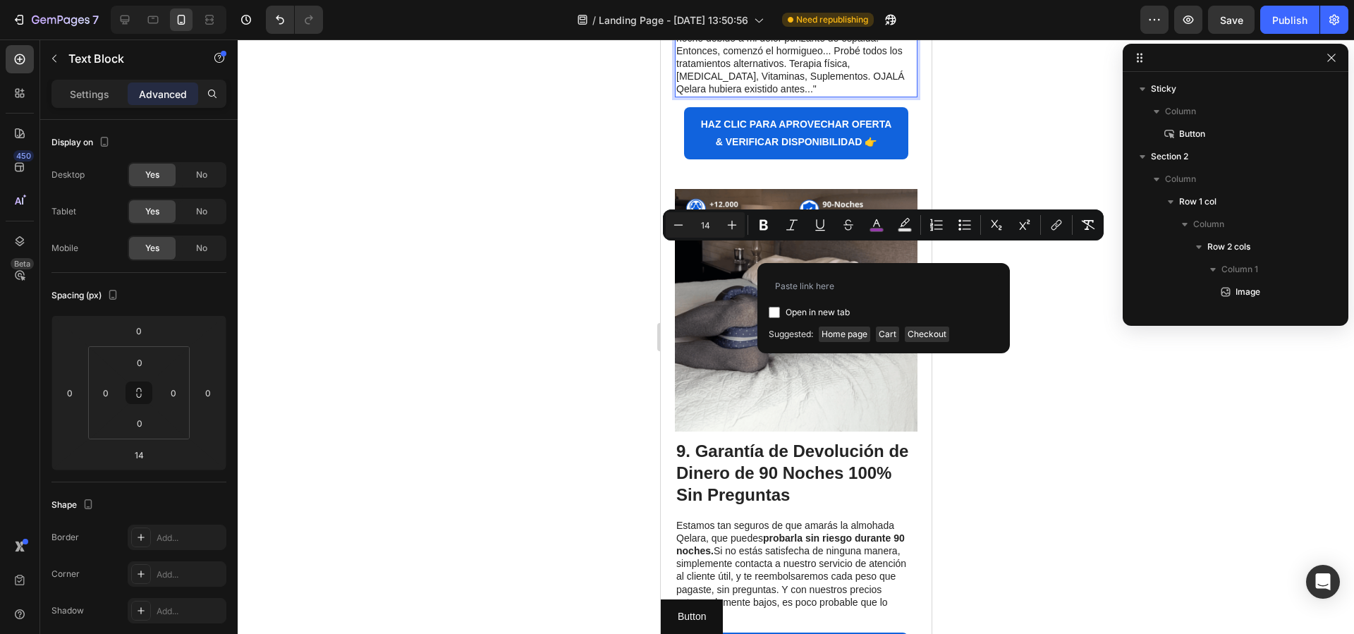
type input "https://qelaracl.store/products/almohada-ergoflex-alivia-la-cadera-espalda-y-ci…"
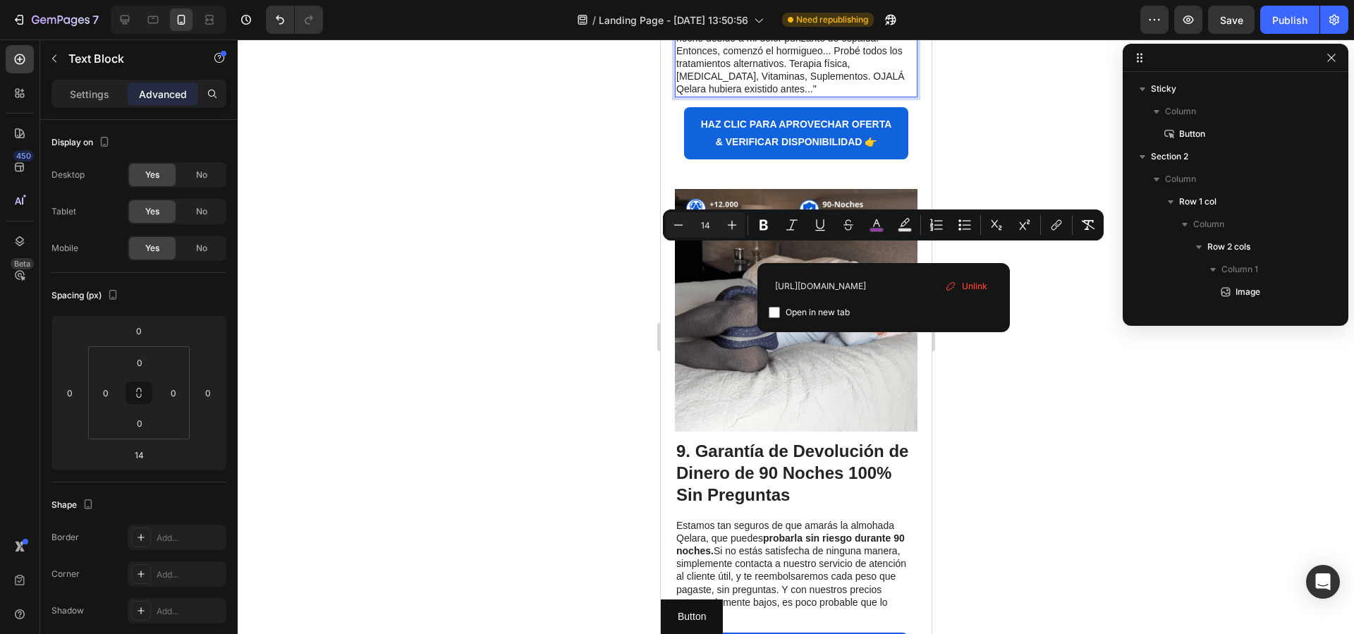
click at [1039, 316] on div at bounding box center [796, 336] width 1117 height 595
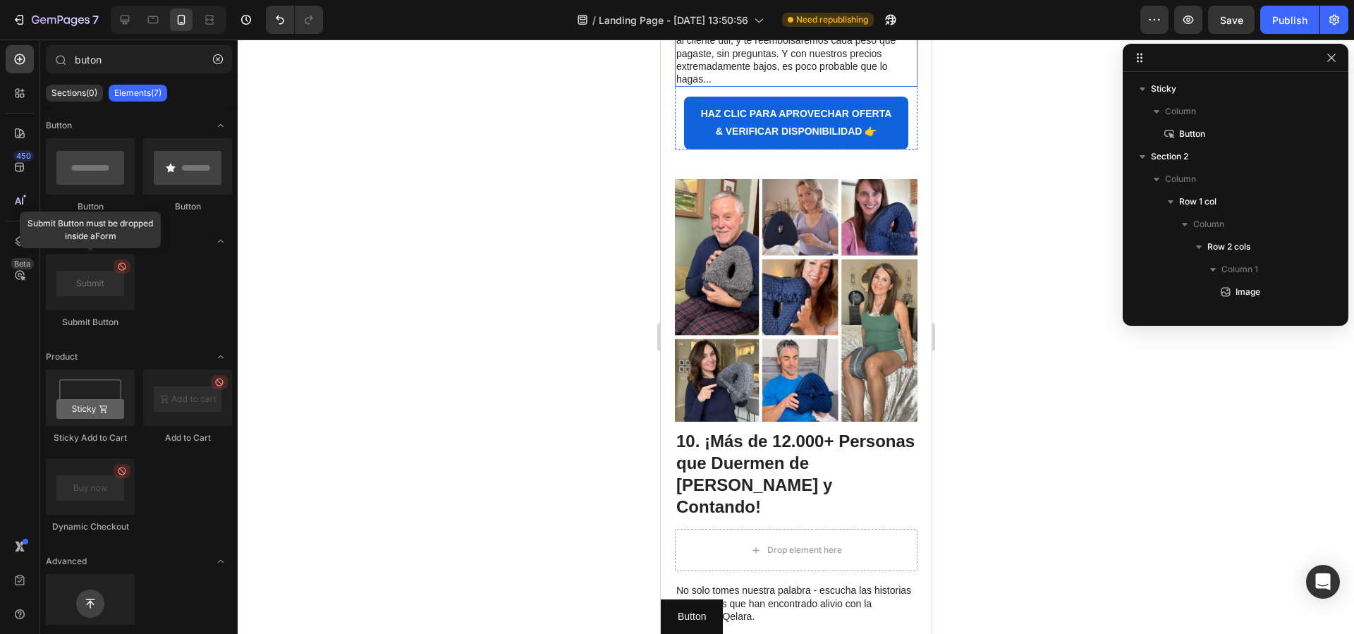
scroll to position [4751, 0]
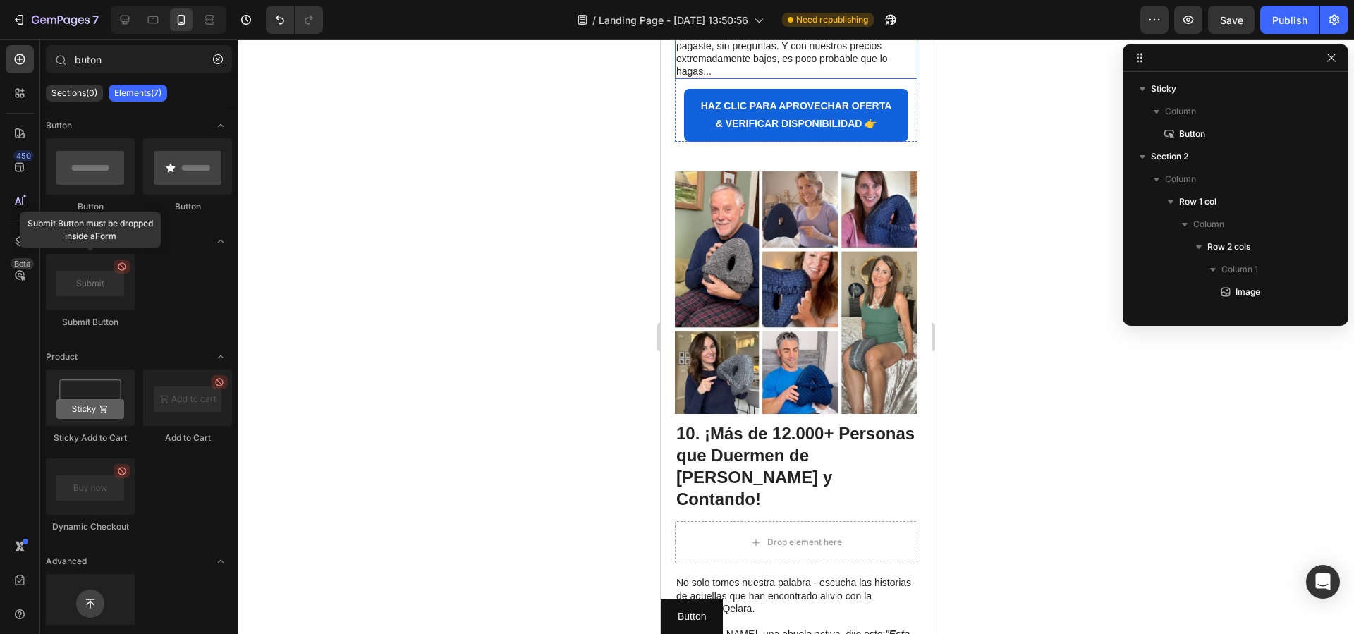
click at [797, 78] on p "Estamos tan seguros de que amarás la almohada Qelara, que puedes probarla sin r…" at bounding box center [796, 26] width 240 height 103
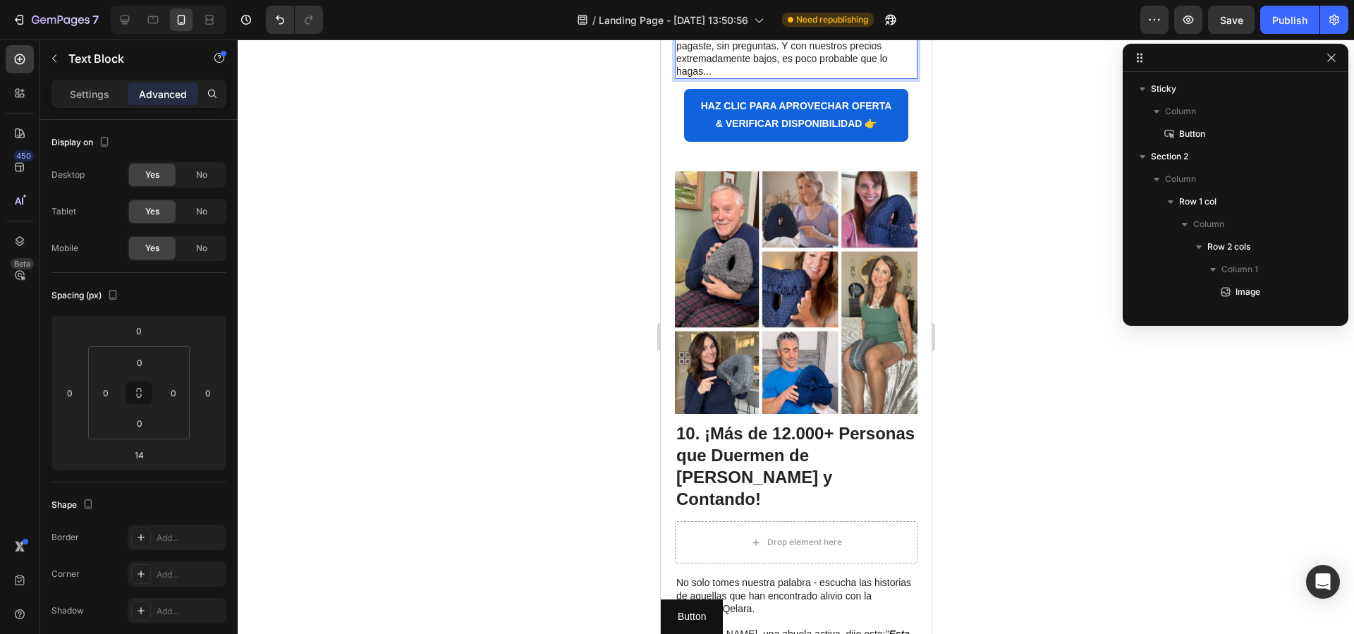
click at [795, 13] on strong "probarla sin riesgo durante 90 noches." at bounding box center [790, 1] width 229 height 24
drag, startPoint x: 779, startPoint y: 300, endPoint x: 765, endPoint y: 301, distance: 13.4
click at [778, 13] on strong "probarla sin riesgo durante 90 noches." at bounding box center [790, 1] width 229 height 24
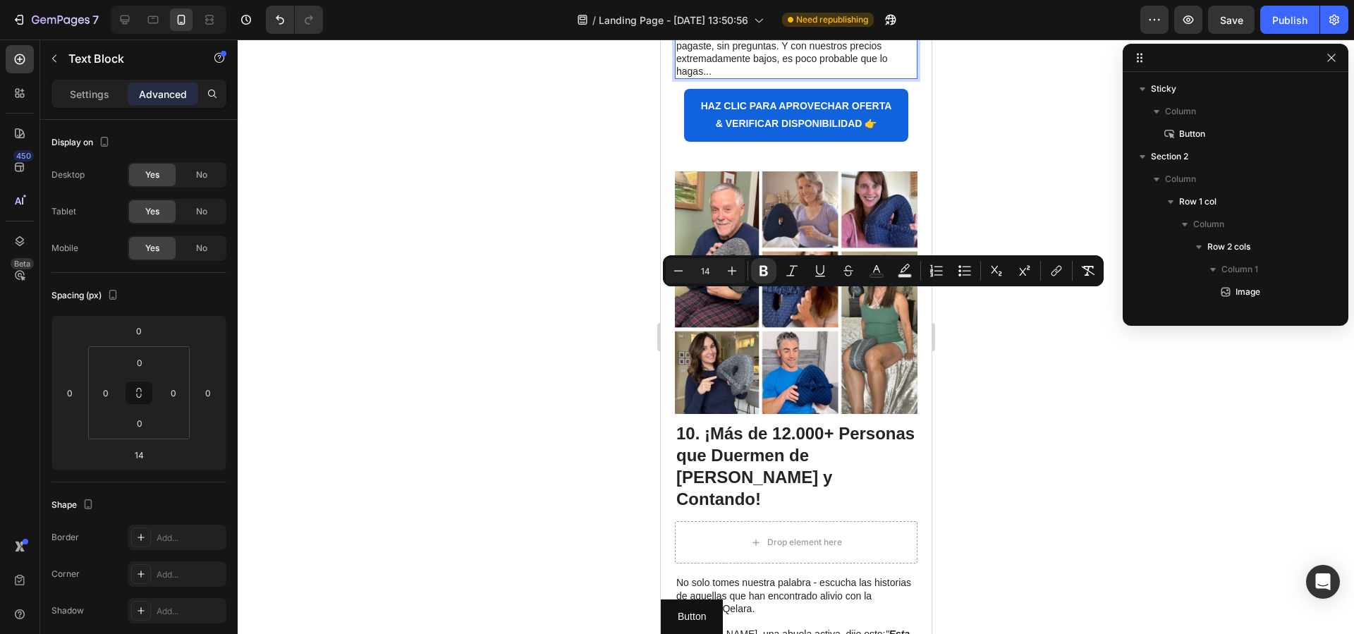
drag, startPoint x: 765, startPoint y: 301, endPoint x: 715, endPoint y: 313, distance: 51.5
click at [715, 78] on p "Estamos tan seguros de que amarás la almohada Qelara, que puedes probarla sin r…" at bounding box center [796, 26] width 240 height 103
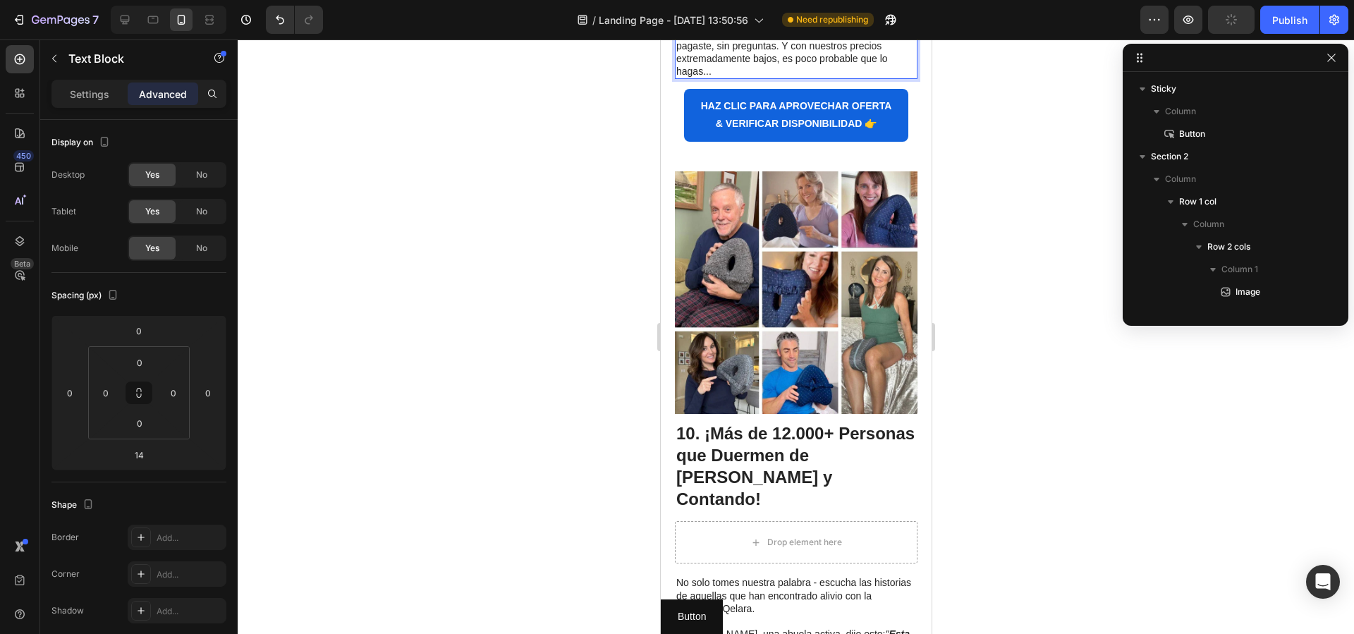
click at [757, 78] on p "Estamos tan seguros de que amarás la almohada Qelara, que puedes probarla sin r…" at bounding box center [796, 26] width 240 height 103
drag, startPoint x: 851, startPoint y: 288, endPoint x: 784, endPoint y: 294, distance: 66.6
click at [768, 78] on p "Estamos tan seguros de que amarás la almohada Qelara, que puedes probarla sin r…" at bounding box center [796, 26] width 240 height 103
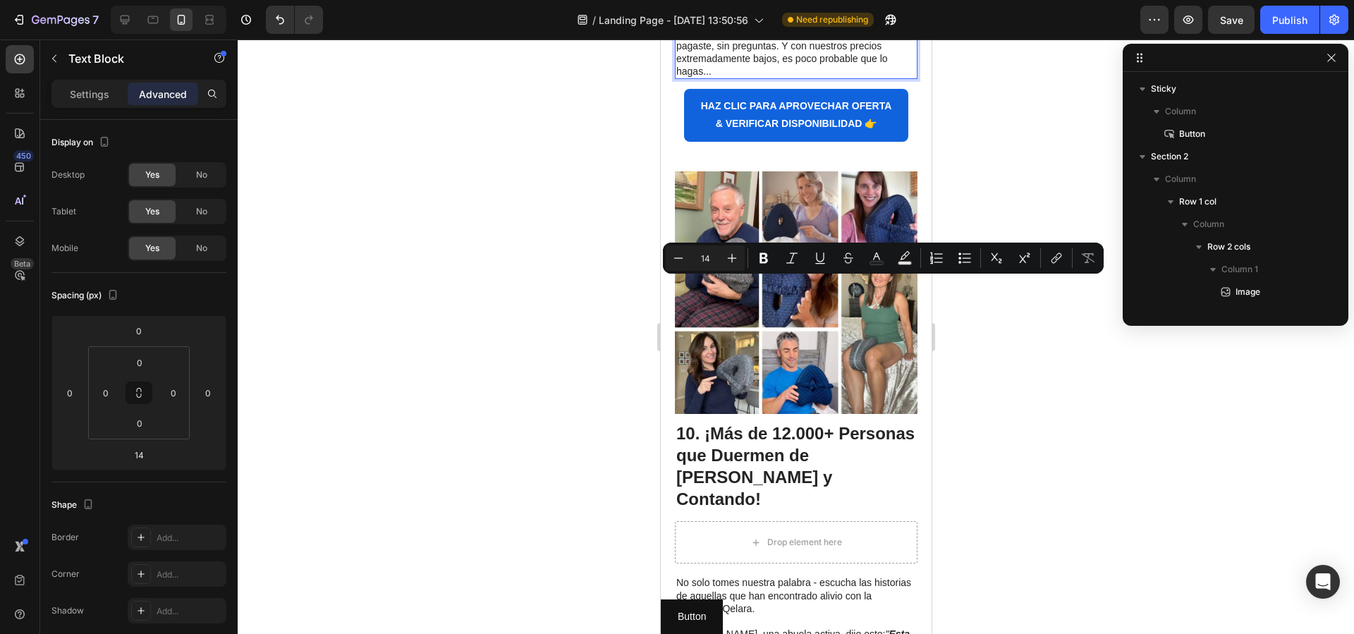
click at [836, 78] on p "Estamos tan seguros de que amarás la almohada Qelara, que puedes probarla sin r…" at bounding box center [796, 26] width 240 height 103
drag, startPoint x: 839, startPoint y: 286, endPoint x: 801, endPoint y: 278, distance: 39.0
click at [704, 78] on p "Estamos tan seguros de que amarás la almohada Qelara, que puedes probarla sin r…" at bounding box center [796, 26] width 240 height 103
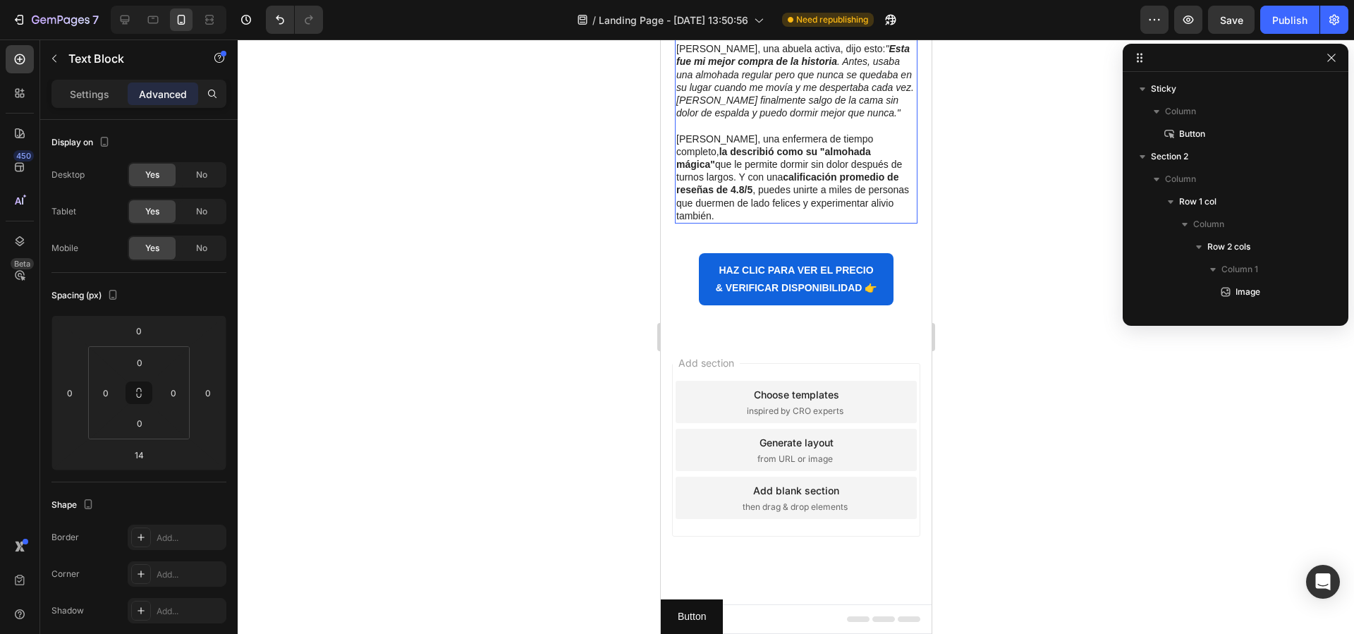
scroll to position [5360, 0]
click at [834, 42] on p at bounding box center [796, 36] width 240 height 13
drag, startPoint x: 744, startPoint y: 284, endPoint x: 833, endPoint y: 274, distance: 89.4
click at [744, 30] on p "No solo tomes nuestra palabra - escucha las historias de aquellas que han encon…" at bounding box center [796, 10] width 240 height 39
click at [834, 30] on p "No solo tomes nuestra palabra - escucha las historias de aquellas que han encon…" at bounding box center [796, 10] width 240 height 39
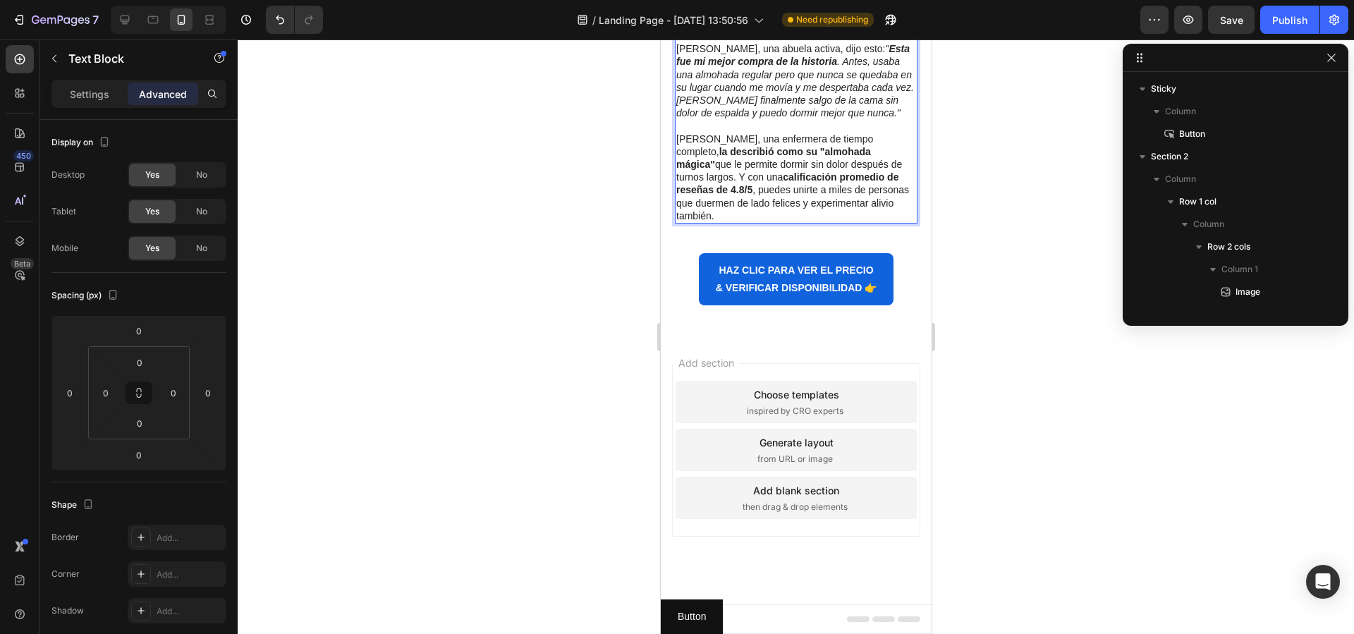
click at [845, 30] on p "No solo tomes nuestra palabra - escucha las historias de aquellas que han encon…" at bounding box center [796, 10] width 240 height 39
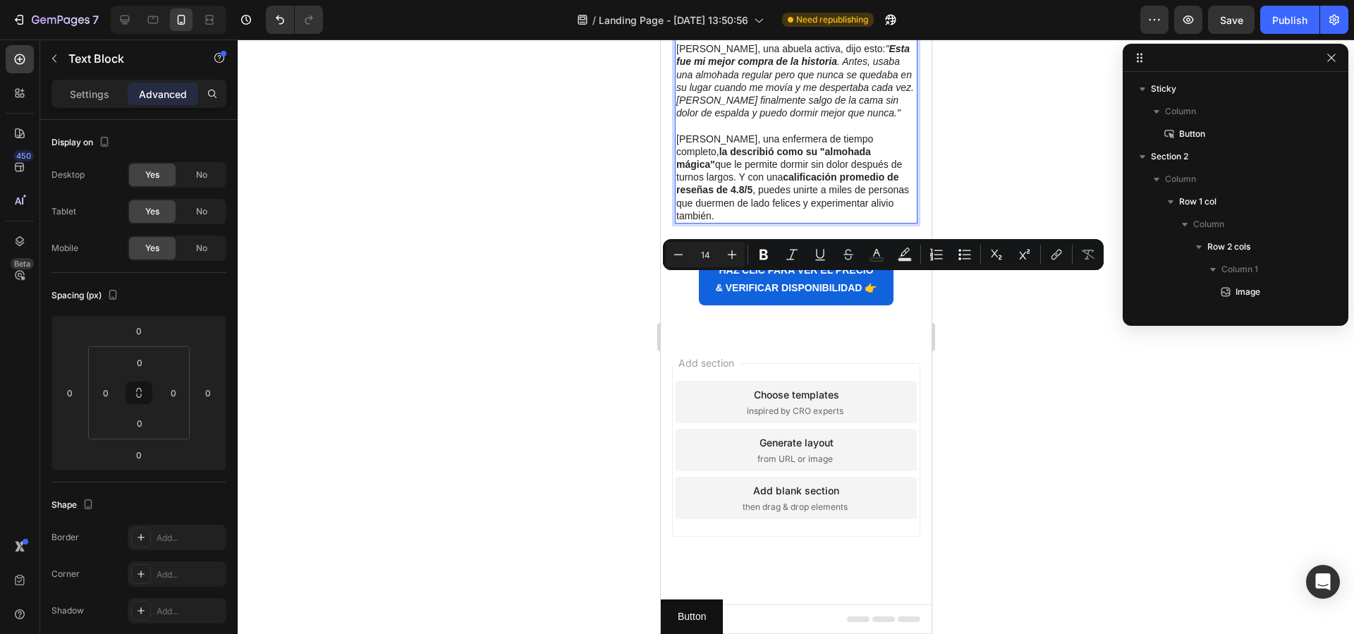
drag, startPoint x: 751, startPoint y: 283, endPoint x: 676, endPoint y: 284, distance: 75.5
click at [676, 30] on p "No solo tomes nuestra palabra - escucha las historias de aquellas que han encon…" at bounding box center [796, 10] width 240 height 39
click at [1051, 256] on icon "Editor contextual toolbar" at bounding box center [1057, 255] width 14 height 14
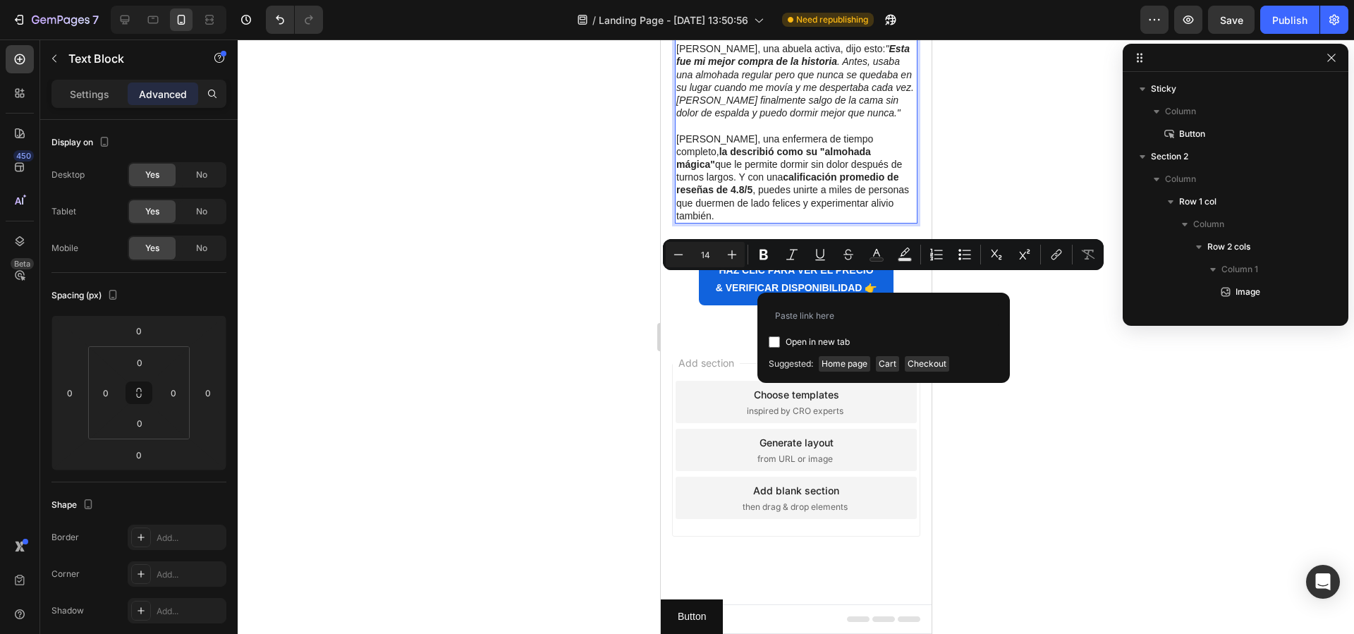
type input "https://qelaracl.store/products/almohada-ergoflex-alivia-la-cadera-espalda-y-ci…"
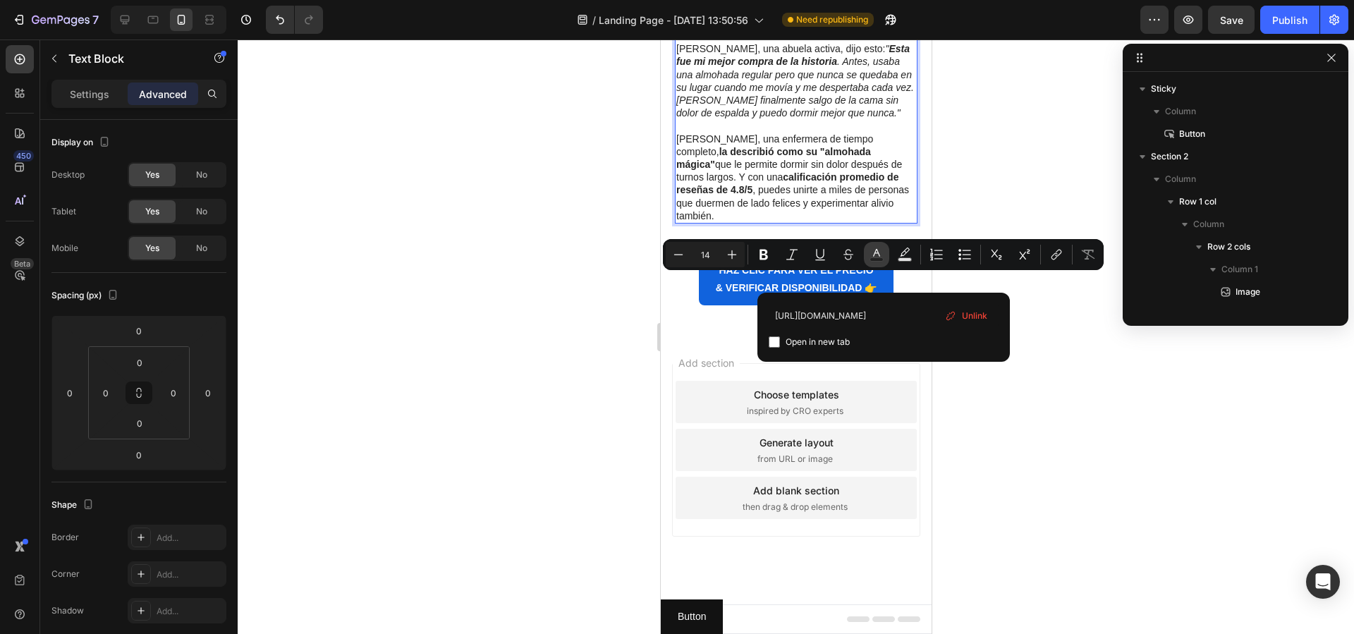
click at [881, 258] on rect "Editor contextual toolbar" at bounding box center [876, 260] width 13 height 4
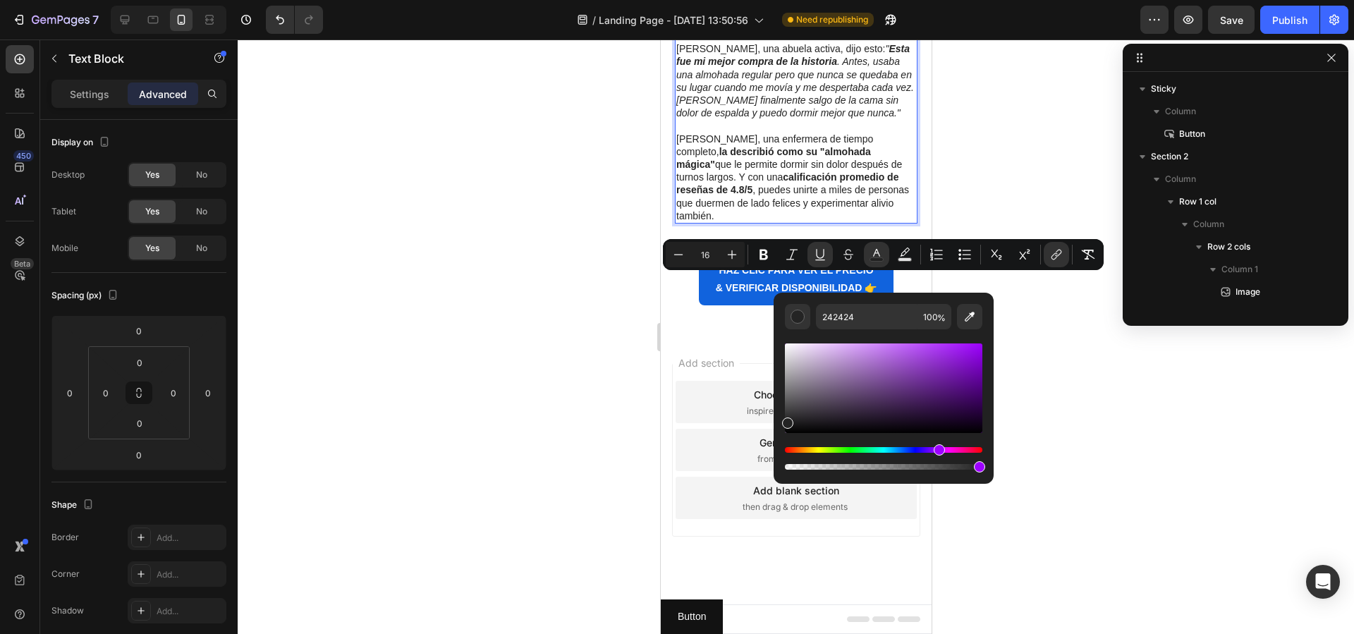
click at [938, 449] on div "Hue" at bounding box center [883, 450] width 197 height 6
type input "14"
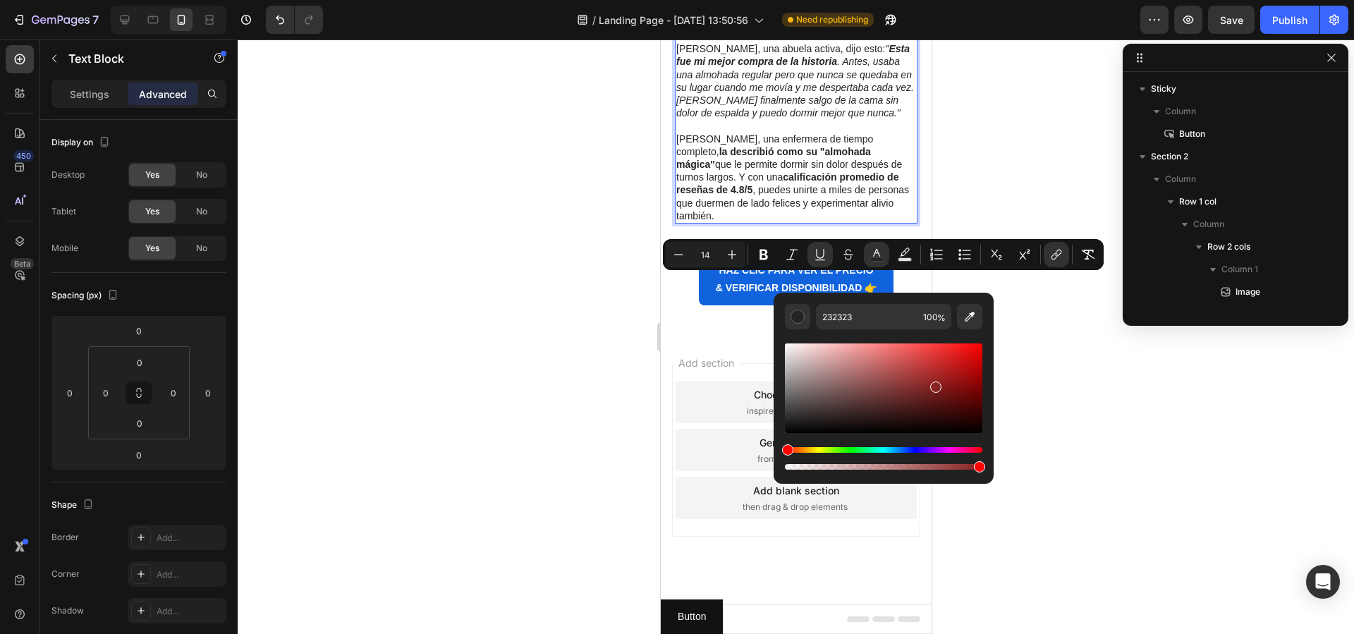
click at [933, 384] on div "Editor contextual toolbar" at bounding box center [883, 388] width 197 height 90
click at [925, 376] on div "Editor contextual toolbar" at bounding box center [883, 388] width 197 height 90
click at [923, 375] on div "Editor contextual toolbar" at bounding box center [927, 380] width 11 height 11
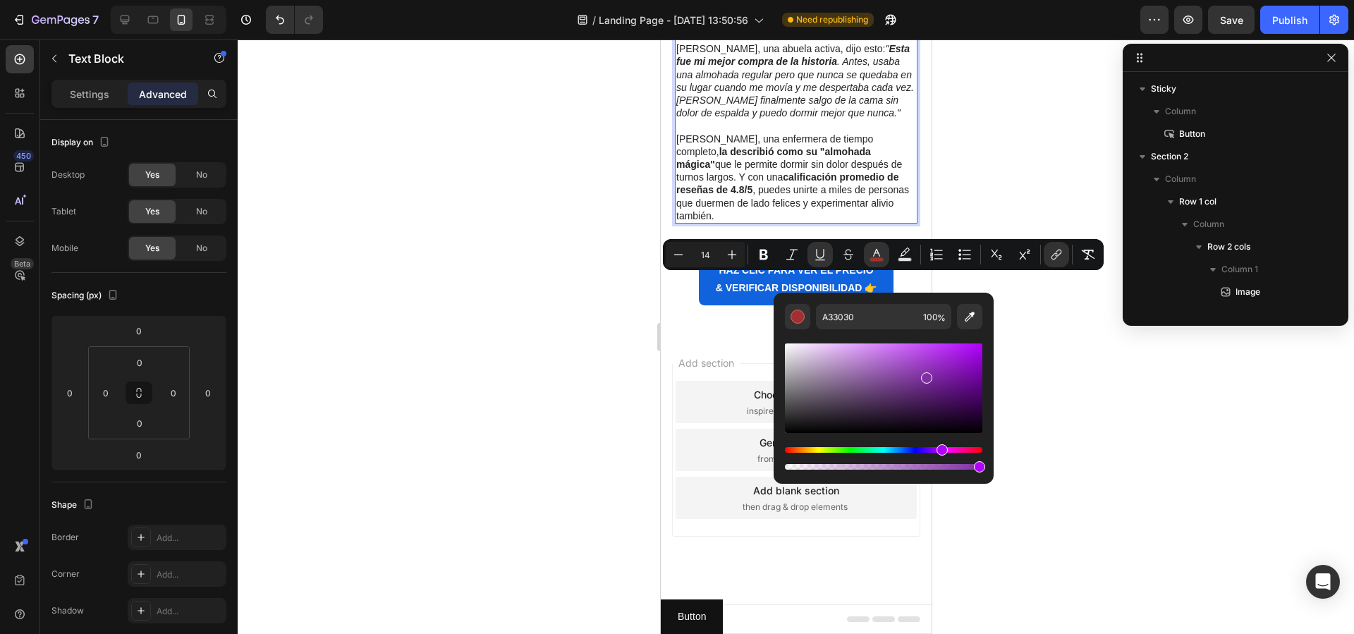
click at [940, 450] on div "Hue" at bounding box center [883, 450] width 197 height 6
type input "802FA2"
click at [1107, 365] on div at bounding box center [796, 336] width 1117 height 595
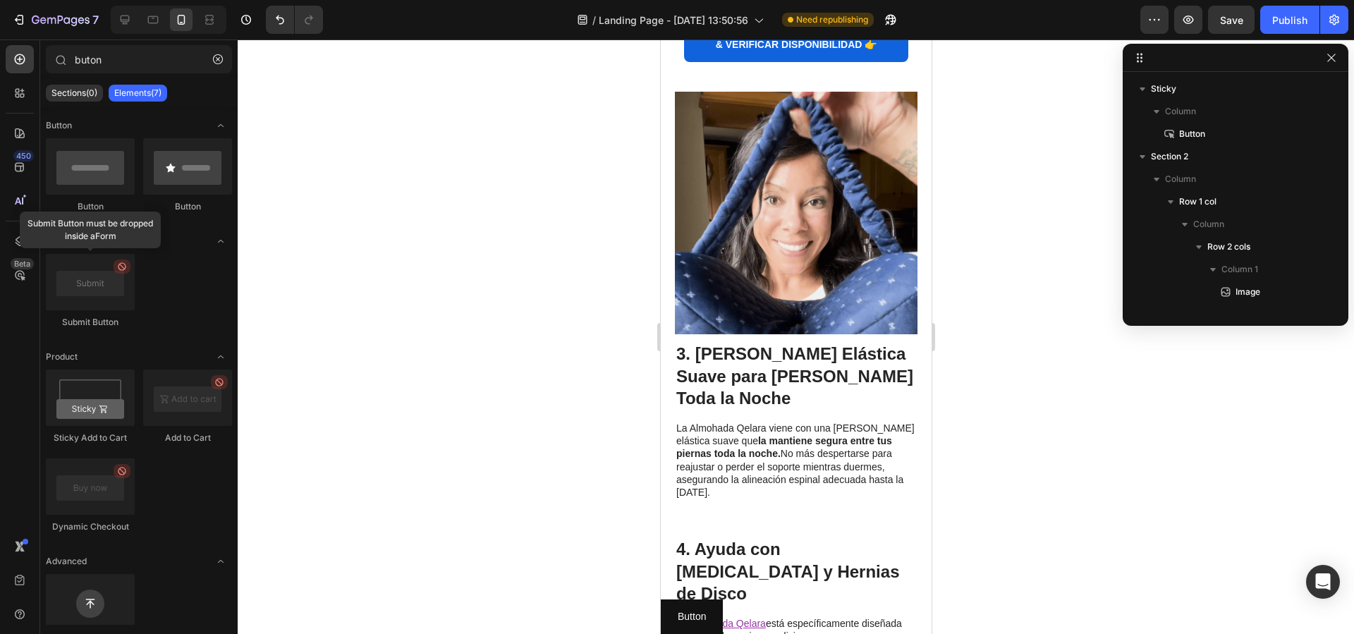
scroll to position [1072, 0]
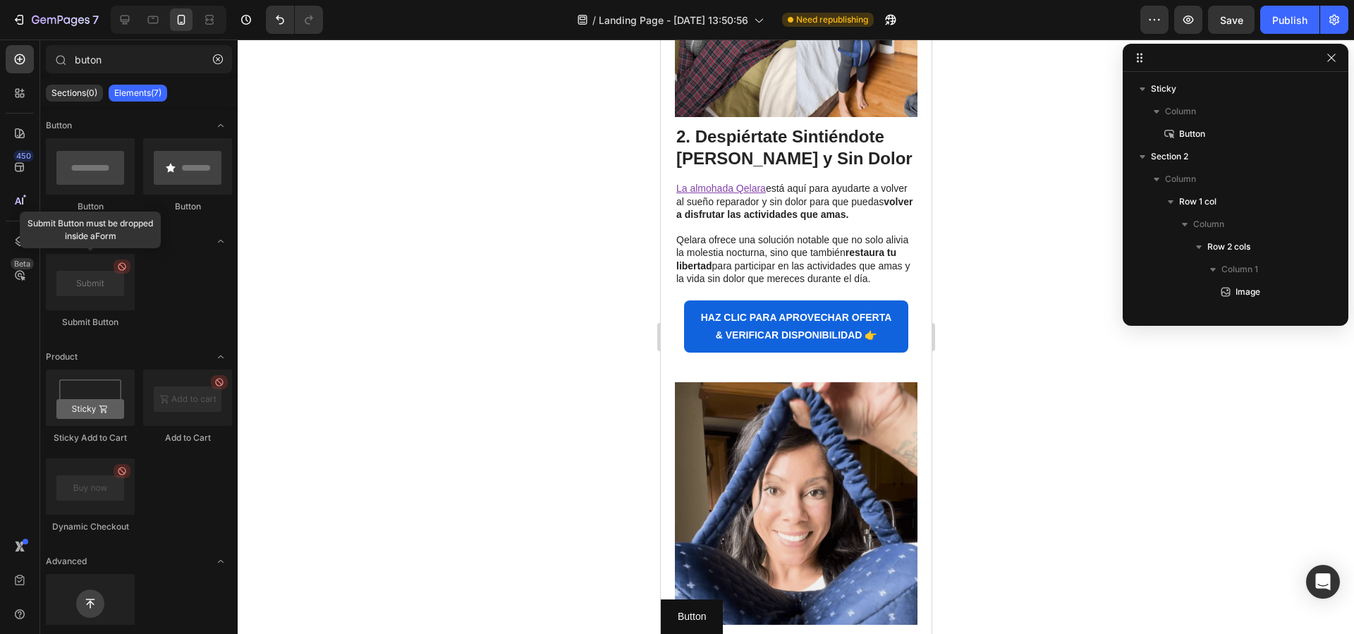
drag, startPoint x: 1291, startPoint y: 32, endPoint x: 1280, endPoint y: 34, distance: 10.8
click at [1288, 32] on button "Publish" at bounding box center [1289, 20] width 59 height 28
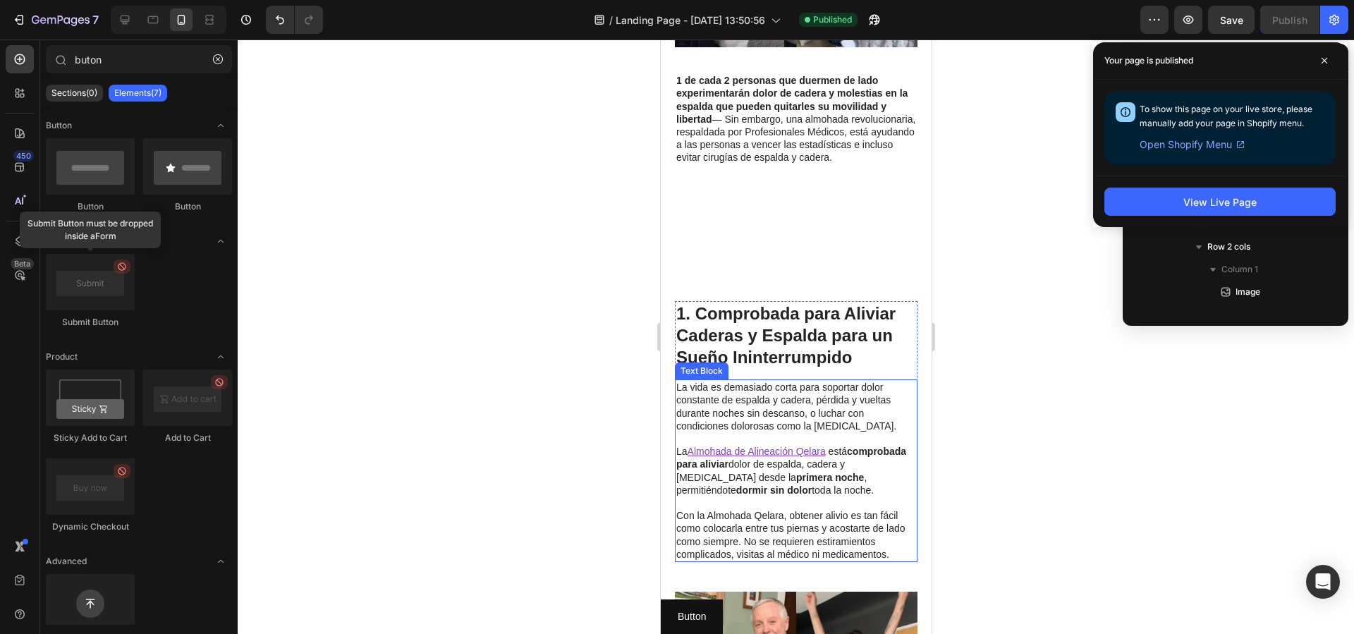
scroll to position [628, 0]
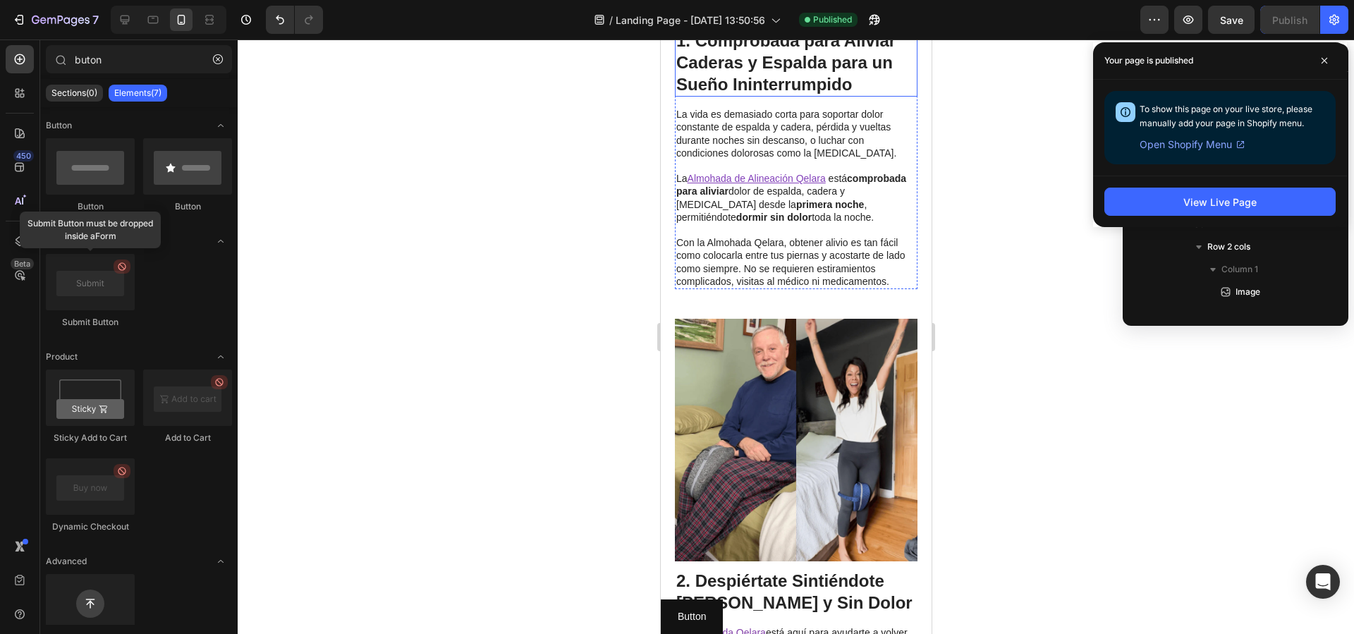
click at [734, 94] on strong "1. Comprobada para Aliviar Caderas y Espalda para un Sueño Ininterrumpido" at bounding box center [785, 62] width 219 height 63
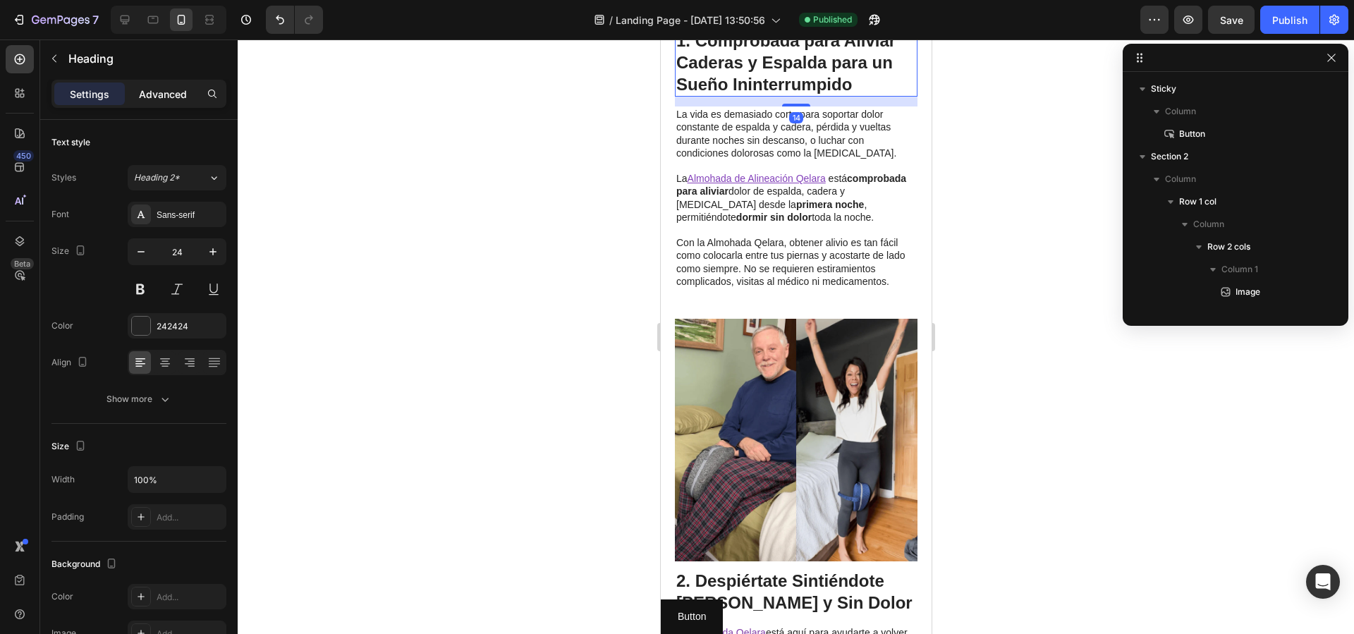
click at [163, 102] on div "Advanced" at bounding box center [163, 94] width 71 height 23
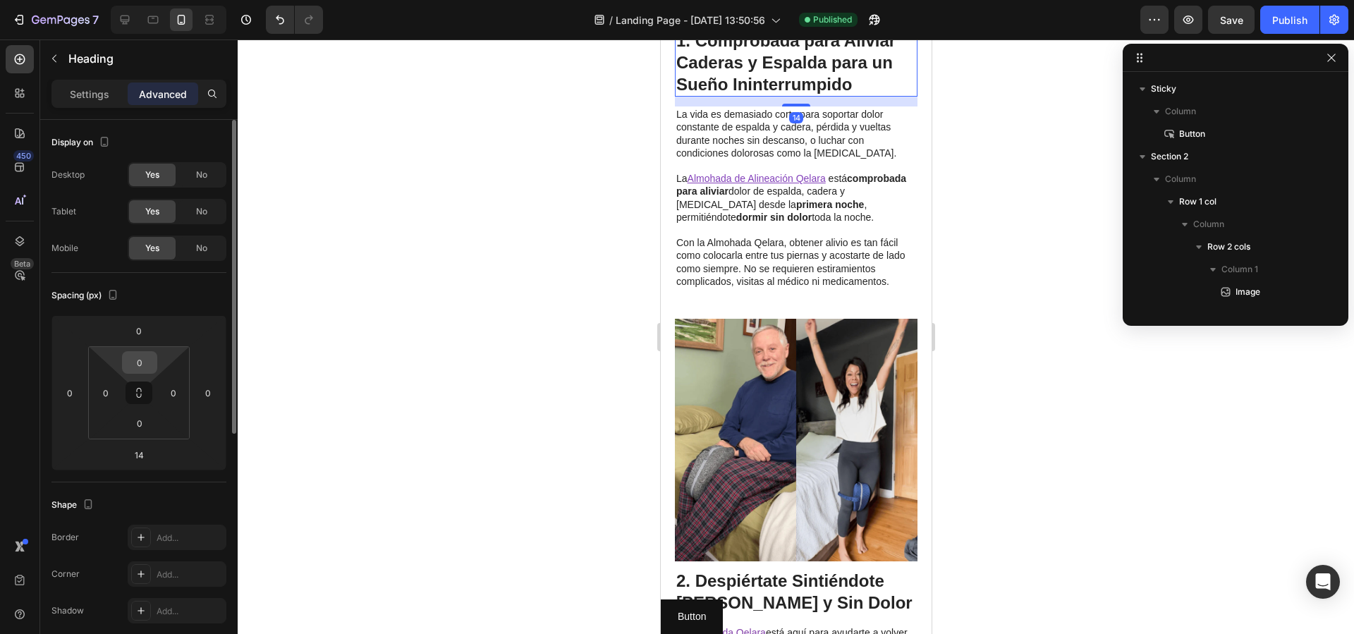
click at [135, 364] on input "0" at bounding box center [140, 362] width 28 height 21
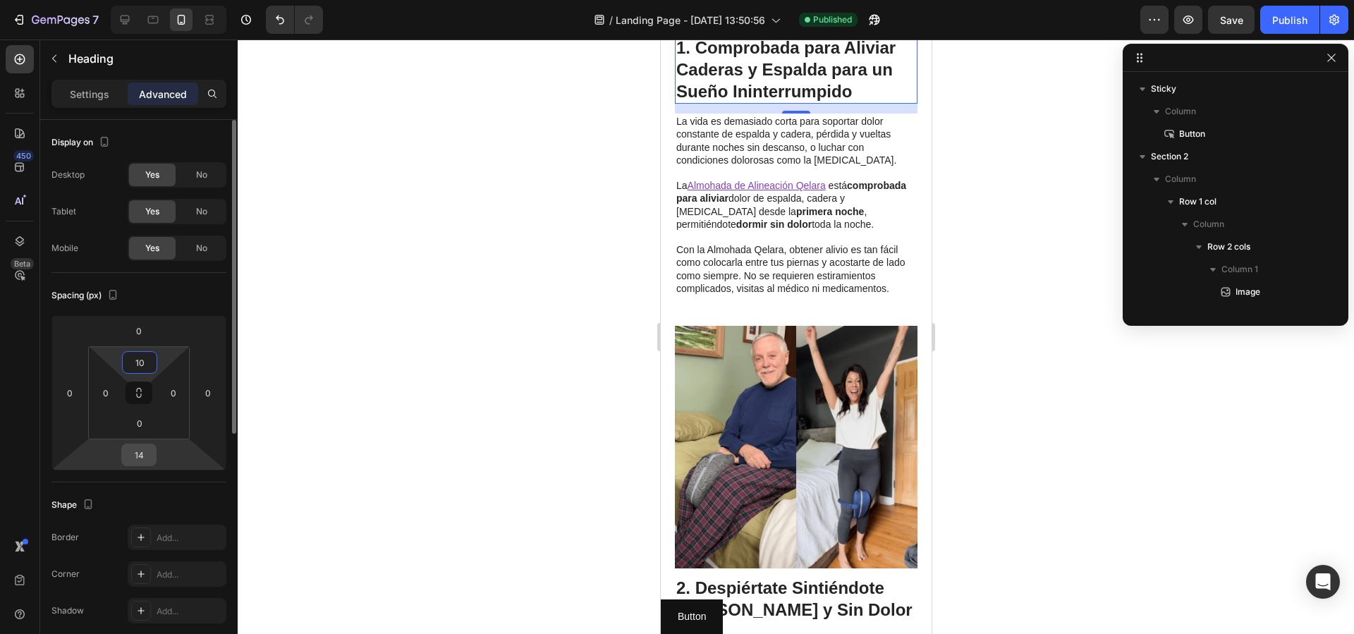
type input "10"
click at [142, 454] on input "14" at bounding box center [139, 454] width 28 height 21
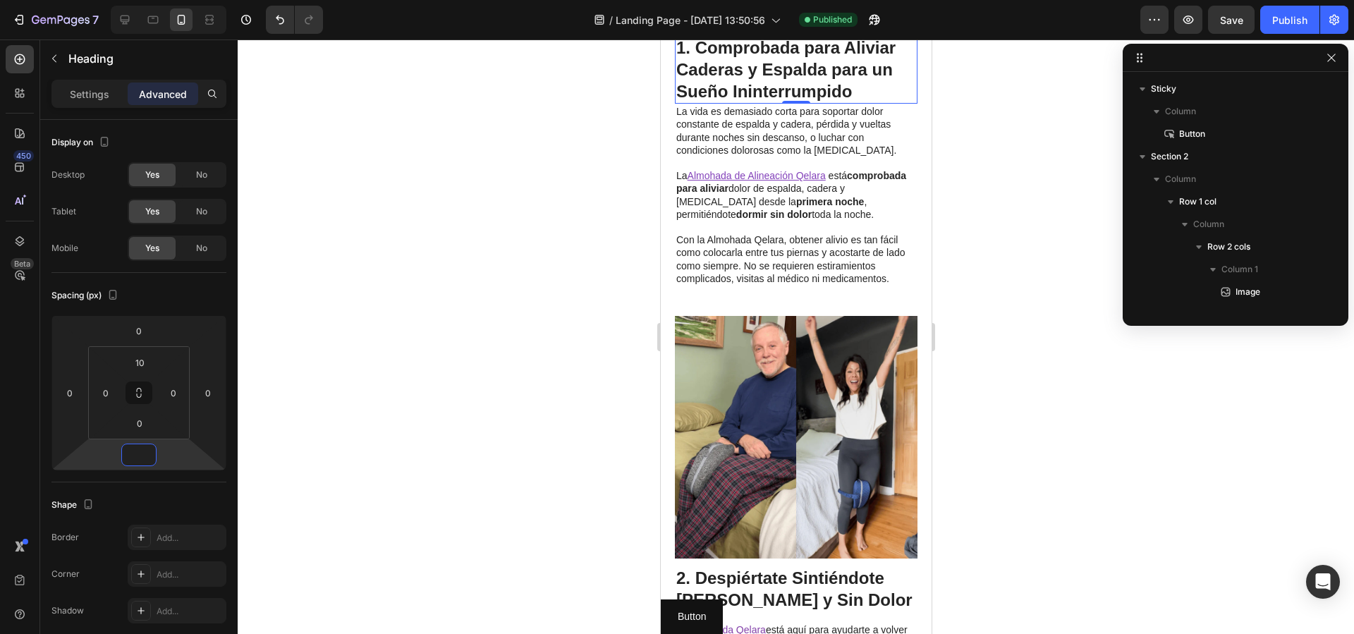
type input "14"
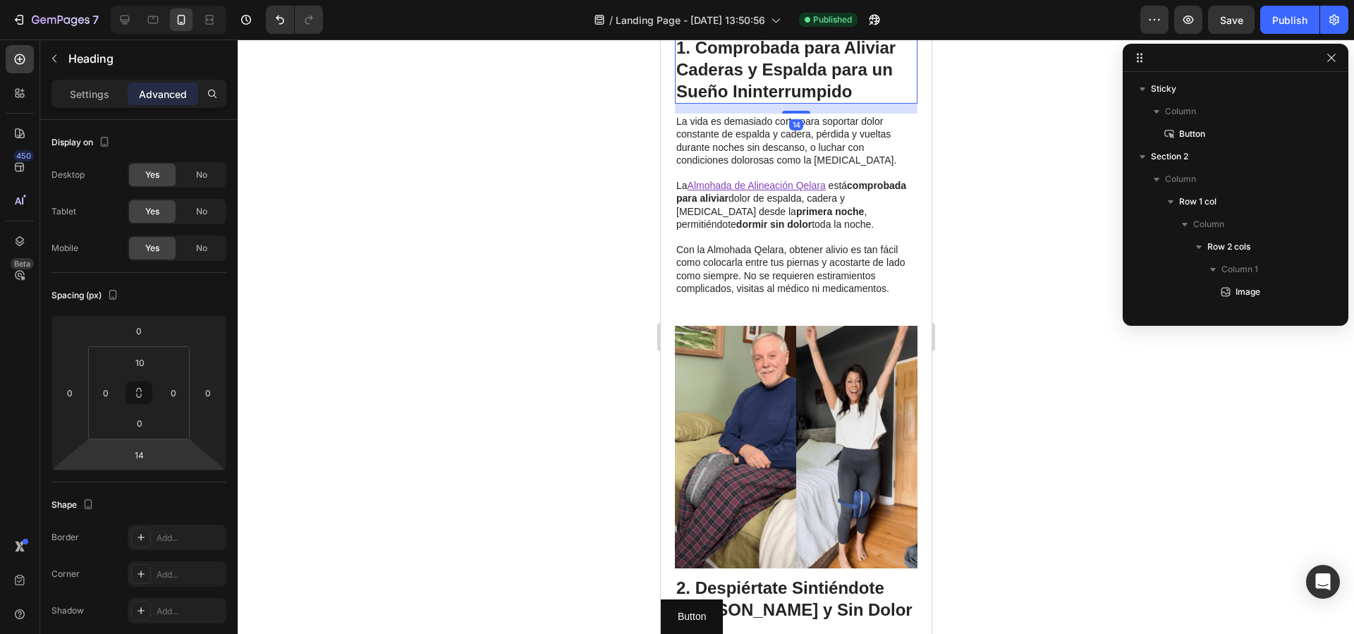
drag, startPoint x: 1011, startPoint y: 310, endPoint x: 1038, endPoint y: 225, distance: 88.8
click at [1011, 310] on div at bounding box center [796, 336] width 1117 height 595
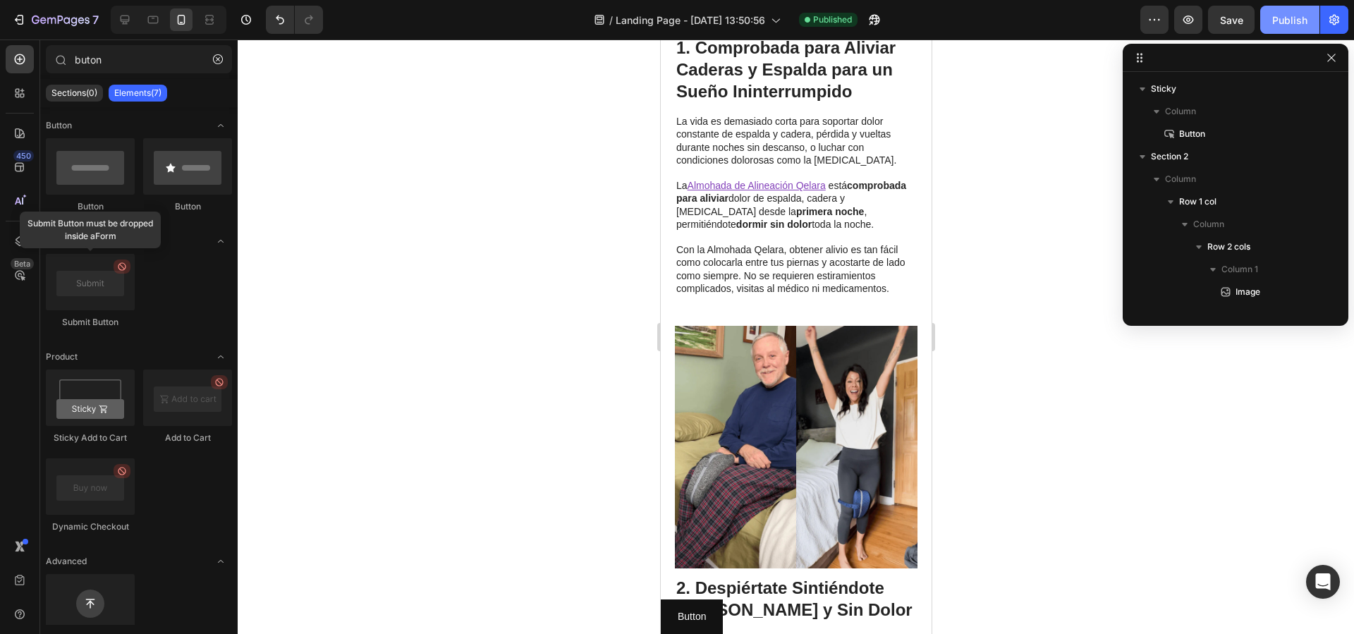
click at [1281, 25] on div "Publish" at bounding box center [1289, 20] width 35 height 15
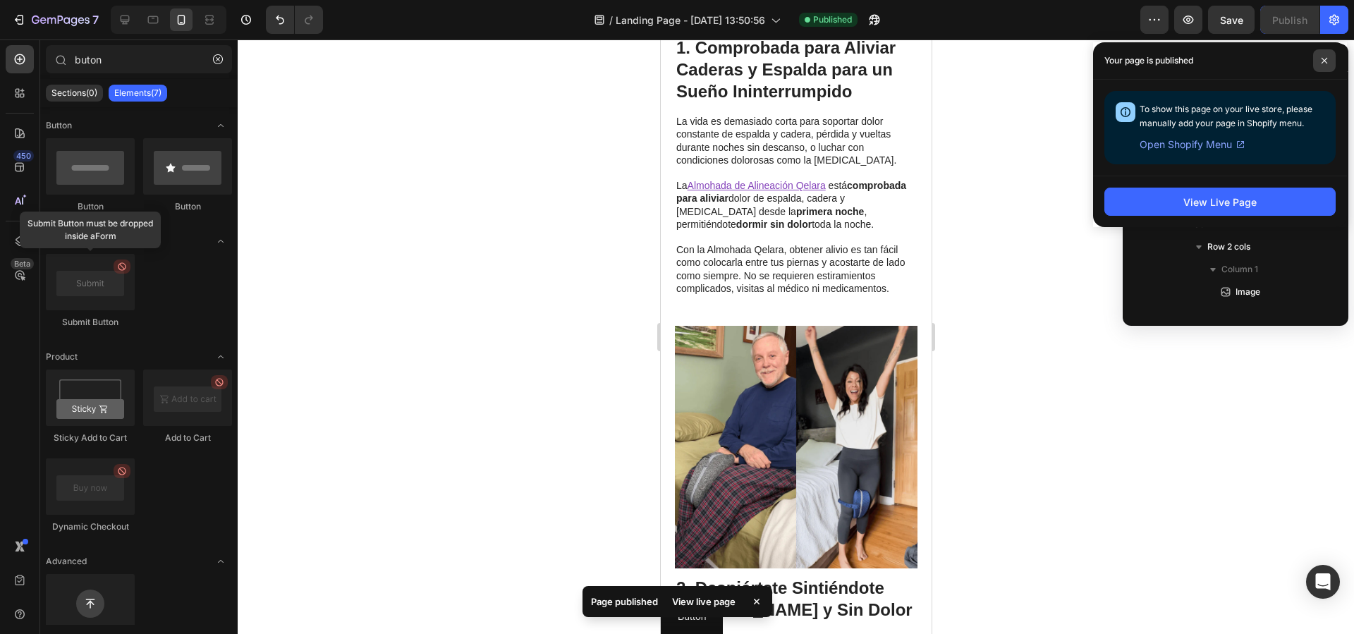
click at [1332, 53] on span at bounding box center [1324, 60] width 23 height 23
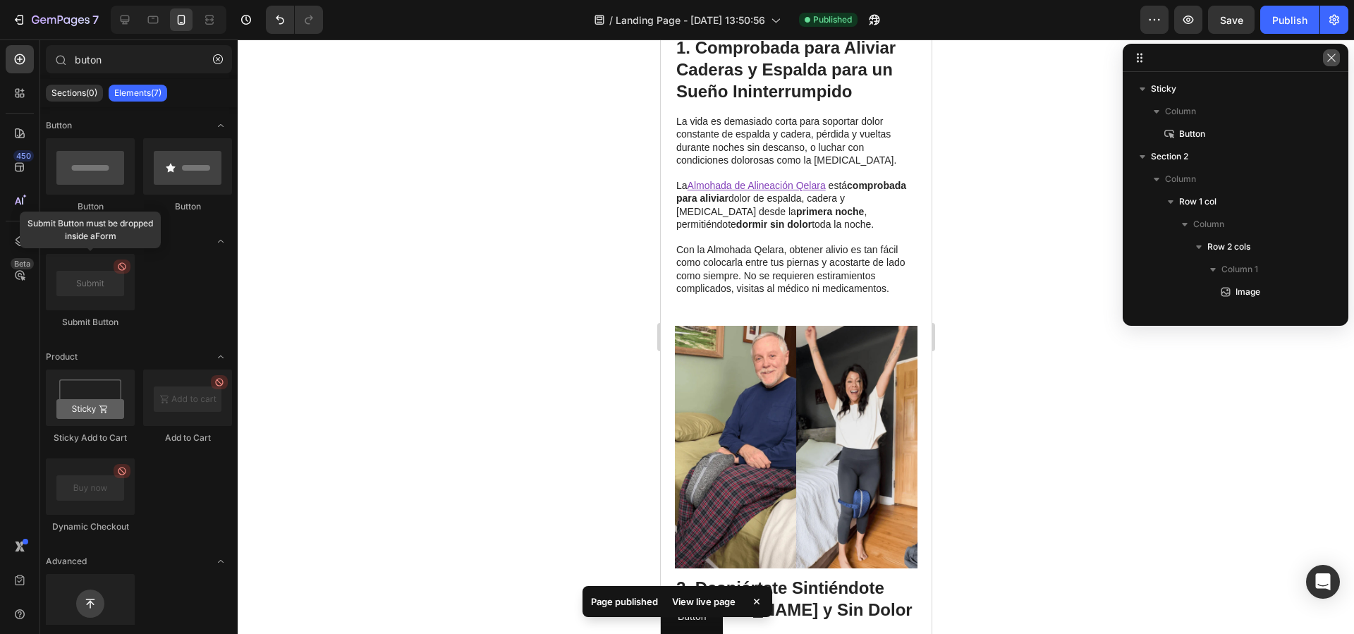
click at [1337, 61] on icon "button" at bounding box center [1331, 57] width 11 height 11
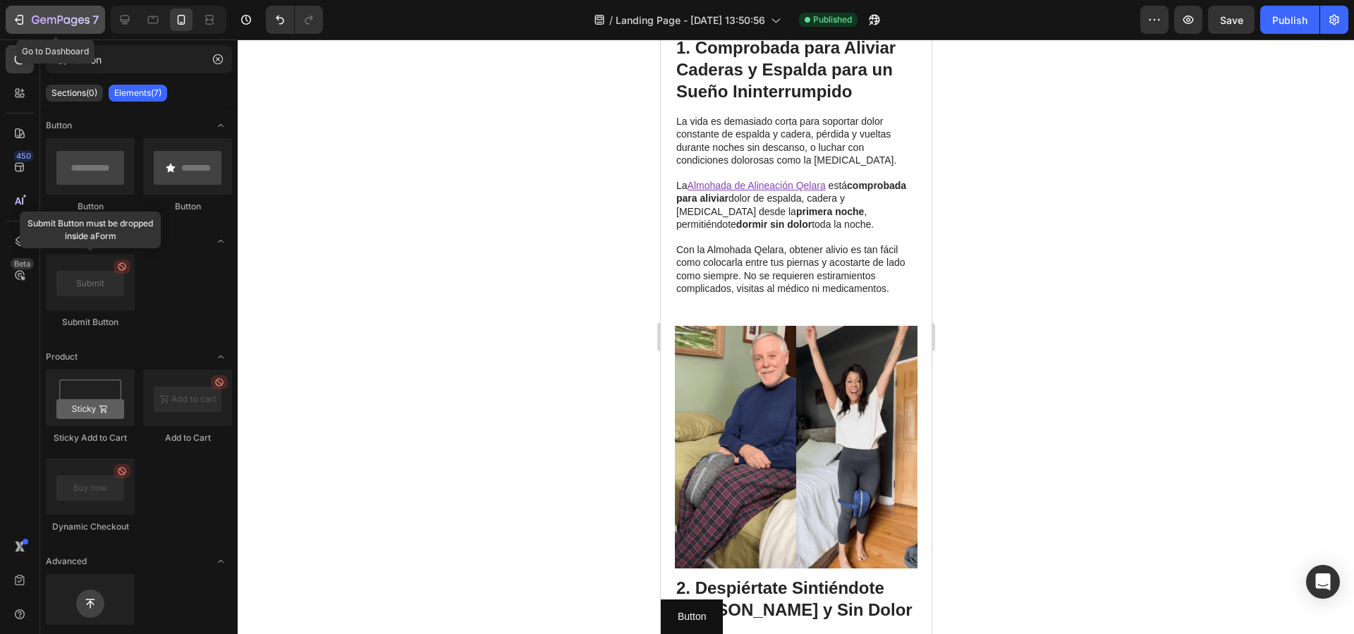
click at [6, 20] on button "7" at bounding box center [55, 20] width 99 height 28
